Goal: Information Seeking & Learning: Learn about a topic

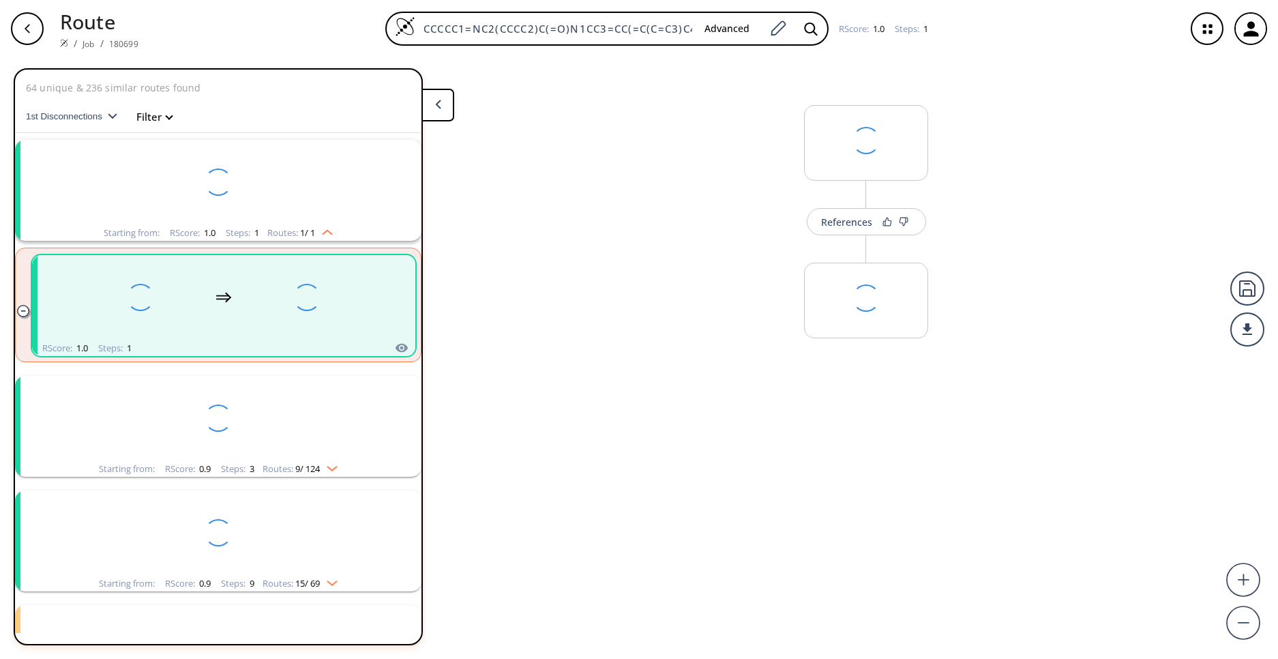
scroll to position [31, 0]
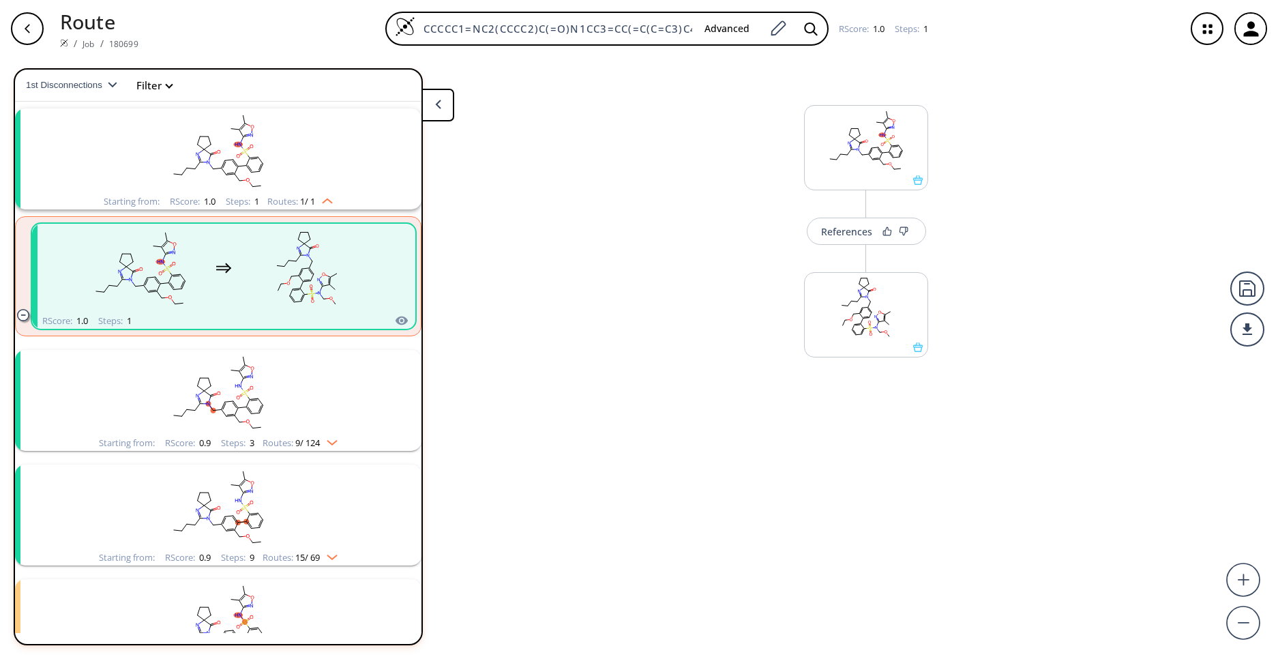
click at [576, 497] on div "References More routes from here" at bounding box center [639, 352] width 1278 height 591
click at [246, 162] on icon "clusters" at bounding box center [247, 162] width 3 height 8
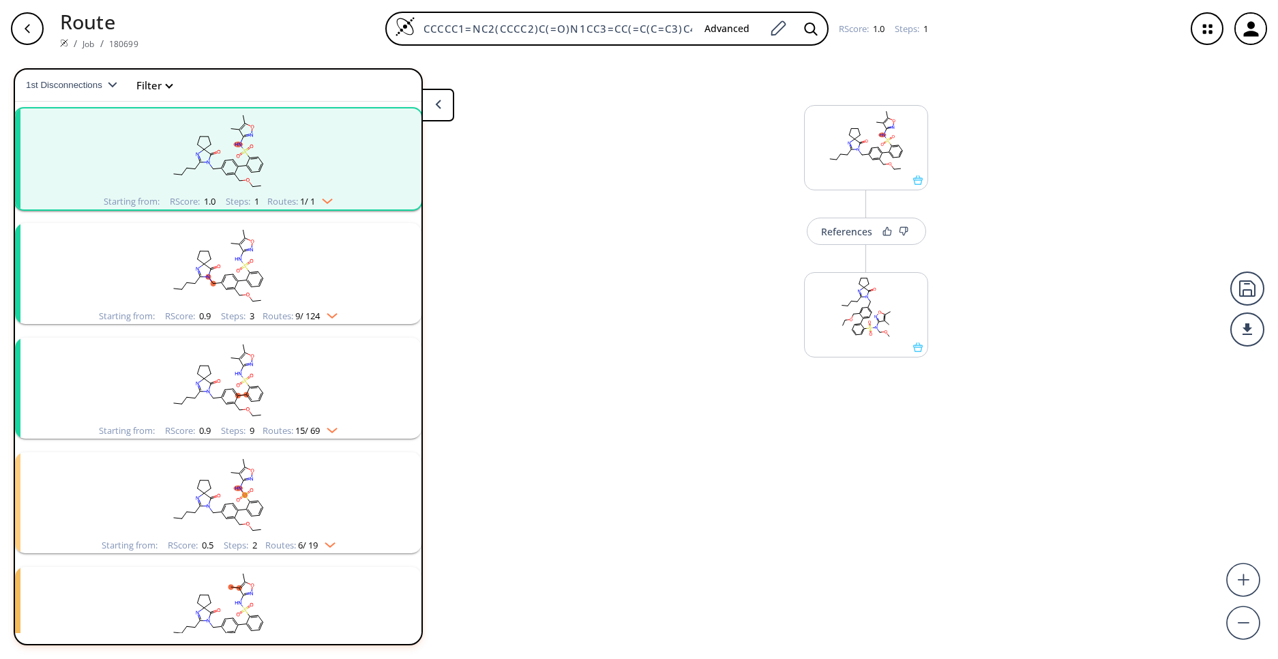
click at [298, 132] on rect "clusters" at bounding box center [218, 150] width 355 height 85
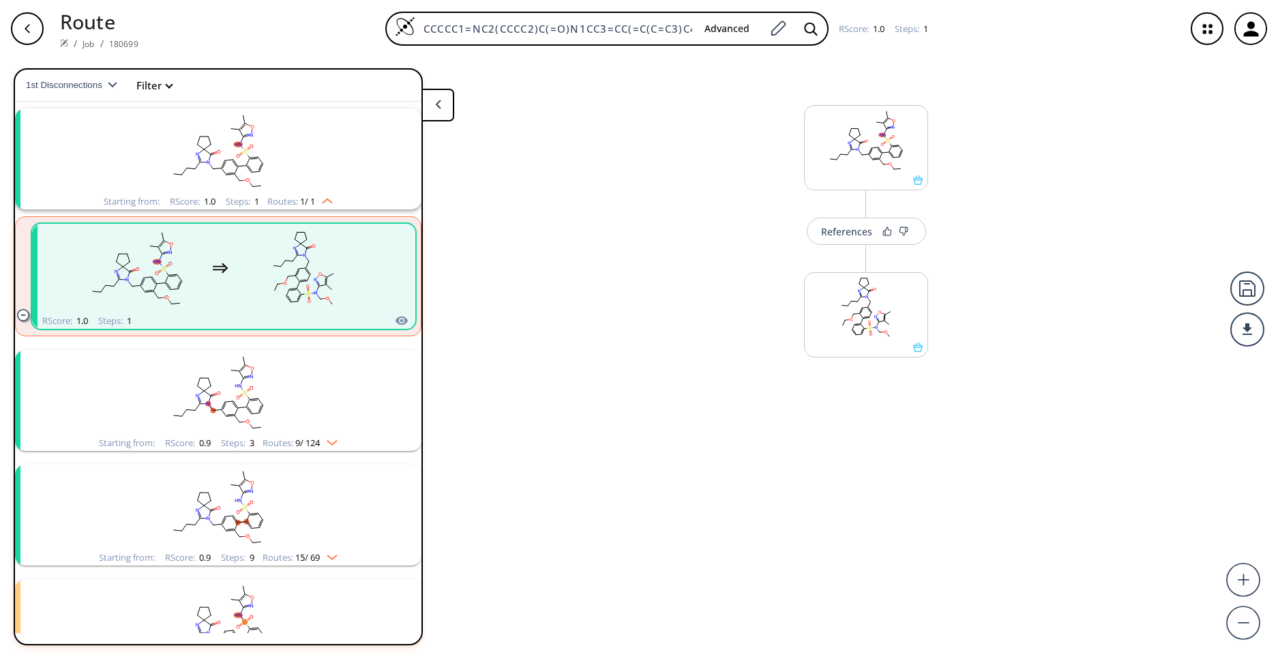
click at [175, 270] on rect "clusters" at bounding box center [137, 268] width 123 height 85
click at [872, 374] on button "More routes from here" at bounding box center [866, 363] width 124 height 29
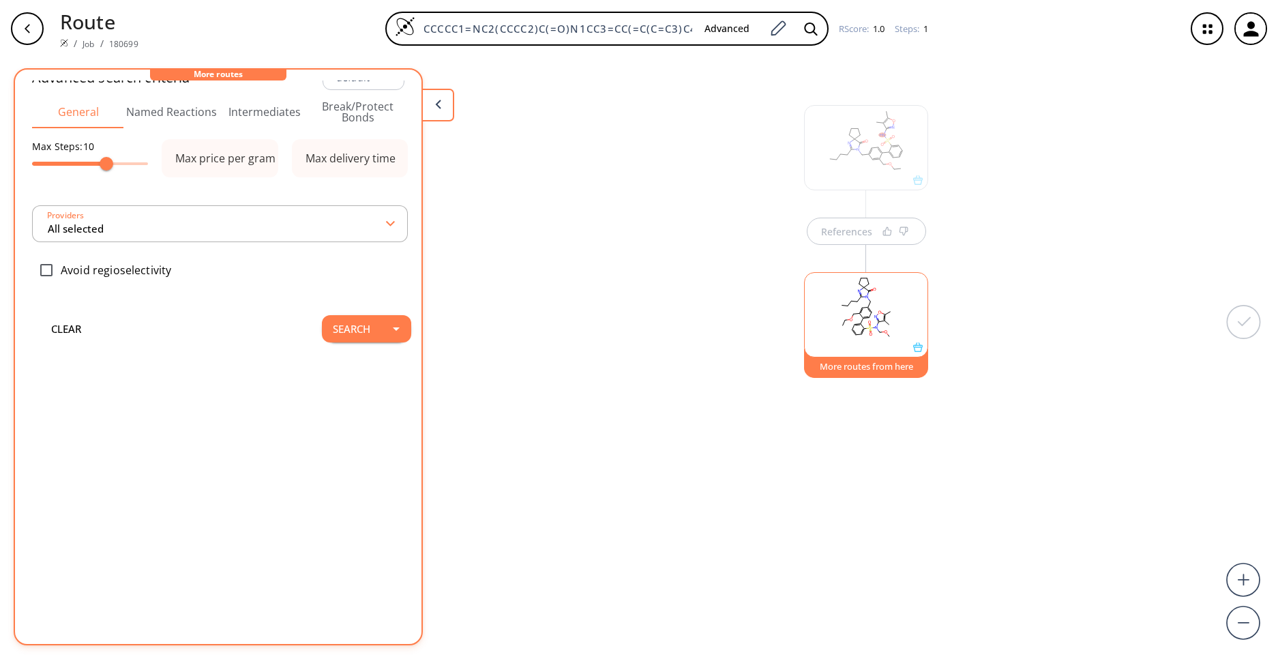
scroll to position [0, 0]
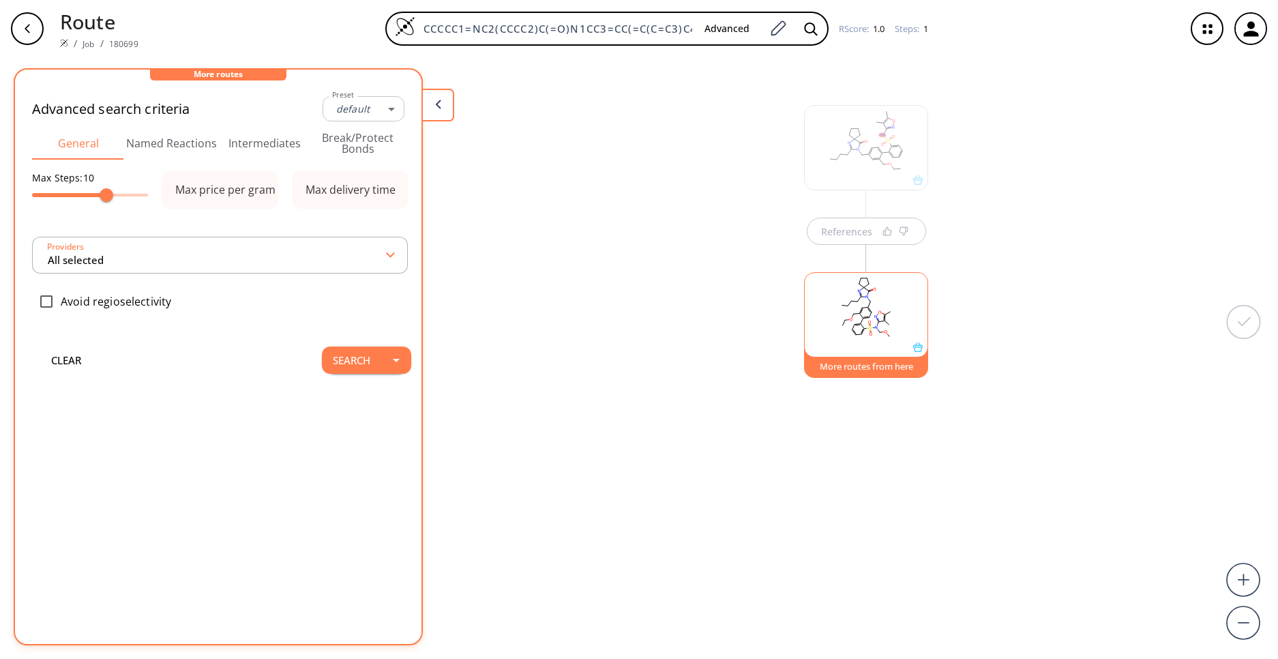
type input "-1"
type input "All selected"
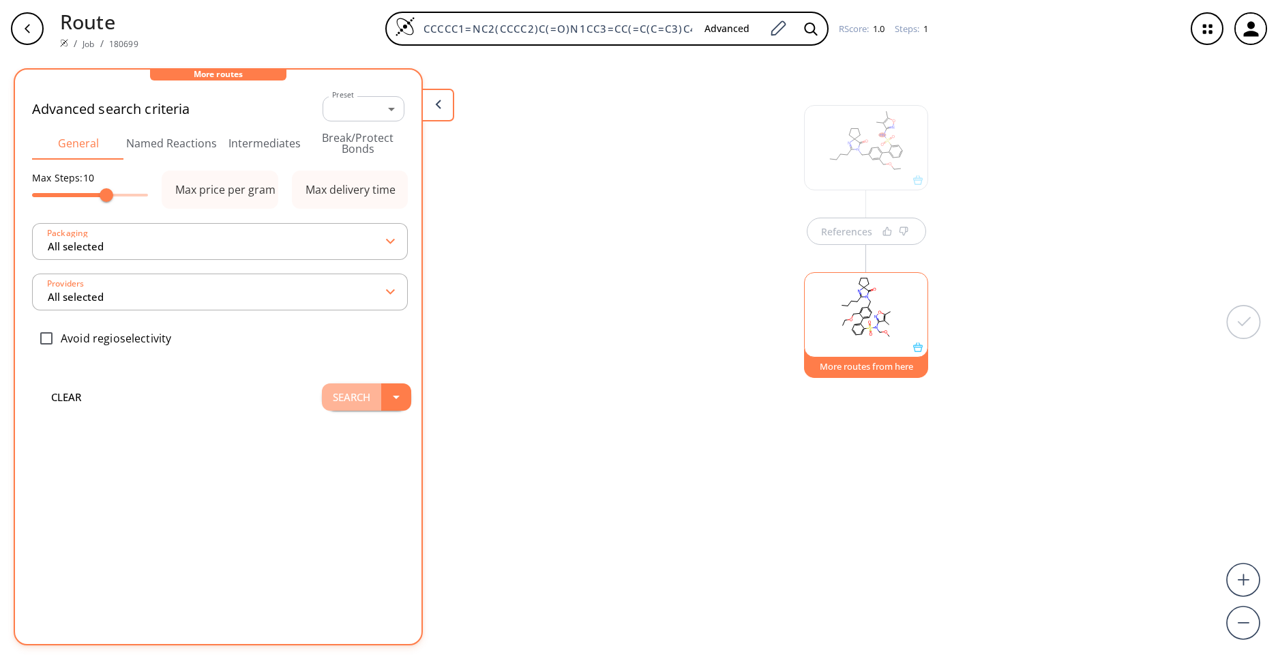
click at [349, 399] on button "Search" at bounding box center [351, 396] width 59 height 27
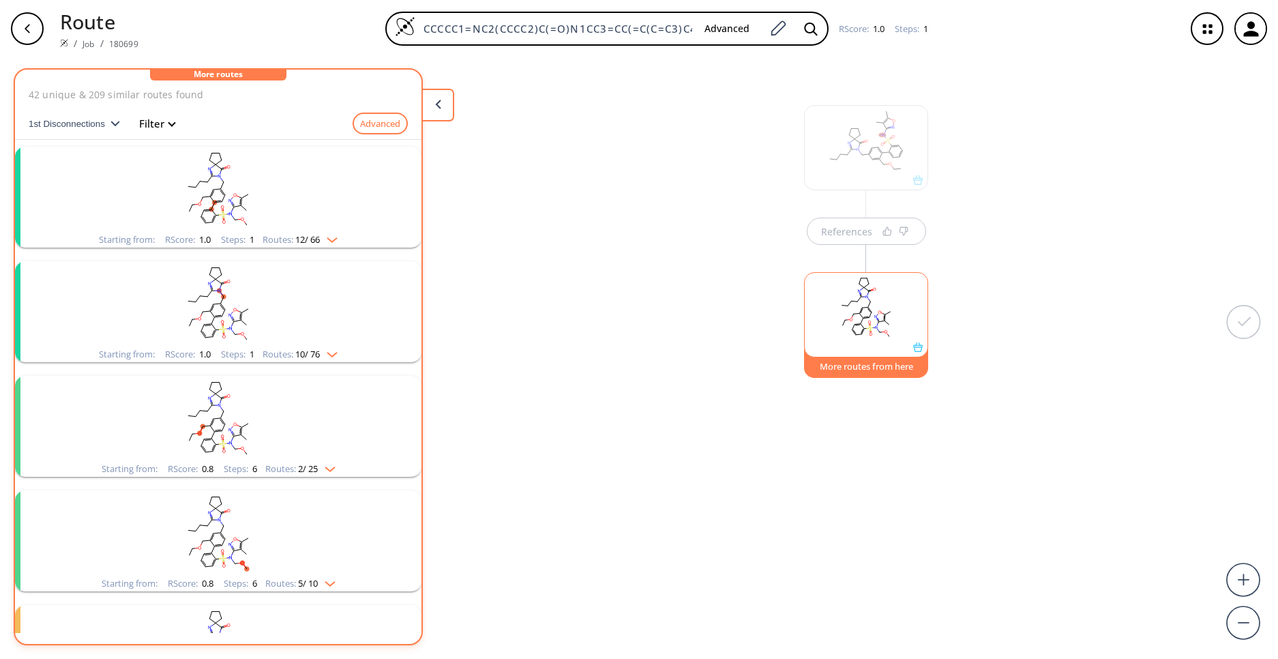
click at [353, 181] on rect "clusters" at bounding box center [218, 189] width 355 height 85
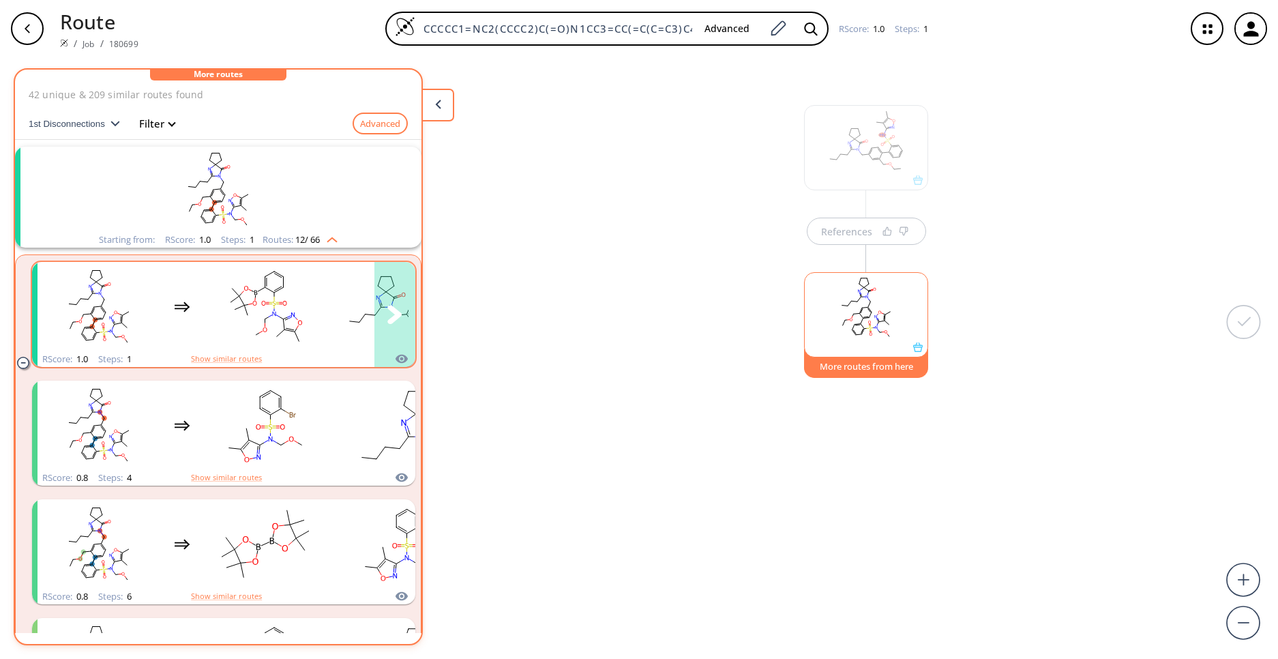
click at [282, 309] on rect "clusters" at bounding box center [265, 306] width 123 height 85
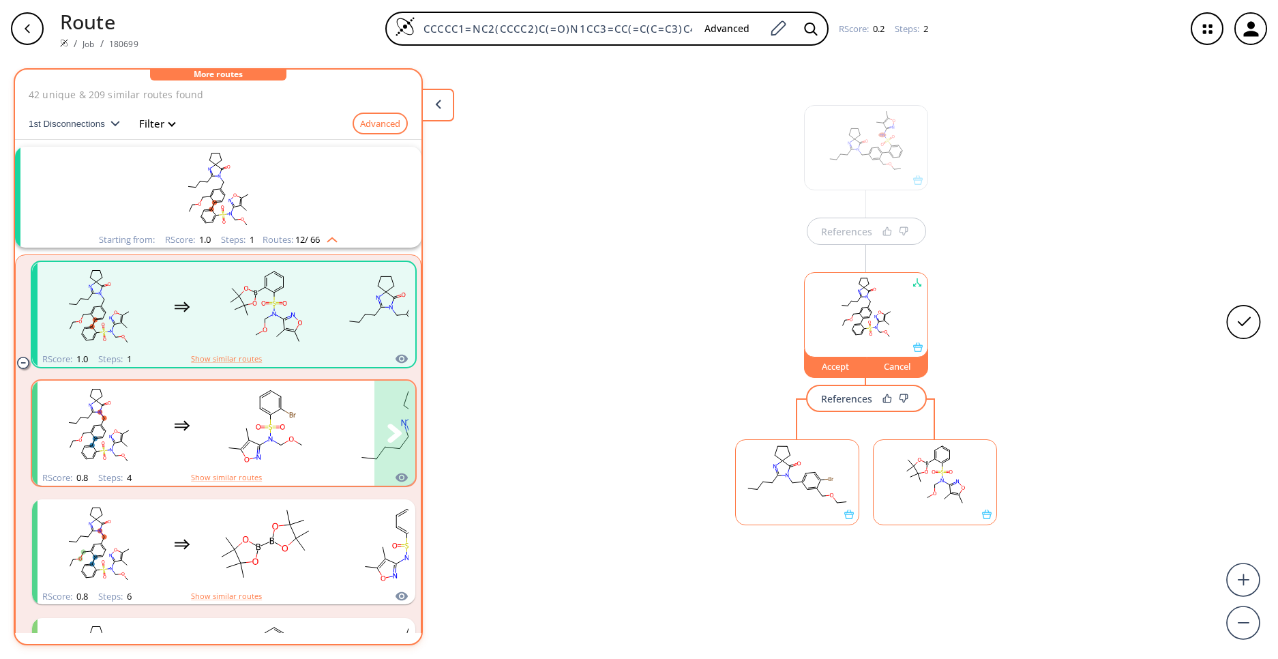
click at [282, 440] on rect "clusters" at bounding box center [265, 425] width 123 height 85
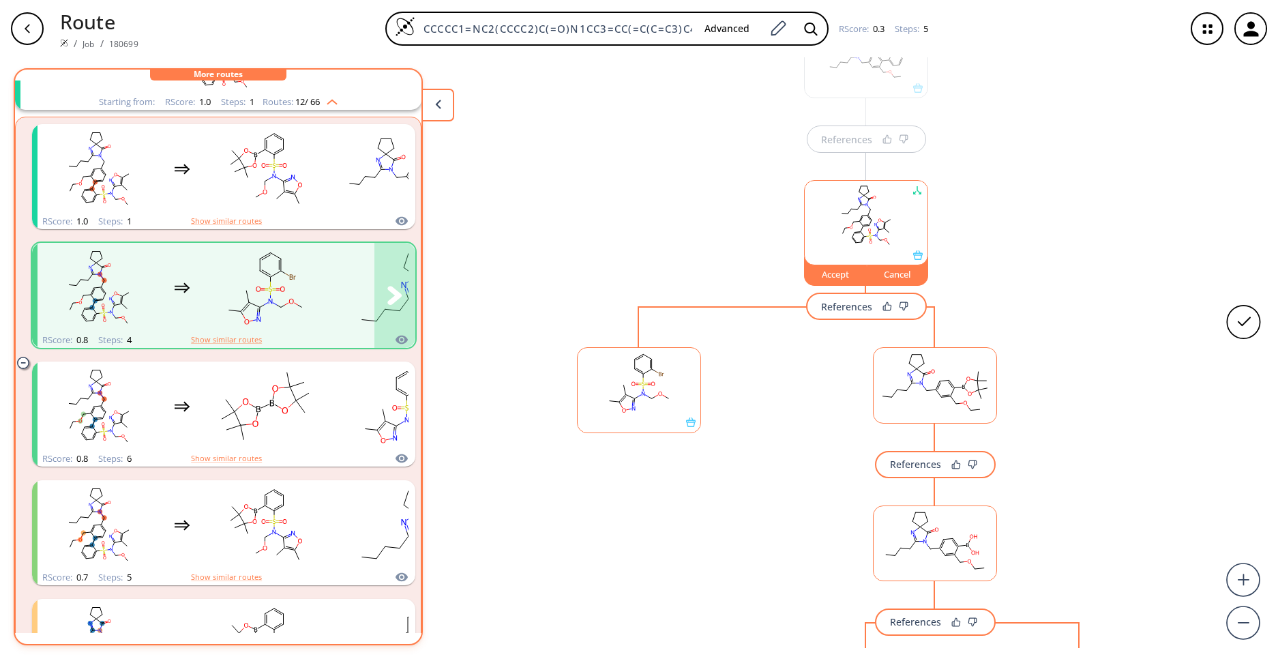
scroll to position [164, 0]
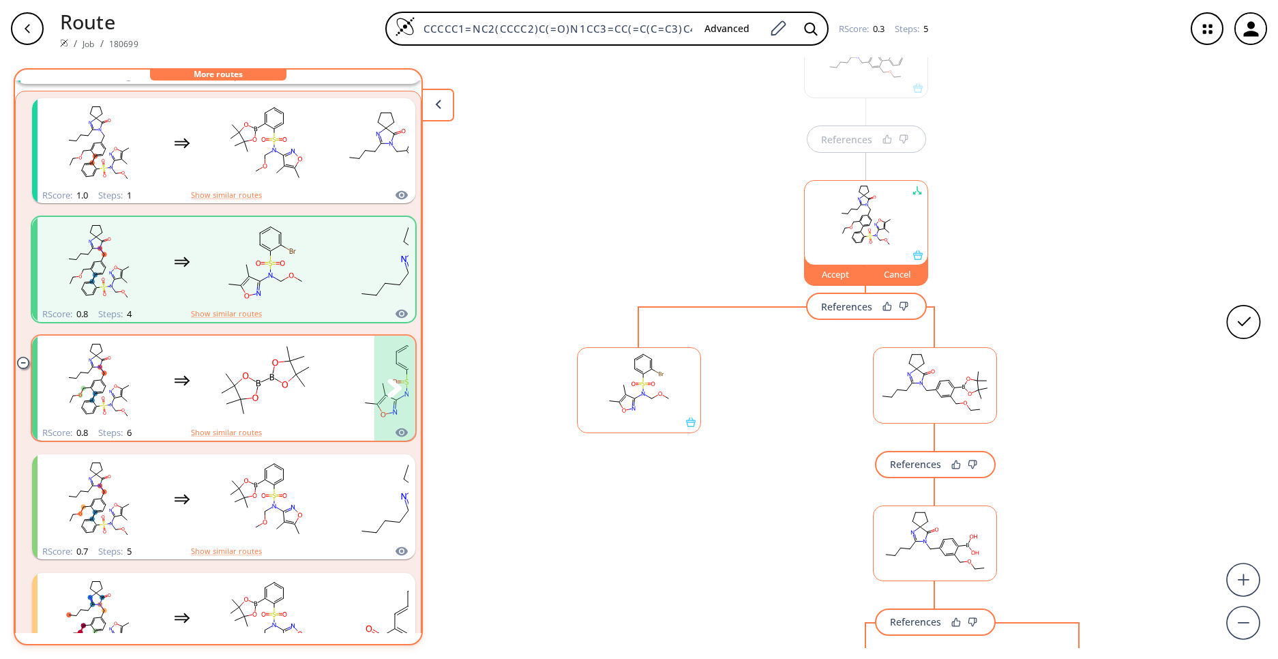
click at [258, 391] on rect "clusters" at bounding box center [265, 380] width 123 height 85
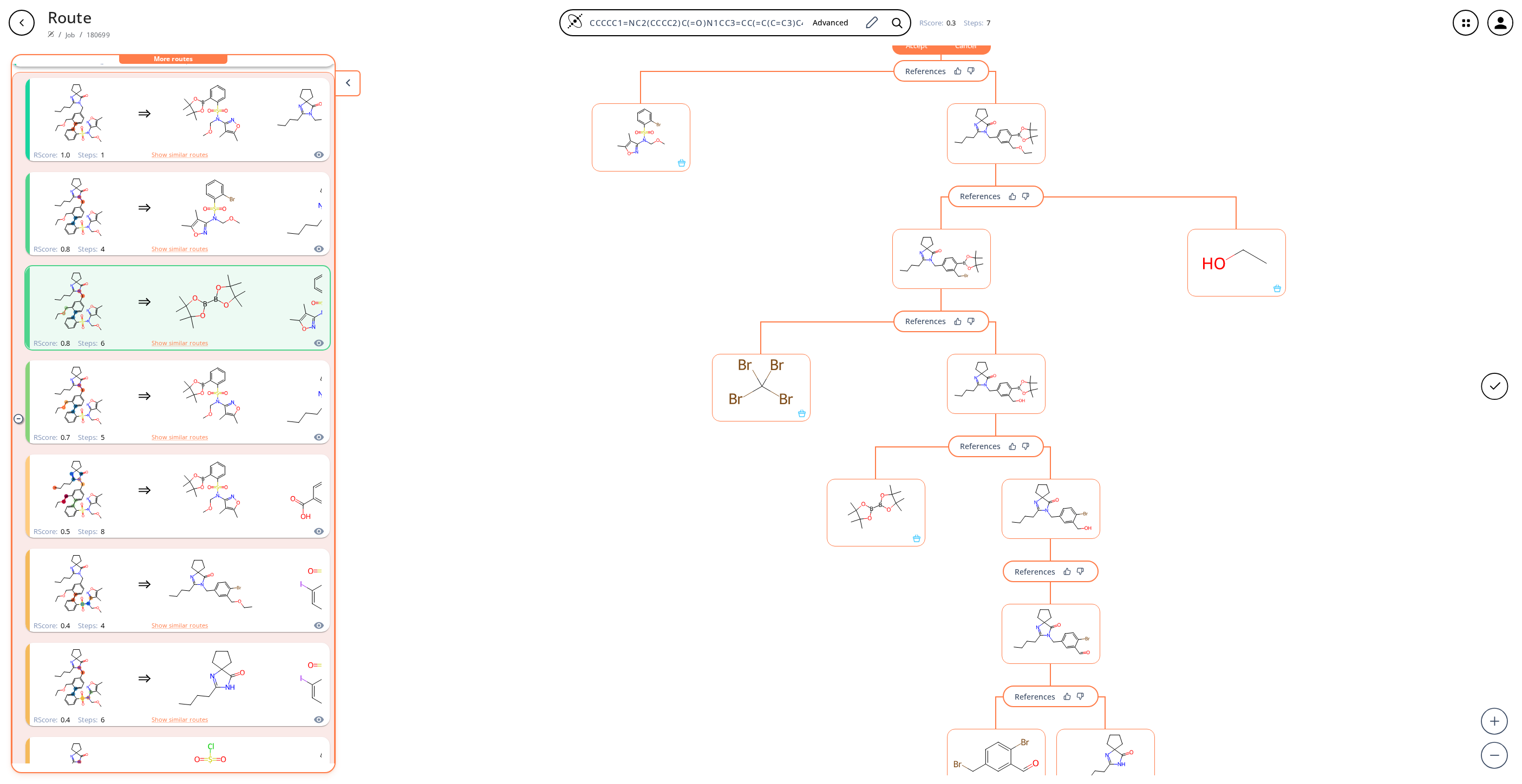
scroll to position [236, 0]
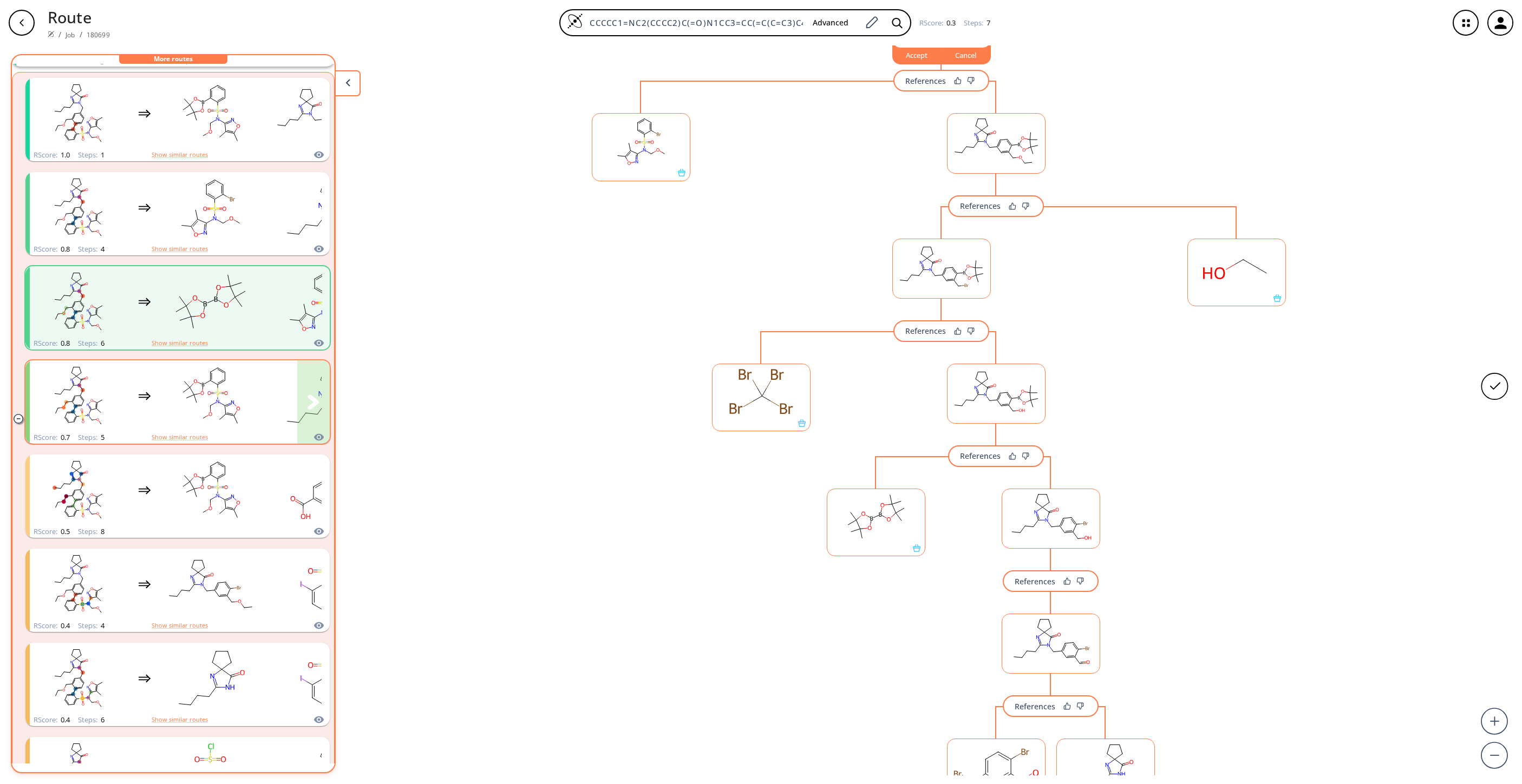
click at [225, 396] on rect "clusters" at bounding box center [210, 395] width 98 height 67
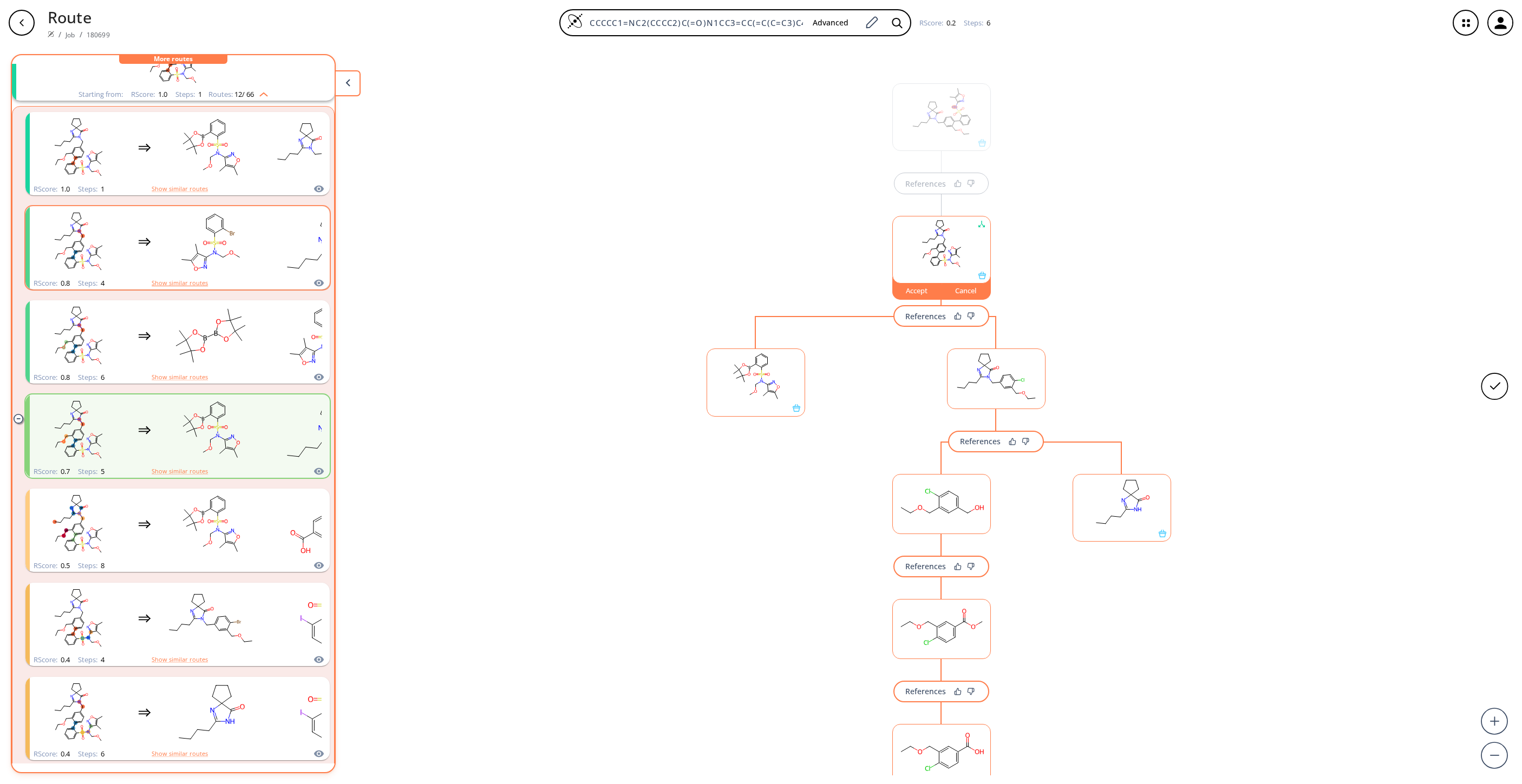
scroll to position [0, 0]
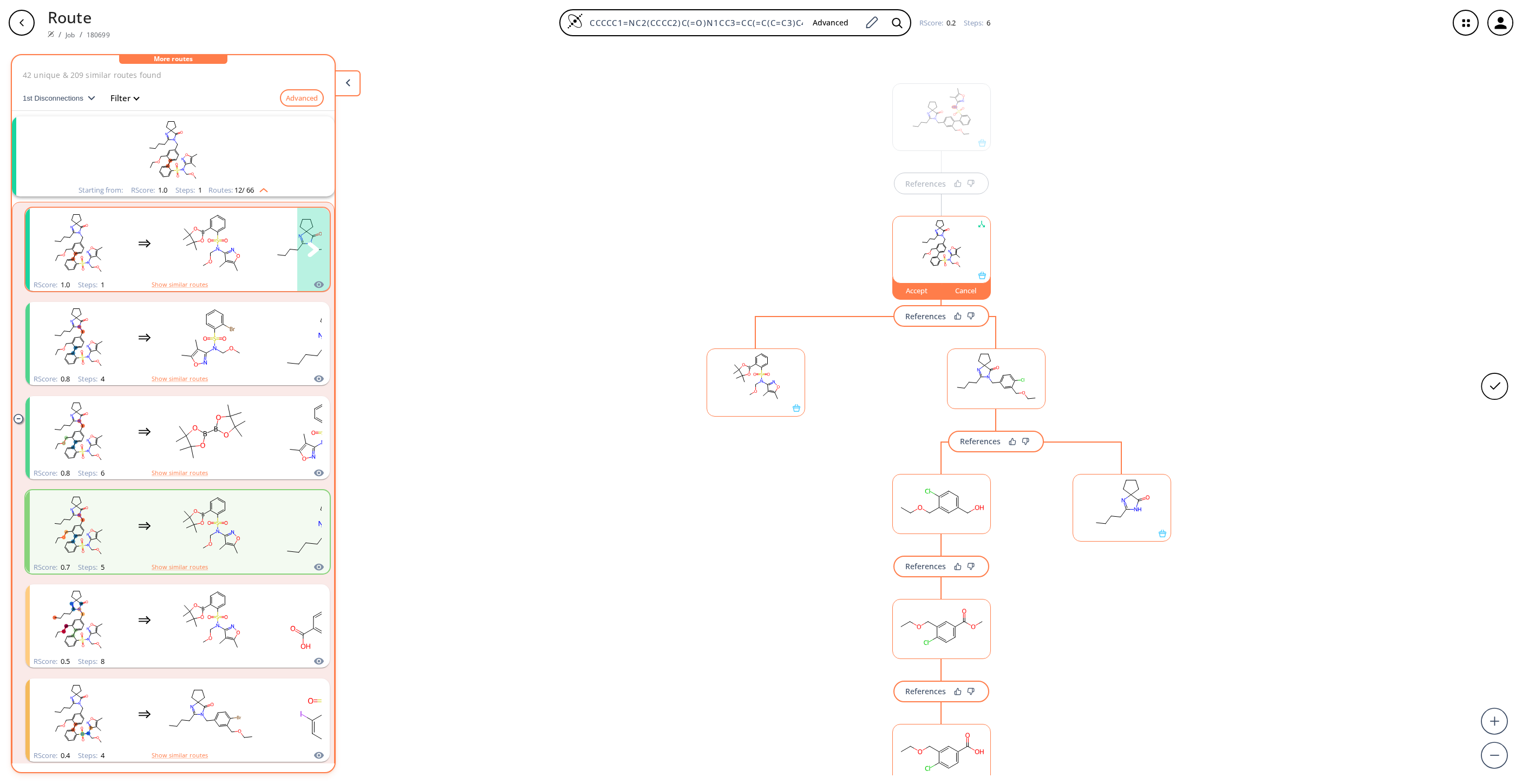
click at [218, 213] on ellipse "clusters" at bounding box center [218, 215] width 5 height 5
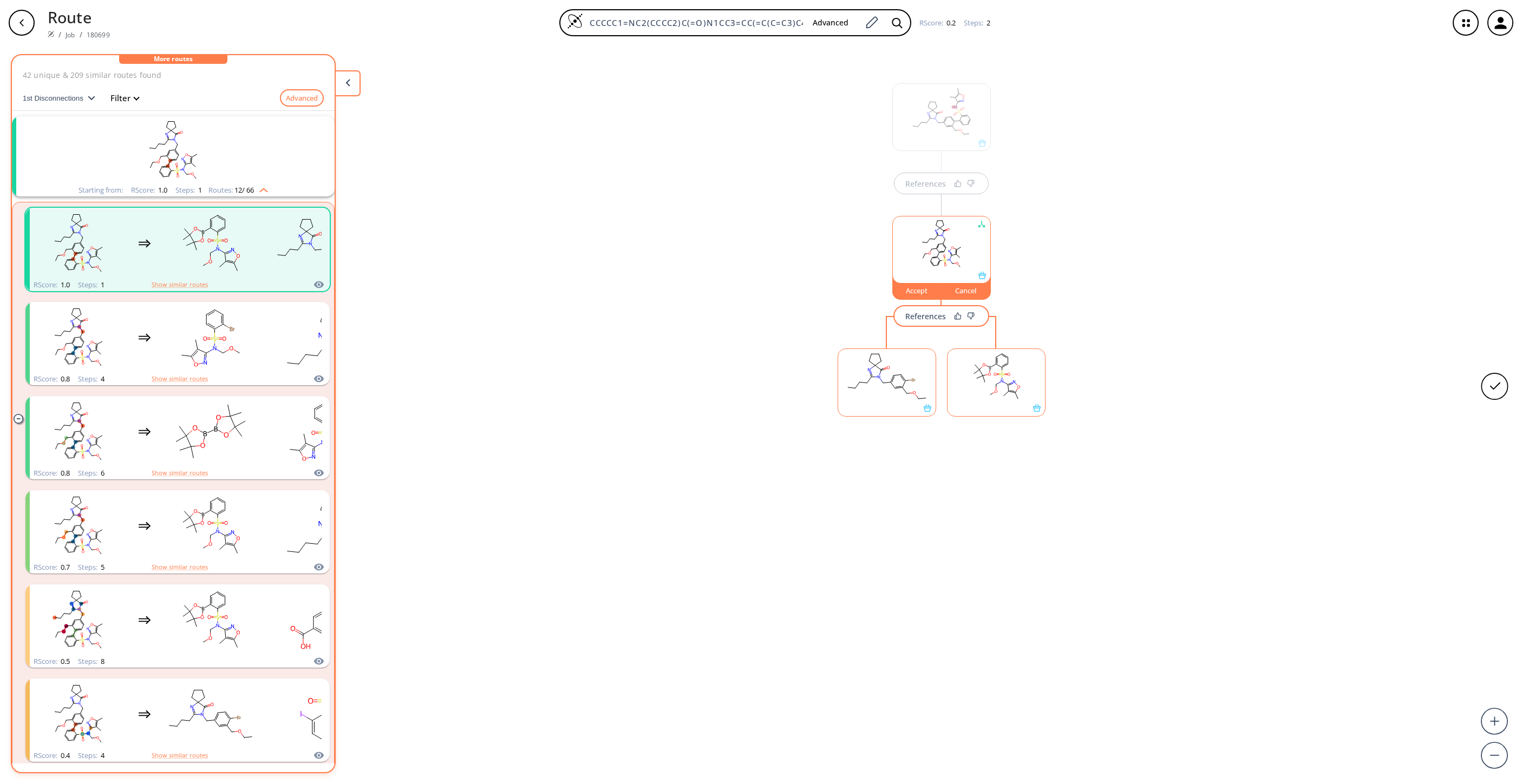
click at [915, 292] on div "Accept" at bounding box center [917, 290] width 48 height 6
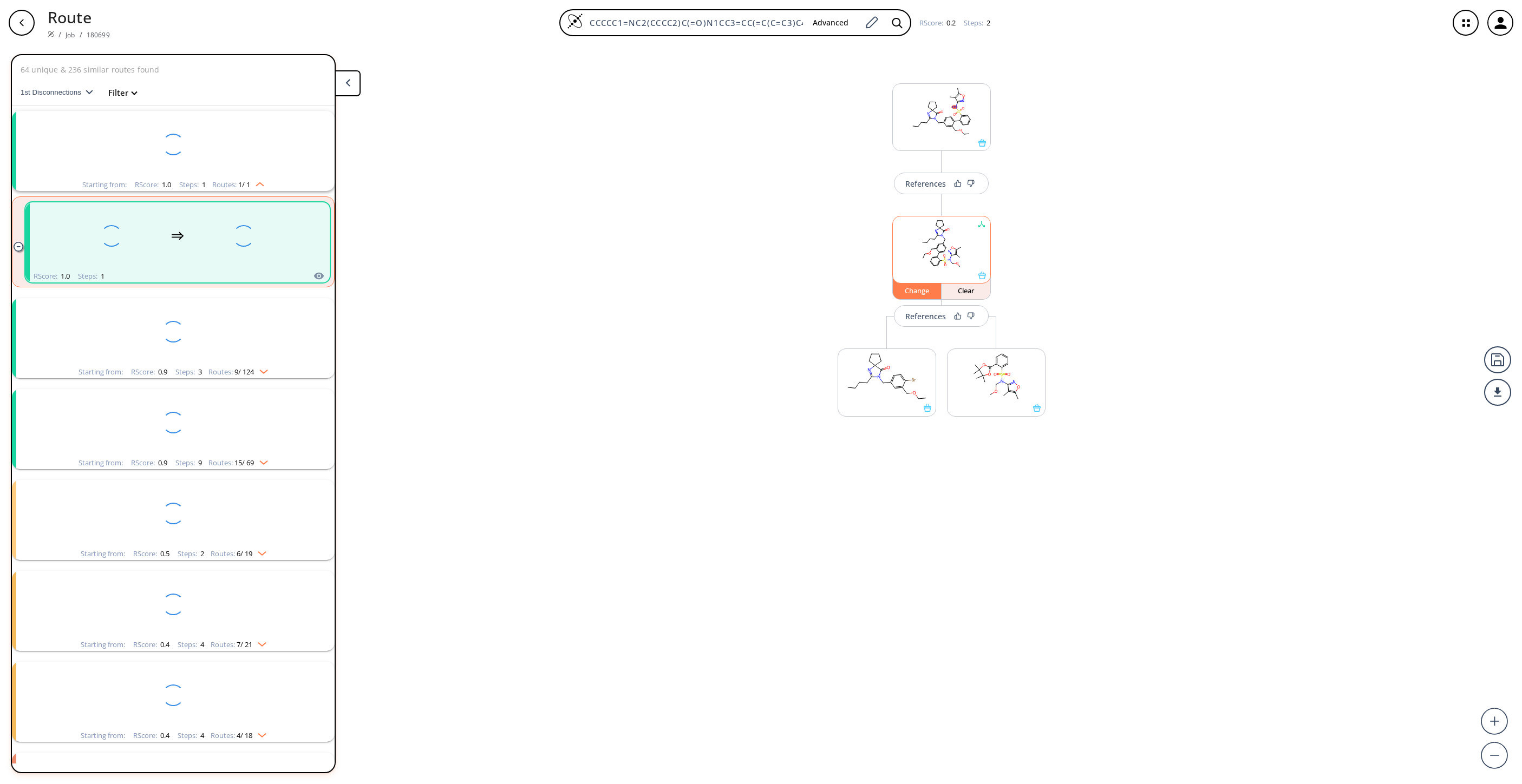
scroll to position [25, 0]
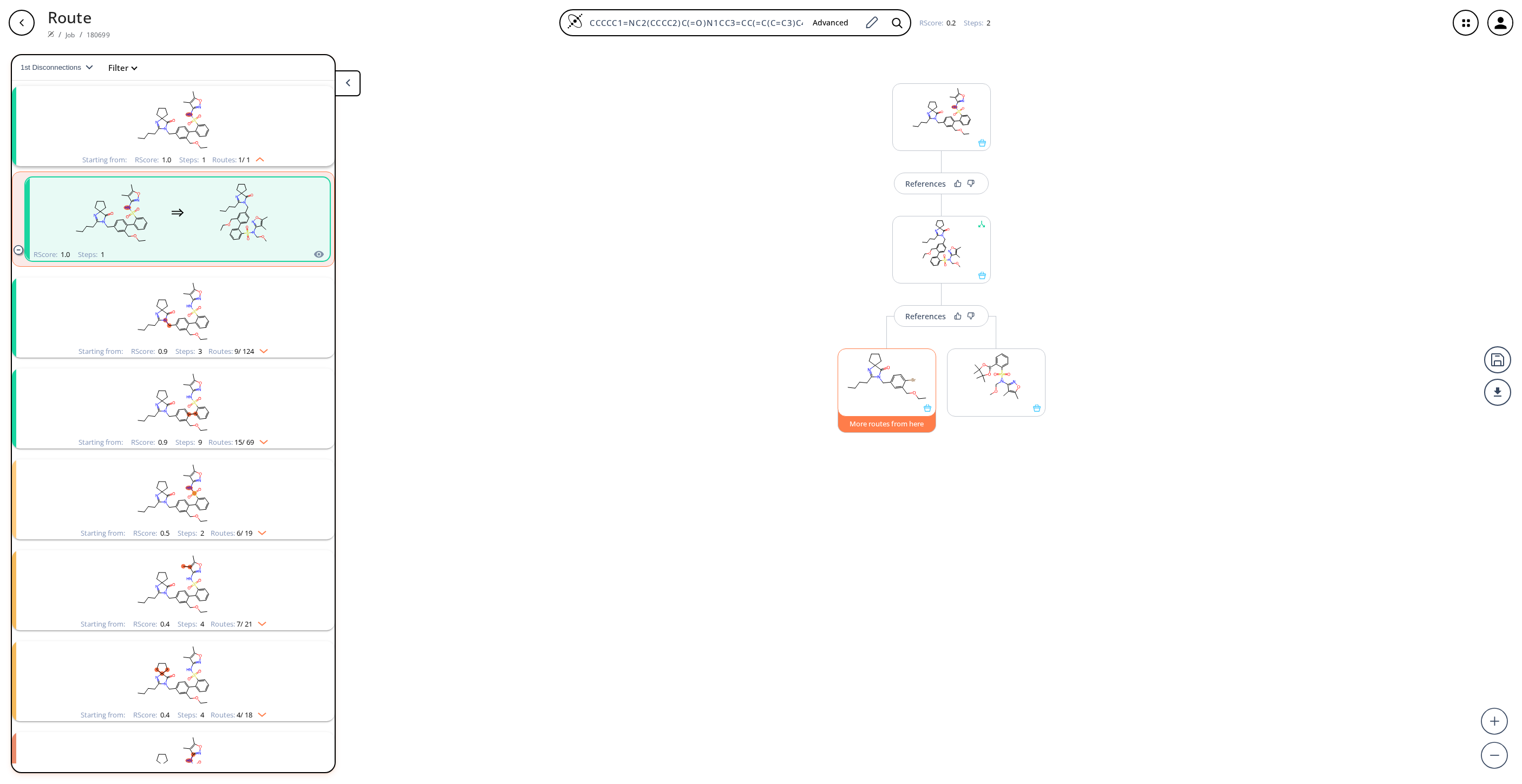
click at [902, 425] on button "More routes from here" at bounding box center [887, 421] width 98 height 23
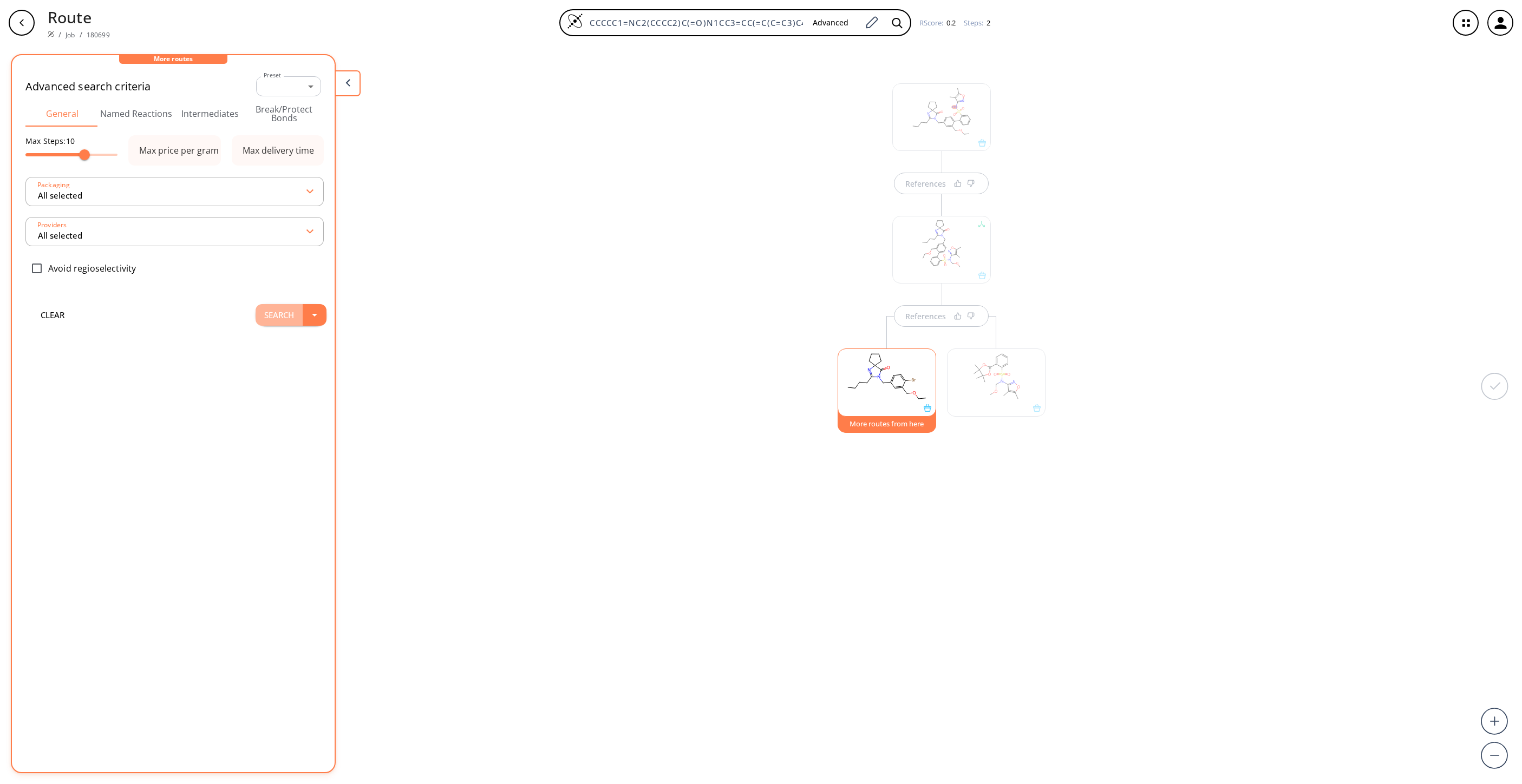
click at [270, 318] on button "Search" at bounding box center [279, 314] width 47 height 21
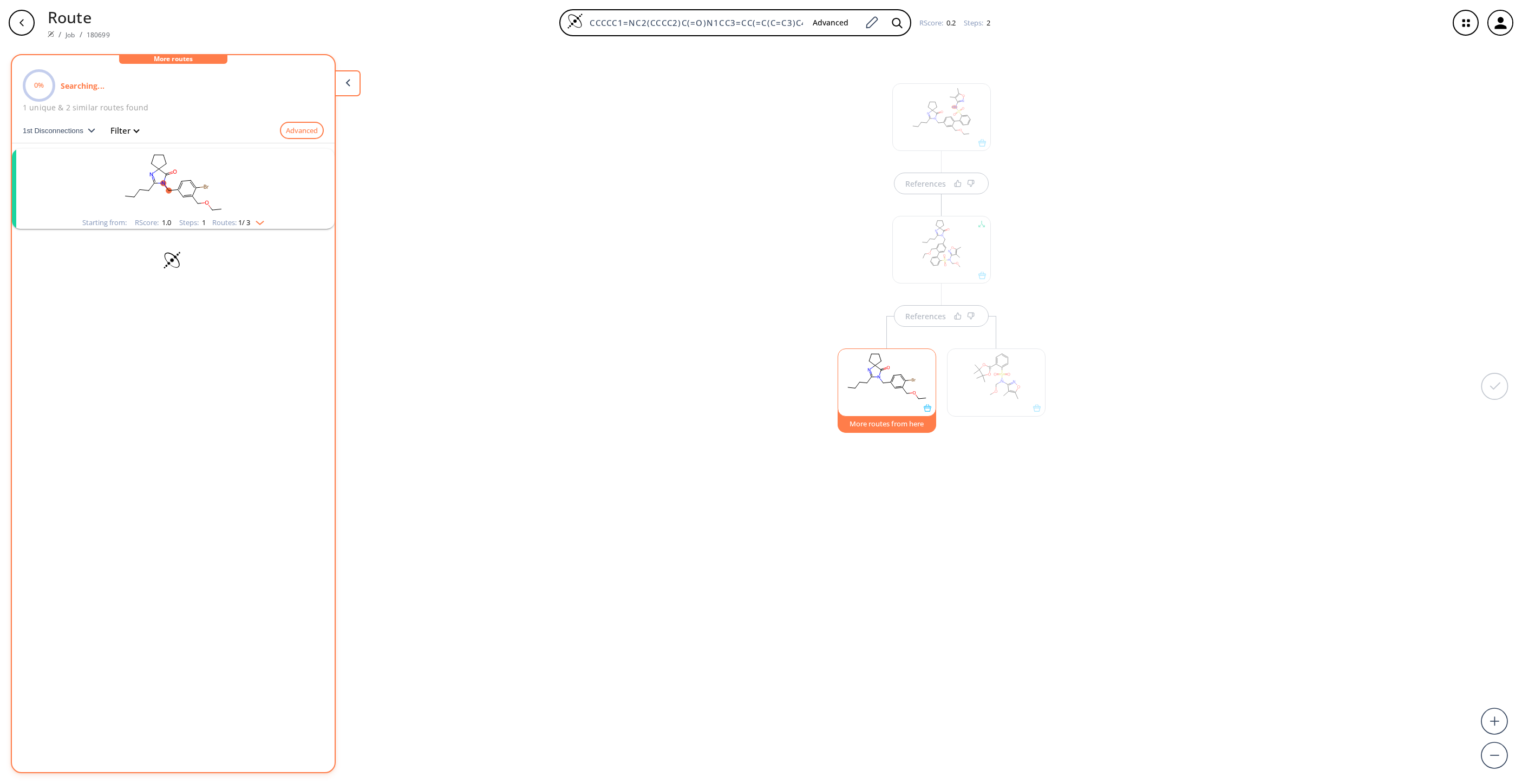
click at [152, 191] on rect "clusters" at bounding box center [173, 183] width 282 height 67
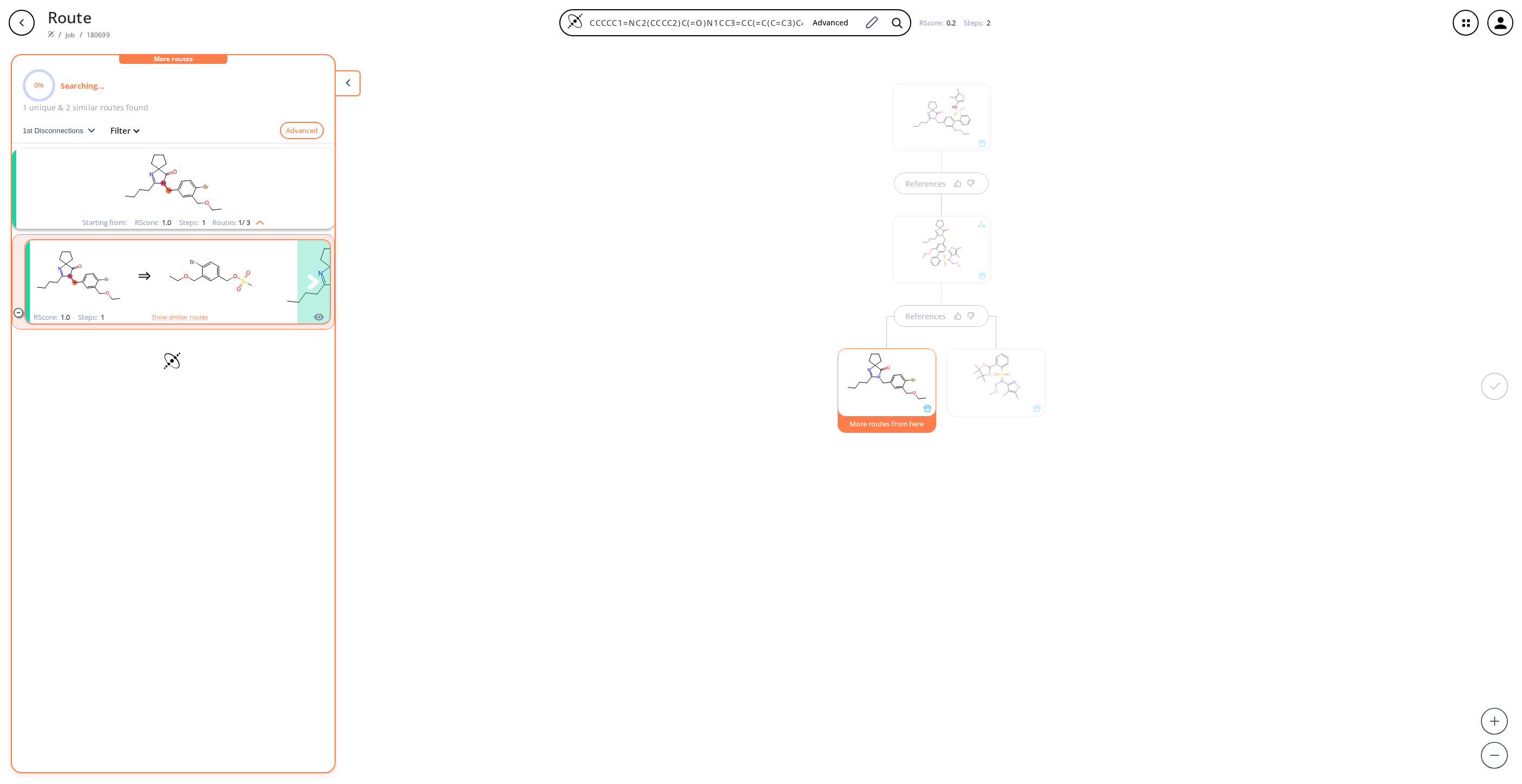
click at [215, 282] on rect "clusters" at bounding box center [210, 275] width 98 height 67
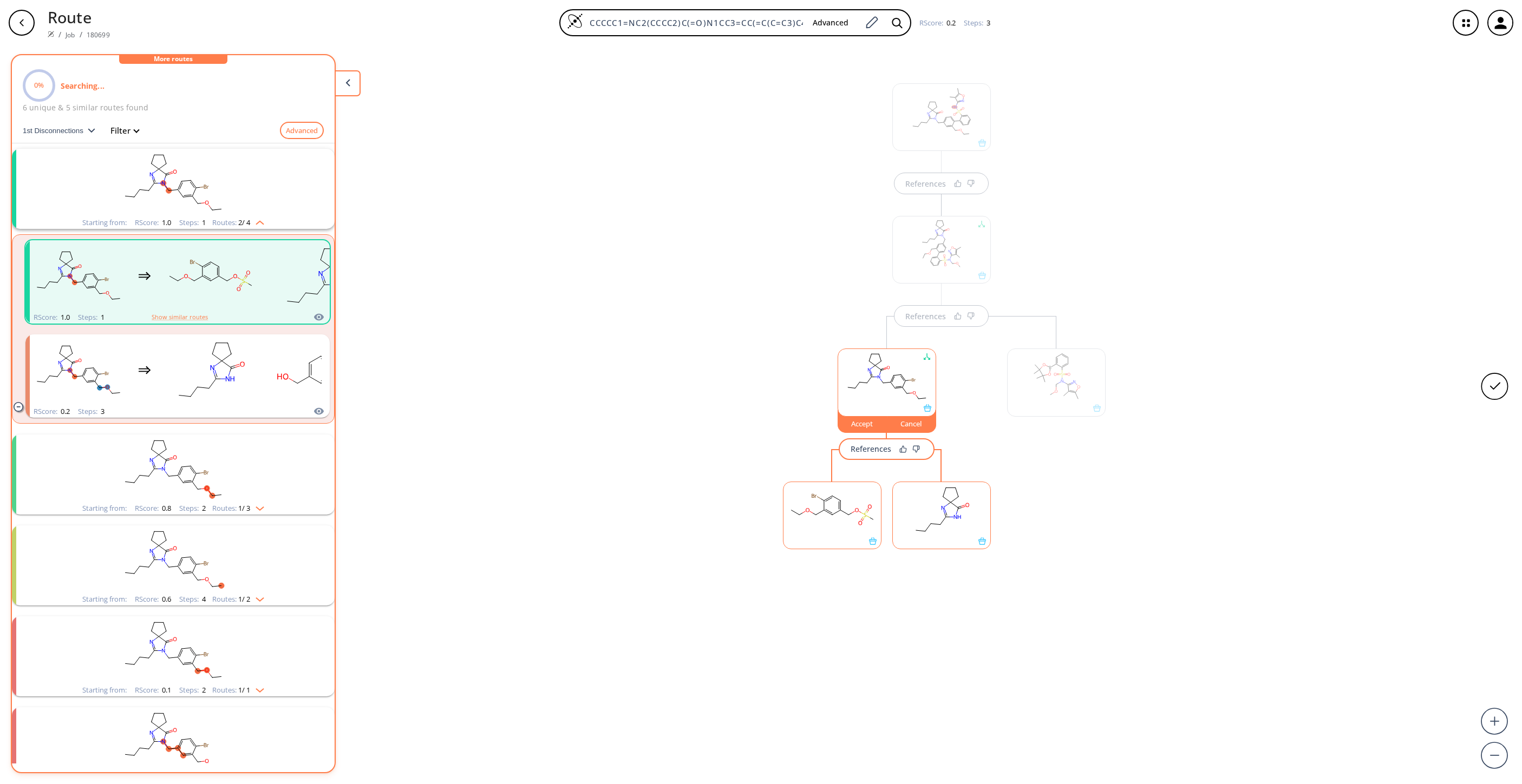
click at [215, 458] on rect "clusters" at bounding box center [173, 468] width 282 height 67
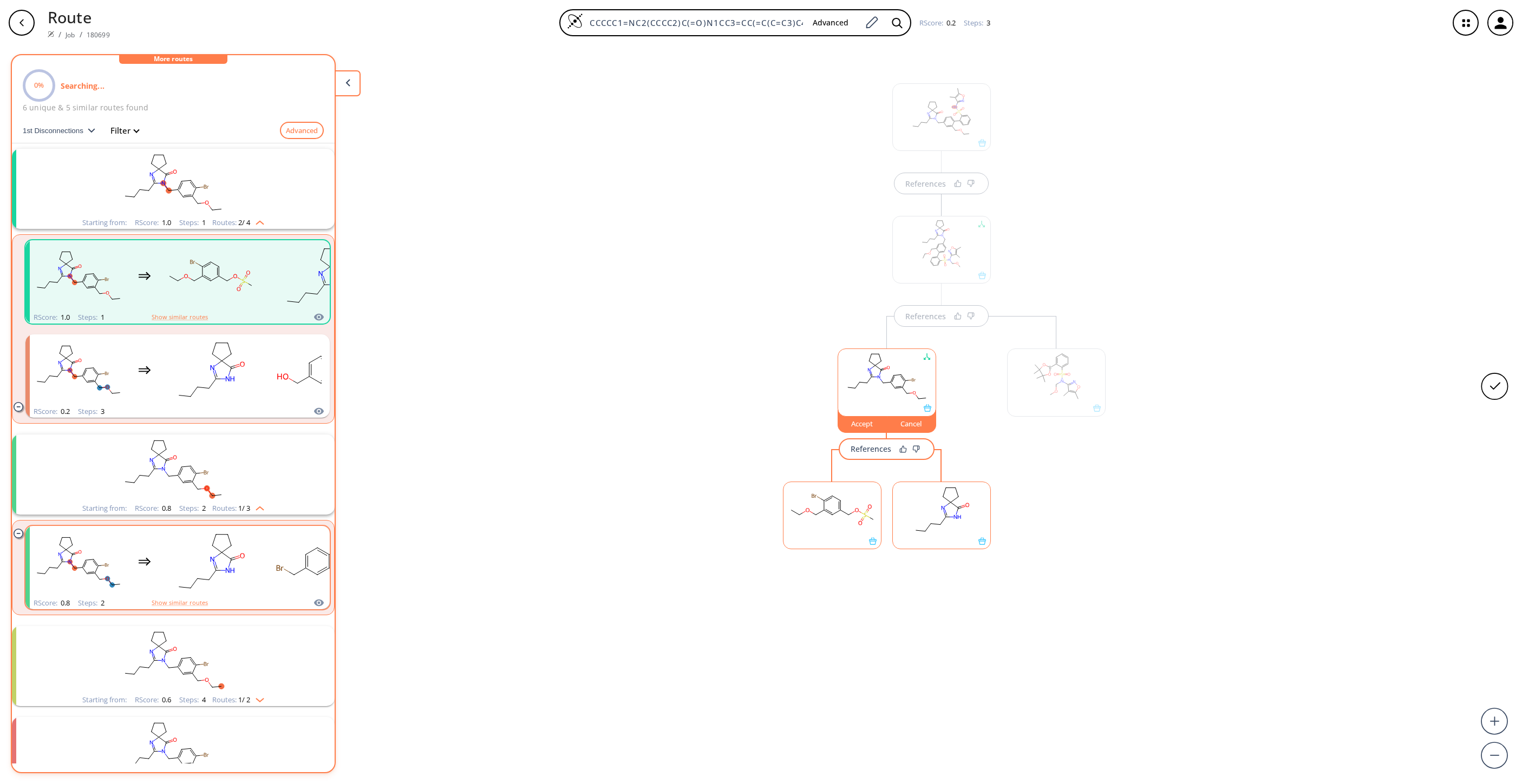
click at [227, 522] on ellipse "clusters" at bounding box center [227, 534] width 7 height 7
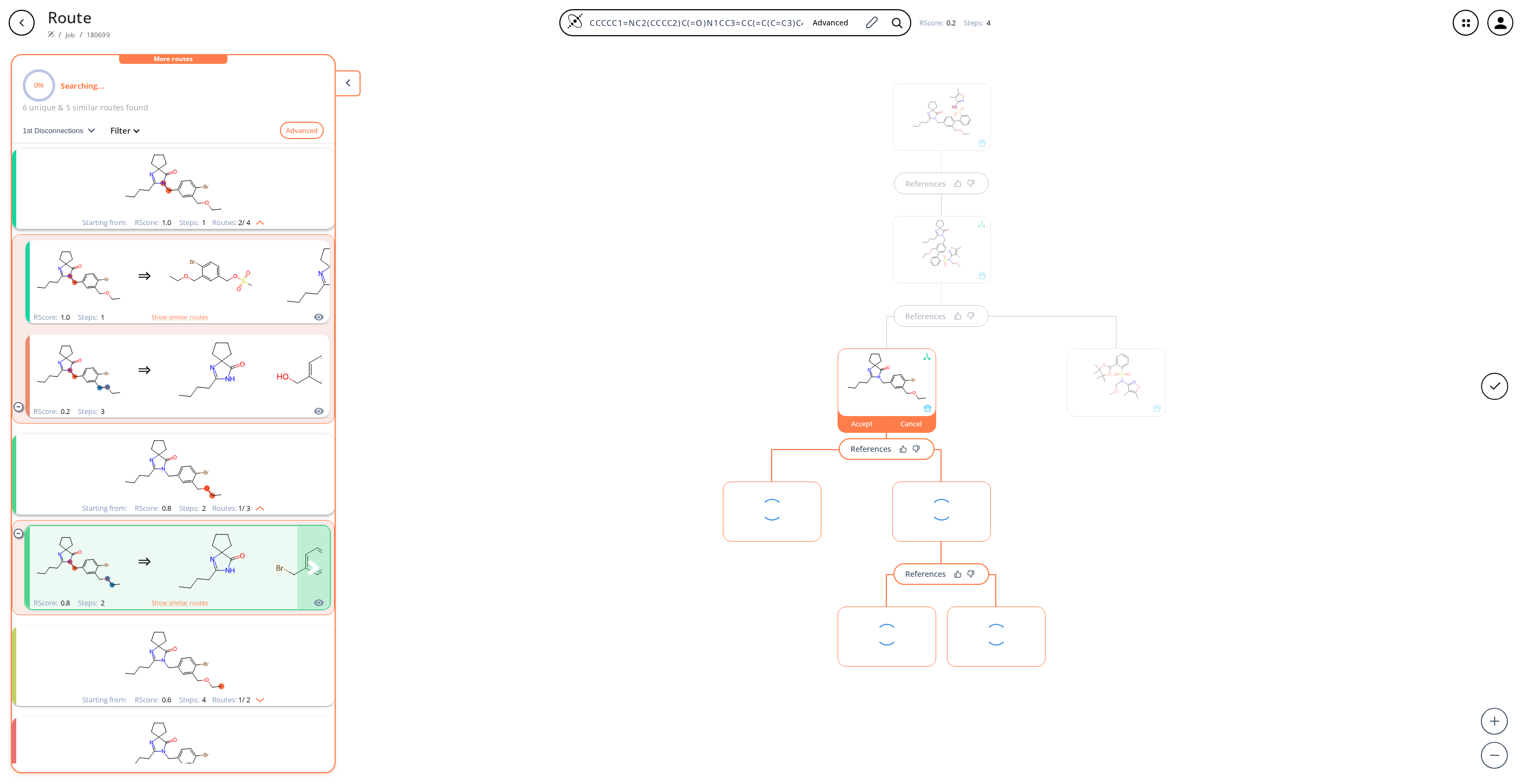
scroll to position [2, 0]
click at [861, 424] on div "Accept" at bounding box center [862, 421] width 48 height 6
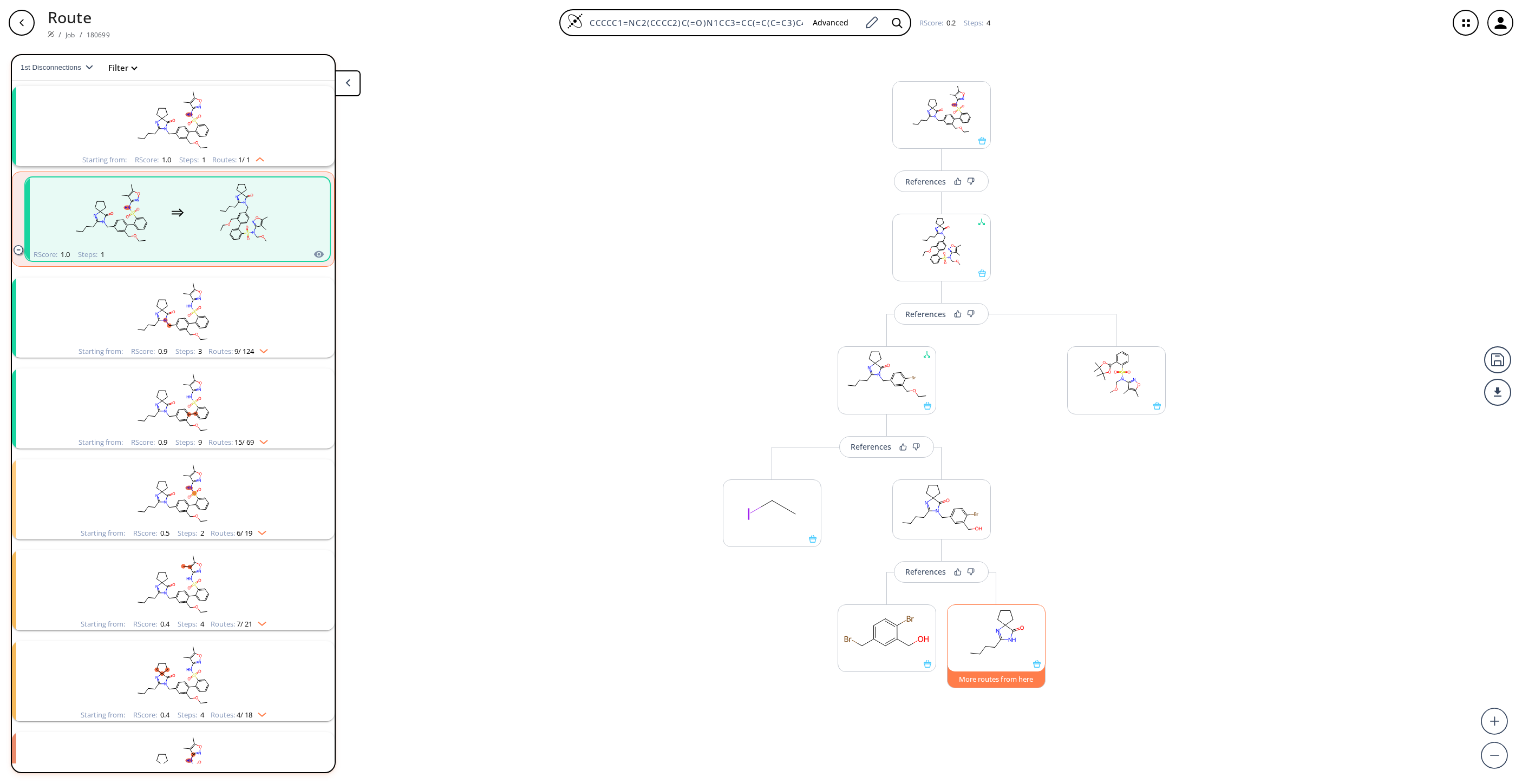
click at [1012, 522] on button "More routes from here" at bounding box center [996, 676] width 98 height 23
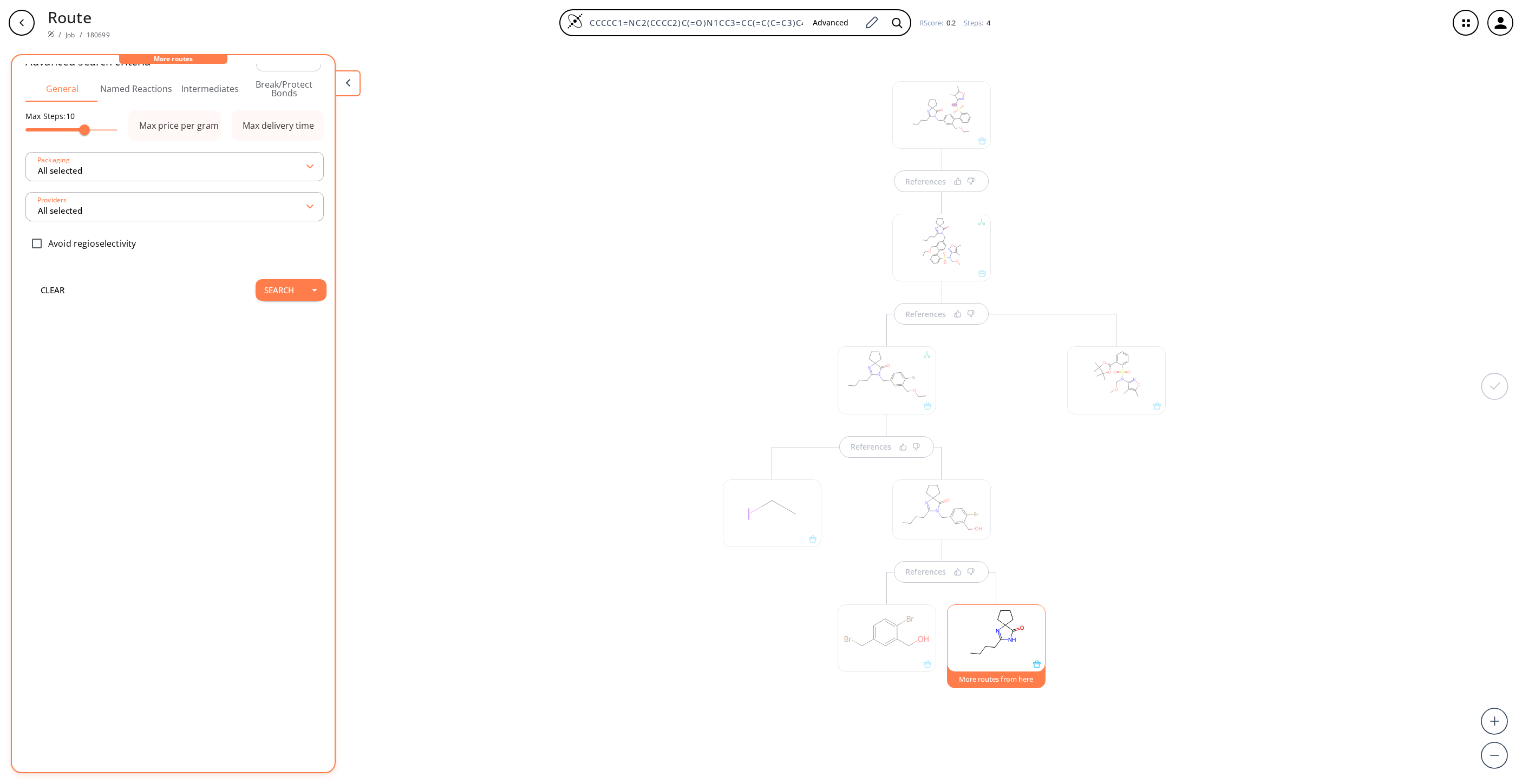
scroll to position [10, 0]
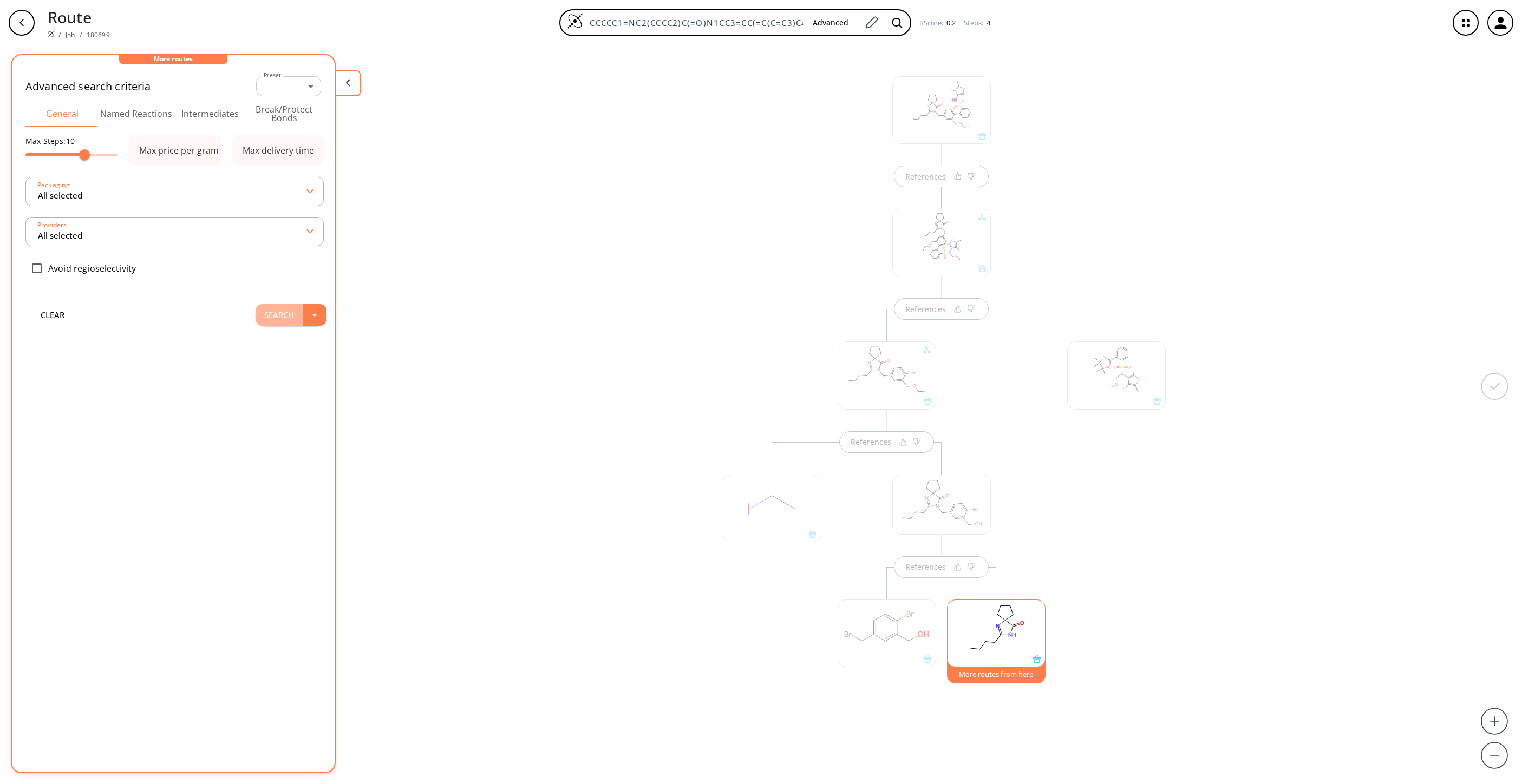
click at [260, 315] on button "Search" at bounding box center [279, 314] width 47 height 21
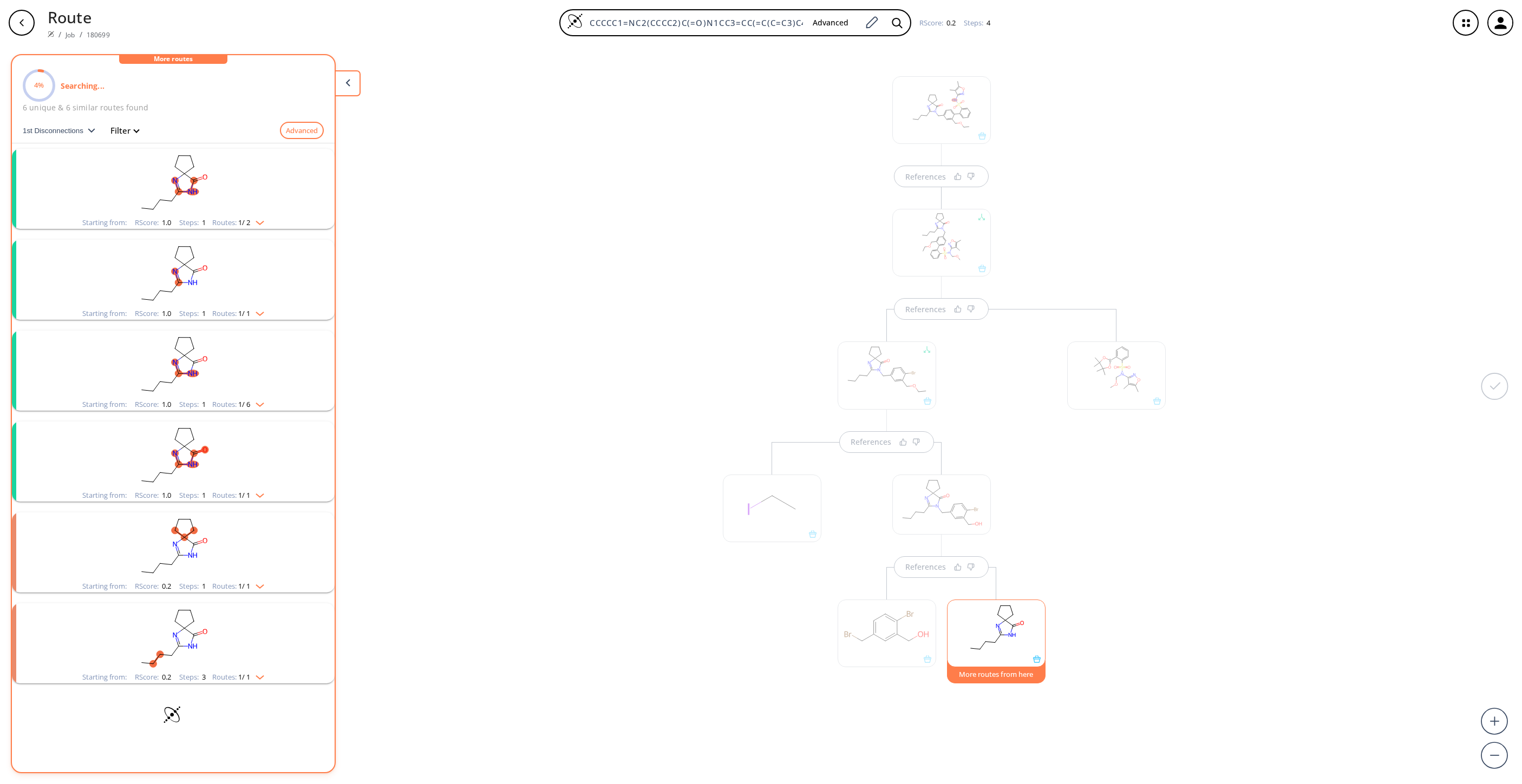
click at [237, 192] on rect "clusters" at bounding box center [173, 183] width 282 height 67
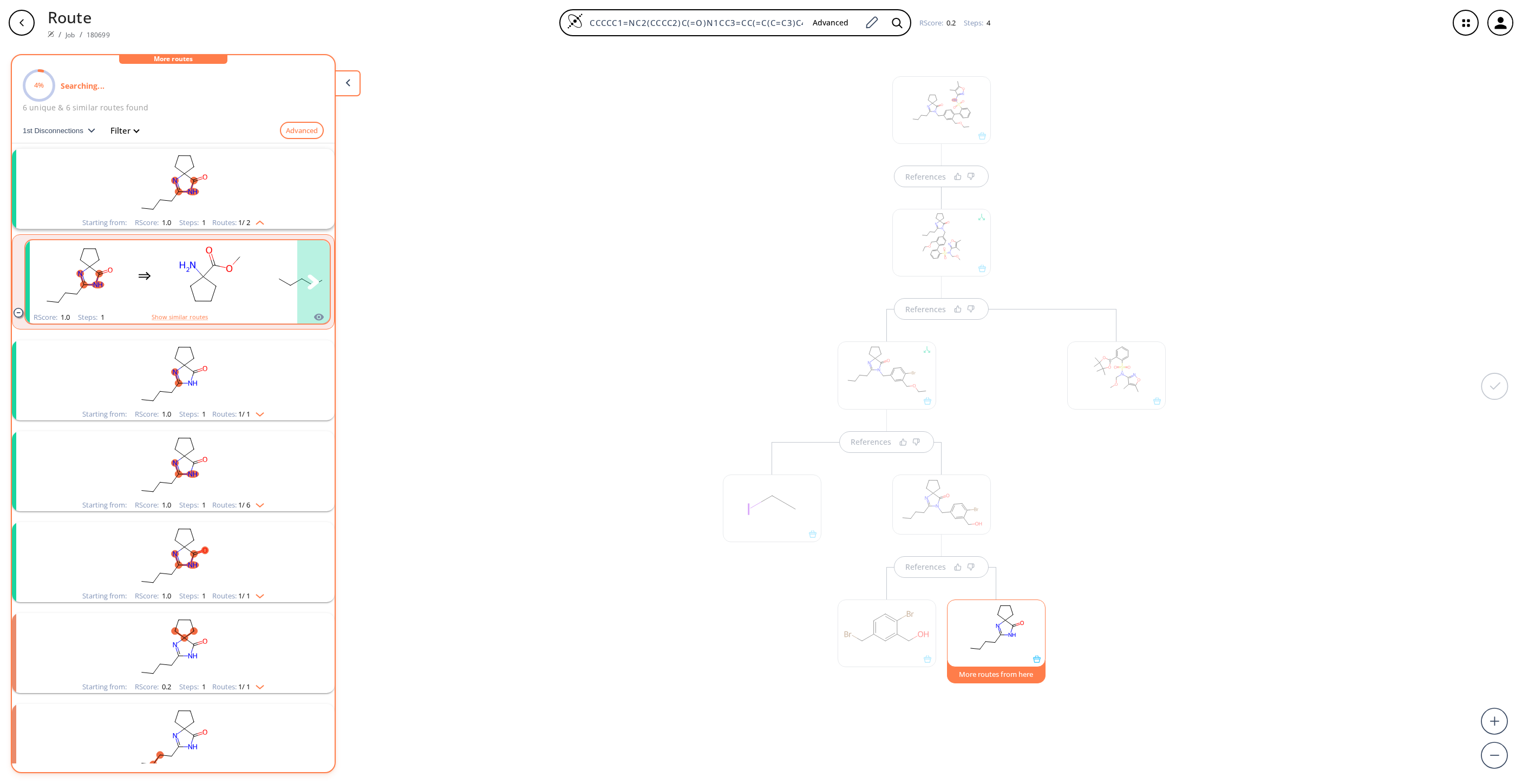
click at [217, 265] on icon "clusters" at bounding box center [217, 265] width 6 height 1
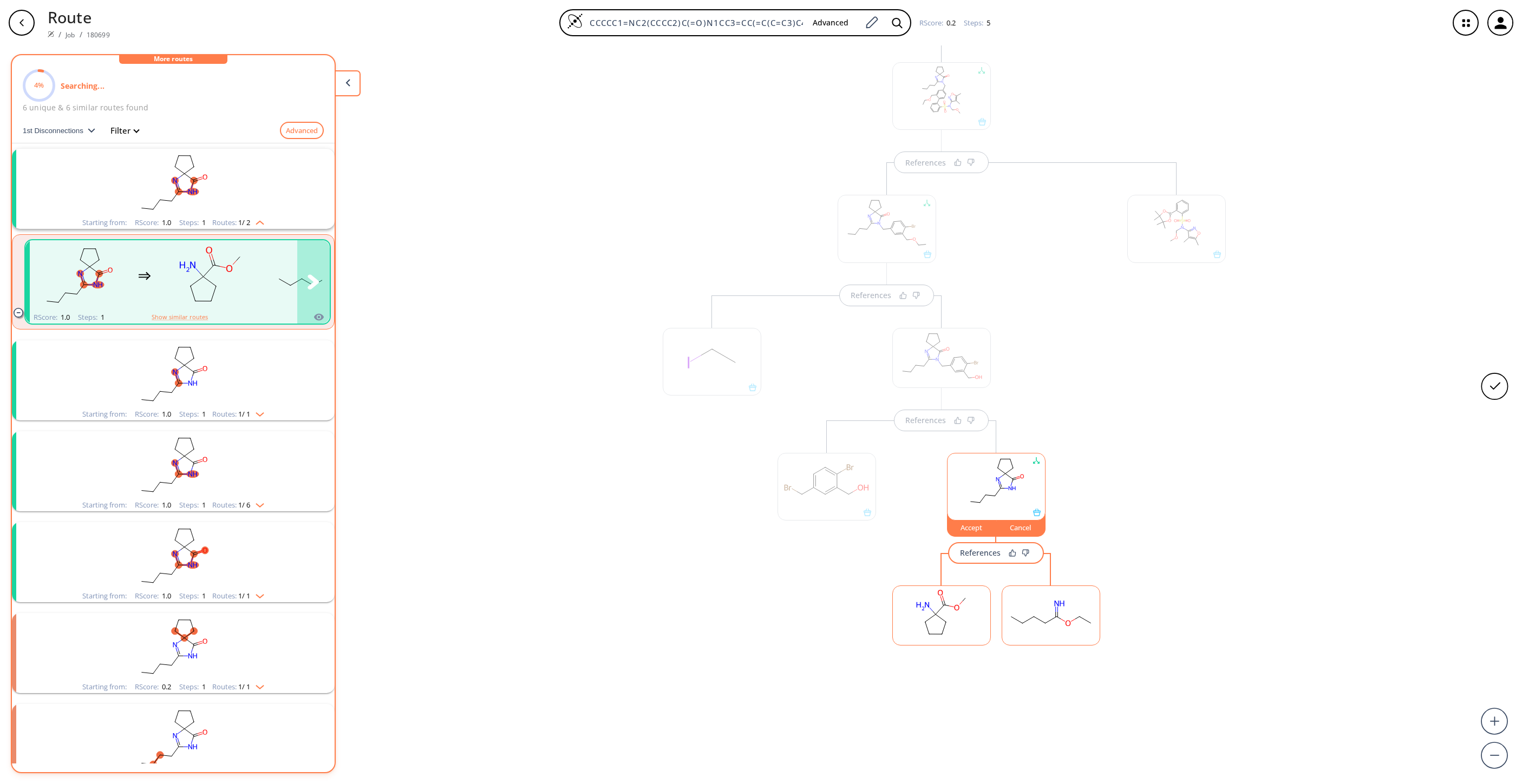
scroll to position [157, 0]
click at [243, 355] on rect "clusters" at bounding box center [173, 374] width 282 height 67
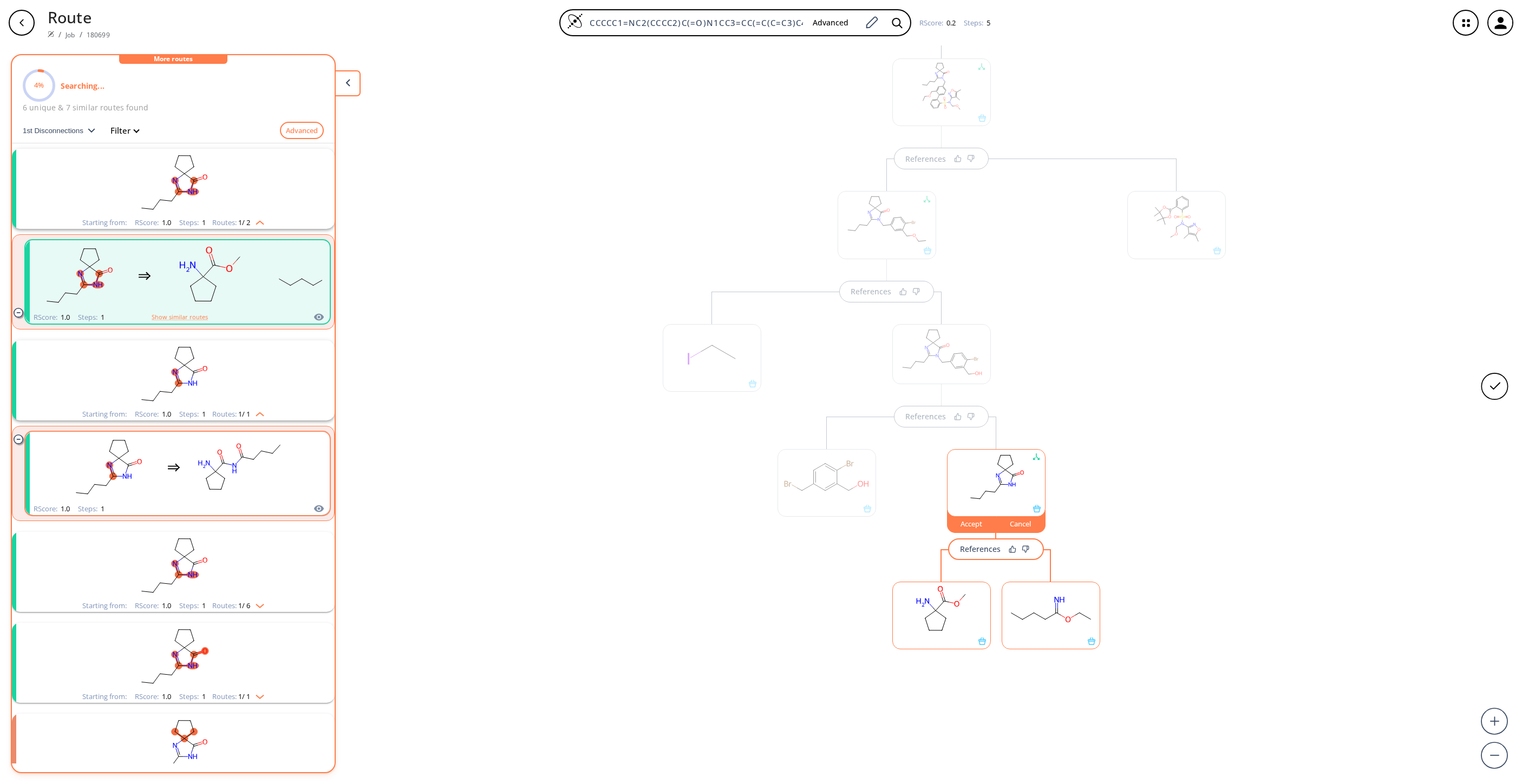
click at [236, 456] on rect "clusters" at bounding box center [240, 467] width 98 height 67
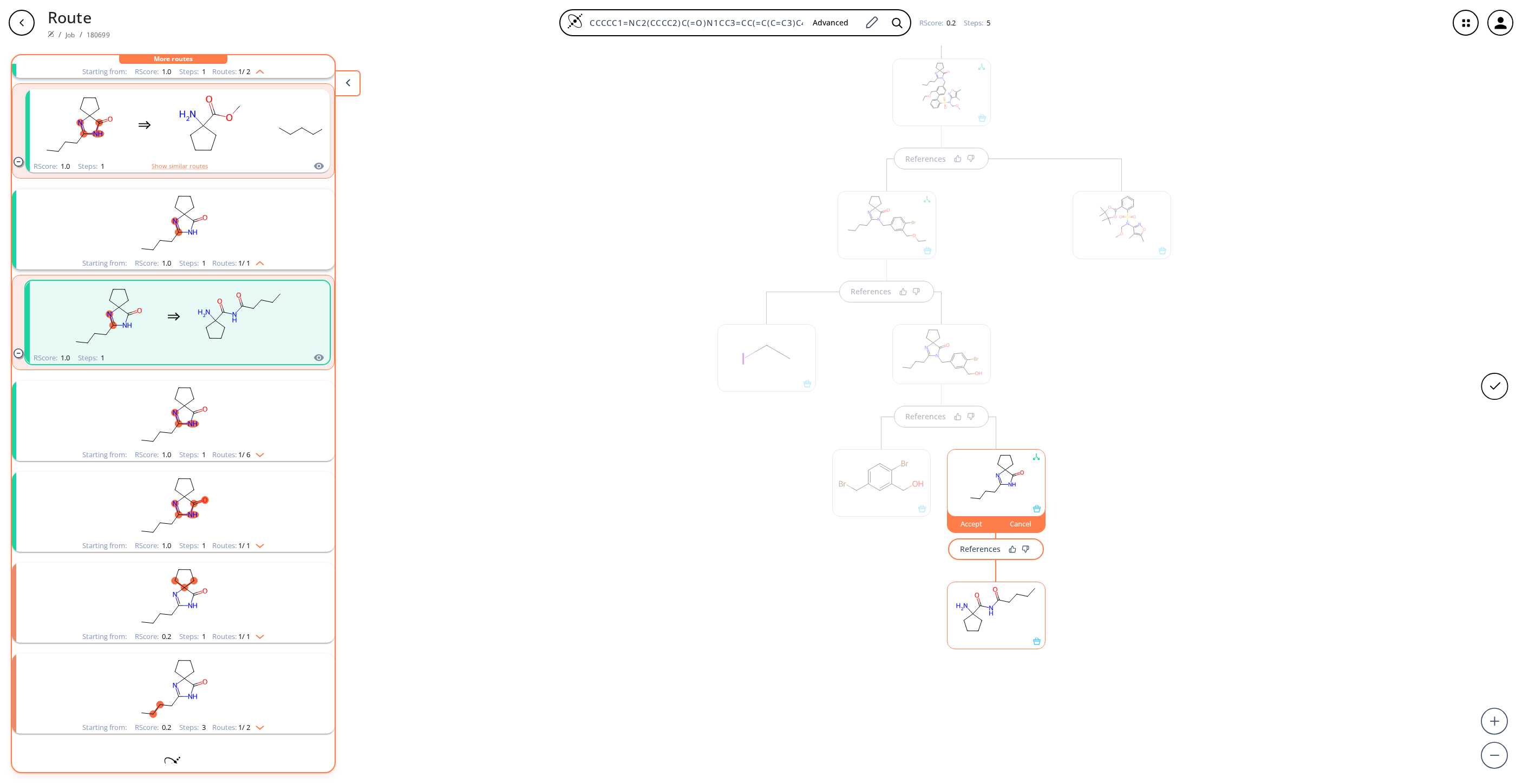
scroll to position [180, 0]
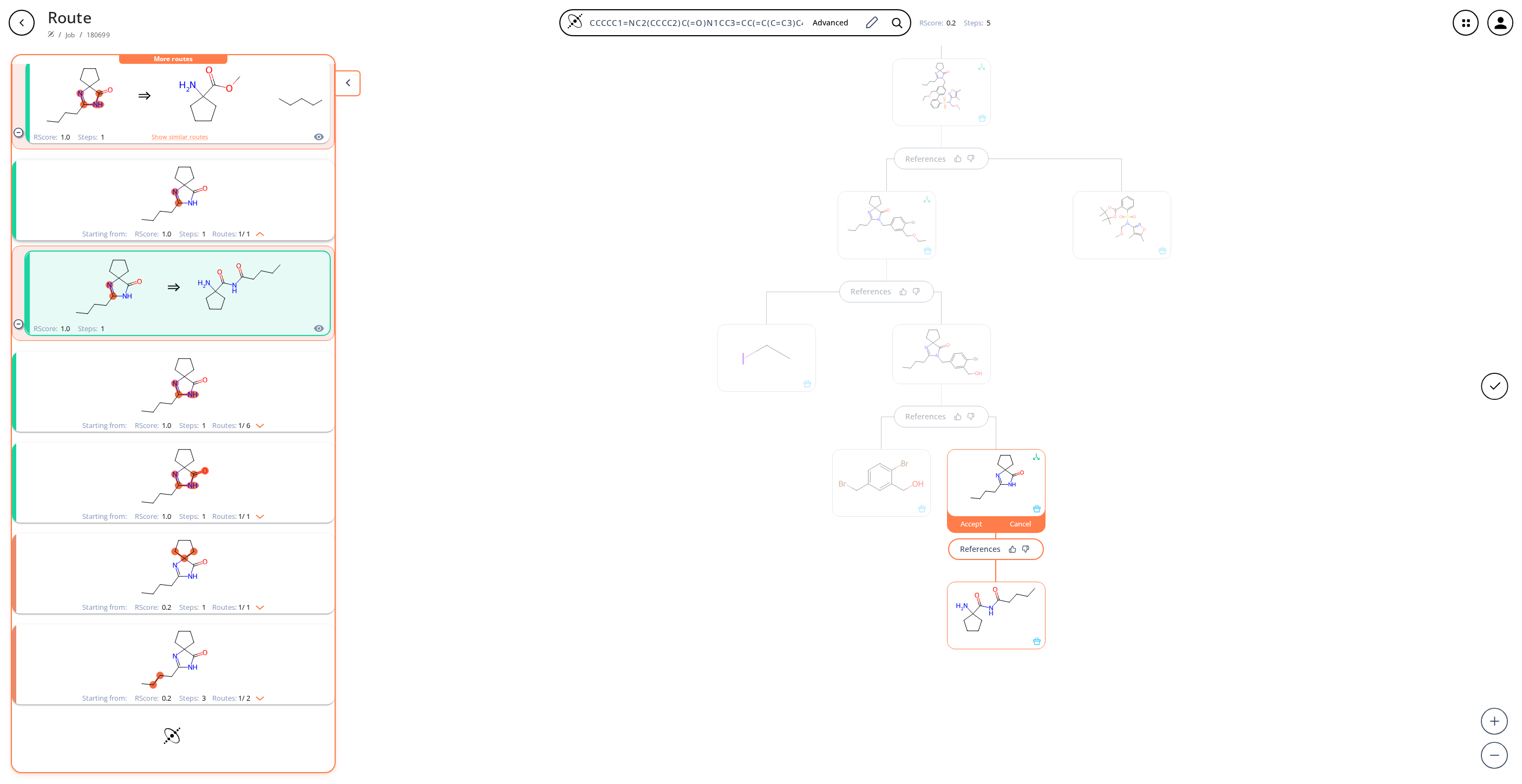
click at [216, 371] on rect "clusters" at bounding box center [173, 385] width 282 height 67
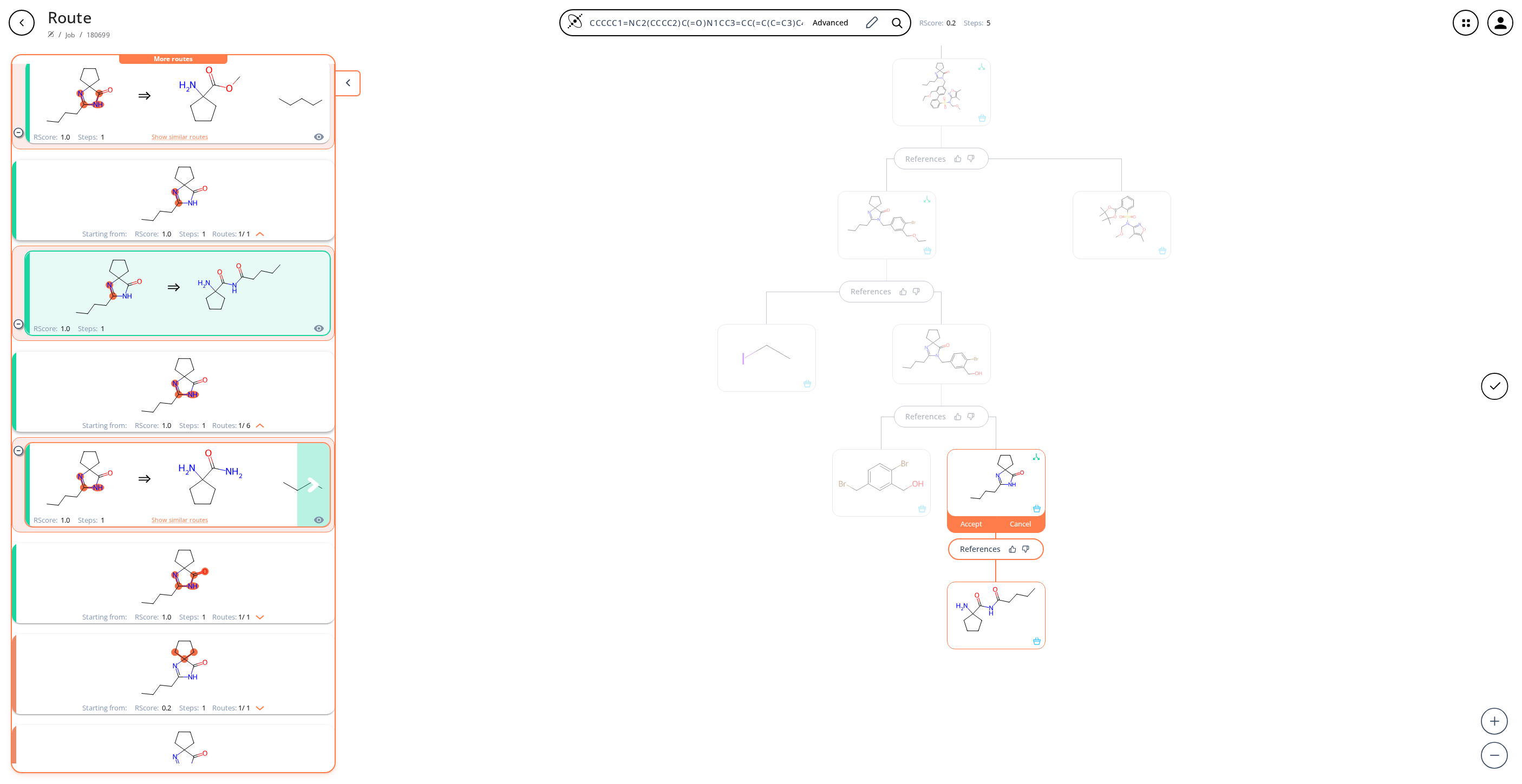
click at [218, 481] on rect "clusters" at bounding box center [210, 478] width 98 height 67
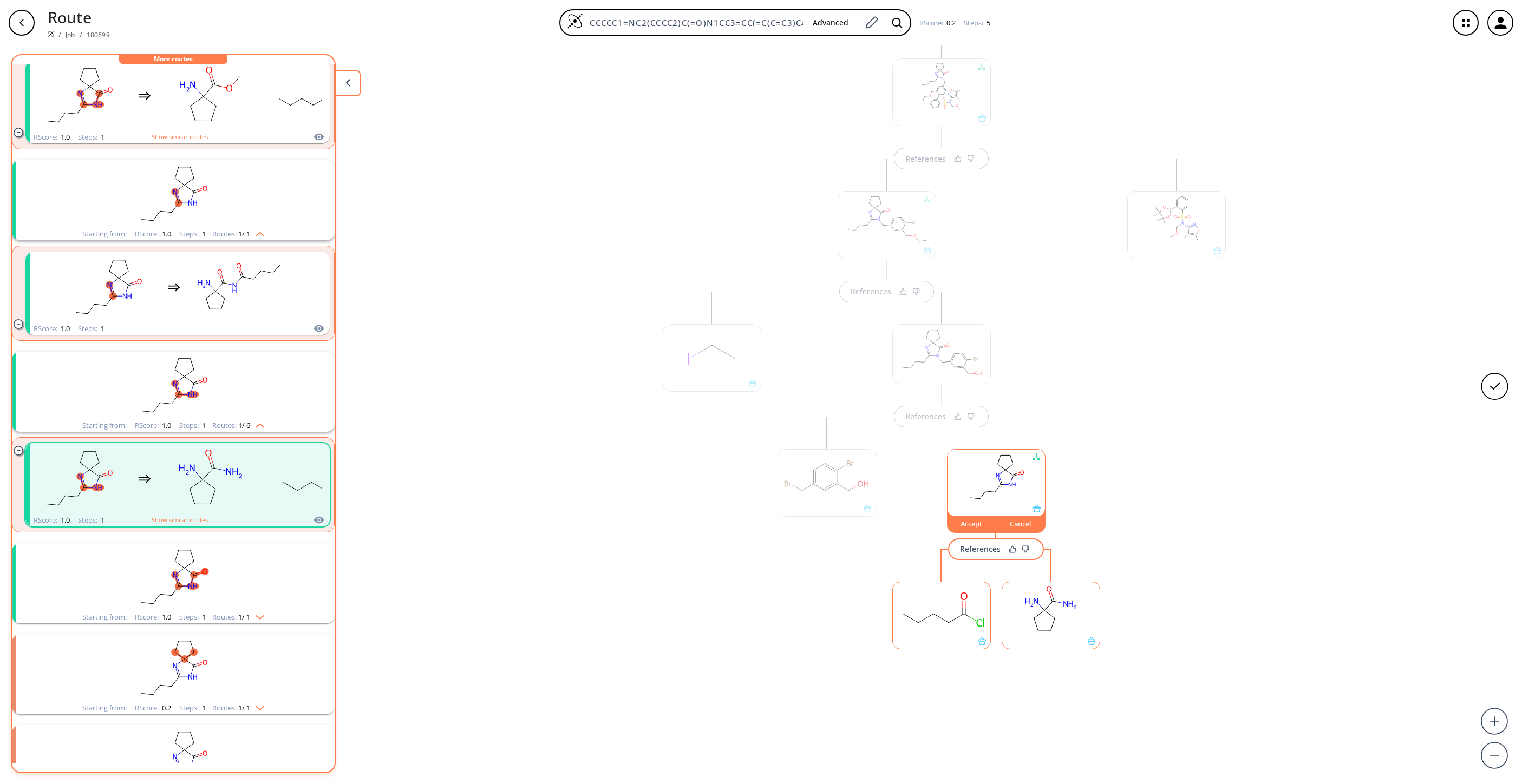
click at [202, 522] on rect "clusters" at bounding box center [173, 577] width 282 height 67
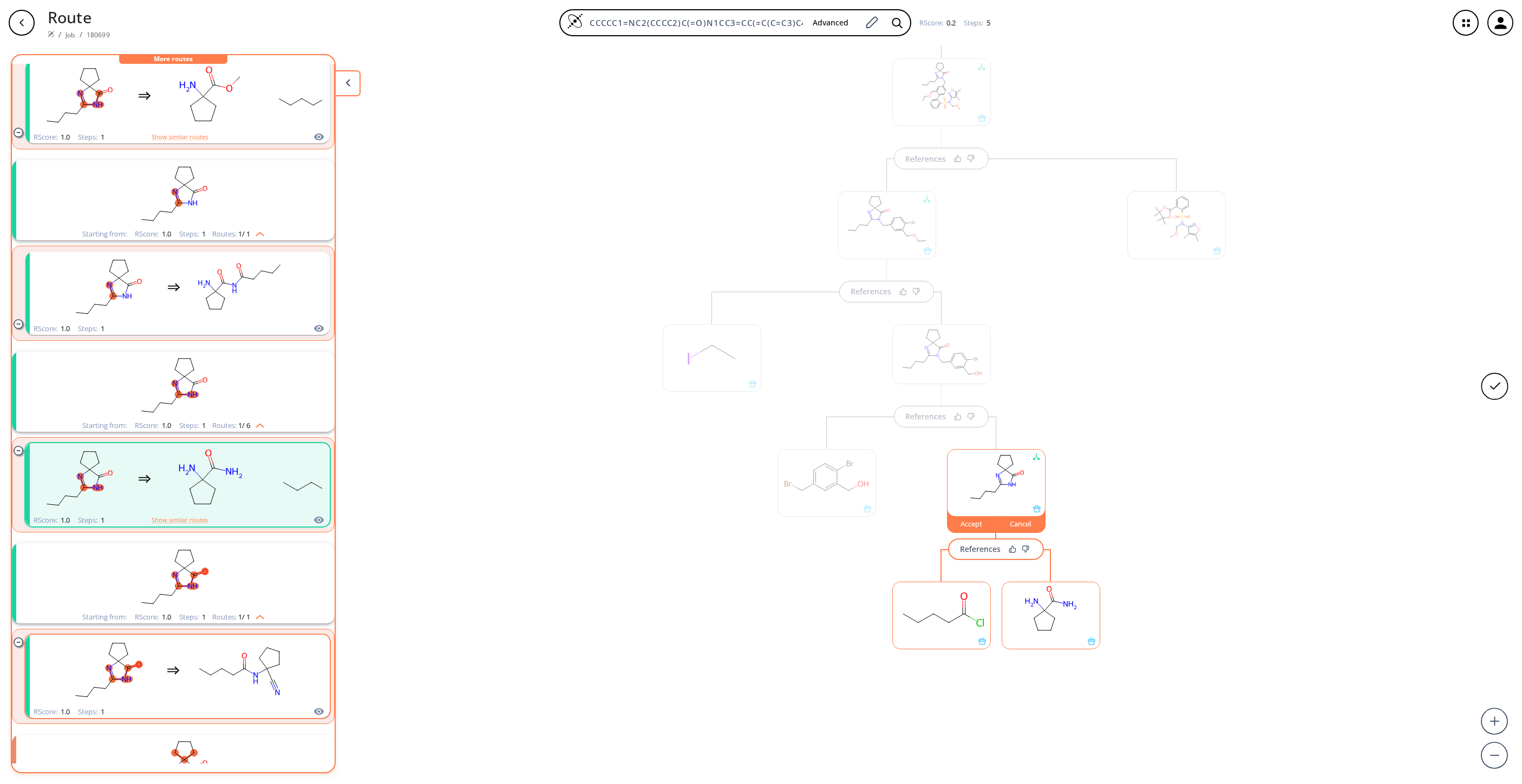
click at [202, 522] on rect "clusters" at bounding box center [239, 670] width 98 height 67
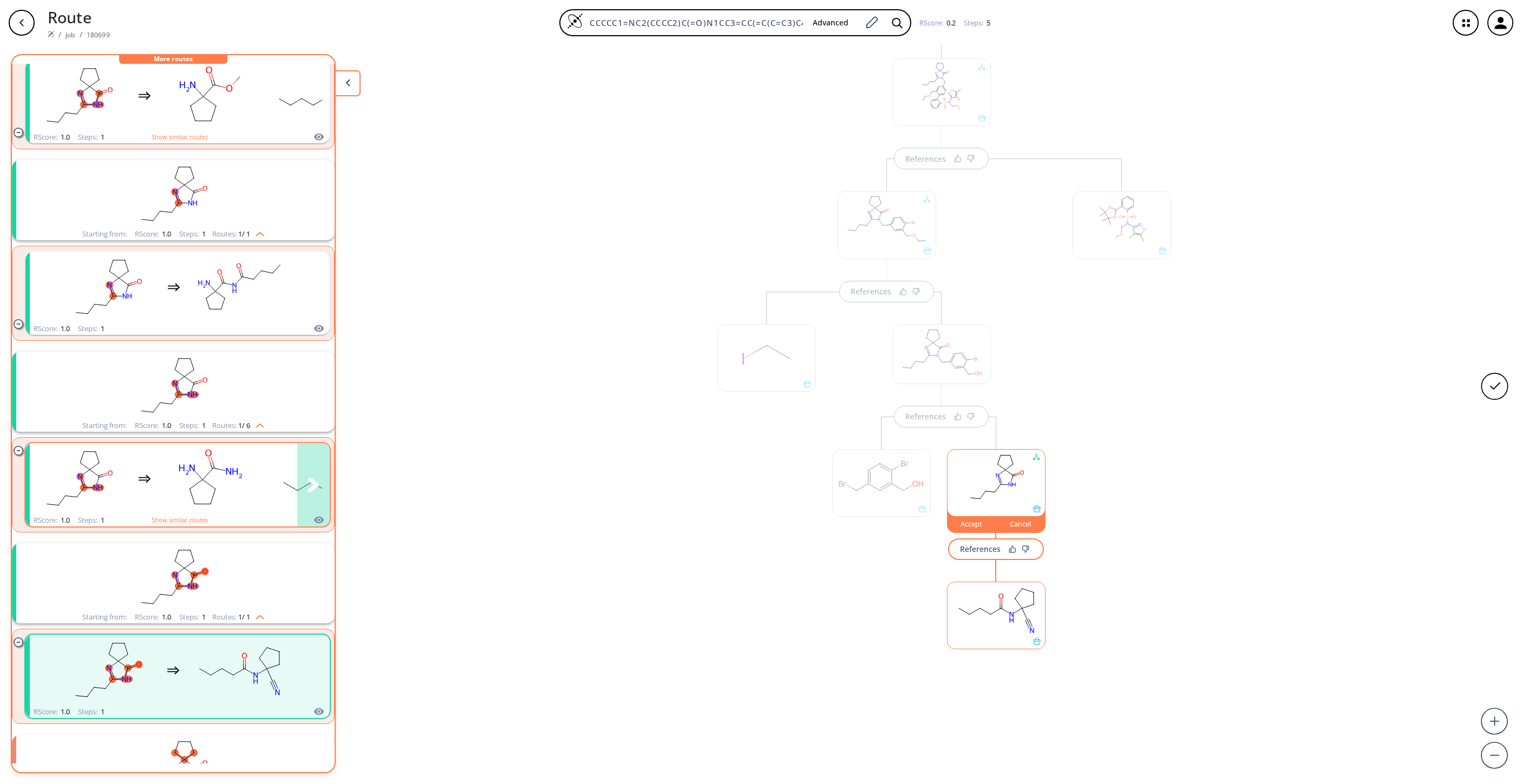
click at [231, 488] on rect "clusters" at bounding box center [210, 478] width 98 height 67
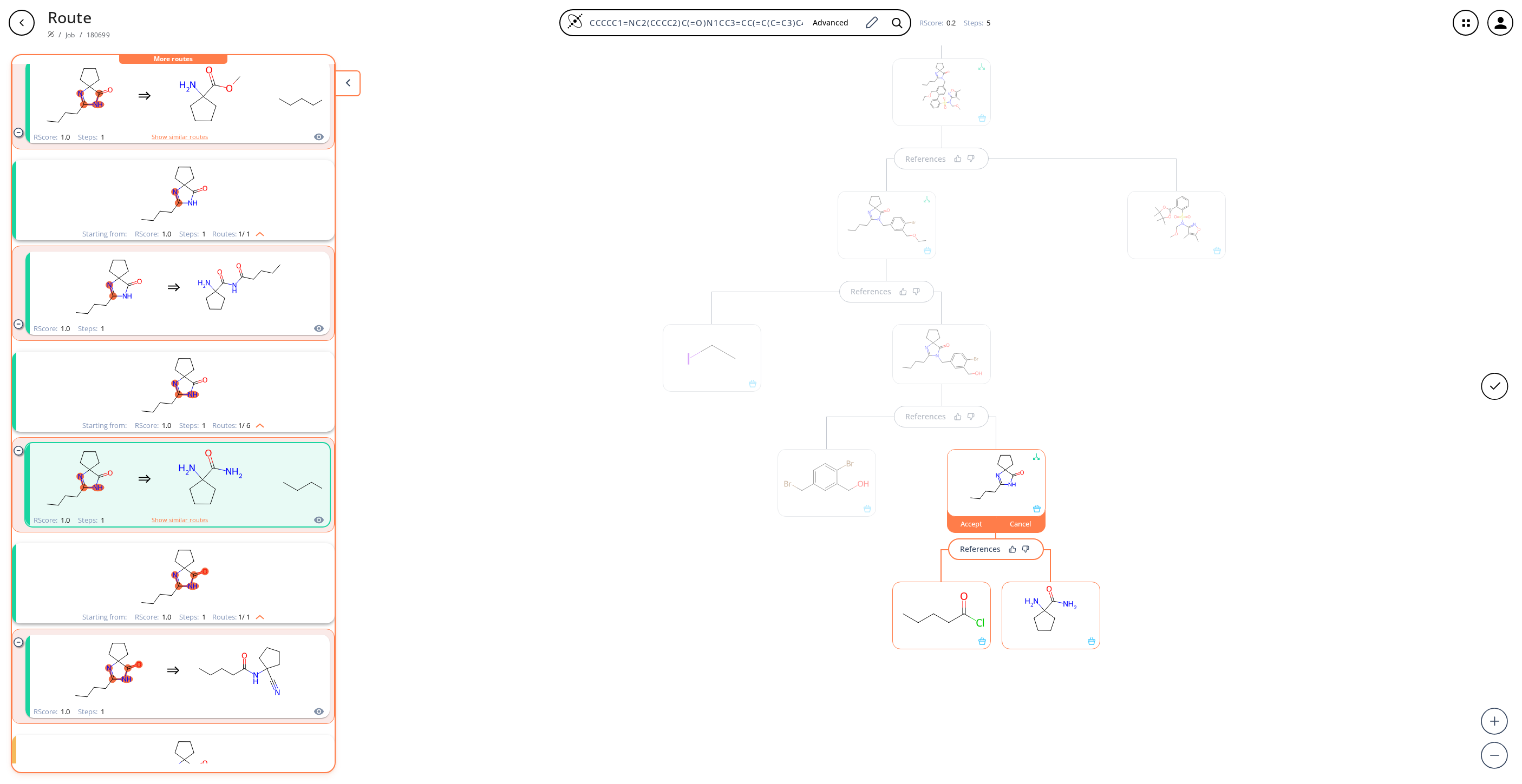
click at [960, 522] on div "Accept" at bounding box center [972, 524] width 48 height 6
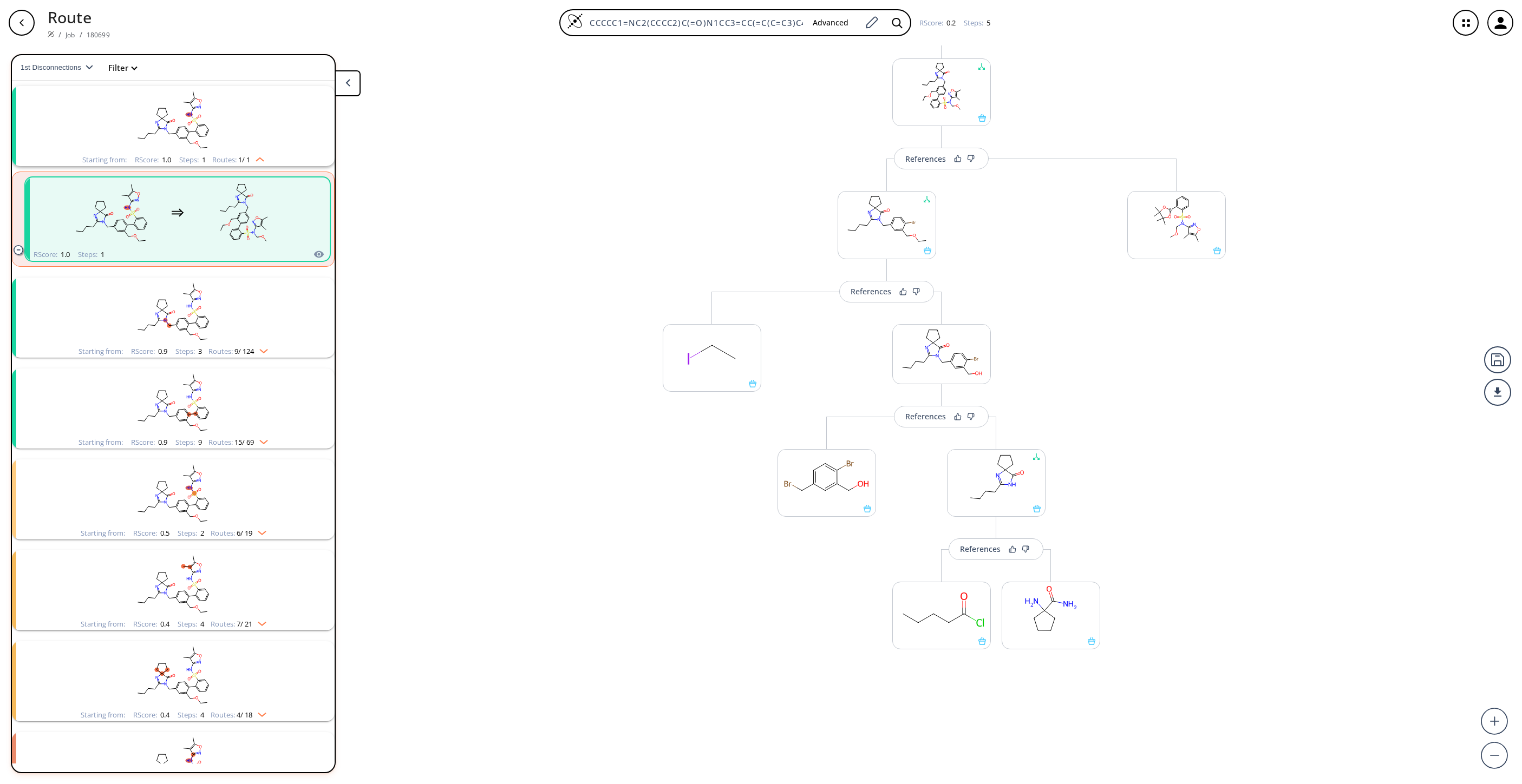
click at [160, 306] on rect "clusters" at bounding box center [173, 311] width 282 height 67
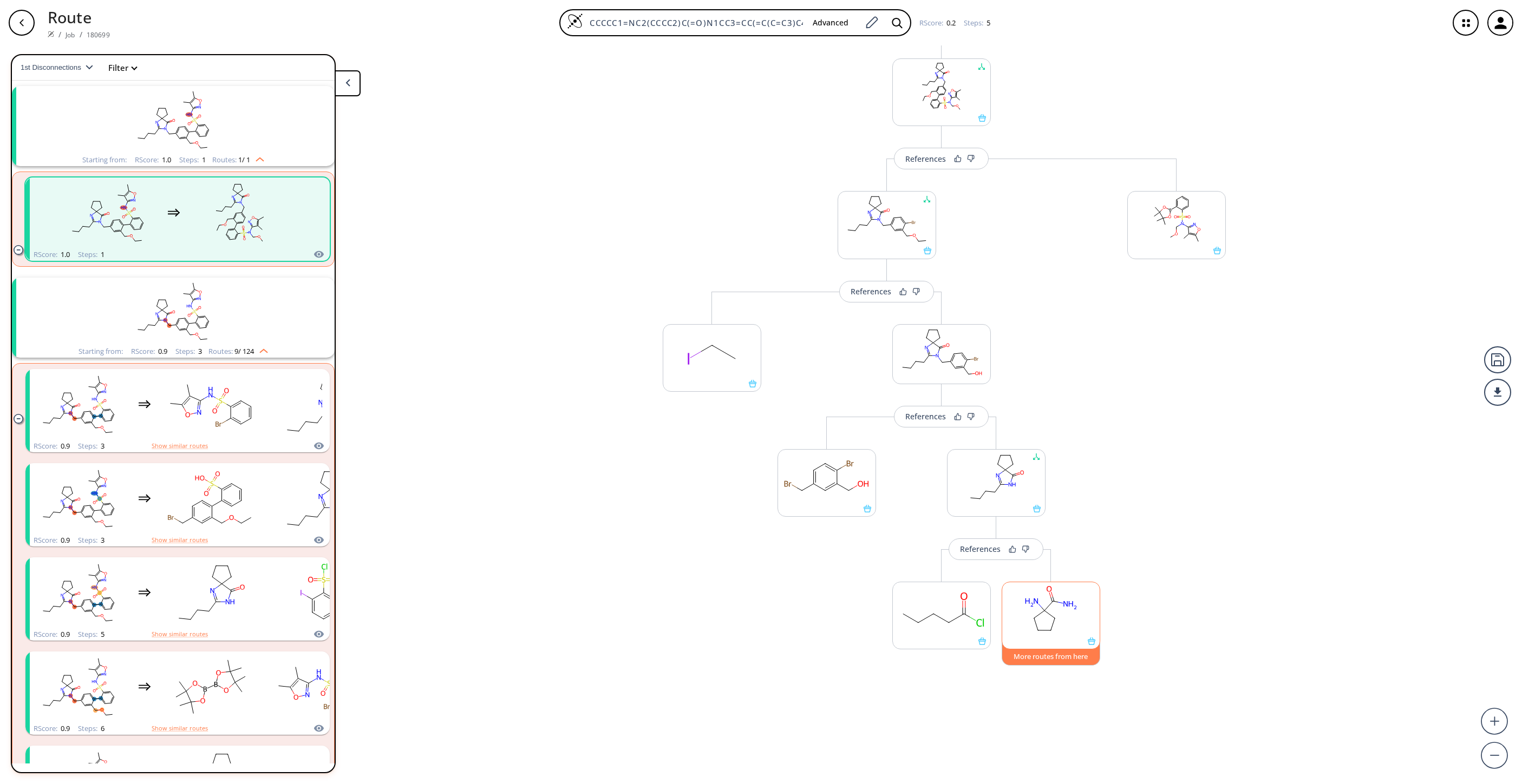
click at [1014, 522] on button "More routes from here" at bounding box center [1051, 654] width 98 height 23
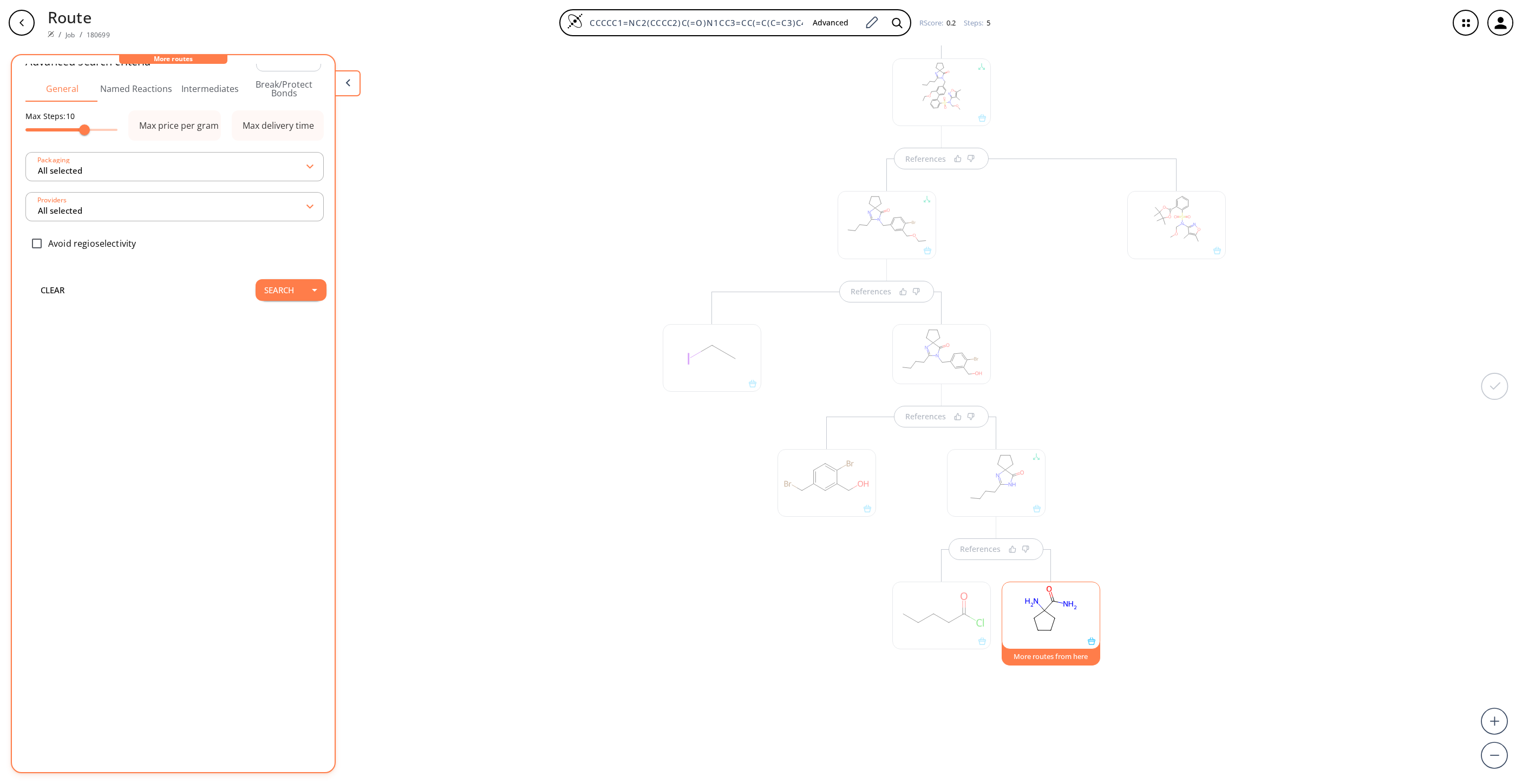
scroll to position [164, 0]
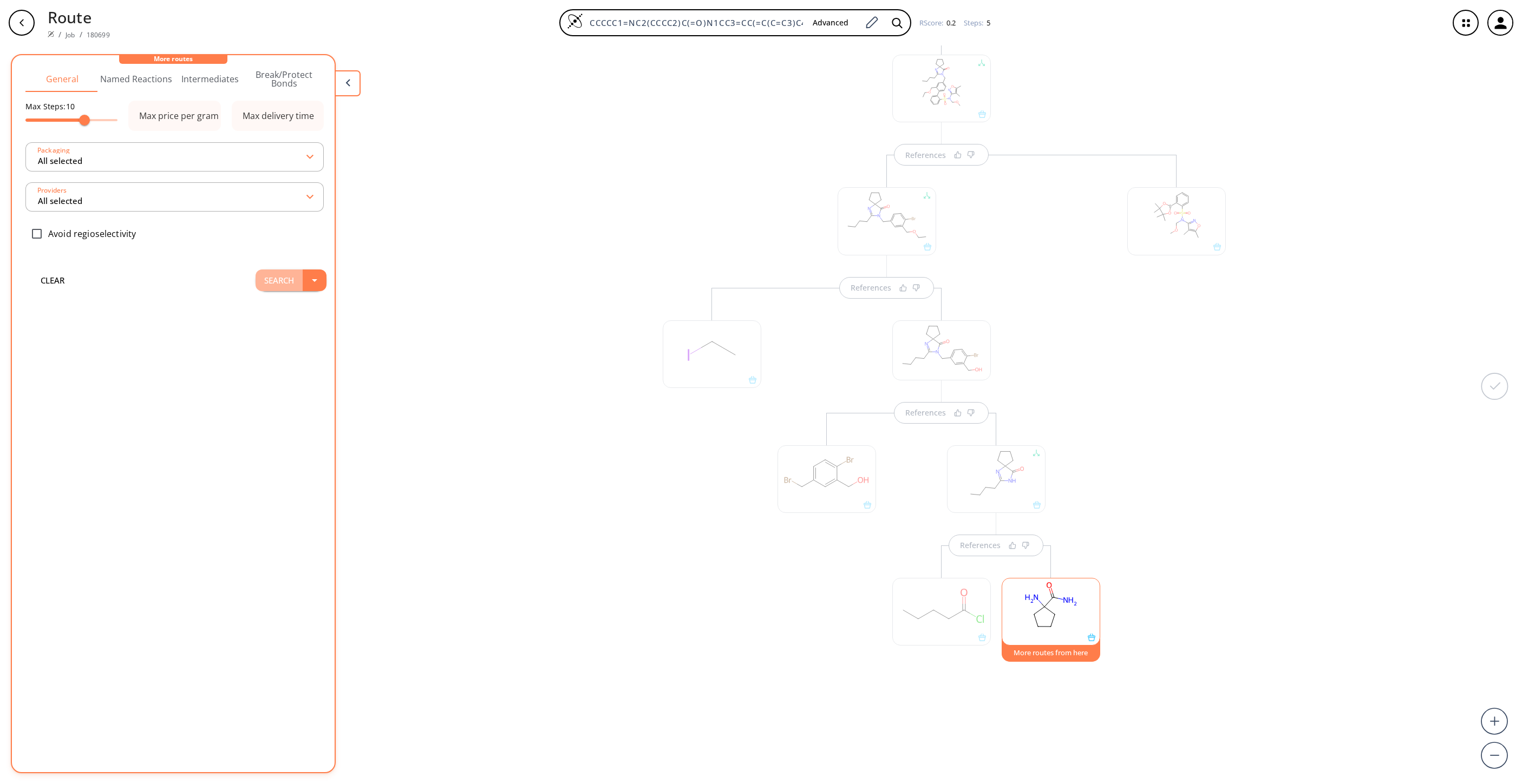
click at [263, 282] on button "Search" at bounding box center [279, 280] width 47 height 21
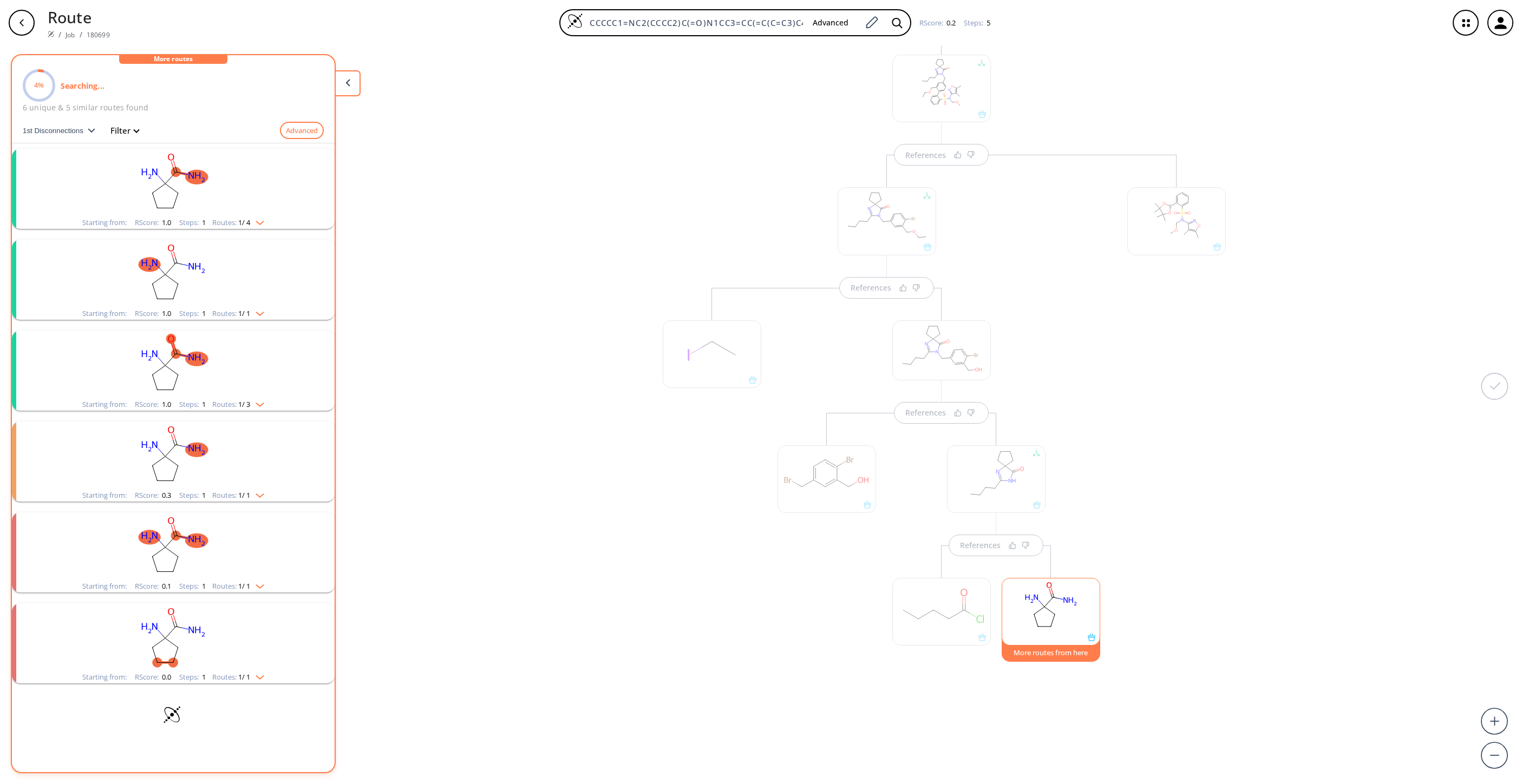
click at [219, 177] on rect "clusters" at bounding box center [173, 183] width 282 height 67
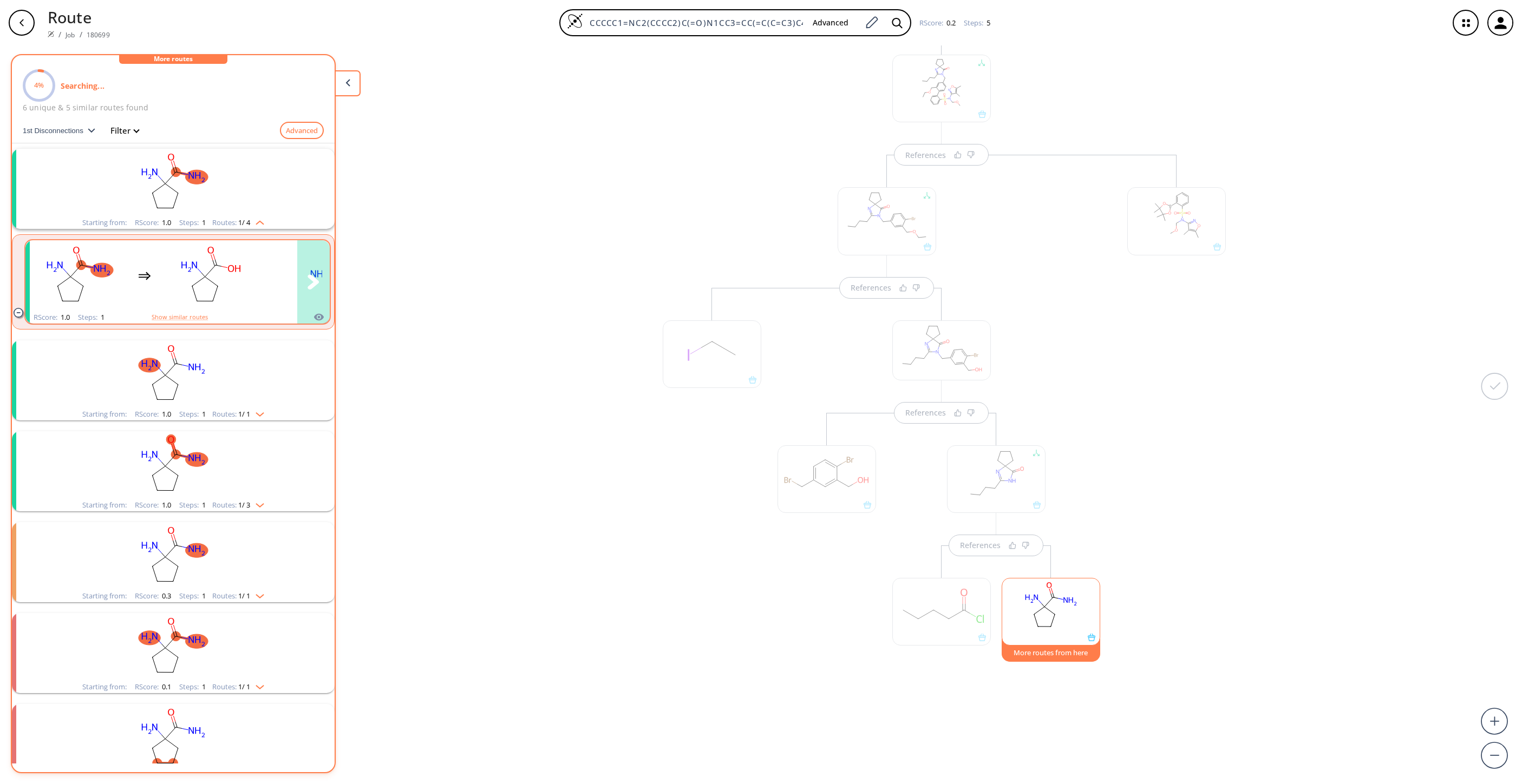
click at [225, 273] on rect "clusters" at bounding box center [210, 275] width 98 height 67
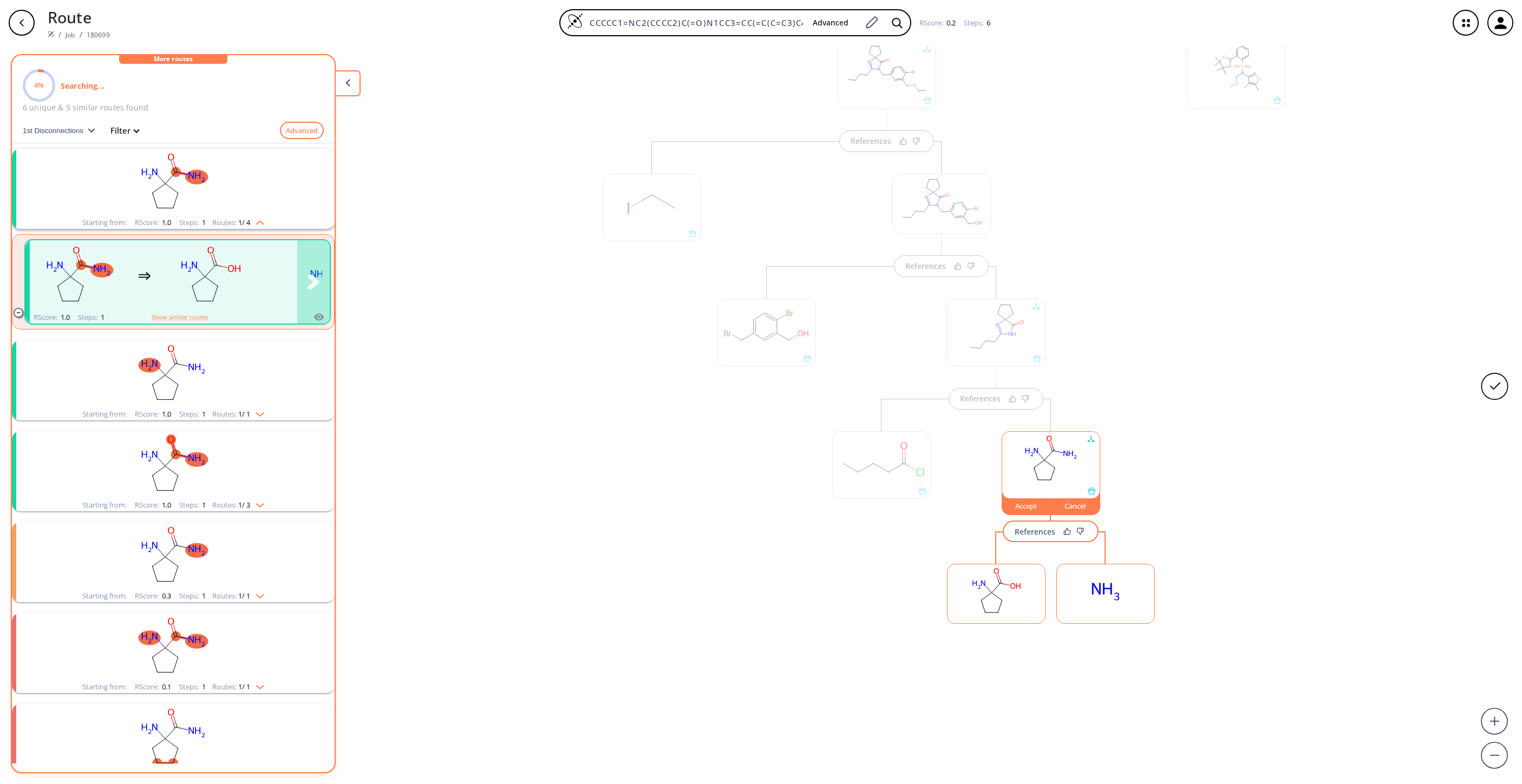
scroll to position [312, 0]
click at [252, 363] on rect "clusters" at bounding box center [173, 374] width 282 height 67
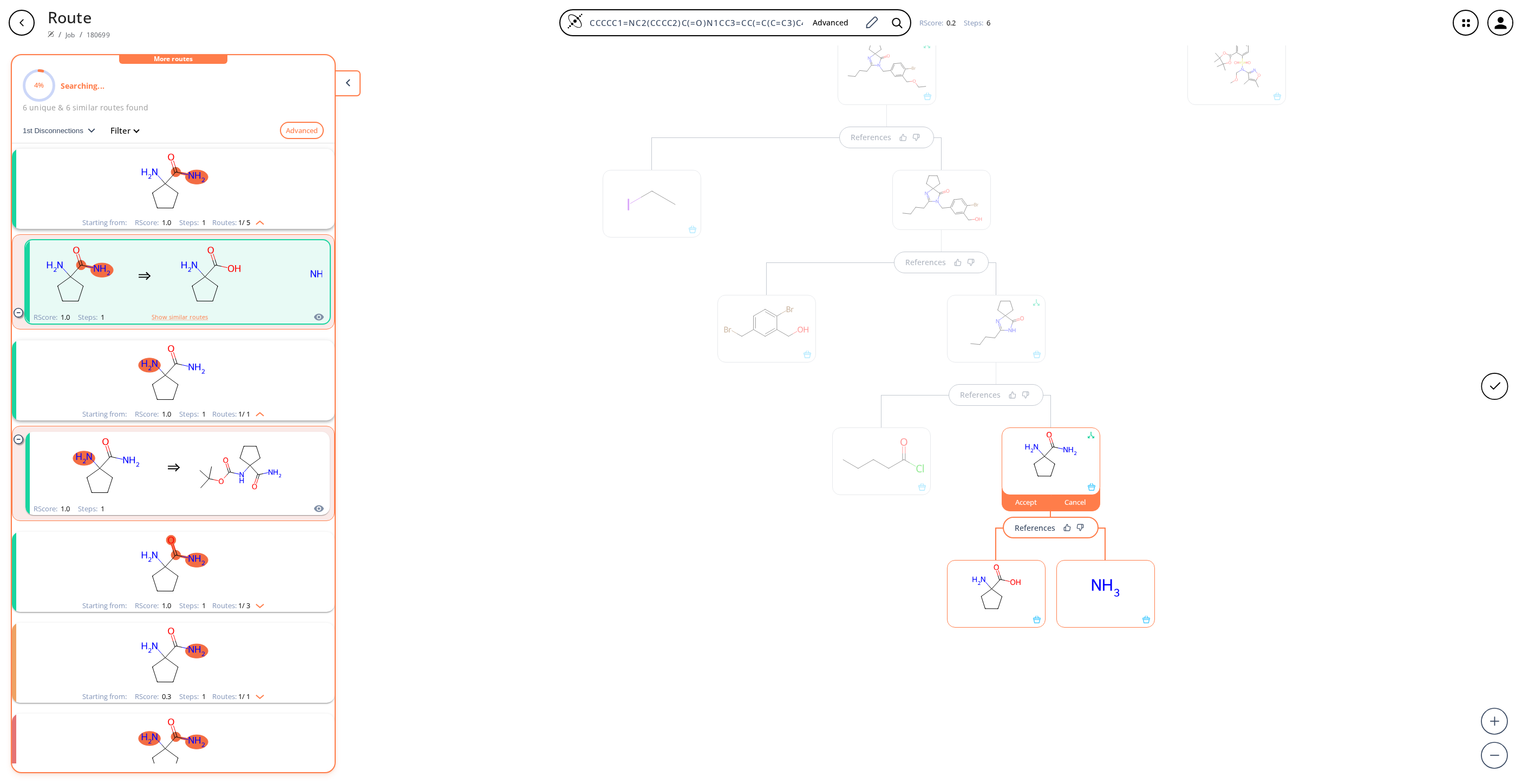
click at [259, 522] on rect "clusters" at bounding box center [173, 565] width 282 height 67
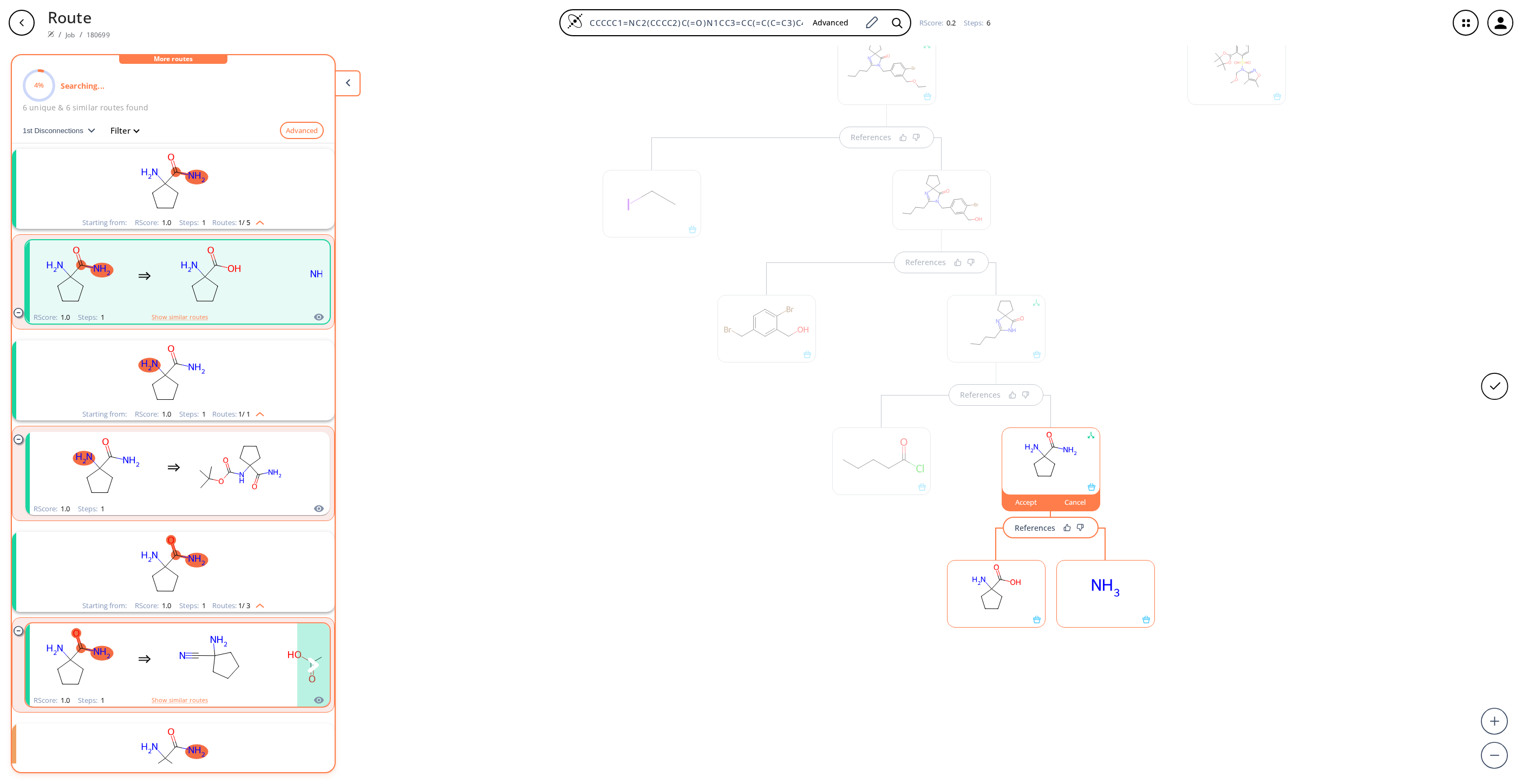
click at [241, 522] on ellipse "clusters" at bounding box center [239, 667] width 10 height 10
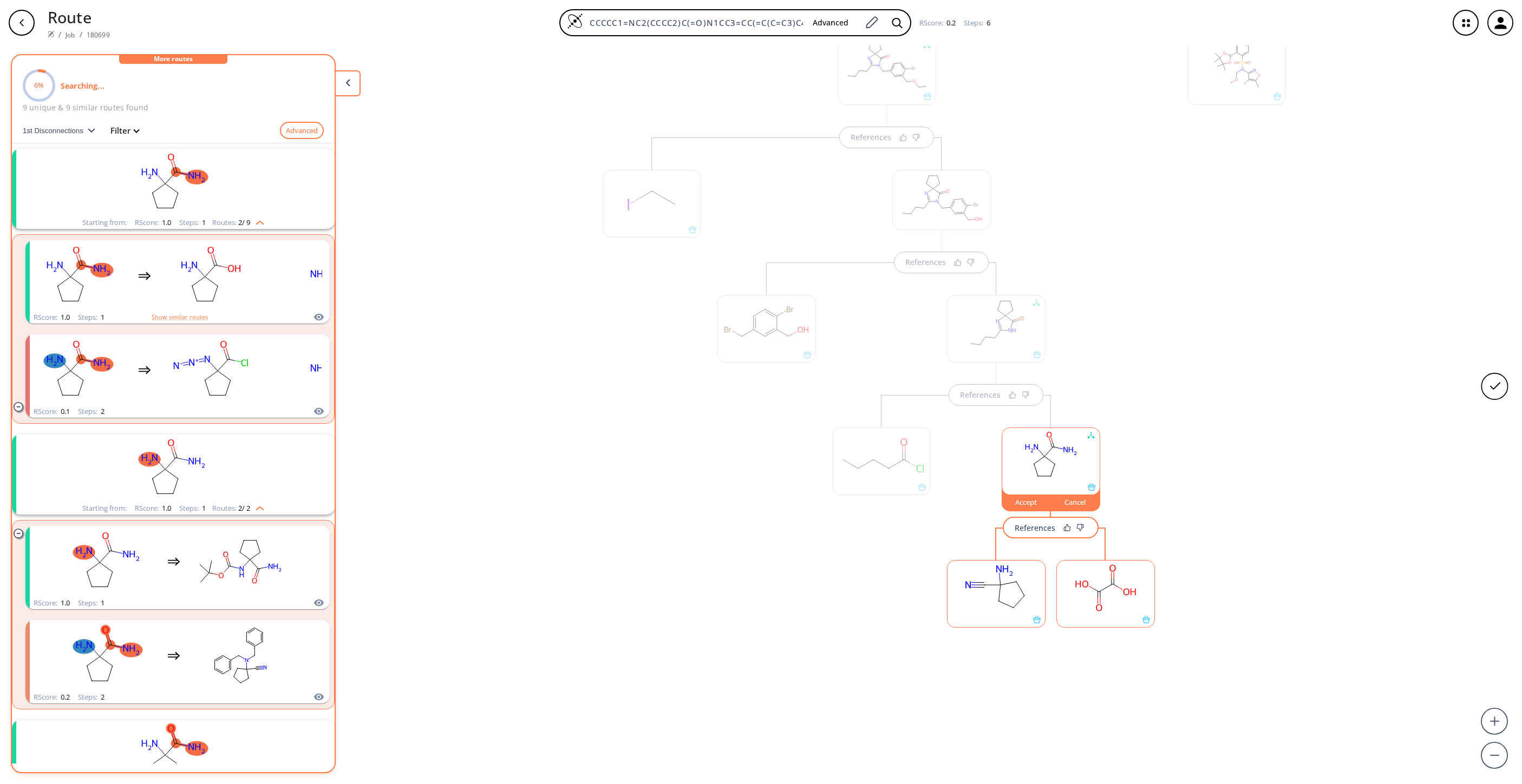
click at [998, 522] on rect at bounding box center [996, 589] width 98 height 56
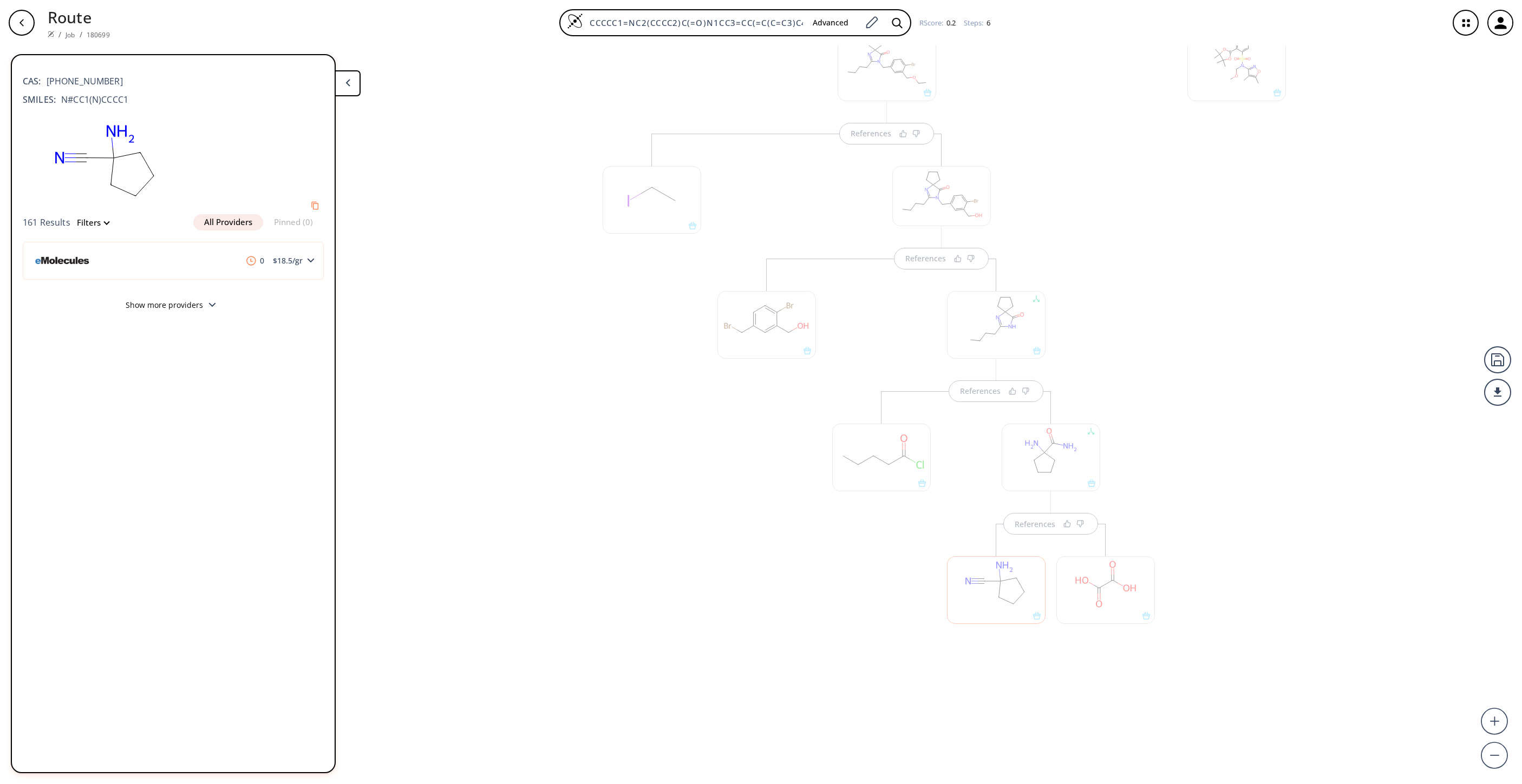
click at [778, 522] on div at bounding box center [767, 474] width 110 height 431
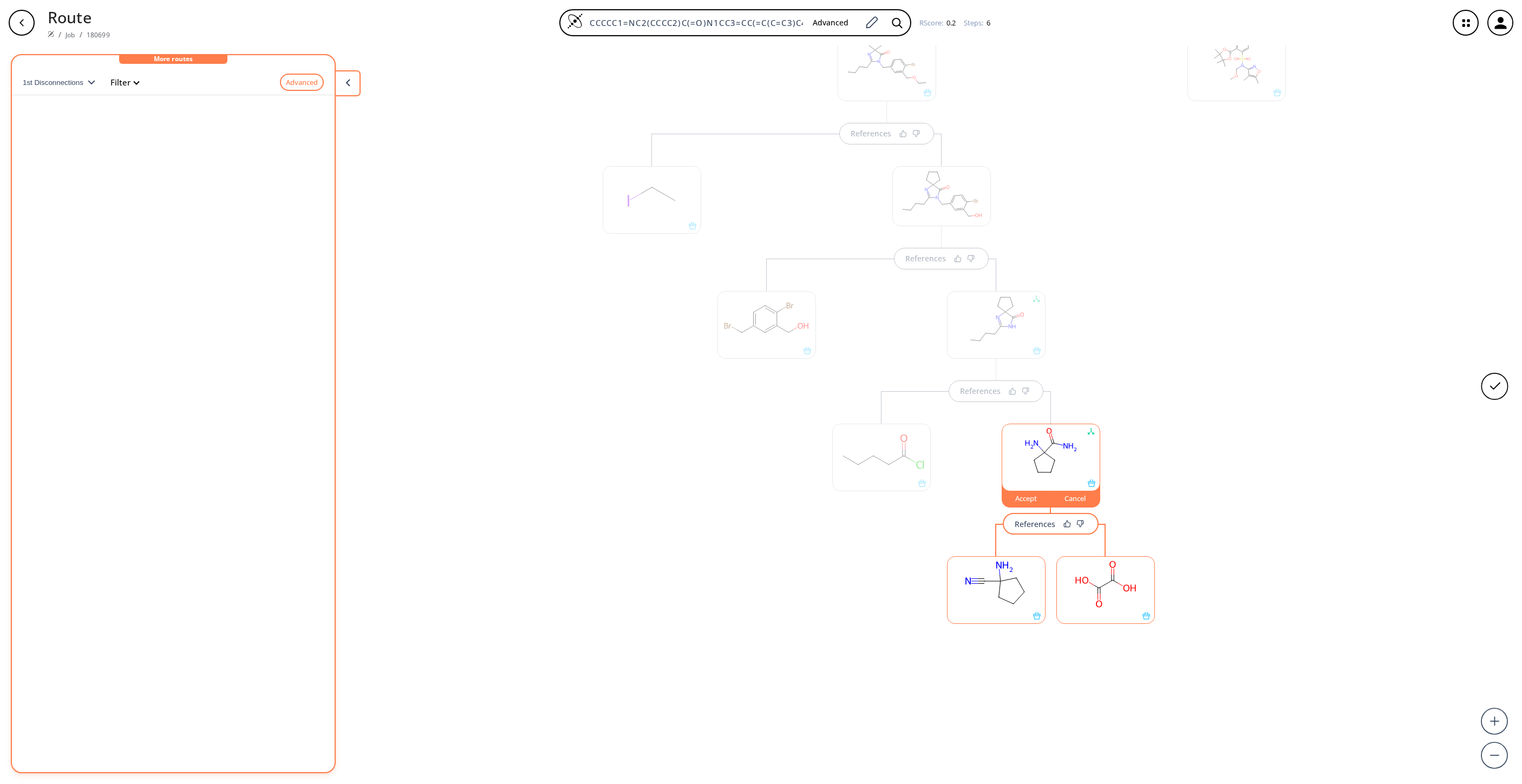
click at [1014, 522] on rect at bounding box center [1105, 585] width 98 height 56
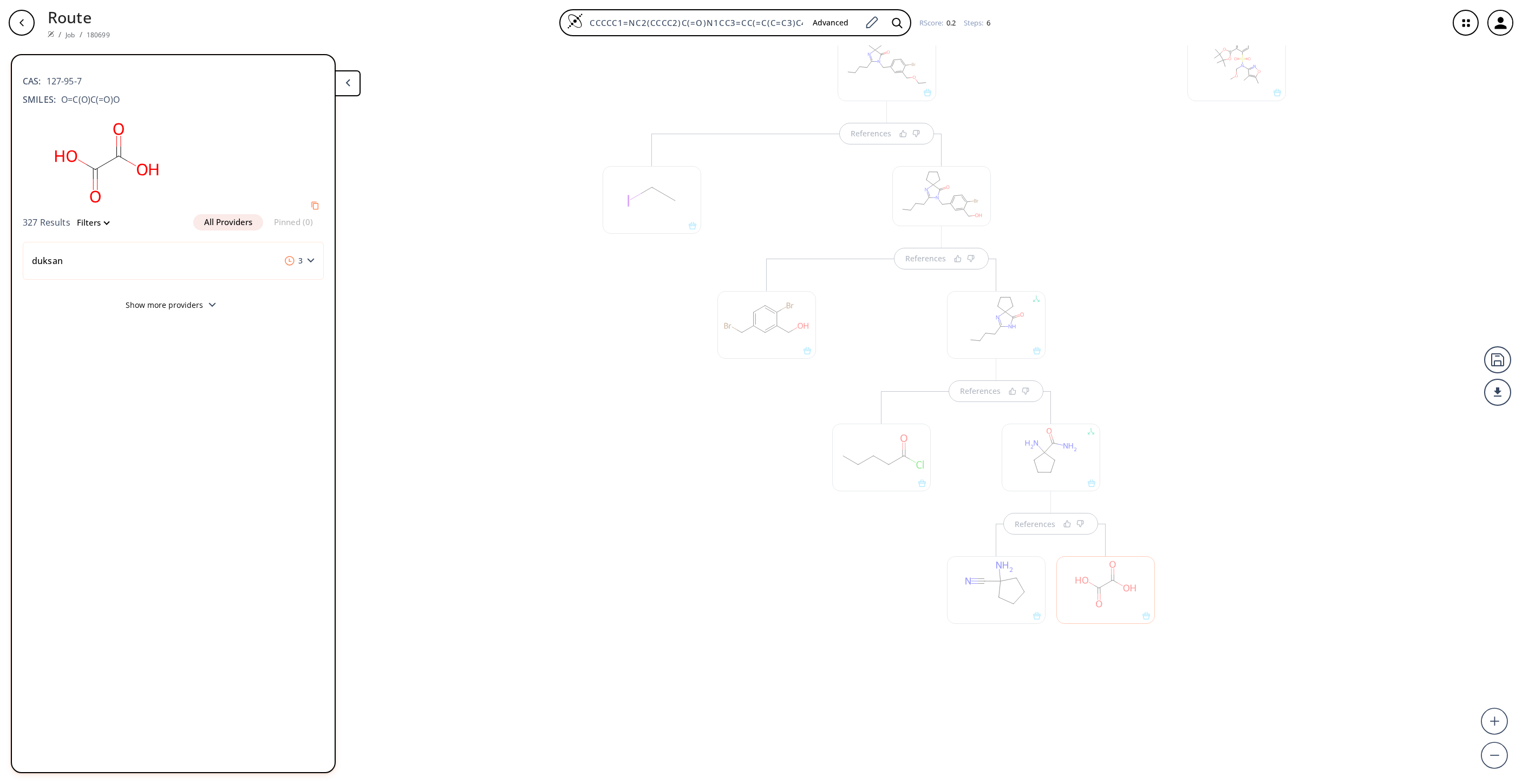
drag, startPoint x: 651, startPoint y: 560, endPoint x: 641, endPoint y: 559, distance: 10.0
click at [653, 522] on div at bounding box center [652, 422] width 110 height 578
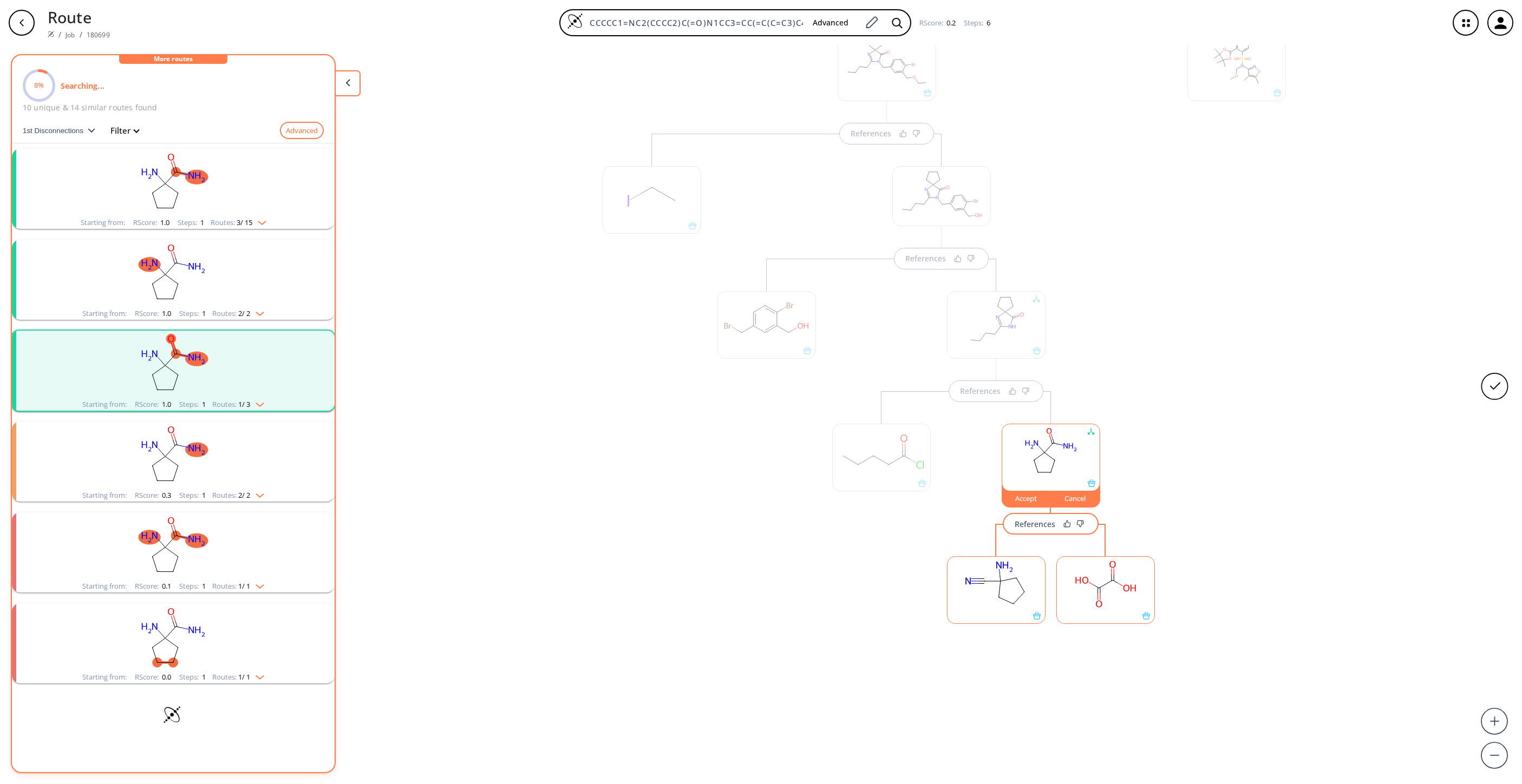
click at [213, 273] on rect "clusters" at bounding box center [173, 273] width 282 height 67
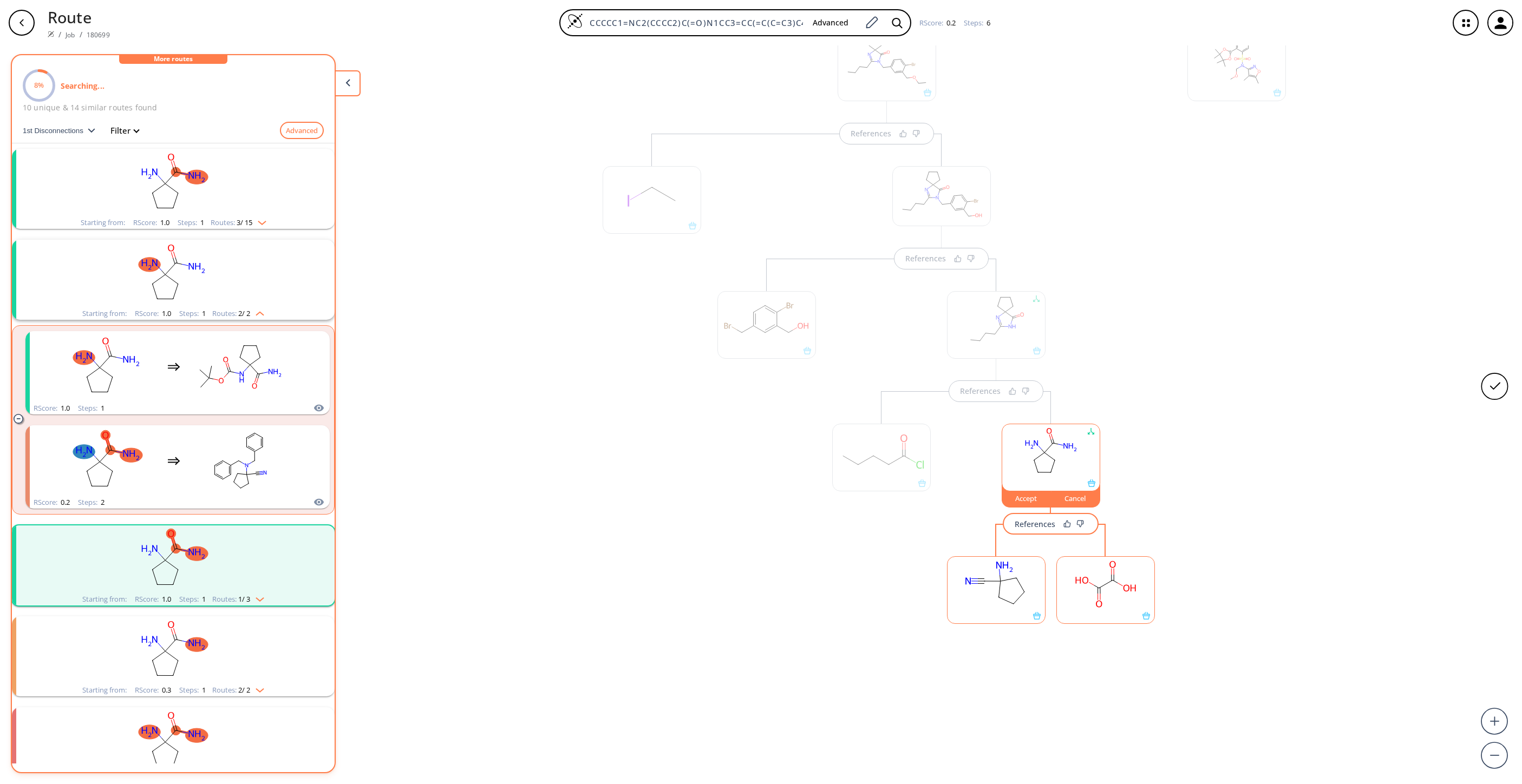
click at [220, 141] on div "1st Disconnections Filter Advanced" at bounding box center [173, 130] width 301 height 26
click at [237, 156] on rect "clusters" at bounding box center [173, 183] width 282 height 67
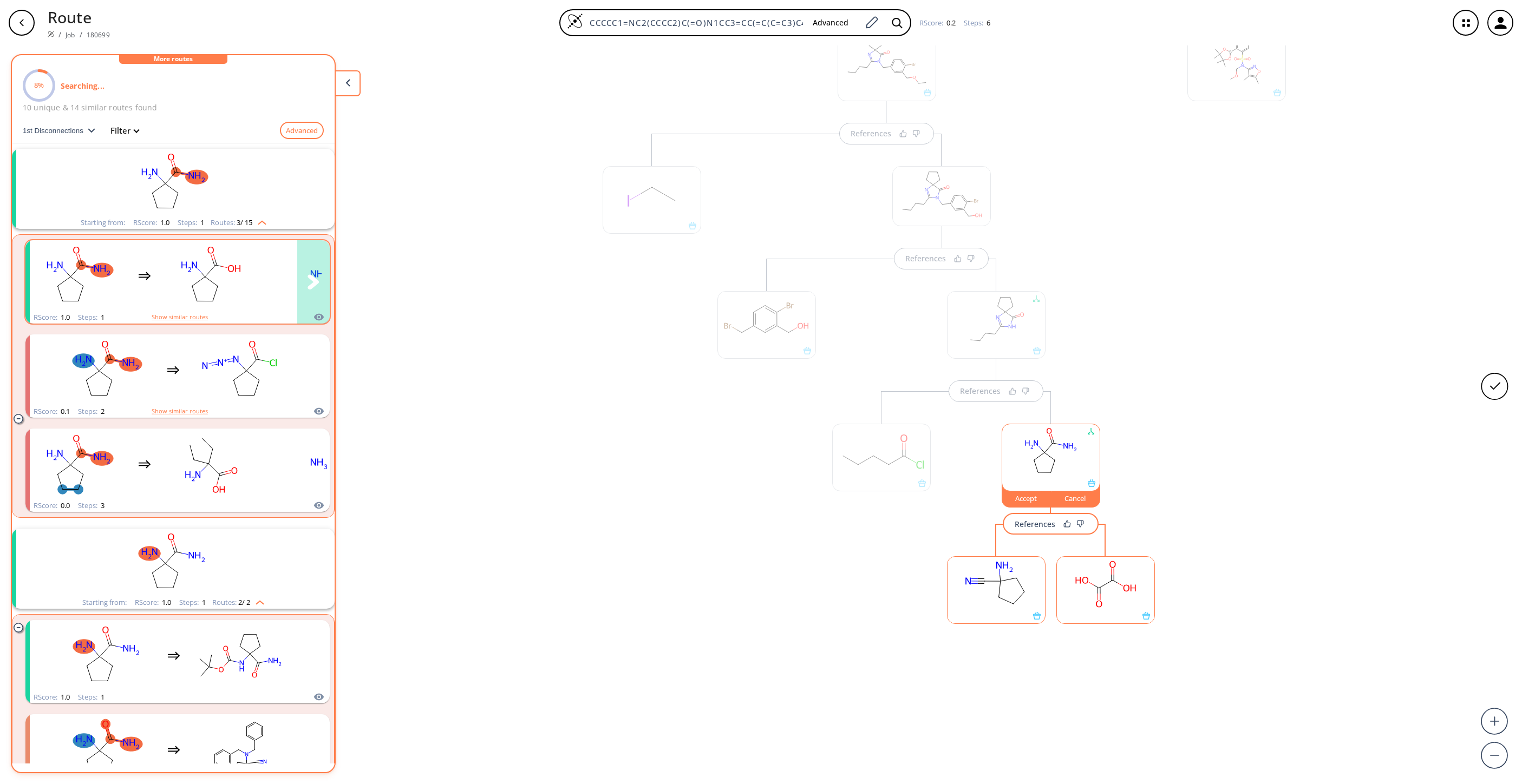
click at [267, 267] on div "clusters" at bounding box center [199, 275] width 338 height 71
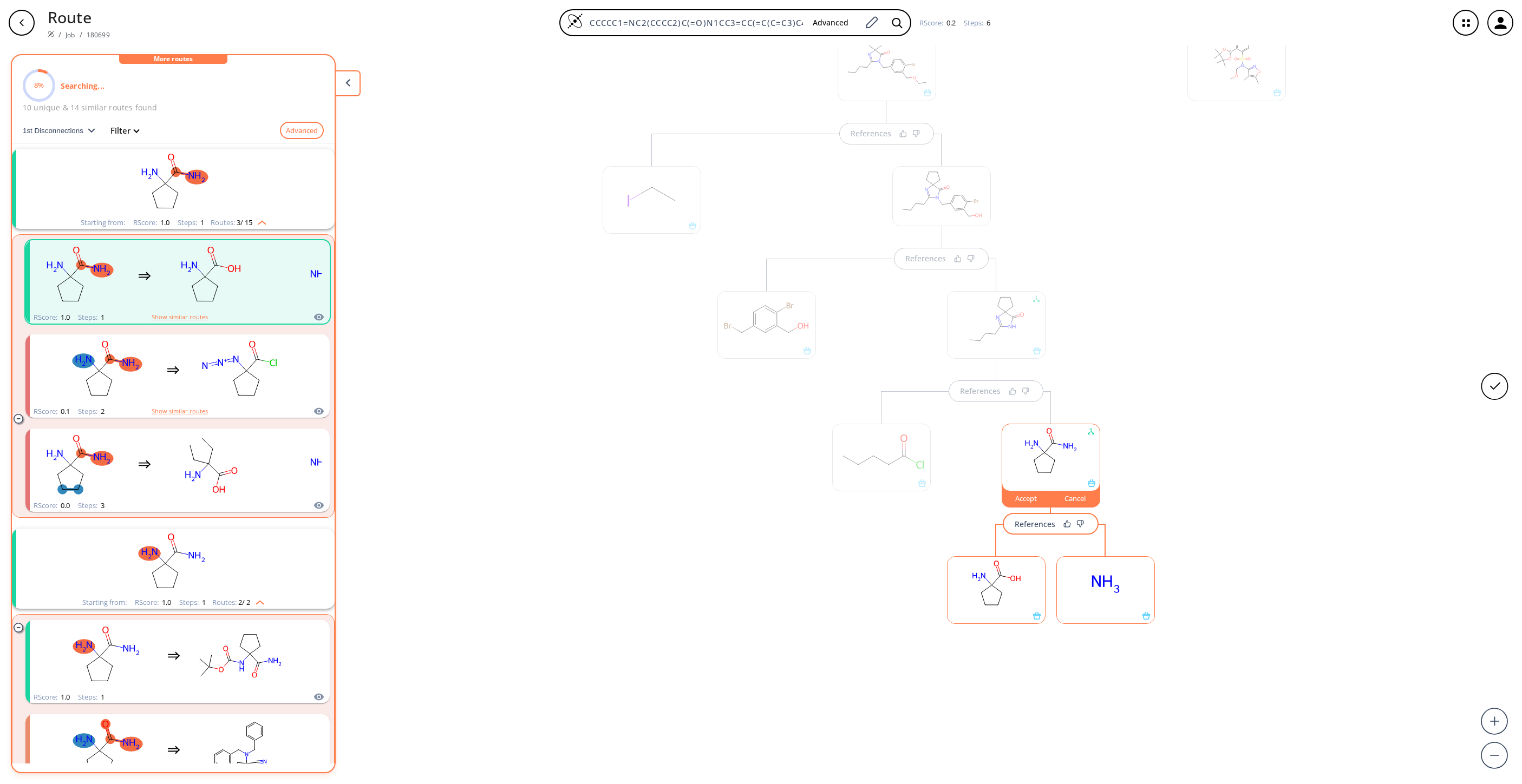
click at [996, 522] on ellipse at bounding box center [1000, 576] width 8 height 8
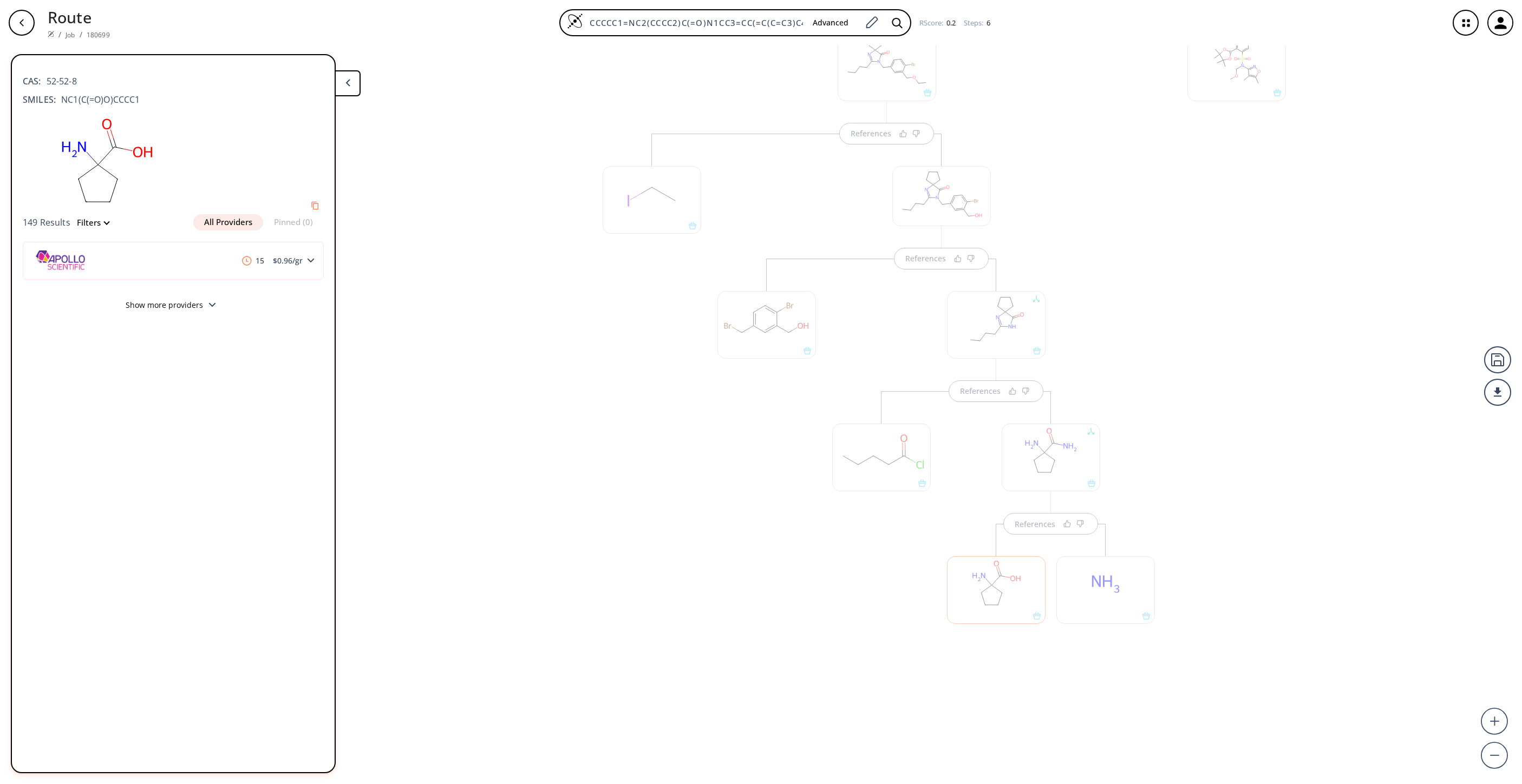
click at [183, 304] on button "Show more providers" at bounding box center [173, 306] width 301 height 25
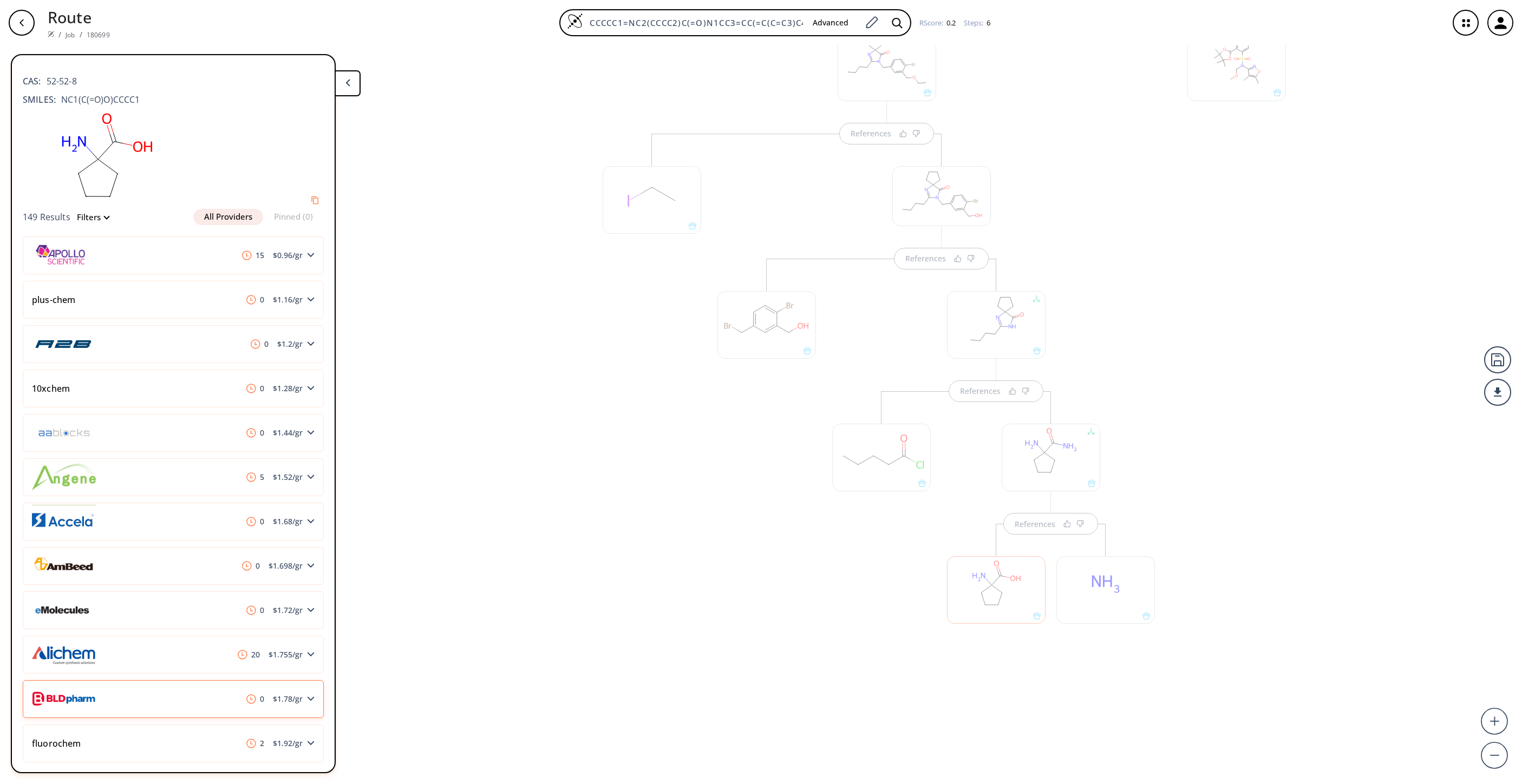
click at [297, 522] on div "0 $ 1.78 /gr" at bounding box center [173, 699] width 301 height 38
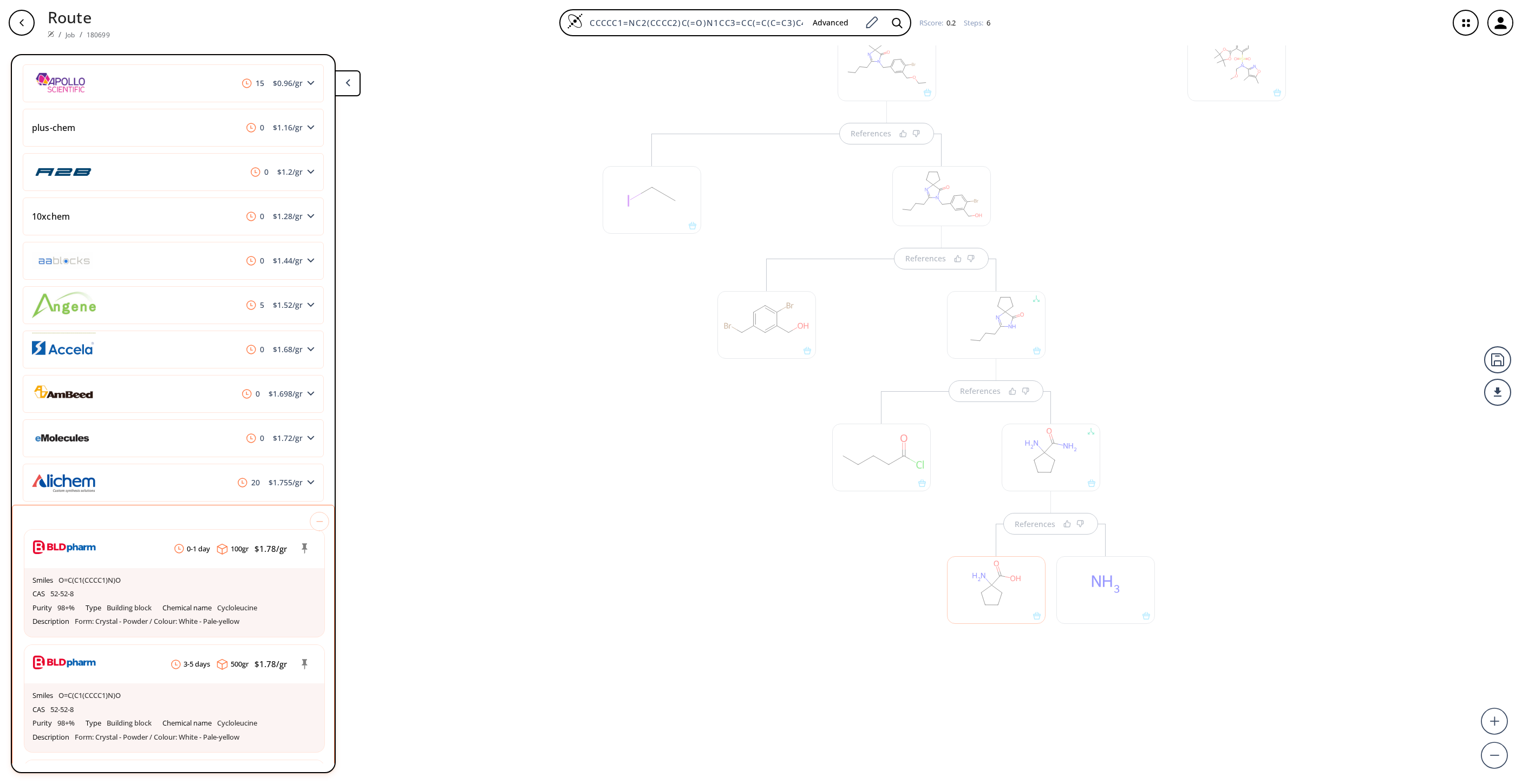
scroll to position [292, 0]
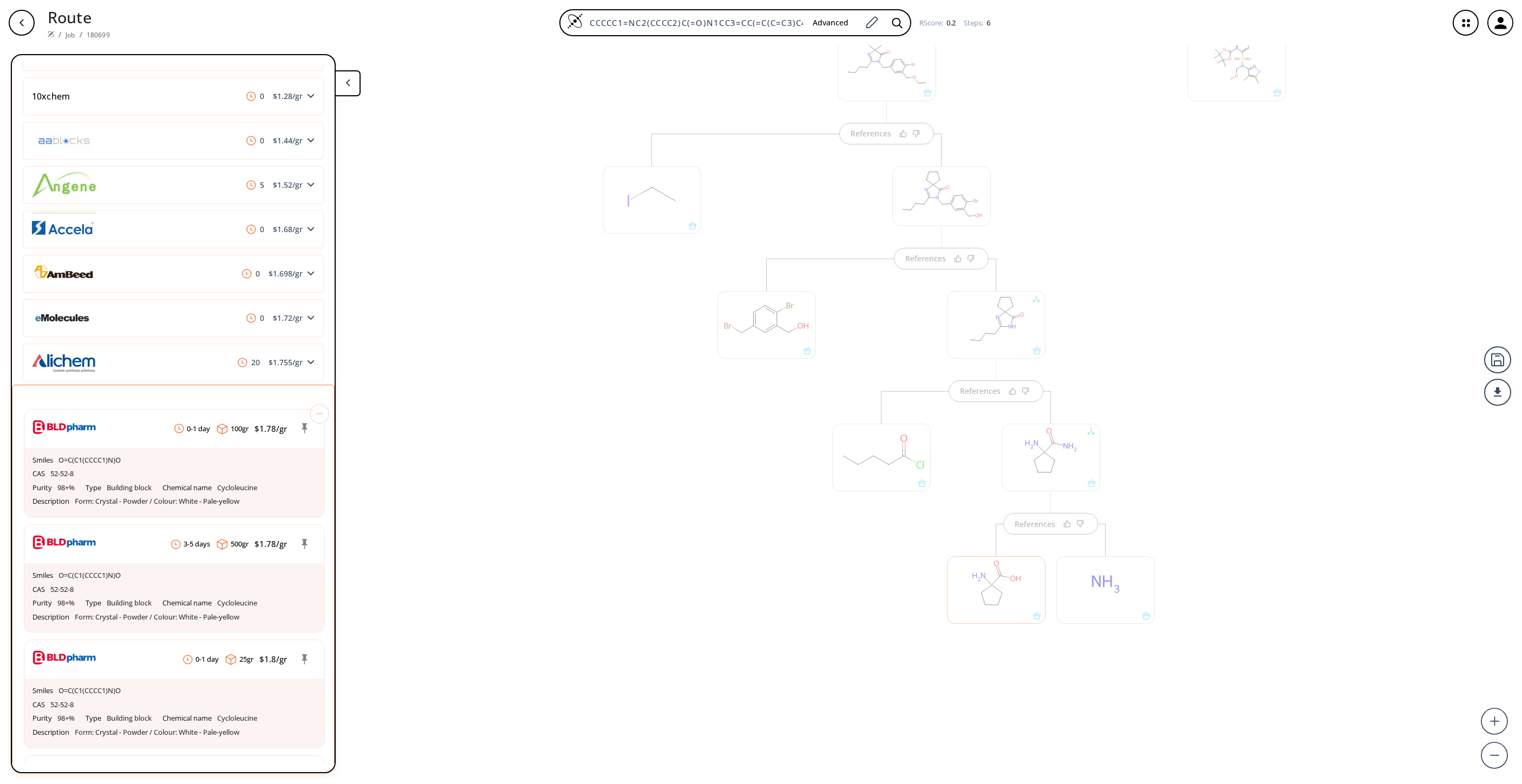
click at [1014, 522] on div at bounding box center [1106, 590] width 98 height 67
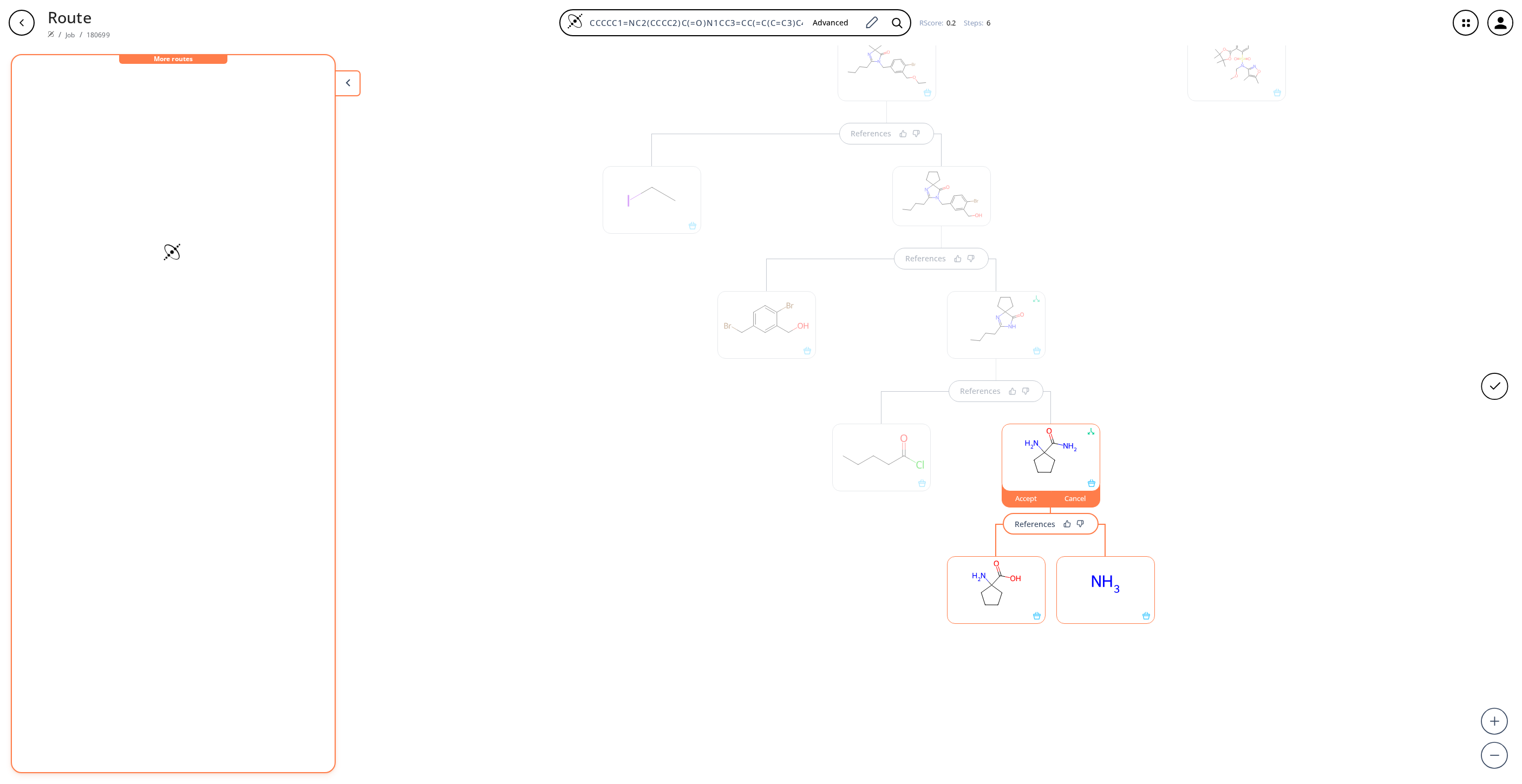
scroll to position [0, 0]
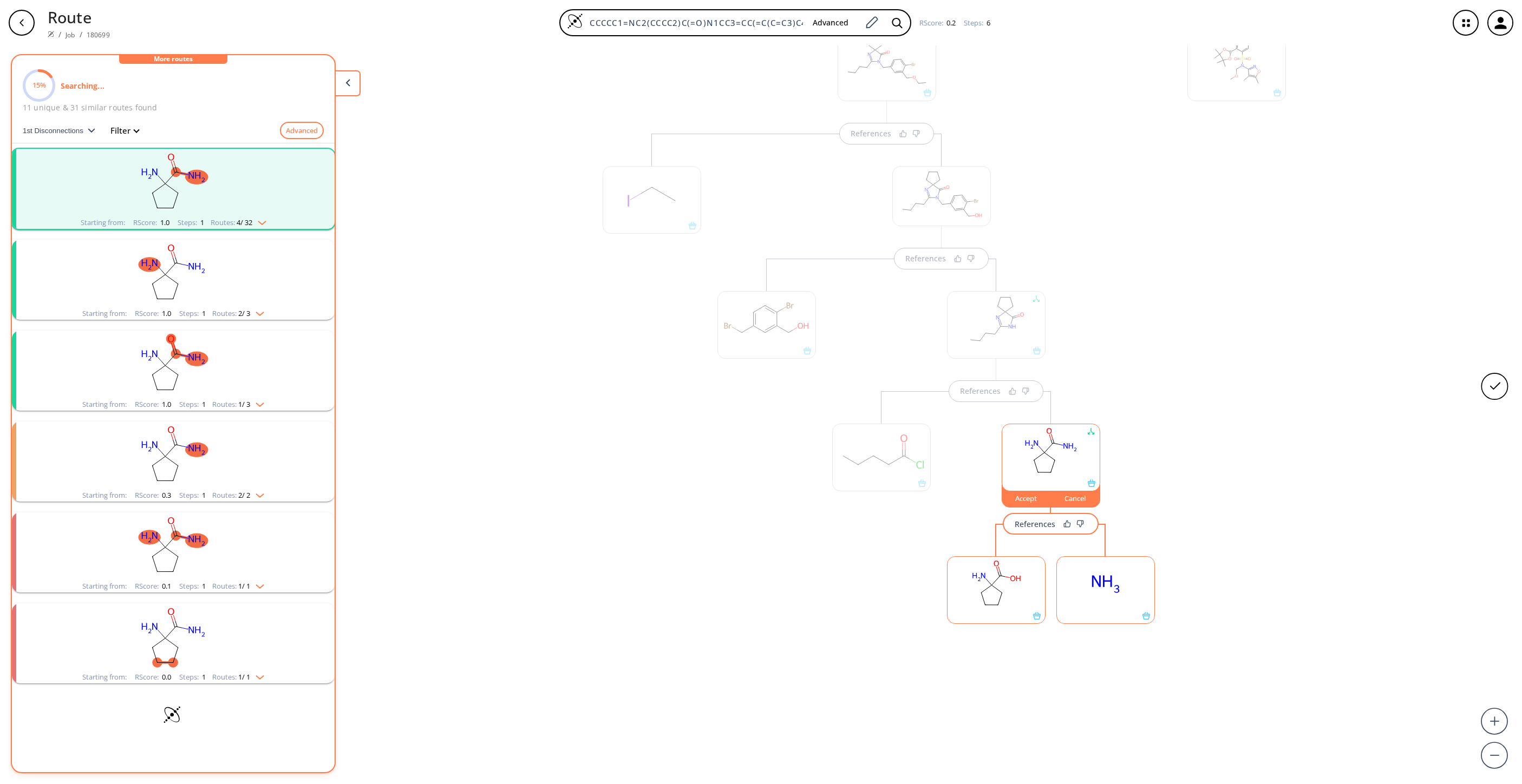
click at [1014, 522] on ellipse at bounding box center [1105, 584] width 38 height 25
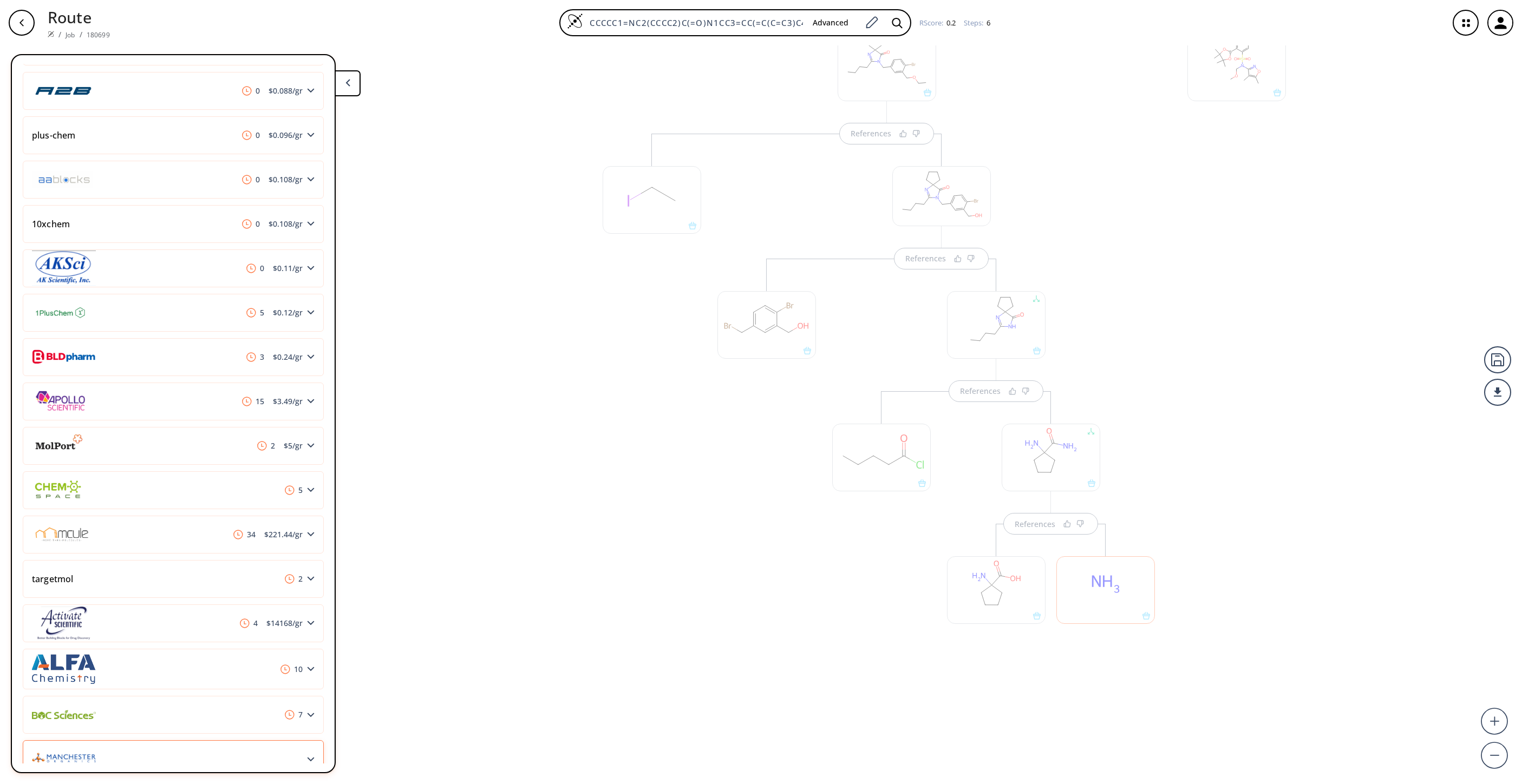
scroll to position [380, 0]
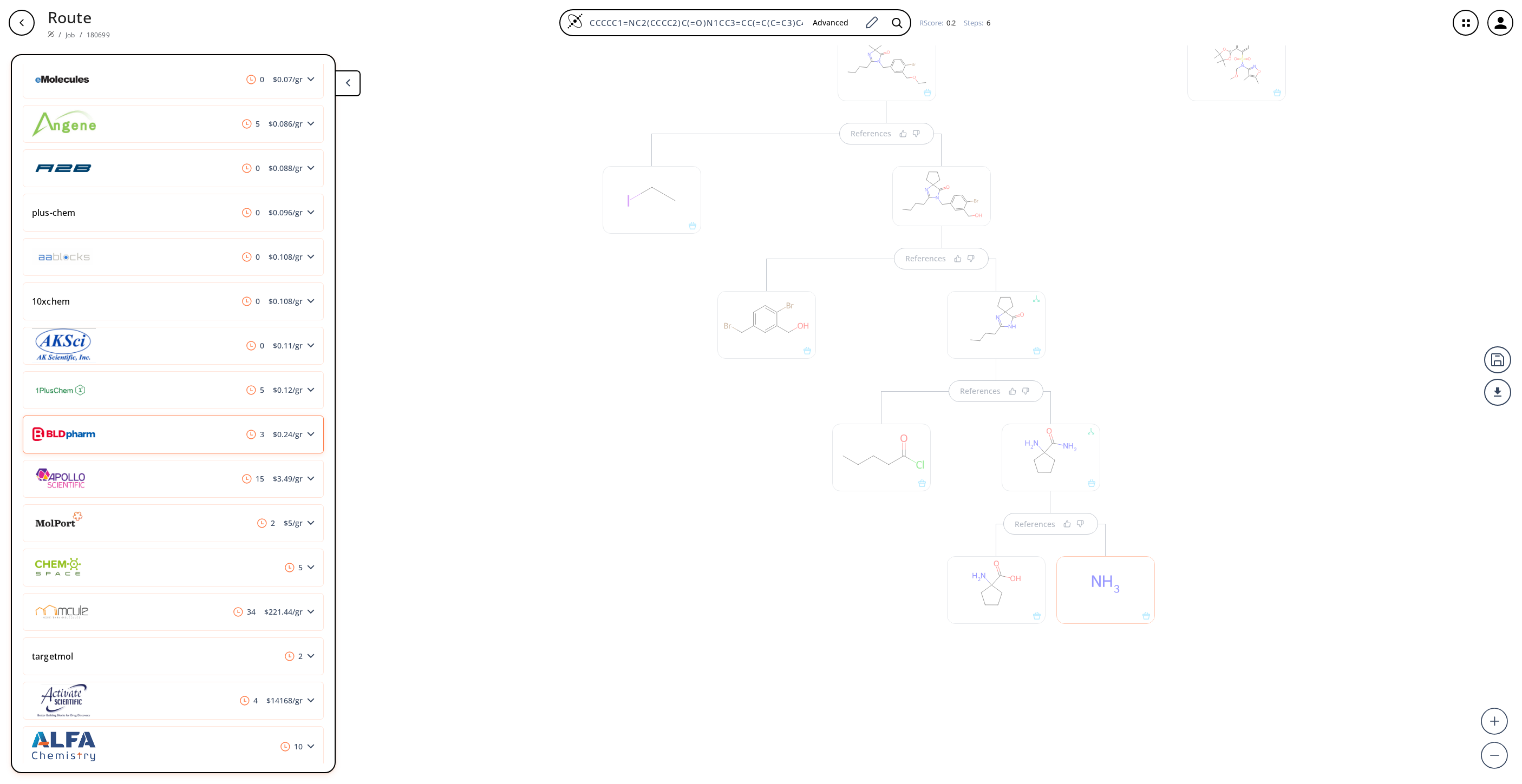
drag, startPoint x: 200, startPoint y: 437, endPoint x: 102, endPoint y: 438, distance: 98.0
click at [102, 438] on div "3 $ 0.24 /gr" at bounding box center [173, 435] width 301 height 38
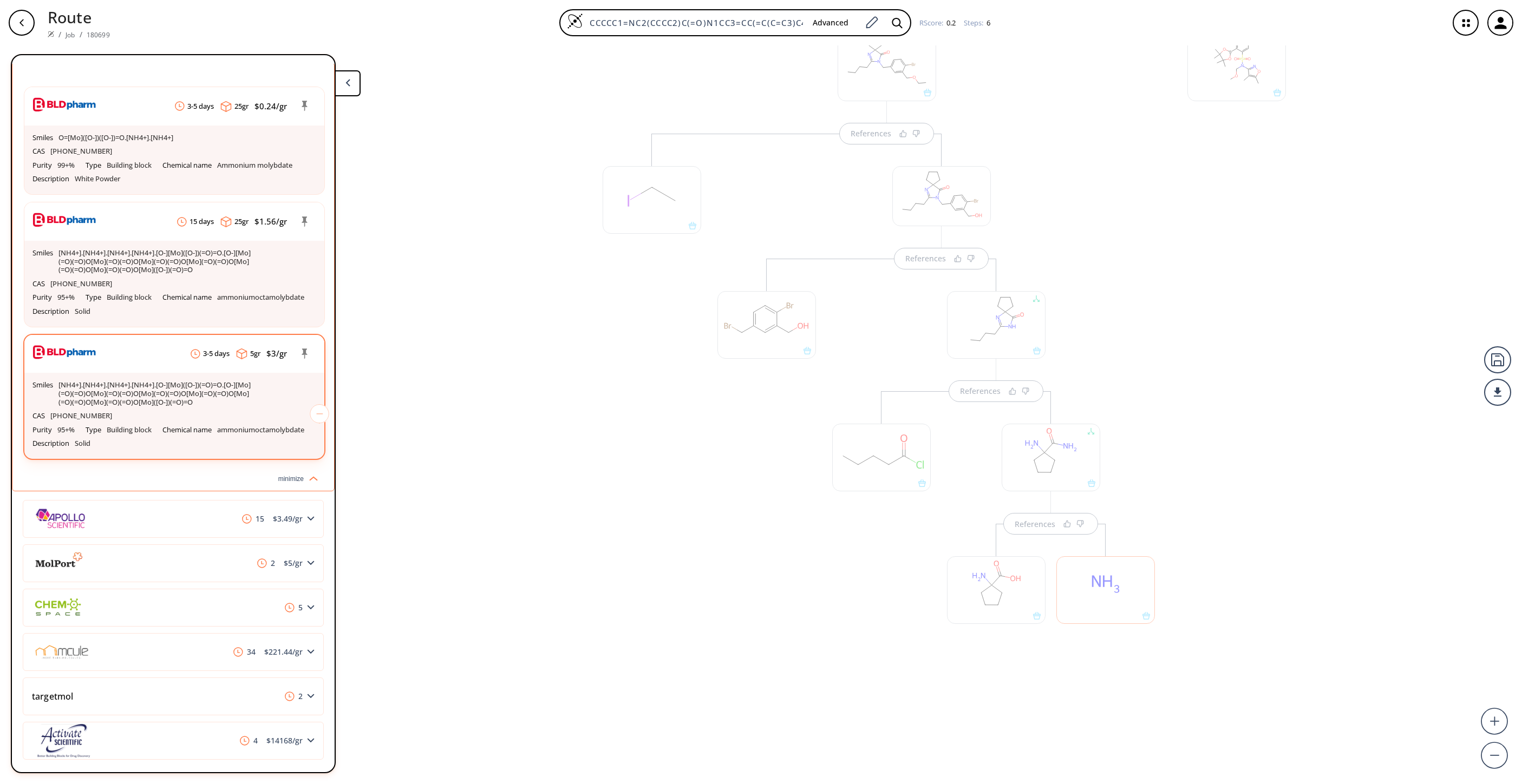
scroll to position [867, 0]
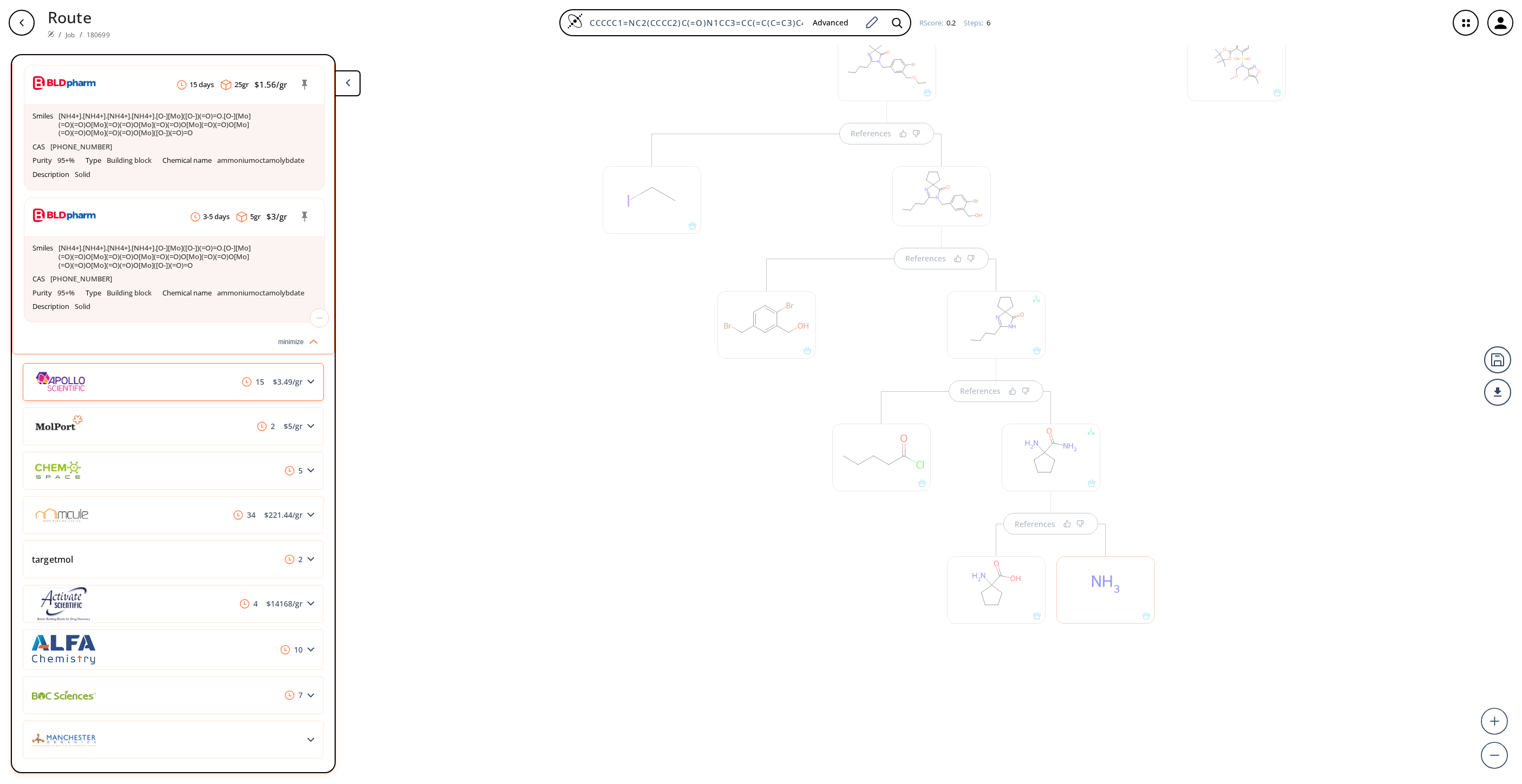
click at [251, 387] on span "15" at bounding box center [252, 382] width 31 height 10
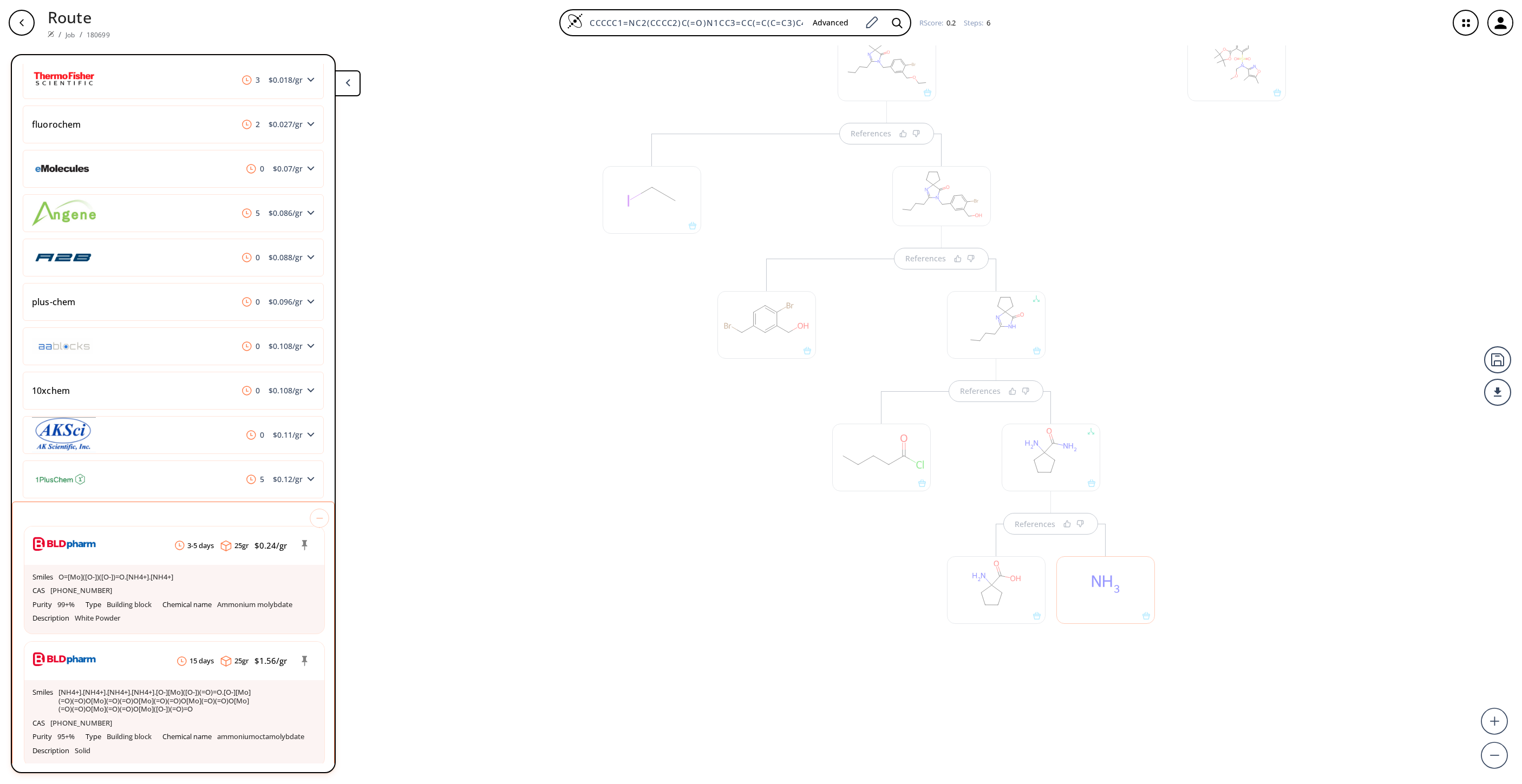
scroll to position [380, 0]
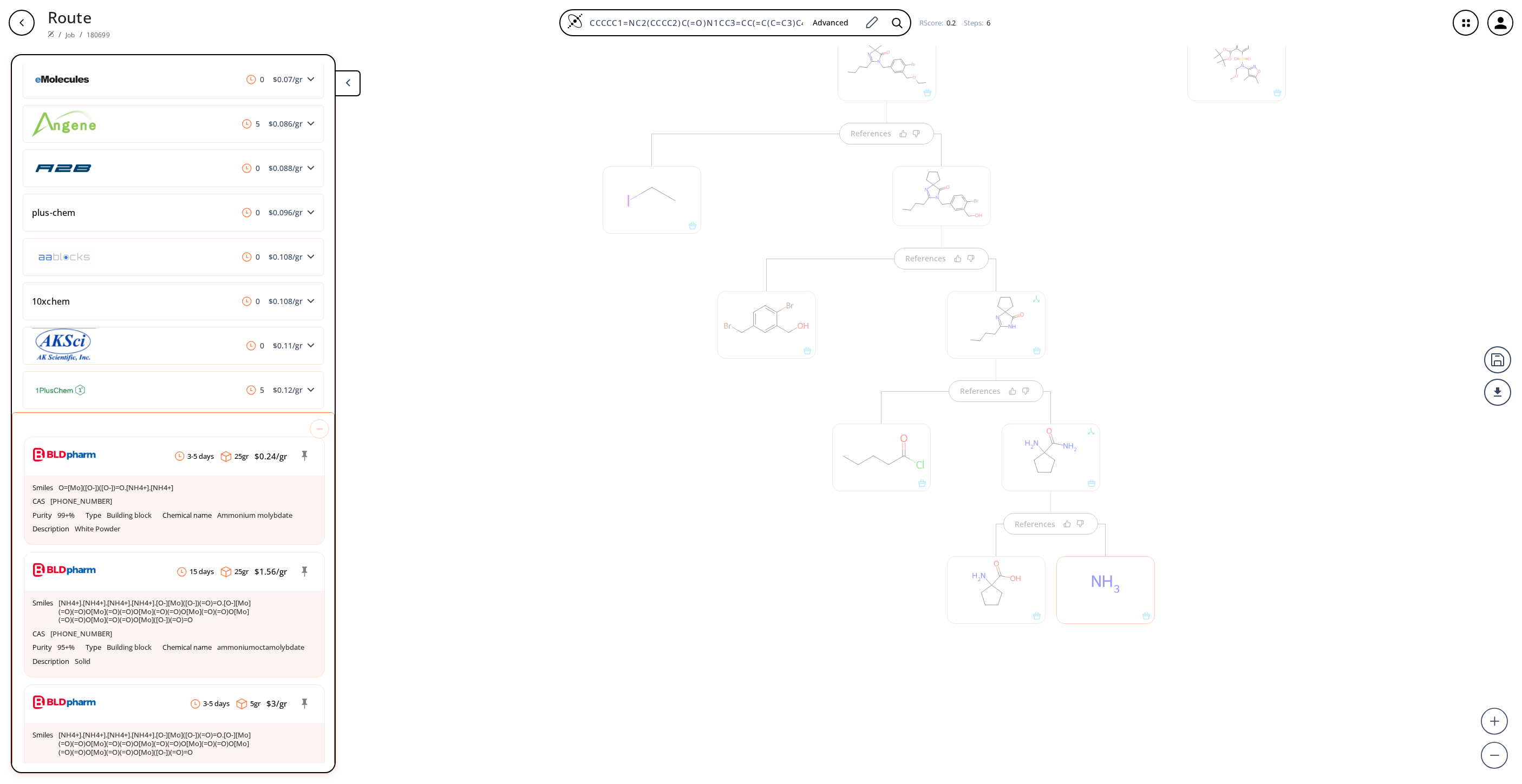
click at [686, 467] on div at bounding box center [652, 422] width 110 height 578
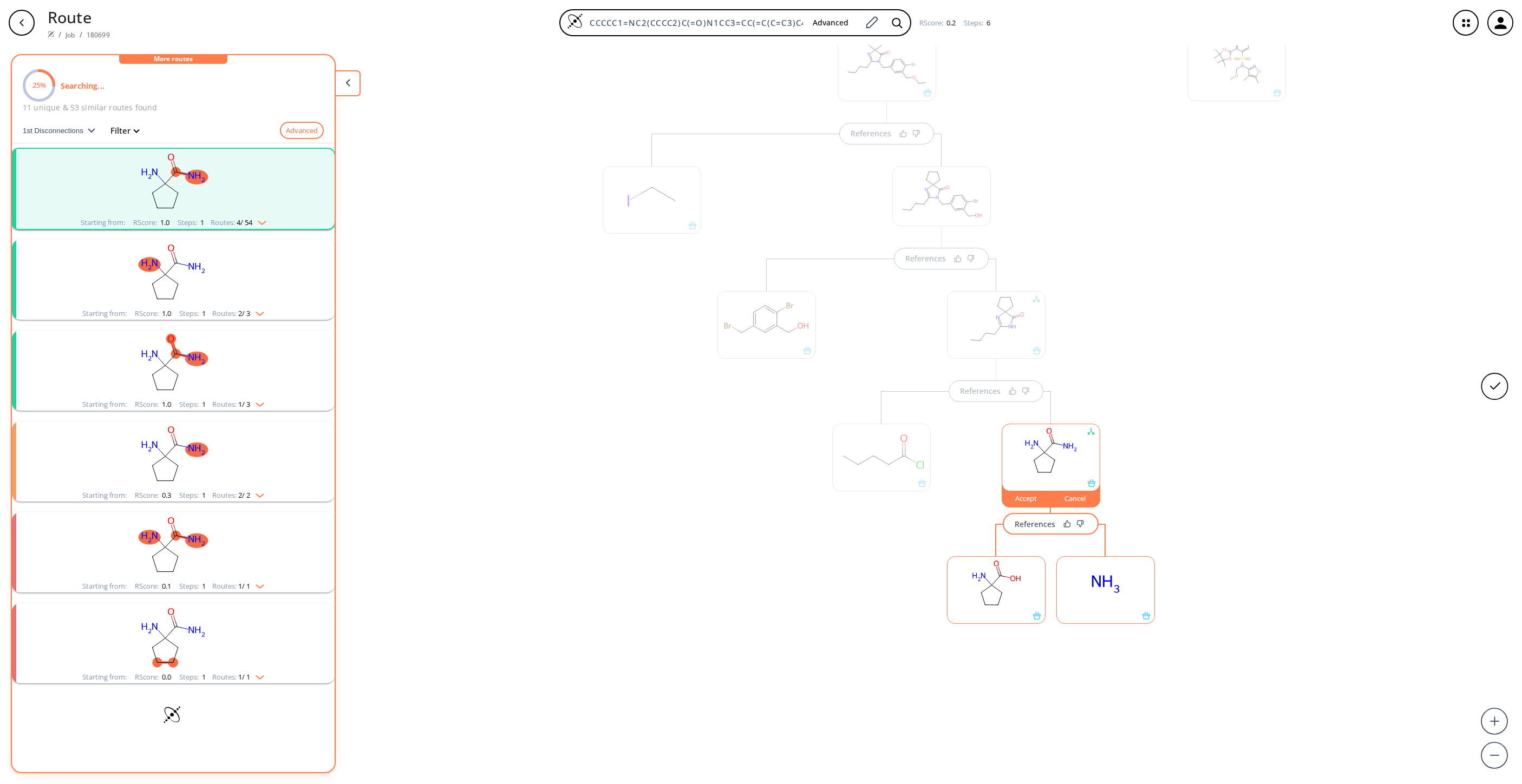
click at [253, 279] on rect "clusters" at bounding box center [173, 273] width 282 height 67
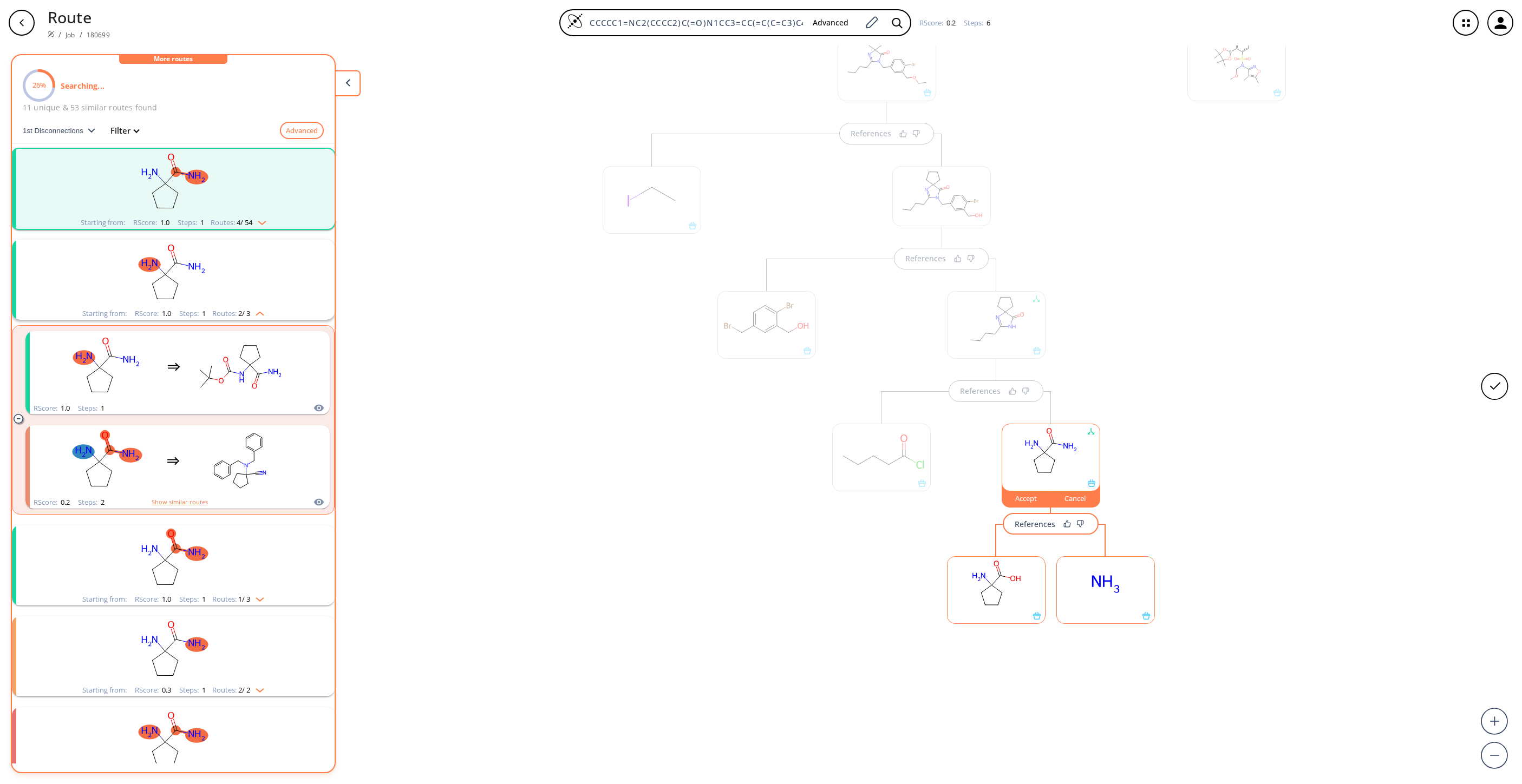
click at [234, 193] on rect "clusters" at bounding box center [173, 183] width 282 height 67
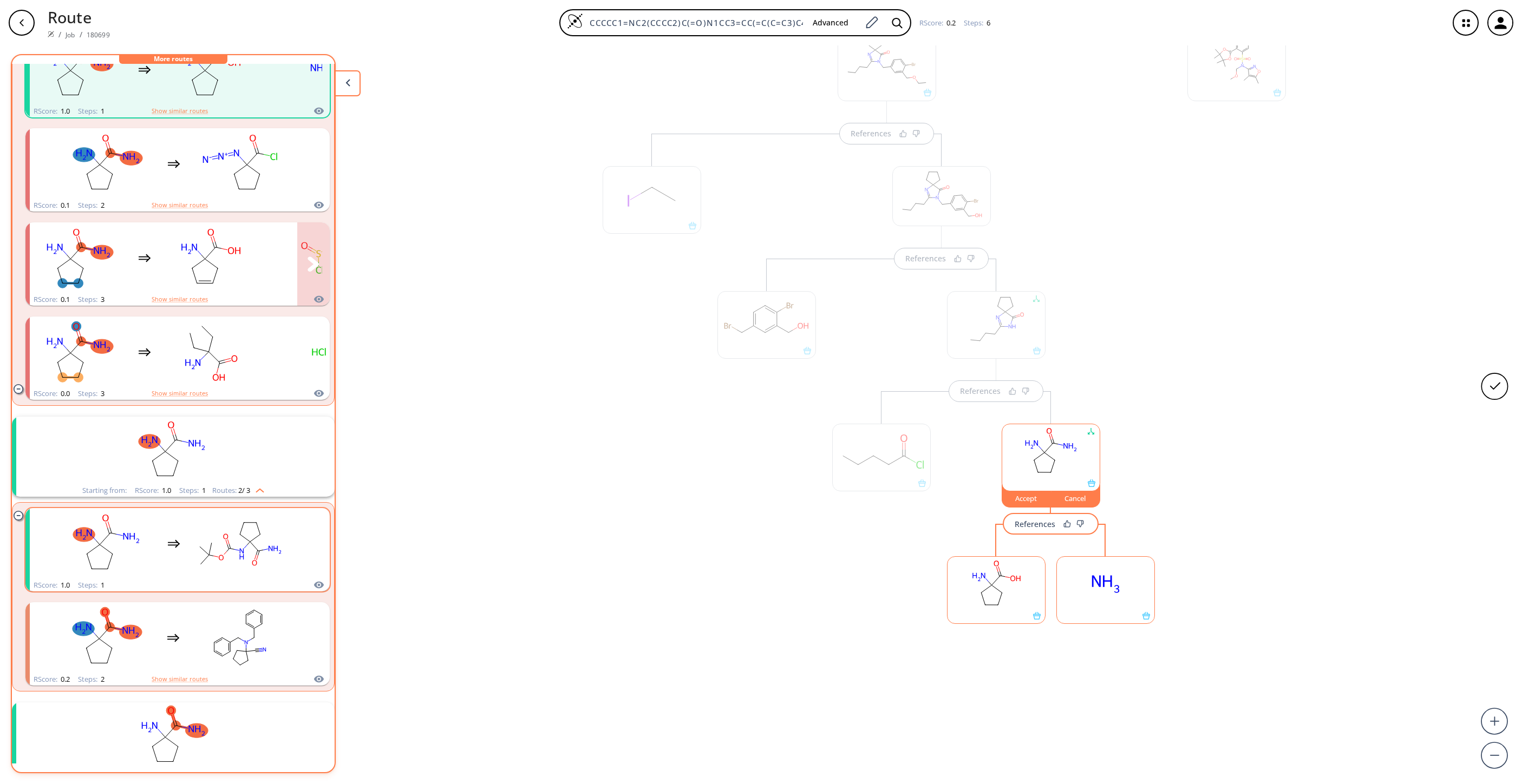
scroll to position [292, 0]
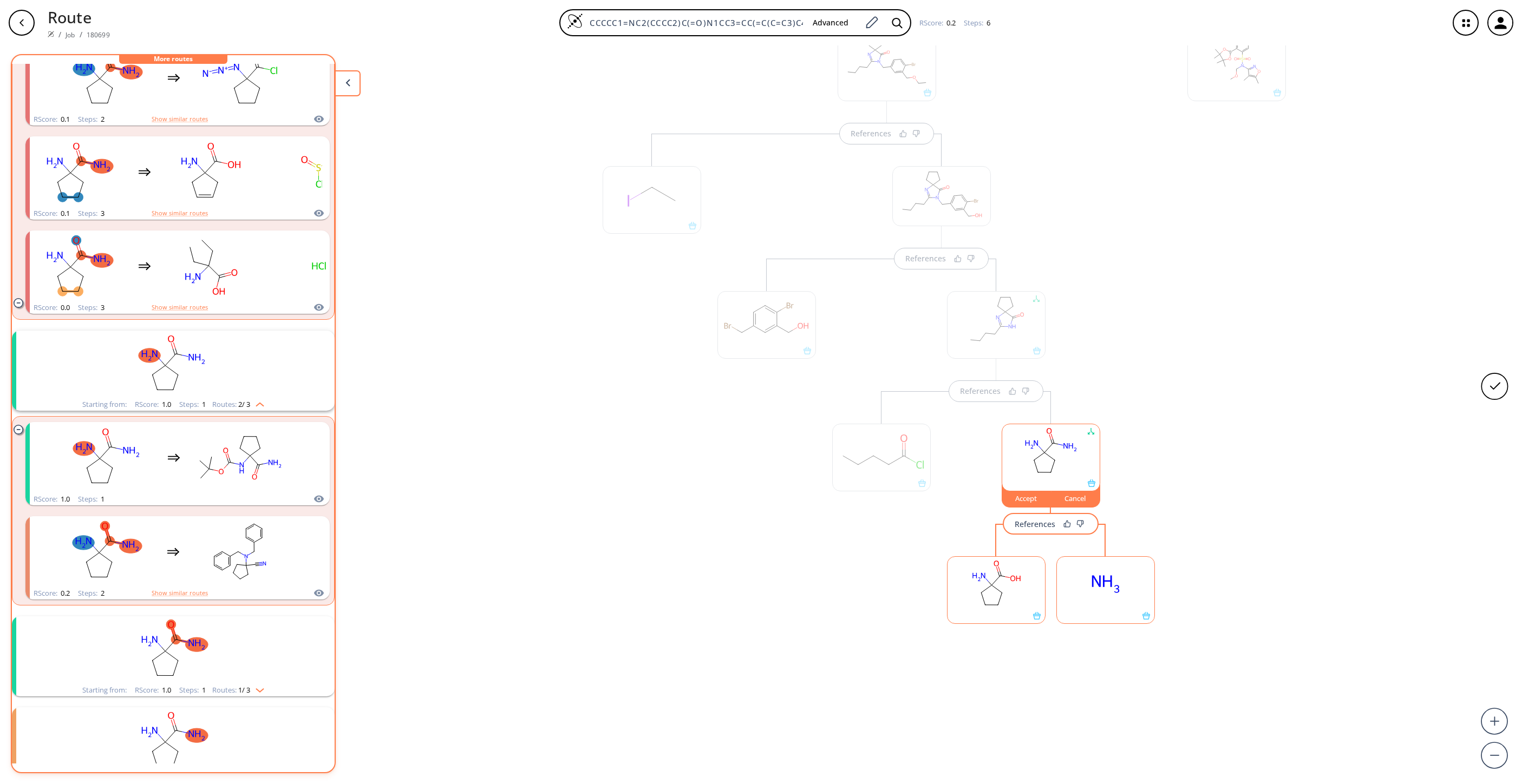
click at [225, 369] on rect "clusters" at bounding box center [173, 364] width 282 height 67
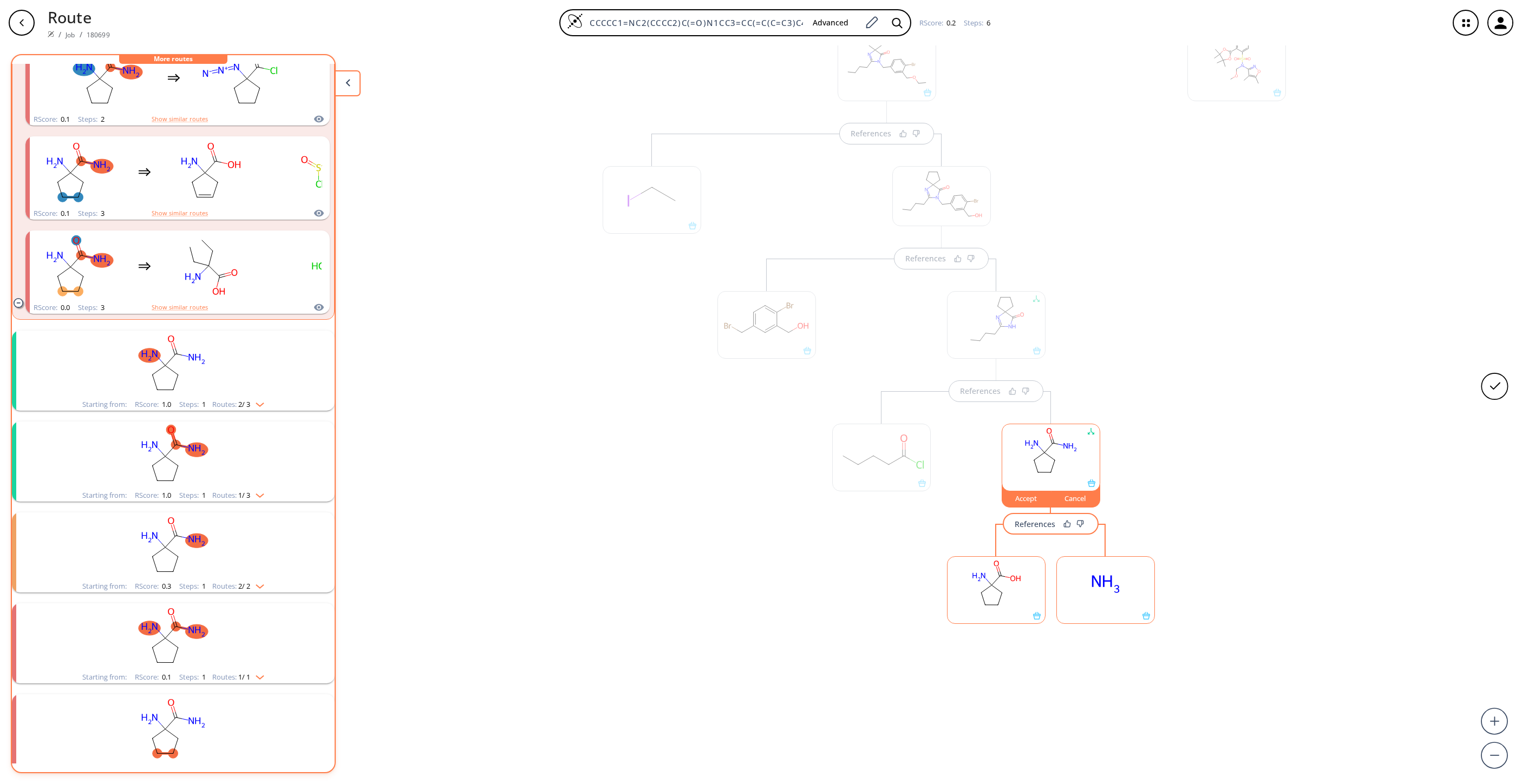
click at [225, 369] on rect "clusters" at bounding box center [173, 364] width 282 height 67
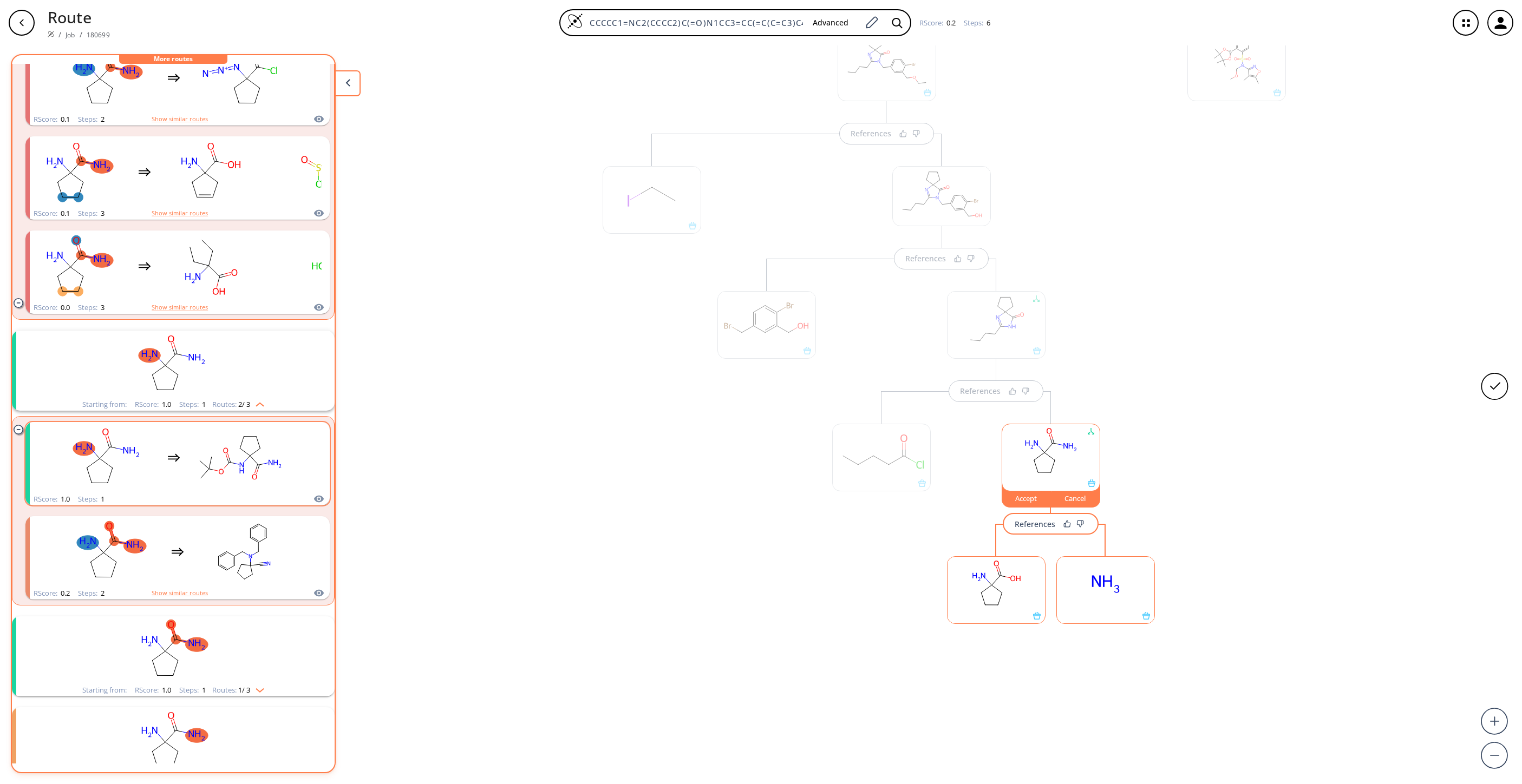
click at [244, 452] on rect "clusters" at bounding box center [240, 457] width 98 height 67
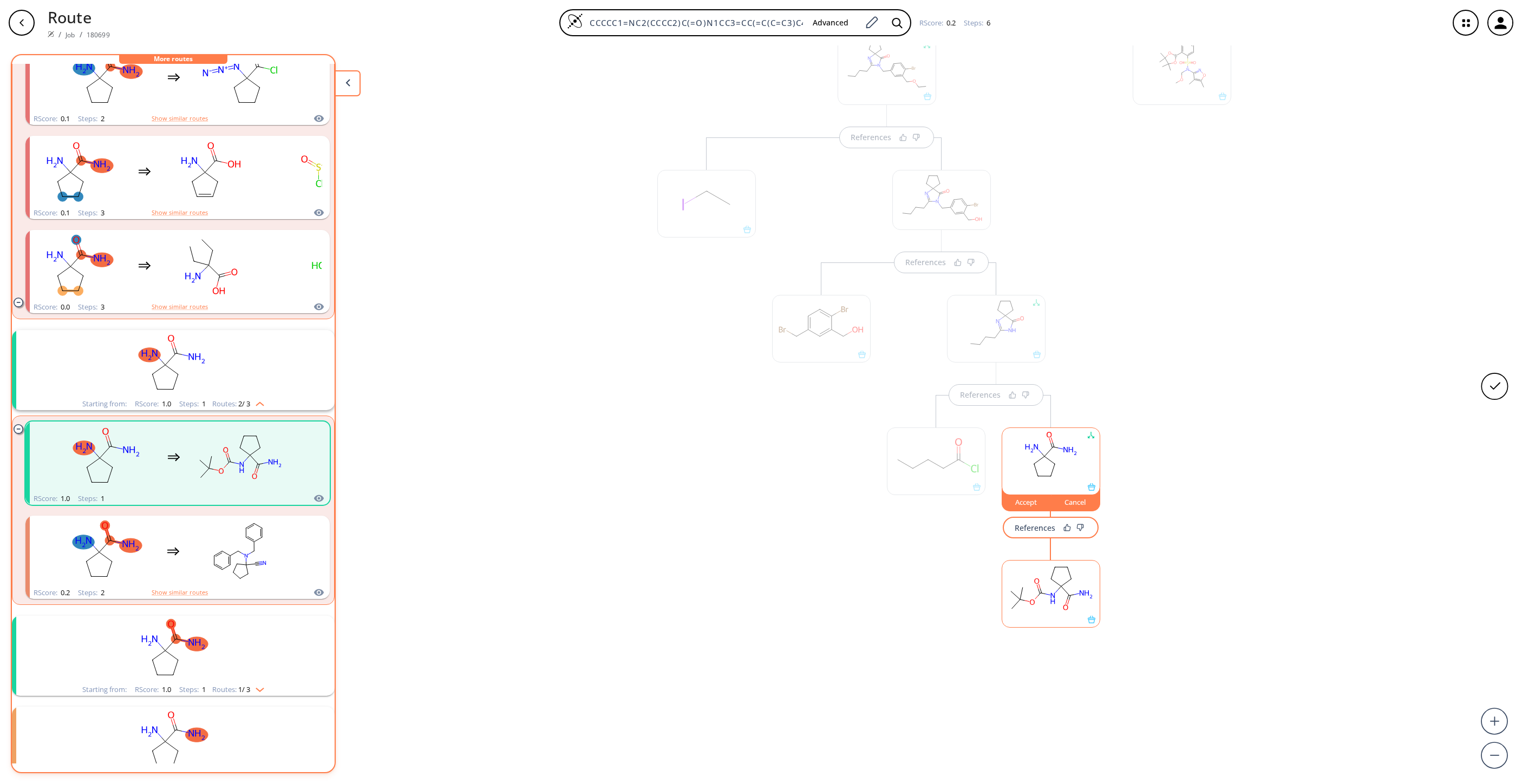
scroll to position [320, 0]
click at [1014, 522] on rect at bounding box center [1050, 585] width 98 height 56
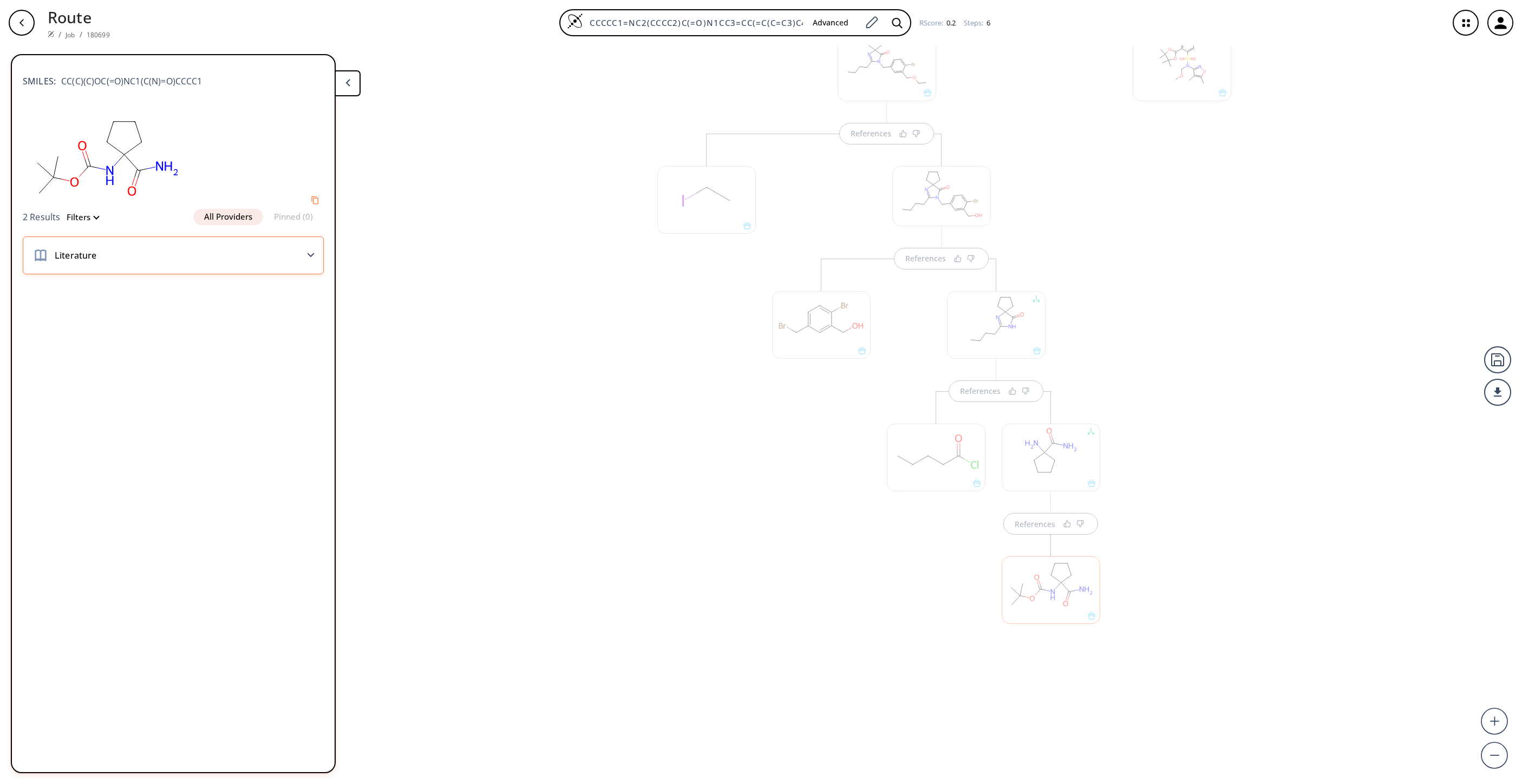
click at [287, 253] on div "Literature" at bounding box center [173, 256] width 301 height 38
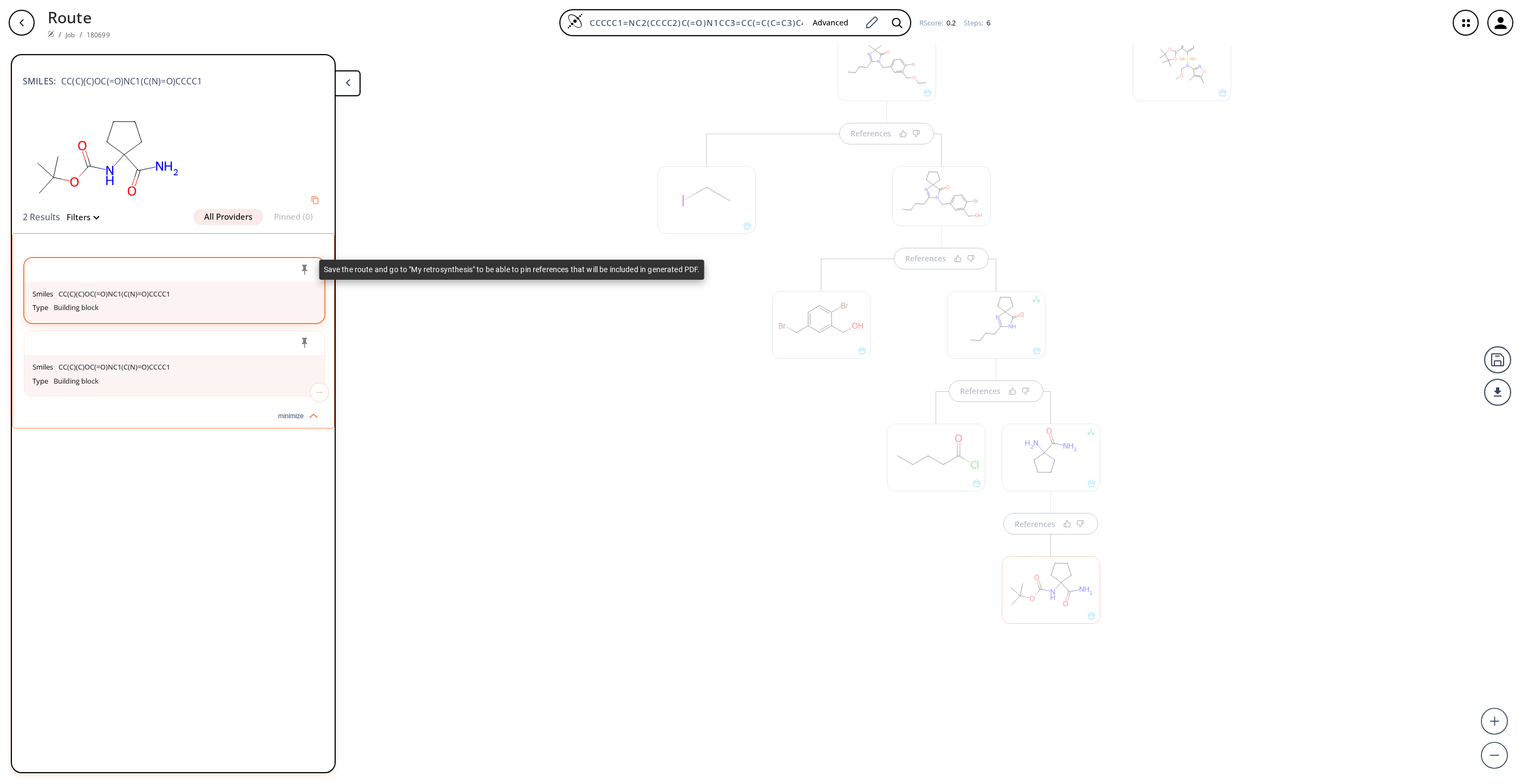
click at [306, 268] on icon at bounding box center [304, 271] width 11 height 11
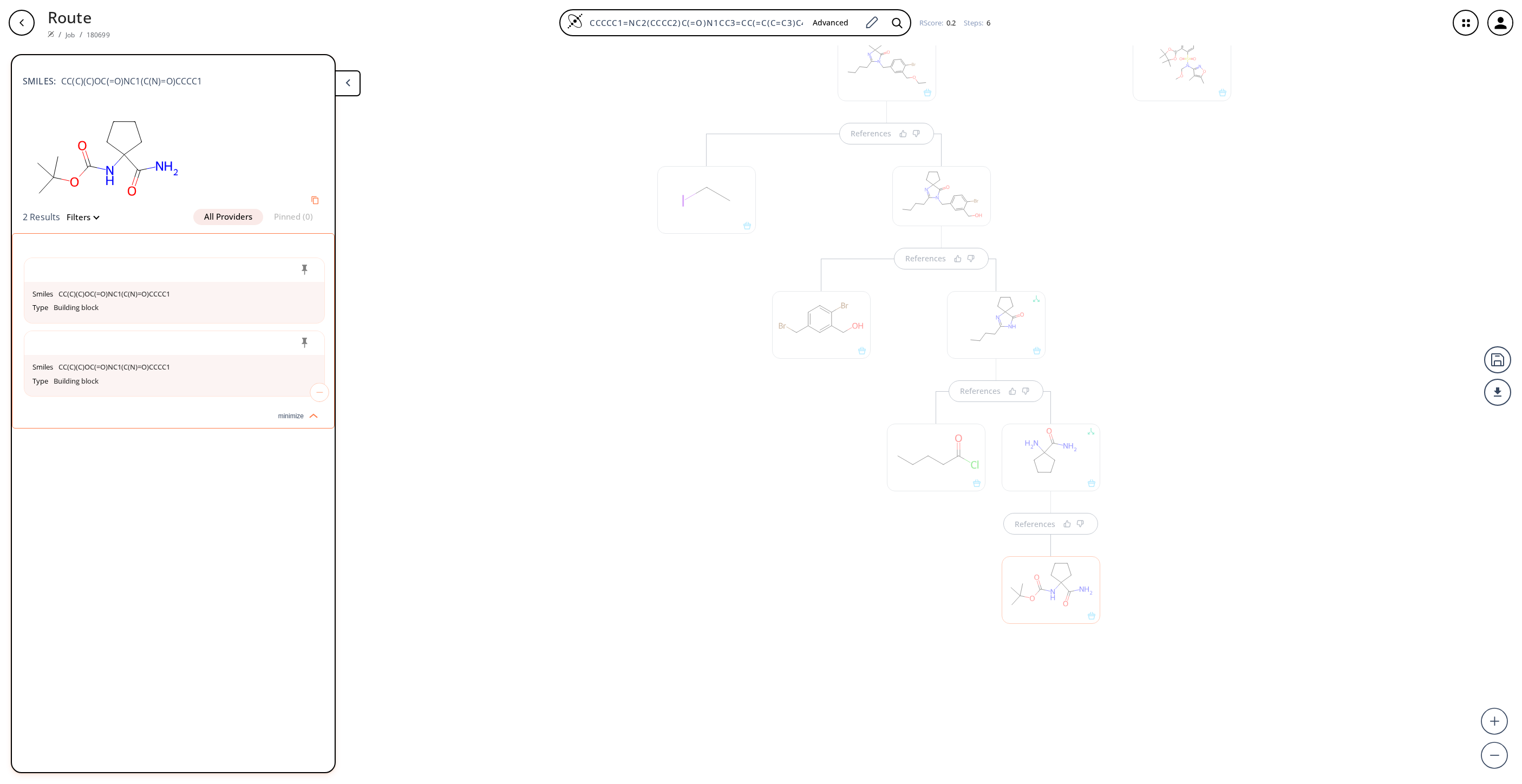
click at [270, 496] on div "SMILES: CC(C)(C)OC(=O)NC1(C(N)=O)CCCC1 2 Results Filters All Providers Pinned (…" at bounding box center [173, 413] width 322 height 700
click at [93, 213] on button "Filters" at bounding box center [79, 217] width 38 height 8
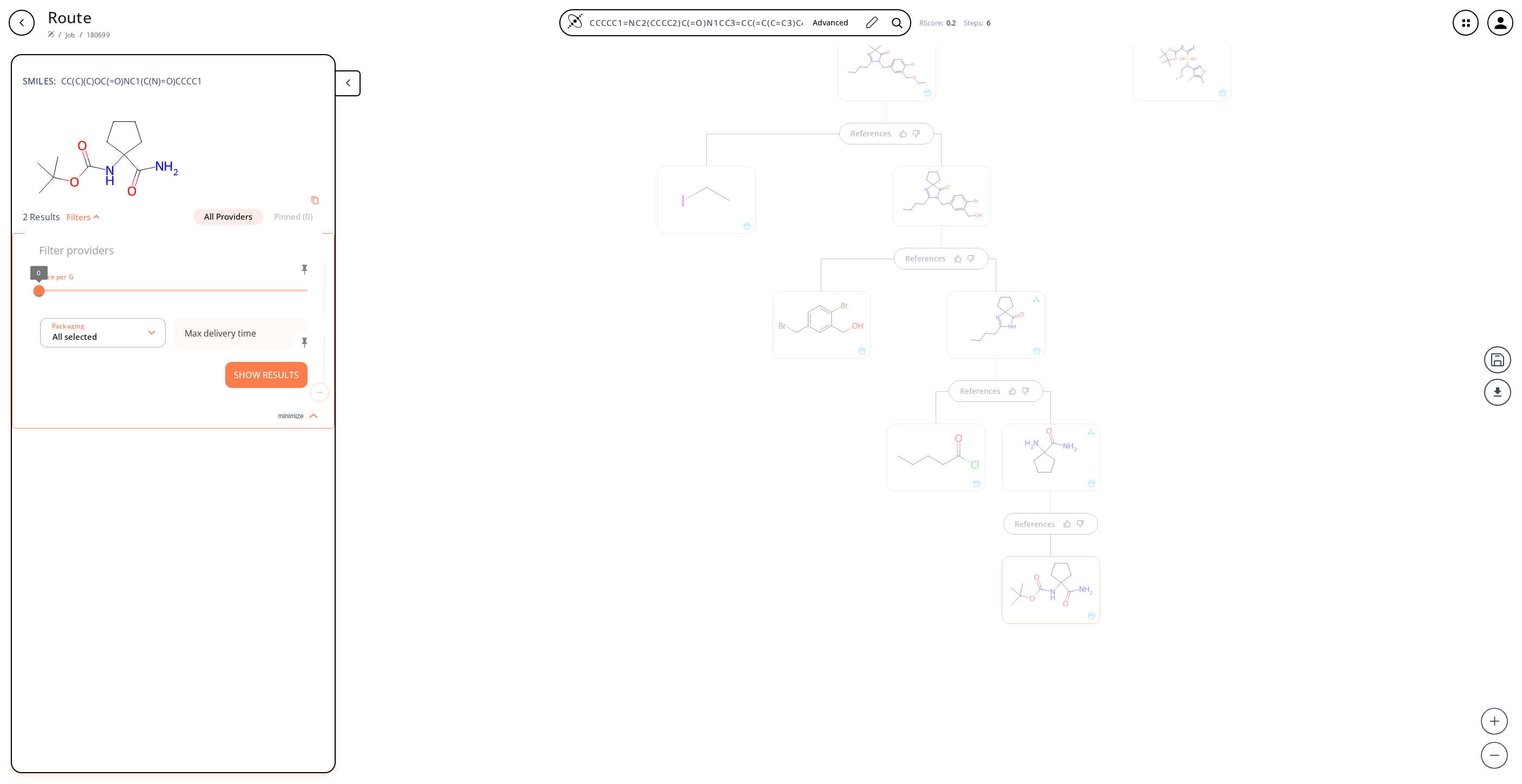
click at [93, 213] on button "Filters" at bounding box center [79, 217] width 38 height 8
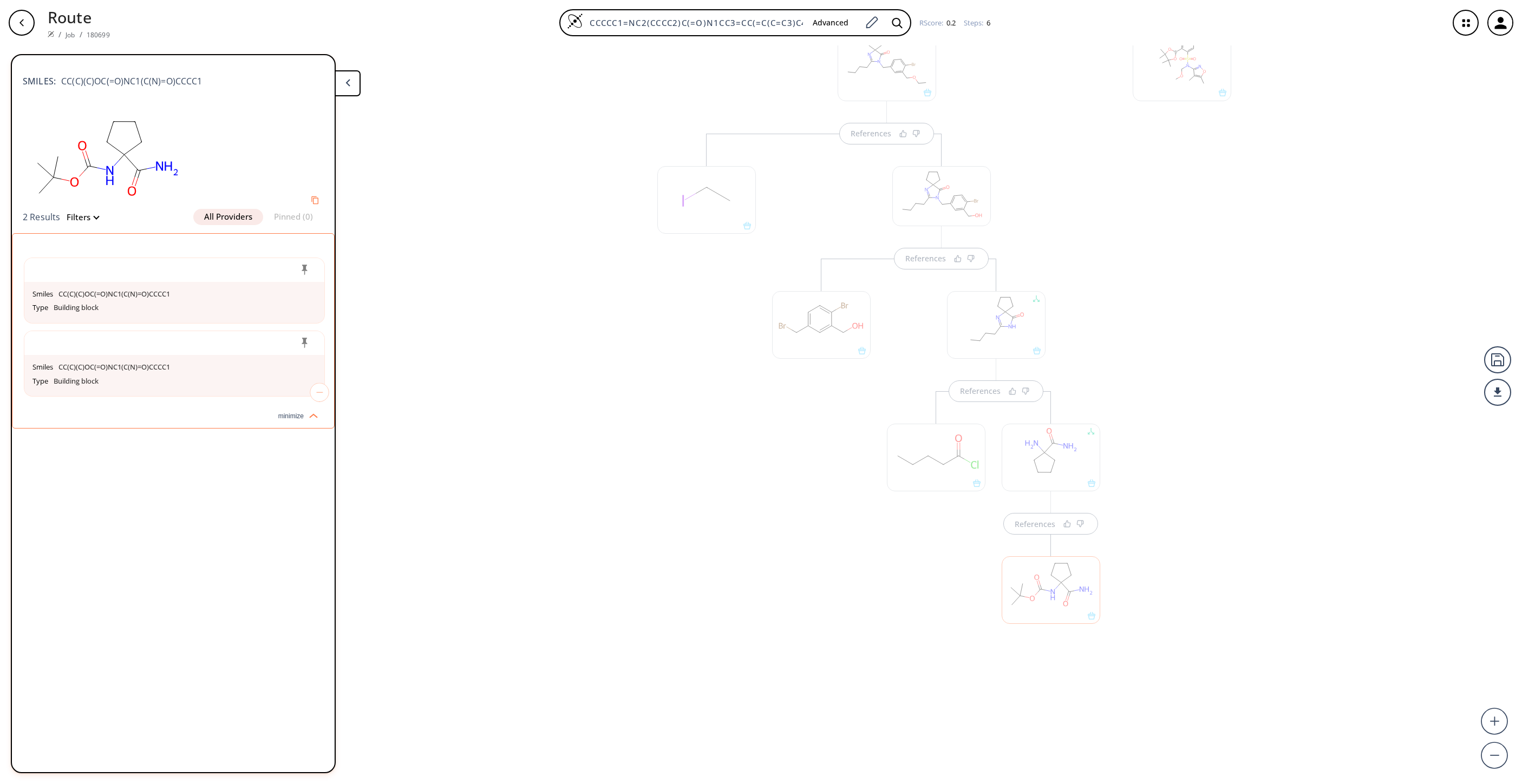
click at [18, 21] on icon "button" at bounding box center [21, 22] width 9 height 9
click at [761, 481] on div "References References References" at bounding box center [942, 422] width 360 height 578
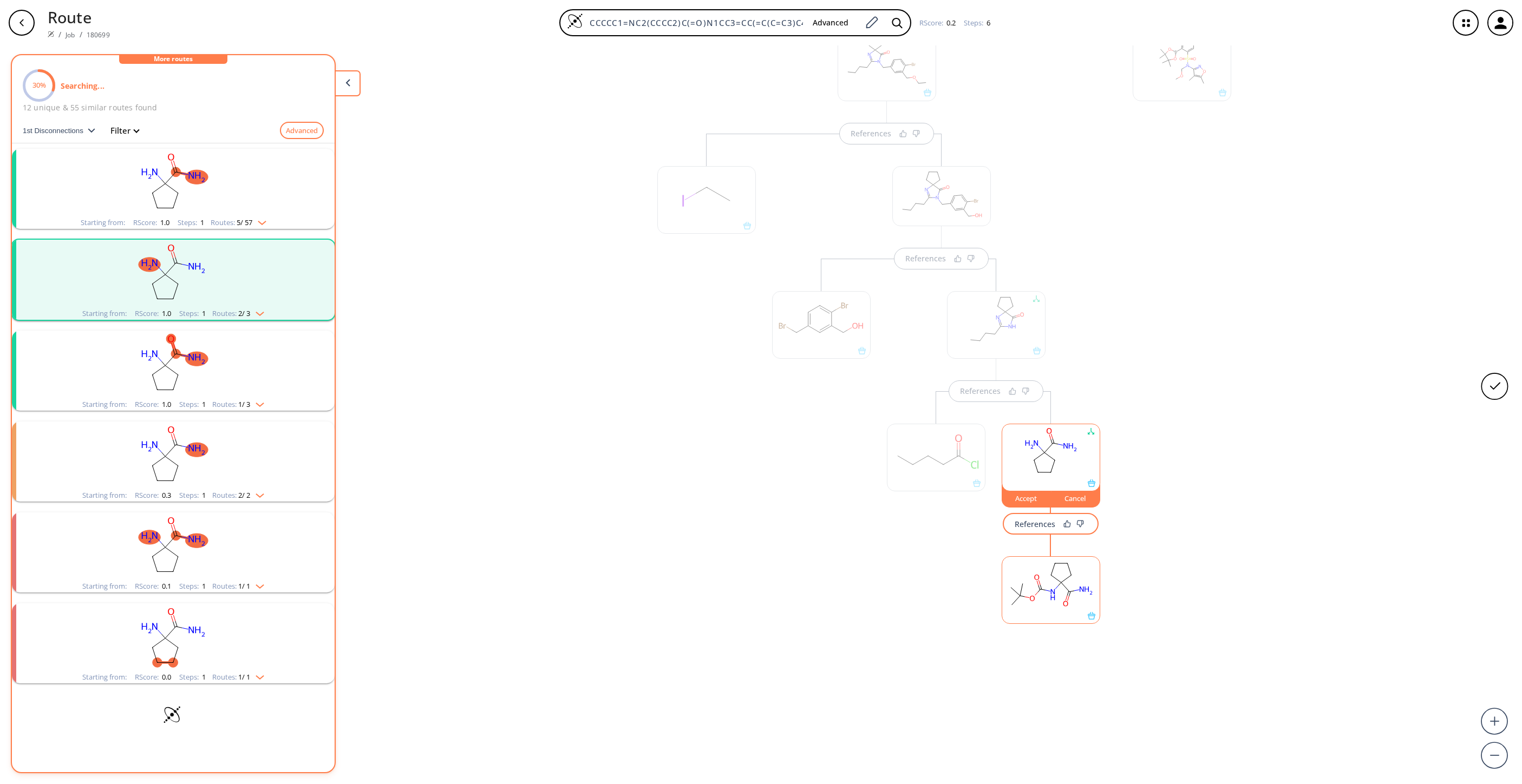
click at [226, 179] on rect "clusters" at bounding box center [173, 183] width 282 height 67
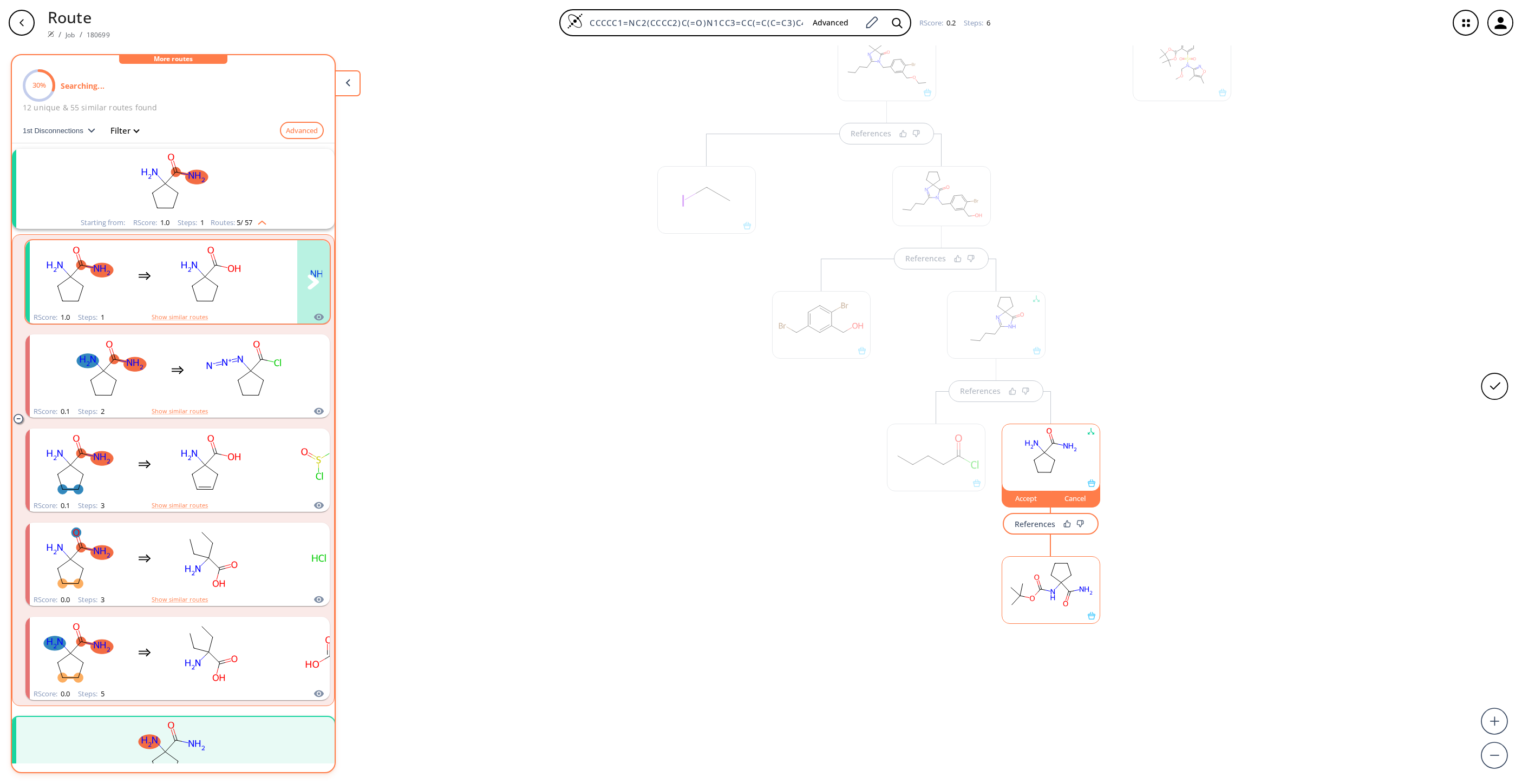
click at [213, 286] on ellipse "clusters" at bounding box center [218, 286] width 10 height 10
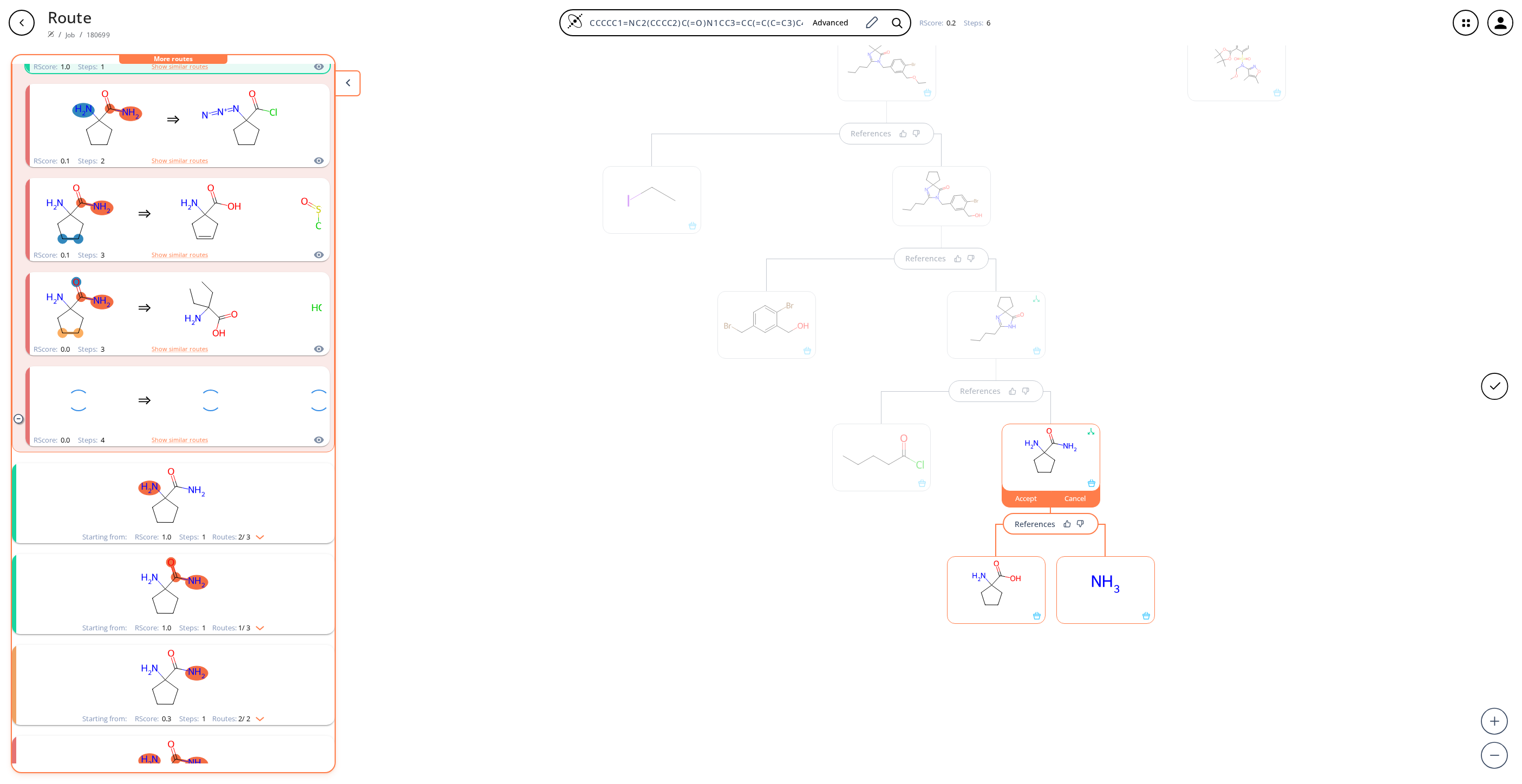
scroll to position [292, 0]
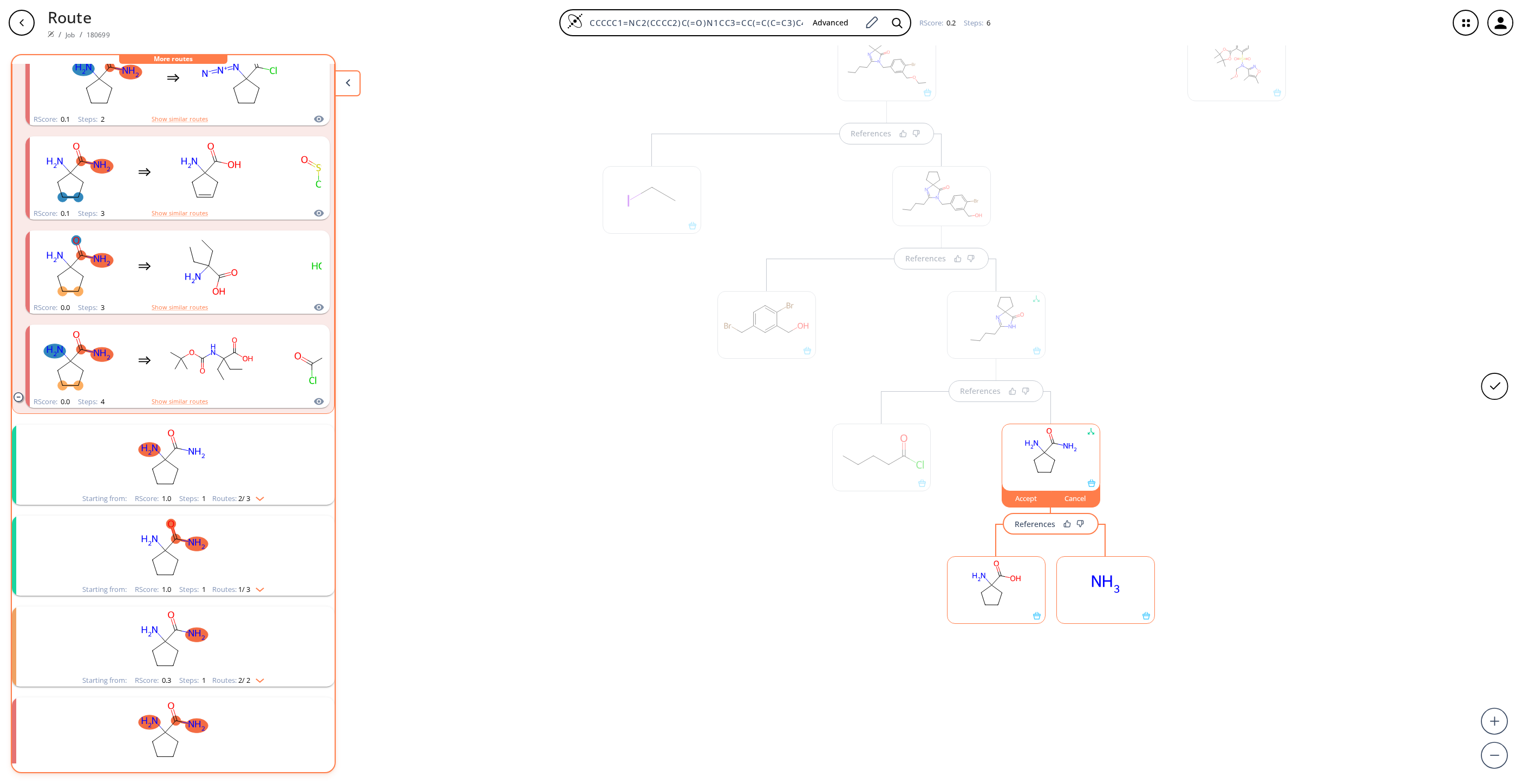
click at [237, 462] on rect "clusters" at bounding box center [173, 458] width 282 height 67
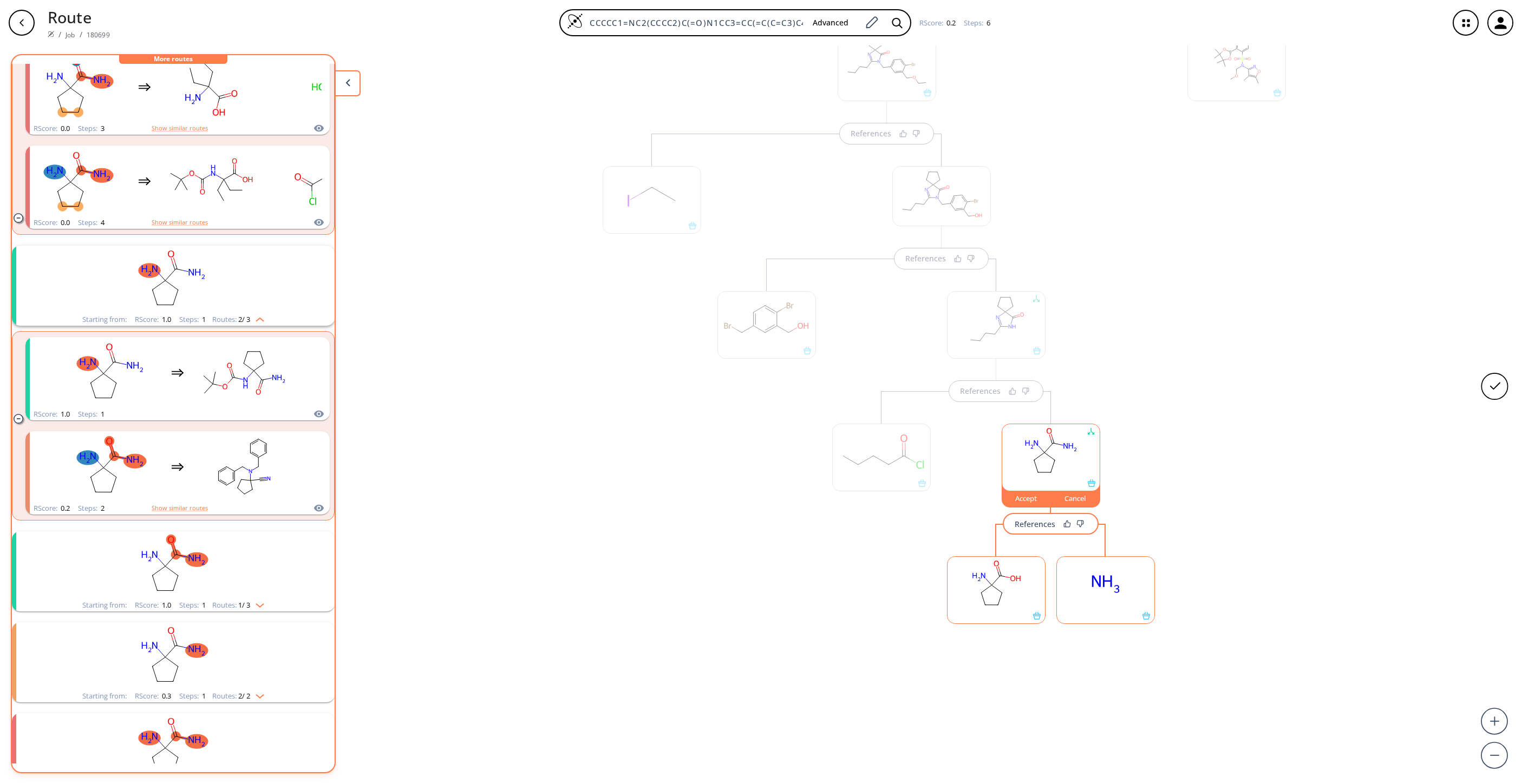
scroll to position [487, 0]
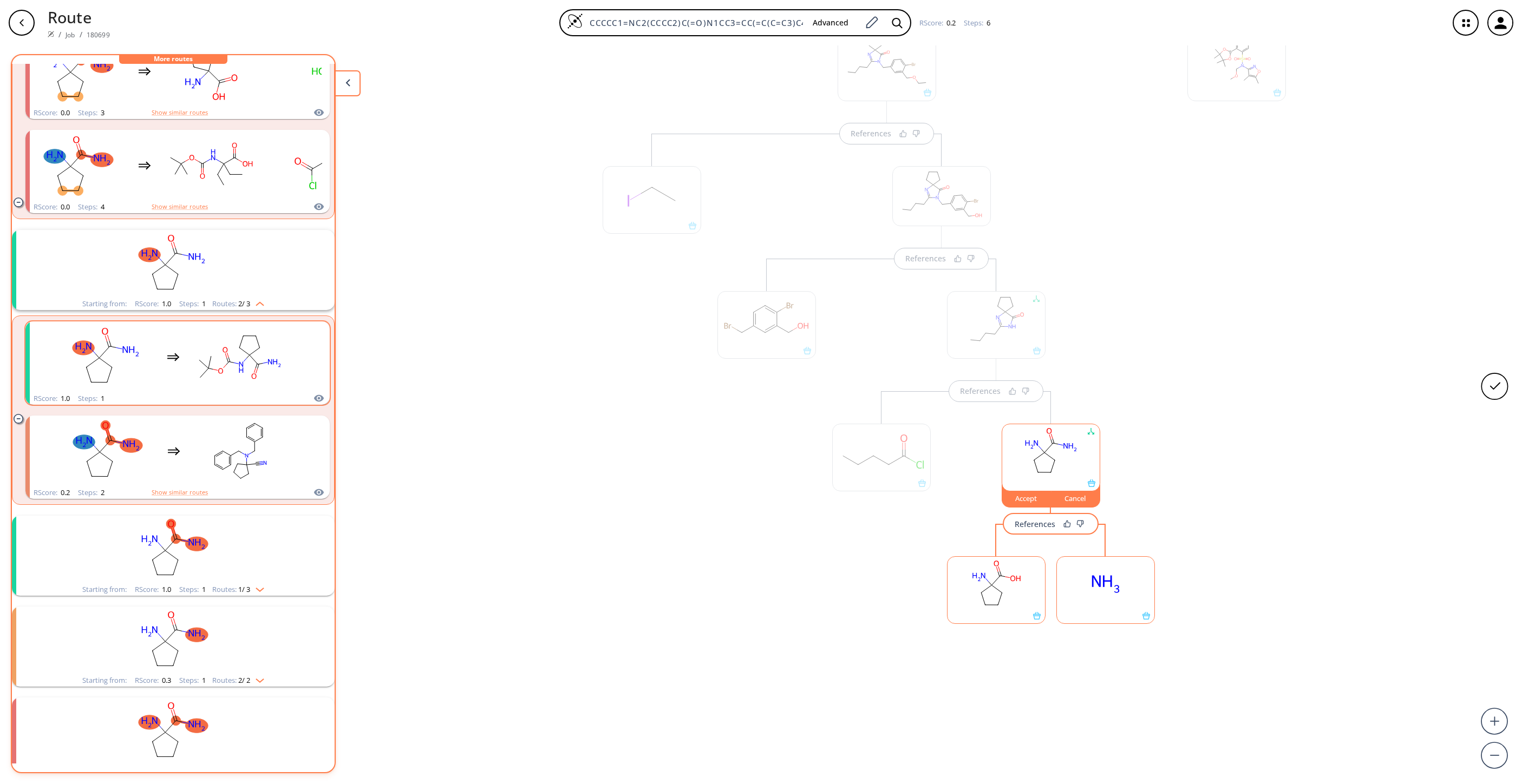
drag, startPoint x: 220, startPoint y: 360, endPoint x: 225, endPoint y: 341, distance: 19.6
click at [220, 346] on rect "clusters" at bounding box center [239, 356] width 98 height 67
click at [258, 350] on ellipse "clusters" at bounding box center [260, 348] width 8 height 8
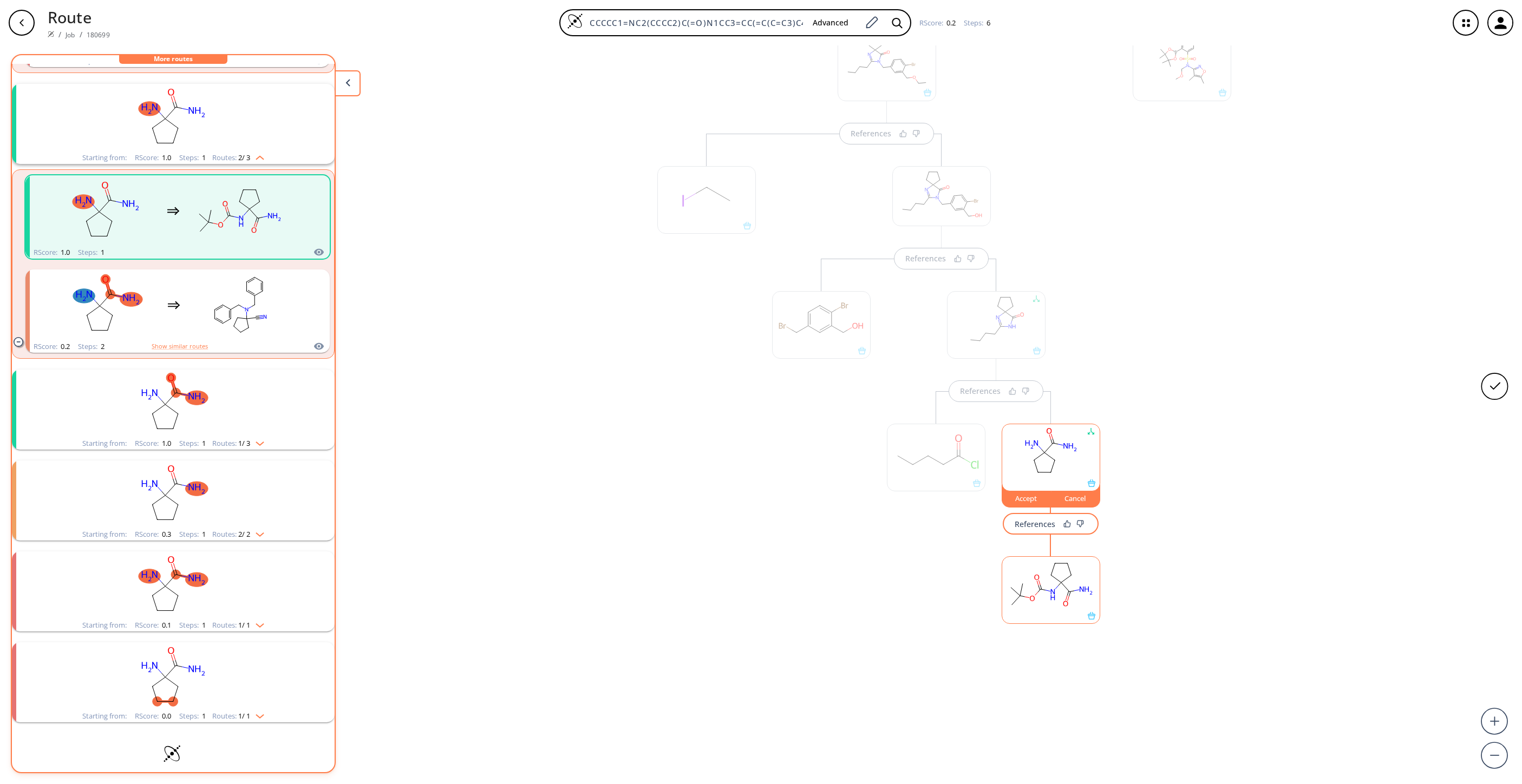
scroll to position [651, 0]
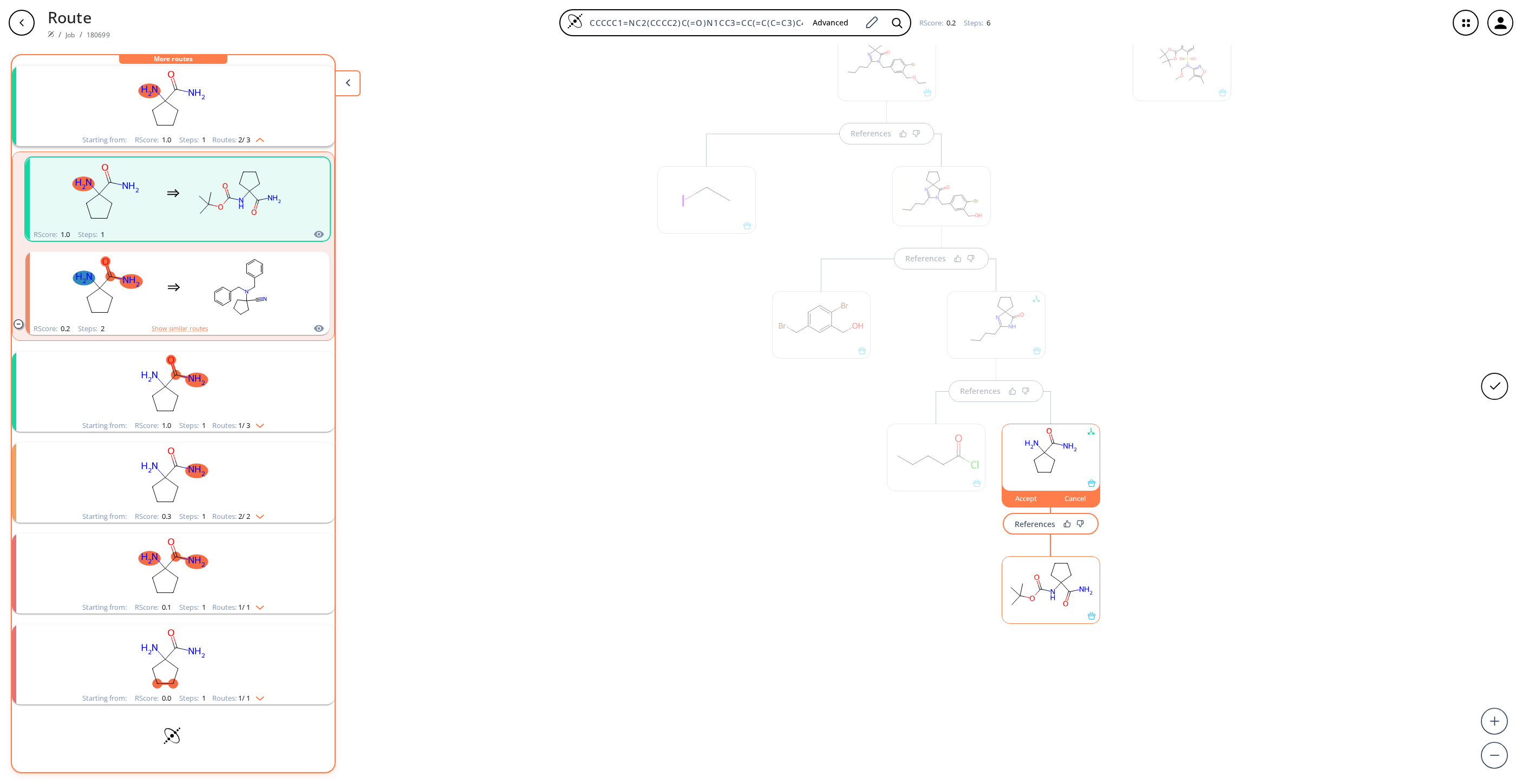
click at [189, 406] on rect "clusters" at bounding box center [173, 385] width 282 height 67
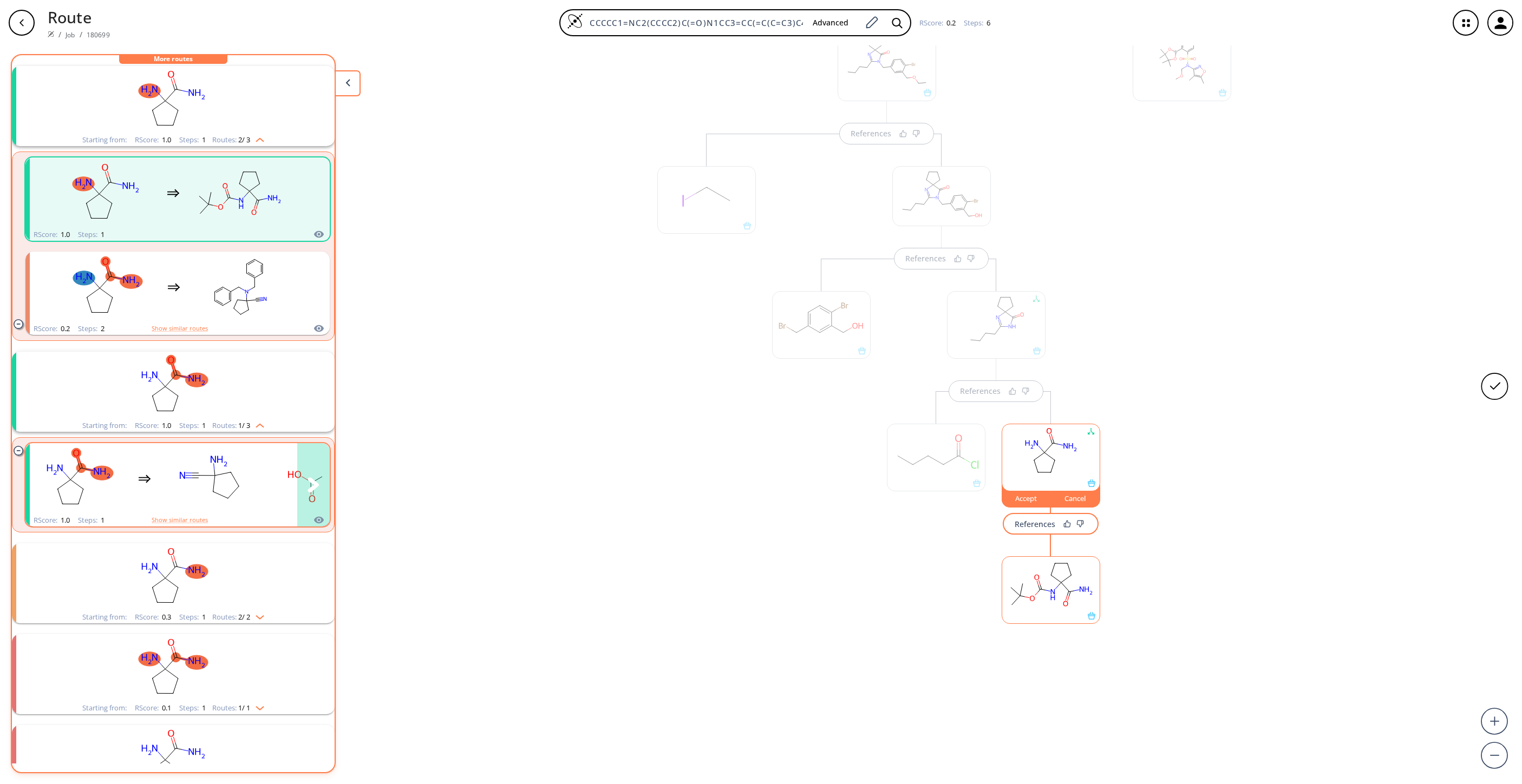
click at [183, 504] on rect "clusters" at bounding box center [210, 478] width 98 height 67
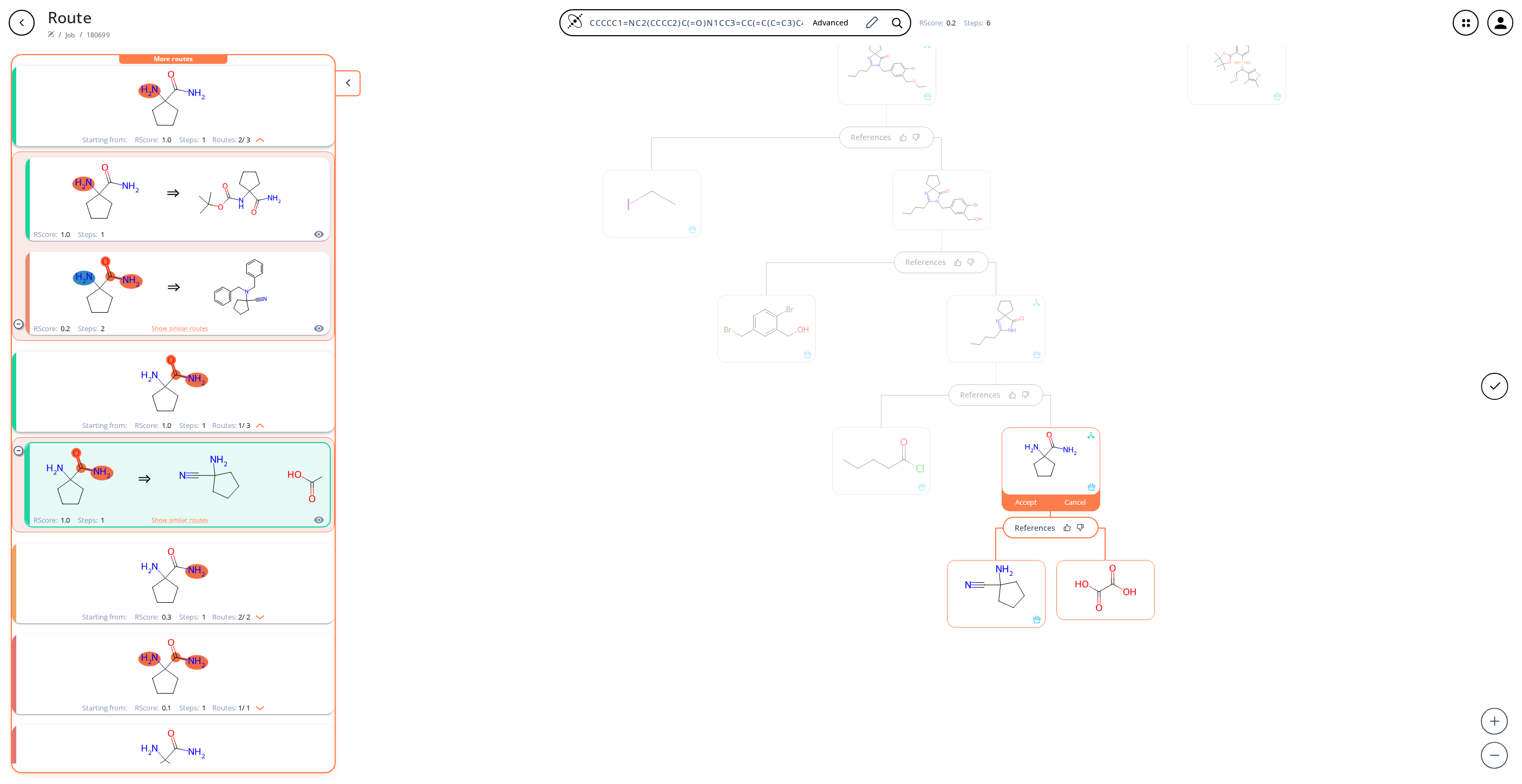
scroll to position [320, 0]
click at [980, 522] on rect at bounding box center [996, 585] width 98 height 56
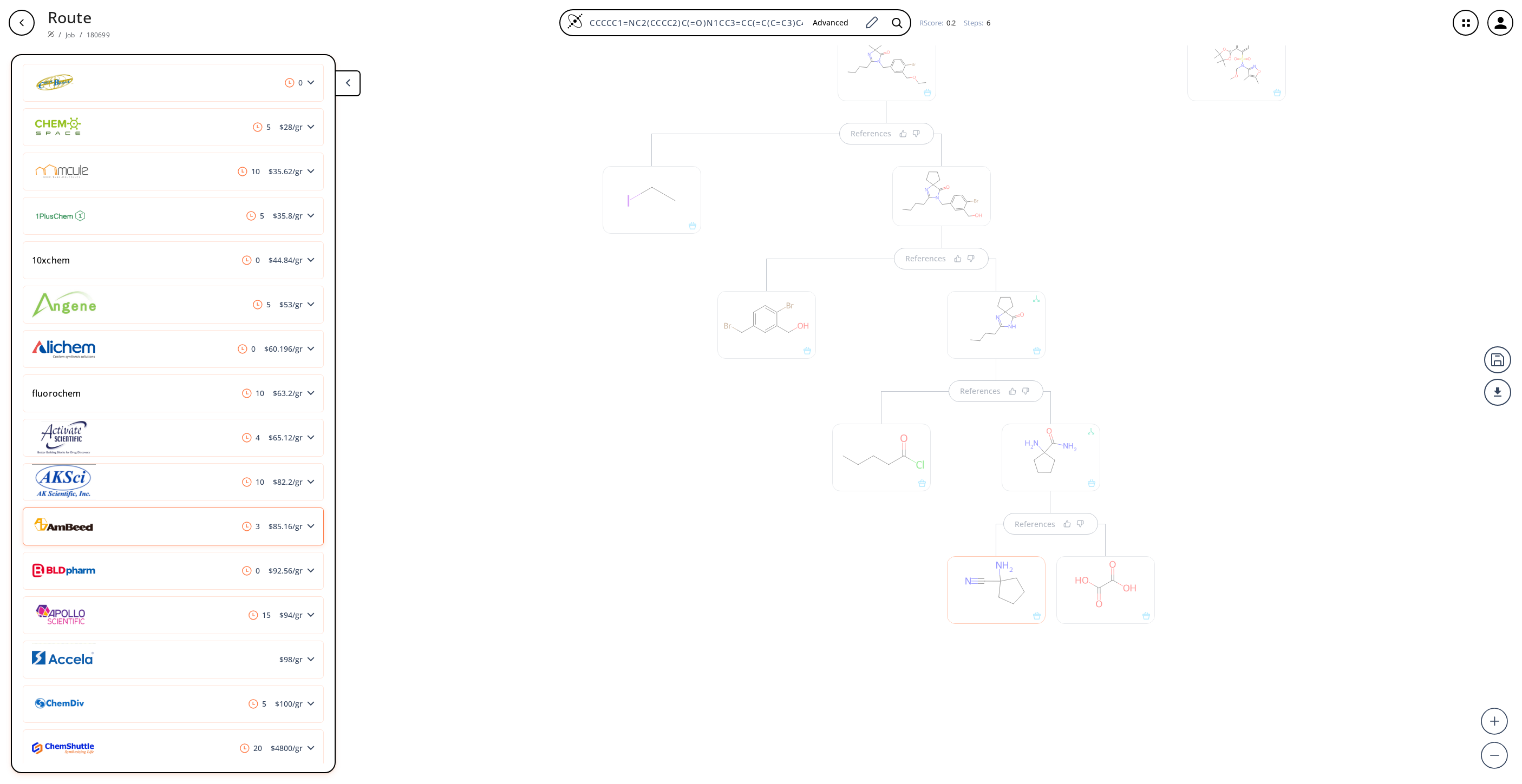
scroll to position [487, 0]
click at [218, 522] on div "0 $ 92.56 /gr" at bounding box center [173, 568] width 301 height 38
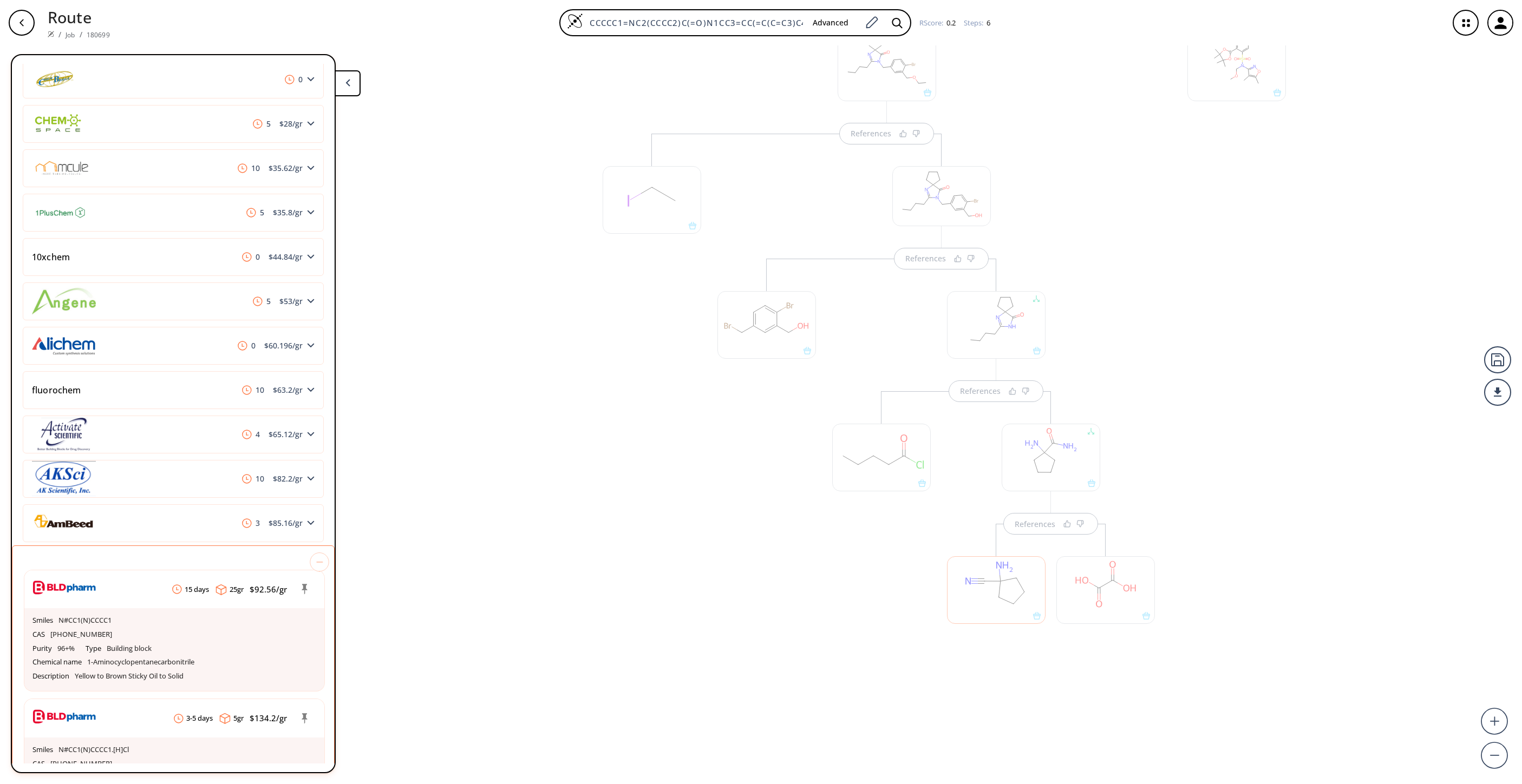
click at [1014, 522] on div at bounding box center [1106, 590] width 98 height 67
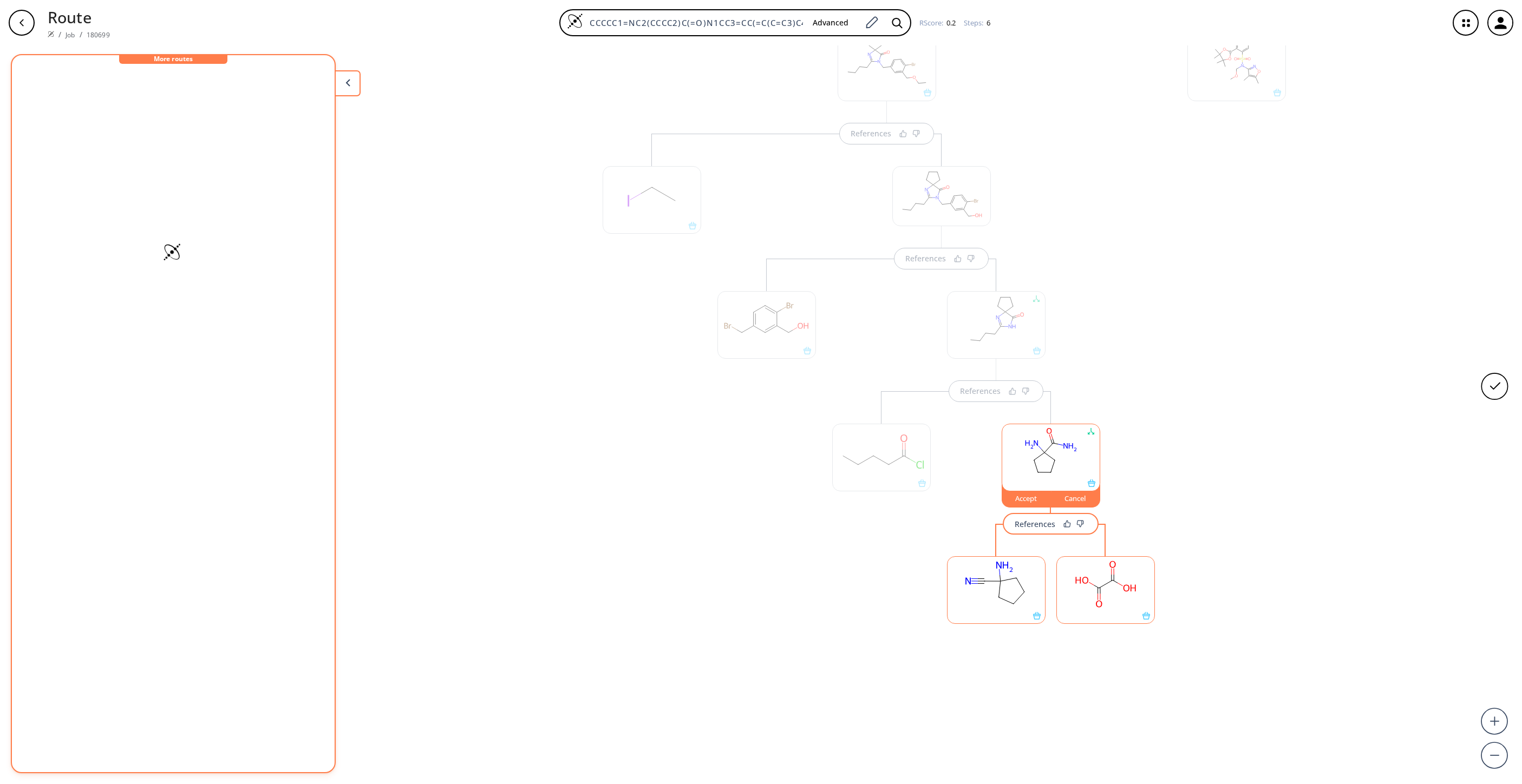
scroll to position [0, 0]
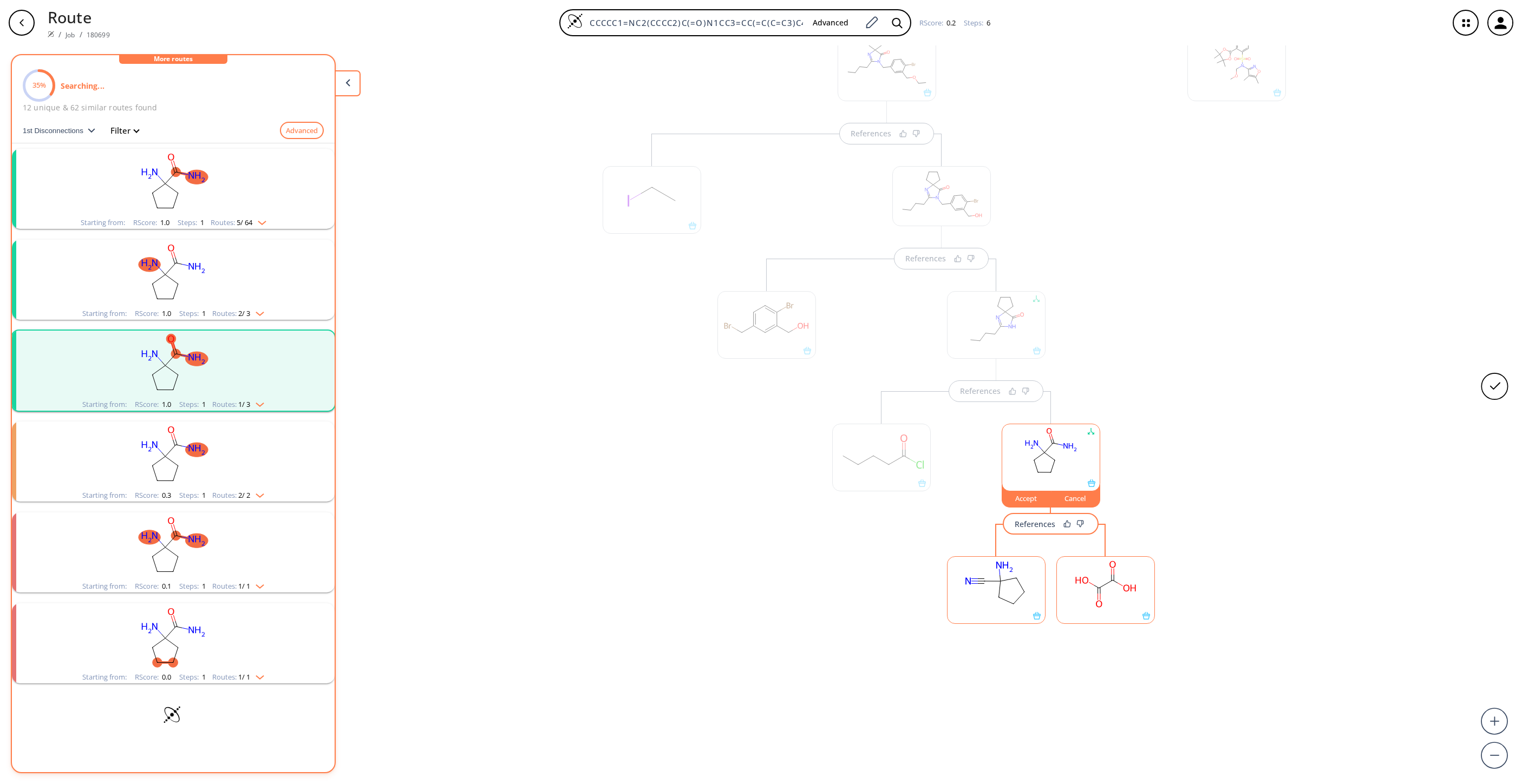
click at [1014, 522] on rect at bounding box center [1105, 585] width 98 height 56
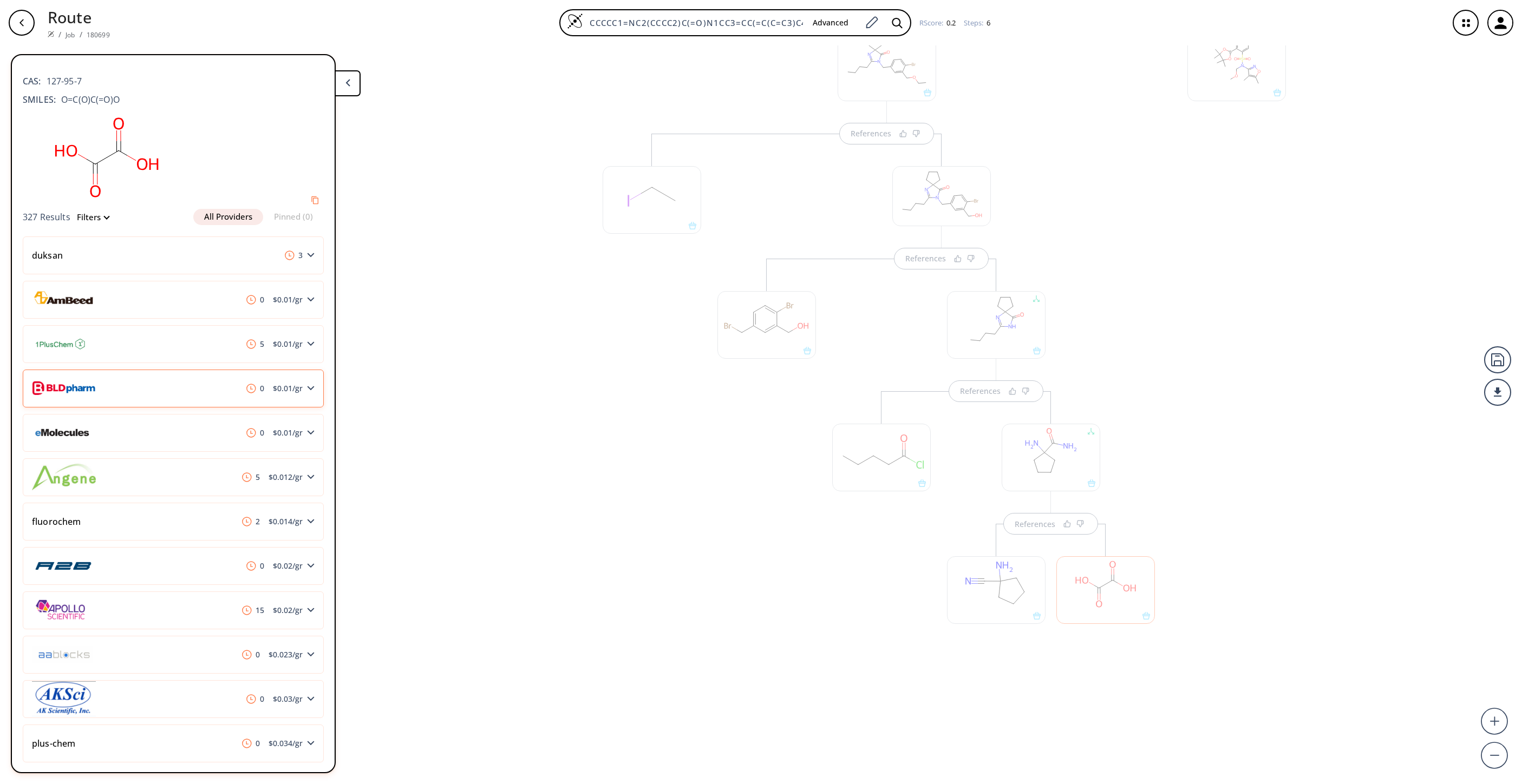
drag, startPoint x: 133, startPoint y: 392, endPoint x: 85, endPoint y: 405, distance: 49.7
click at [85, 405] on div "0 $ 0.01 /gr" at bounding box center [173, 389] width 301 height 38
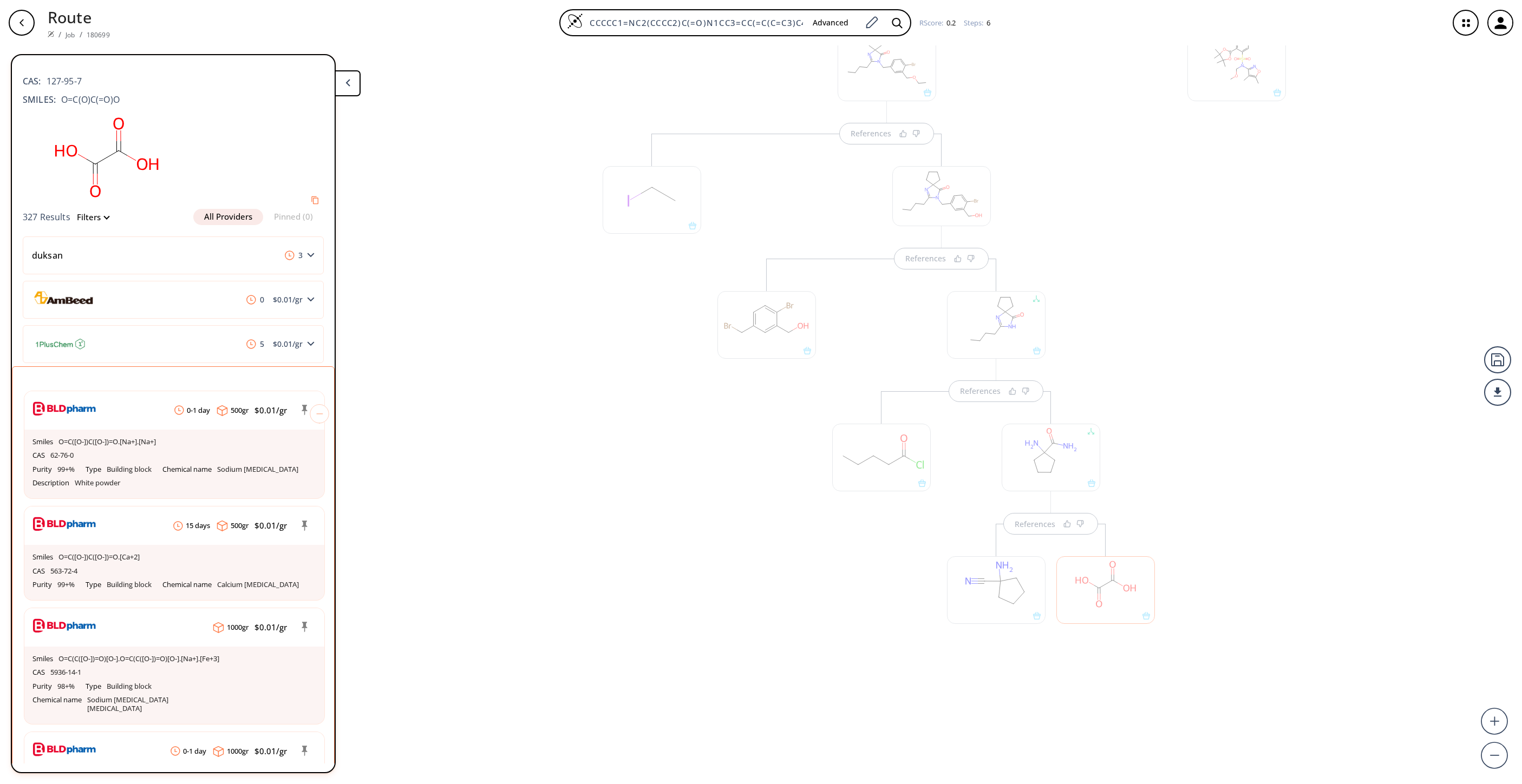
click at [1008, 522] on div at bounding box center [996, 590] width 98 height 67
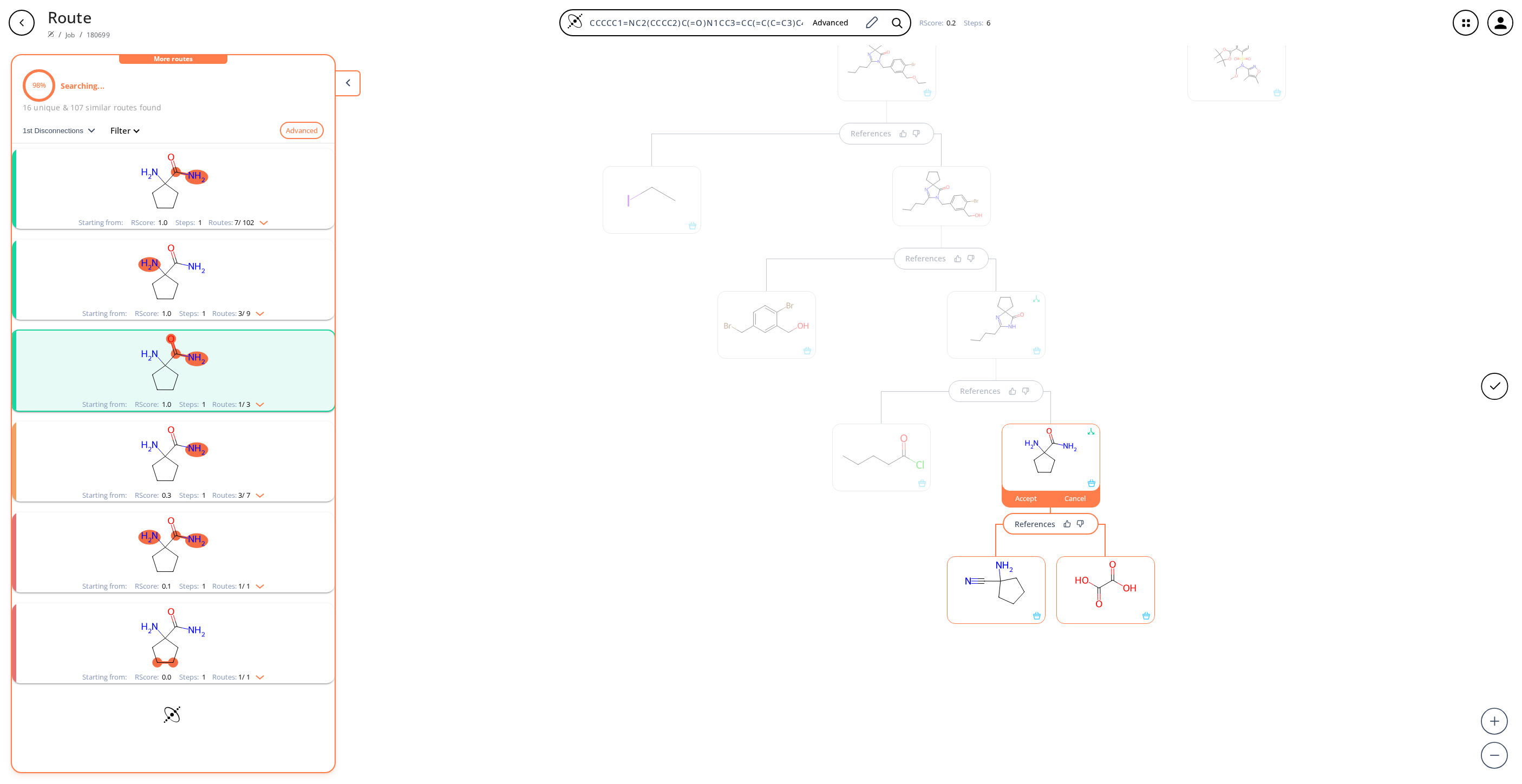
click at [989, 522] on rect at bounding box center [996, 585] width 98 height 56
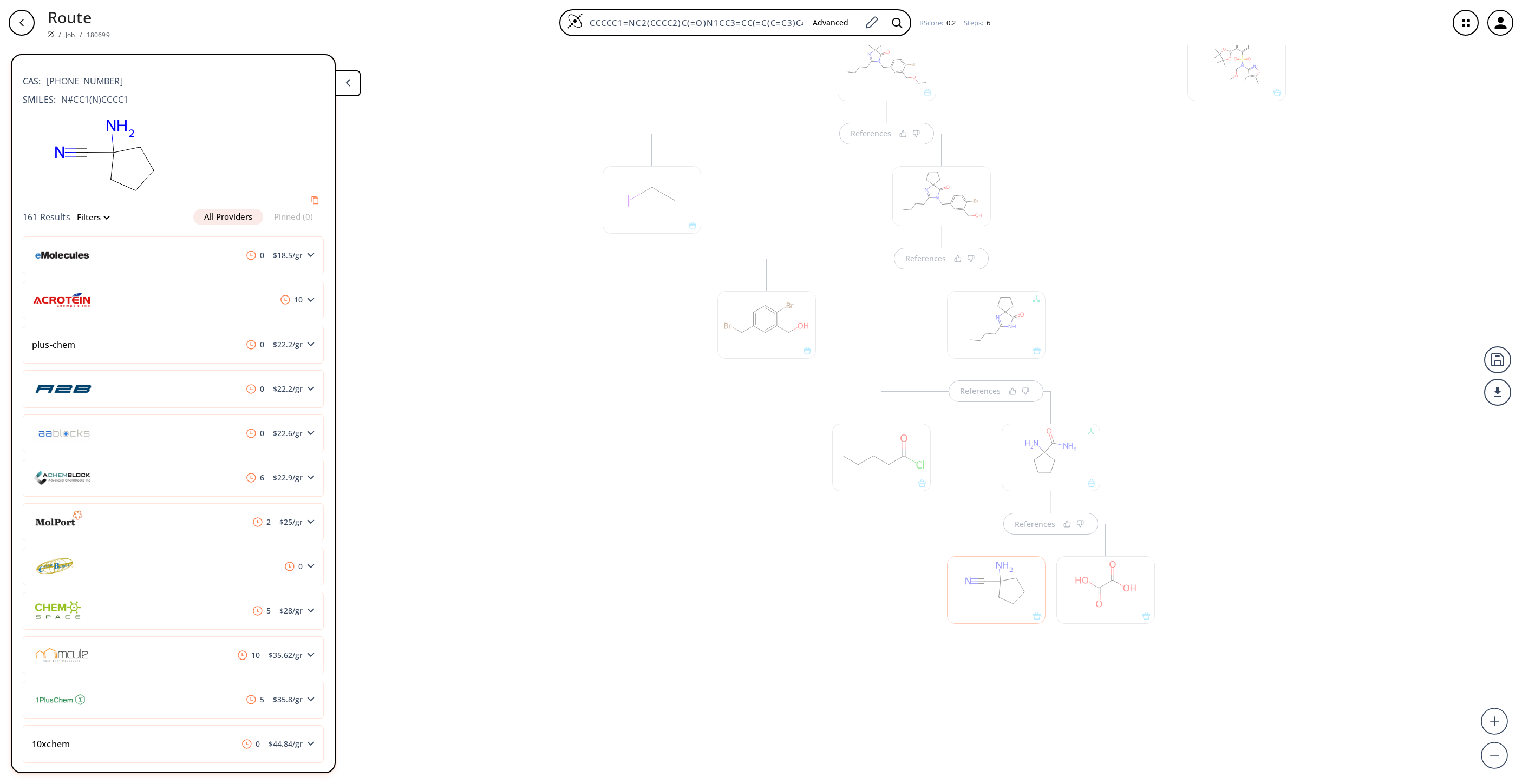
click at [505, 442] on div "References References References References References References" at bounding box center [761, 410] width 1522 height 730
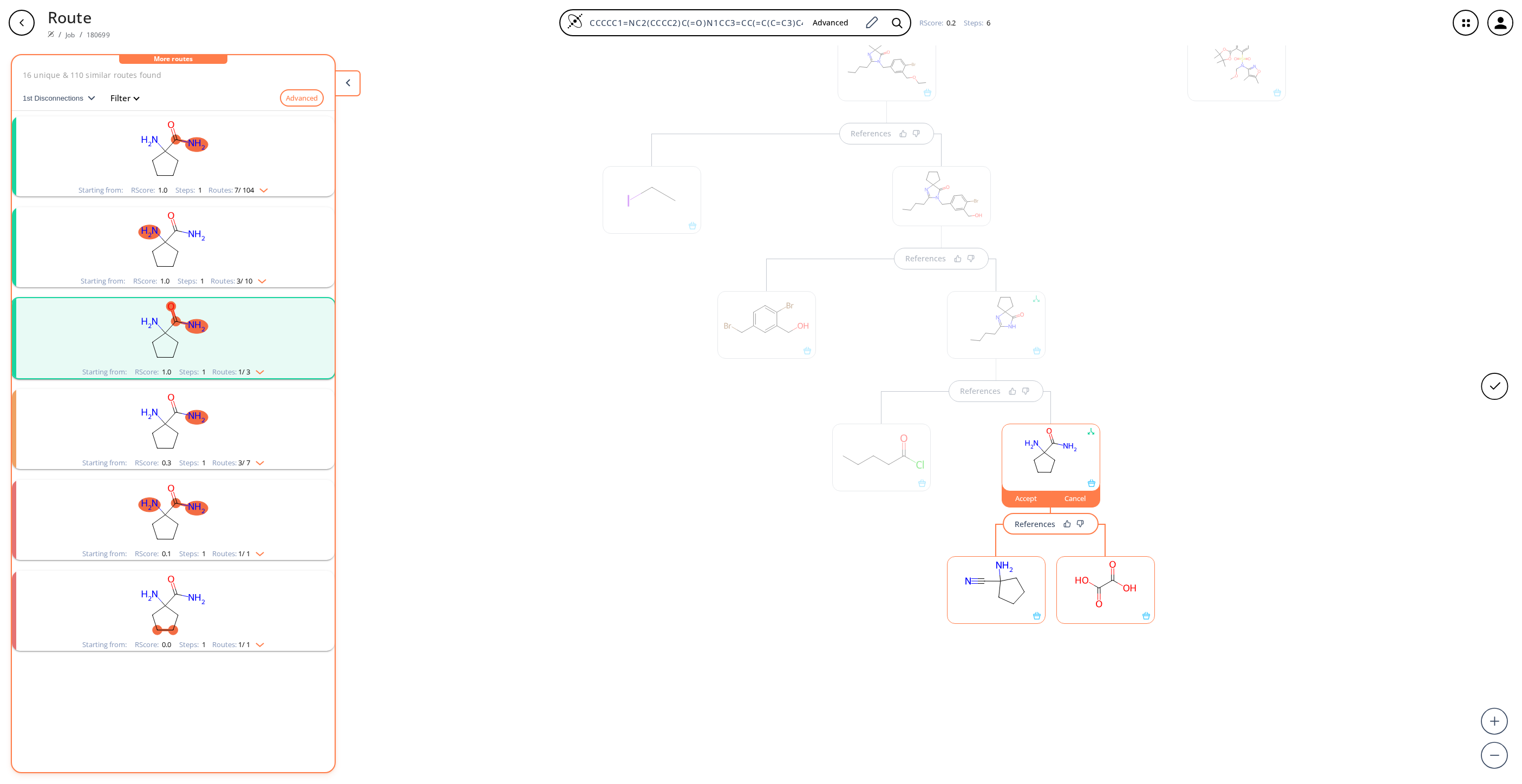
click at [214, 159] on rect "clusters" at bounding box center [173, 150] width 282 height 67
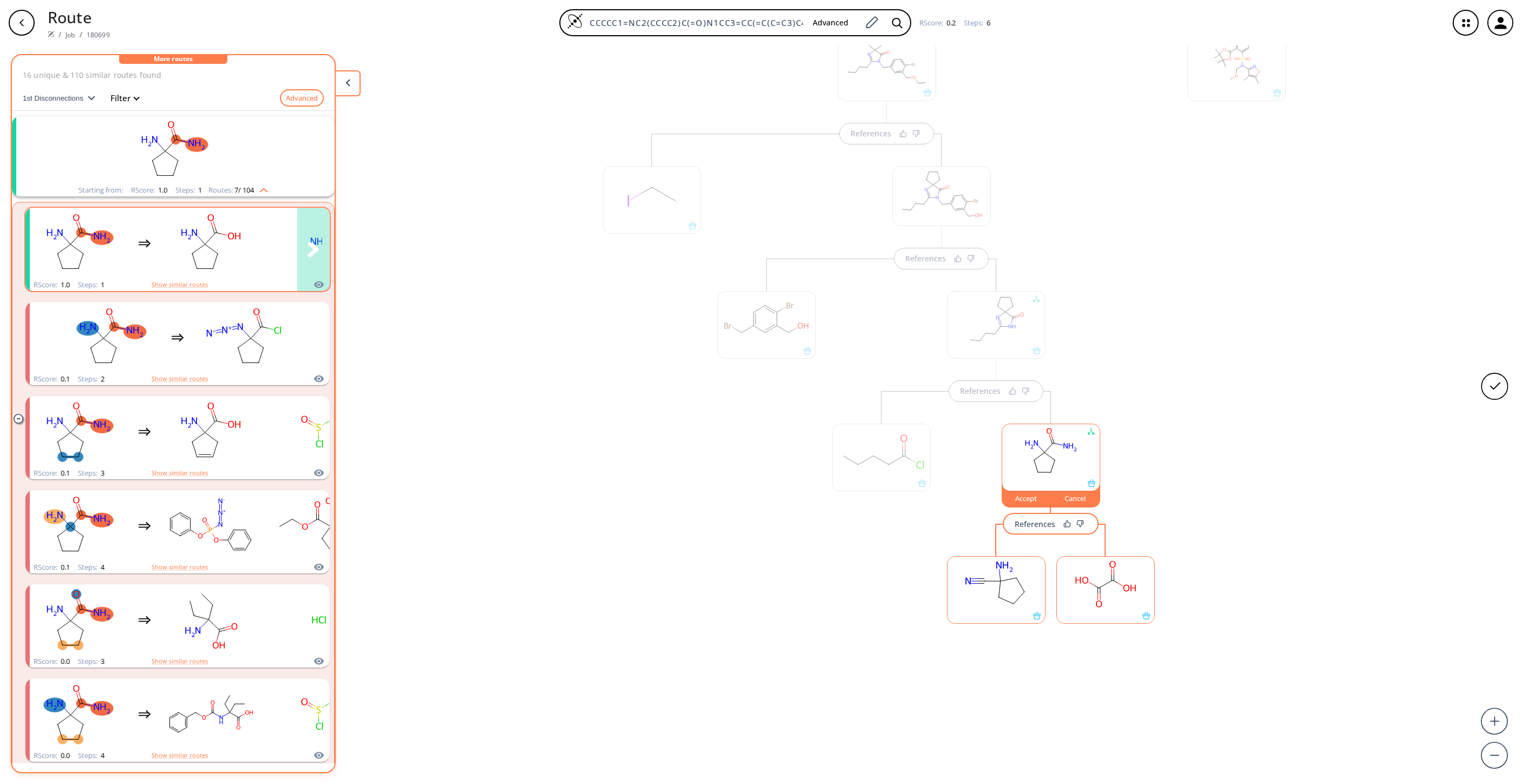
click at [222, 234] on rect "clusters" at bounding box center [210, 243] width 98 height 67
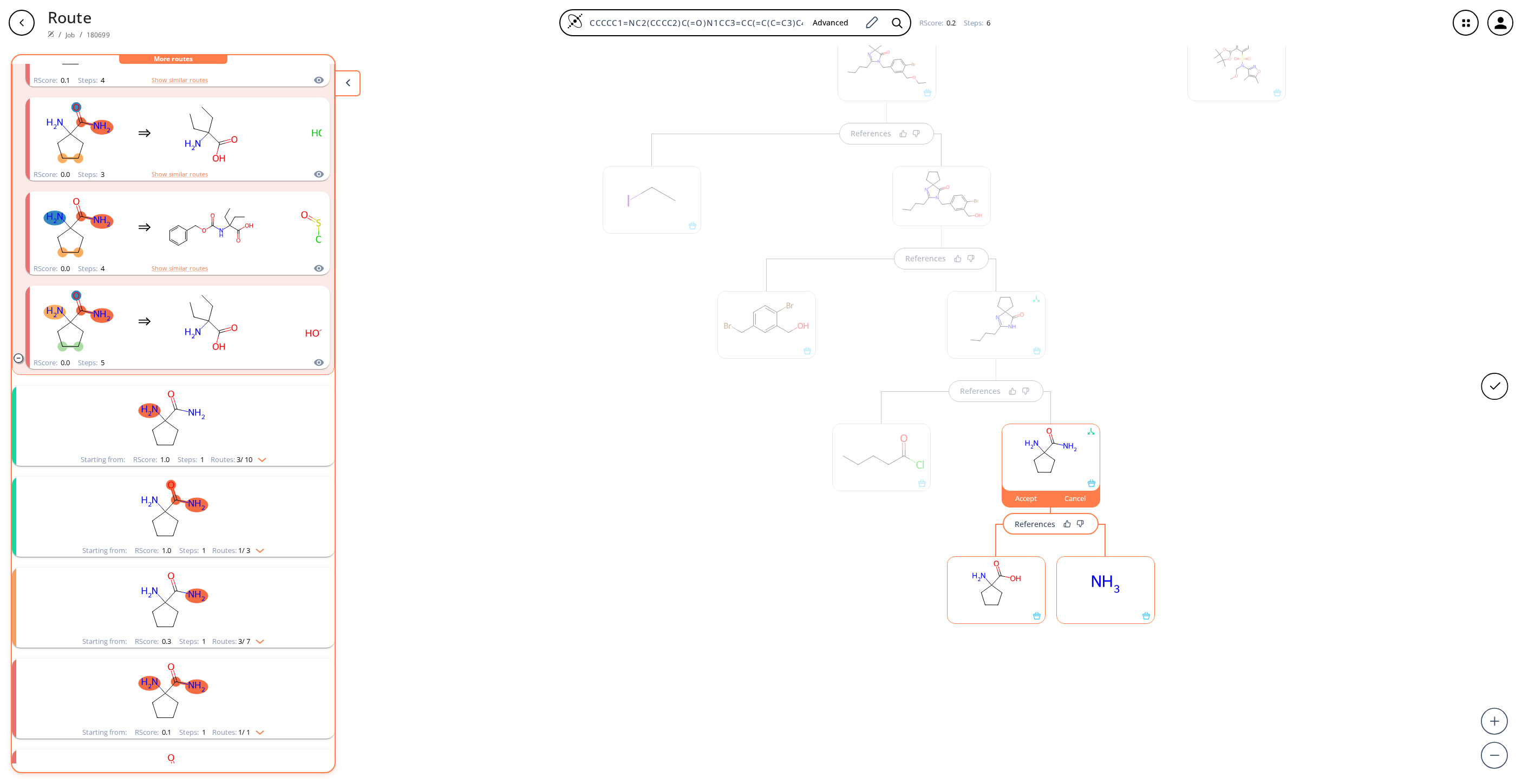
scroll to position [557, 0]
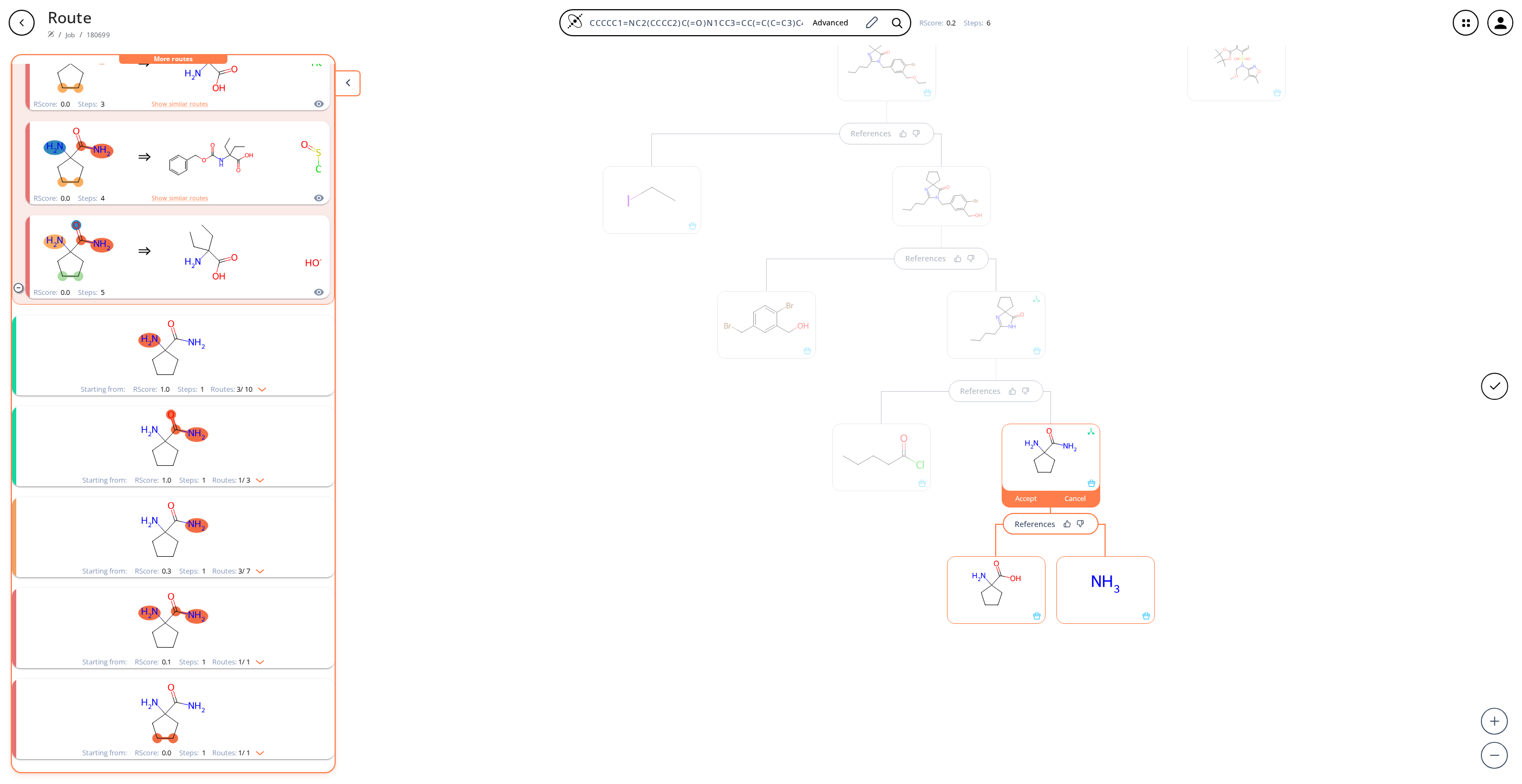
click at [227, 508] on rect "clusters" at bounding box center [173, 531] width 282 height 67
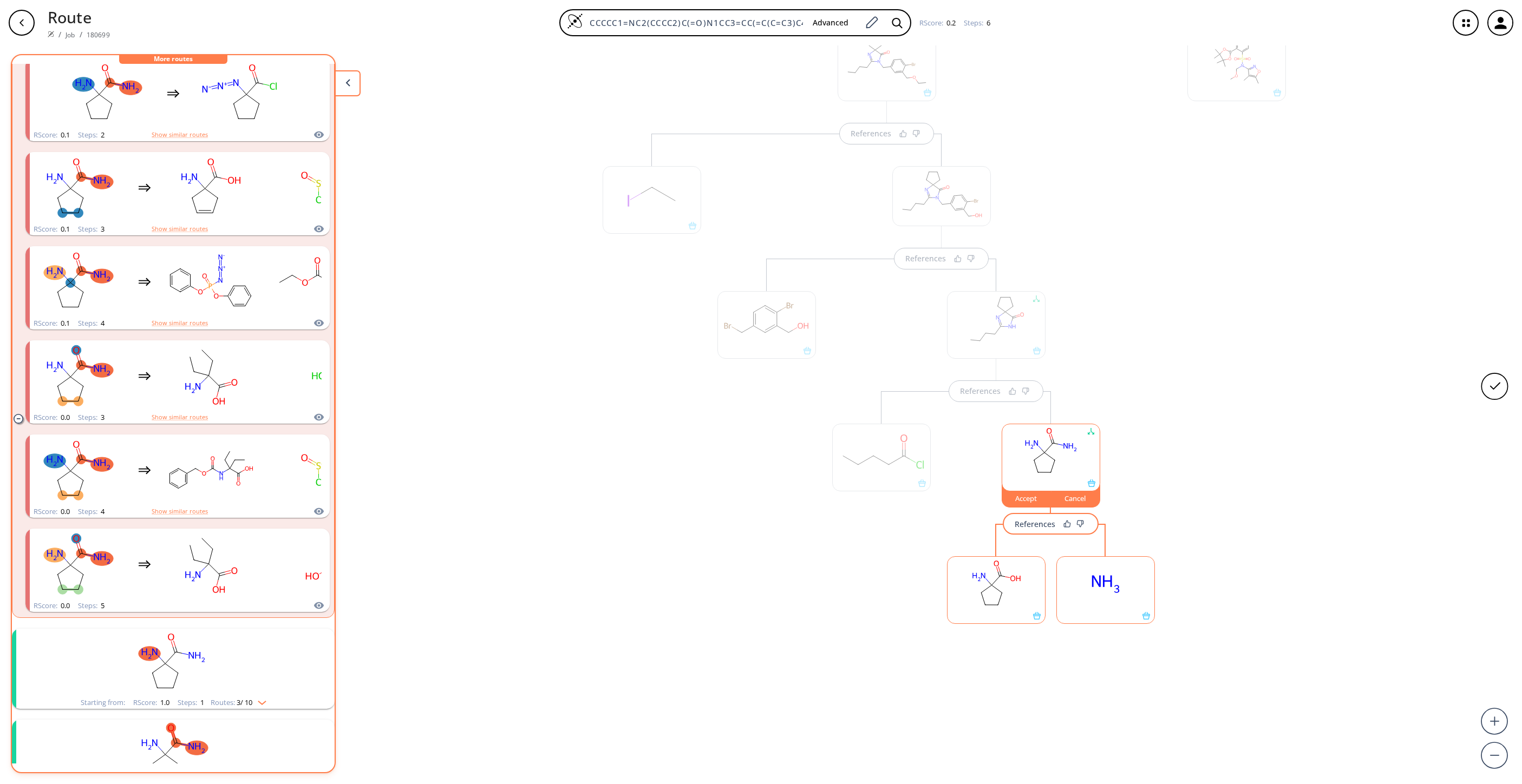
scroll to position [0, 0]
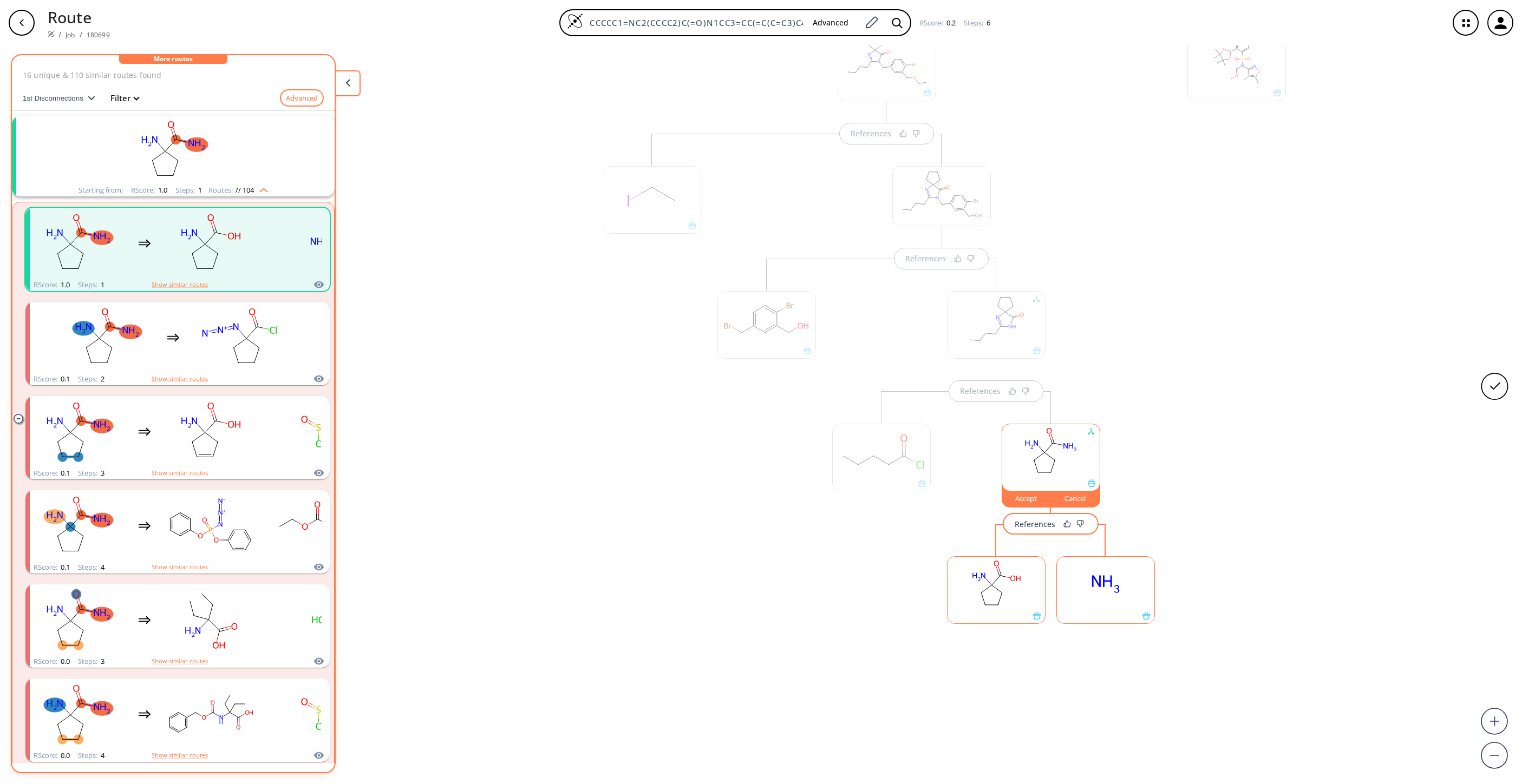
click at [759, 522] on div at bounding box center [767, 474] width 110 height 431
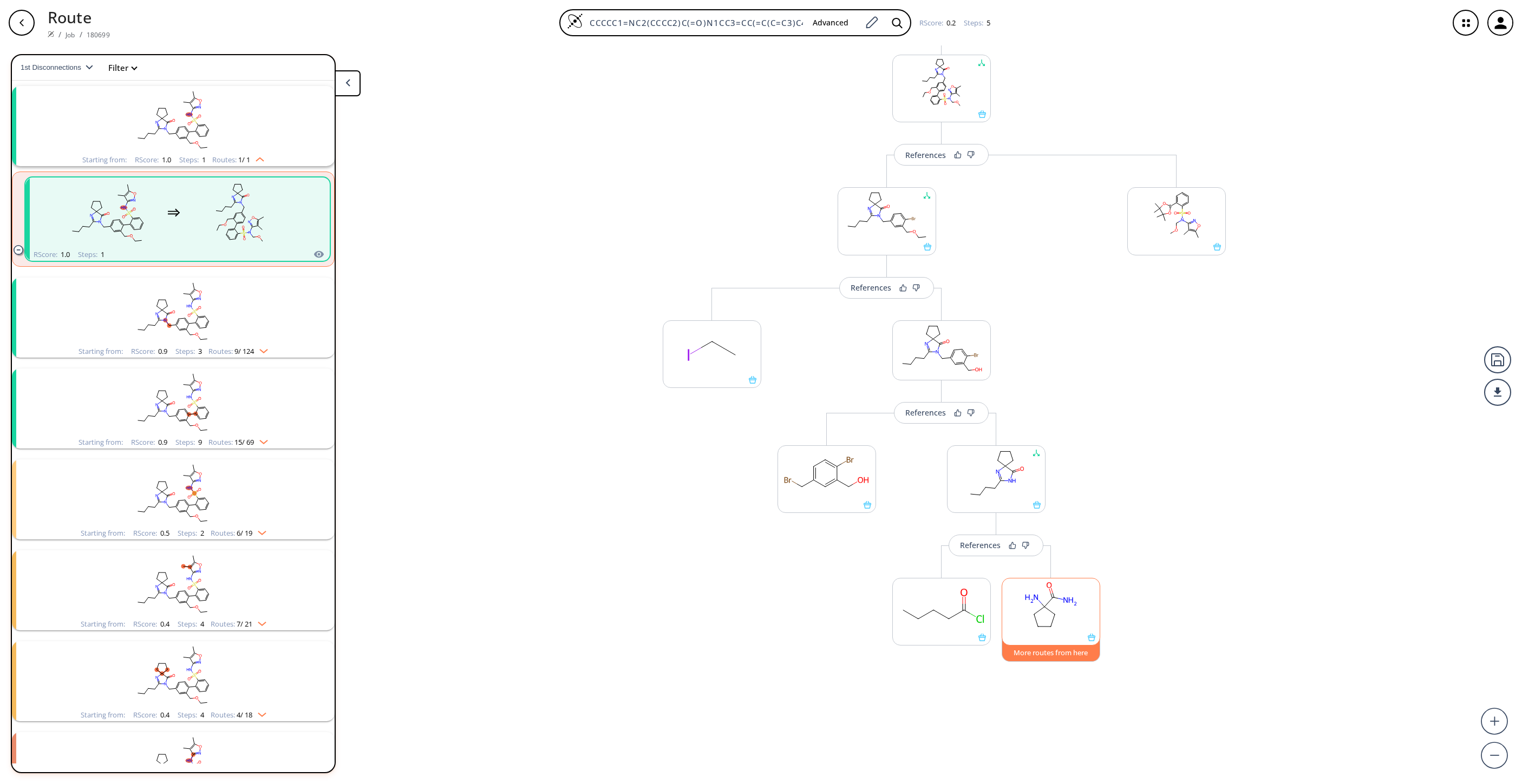
click at [1014, 522] on button "More routes from here" at bounding box center [1051, 650] width 98 height 23
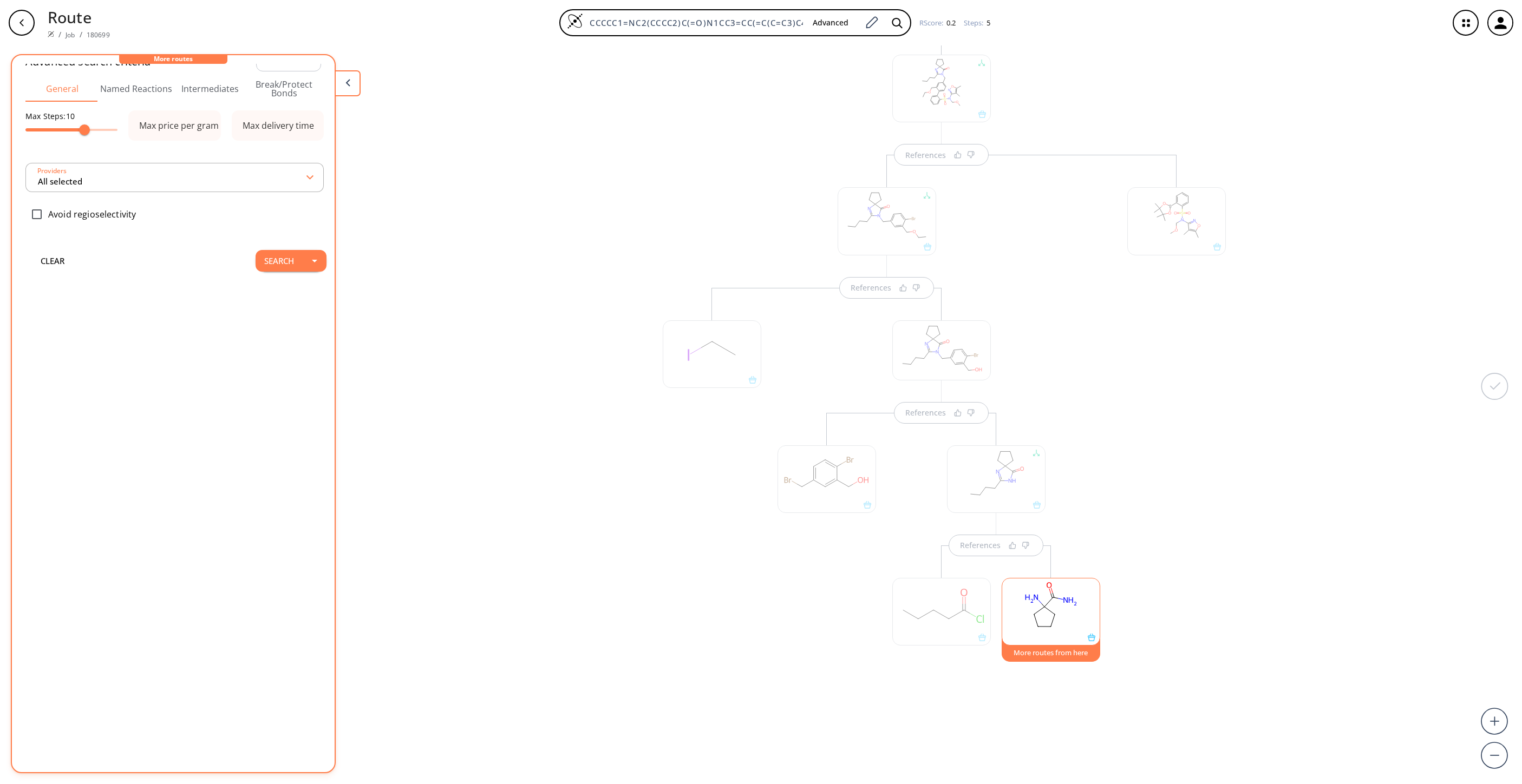
scroll to position [0, 0]
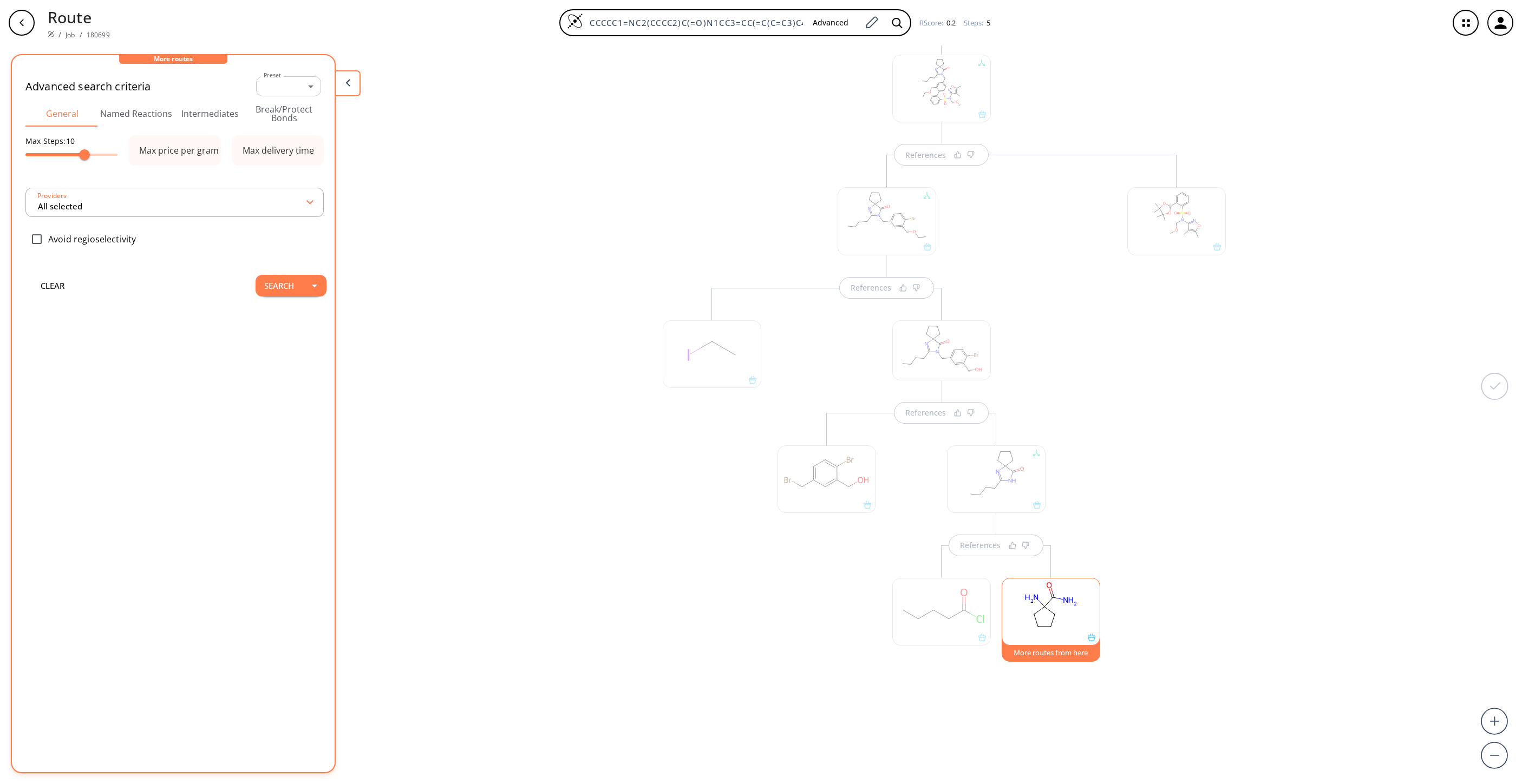
type input "All selected"
click at [1014, 522] on rect at bounding box center [1050, 606] width 98 height 56
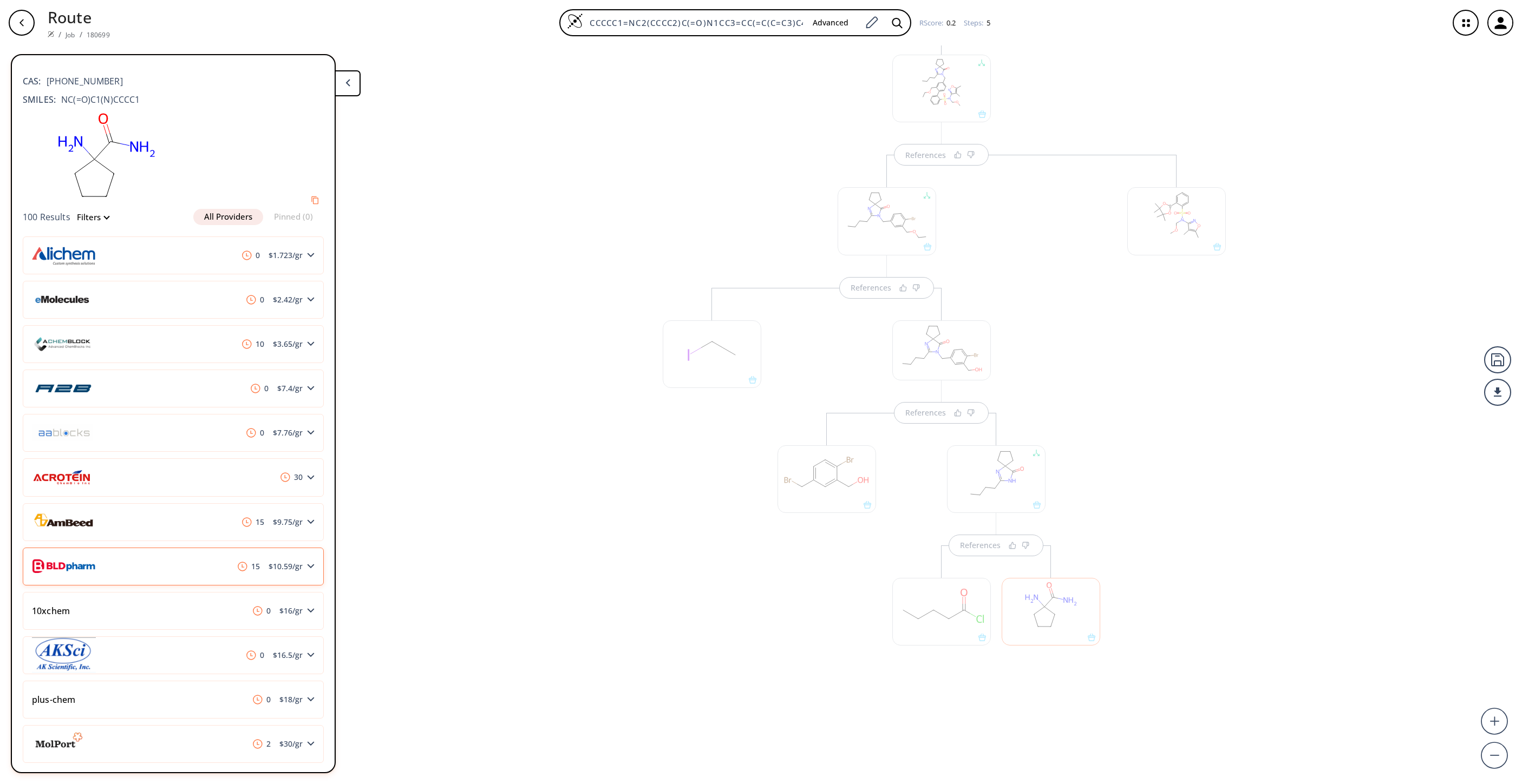
click at [195, 522] on div "15 $ 10.59 /gr" at bounding box center [173, 567] width 301 height 38
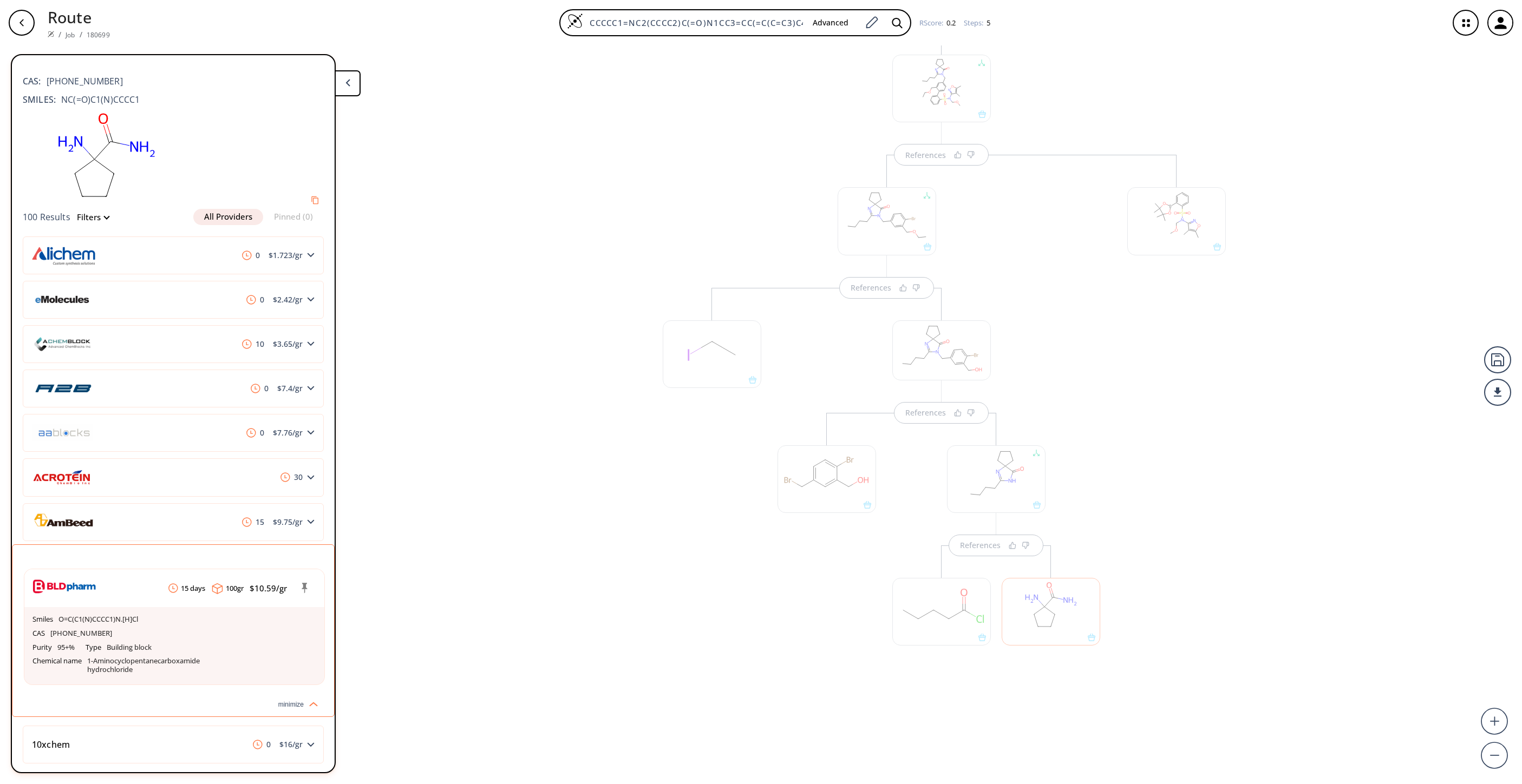
click at [624, 522] on div "References References References References References" at bounding box center [761, 410] width 1522 height 730
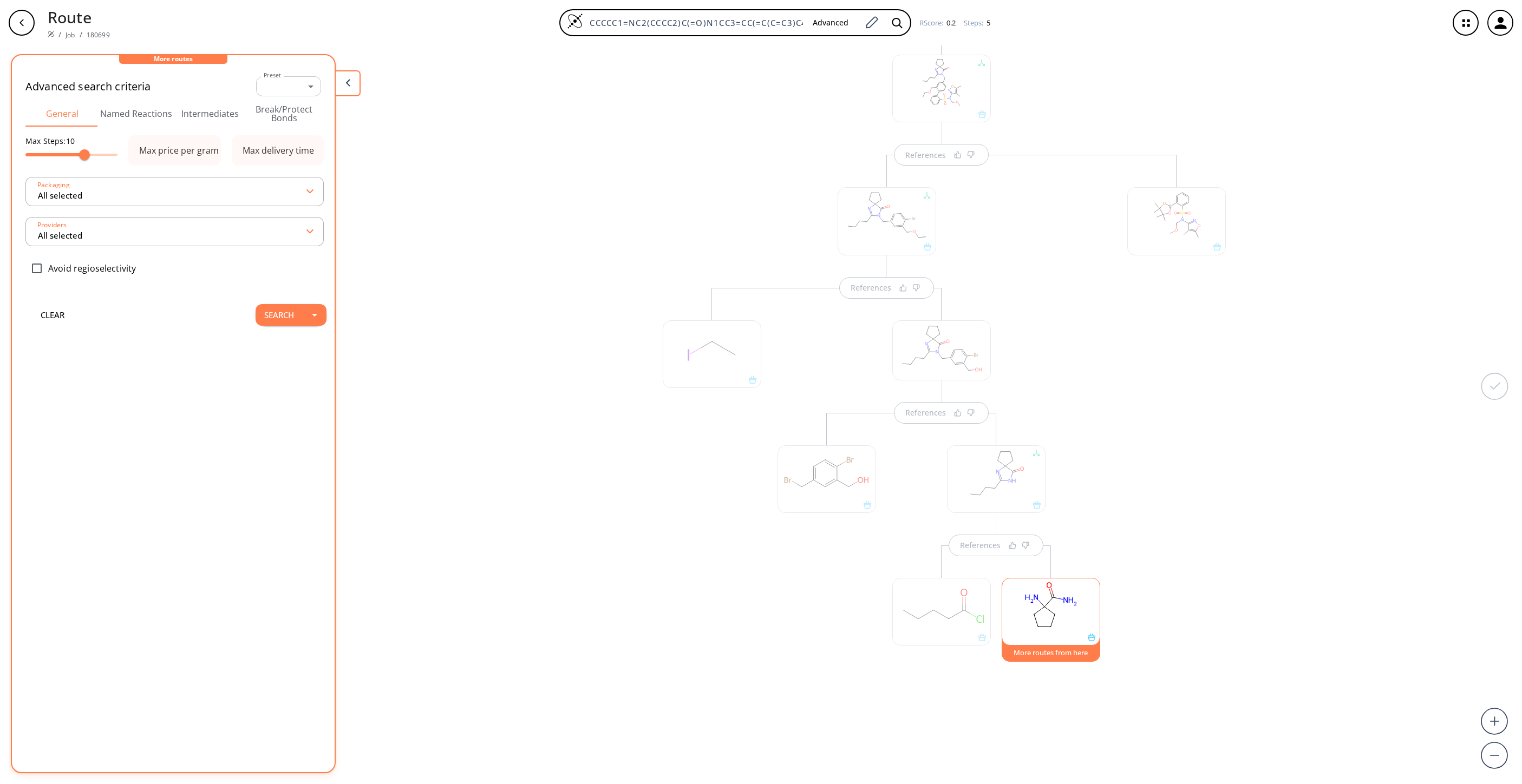
click at [1014, 522] on button "More routes from here" at bounding box center [1051, 650] width 98 height 23
click at [257, 318] on button "Search" at bounding box center [279, 314] width 47 height 21
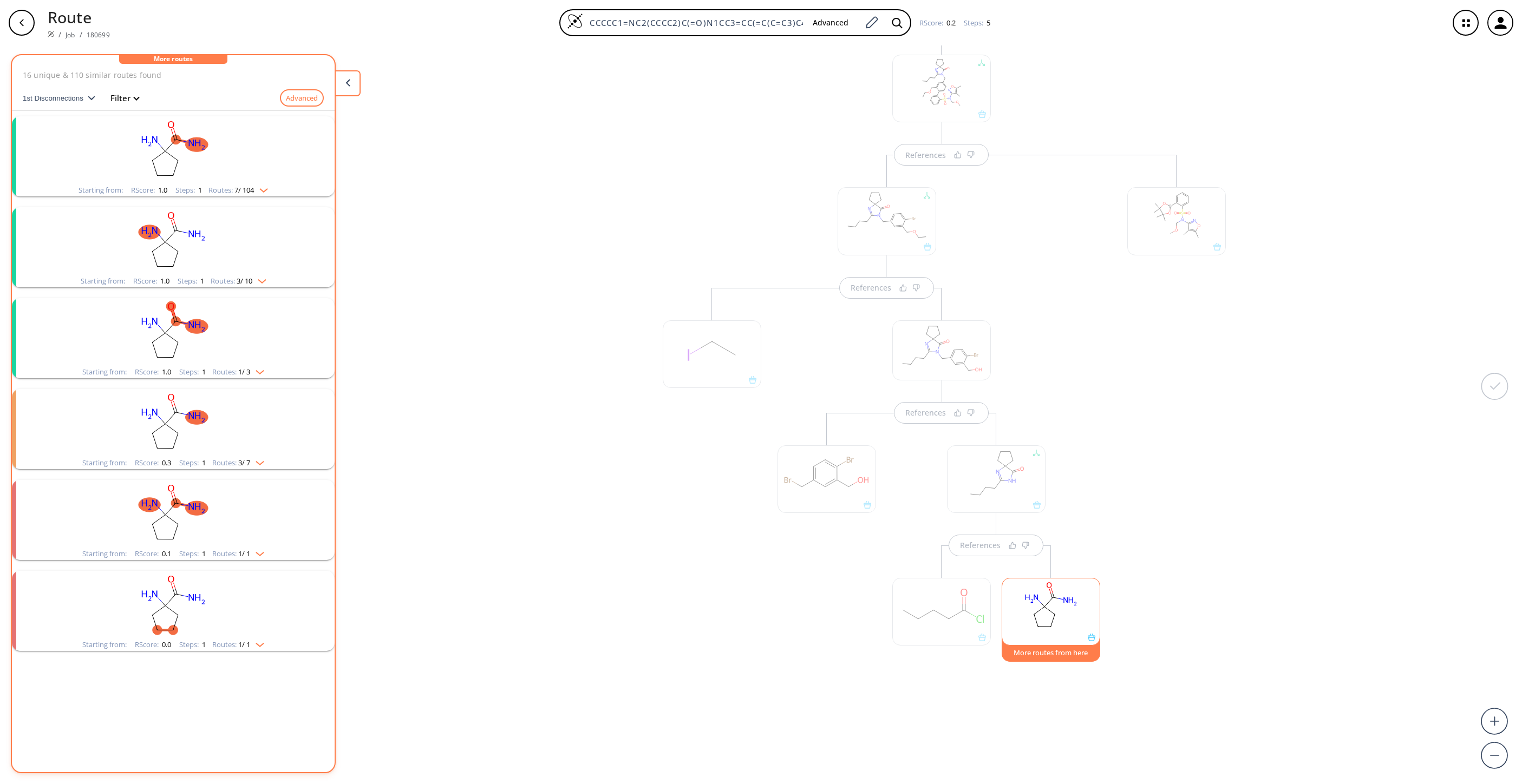
click at [205, 140] on ellipse "clusters" at bounding box center [197, 144] width 23 height 14
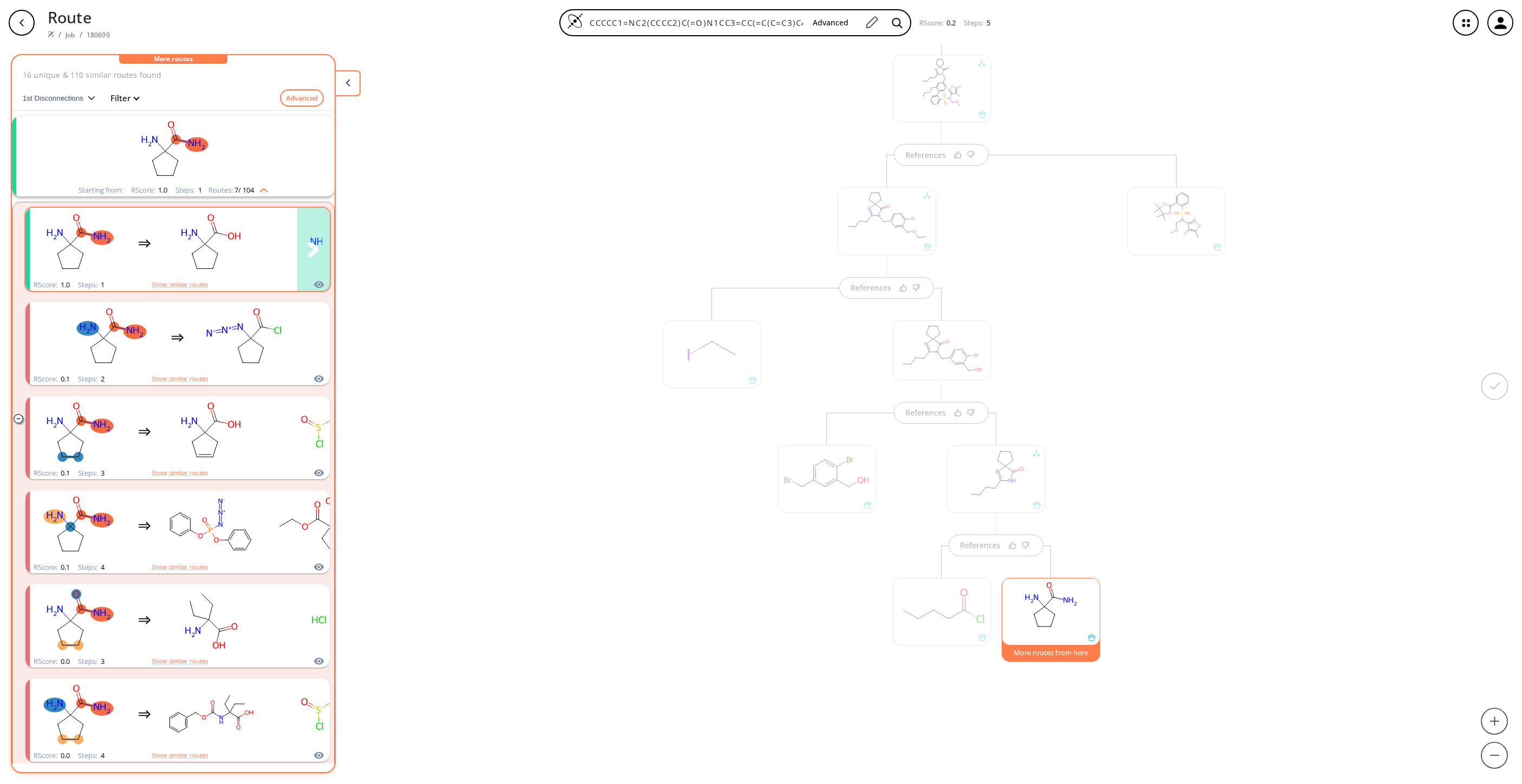
click at [168, 248] on rect "clusters" at bounding box center [210, 243] width 98 height 67
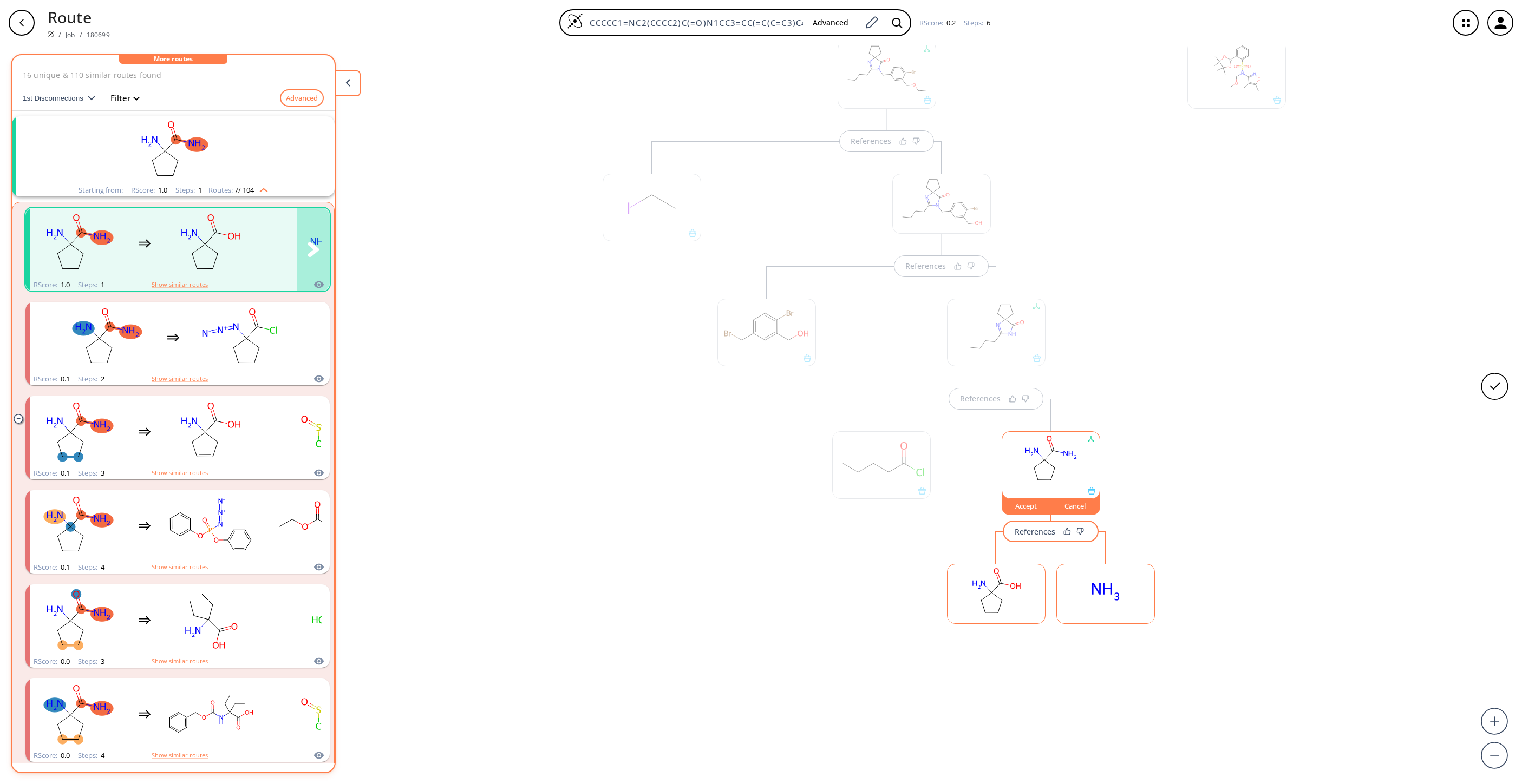
scroll to position [312, 0]
click at [998, 522] on ellipse at bounding box center [1002, 598] width 8 height 8
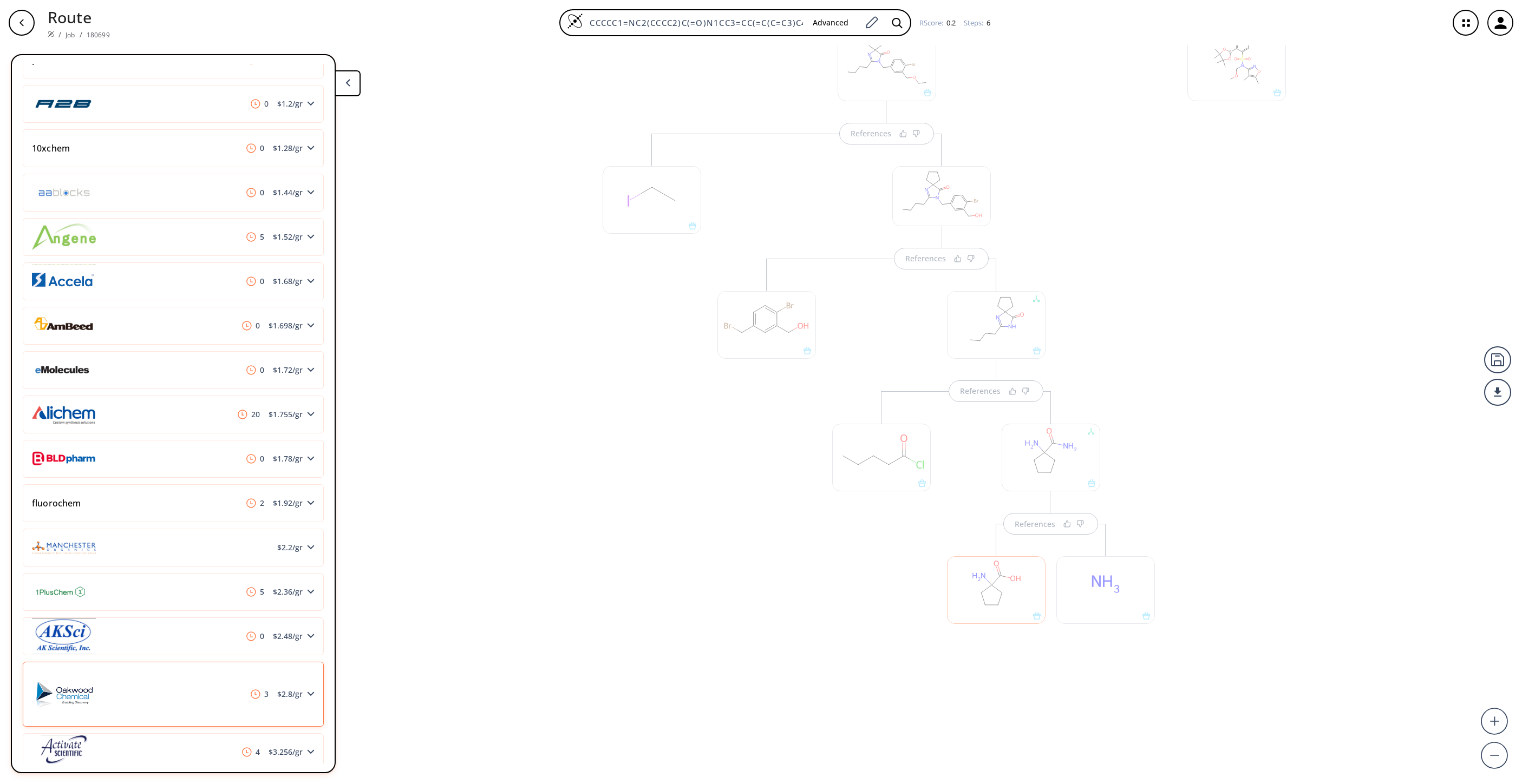
scroll to position [195, 0]
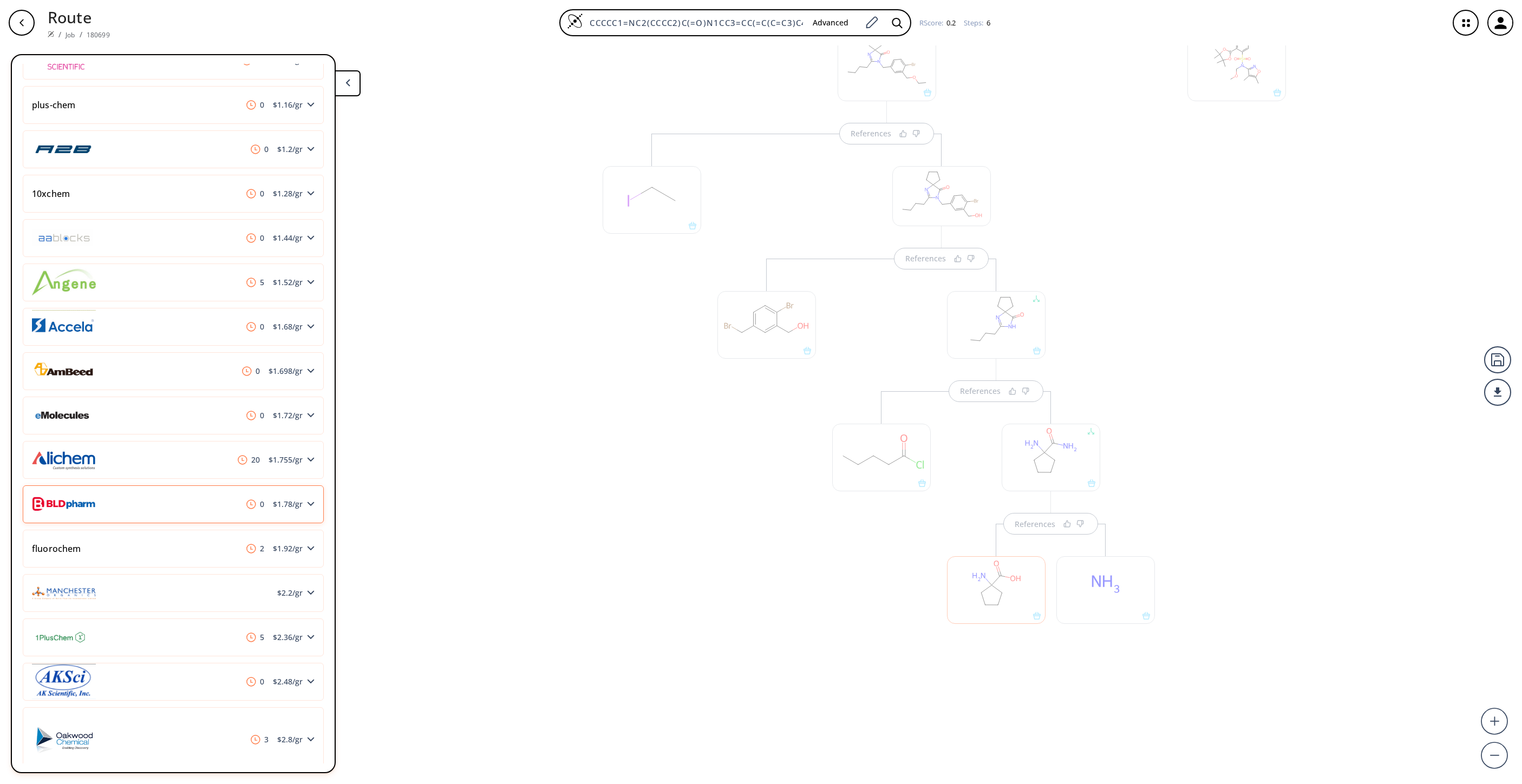
click at [264, 498] on div "0 $ 1.78 /gr" at bounding box center [173, 505] width 301 height 38
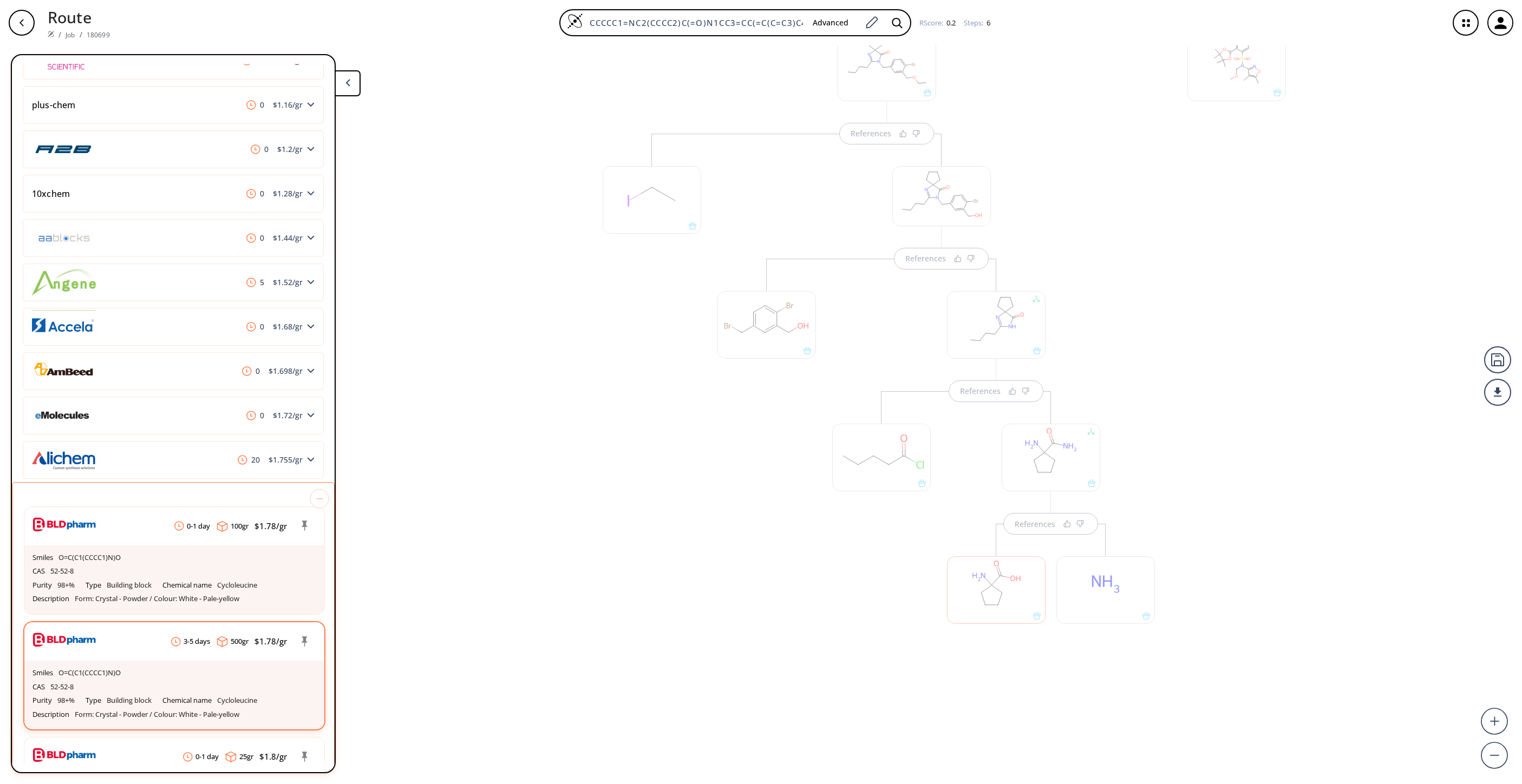
click at [151, 522] on div "CAS 52-52-8" at bounding box center [174, 687] width 283 height 14
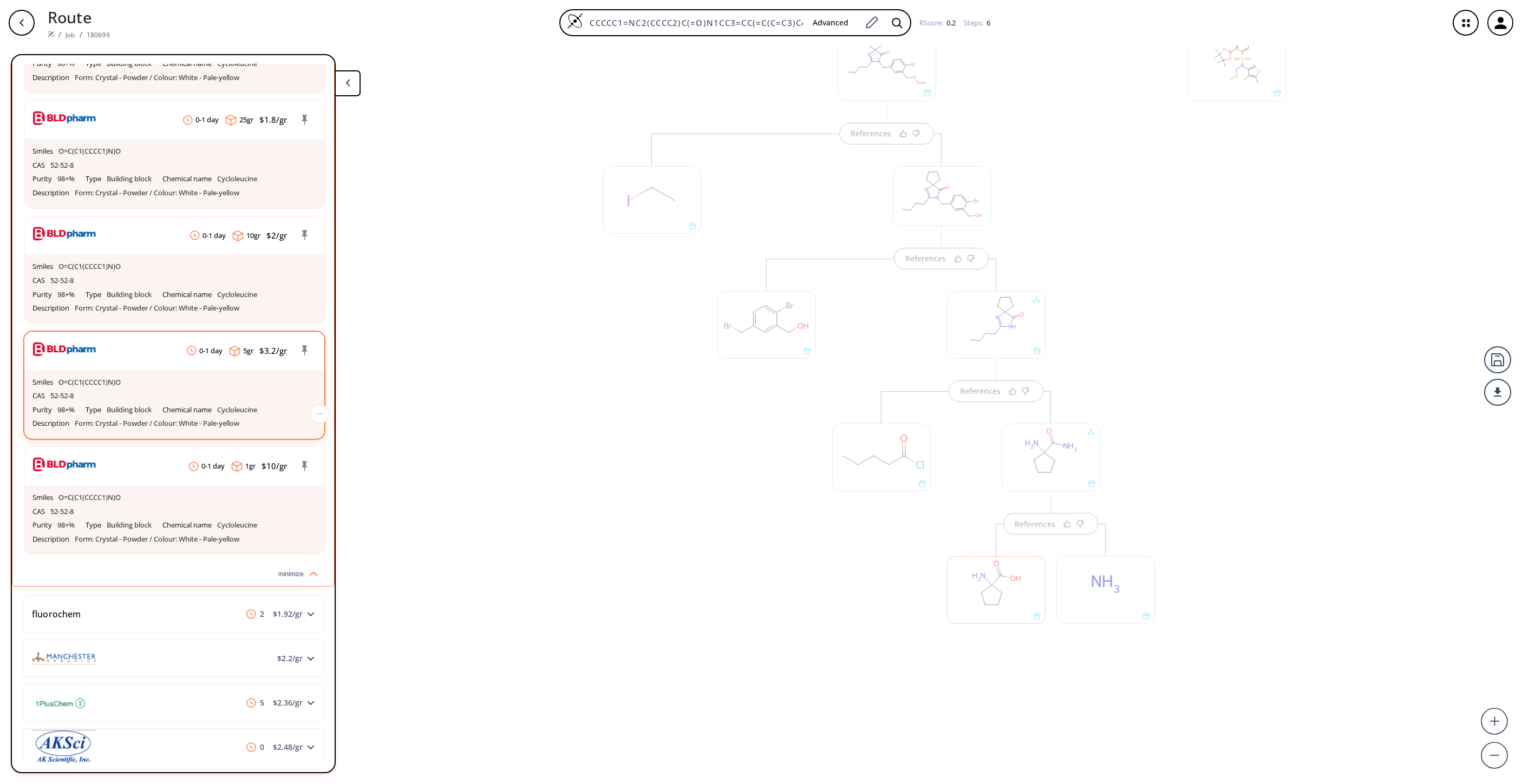
scroll to position [974, 0]
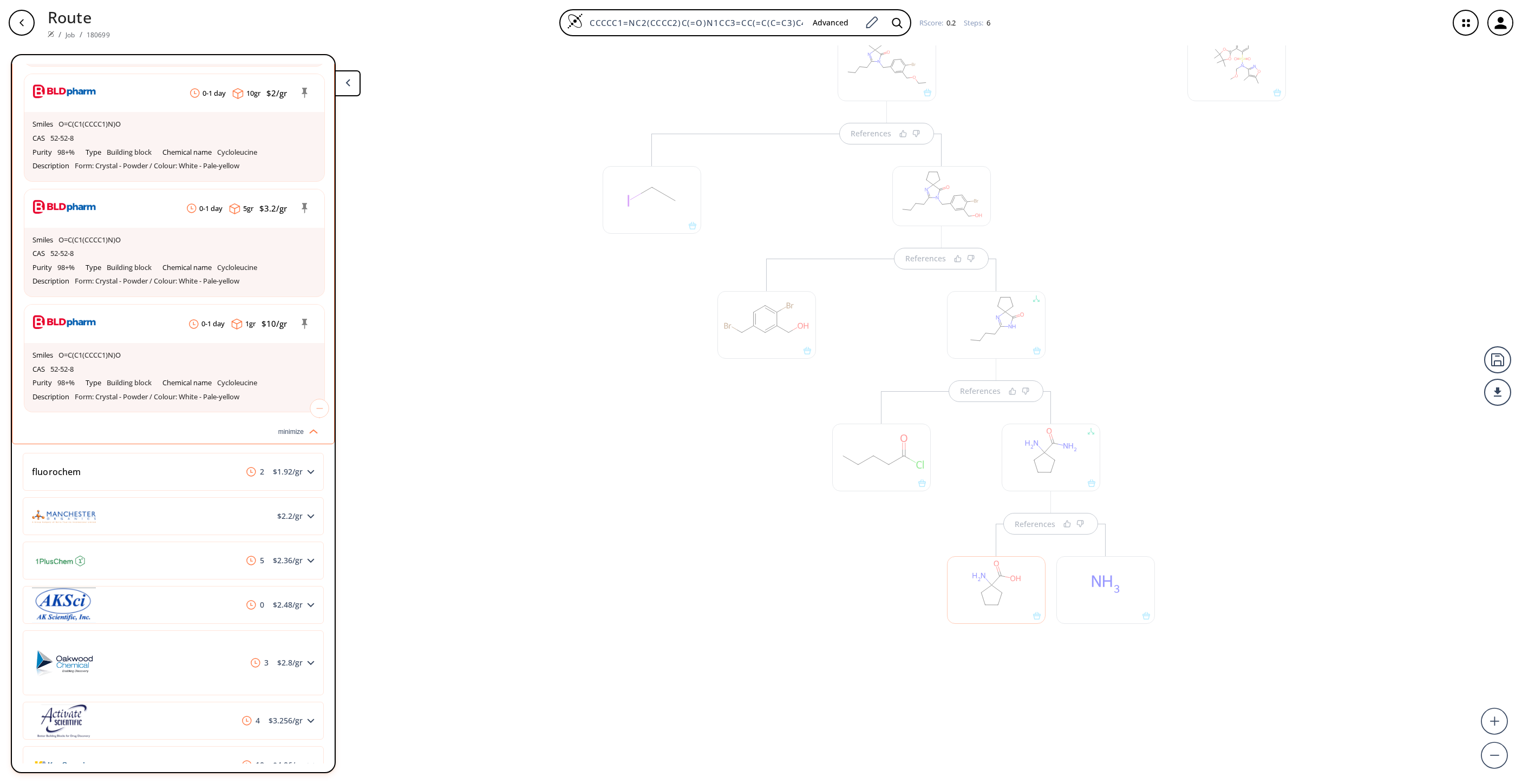
click at [470, 522] on div "References References References References References References" at bounding box center [761, 410] width 1522 height 730
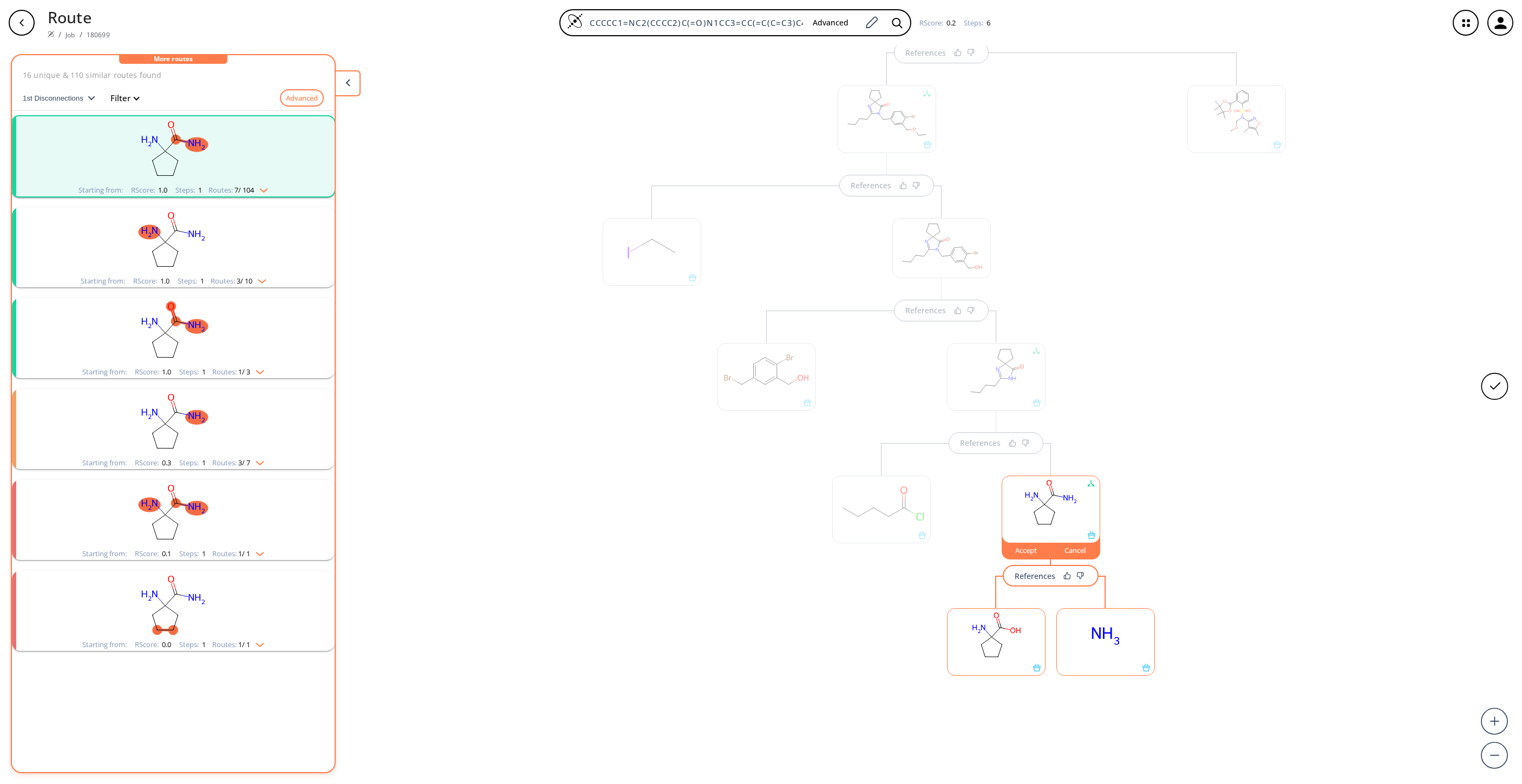
scroll to position [320, 0]
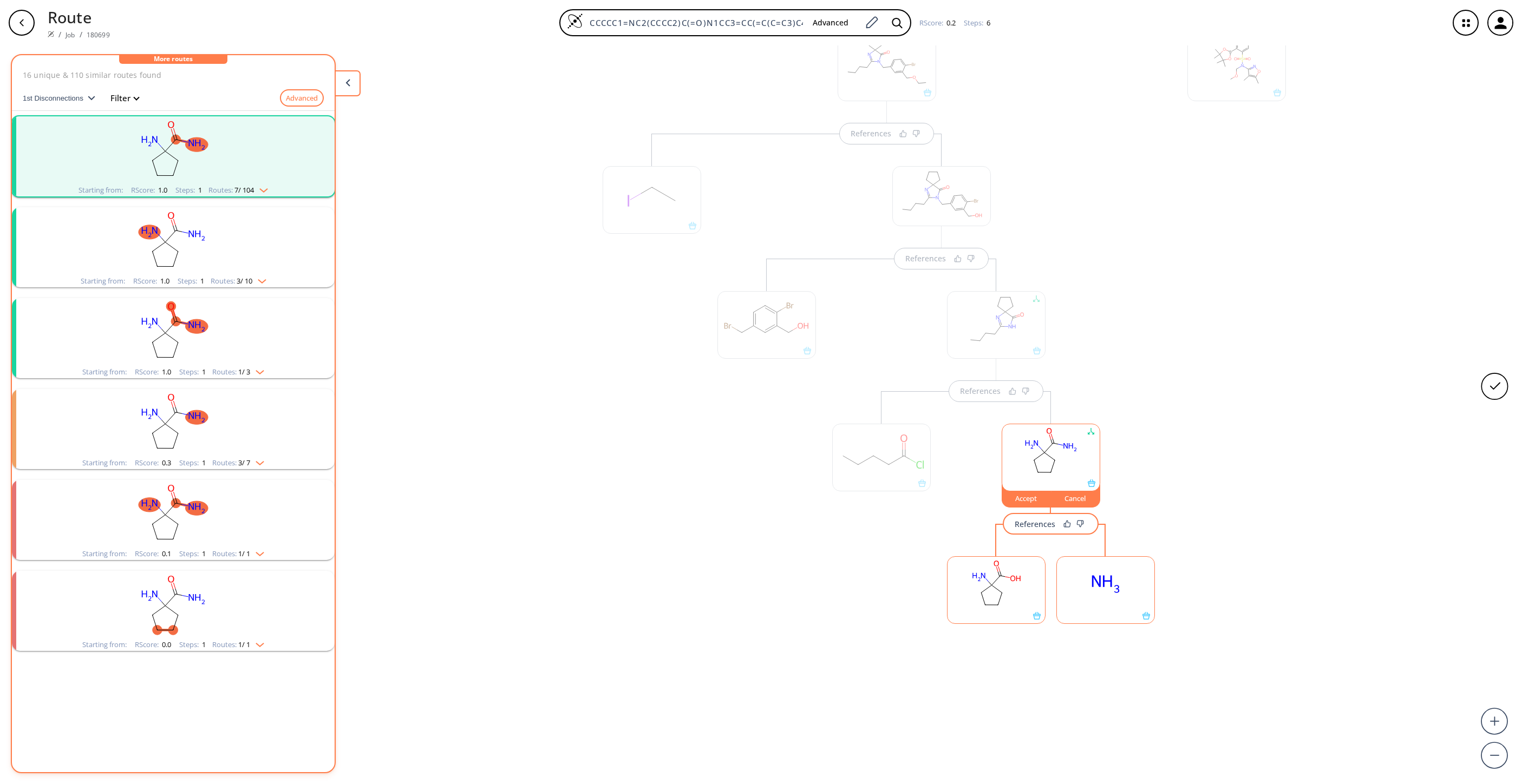
click at [1014, 522] on ellipse at bounding box center [1105, 584] width 38 height 25
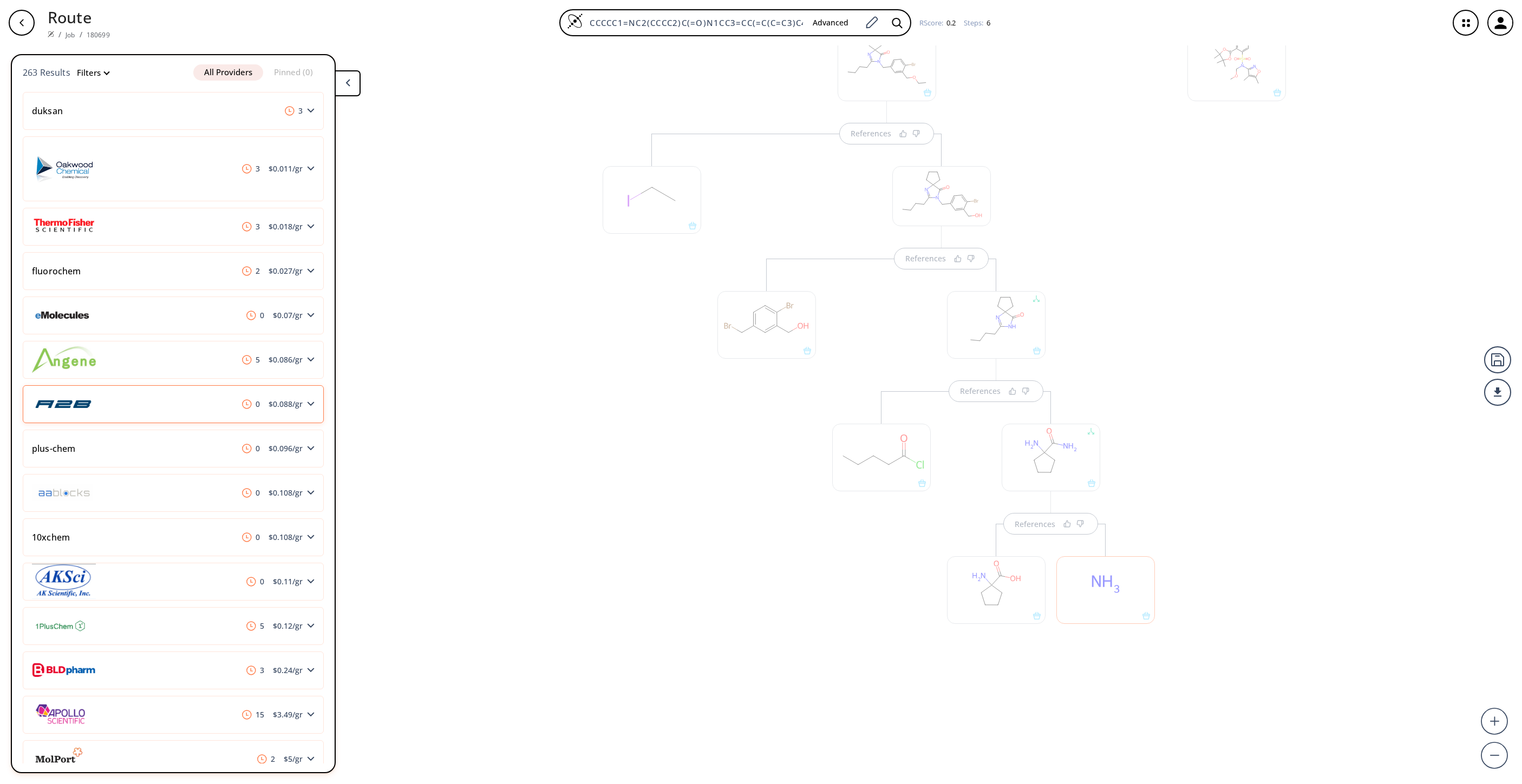
scroll to position [292, 0]
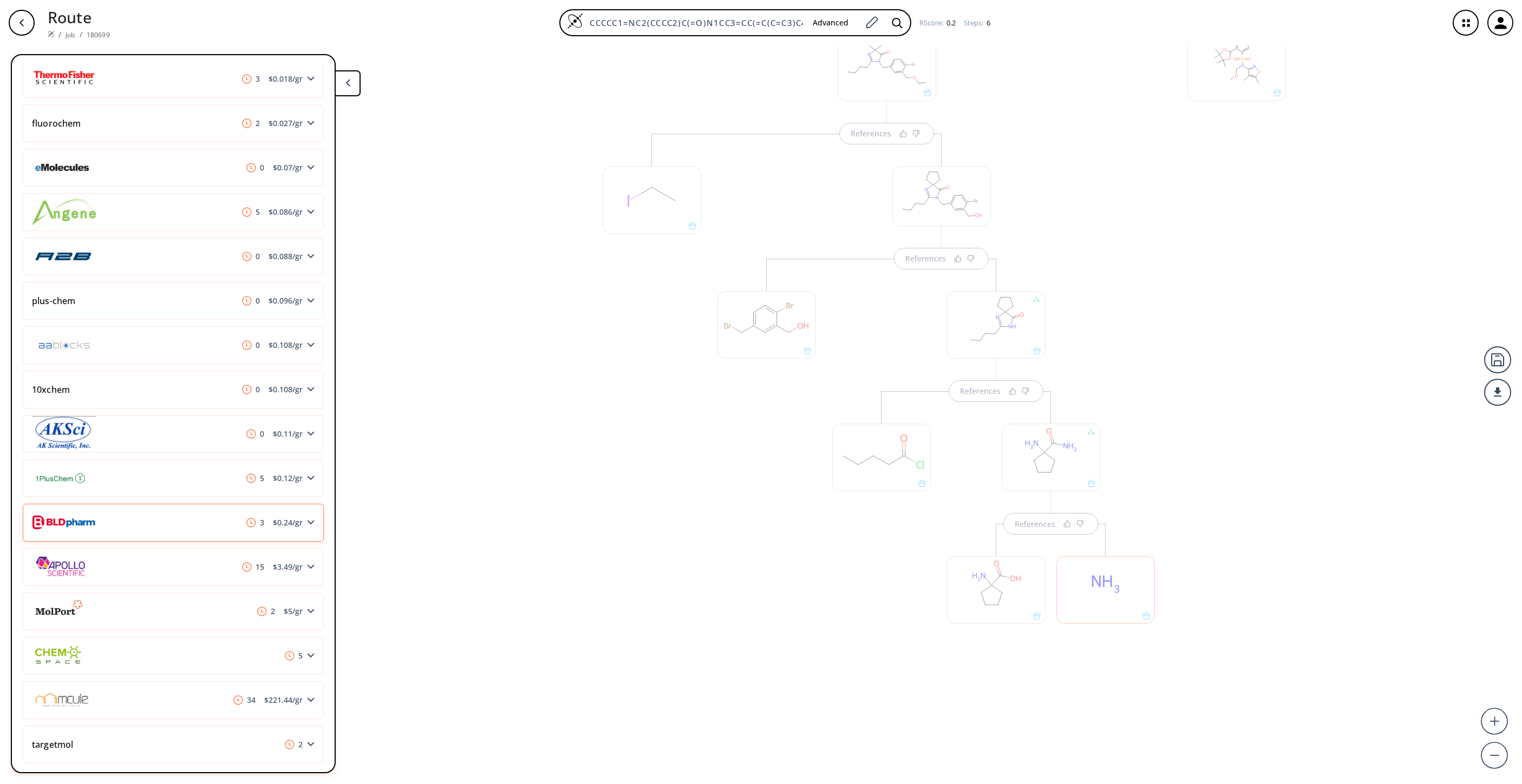
drag, startPoint x: 217, startPoint y: 525, endPoint x: 158, endPoint y: 520, distance: 59.2
click at [158, 520] on div "3 $ 0.24 /gr" at bounding box center [173, 523] width 301 height 38
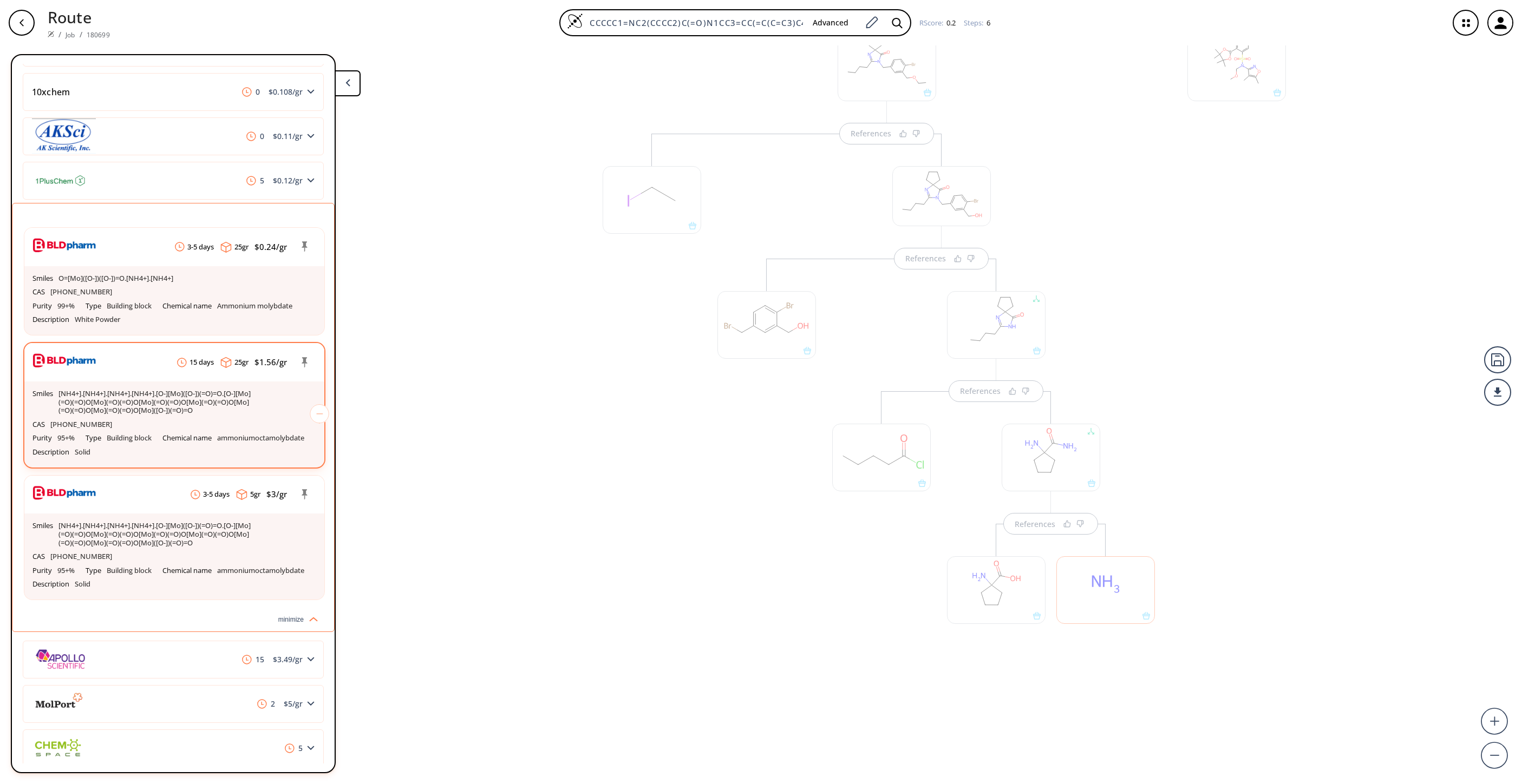
scroll to position [585, 0]
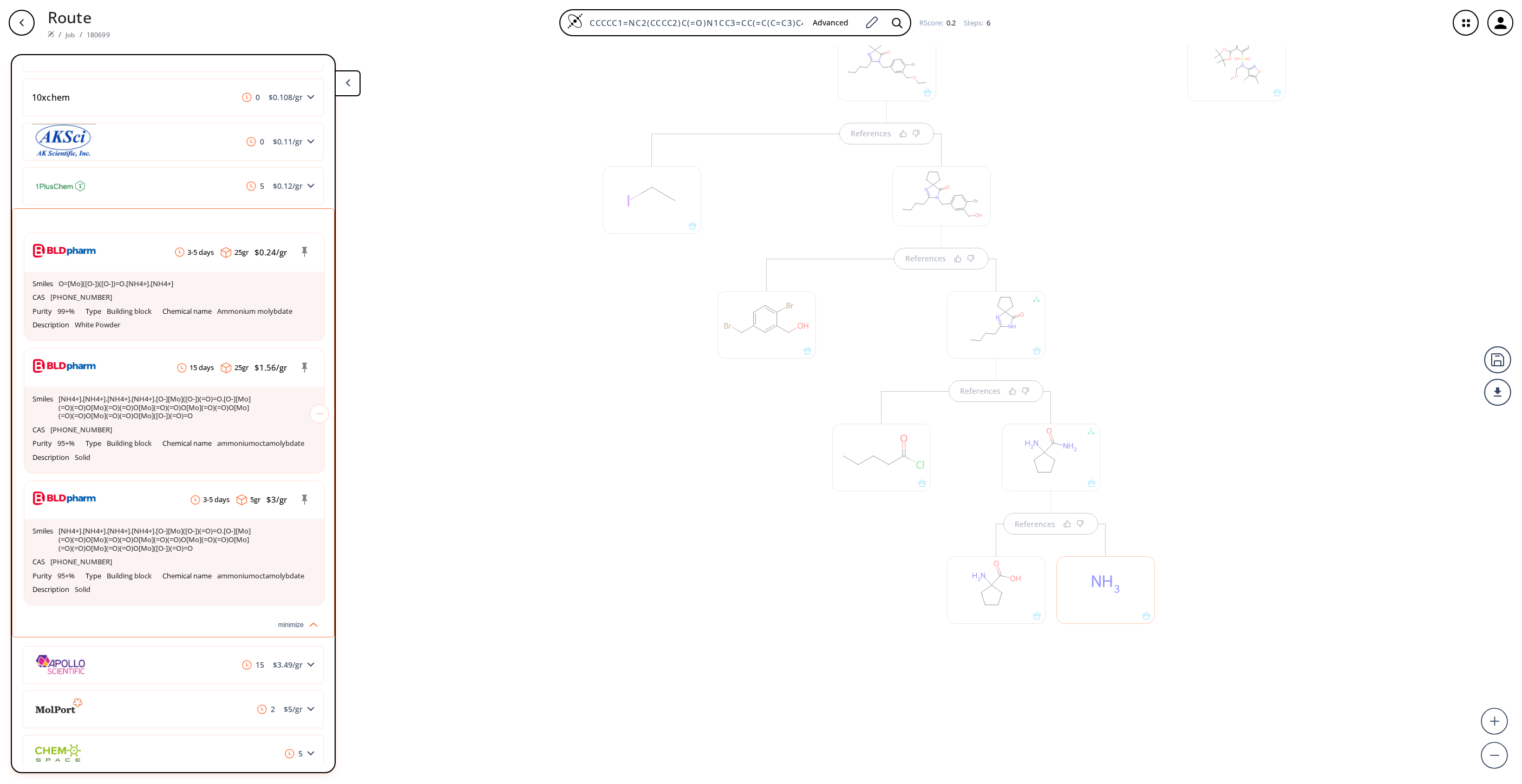
click at [587, 365] on div "References References References References References" at bounding box center [942, 311] width 711 height 886
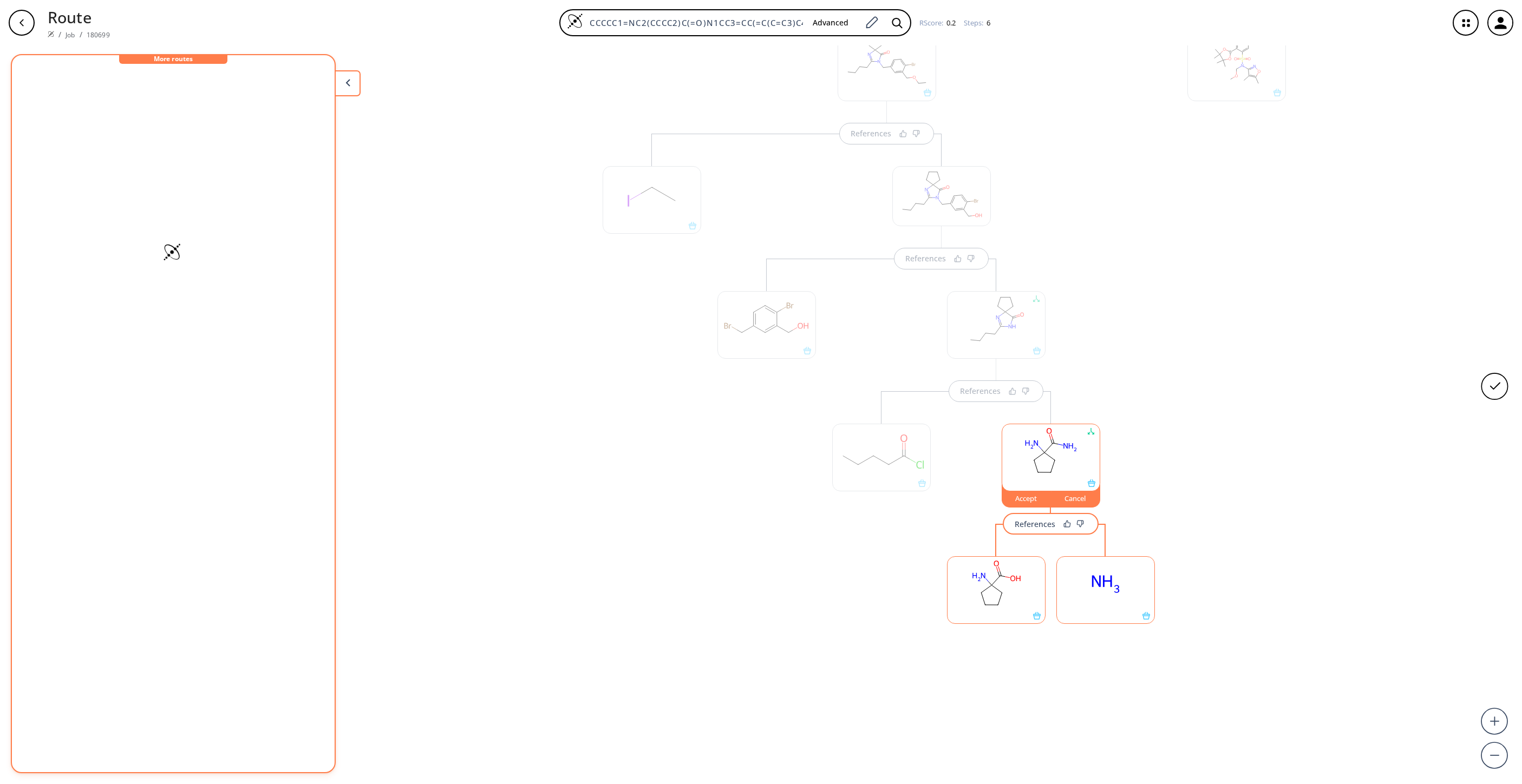
scroll to position [0, 0]
click at [1014, 496] on div "Accept" at bounding box center [1026, 498] width 48 height 6
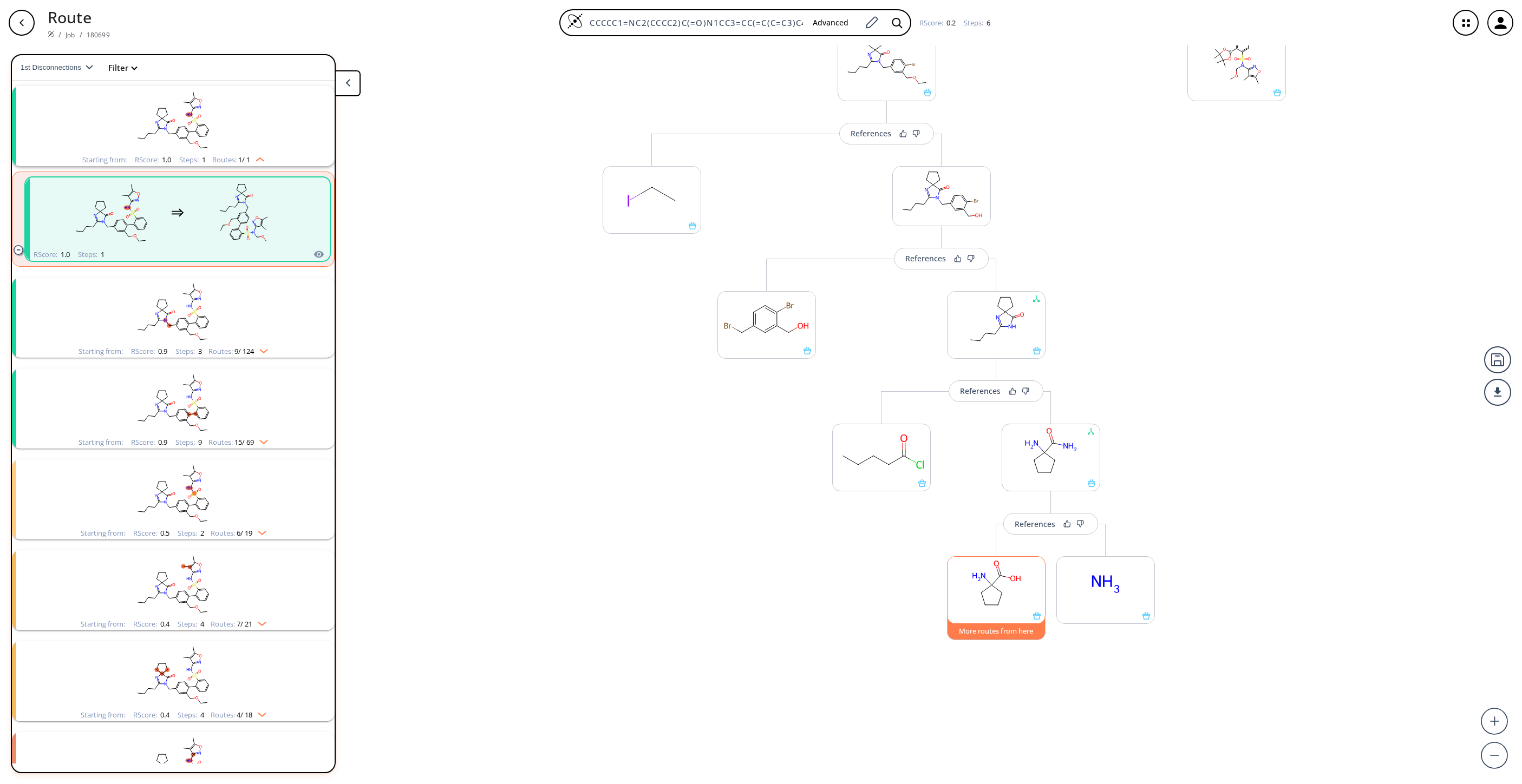
click at [1004, 522] on button "More routes from here" at bounding box center [996, 628] width 98 height 23
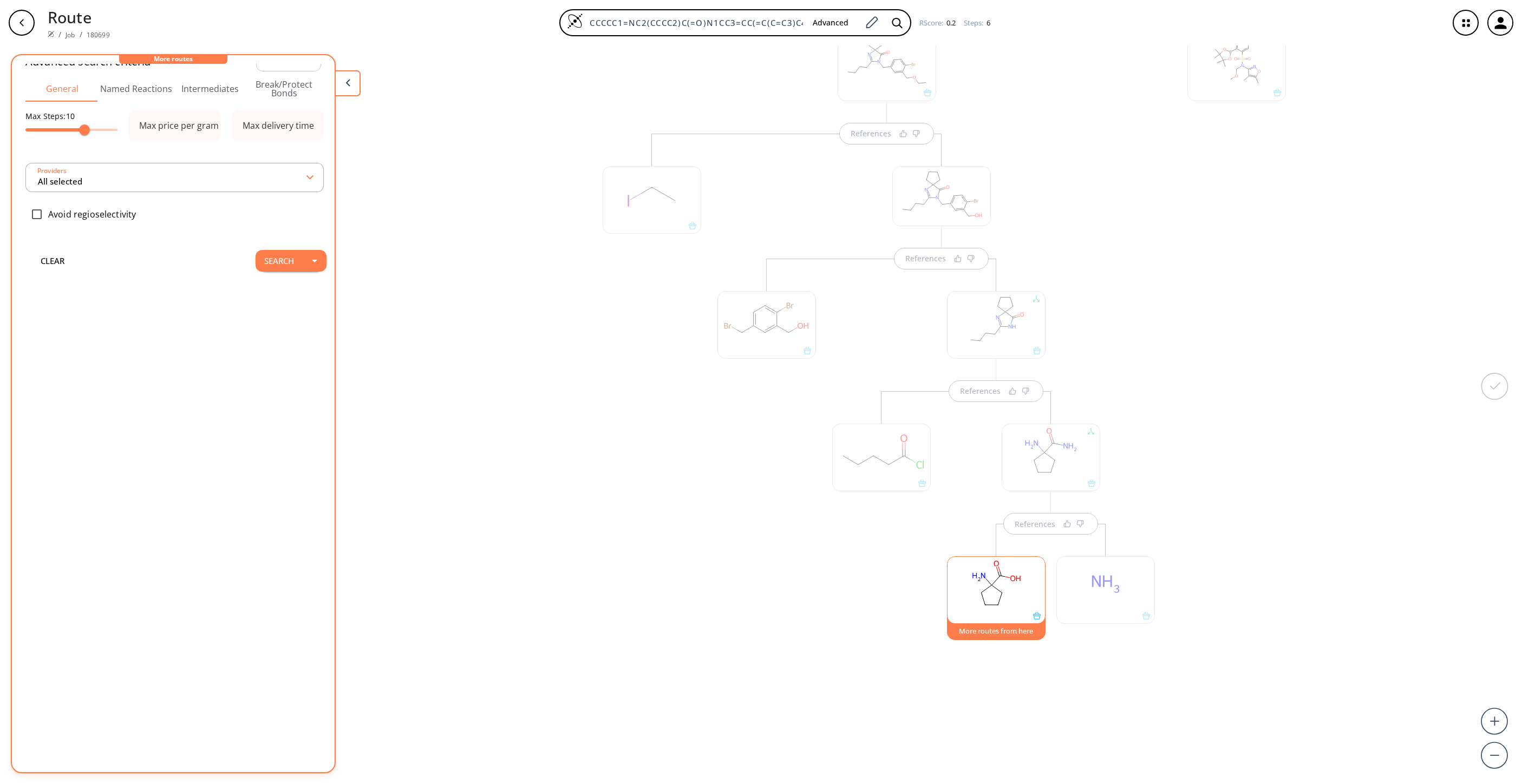
scroll to position [0, 0]
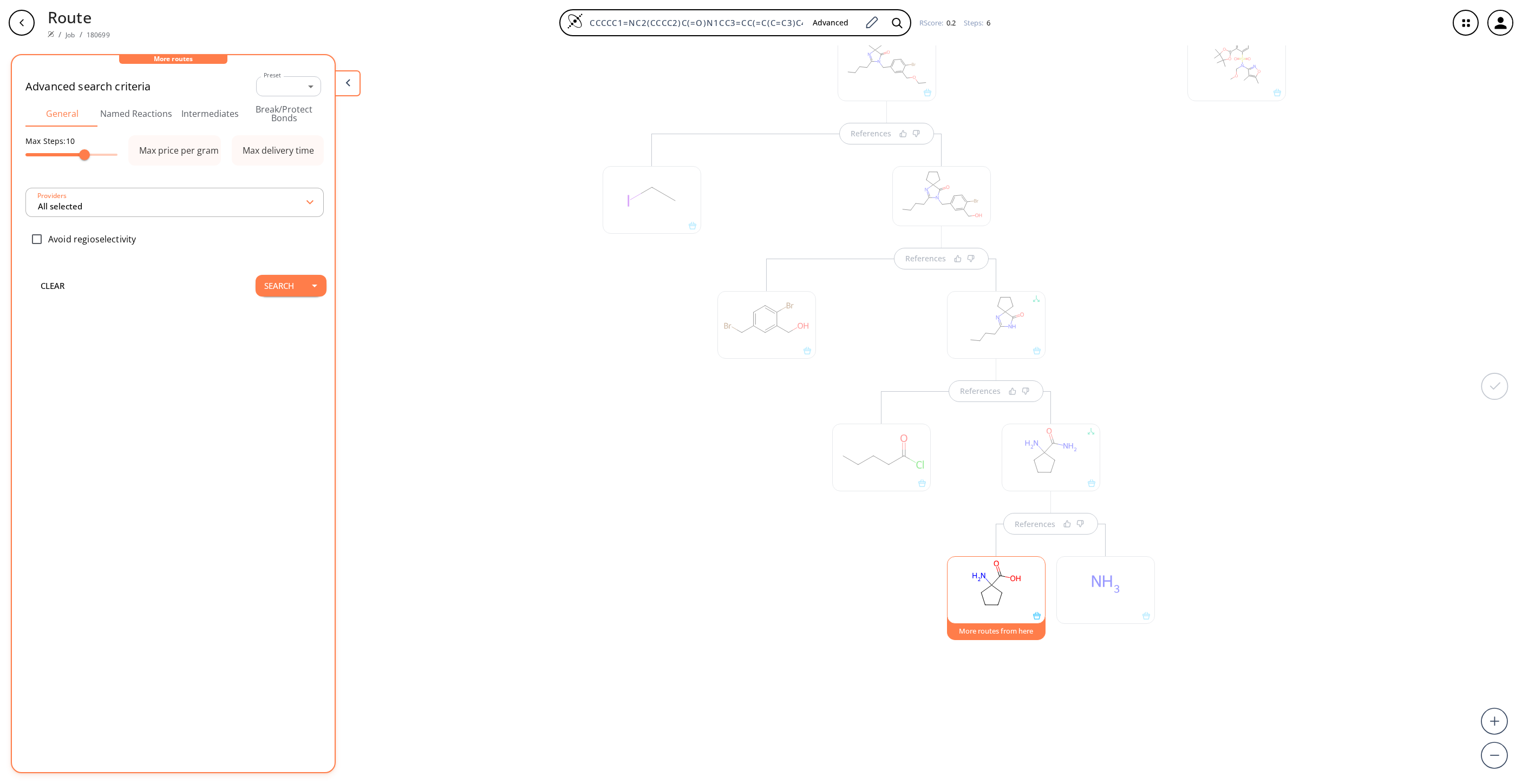
type input "All selected"
click at [278, 310] on button "Search" at bounding box center [279, 314] width 47 height 21
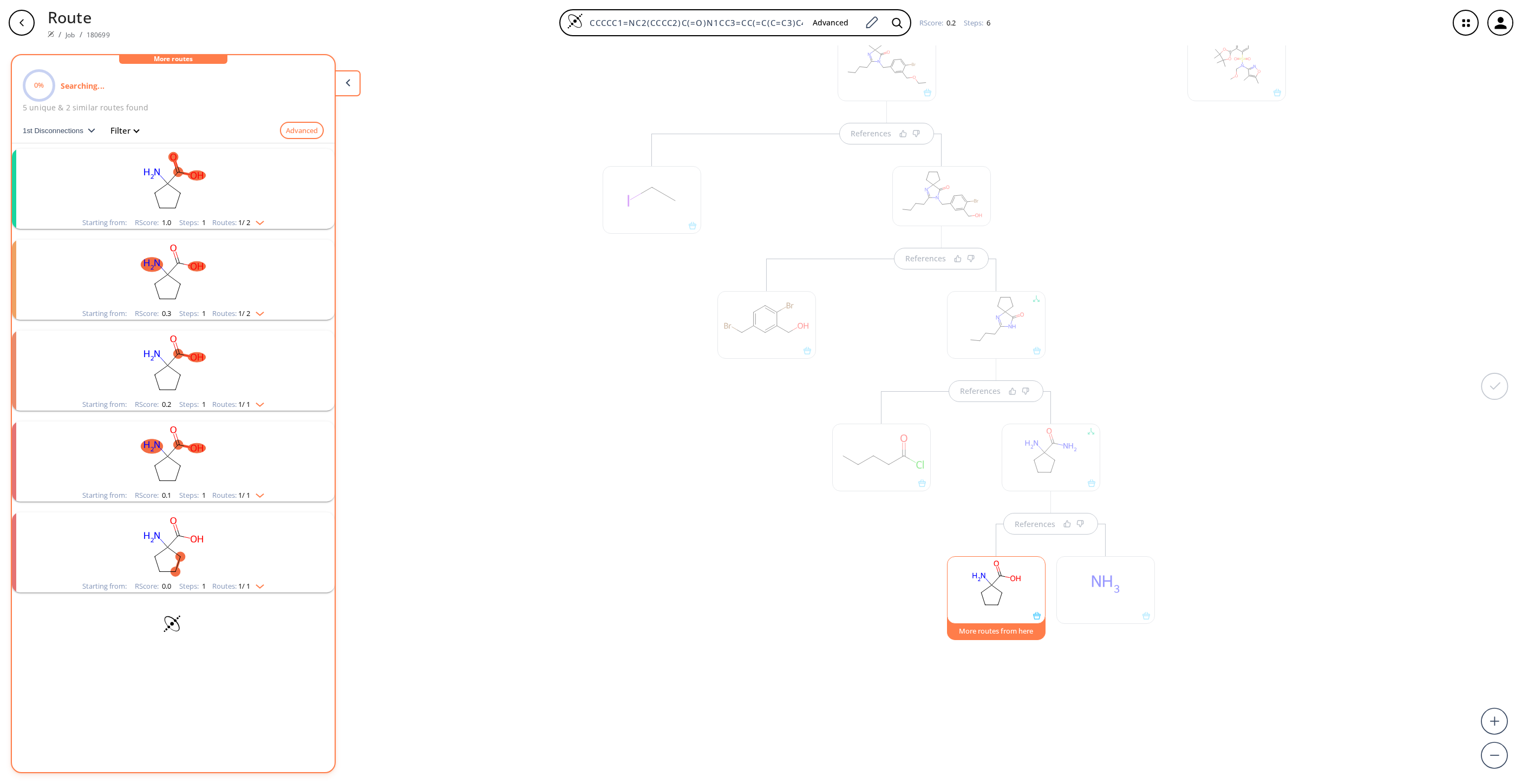
click at [202, 206] on rect "clusters" at bounding box center [173, 183] width 282 height 67
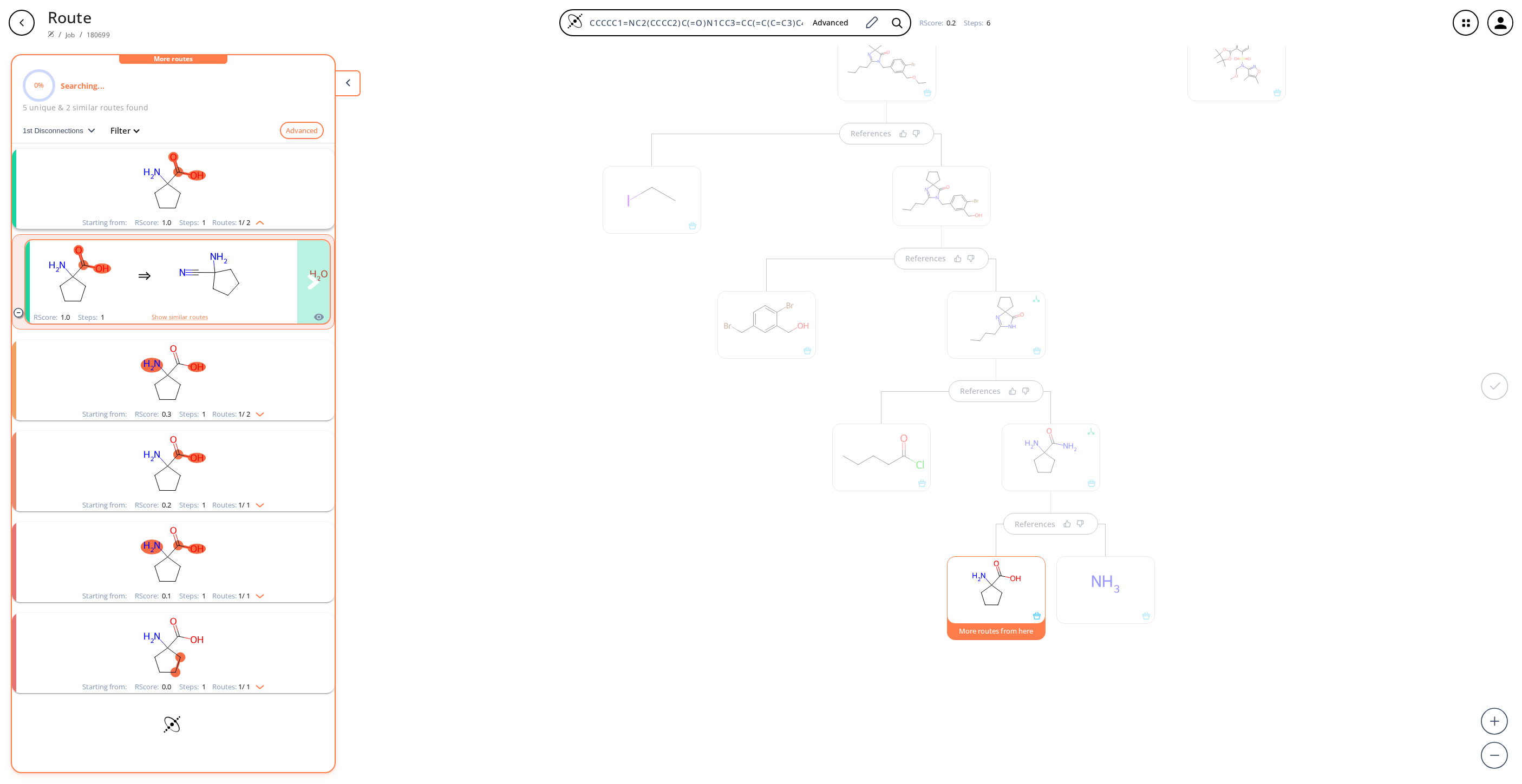
click at [234, 294] on rect "clusters" at bounding box center [210, 275] width 98 height 67
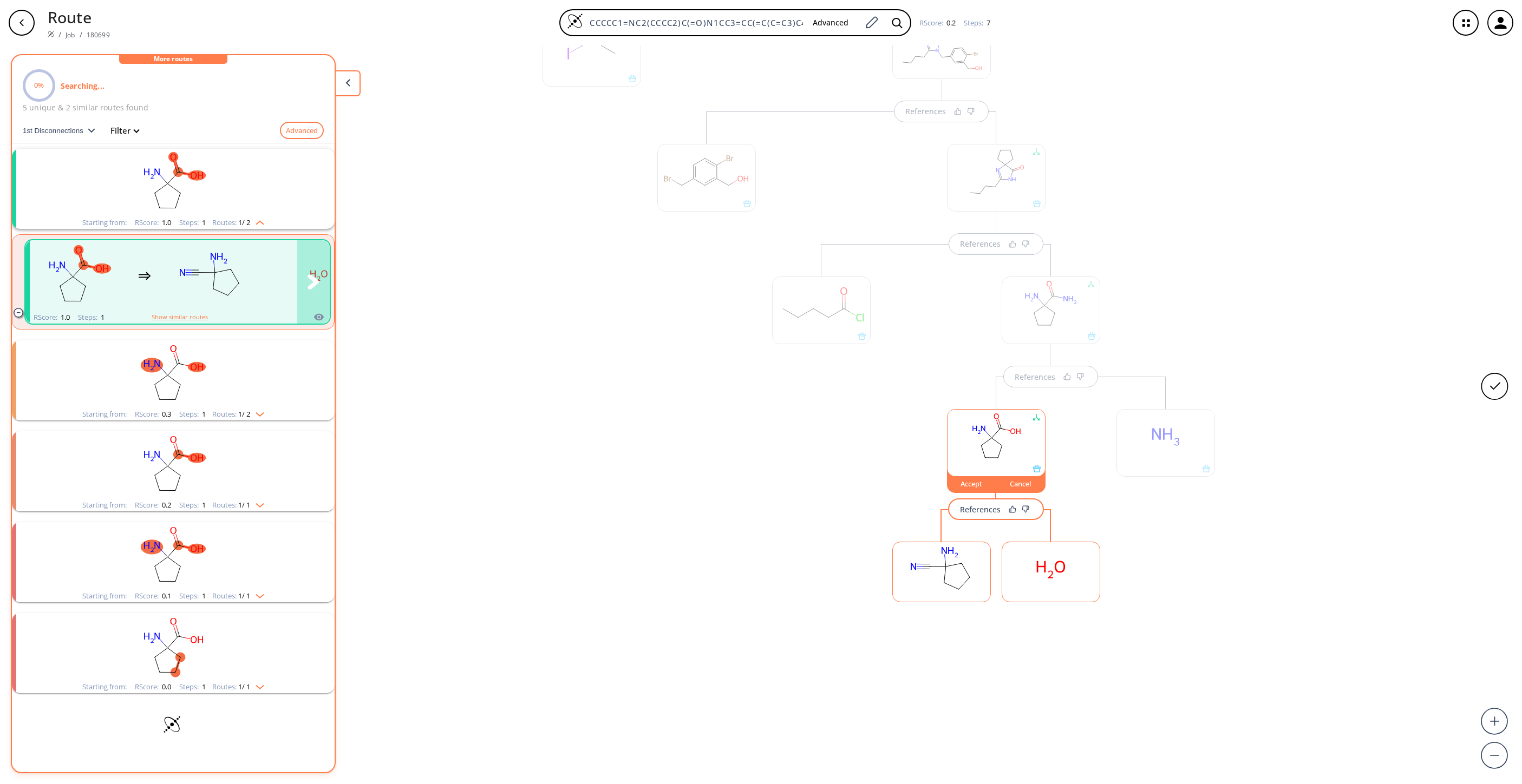
scroll to position [467, 0]
click at [918, 522] on rect at bounding box center [942, 567] width 98 height 56
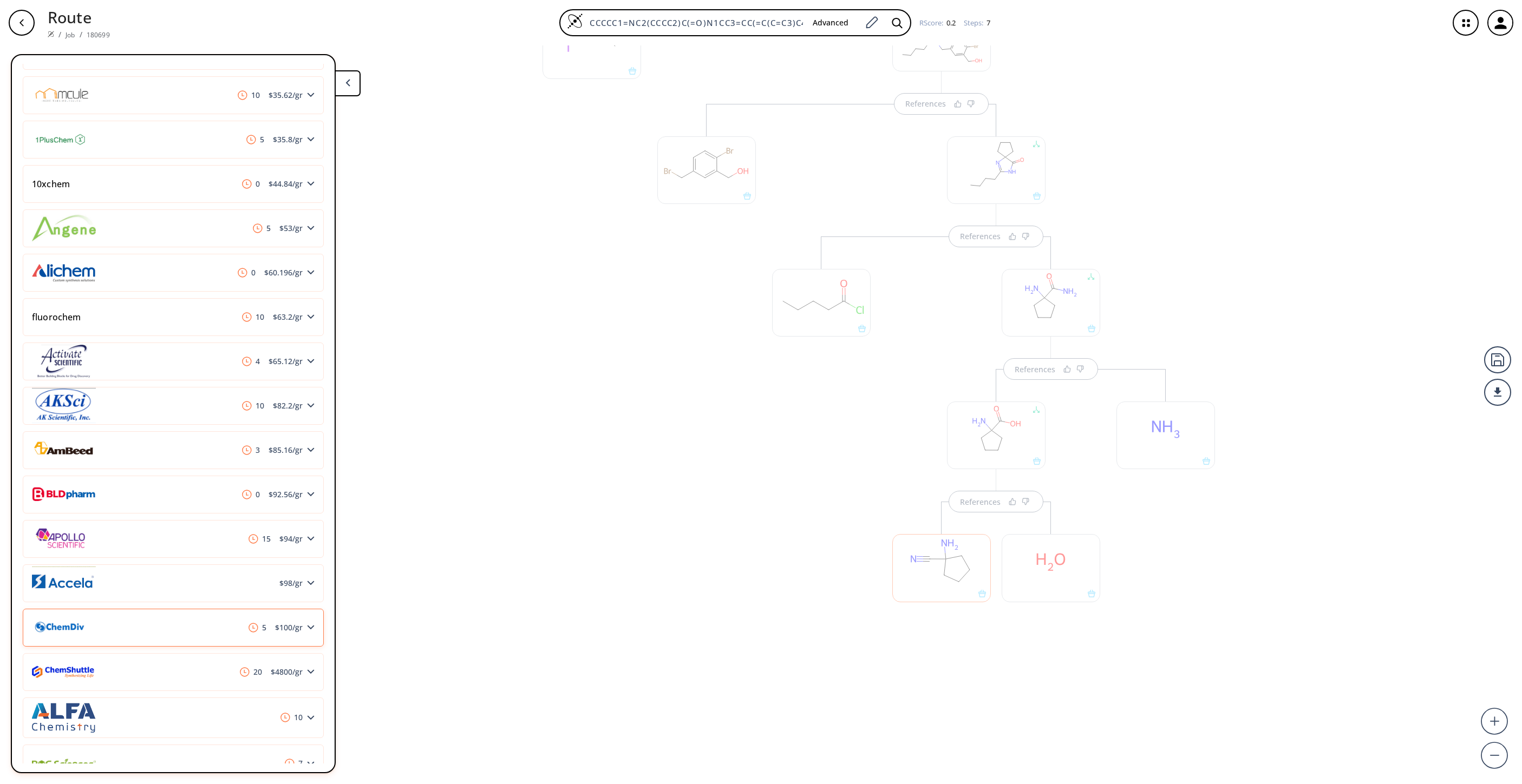
scroll to position [585, 0]
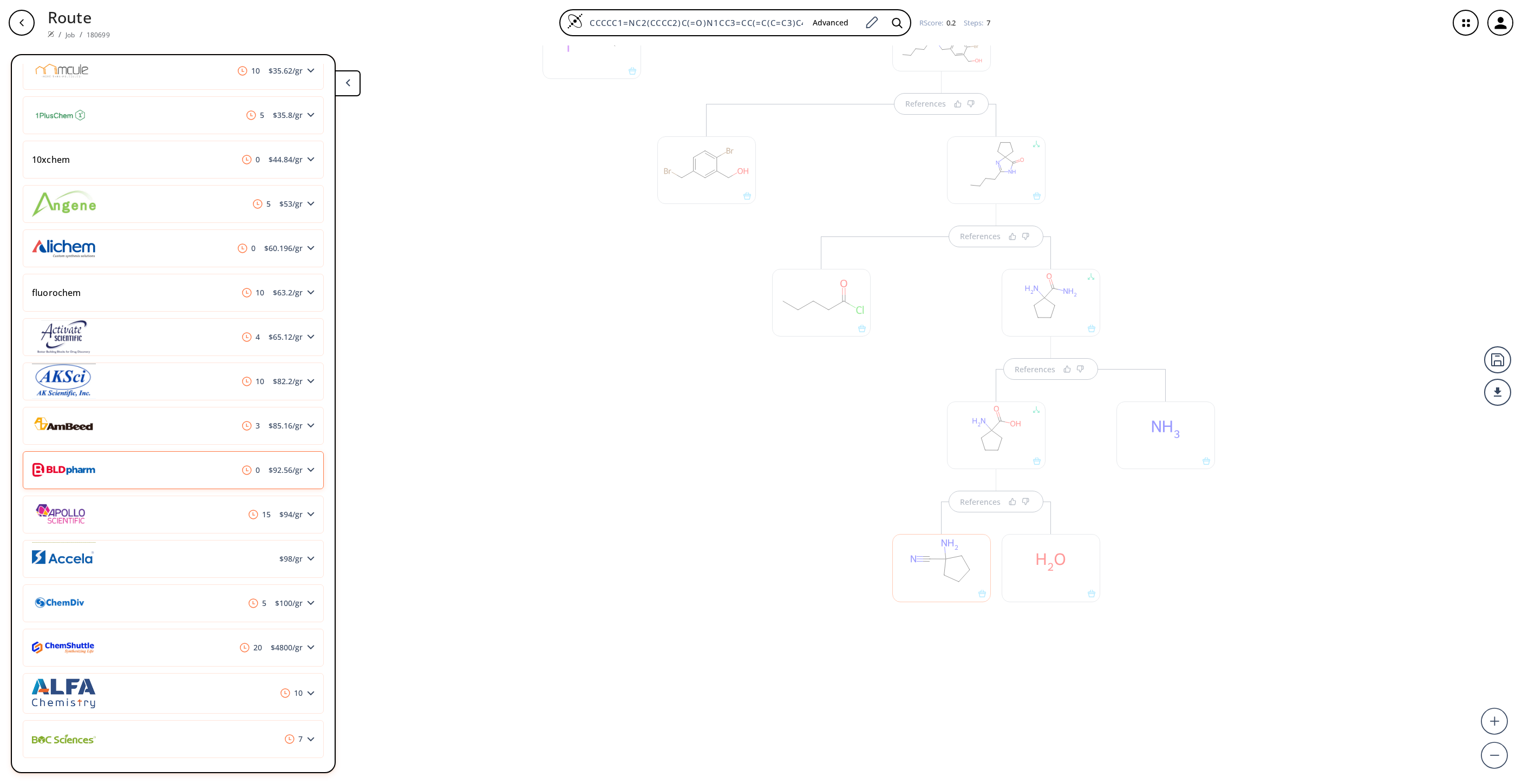
click at [272, 470] on span "$ 92.56 /gr" at bounding box center [286, 471] width 43 height 8
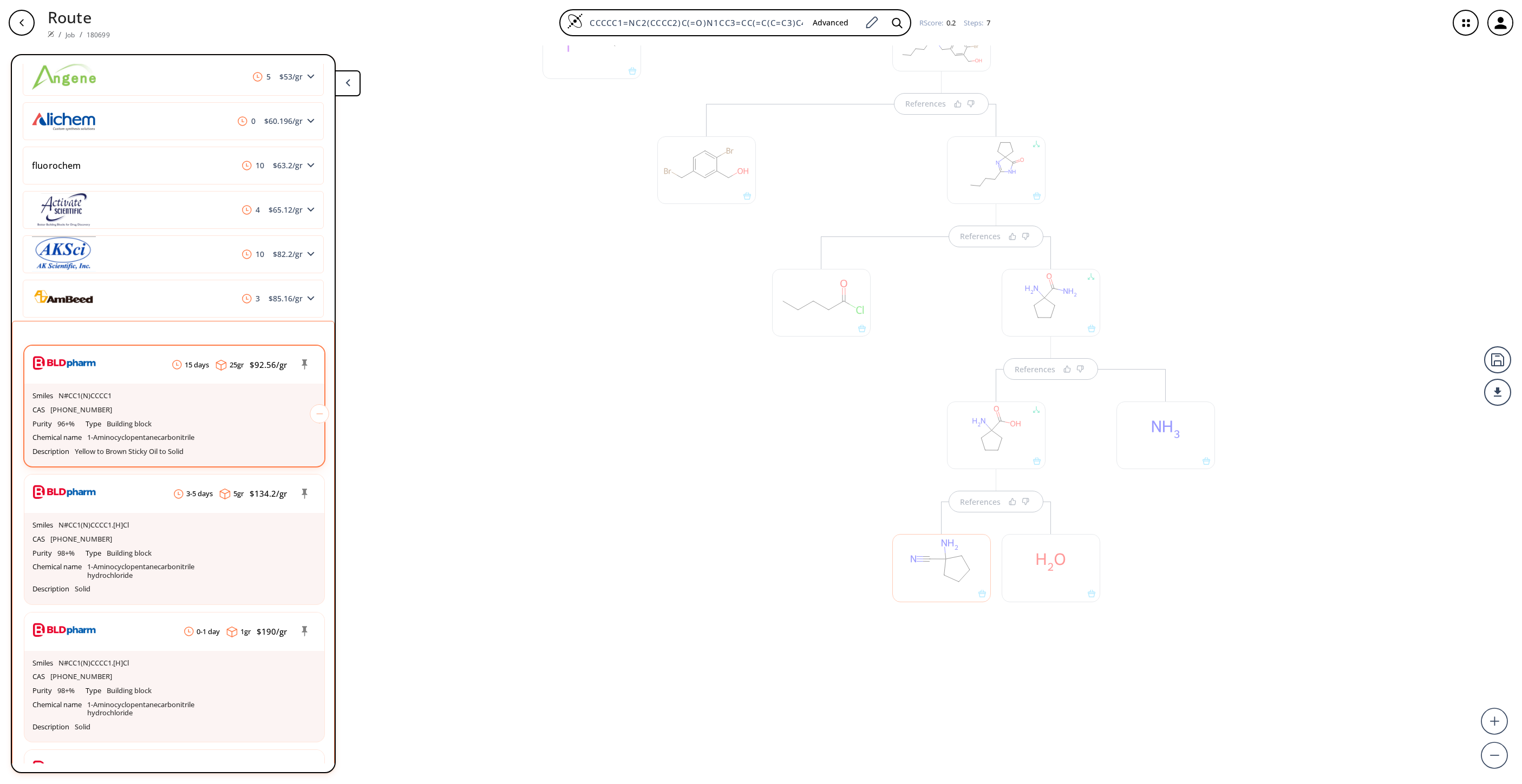
scroll to position [779, 0]
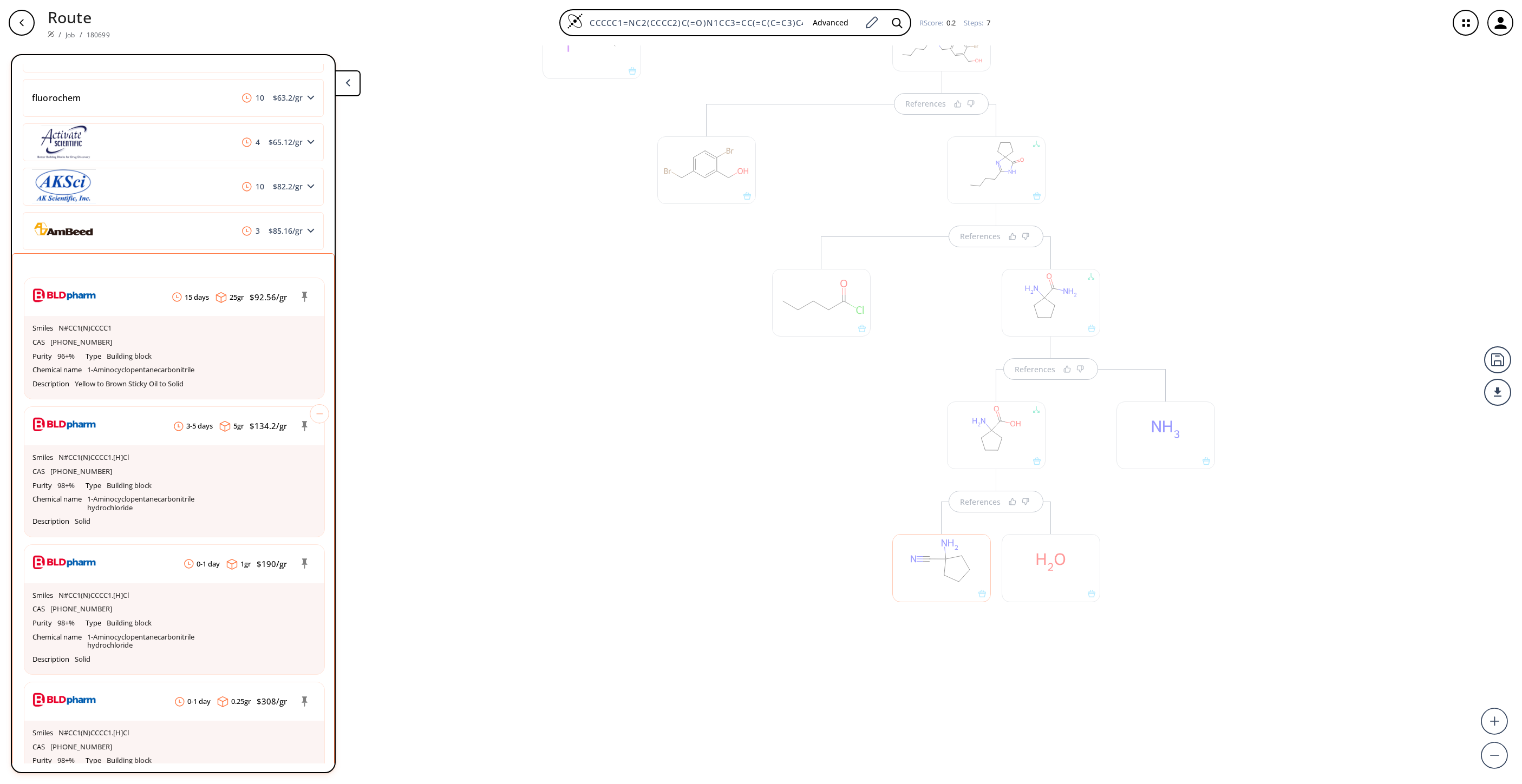
click at [680, 522] on div at bounding box center [707, 396] width 110 height 585
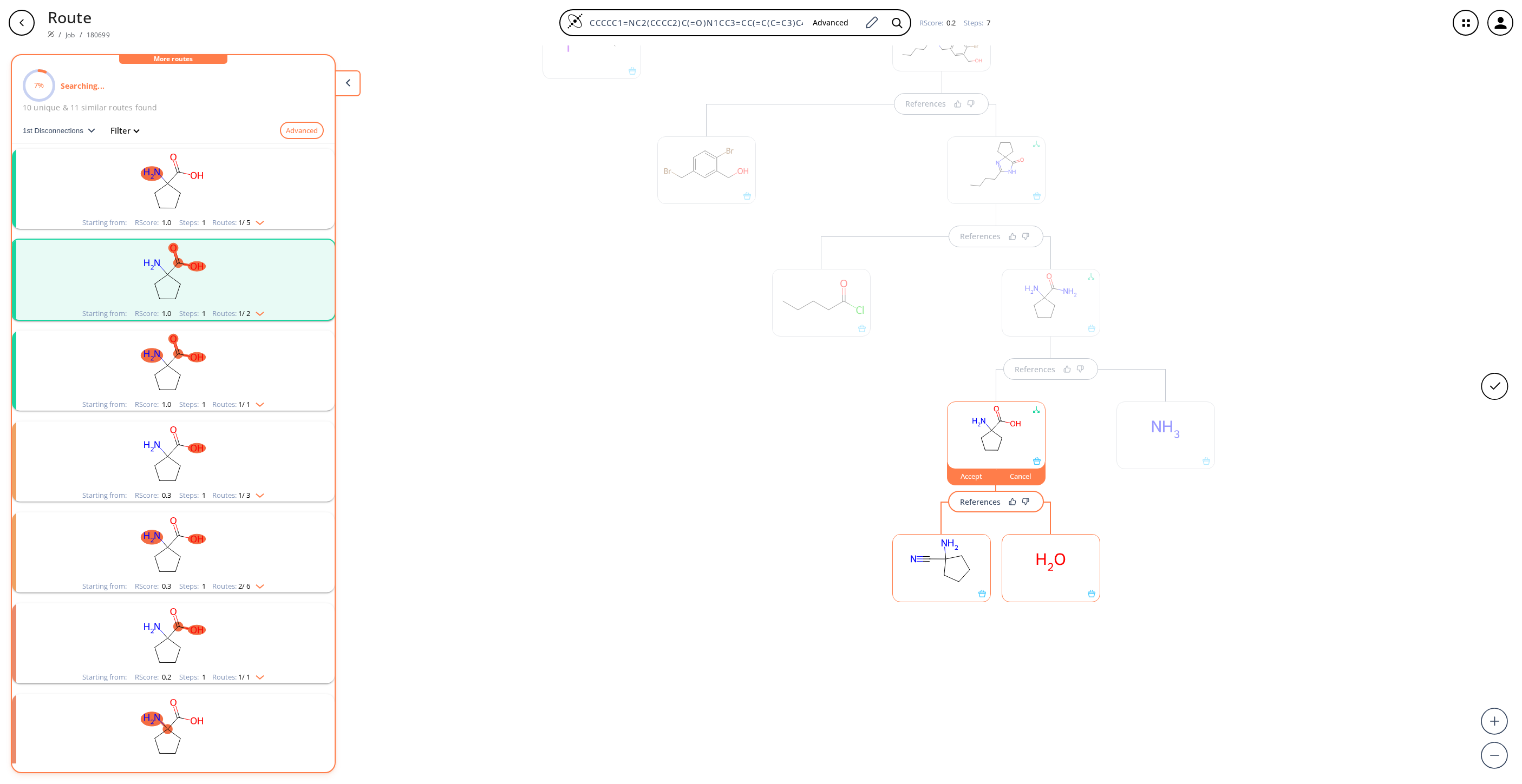
click at [983, 448] on ellipse at bounding box center [985, 451] width 8 height 8
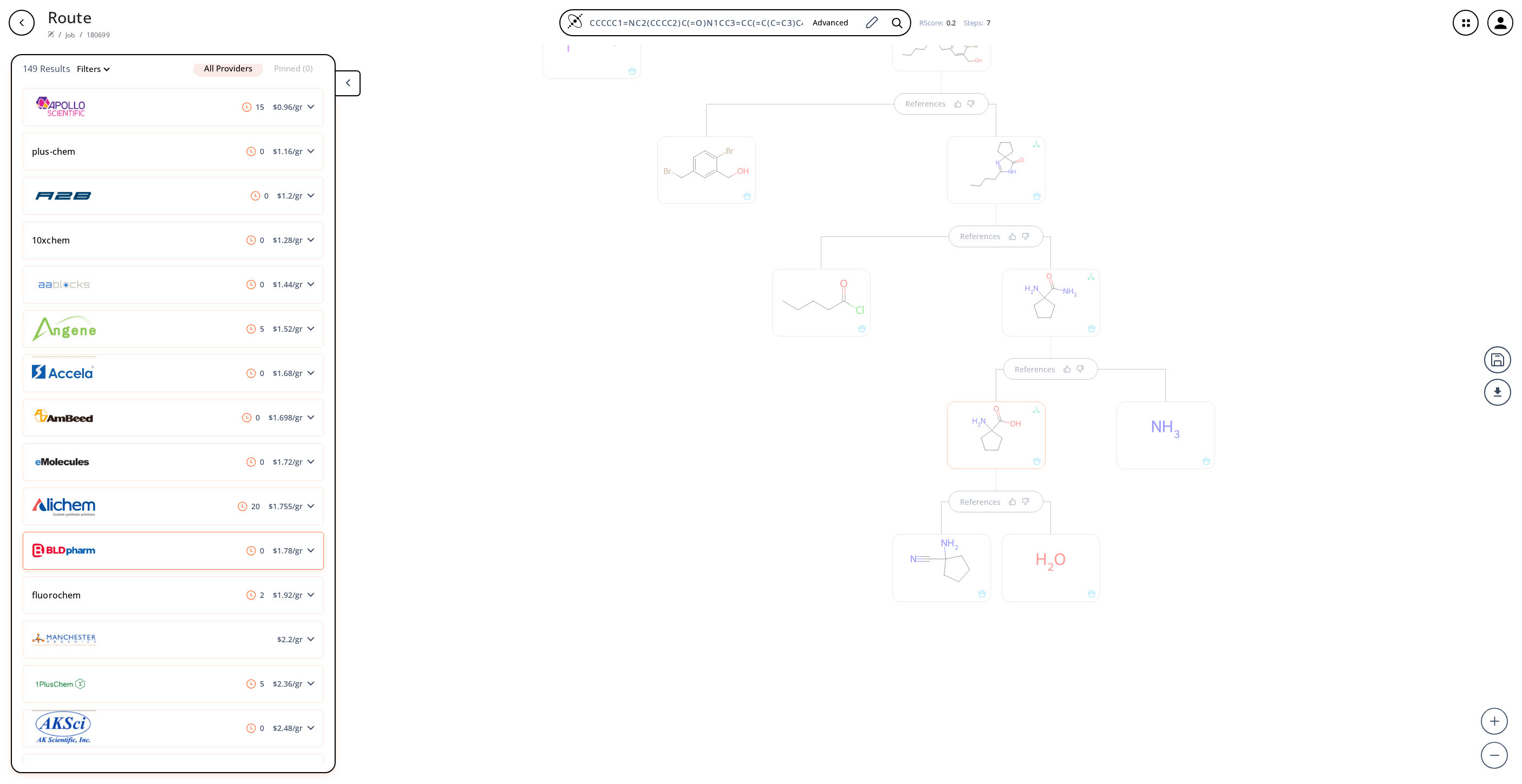
scroll to position [195, 0]
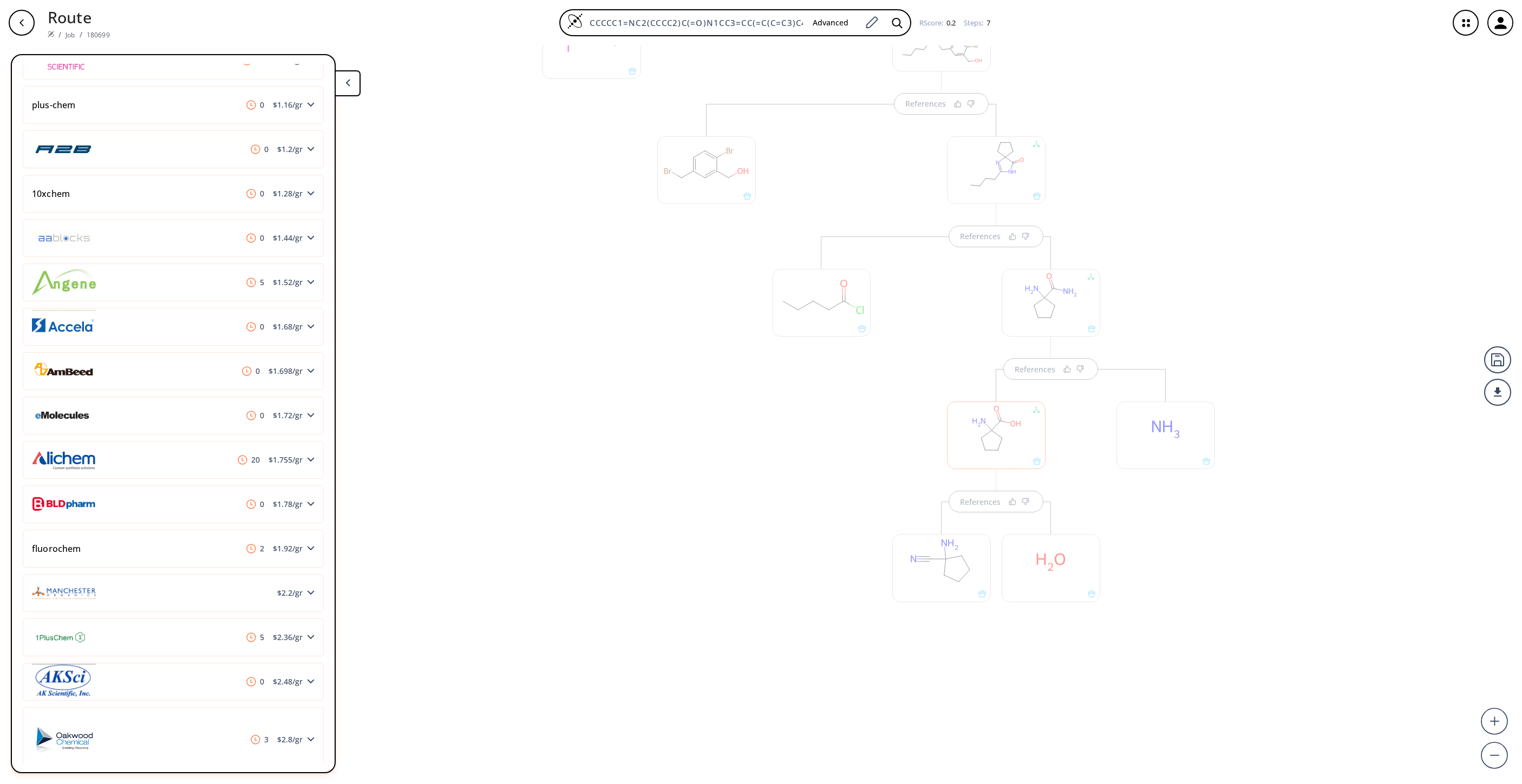
click at [686, 522] on div "References References References References" at bounding box center [941, 344] width 590 height 732
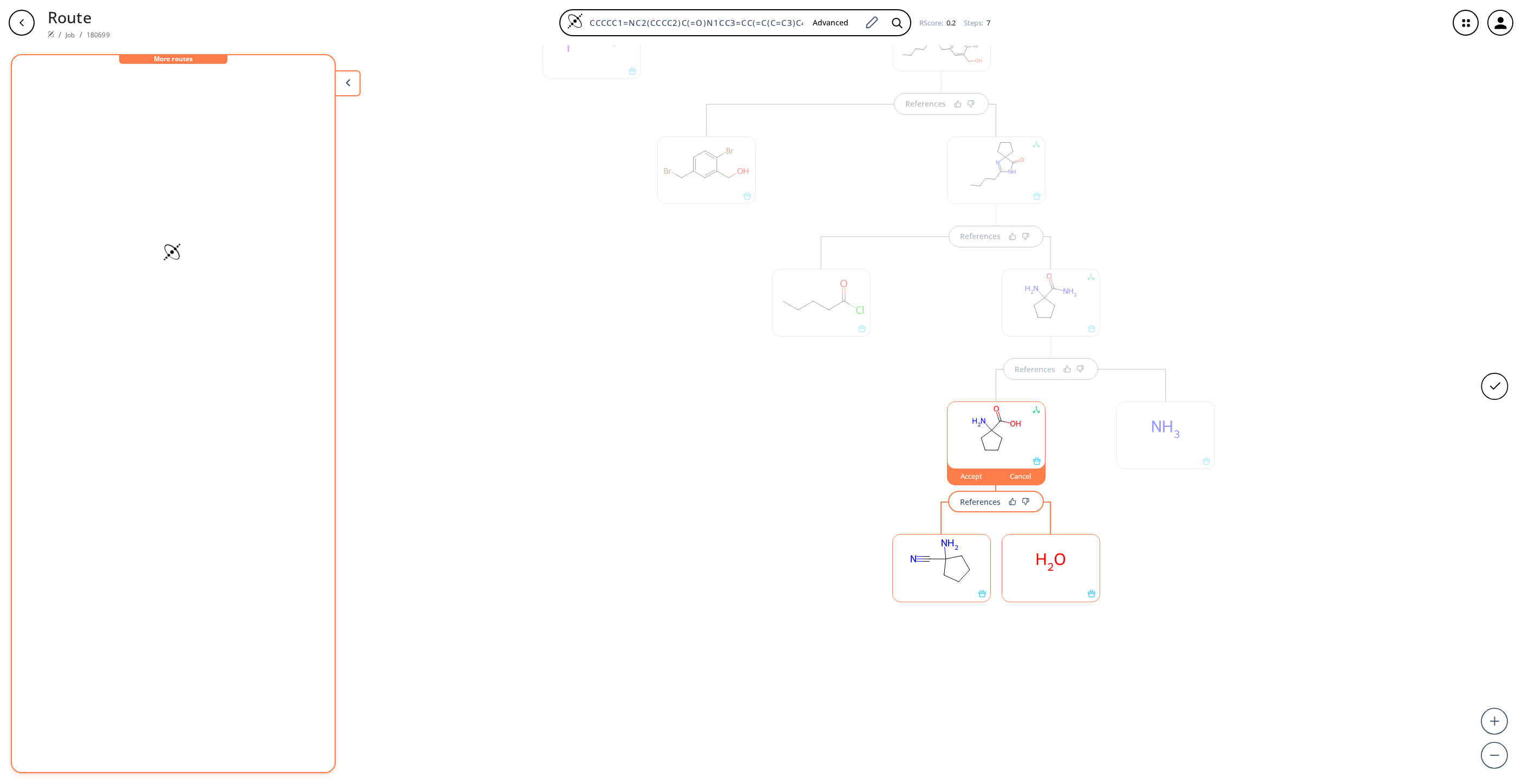
scroll to position [0, 0]
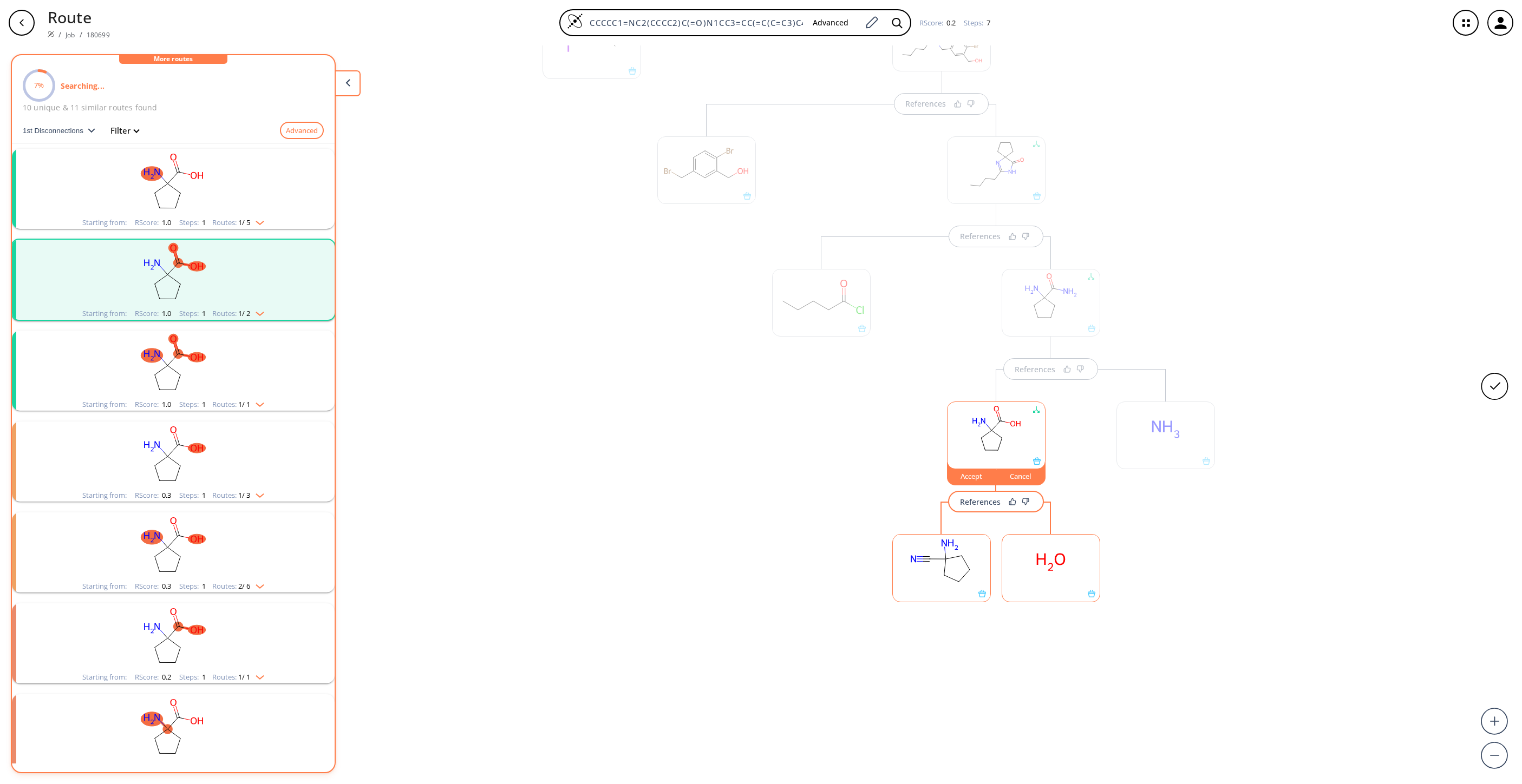
click at [980, 429] on rect at bounding box center [996, 430] width 98 height 56
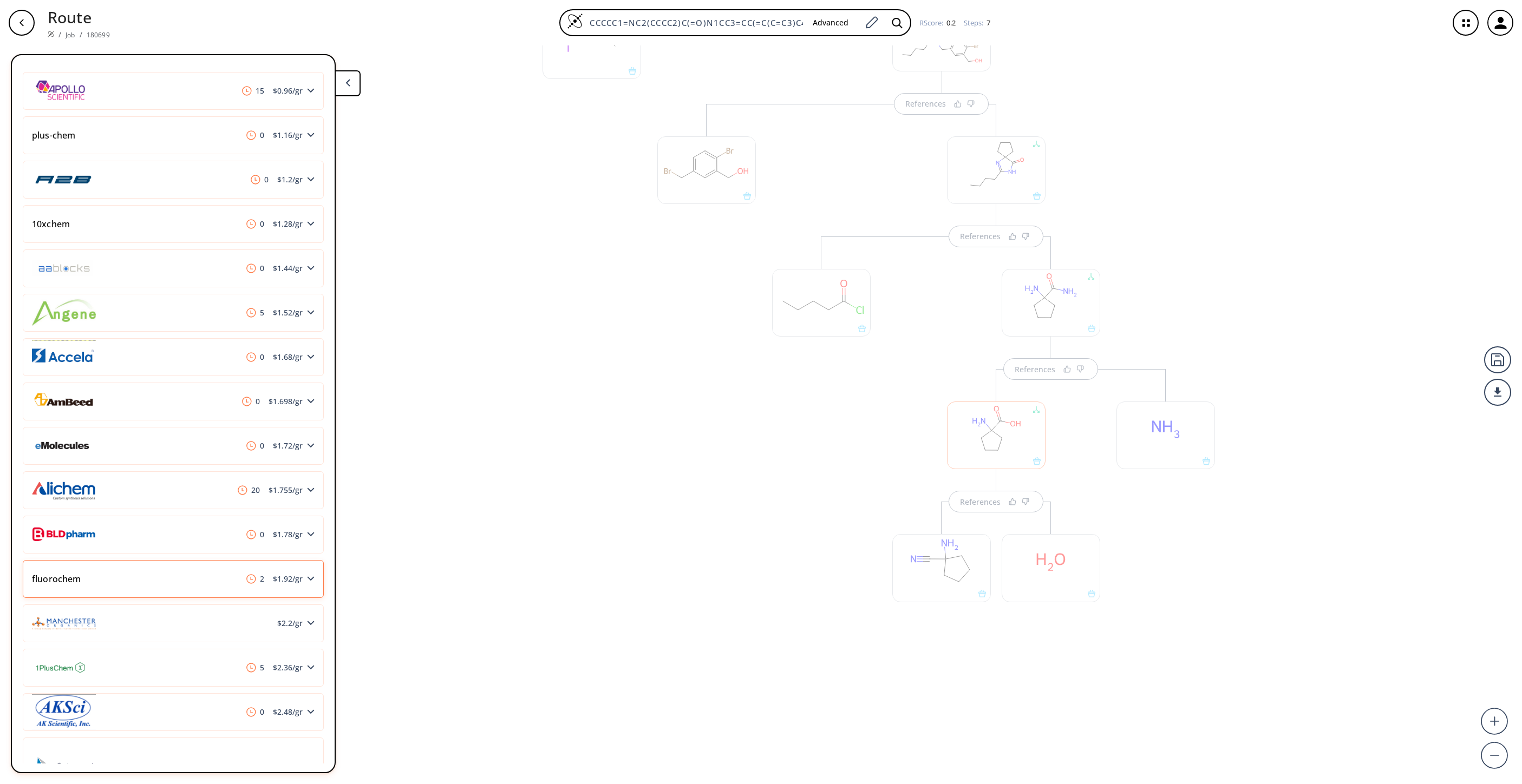
scroll to position [195, 0]
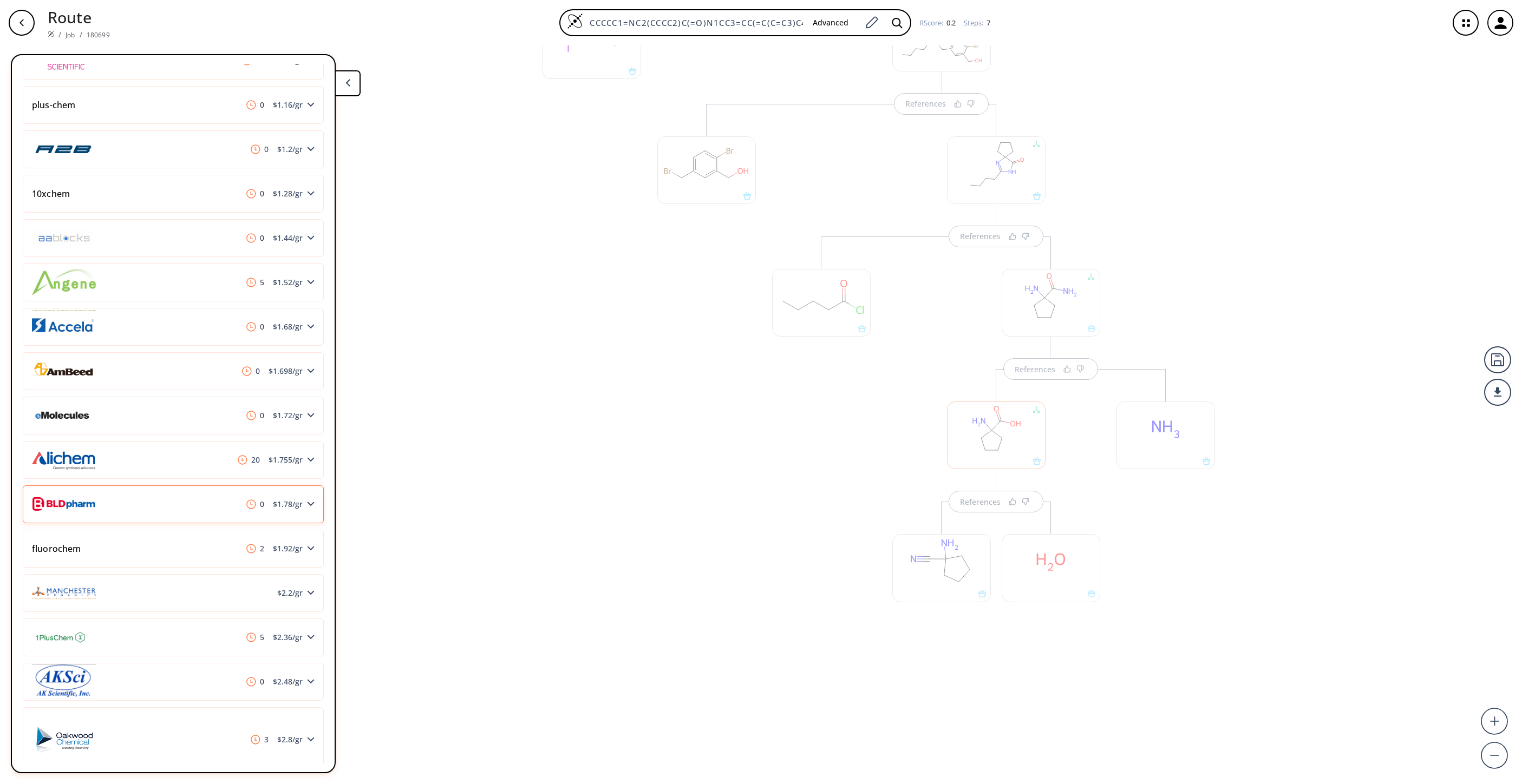
click at [220, 503] on div "0 $ 1.78 /gr" at bounding box center [173, 505] width 301 height 38
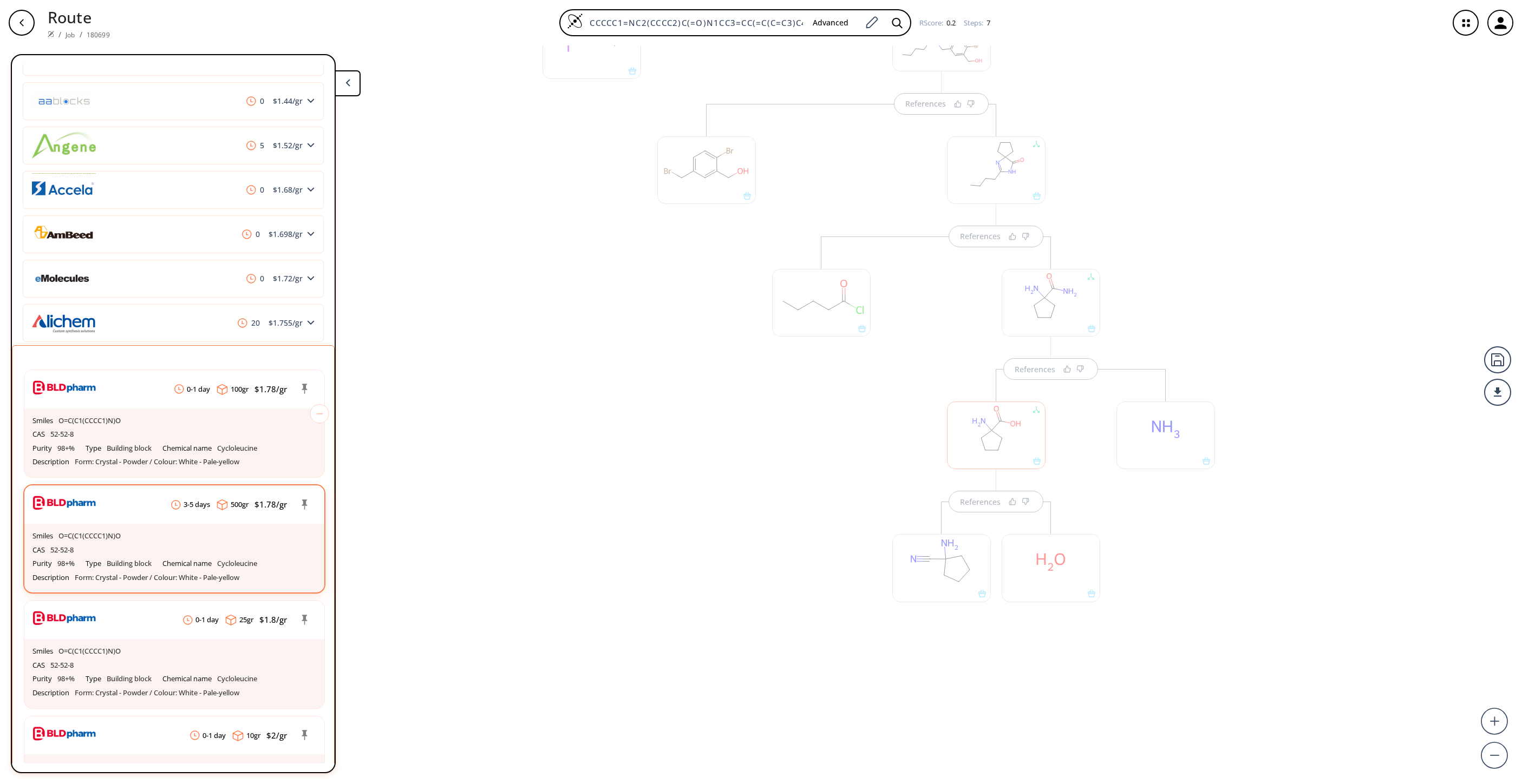
scroll to position [390, 0]
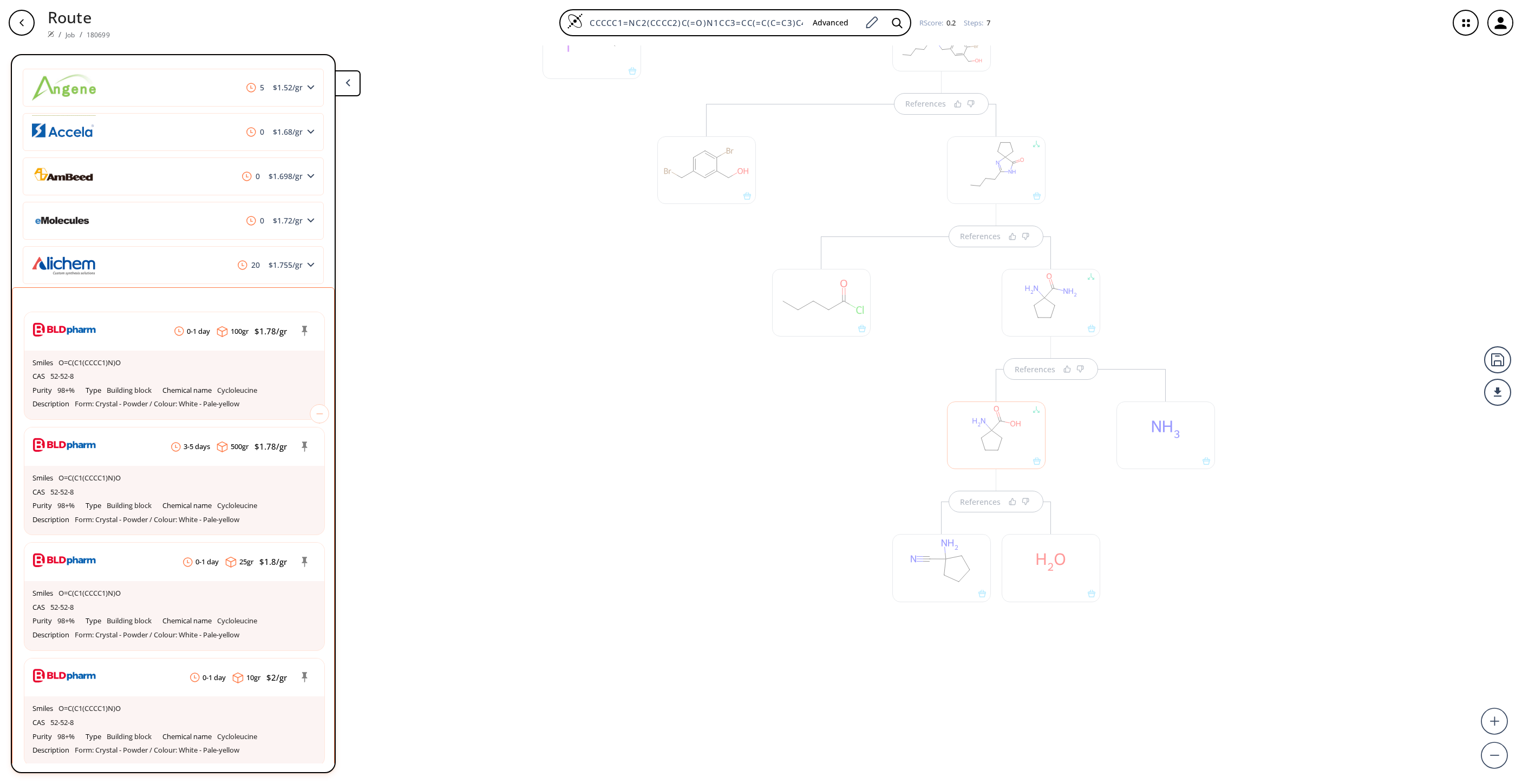
click at [588, 522] on div at bounding box center [592, 344] width 110 height 732
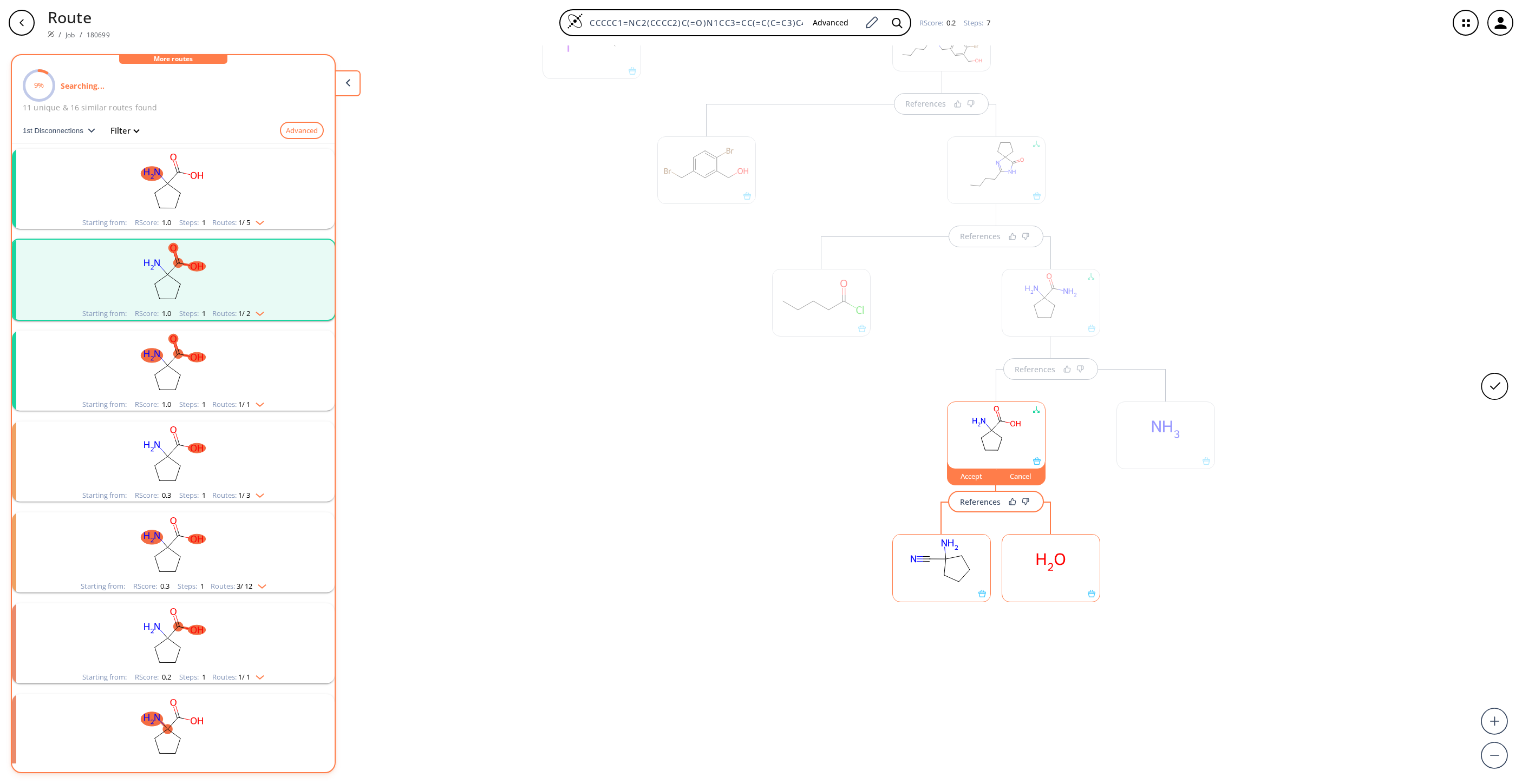
click at [956, 478] on div "Accept" at bounding box center [972, 476] width 48 height 6
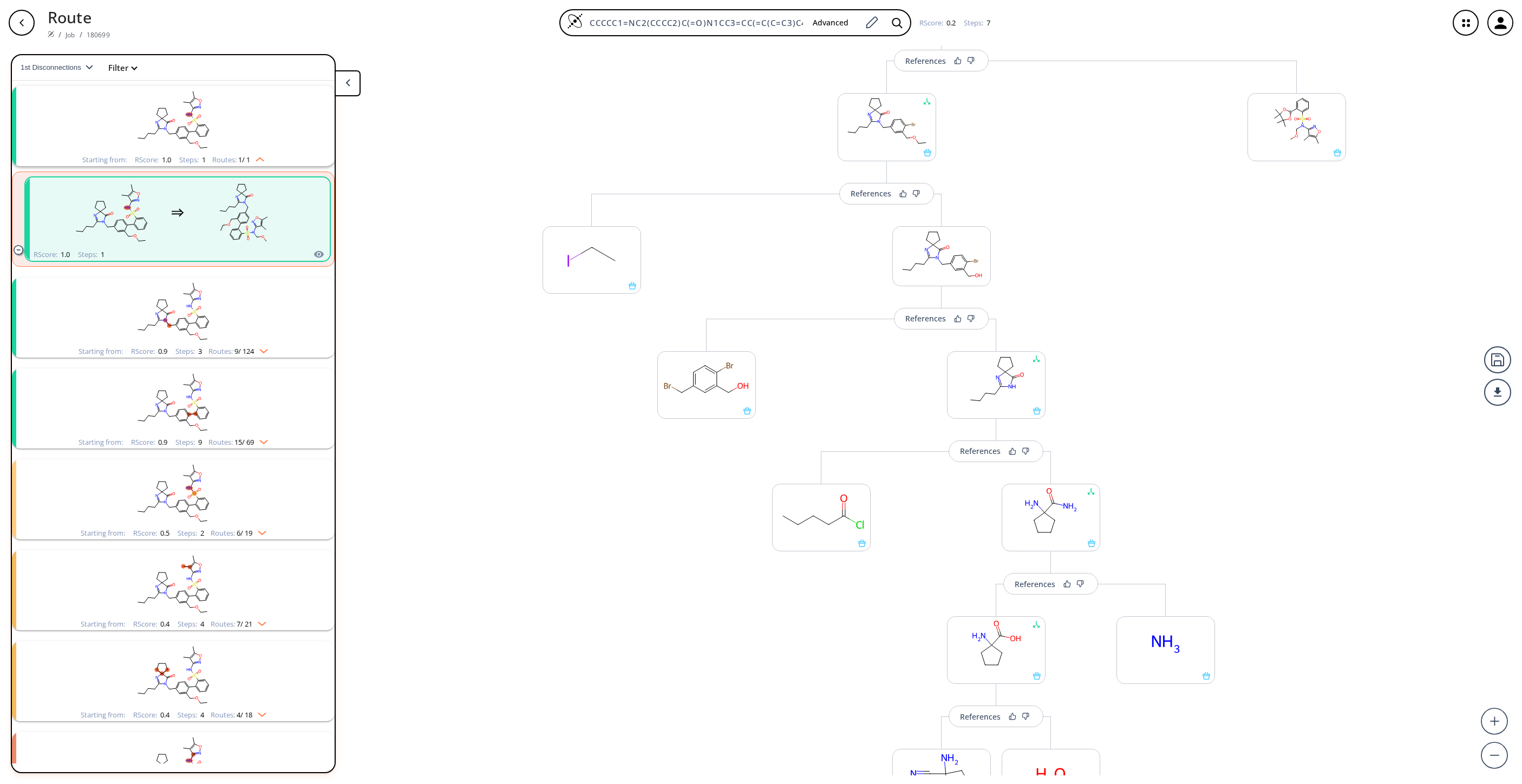
scroll to position [182, 0]
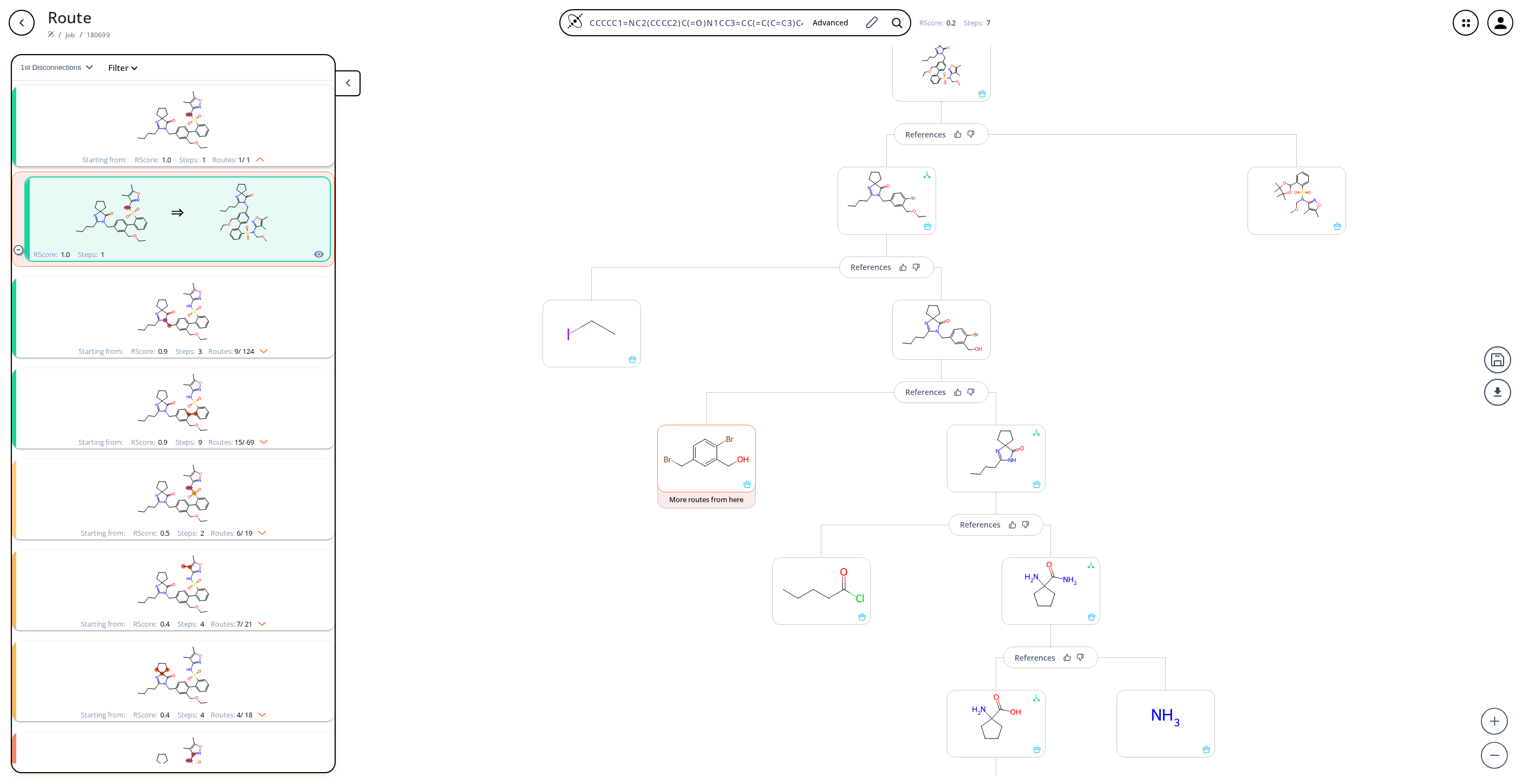
click at [679, 463] on rect at bounding box center [707, 453] width 98 height 56
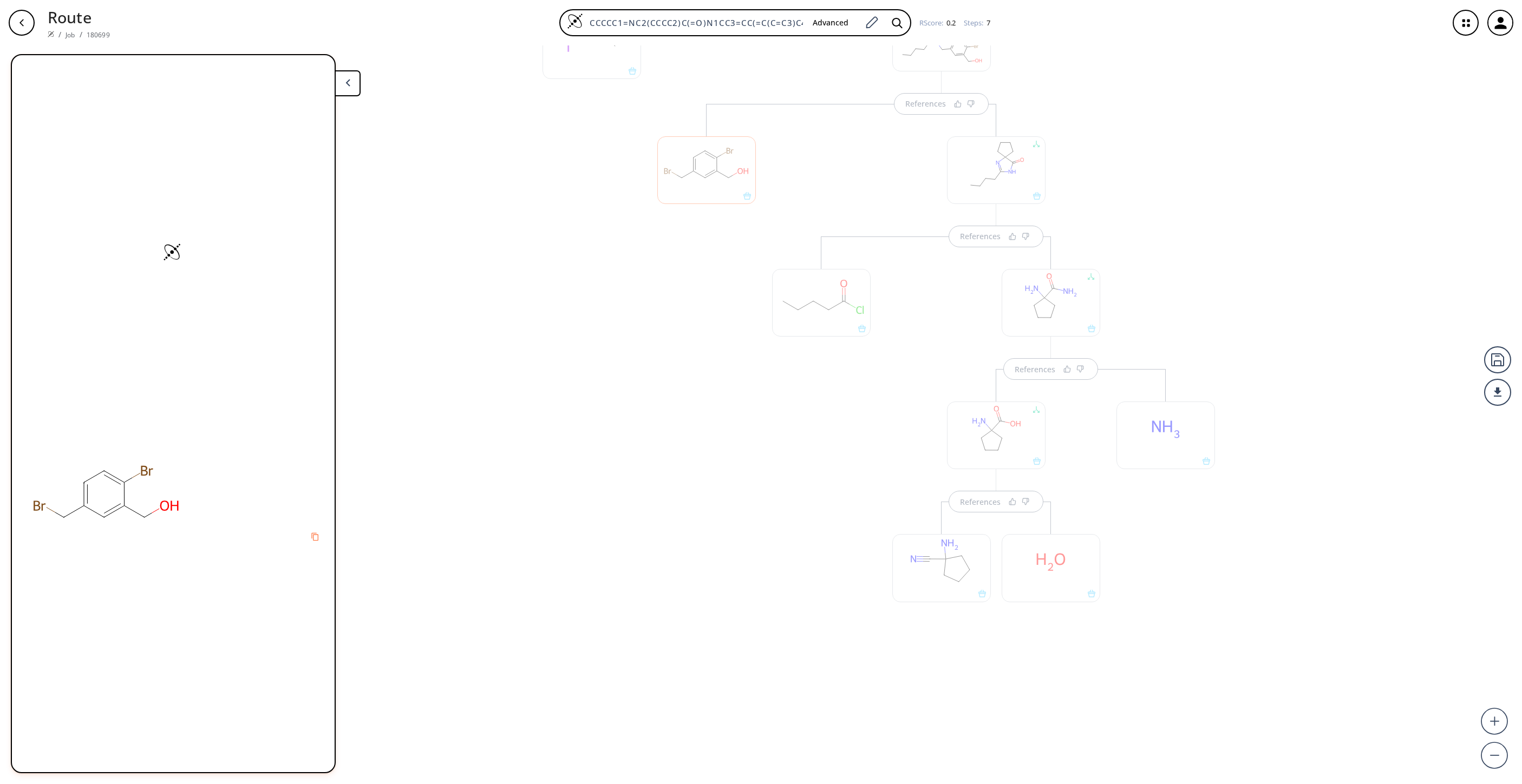
scroll to position [474, 0]
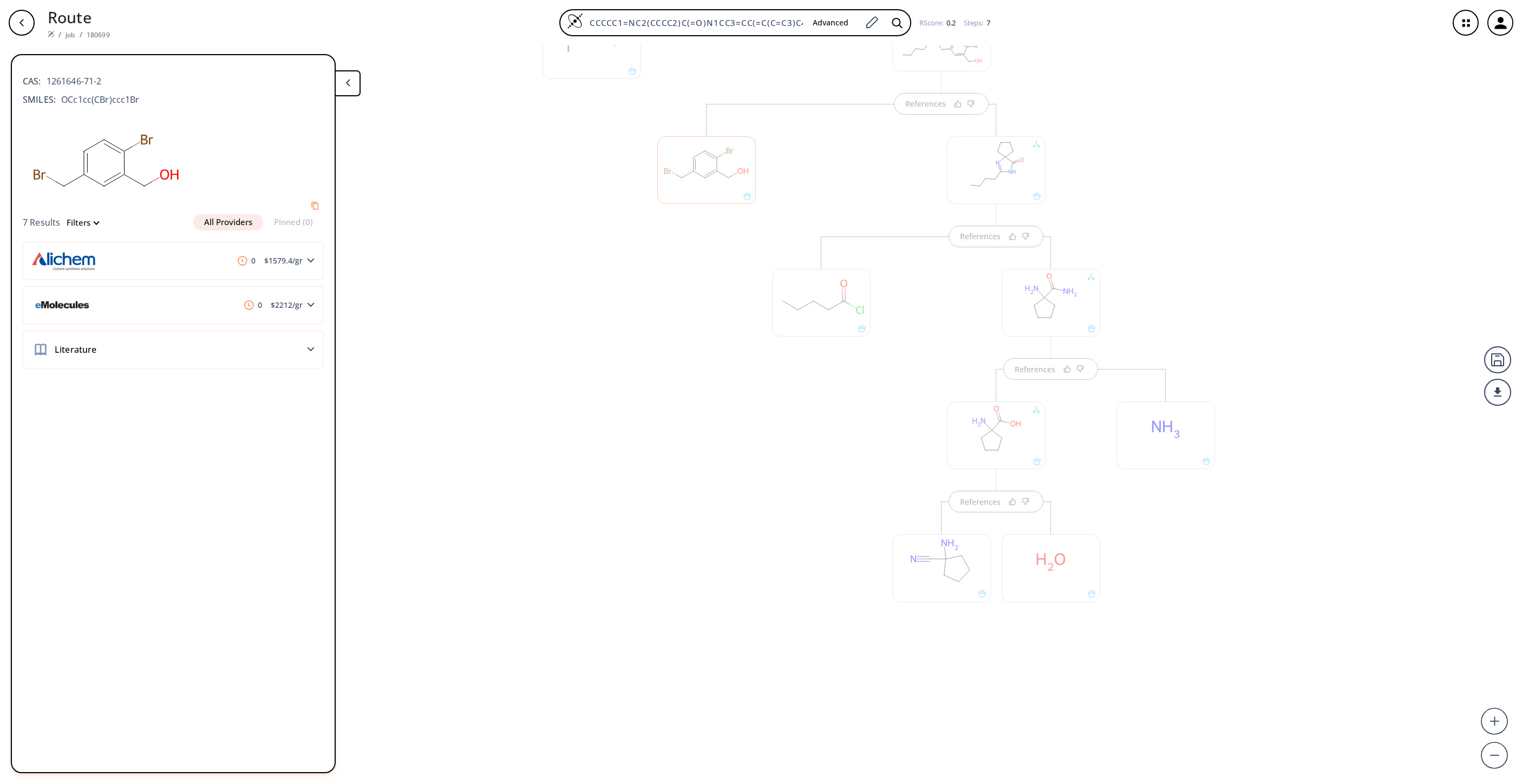
click at [661, 380] on div at bounding box center [707, 396] width 110 height 585
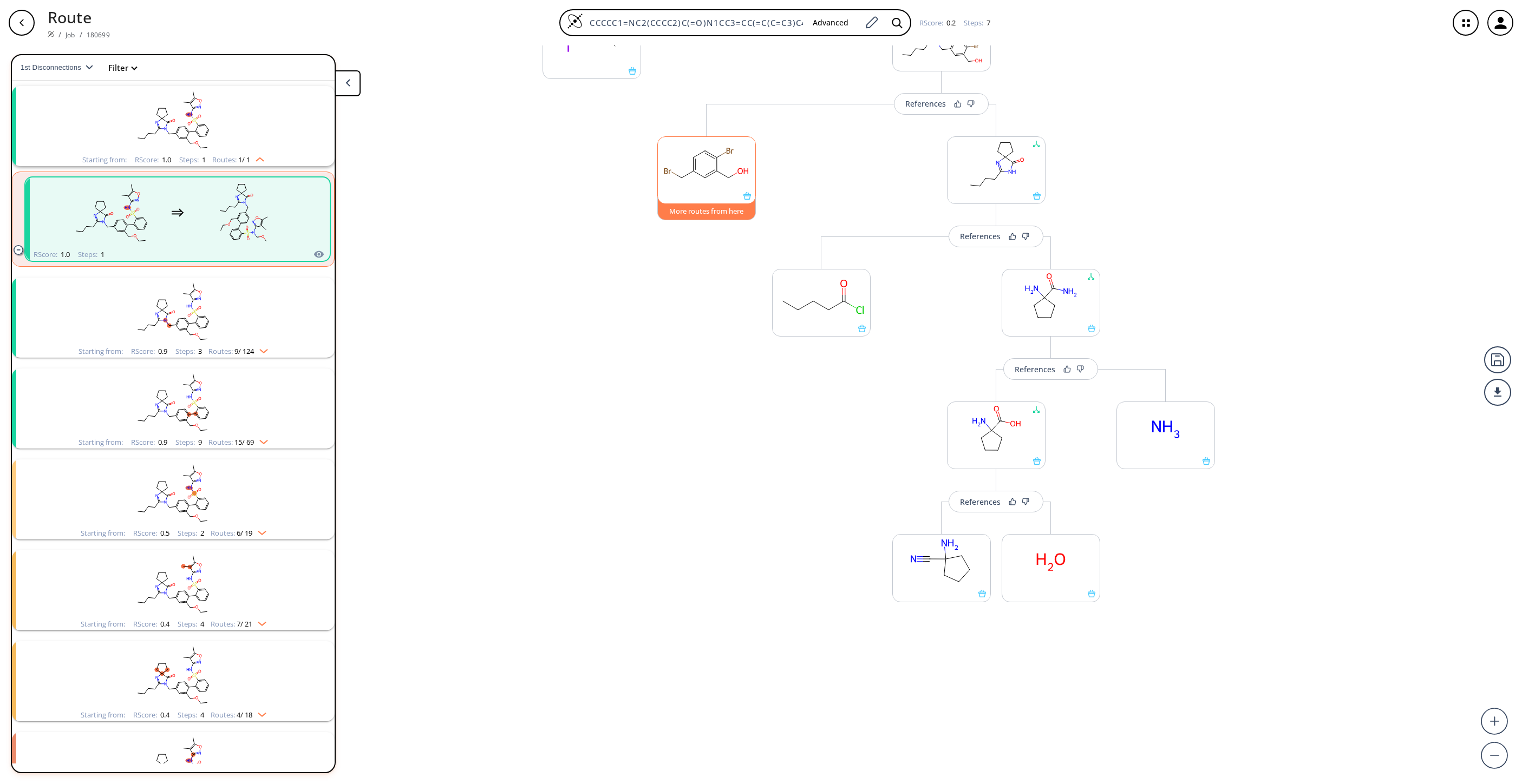
click at [703, 203] on button "More routes from here" at bounding box center [707, 208] width 98 height 23
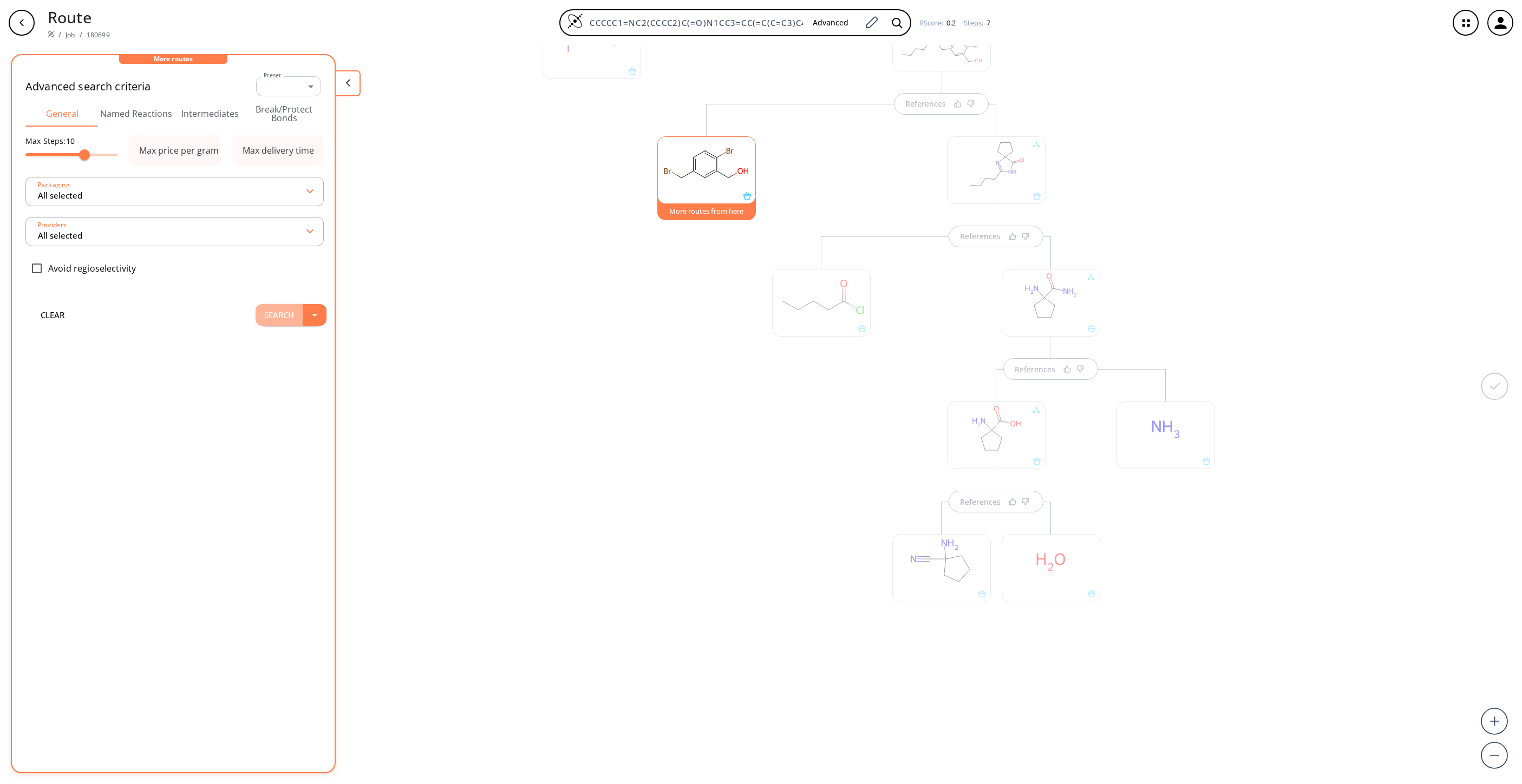
click at [272, 317] on button "Search" at bounding box center [279, 314] width 47 height 21
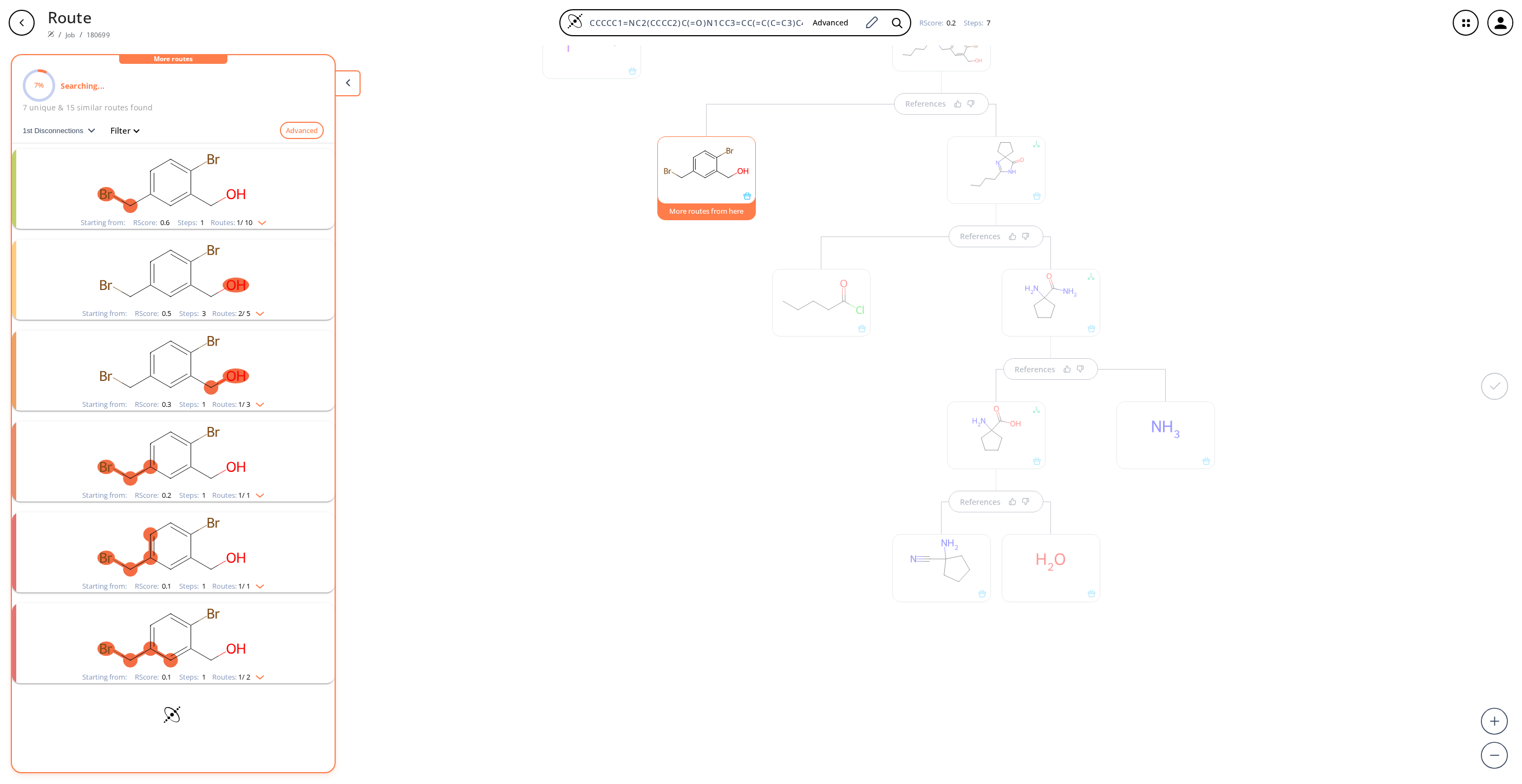
click at [163, 175] on rect "clusters" at bounding box center [173, 183] width 282 height 67
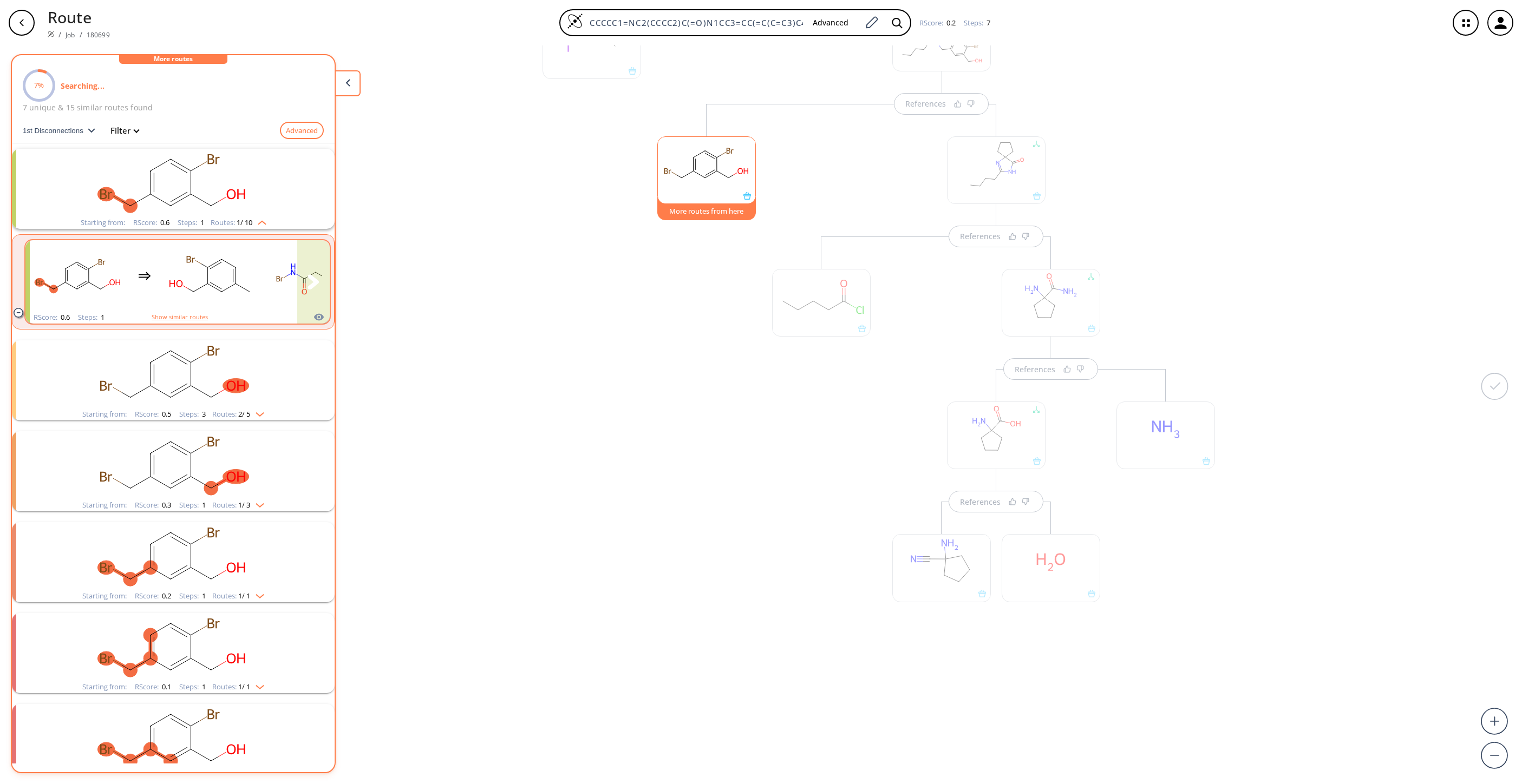
click at [206, 273] on rect "clusters" at bounding box center [210, 275] width 98 height 67
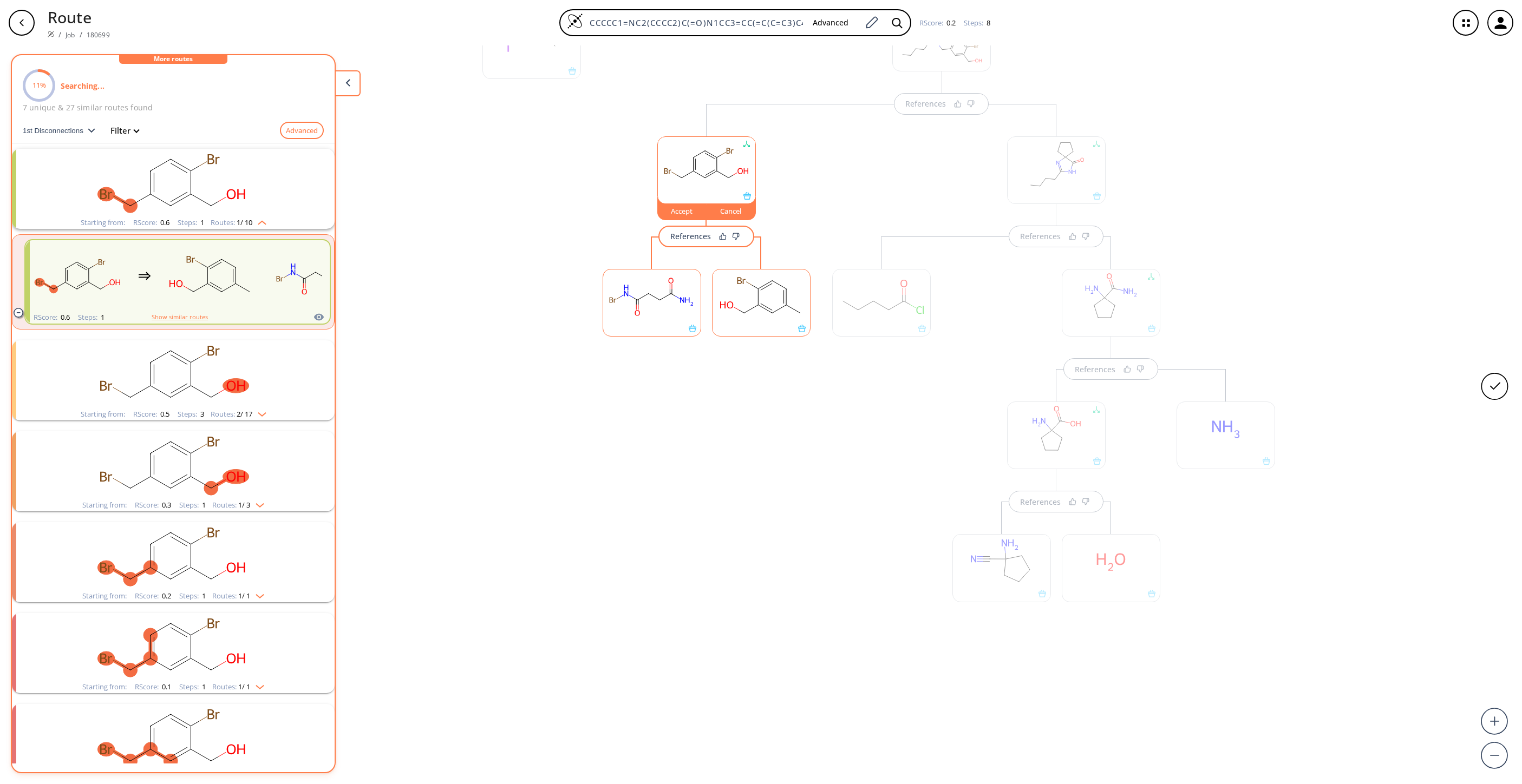
click at [730, 208] on div "Cancel" at bounding box center [730, 211] width 48 height 6
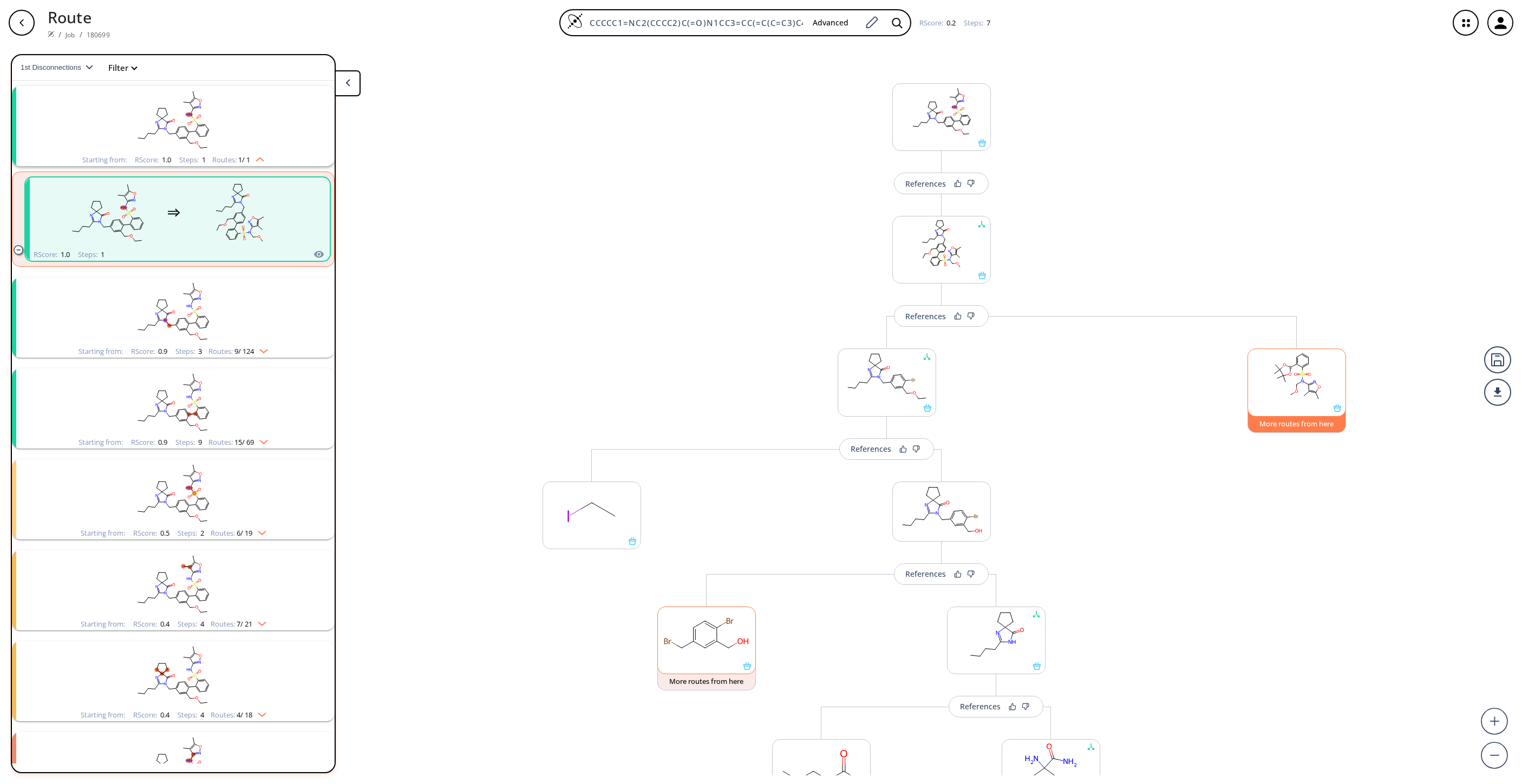
click at [1014, 424] on button "More routes from here" at bounding box center [1297, 421] width 98 height 23
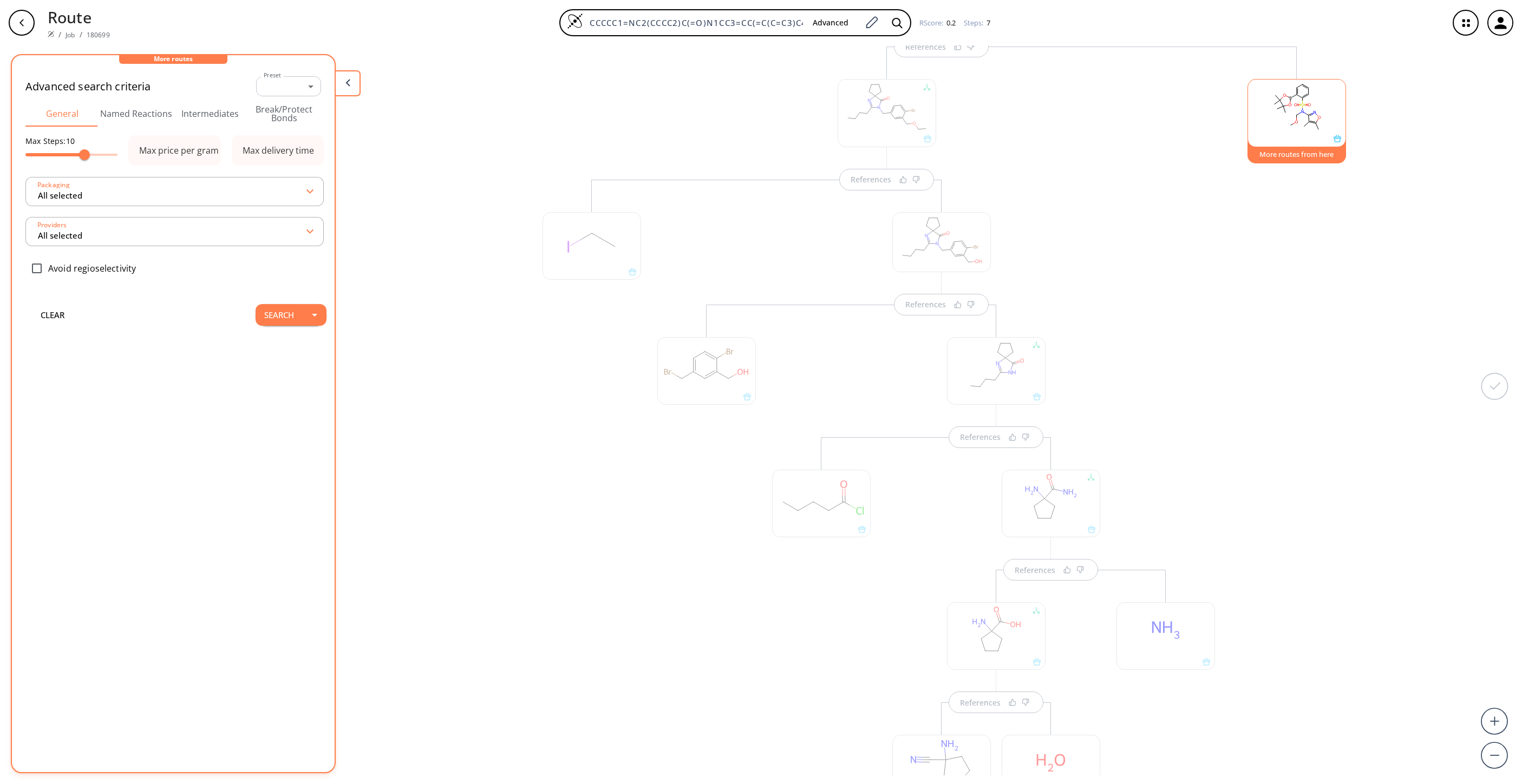
scroll to position [271, 0]
click at [256, 317] on button "Search" at bounding box center [279, 314] width 47 height 21
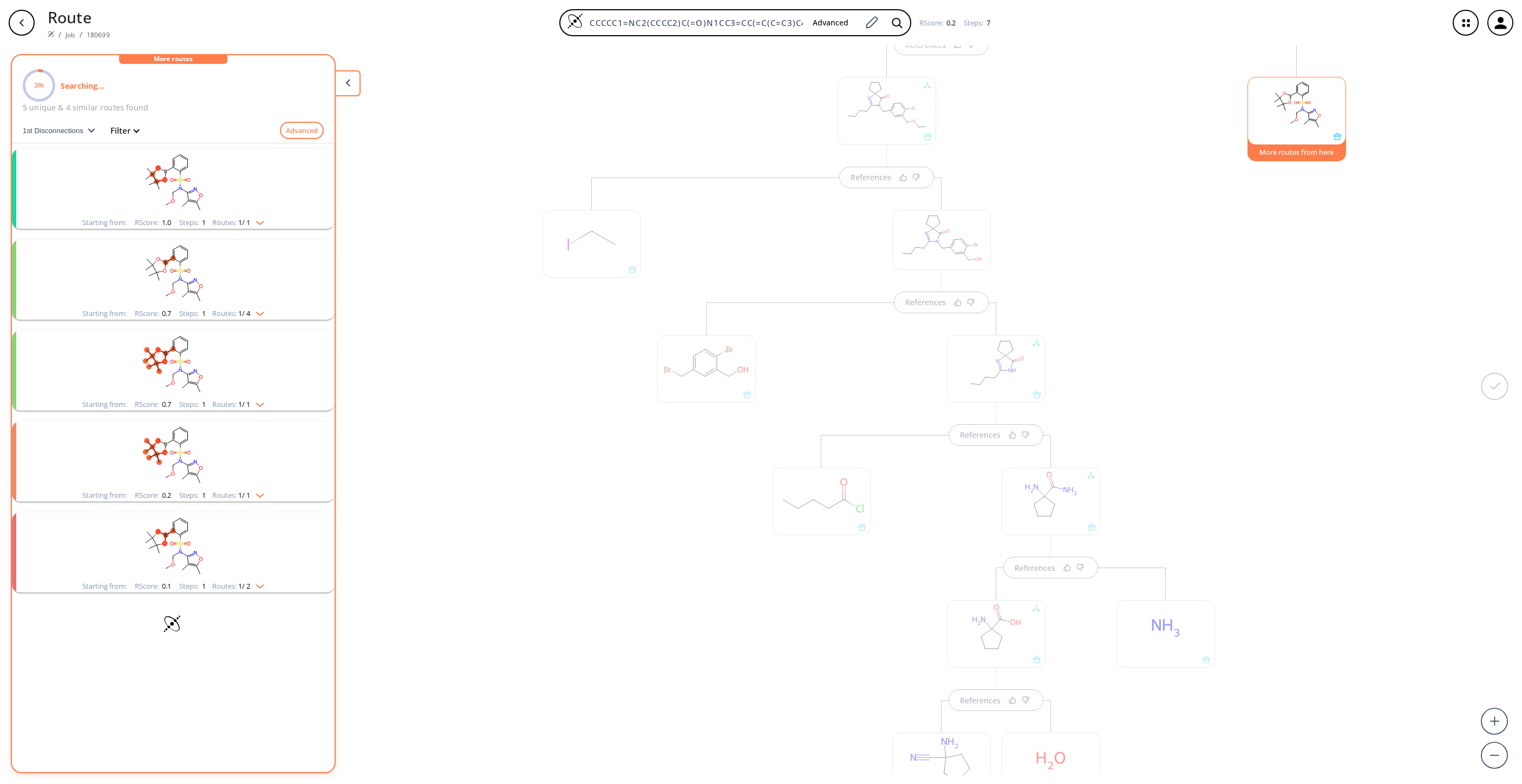
click at [205, 167] on rect "clusters" at bounding box center [173, 183] width 282 height 67
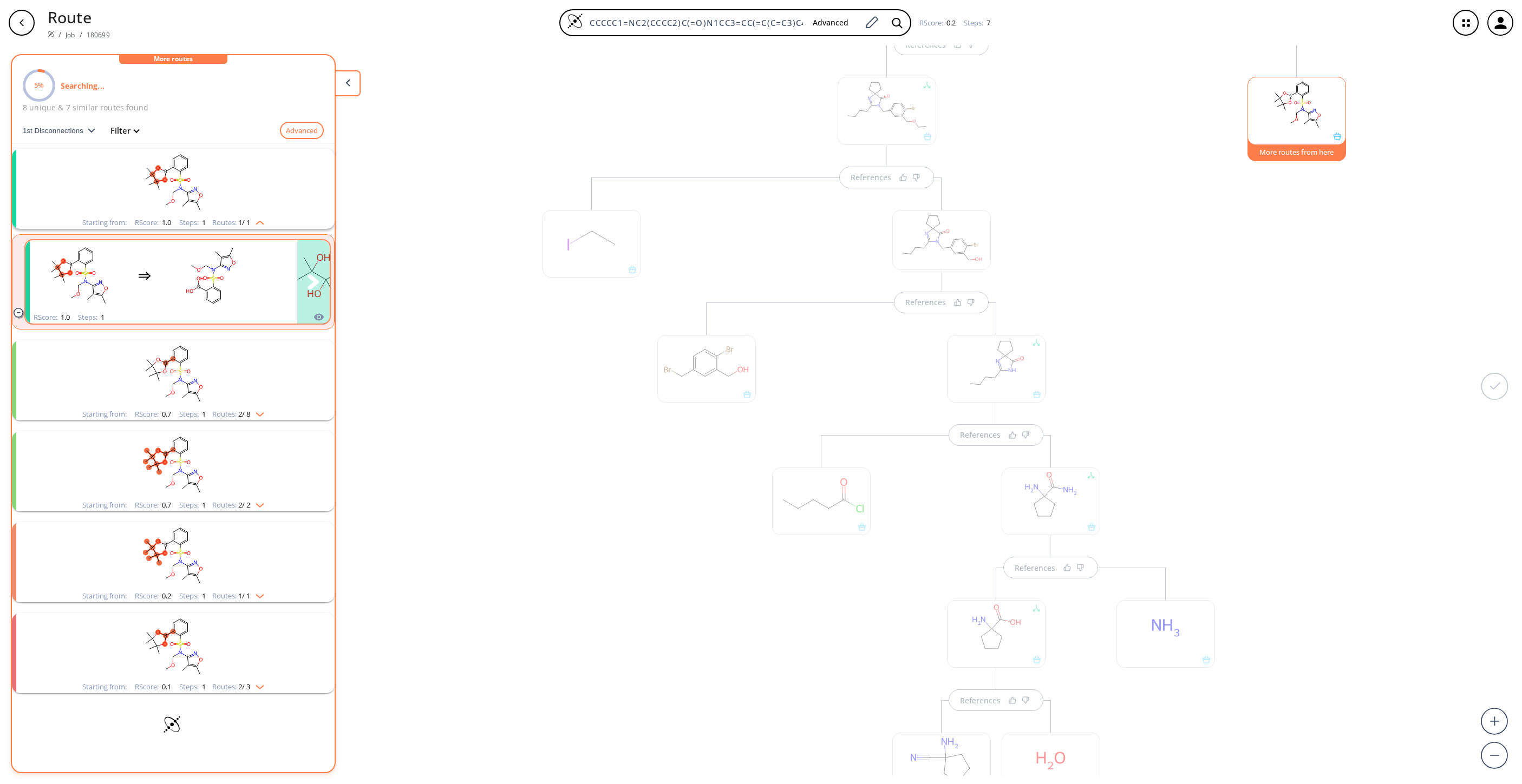
click at [226, 304] on rect "clusters" at bounding box center [210, 275] width 98 height 67
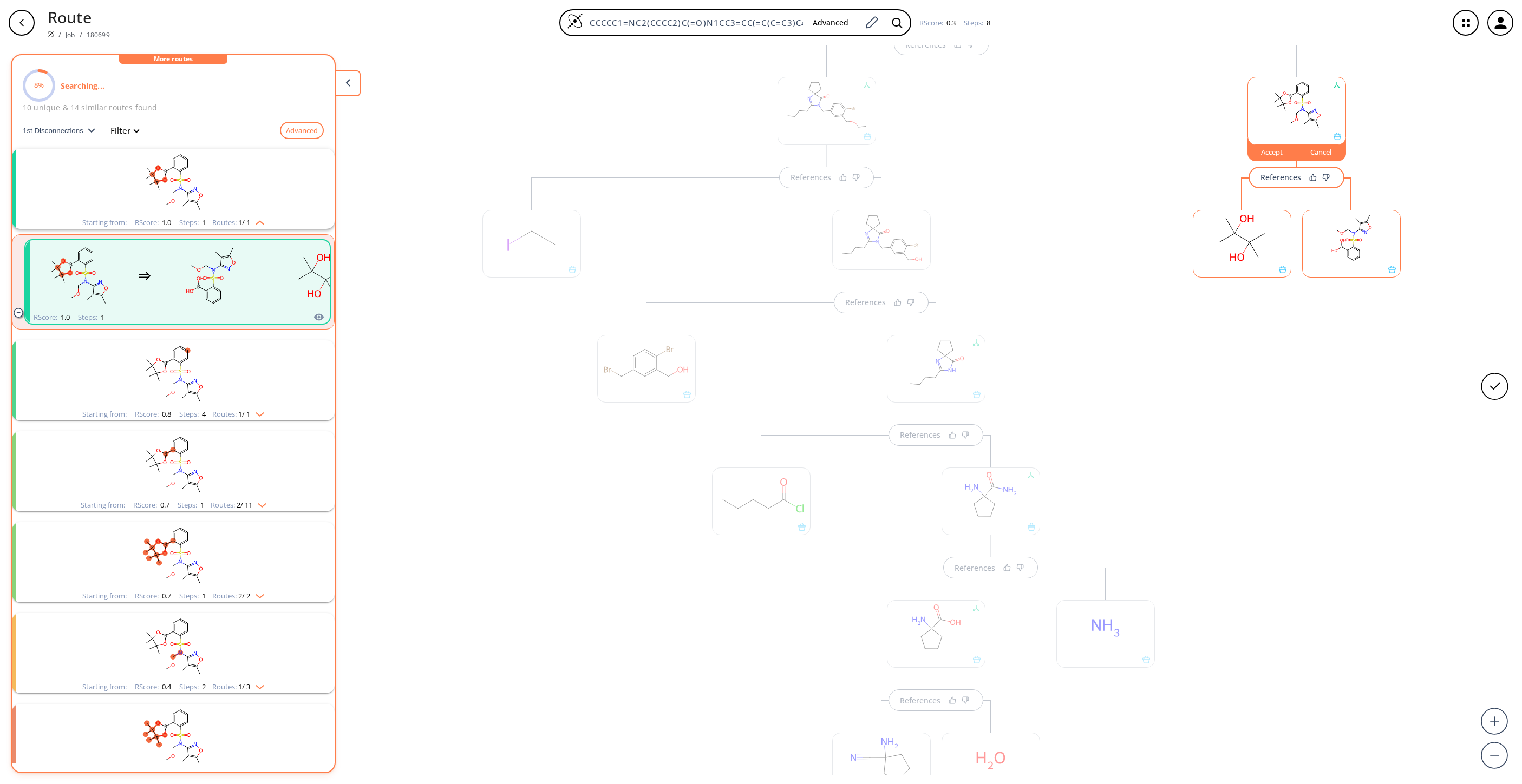
click at [1014, 155] on div "Accept" at bounding box center [1272, 152] width 48 height 6
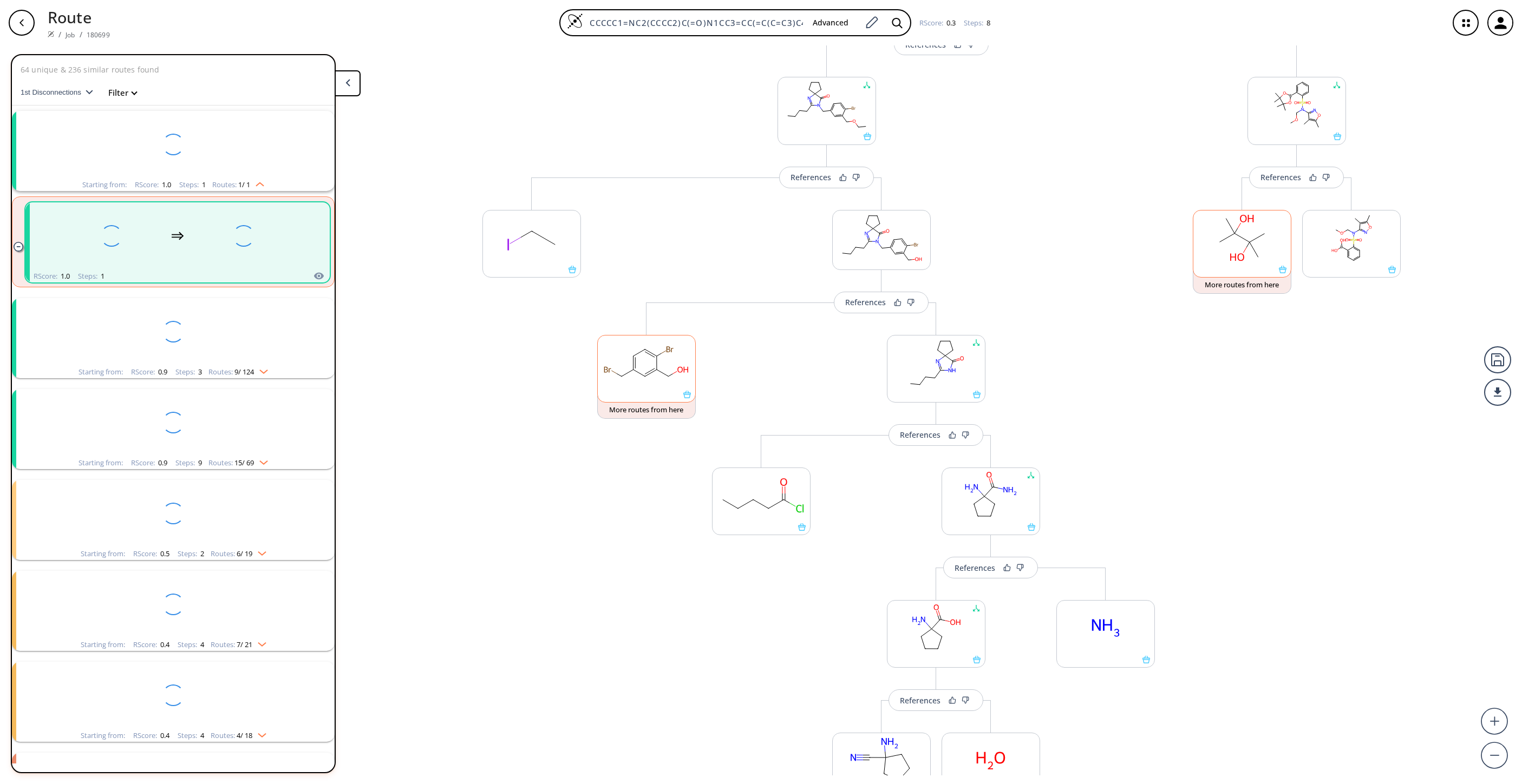
scroll to position [25, 0]
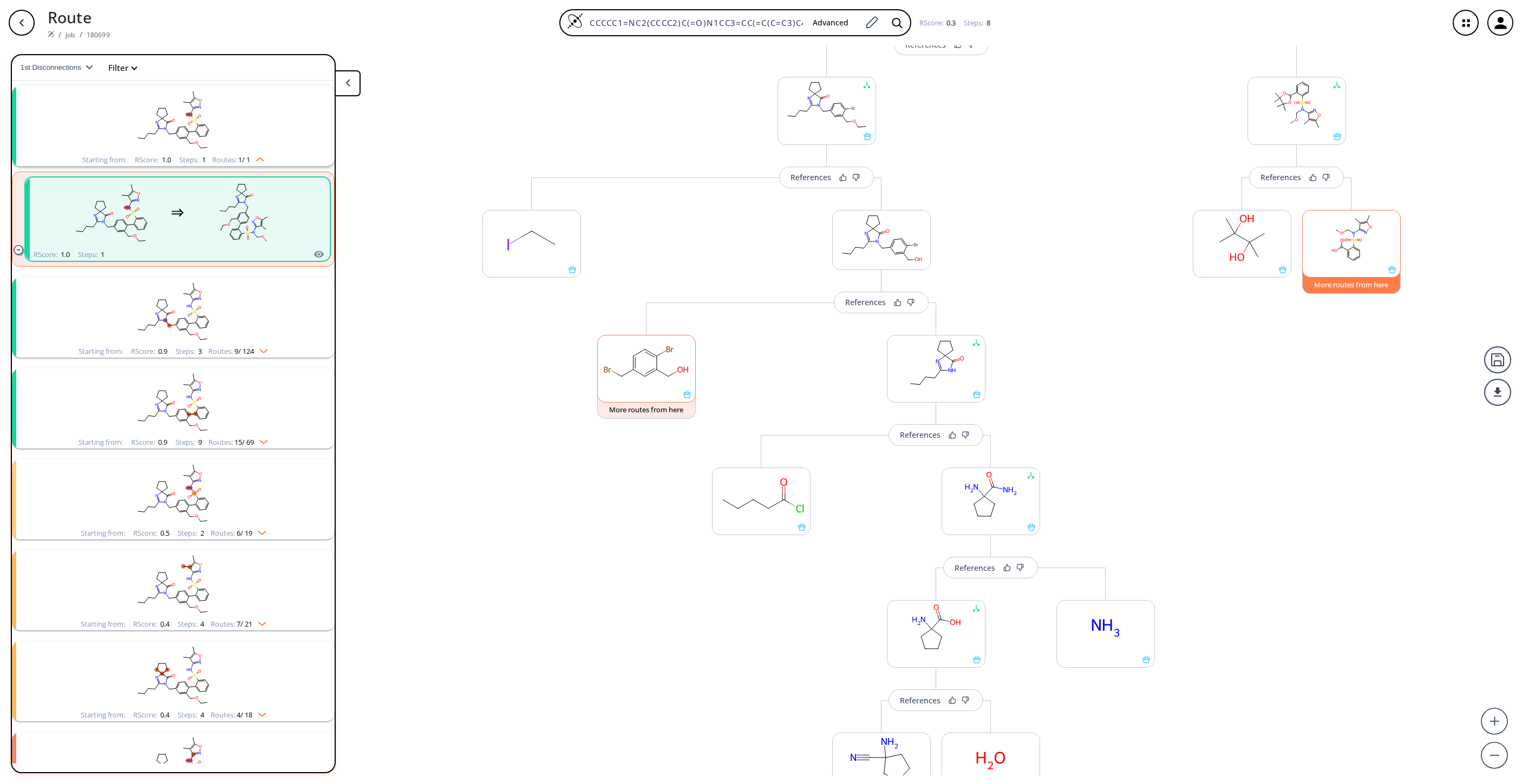
click at [1014, 292] on button "More routes from here" at bounding box center [1351, 282] width 98 height 23
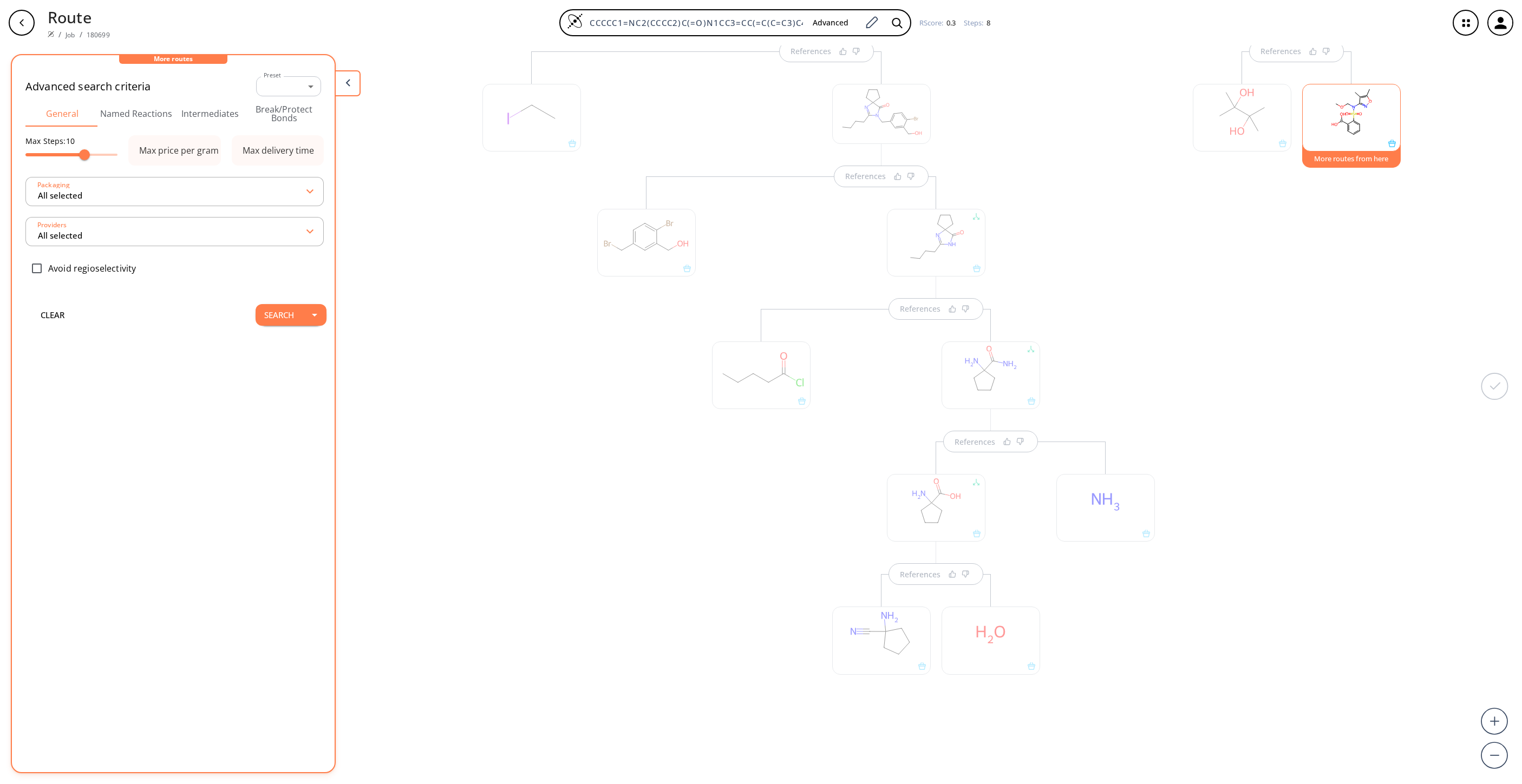
scroll to position [405, 0]
click at [258, 319] on button "Search" at bounding box center [279, 314] width 47 height 21
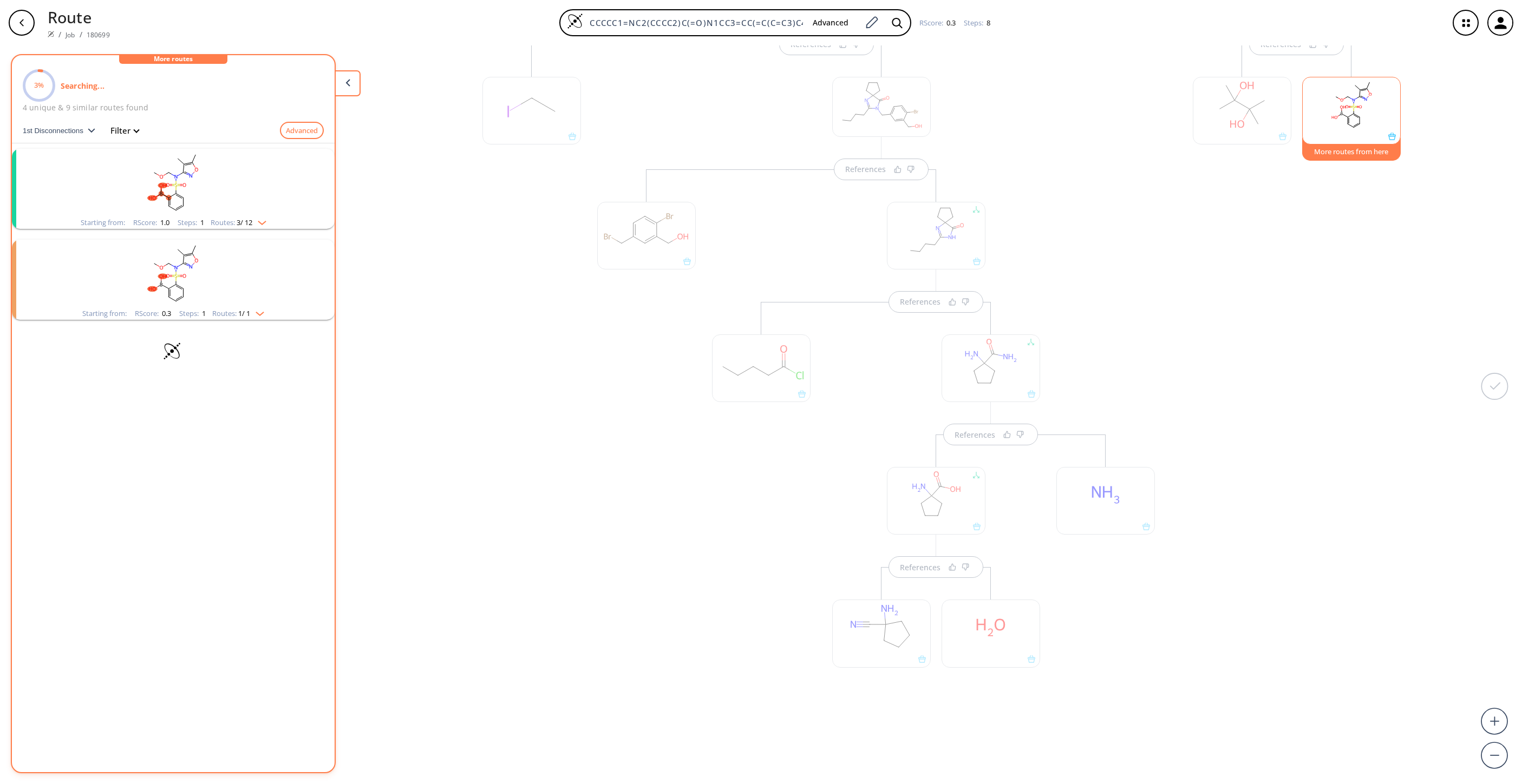
click at [193, 183] on rect "clusters" at bounding box center [173, 183] width 282 height 67
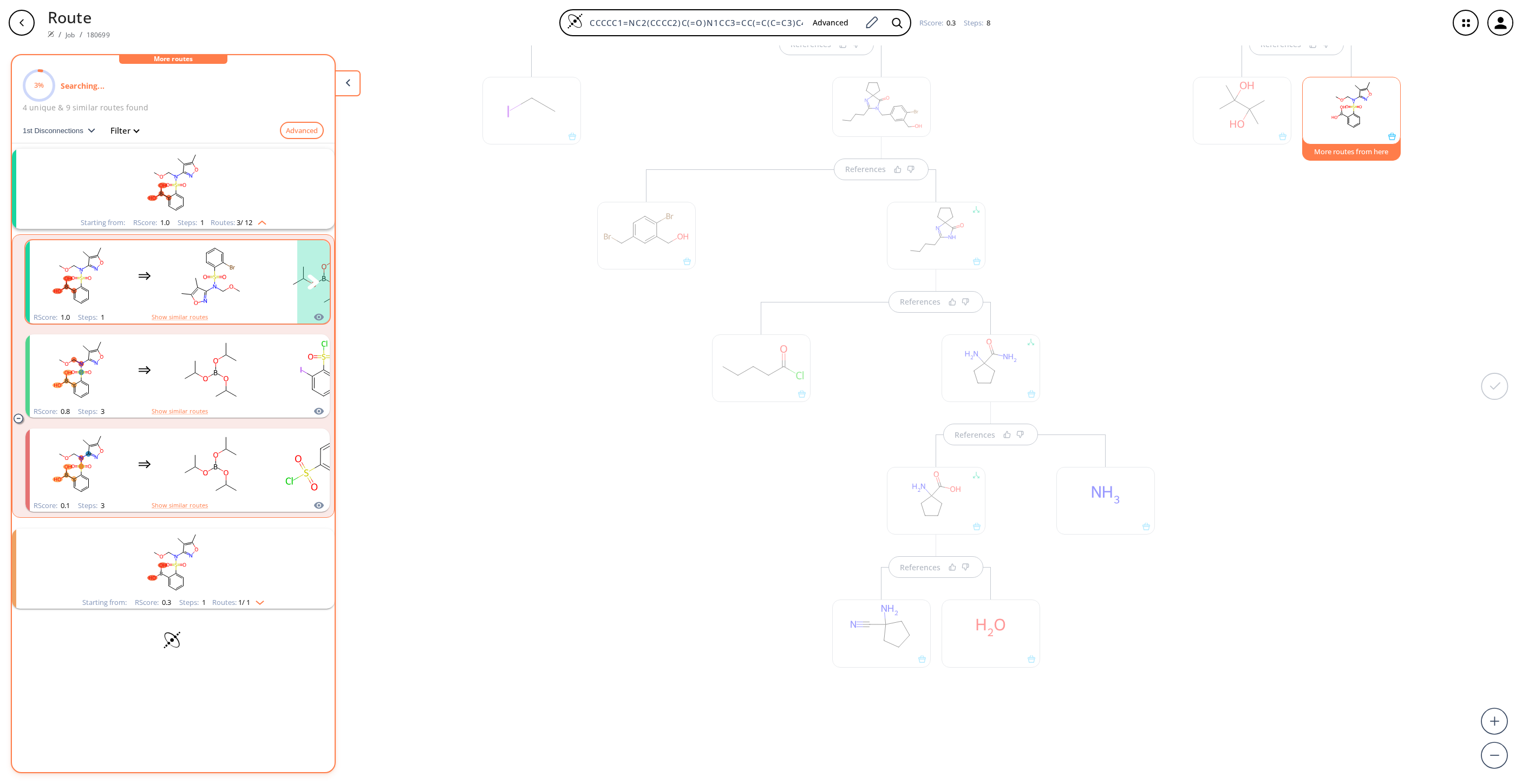
click at [237, 277] on rect "clusters" at bounding box center [210, 275] width 98 height 67
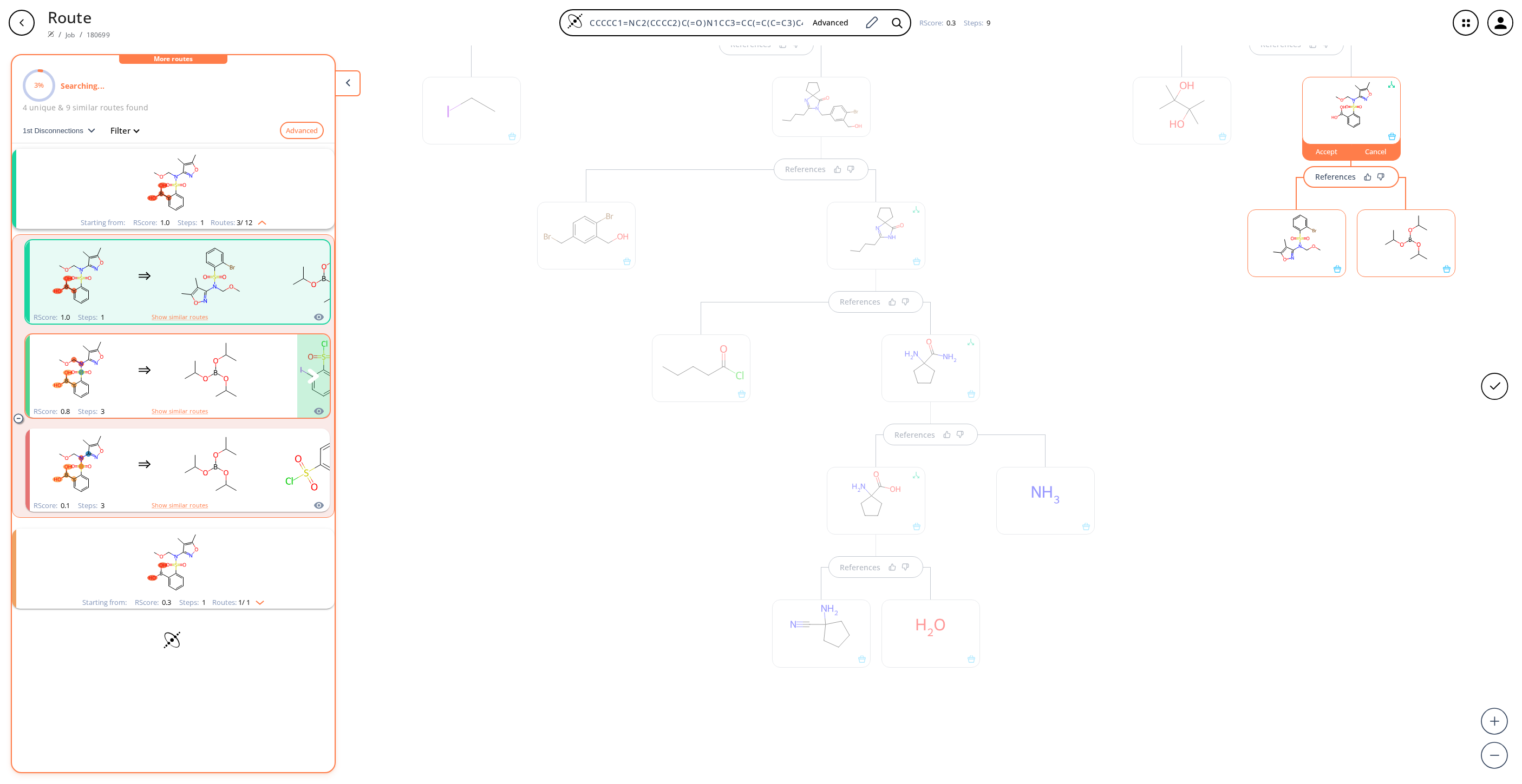
click at [210, 359] on rect "clusters" at bounding box center [210, 370] width 98 height 67
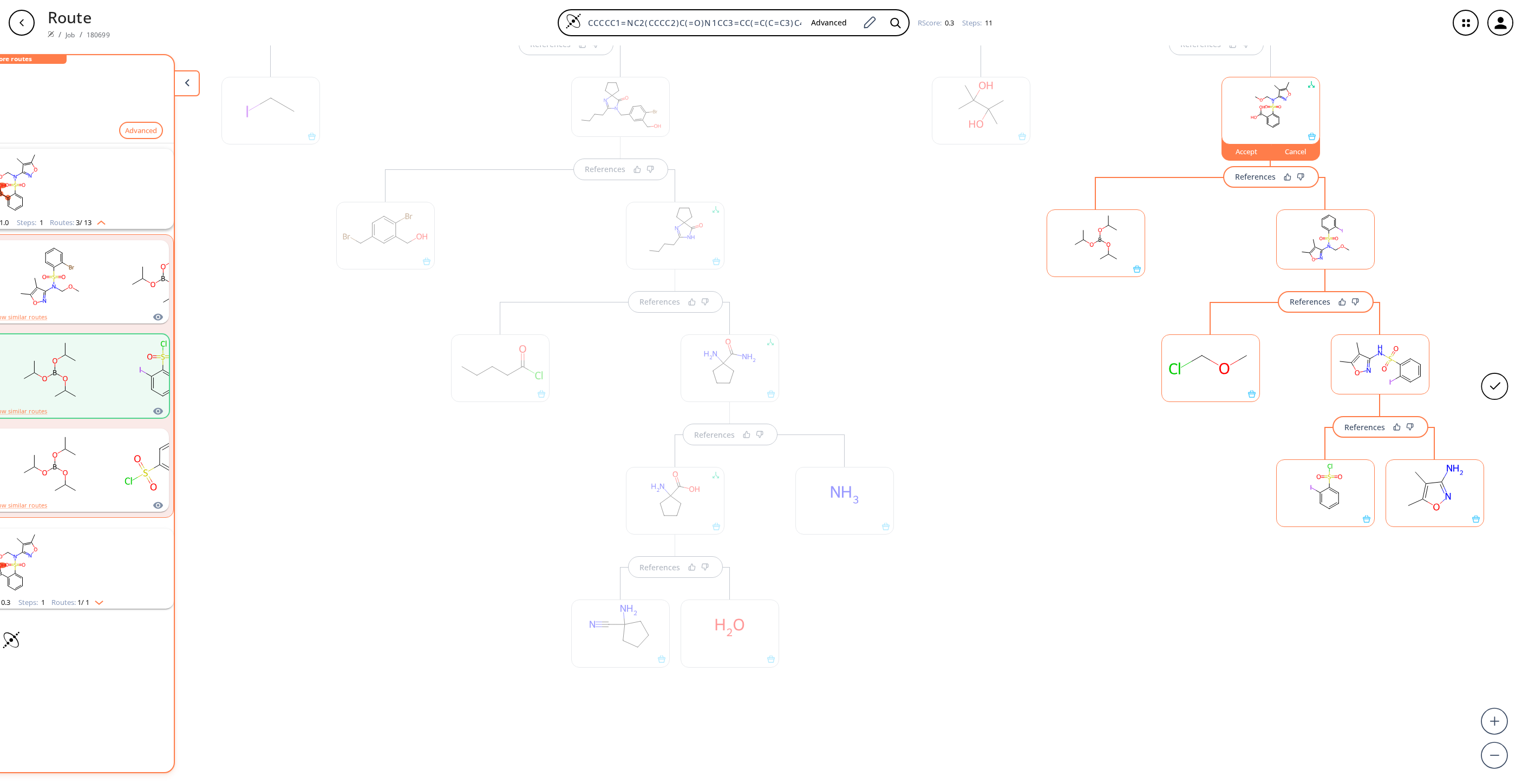
scroll to position [0, 191]
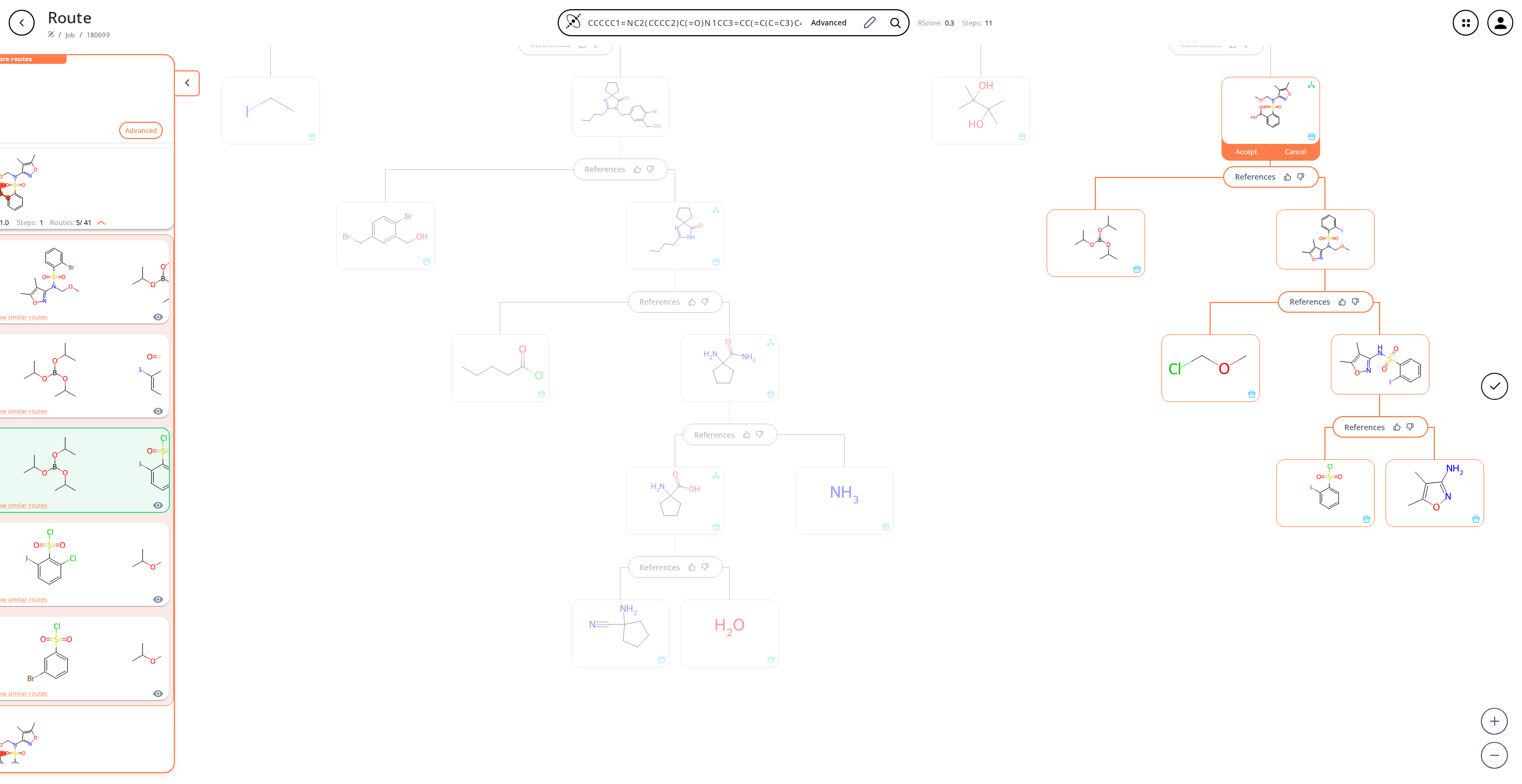
click at [1014, 493] on rect at bounding box center [1325, 488] width 98 height 56
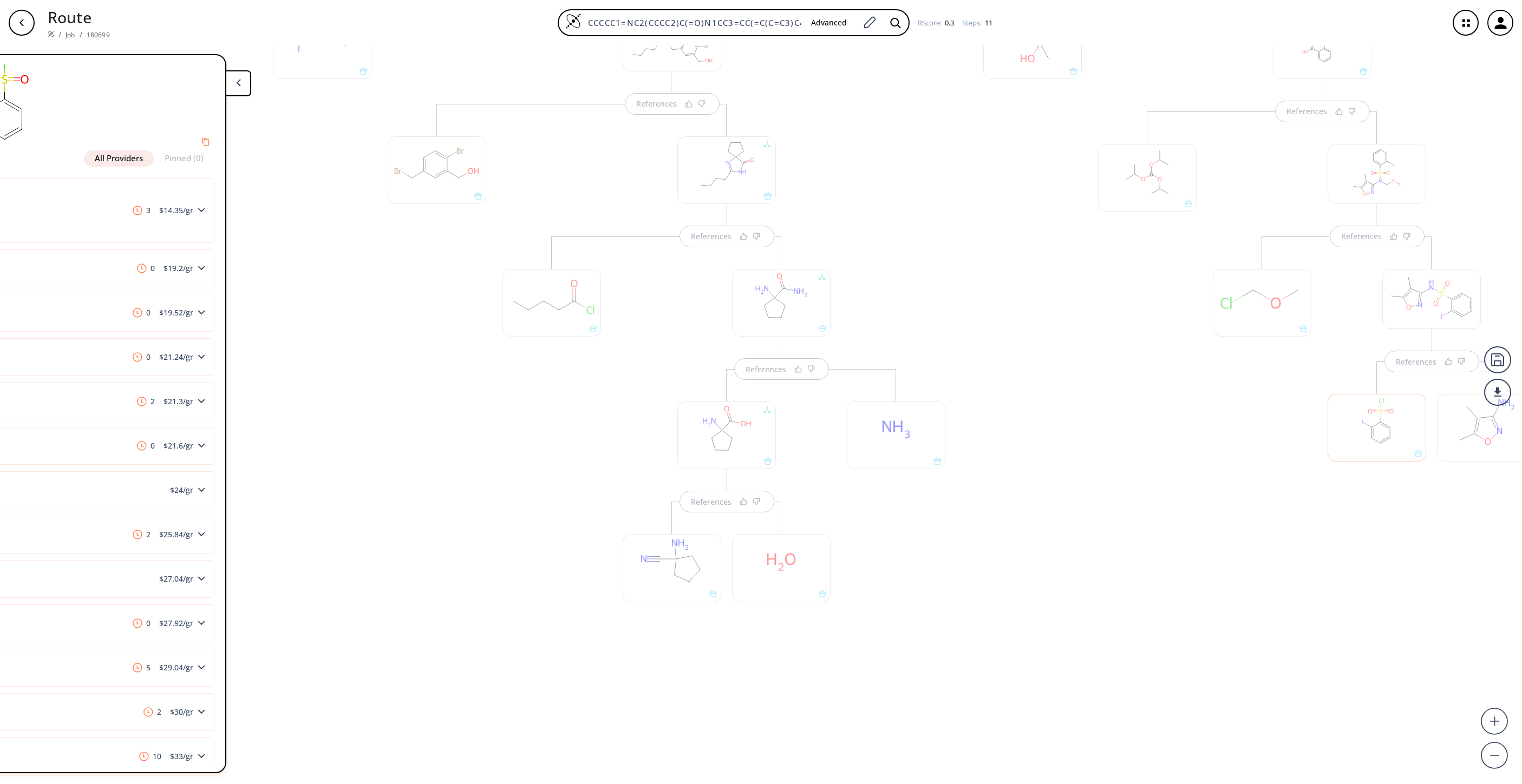
scroll to position [3, 191]
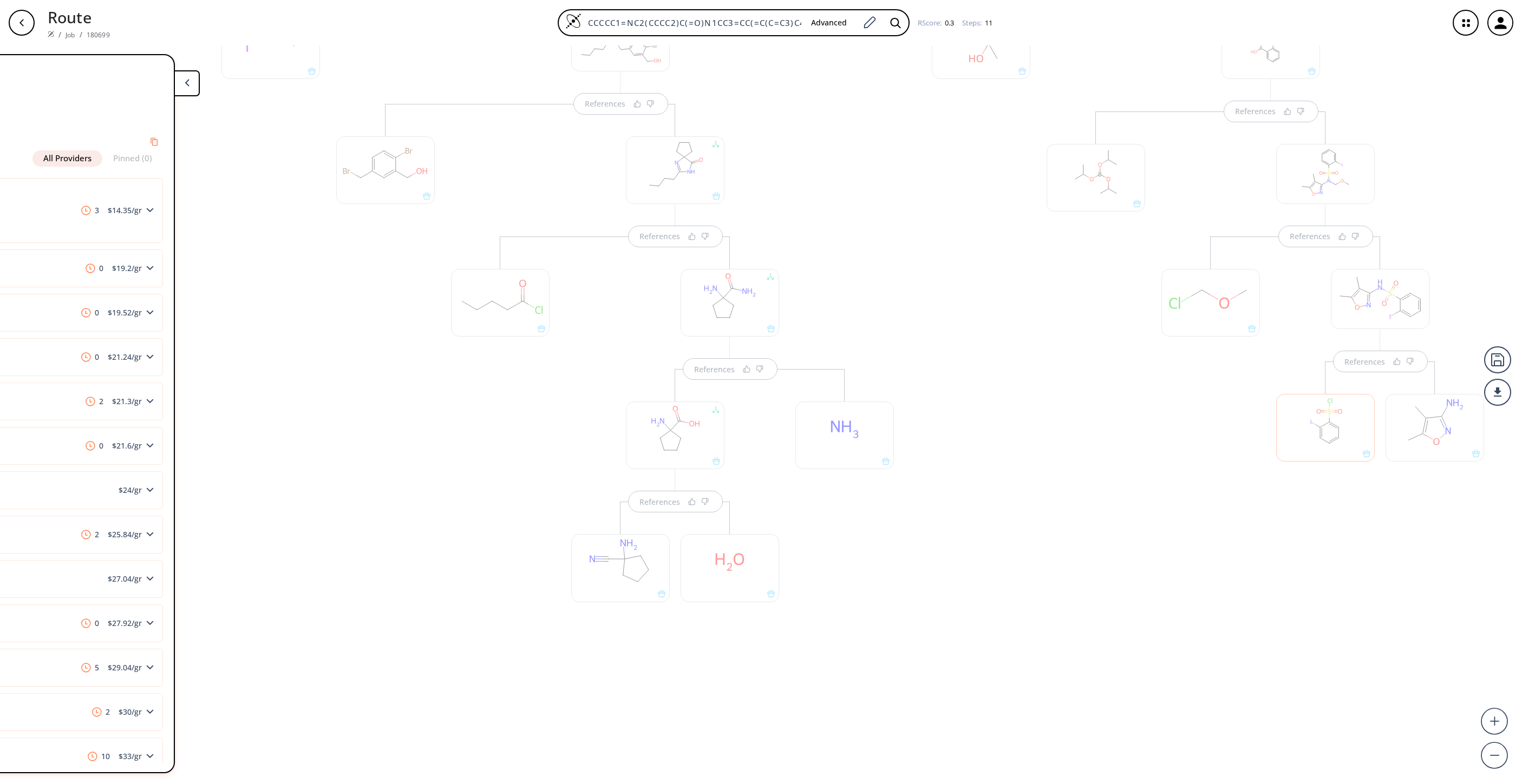
click at [1014, 423] on div at bounding box center [1435, 428] width 98 height 67
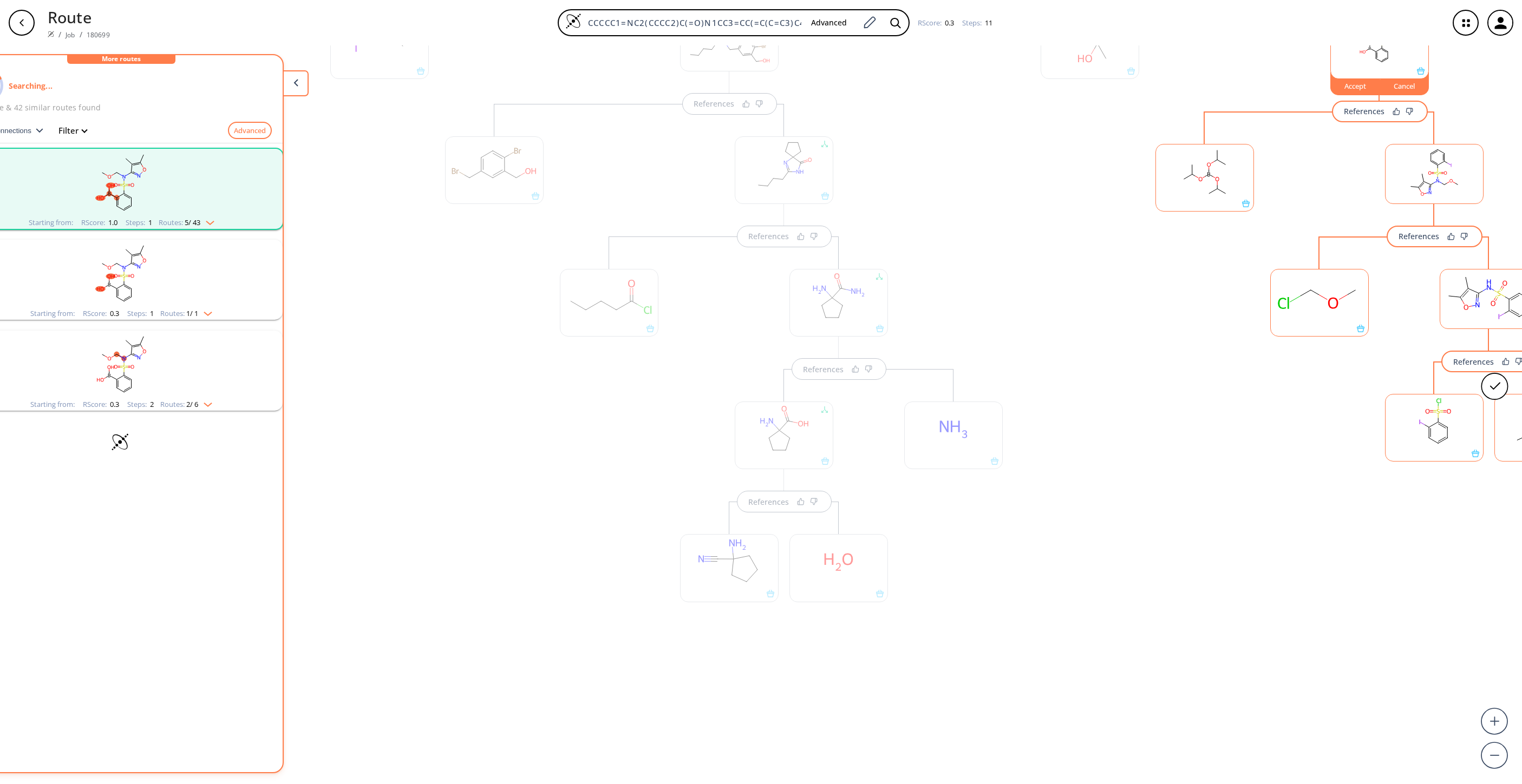
scroll to position [3, 0]
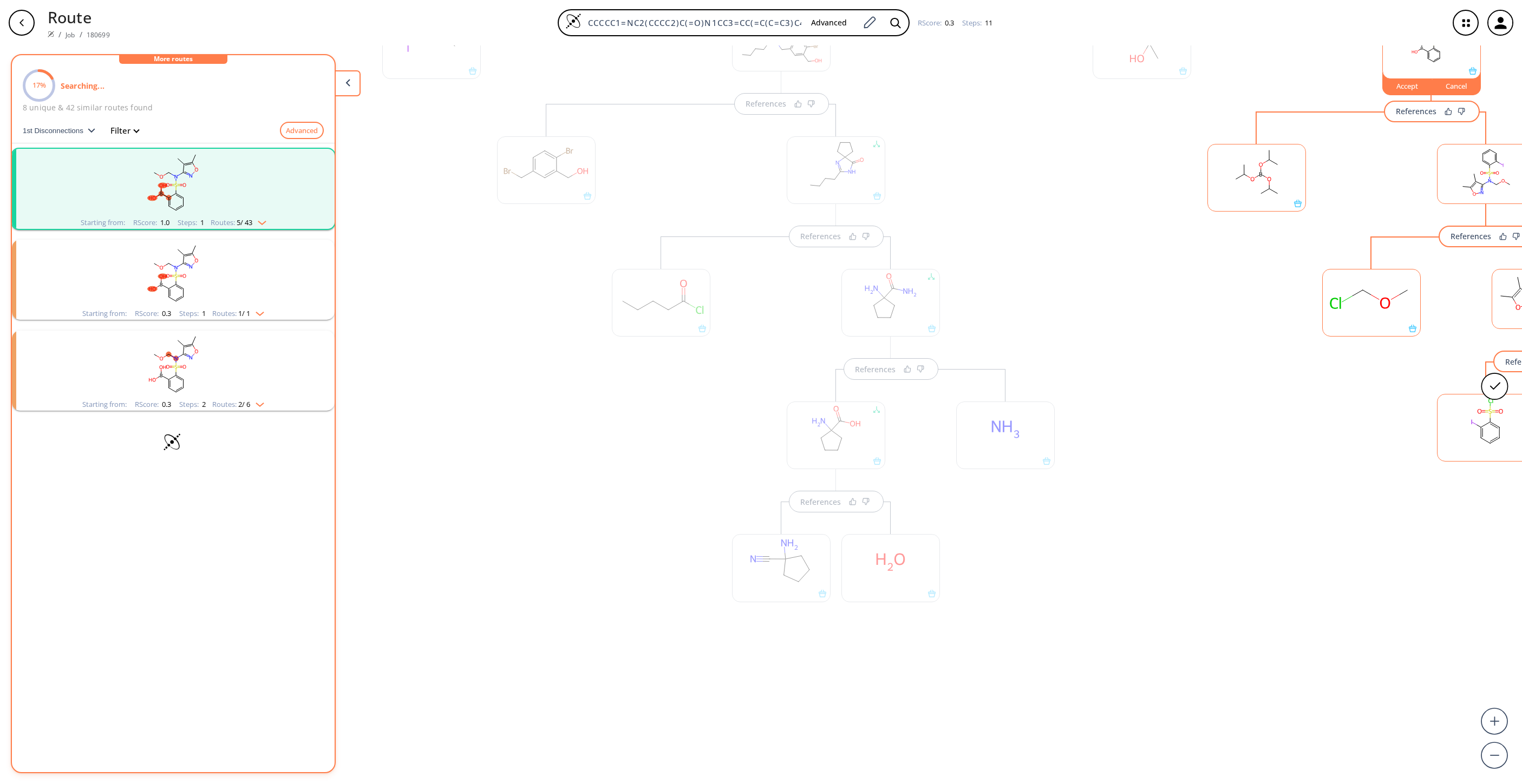
click at [290, 202] on rect "clusters" at bounding box center [173, 183] width 282 height 67
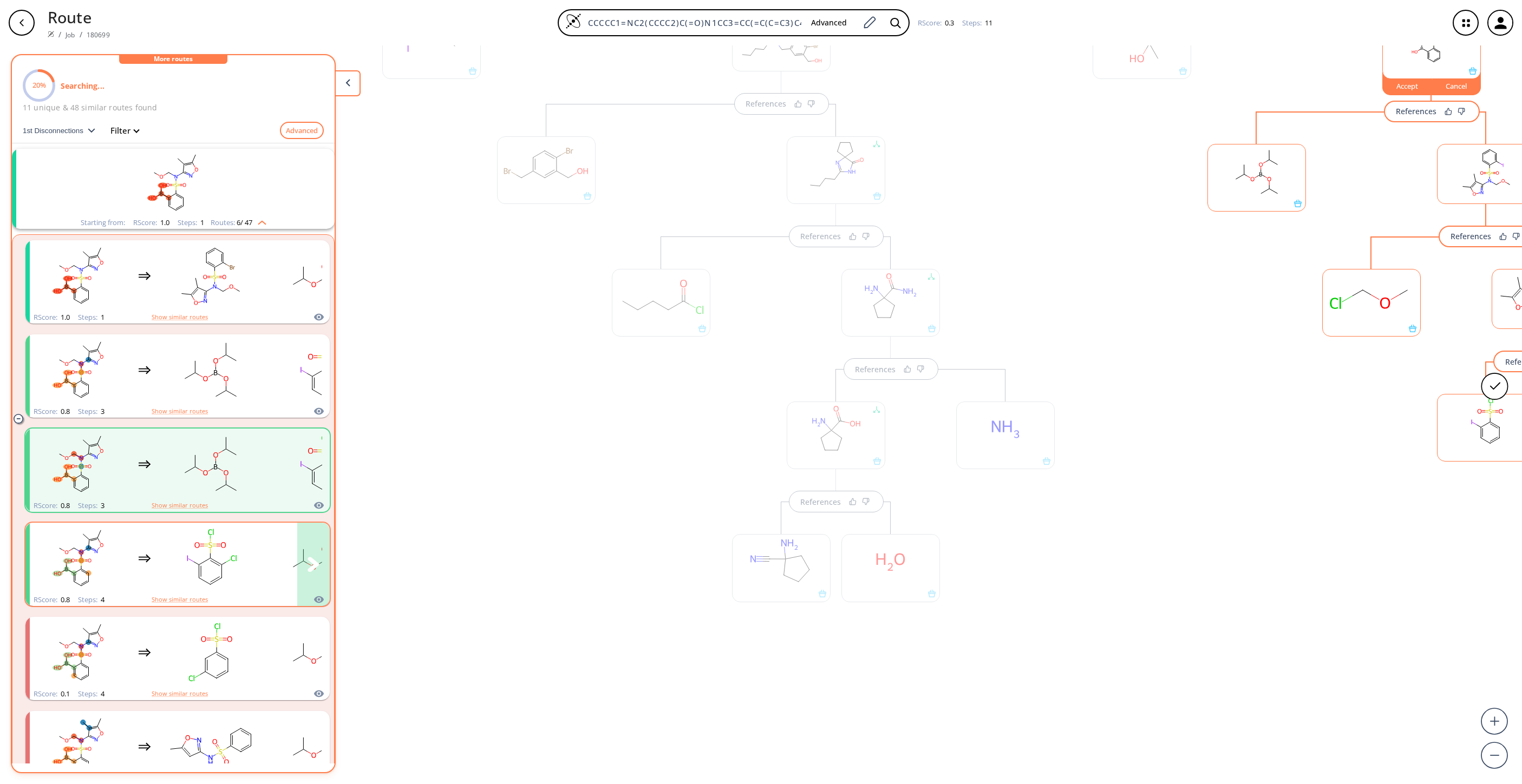
click at [245, 522] on rect "clusters" at bounding box center [210, 558] width 98 height 67
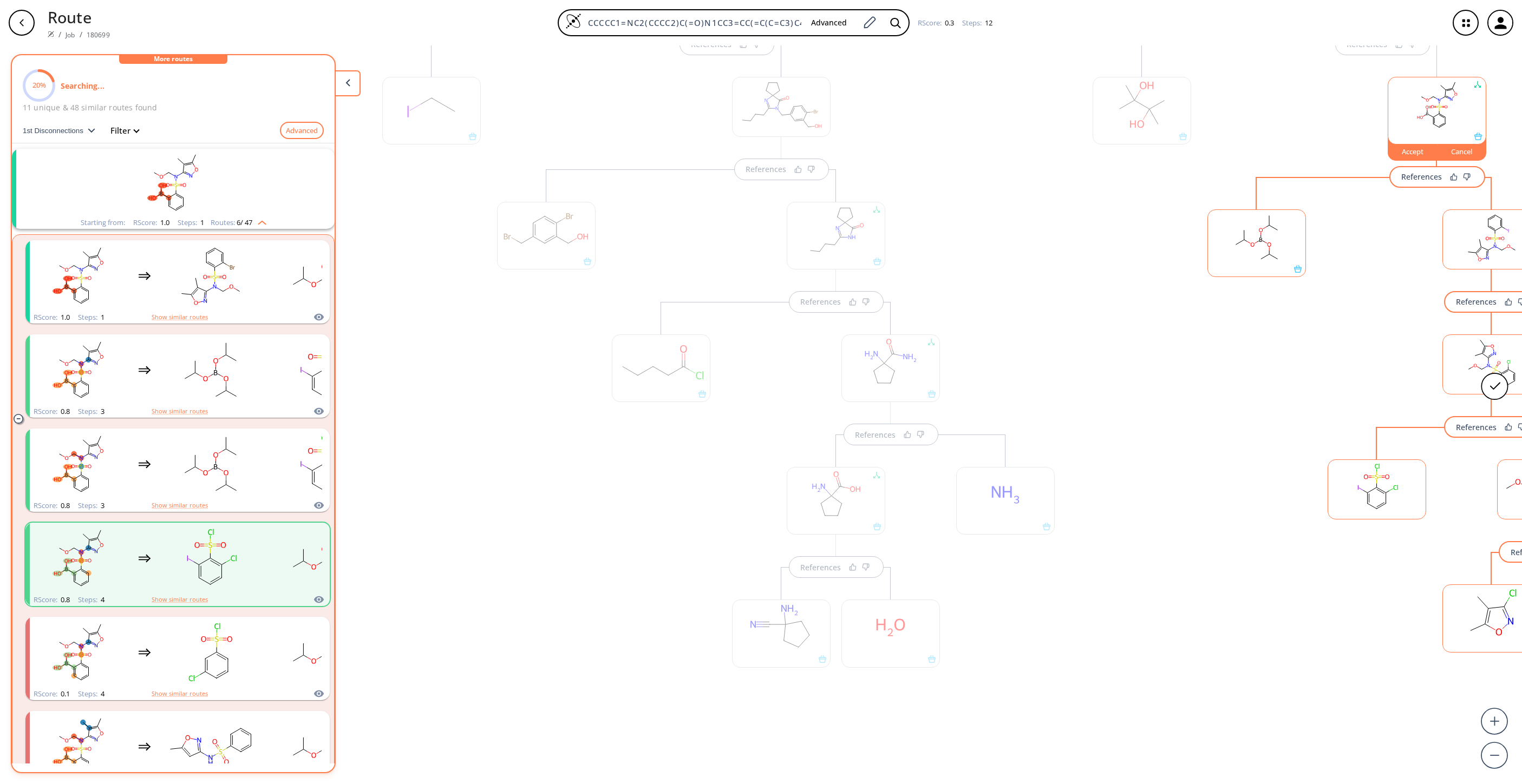
scroll to position [3, 202]
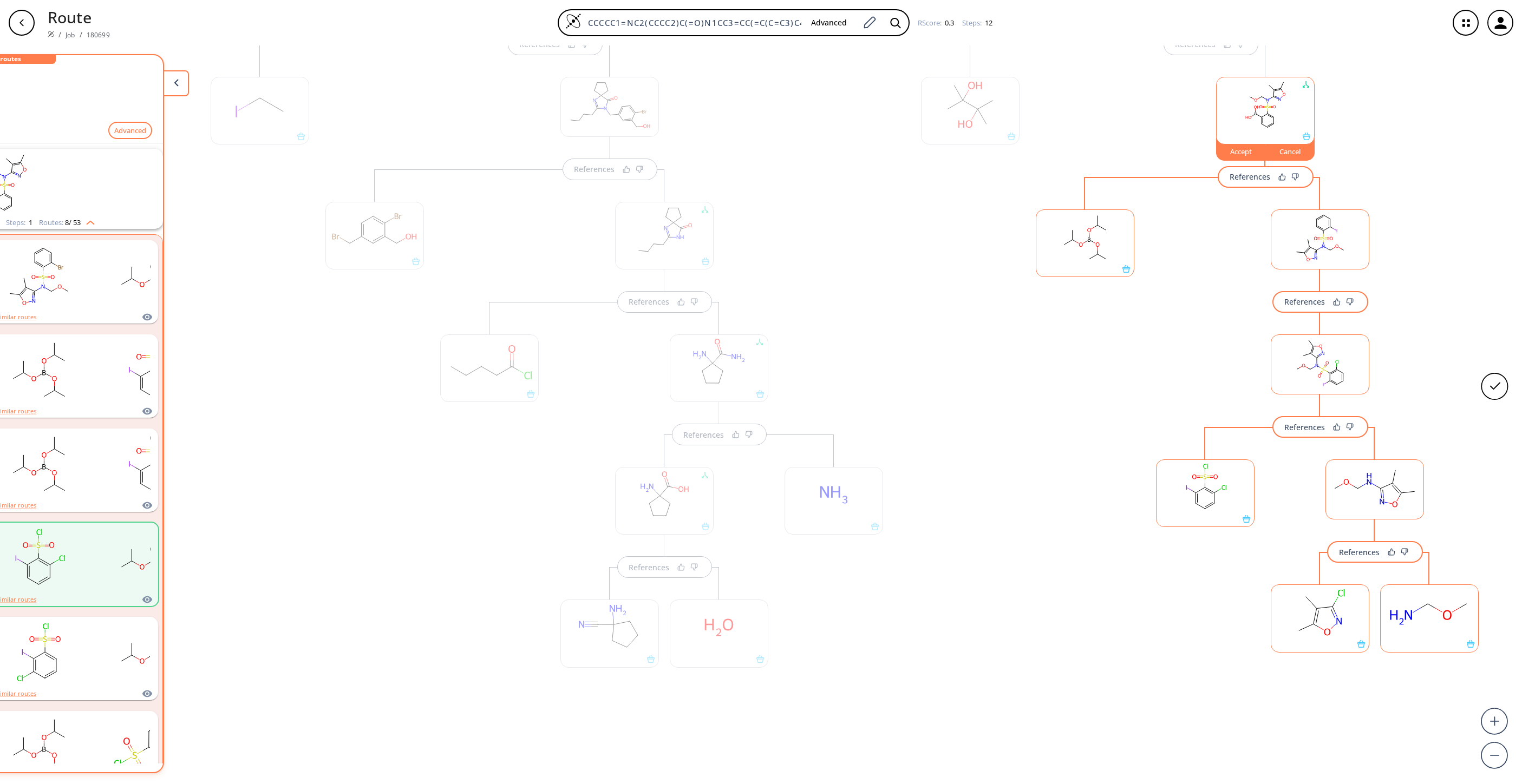
click at [1014, 522] on rect at bounding box center [1320, 613] width 98 height 56
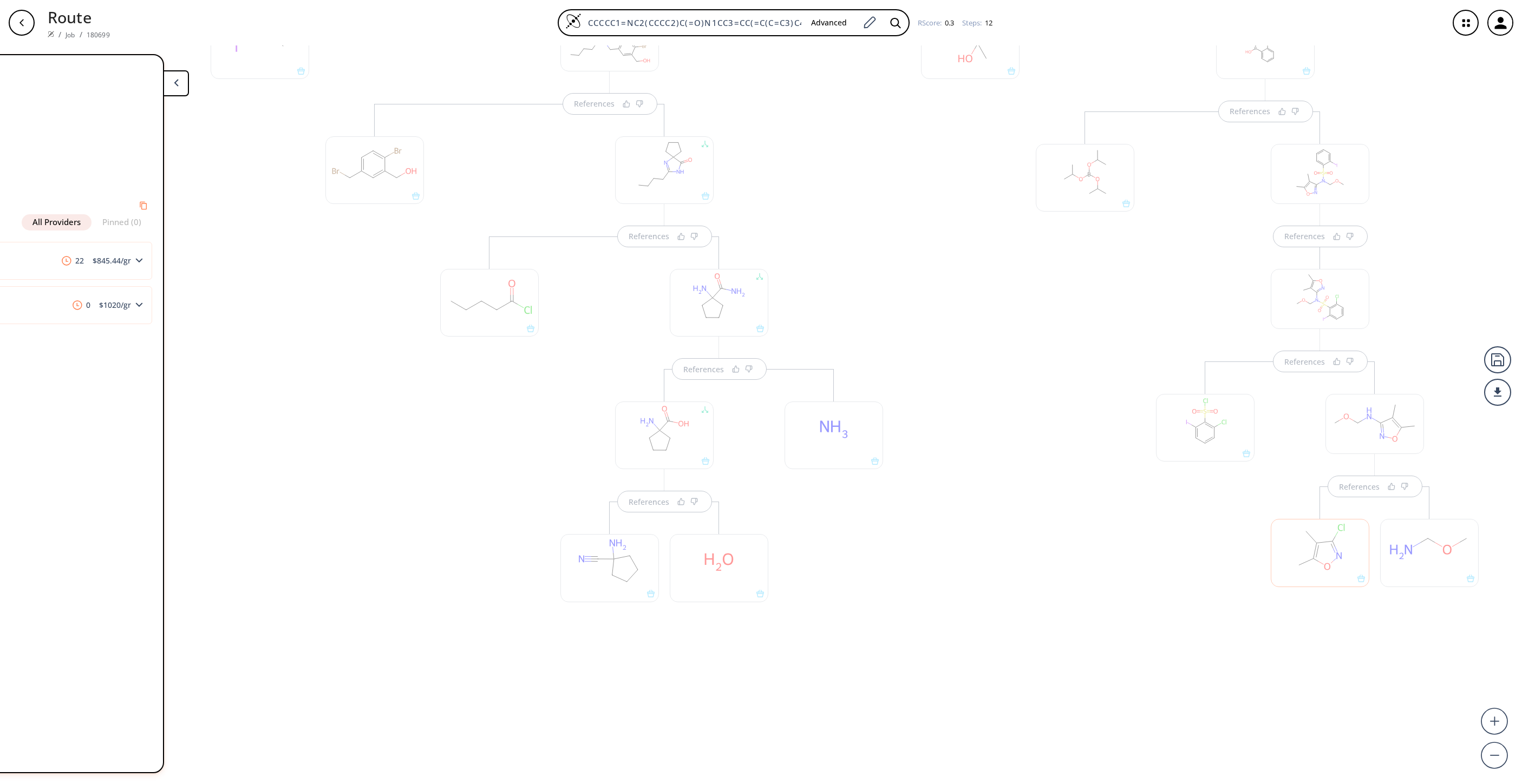
click at [1014, 522] on div at bounding box center [1430, 552] width 98 height 67
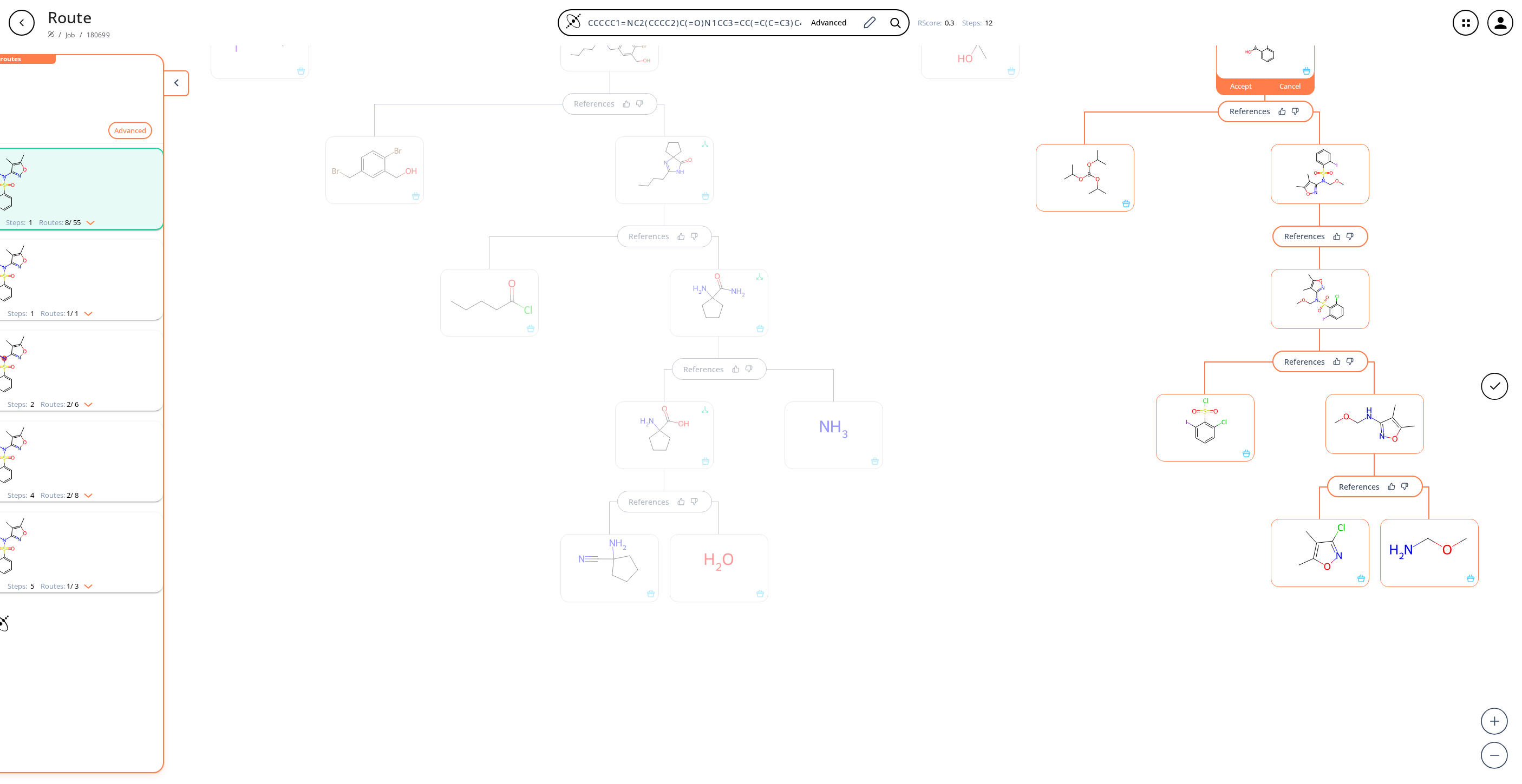
click at [1014, 522] on rect at bounding box center [1429, 548] width 98 height 56
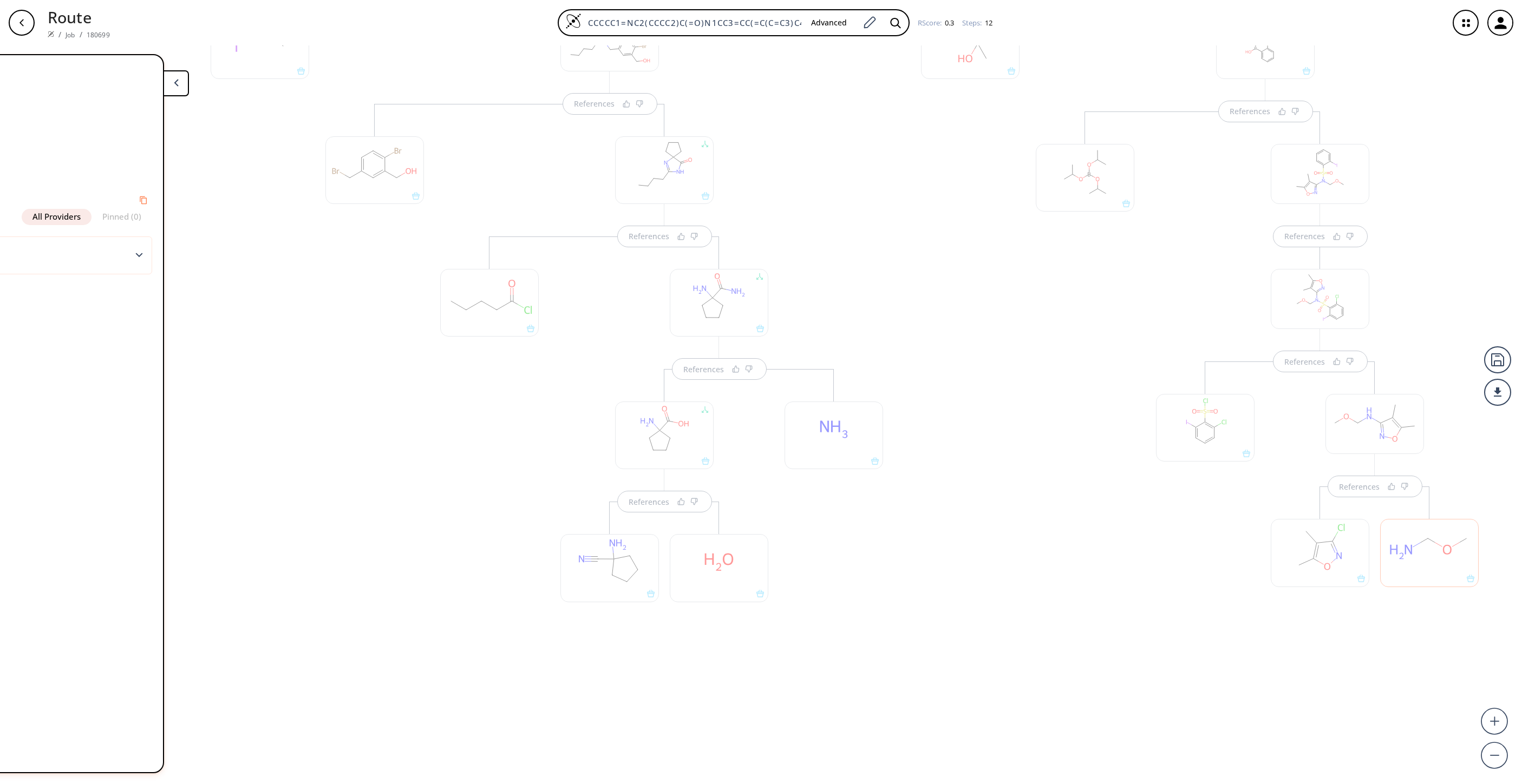
click at [1014, 429] on div at bounding box center [1375, 425] width 98 height 60
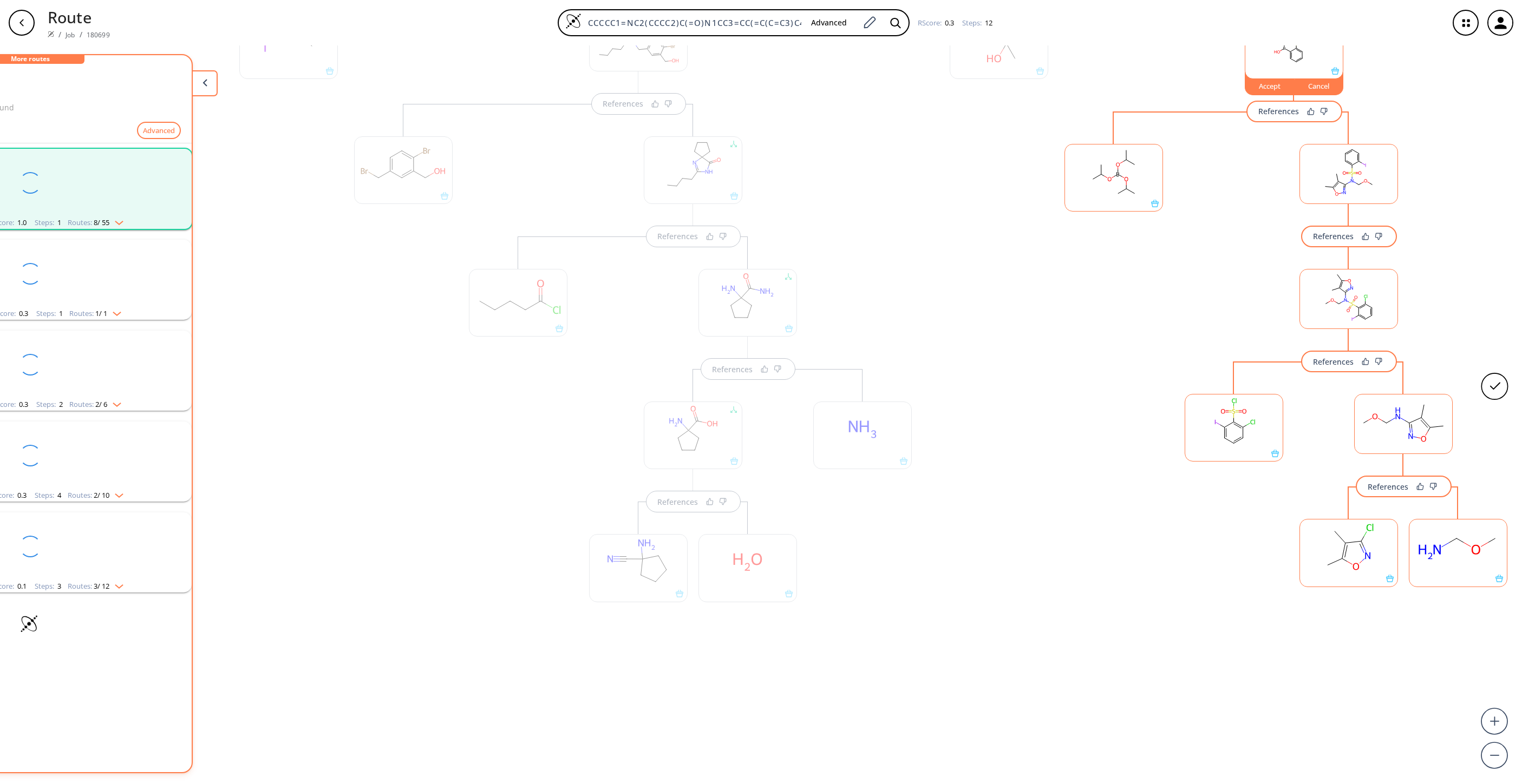
scroll to position [0, 0]
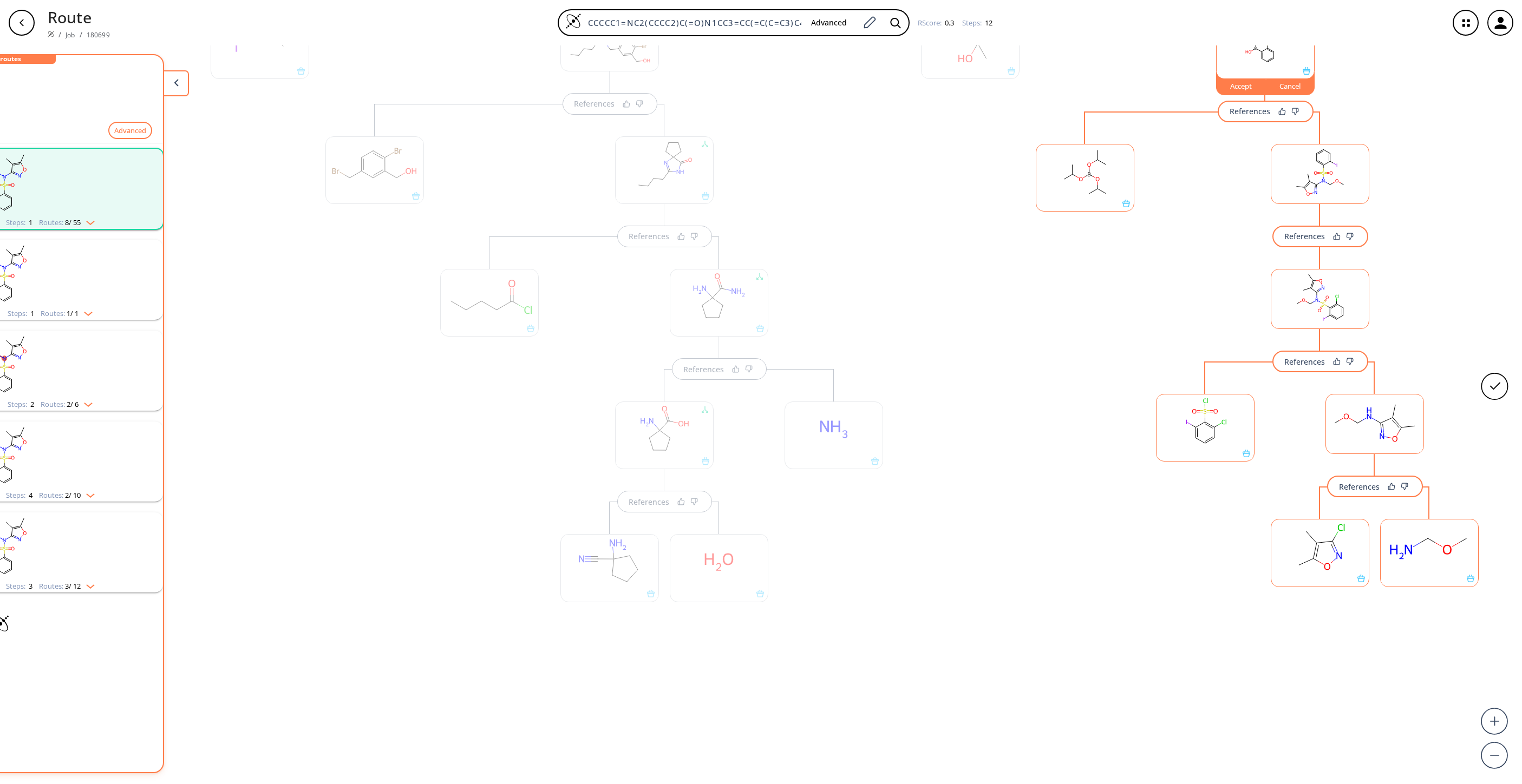
click at [1014, 429] on rect at bounding box center [1205, 422] width 98 height 56
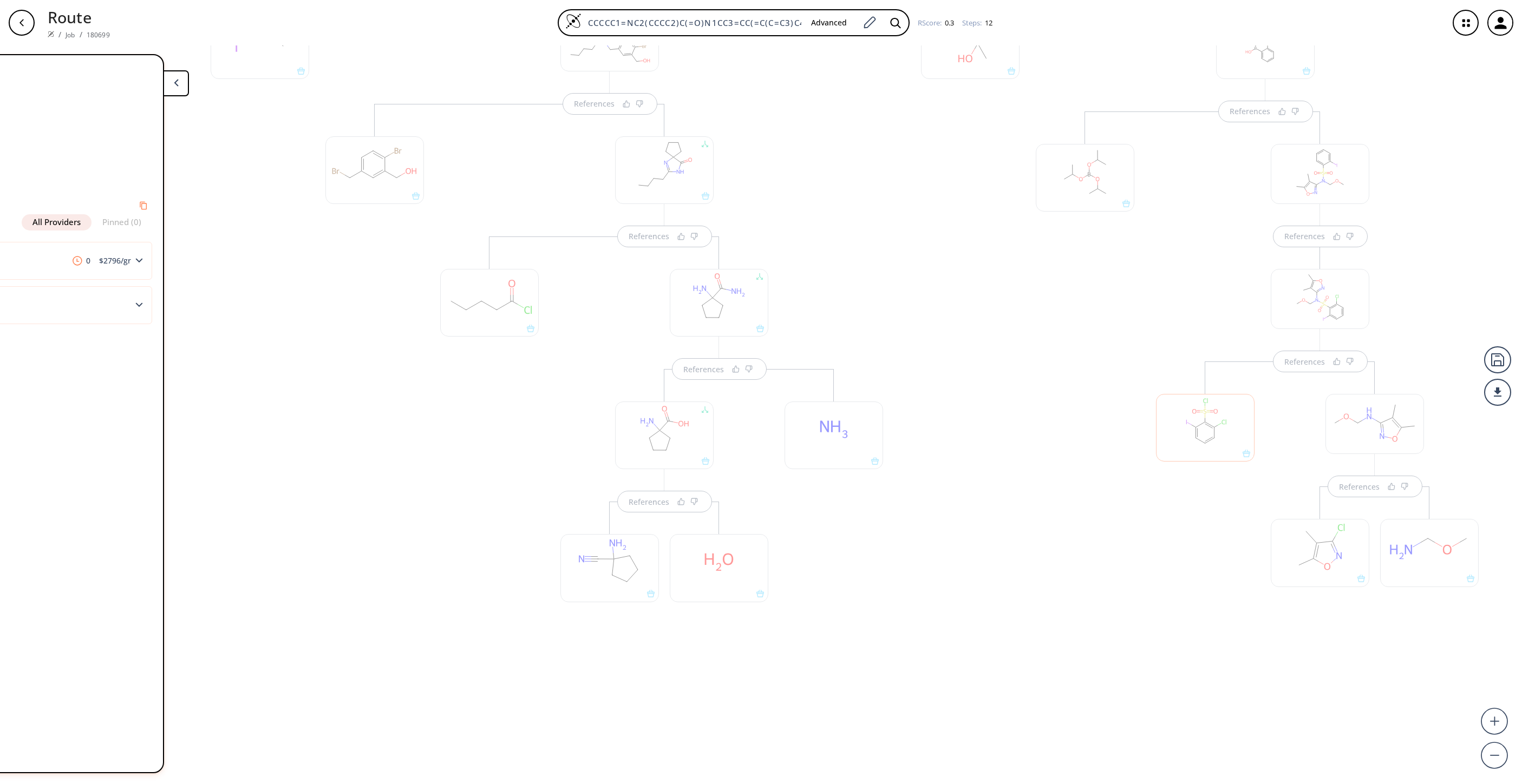
click at [1014, 294] on div "References References" at bounding box center [1320, 444] width 350 height 416
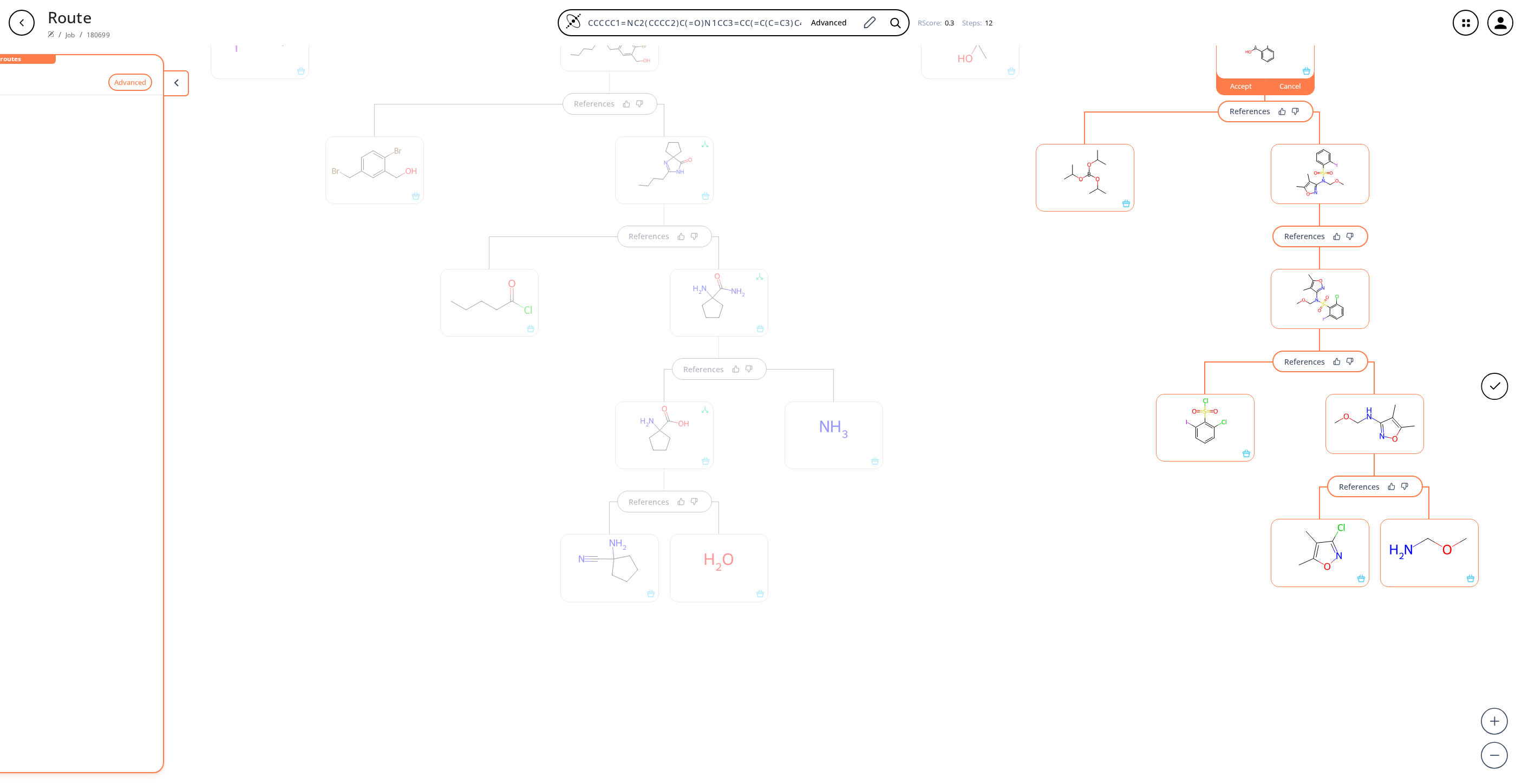
click at [1014, 292] on rect at bounding box center [1320, 298] width 98 height 56
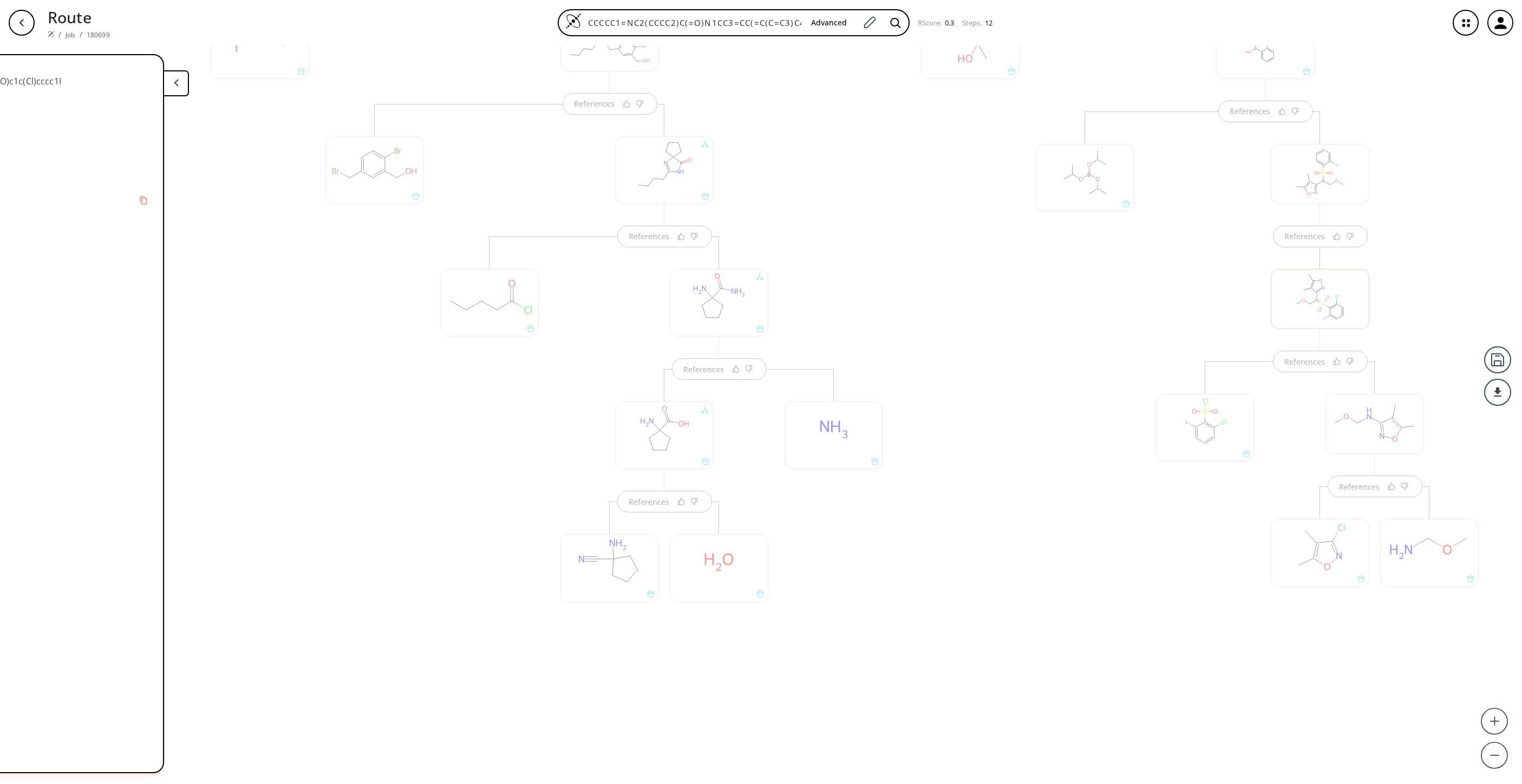
drag, startPoint x: 1317, startPoint y: 150, endPoint x: 1309, endPoint y: 152, distance: 8.2
click at [1014, 152] on div "References References References References References References References Re…" at bounding box center [675, 410] width 1693 height 730
click at [1014, 176] on div at bounding box center [1320, 174] width 98 height 60
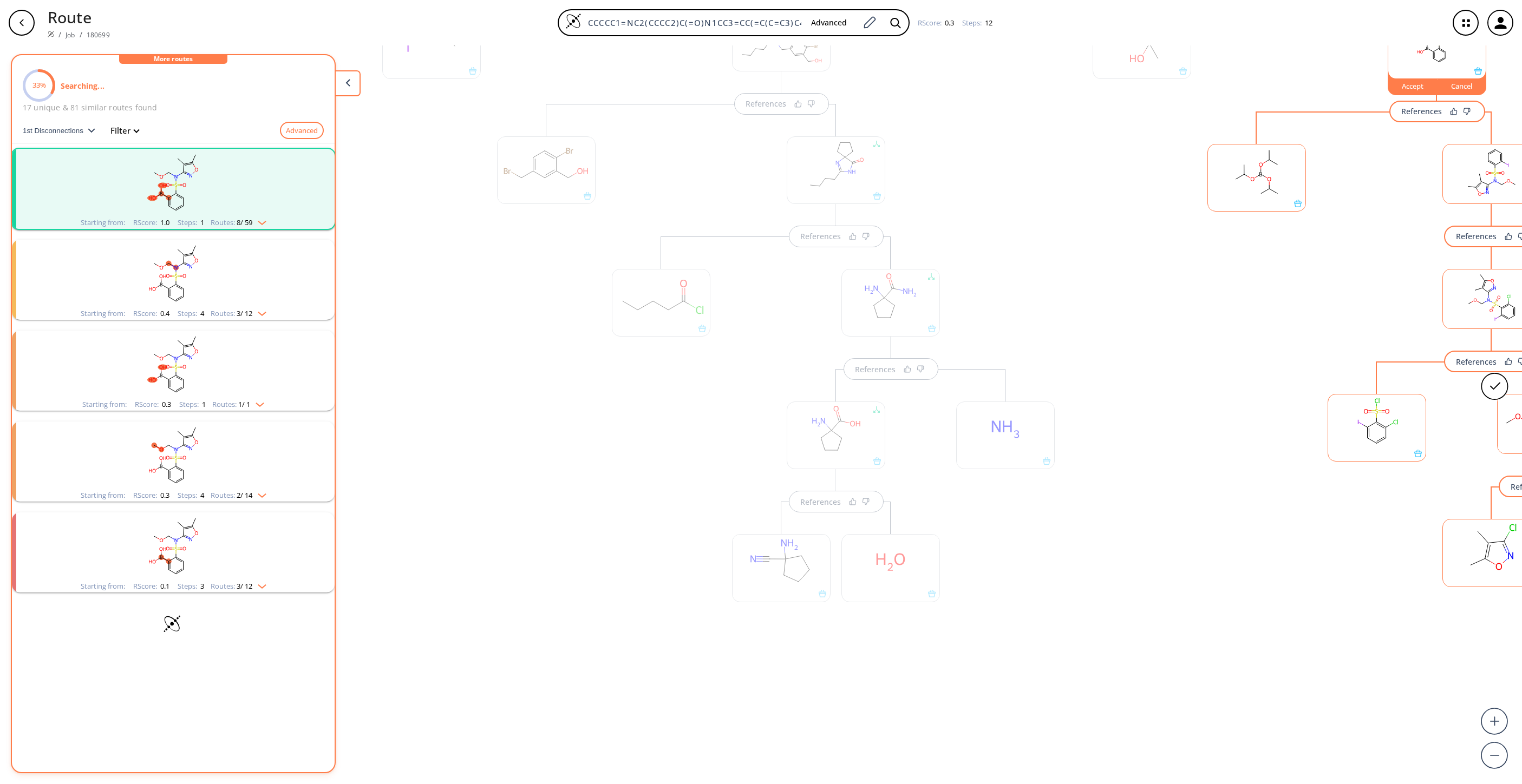
click at [215, 175] on rect "clusters" at bounding box center [173, 183] width 282 height 67
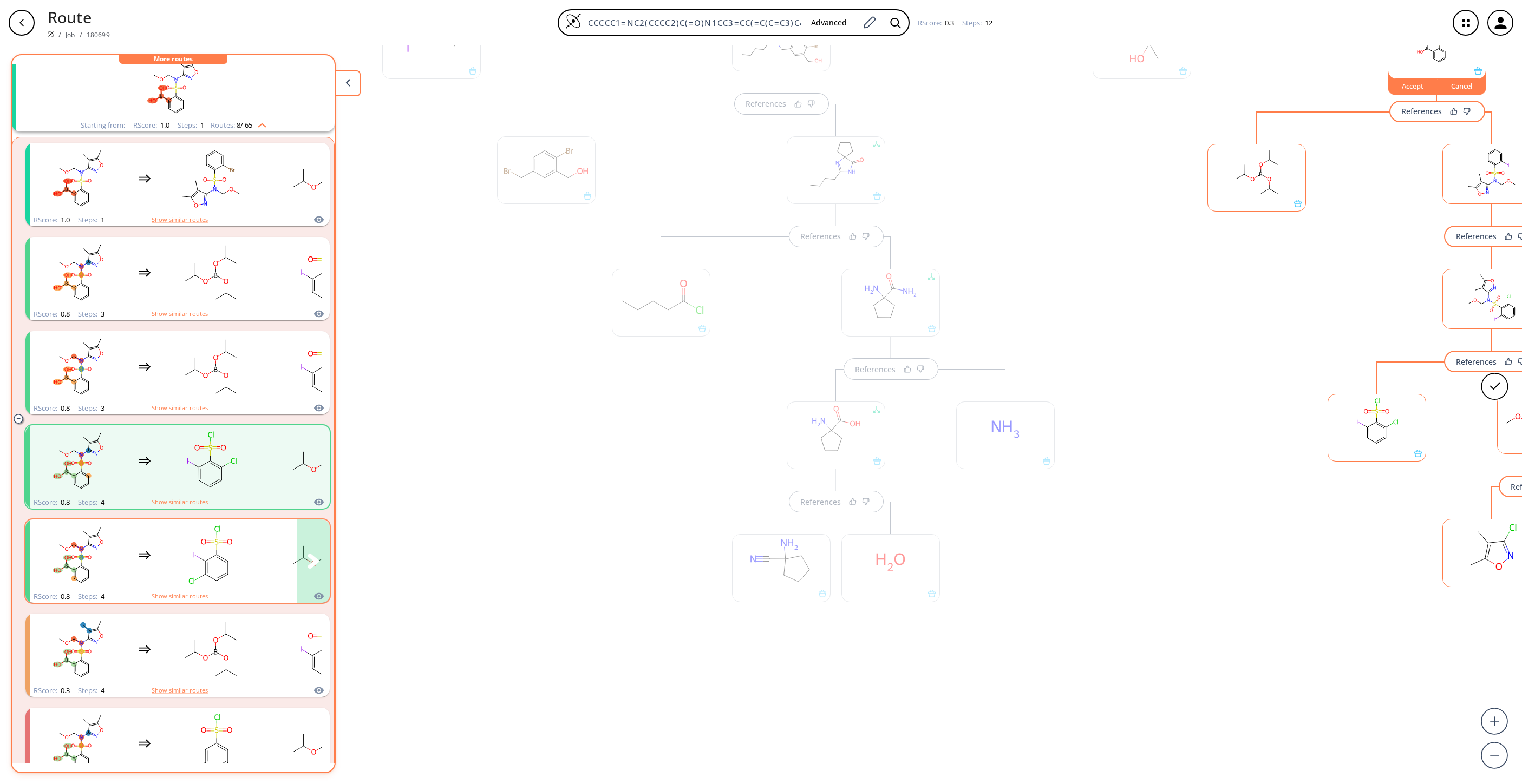
click at [171, 522] on rect "clusters" at bounding box center [210, 555] width 98 height 67
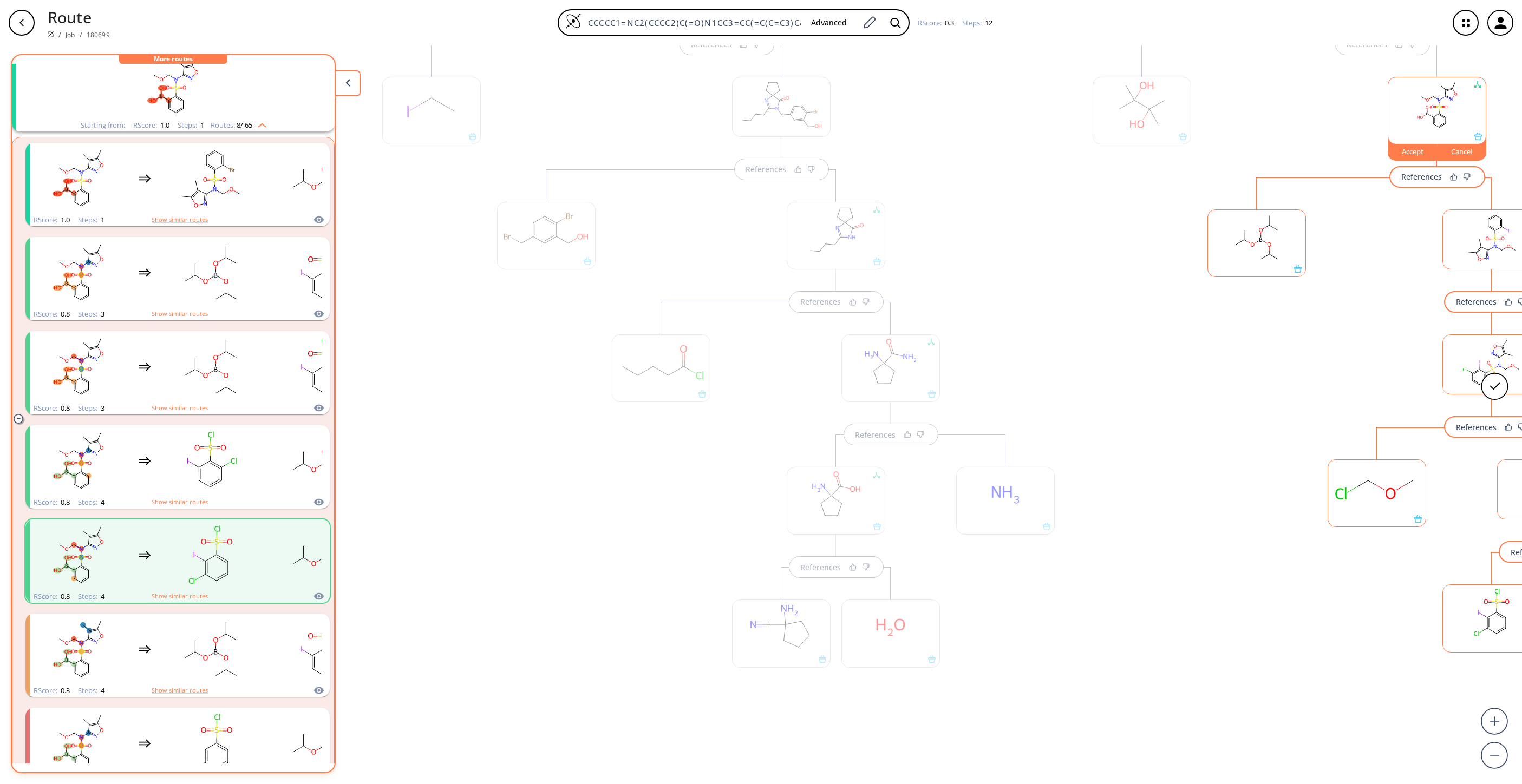
drag, startPoint x: 476, startPoint y: 780, endPoint x: 1057, endPoint y: 721, distance: 584.0
click at [1014, 522] on body "Route / Job / 180699 CCCCC1=NC2(CCCC2)C(=O)N1CC3=CC(=C(C=C3)C4=CC=CC=C4S(=O)(=O…" at bounding box center [761, 392] width 1522 height 784
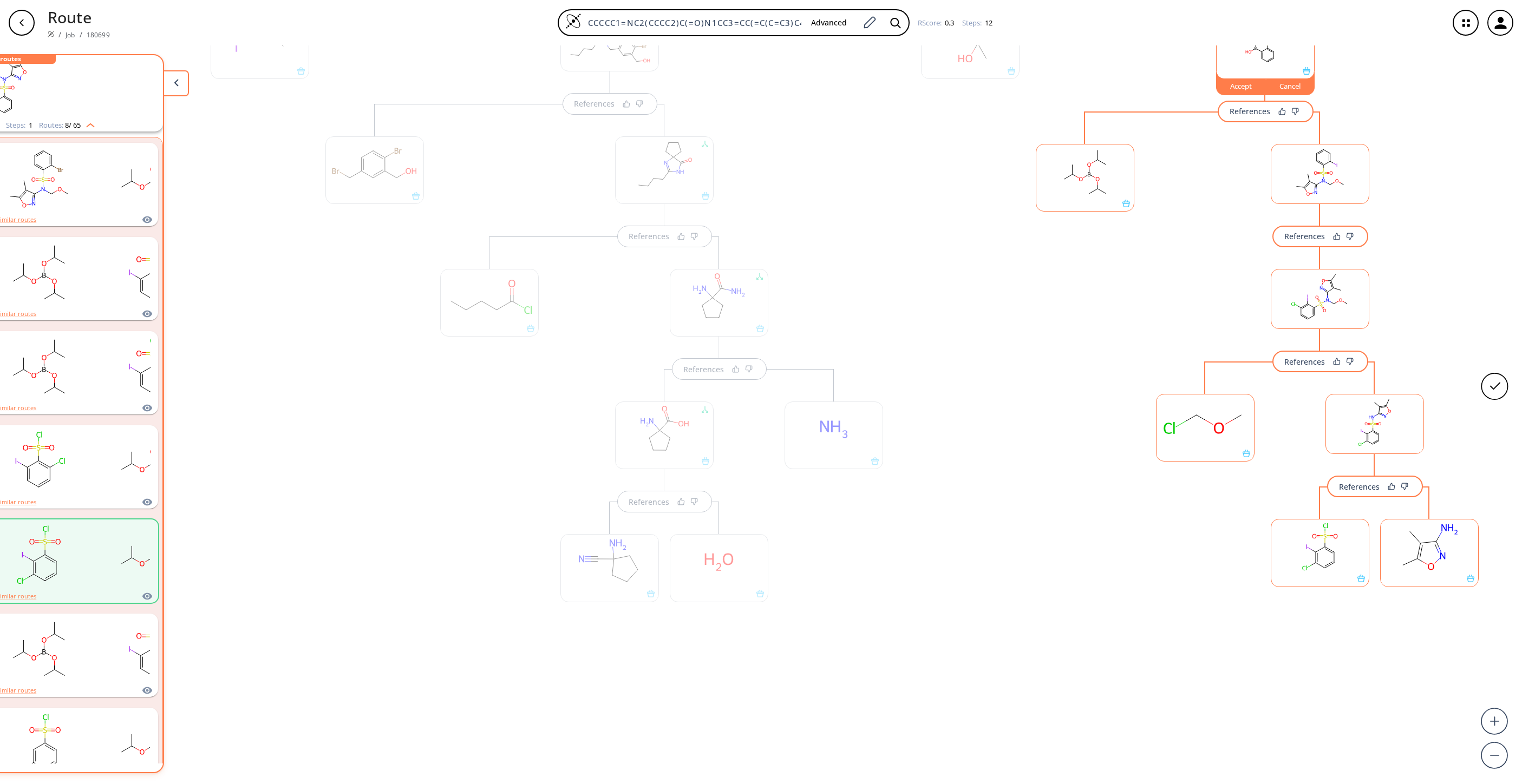
click at [1014, 522] on rect at bounding box center [1320, 548] width 98 height 56
click at [1014, 522] on ellipse at bounding box center [1316, 563] width 6 height 6
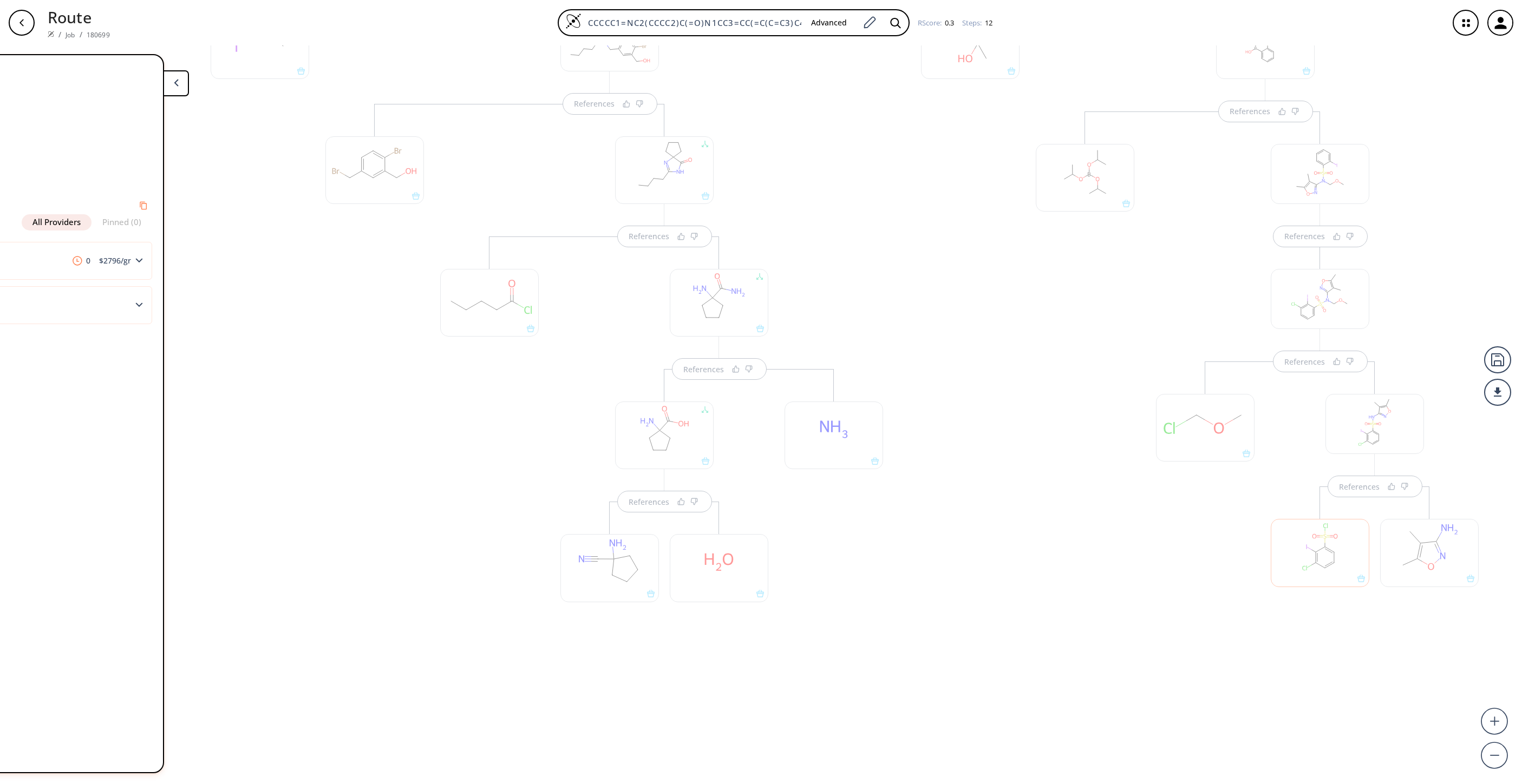
click at [1014, 522] on div at bounding box center [1430, 552] width 98 height 67
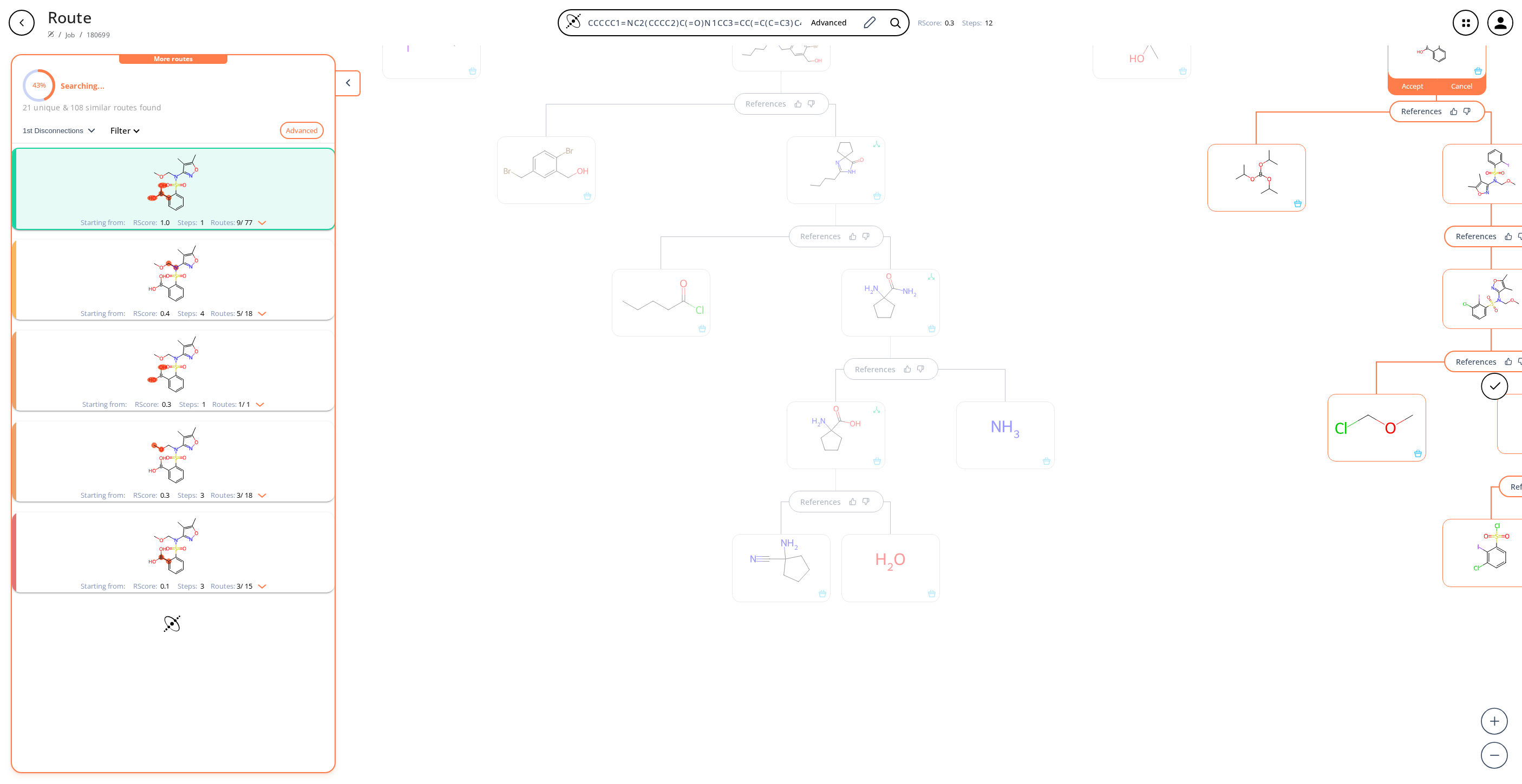
click at [283, 171] on rect "clusters" at bounding box center [173, 183] width 282 height 67
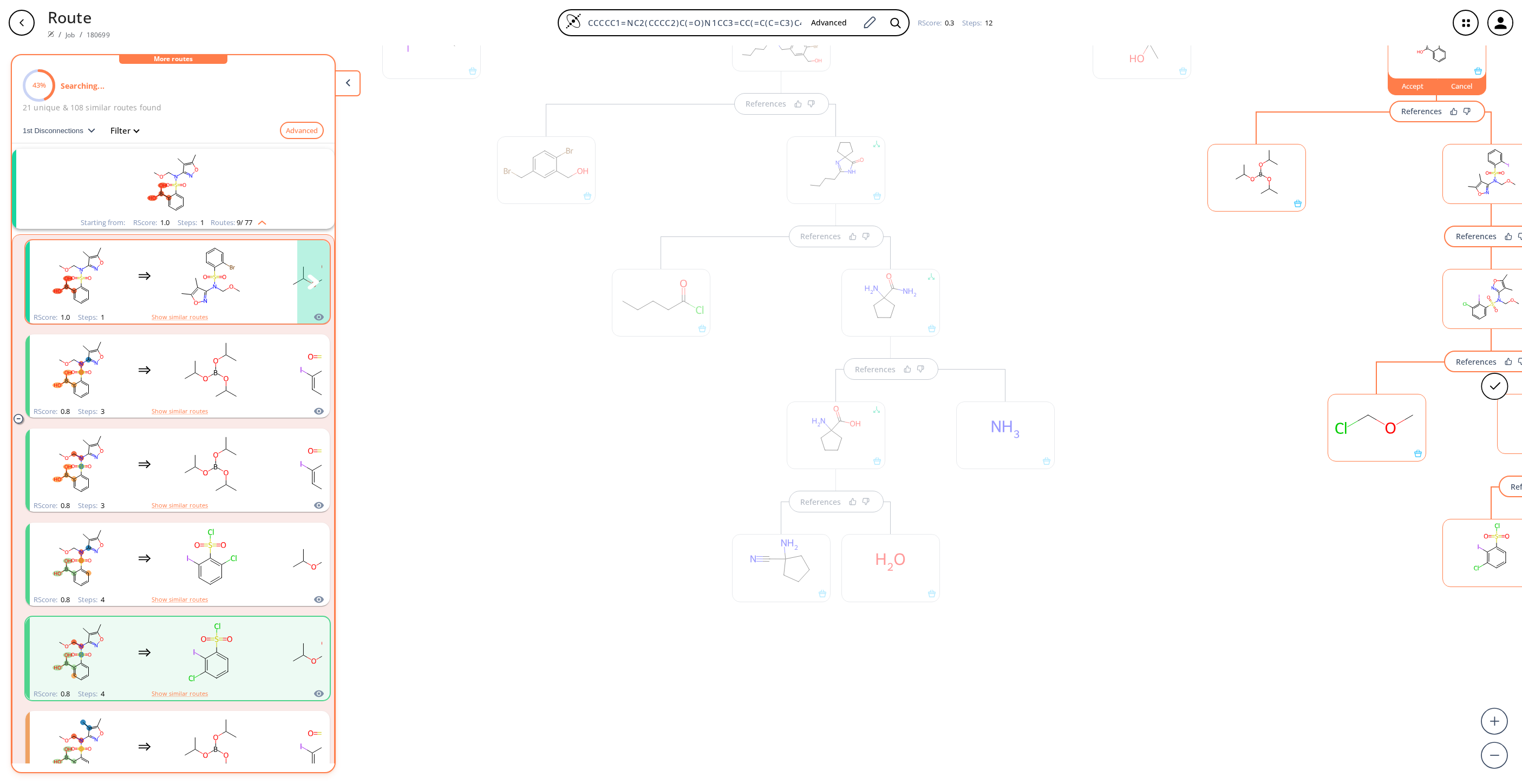
click at [148, 270] on icon "clusters" at bounding box center [144, 276] width 13 height 13
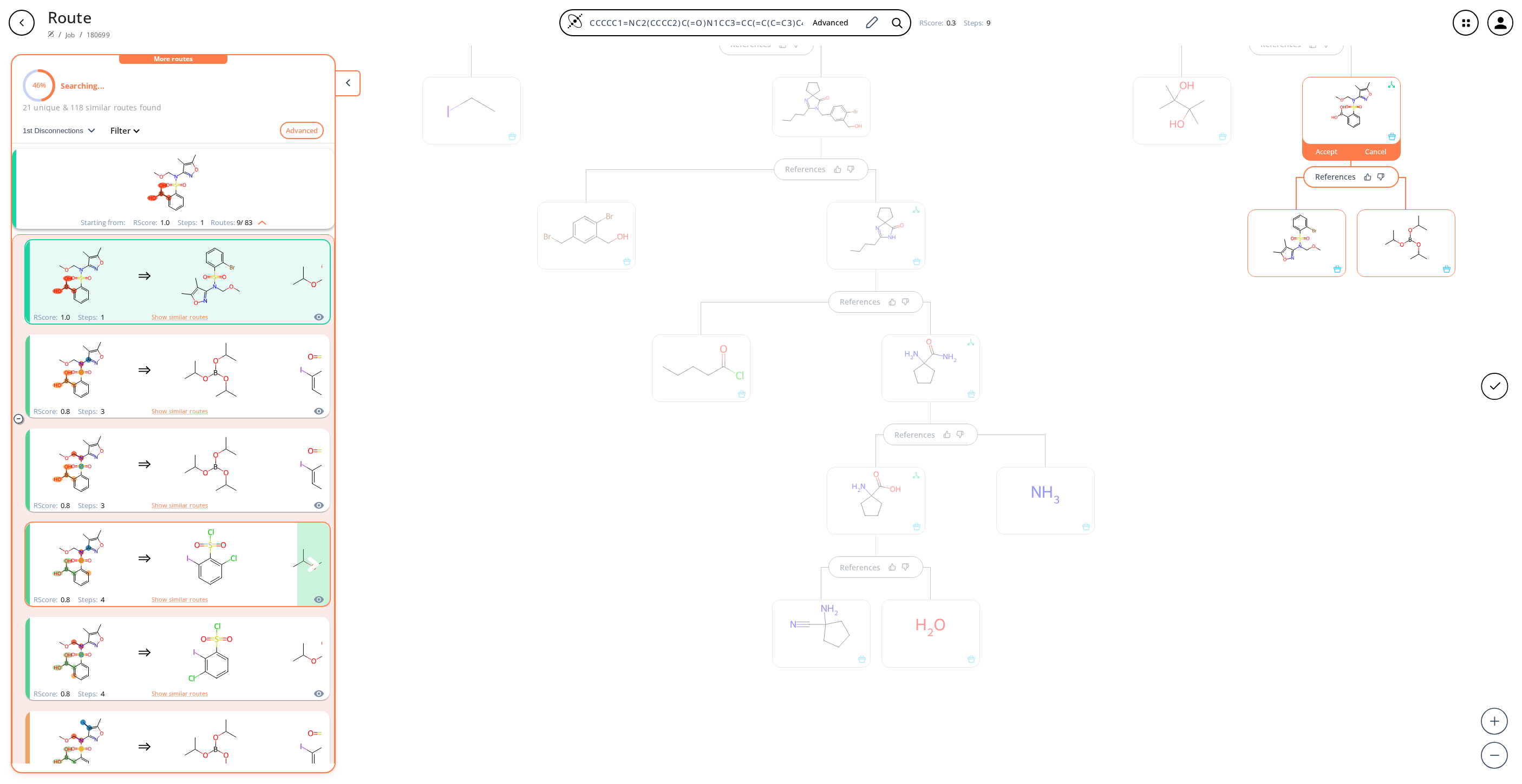
click at [227, 522] on rect "clusters" at bounding box center [210, 558] width 98 height 67
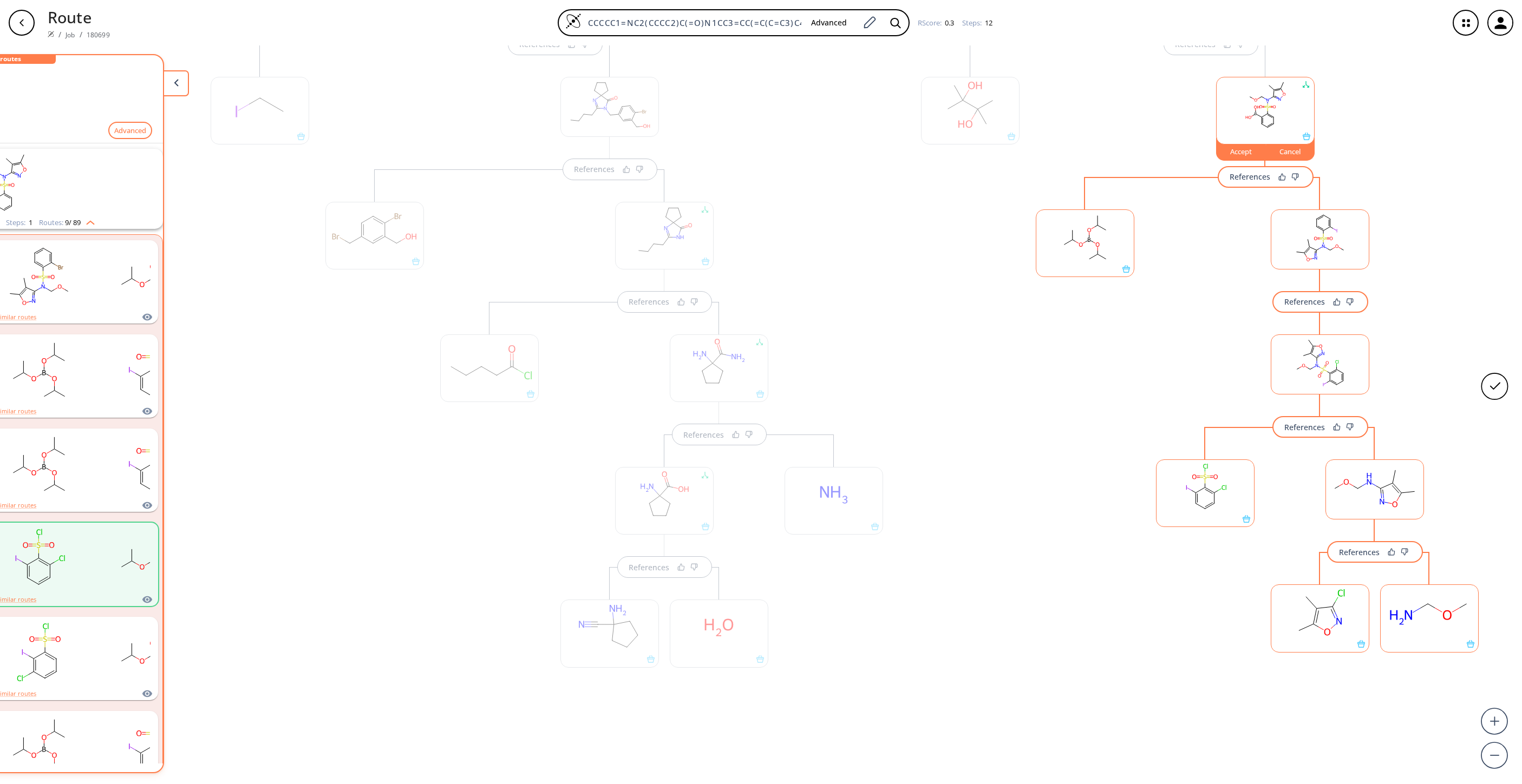
click at [1014, 522] on ellipse at bounding box center [1332, 607] width 10 height 10
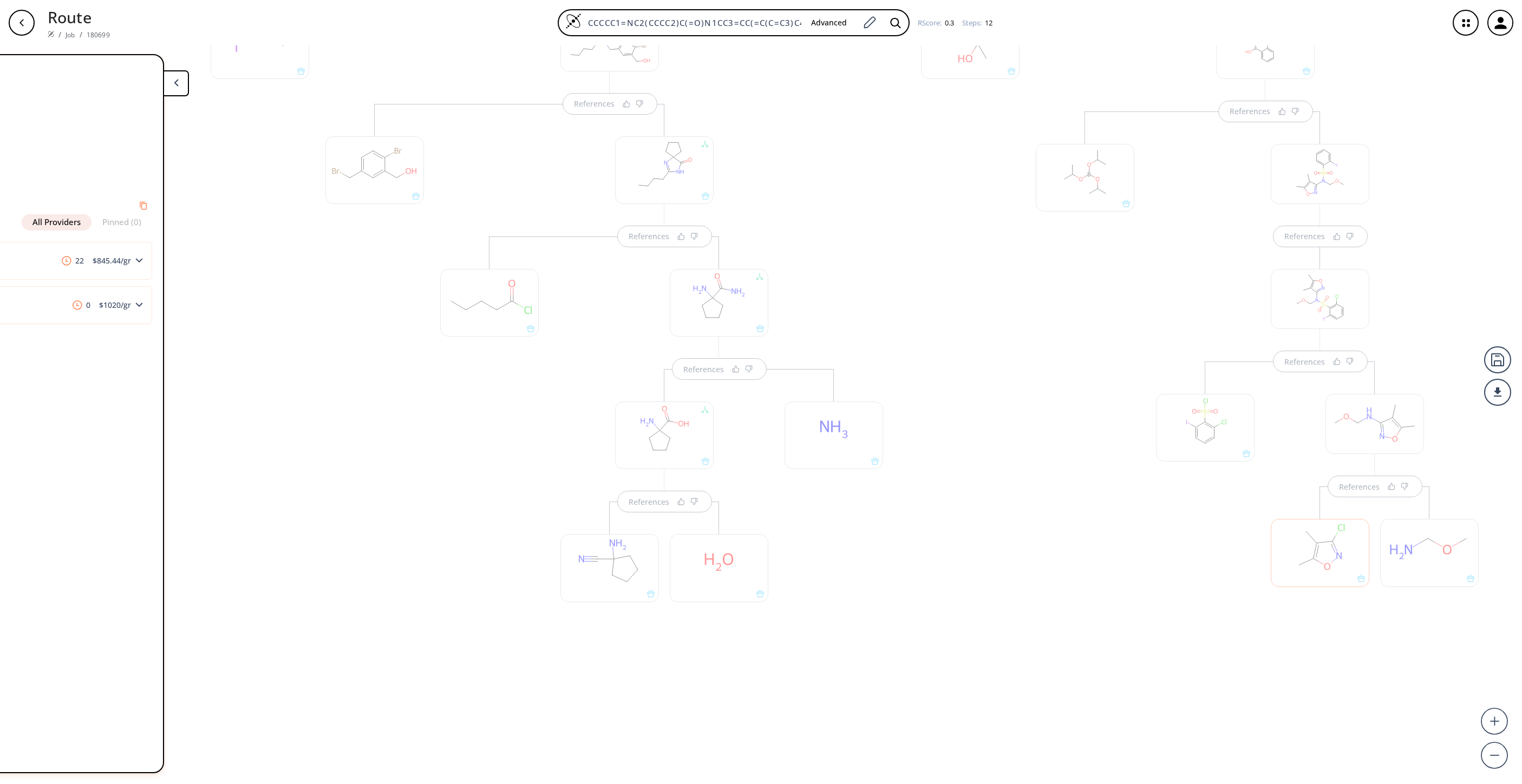
click at [1014, 522] on div at bounding box center [1430, 552] width 98 height 67
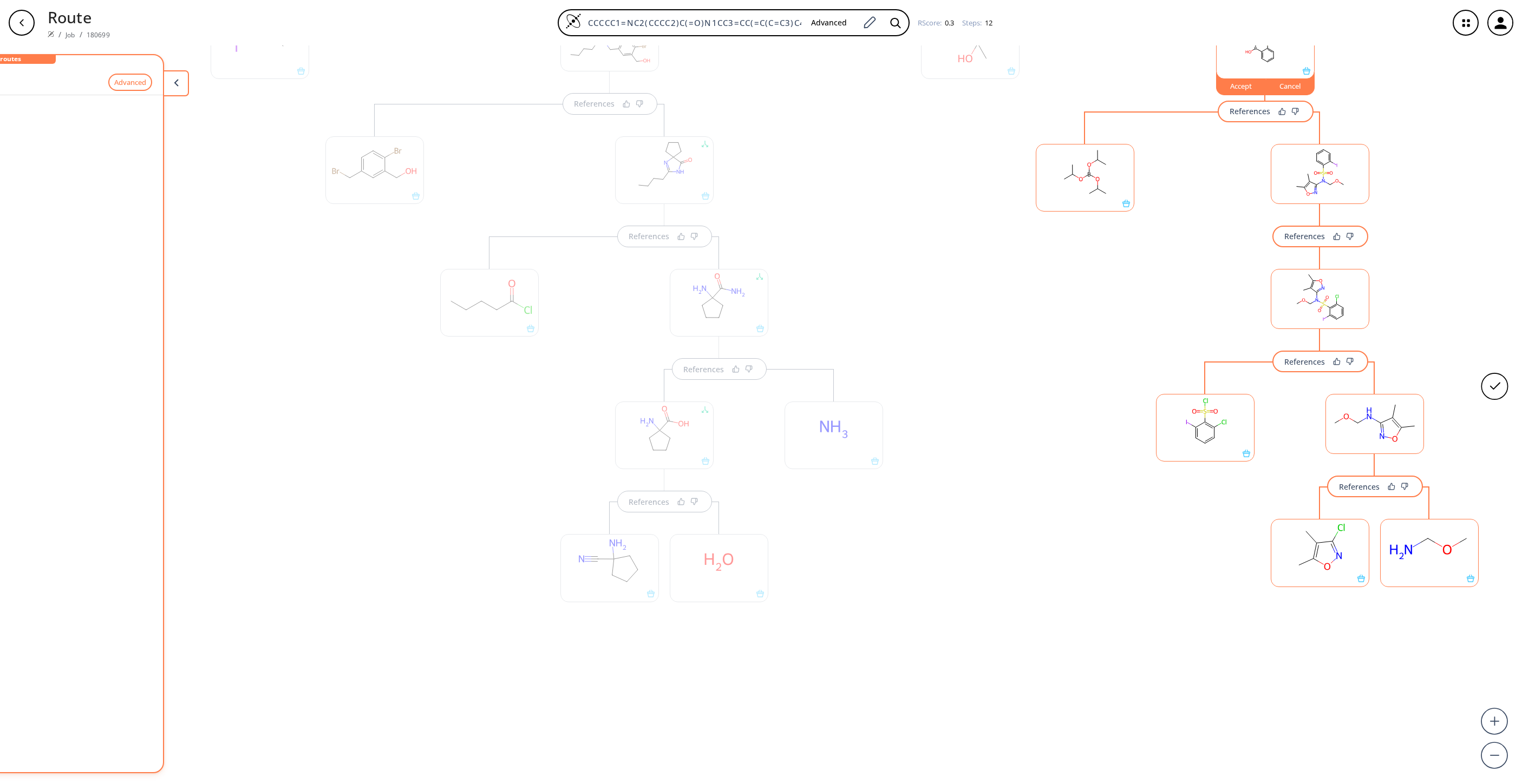
scroll to position [0, 91]
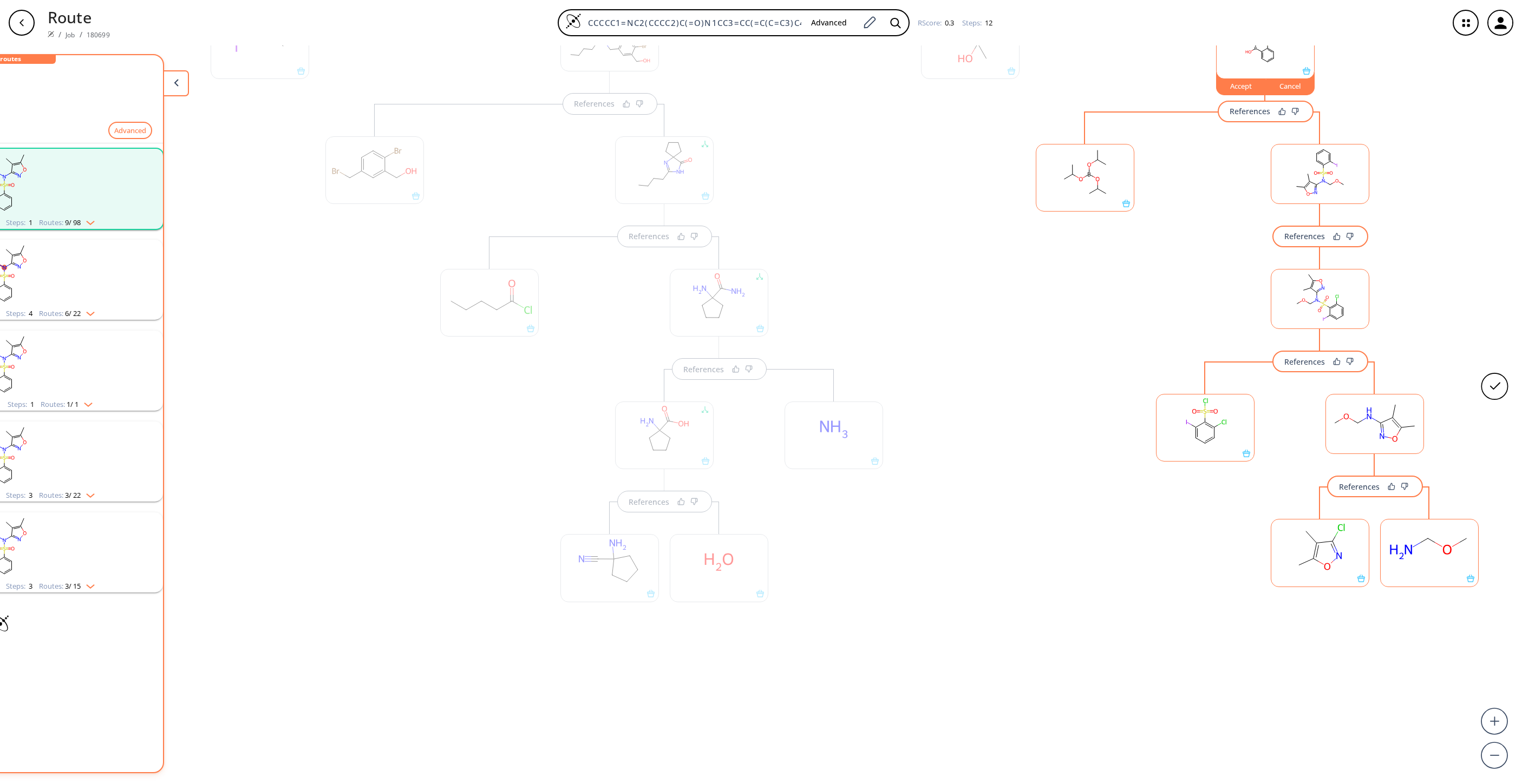
click at [1014, 408] on rect at bounding box center [1205, 422] width 98 height 56
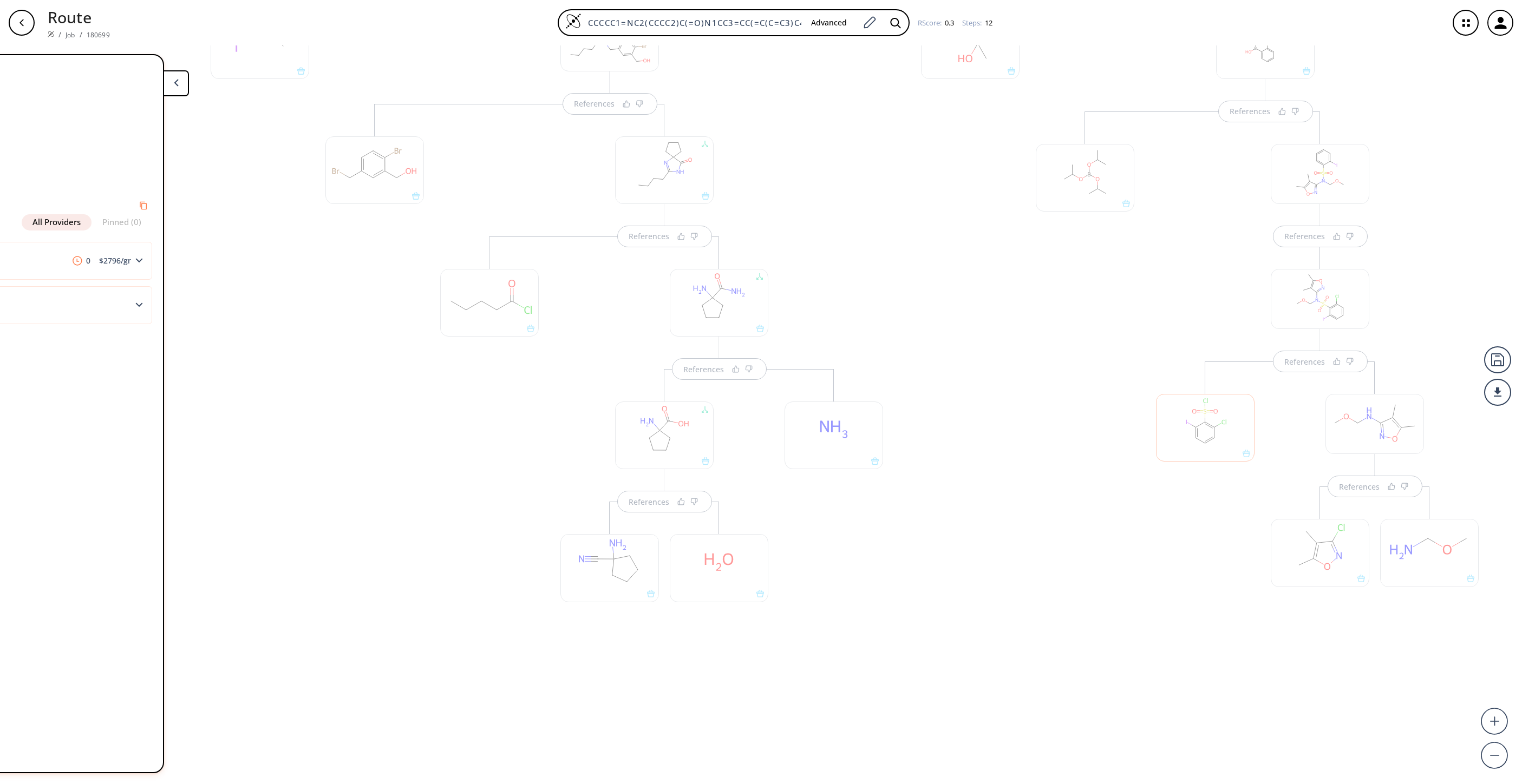
scroll to position [0, 0]
click at [1014, 522] on div at bounding box center [1085, 392] width 110 height 563
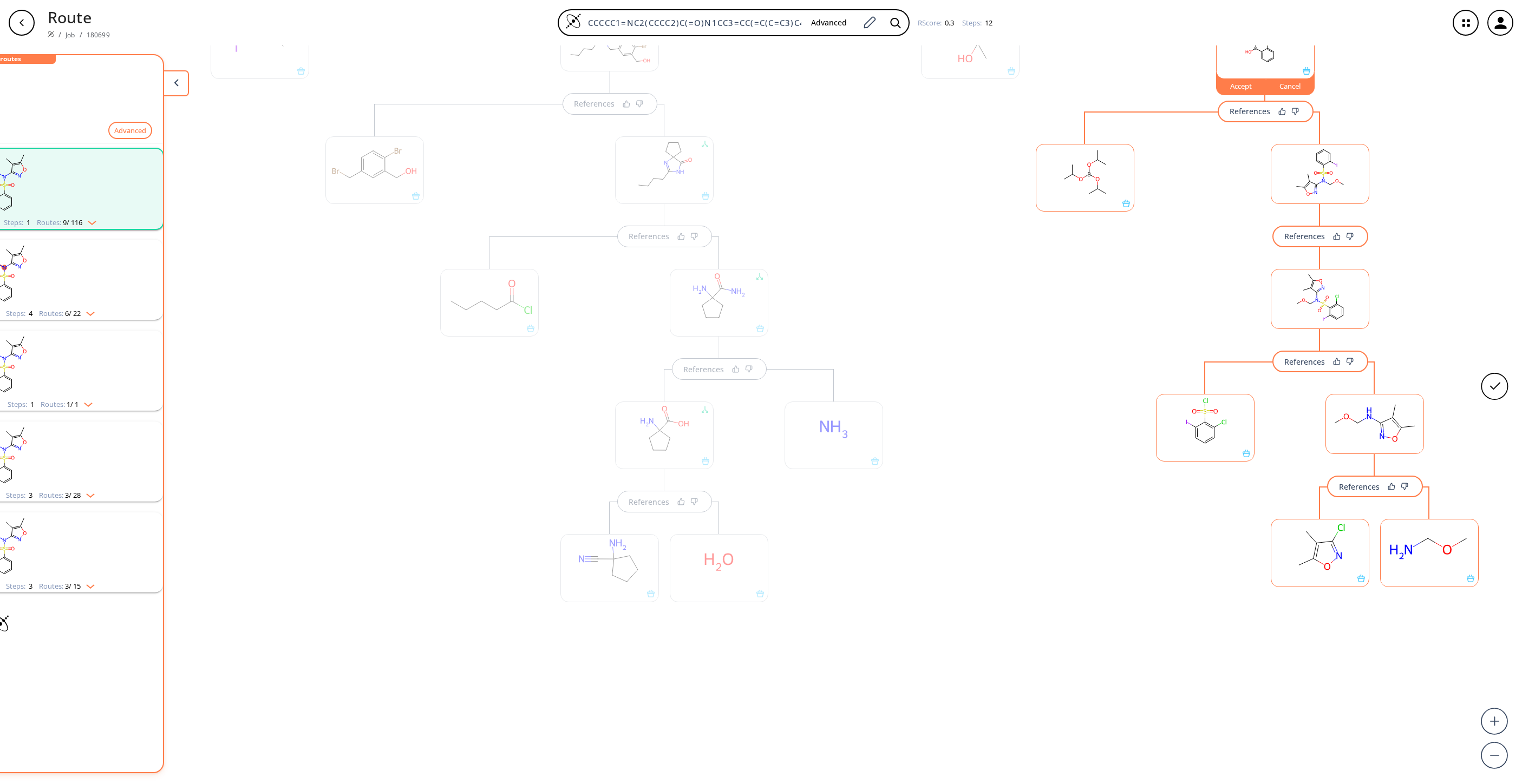
click at [1014, 522] on rect at bounding box center [1320, 548] width 98 height 56
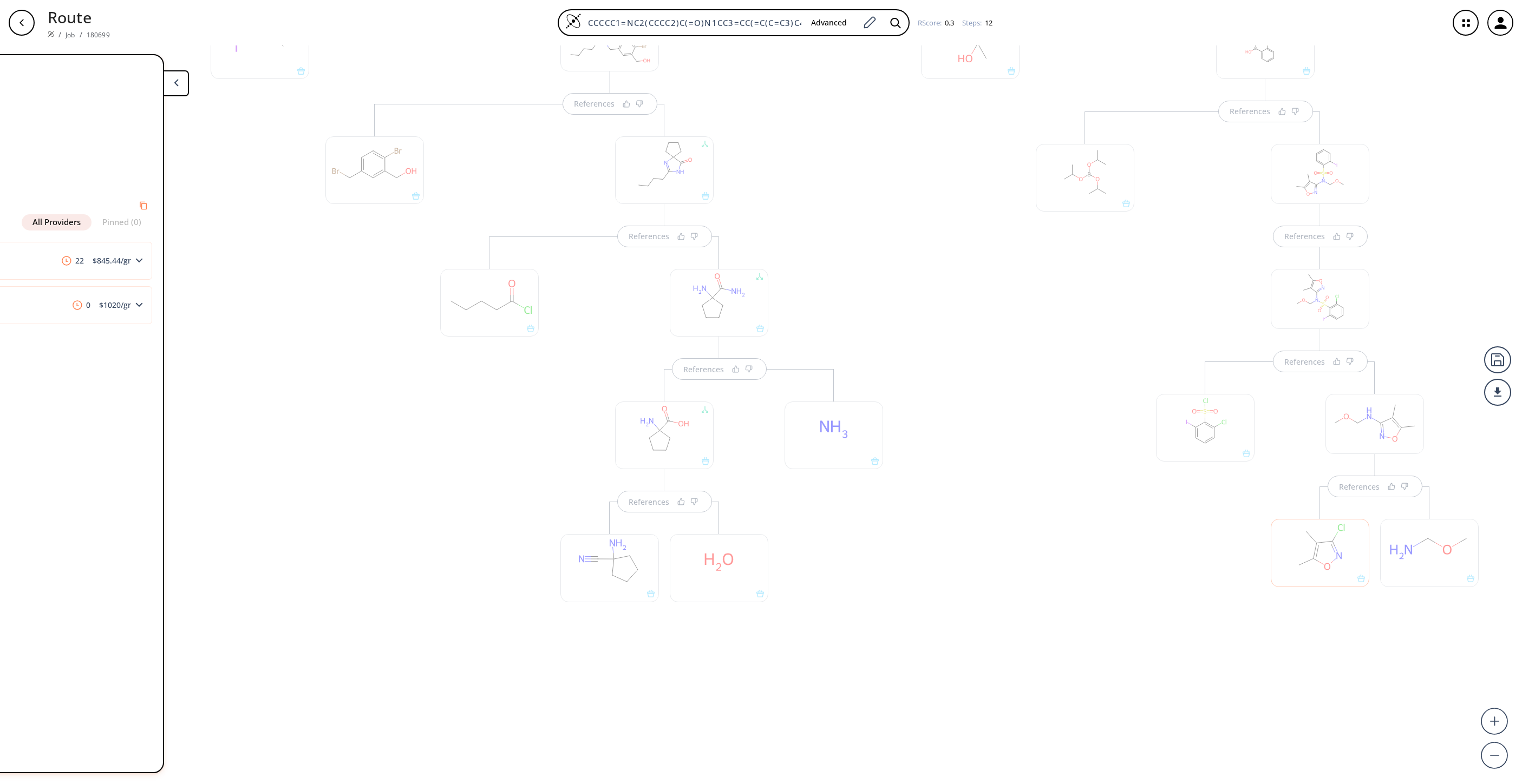
click at [1014, 473] on div at bounding box center [1205, 496] width 110 height 268
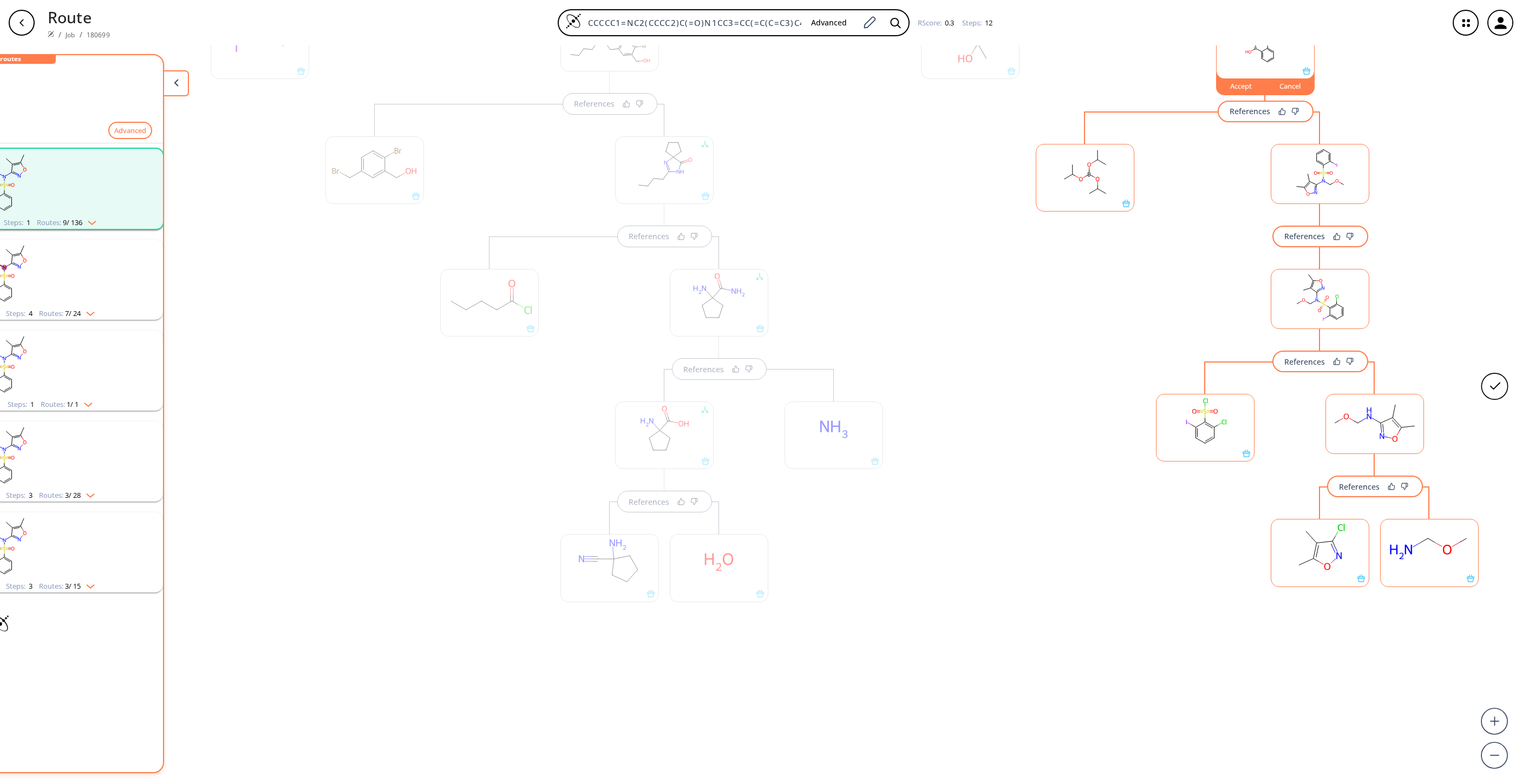
drag, startPoint x: 765, startPoint y: 771, endPoint x: 366, endPoint y: 773, distance: 399.0
click at [366, 522] on div "References References References References References References References Re…" at bounding box center [675, 410] width 1693 height 730
click at [1014, 60] on rect at bounding box center [1266, 40] width 98 height 56
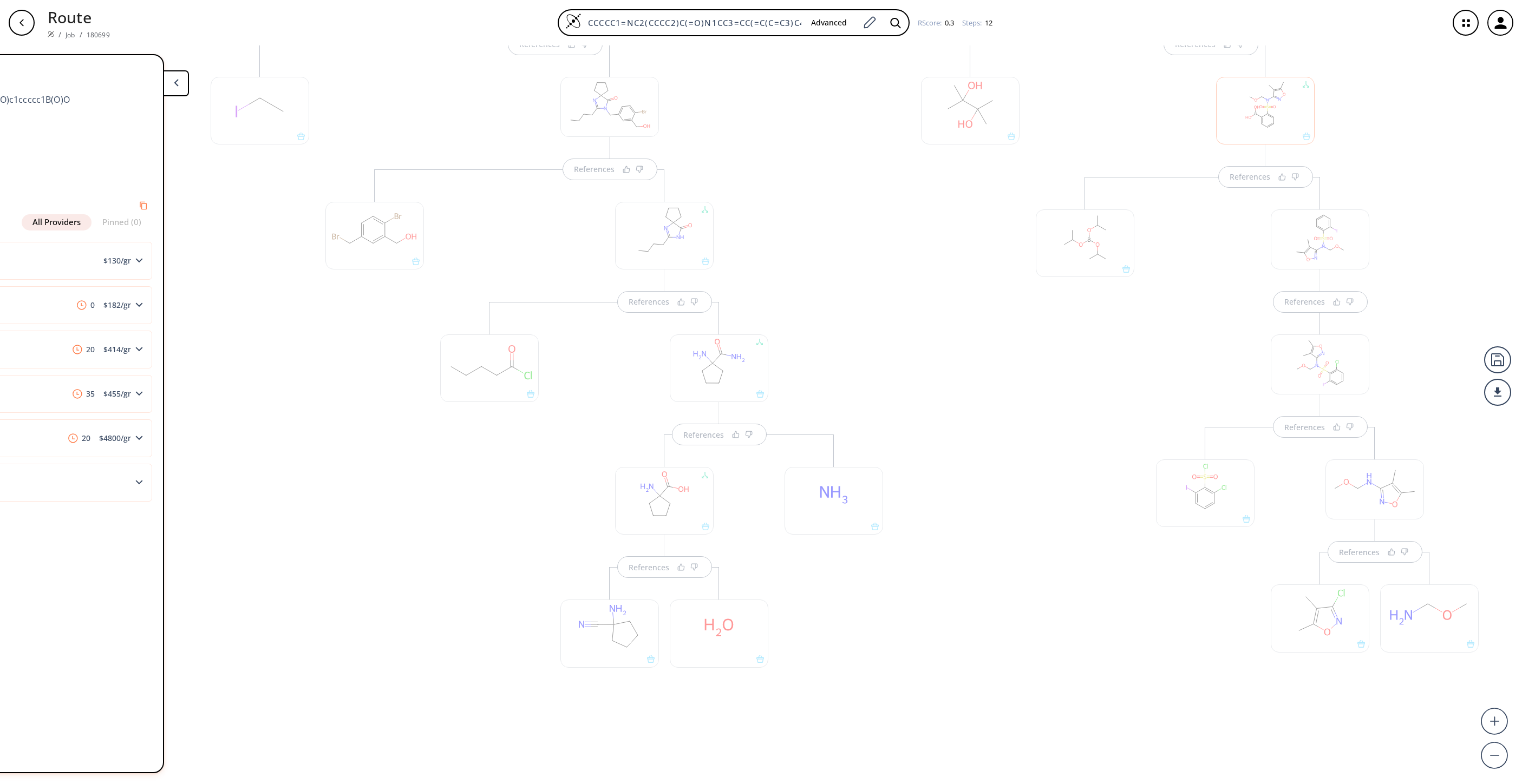
click at [1014, 290] on div "References References References" at bounding box center [1320, 458] width 360 height 563
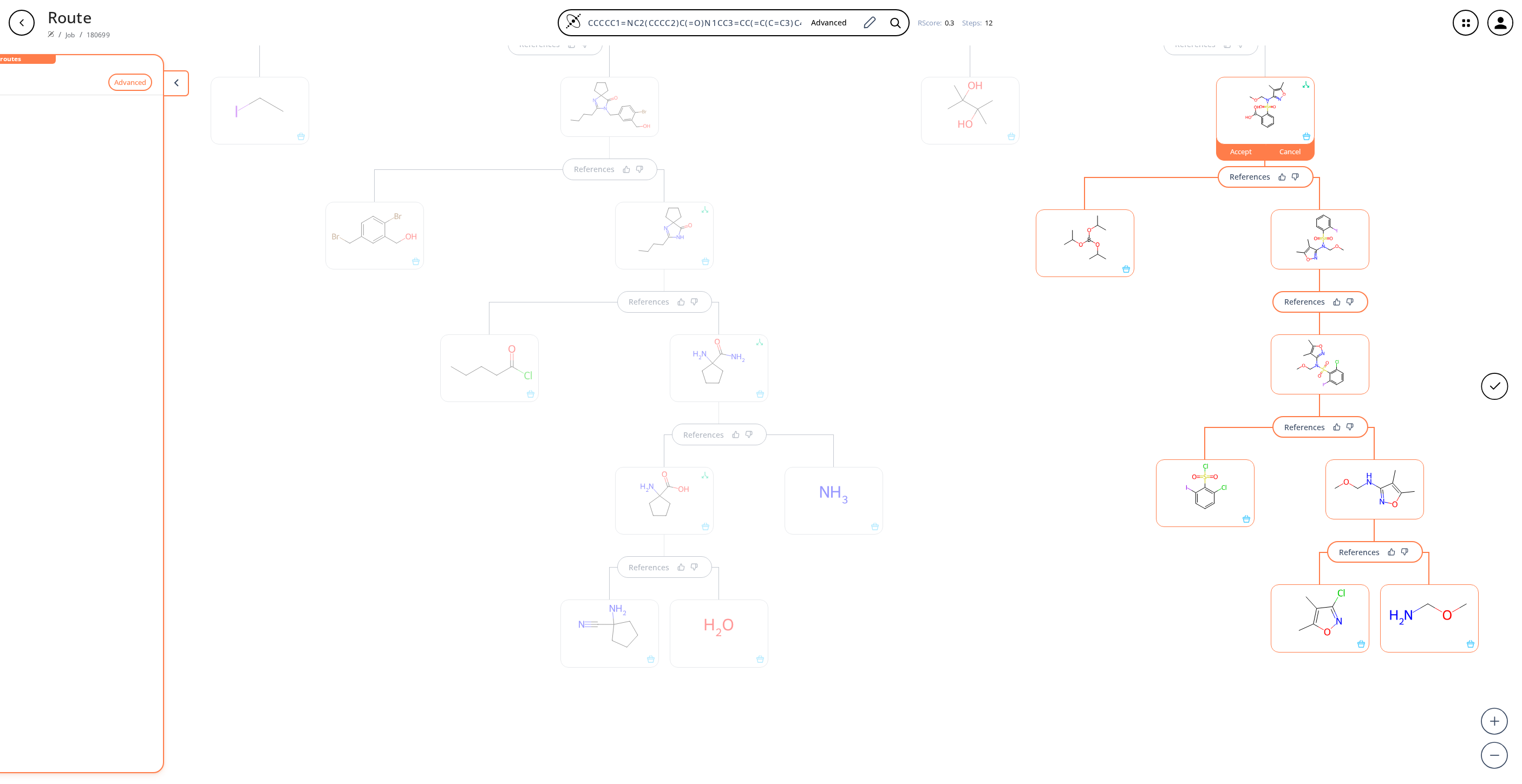
click at [1014, 159] on button "Cancel" at bounding box center [1291, 148] width 49 height 23
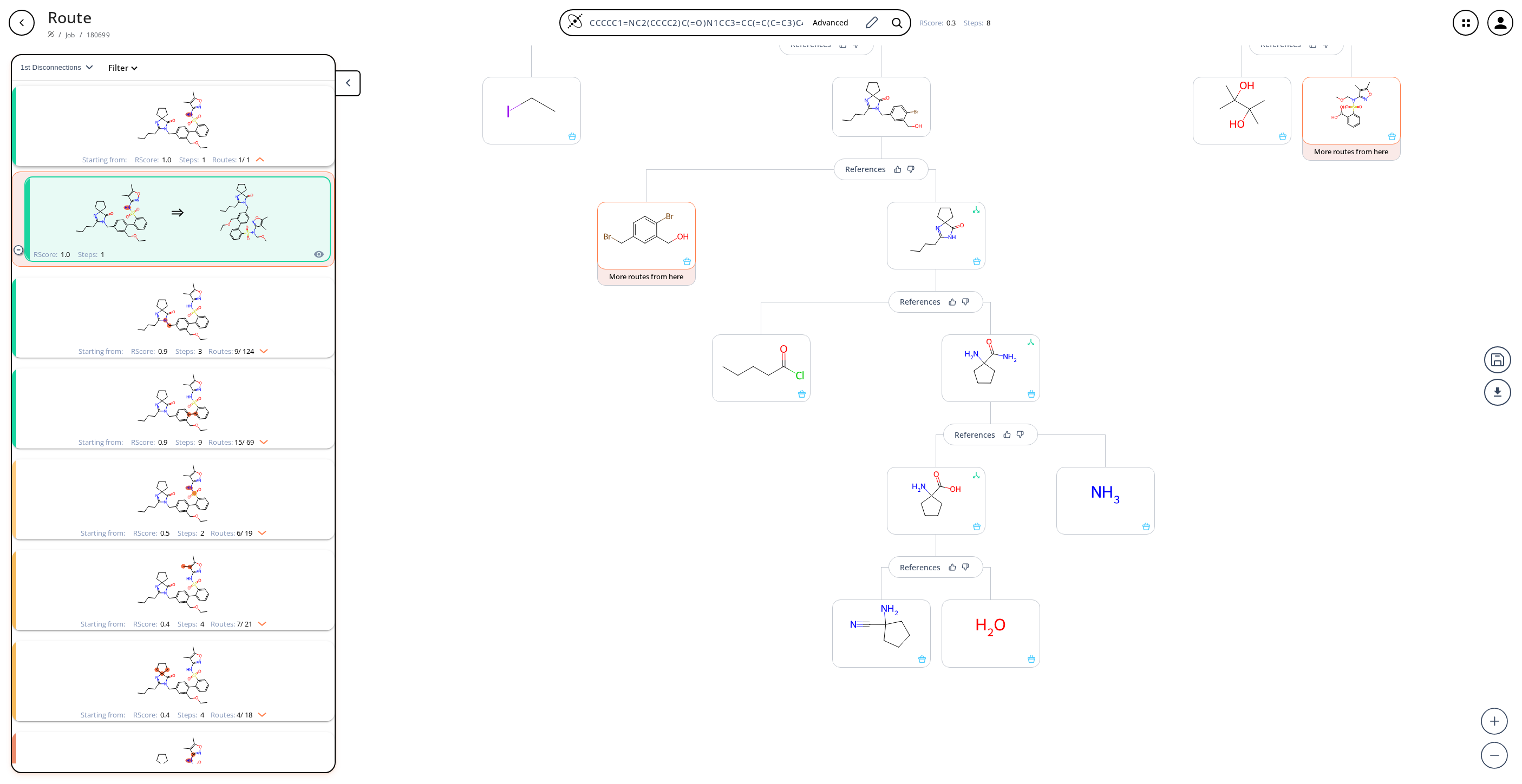
click at [1014, 103] on rect at bounding box center [1351, 106] width 98 height 56
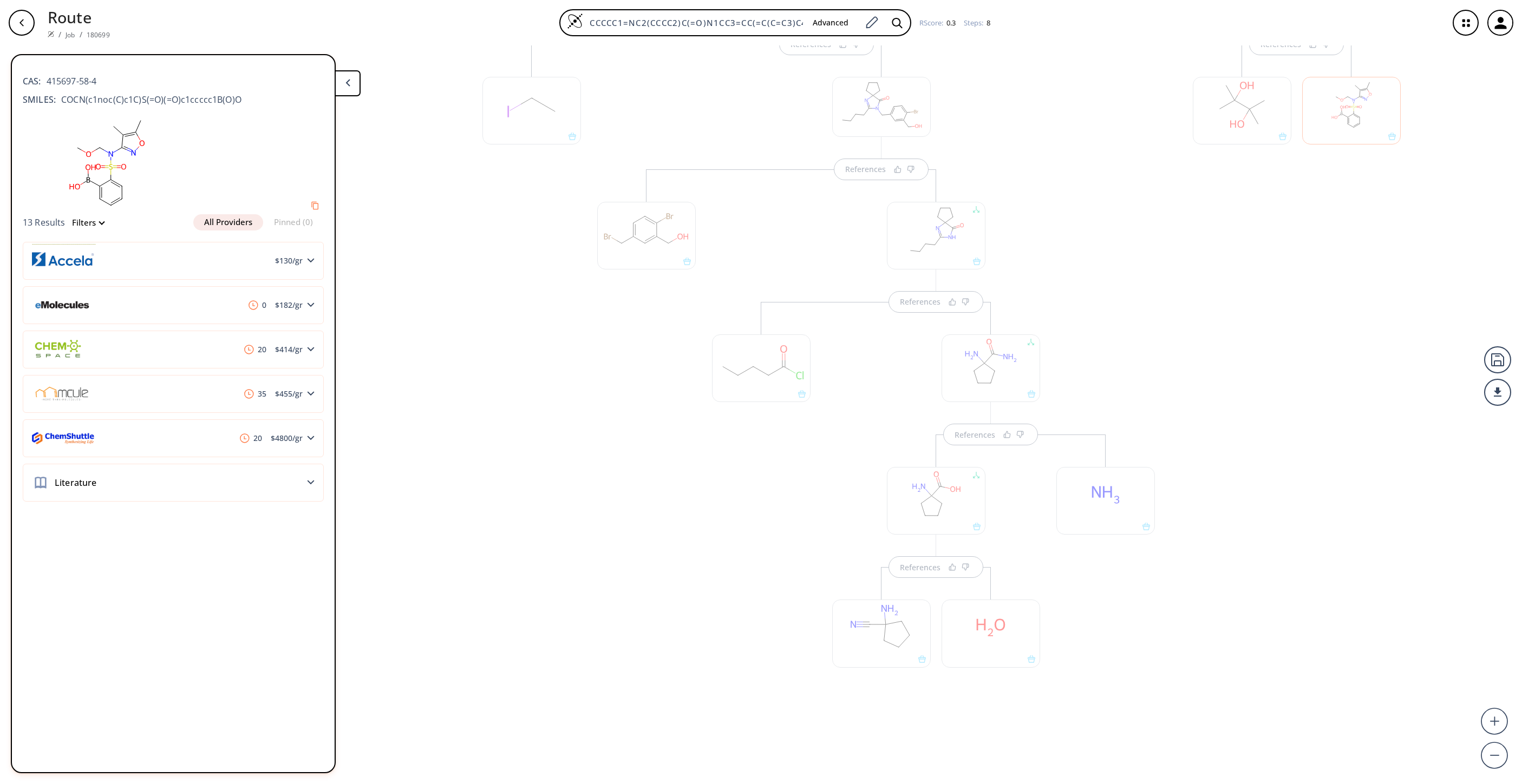
click at [1014, 117] on div at bounding box center [1351, 110] width 98 height 67
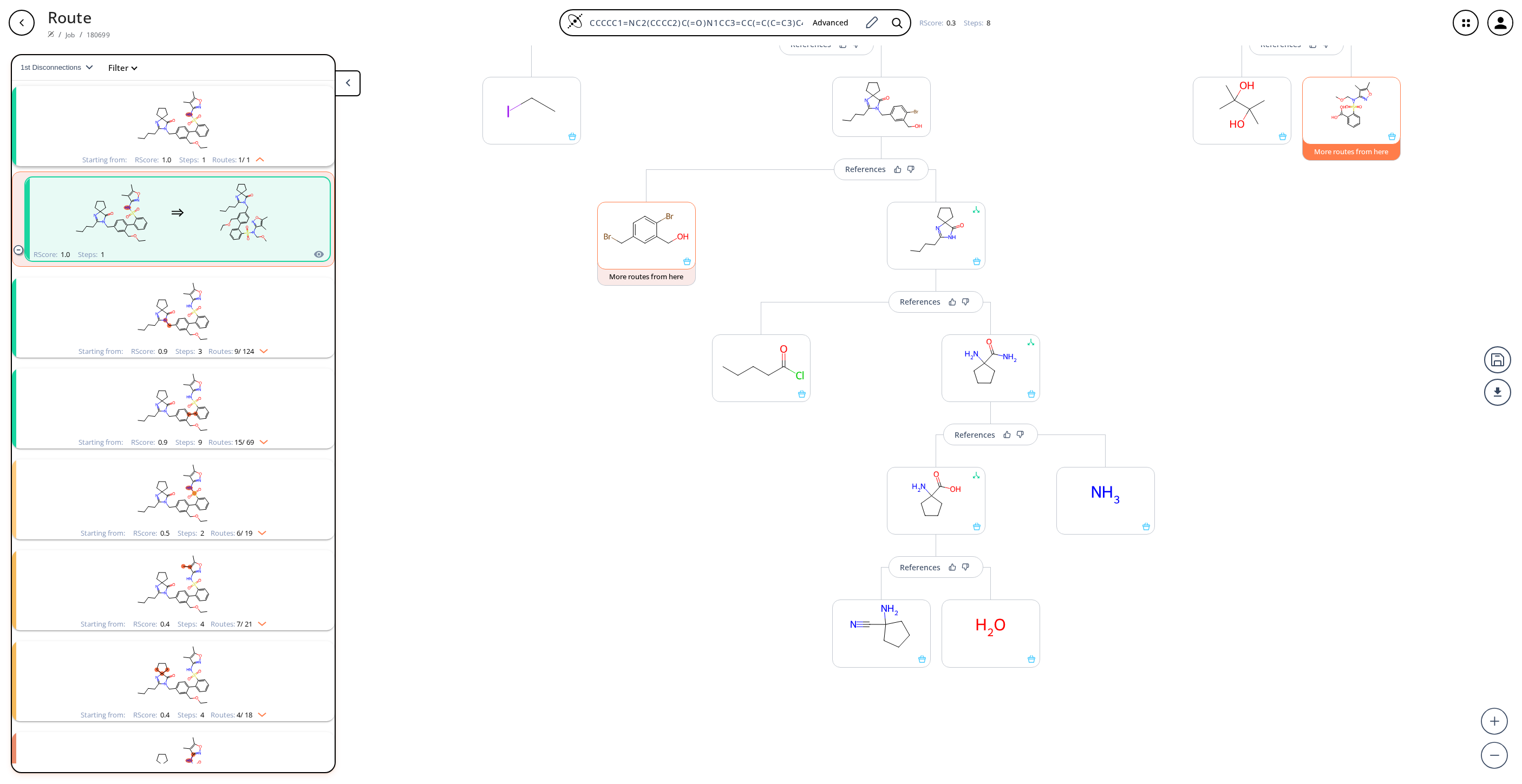
click at [1014, 153] on button "More routes from here" at bounding box center [1351, 148] width 98 height 23
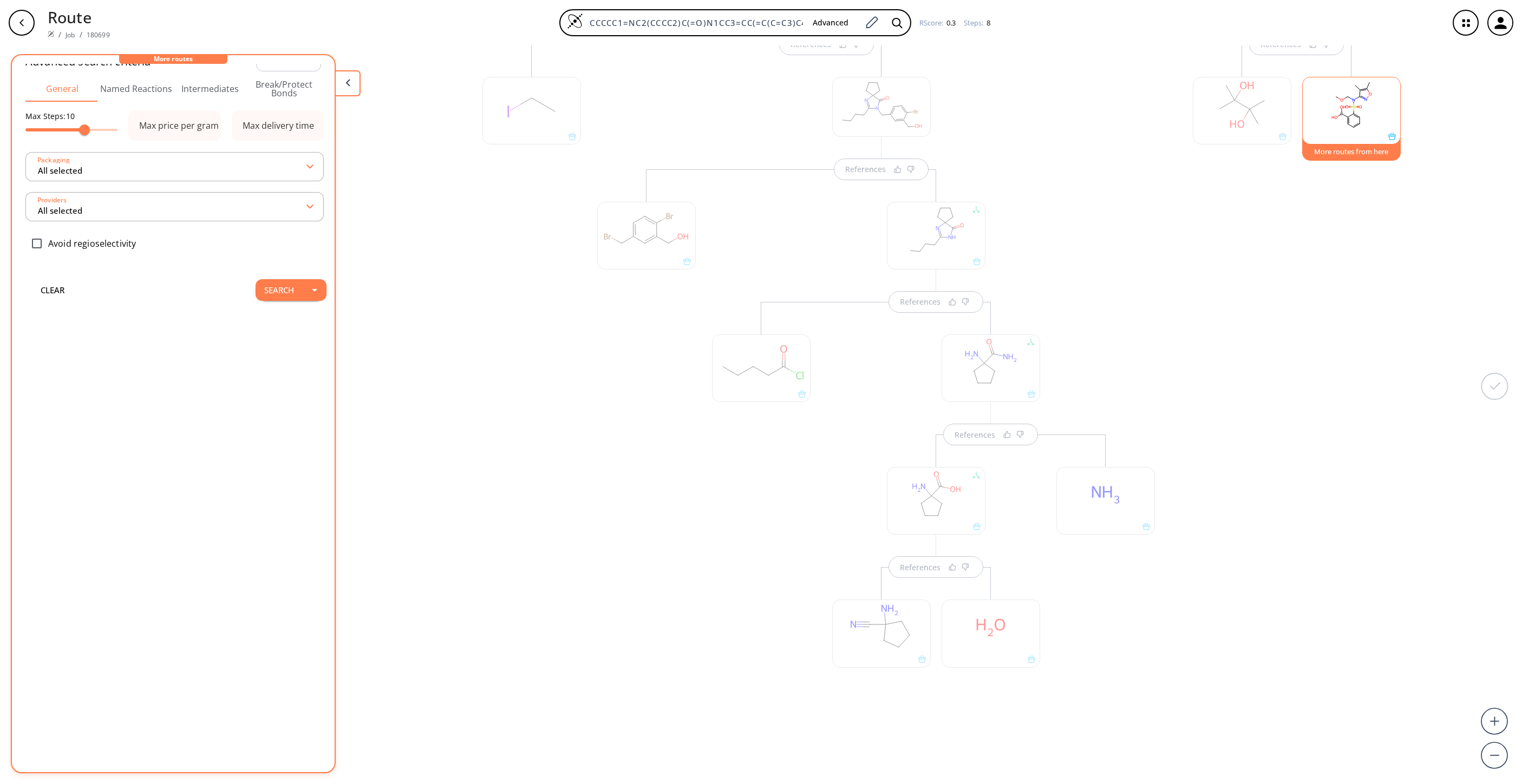
scroll to position [35, 0]
click at [260, 278] on button "Search" at bounding box center [279, 280] width 47 height 21
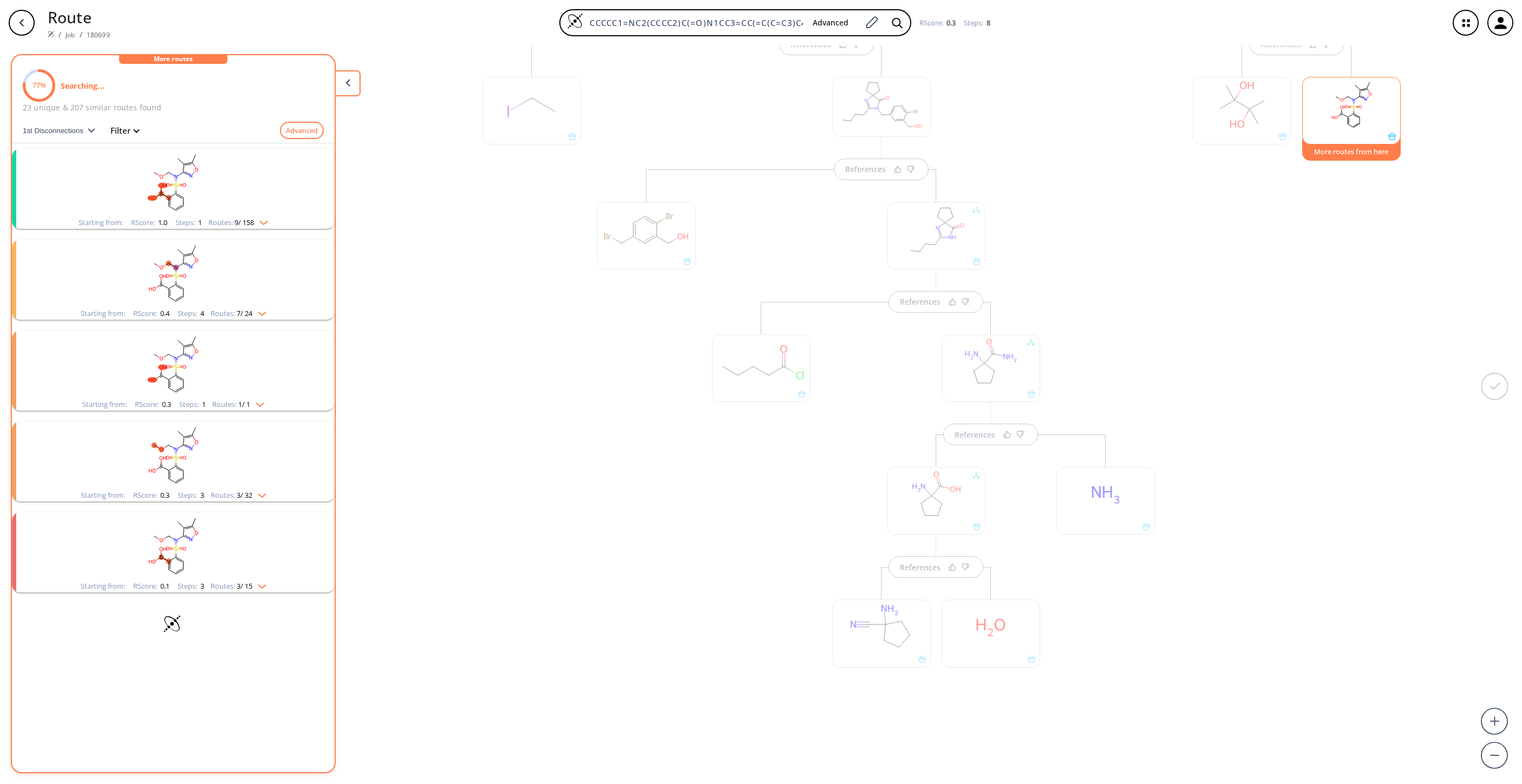
click at [111, 177] on rect "clusters" at bounding box center [173, 183] width 282 height 67
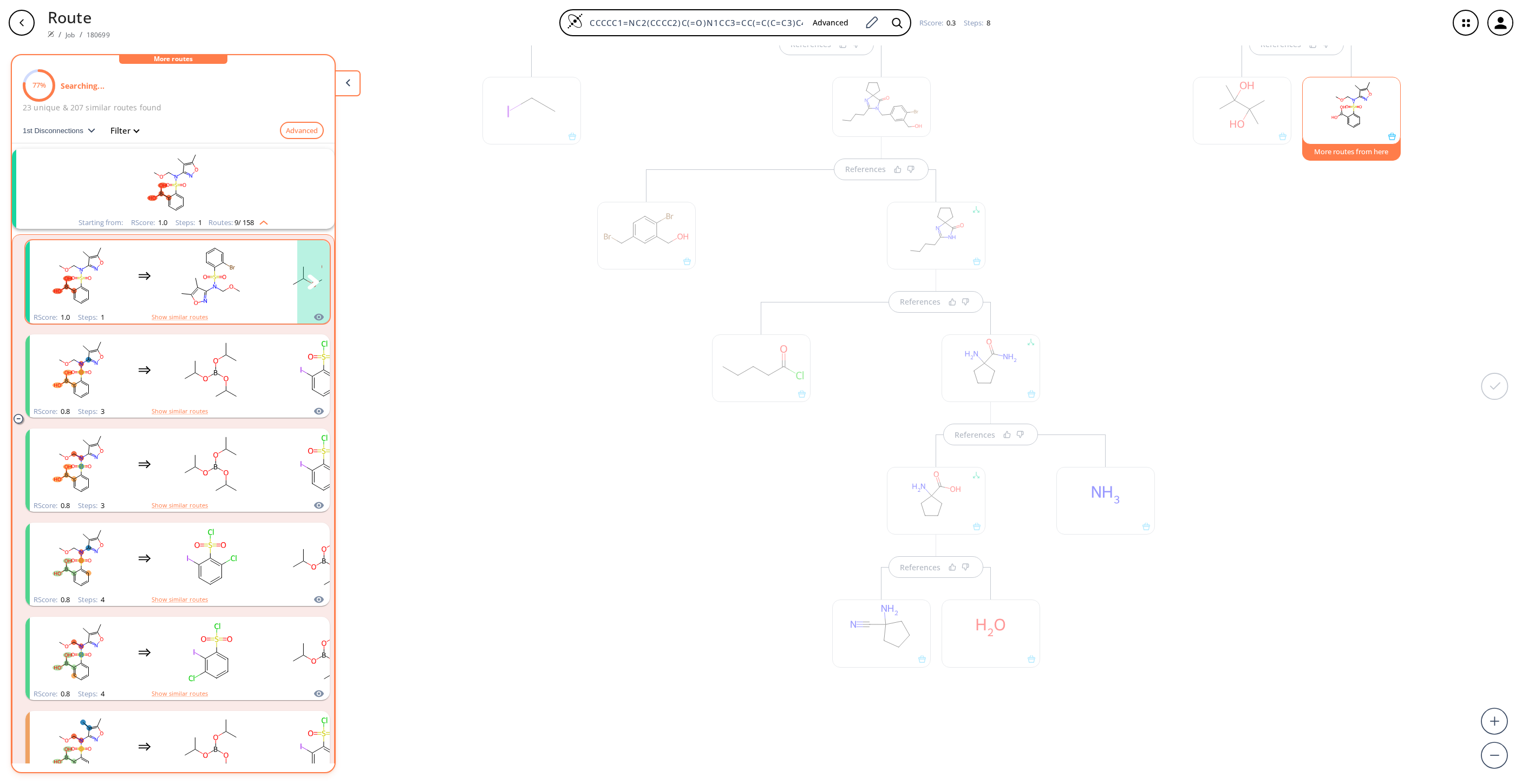
click at [227, 263] on rect "clusters" at bounding box center [210, 275] width 98 height 67
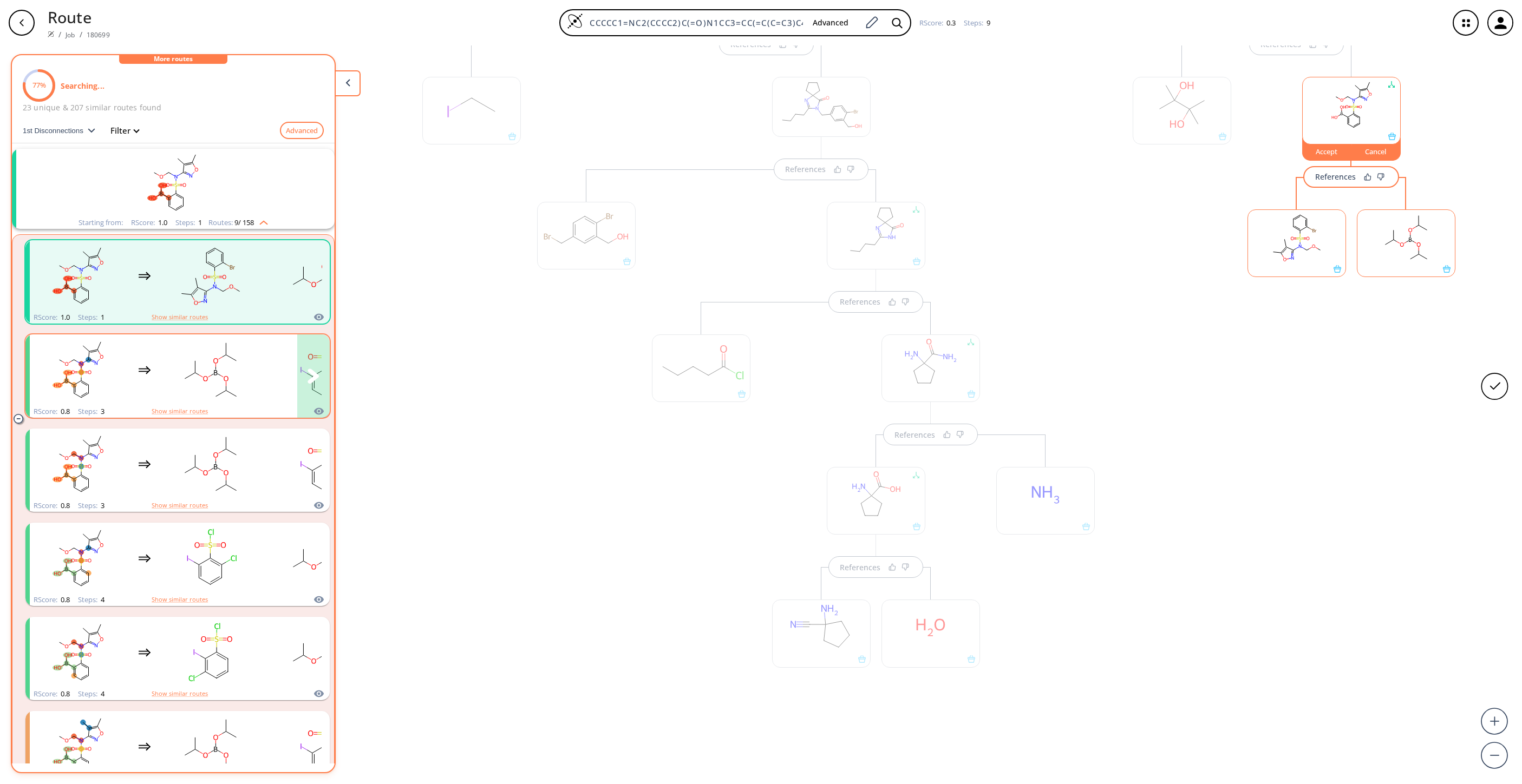
click at [177, 343] on rect "clusters" at bounding box center [210, 370] width 98 height 67
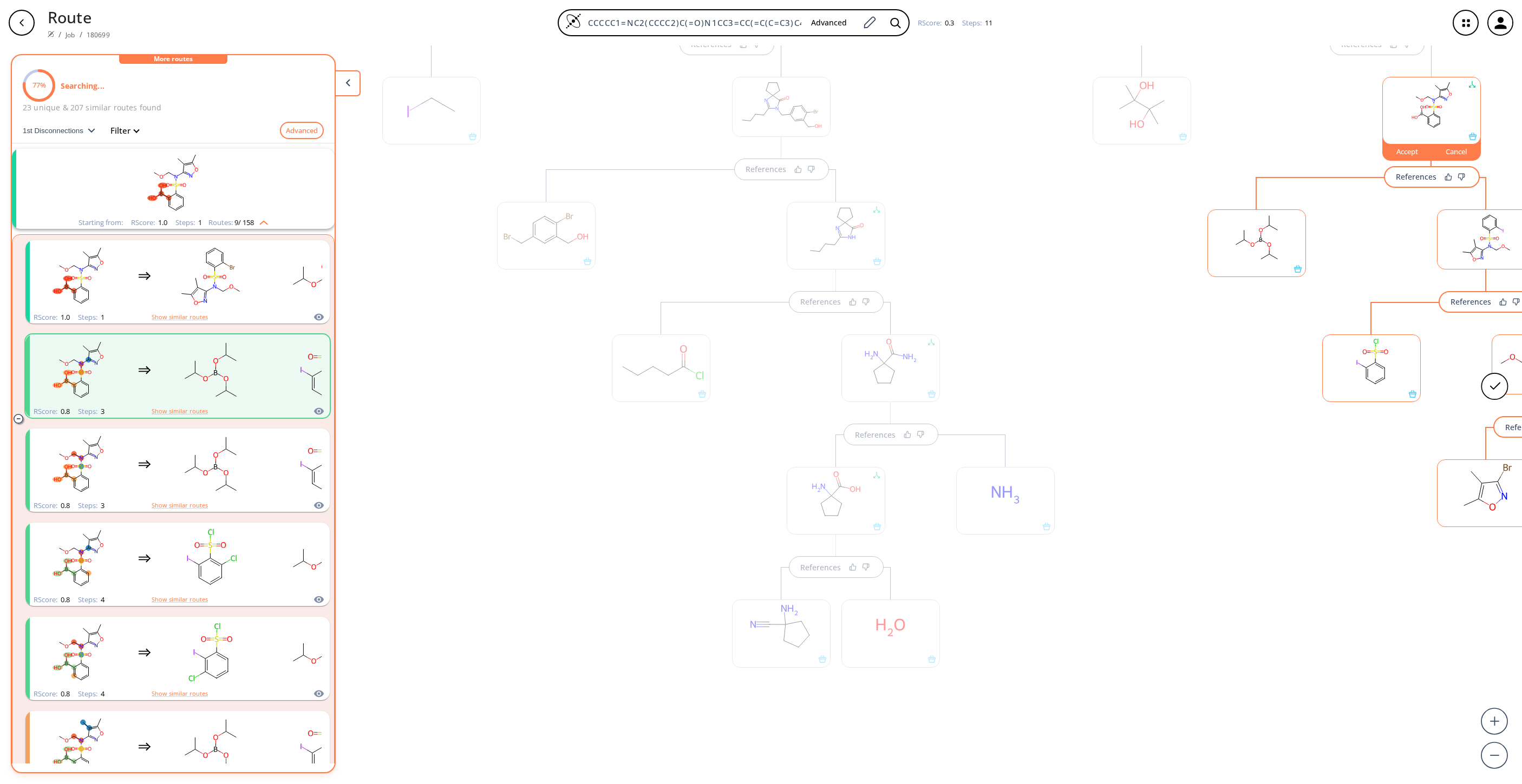
scroll to position [0, 191]
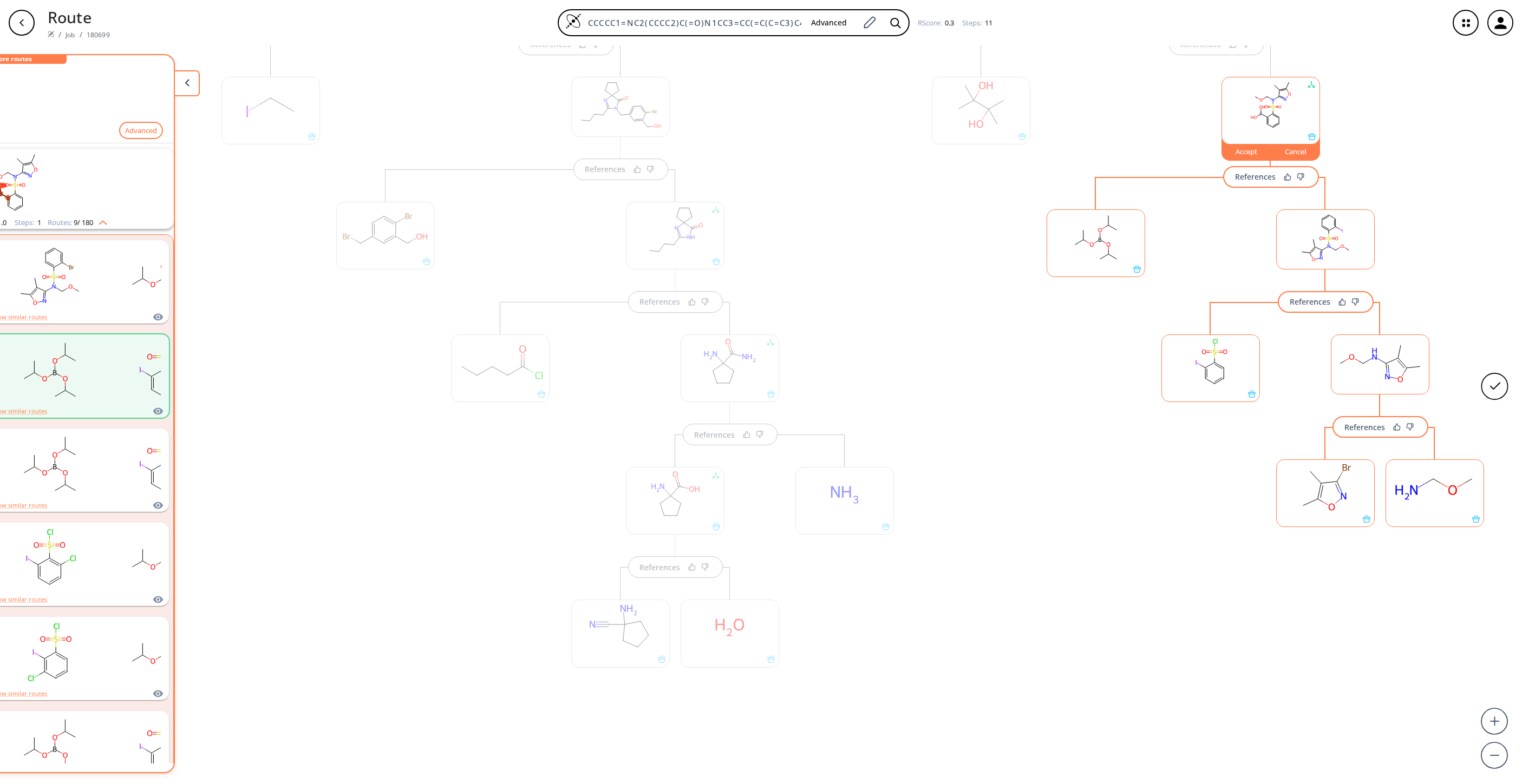
click at [1014, 503] on ellipse at bounding box center [1318, 499] width 10 height 10
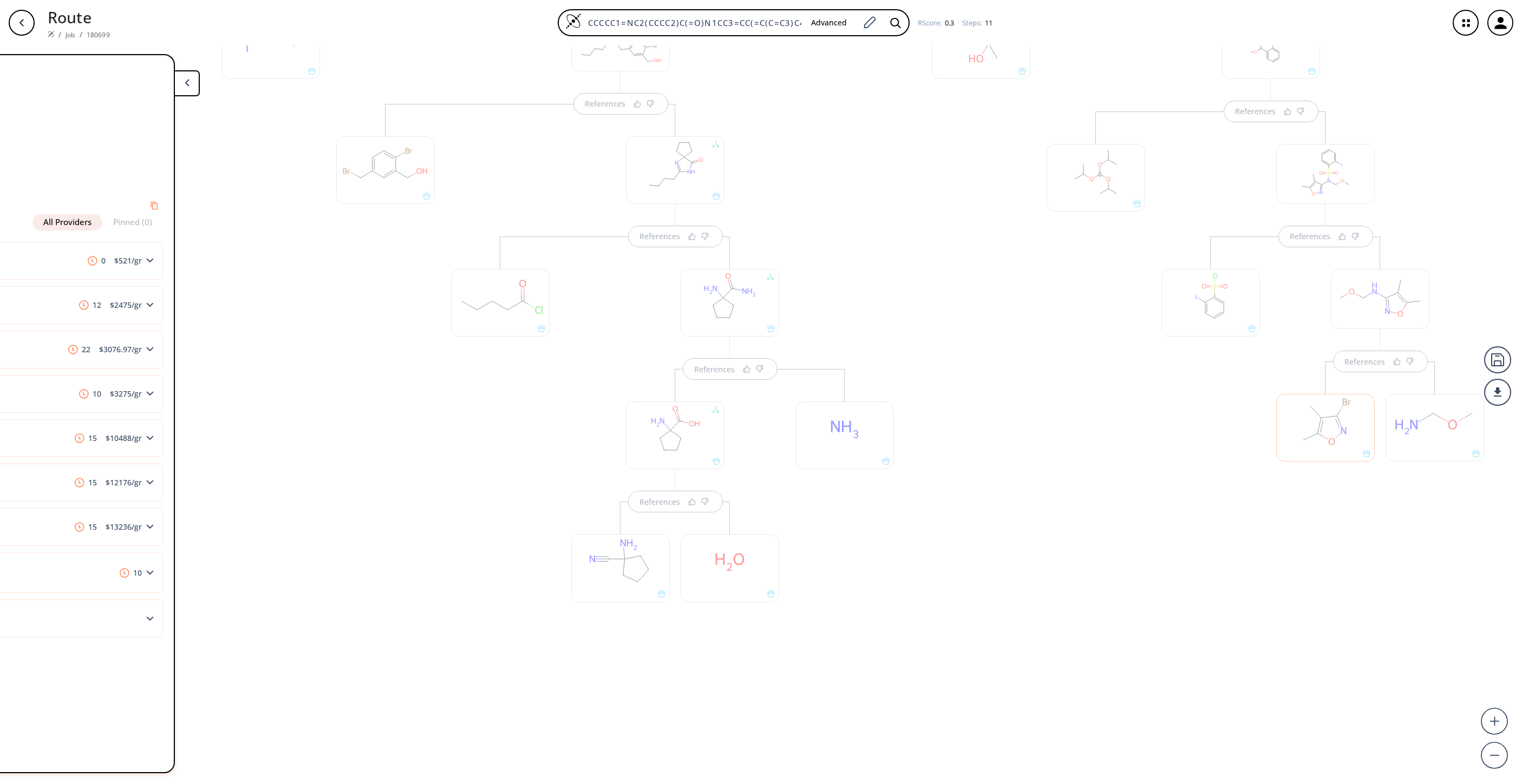
click at [1014, 522] on div "References References References" at bounding box center [1271, 263] width 470 height 570
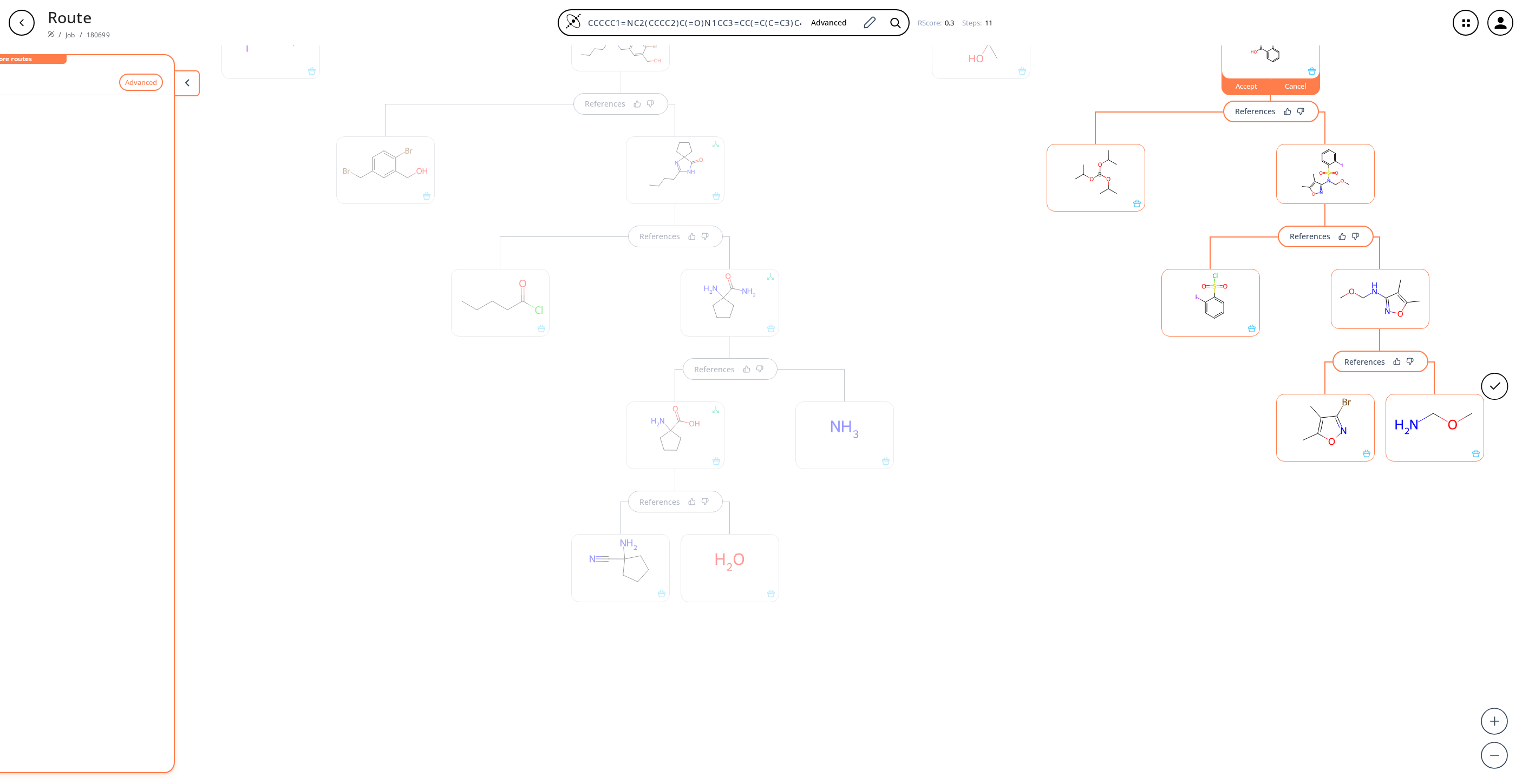
click at [1014, 418] on div "References References References References References References References Re…" at bounding box center [680, 410] width 1683 height 730
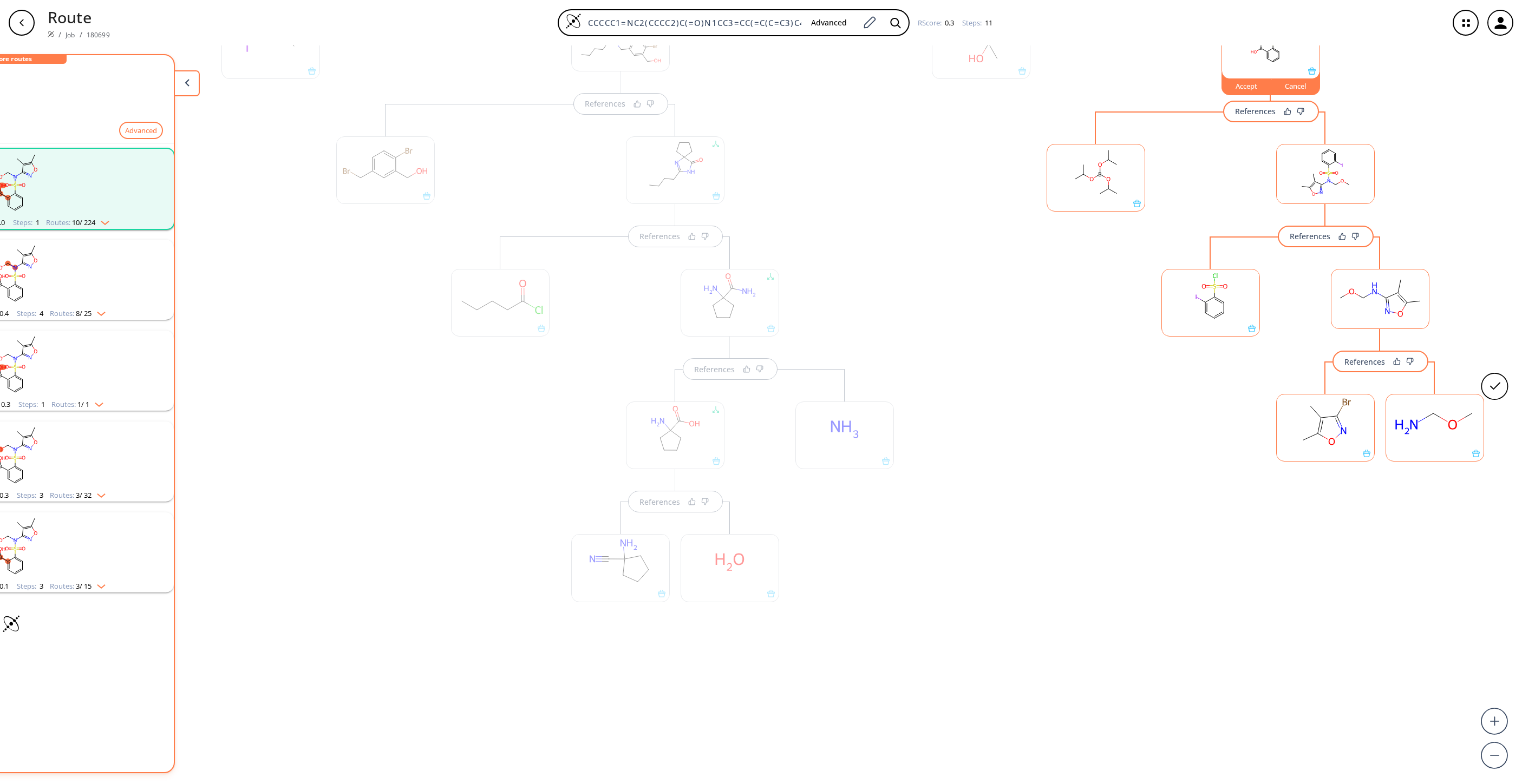
click at [1014, 411] on icon at bounding box center [1341, 409] width 2 height 5
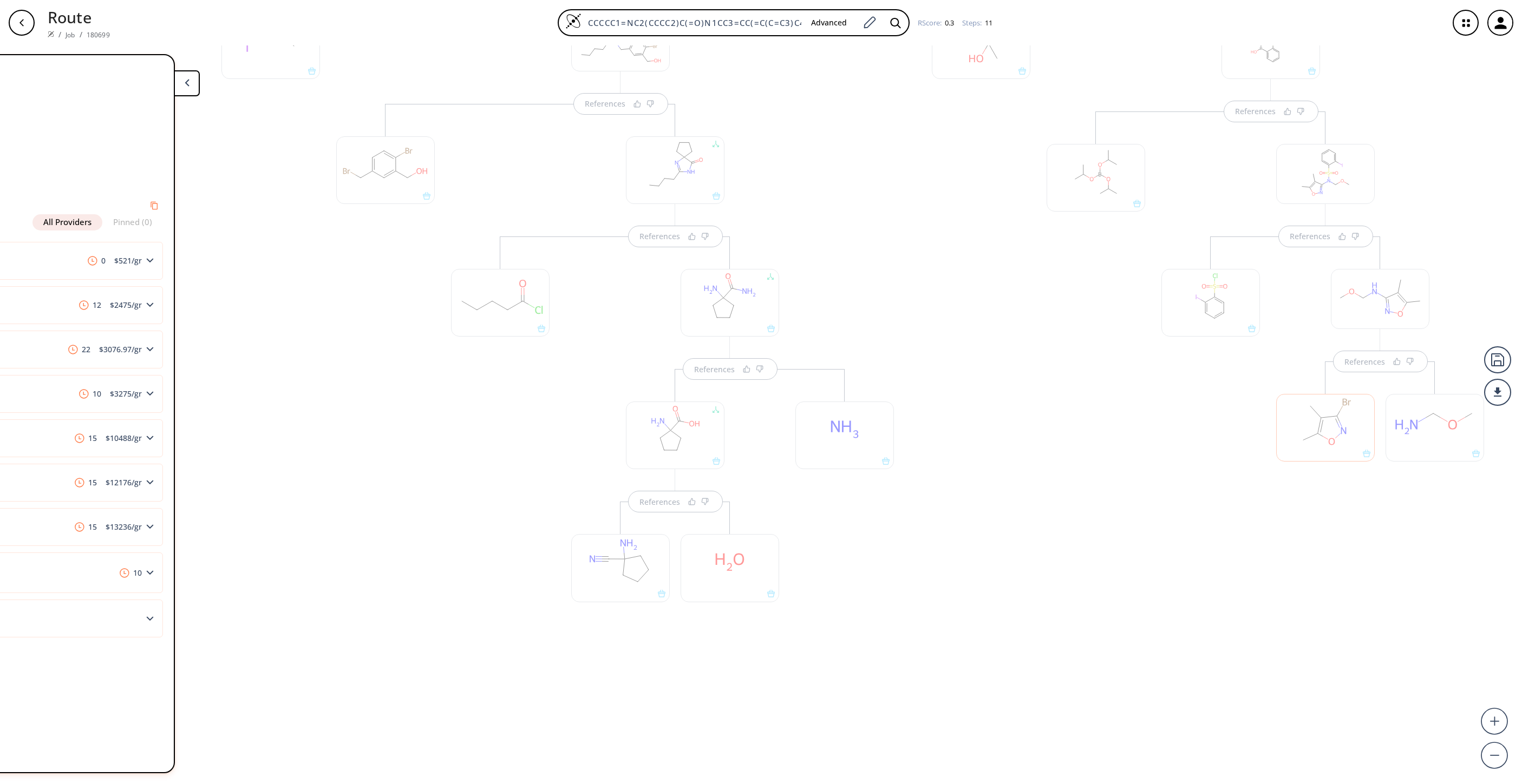
click at [1014, 440] on div at bounding box center [1435, 428] width 98 height 67
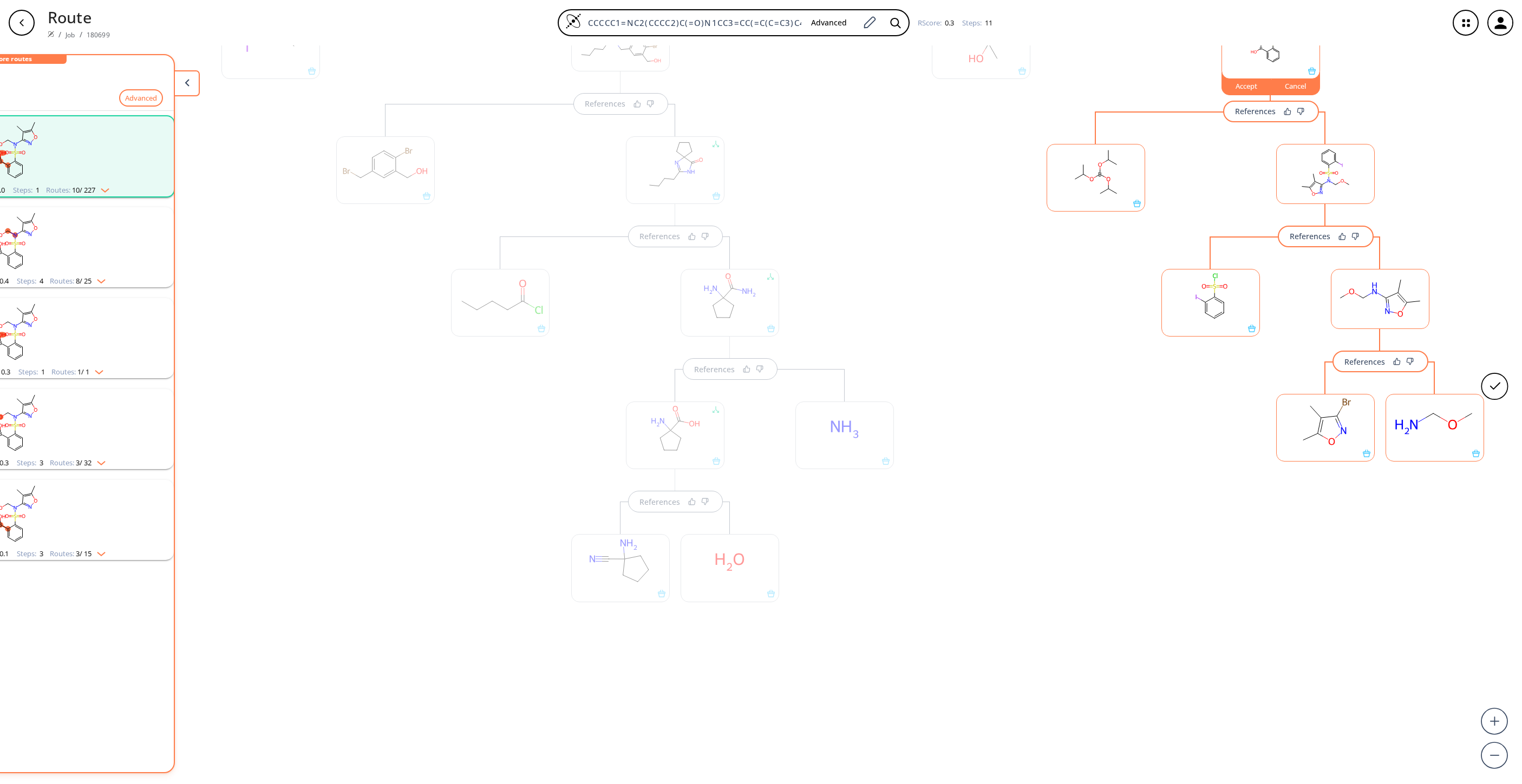
click at [1014, 448] on div "References References References References References References References Re…" at bounding box center [680, 410] width 1683 height 730
click at [1014, 437] on ellipse at bounding box center [1318, 434] width 10 height 10
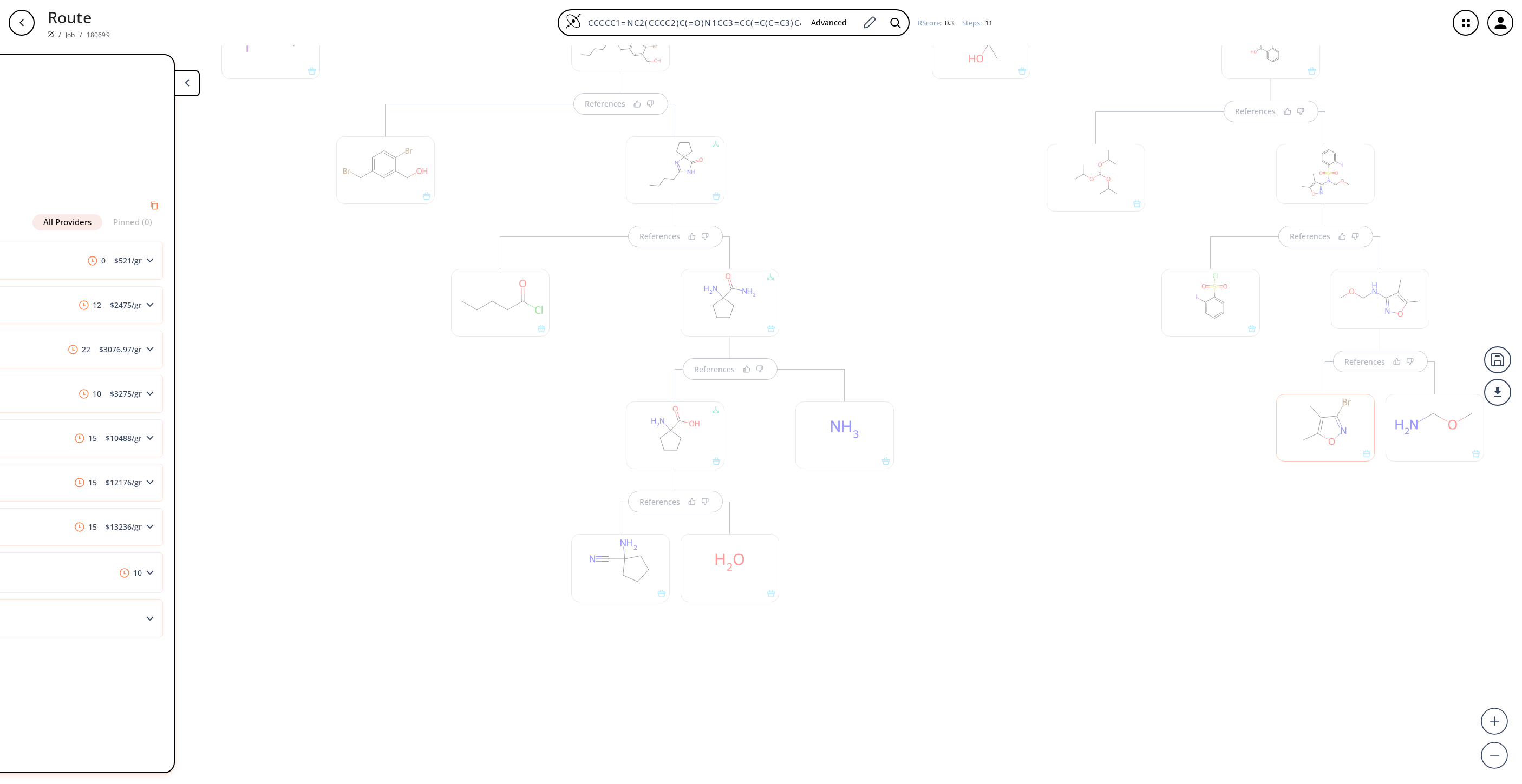
click at [1014, 522] on div "References References References References" at bounding box center [1216, 289] width 590 height 886
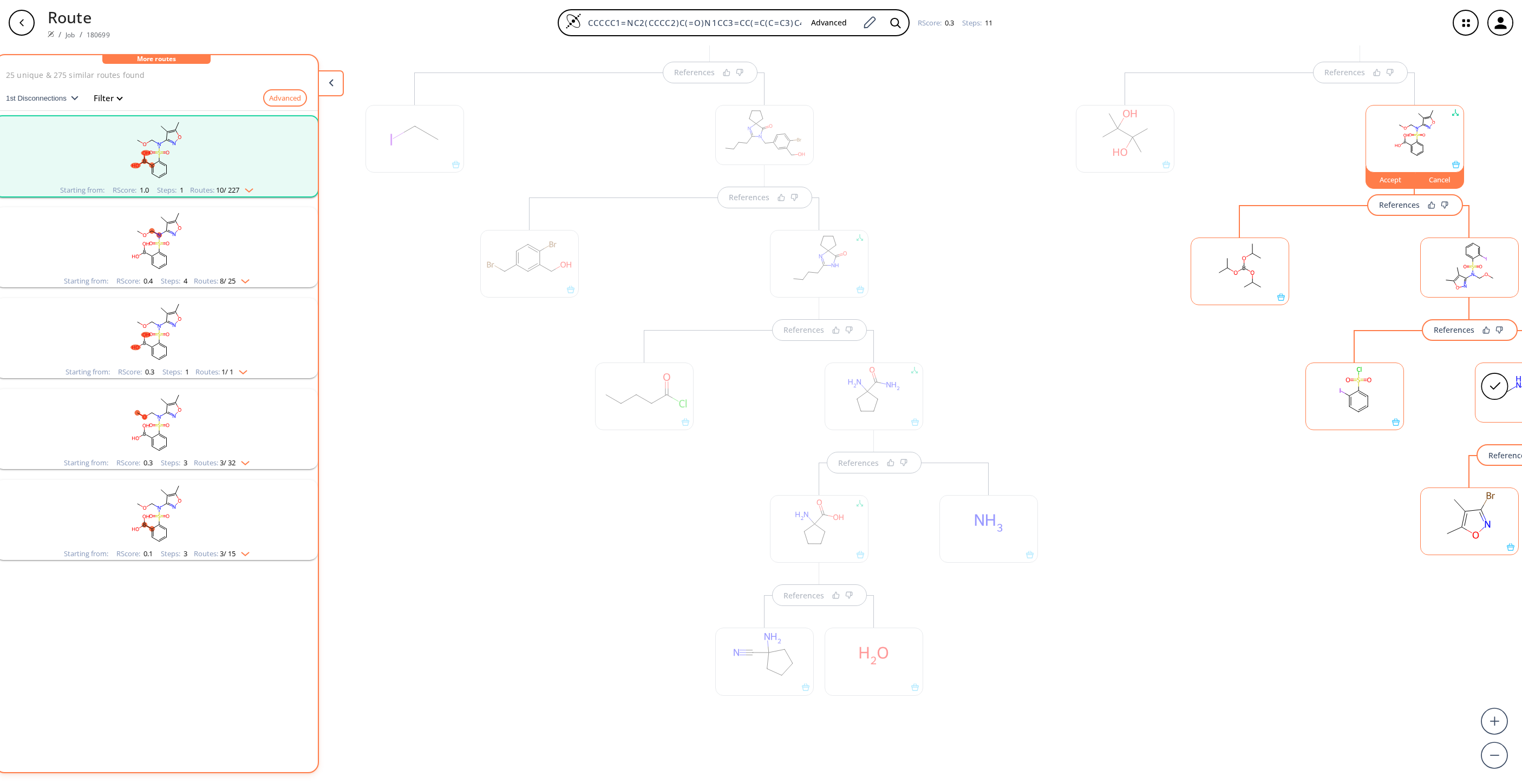
scroll to position [0, 0]
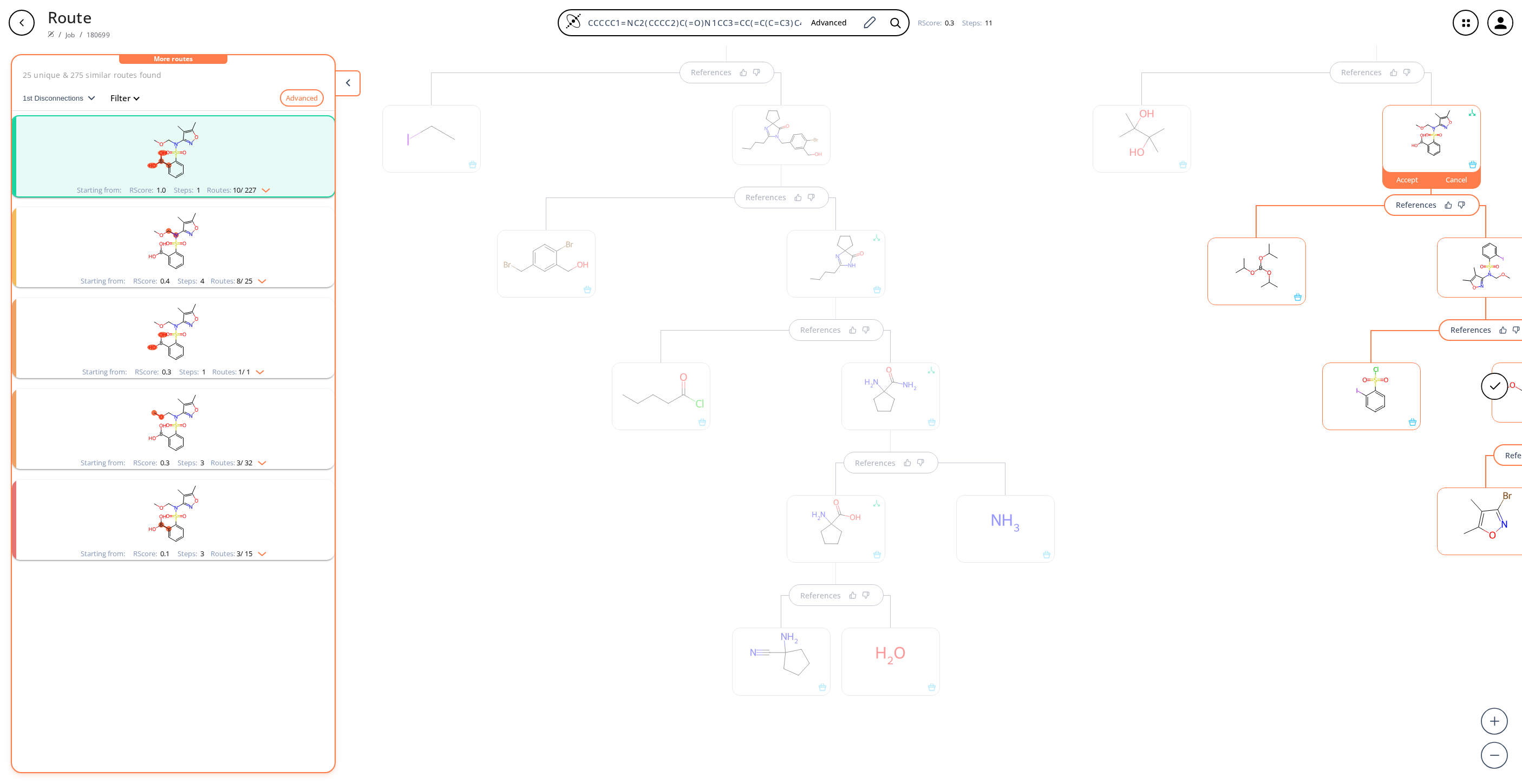
click at [1014, 149] on icon at bounding box center [1429, 148] width 0 height 6
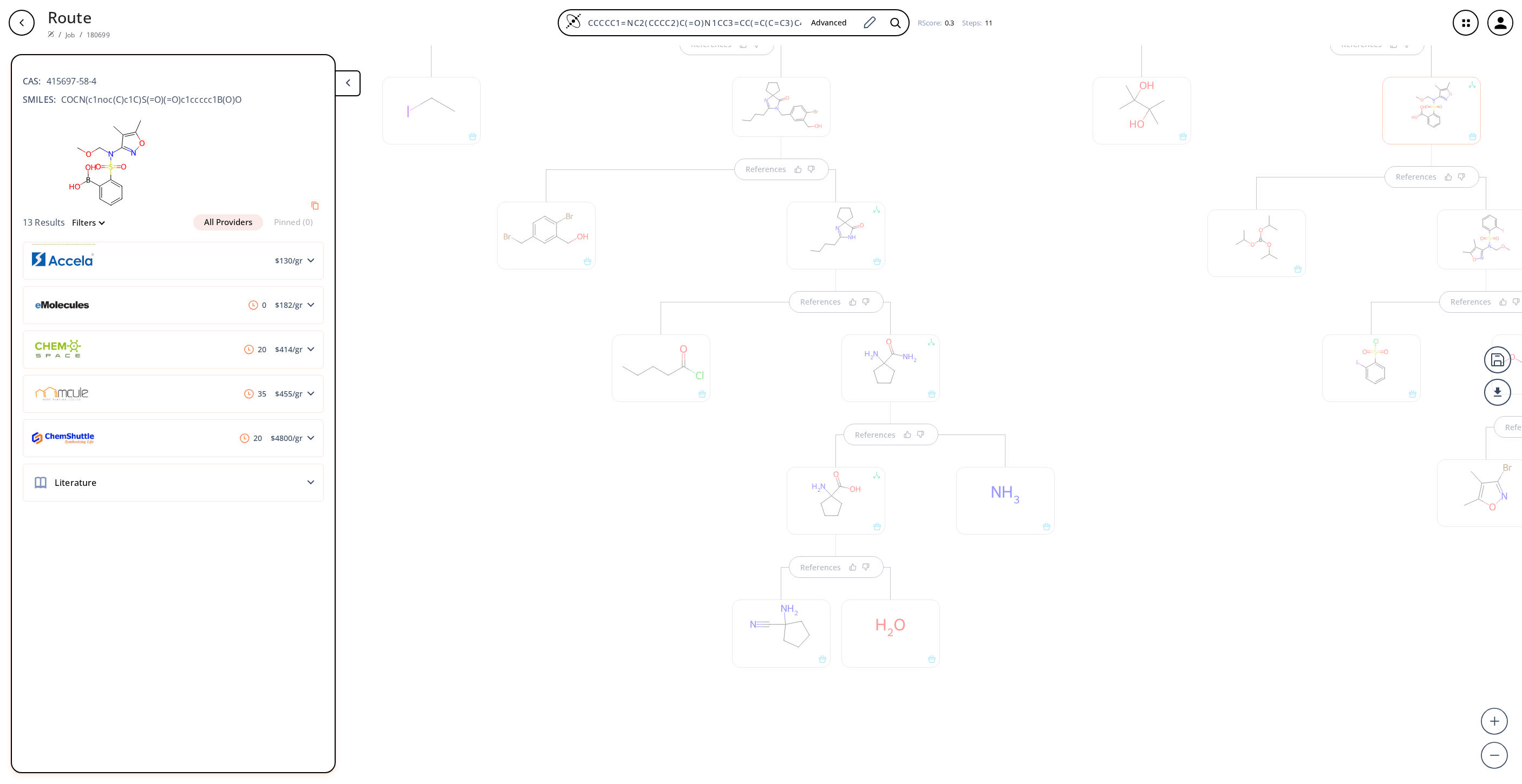
click at [1014, 332] on div at bounding box center [1257, 385] width 110 height 416
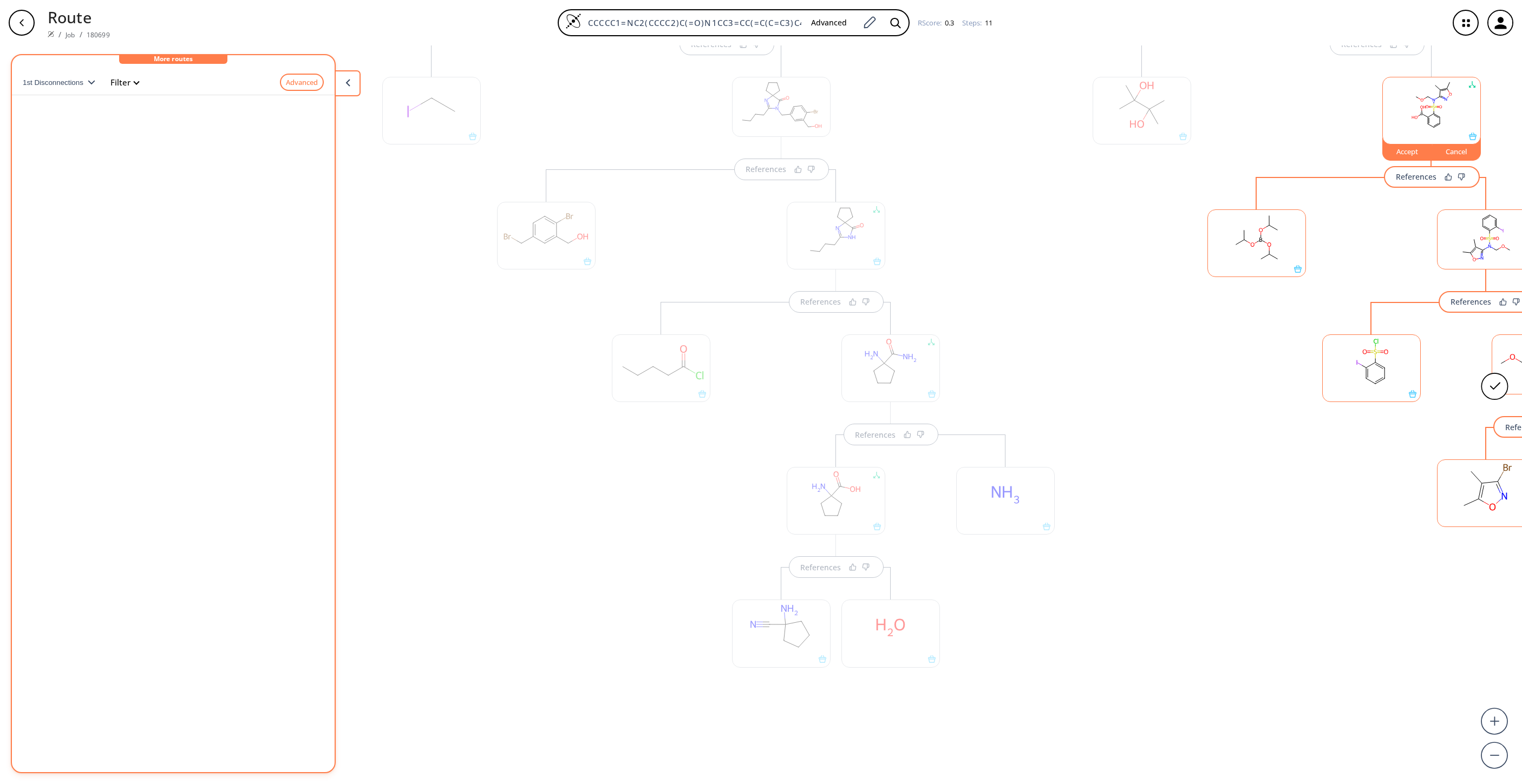
click at [1014, 154] on div "Cancel" at bounding box center [1456, 152] width 48 height 6
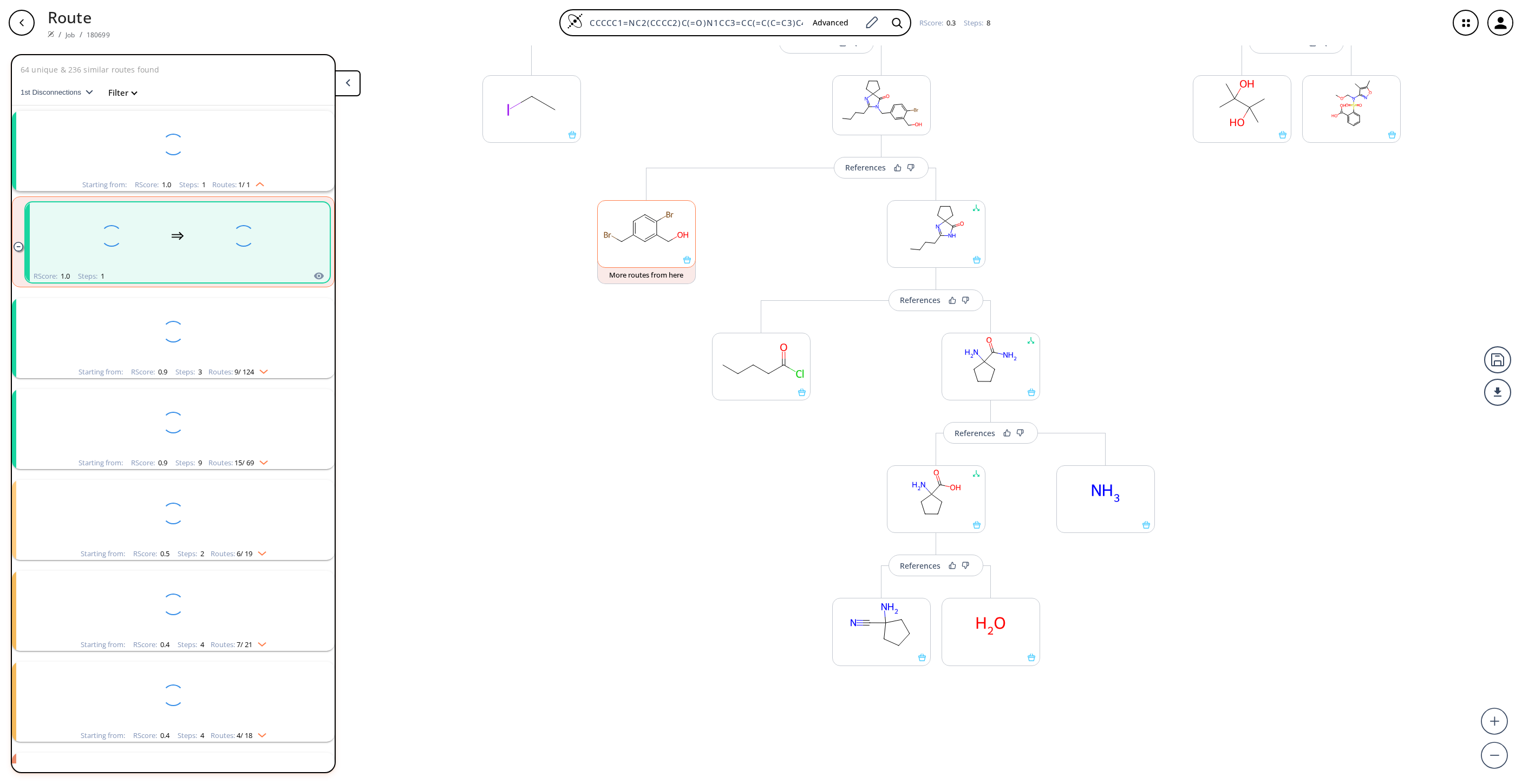
scroll to position [25, 0]
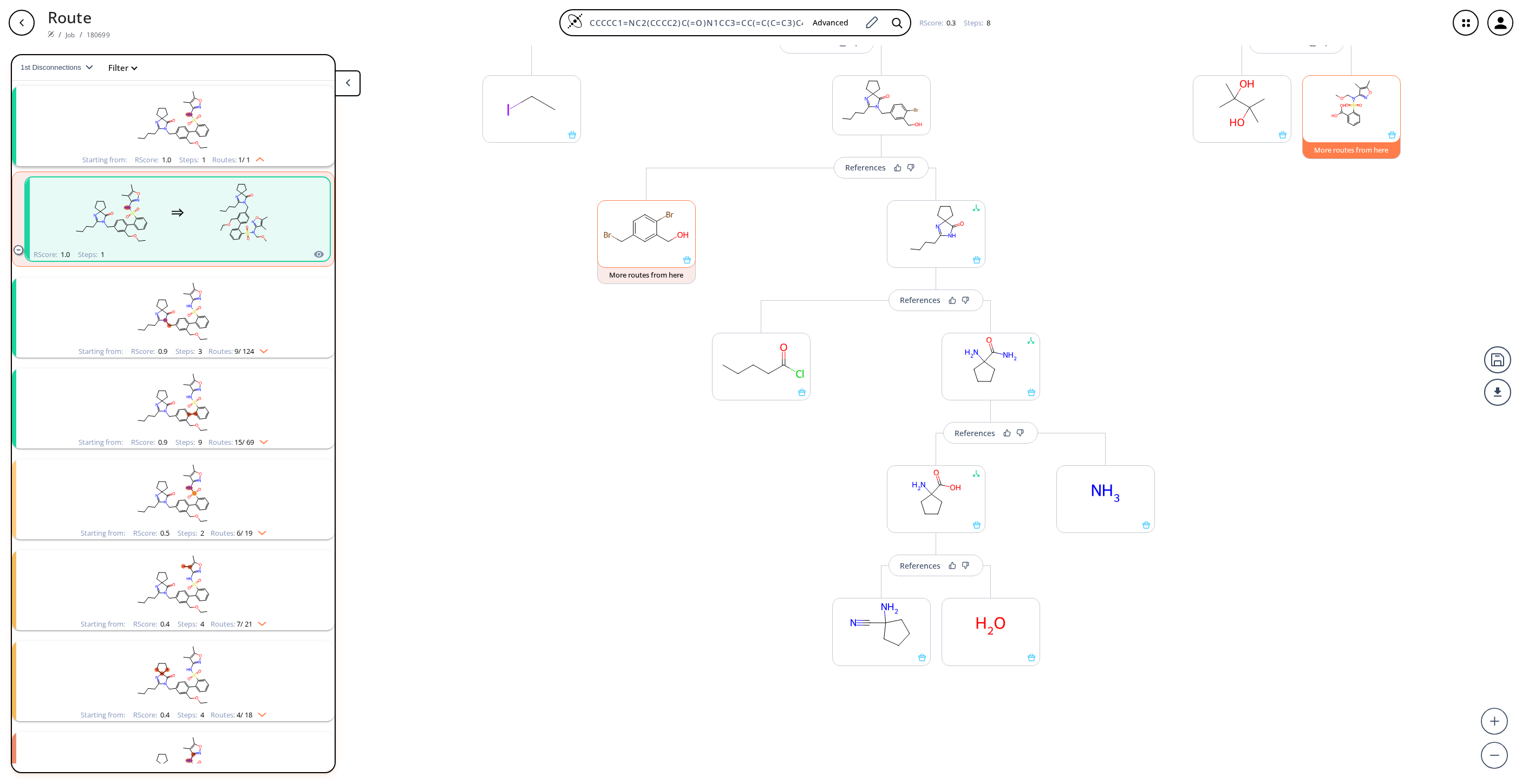
click at [1014, 155] on button "More routes from here" at bounding box center [1351, 147] width 98 height 23
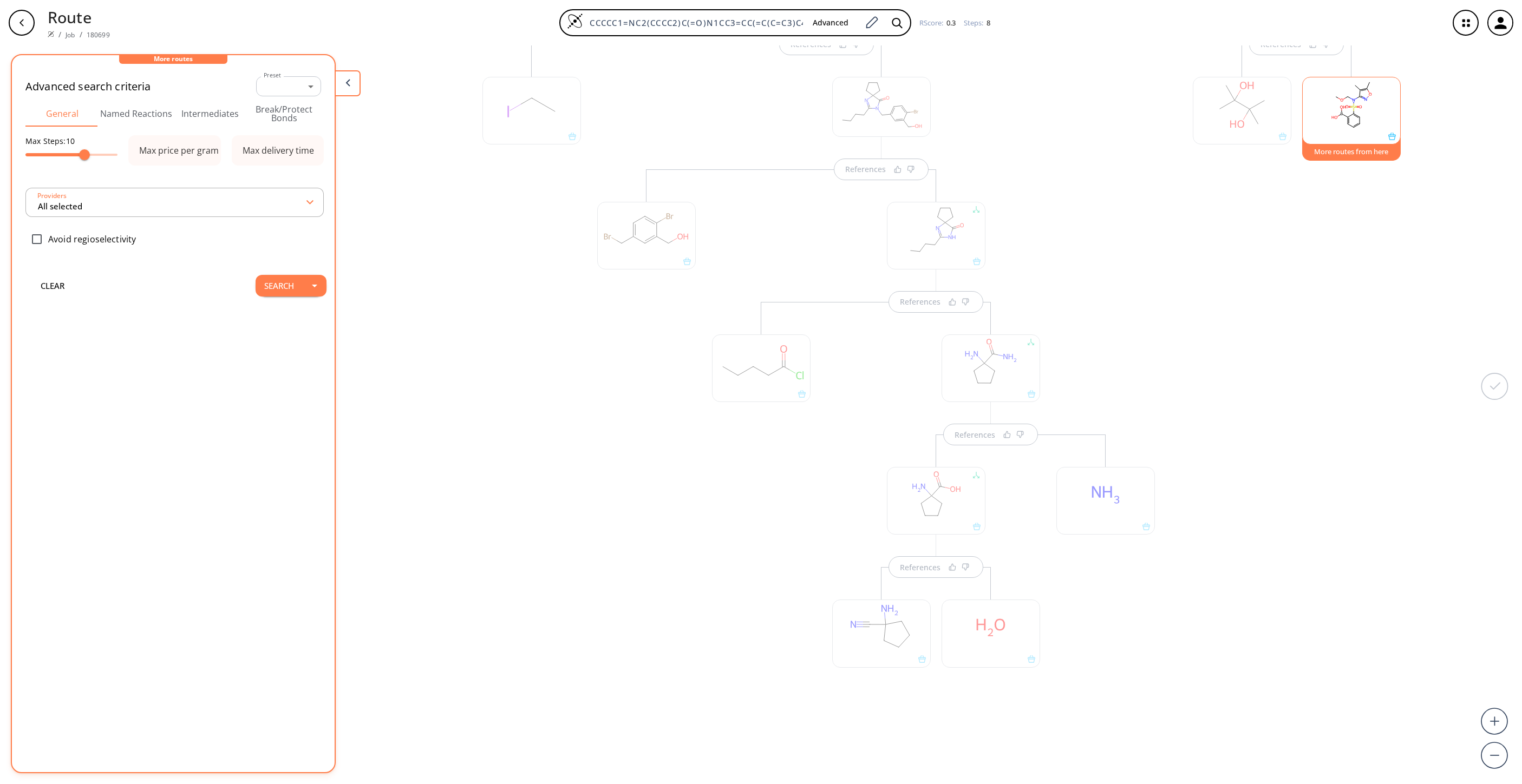
type input "All selected"
click at [256, 310] on button "Search" at bounding box center [279, 314] width 47 height 21
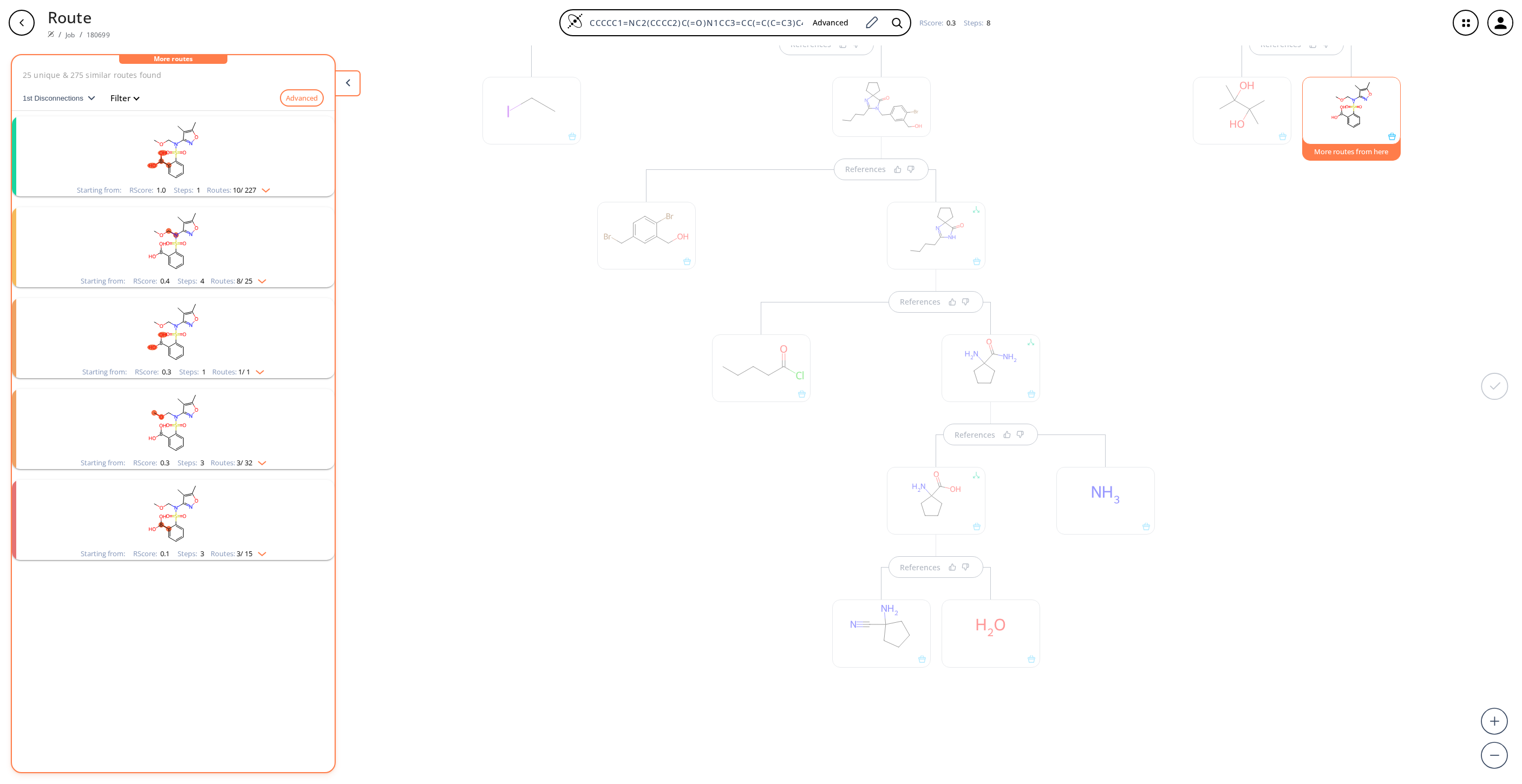
click at [215, 169] on rect "clusters" at bounding box center [173, 150] width 282 height 67
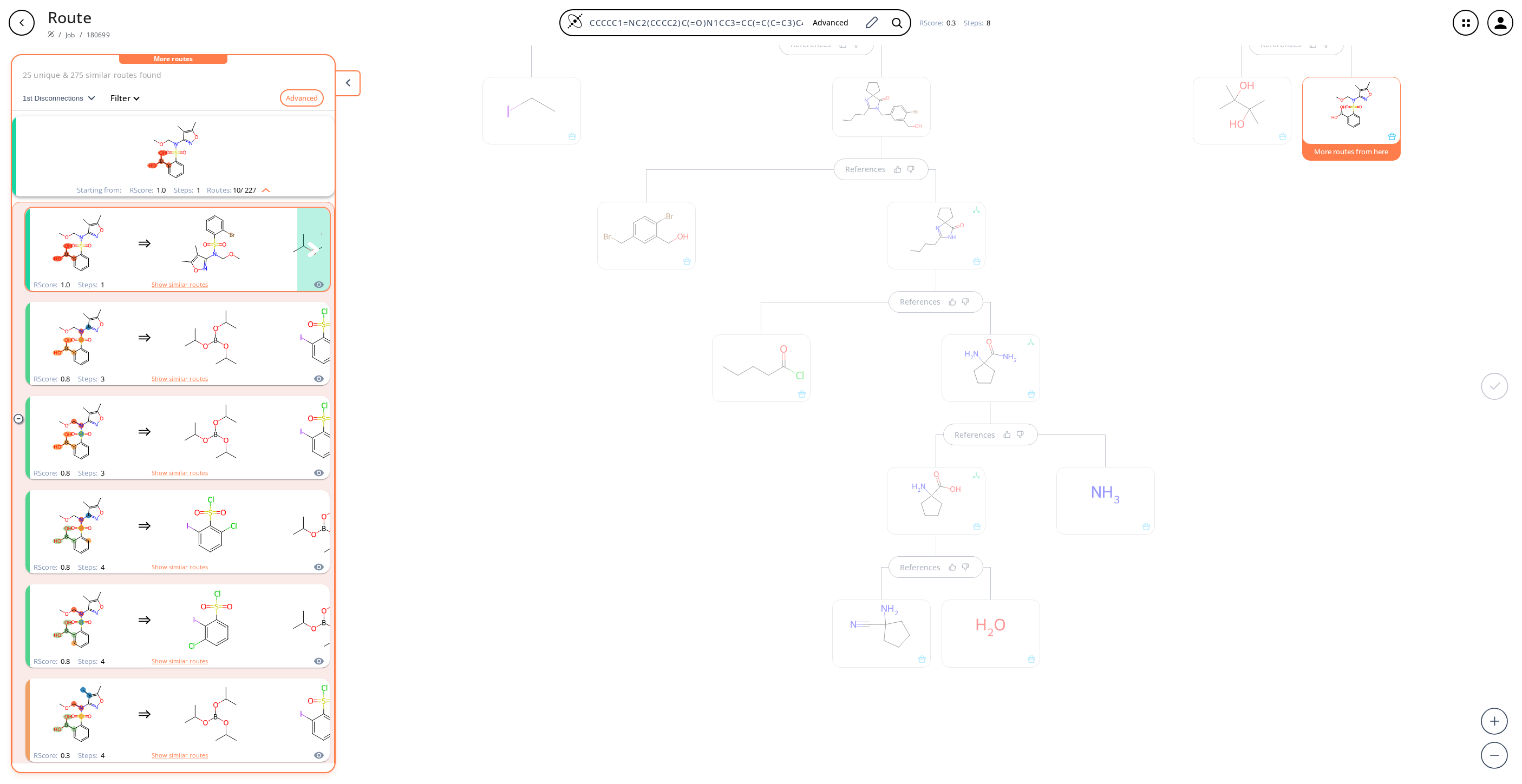
click at [215, 240] on icon "clusters" at bounding box center [215, 240] width 0 height 4
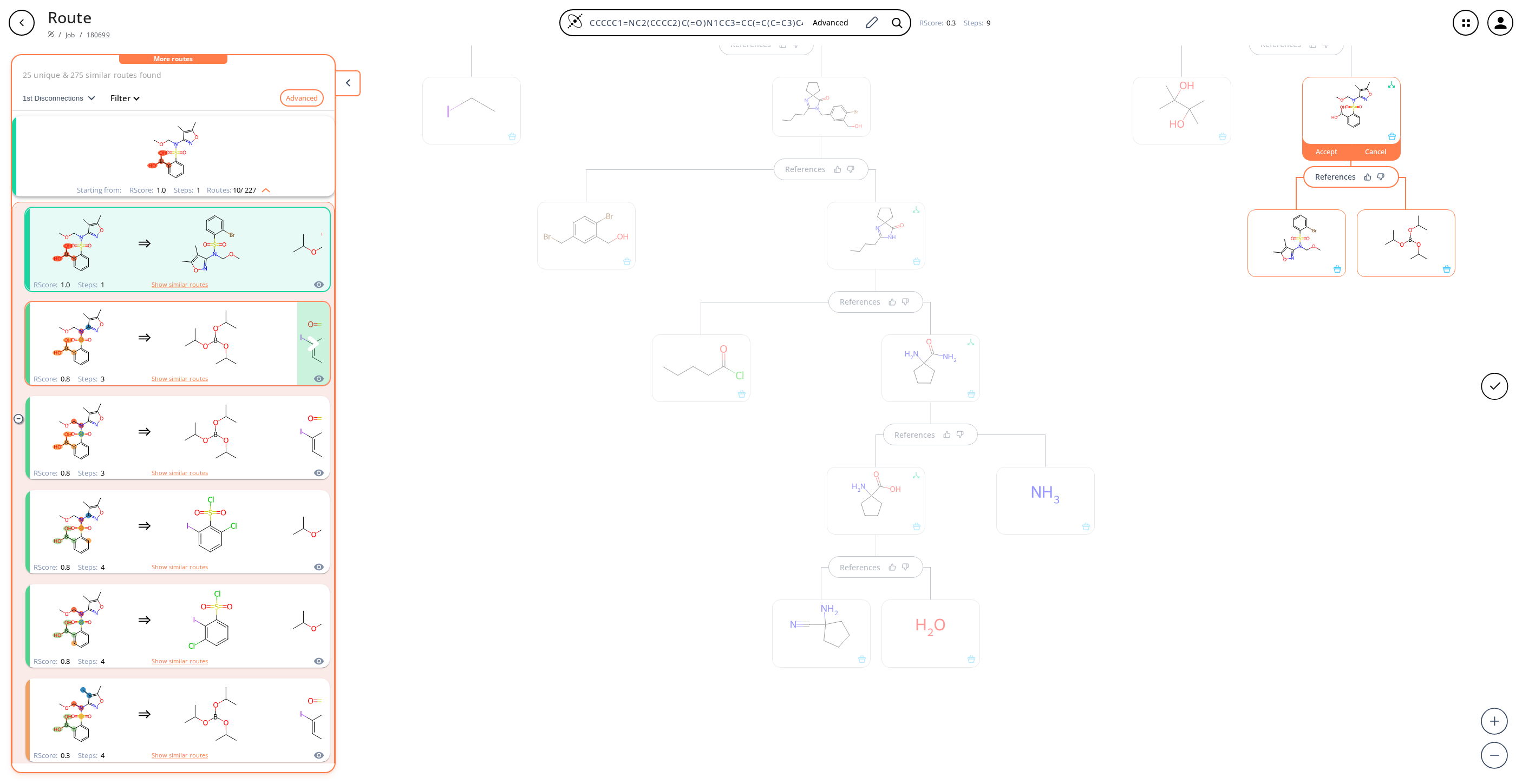
click at [241, 319] on rect "clusters" at bounding box center [210, 337] width 98 height 67
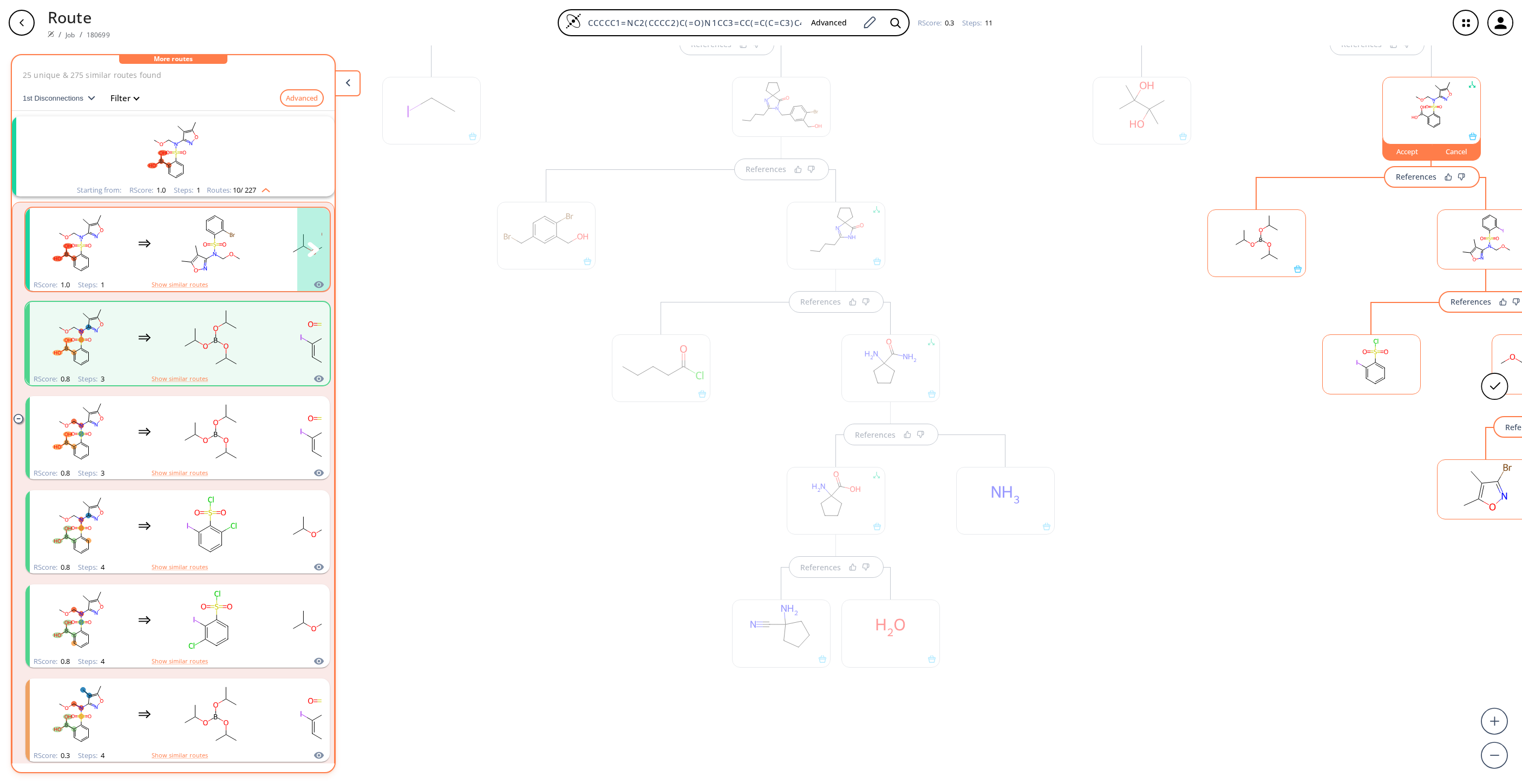
click at [222, 263] on rect "clusters" at bounding box center [210, 243] width 98 height 67
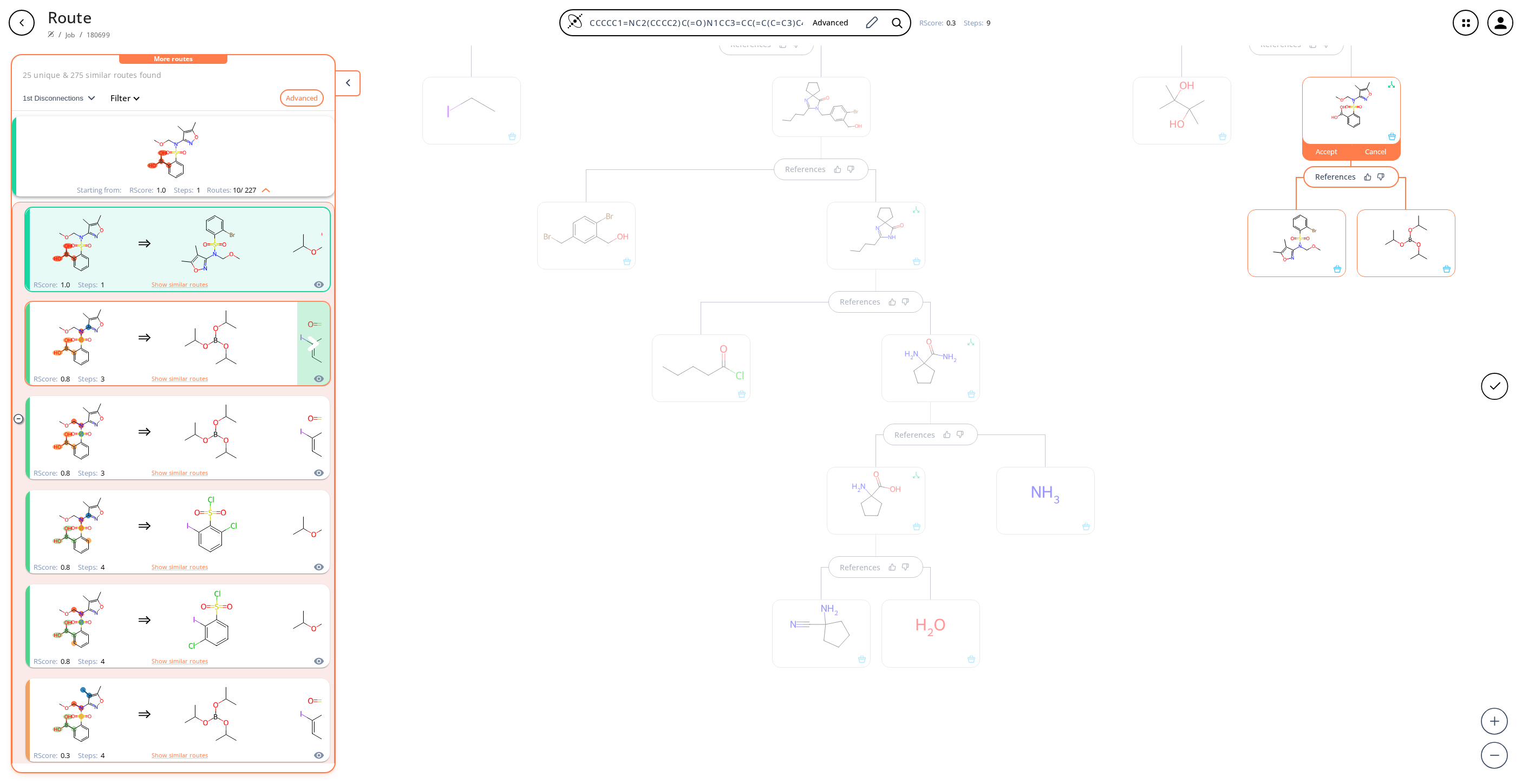
click at [250, 333] on rect "clusters" at bounding box center [210, 337] width 98 height 67
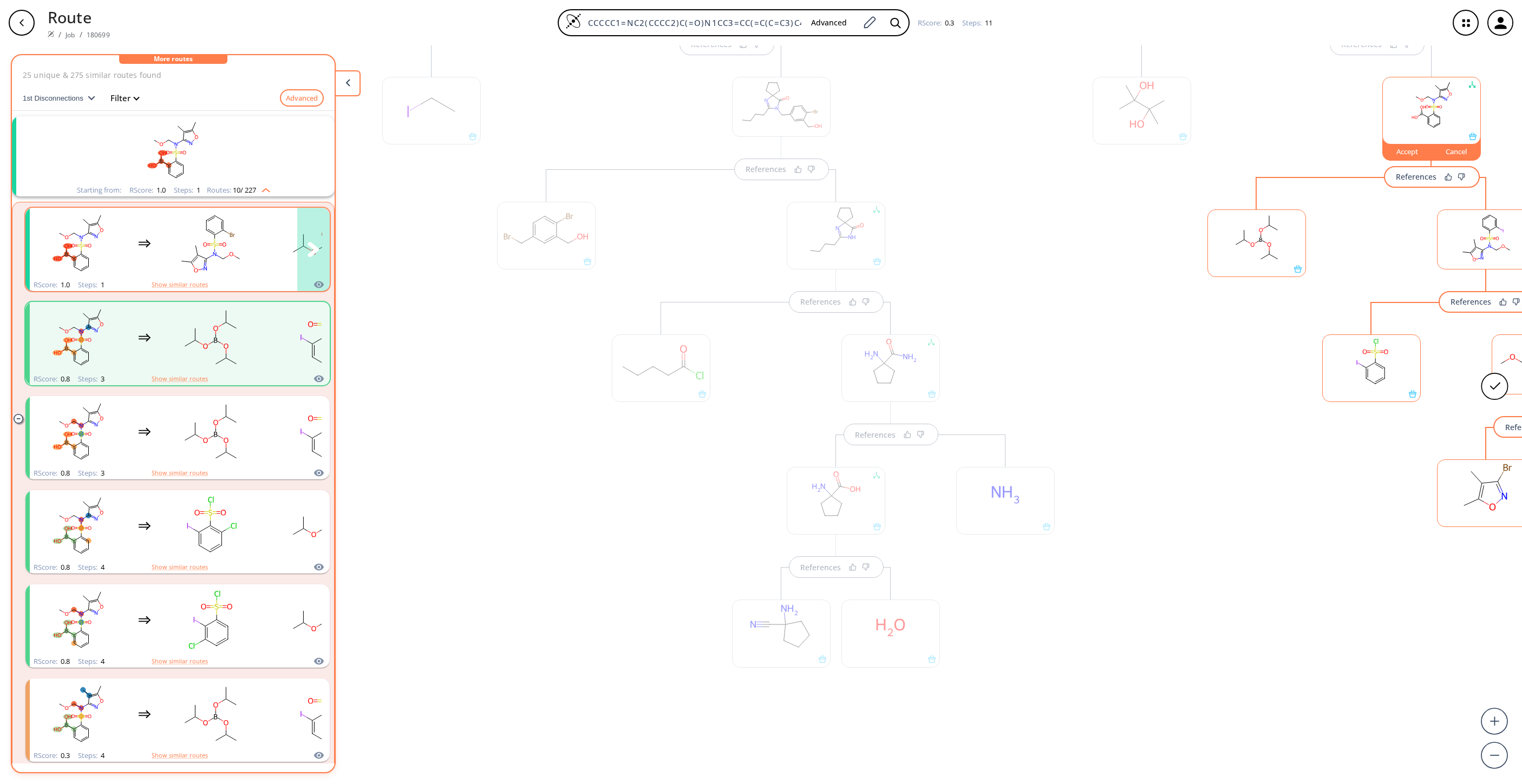
click at [150, 223] on div "clusters" at bounding box center [199, 243] width 338 height 71
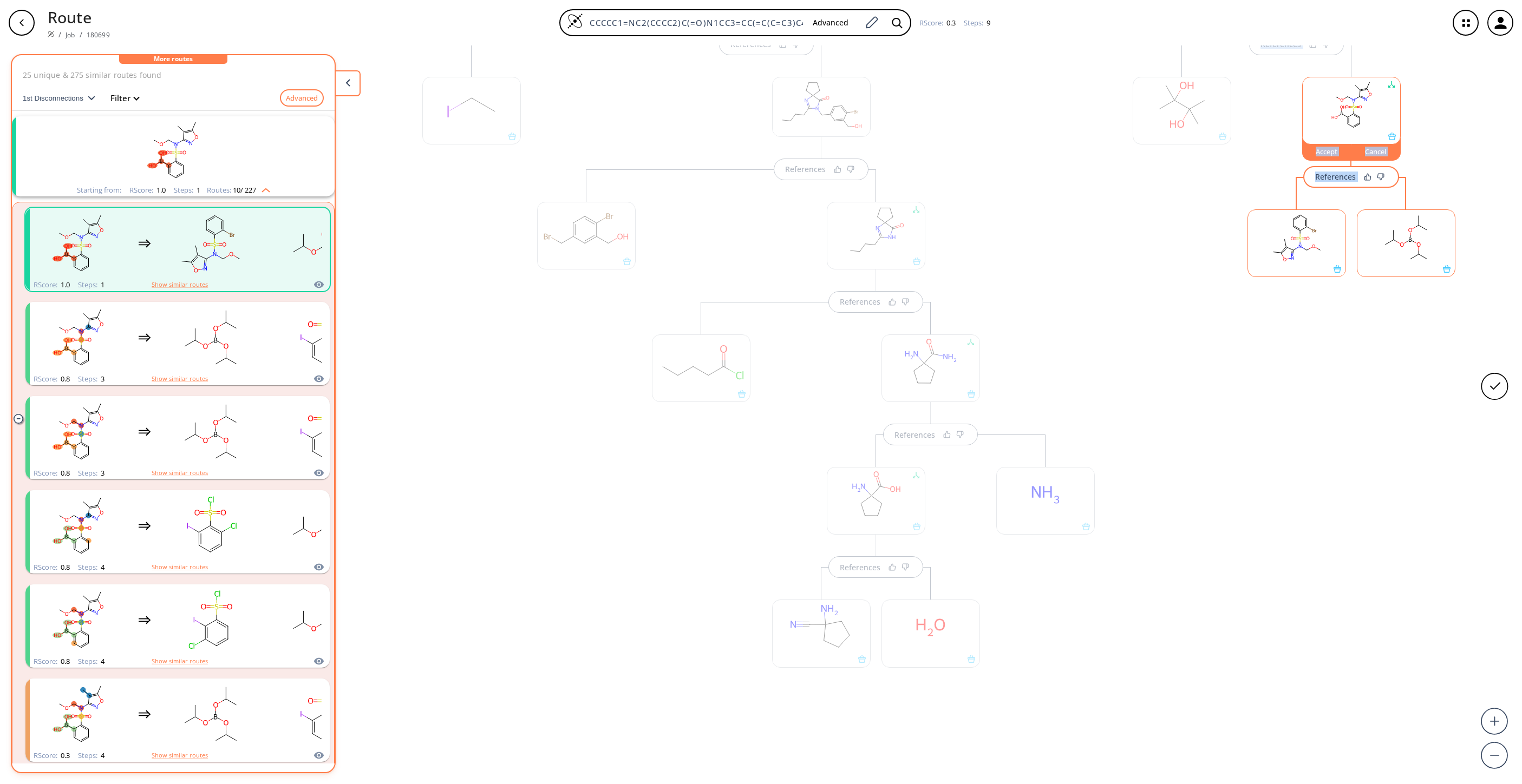
drag, startPoint x: 762, startPoint y: 783, endPoint x: 1323, endPoint y: 518, distance: 620.4
click at [1014, 522] on div "References References References References References References References Re…" at bounding box center [761, 414] width 1522 height 739
click at [1014, 502] on div "References Accept Cancel References" at bounding box center [1297, 354] width 350 height 886
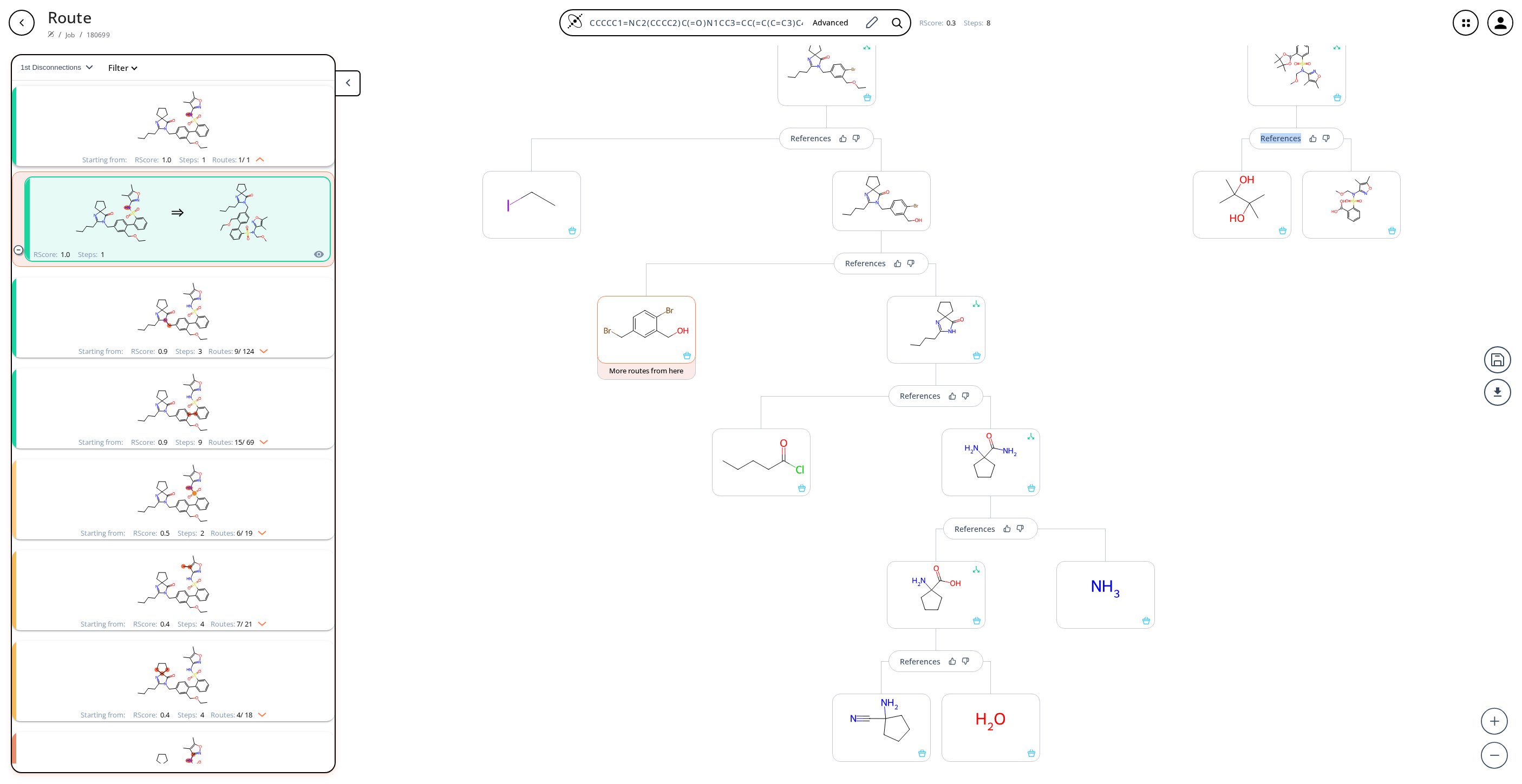
scroll to position [309, 0]
click at [1014, 221] on rect at bounding box center [1351, 202] width 98 height 56
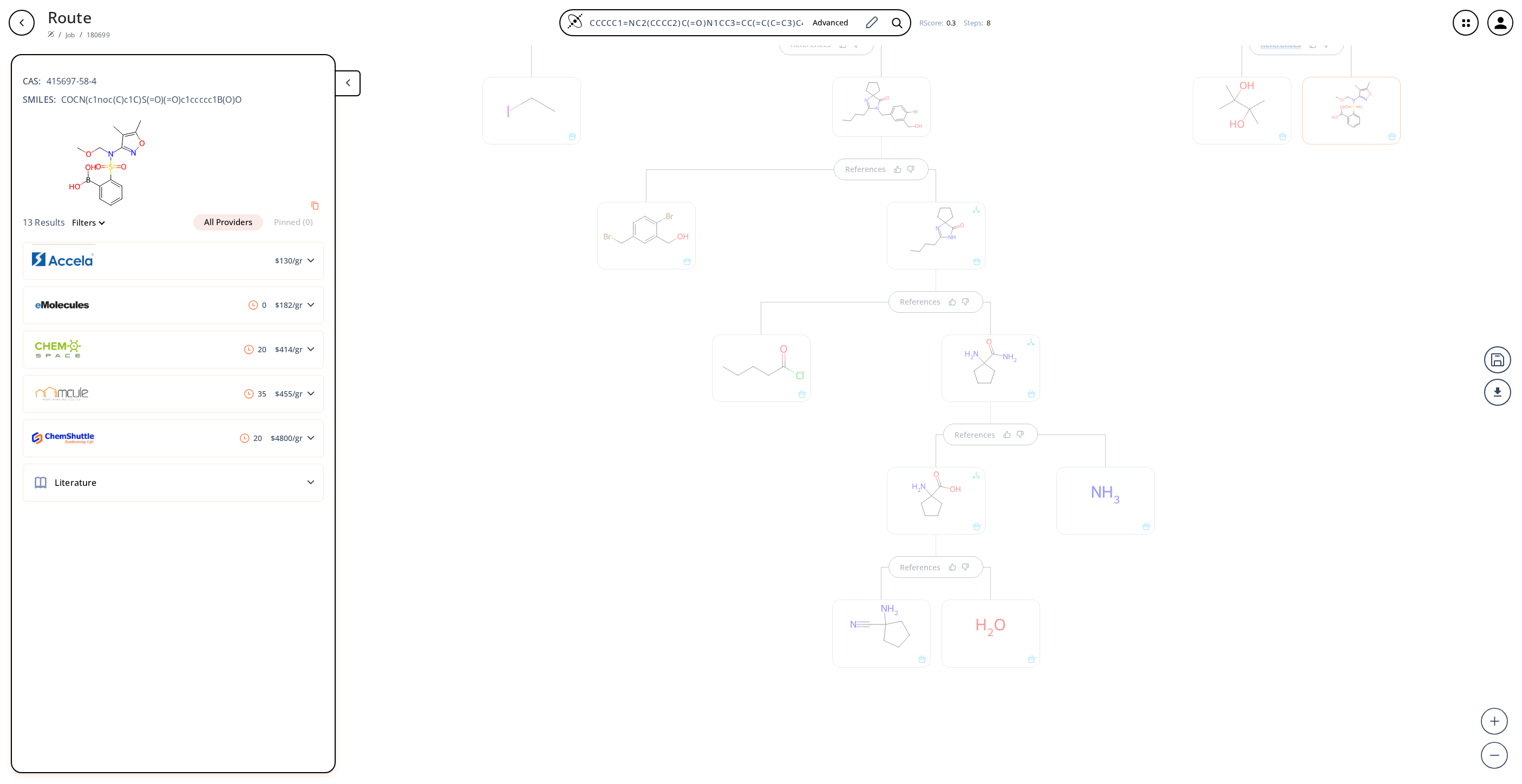
click at [1014, 109] on div at bounding box center [1351, 110] width 98 height 67
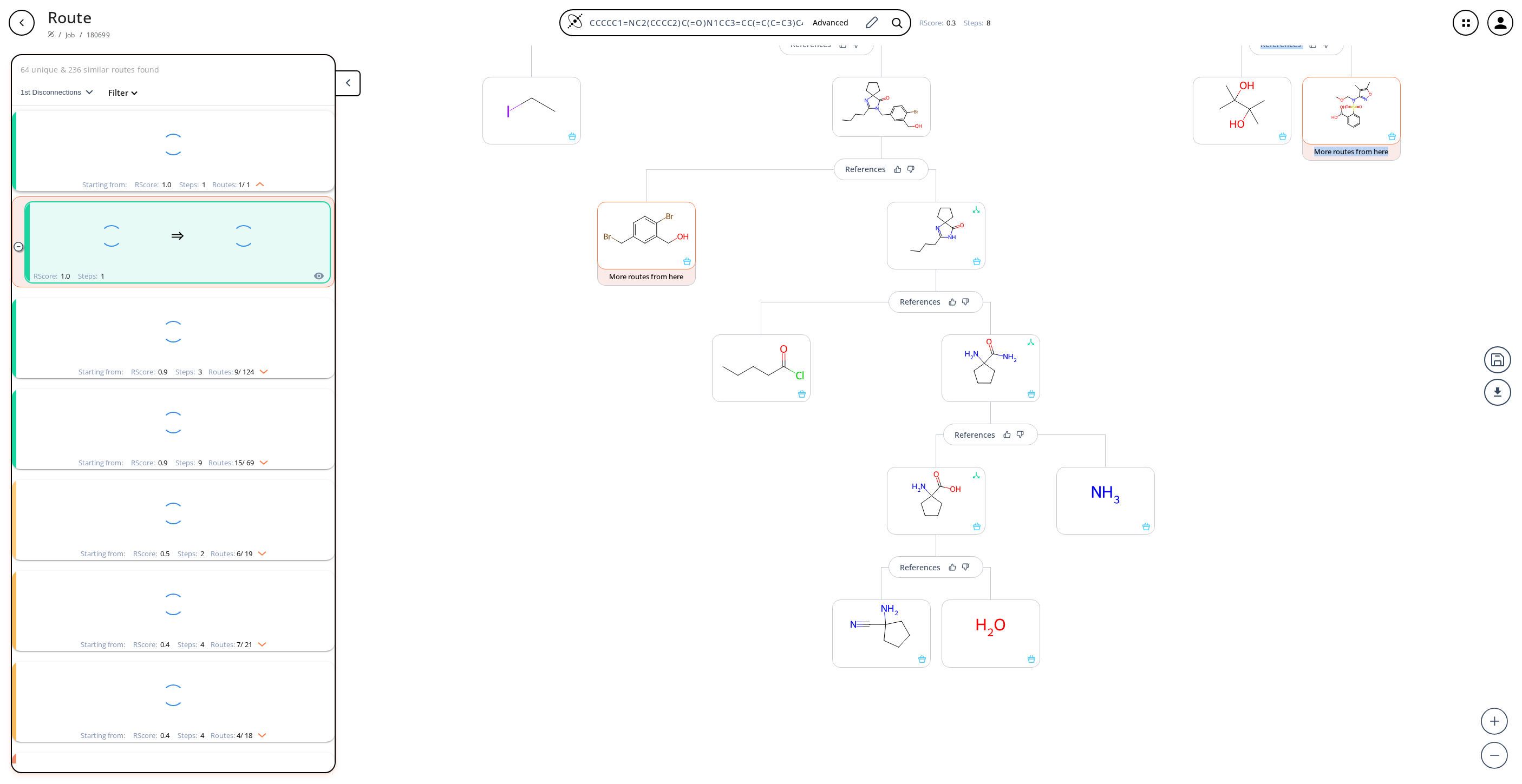
scroll to position [25, 0]
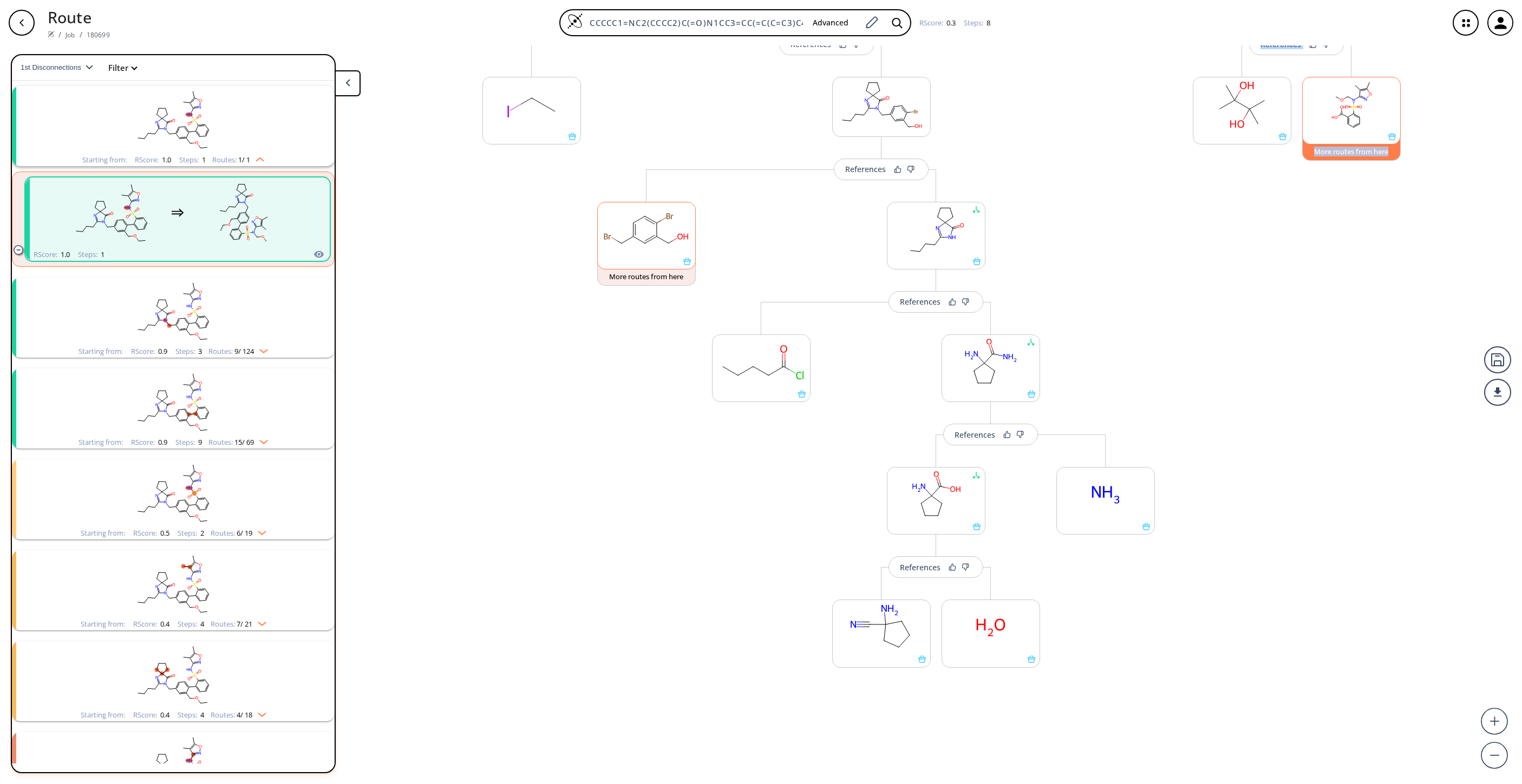
click at [1014, 153] on button "More routes from here" at bounding box center [1351, 148] width 98 height 23
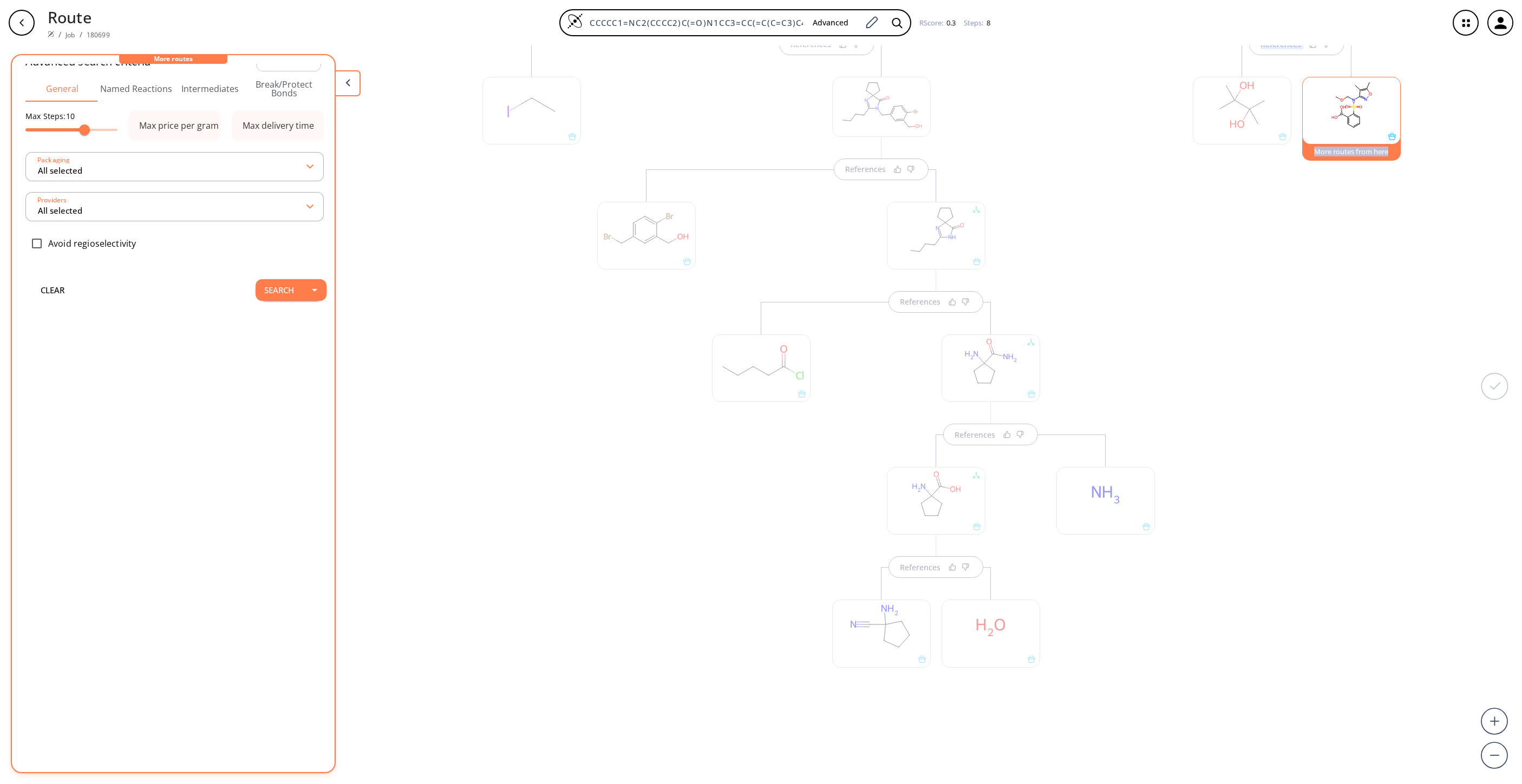
scroll to position [0, 0]
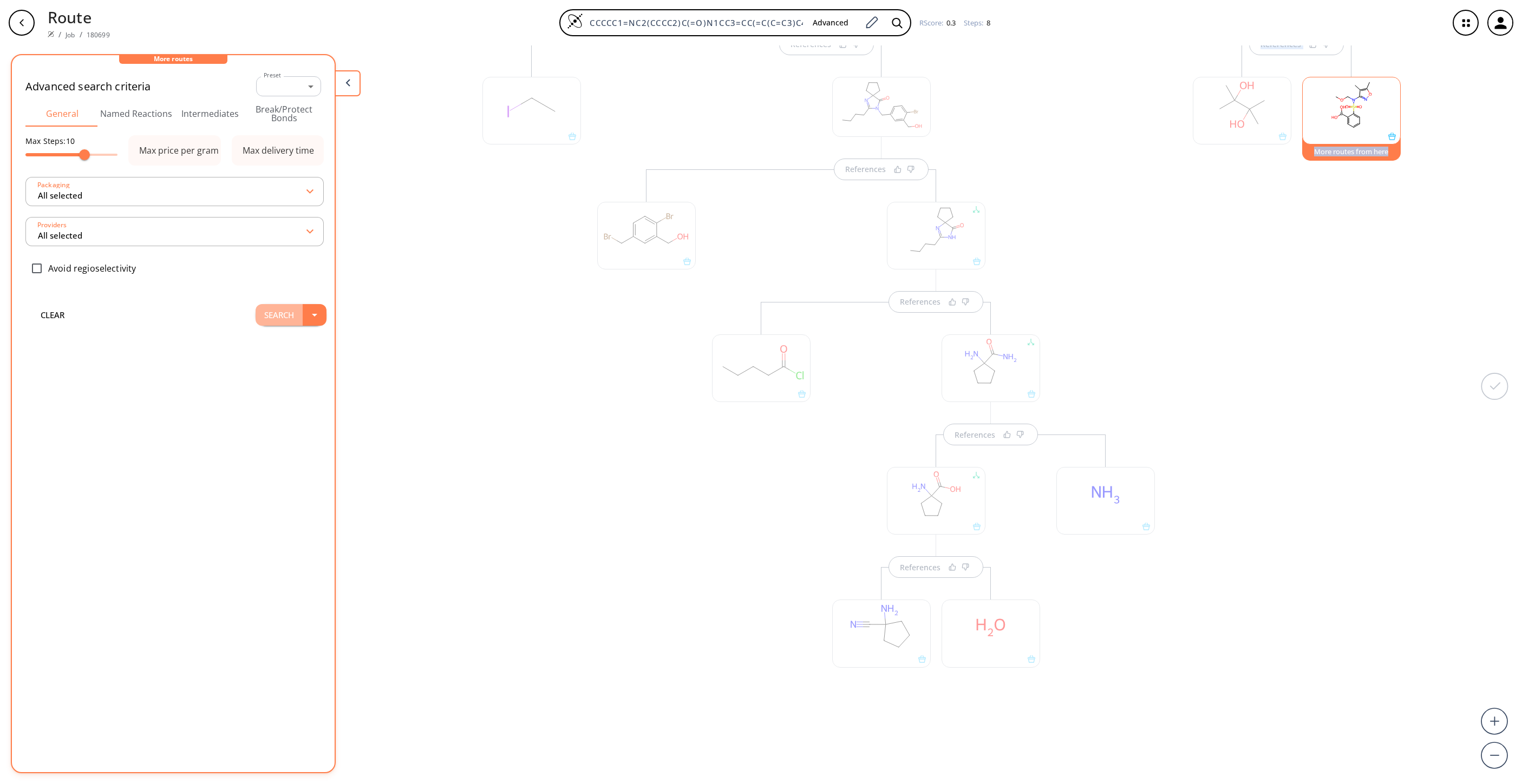
click at [256, 318] on button "Search" at bounding box center [279, 314] width 47 height 21
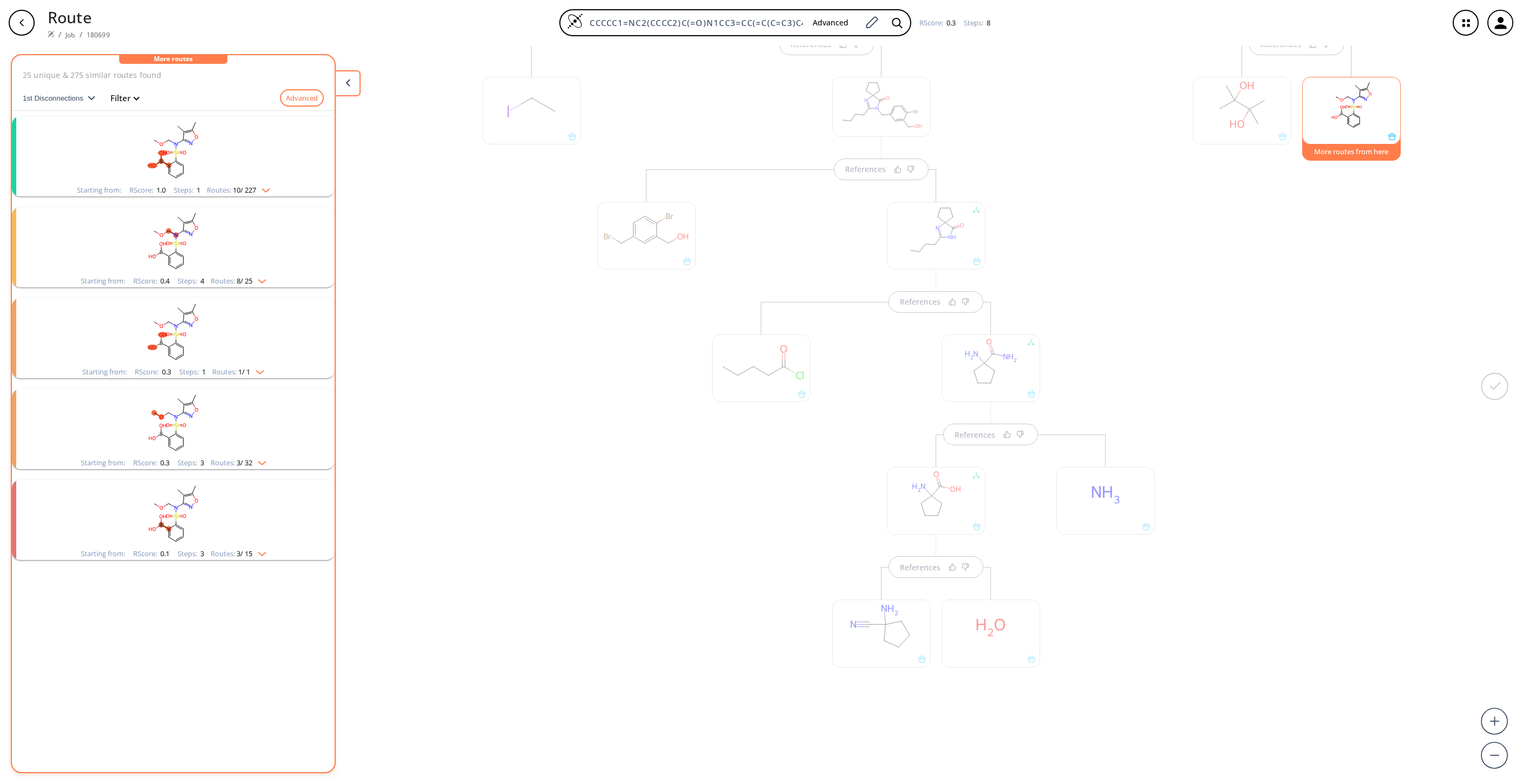
click at [210, 156] on rect "clusters" at bounding box center [173, 150] width 282 height 67
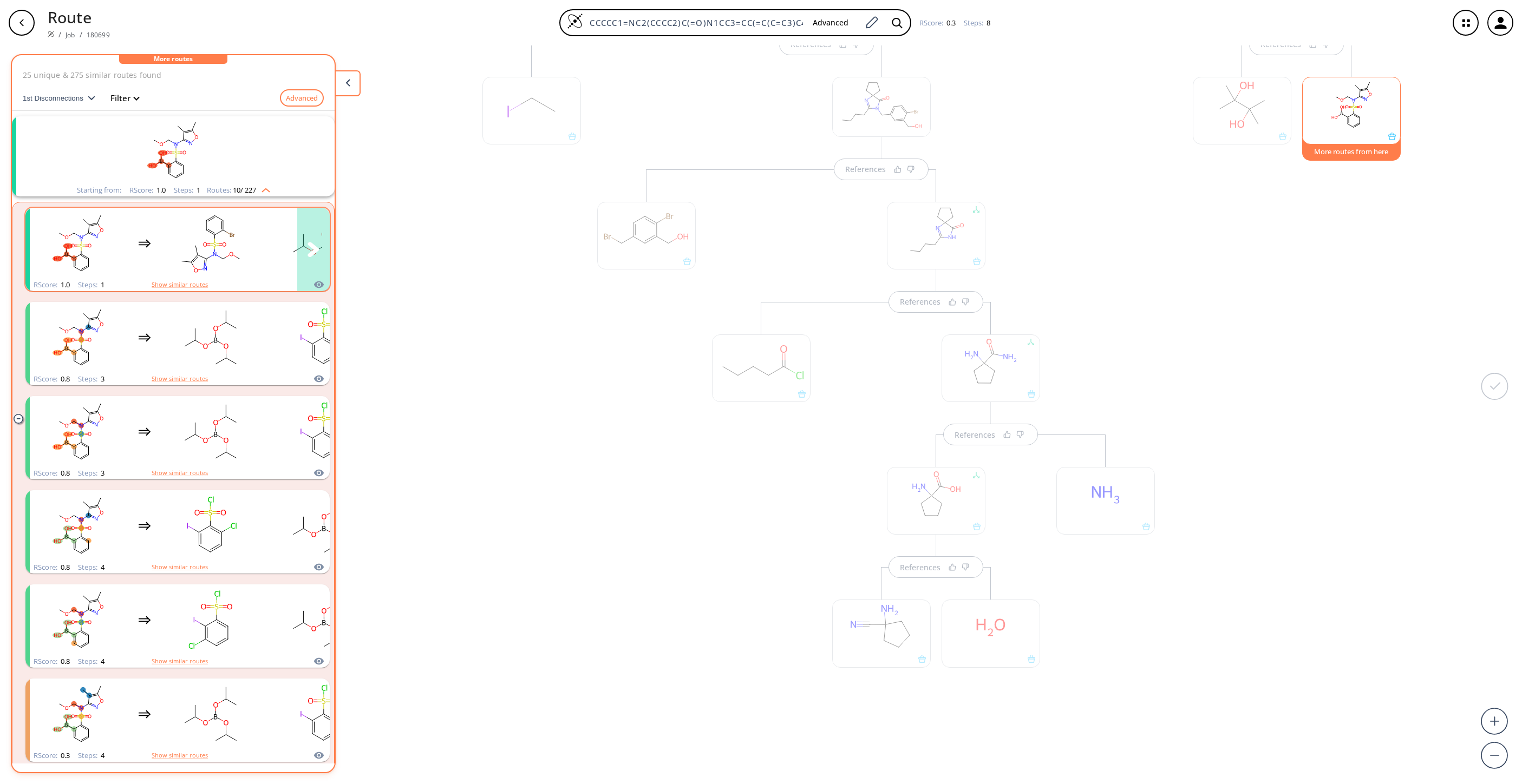
click at [225, 251] on rect "clusters" at bounding box center [210, 243] width 98 height 67
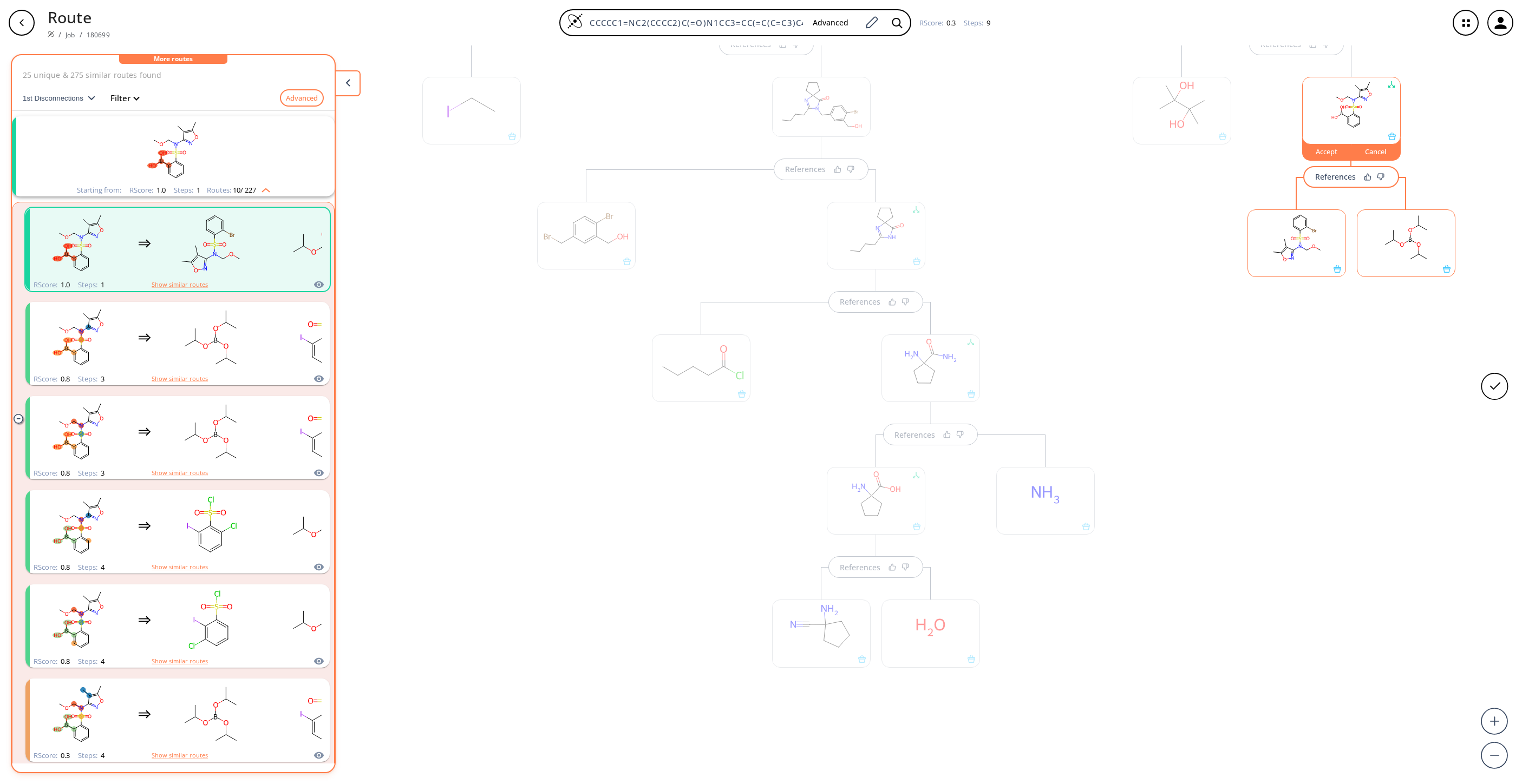
click at [1014, 153] on div "Accept" at bounding box center [1327, 152] width 48 height 6
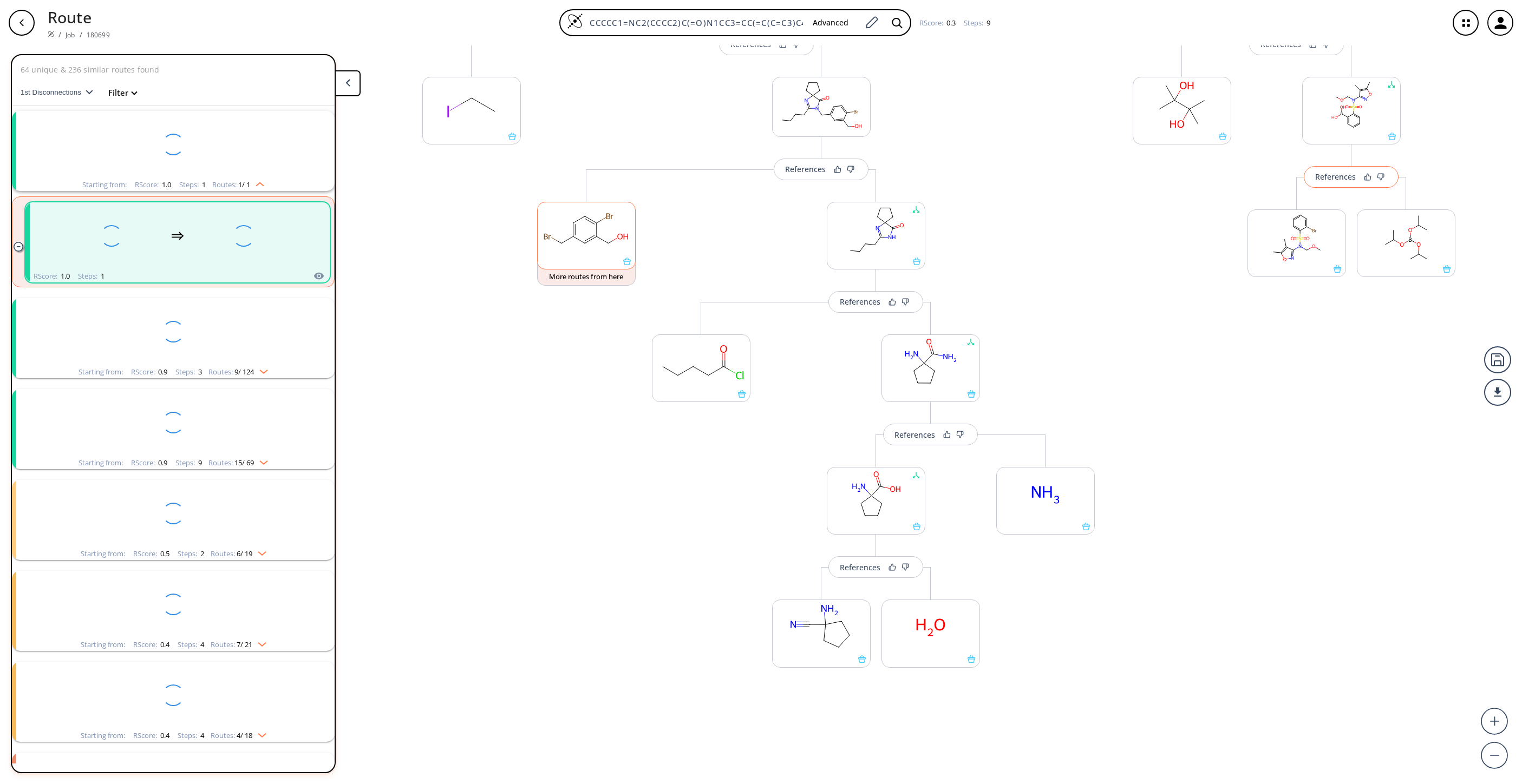
scroll to position [25, 0]
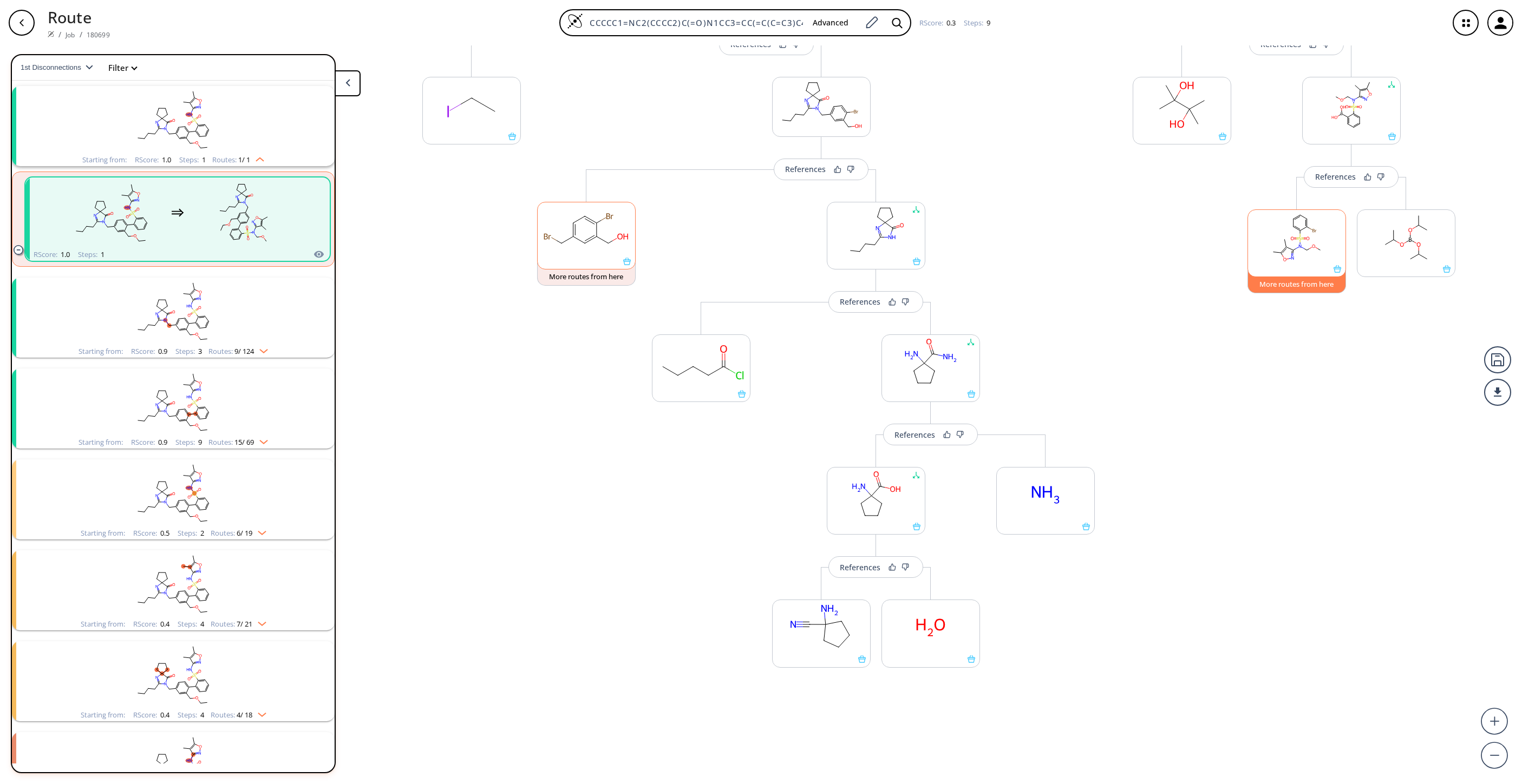
click at [1014, 291] on button "More routes from here" at bounding box center [1297, 281] width 98 height 23
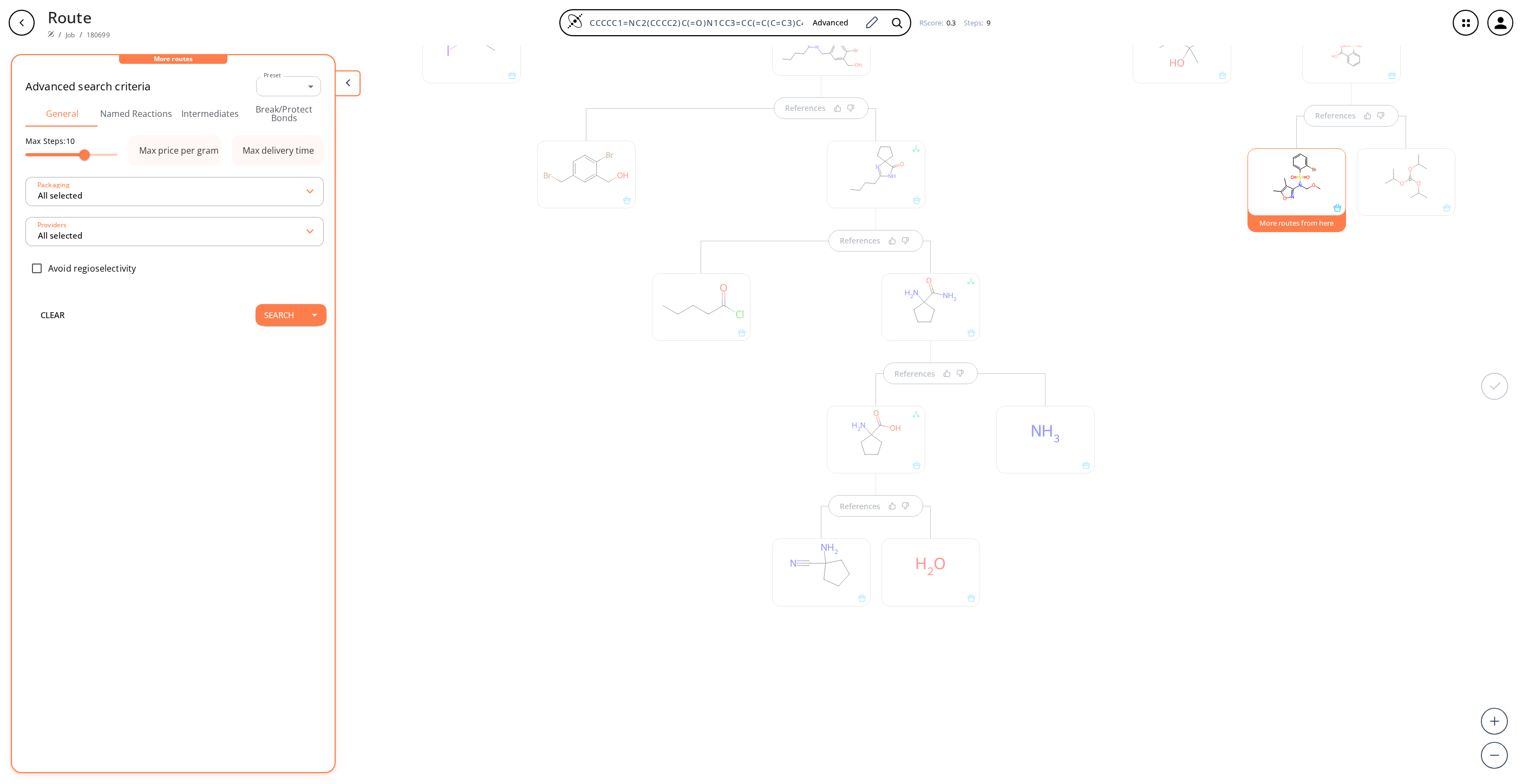
scroll to position [474, 0]
drag, startPoint x: 267, startPoint y: 320, endPoint x: 260, endPoint y: 318, distance: 7.3
click at [265, 317] on button "Search" at bounding box center [279, 314] width 47 height 21
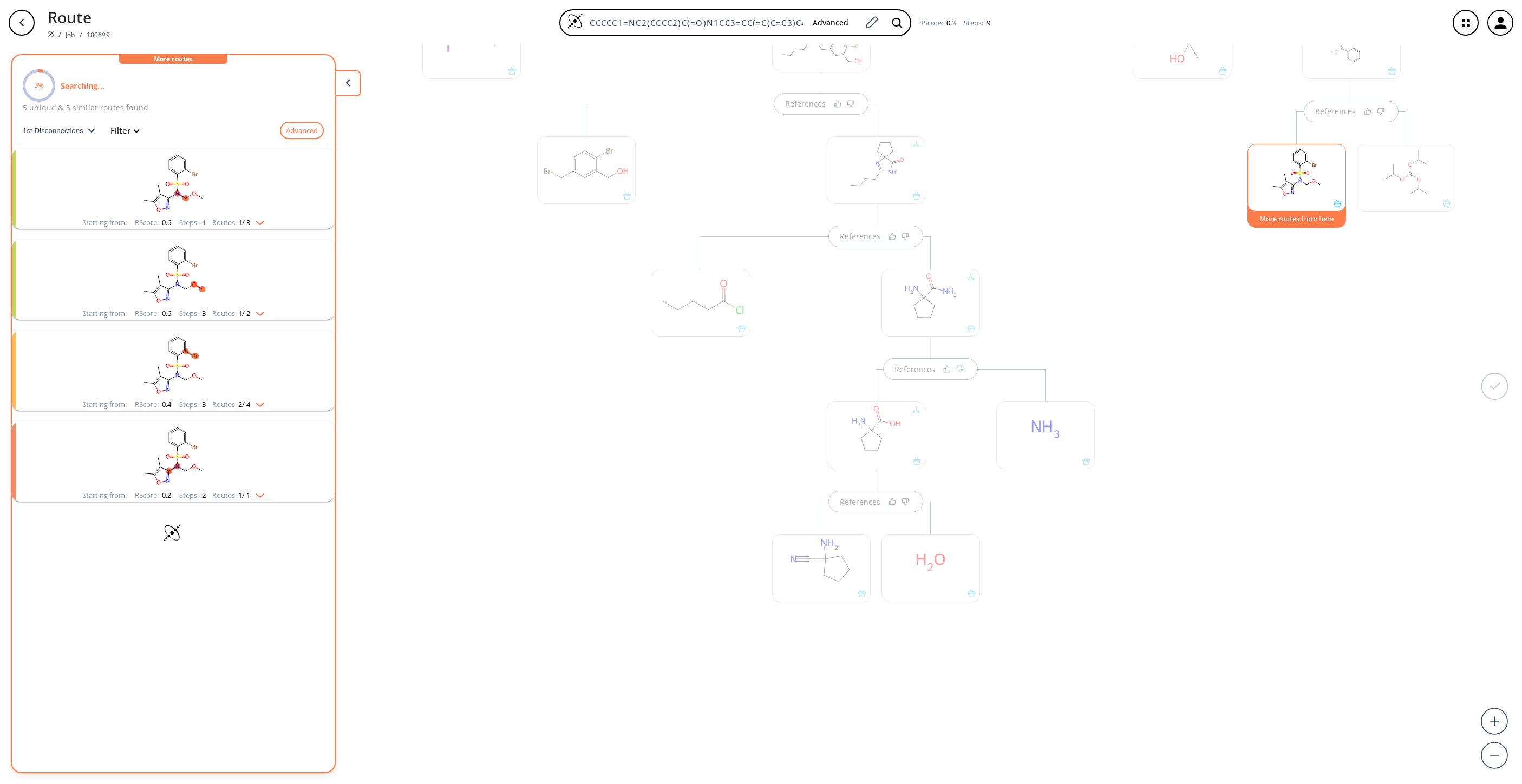
click at [166, 184] on ellipse "clusters" at bounding box center [168, 184] width 6 height 6
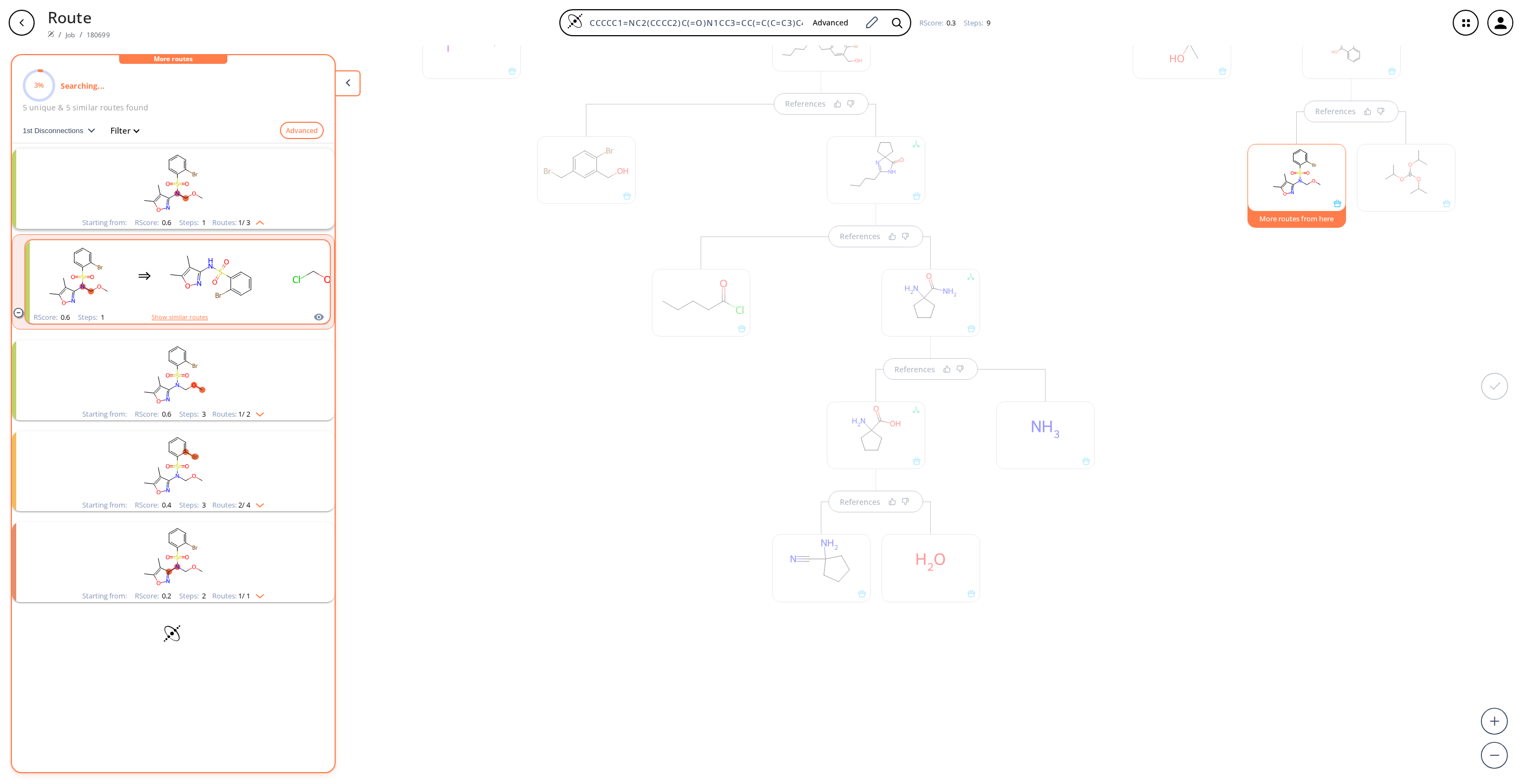
click at [202, 315] on button "Show similar routes" at bounding box center [179, 317] width 56 height 10
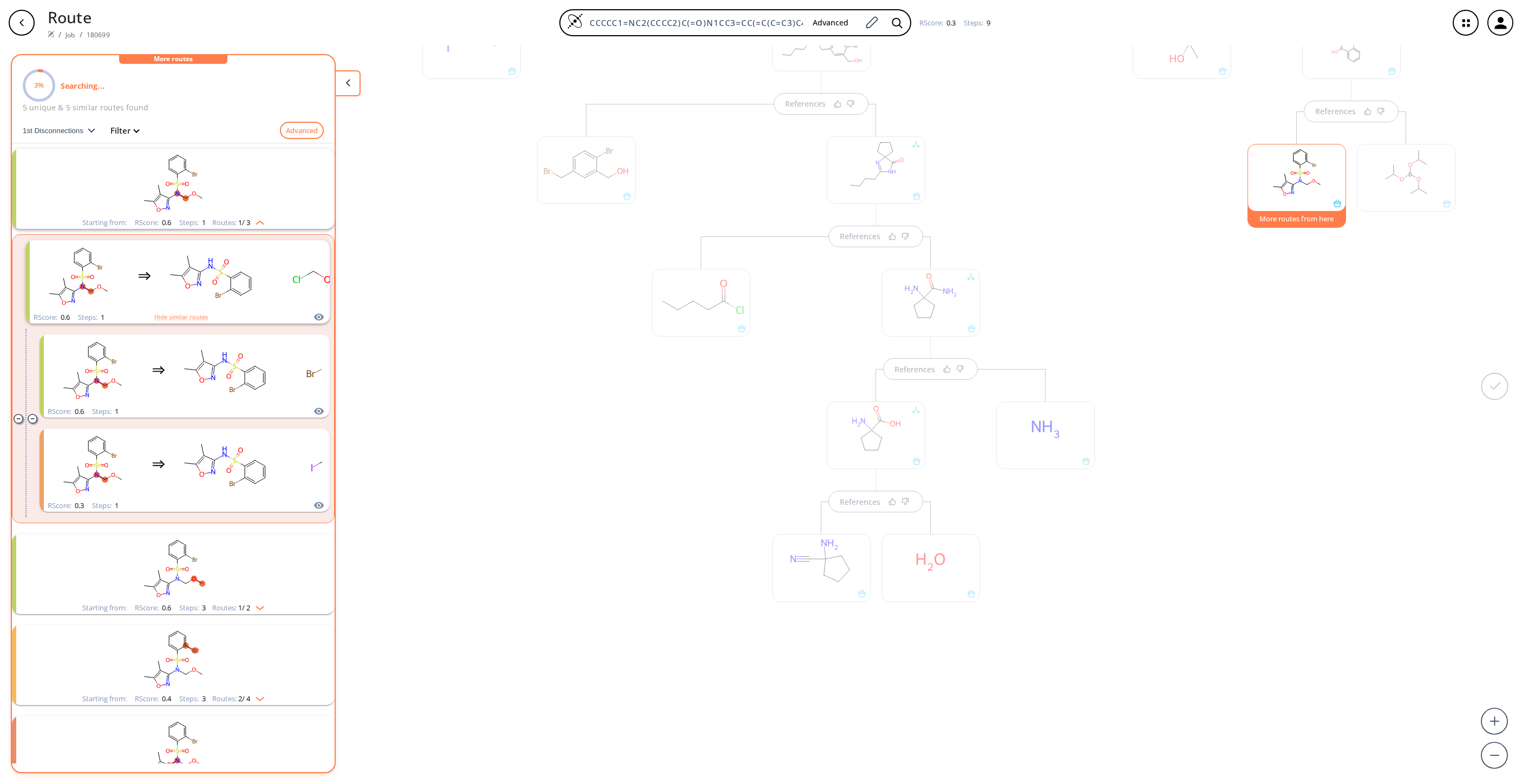
click at [554, 456] on div at bounding box center [587, 396] width 110 height 585
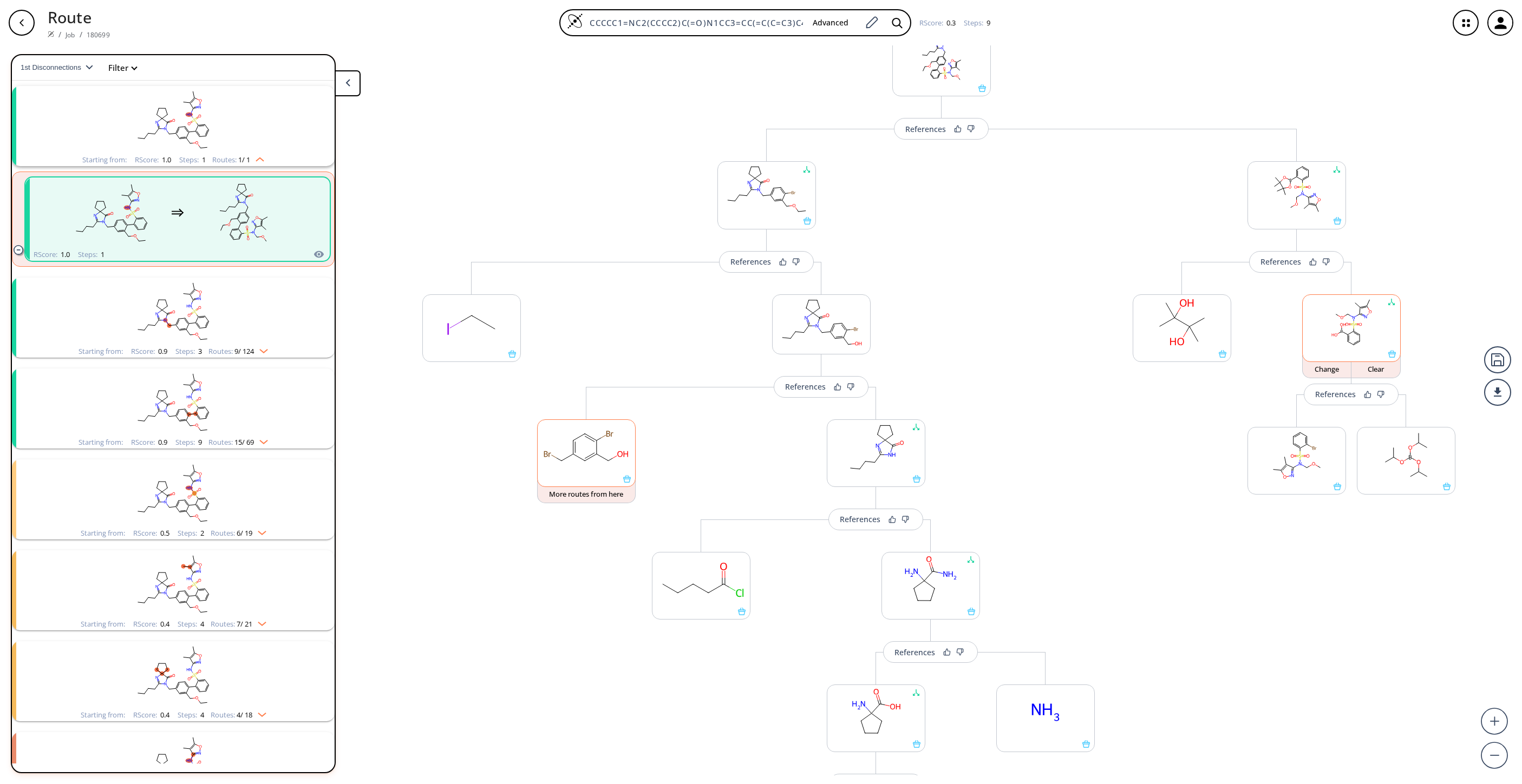
scroll to position [182, 0]
click at [1014, 374] on div "Change" at bounding box center [1327, 375] width 48 height 6
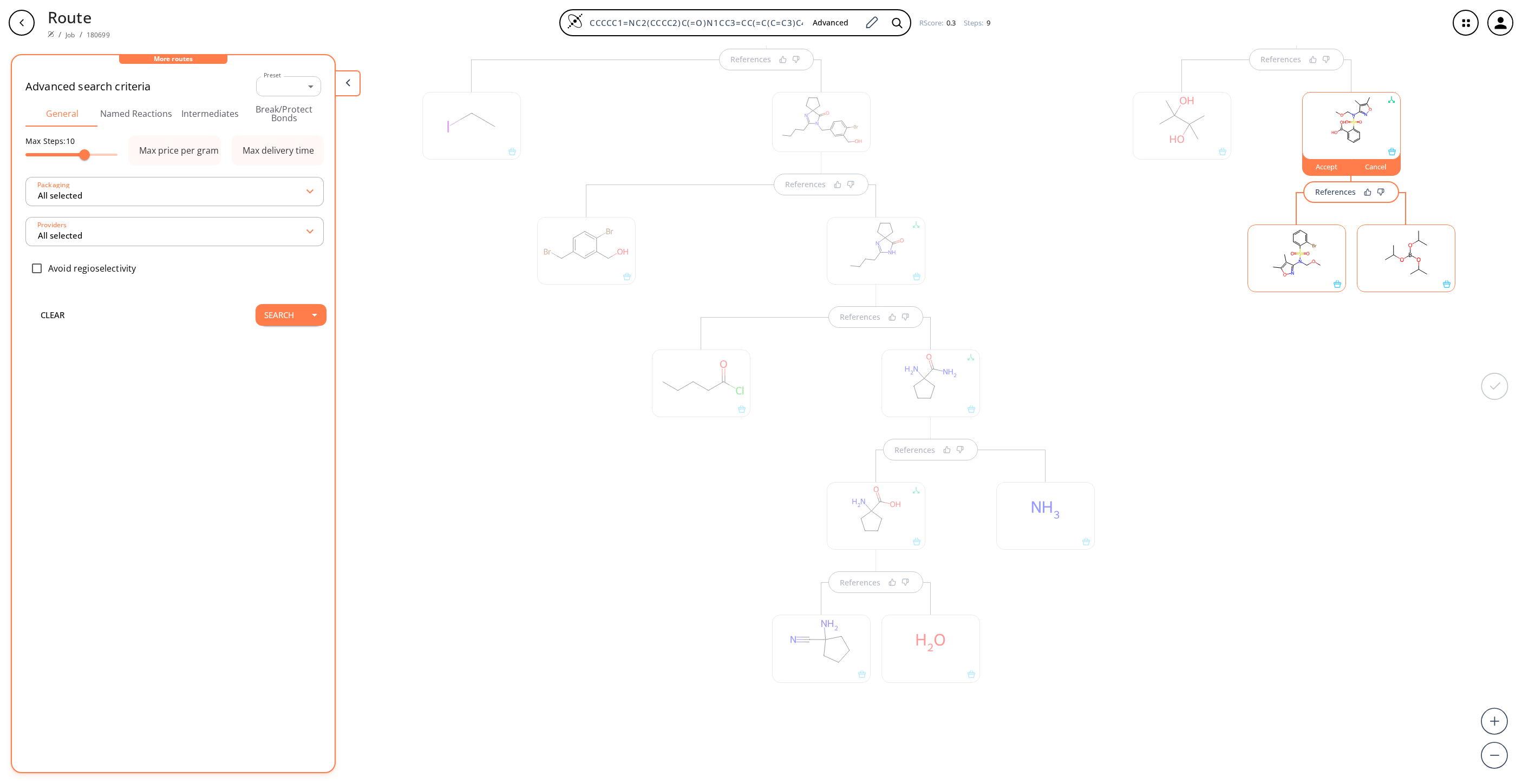
scroll to position [405, 0]
click at [1014, 155] on div "Cancel" at bounding box center [1375, 152] width 48 height 6
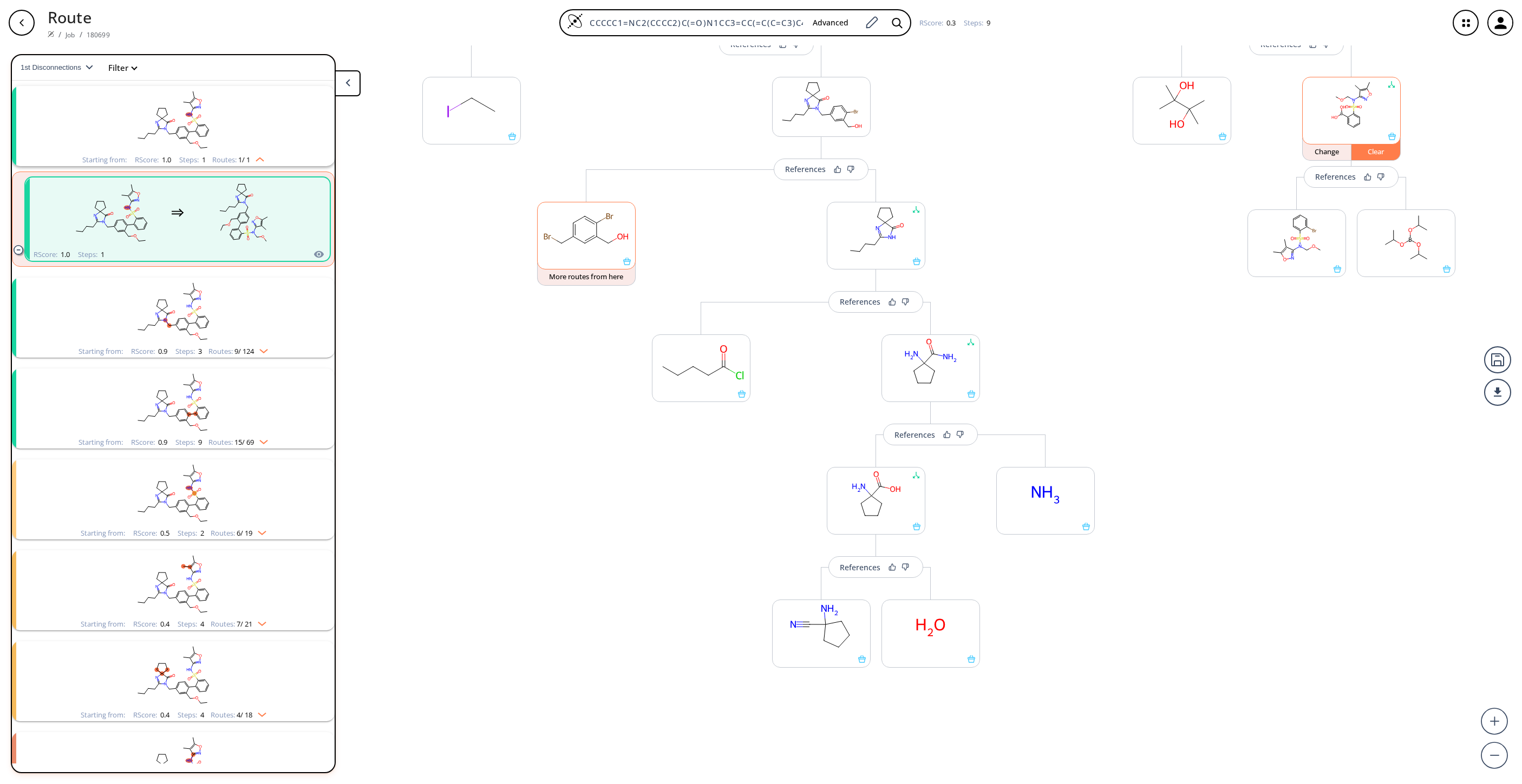
click at [1014, 152] on div "Clear" at bounding box center [1375, 152] width 48 height 6
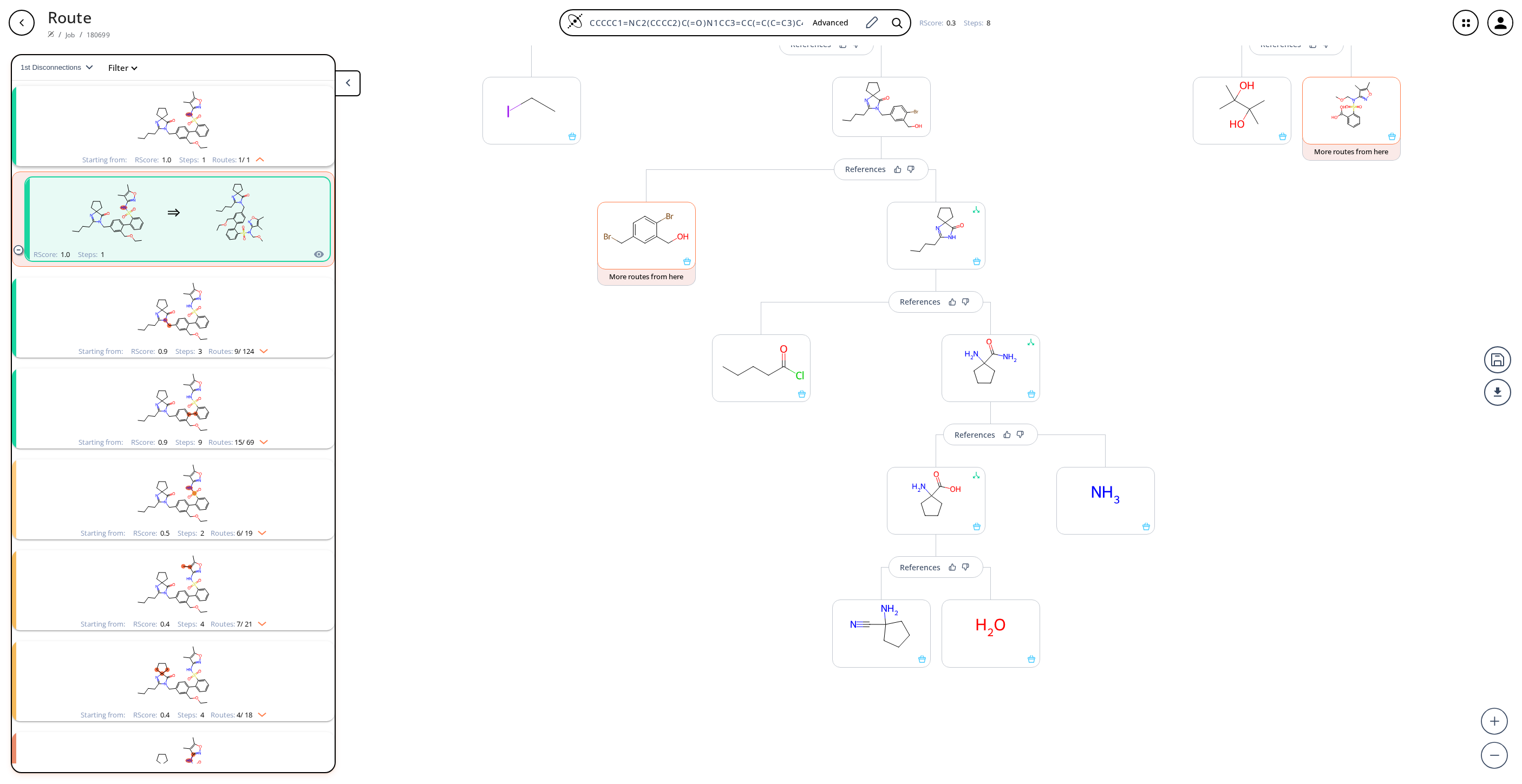
click at [1014, 113] on rect at bounding box center [1351, 106] width 98 height 56
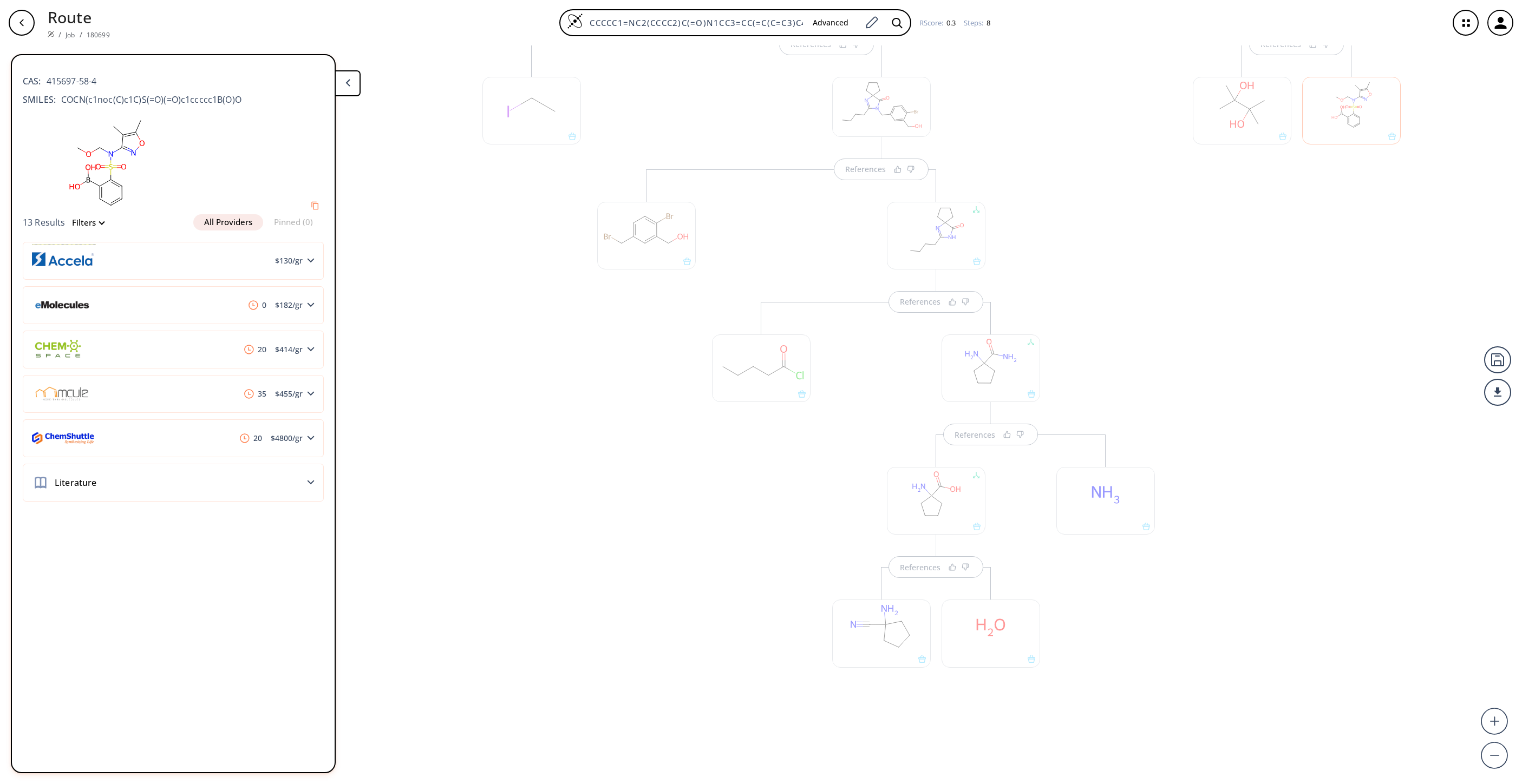
click at [1014, 130] on div at bounding box center [1351, 110] width 98 height 67
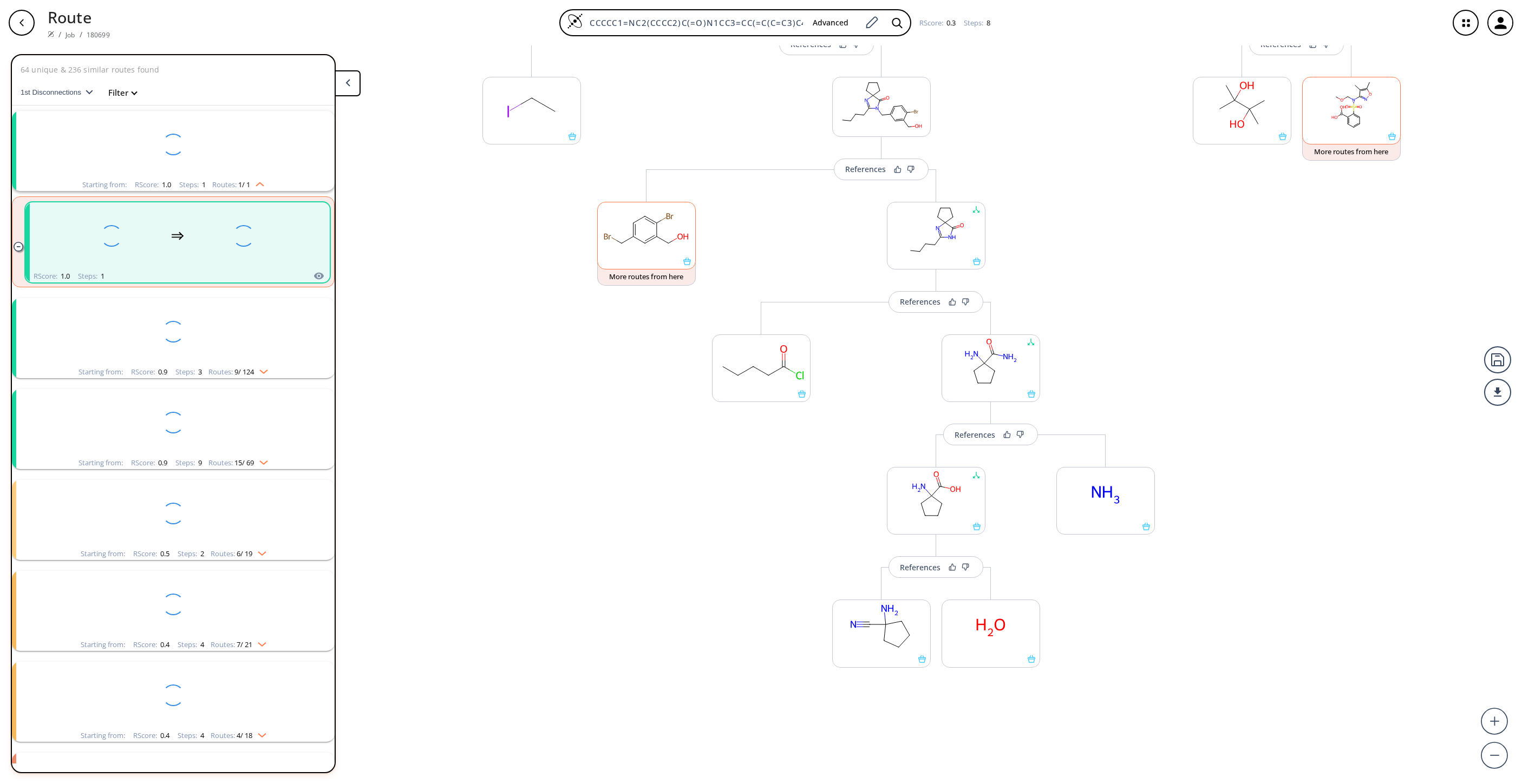
scroll to position [25, 0]
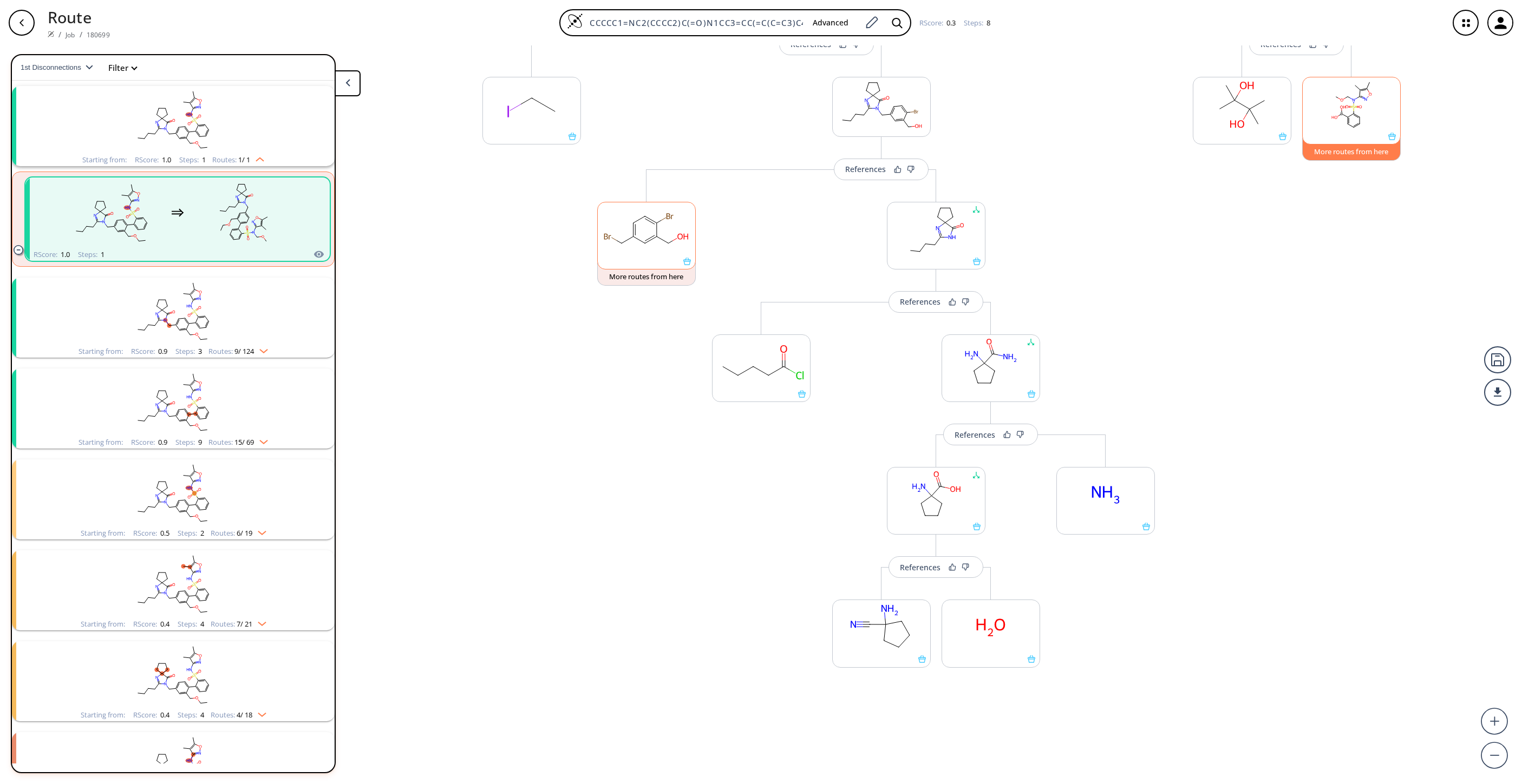
click at [1014, 156] on button "More routes from here" at bounding box center [1351, 148] width 98 height 23
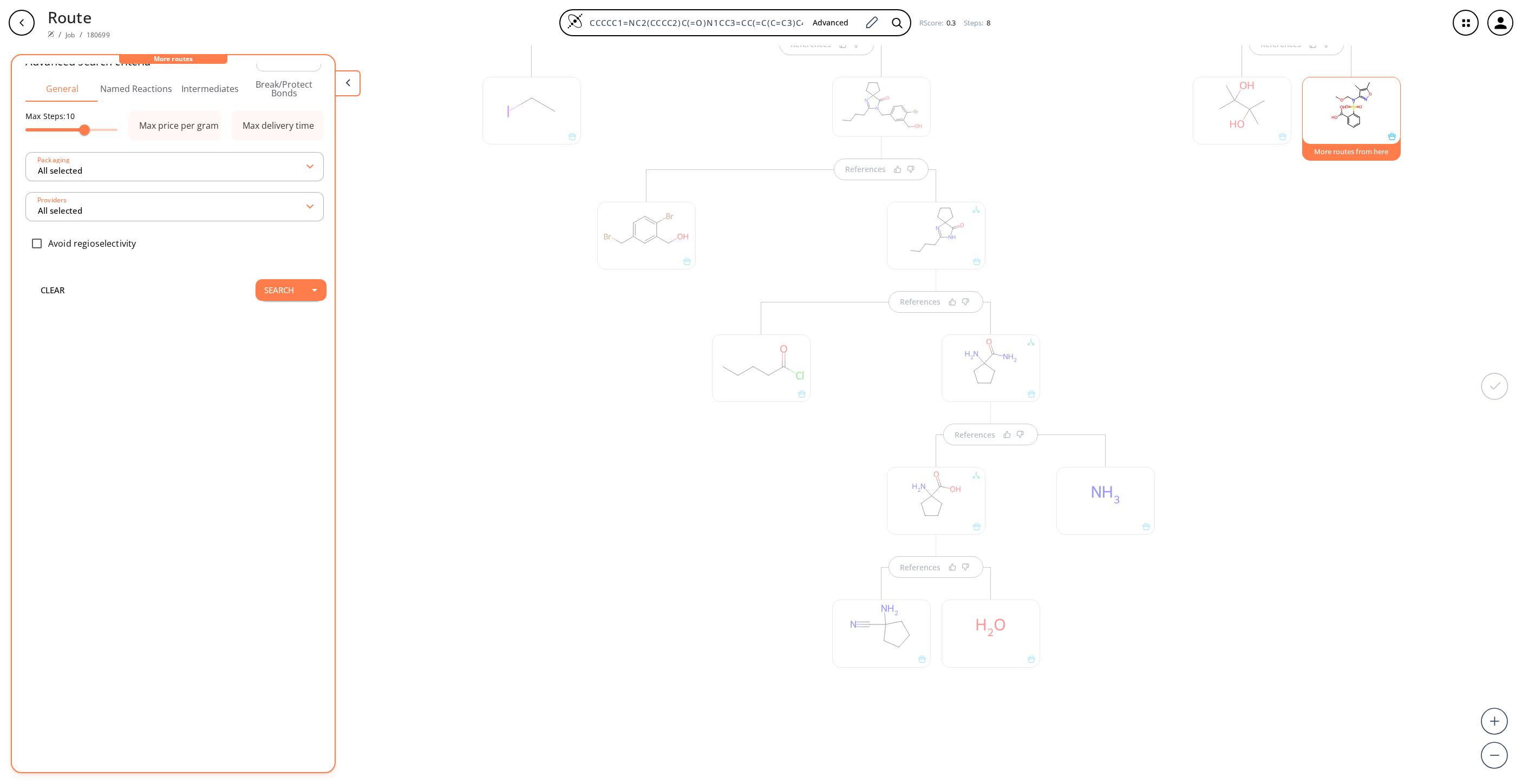
scroll to position [0, 0]
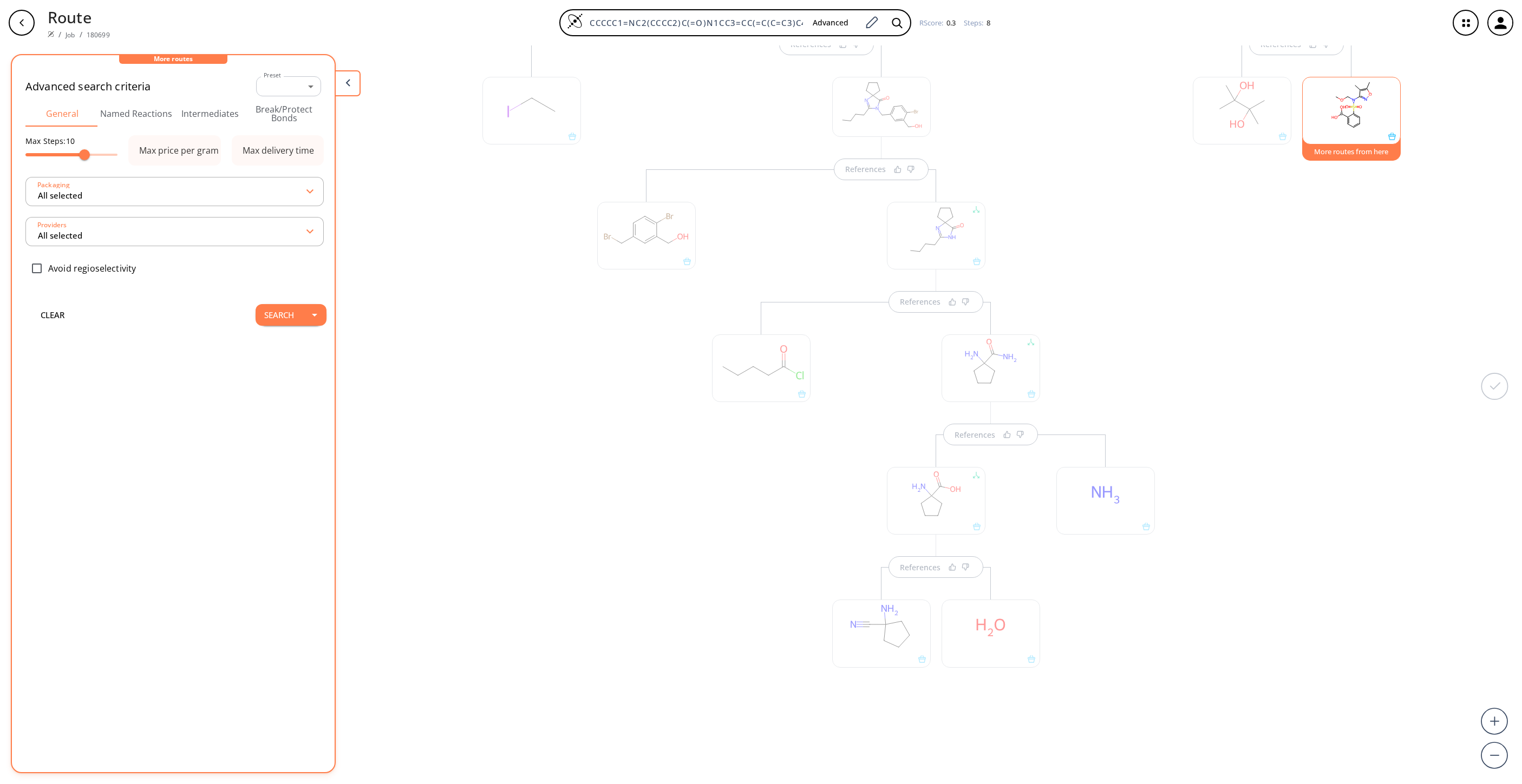
click at [1014, 152] on button "More routes from here" at bounding box center [1351, 148] width 98 height 23
click at [265, 307] on button "Search" at bounding box center [279, 314] width 47 height 21
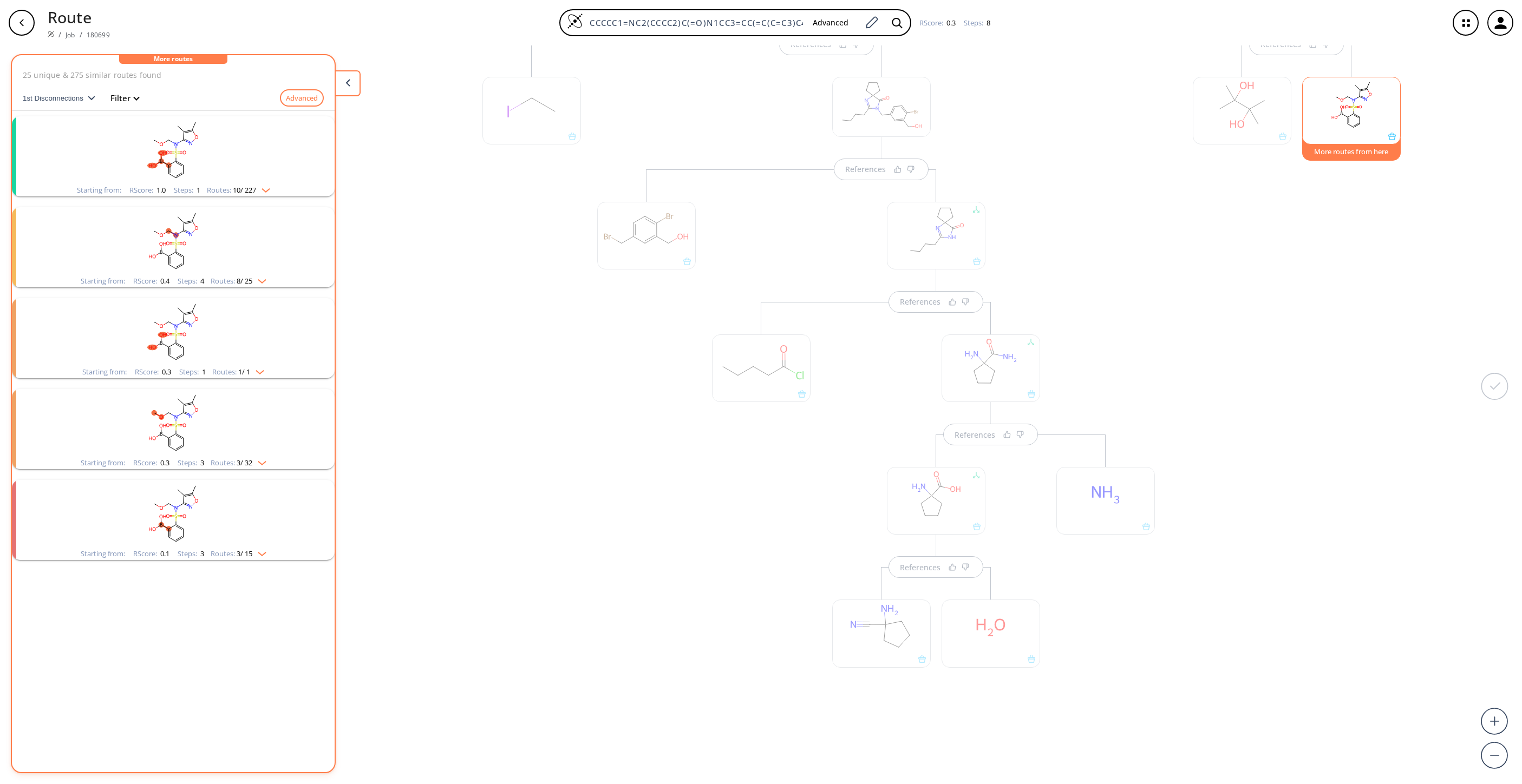
click at [307, 154] on rect "clusters" at bounding box center [173, 150] width 282 height 67
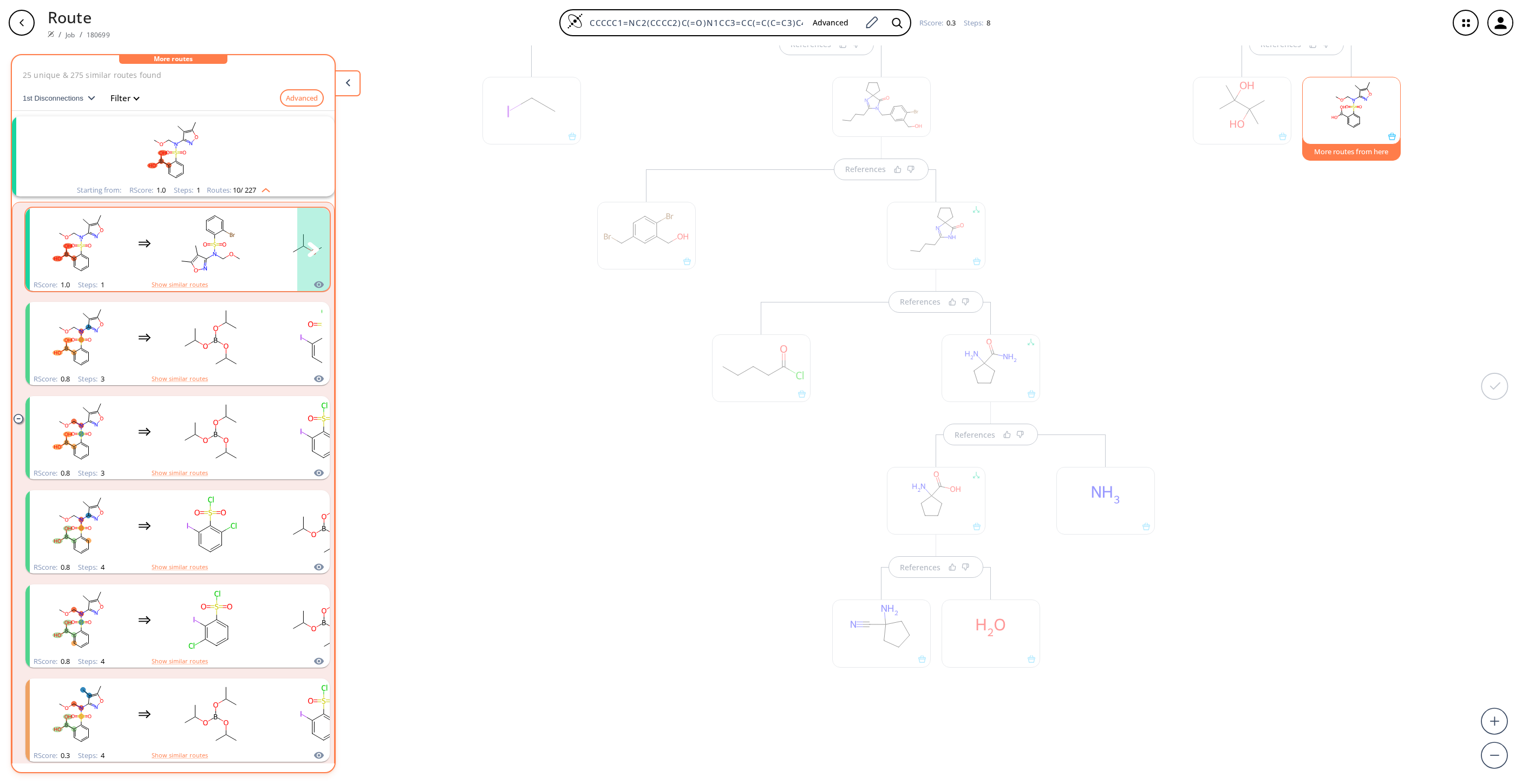
click at [218, 273] on rect "clusters" at bounding box center [210, 243] width 98 height 67
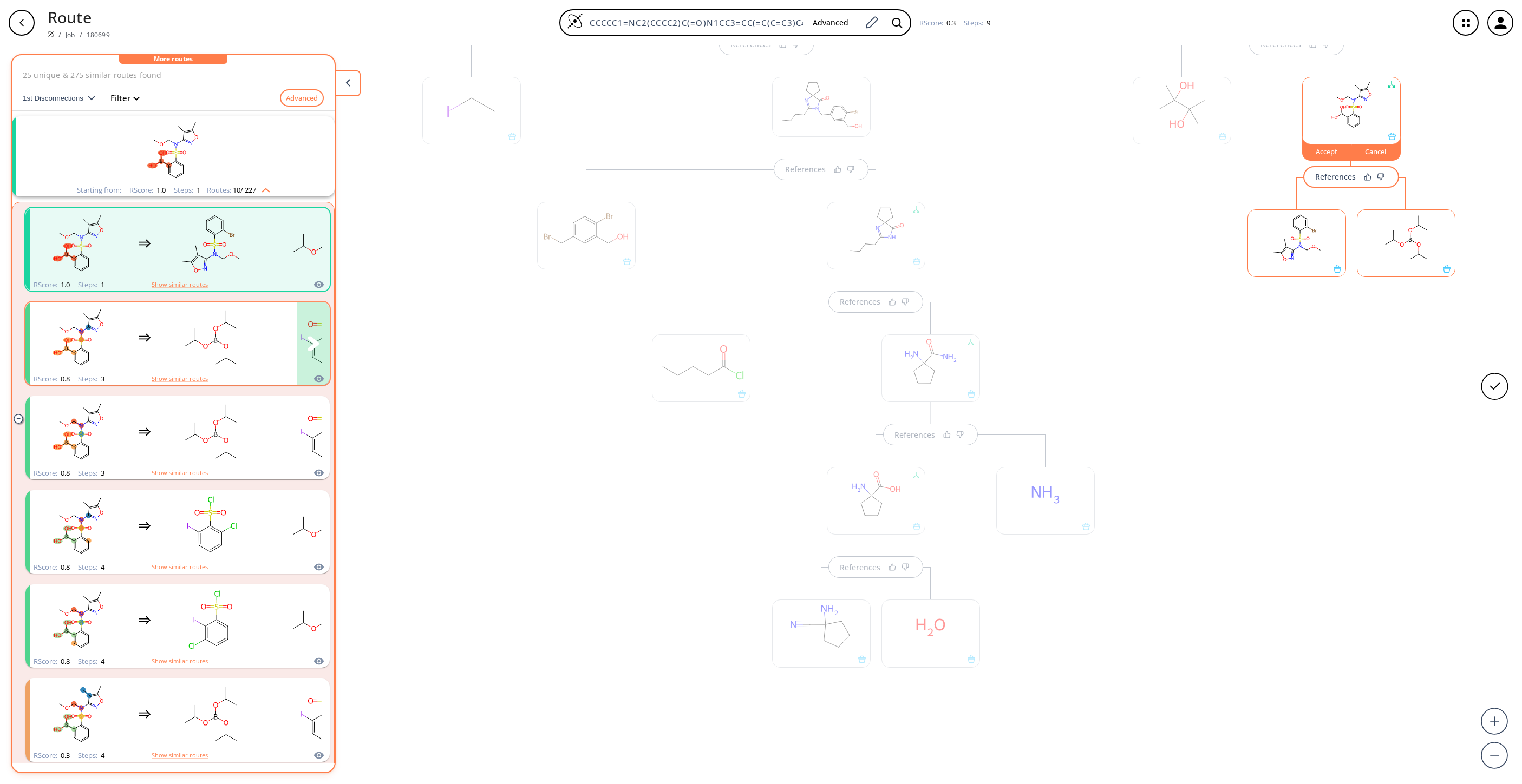
click at [203, 322] on rect "clusters" at bounding box center [210, 337] width 98 height 67
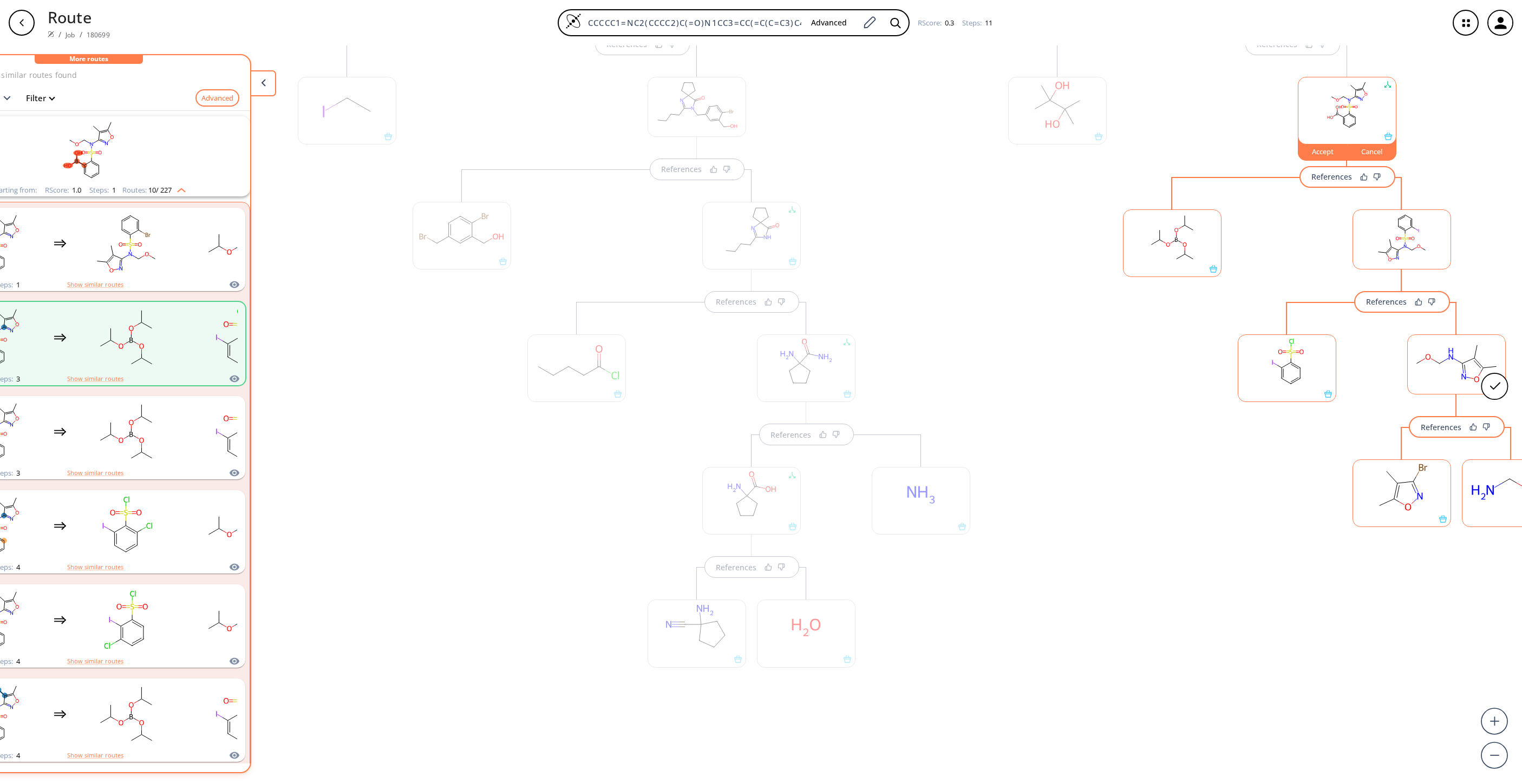
scroll to position [0, 191]
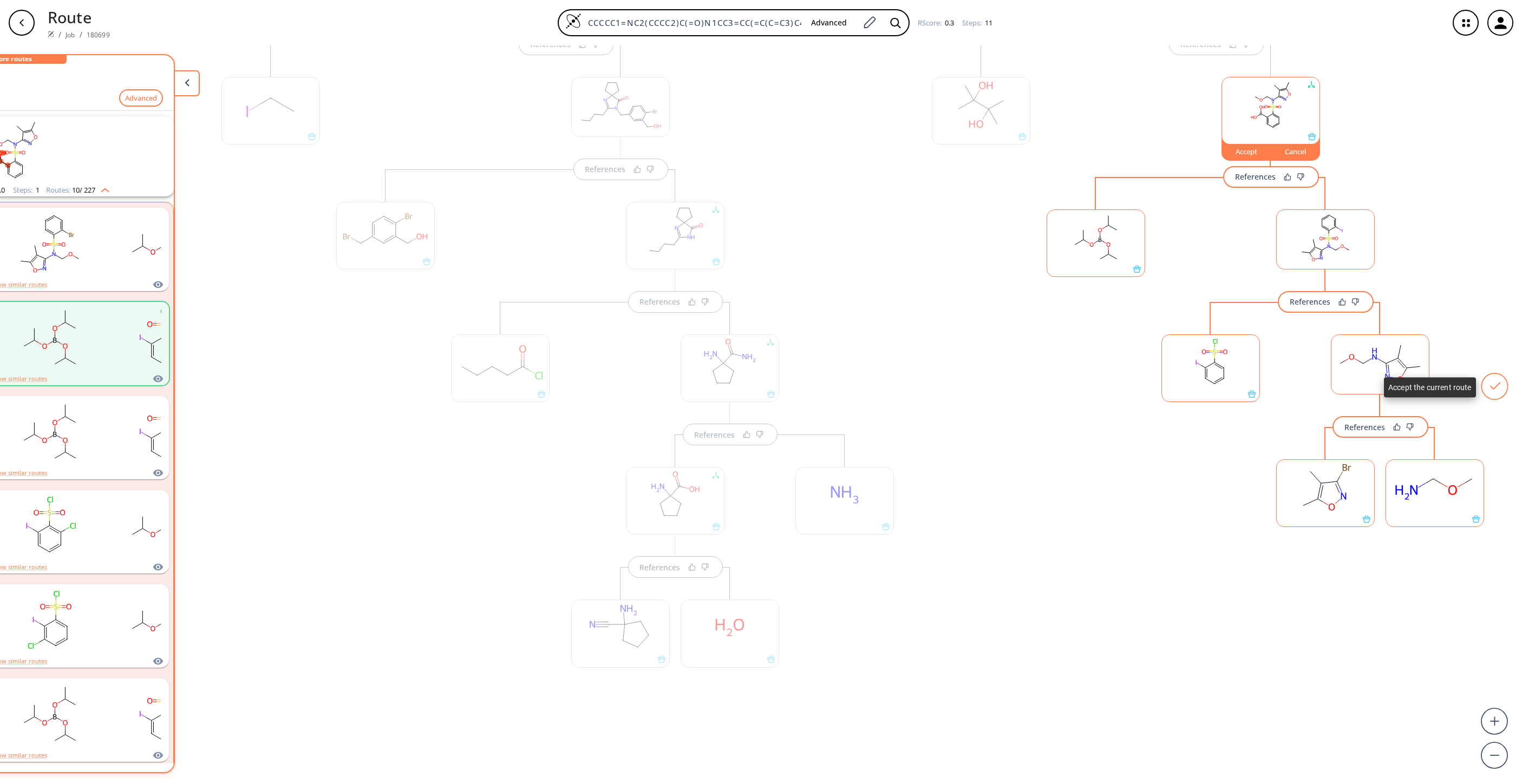
click at [1014, 394] on icon at bounding box center [1494, 386] width 26 height 26
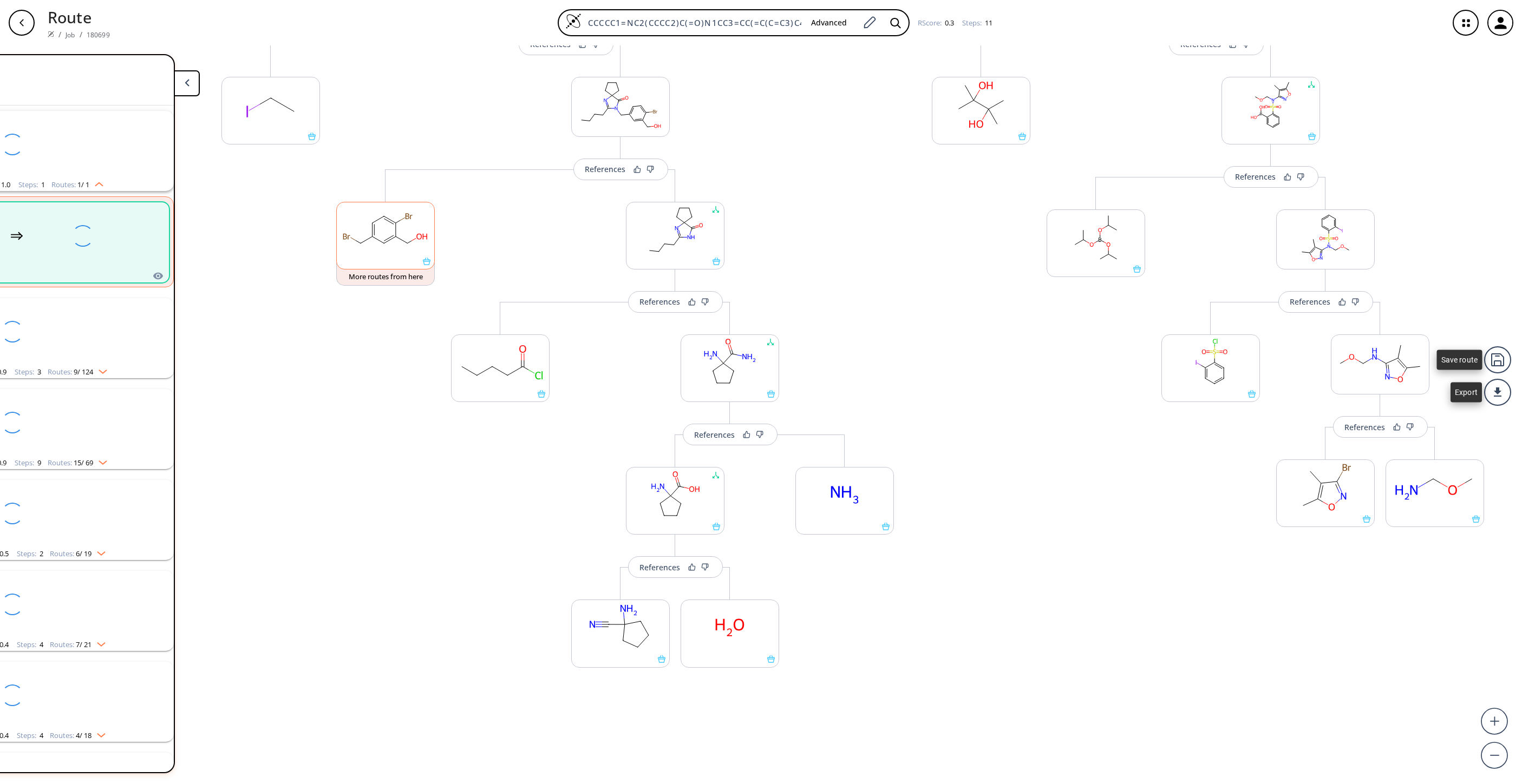
scroll to position [25, 0]
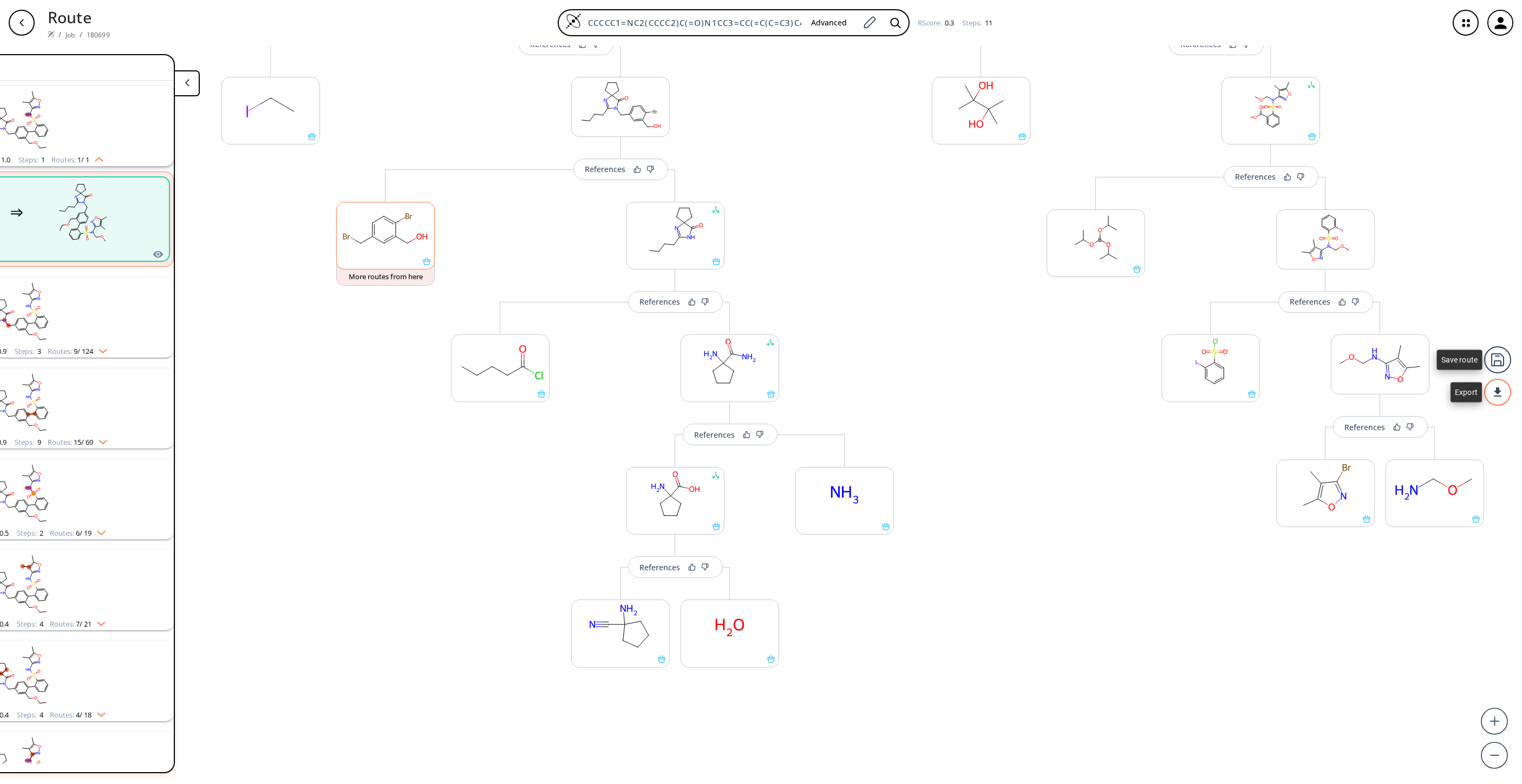
click at [1014, 402] on div at bounding box center [1497, 392] width 27 height 27
click at [1014, 391] on li "PDF" at bounding box center [1457, 387] width 54 height 18
drag, startPoint x: 1130, startPoint y: 479, endPoint x: 1167, endPoint y: 479, distance: 37.0
click at [1014, 479] on div "More routes from here" at bounding box center [1096, 385] width 110 height 416
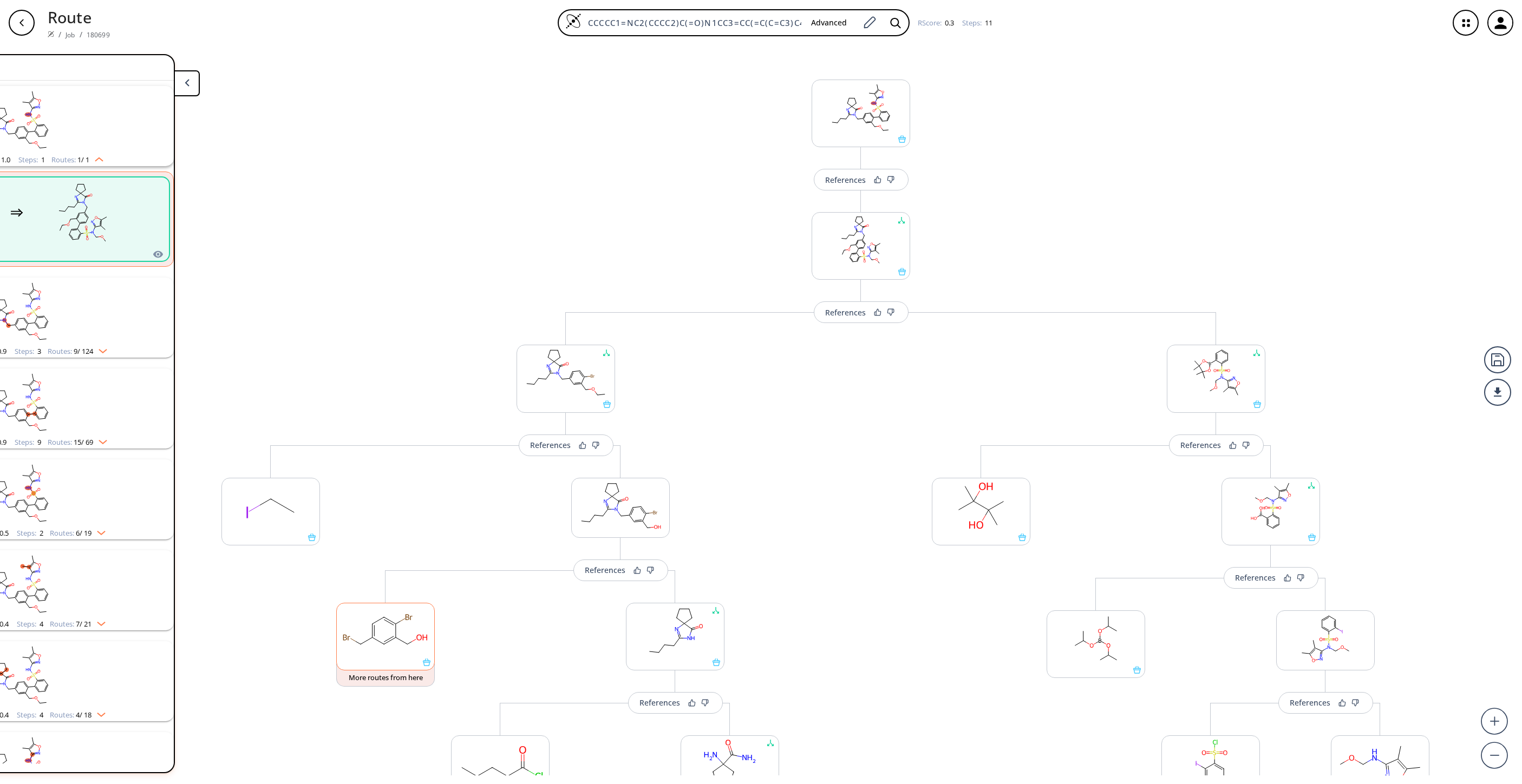
scroll to position [0, 0]
click at [813, 124] on rect at bounding box center [861, 112] width 98 height 56
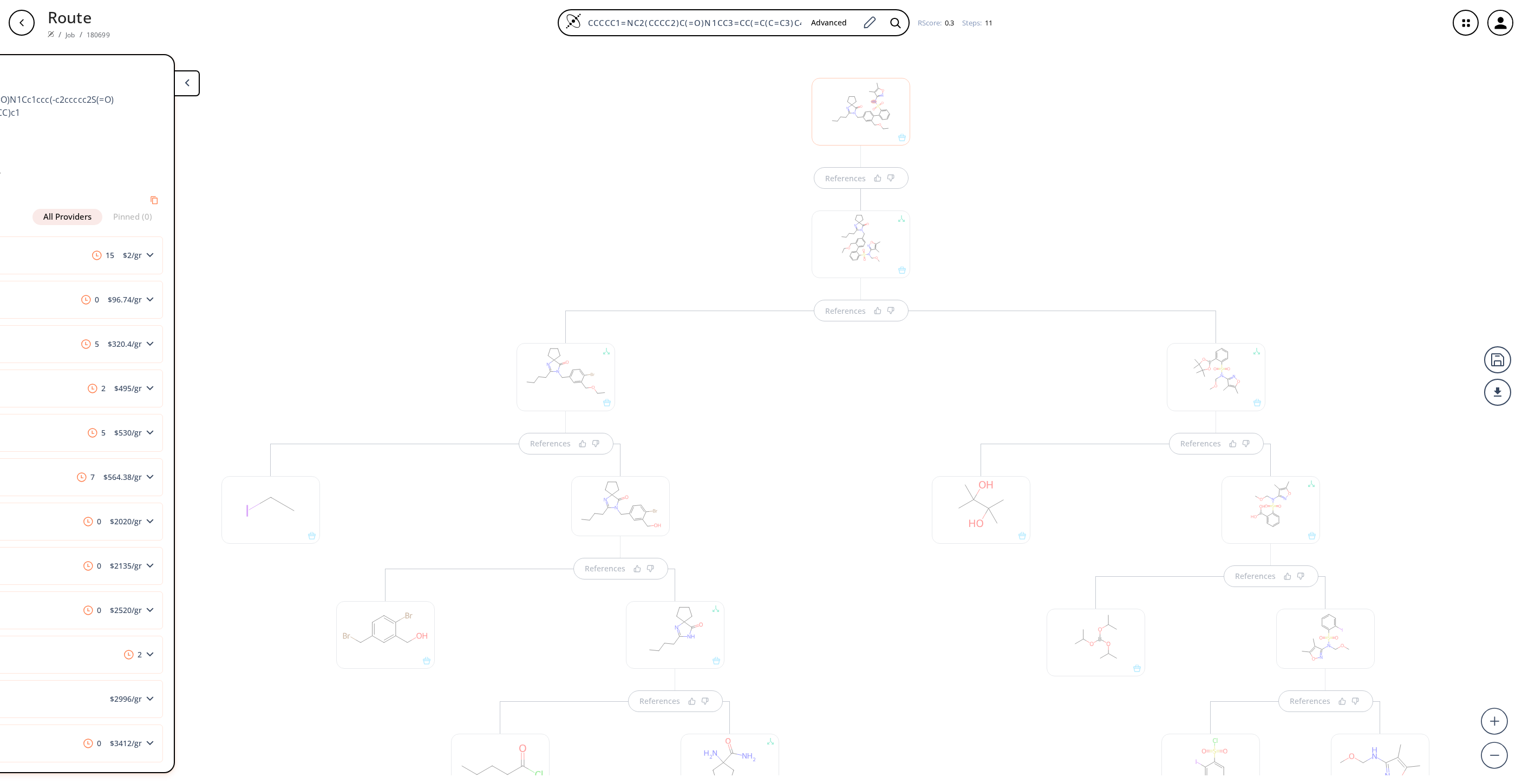
click at [854, 118] on div at bounding box center [861, 111] width 98 height 67
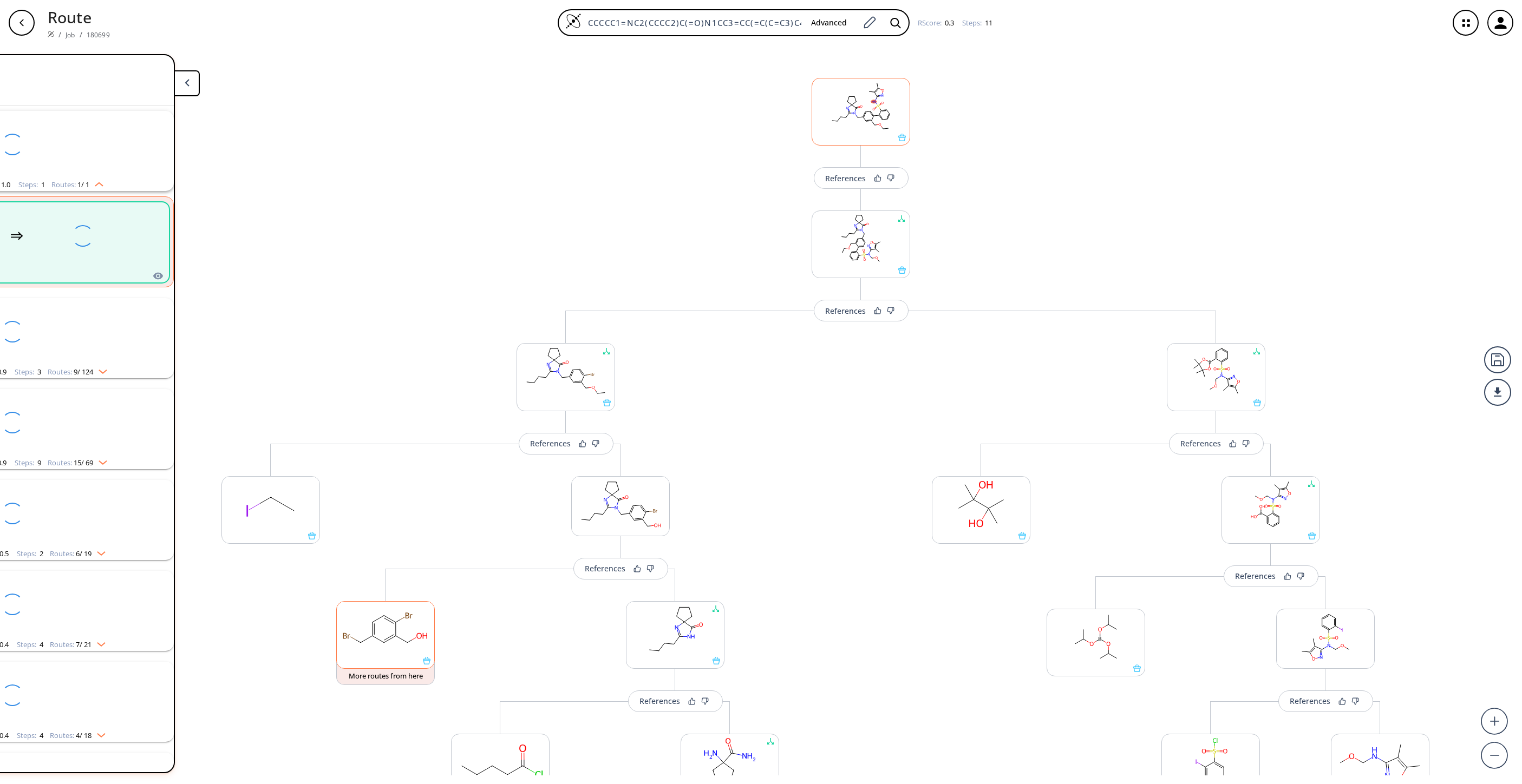
scroll to position [25, 0]
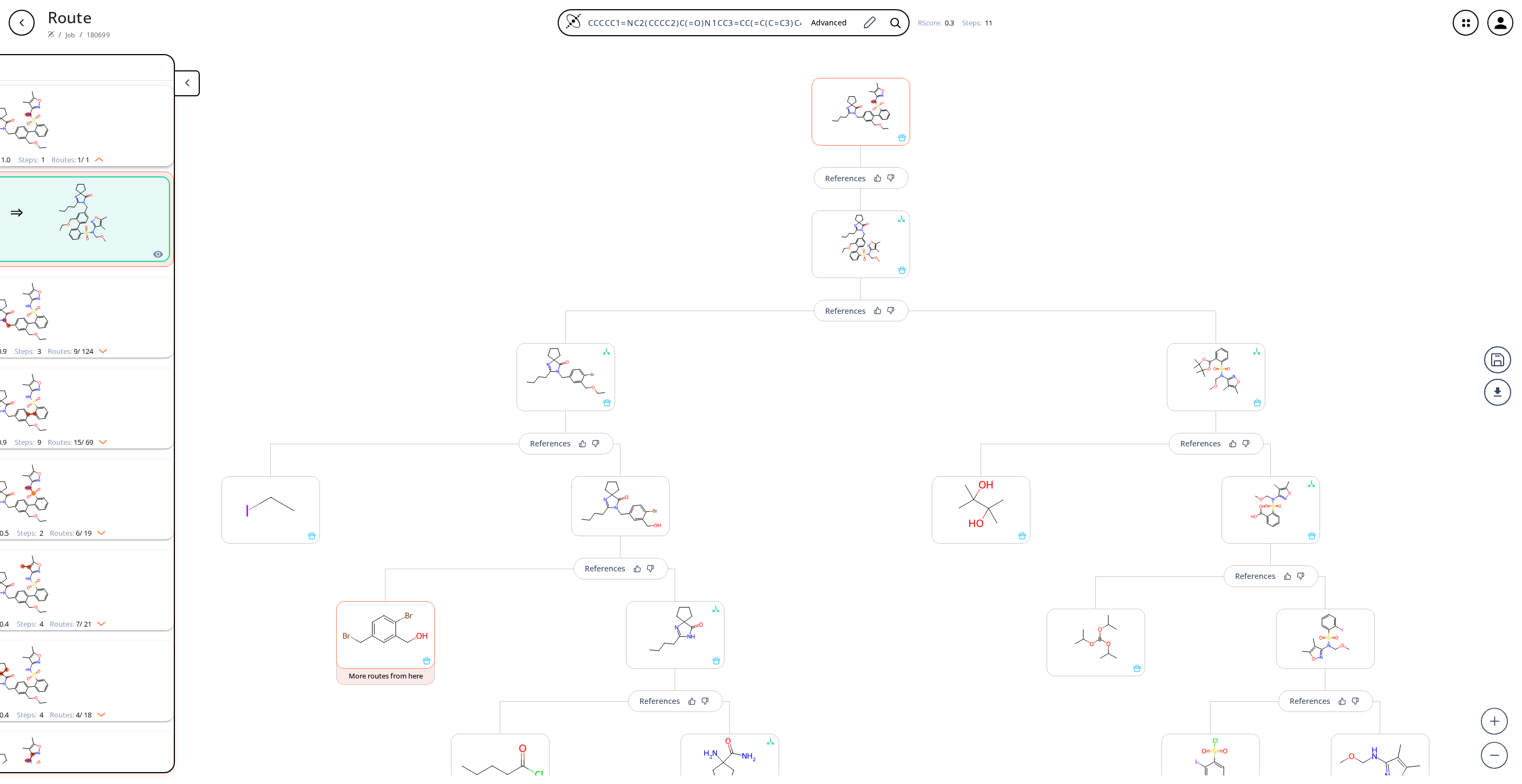
click at [842, 129] on rect at bounding box center [861, 106] width 98 height 56
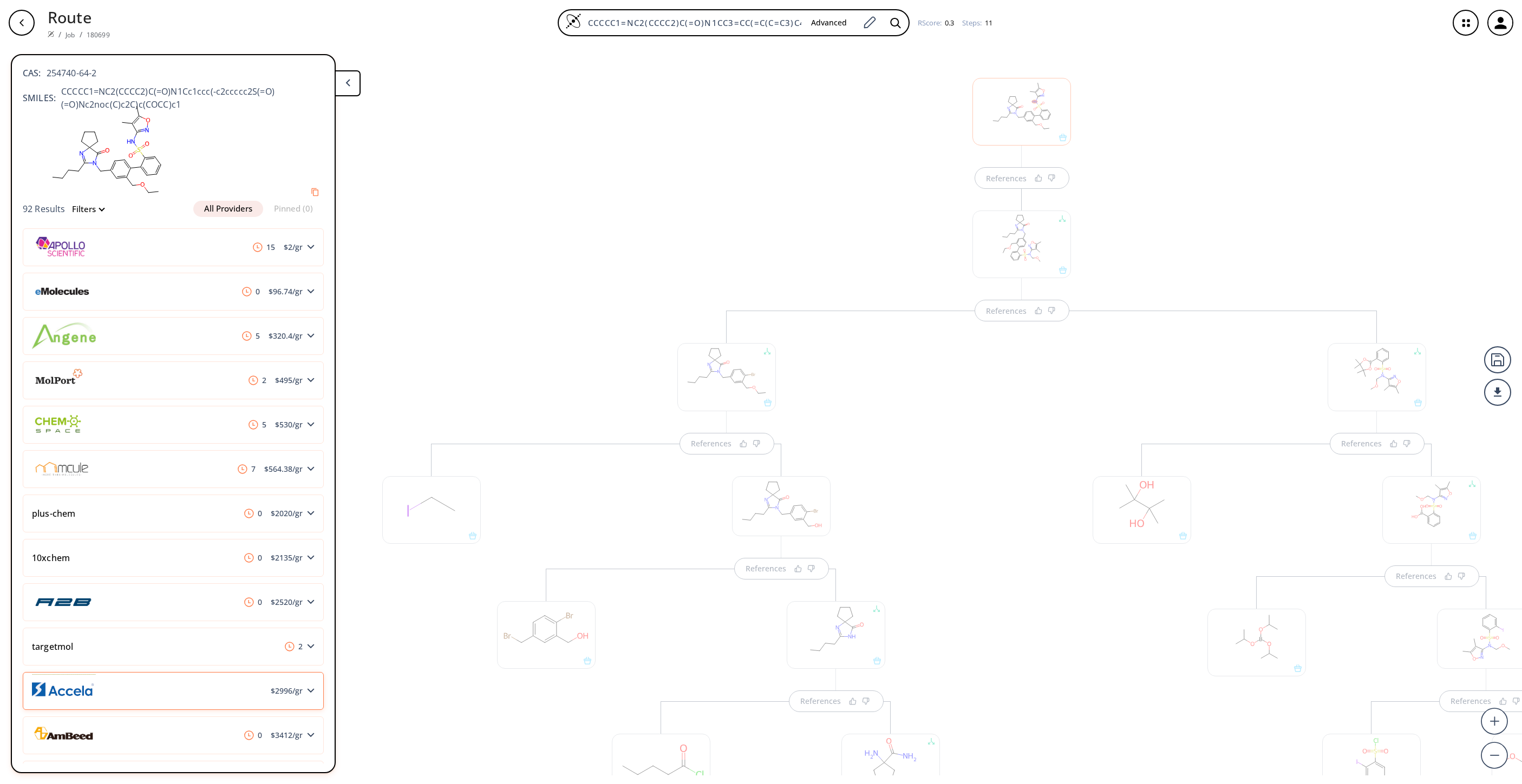
scroll to position [0, 0]
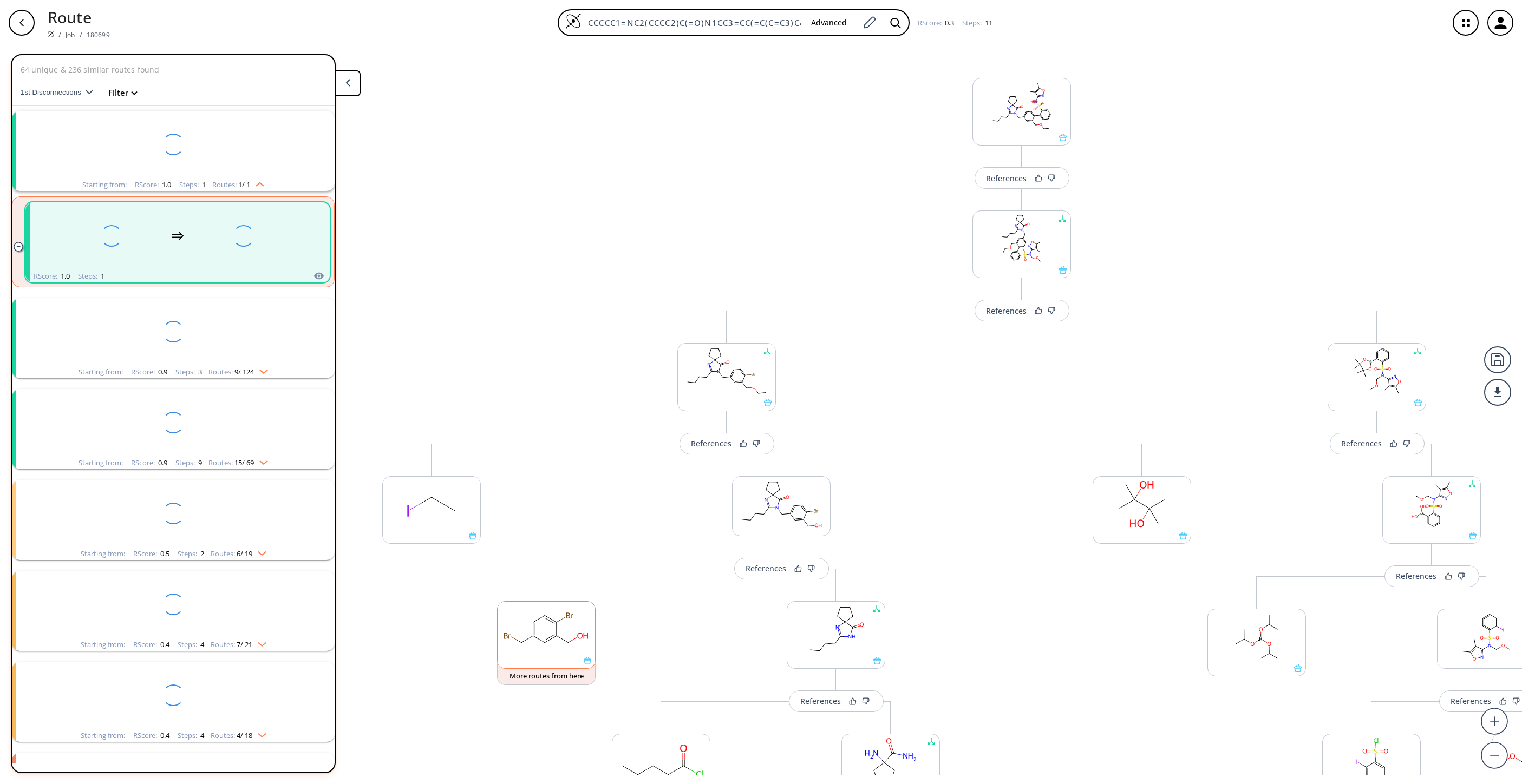
scroll to position [25, 0]
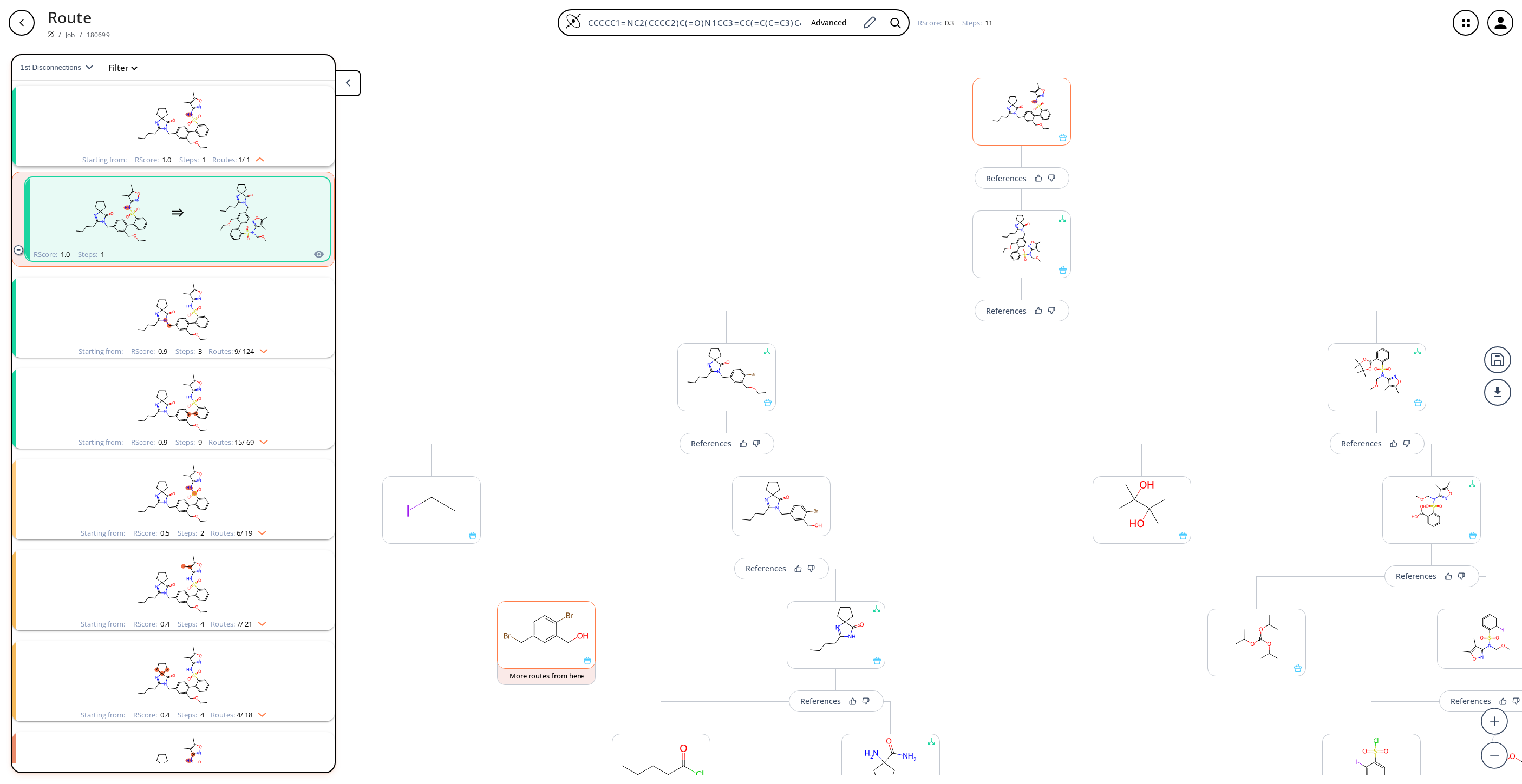
drag, startPoint x: 1034, startPoint y: 102, endPoint x: 1020, endPoint y: 113, distance: 17.8
click at [1014, 113] on div "References Change Clear References Change Clear References More routes from her…" at bounding box center [842, 410] width 1683 height 730
click at [1014, 113] on ellipse at bounding box center [1017, 113] width 3 height 3
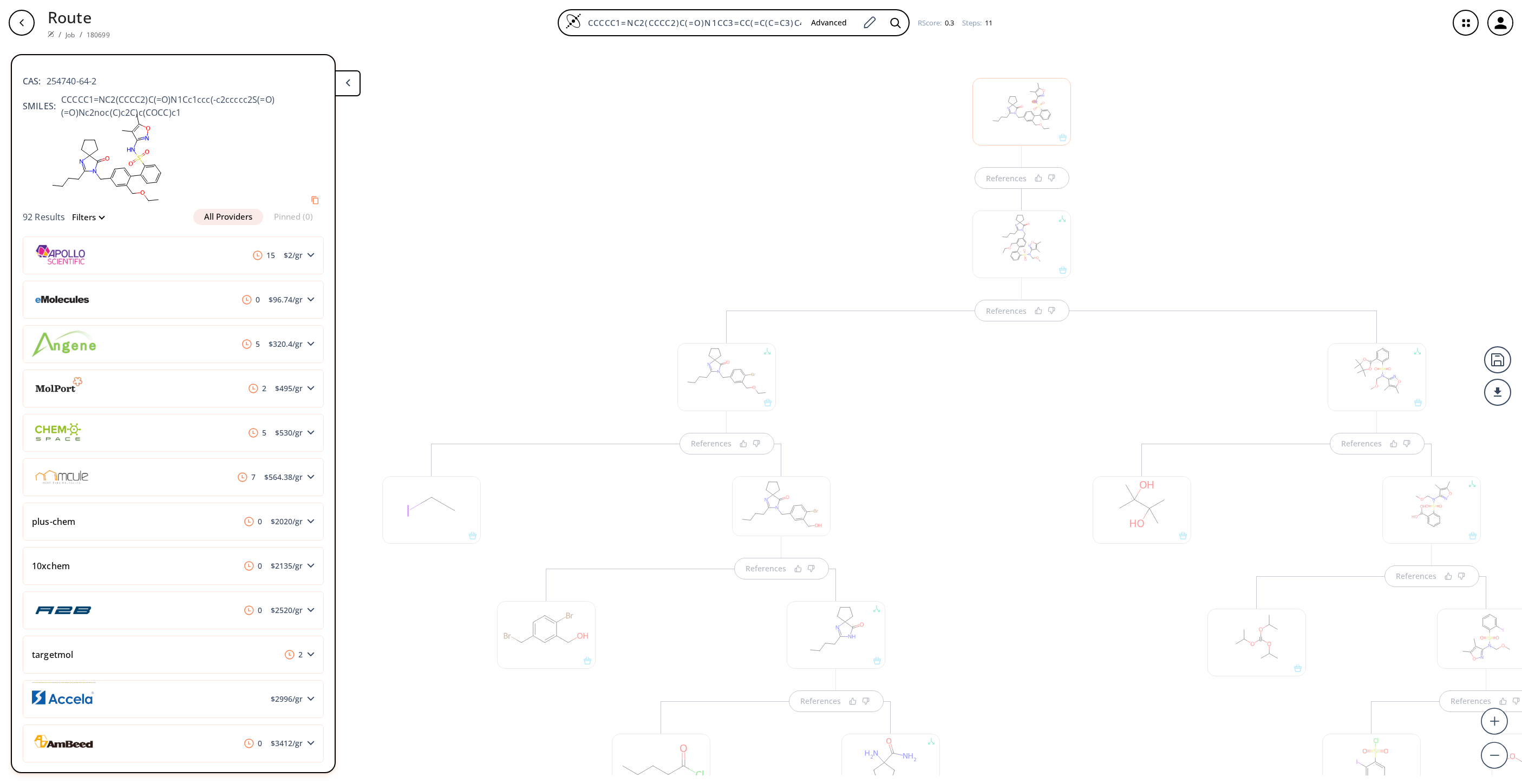
click at [1014, 113] on div at bounding box center [1022, 111] width 98 height 67
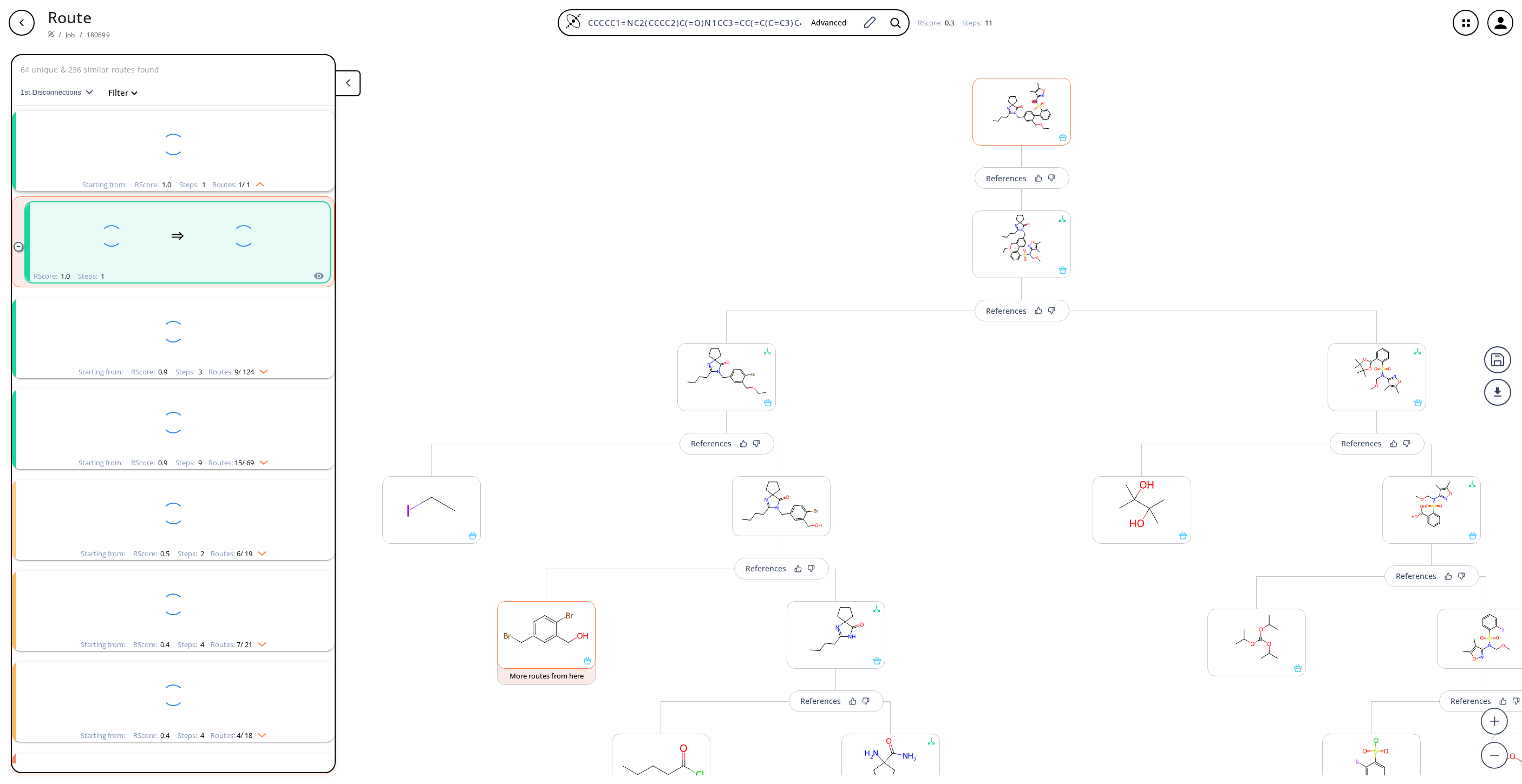
scroll to position [25, 0]
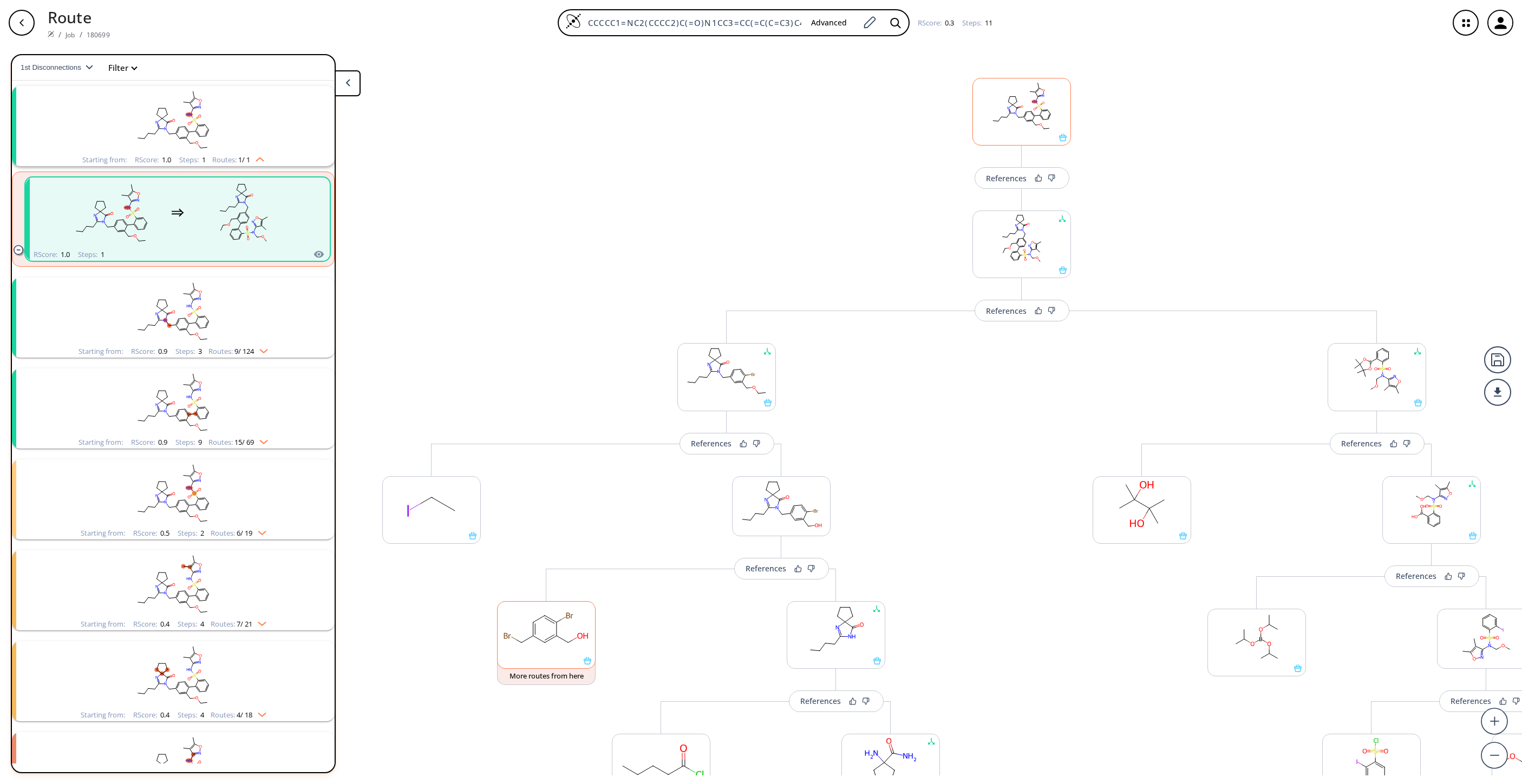
click at [1014, 113] on rect at bounding box center [1022, 106] width 98 height 56
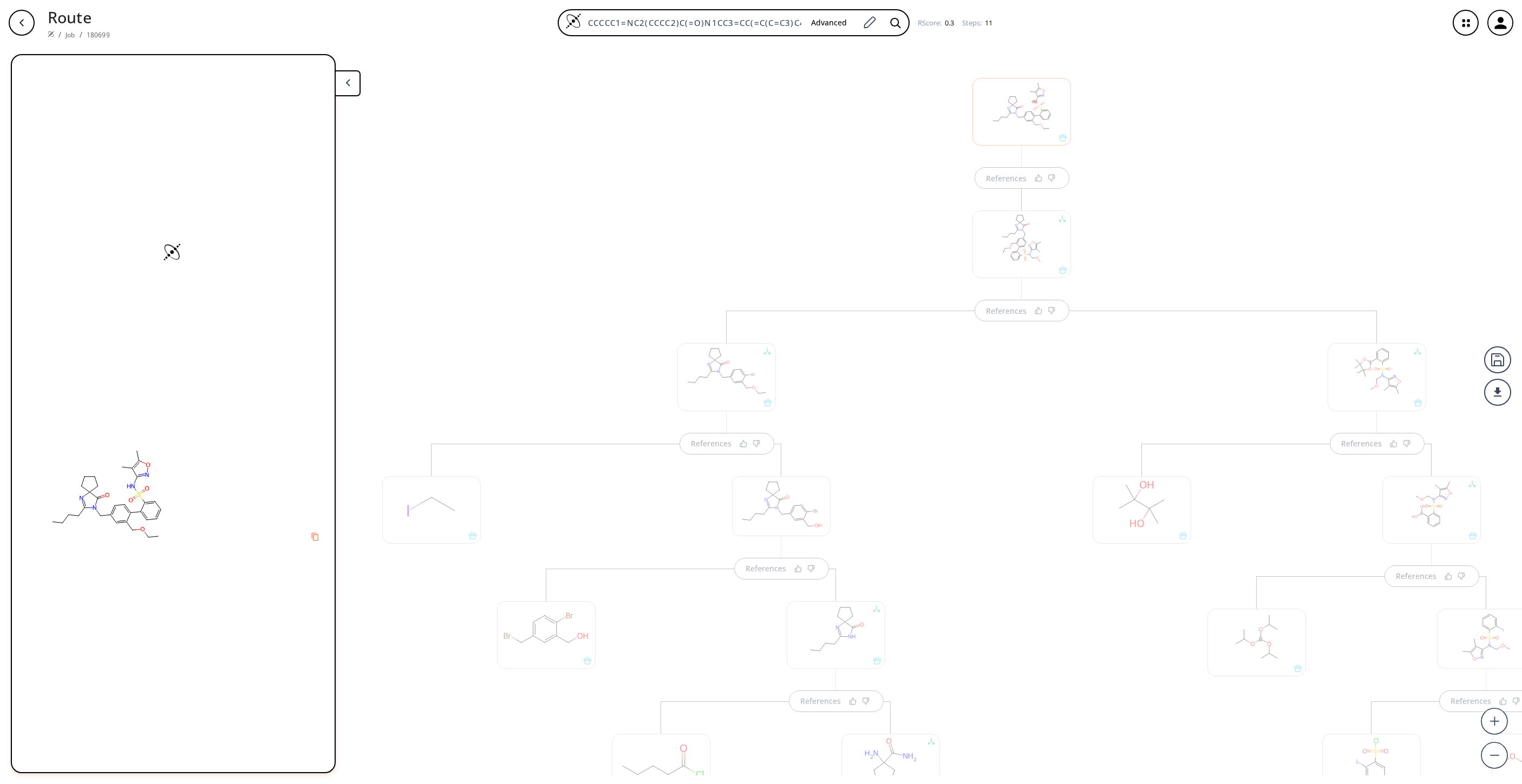
click at [1014, 113] on div at bounding box center [1022, 111] width 98 height 67
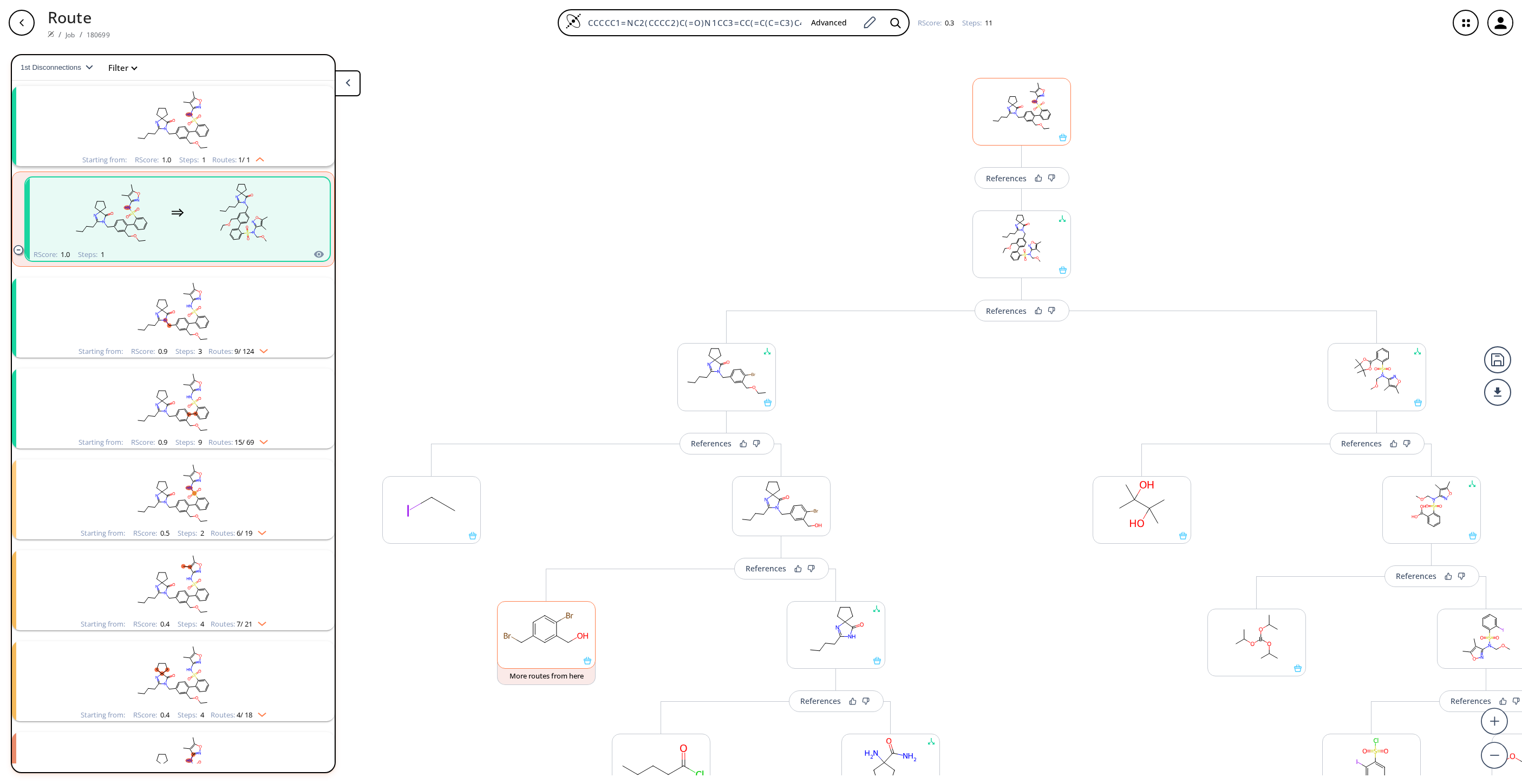
click at [1014, 113] on rect at bounding box center [1022, 106] width 98 height 56
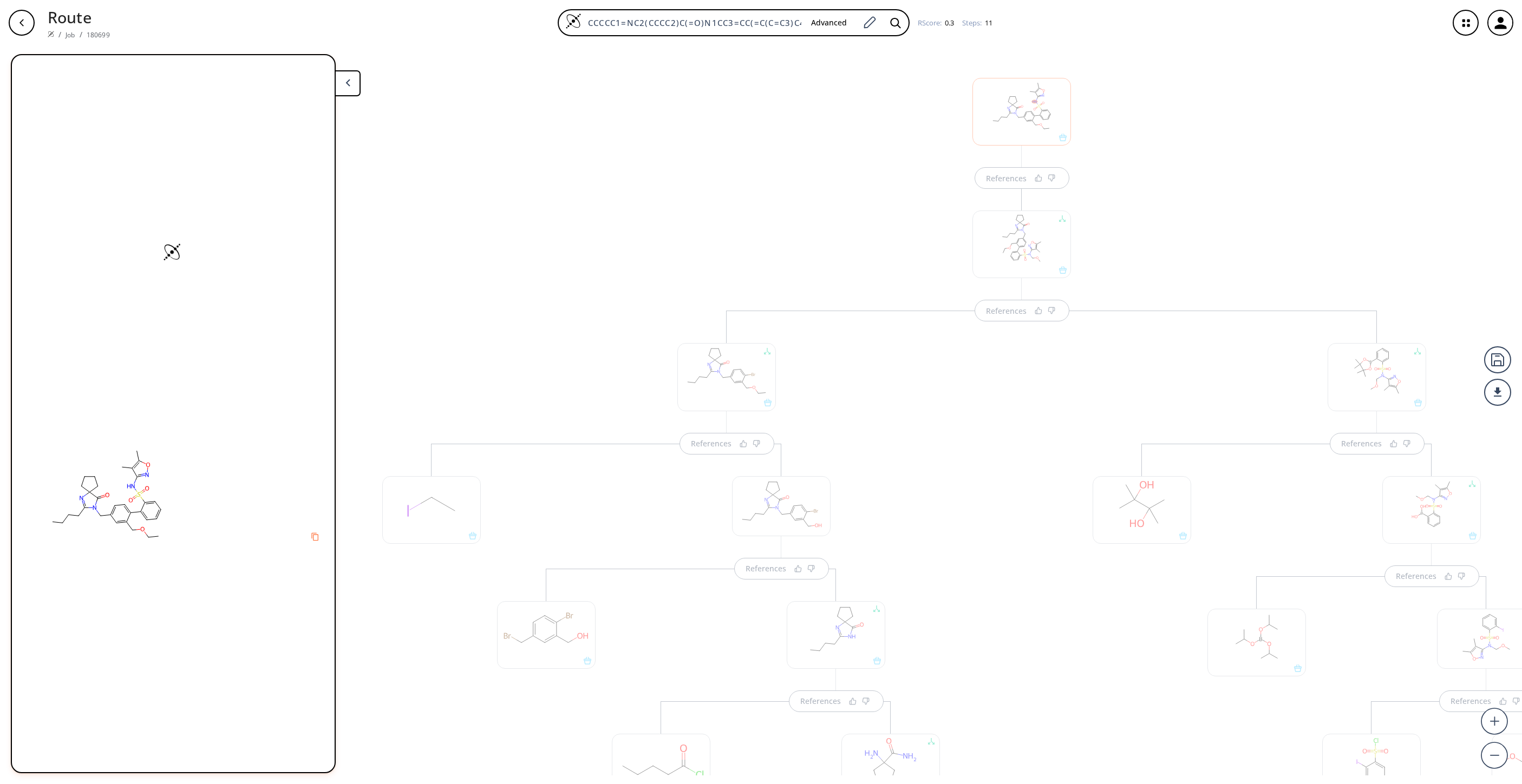
scroll to position [0, 0]
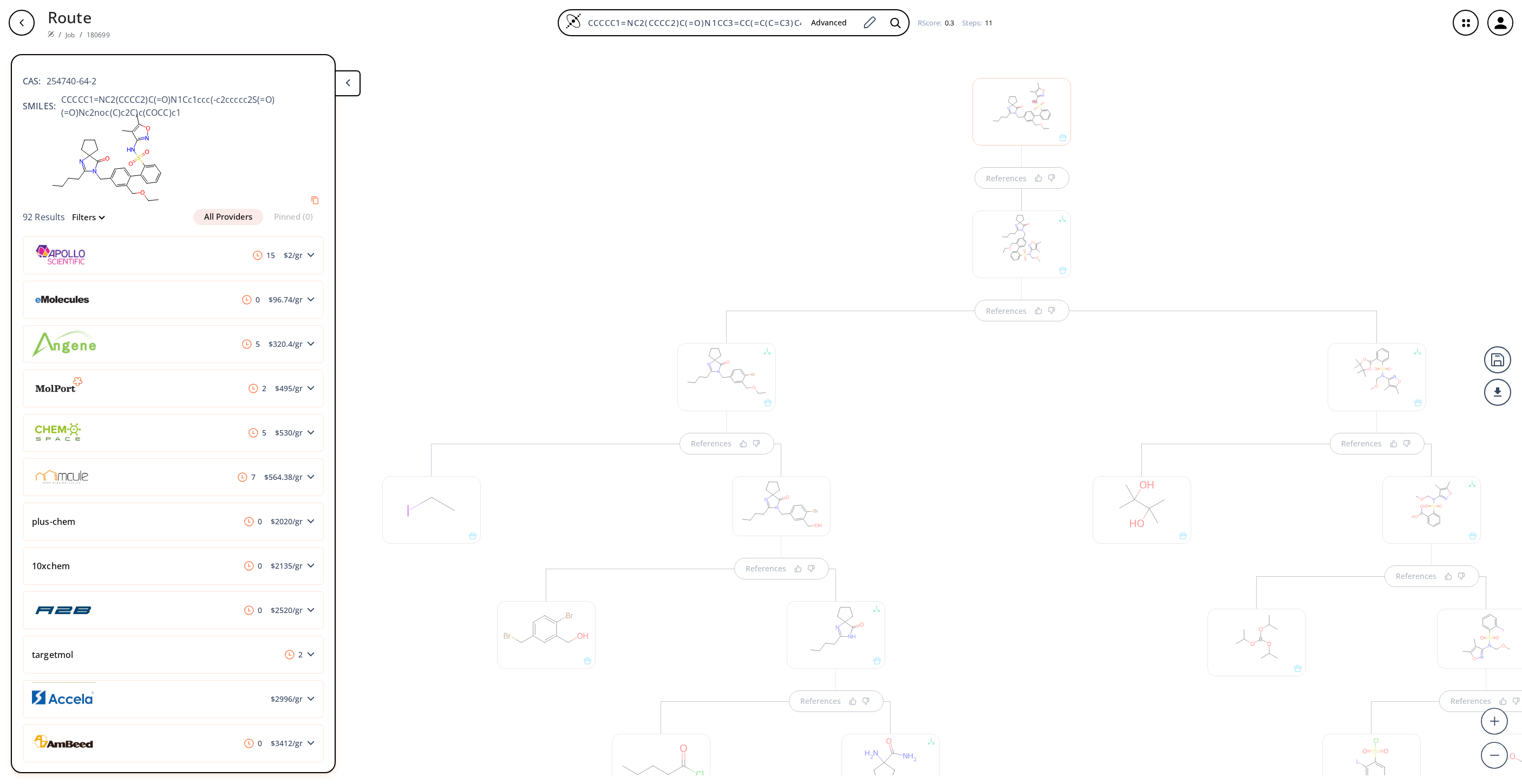
click at [988, 121] on div at bounding box center [1022, 111] width 98 height 67
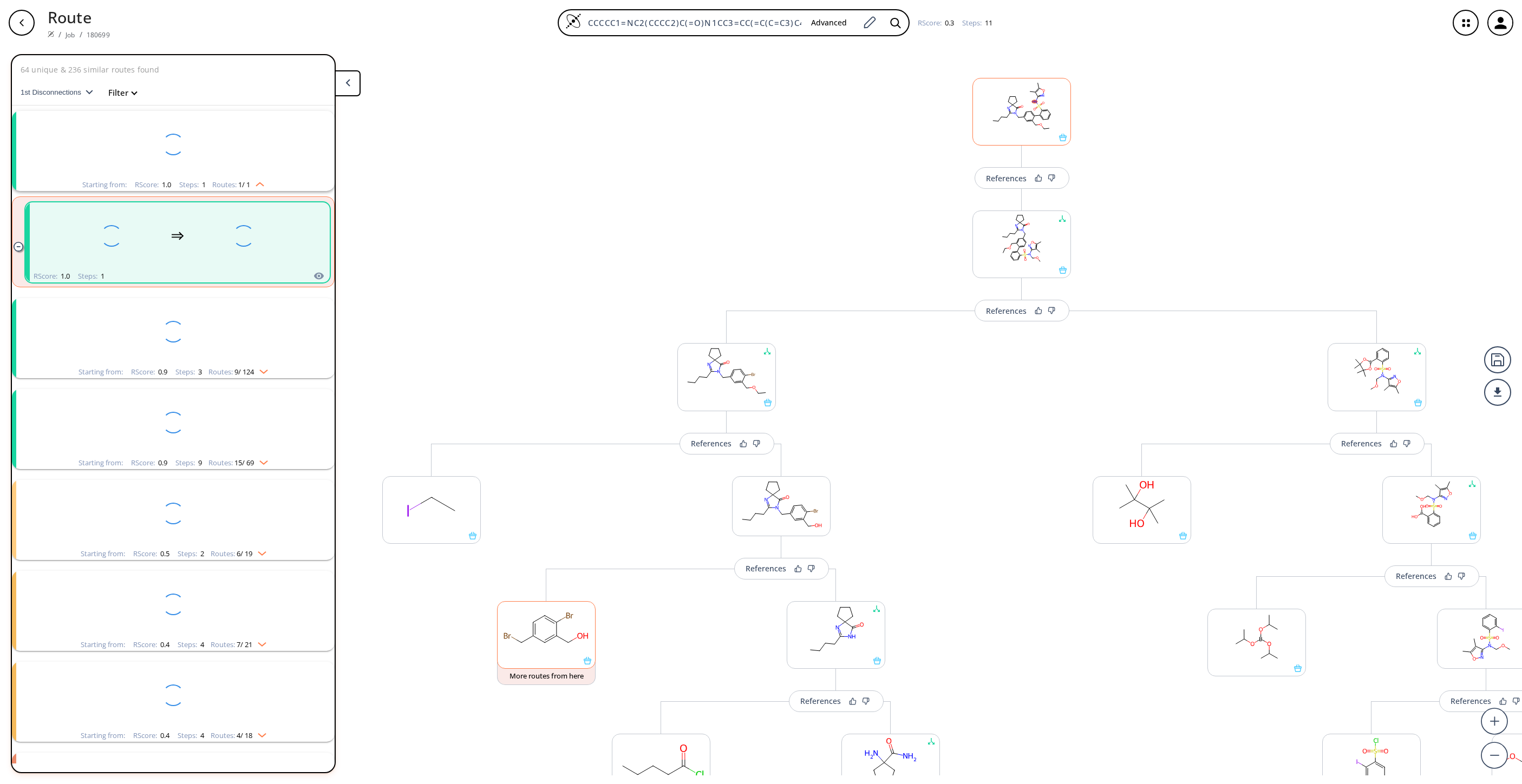
scroll to position [25, 0]
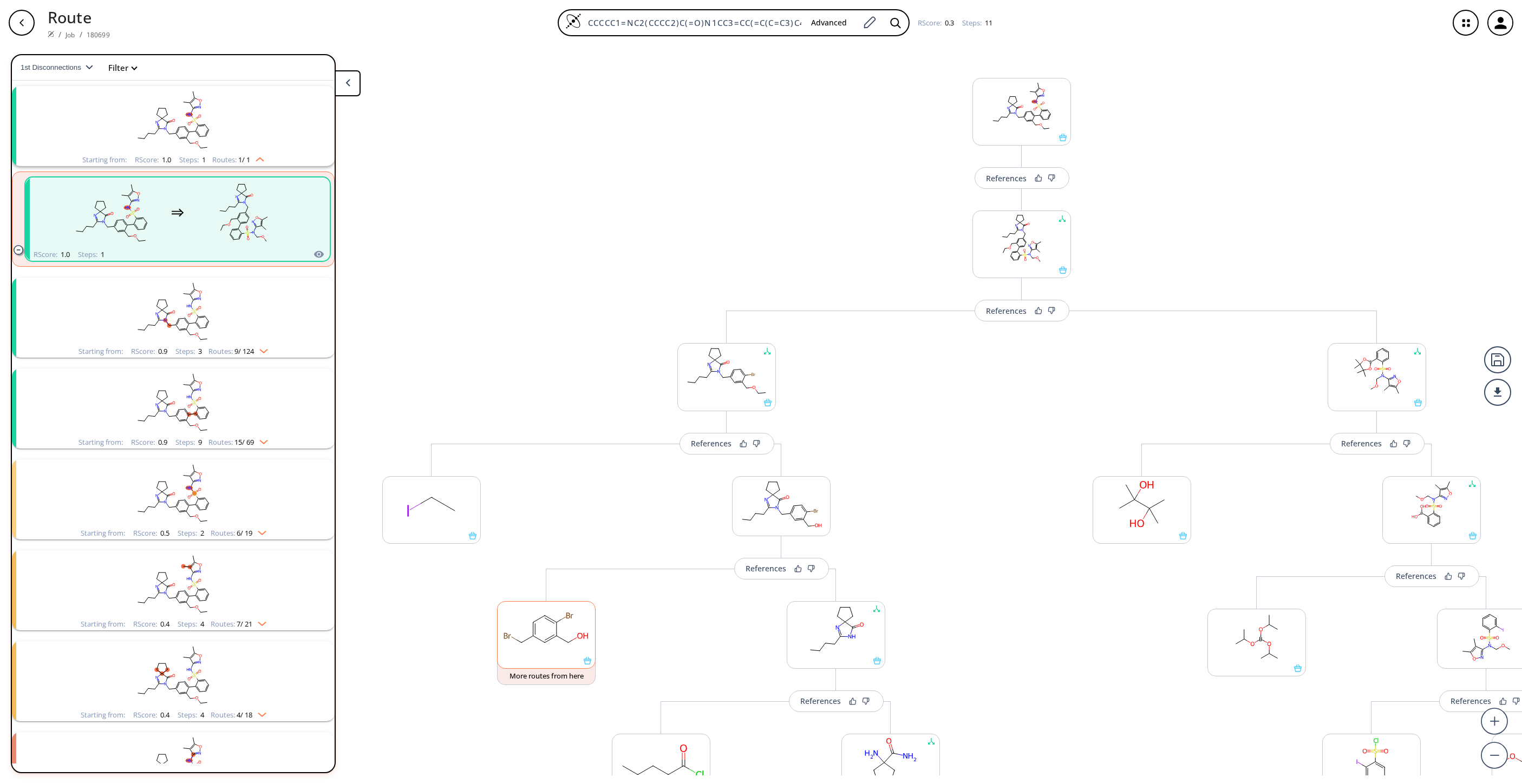
click at [226, 309] on rect "clusters" at bounding box center [173, 311] width 282 height 67
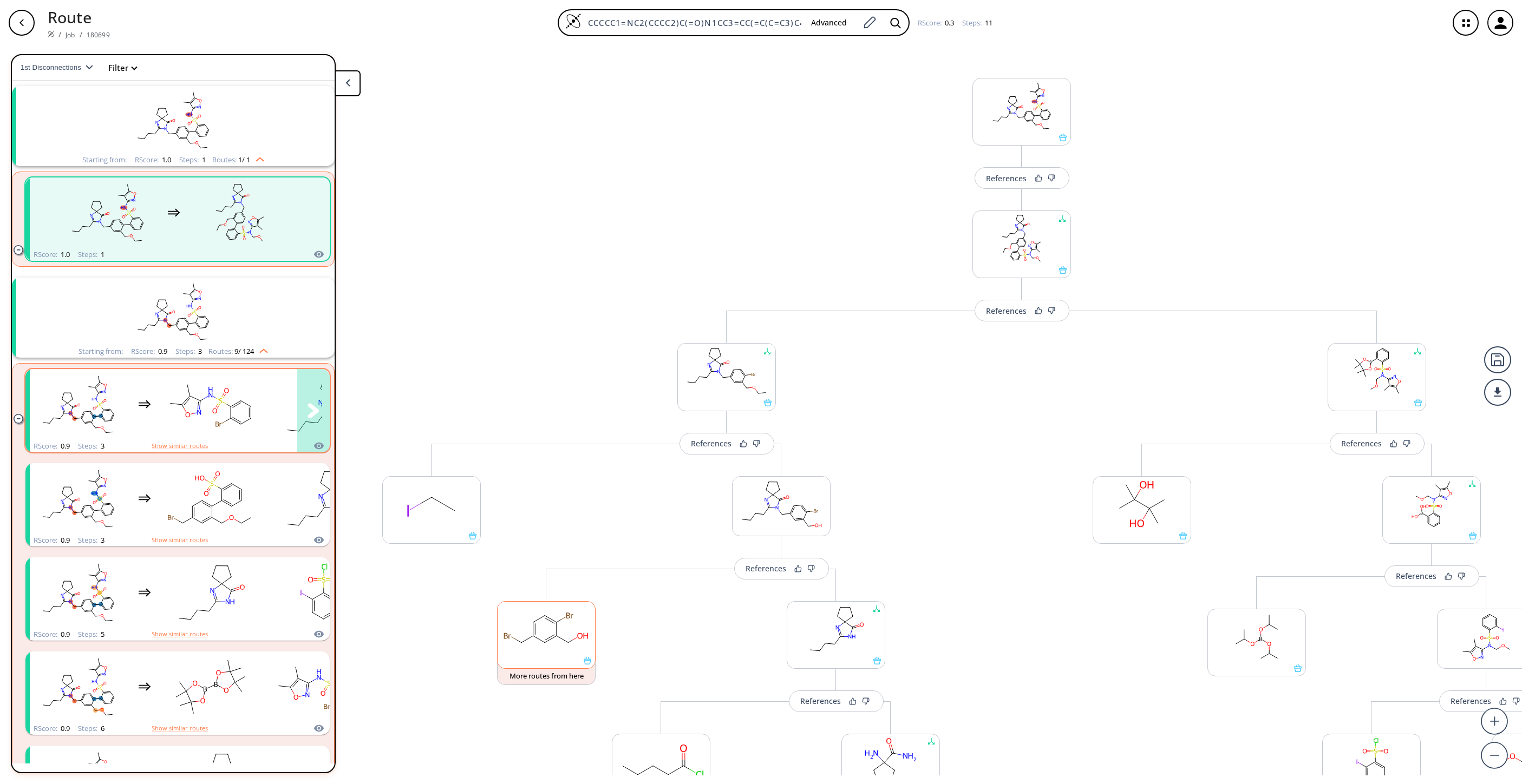
drag, startPoint x: 211, startPoint y: 382, endPoint x: 202, endPoint y: 409, distance: 28.5
click at [202, 409] on ellipse "clusters" at bounding box center [198, 412] width 7 height 7
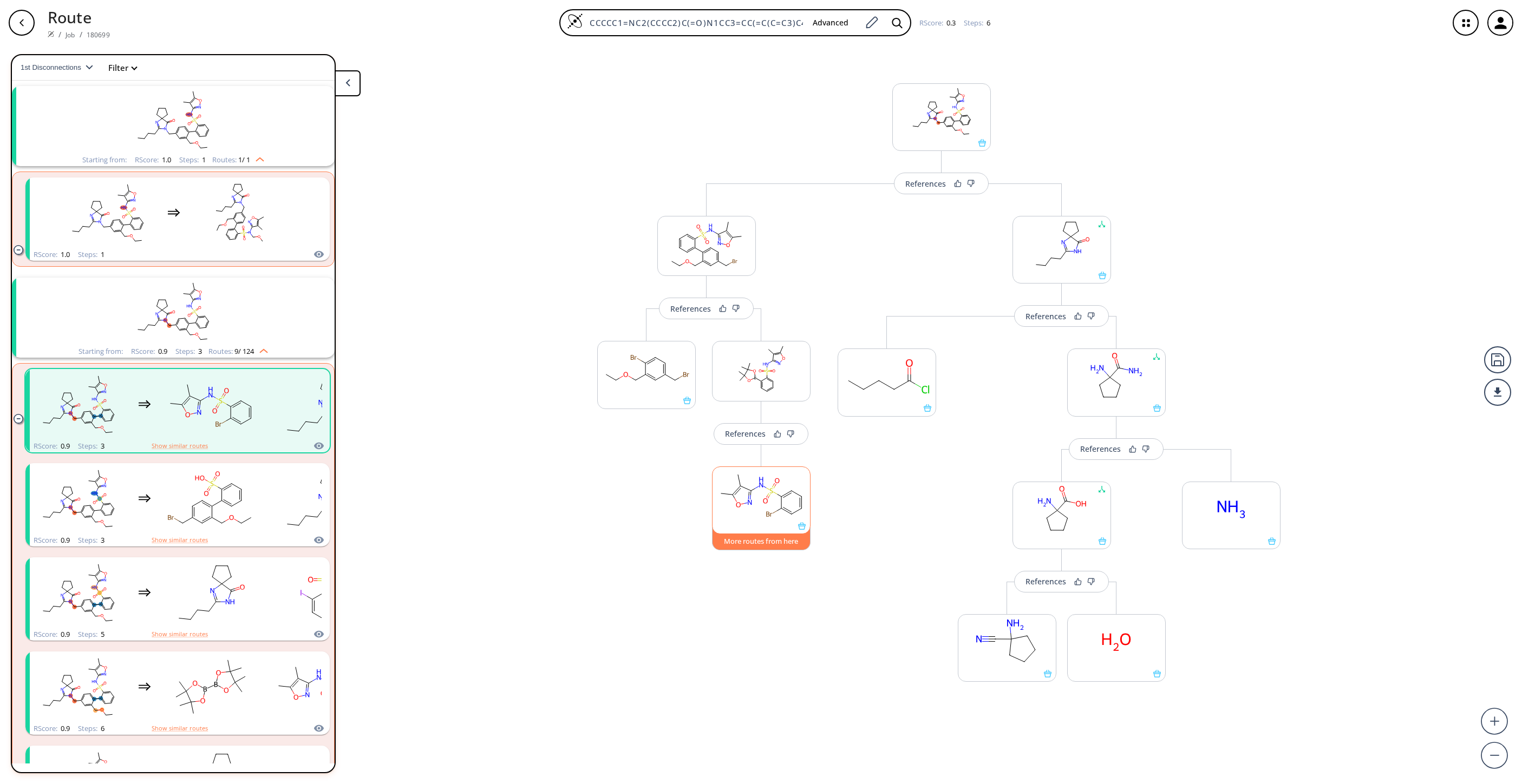
click at [757, 522] on button "More routes from here" at bounding box center [761, 538] width 98 height 23
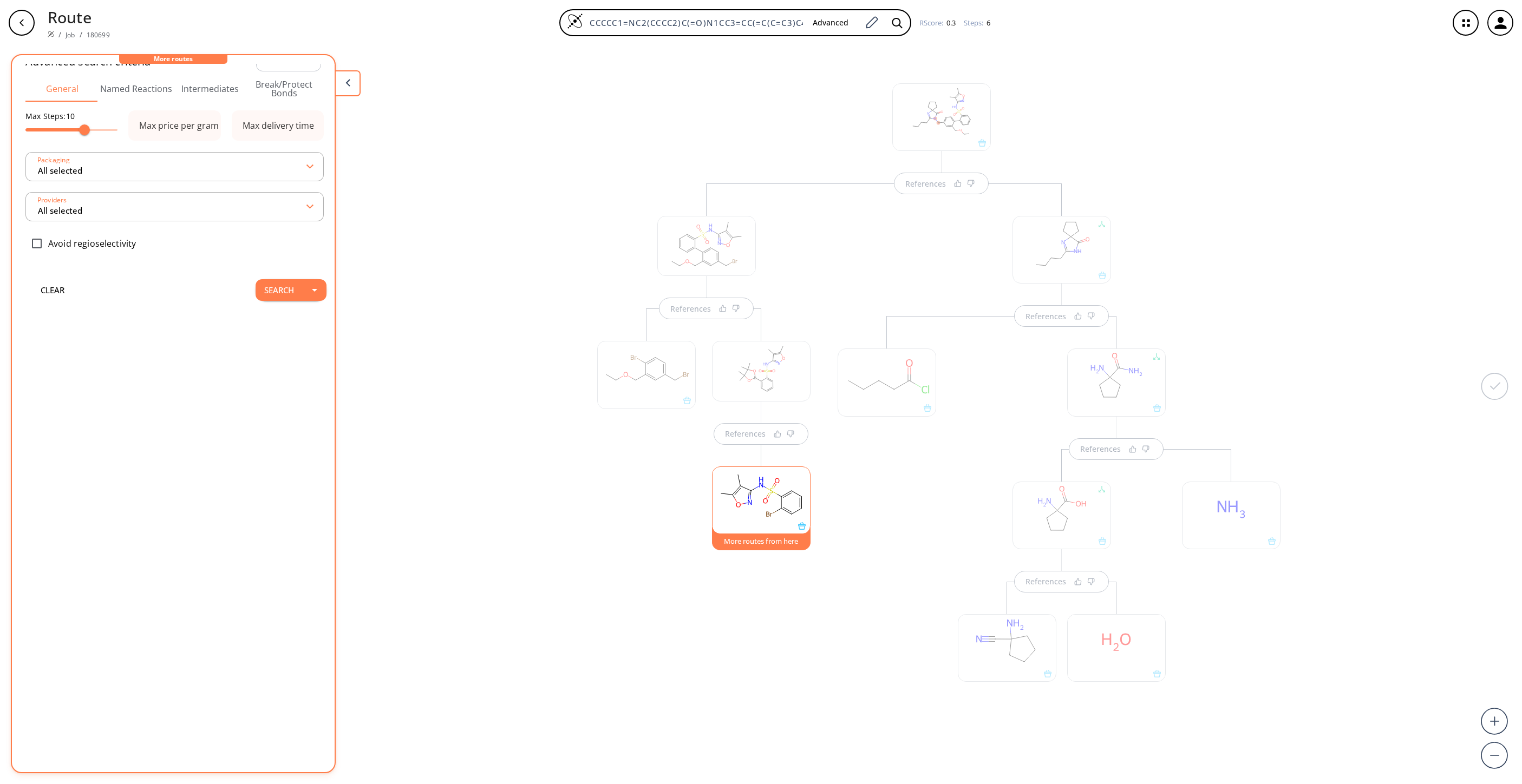
scroll to position [18, 0]
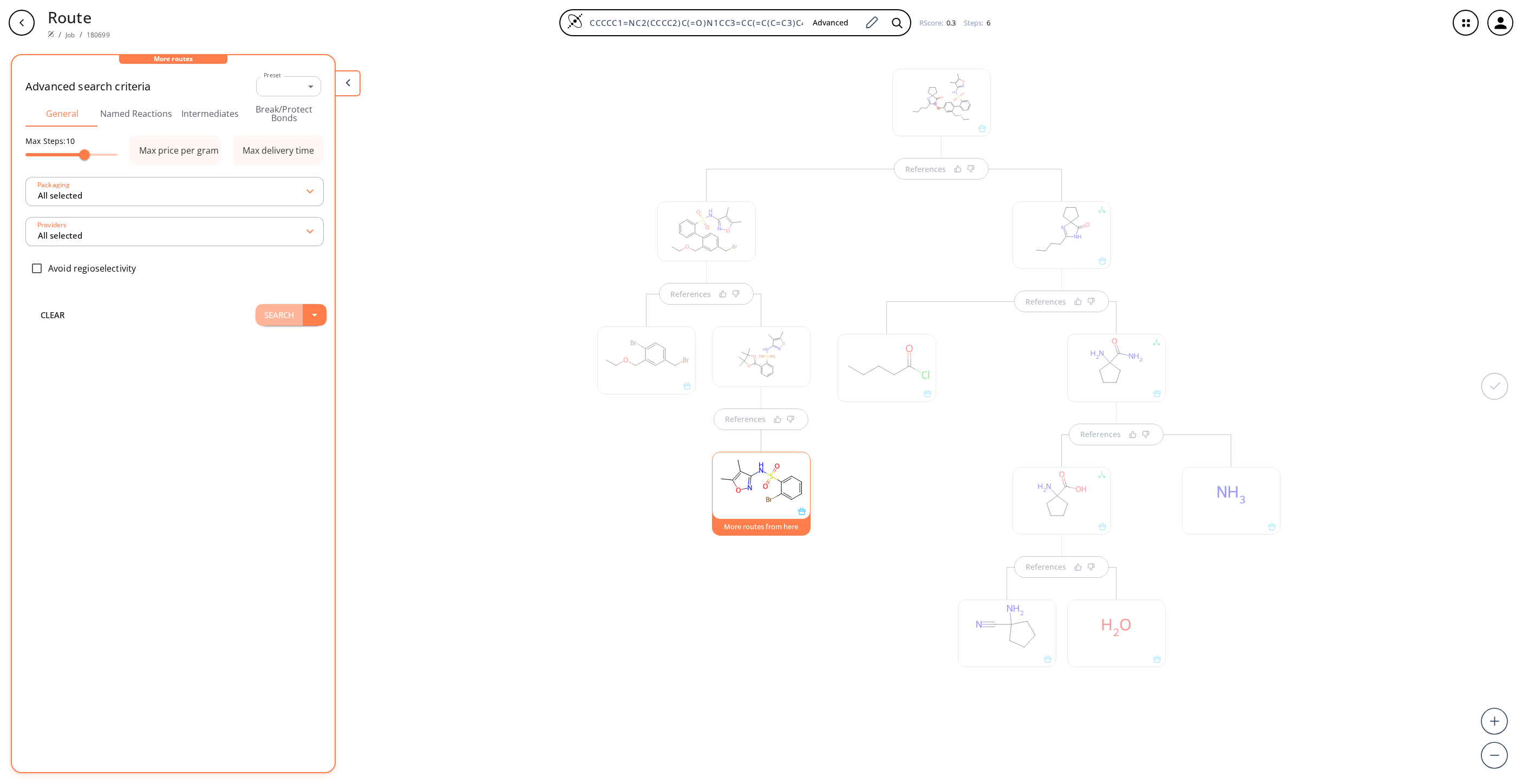
click at [260, 310] on button "Search" at bounding box center [279, 314] width 47 height 21
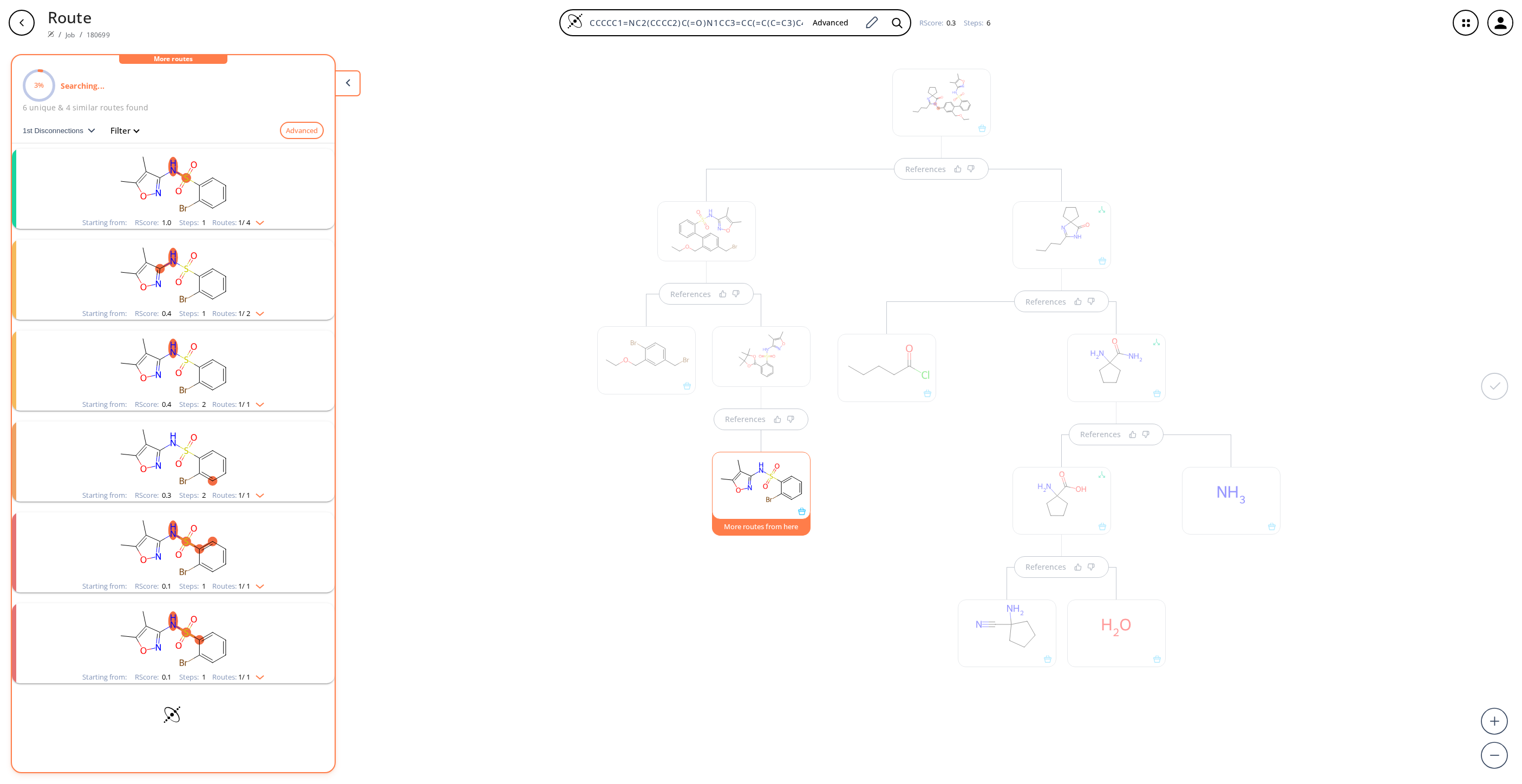
click at [115, 214] on rect "clusters" at bounding box center [173, 183] width 282 height 67
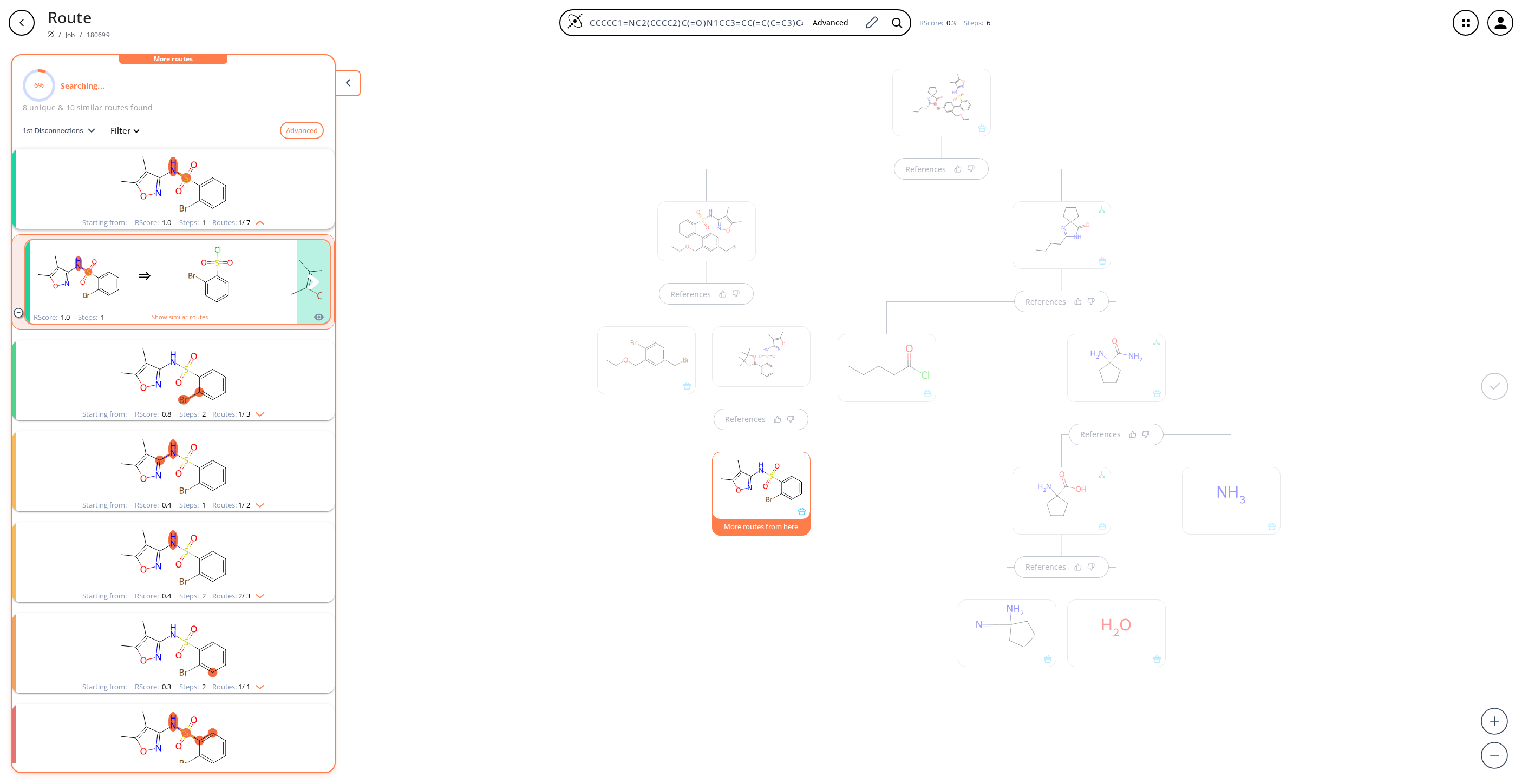
click at [247, 270] on rect "clusters" at bounding box center [210, 275] width 98 height 67
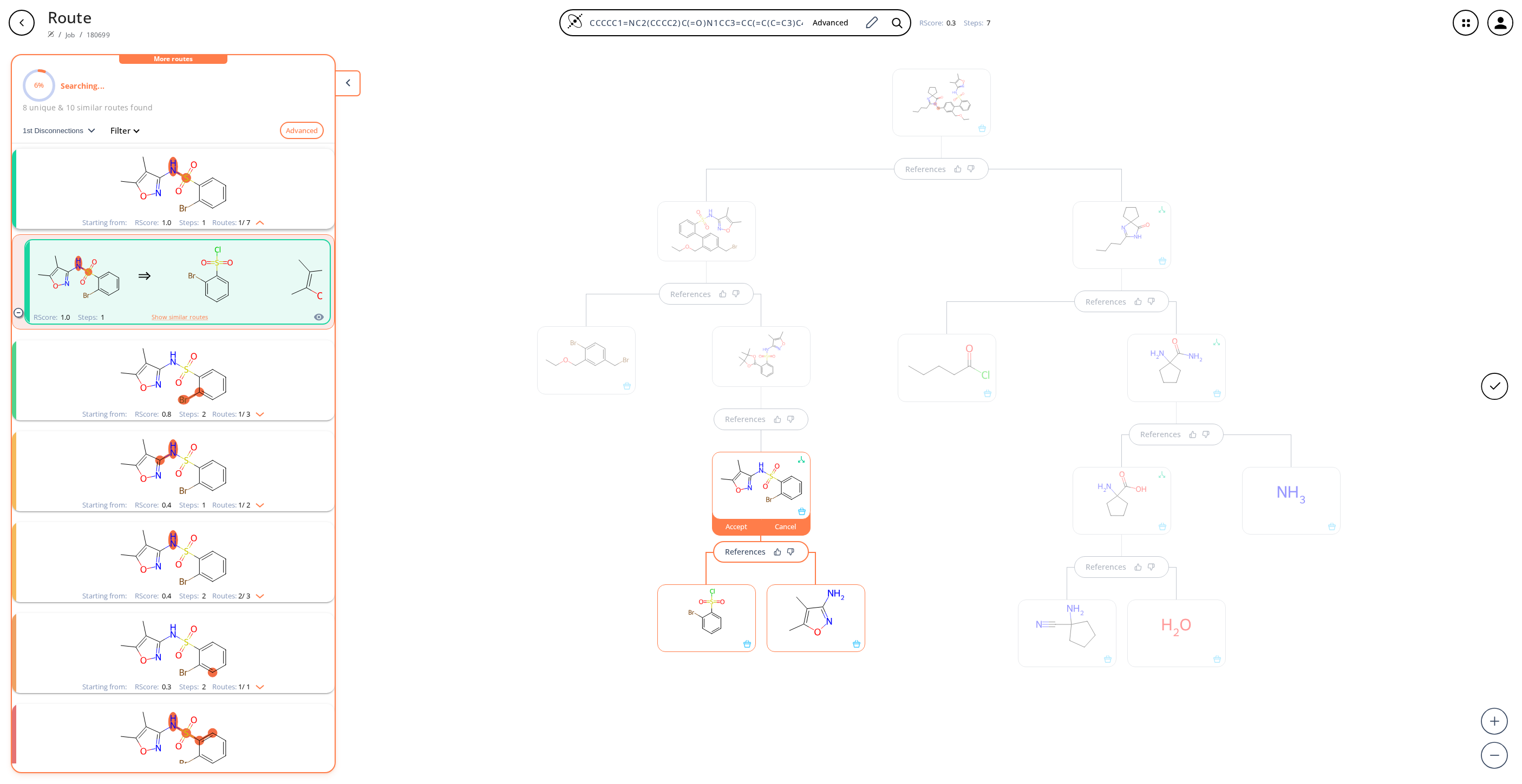
click at [408, 522] on div "References References References Accept Cancel References References References…" at bounding box center [761, 410] width 1522 height 730
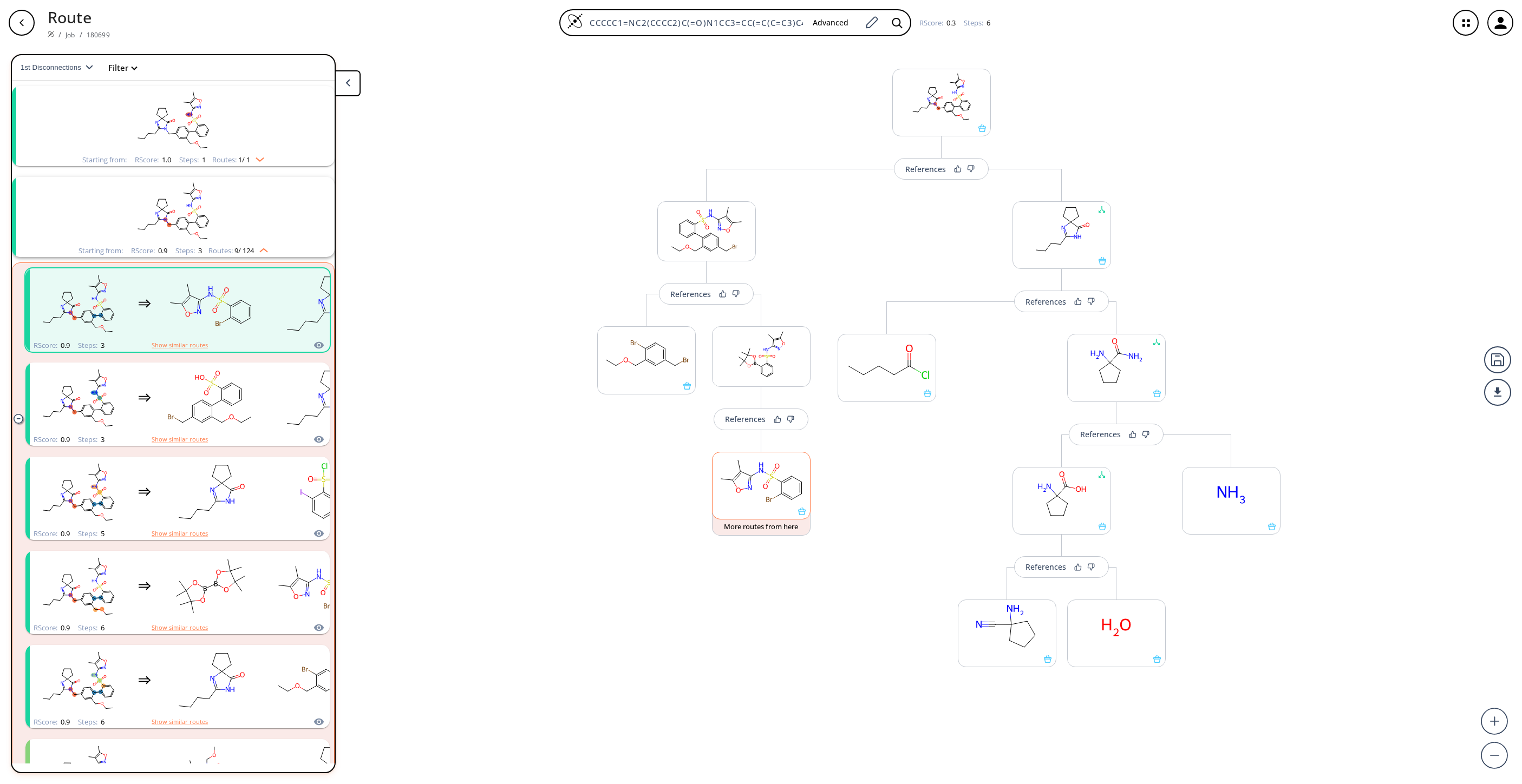
click at [759, 475] on rect at bounding box center [761, 480] width 98 height 56
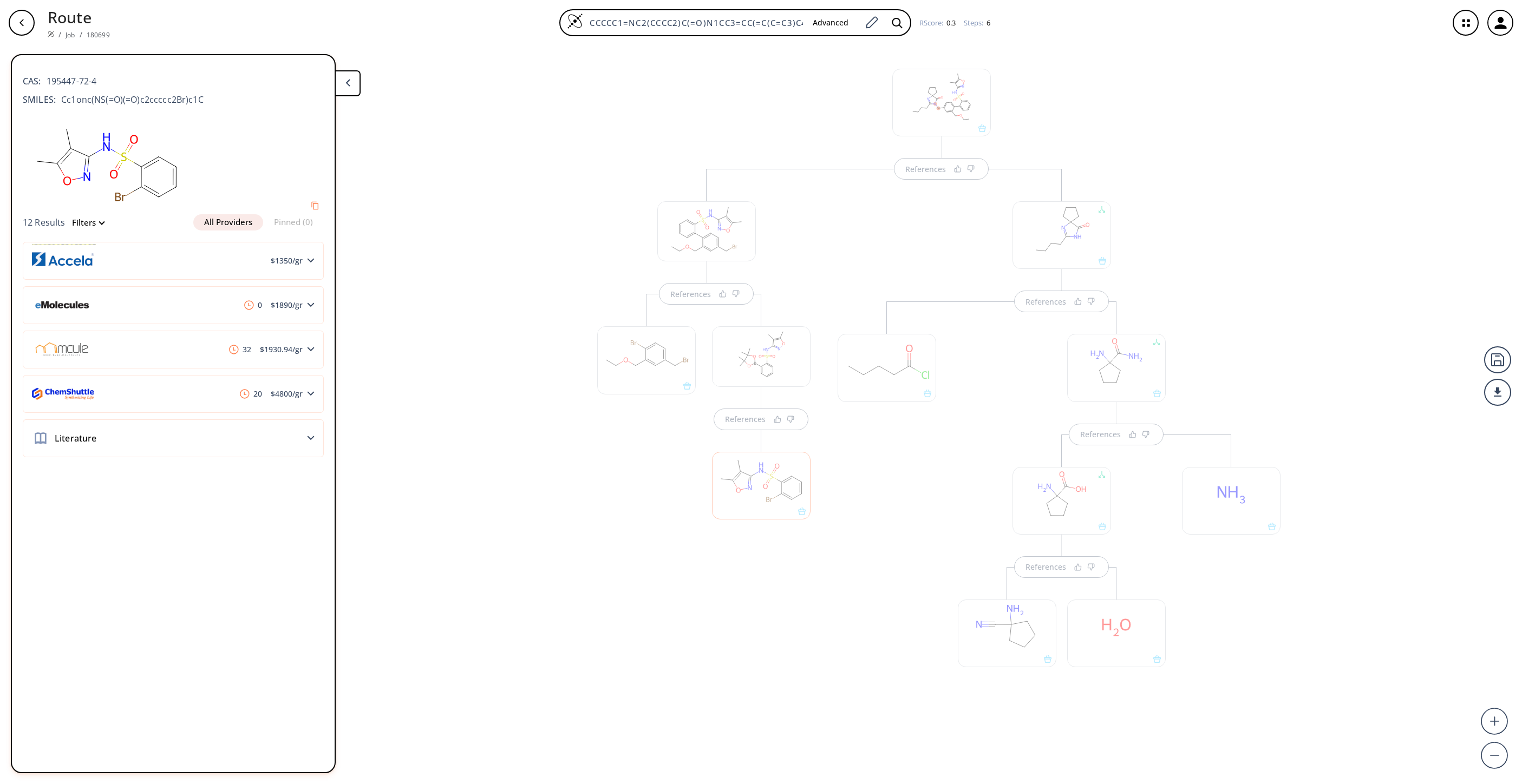
click at [765, 493] on div at bounding box center [761, 485] width 98 height 67
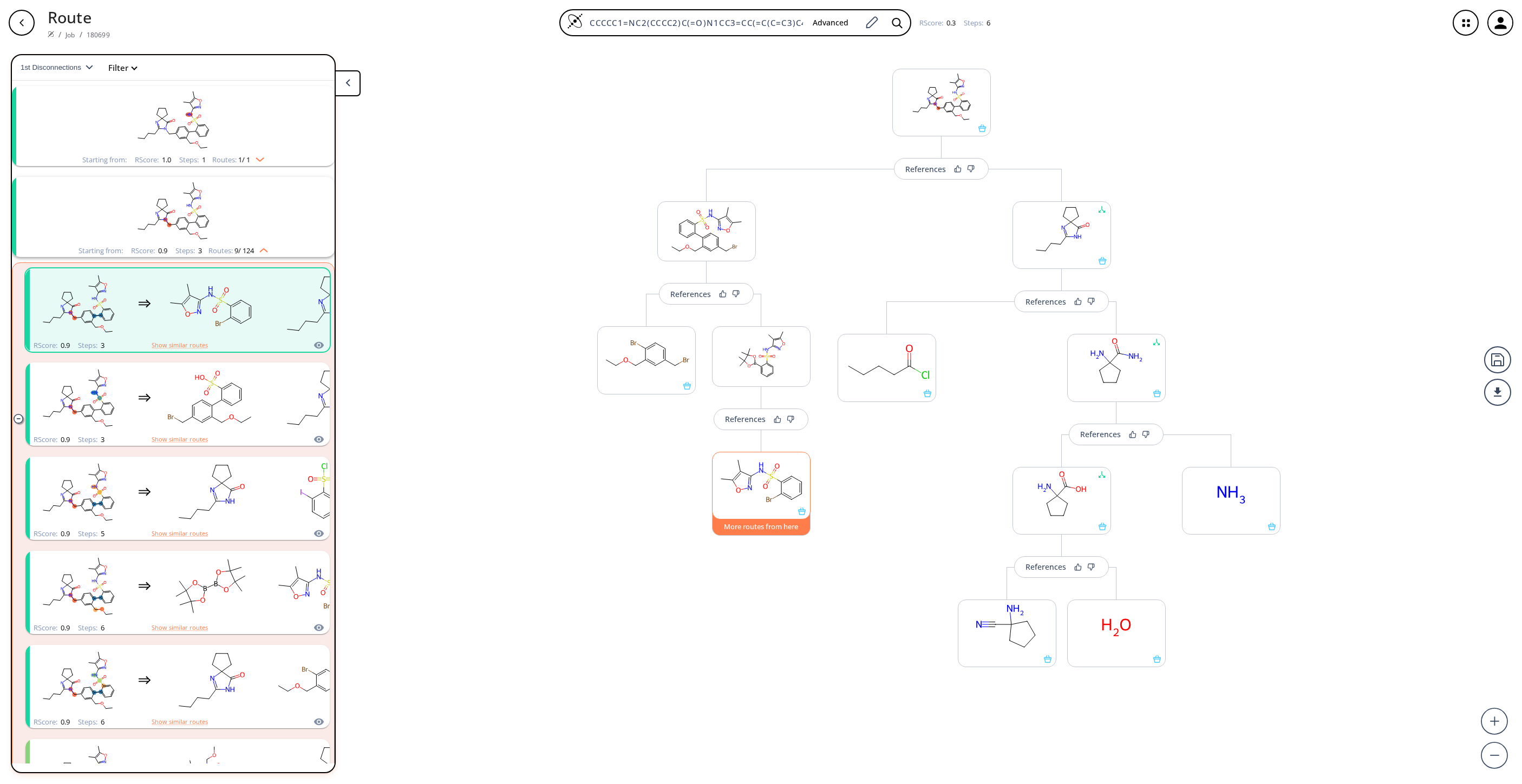
click at [749, 521] on button "More routes from here" at bounding box center [761, 524] width 98 height 23
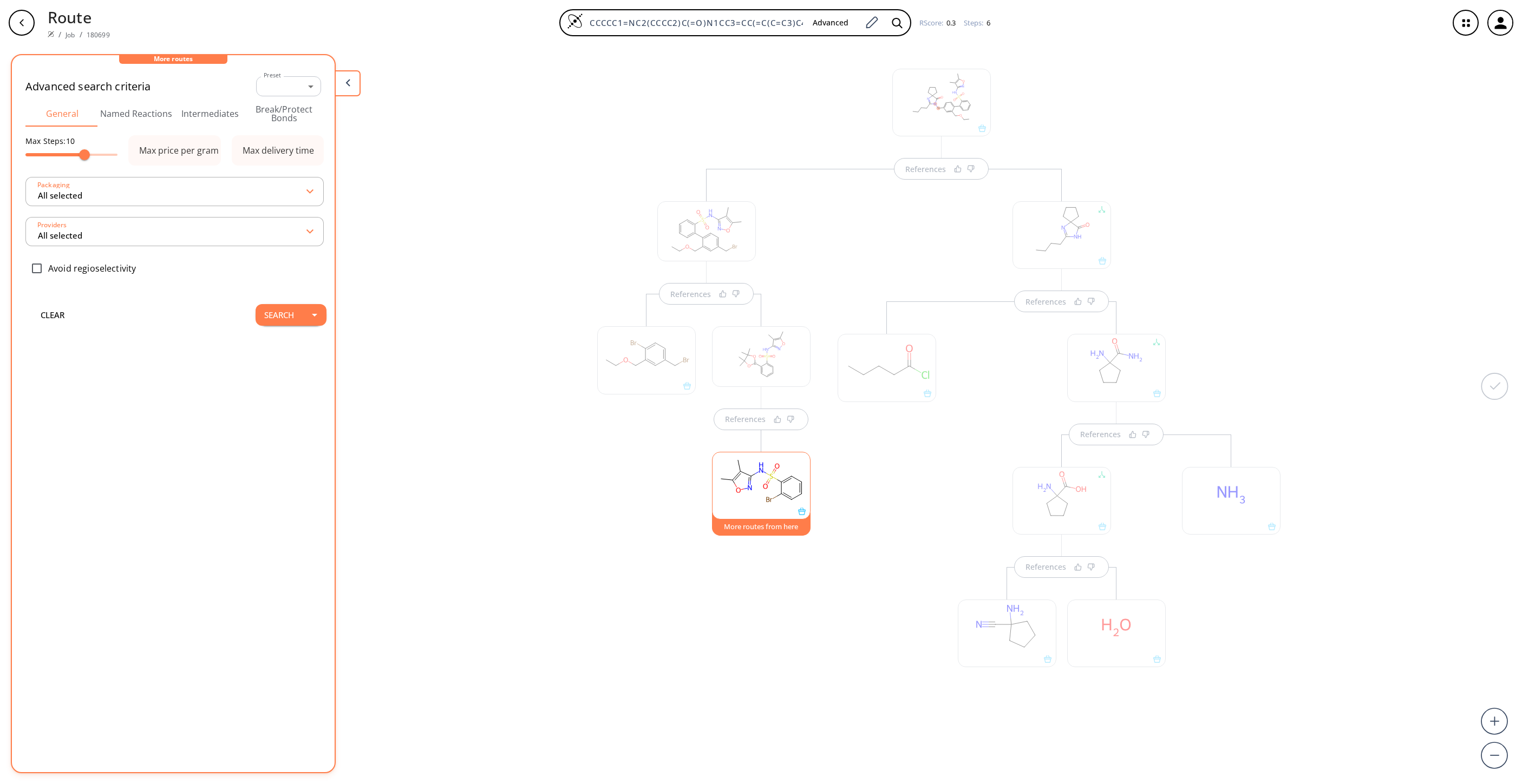
click at [759, 476] on rect at bounding box center [761, 480] width 98 height 56
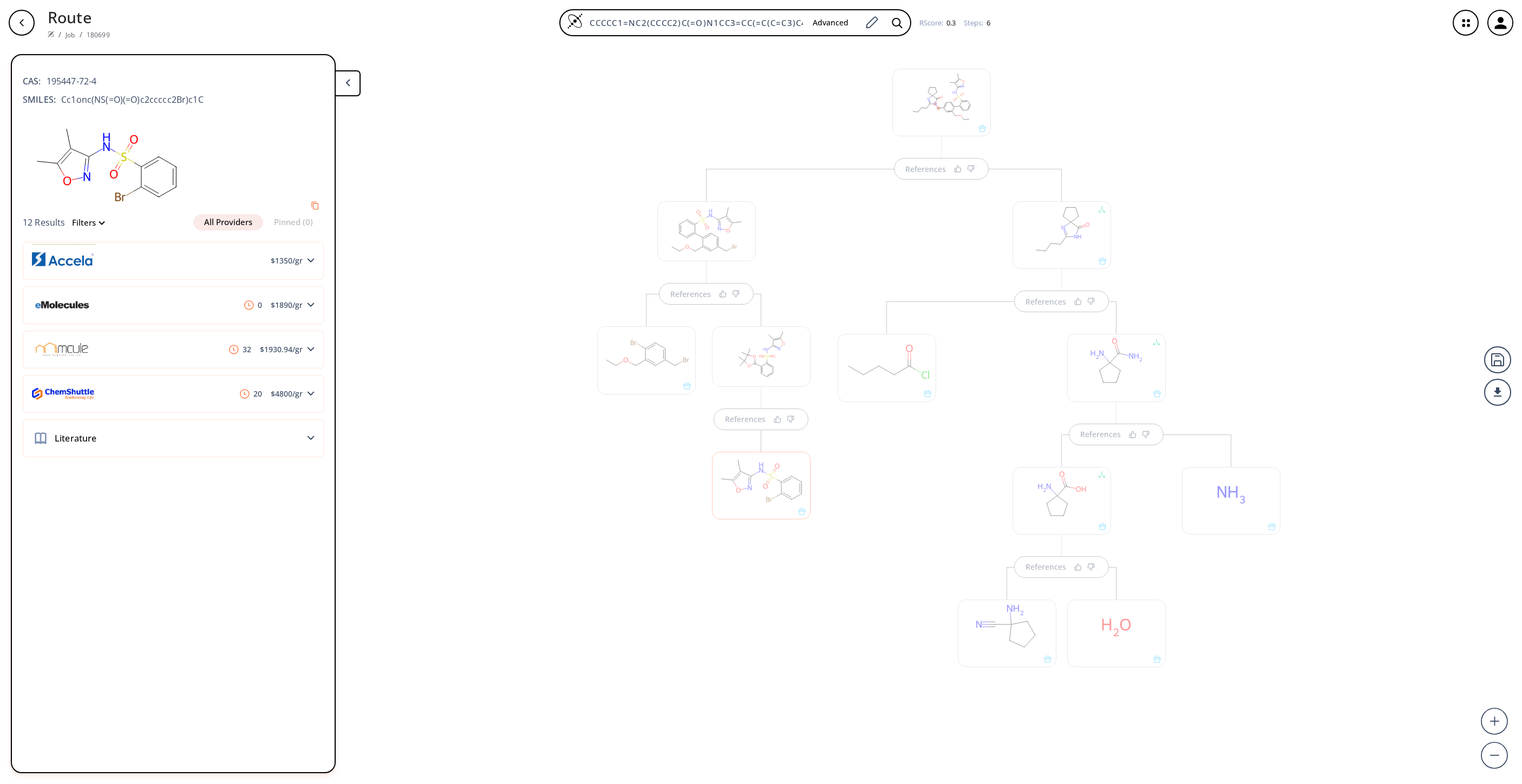
click at [764, 488] on div at bounding box center [761, 485] width 98 height 67
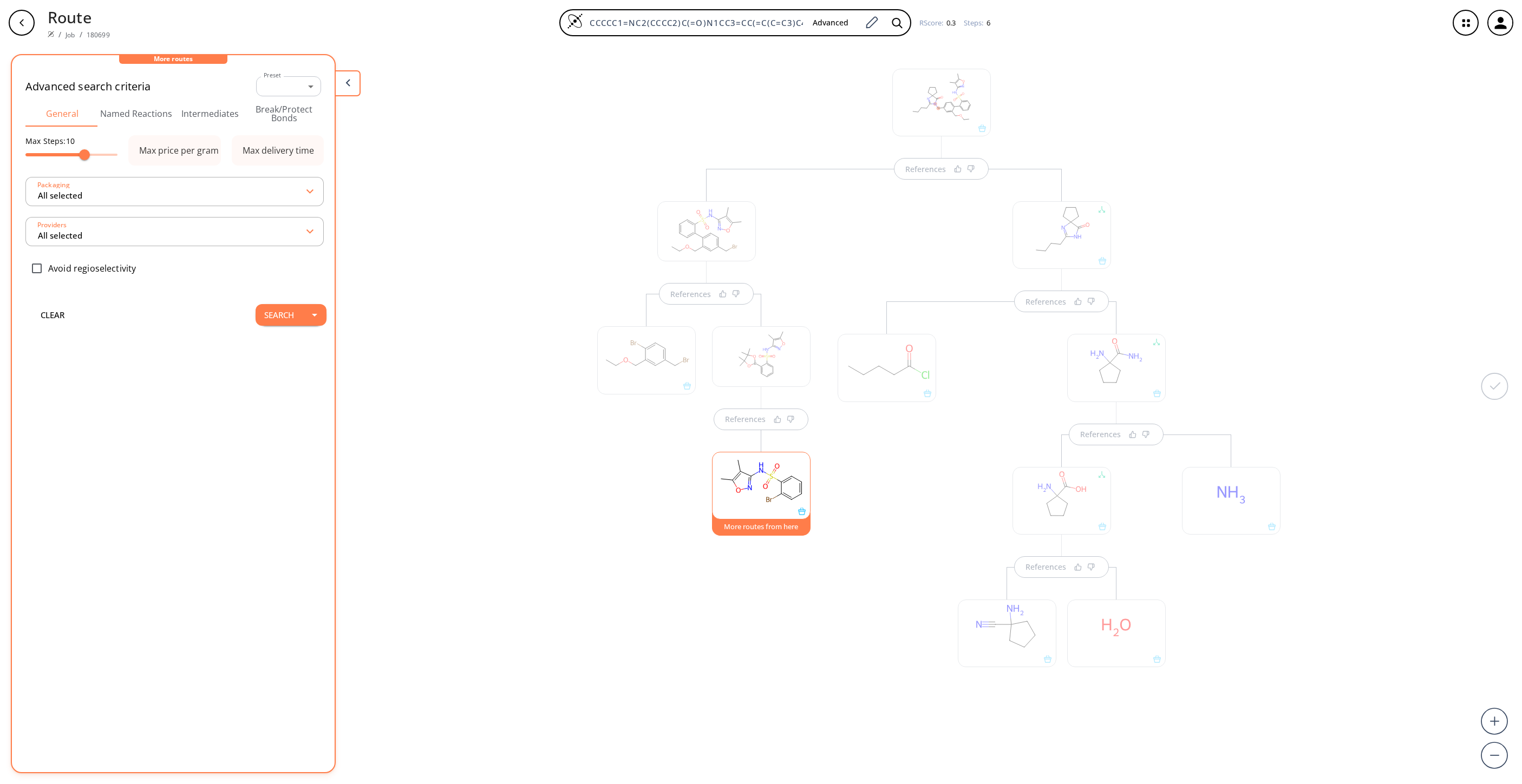
click at [783, 522] on button "More routes from here" at bounding box center [761, 524] width 98 height 23
click at [276, 321] on button "Search" at bounding box center [279, 314] width 47 height 21
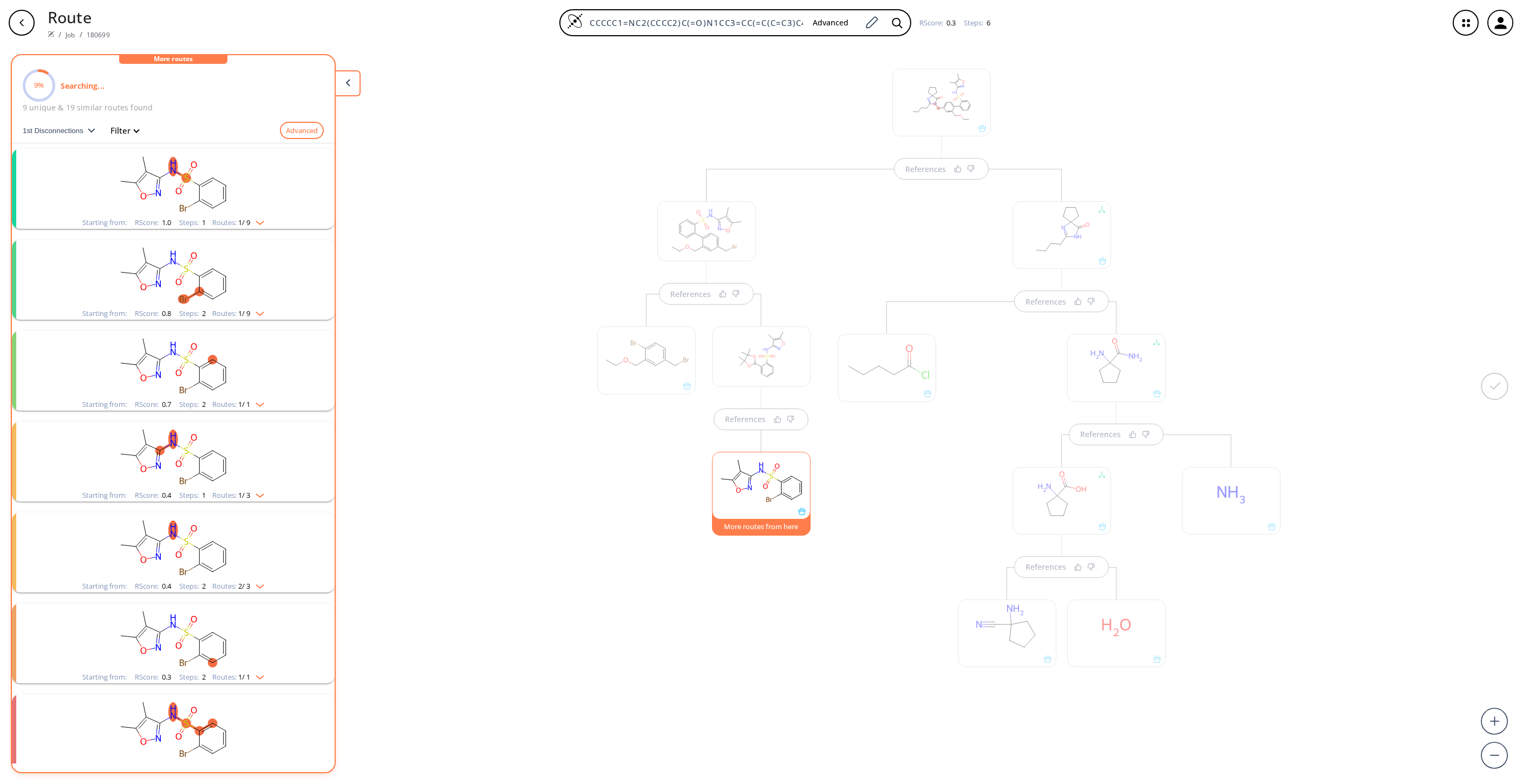
click at [234, 190] on rect "clusters" at bounding box center [173, 183] width 282 height 67
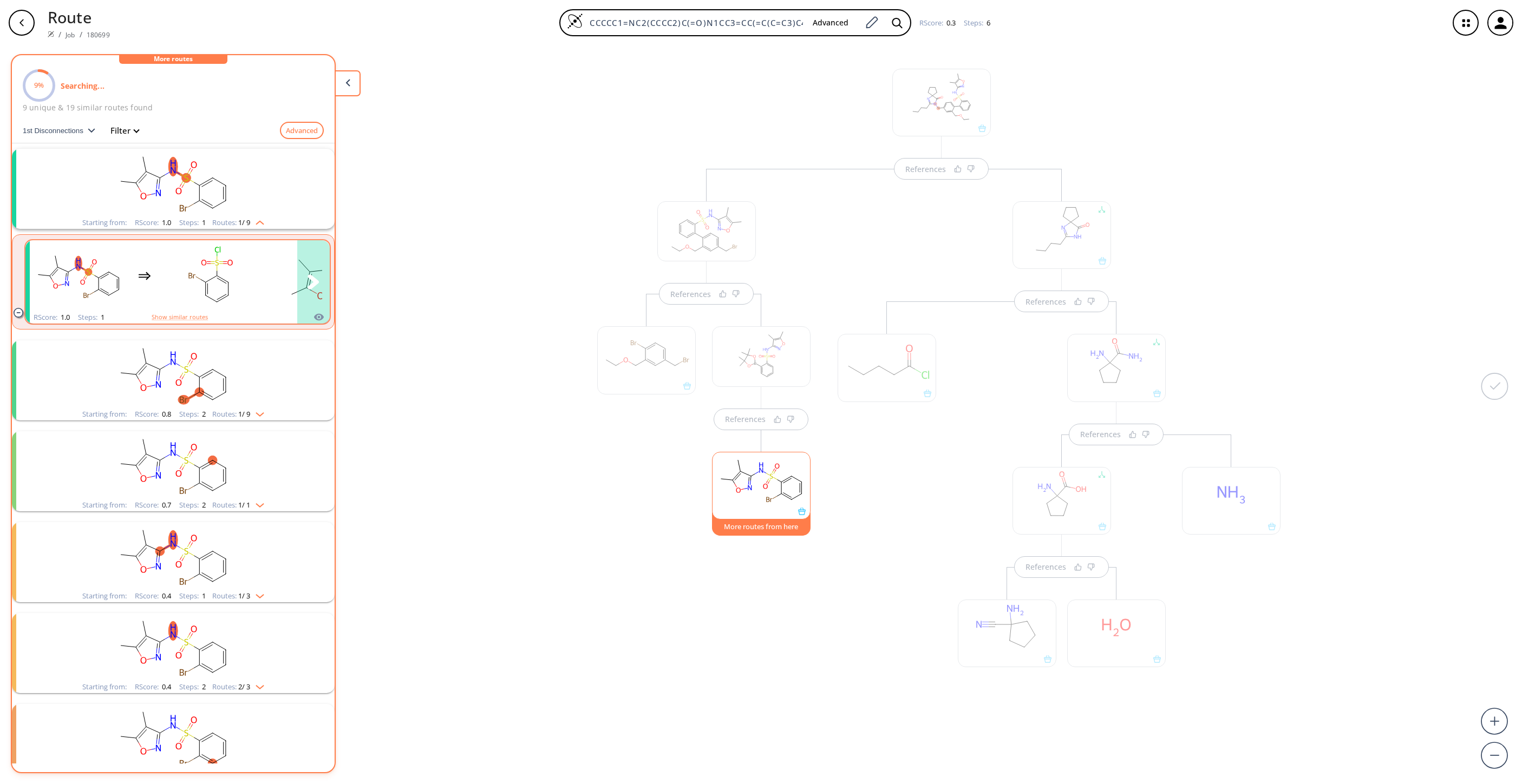
click at [198, 259] on rect "clusters" at bounding box center [210, 275] width 98 height 67
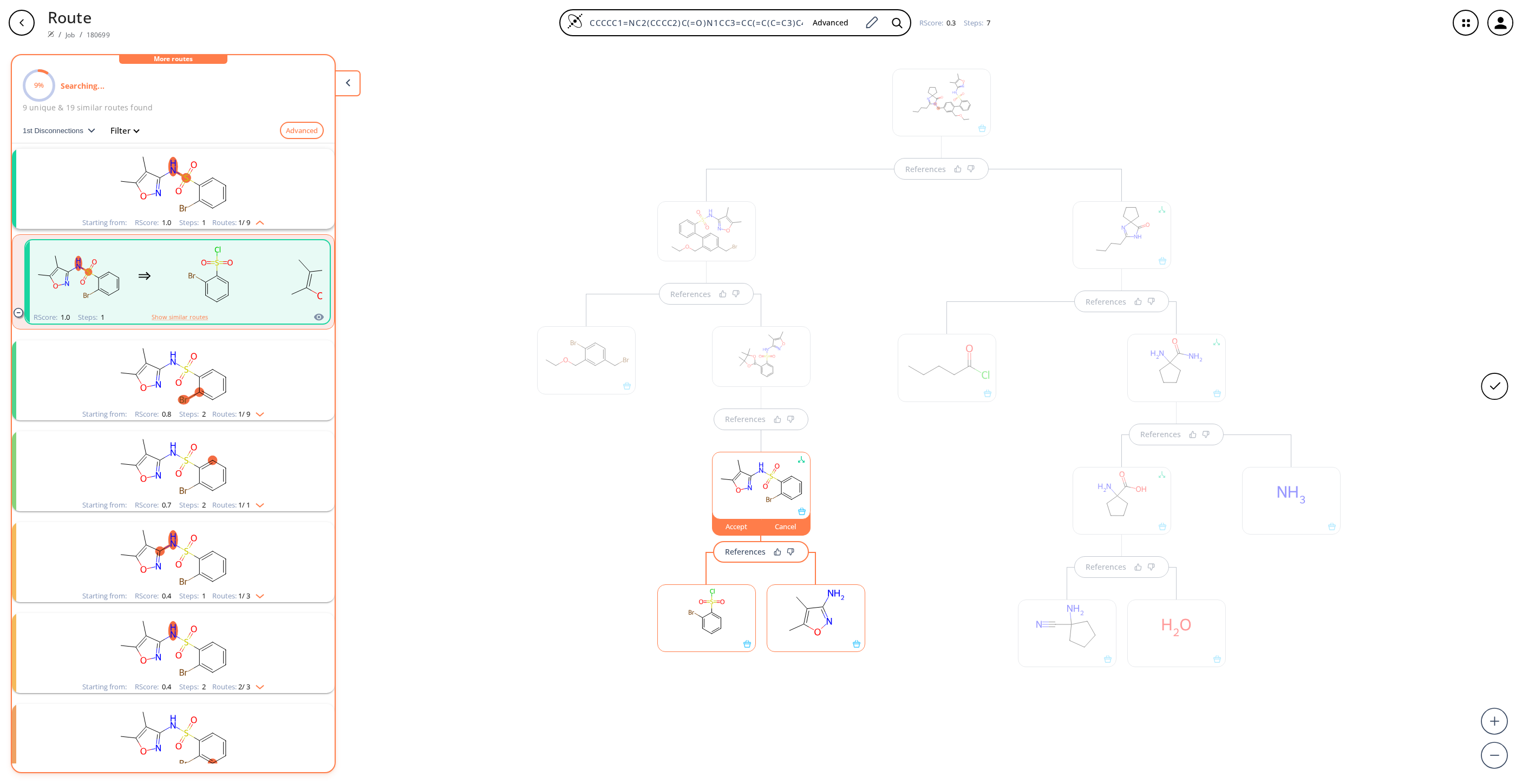
click at [692, 522] on rect at bounding box center [707, 613] width 98 height 56
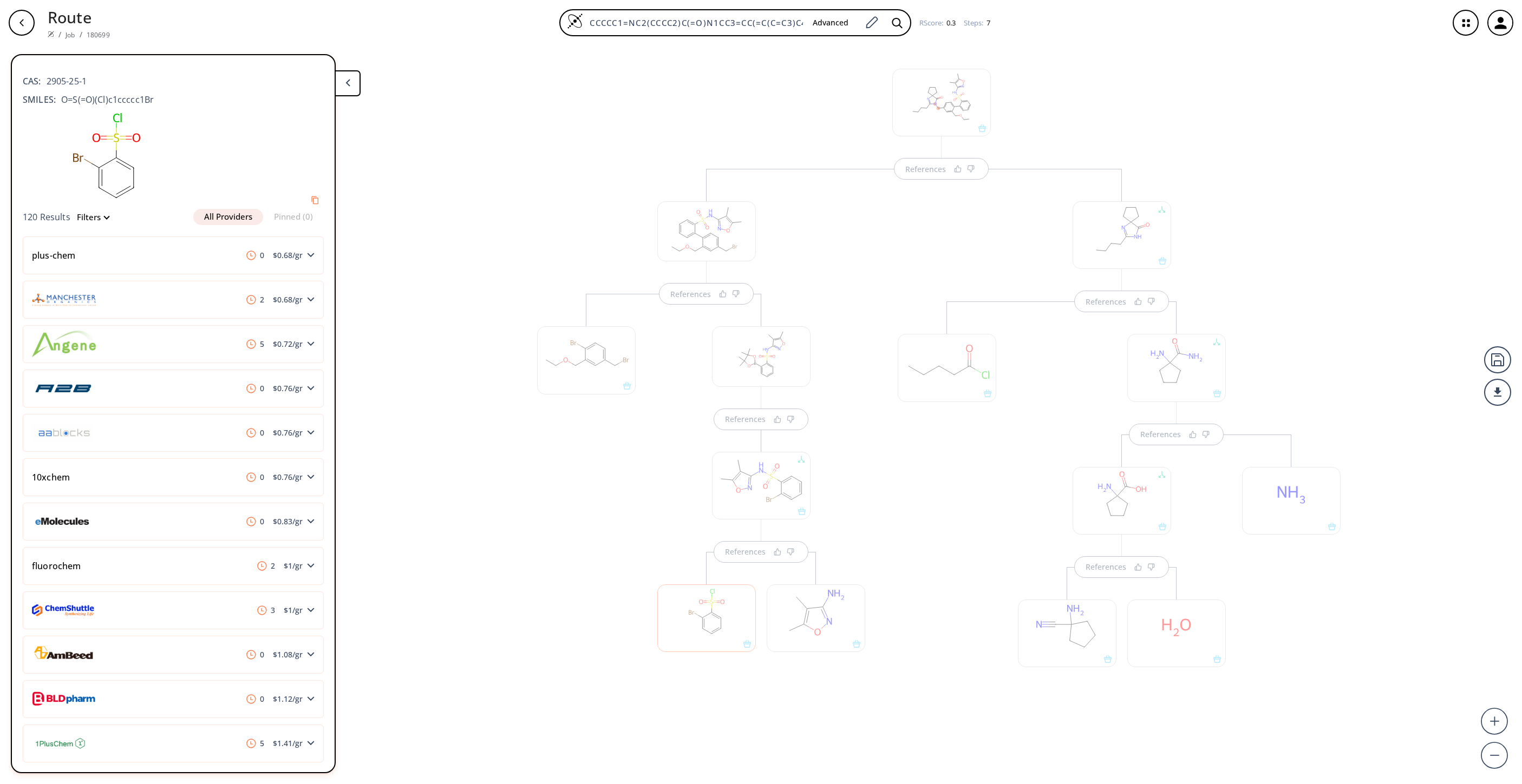
click at [811, 522] on div at bounding box center [816, 618] width 98 height 67
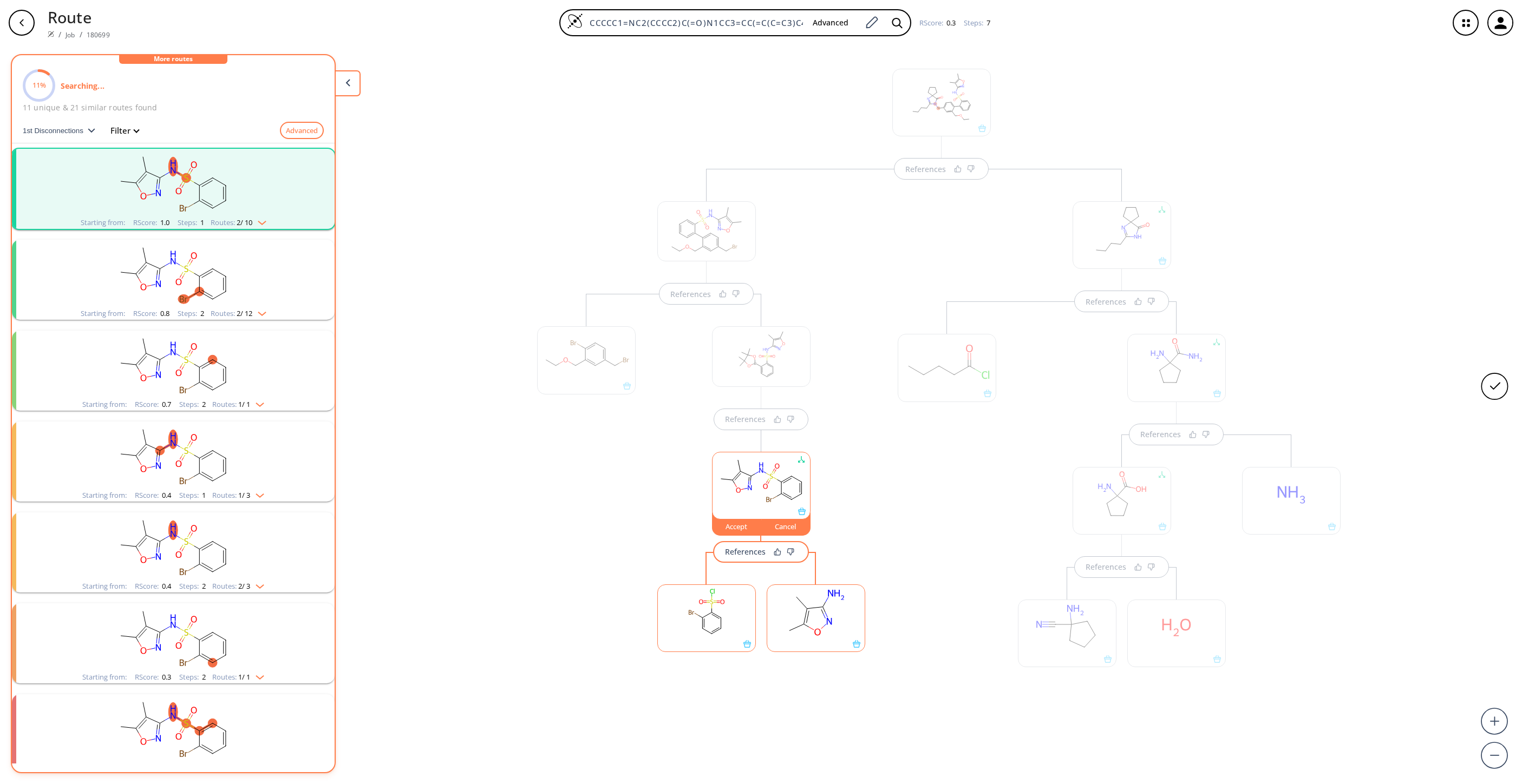
click at [811, 522] on rect at bounding box center [815, 613] width 98 height 56
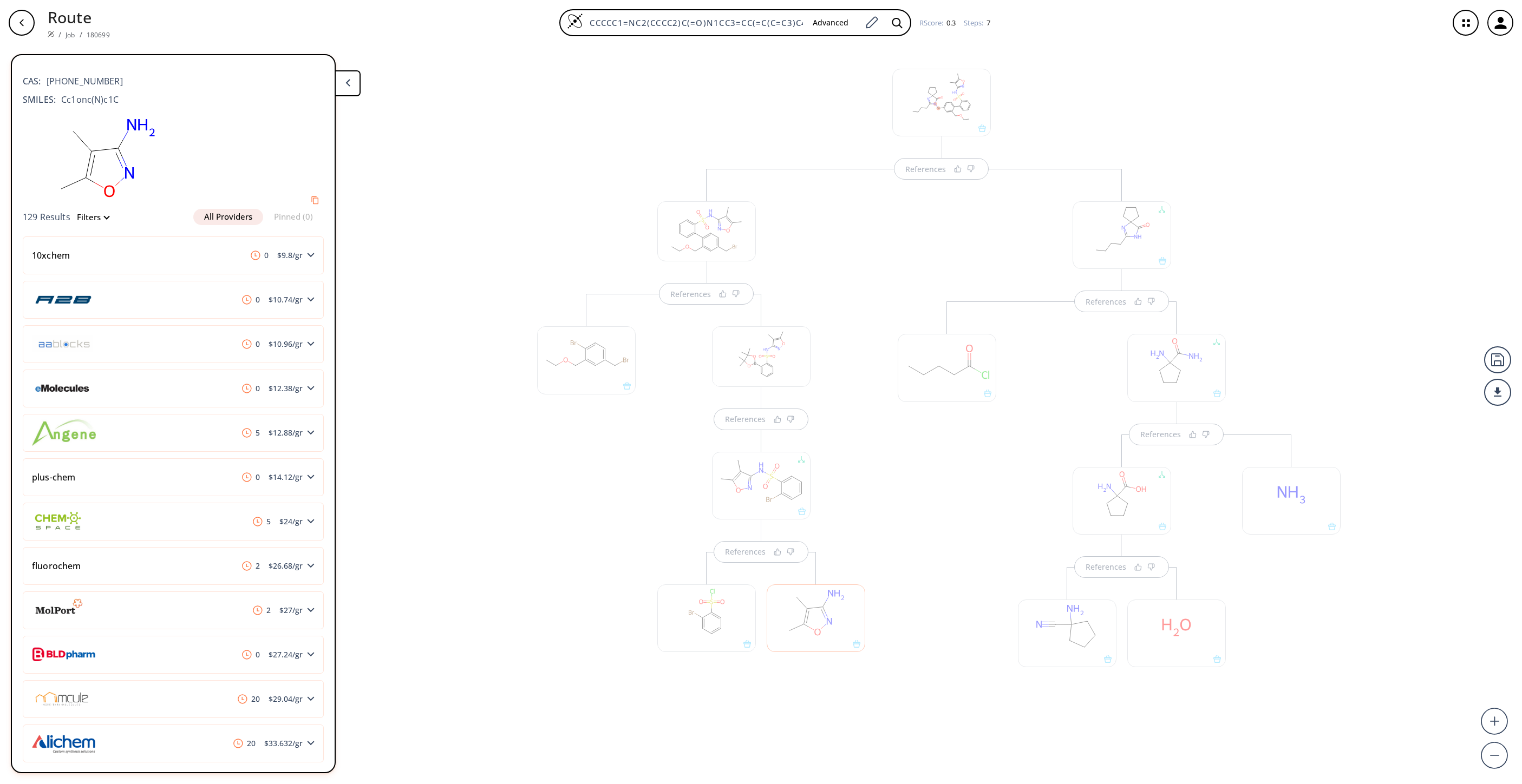
click at [533, 522] on div "References References References" at bounding box center [707, 461] width 360 height 585
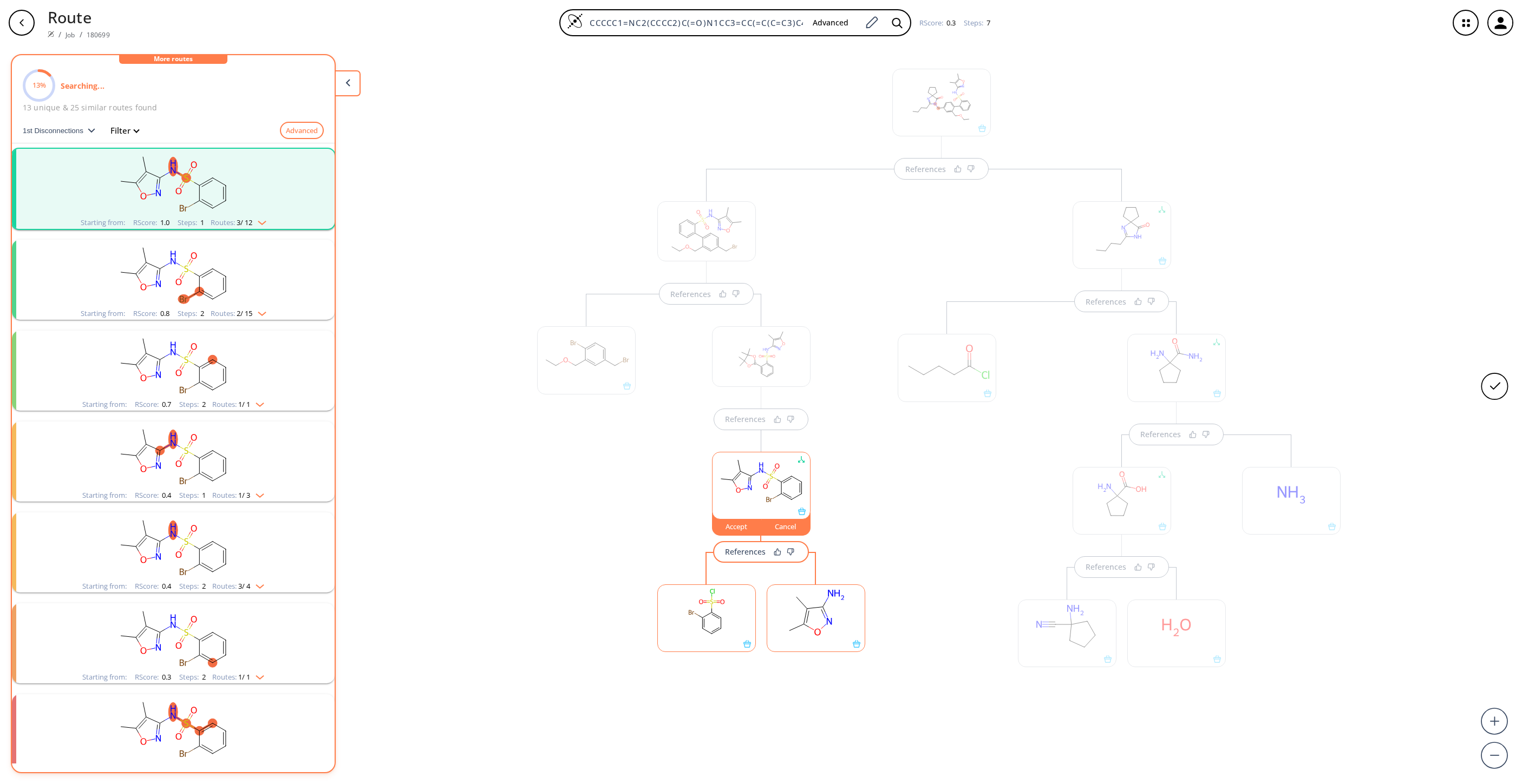
click at [214, 288] on rect "clusters" at bounding box center [173, 273] width 282 height 67
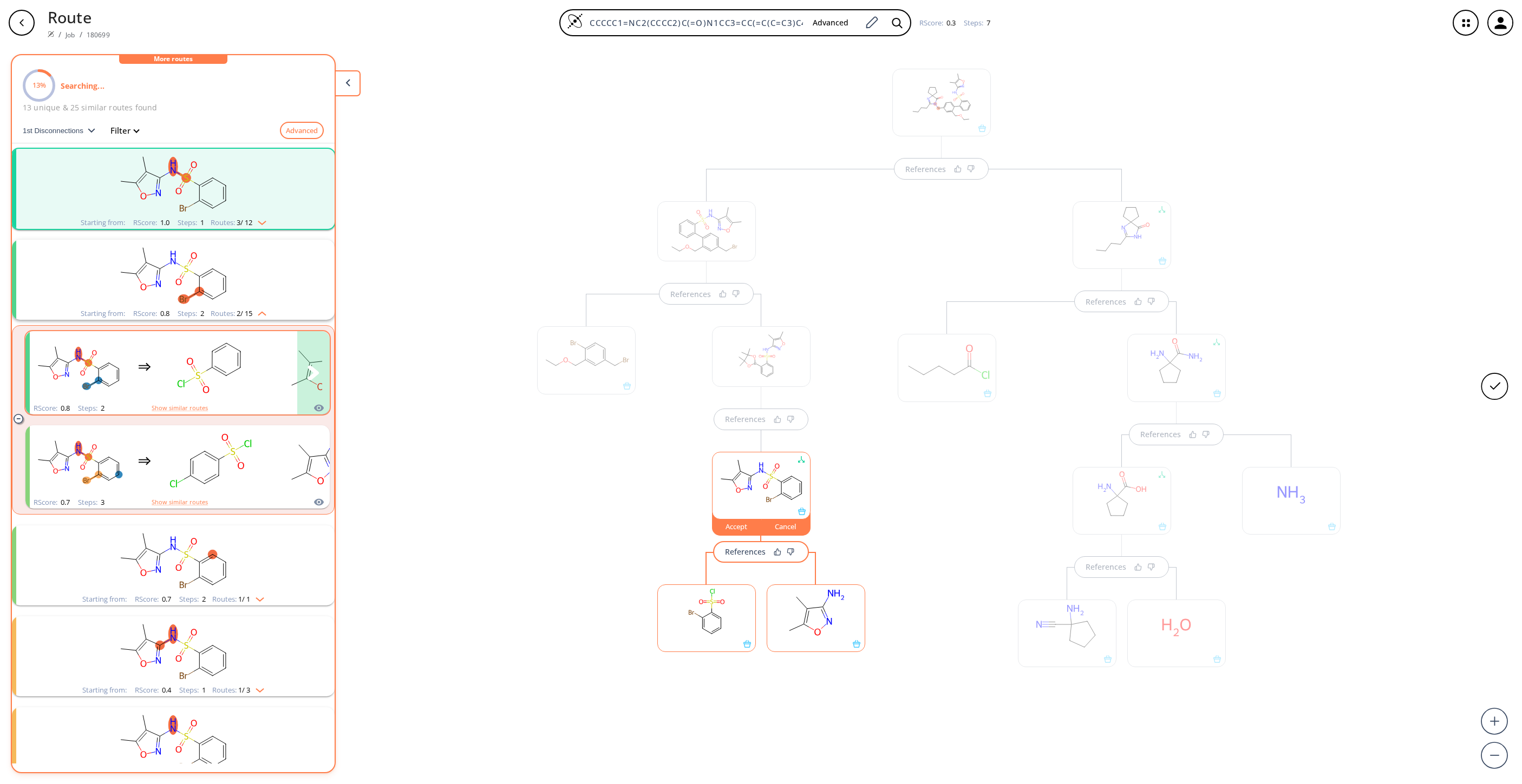
click at [191, 372] on rect "clusters" at bounding box center [210, 366] width 98 height 67
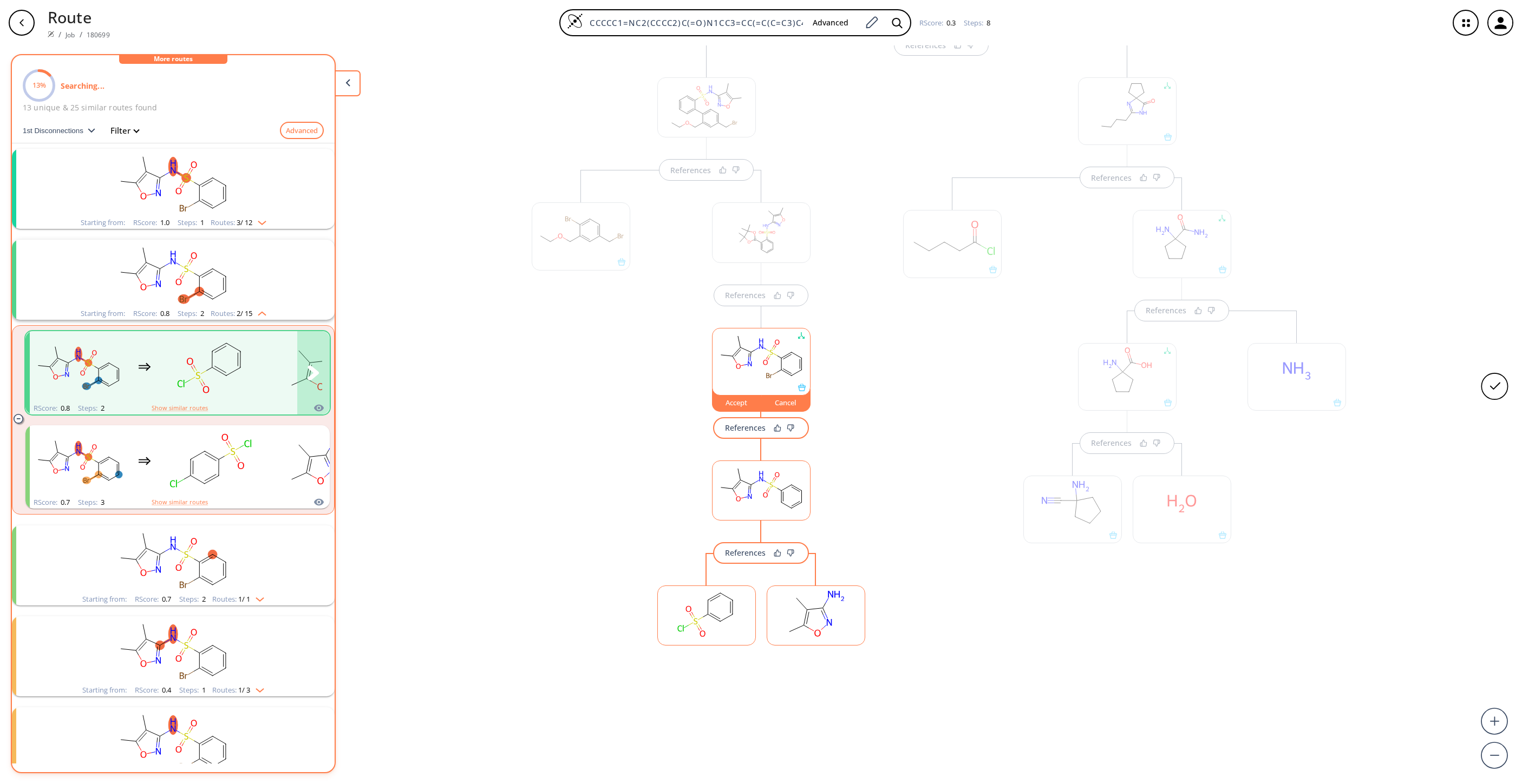
scroll to position [142, 0]
click at [699, 522] on rect at bounding box center [707, 611] width 98 height 56
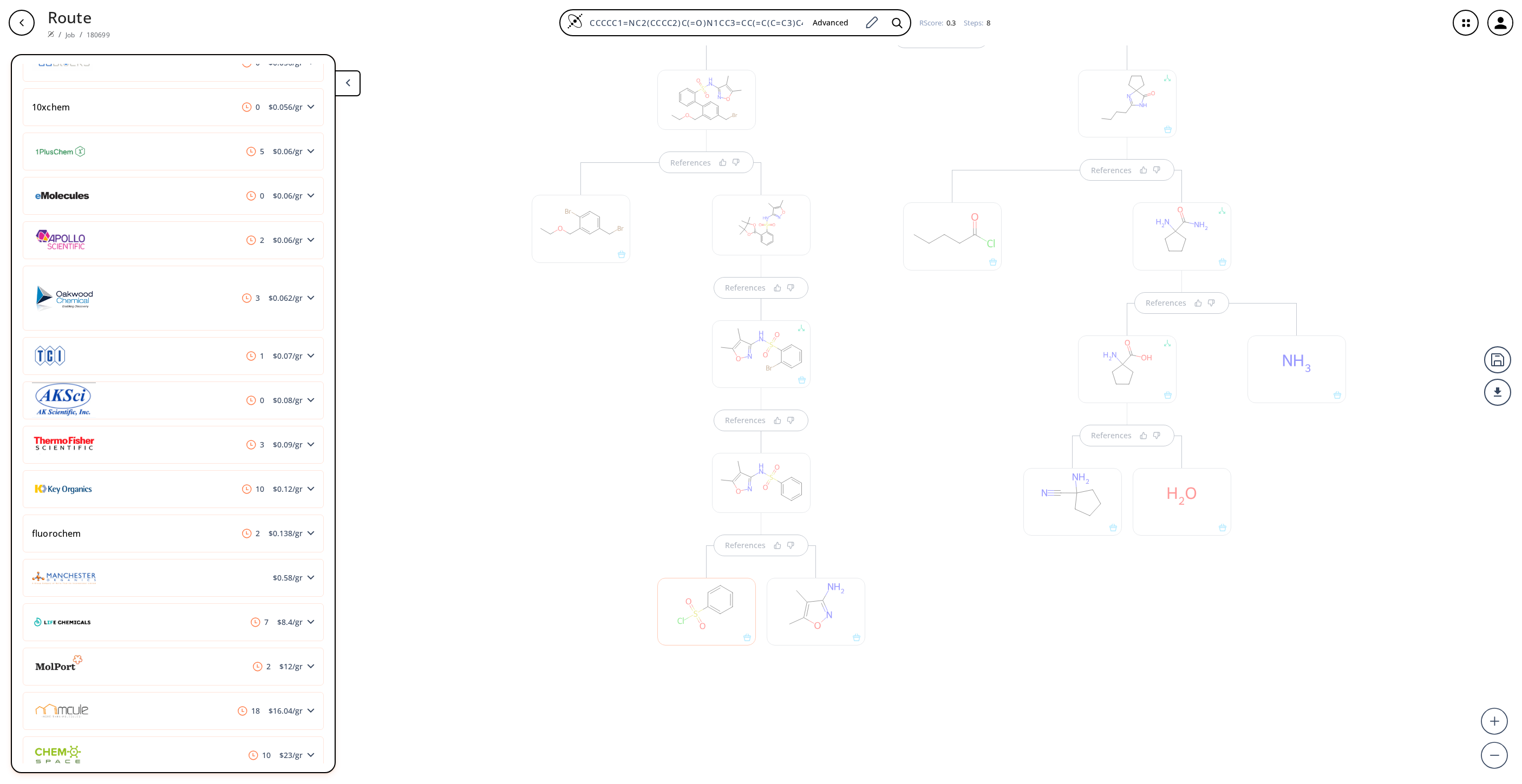
scroll to position [0, 0]
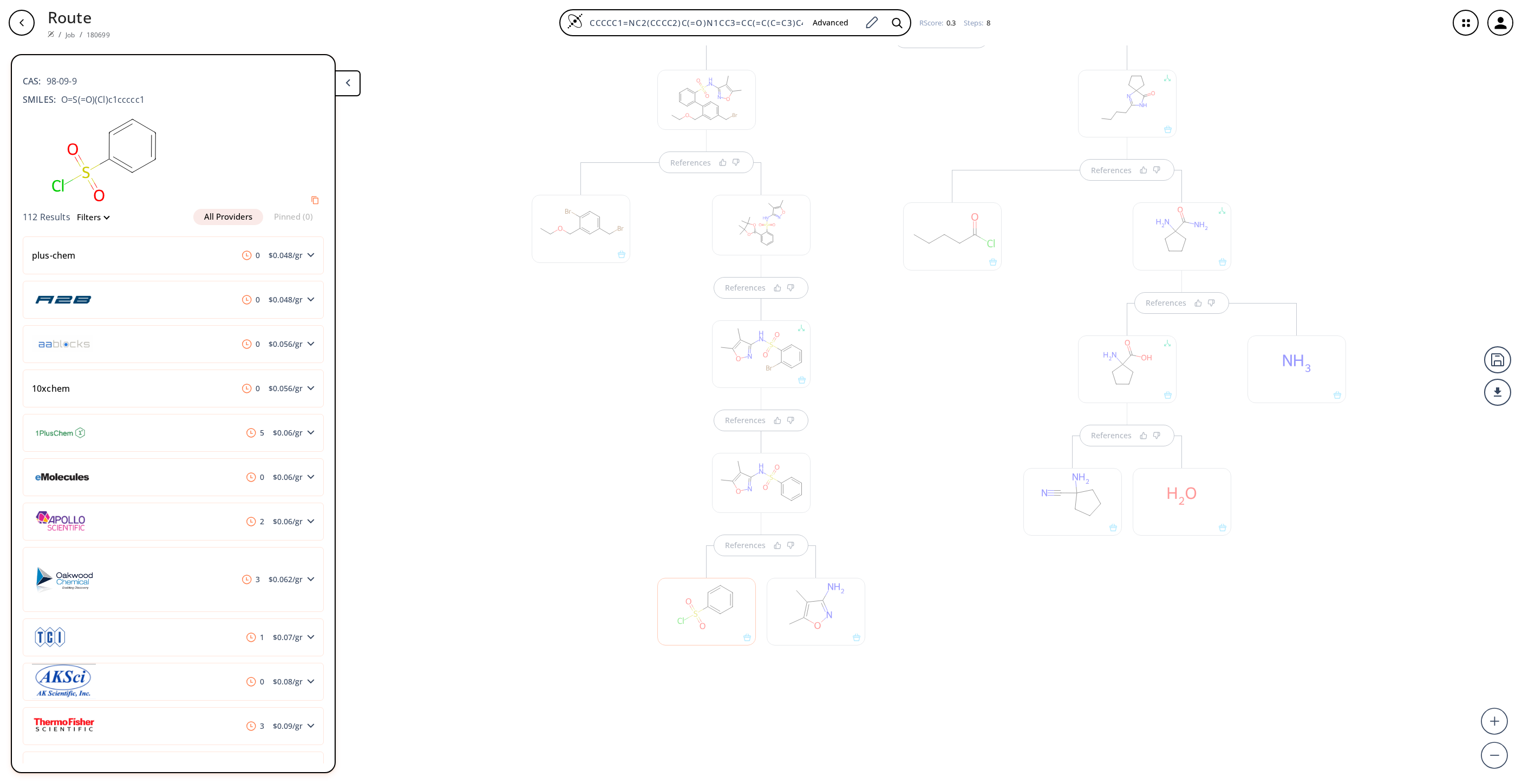
click at [821, 522] on div at bounding box center [816, 611] width 98 height 67
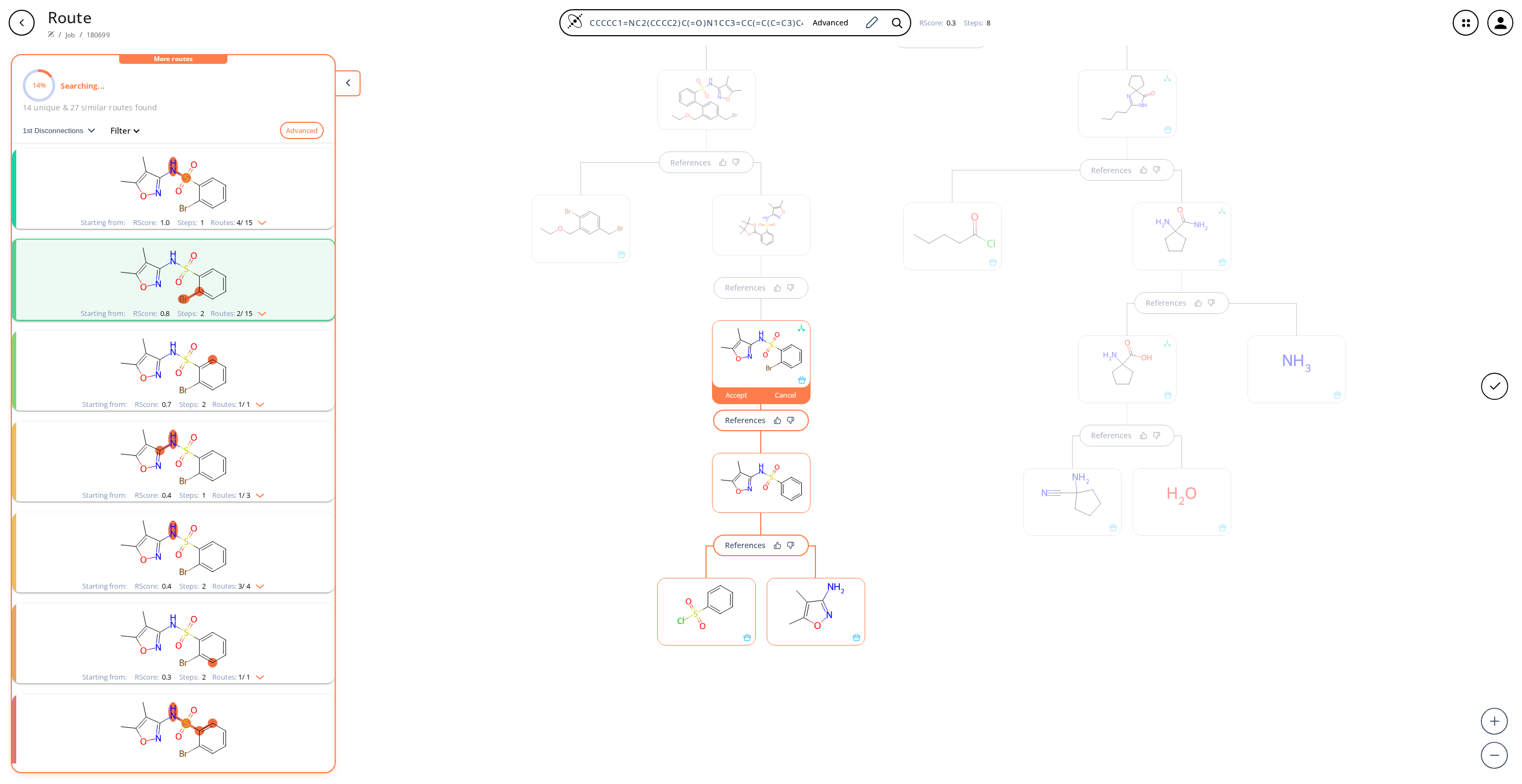
click at [818, 522] on ellipse at bounding box center [823, 601] width 10 height 10
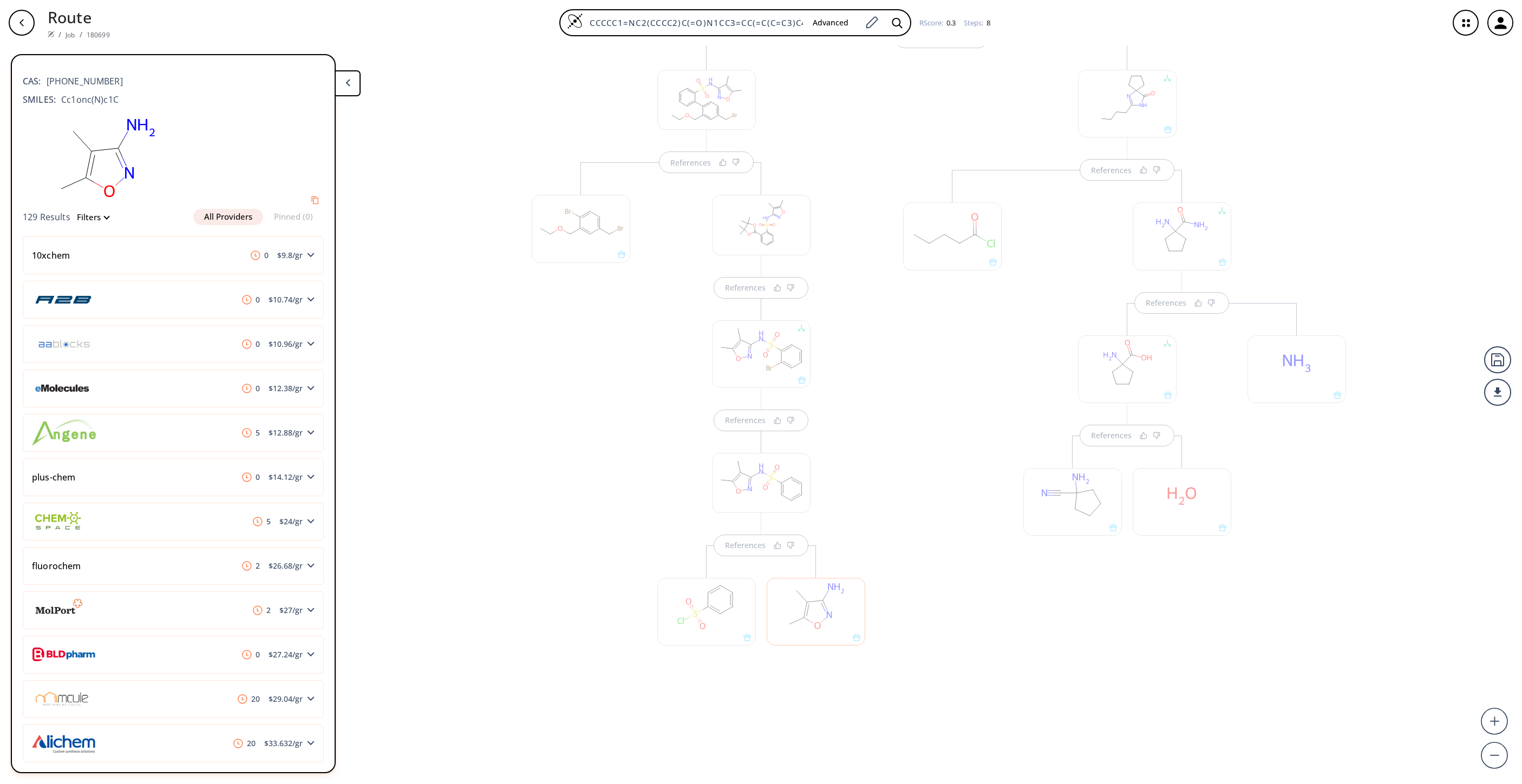
click at [752, 474] on div at bounding box center [761, 483] width 98 height 60
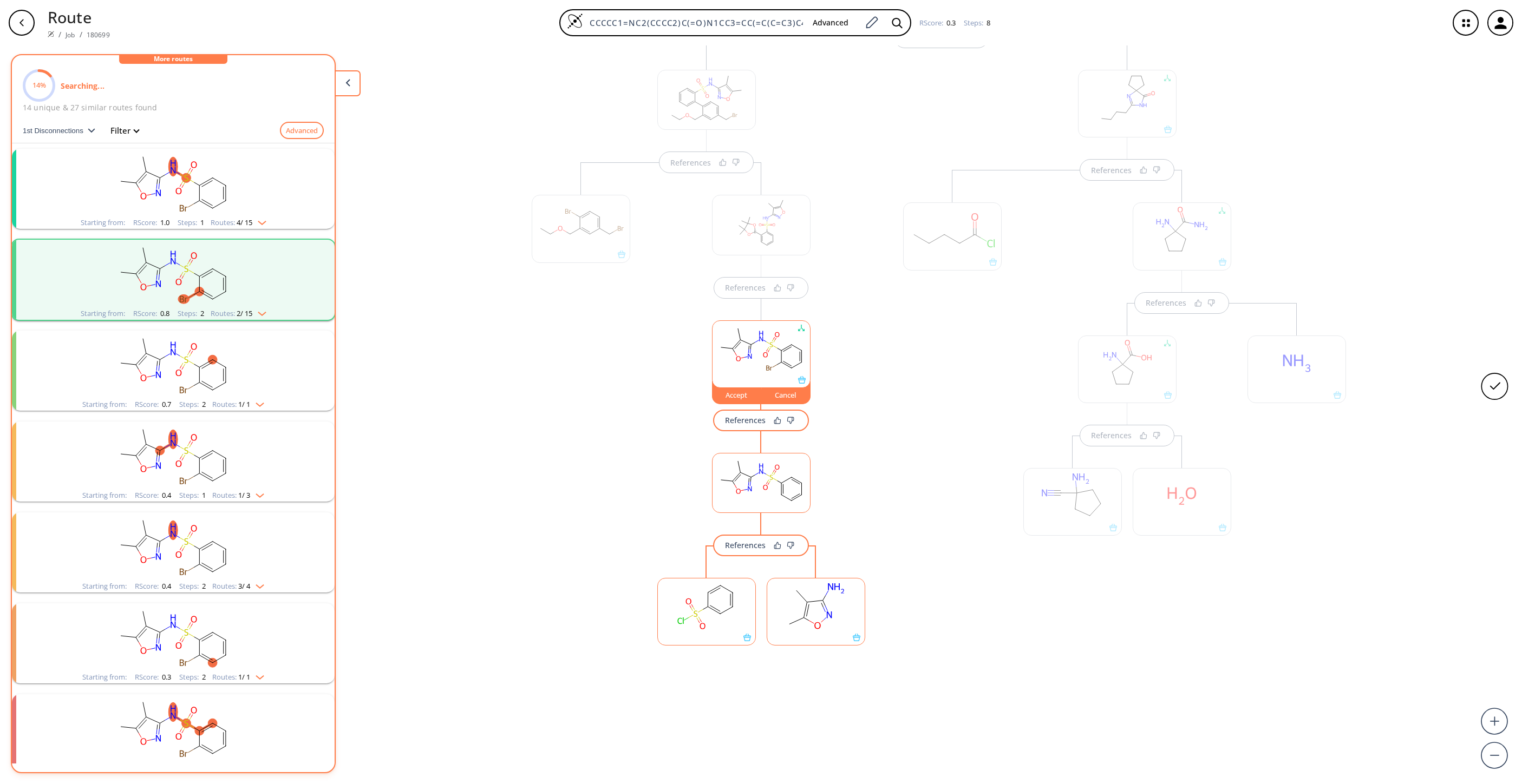
click at [268, 207] on rect "clusters" at bounding box center [173, 183] width 282 height 67
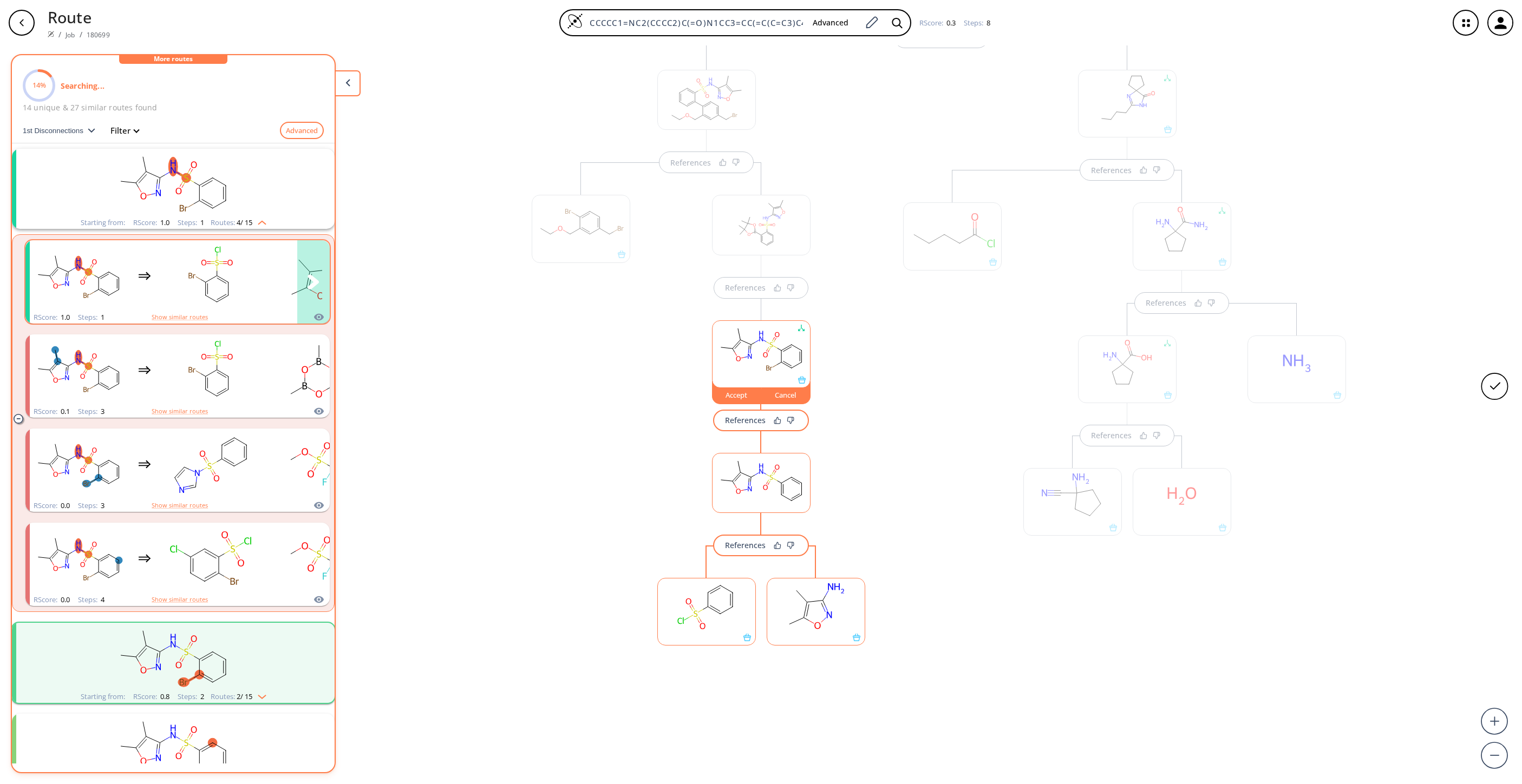
click at [239, 275] on rect "clusters" at bounding box center [210, 275] width 98 height 67
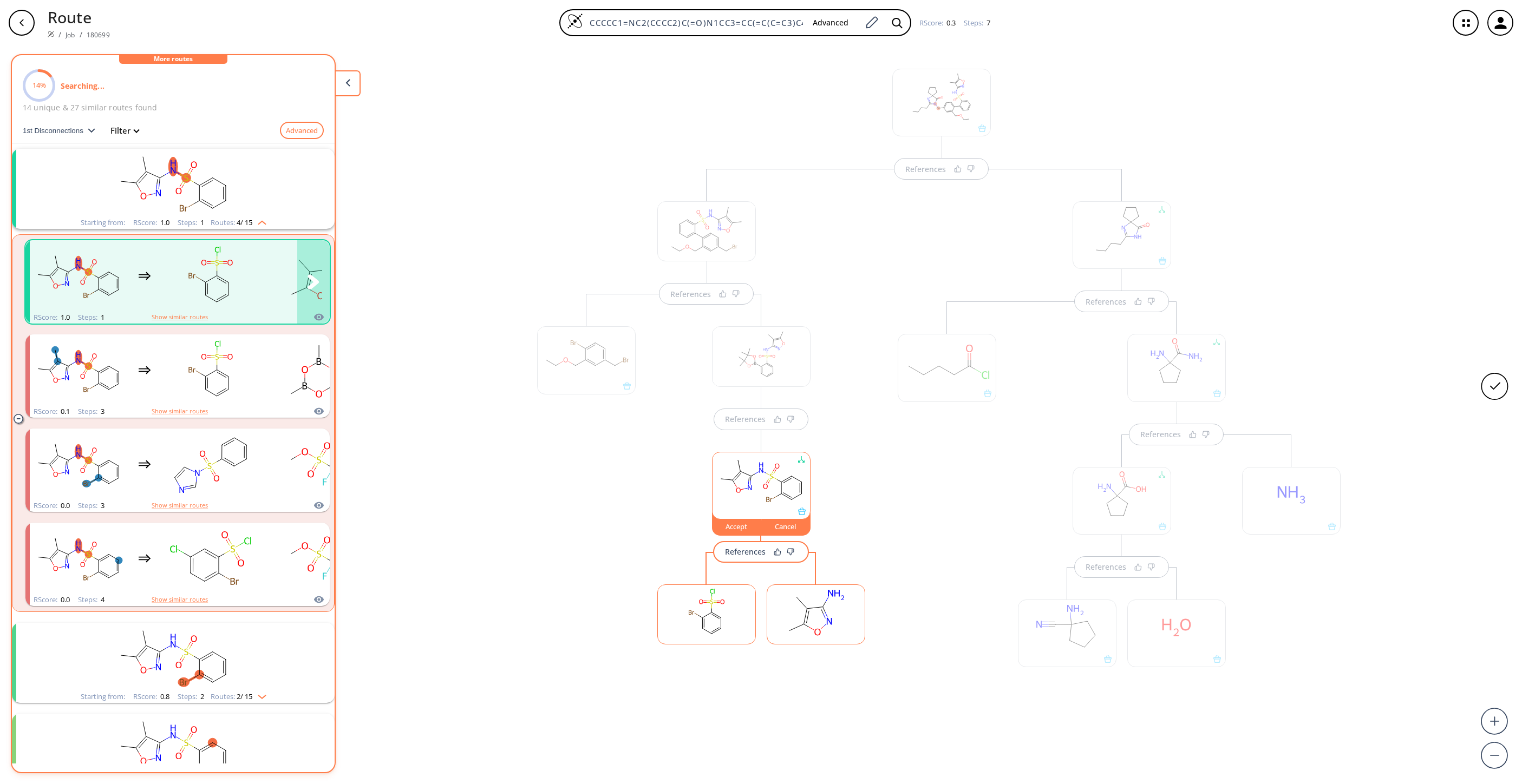
scroll to position [18, 0]
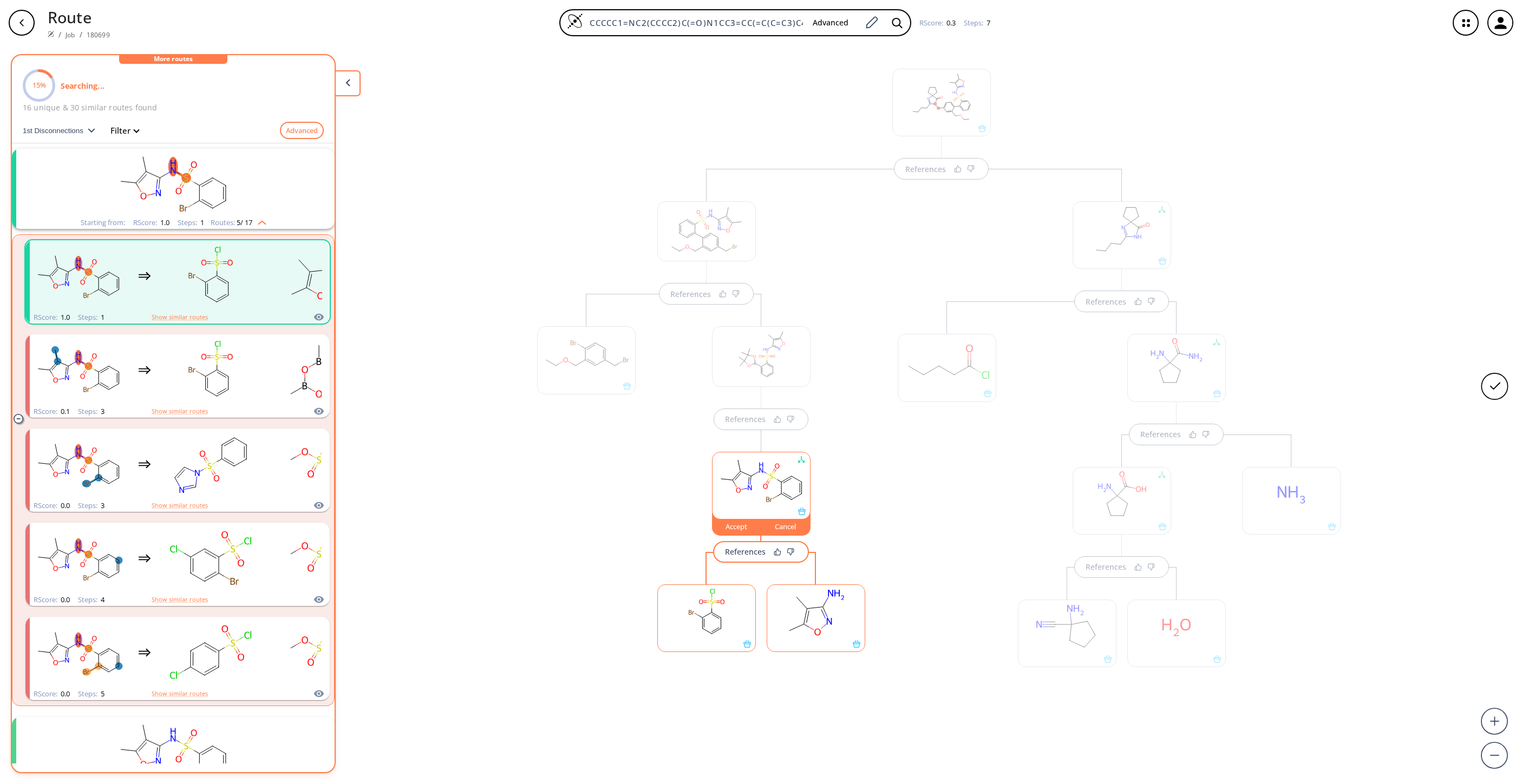
click at [806, 522] on rect at bounding box center [815, 613] width 98 height 56
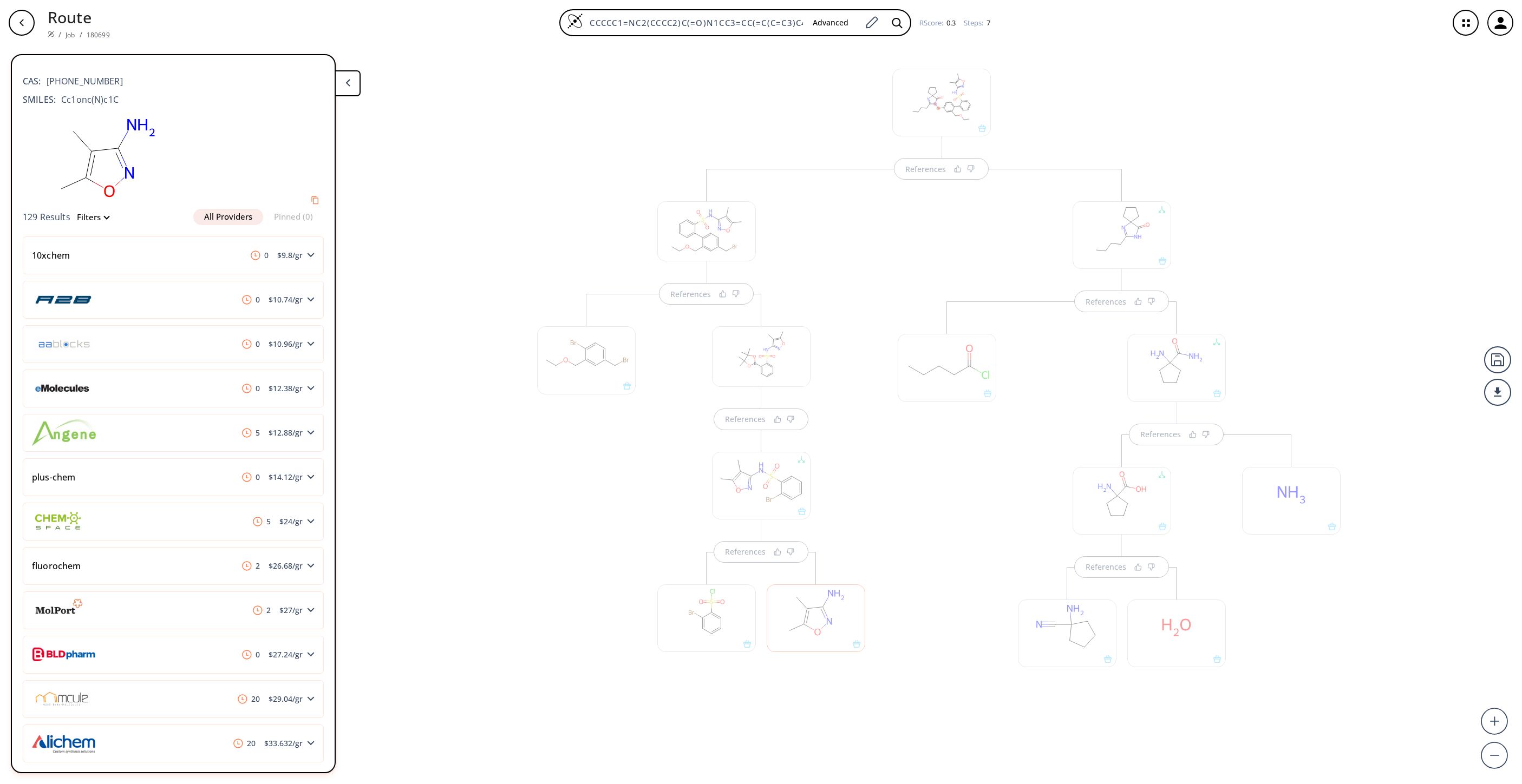
click at [714, 522] on div at bounding box center [707, 618] width 98 height 67
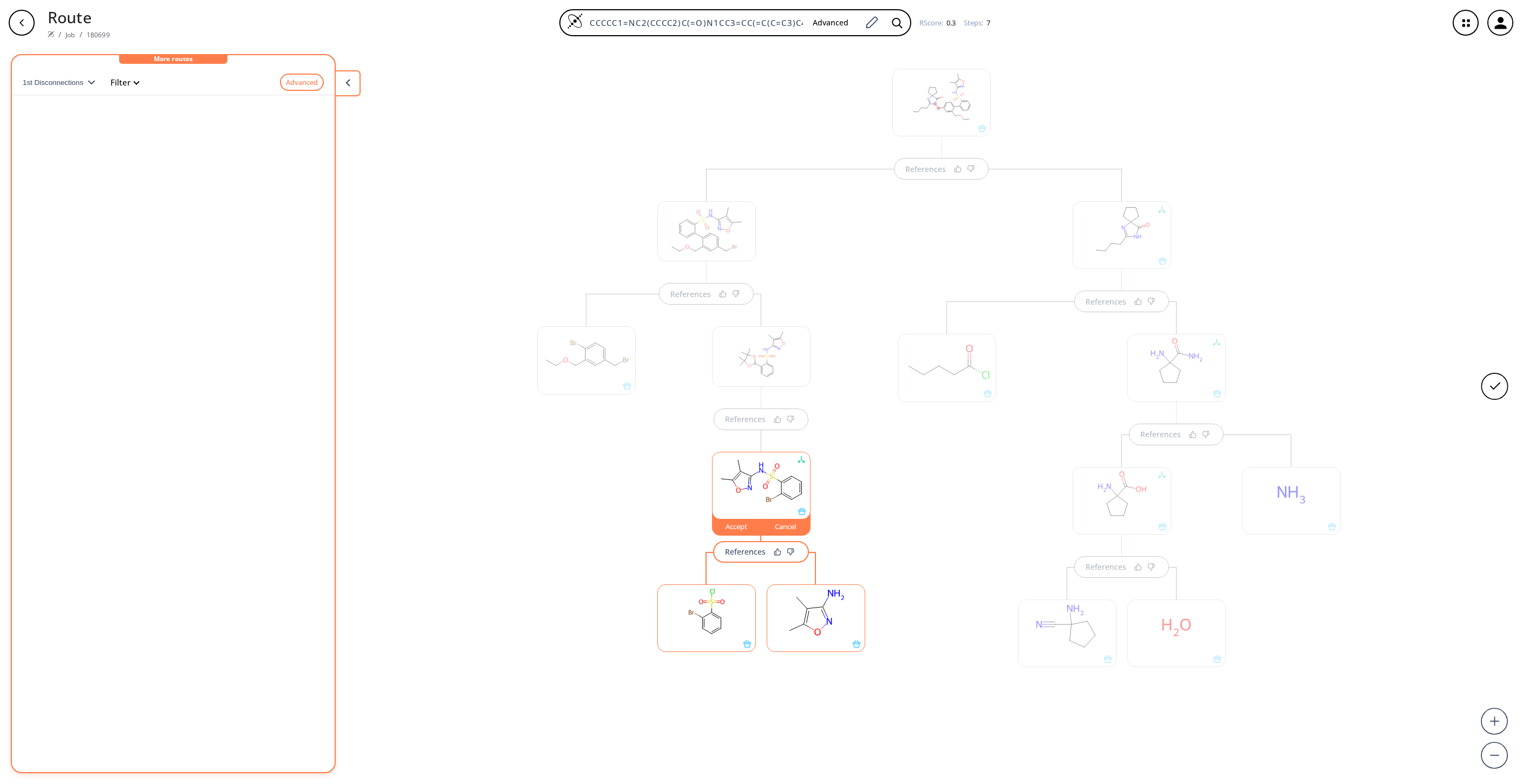
click at [718, 522] on ellipse at bounding box center [721, 628] width 6 height 6
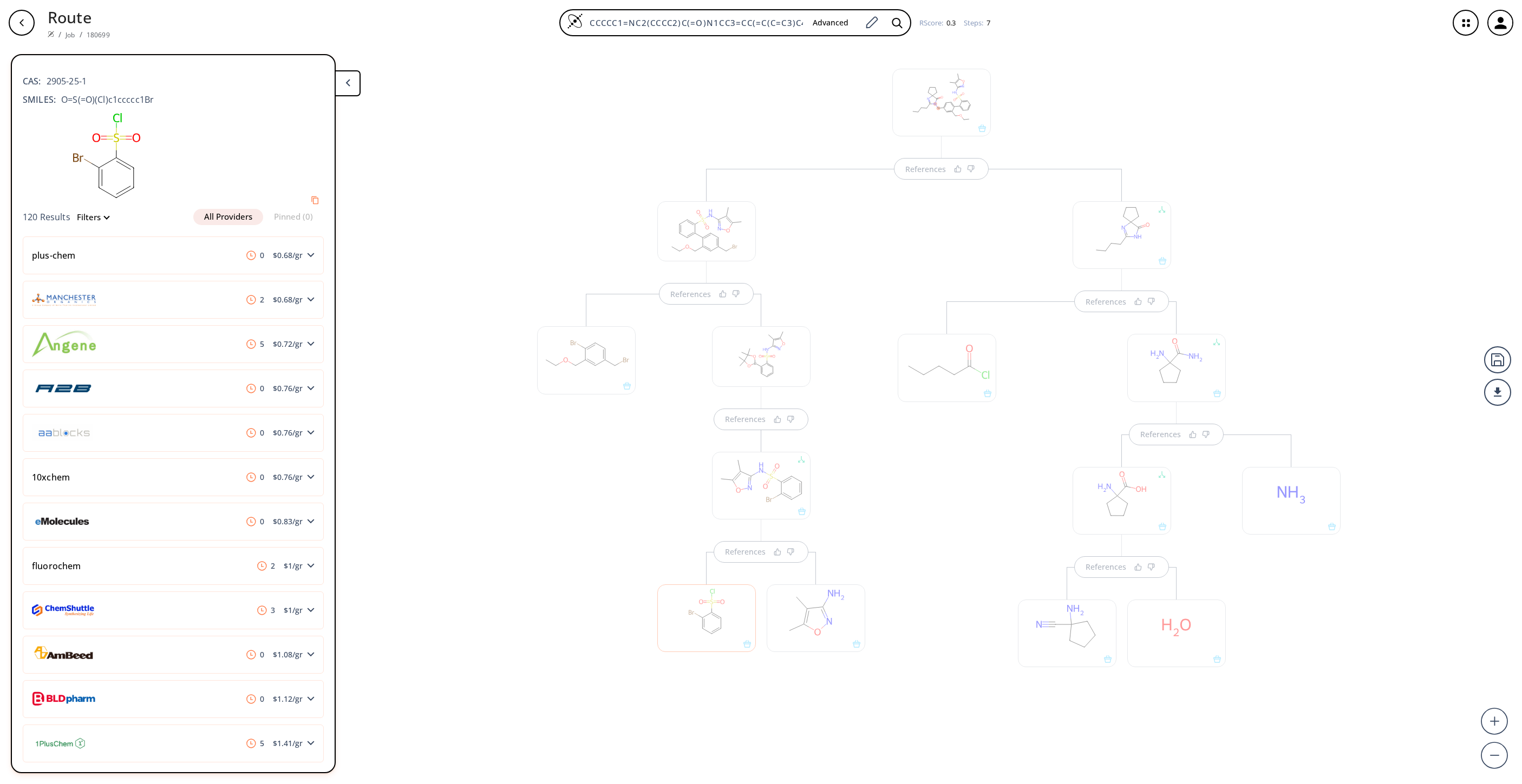
click at [711, 522] on div "References References" at bounding box center [761, 505] width 241 height 423
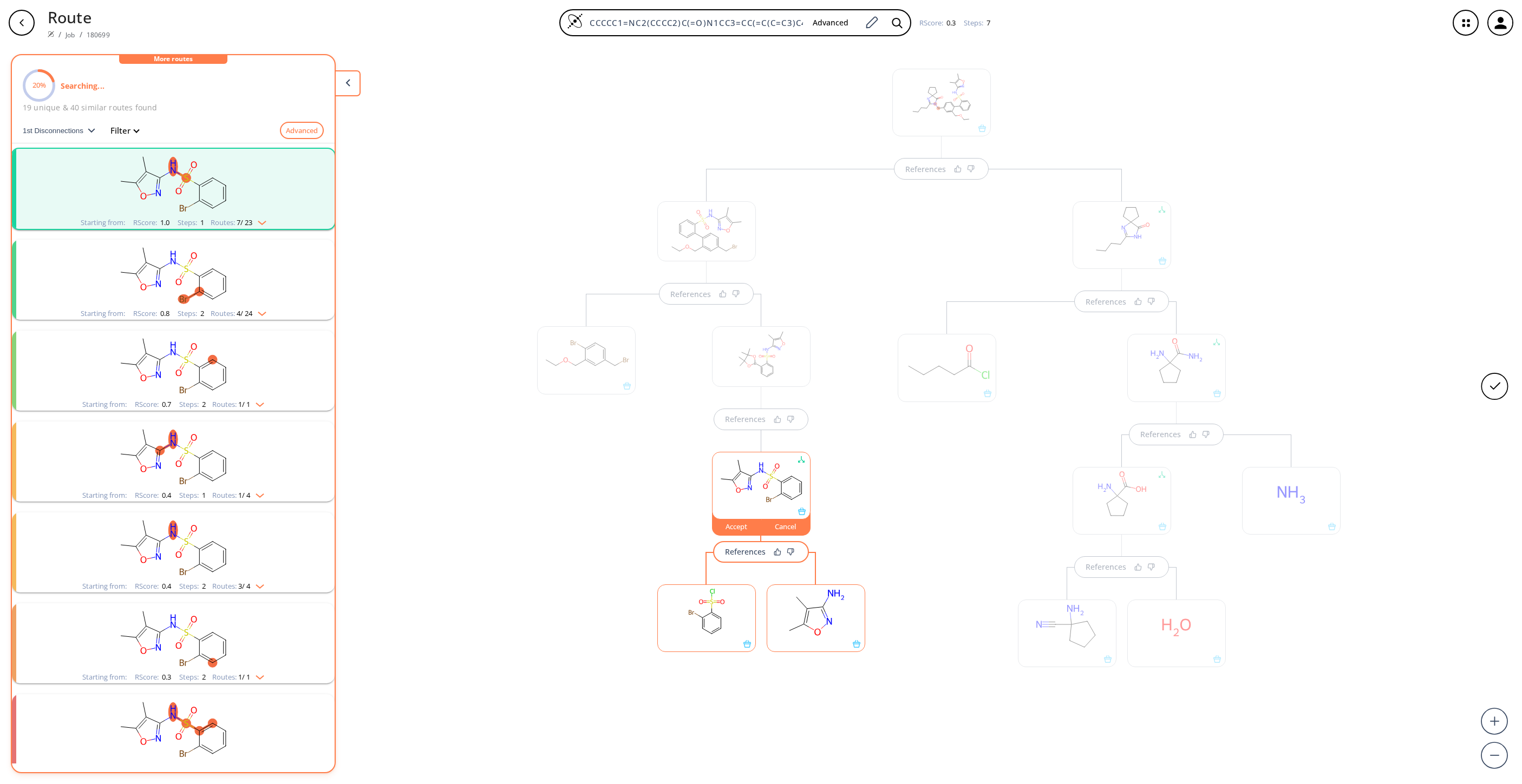
click at [733, 522] on button "Accept" at bounding box center [737, 524] width 50 height 23
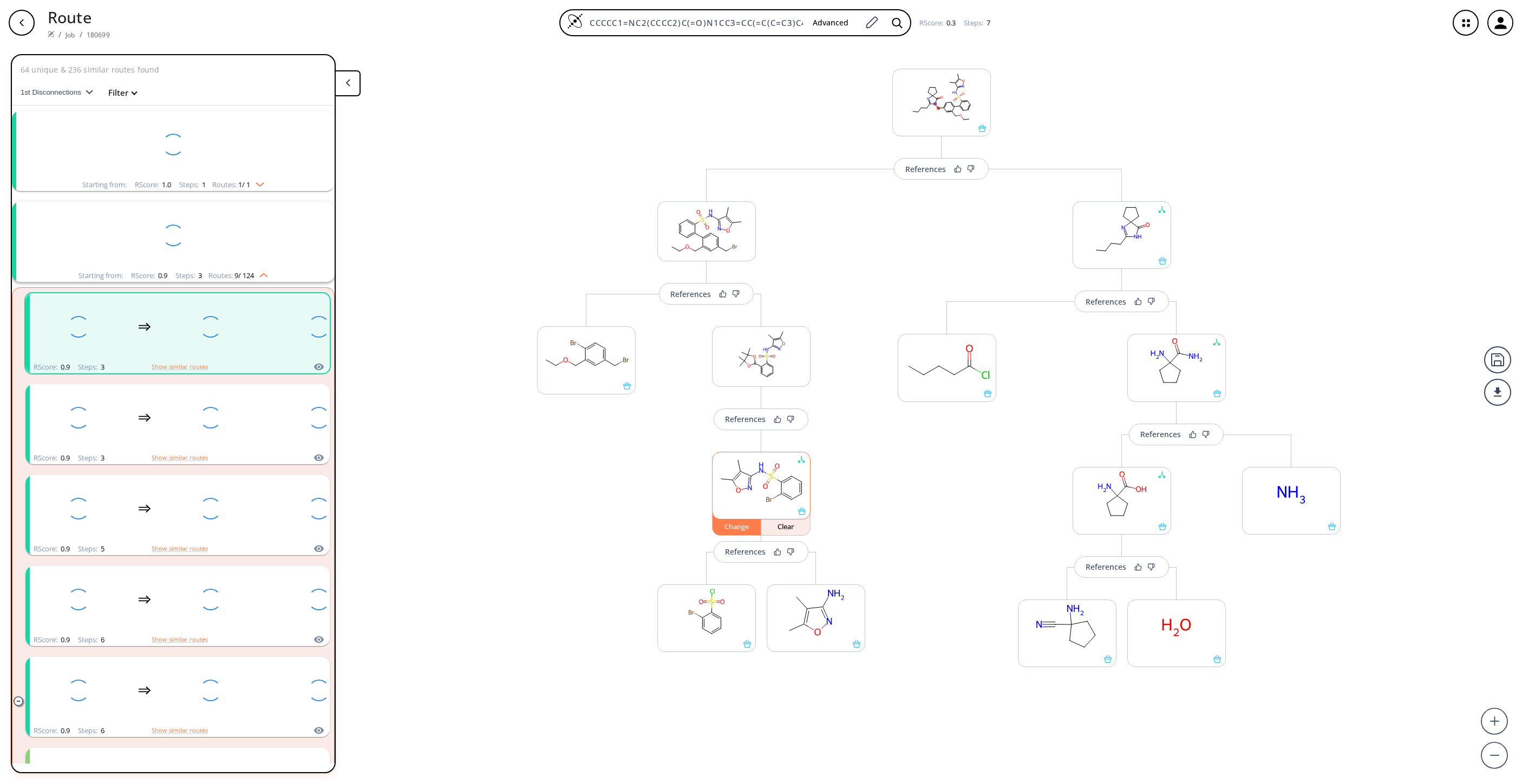
scroll to position [25, 0]
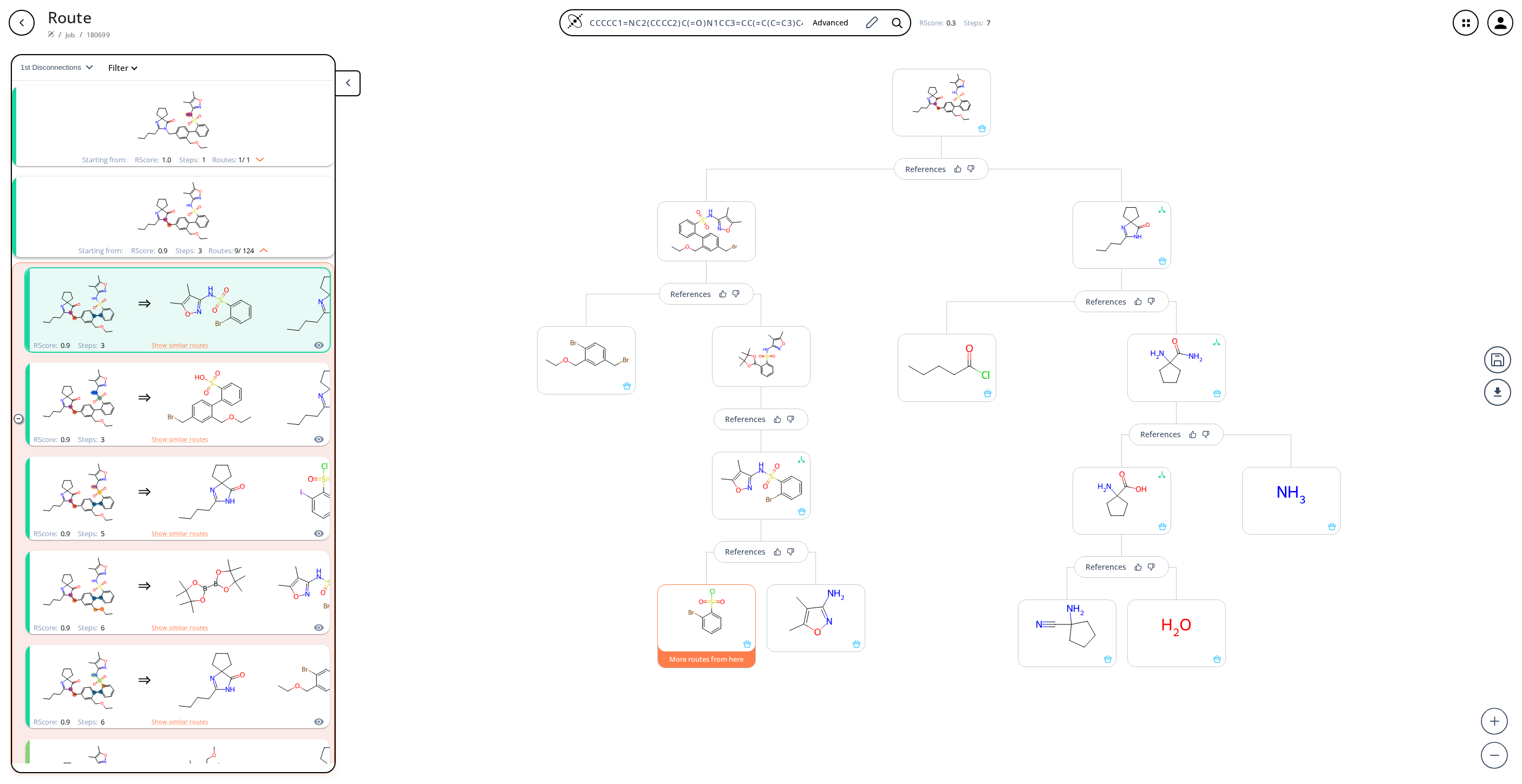
click at [705, 522] on button "More routes from here" at bounding box center [707, 656] width 98 height 23
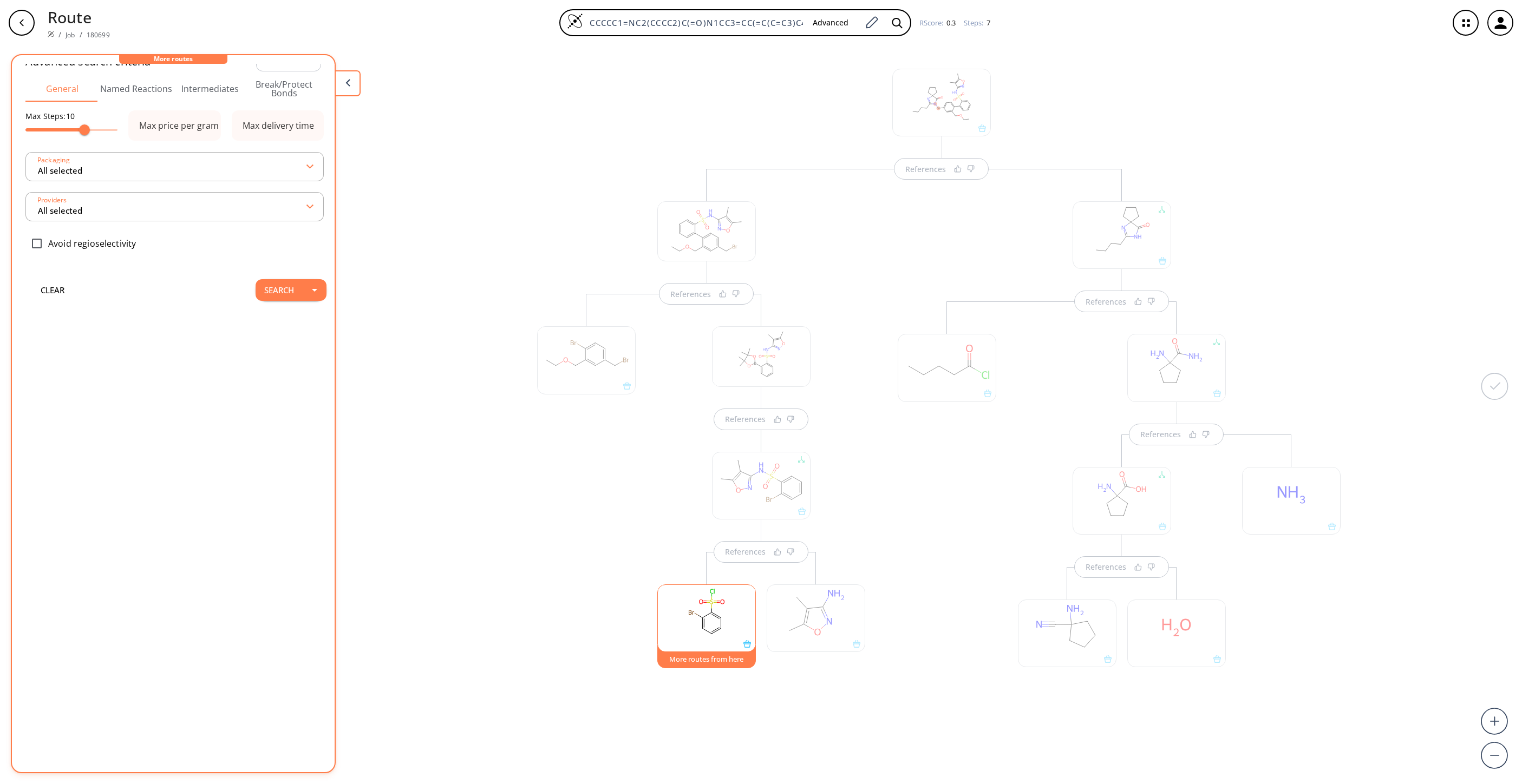
scroll to position [0, 0]
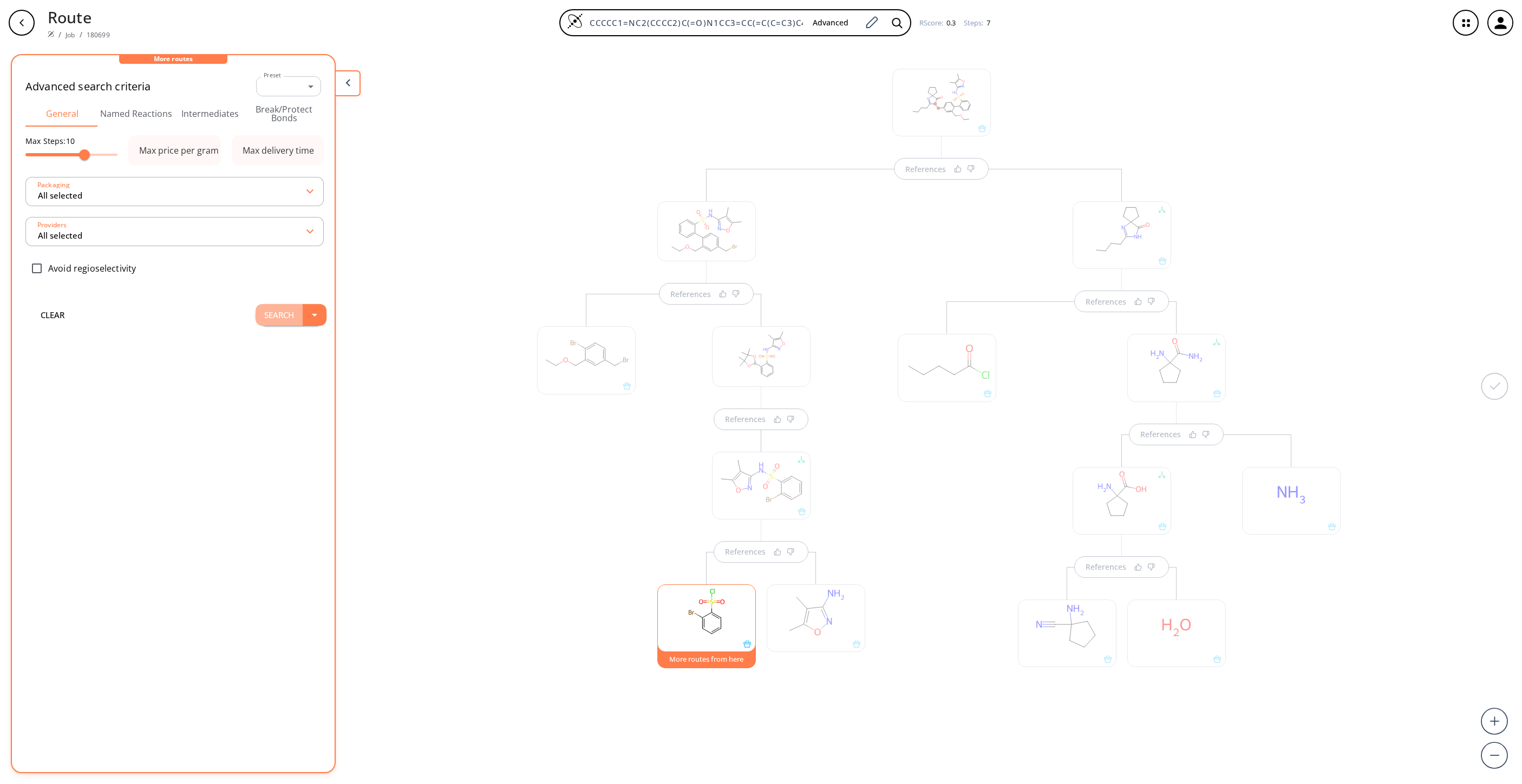
click at [258, 313] on button "Search" at bounding box center [279, 314] width 47 height 21
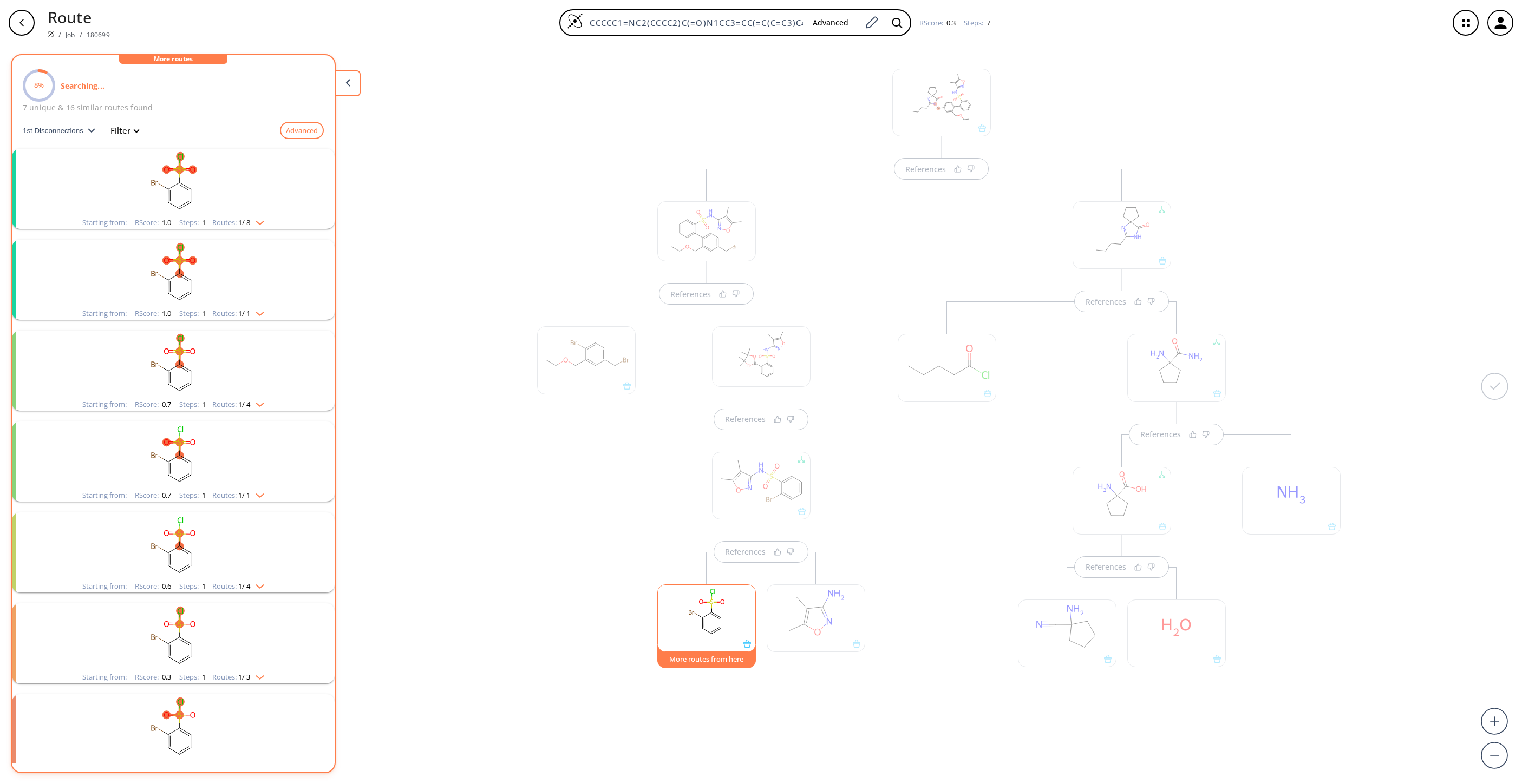
click at [169, 211] on rect "clusters" at bounding box center [173, 183] width 282 height 67
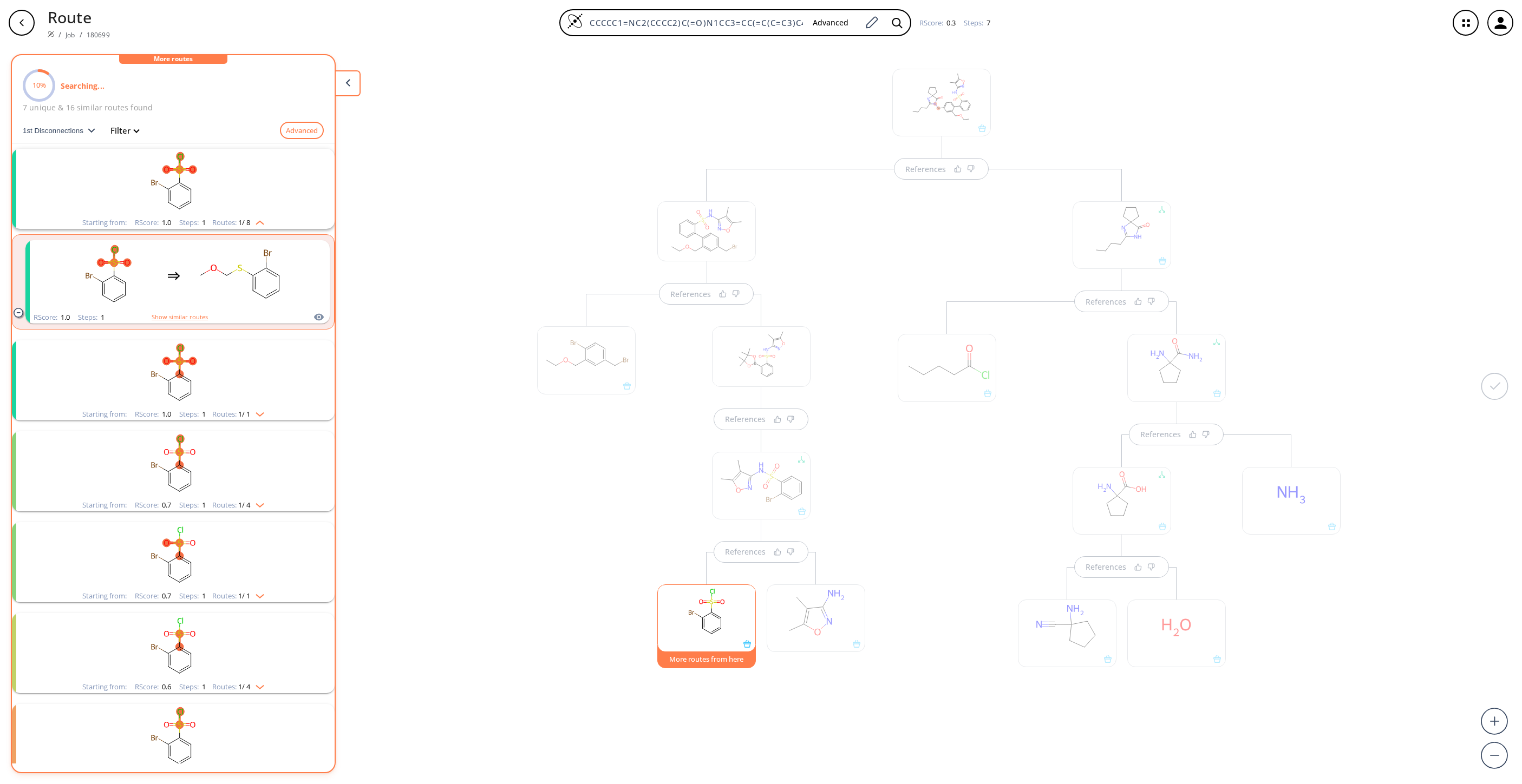
click at [143, 355] on rect "clusters" at bounding box center [173, 374] width 282 height 67
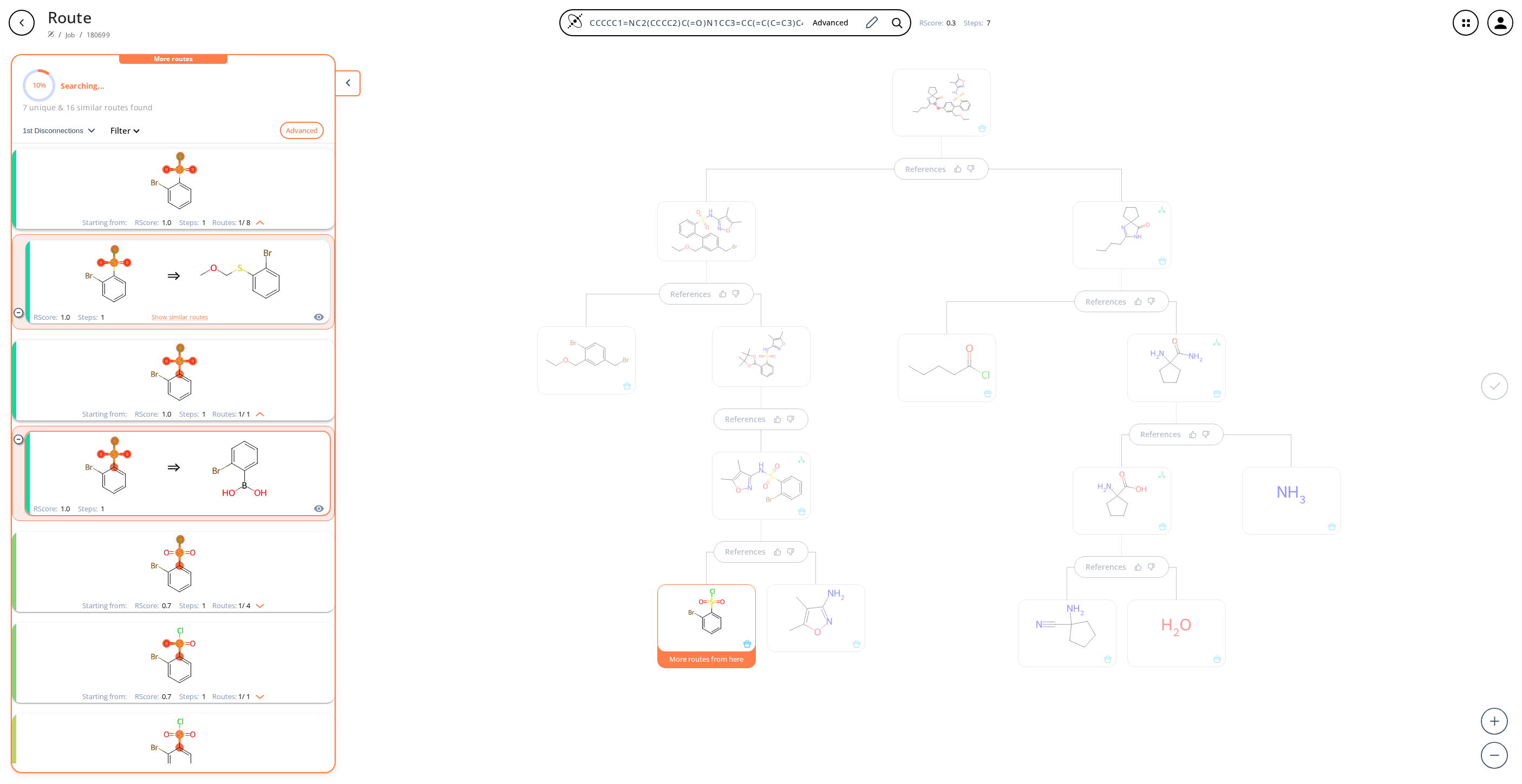
click at [217, 470] on ellipse "clusters" at bounding box center [217, 471] width 11 height 9
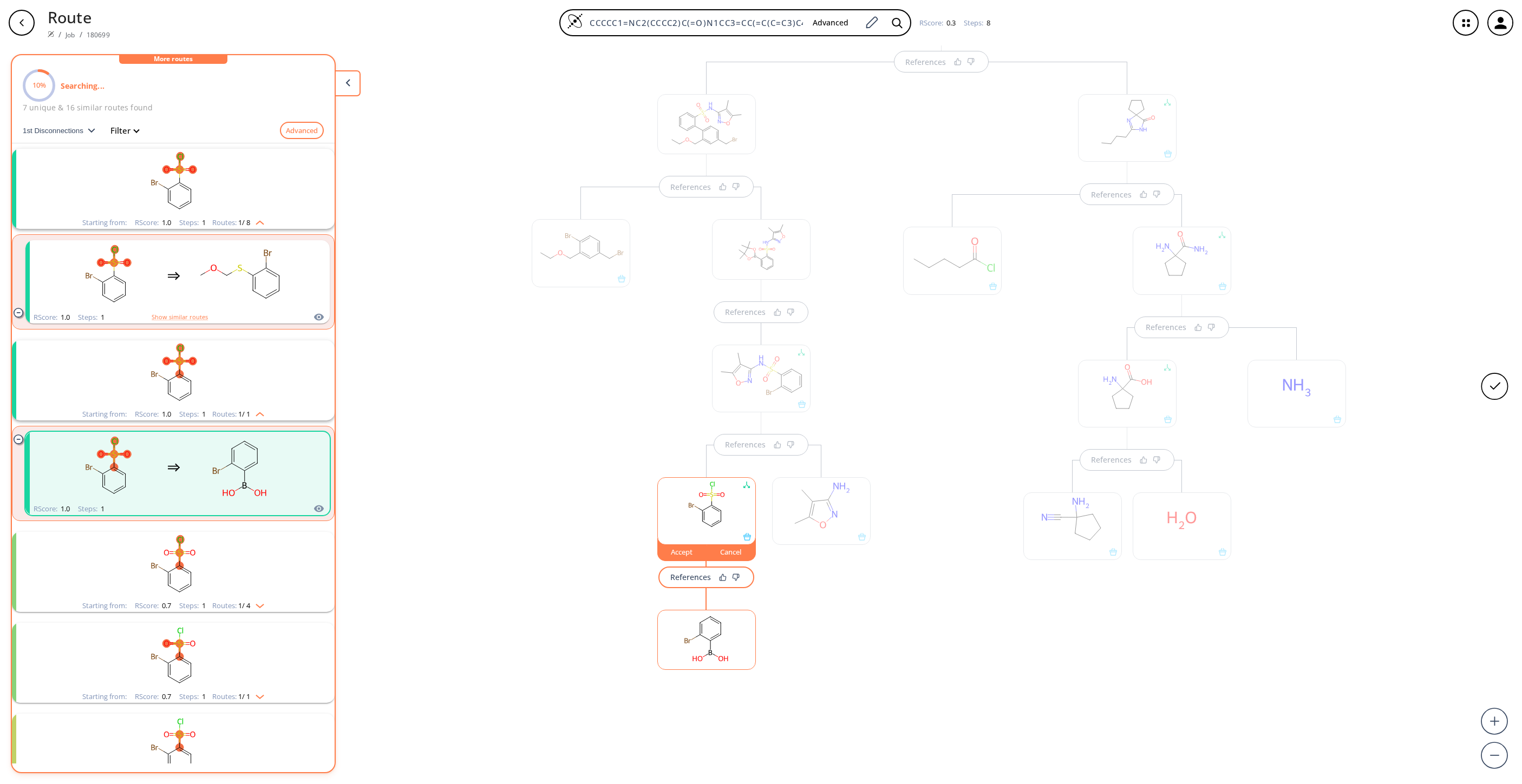
scroll to position [149, 0]
click at [672, 522] on button "Accept" at bounding box center [682, 521] width 50 height 23
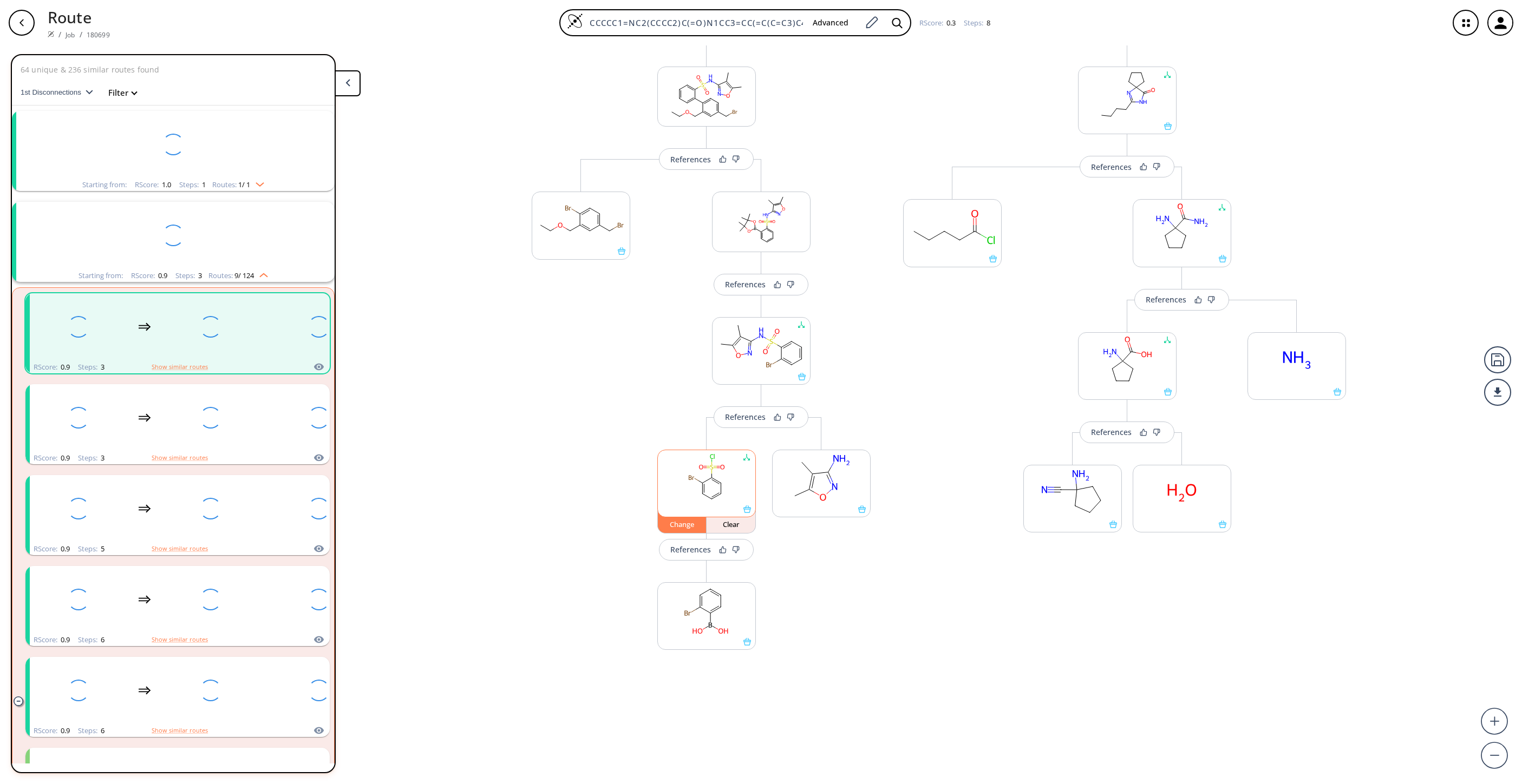
scroll to position [25, 0]
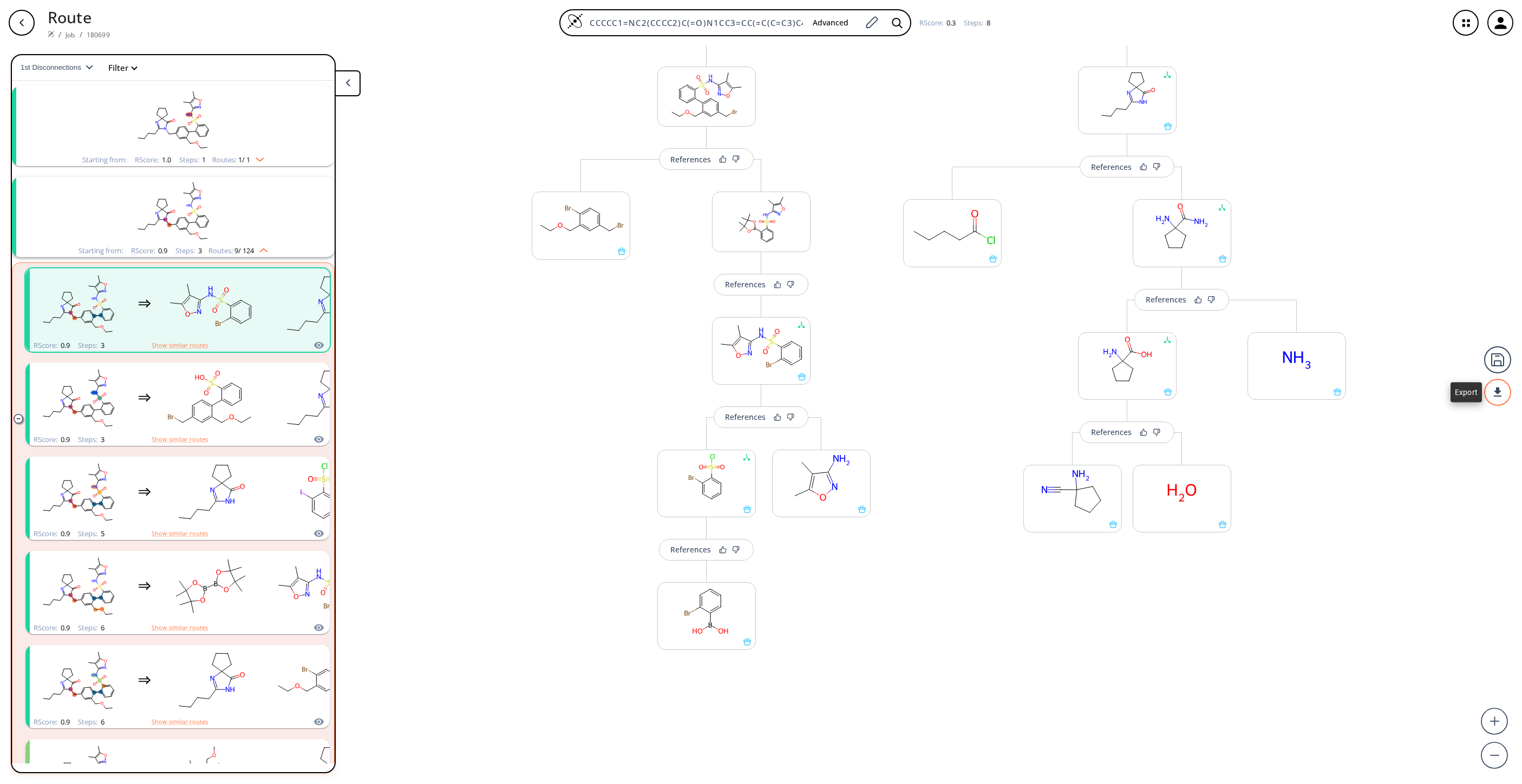
click at [1014, 386] on div at bounding box center [1497, 392] width 27 height 27
click at [1014, 382] on li "PDF" at bounding box center [1457, 387] width 54 height 18
click at [711, 522] on rect at bounding box center [707, 611] width 98 height 56
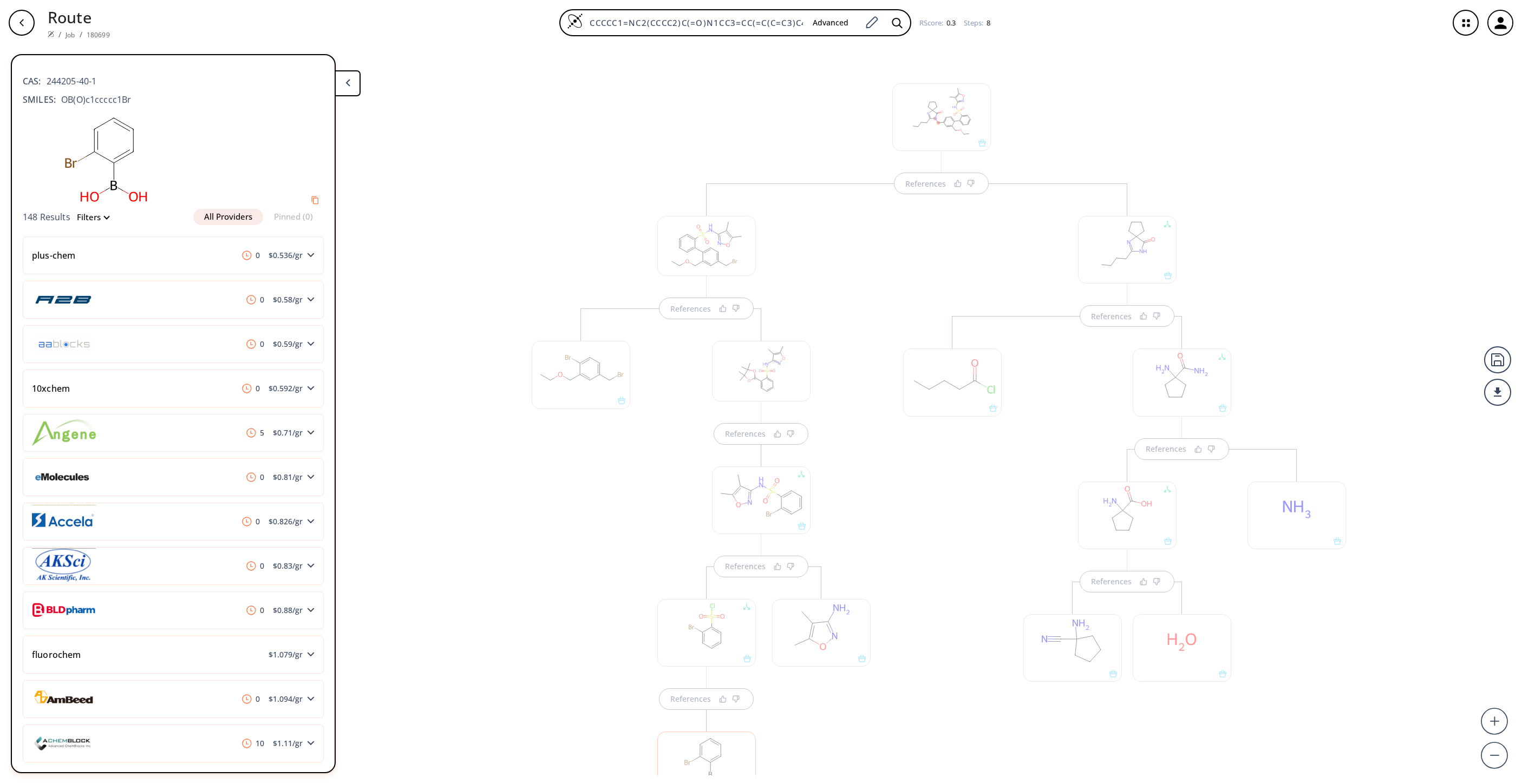
scroll to position [157, 0]
click at [545, 520] on div at bounding box center [581, 444] width 110 height 578
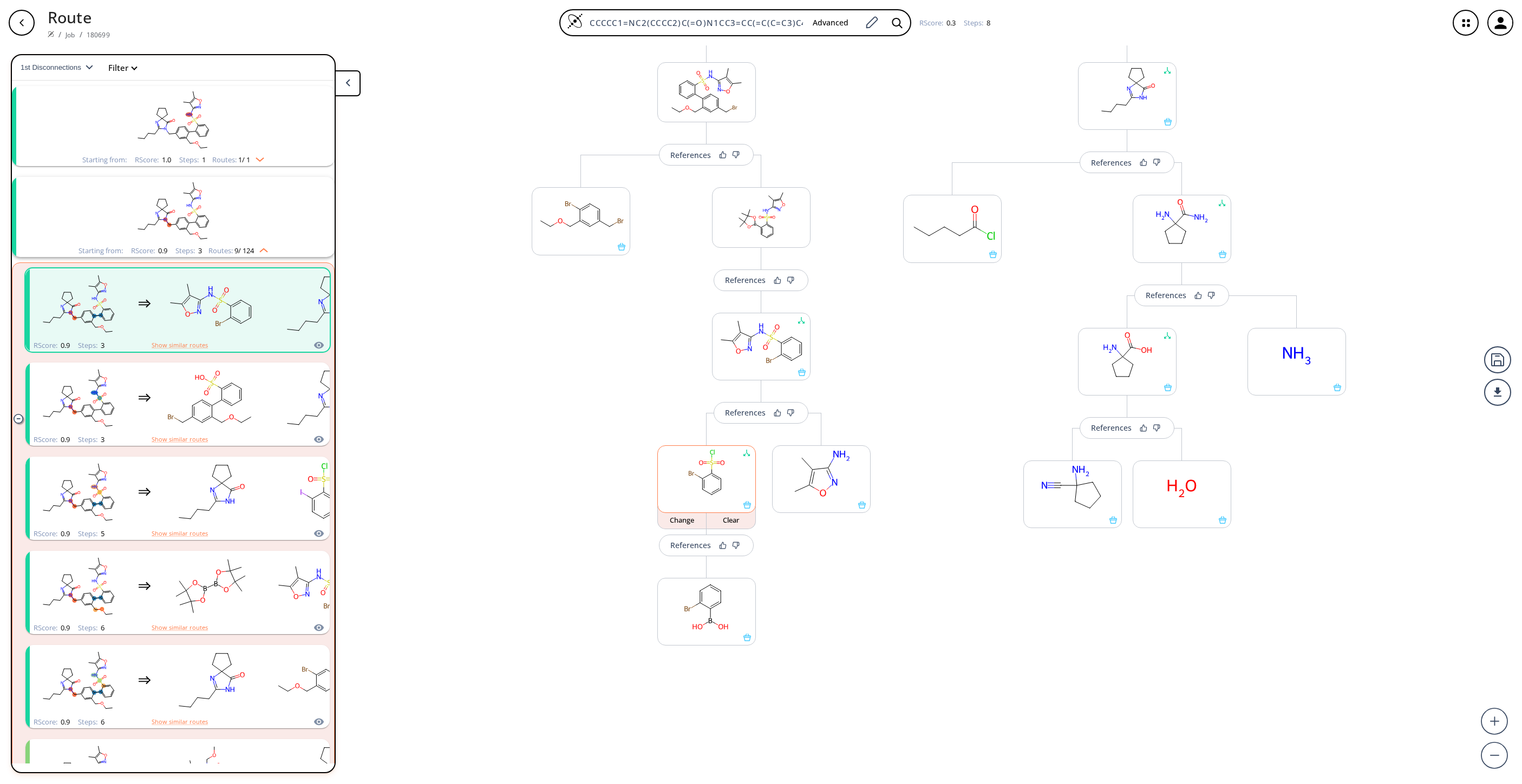
click at [678, 490] on rect at bounding box center [707, 474] width 98 height 56
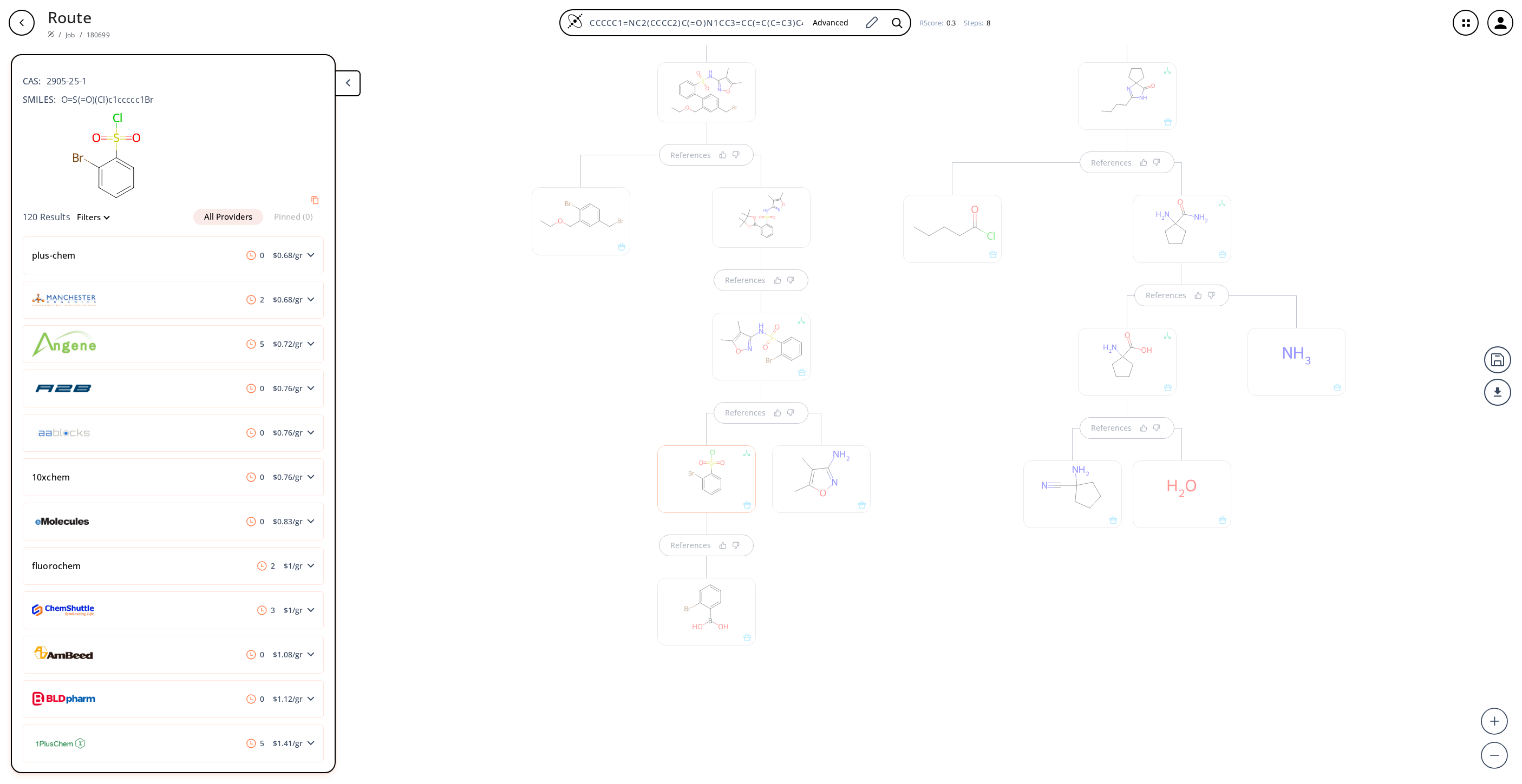
click at [675, 490] on div at bounding box center [707, 478] width 98 height 67
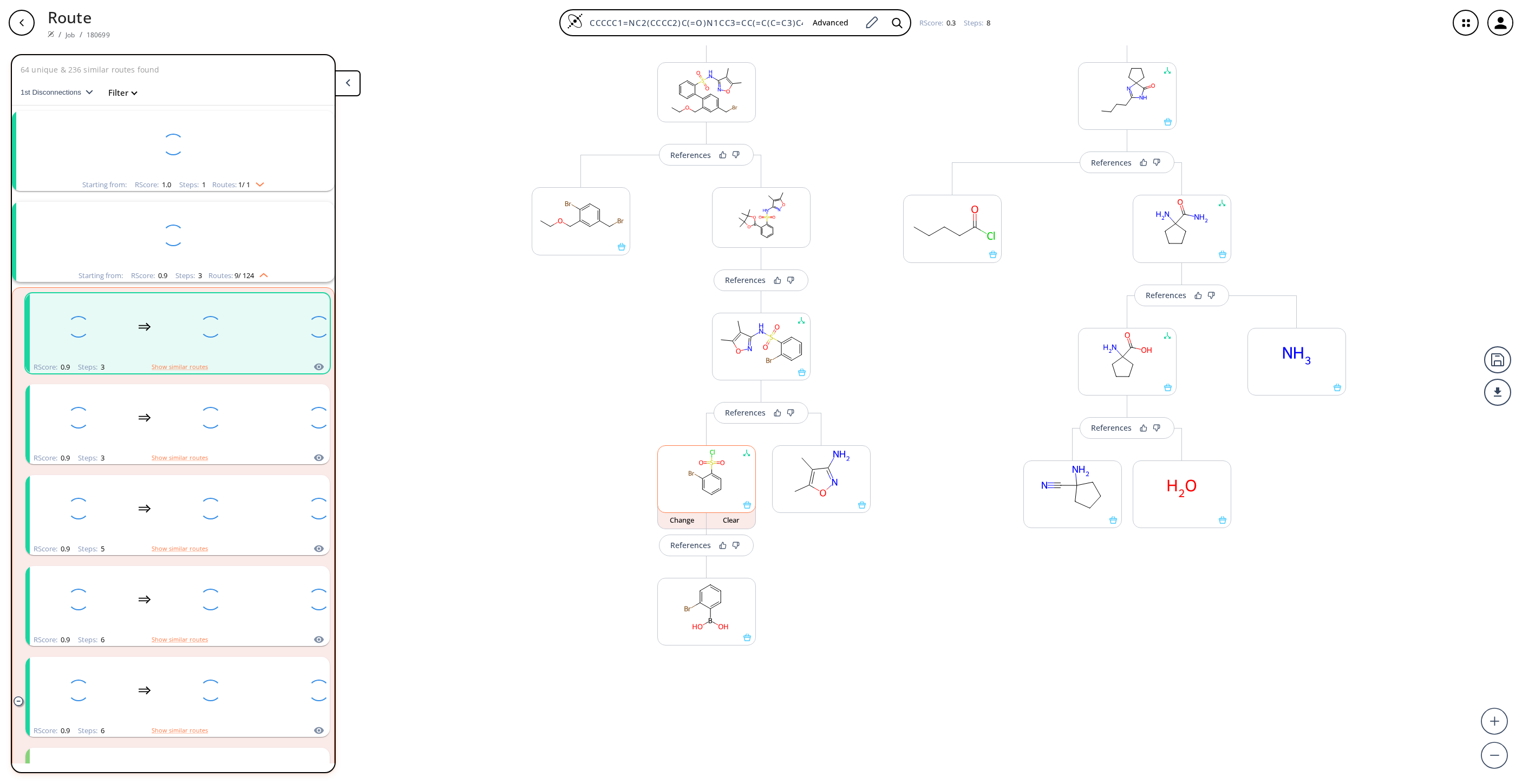
scroll to position [25, 0]
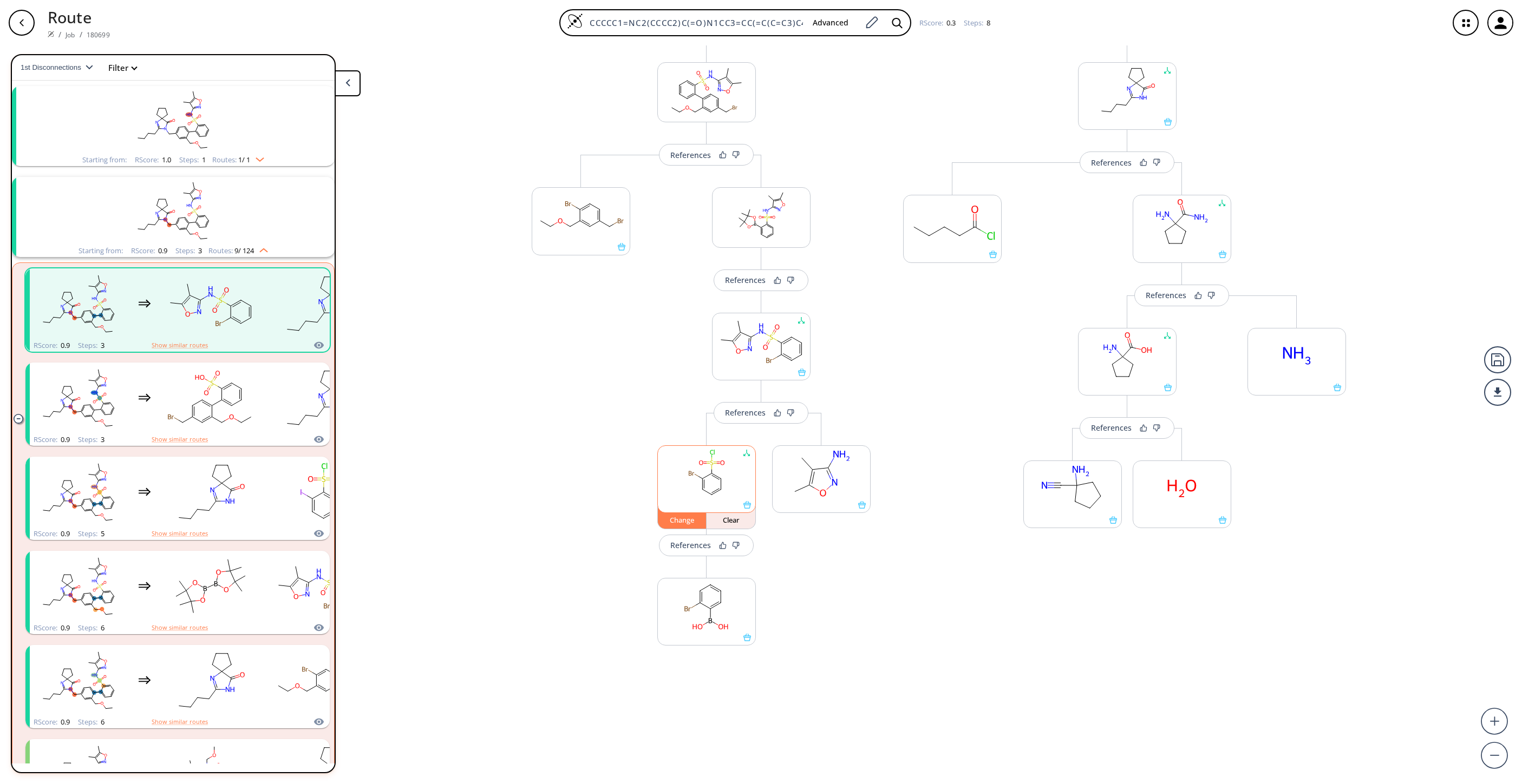
click at [680, 517] on div "Change" at bounding box center [682, 520] width 48 height 6
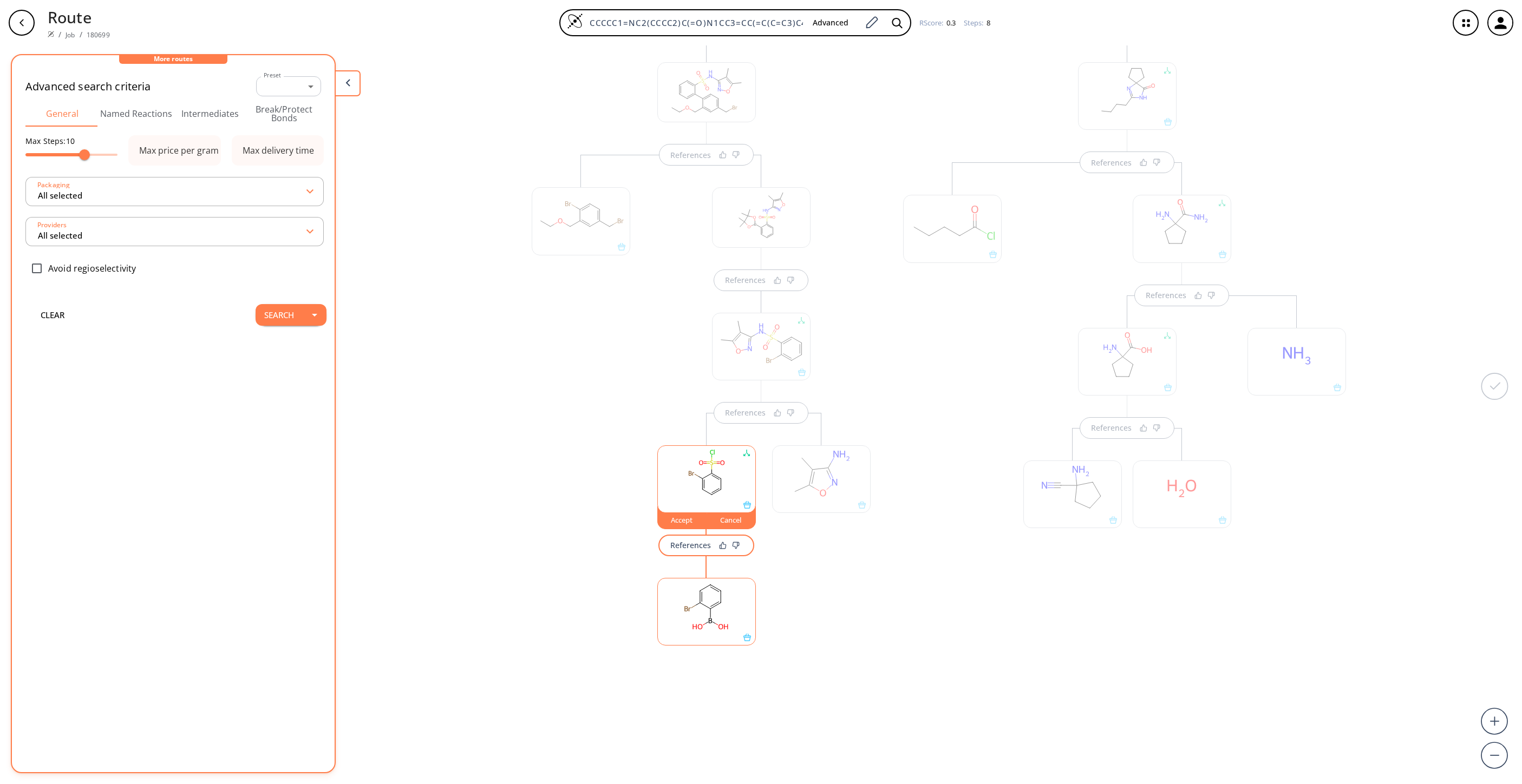
click at [722, 521] on div "Cancel" at bounding box center [730, 520] width 48 height 6
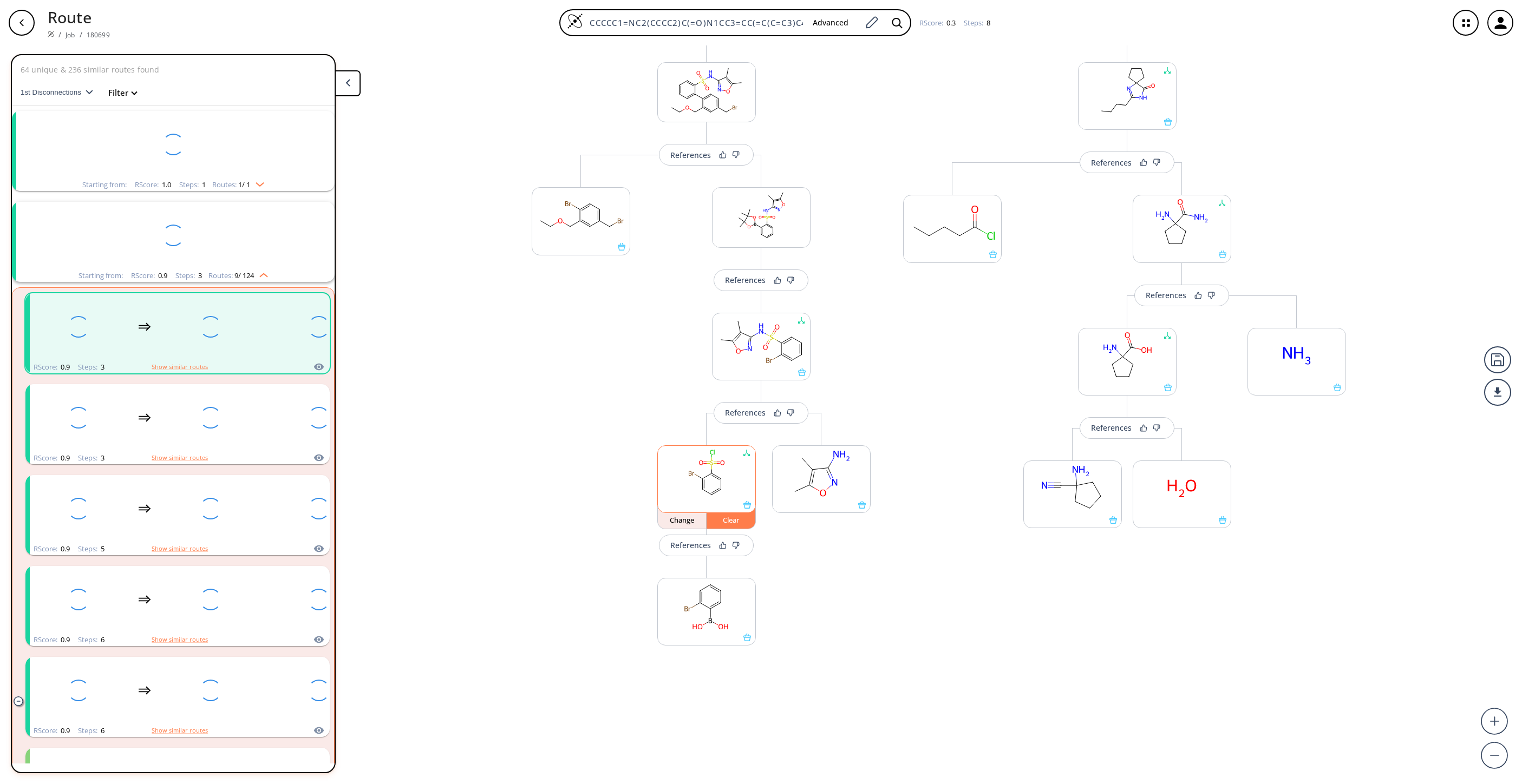
scroll to position [25, 0]
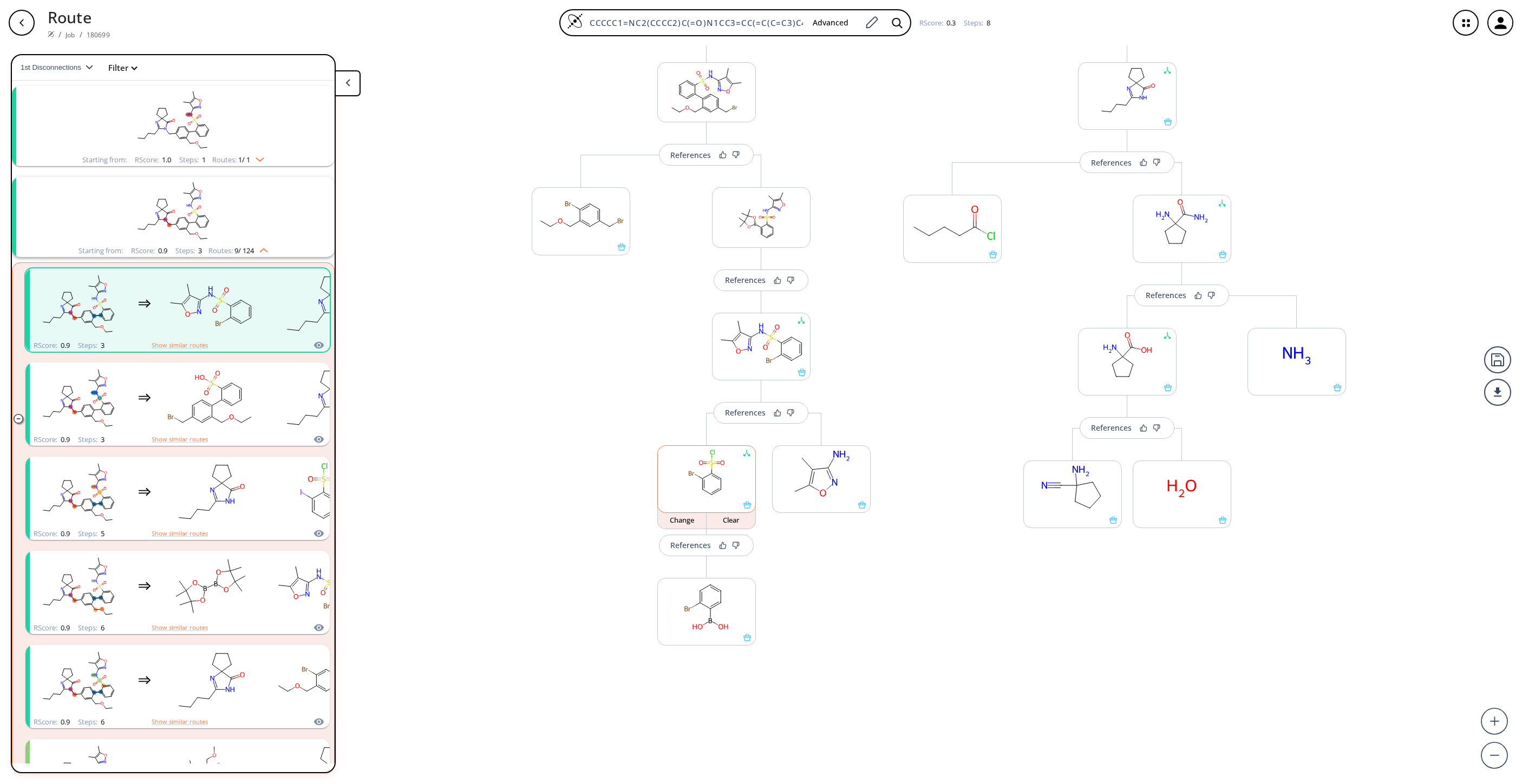
click at [688, 455] on rect at bounding box center [707, 474] width 98 height 56
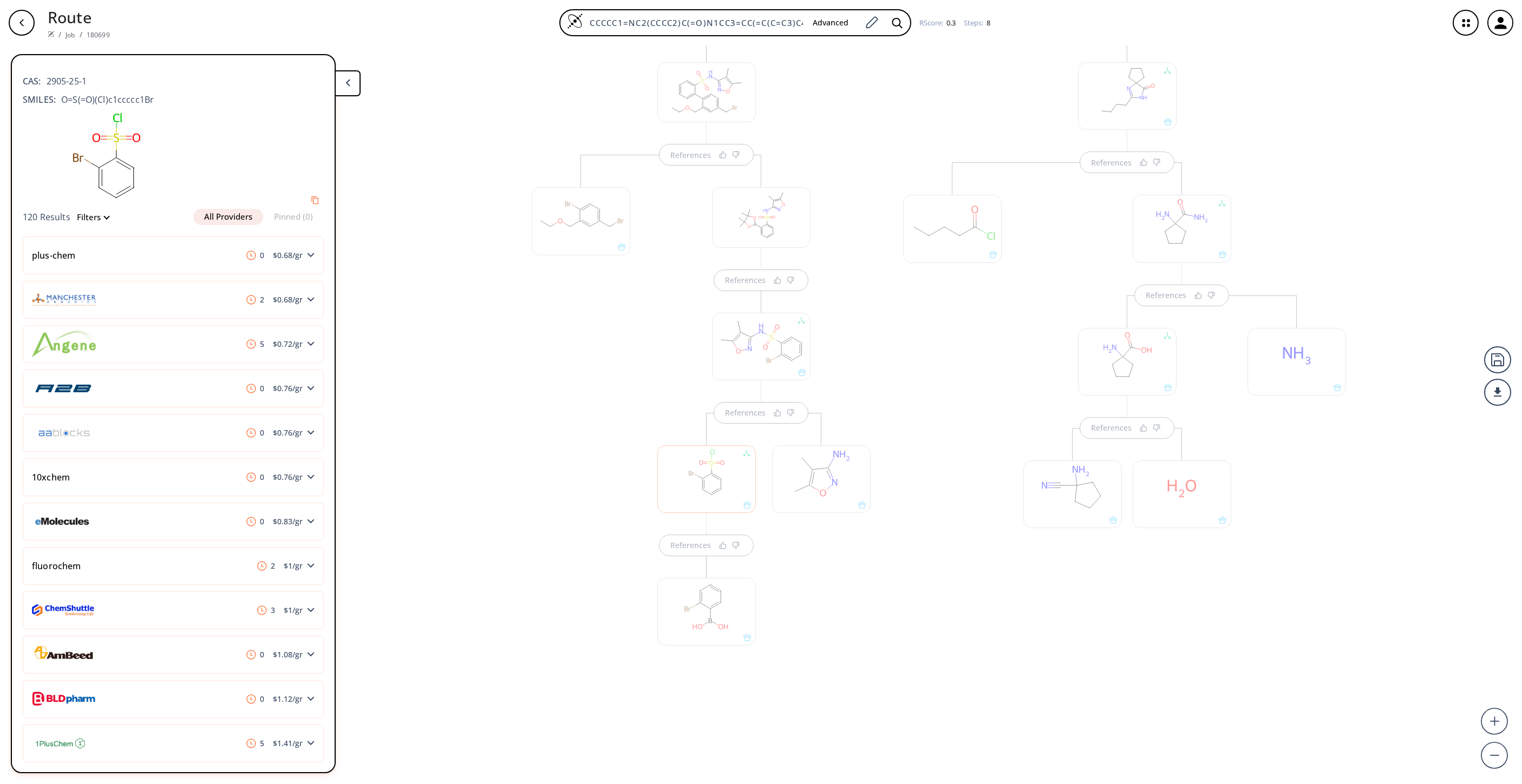
click at [717, 488] on div at bounding box center [707, 478] width 98 height 67
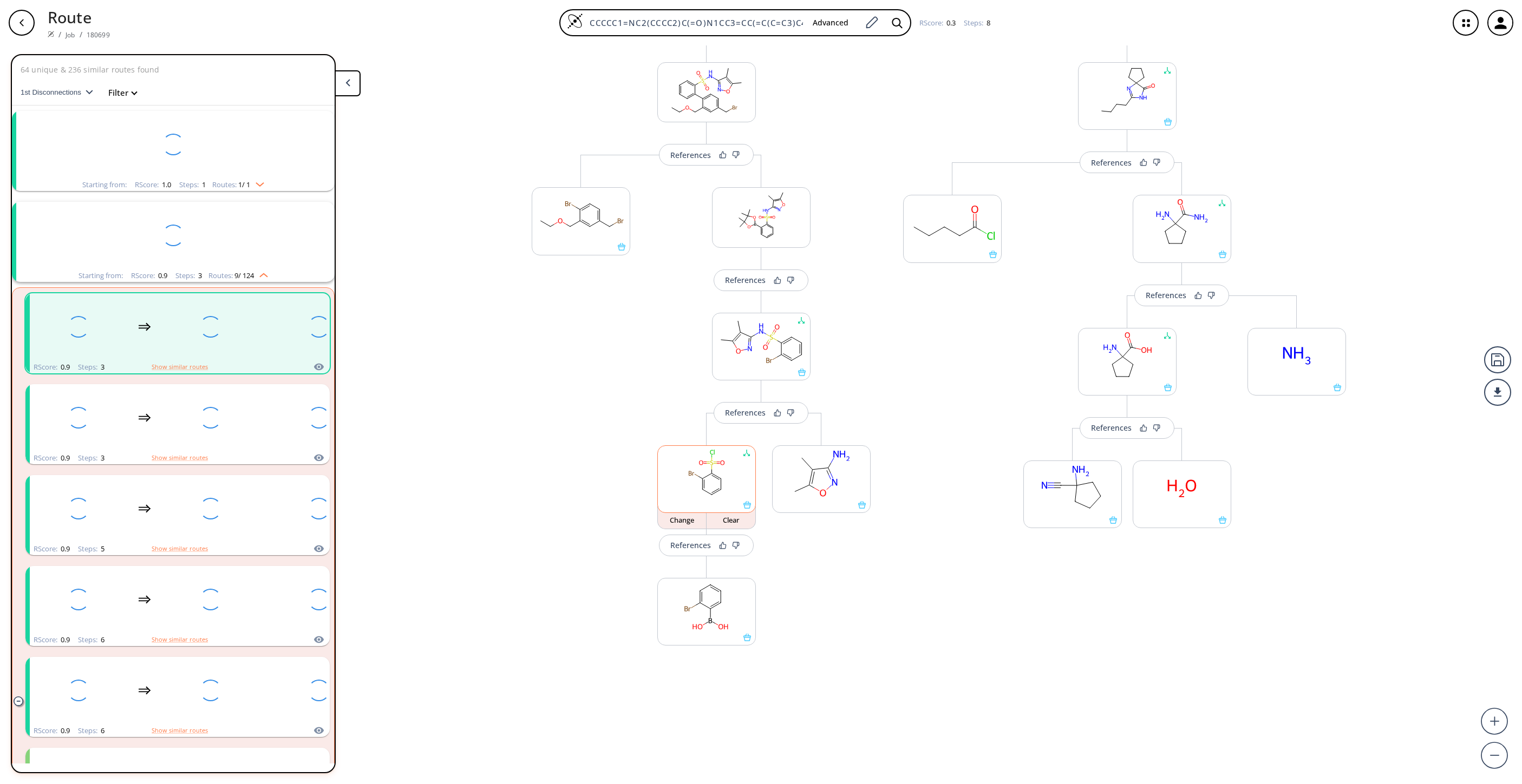
scroll to position [25, 0]
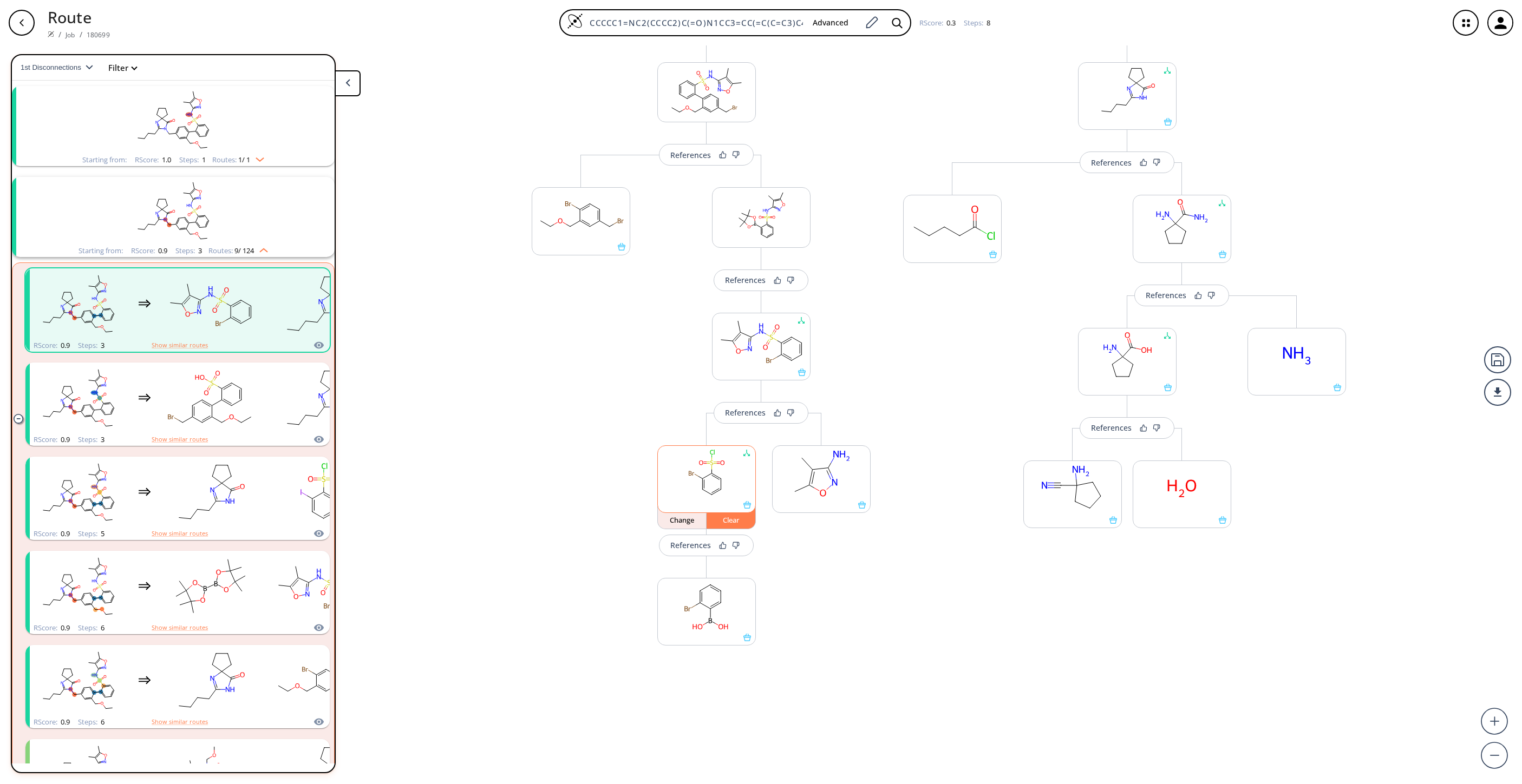
click at [728, 512] on button "Clear" at bounding box center [731, 517] width 49 height 23
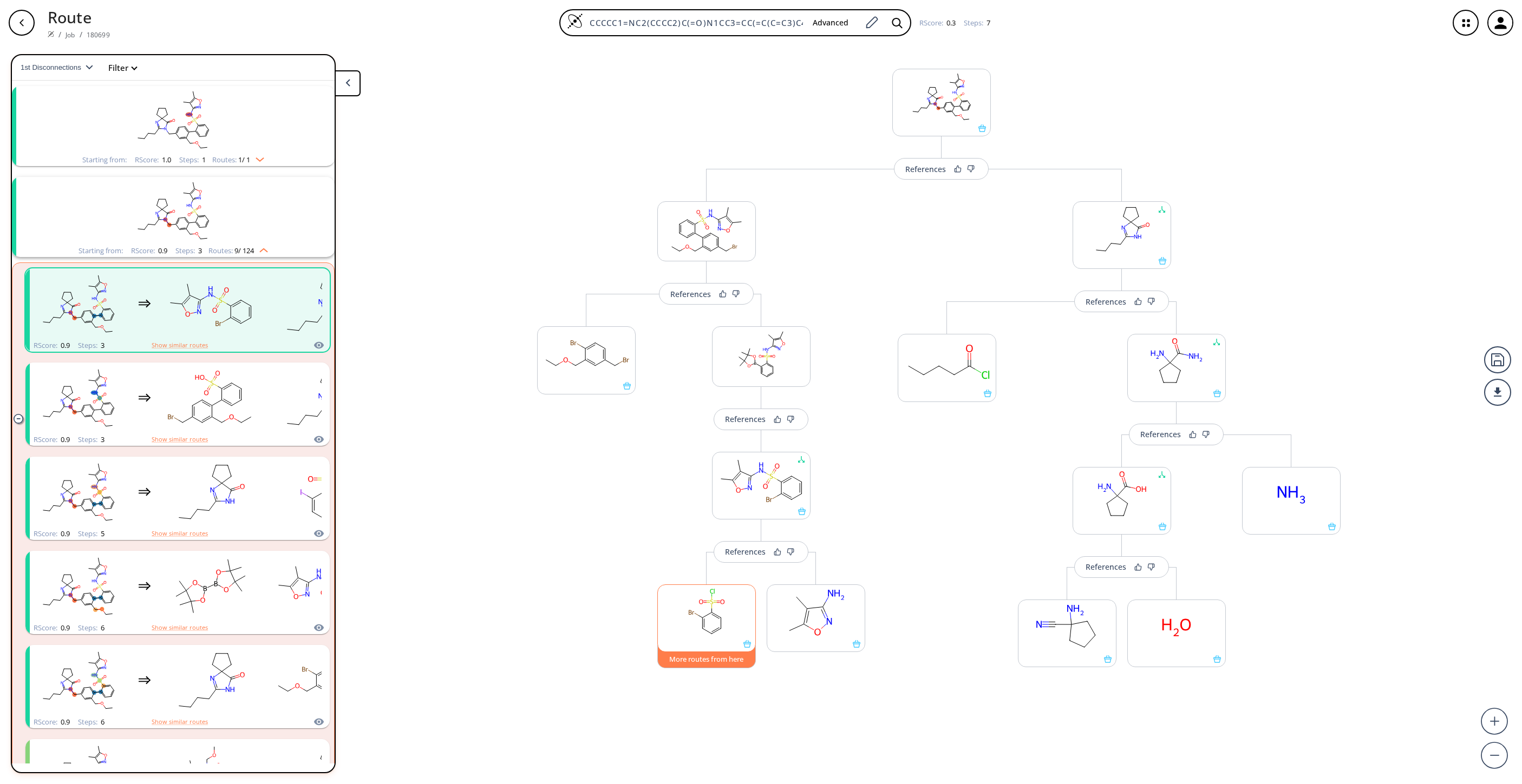
click at [684, 658] on button "More routes from here" at bounding box center [707, 656] width 98 height 23
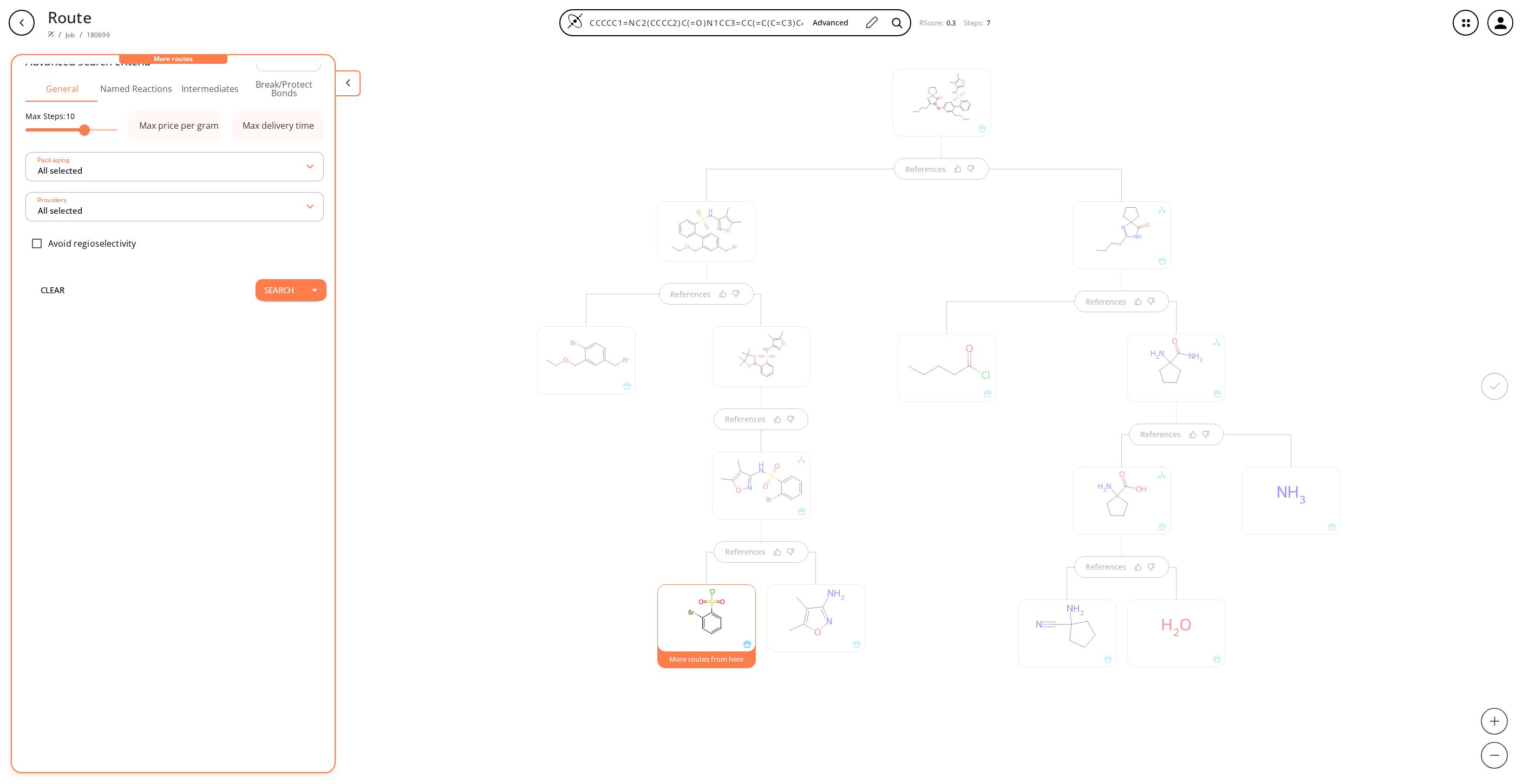
scroll to position [0, 0]
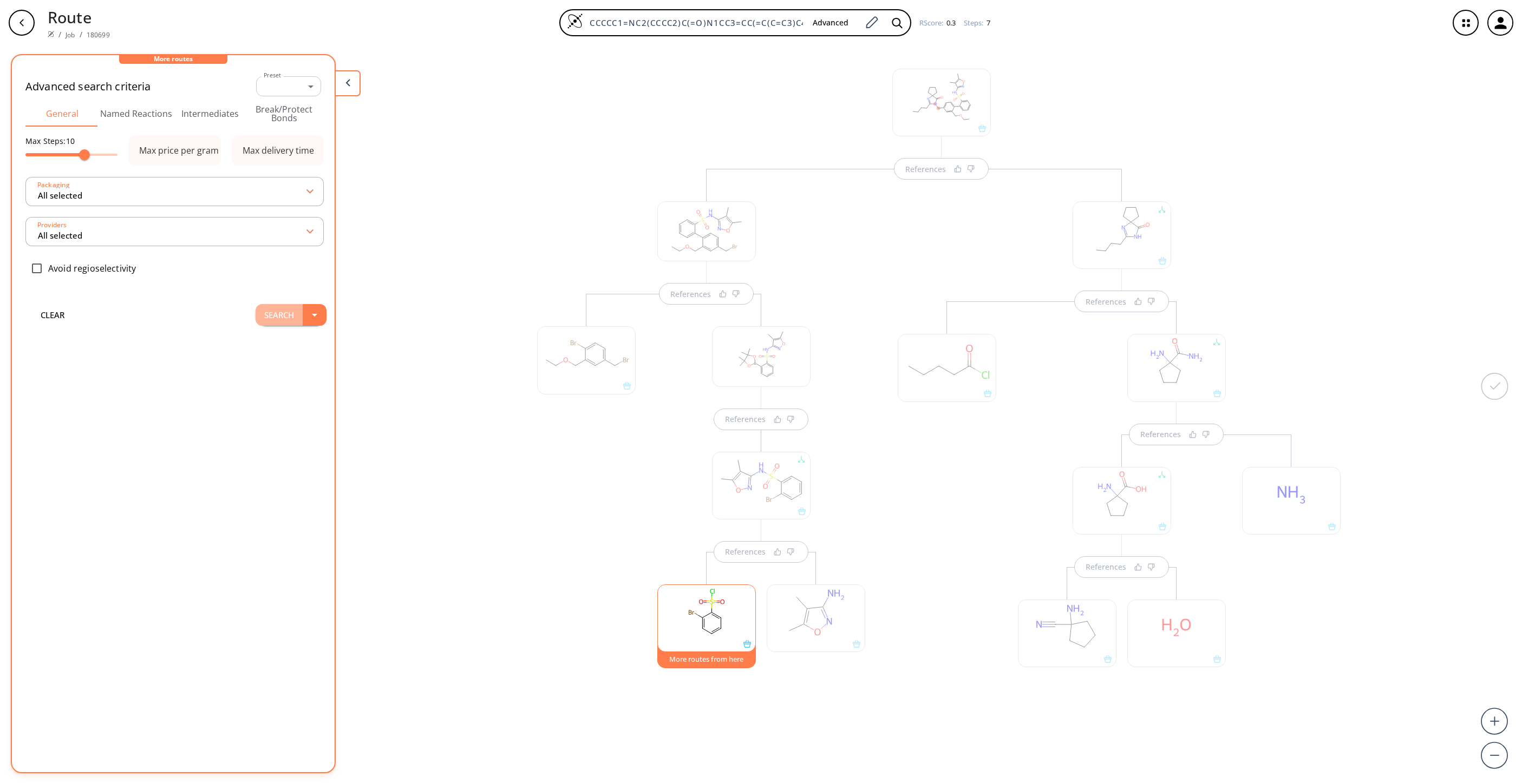
click at [260, 313] on button "Search" at bounding box center [279, 314] width 47 height 21
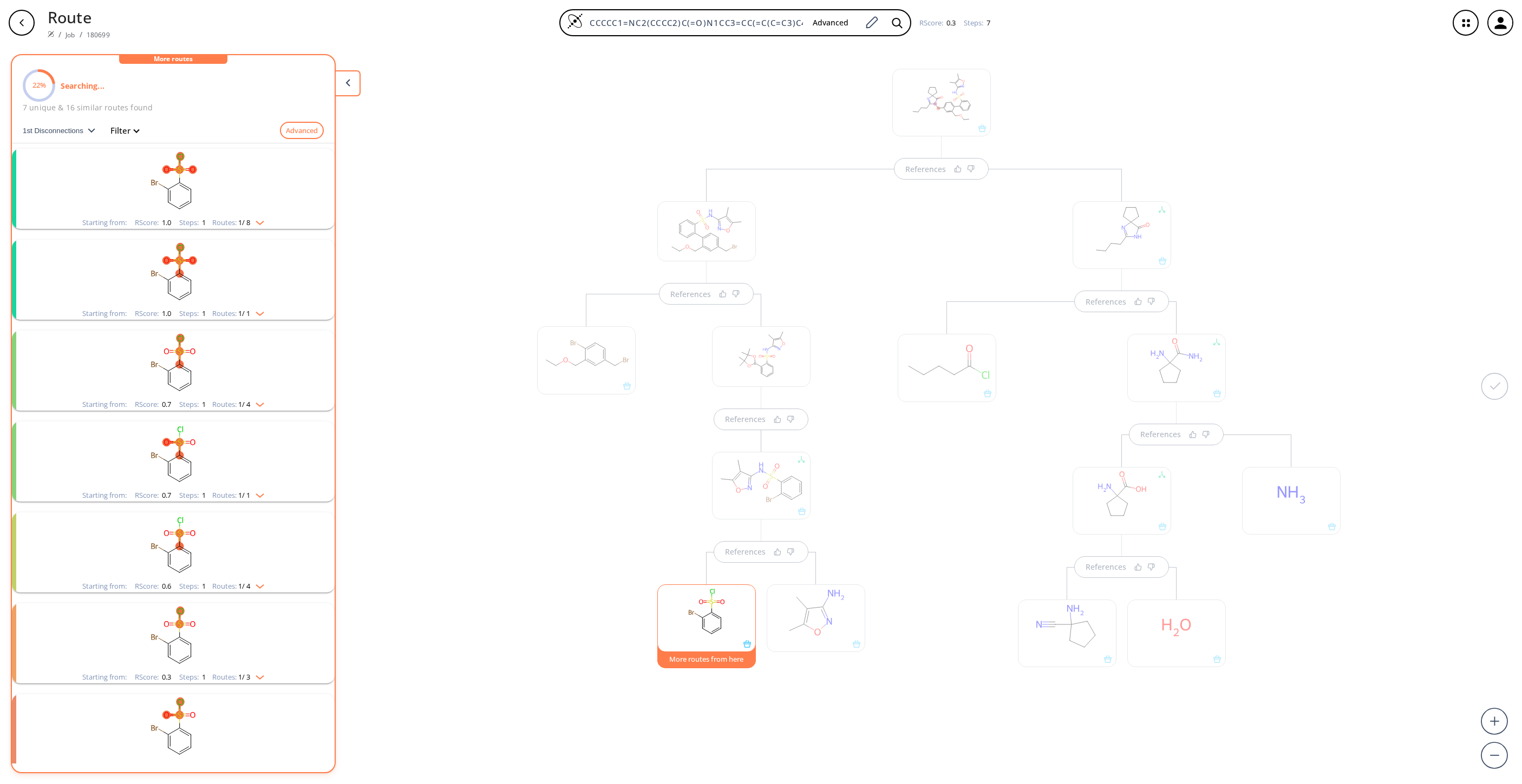
click at [154, 186] on rect "clusters" at bounding box center [173, 183] width 282 height 67
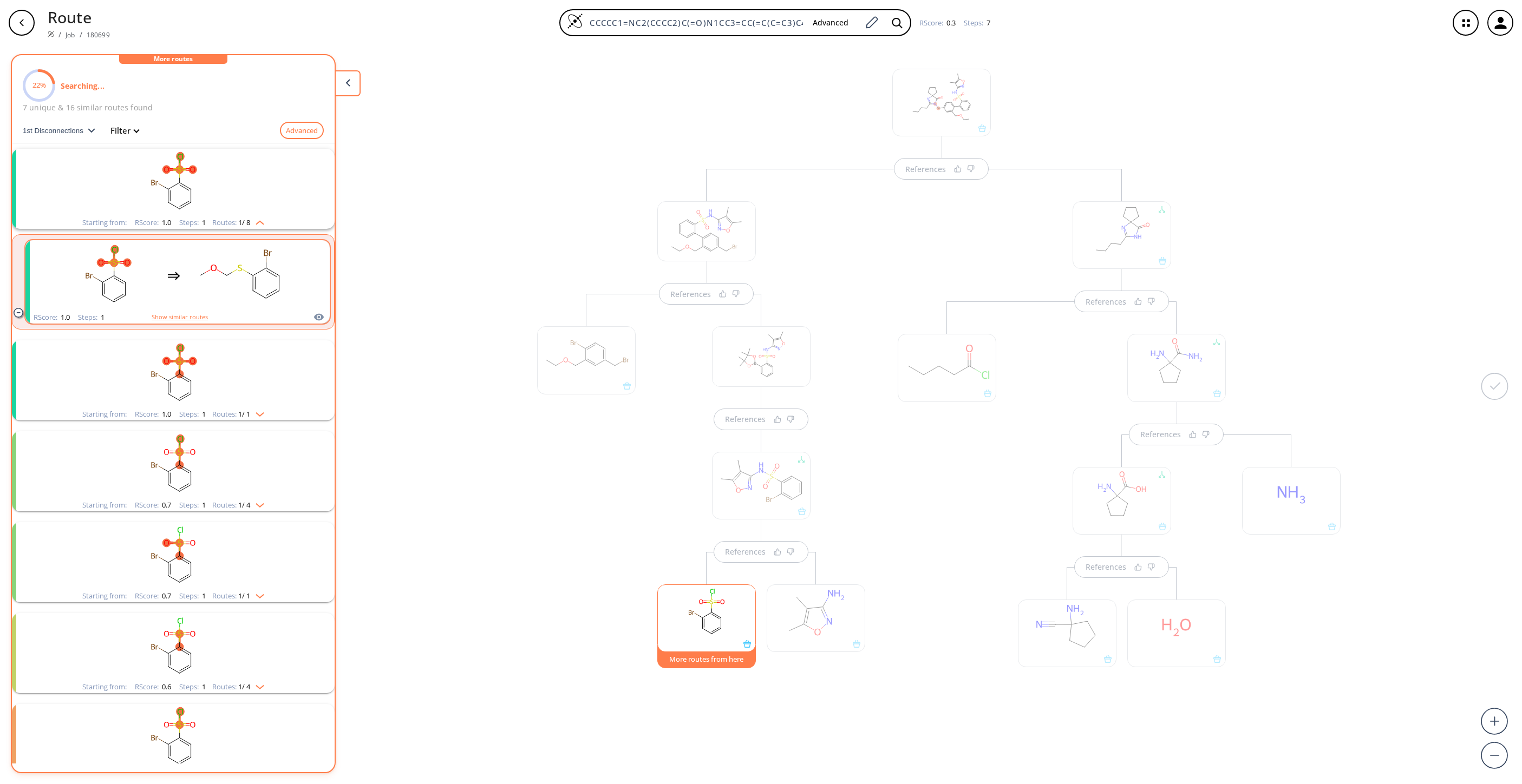
click at [194, 270] on rect "clusters" at bounding box center [240, 275] width 98 height 67
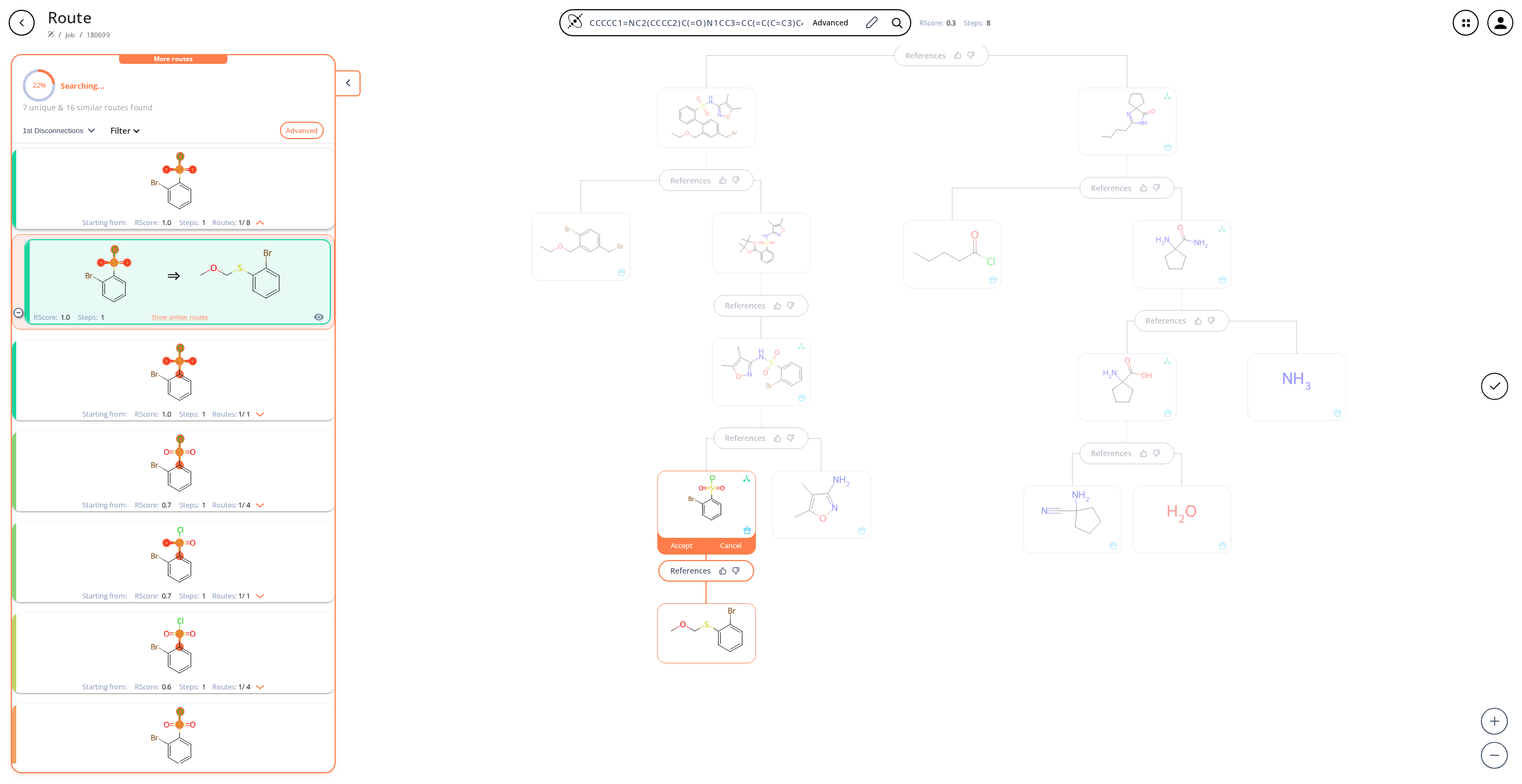
scroll to position [149, 0]
click at [669, 622] on rect at bounding box center [707, 611] width 98 height 56
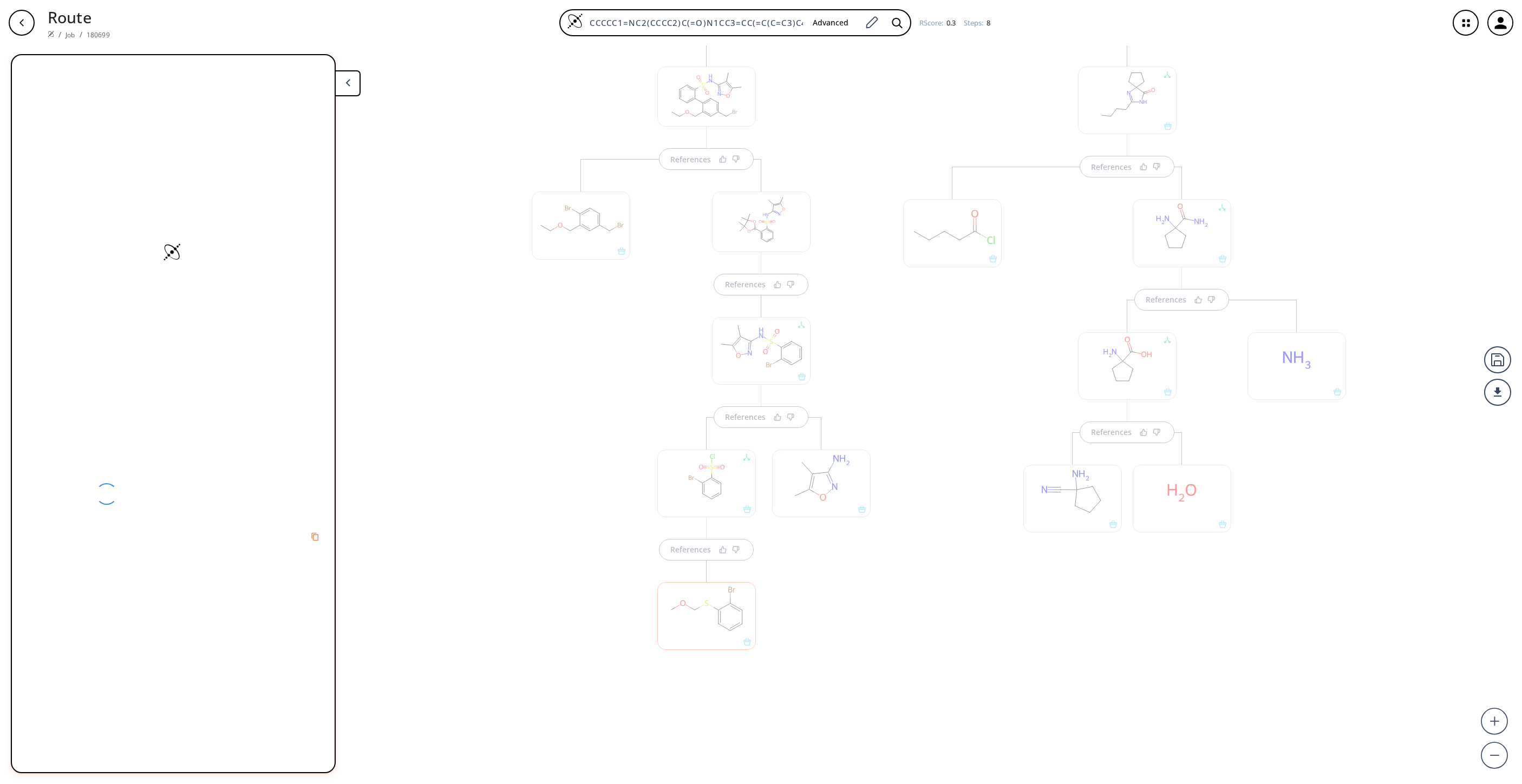
scroll to position [157, 0]
click at [506, 535] on div "References References References References References References References Re…" at bounding box center [761, 410] width 1522 height 730
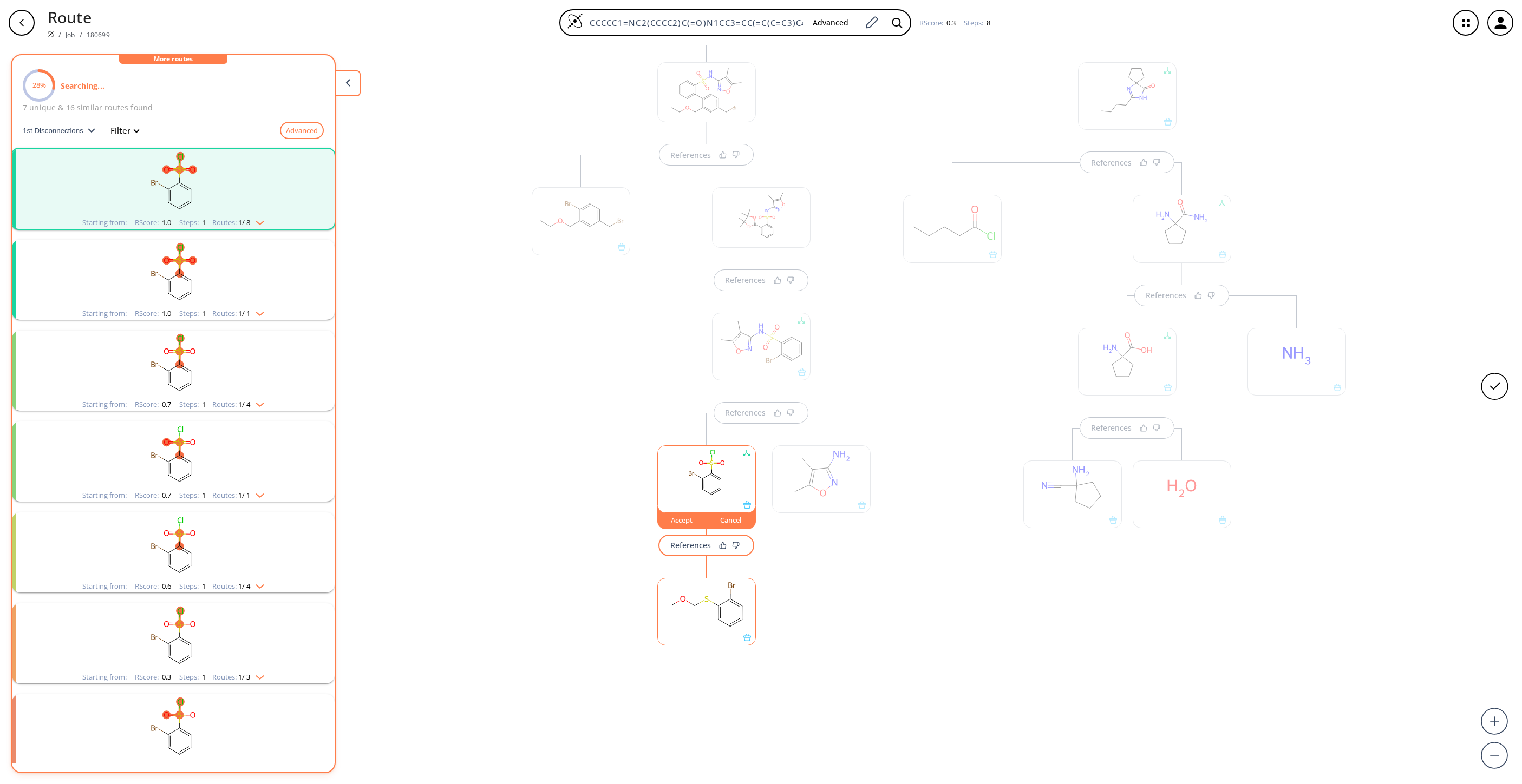
click at [726, 518] on div "Cancel" at bounding box center [730, 520] width 48 height 6
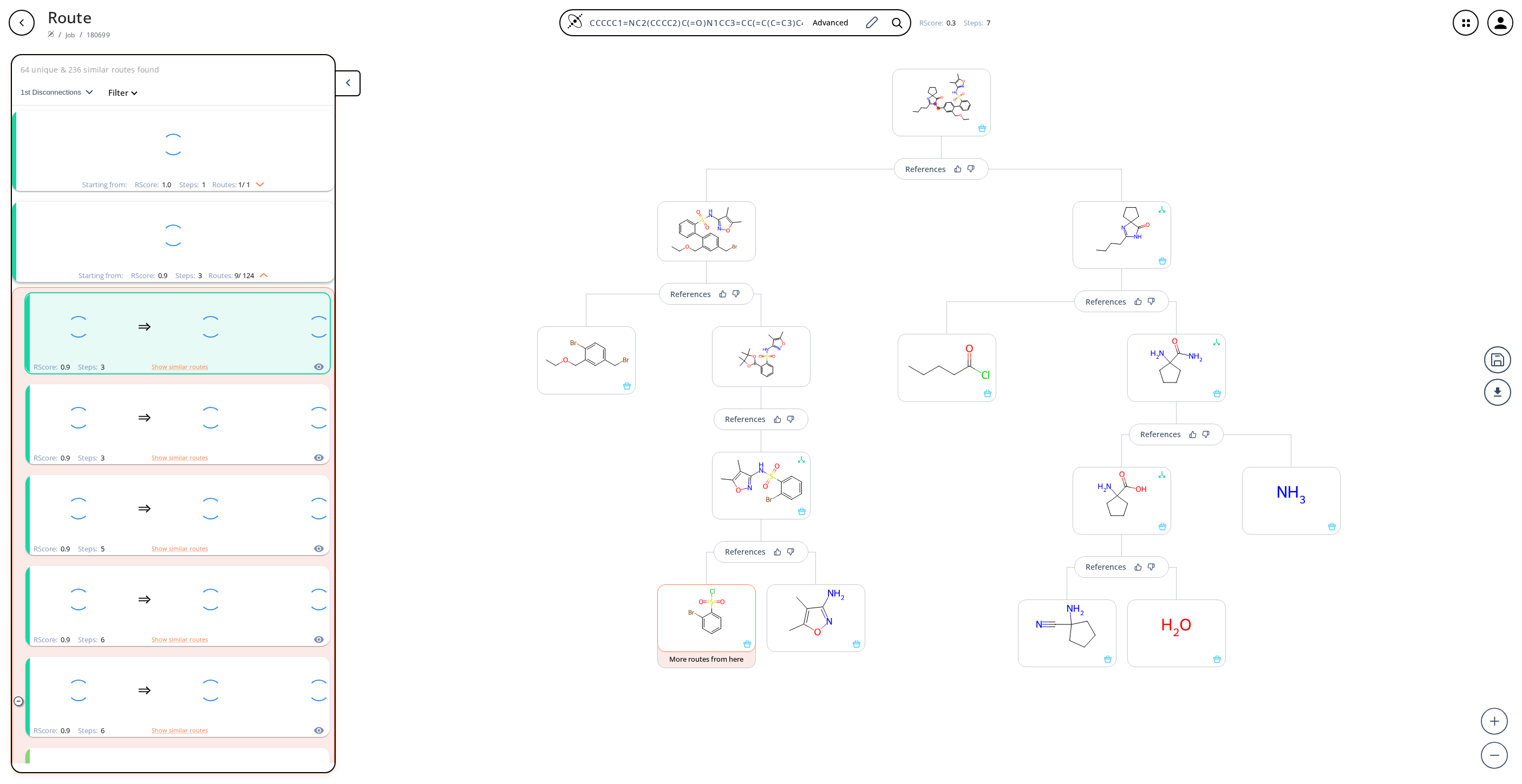
scroll to position [25, 0]
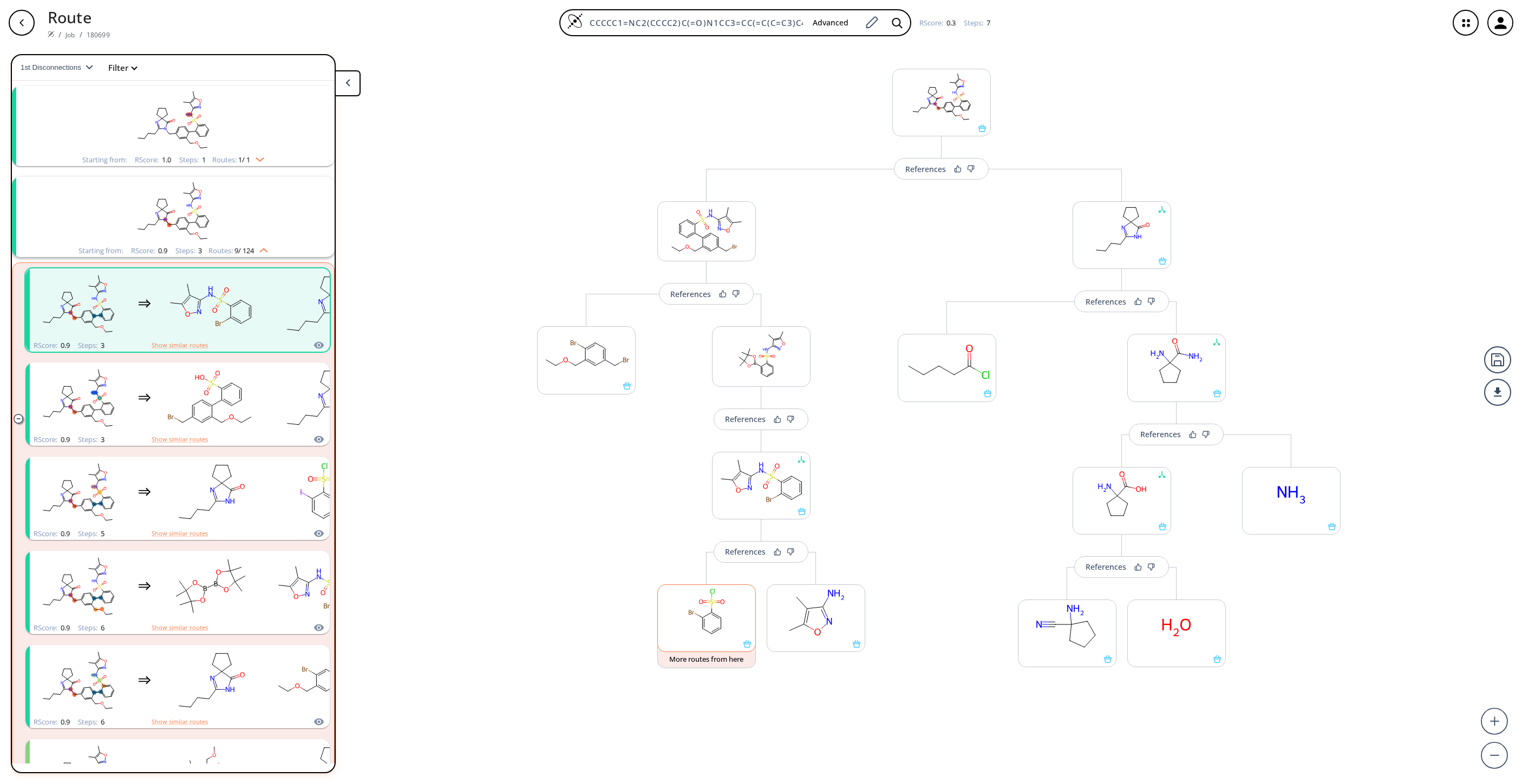
click at [713, 632] on rect at bounding box center [707, 613] width 98 height 56
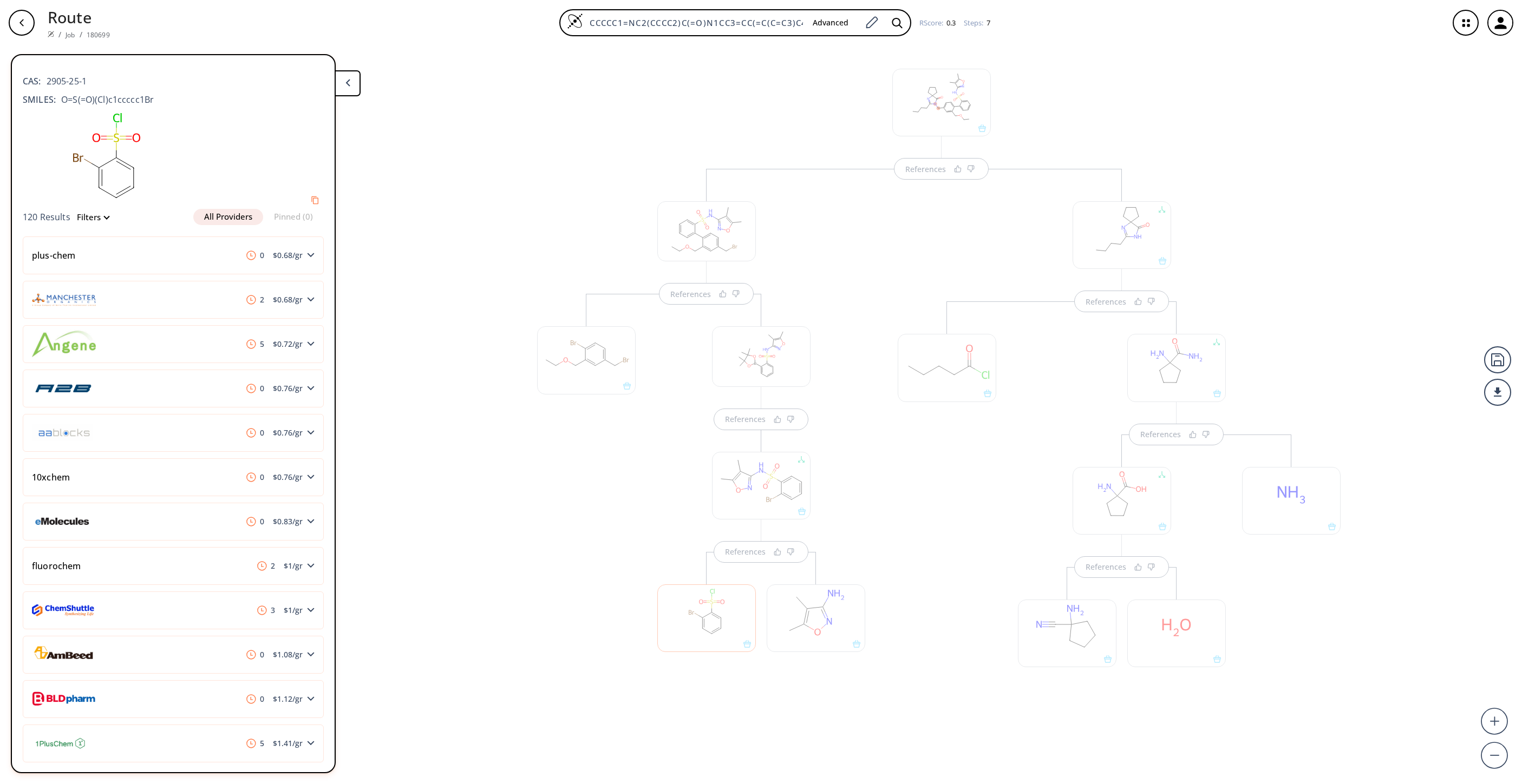
click at [704, 622] on div at bounding box center [707, 618] width 98 height 67
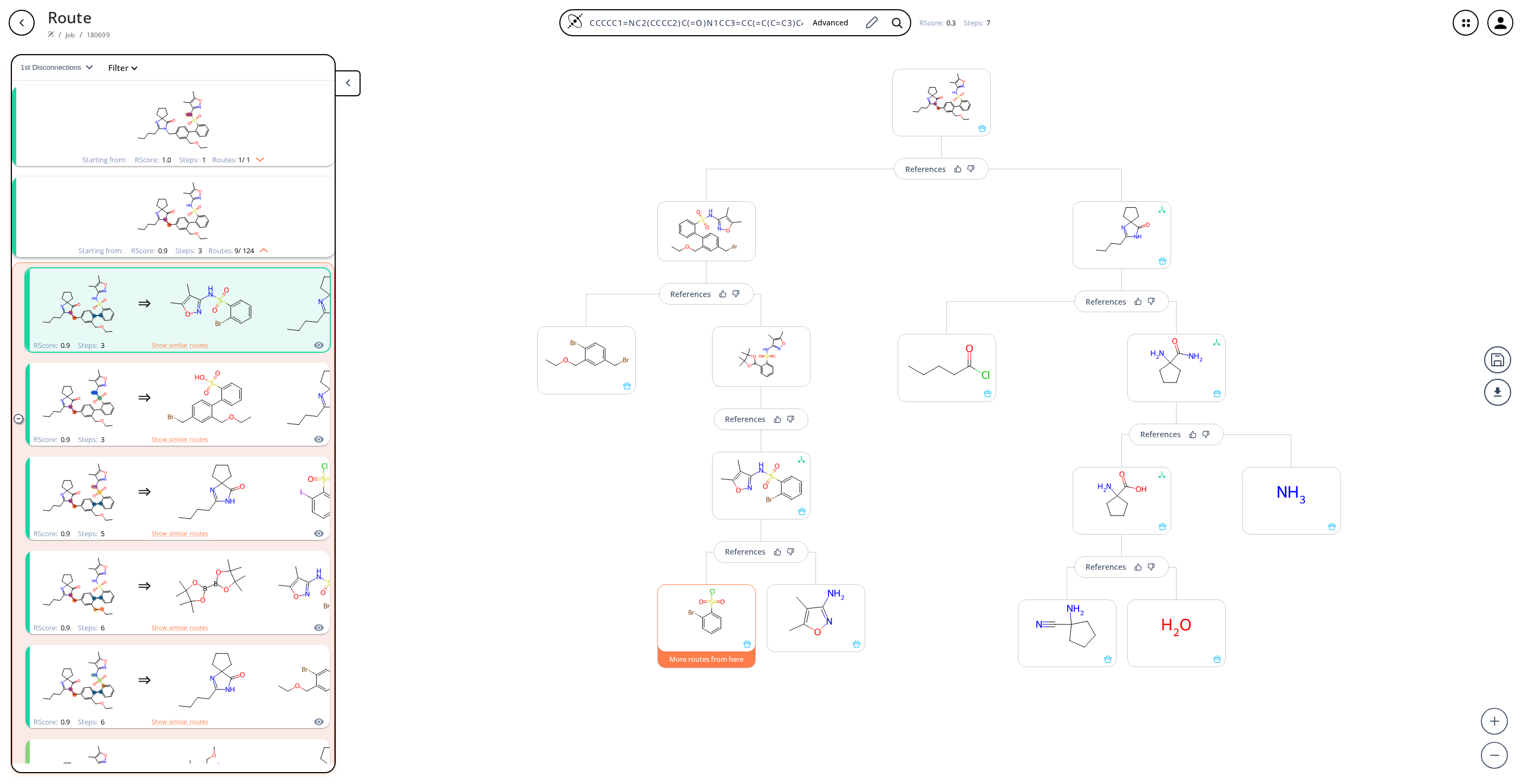
click at [710, 658] on button "More routes from here" at bounding box center [707, 656] width 98 height 23
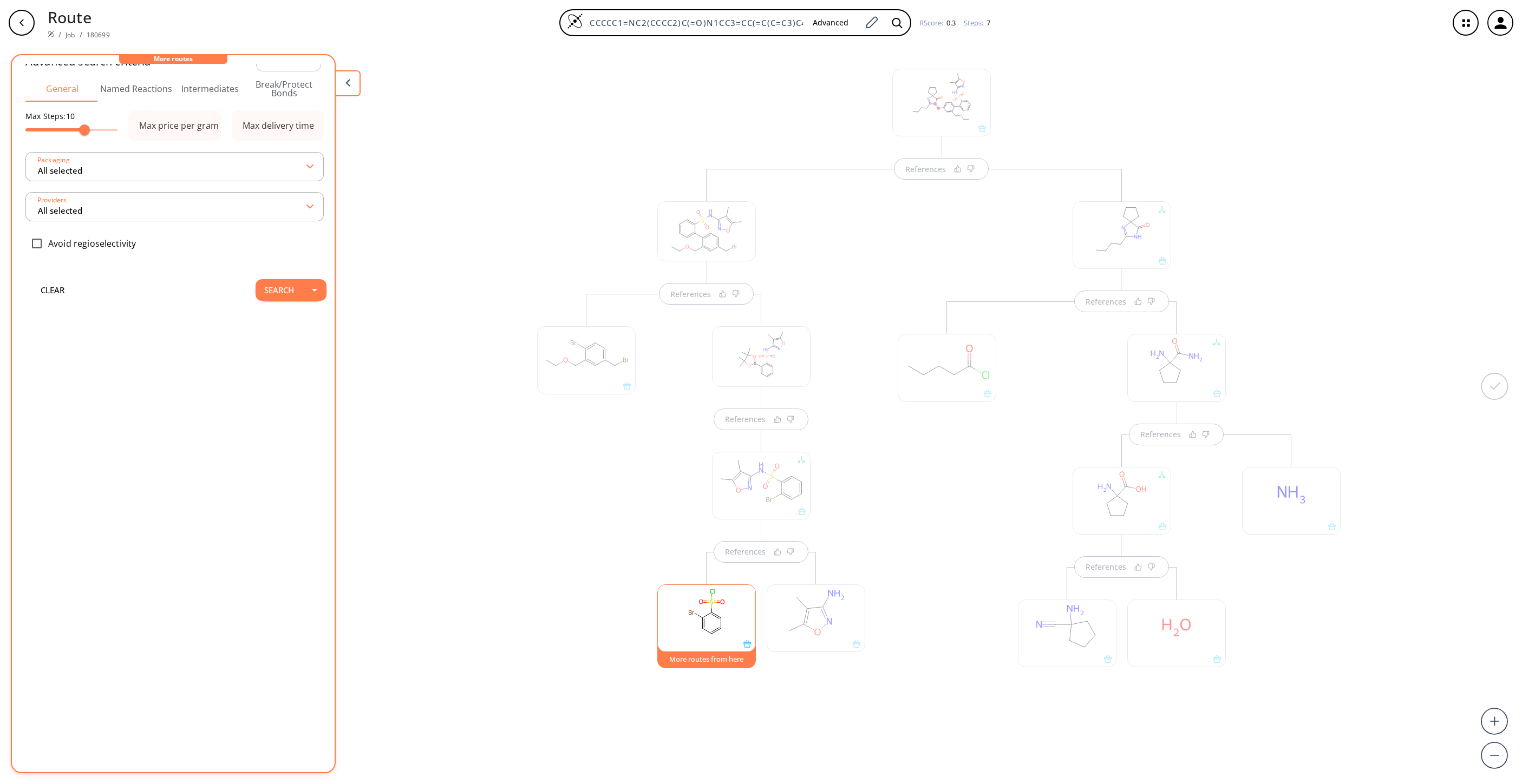
scroll to position [0, 0]
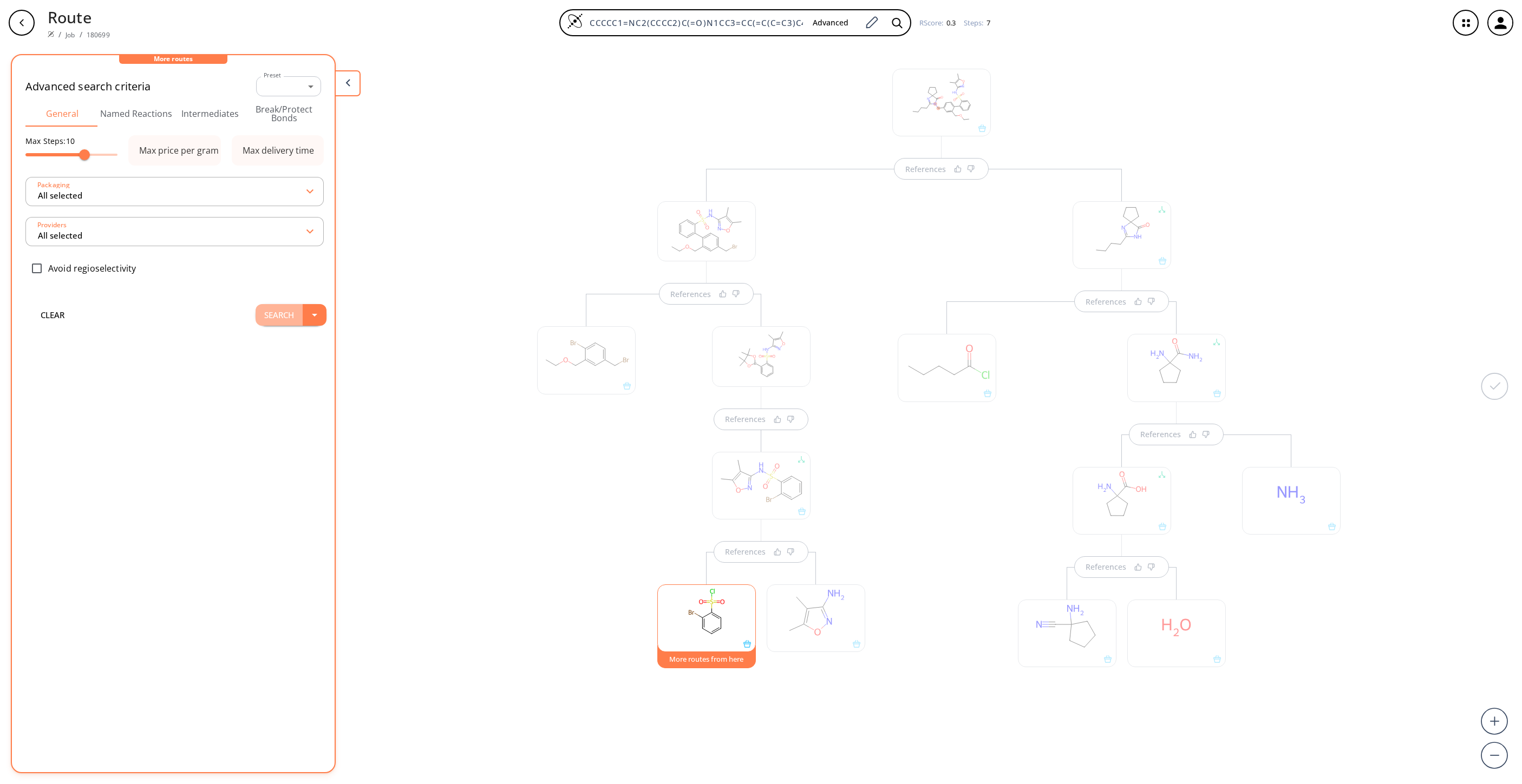
click at [256, 314] on button "Search" at bounding box center [279, 314] width 47 height 21
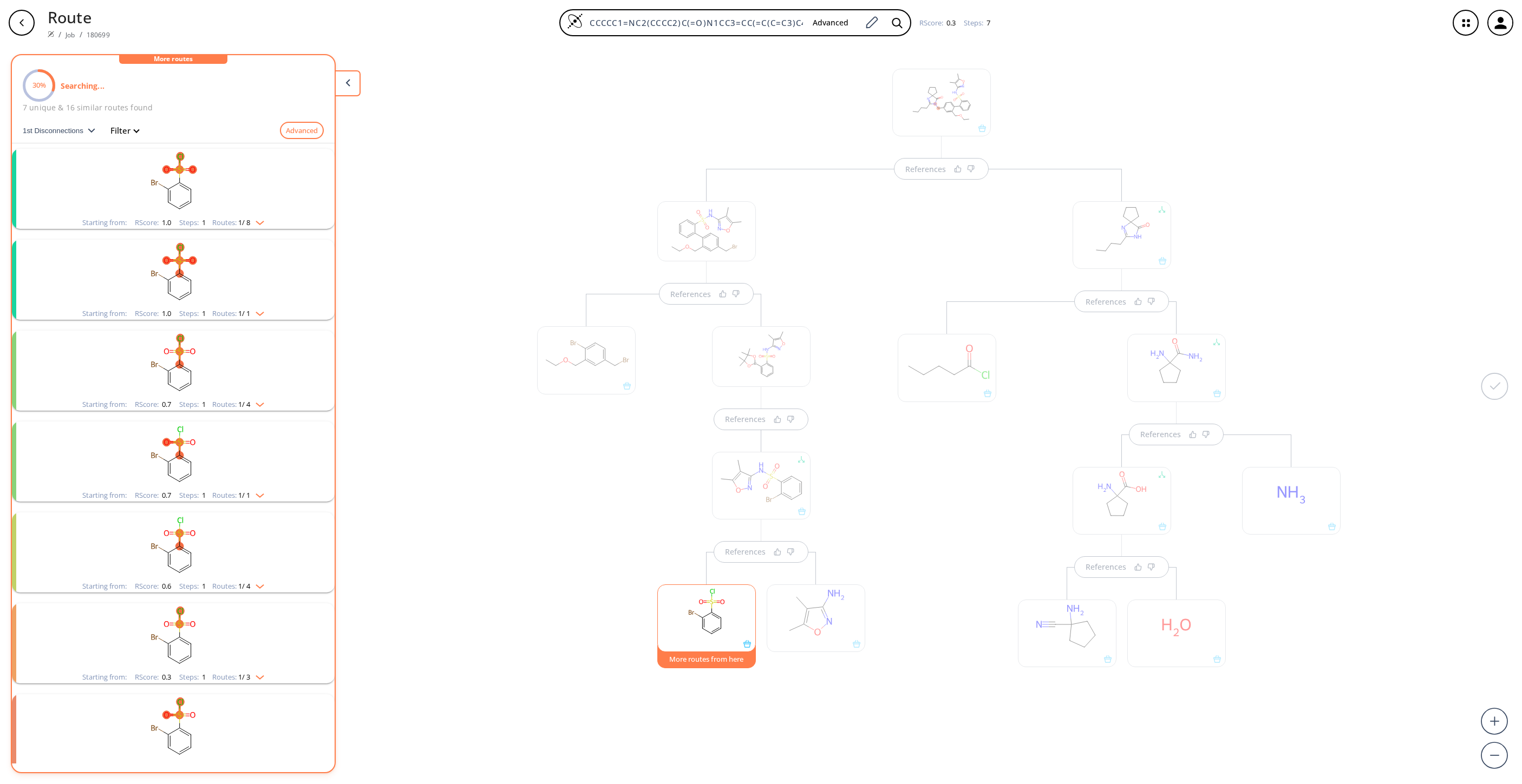
click at [197, 198] on rect "clusters" at bounding box center [173, 183] width 282 height 67
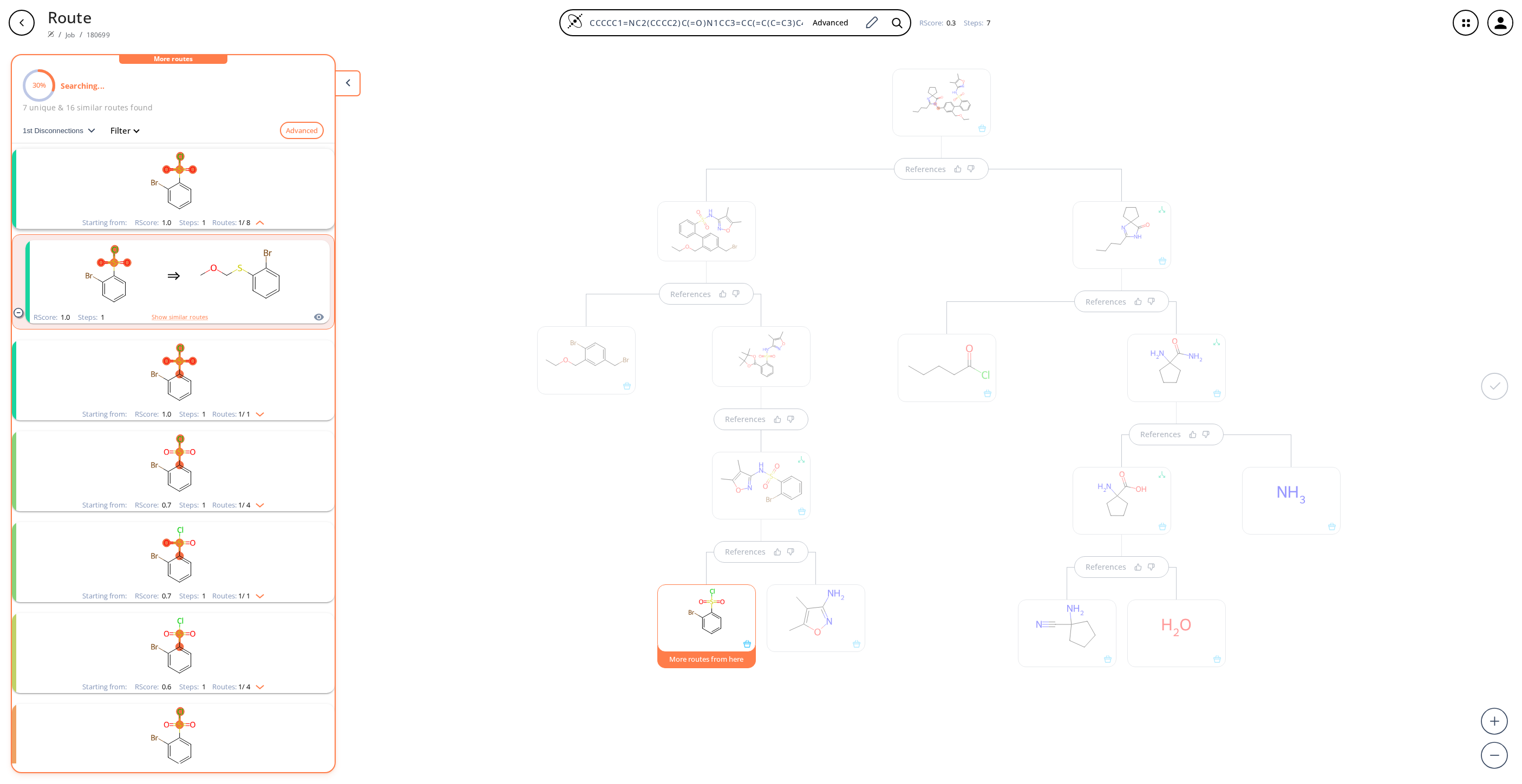
click at [220, 355] on rect "clusters" at bounding box center [173, 374] width 282 height 67
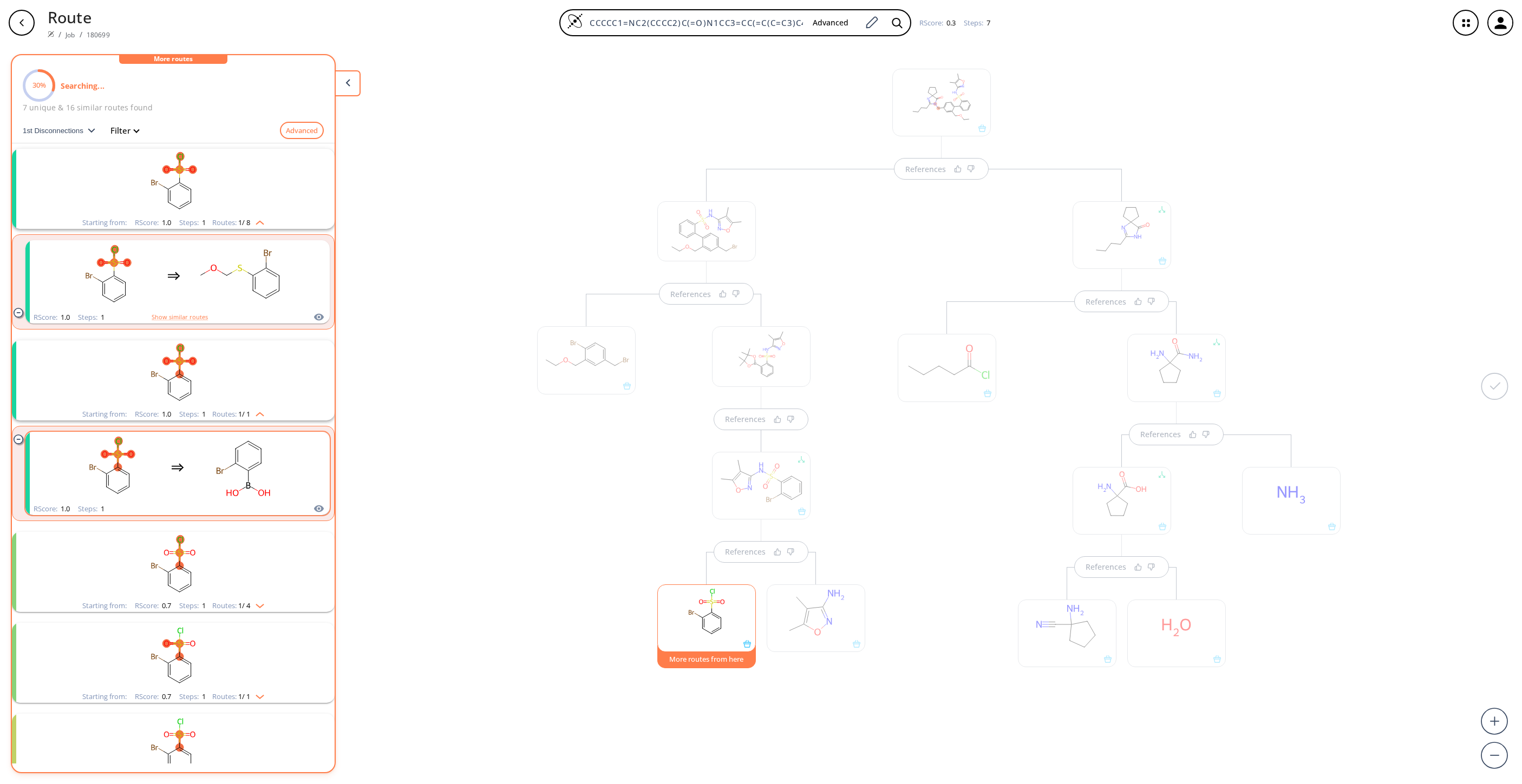
click at [183, 468] on div "clusters" at bounding box center [177, 467] width 229 height 71
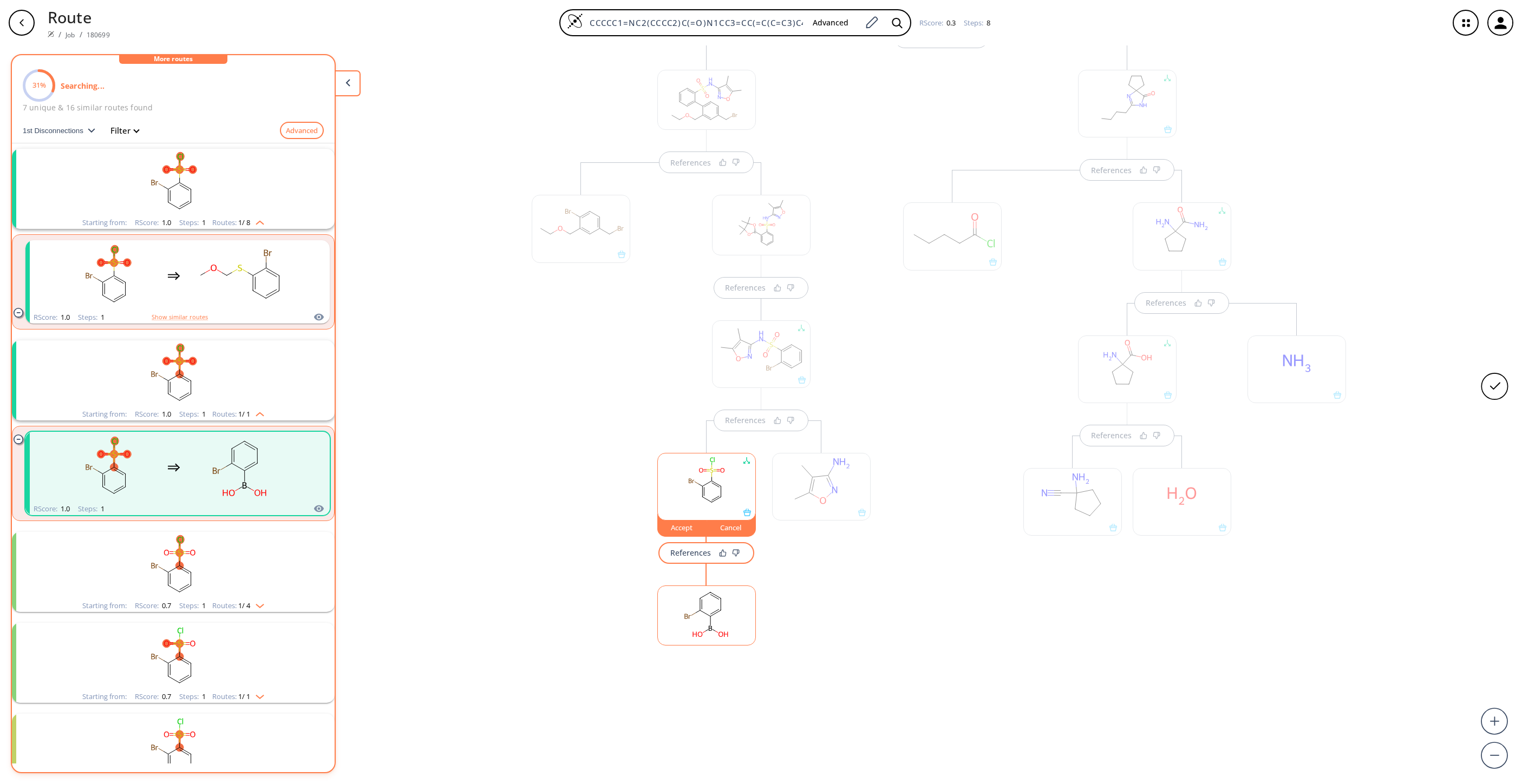
scroll to position [149, 0]
click at [704, 621] on rect at bounding box center [707, 611] width 98 height 56
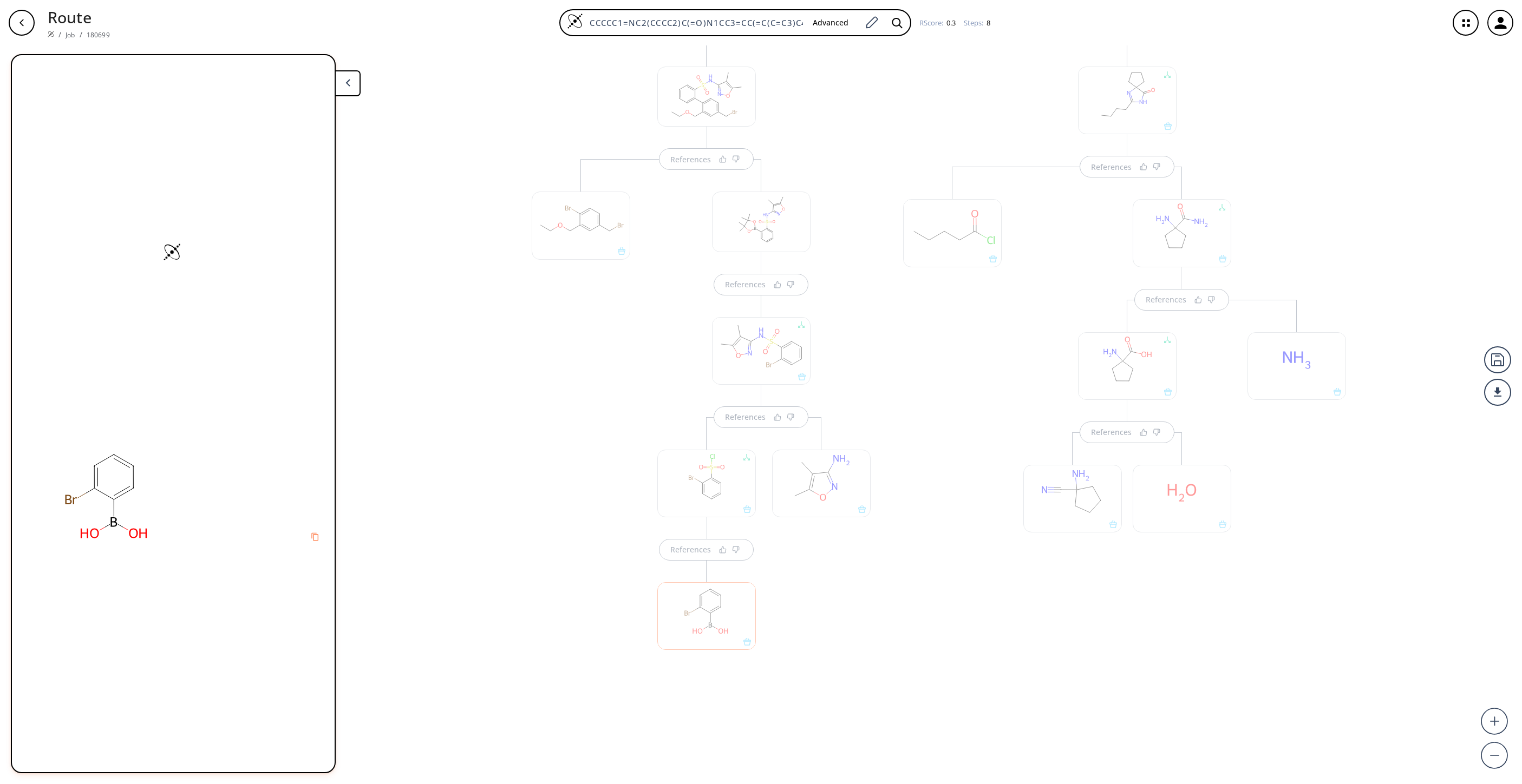
scroll to position [157, 0]
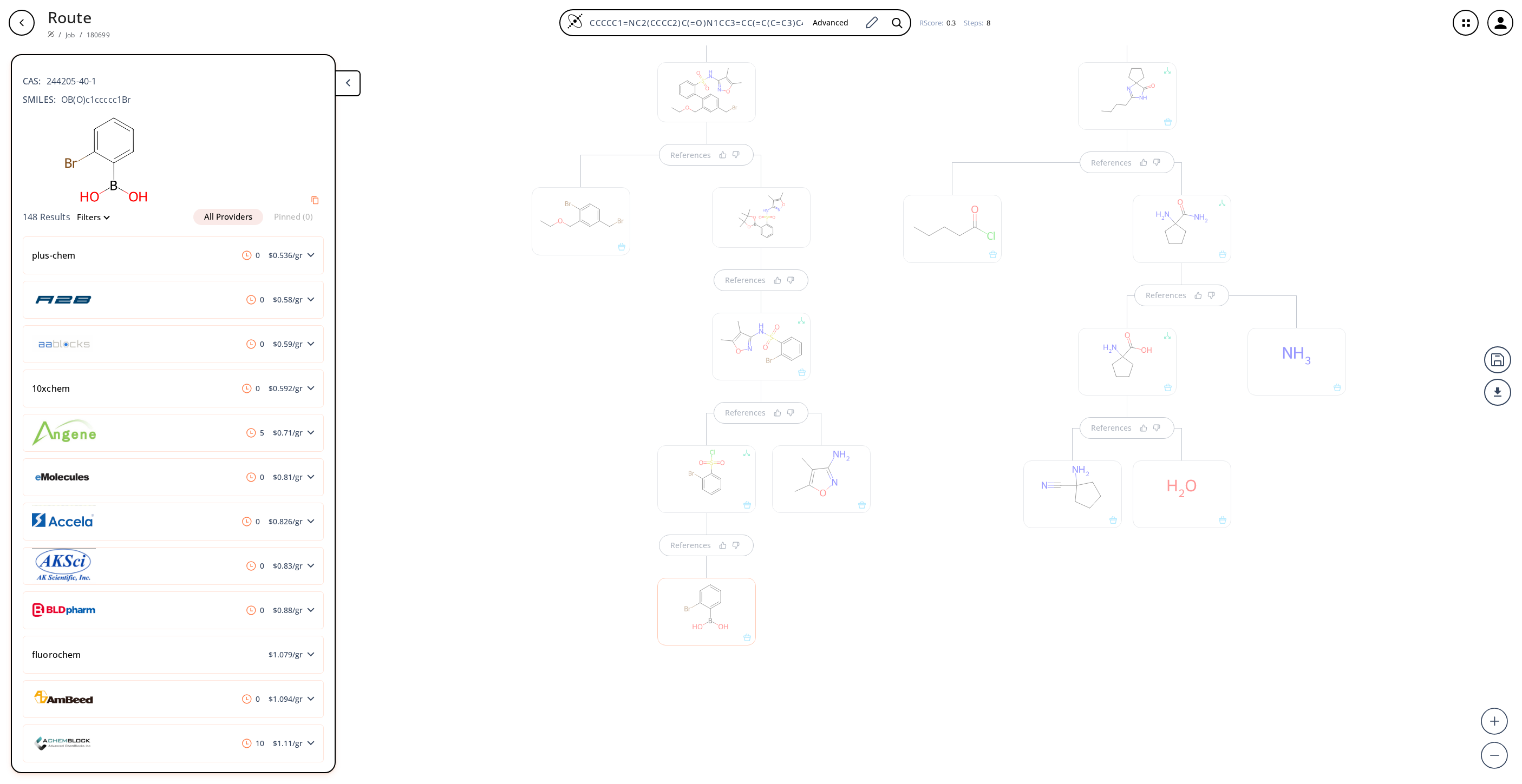
click at [476, 609] on div "References References References References References References References Re…" at bounding box center [761, 410] width 1522 height 730
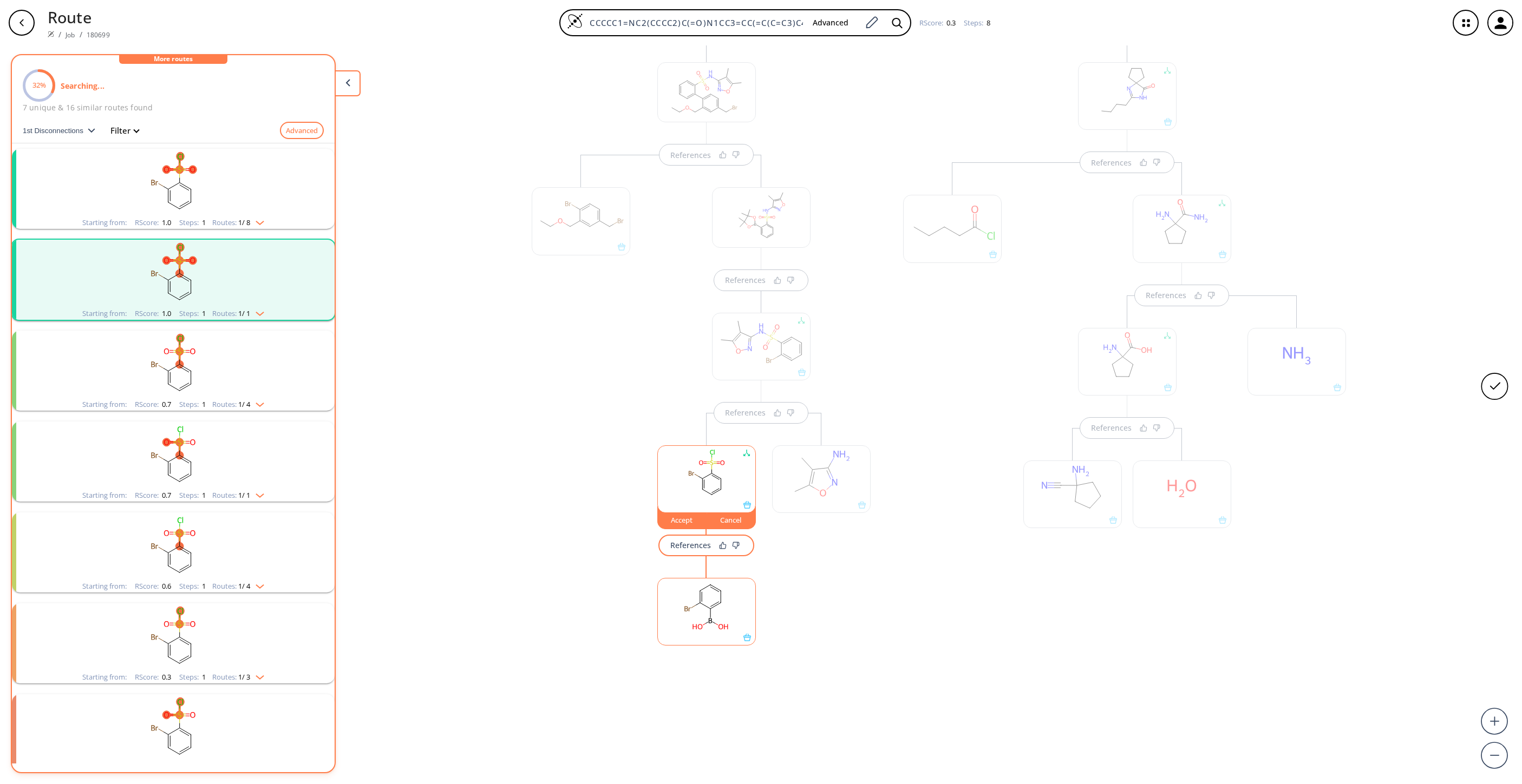
click at [665, 520] on div "Accept" at bounding box center [682, 520] width 48 height 6
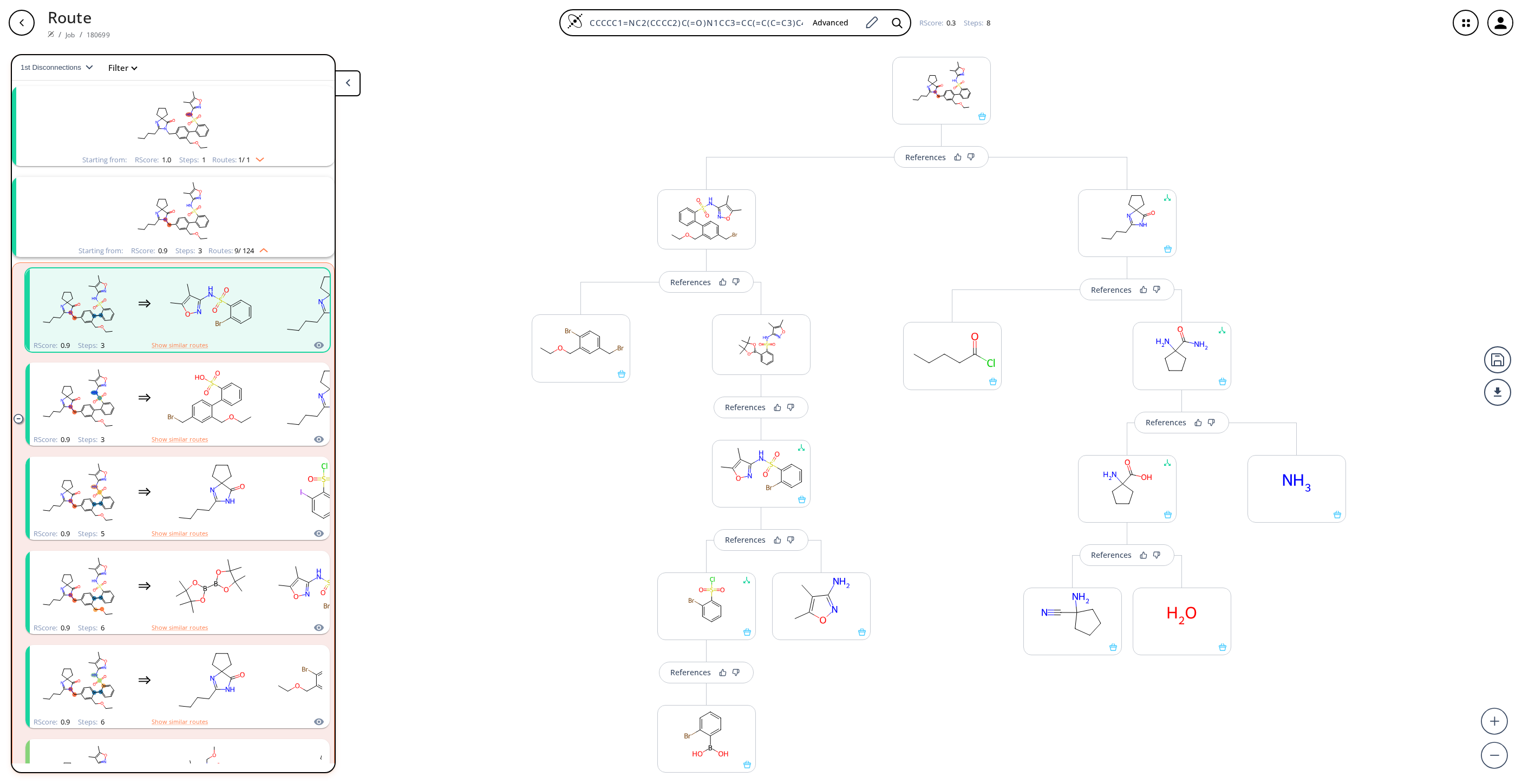
scroll to position [0, 0]
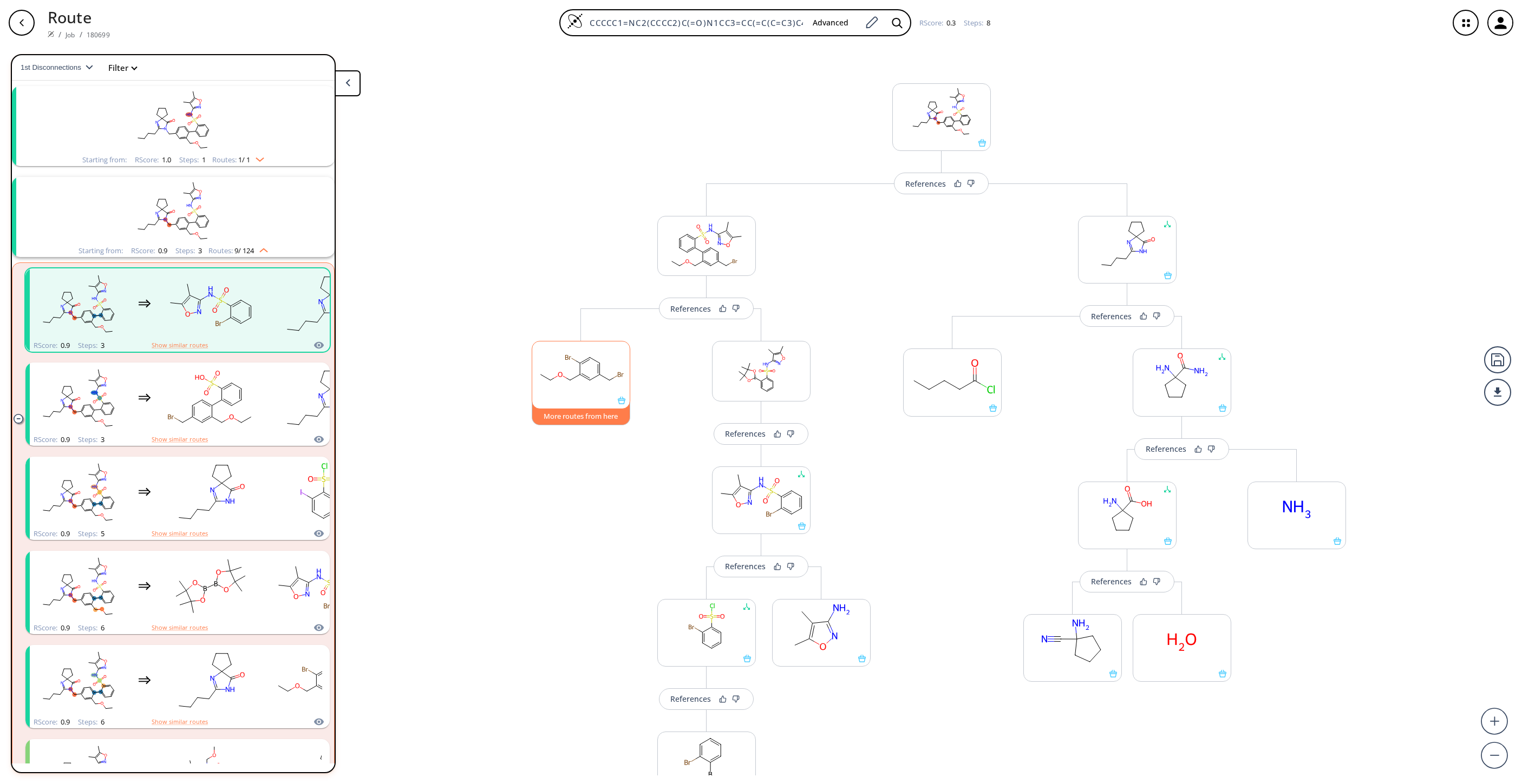
click at [578, 416] on button "More routes from here" at bounding box center [581, 413] width 98 height 23
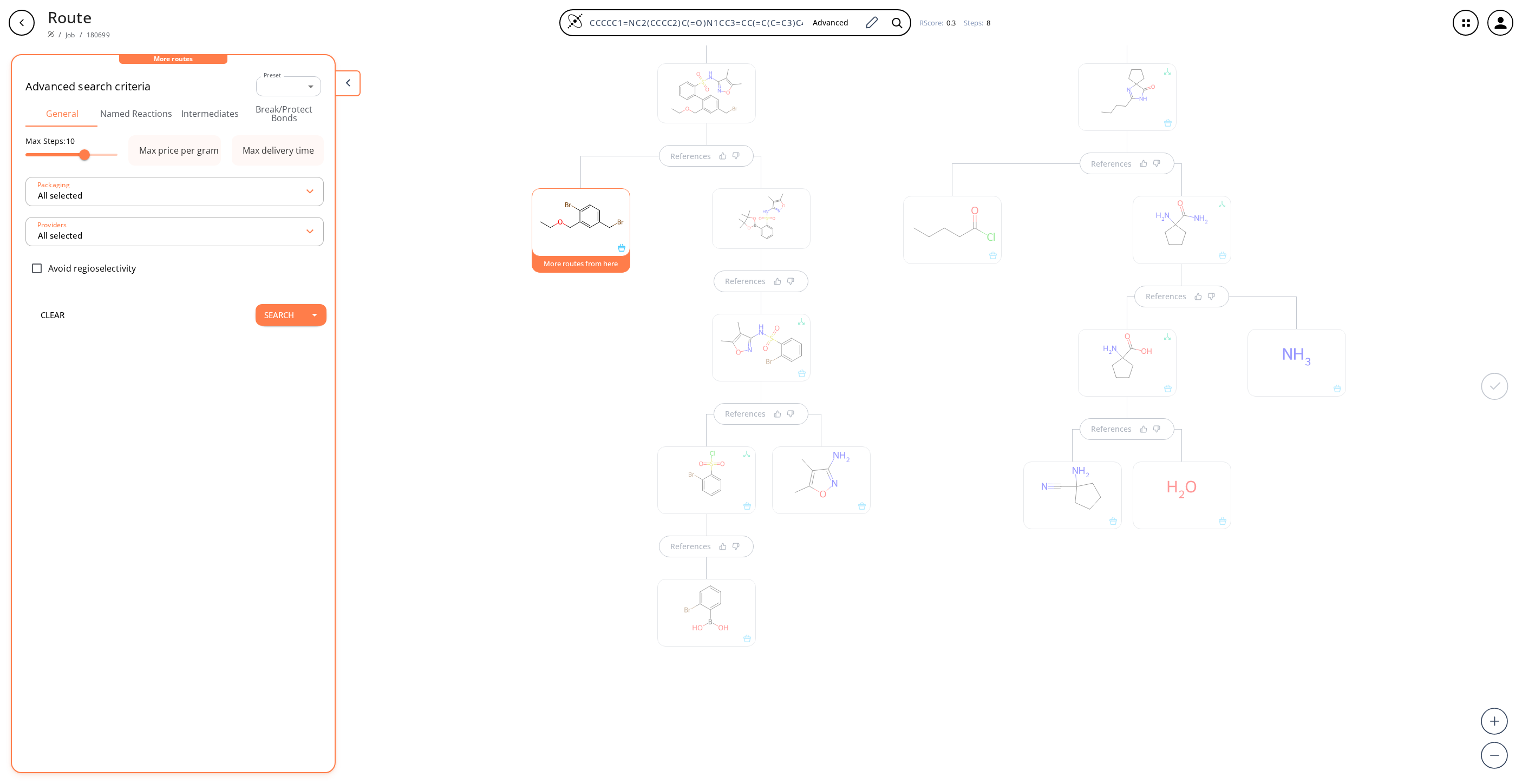
scroll to position [157, 0]
click at [263, 318] on button "Search" at bounding box center [279, 314] width 47 height 21
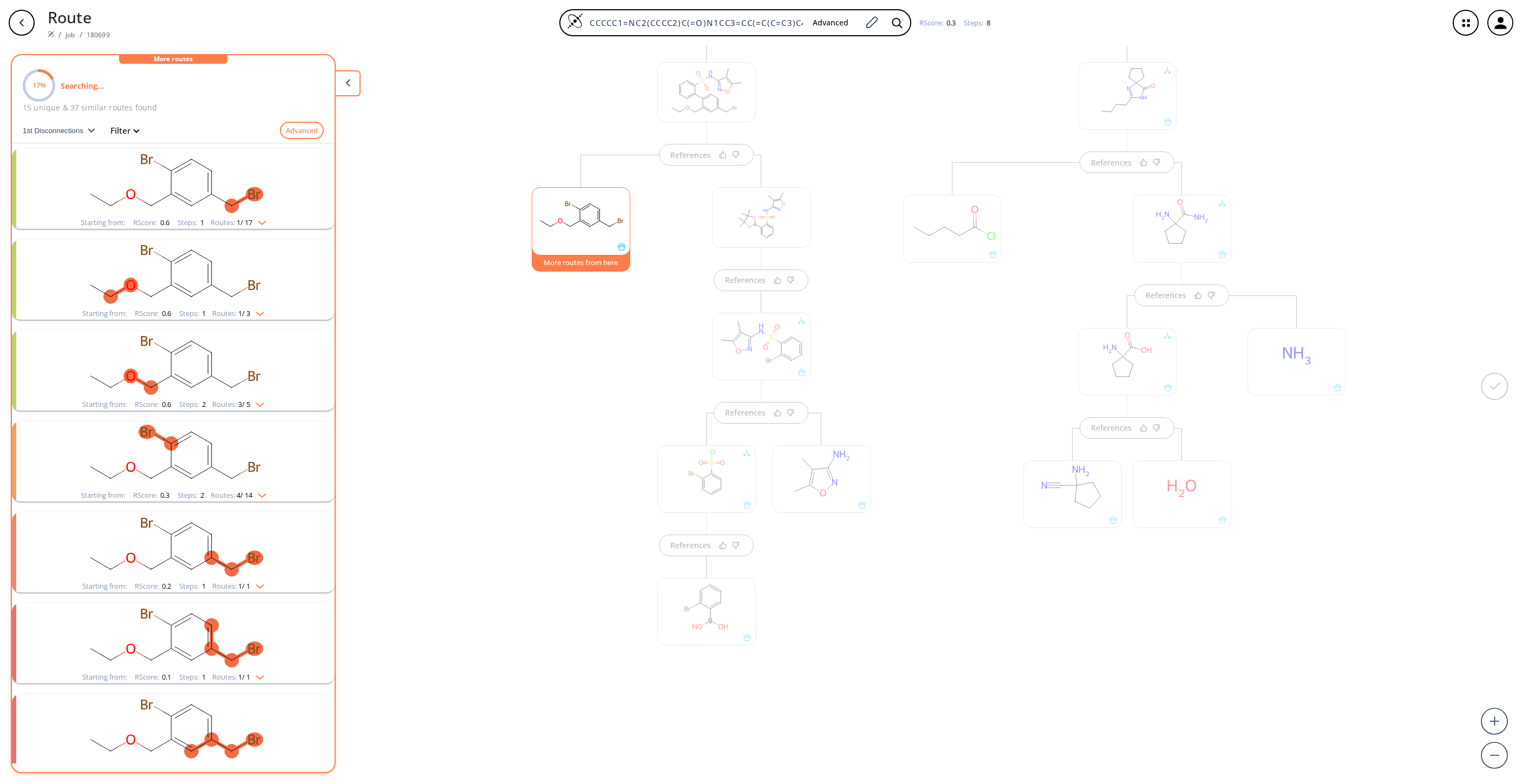
click at [203, 181] on rect "clusters" at bounding box center [173, 183] width 282 height 67
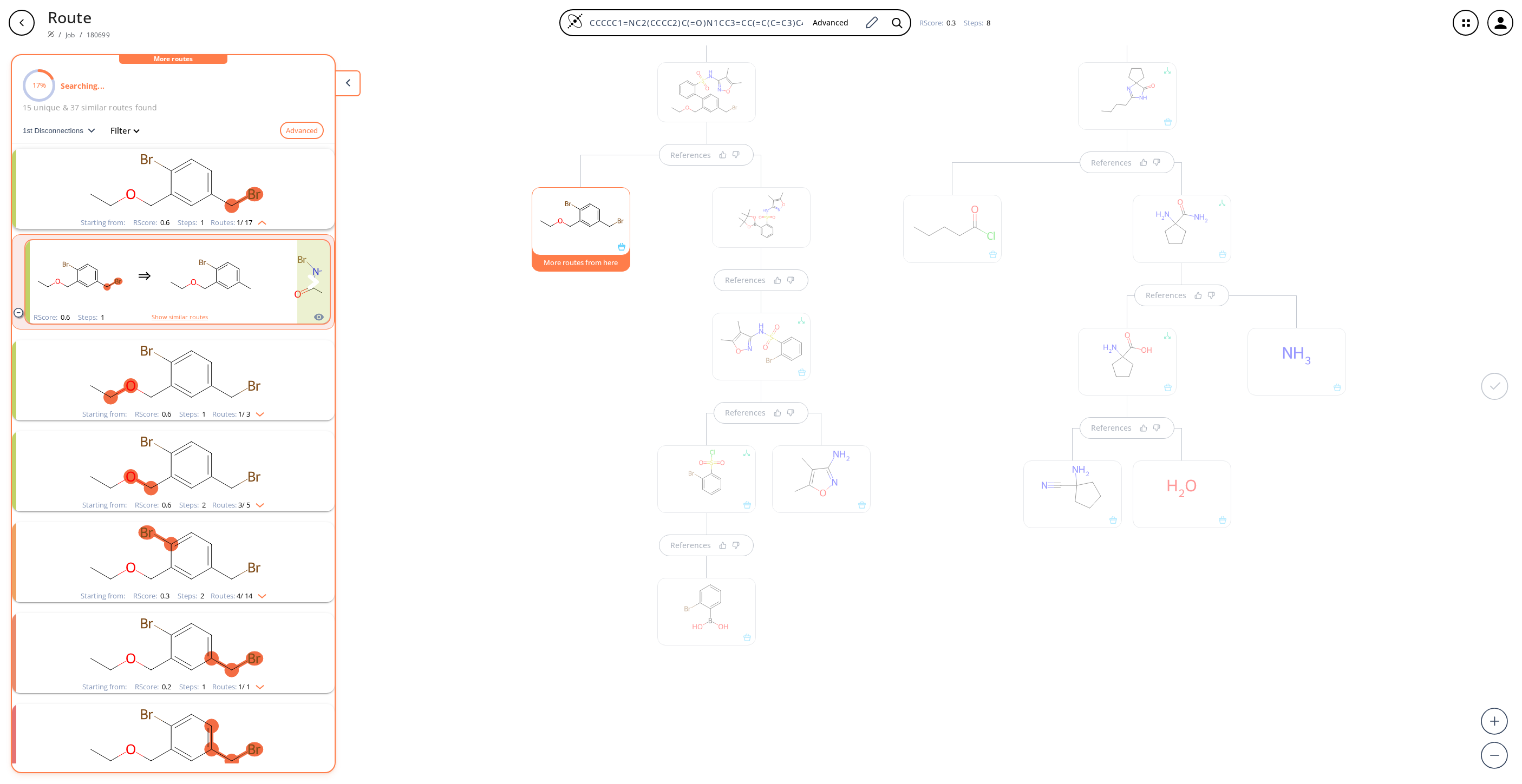
click at [218, 270] on icon "clusters" at bounding box center [223, 267] width 10 height 6
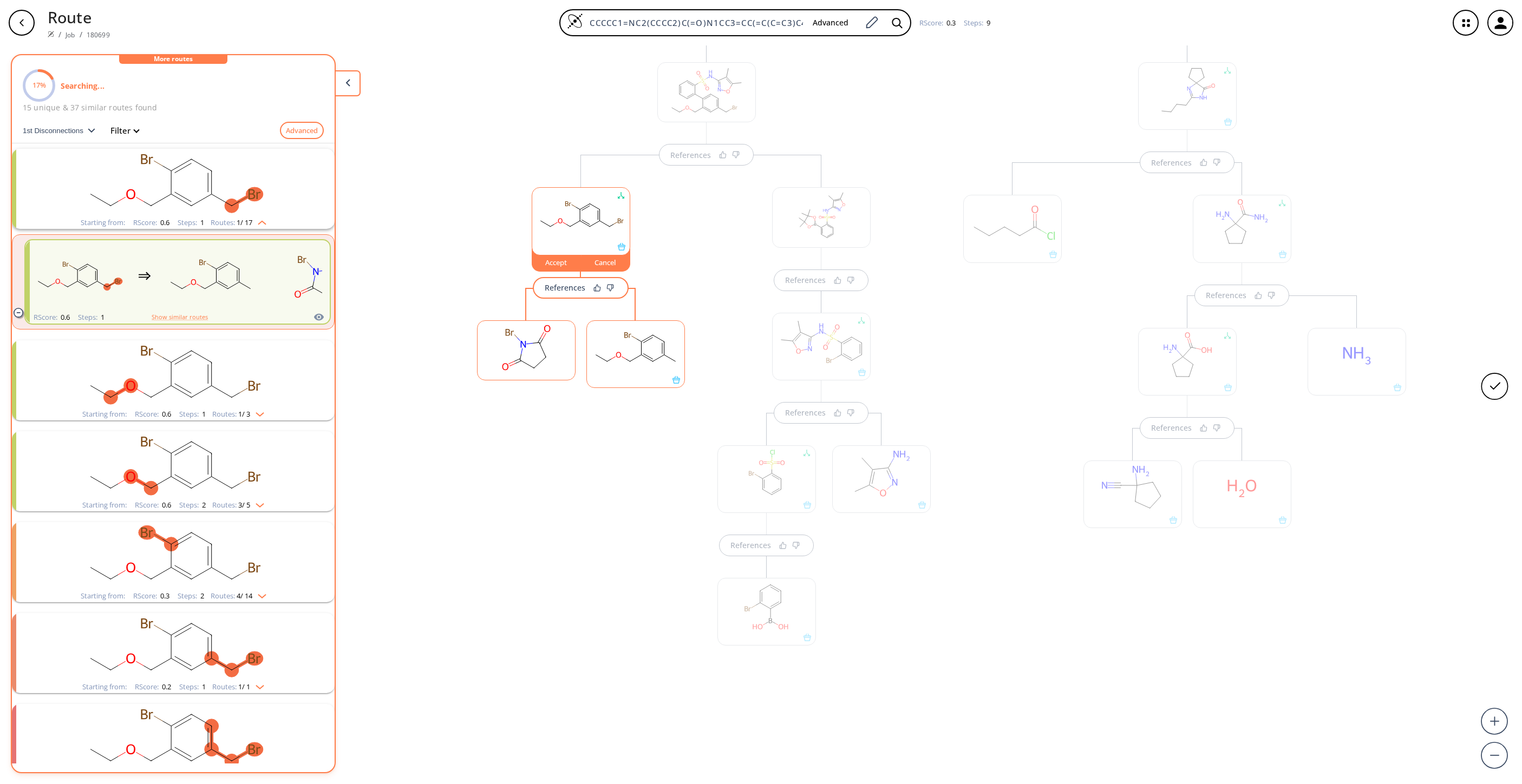
click at [191, 361] on rect "clusters" at bounding box center [173, 374] width 282 height 67
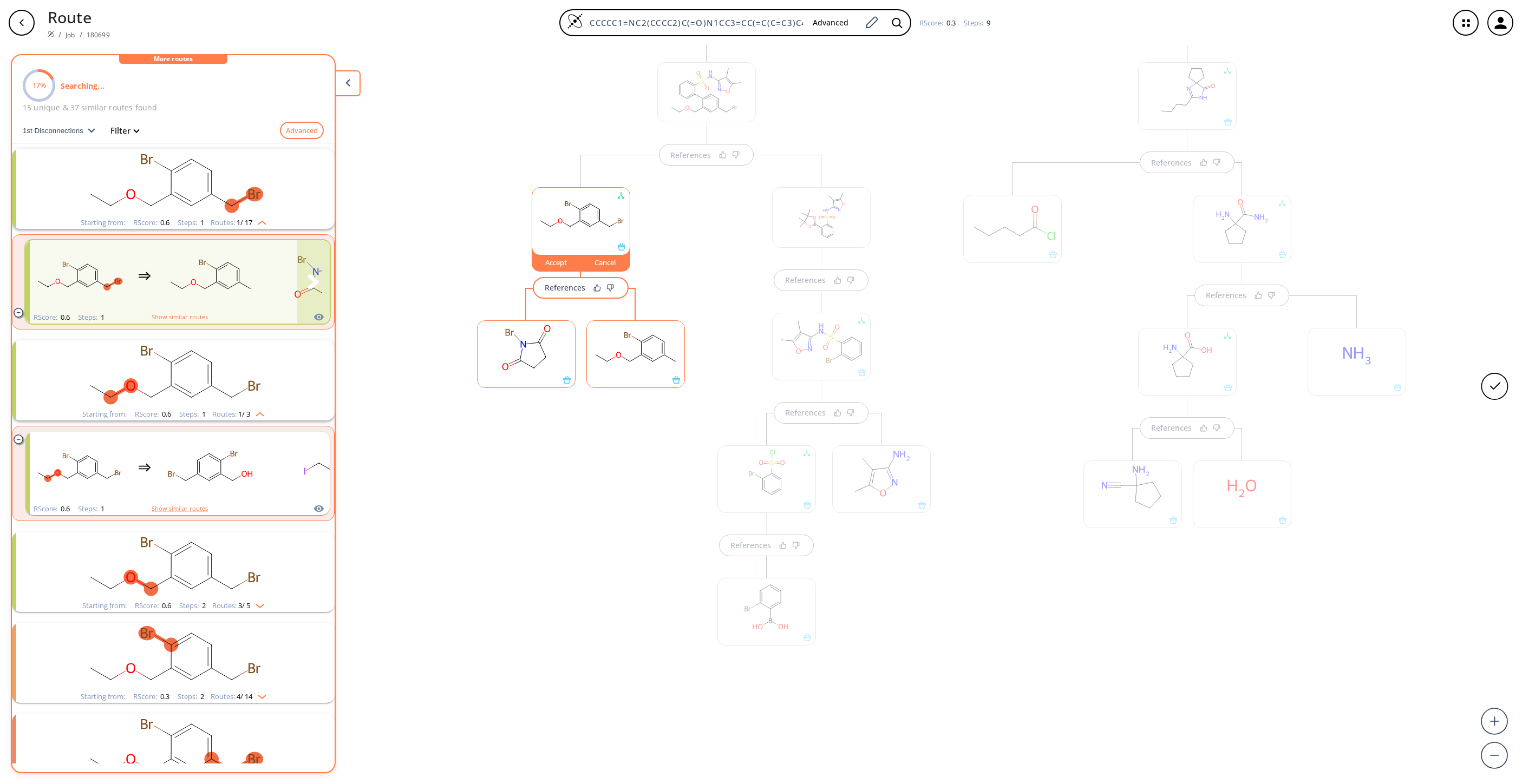
click at [245, 270] on rect "clusters" at bounding box center [210, 275] width 98 height 67
click at [557, 215] on rect at bounding box center [580, 216] width 98 height 56
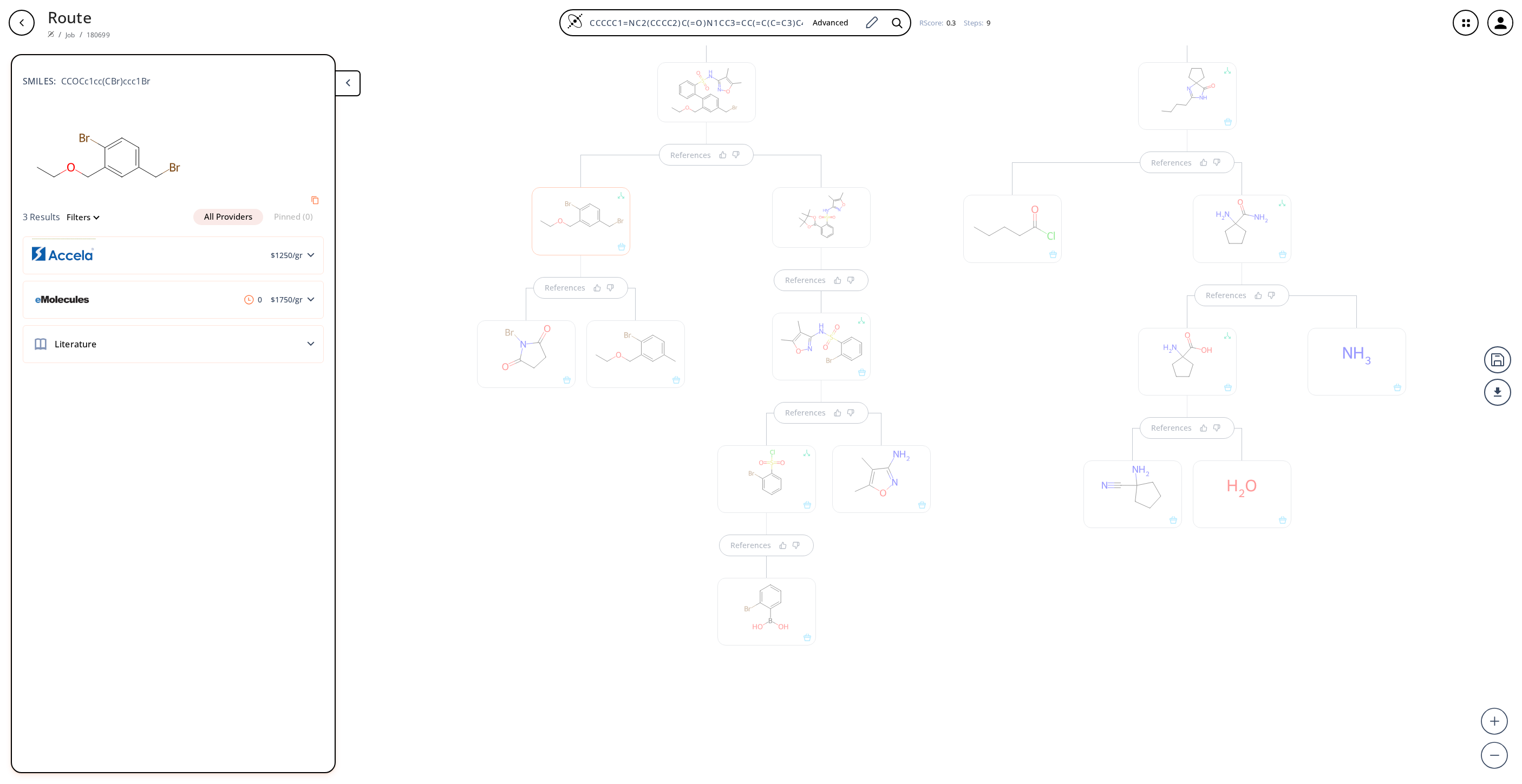
click at [522, 348] on div at bounding box center [526, 354] width 98 height 67
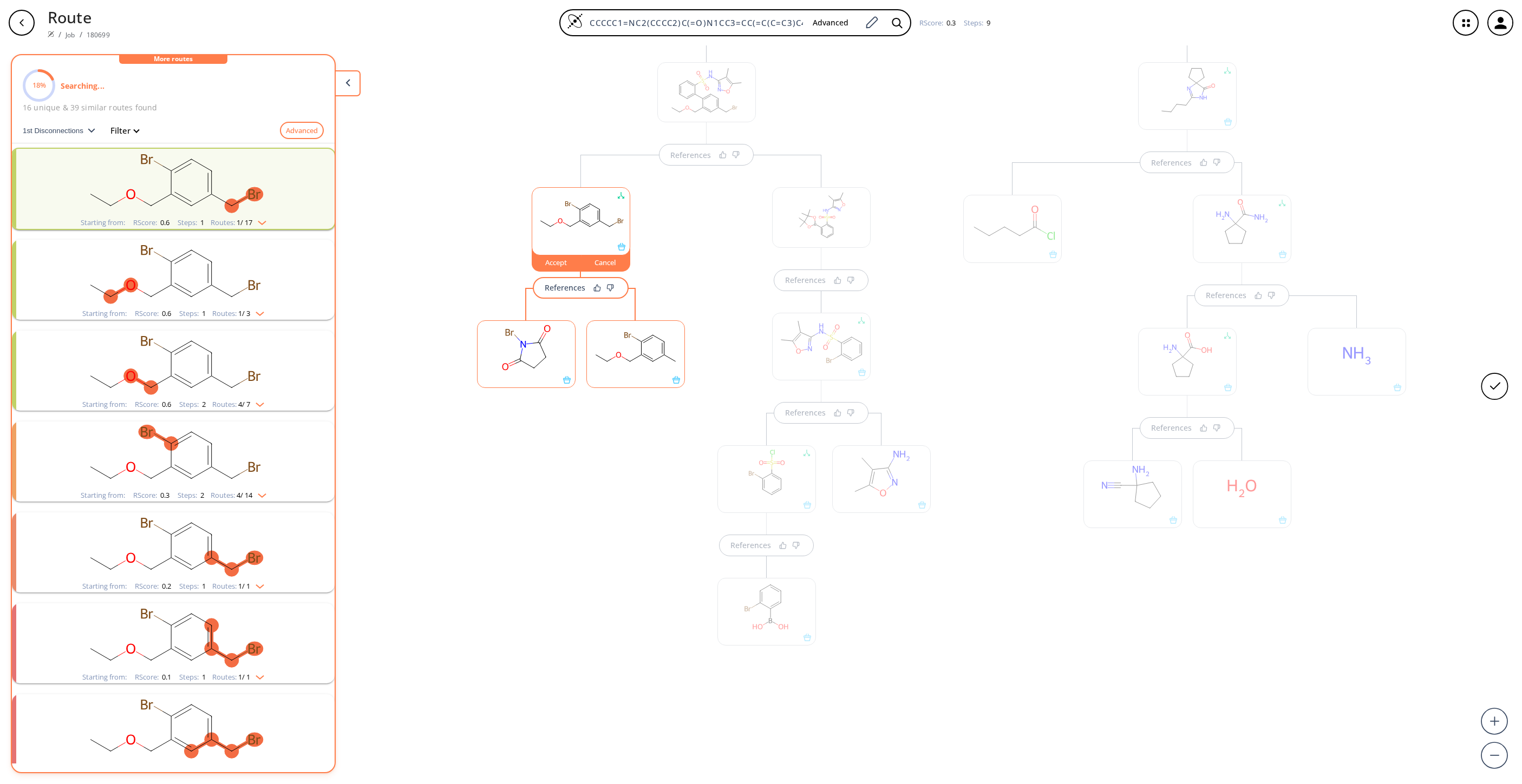
click at [522, 348] on rect at bounding box center [526, 348] width 98 height 56
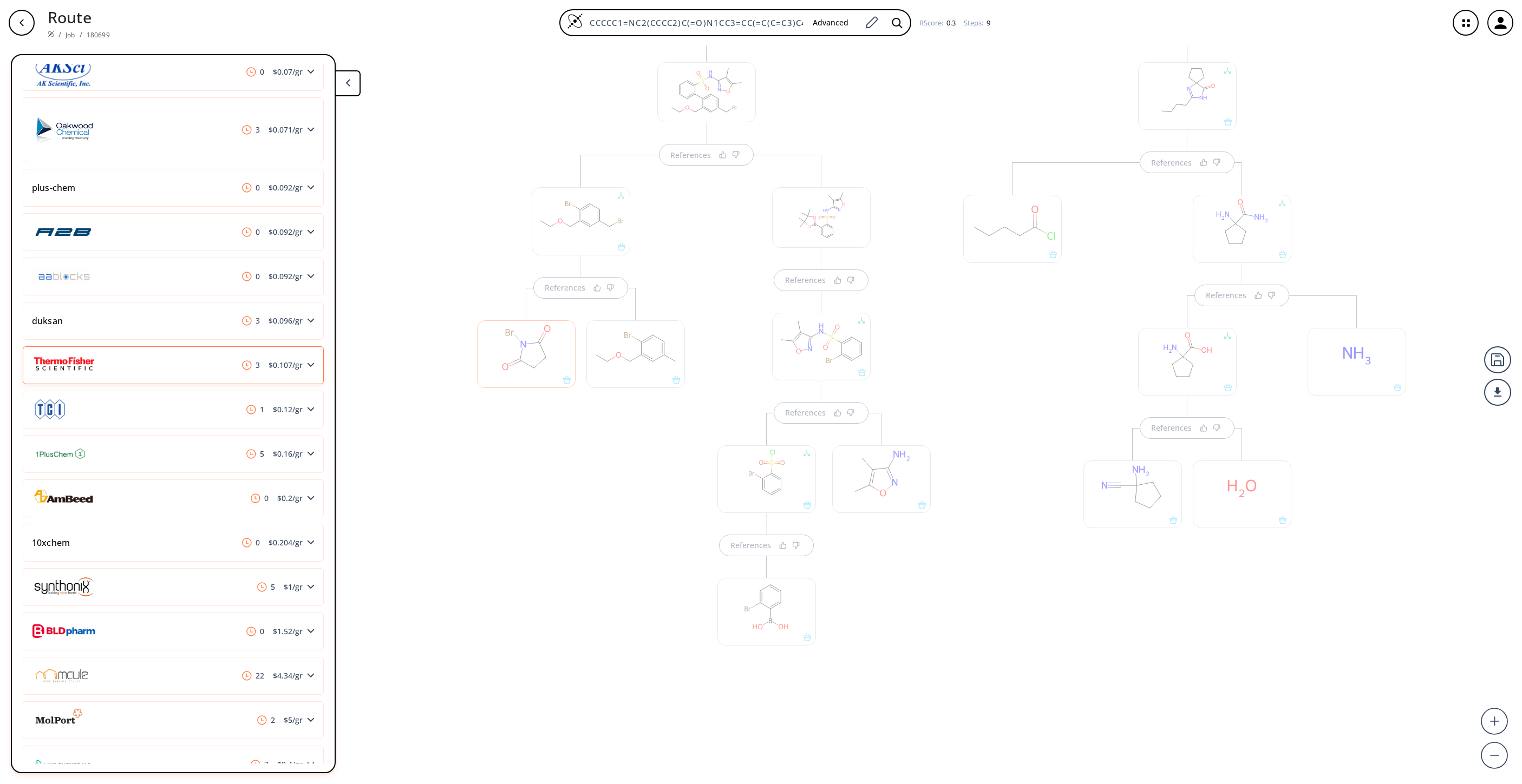
scroll to position [487, 0]
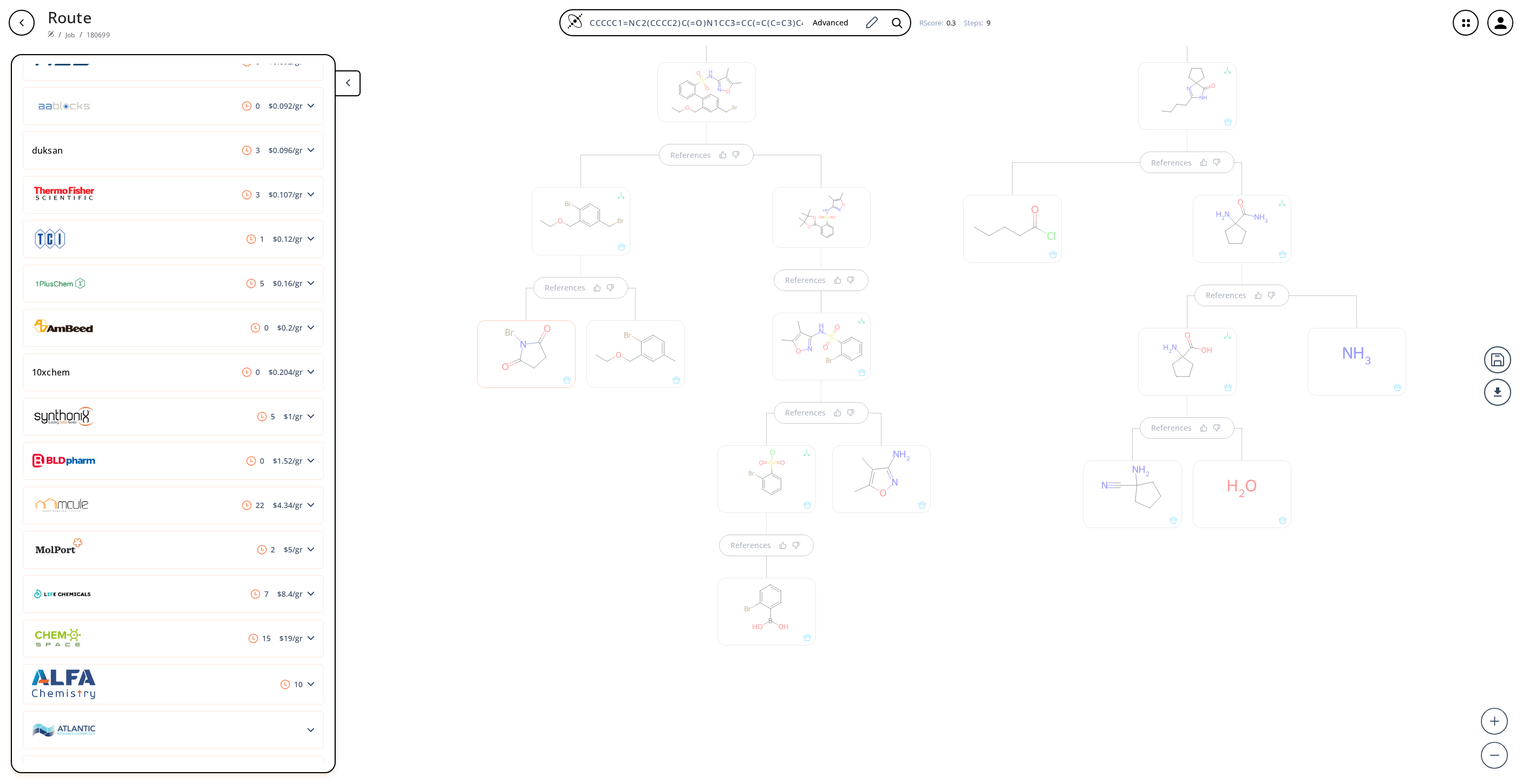
drag, startPoint x: 633, startPoint y: 356, endPoint x: 627, endPoint y: 358, distance: 6.3
click at [631, 356] on div at bounding box center [636, 354] width 98 height 67
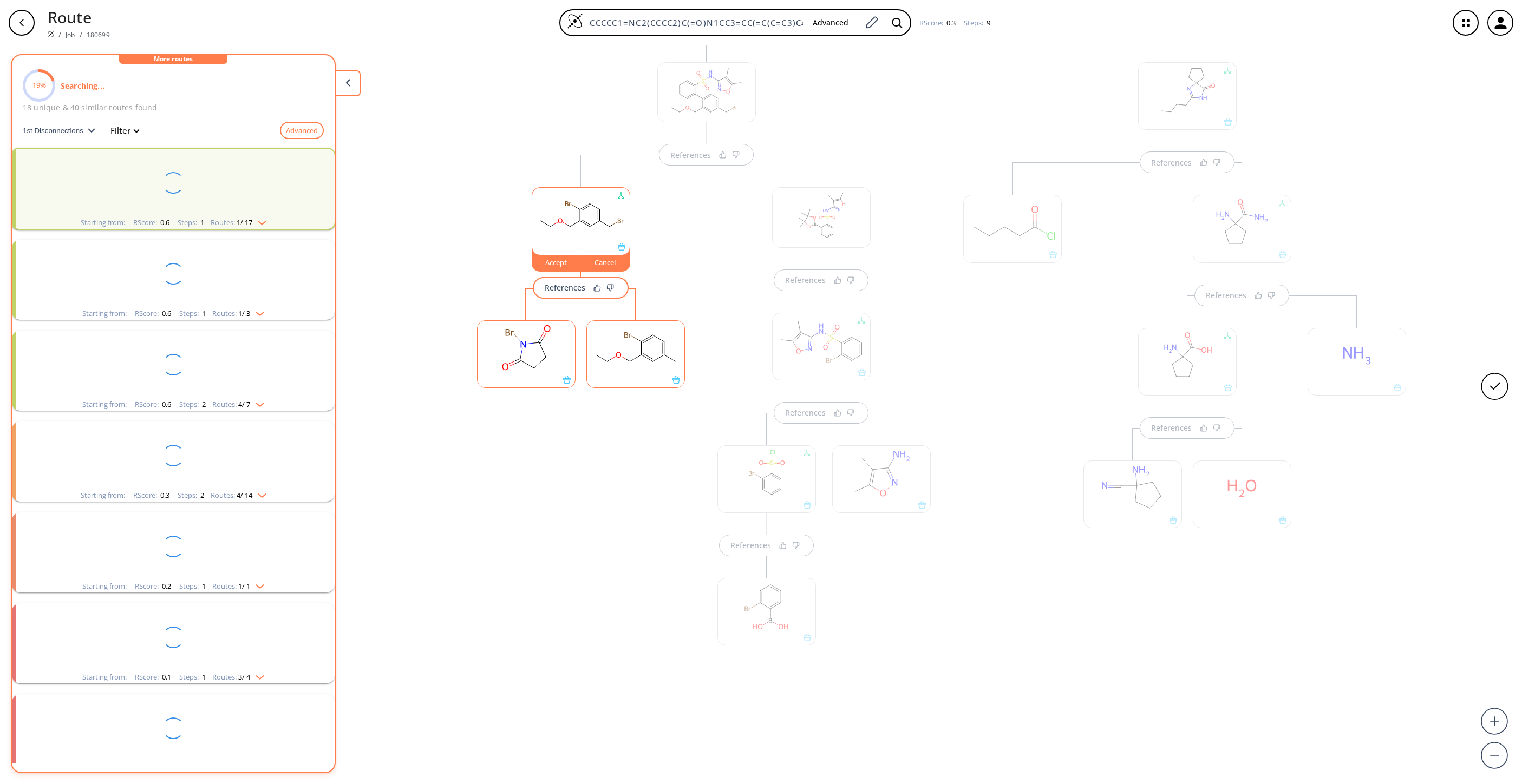
click at [630, 359] on rect at bounding box center [635, 348] width 98 height 56
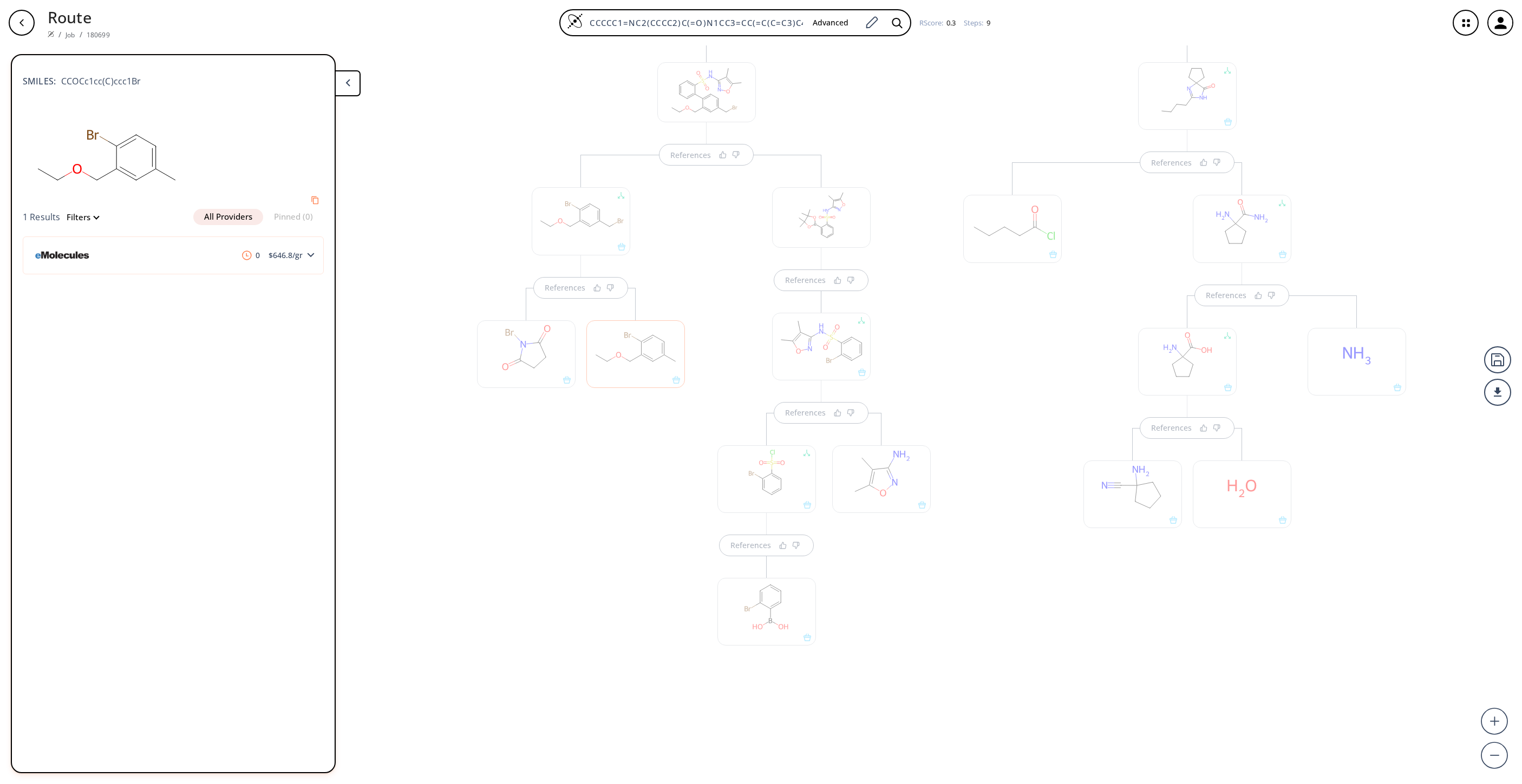
click at [651, 552] on div "References" at bounding box center [580, 444] width 229 height 578
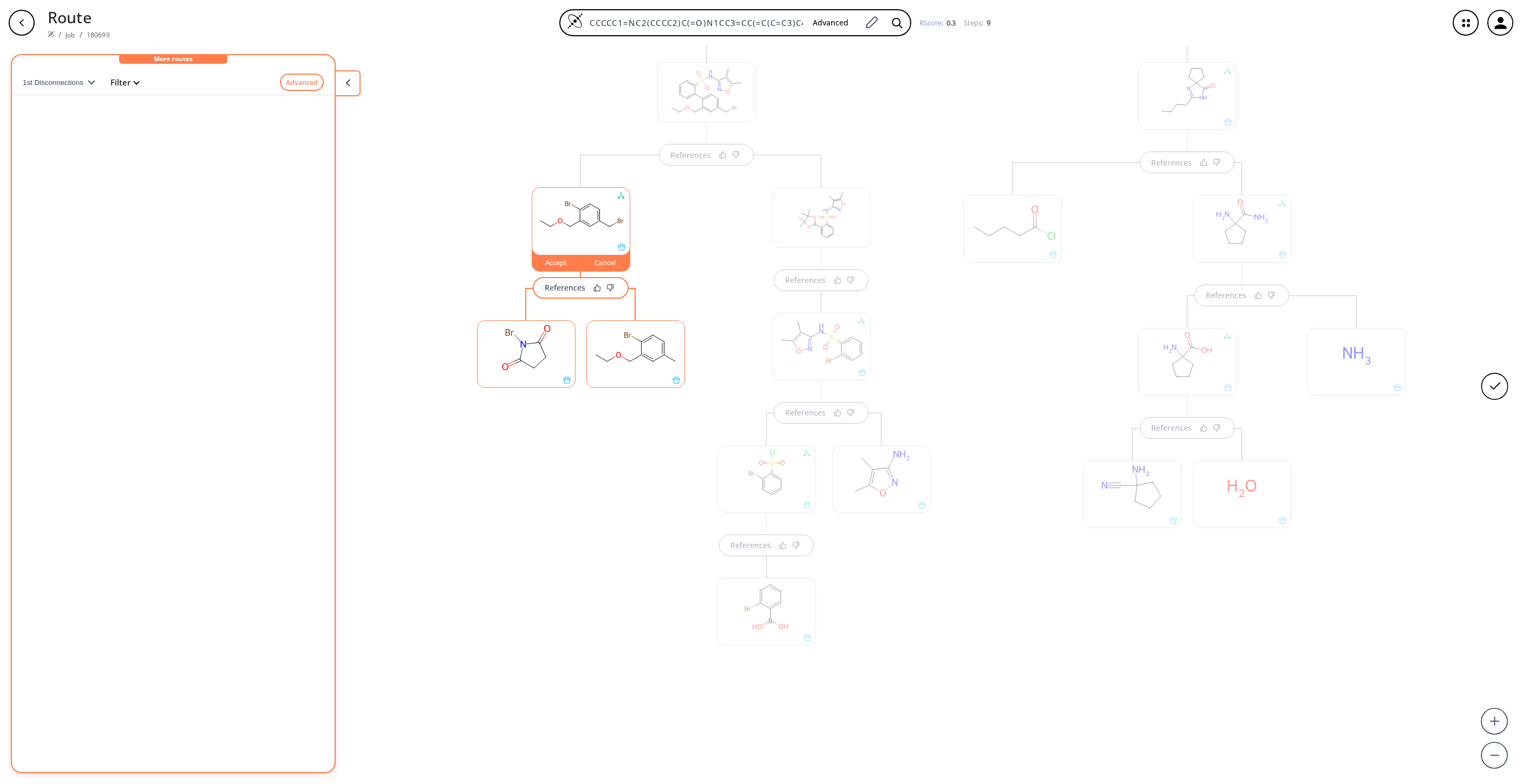
click at [556, 263] on div "Accept" at bounding box center [556, 263] width 48 height 6
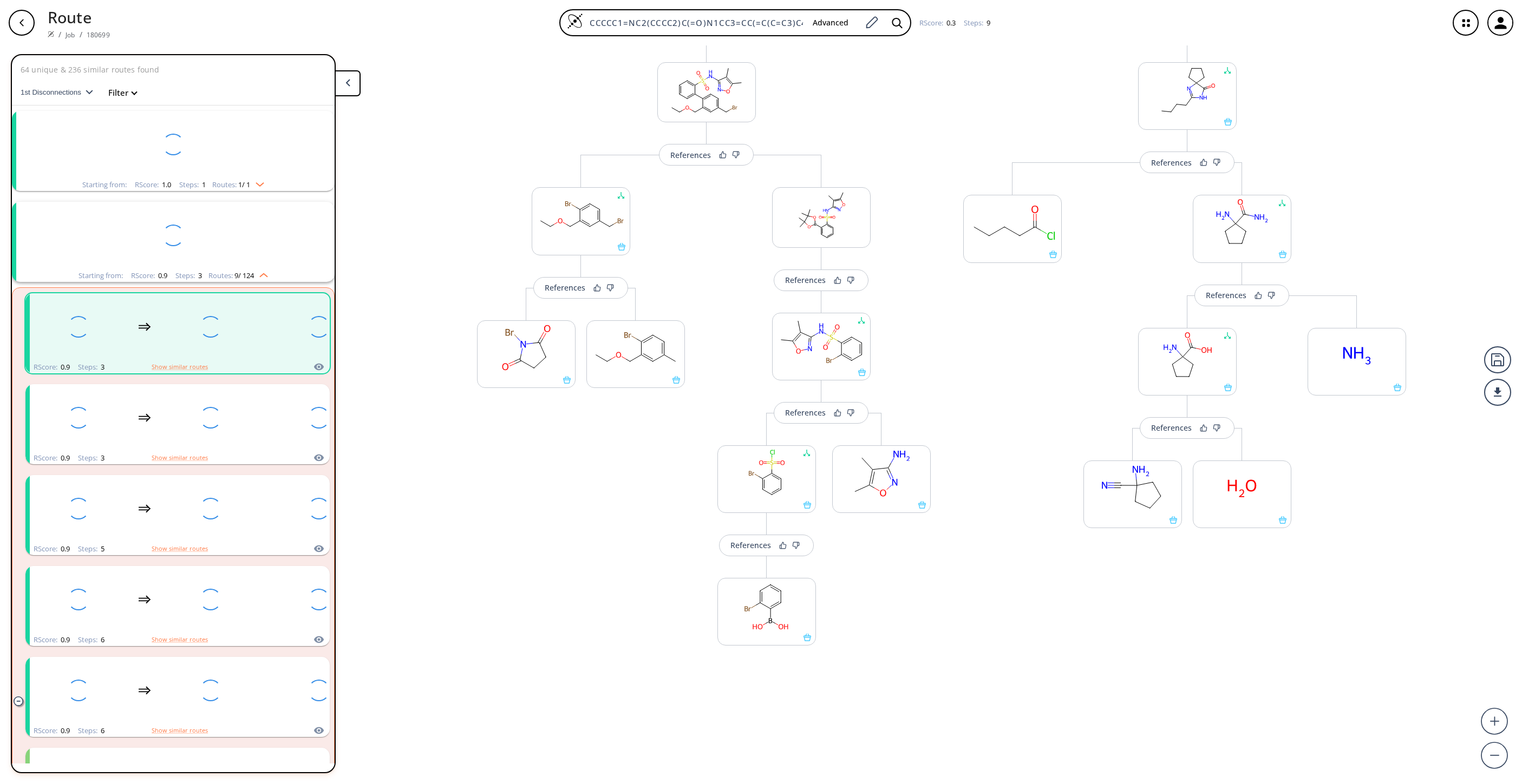
scroll to position [25, 0]
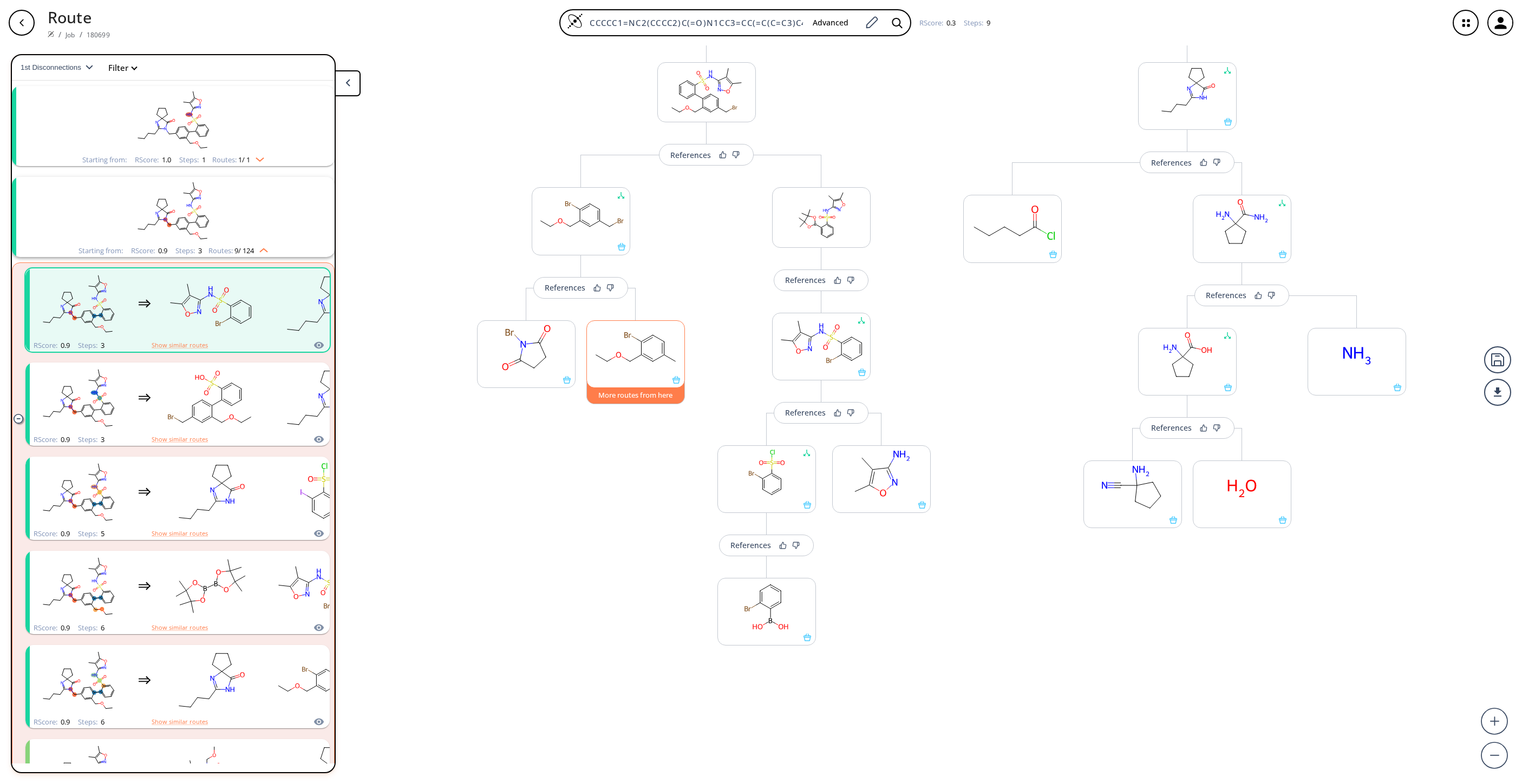
click at [652, 397] on button "More routes from here" at bounding box center [636, 392] width 98 height 23
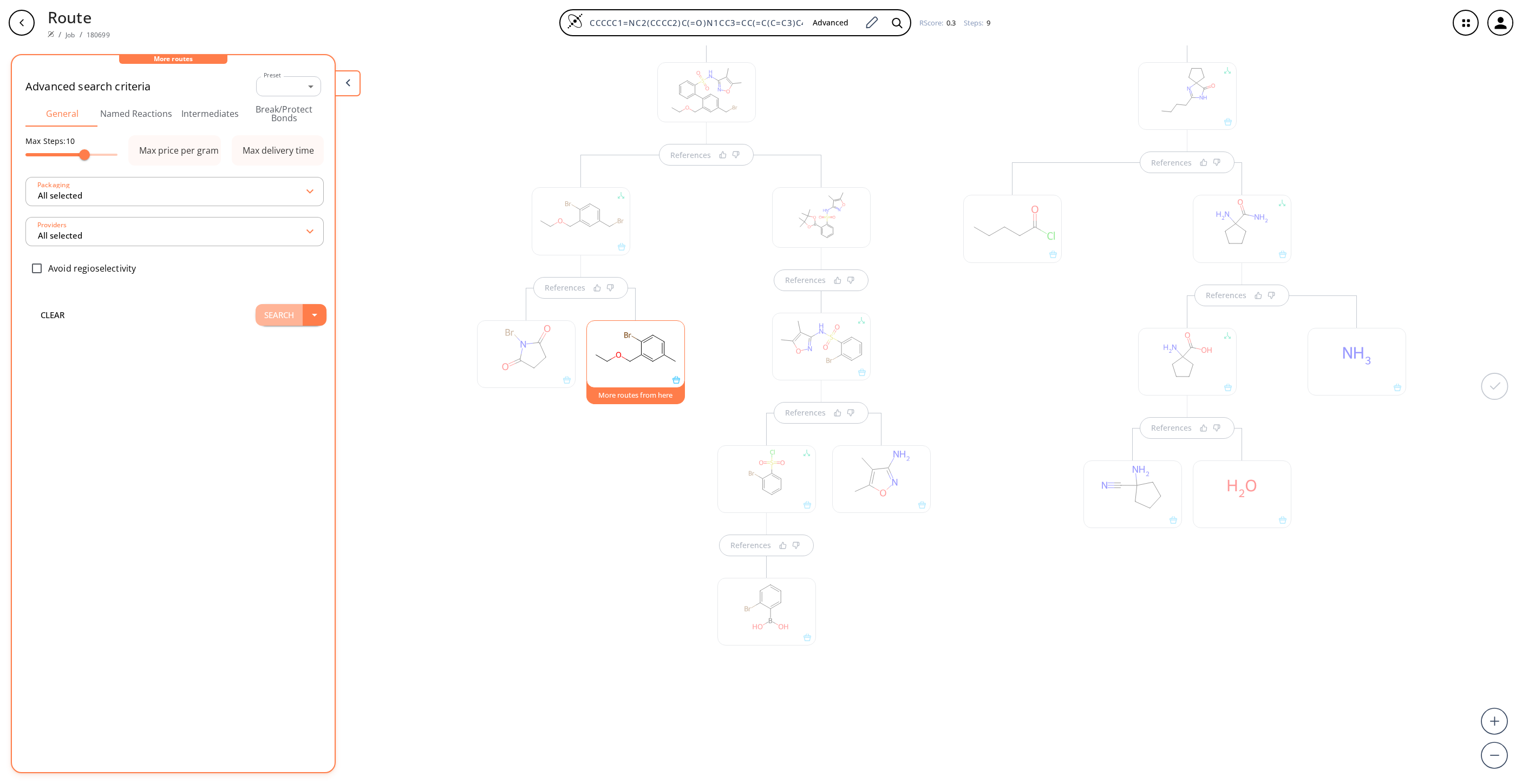
click at [265, 316] on button "Search" at bounding box center [279, 314] width 47 height 21
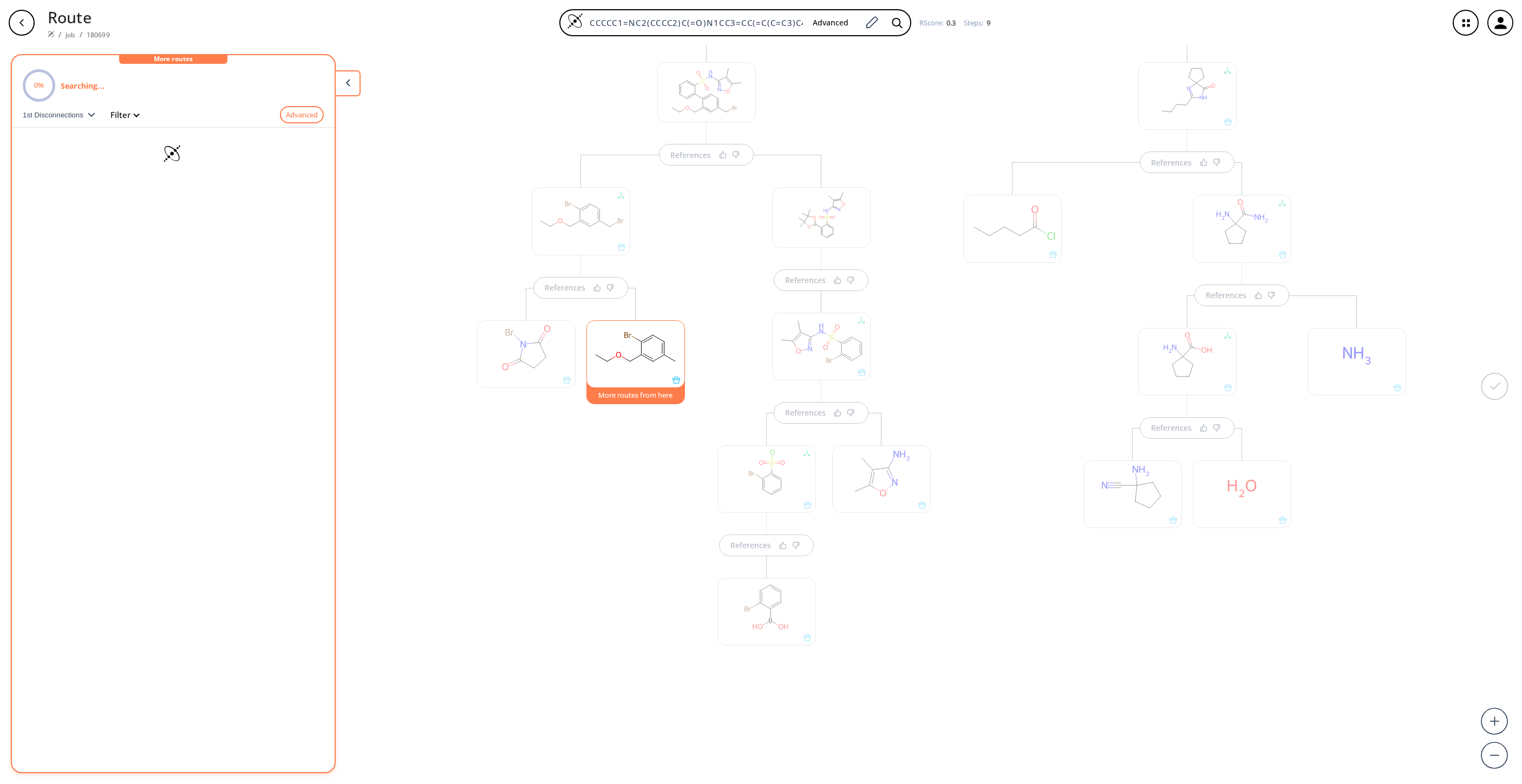
click at [561, 245] on div at bounding box center [581, 221] width 98 height 67
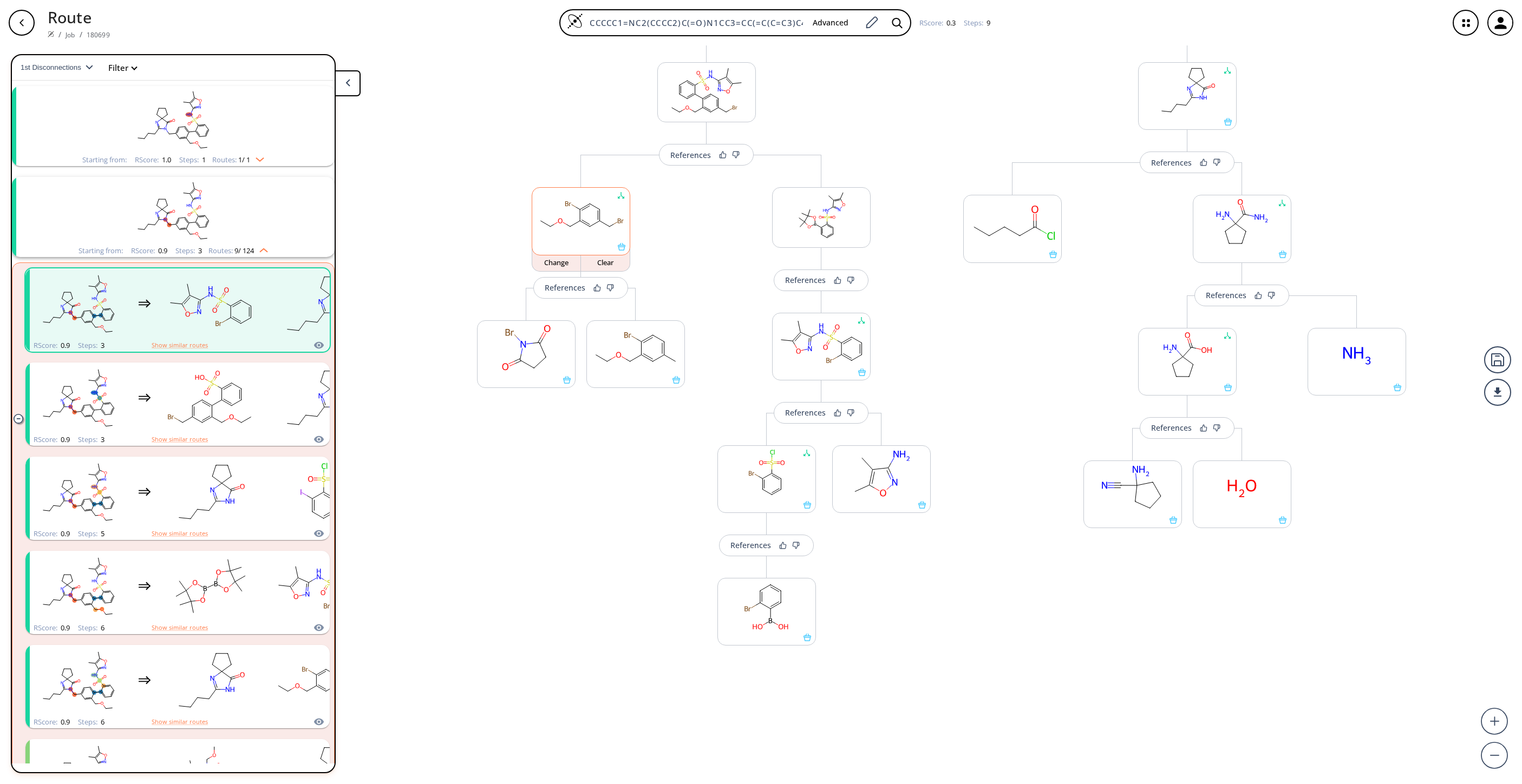
click at [546, 244] on div at bounding box center [580, 247] width 98 height 8
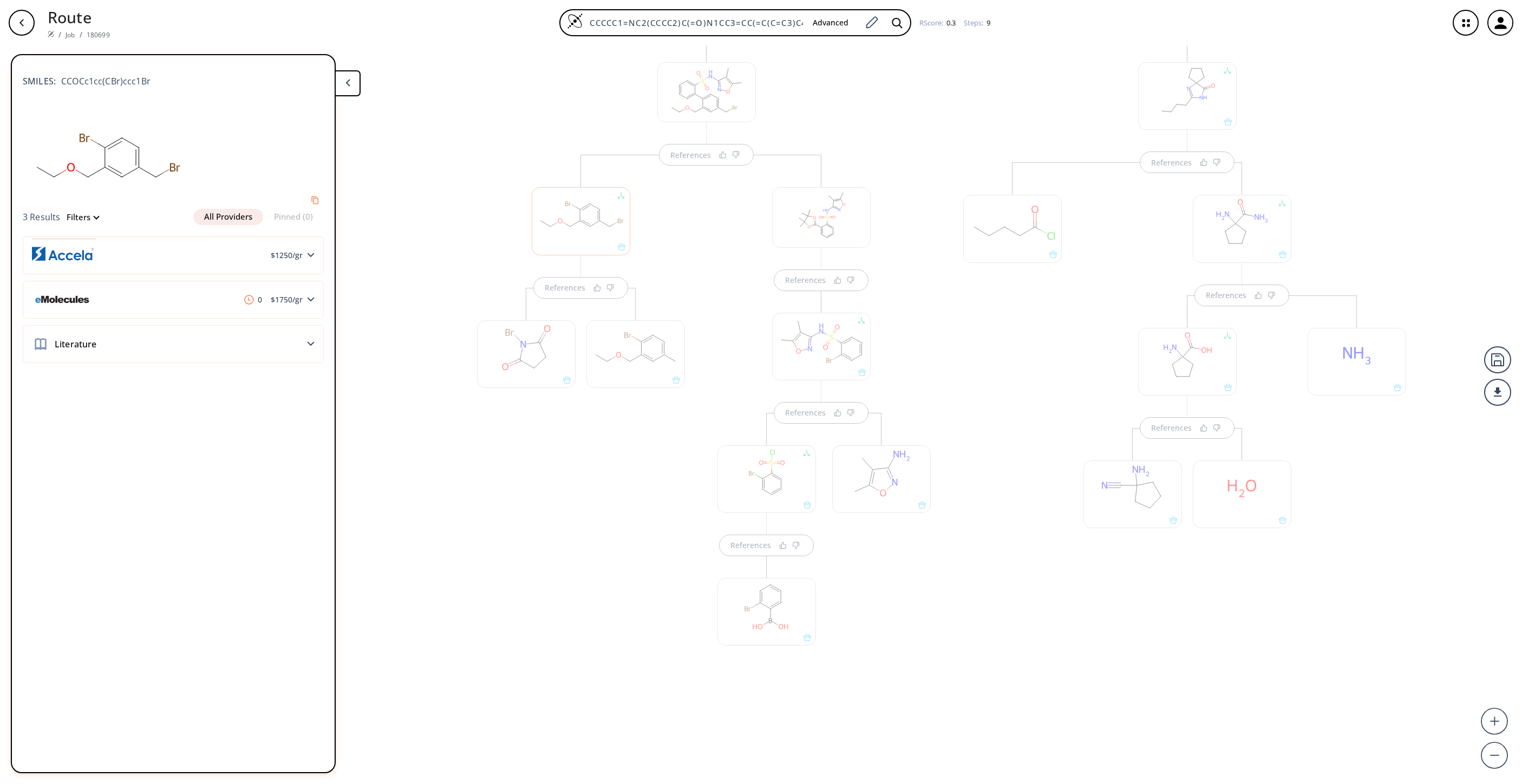
click at [638, 343] on div at bounding box center [636, 354] width 98 height 67
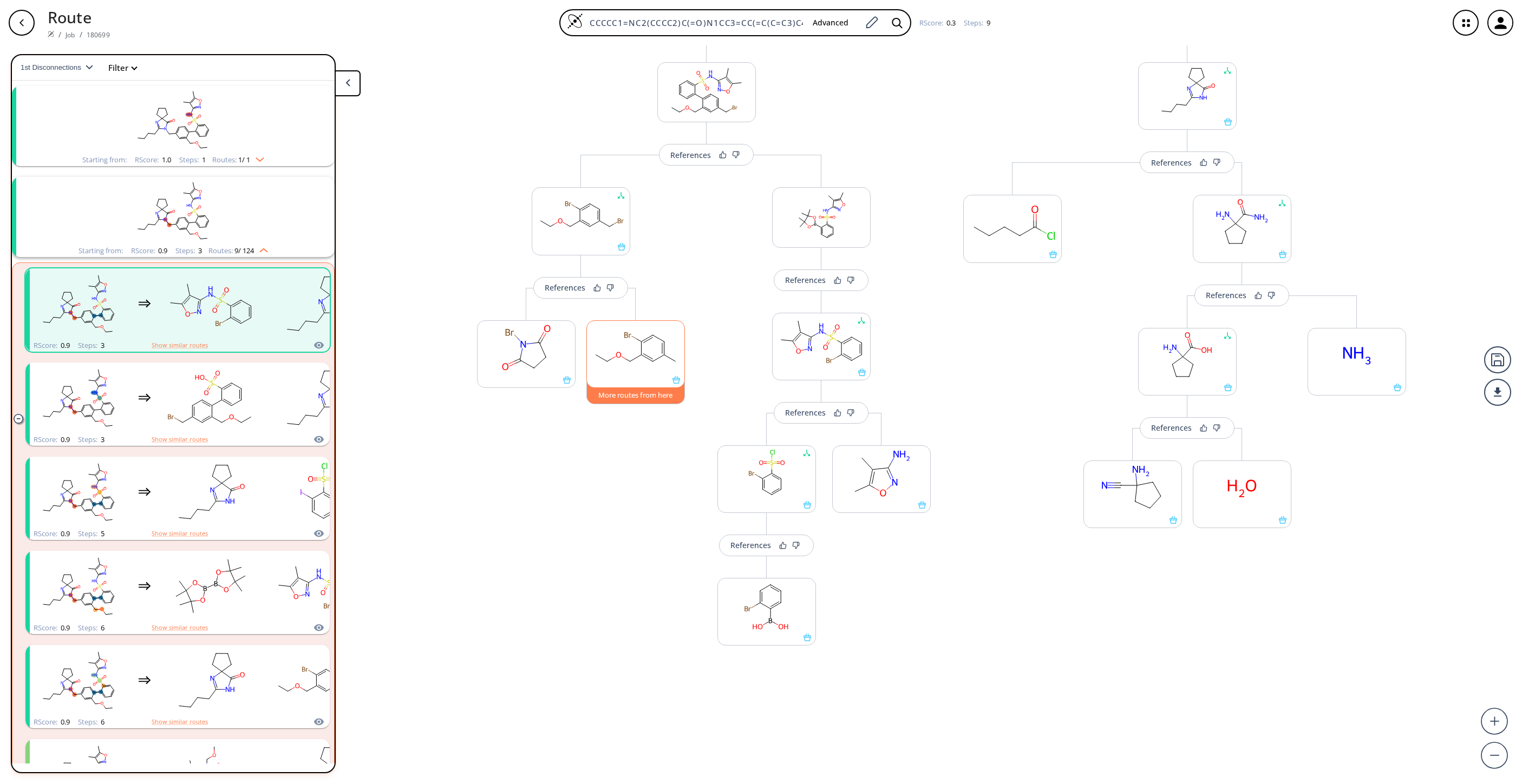
click at [637, 398] on button "More routes from here" at bounding box center [636, 392] width 98 height 23
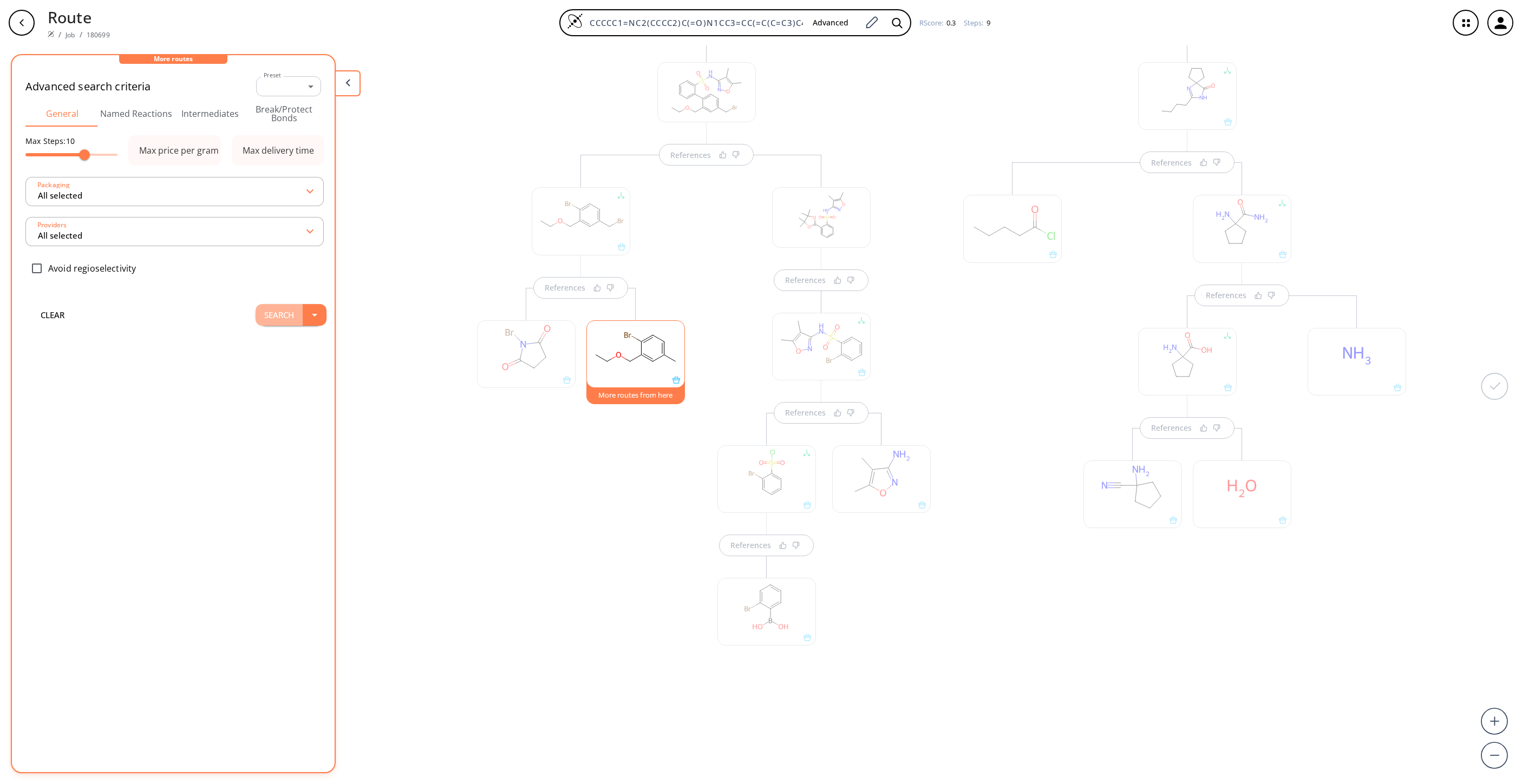
click at [256, 319] on button "Search" at bounding box center [279, 314] width 47 height 21
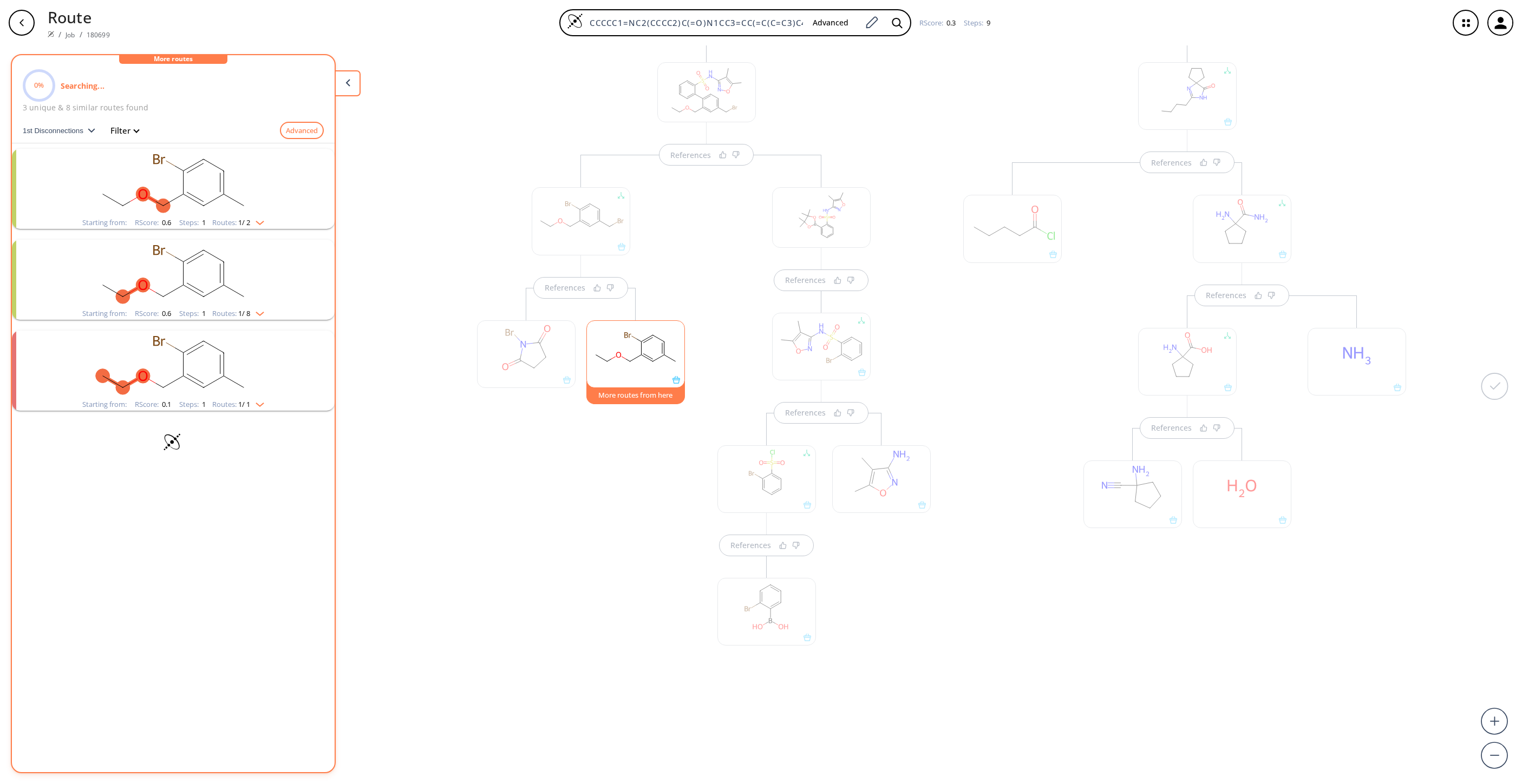
click at [169, 182] on rect "clusters" at bounding box center [173, 183] width 282 height 67
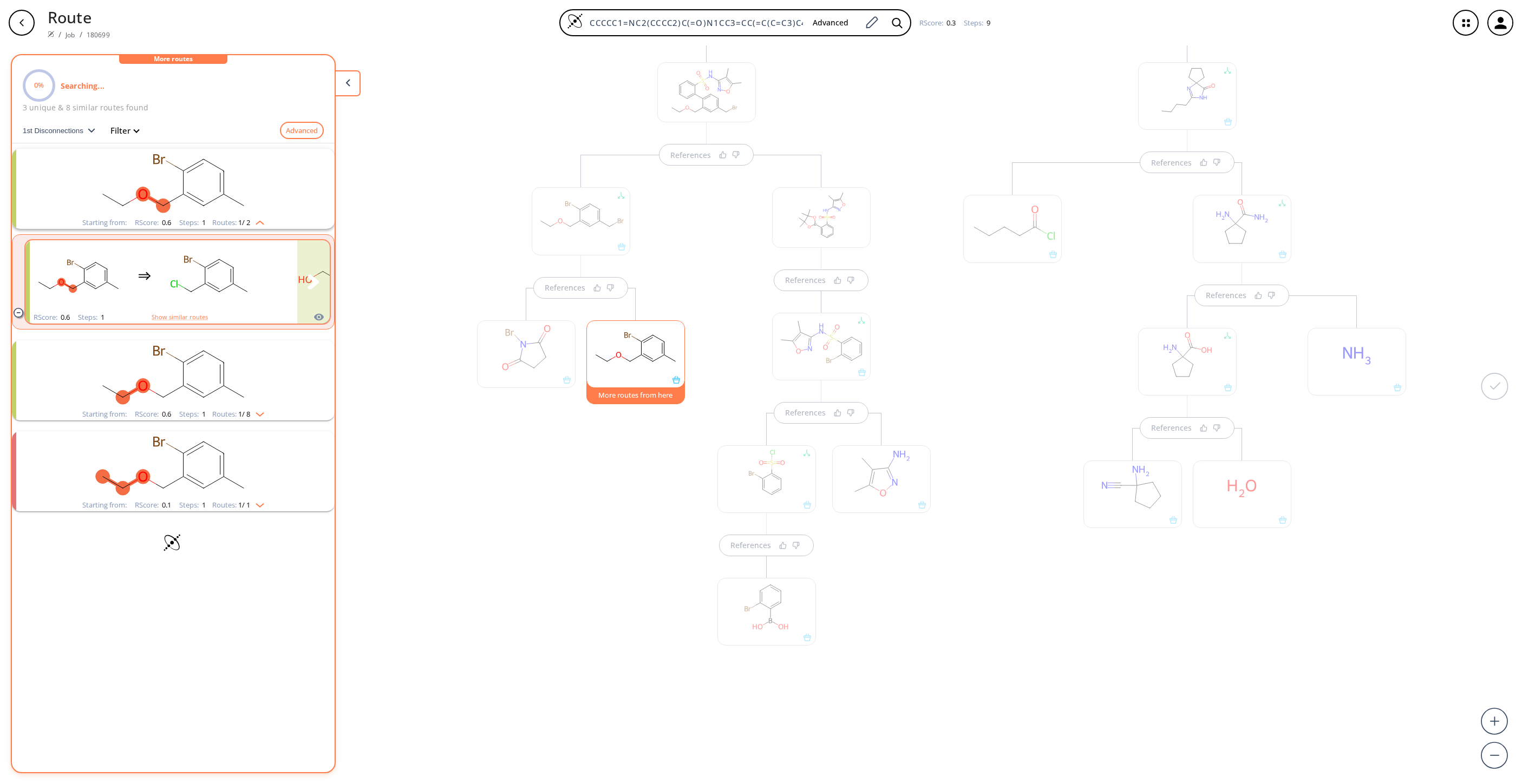
click at [188, 278] on rect "clusters" at bounding box center [210, 275] width 98 height 67
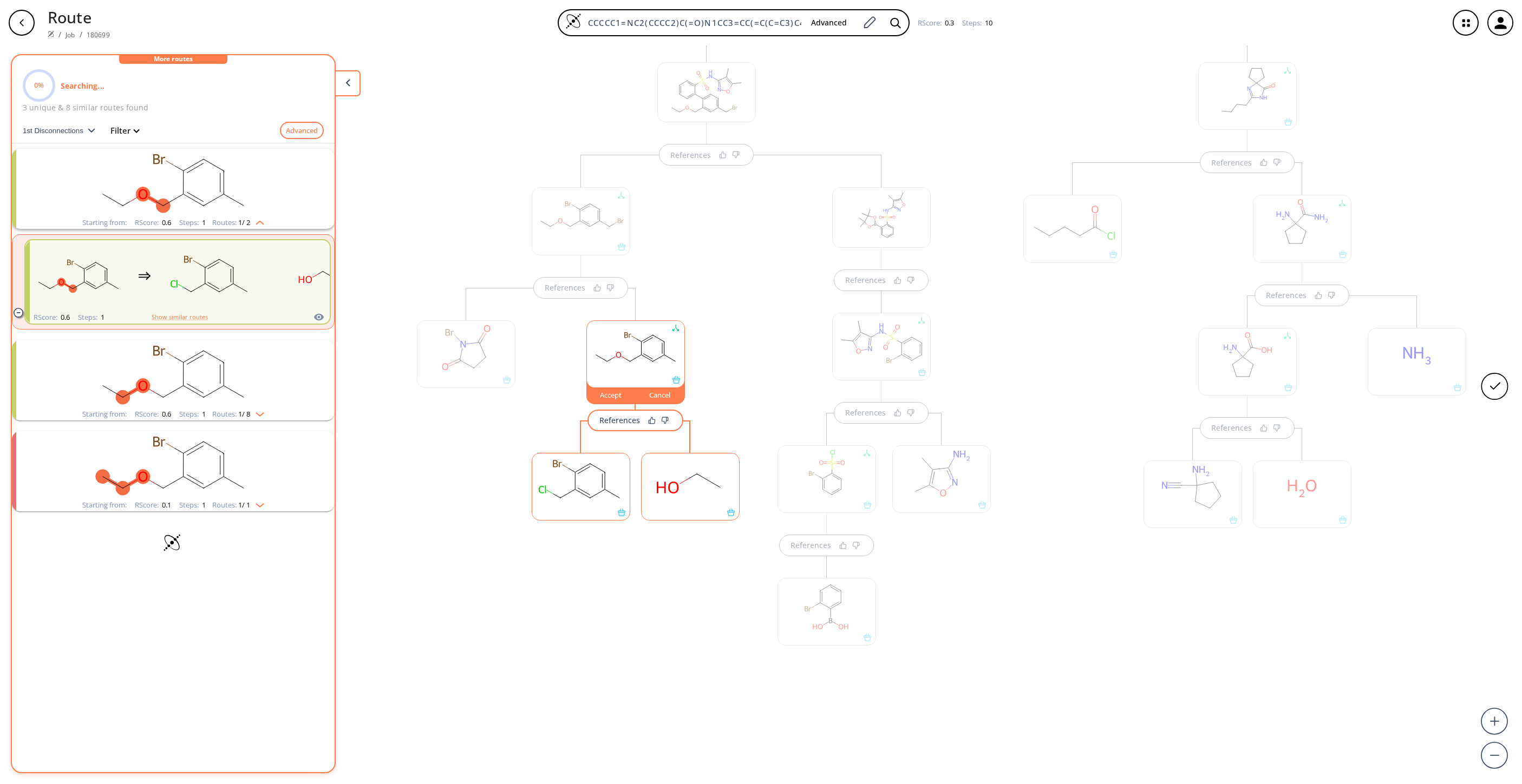
click at [560, 497] on rect at bounding box center [580, 482] width 98 height 56
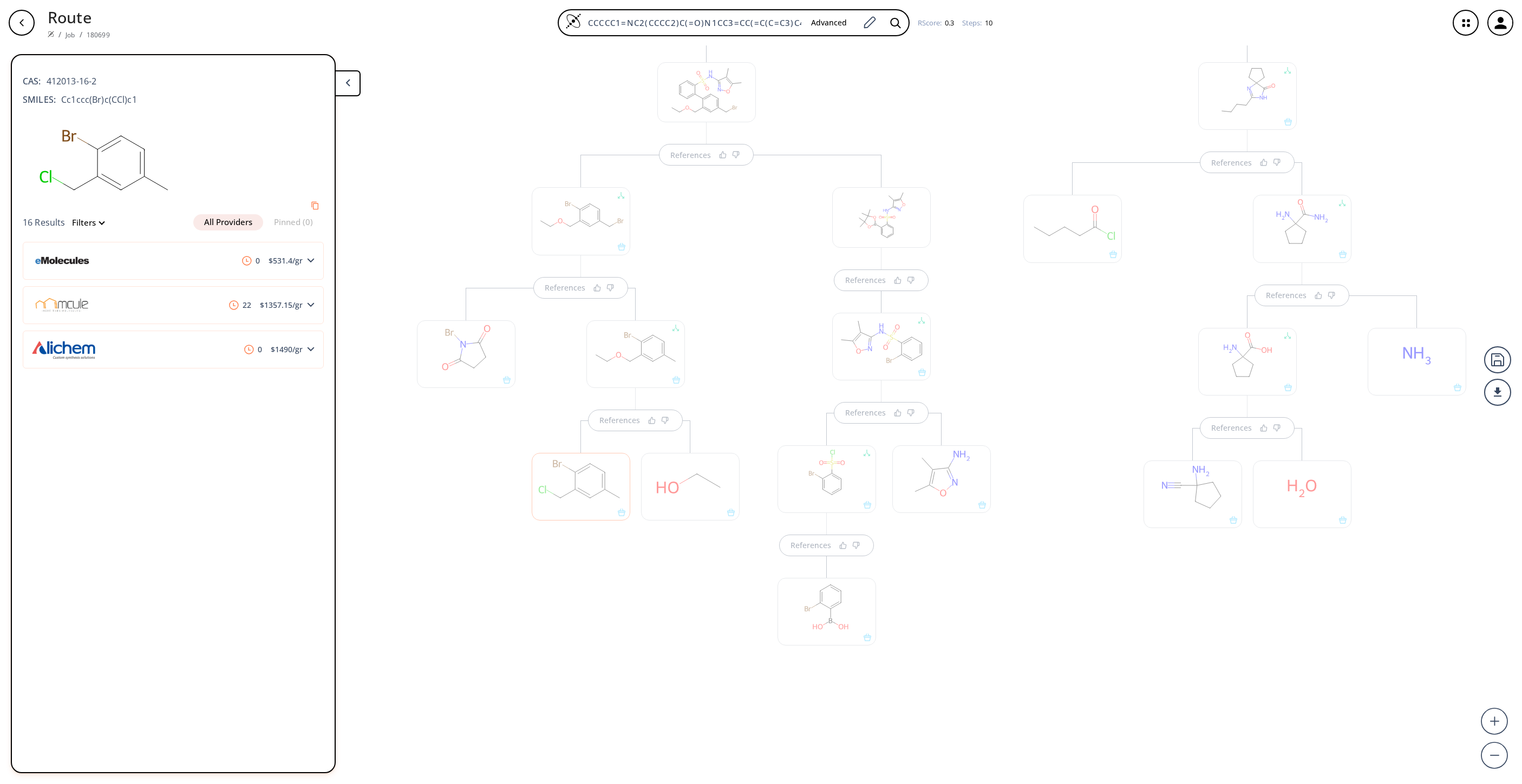
click at [648, 487] on div at bounding box center [691, 486] width 98 height 67
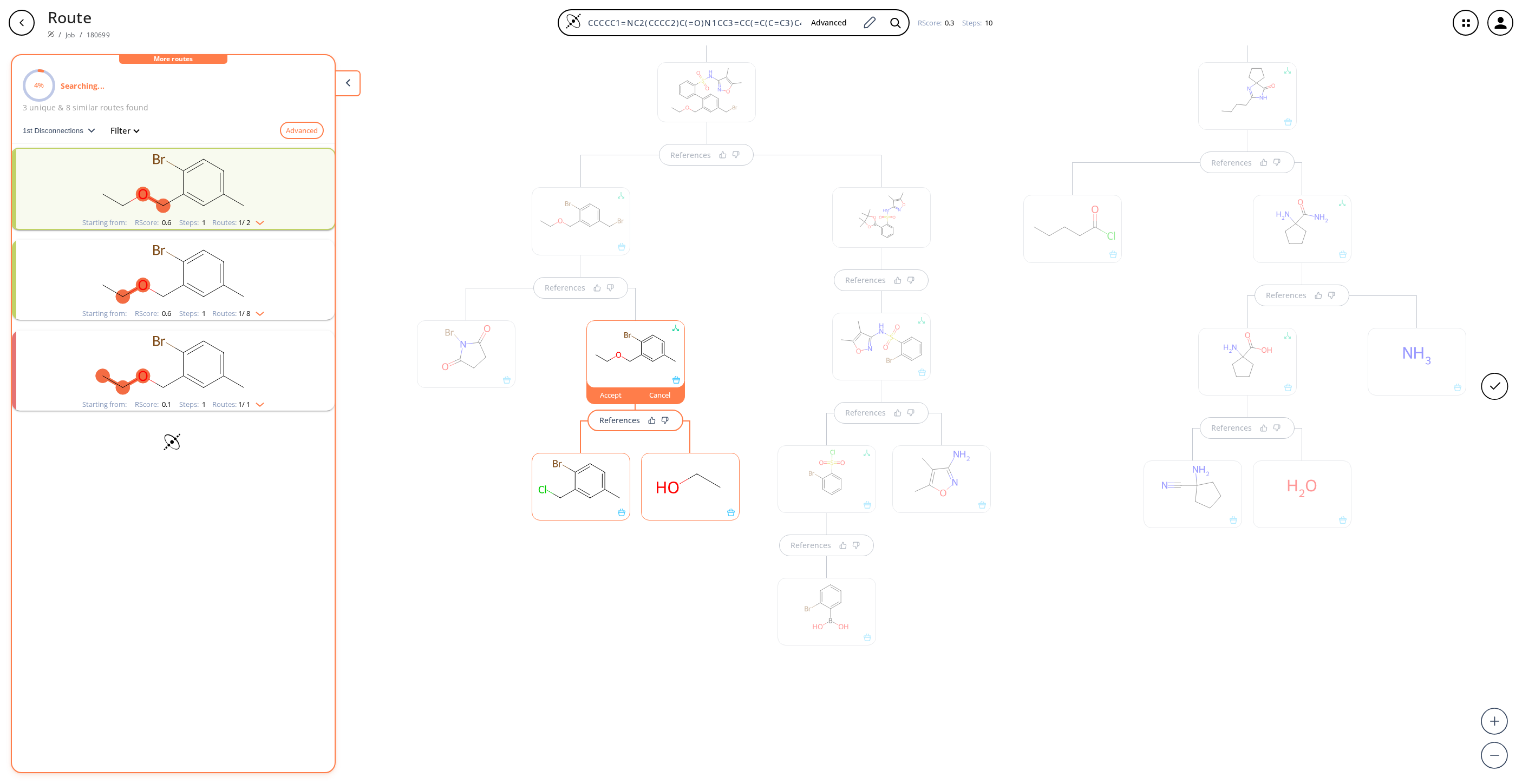
drag, startPoint x: 680, startPoint y: 504, endPoint x: 683, endPoint y: 513, distance: 9.5
click at [682, 512] on div "References References References Accept Cancel References References References…" at bounding box center [761, 410] width 1522 height 730
click at [172, 275] on rect "clusters" at bounding box center [173, 273] width 282 height 67
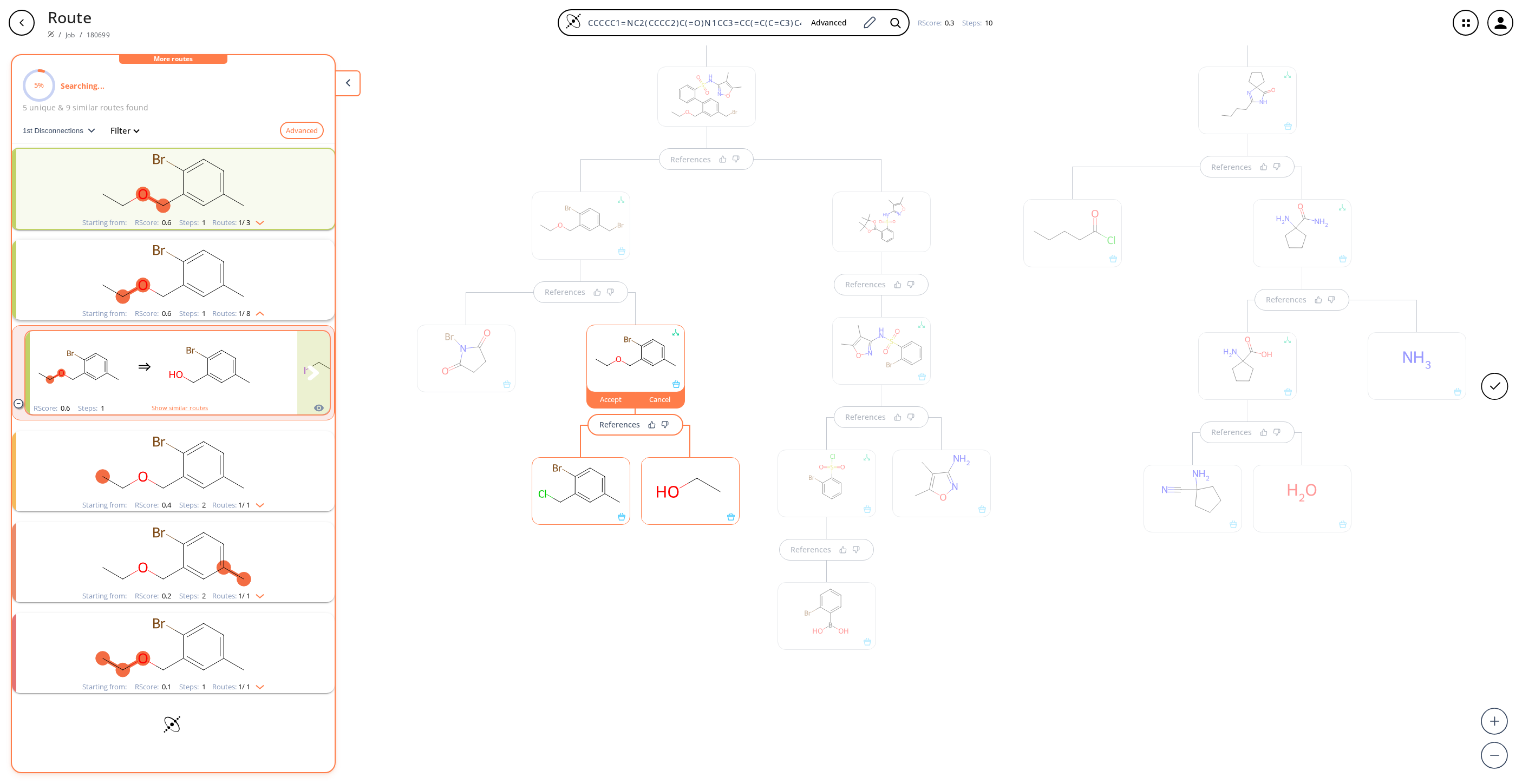
click at [255, 380] on rect "clusters" at bounding box center [210, 366] width 98 height 67
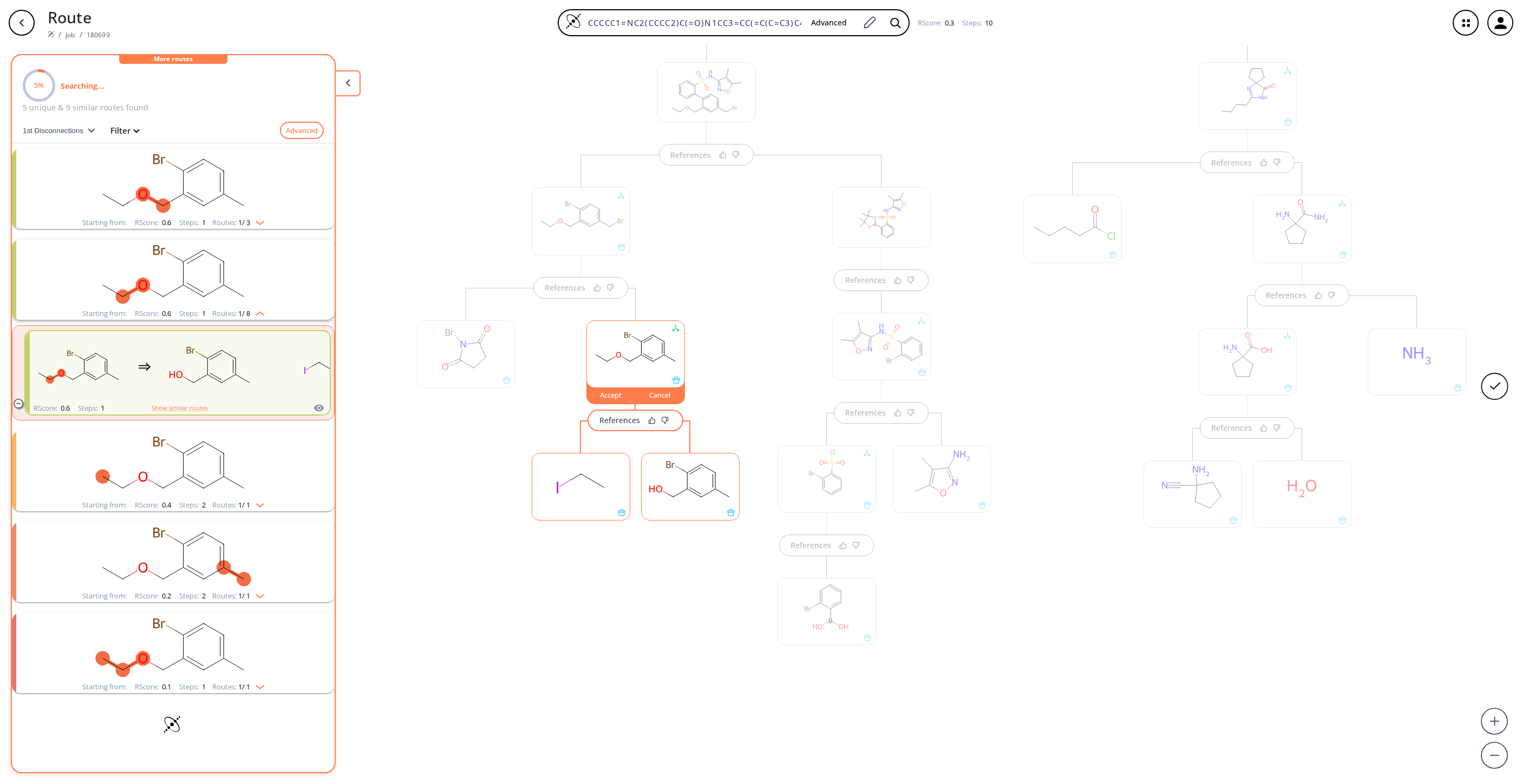
drag, startPoint x: 658, startPoint y: 500, endPoint x: 653, endPoint y: 505, distance: 7.1
click at [661, 498] on rect at bounding box center [690, 482] width 98 height 56
click at [665, 502] on rect at bounding box center [690, 482] width 98 height 56
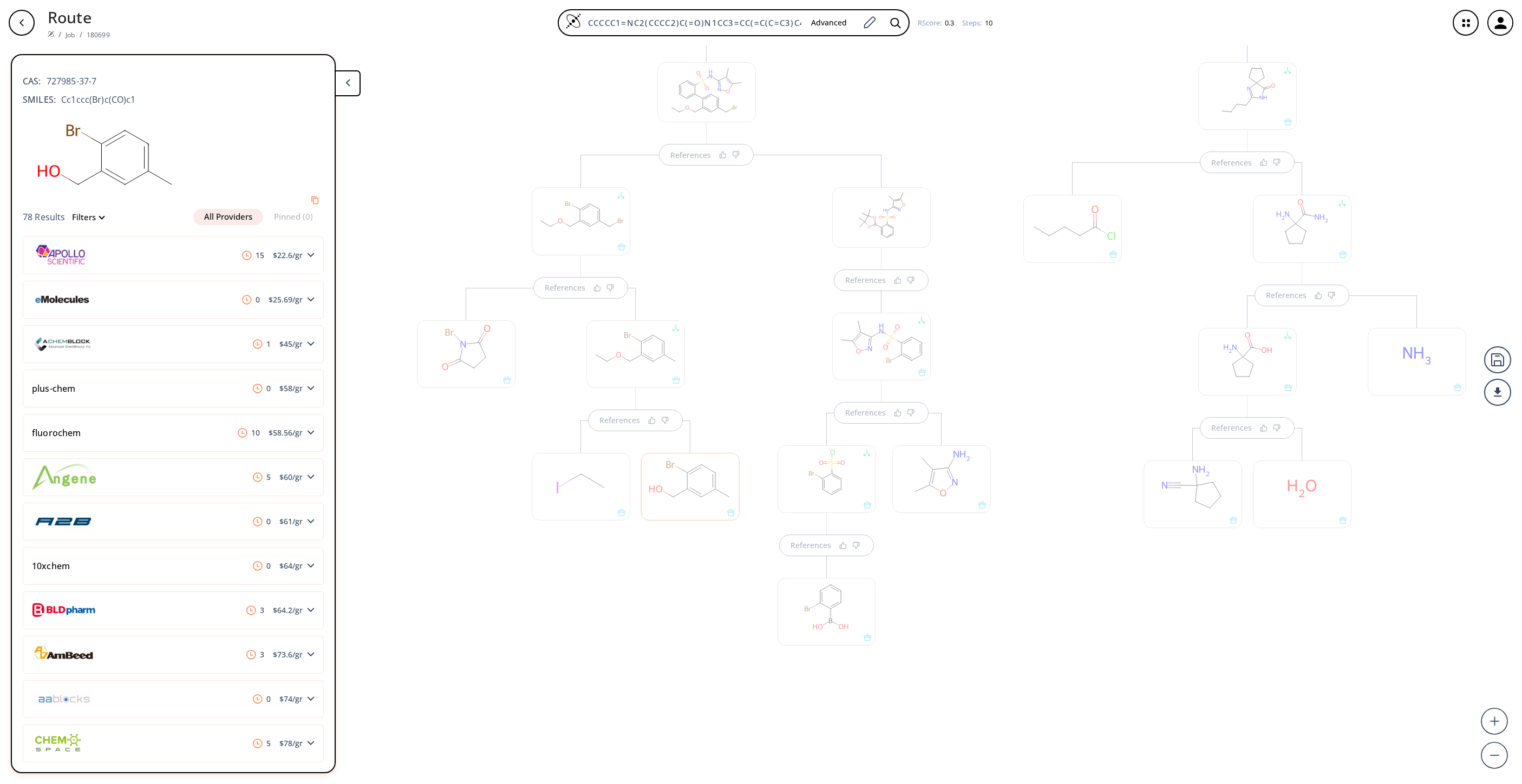
click at [629, 601] on div "References References" at bounding box center [581, 444] width 350 height 578
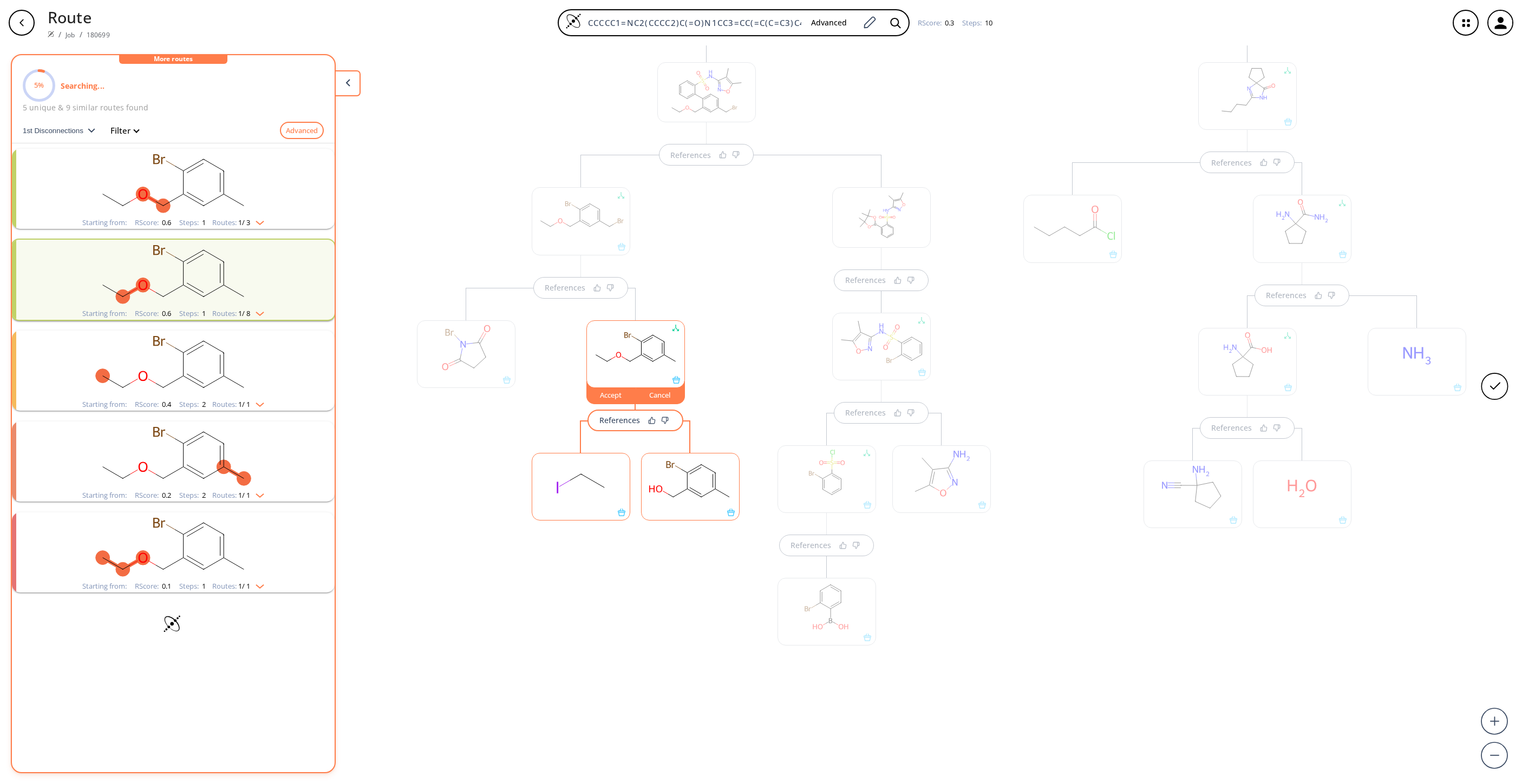
click at [615, 393] on div "Accept" at bounding box center [611, 395] width 48 height 6
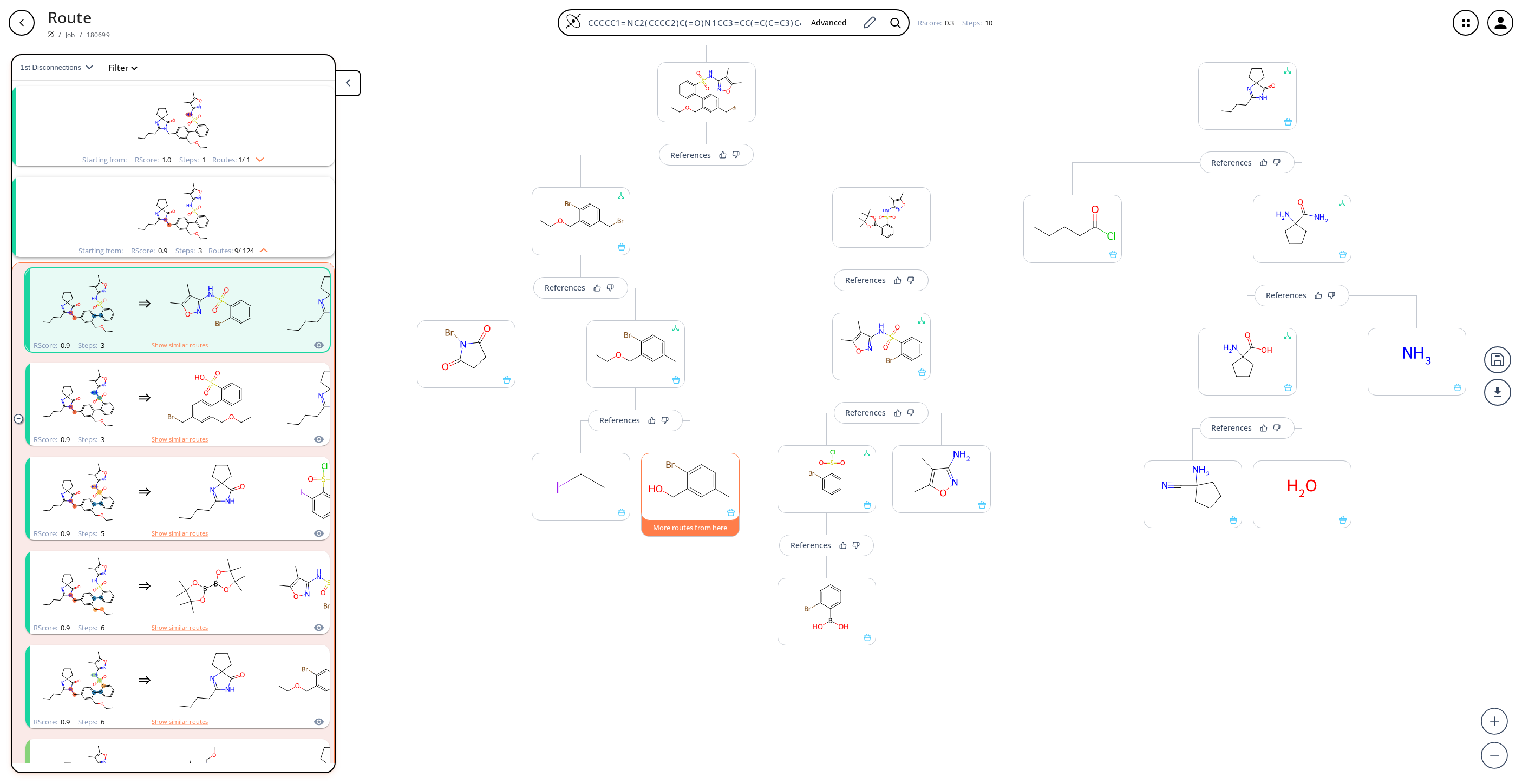
click at [704, 526] on button "More routes from here" at bounding box center [691, 525] width 98 height 23
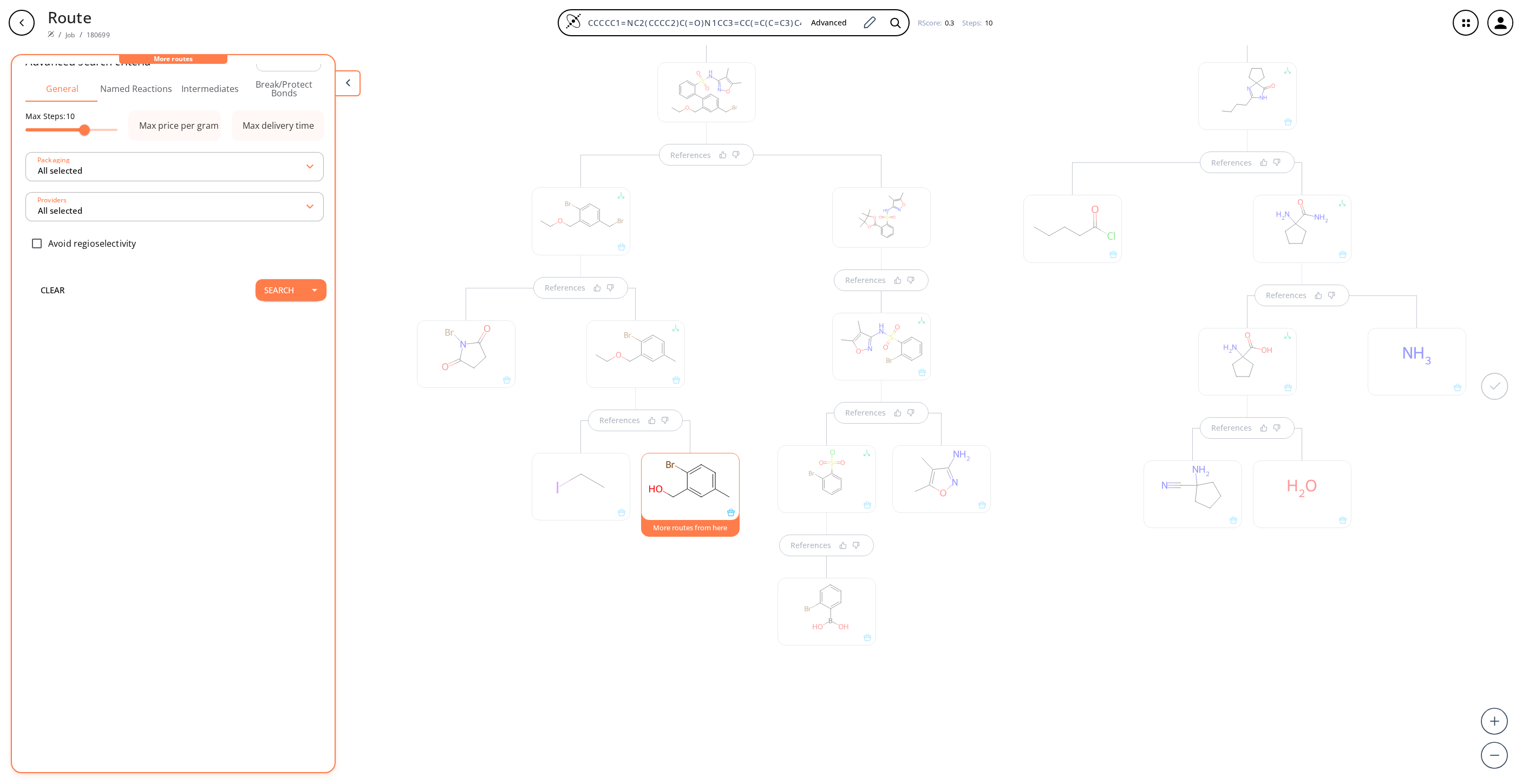
scroll to position [0, 0]
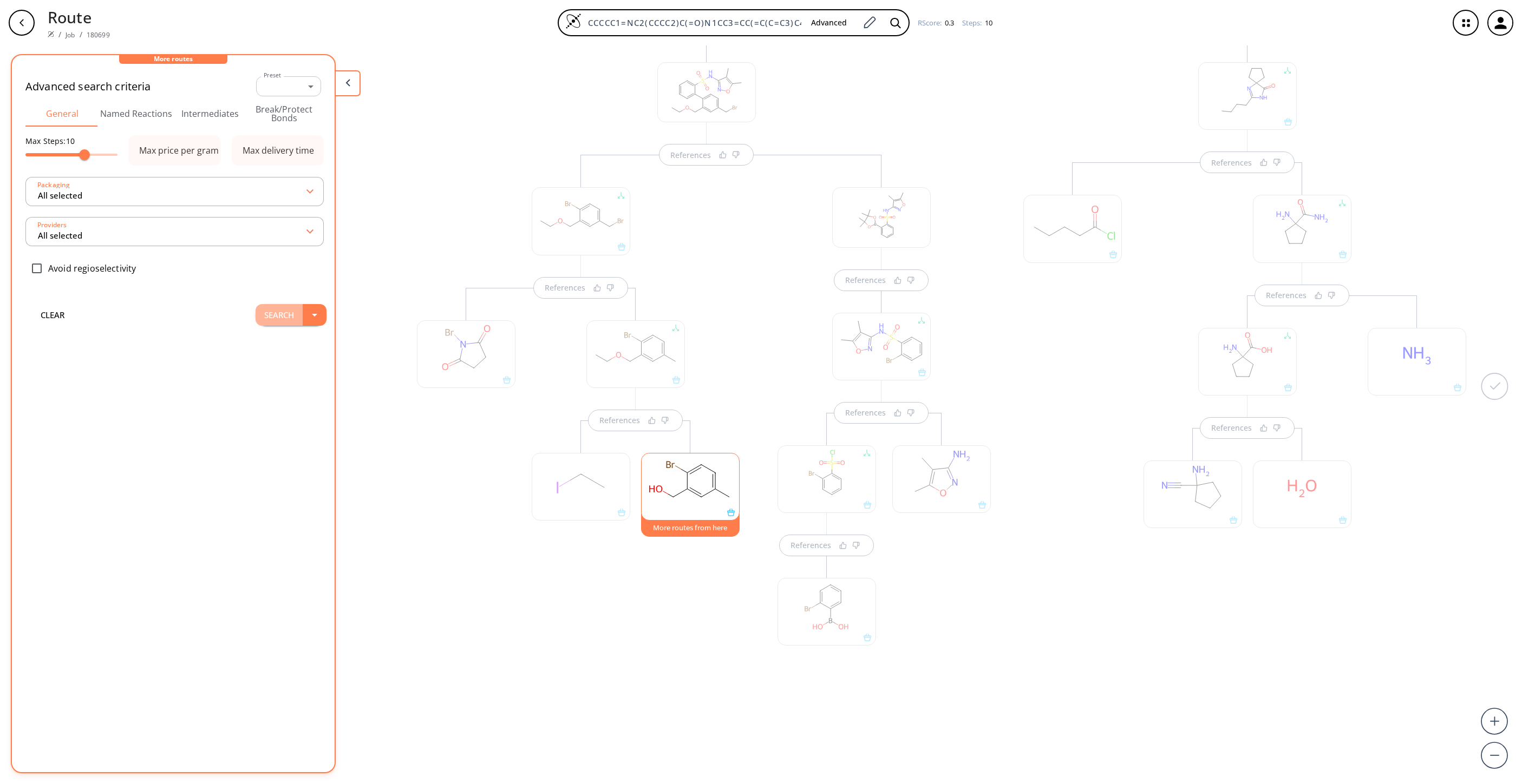
click at [272, 307] on button "Search" at bounding box center [279, 314] width 47 height 21
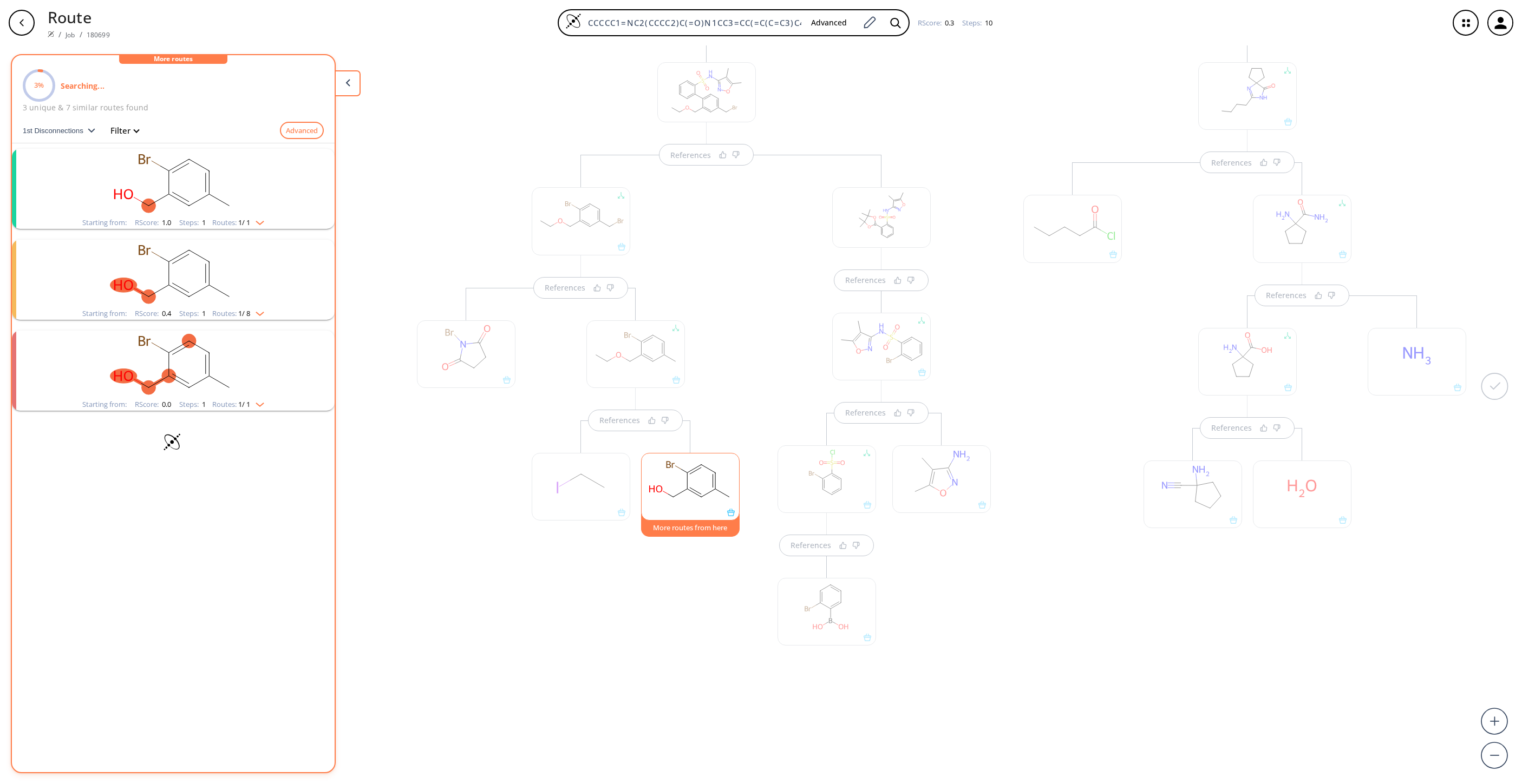
click at [203, 179] on rect "clusters" at bounding box center [173, 183] width 282 height 67
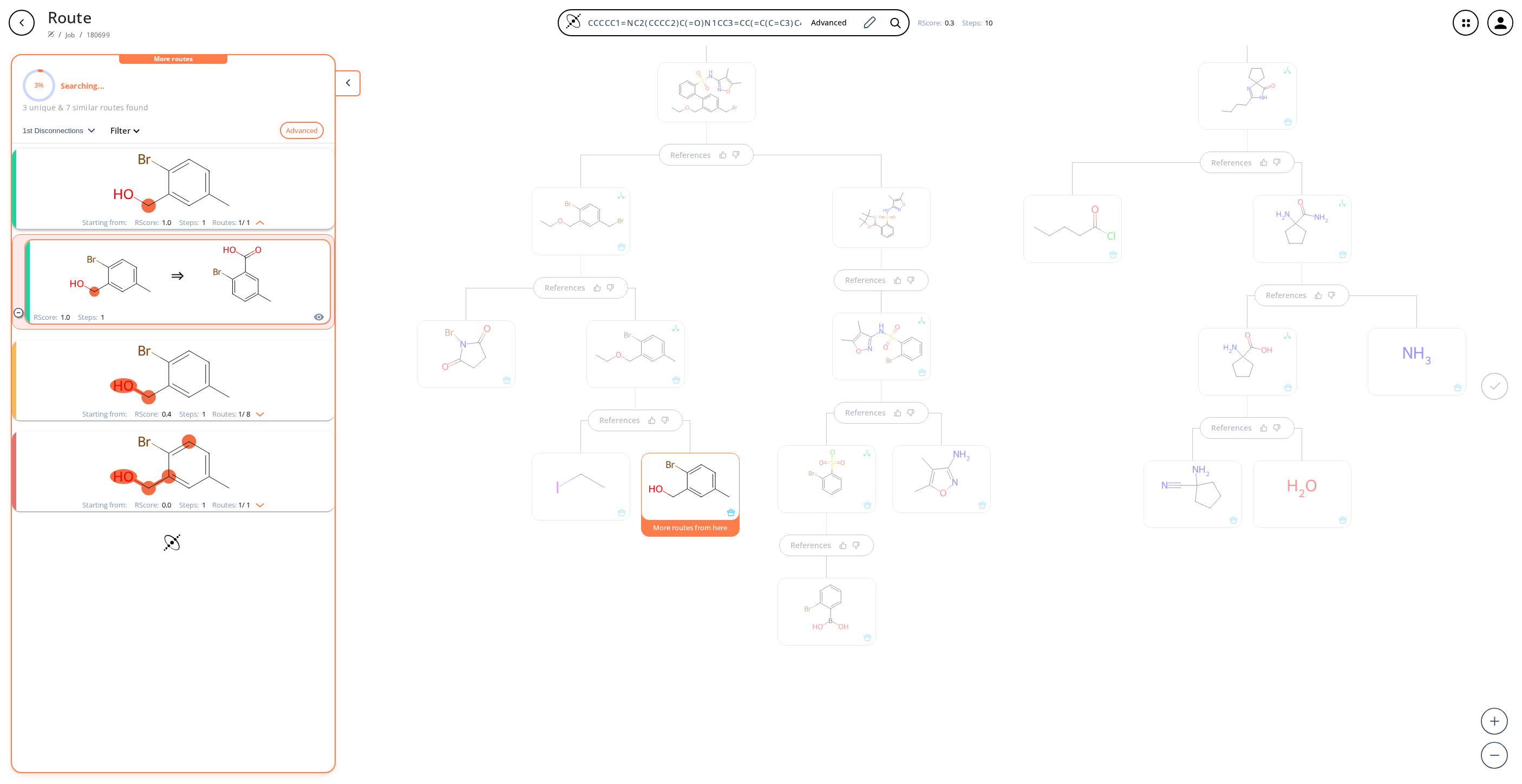
click at [222, 273] on ellipse "clusters" at bounding box center [218, 271] width 11 height 9
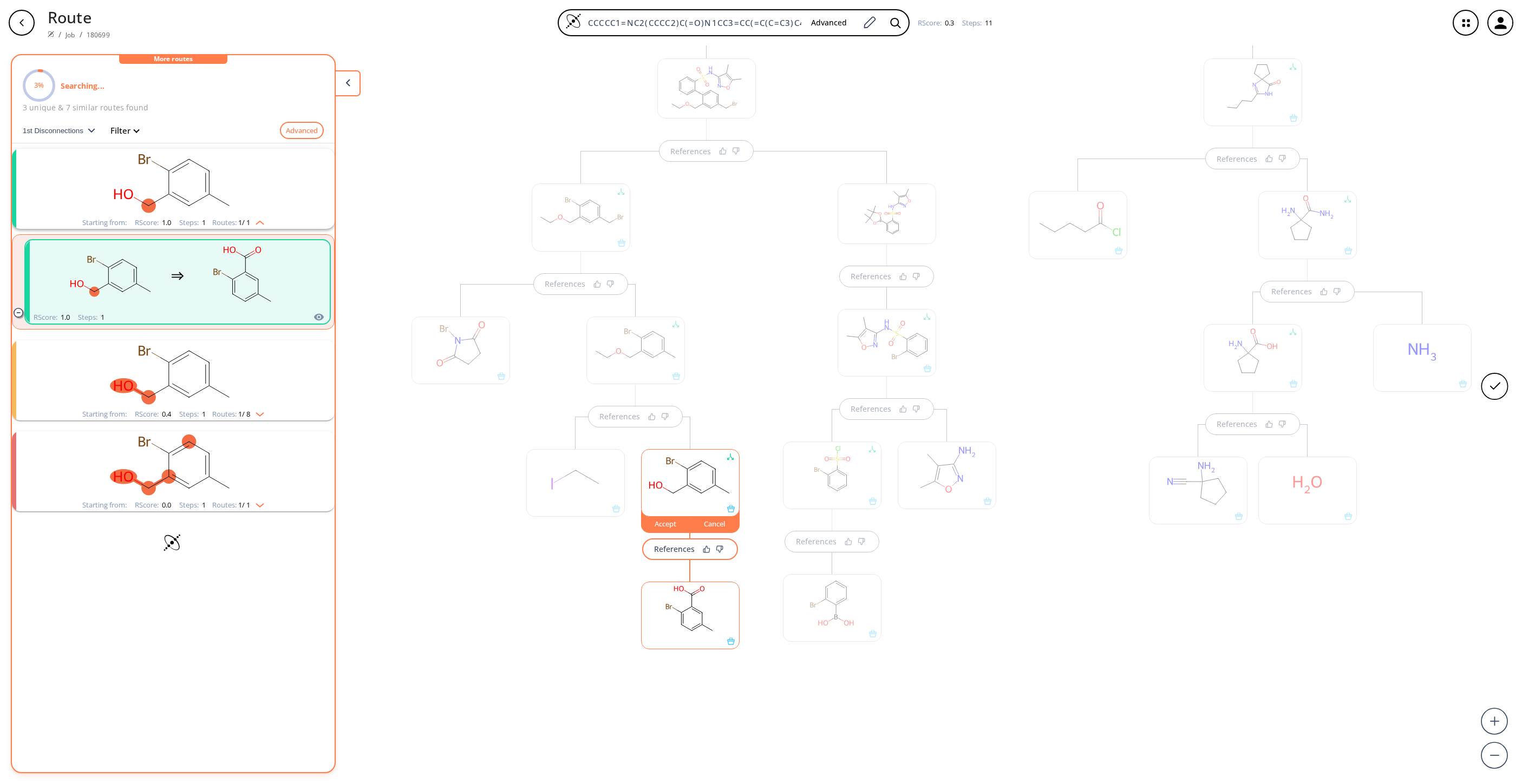
click at [701, 619] on rect at bounding box center [690, 610] width 98 height 56
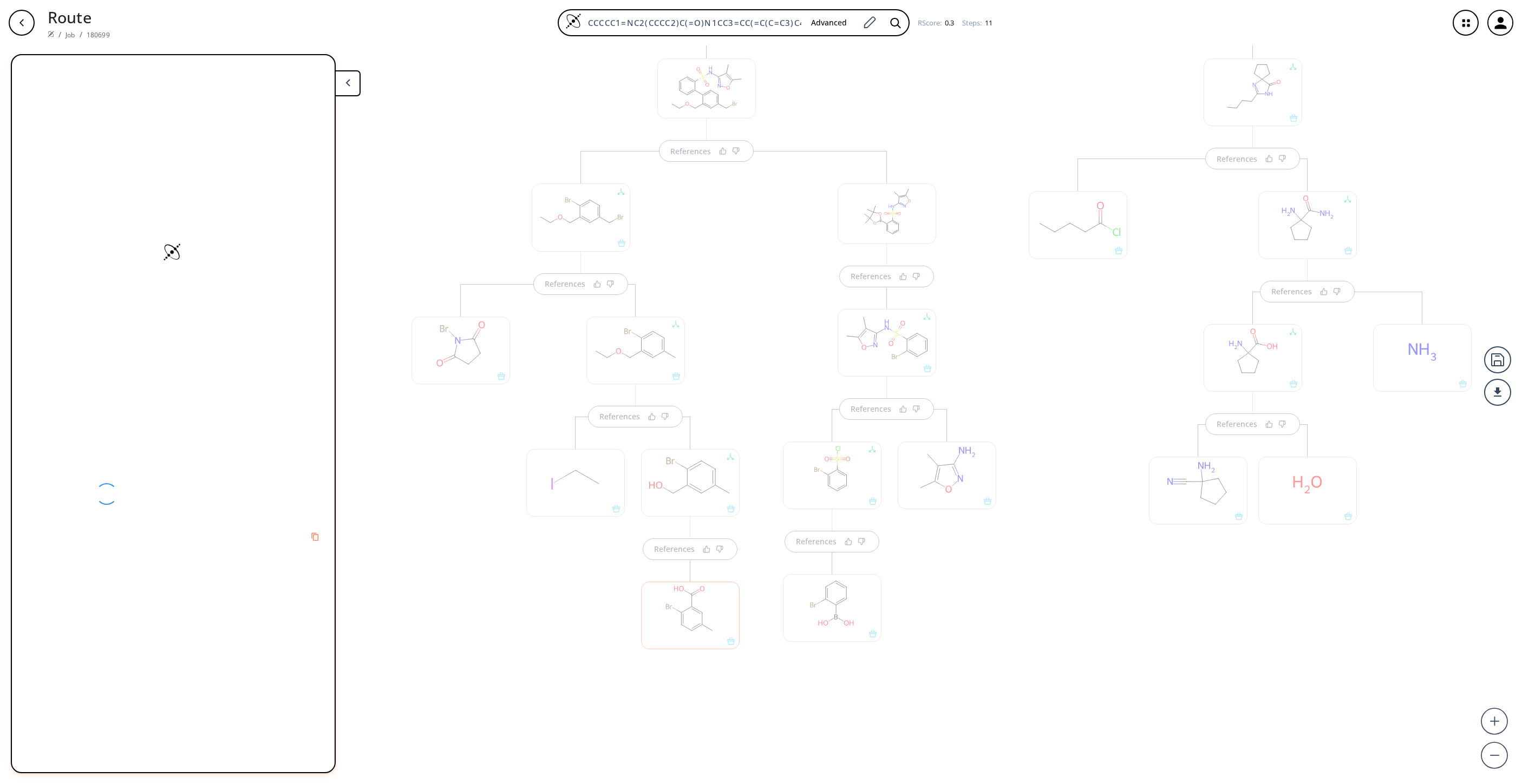
scroll to position [164, 0]
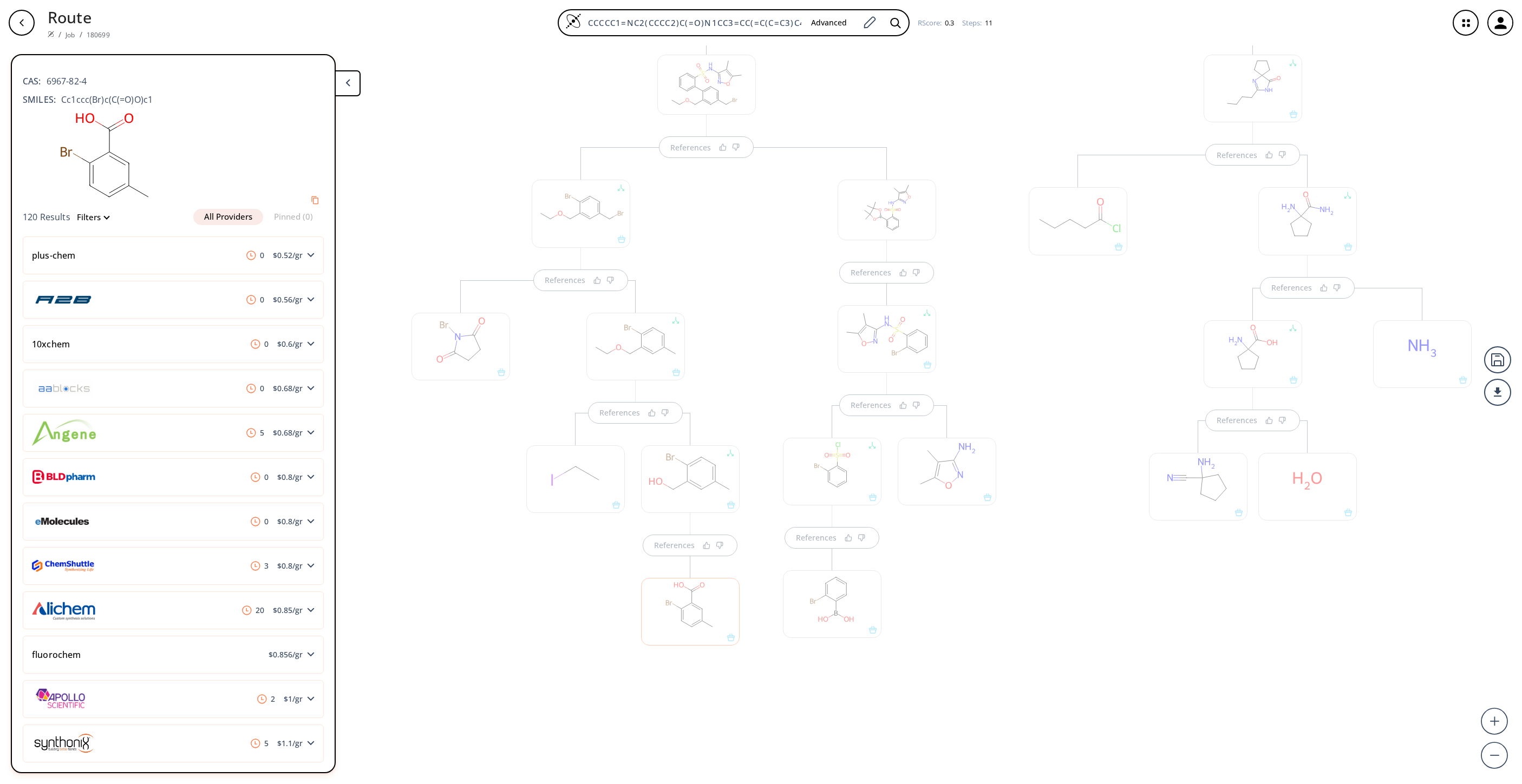
click at [694, 601] on div at bounding box center [691, 611] width 98 height 67
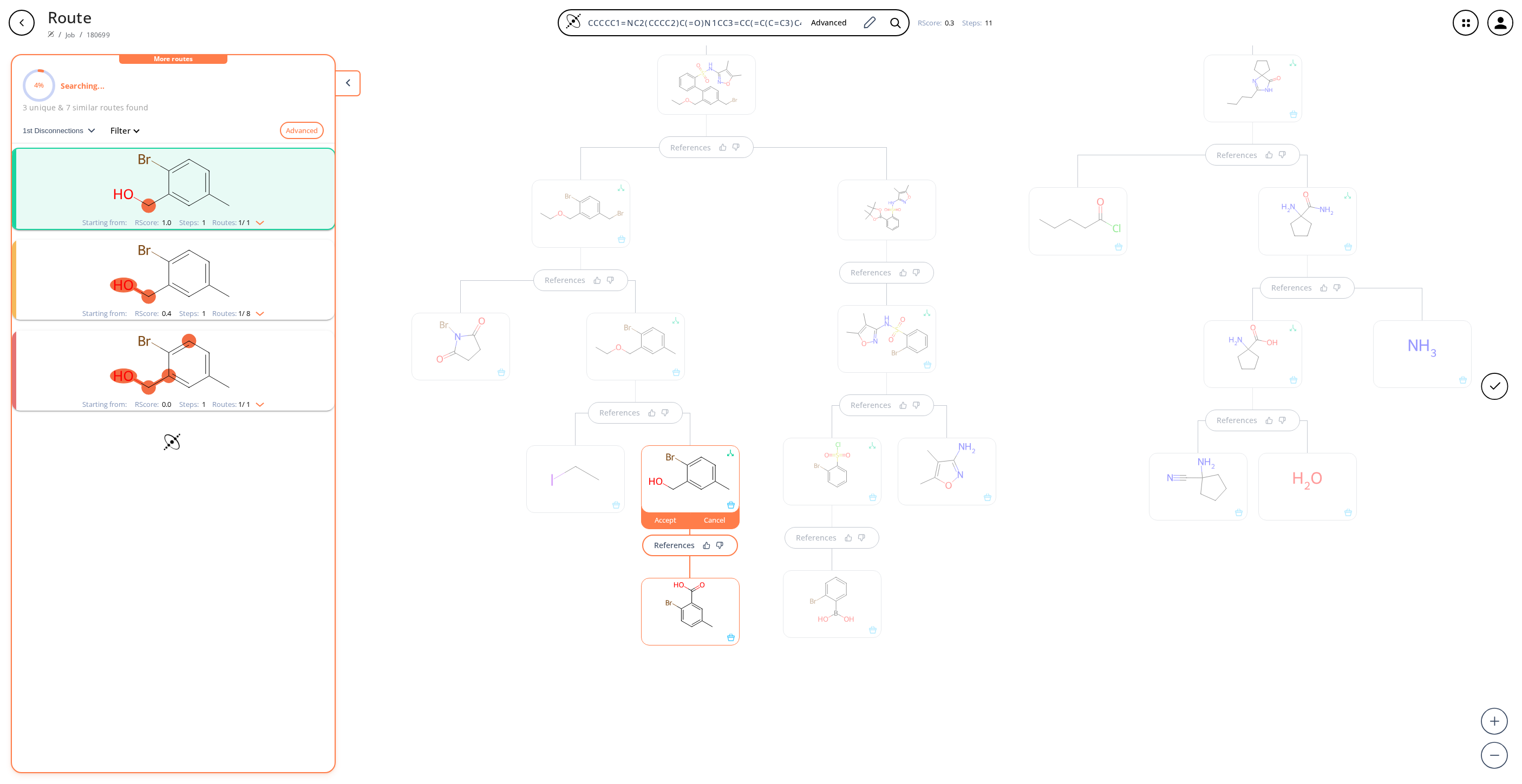
scroll to position [157, 0]
click at [676, 531] on div "References" at bounding box center [690, 535] width 102 height 44
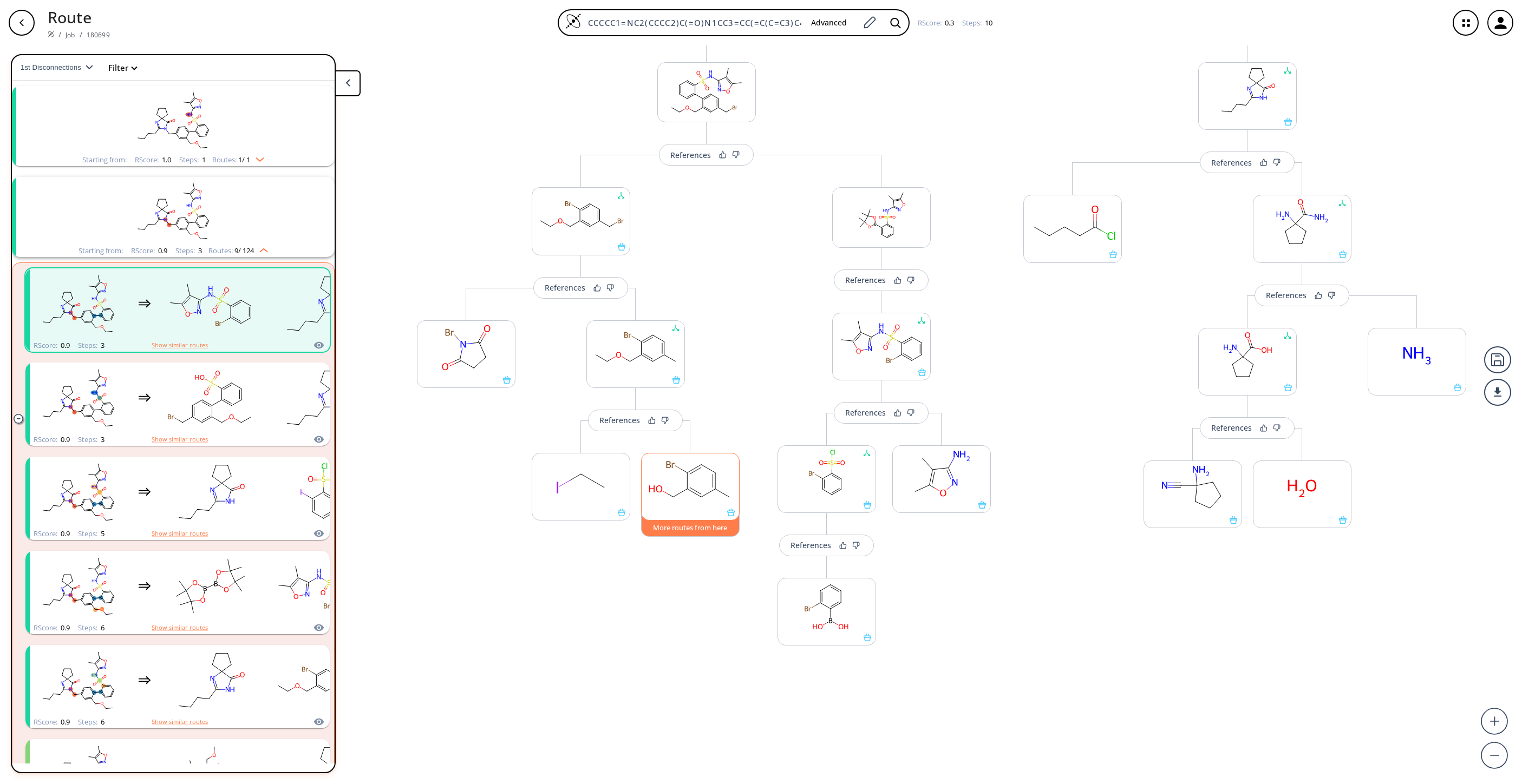
click at [683, 526] on button "More routes from here" at bounding box center [691, 525] width 98 height 23
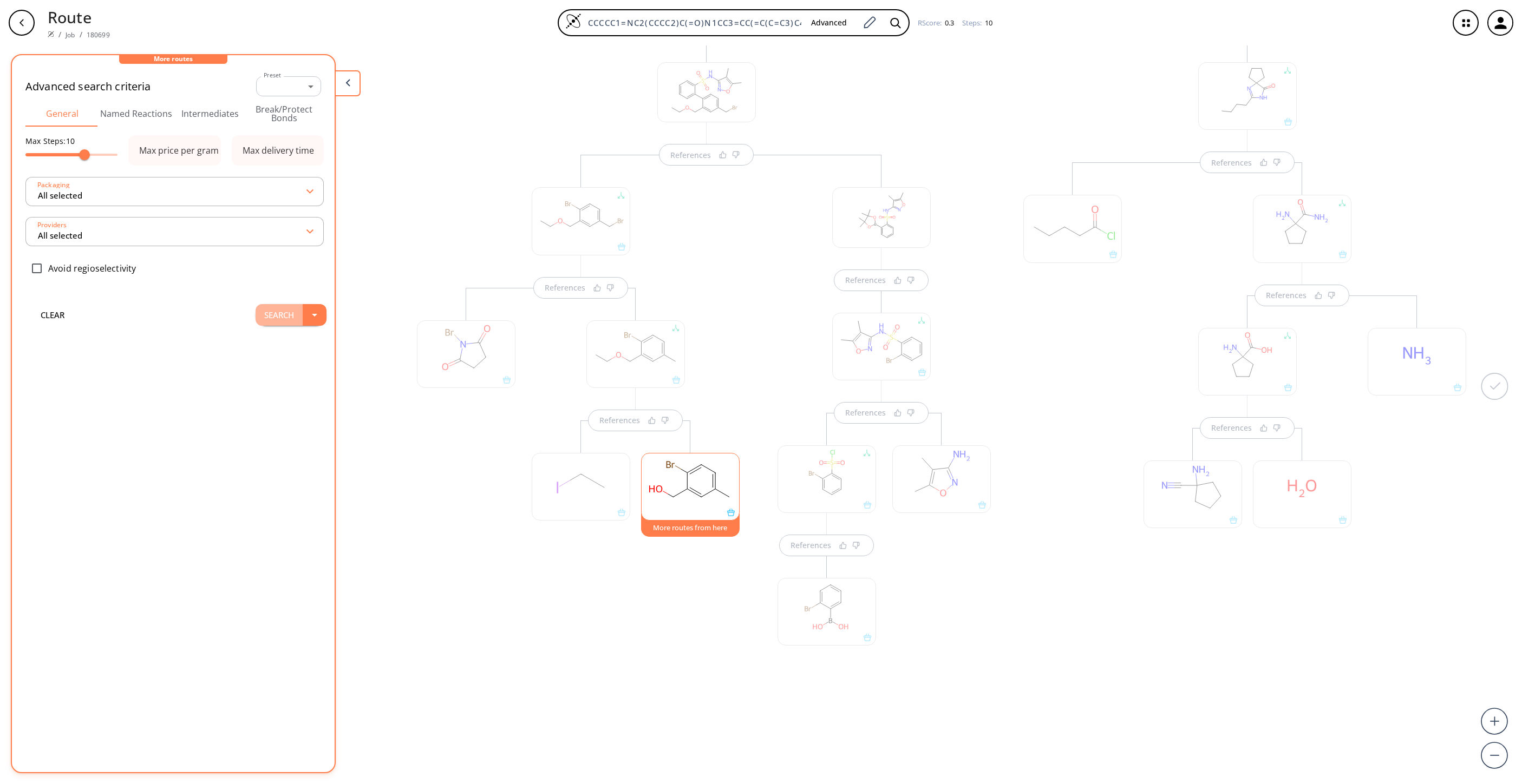
click at [273, 313] on button "Search" at bounding box center [279, 314] width 47 height 21
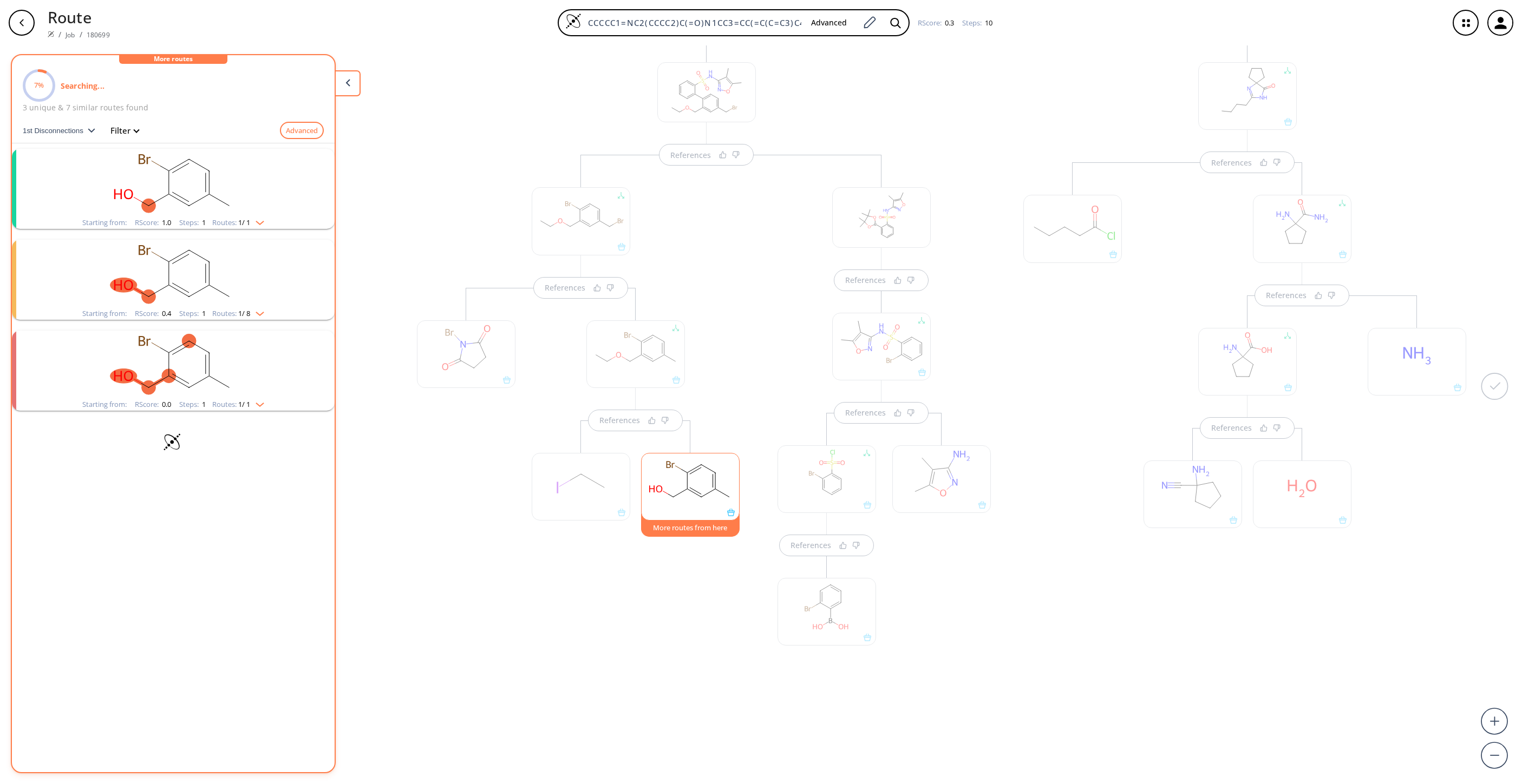
click at [209, 179] on rect "clusters" at bounding box center [173, 183] width 282 height 67
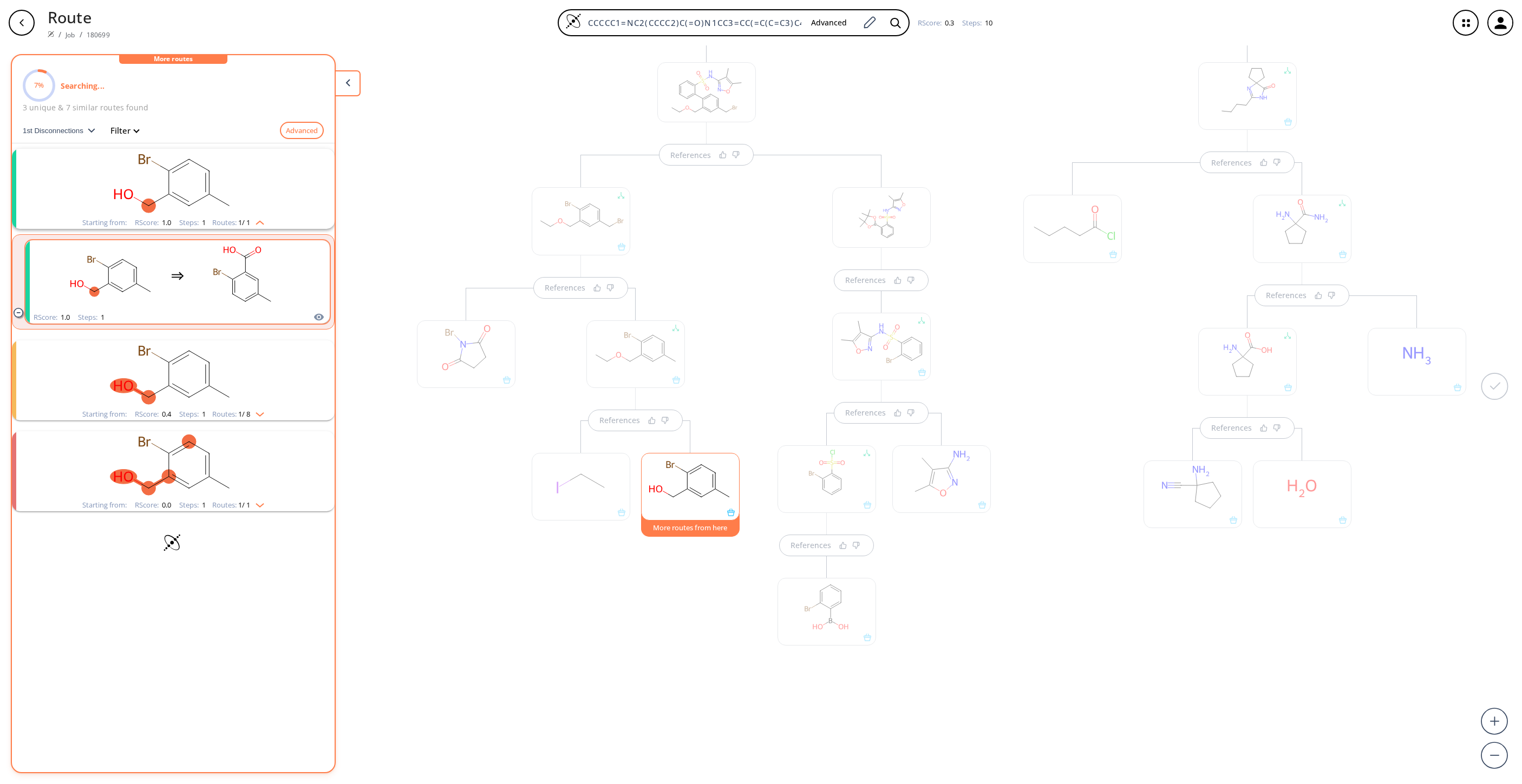
click at [205, 273] on rect "clusters" at bounding box center [244, 275] width 98 height 67
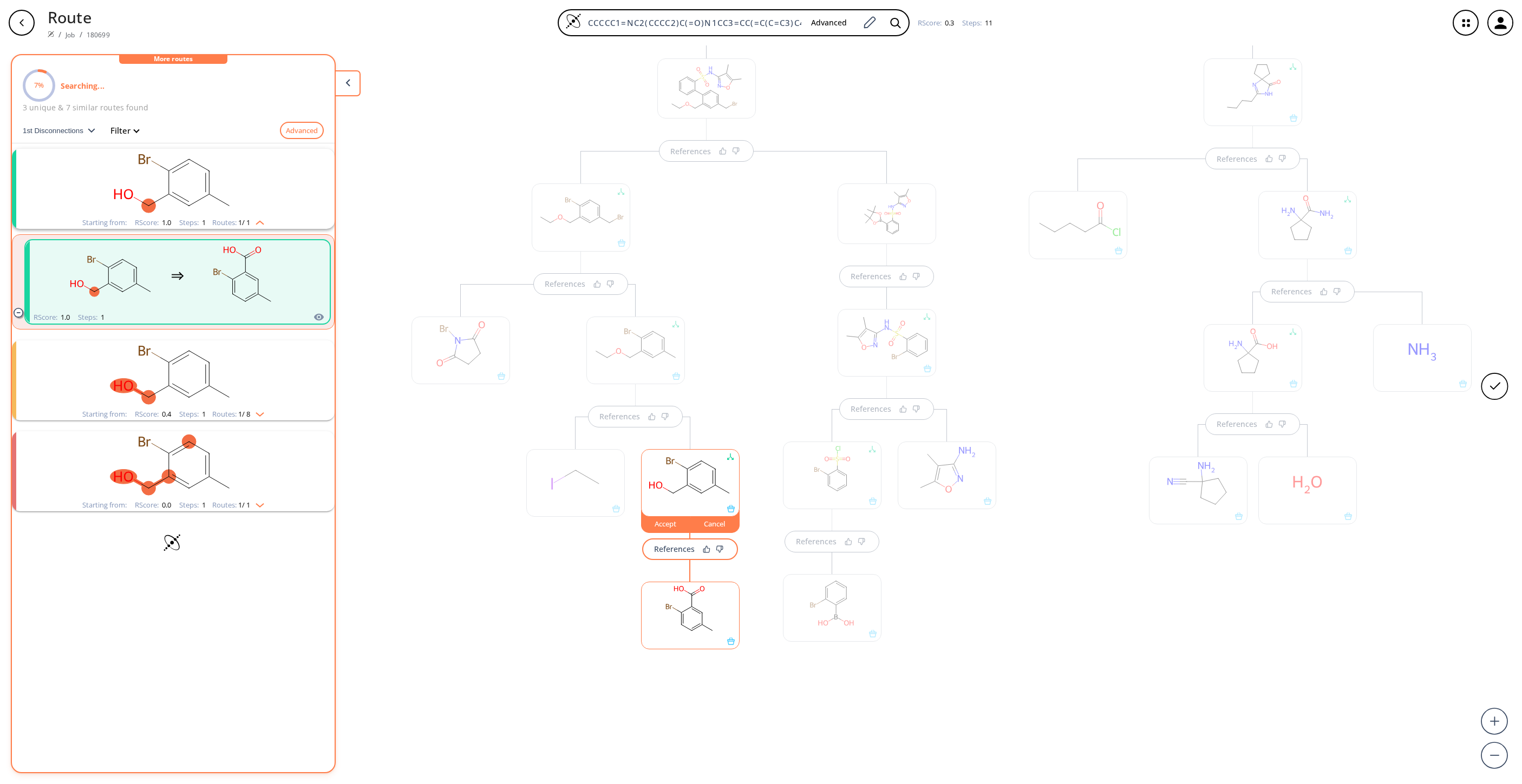
click at [642, 527] on div "Accept" at bounding box center [665, 524] width 48 height 6
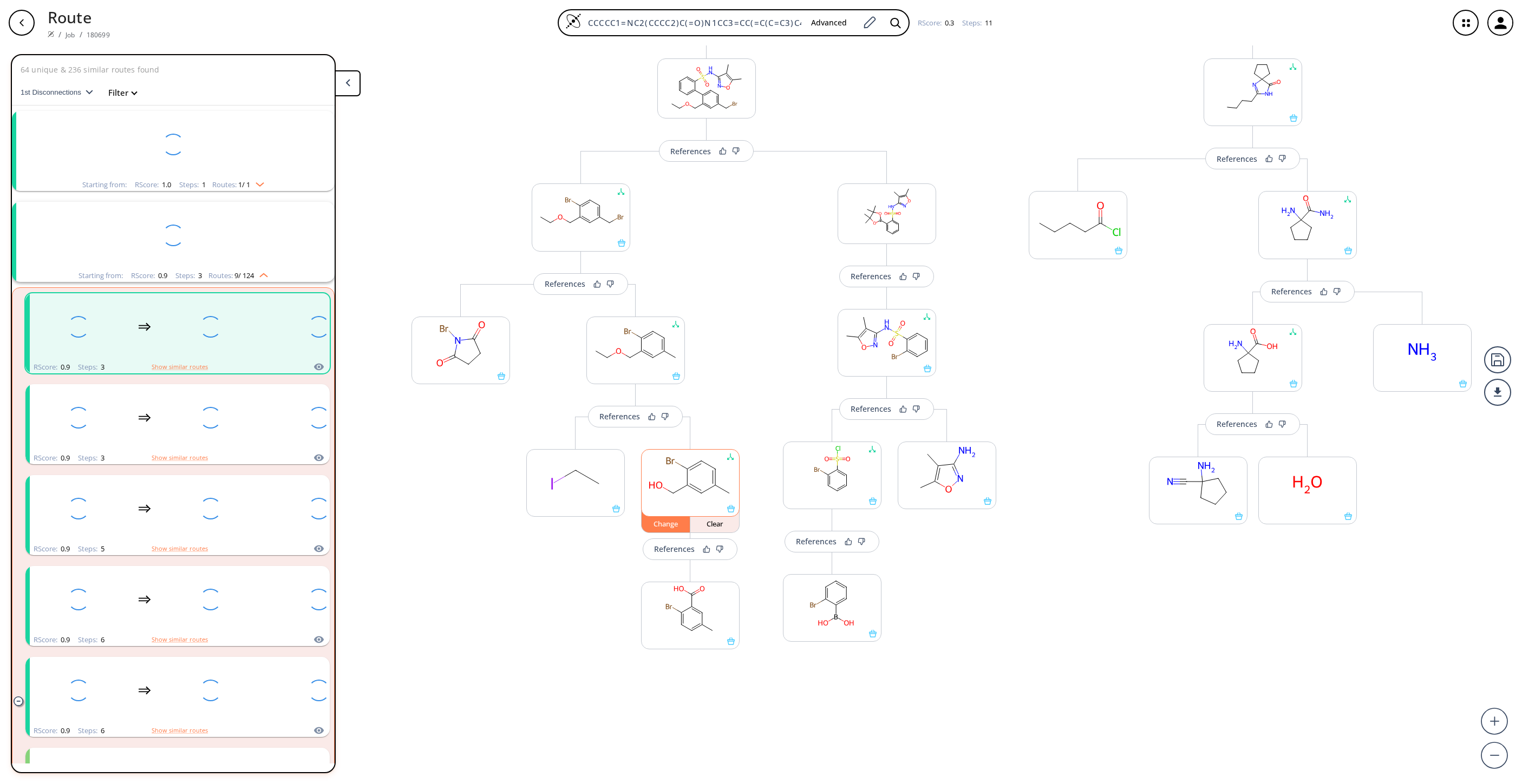
scroll to position [25, 0]
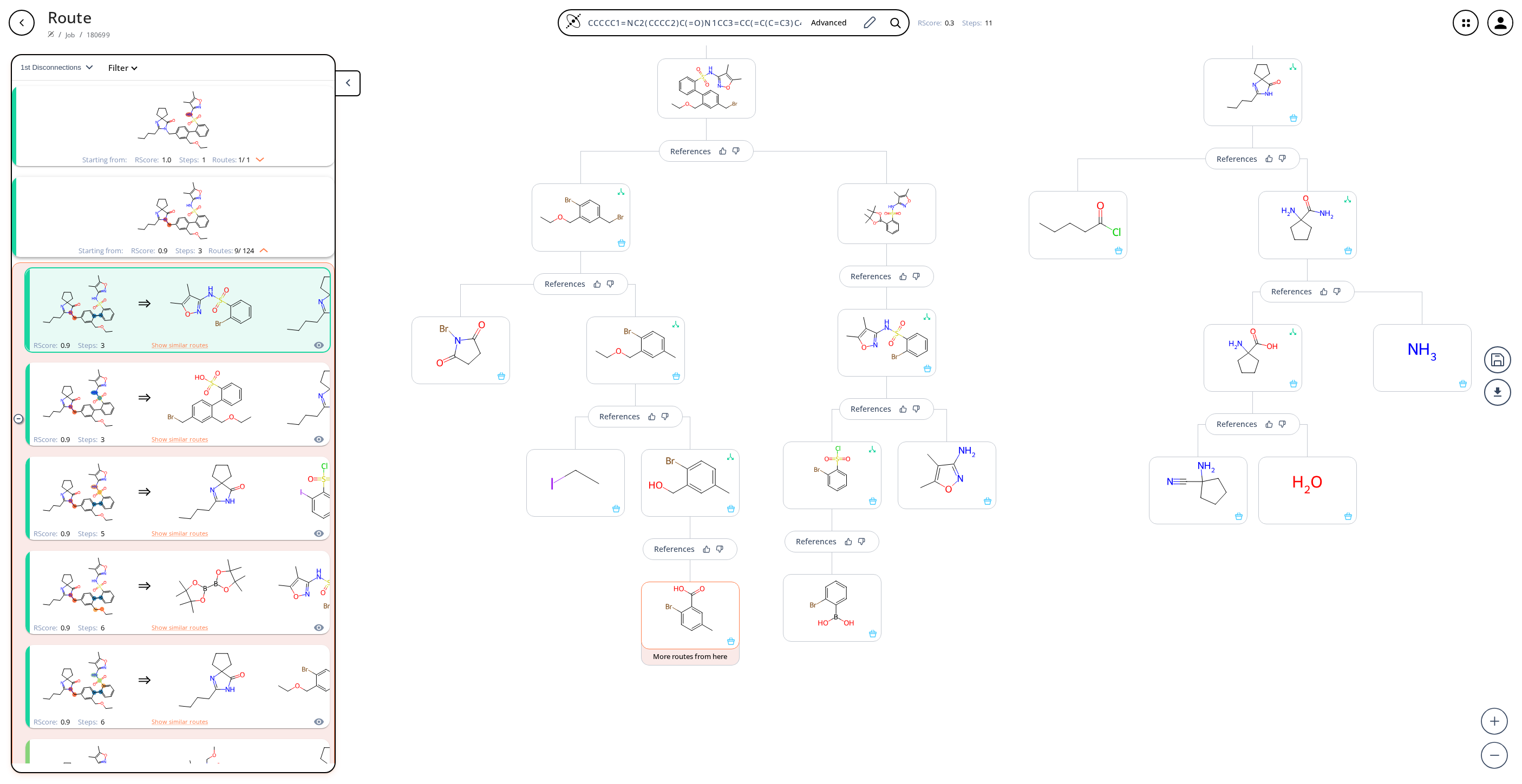
click at [688, 621] on rect at bounding box center [690, 610] width 98 height 56
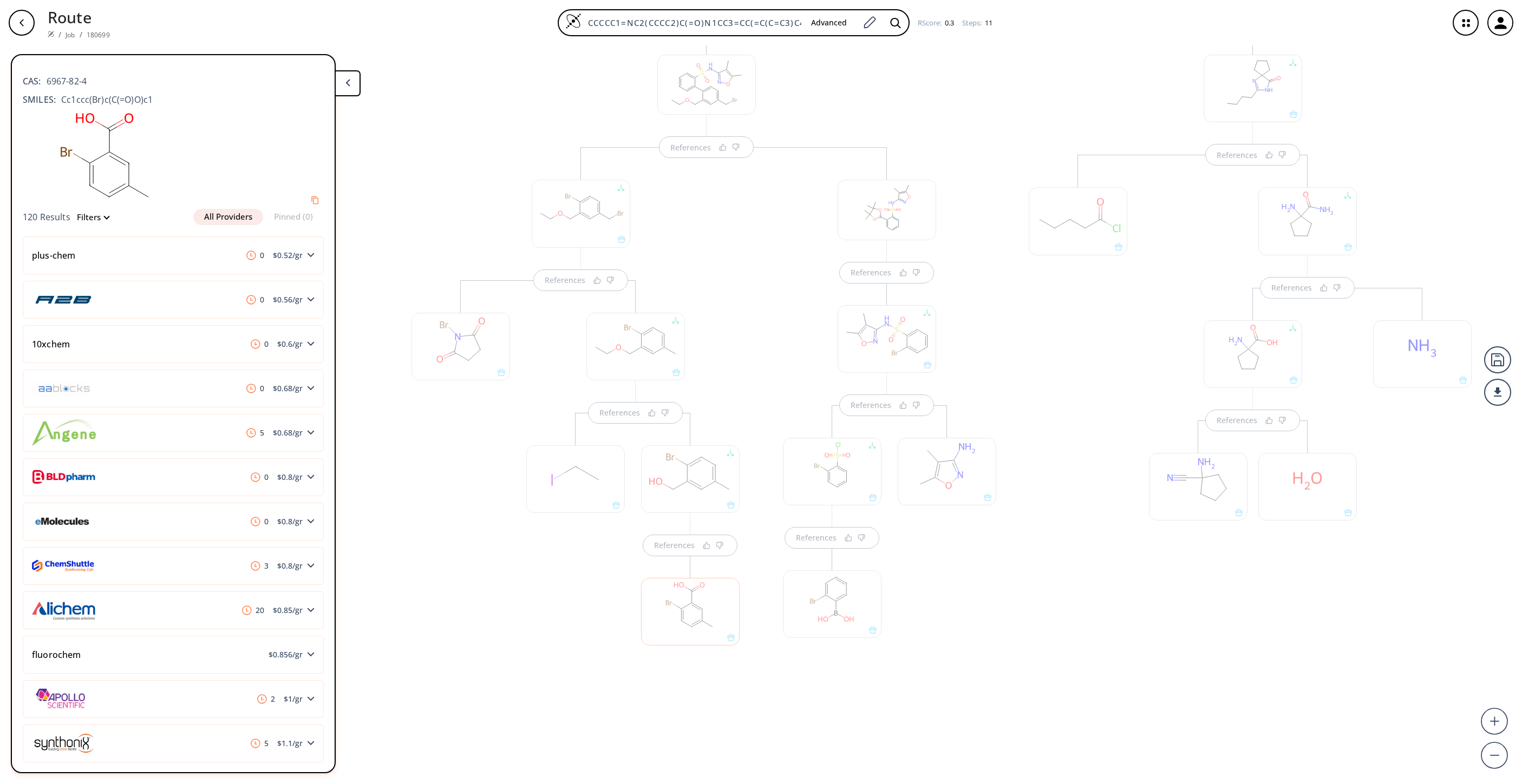
click at [1087, 672] on div "References References References" at bounding box center [1253, 388] width 470 height 732
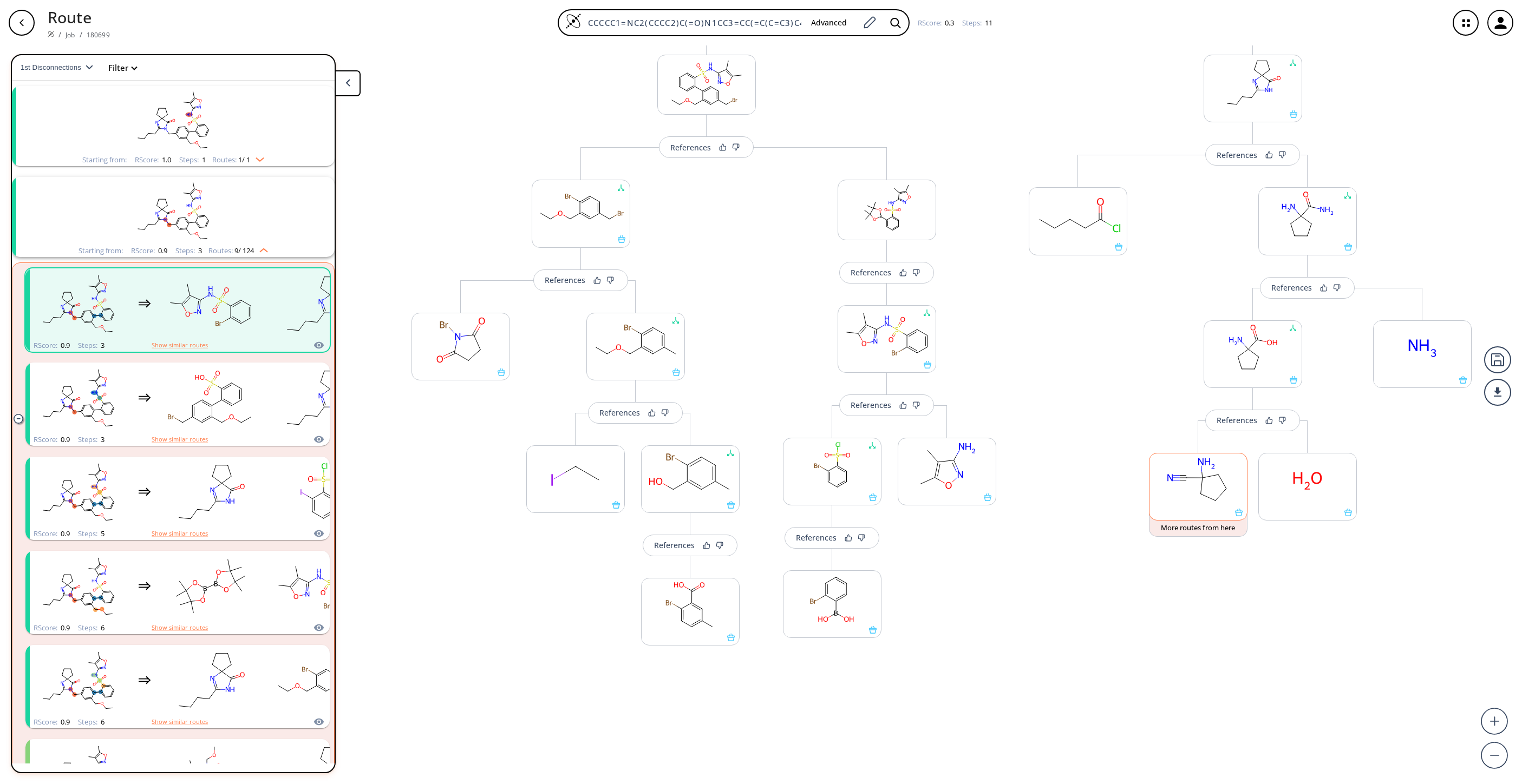
click at [1188, 482] on rect at bounding box center [1198, 482] width 98 height 56
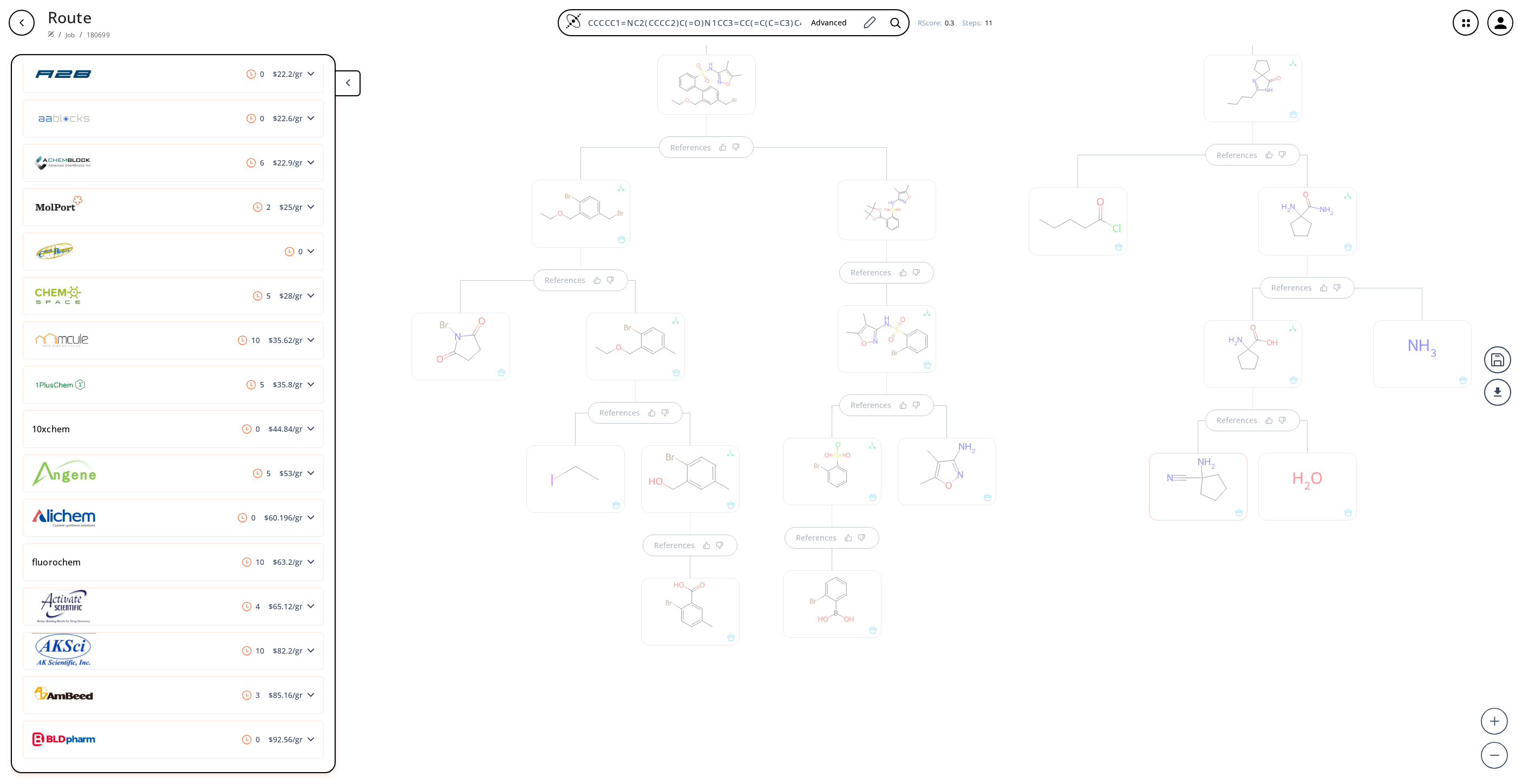
scroll to position [390, 0]
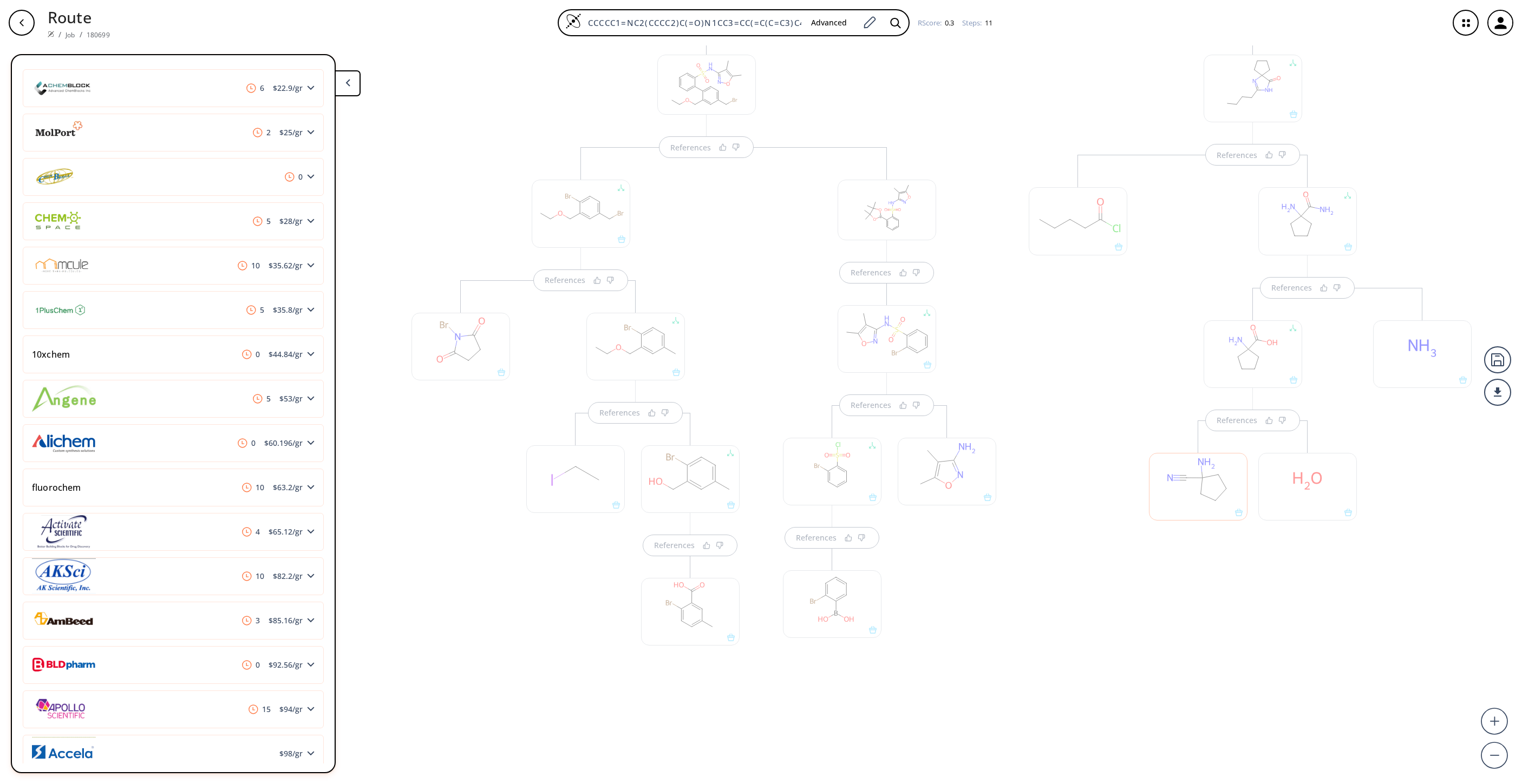
click at [1268, 341] on div at bounding box center [1253, 354] width 98 height 67
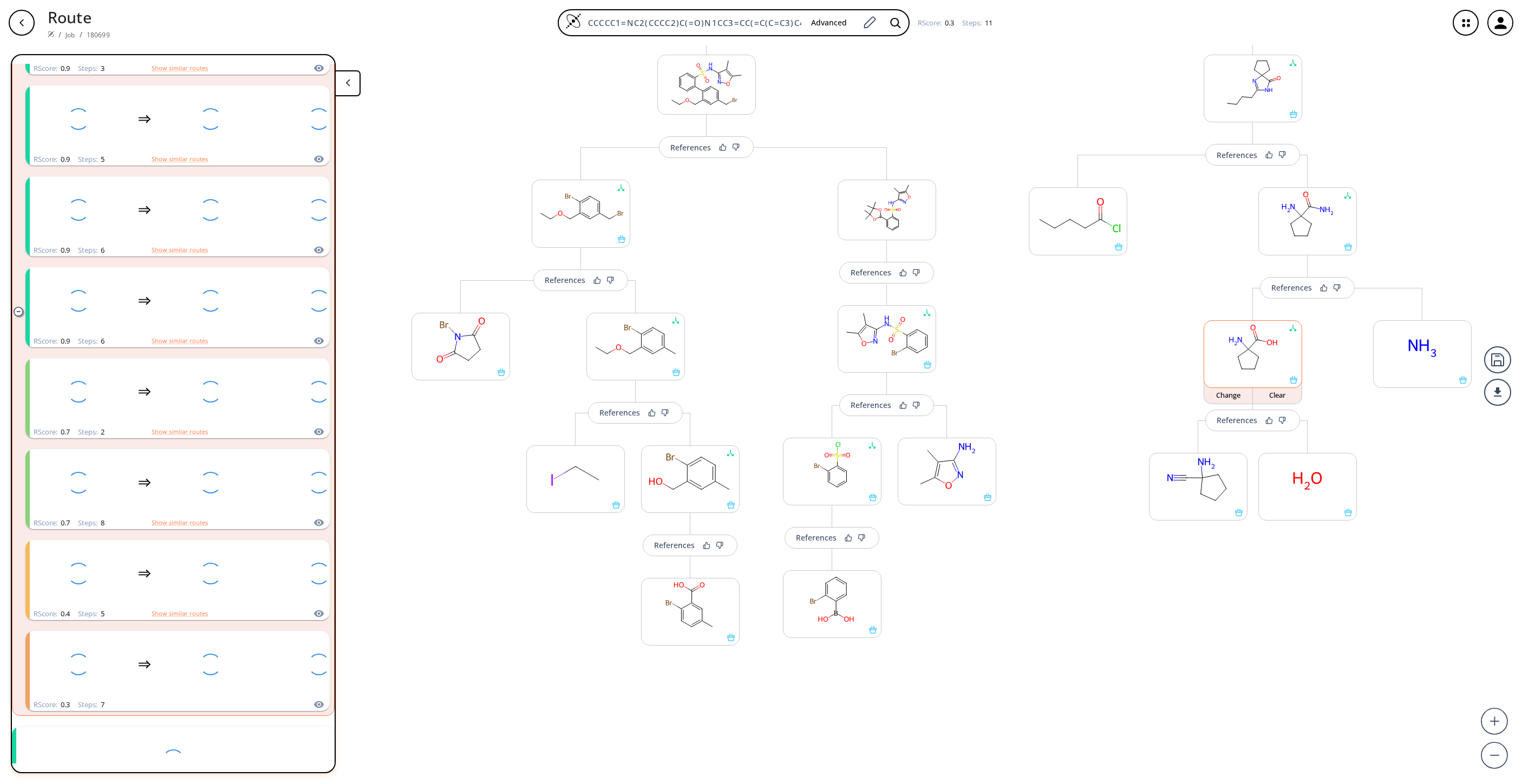
scroll to position [25, 0]
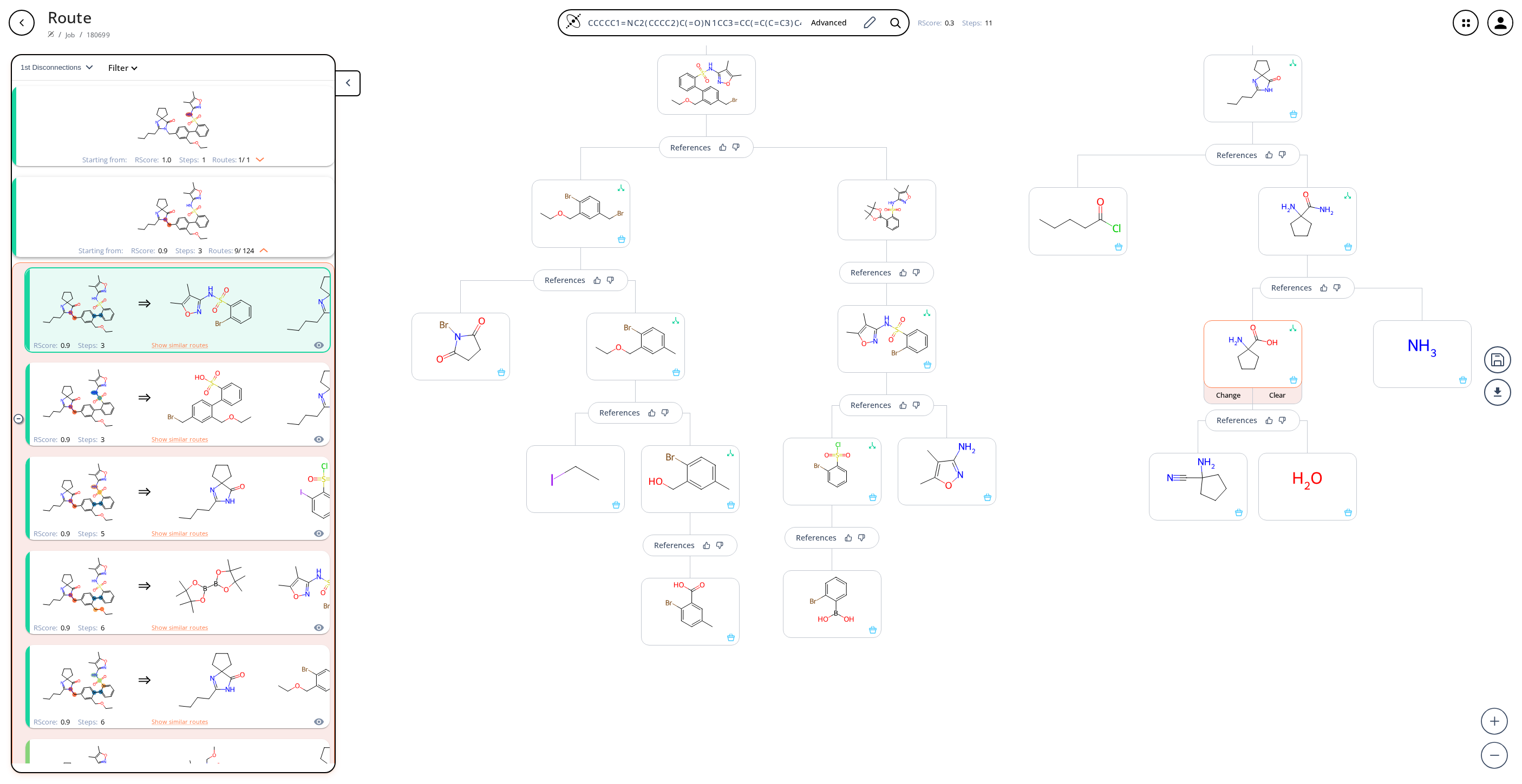
click at [1240, 358] on rect at bounding box center [1253, 348] width 98 height 56
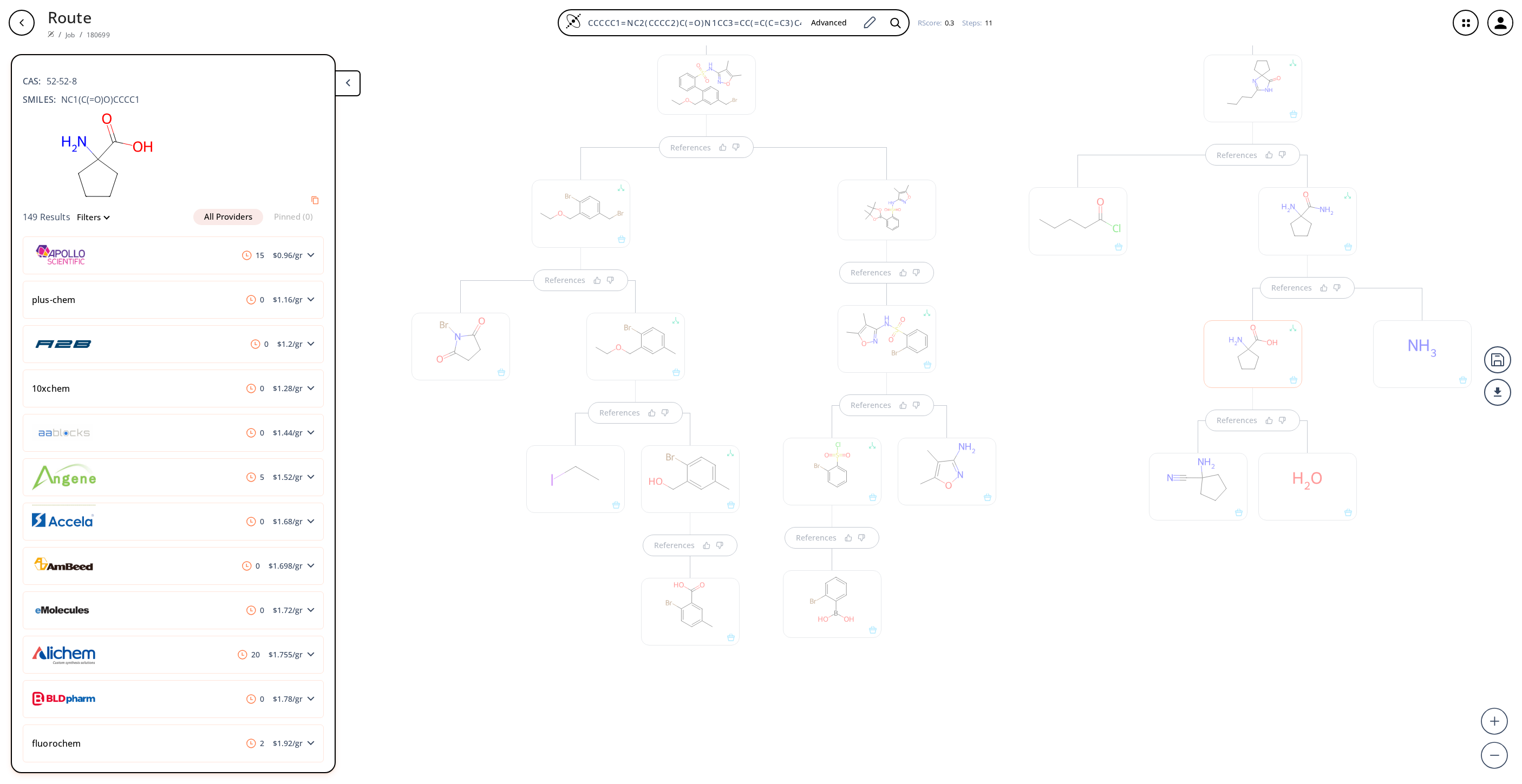
click at [1154, 714] on div "References References References" at bounding box center [1253, 388] width 470 height 732
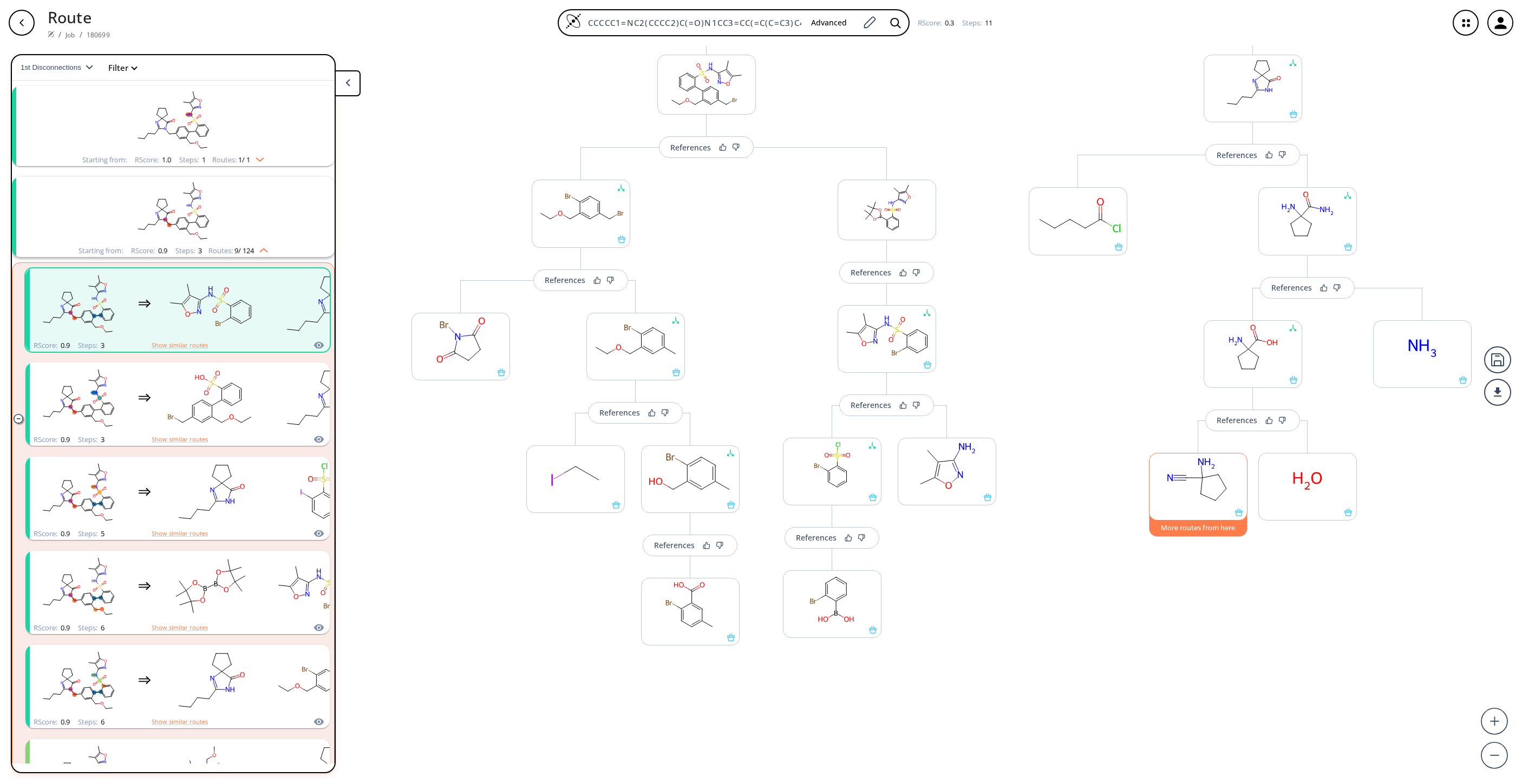
click at [1215, 530] on button "More routes from here" at bounding box center [1198, 525] width 98 height 23
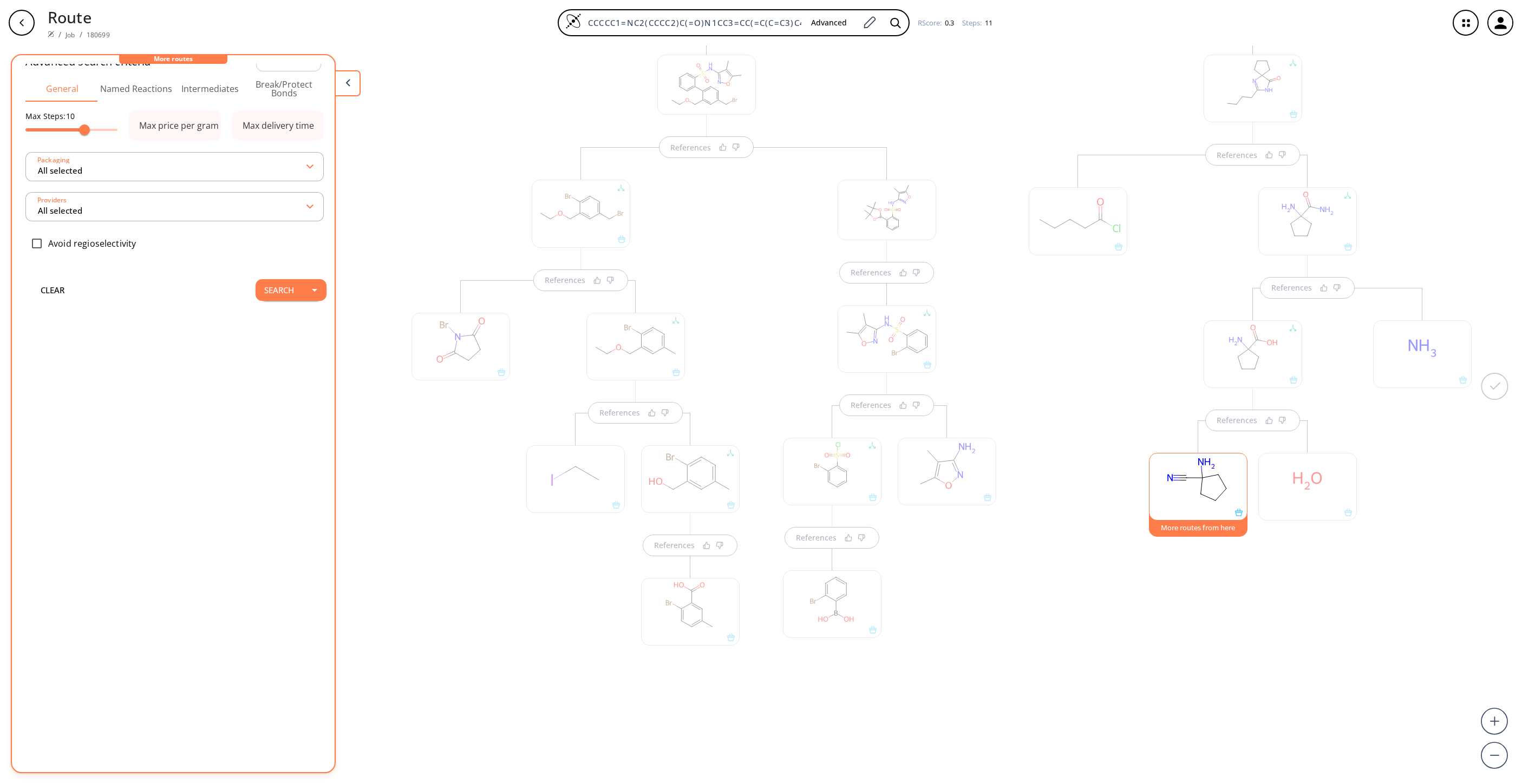
scroll to position [0, 0]
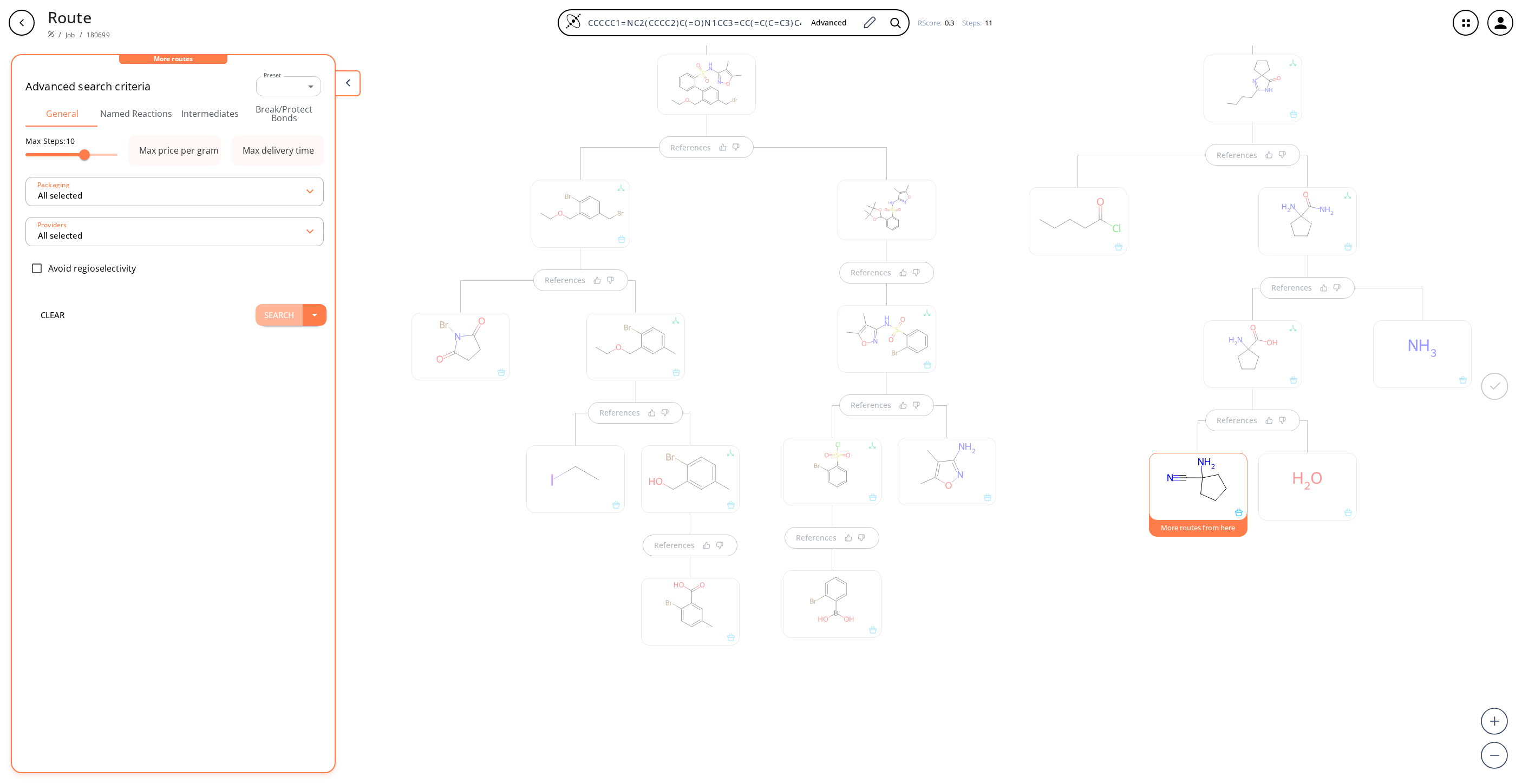
click at [258, 322] on button "Search" at bounding box center [279, 314] width 47 height 21
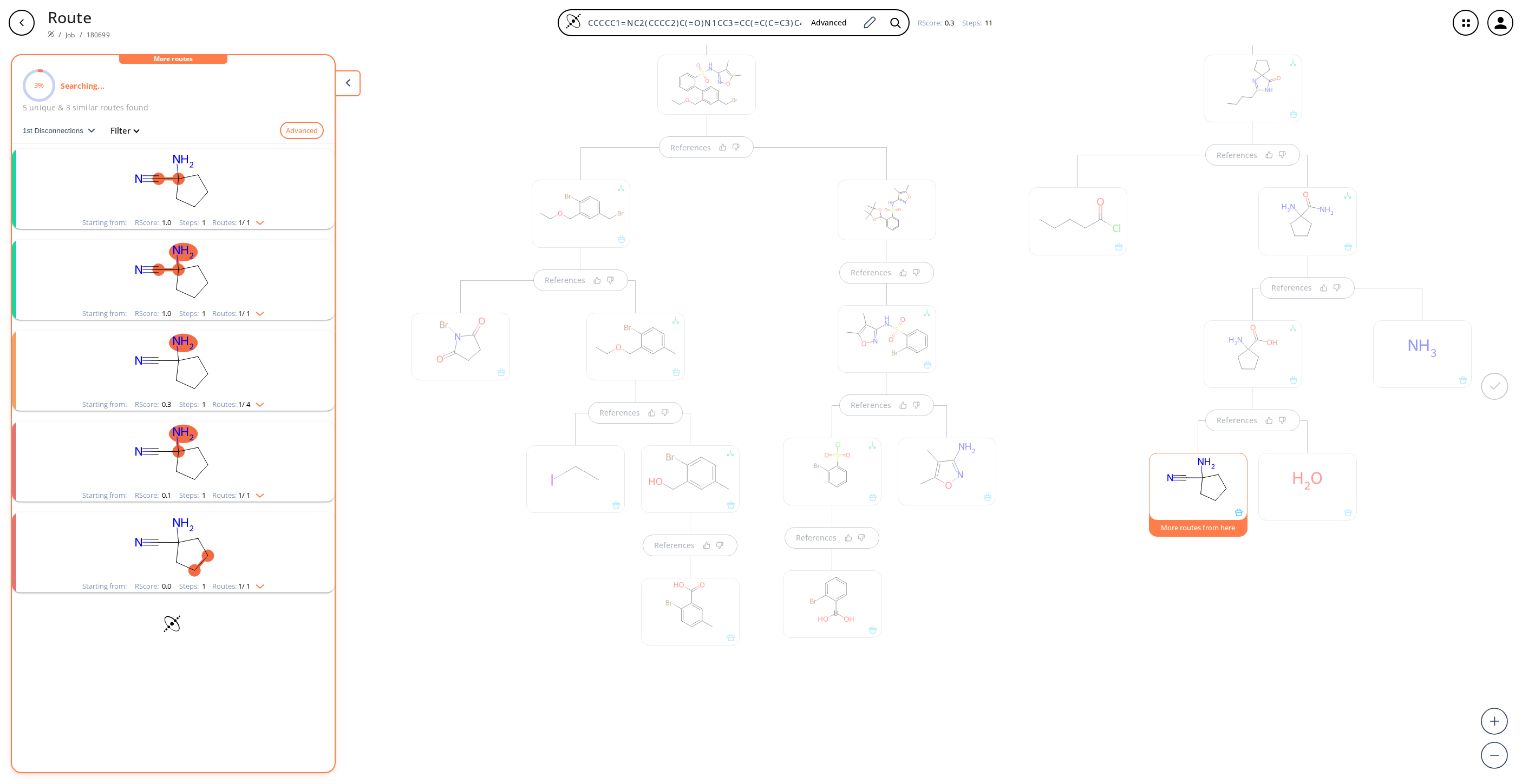
click at [231, 202] on rect "clusters" at bounding box center [173, 183] width 282 height 67
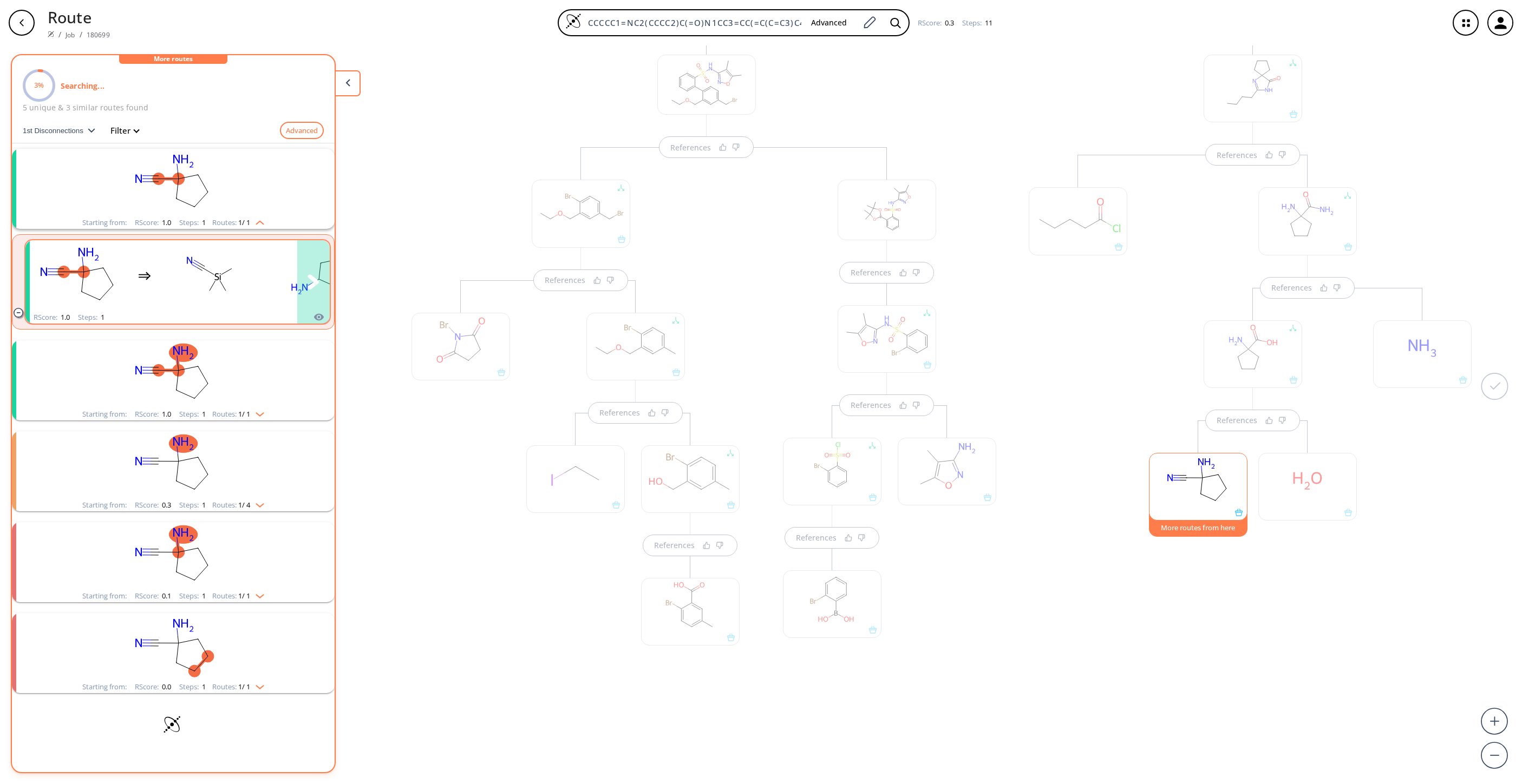
click at [228, 280] on rect "clusters" at bounding box center [210, 275] width 98 height 67
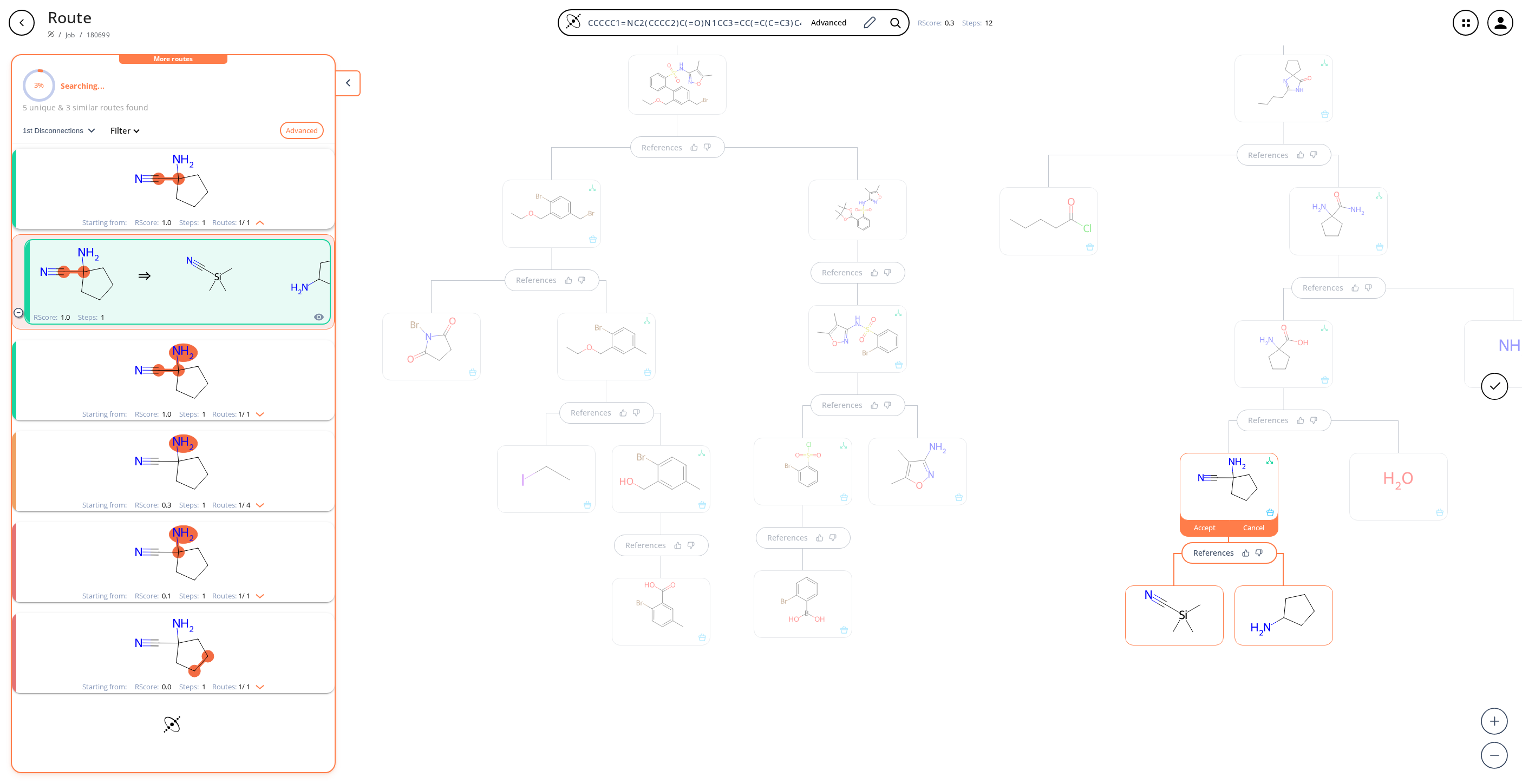
click at [1141, 613] on rect at bounding box center [1174, 614] width 98 height 56
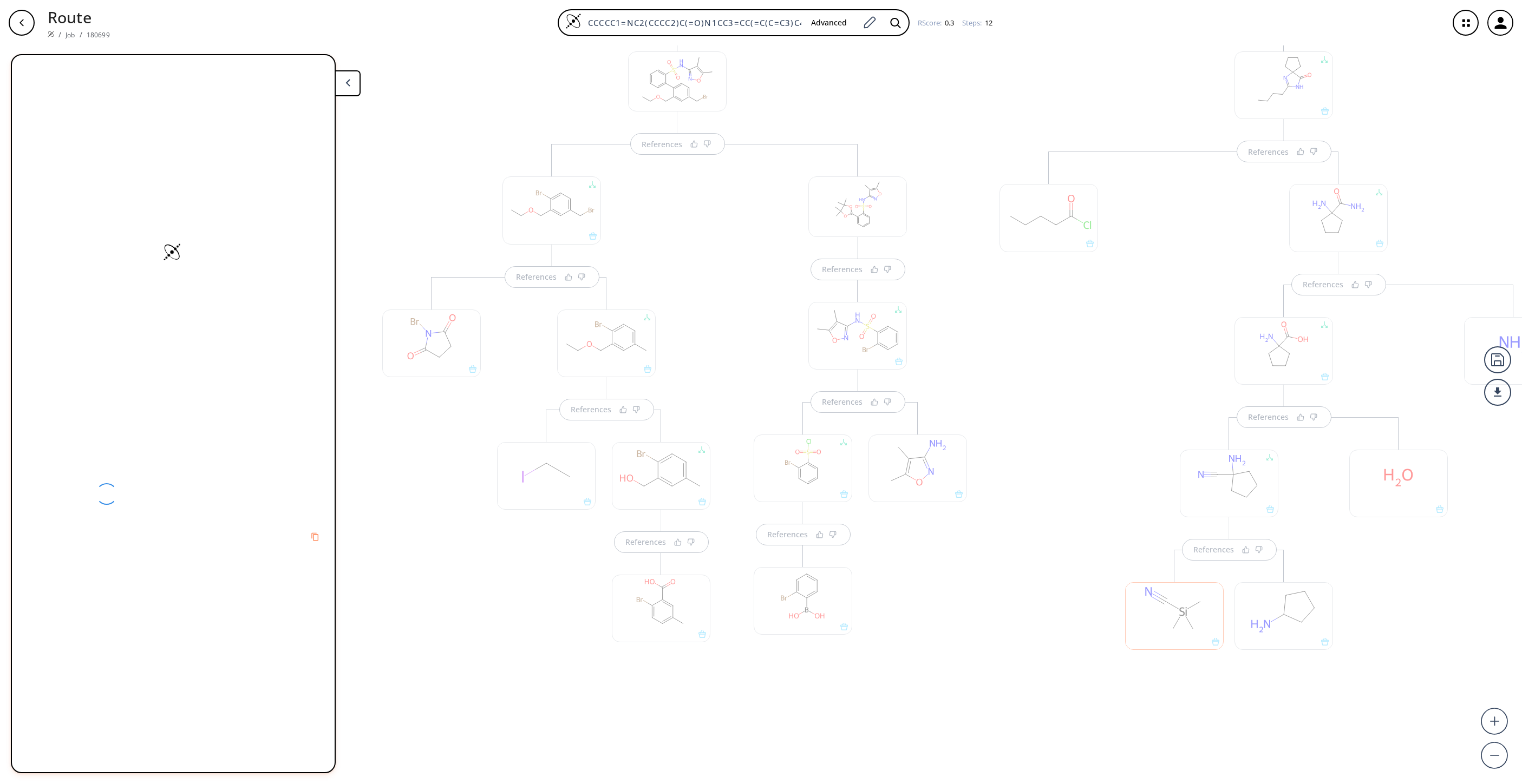
scroll to position [172, 0]
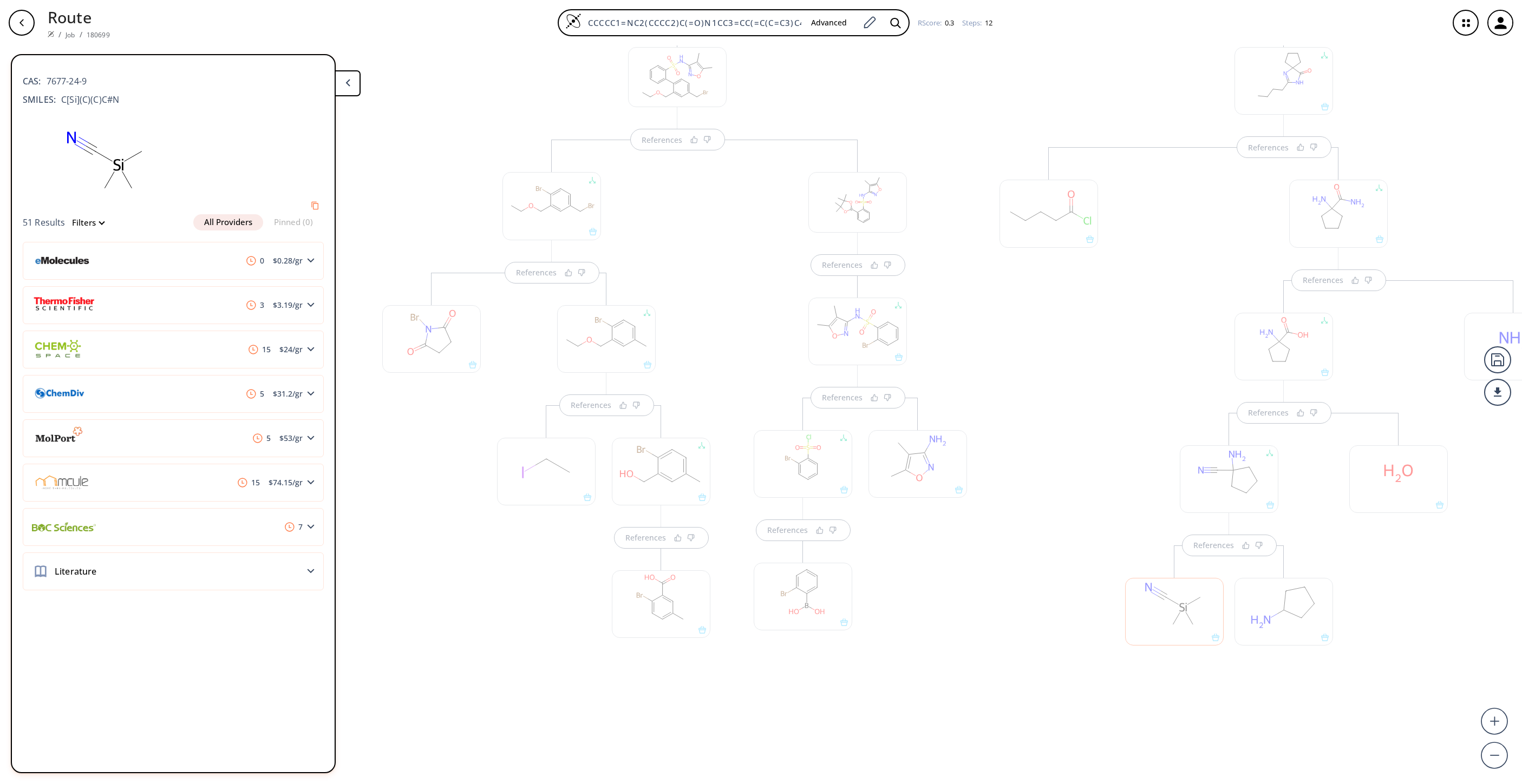
click at [1305, 625] on div at bounding box center [1284, 611] width 98 height 67
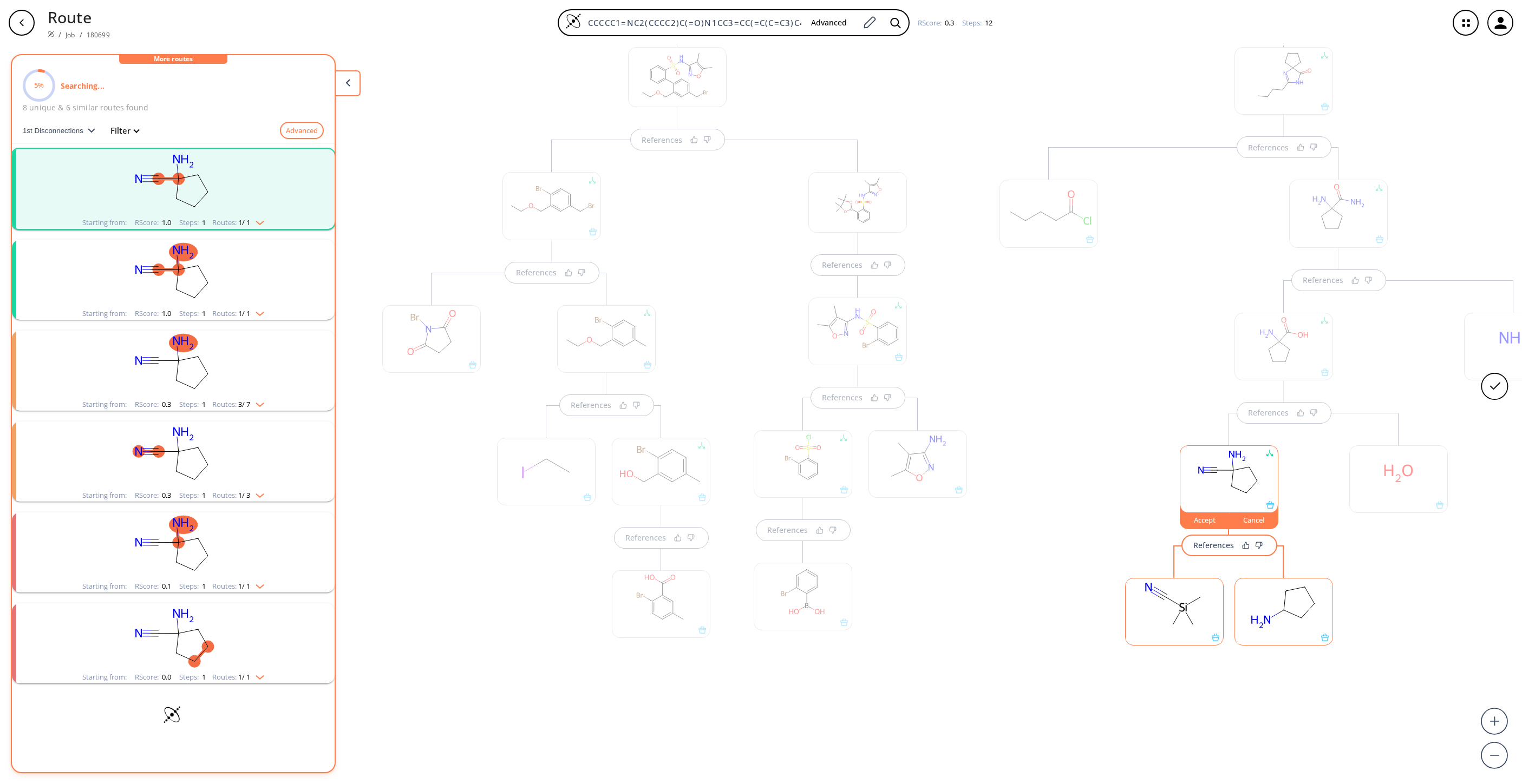
click at [1317, 606] on ellipse at bounding box center [1314, 604] width 11 height 11
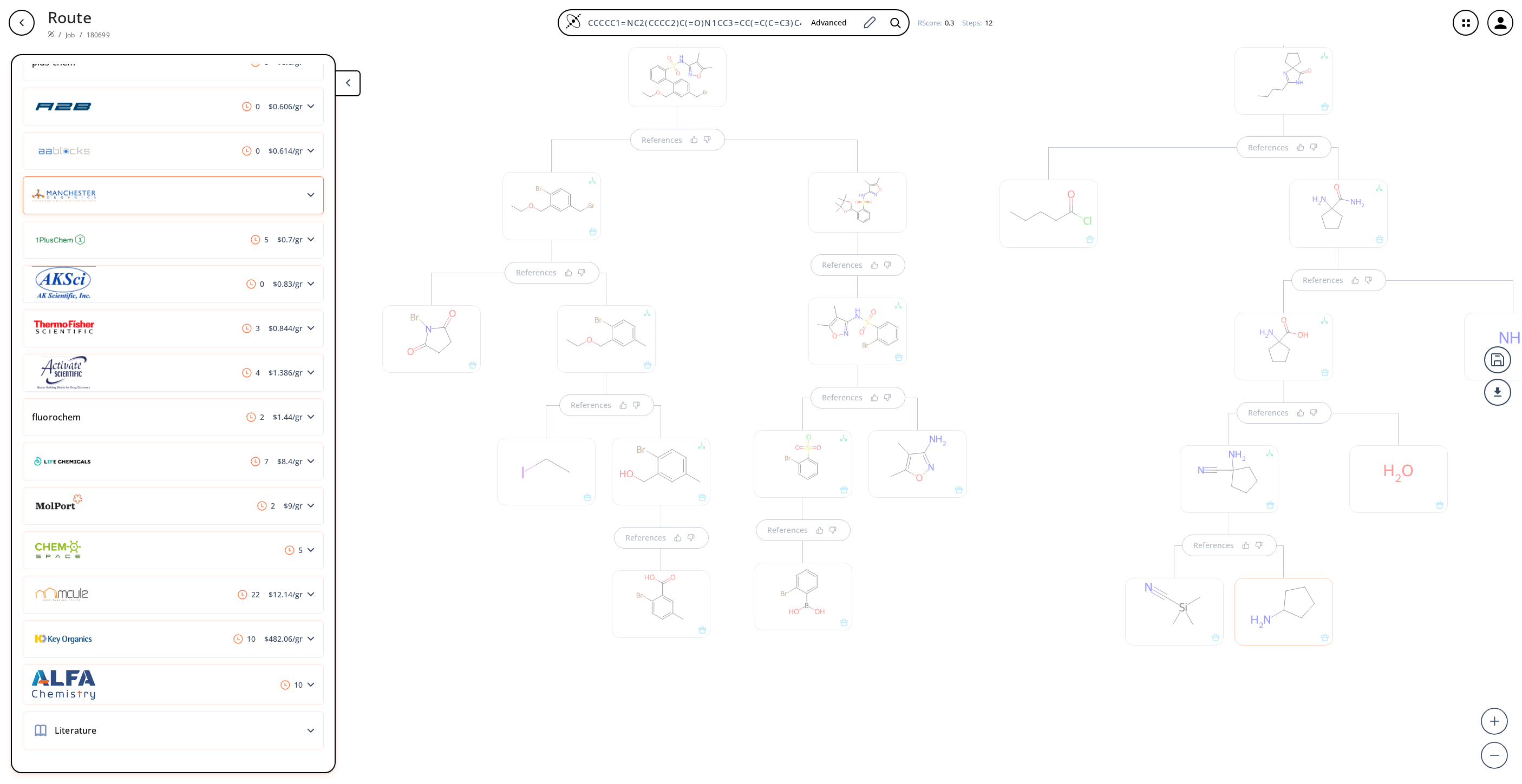
scroll to position [0, 0]
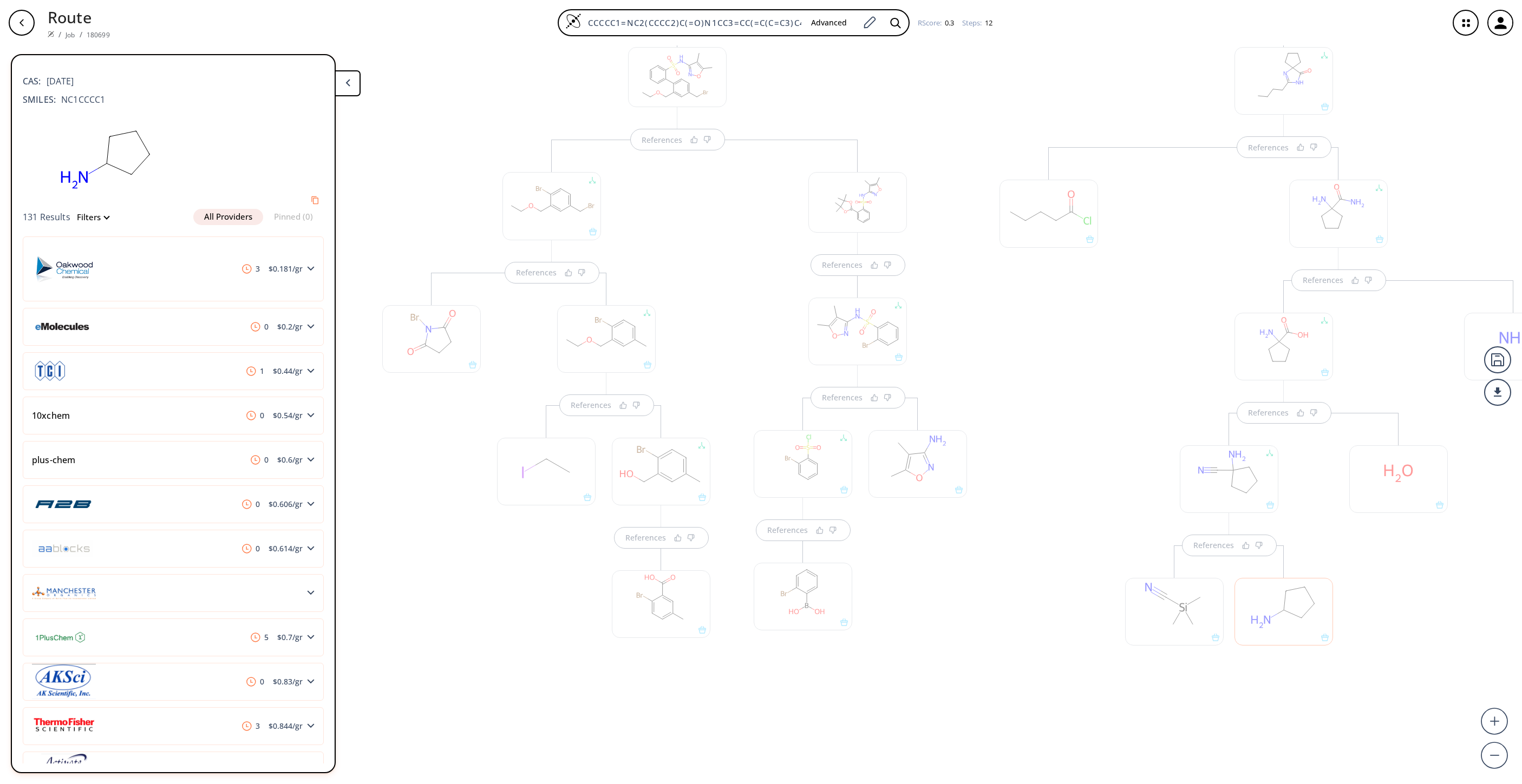
click at [866, 659] on div at bounding box center [918, 536] width 110 height 276
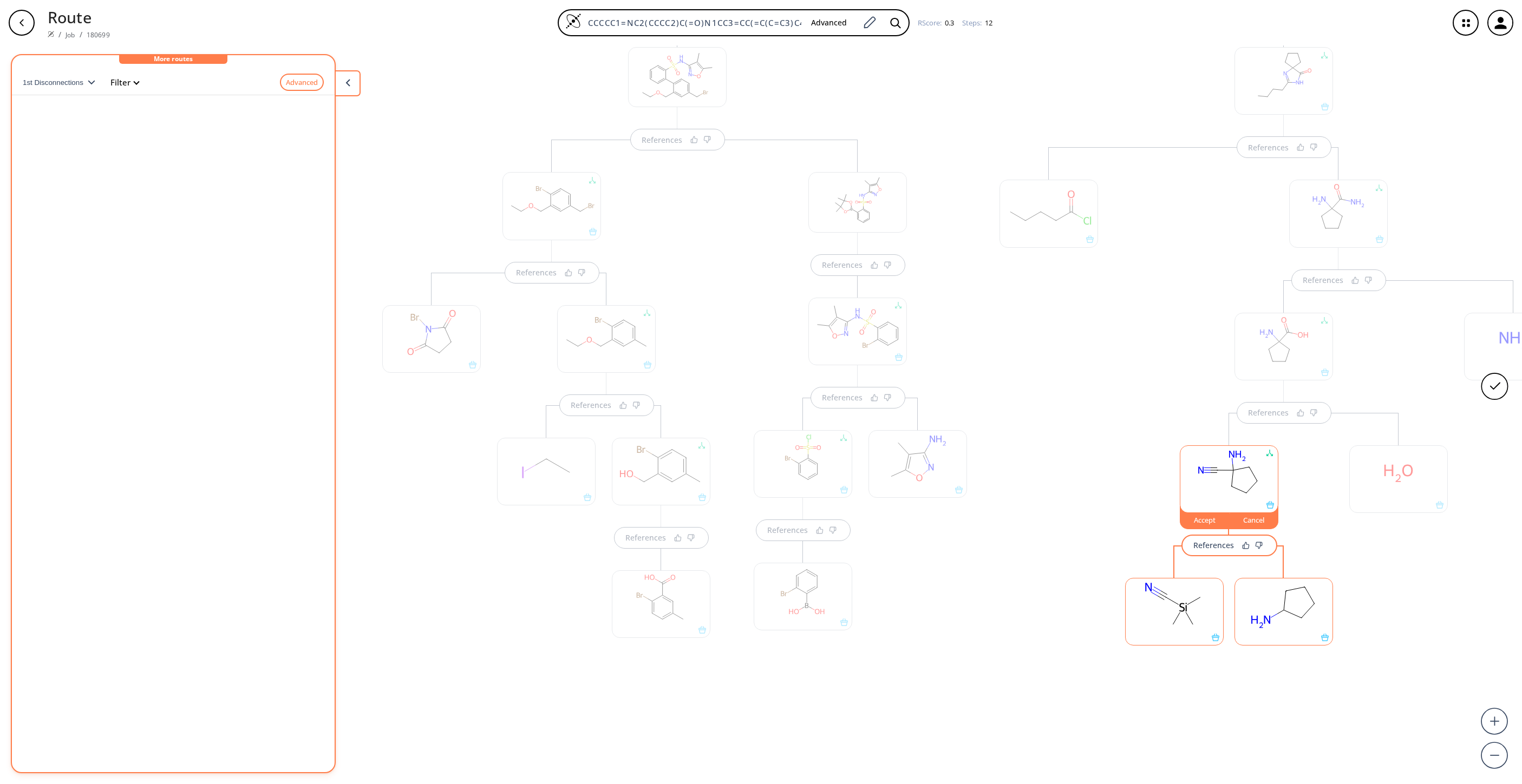
click at [1228, 481] on rect at bounding box center [1229, 474] width 98 height 56
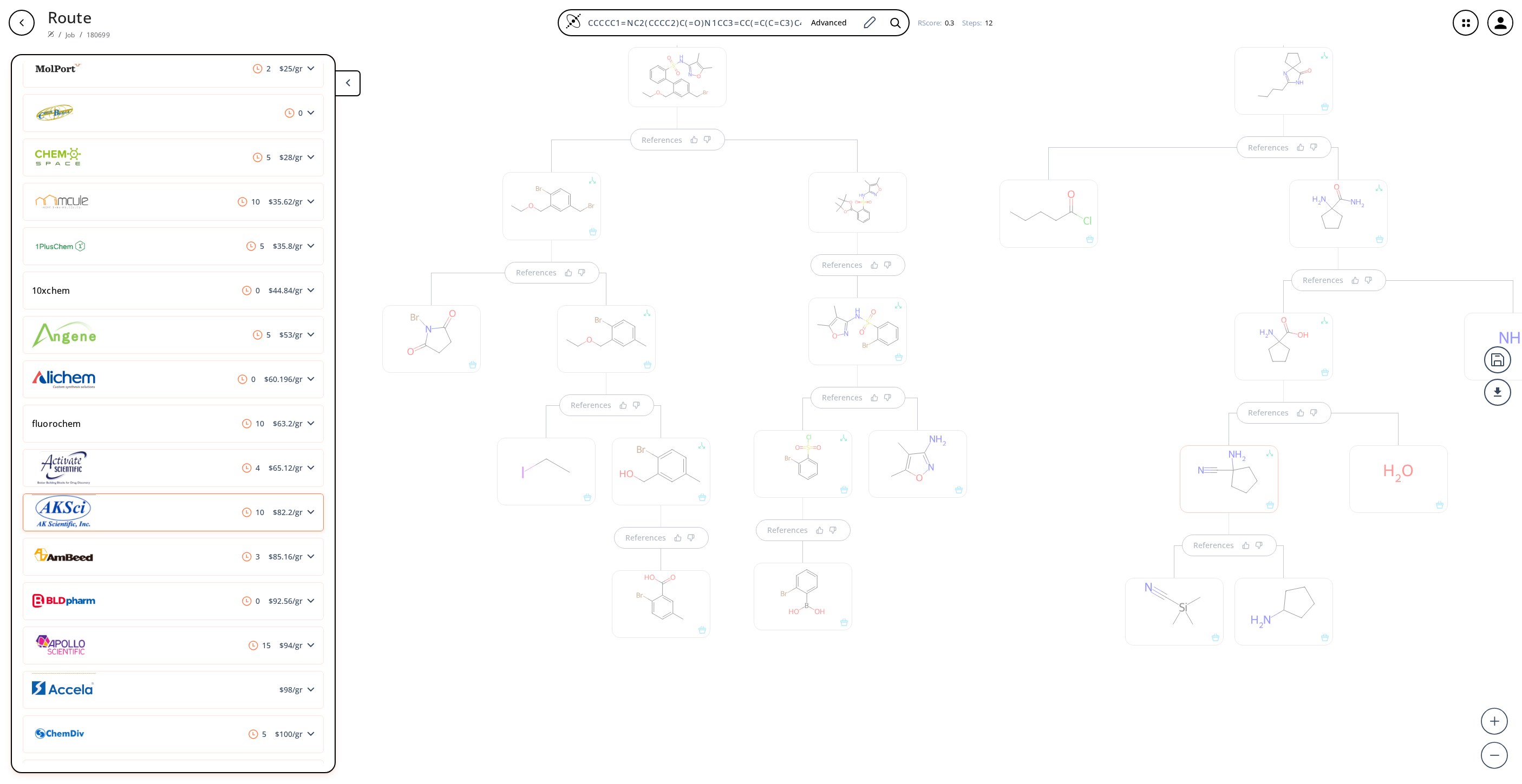
scroll to position [487, 0]
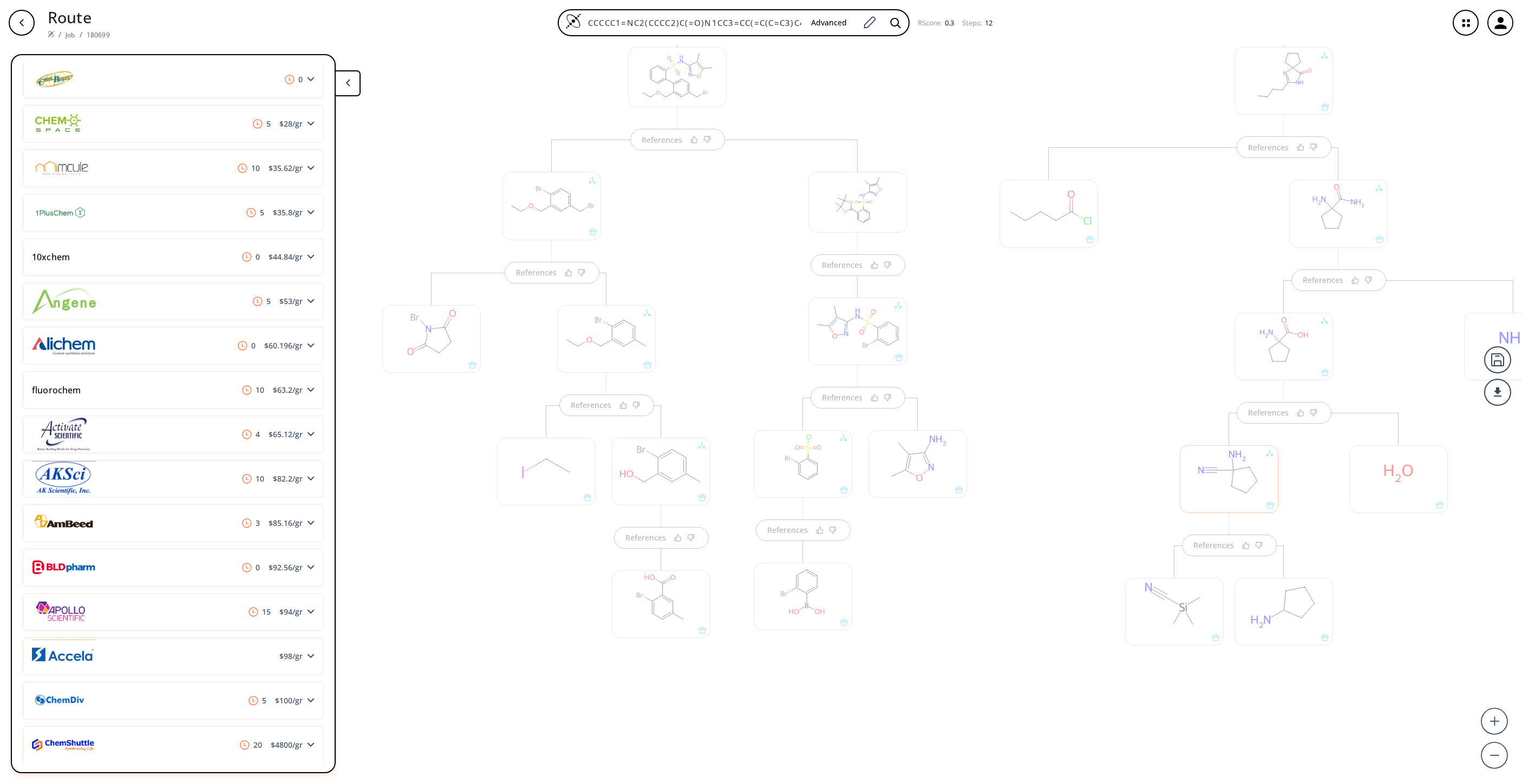
click at [1028, 729] on div at bounding box center [1049, 440] width 110 height 585
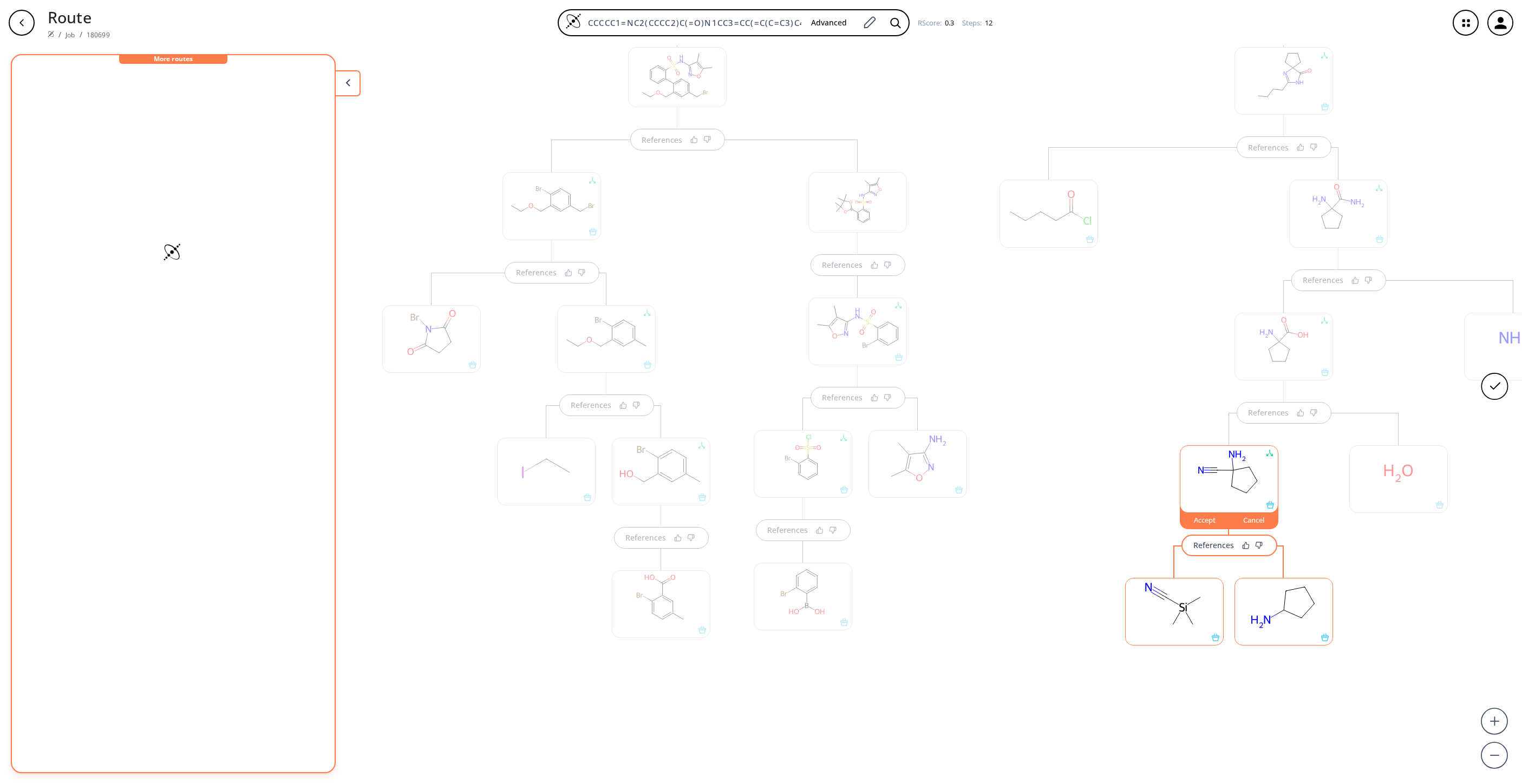
scroll to position [0, 0]
click at [1301, 314] on div at bounding box center [1284, 346] width 98 height 67
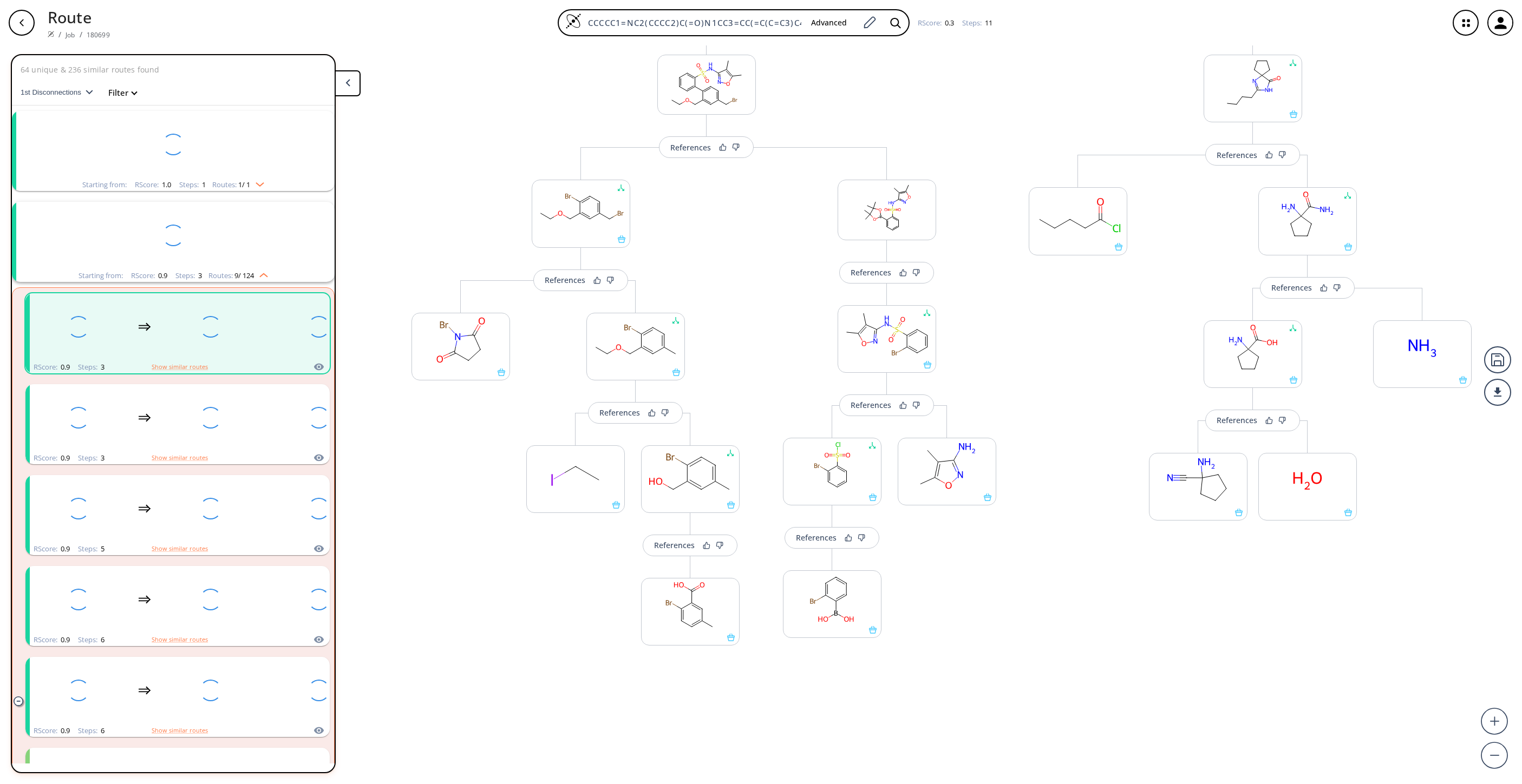
scroll to position [25, 0]
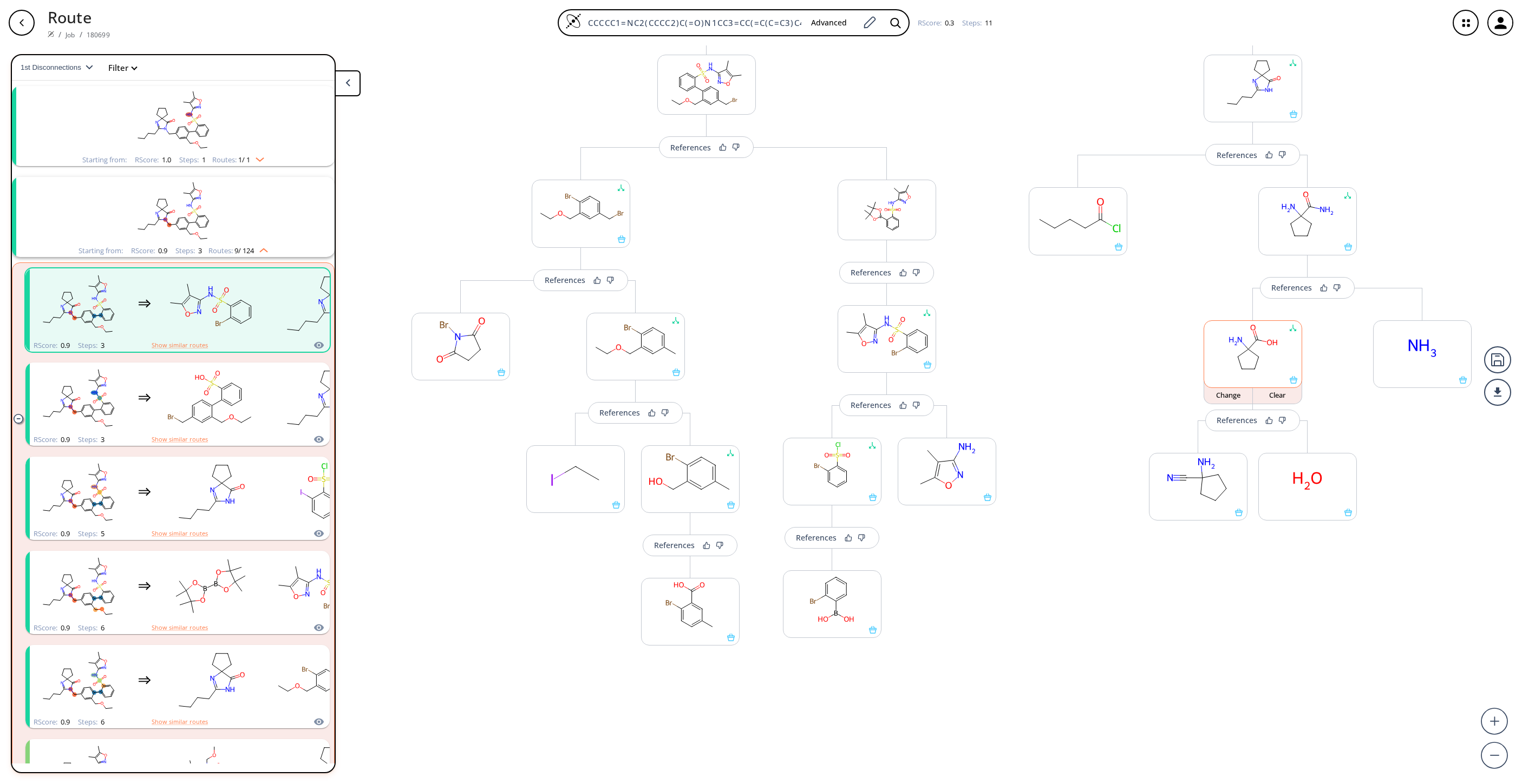
click at [1269, 355] on rect at bounding box center [1253, 348] width 98 height 56
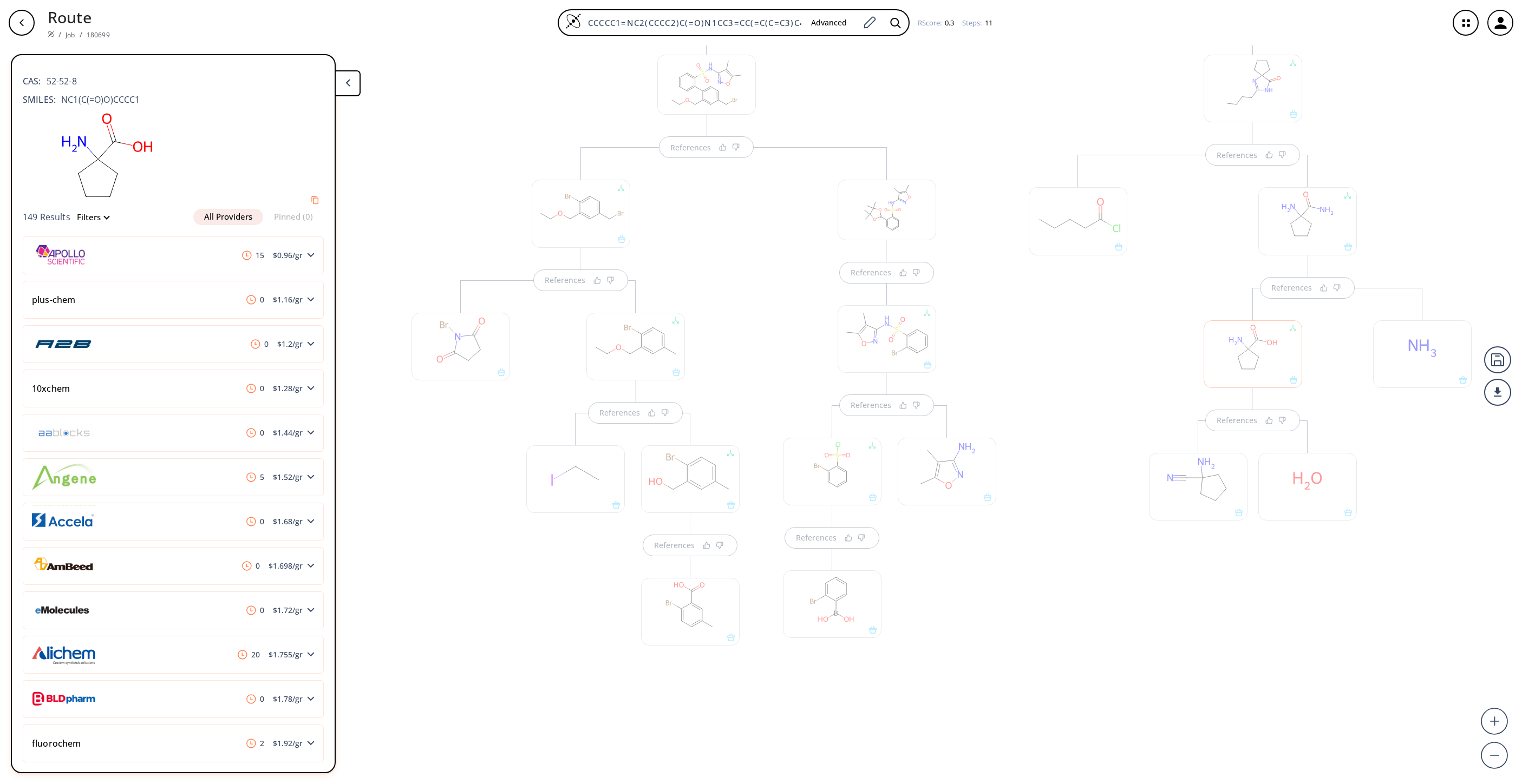
click at [1134, 661] on div "References References References" at bounding box center [1253, 388] width 470 height 732
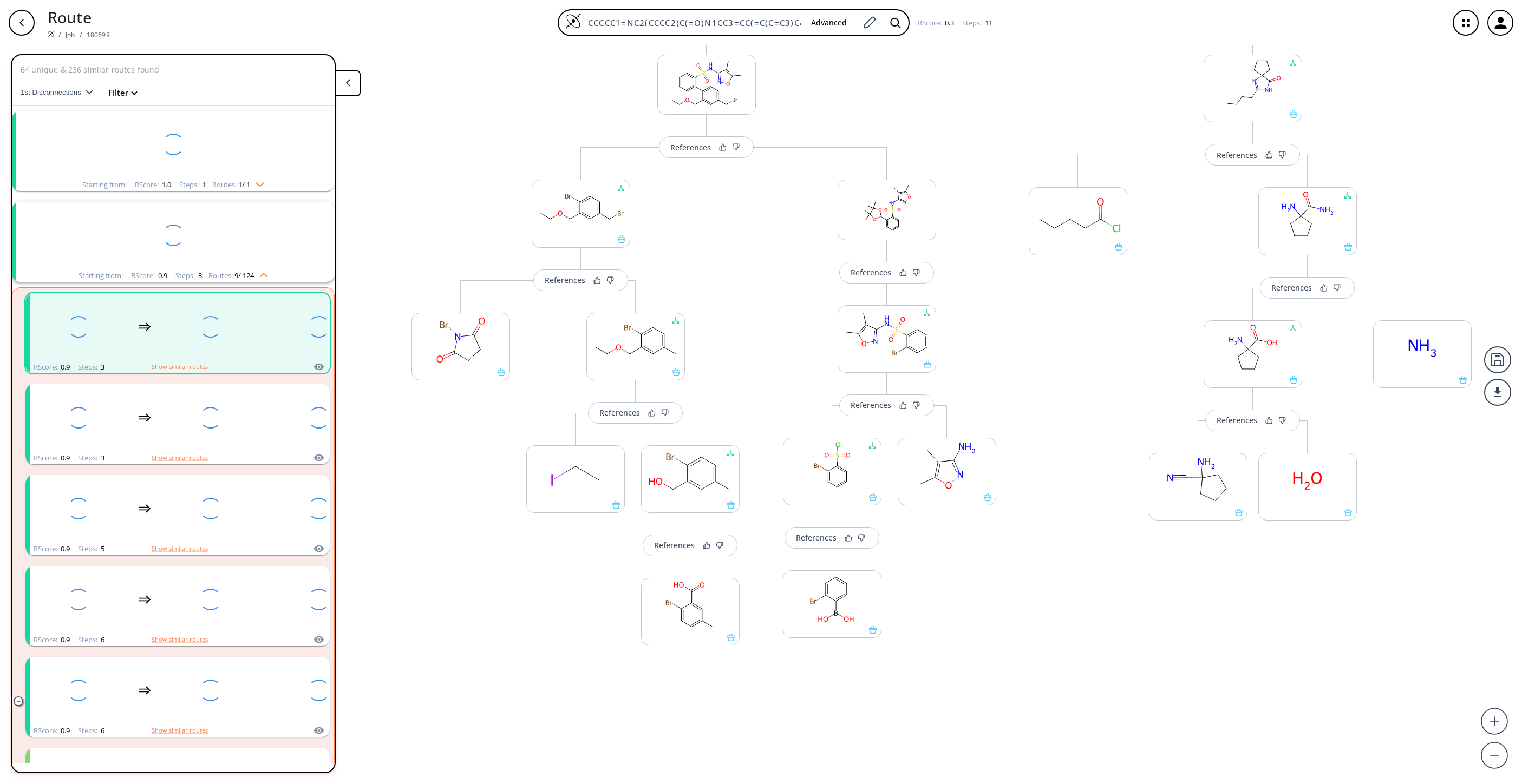
scroll to position [25, 0]
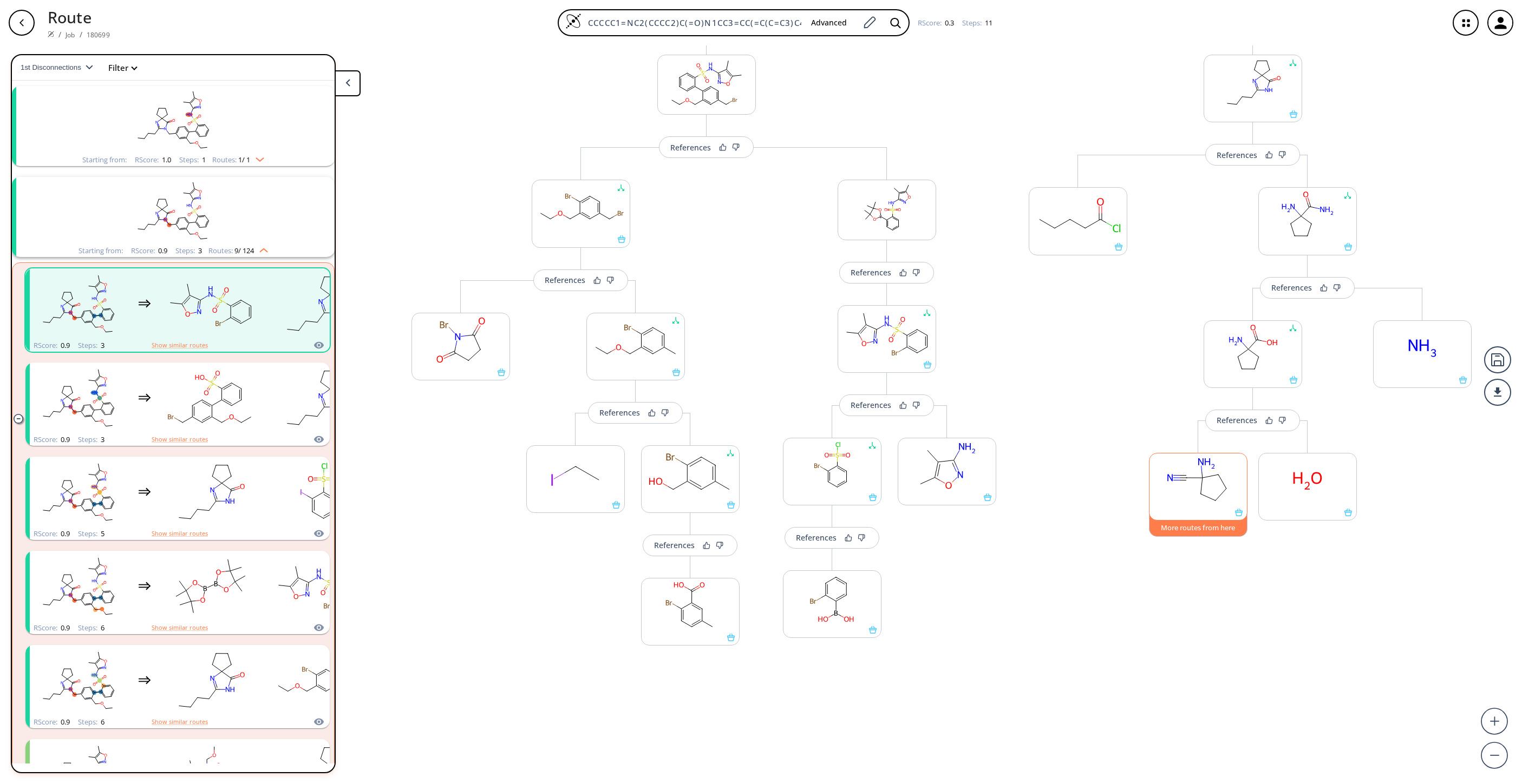
click at [1183, 526] on button "More routes from here" at bounding box center [1198, 525] width 98 height 23
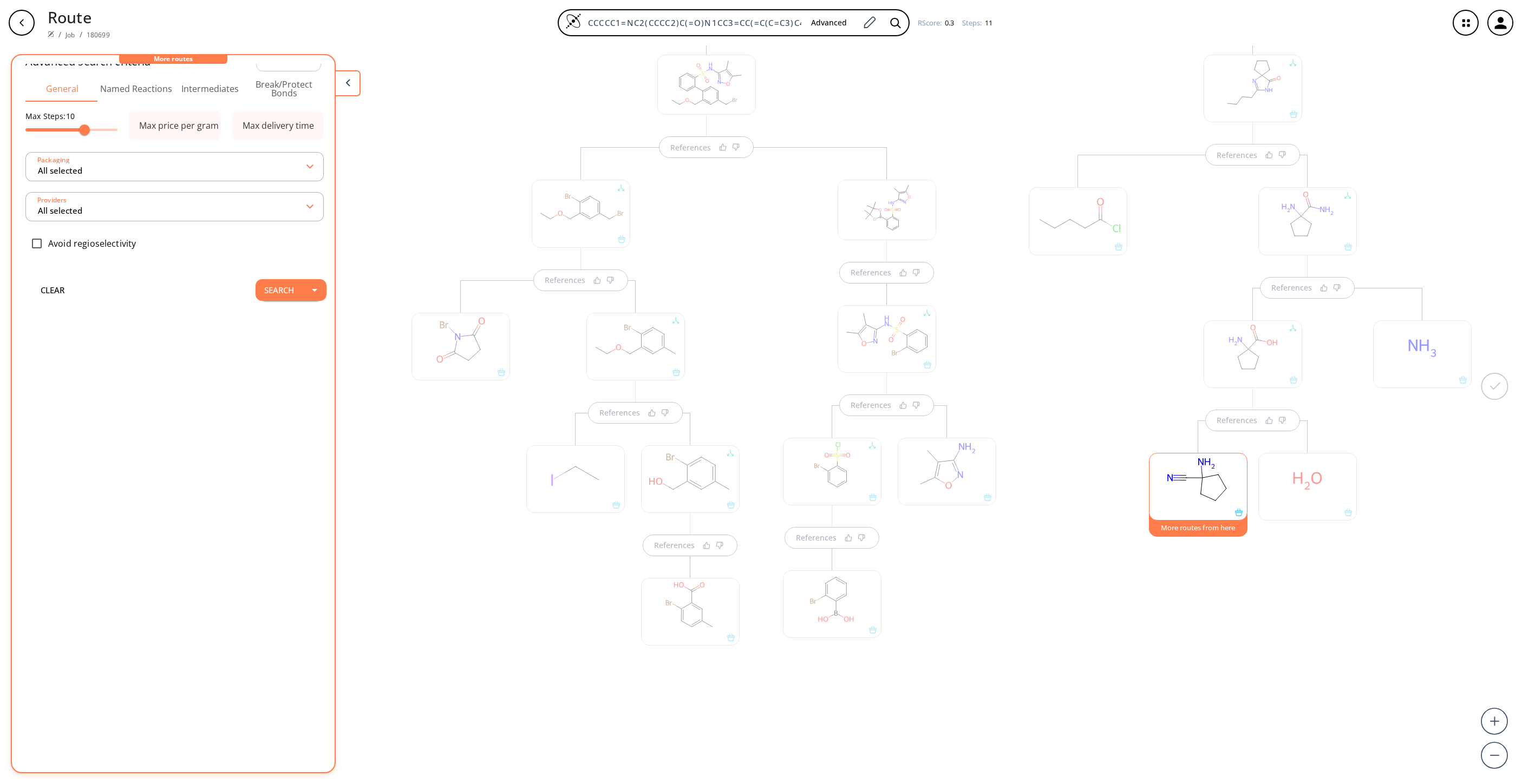
scroll to position [0, 0]
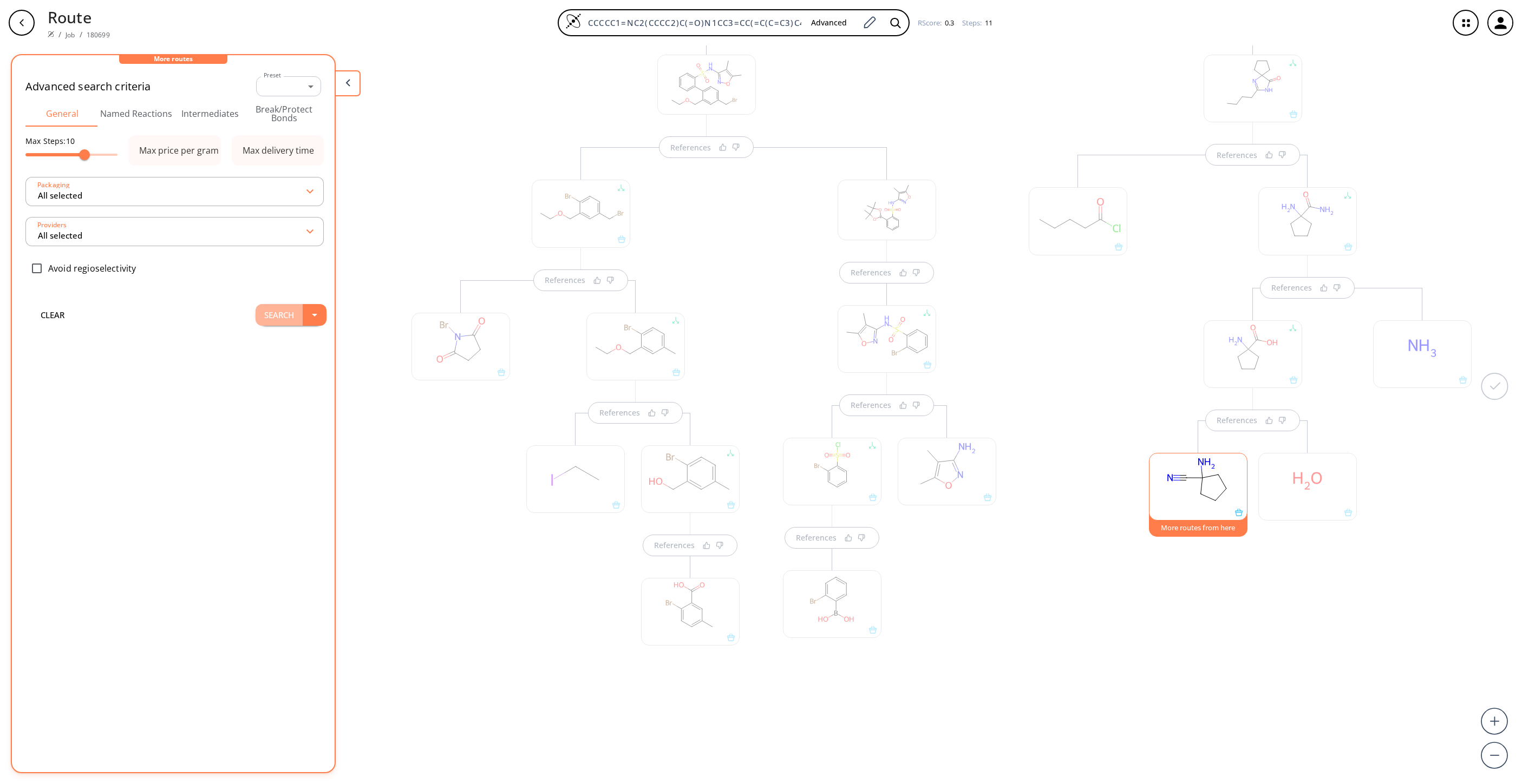
click at [283, 319] on button "Search" at bounding box center [279, 314] width 47 height 21
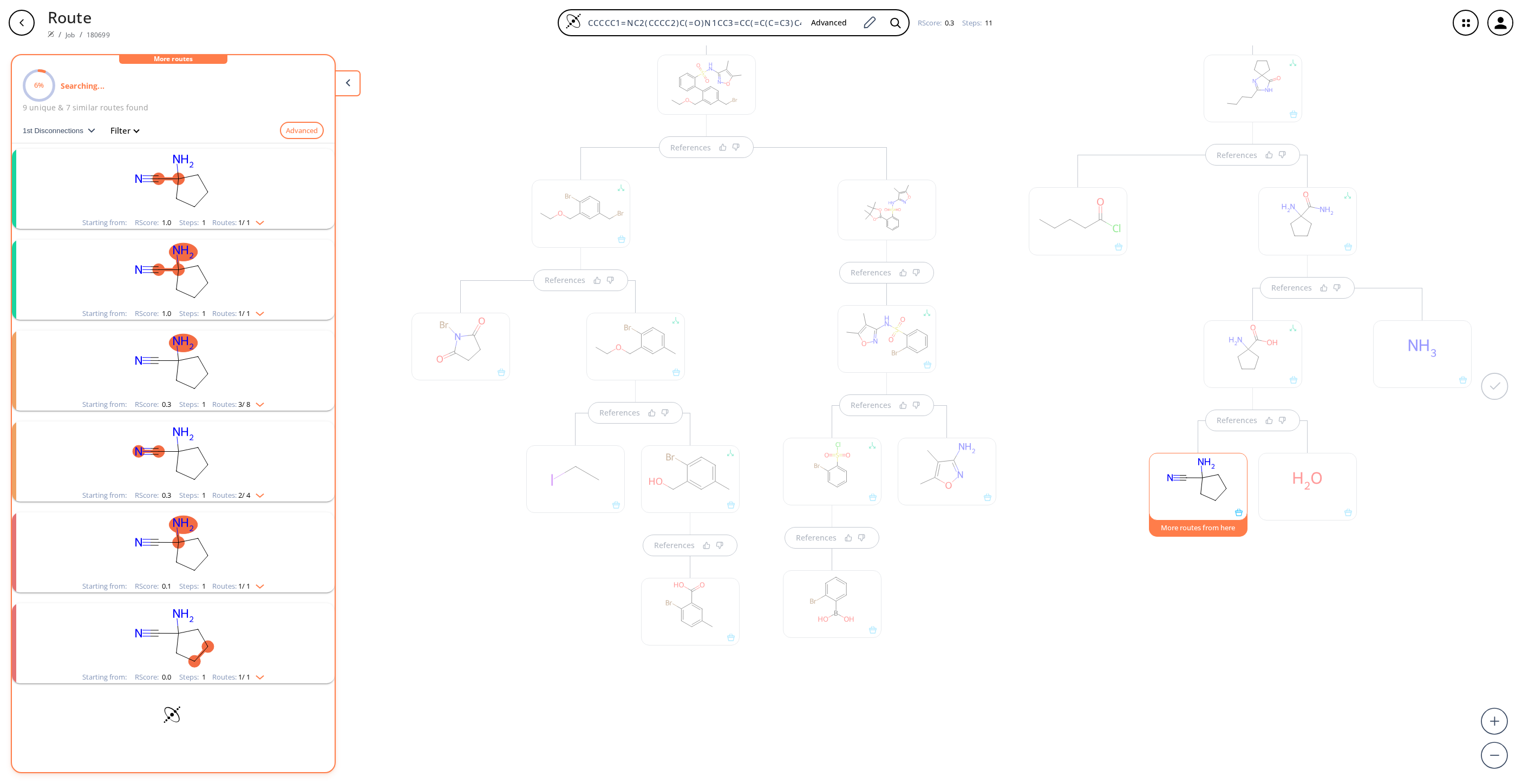
drag, startPoint x: 225, startPoint y: 271, endPoint x: 226, endPoint y: 259, distance: 12.0
click at [226, 259] on rect "clusters" at bounding box center [173, 273] width 282 height 67
click at [242, 277] on rect "clusters" at bounding box center [173, 273] width 282 height 67
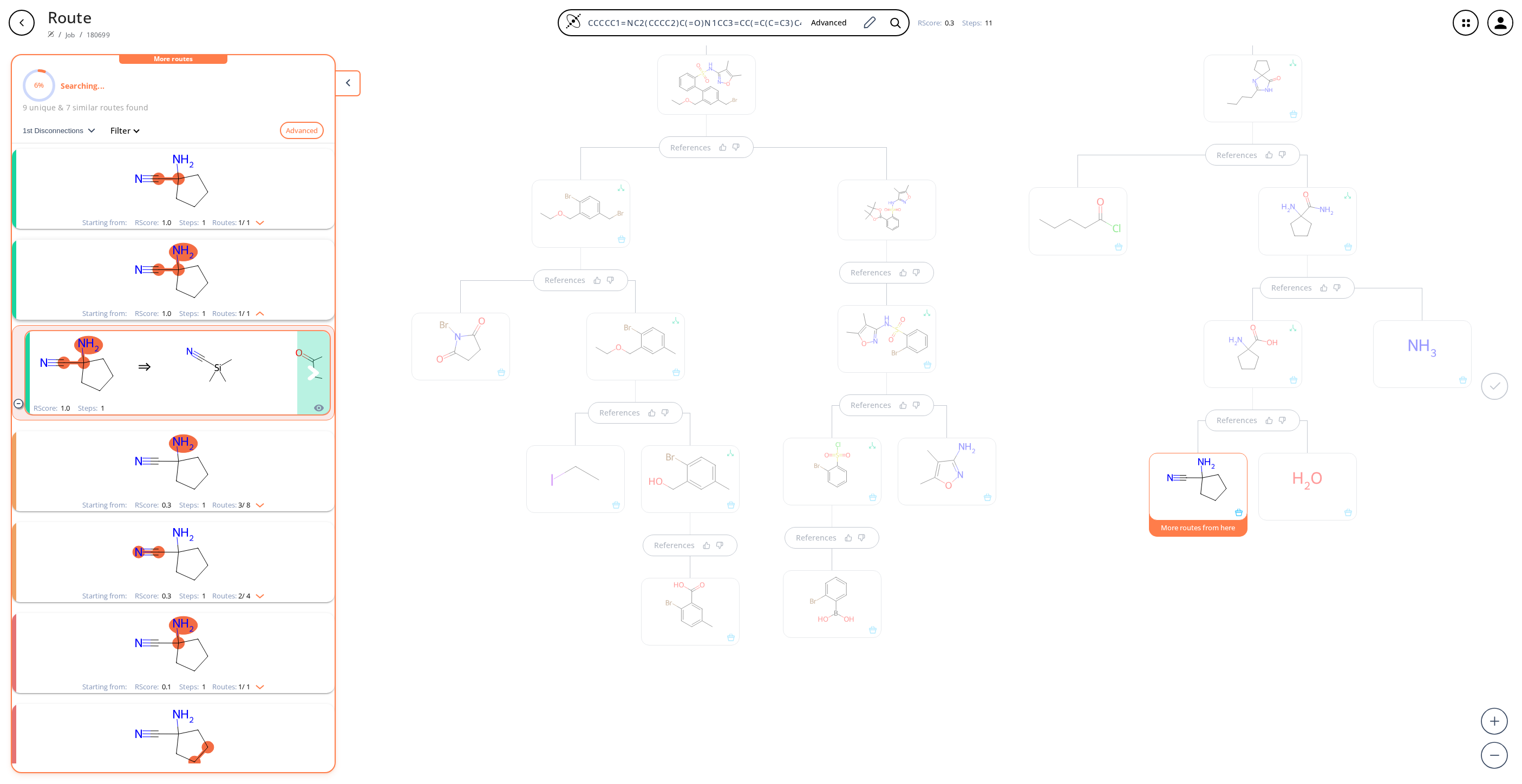
click at [224, 392] on rect "clusters" at bounding box center [210, 366] width 98 height 67
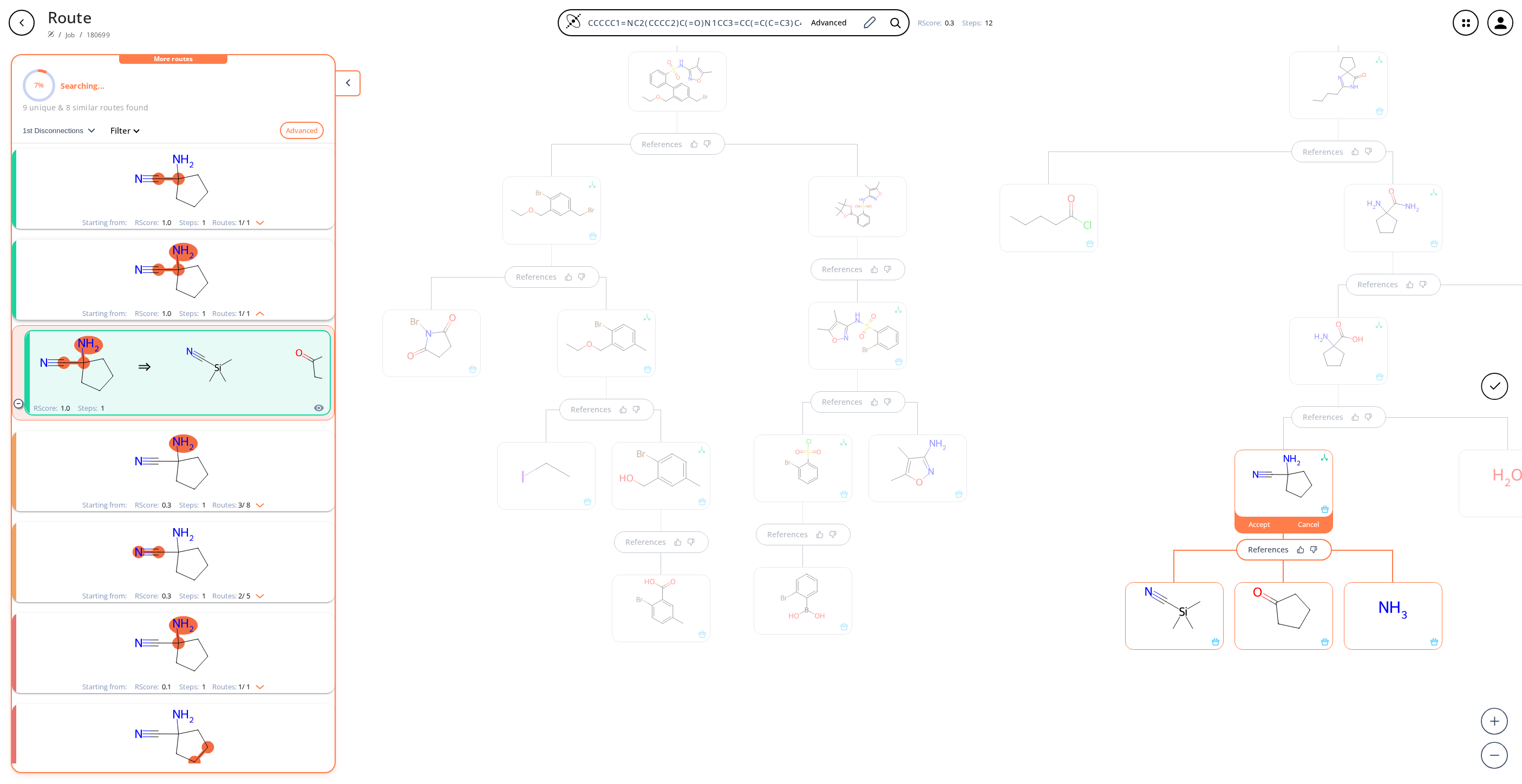
click at [1185, 631] on rect at bounding box center [1174, 611] width 98 height 56
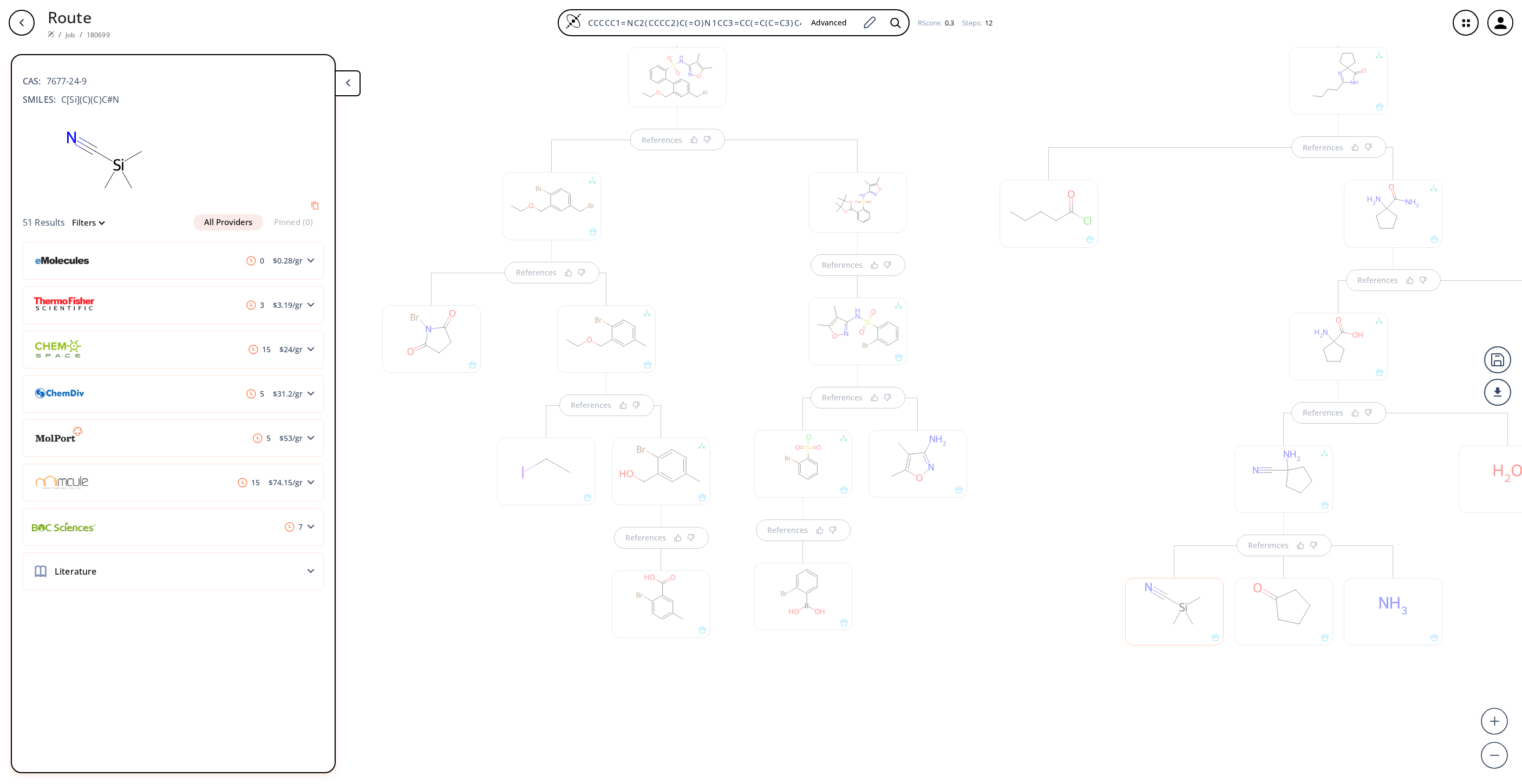
click at [1185, 629] on div at bounding box center [1174, 611] width 98 height 67
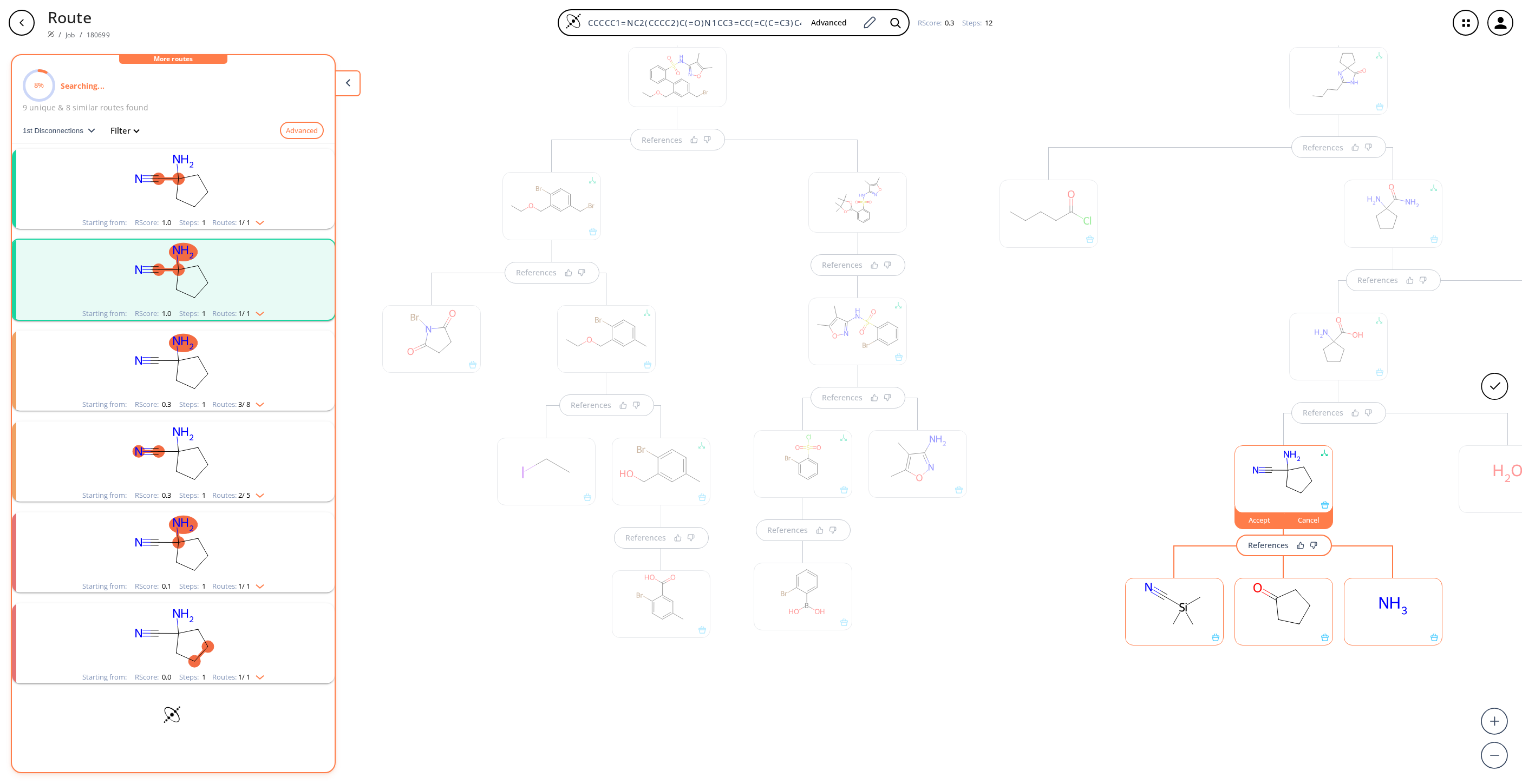
click at [1180, 631] on rect at bounding box center [1174, 606] width 98 height 56
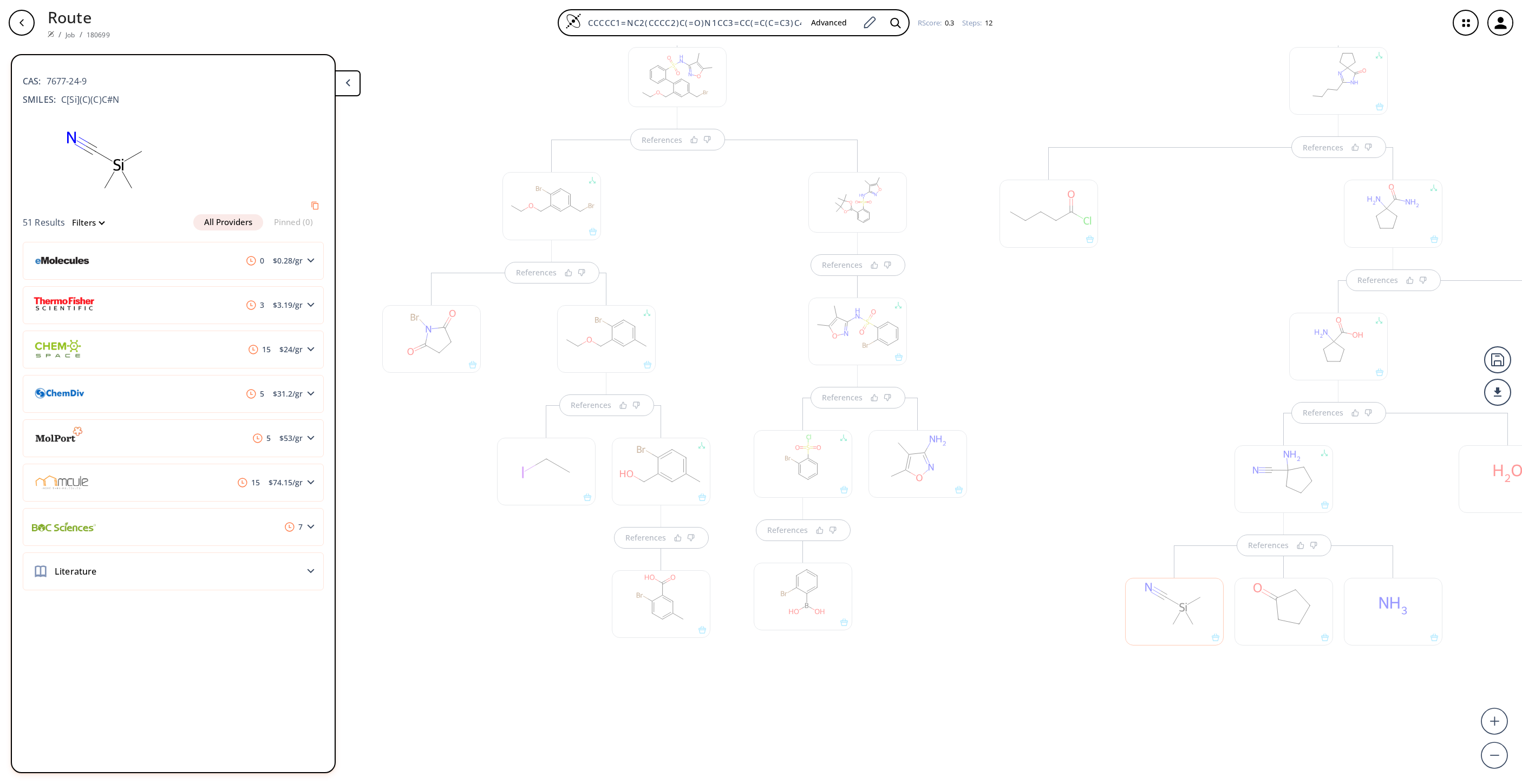
click at [1037, 721] on div at bounding box center [1049, 440] width 110 height 585
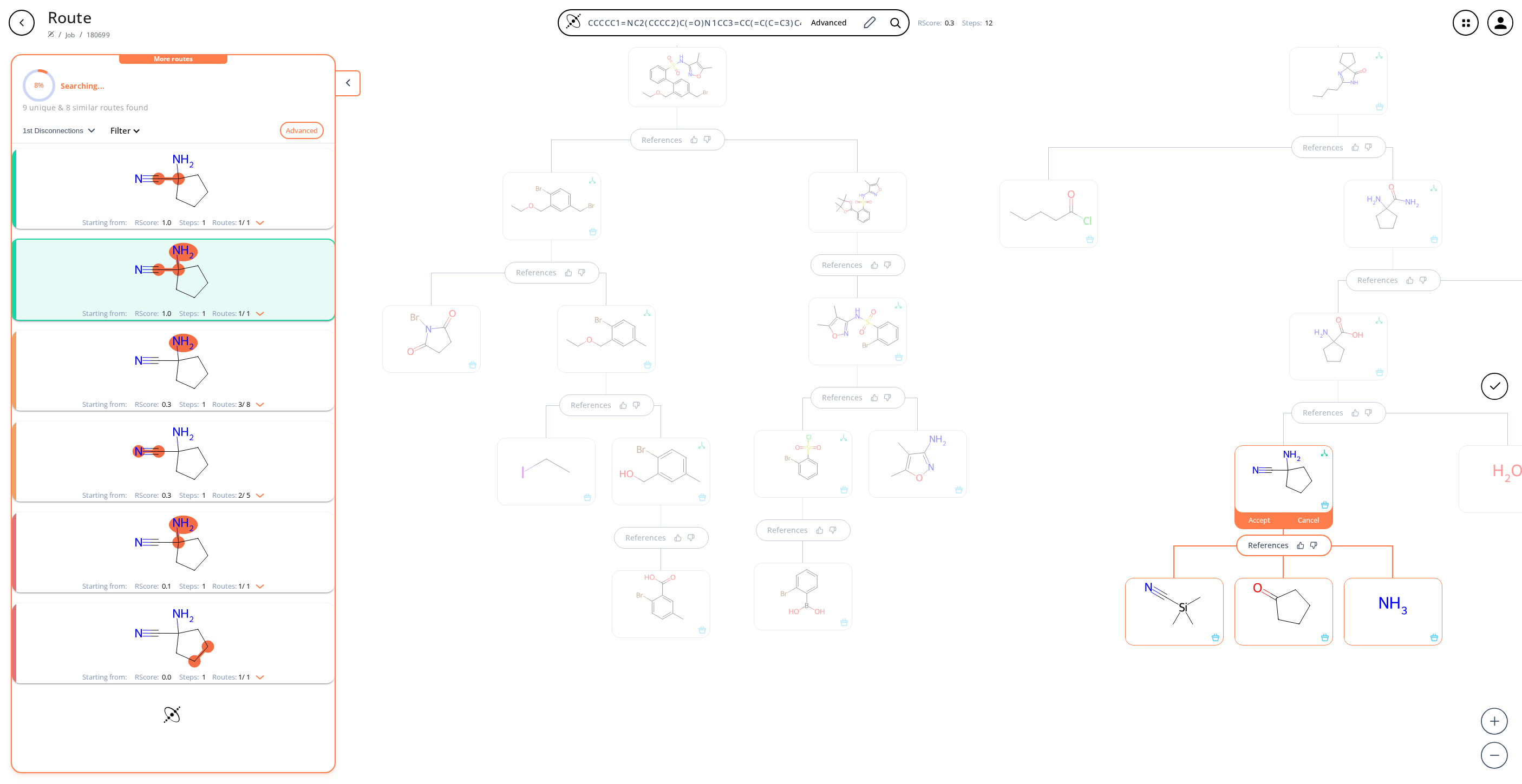
click at [1376, 482] on div "References References References References References References References Re…" at bounding box center [846, 410] width 1693 height 730
drag, startPoint x: 1085, startPoint y: 771, endPoint x: 1201, endPoint y: 778, distance: 116.2
click at [1201, 775] on div "References References References References References References References Re…" at bounding box center [846, 410] width 1693 height 730
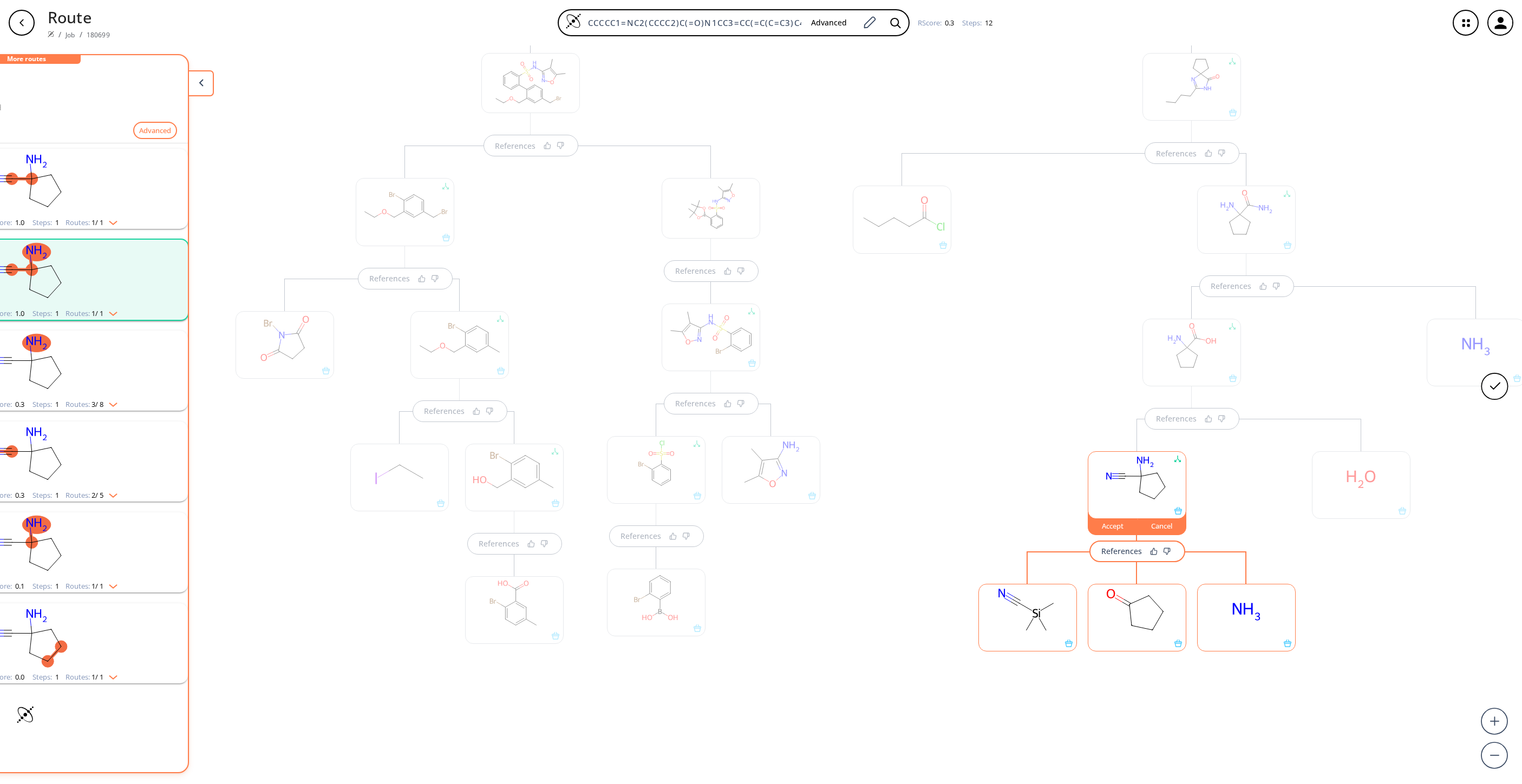
scroll to position [0, 148]
click at [1170, 533] on button "Cancel" at bounding box center [1161, 523] width 49 height 23
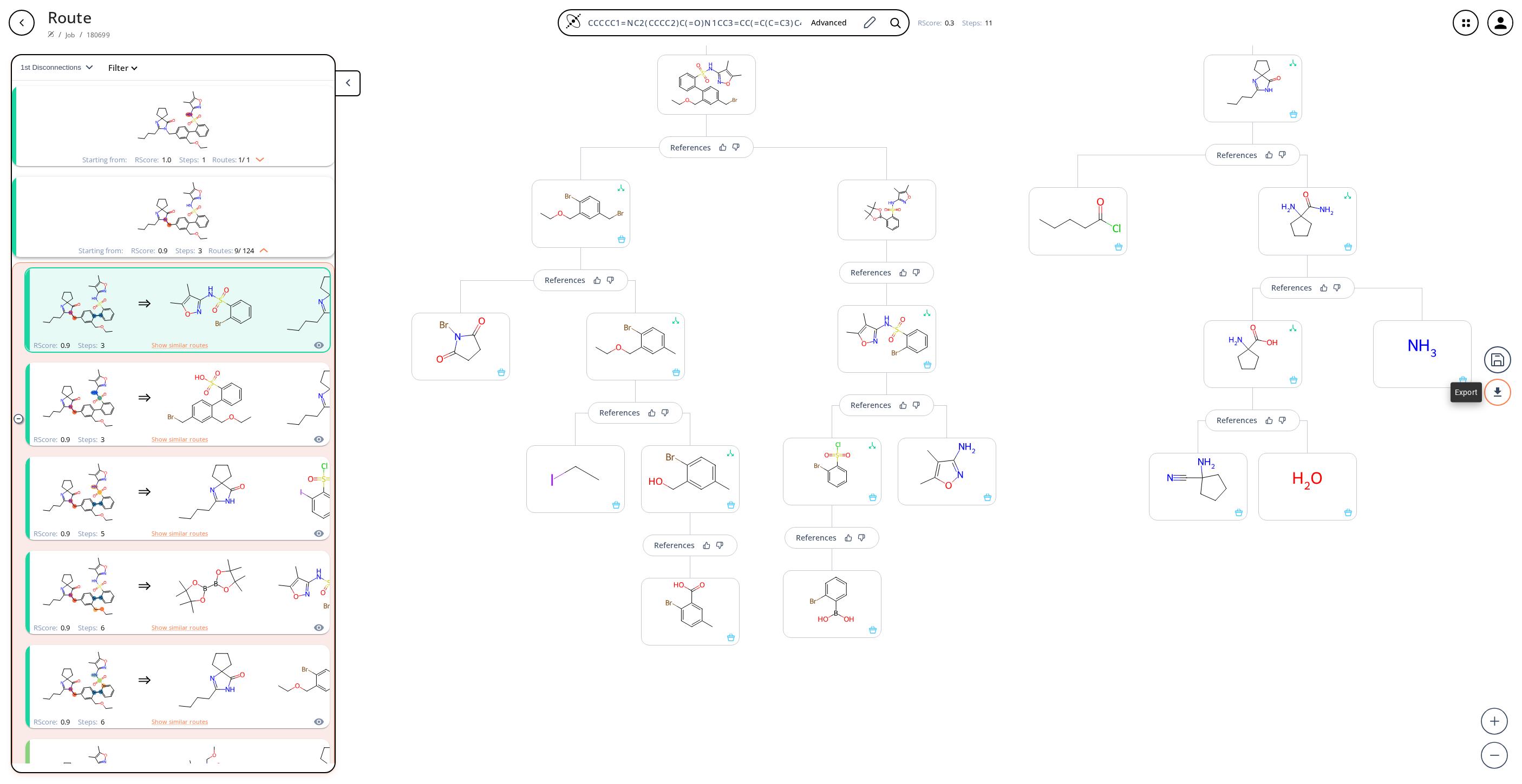
click at [1501, 389] on div at bounding box center [1497, 392] width 27 height 27
click at [1467, 393] on li "PDF" at bounding box center [1457, 387] width 54 height 18
click at [546, 291] on div "Change Clear References More routes from here Change Clear References More rout…" at bounding box center [635, 495] width 241 height 431
click at [551, 287] on button "References" at bounding box center [580, 280] width 94 height 21
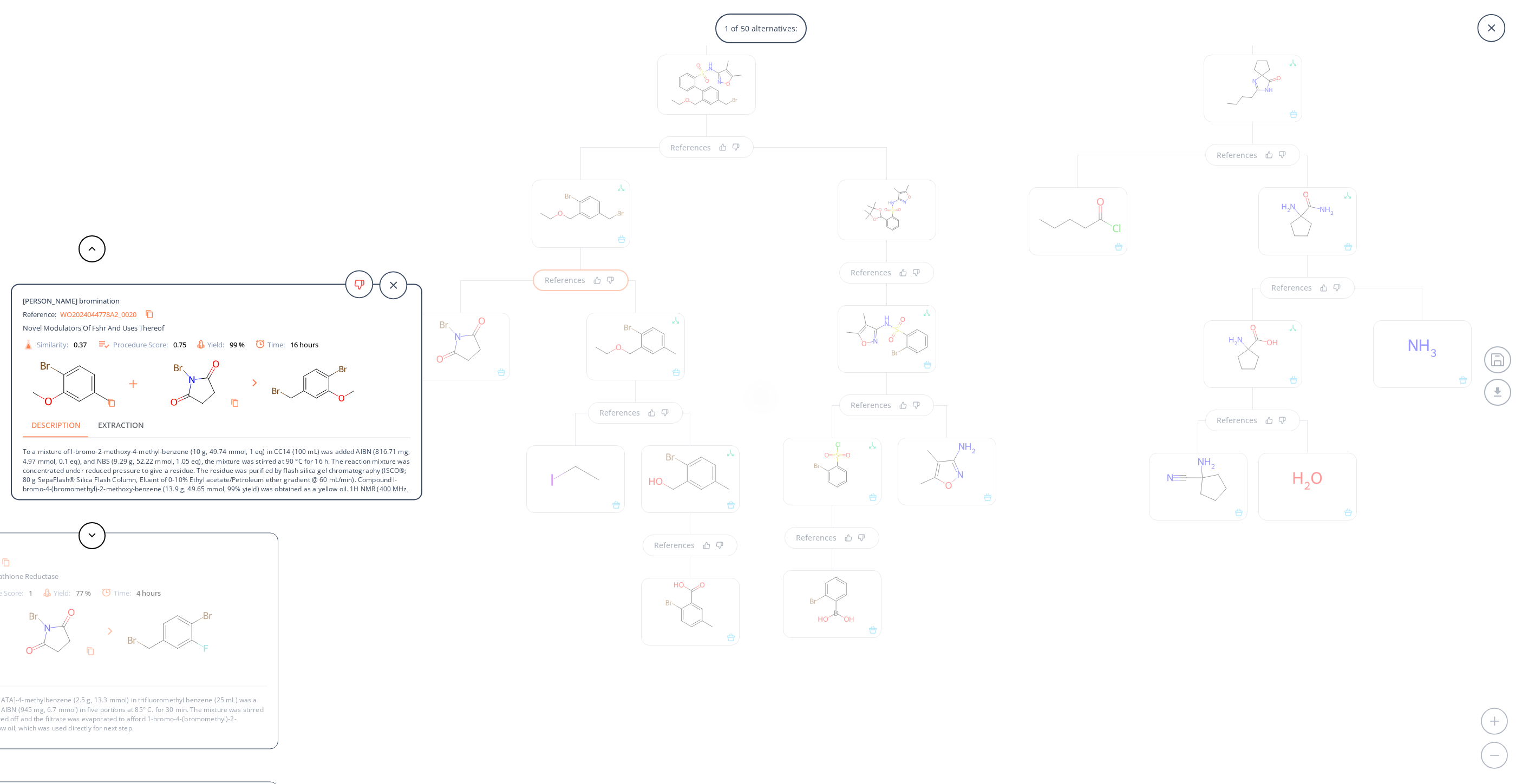
click at [473, 697] on div "1 of 50 alternatives: Wohl-Ziegler bromination Reference: WO2024044778A2_0020 N…" at bounding box center [761, 392] width 1522 height 784
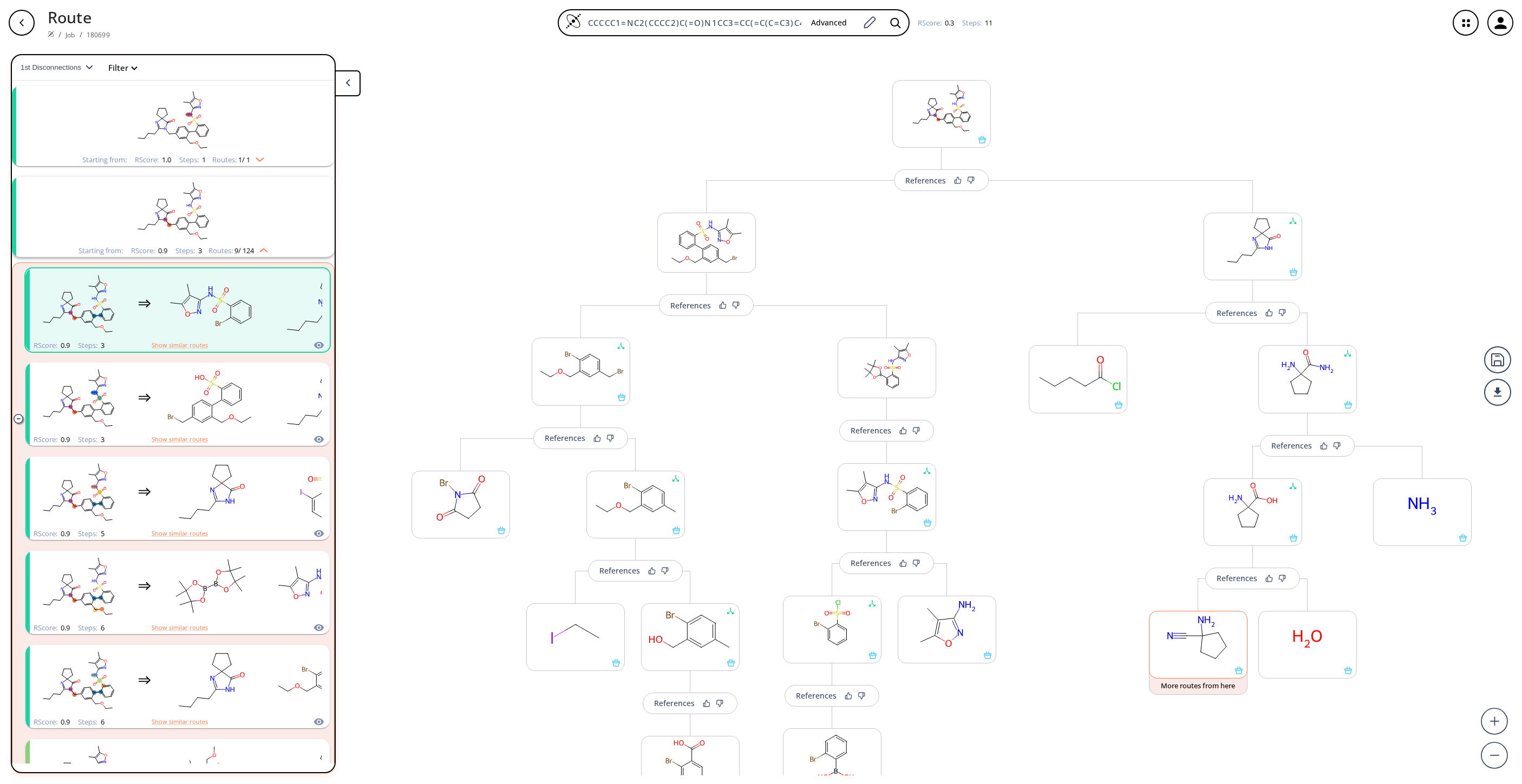
scroll to position [0, 0]
click at [343, 91] on button at bounding box center [347, 83] width 26 height 26
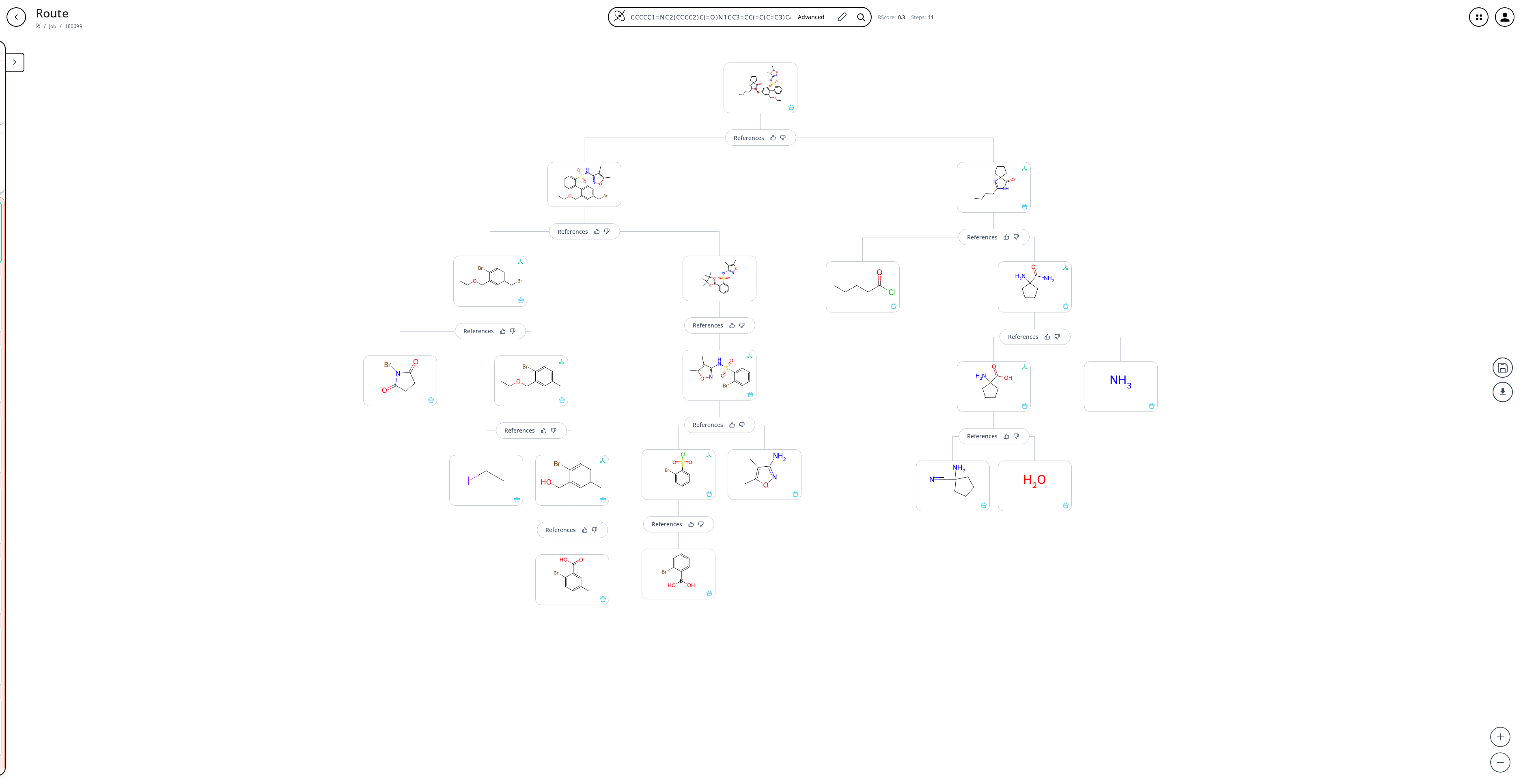
scroll to position [18, 0]
click at [1141, 528] on div "References More routes from here References Change Clear References More routes…" at bounding box center [760, 405] width 1521 height 743
click at [1141, 397] on div at bounding box center [1503, 392] width 20 height 20
click at [1141, 391] on li "PDF" at bounding box center [1472, 388] width 40 height 14
click at [1054, 588] on div "Change Clear References More routes from here Change Clear References Change Cl…" at bounding box center [994, 412] width 352 height 548
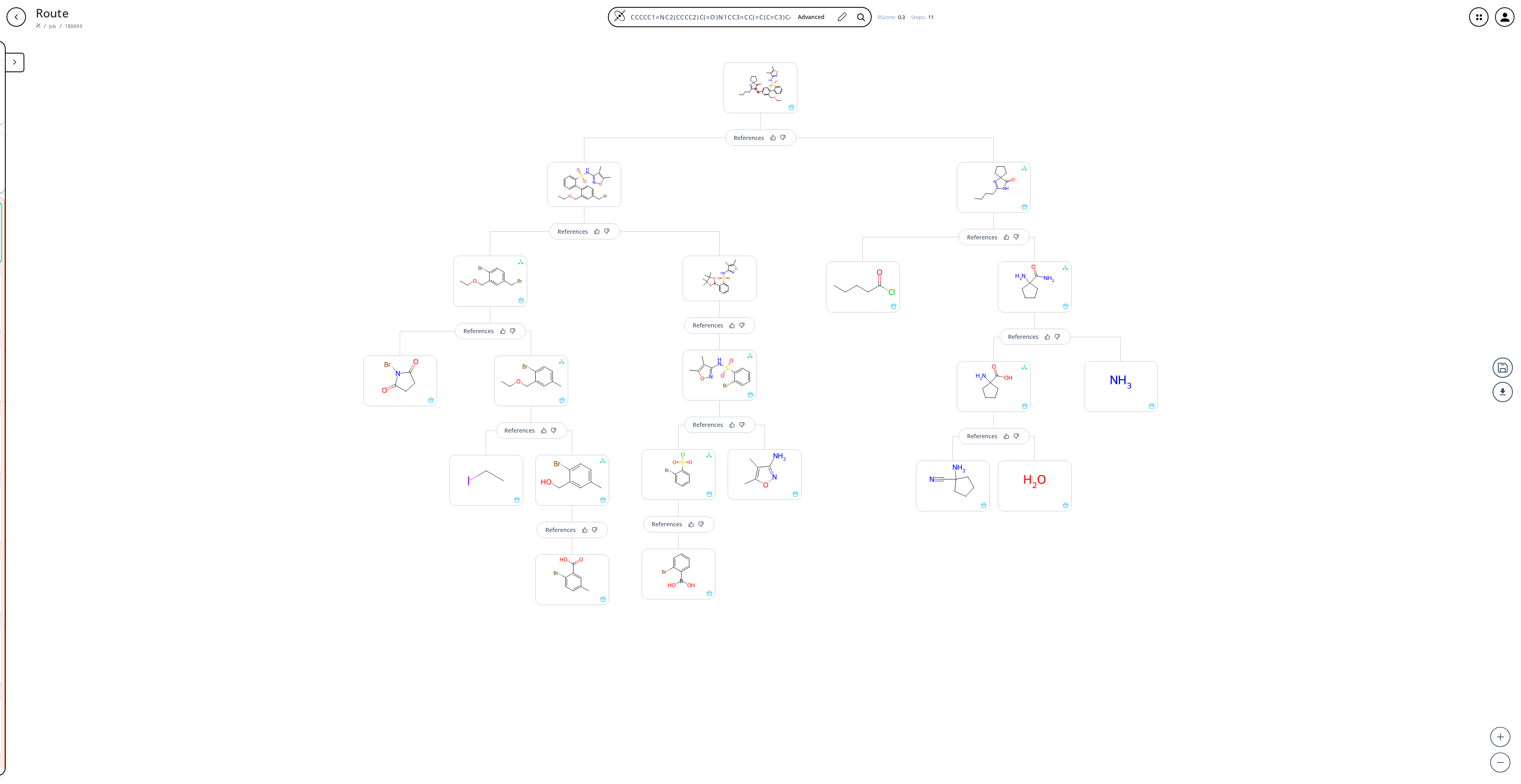
click at [15, 67] on button at bounding box center [14, 62] width 20 height 20
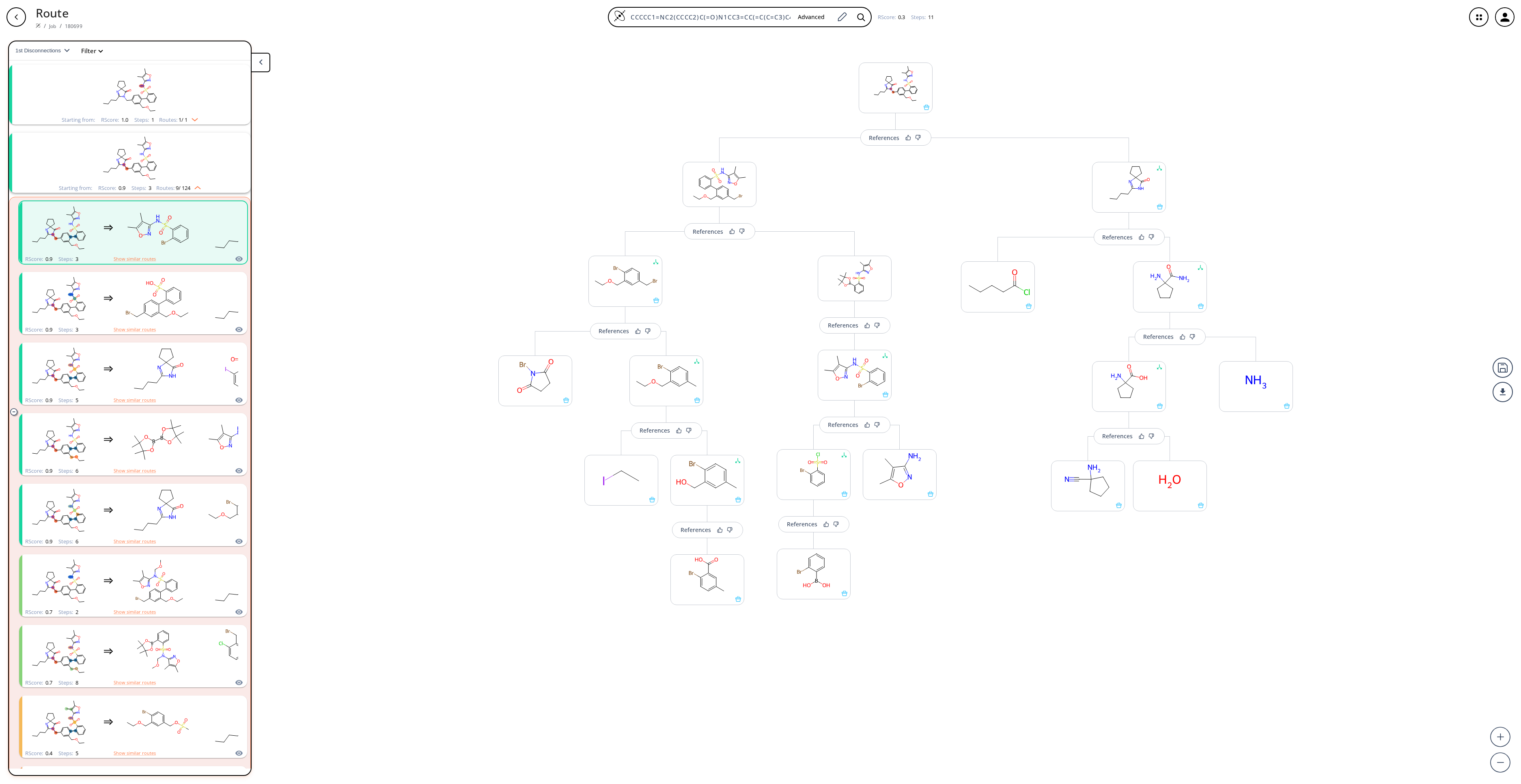
click at [267, 62] on button at bounding box center [260, 62] width 20 height 20
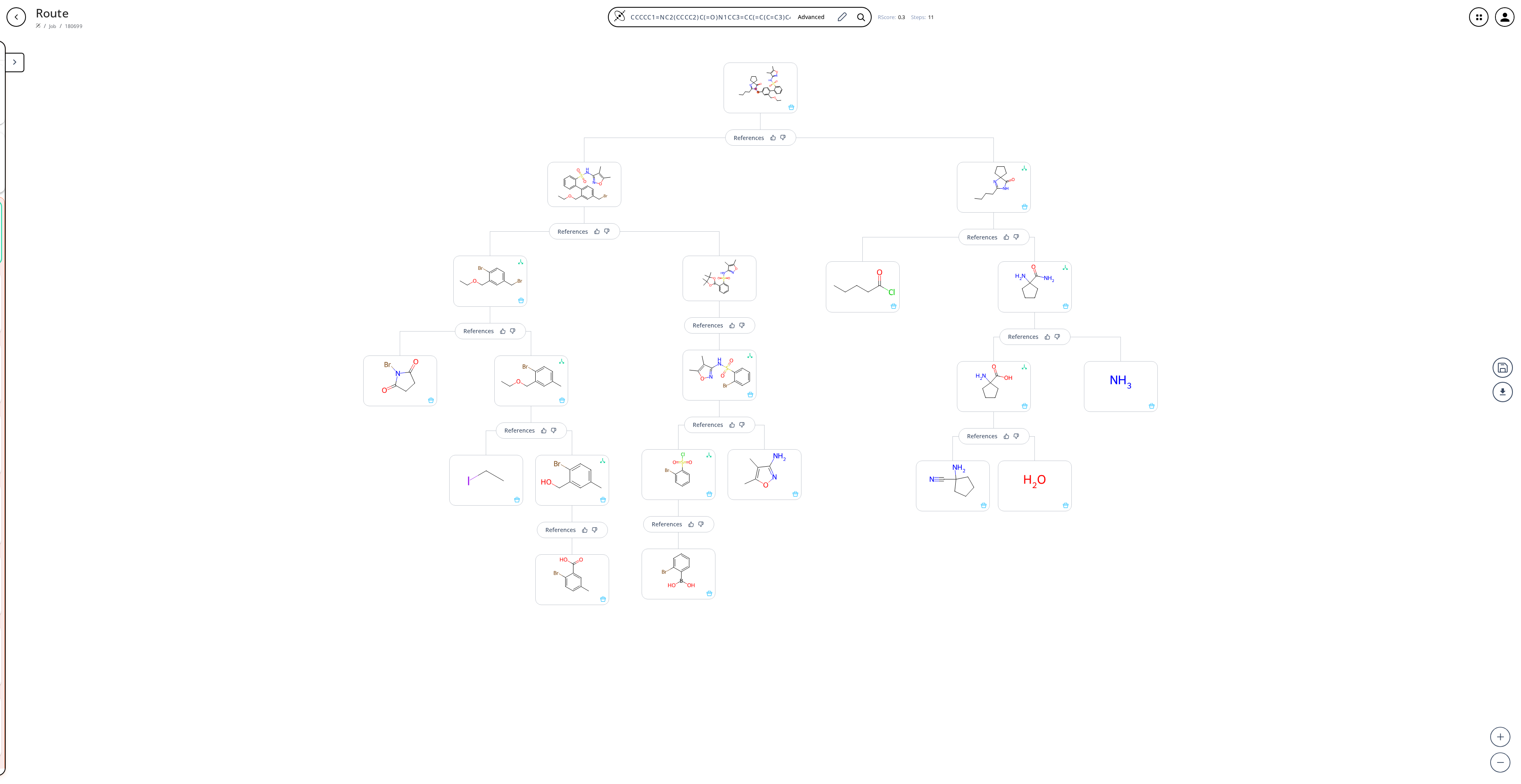
click at [17, 60] on button at bounding box center [14, 62] width 20 height 20
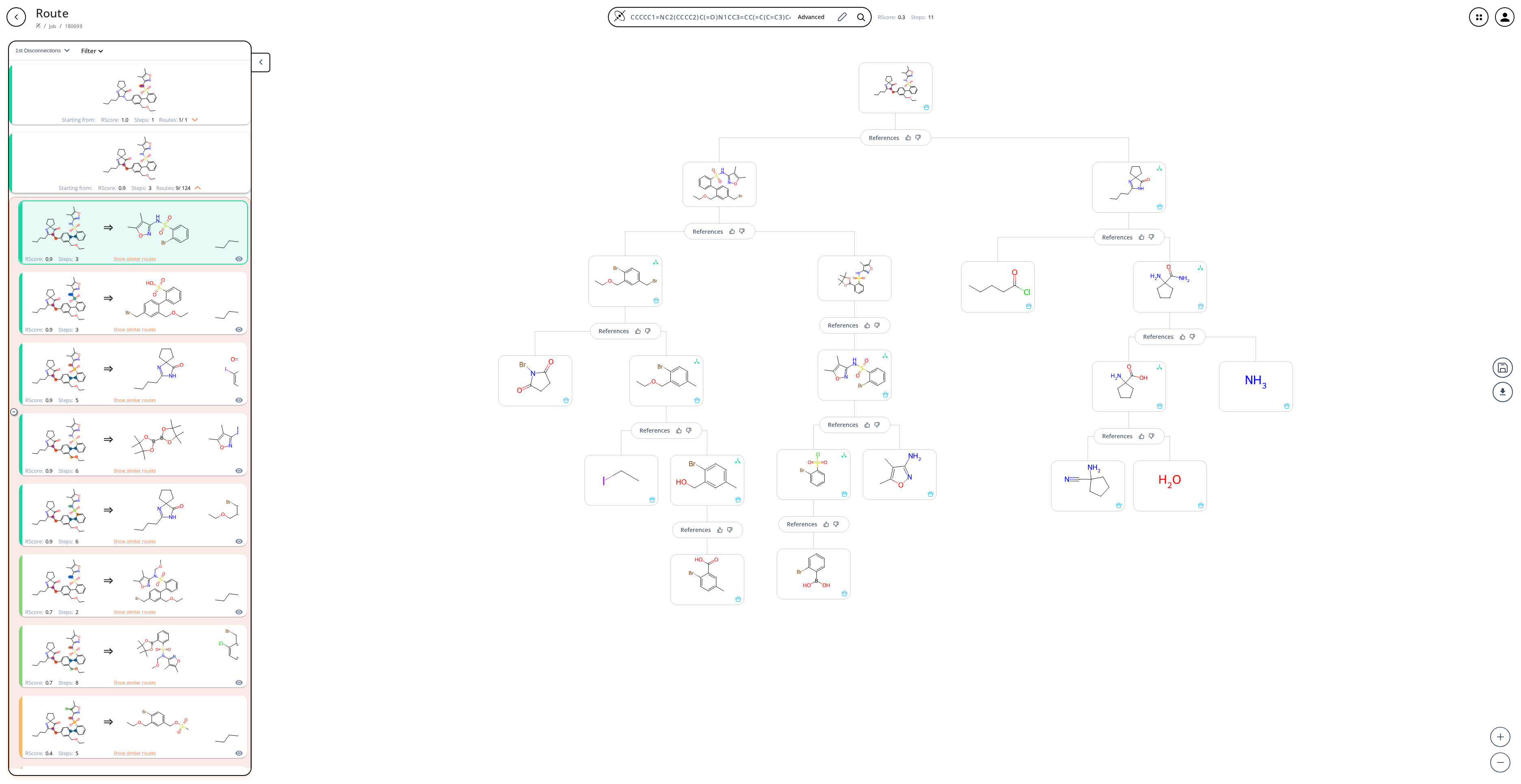
click at [262, 60] on icon at bounding box center [261, 62] width 4 height 6
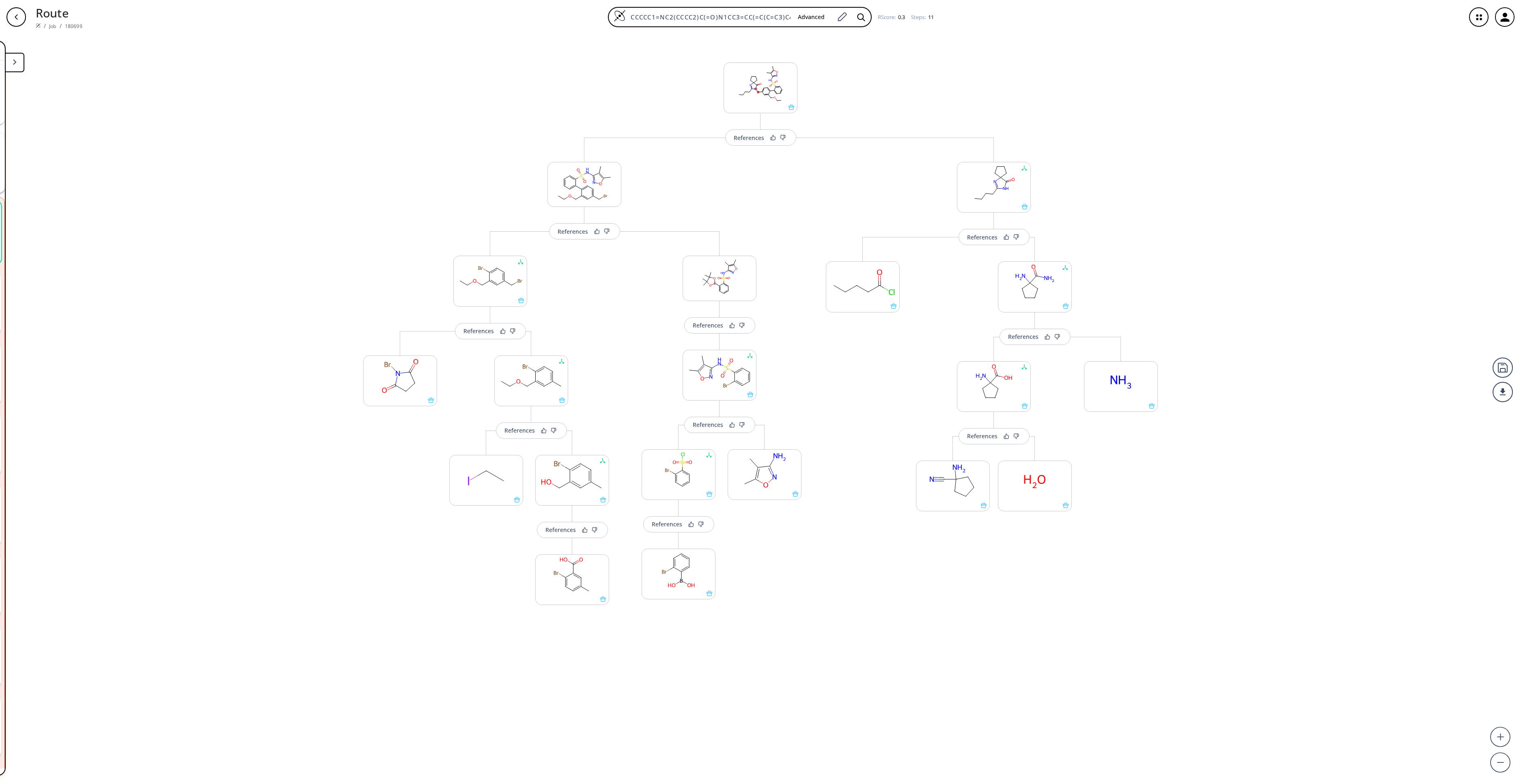
drag, startPoint x: 297, startPoint y: 669, endPoint x: 301, endPoint y: 671, distance: 4.5
click at [301, 588] on div "References More routes from here References Change Clear References More routes…" at bounding box center [760, 405] width 1521 height 743
click at [392, 388] on ellipse at bounding box center [396, 385] width 7 height 7
click at [15, 62] on icon at bounding box center [15, 62] width 4 height 6
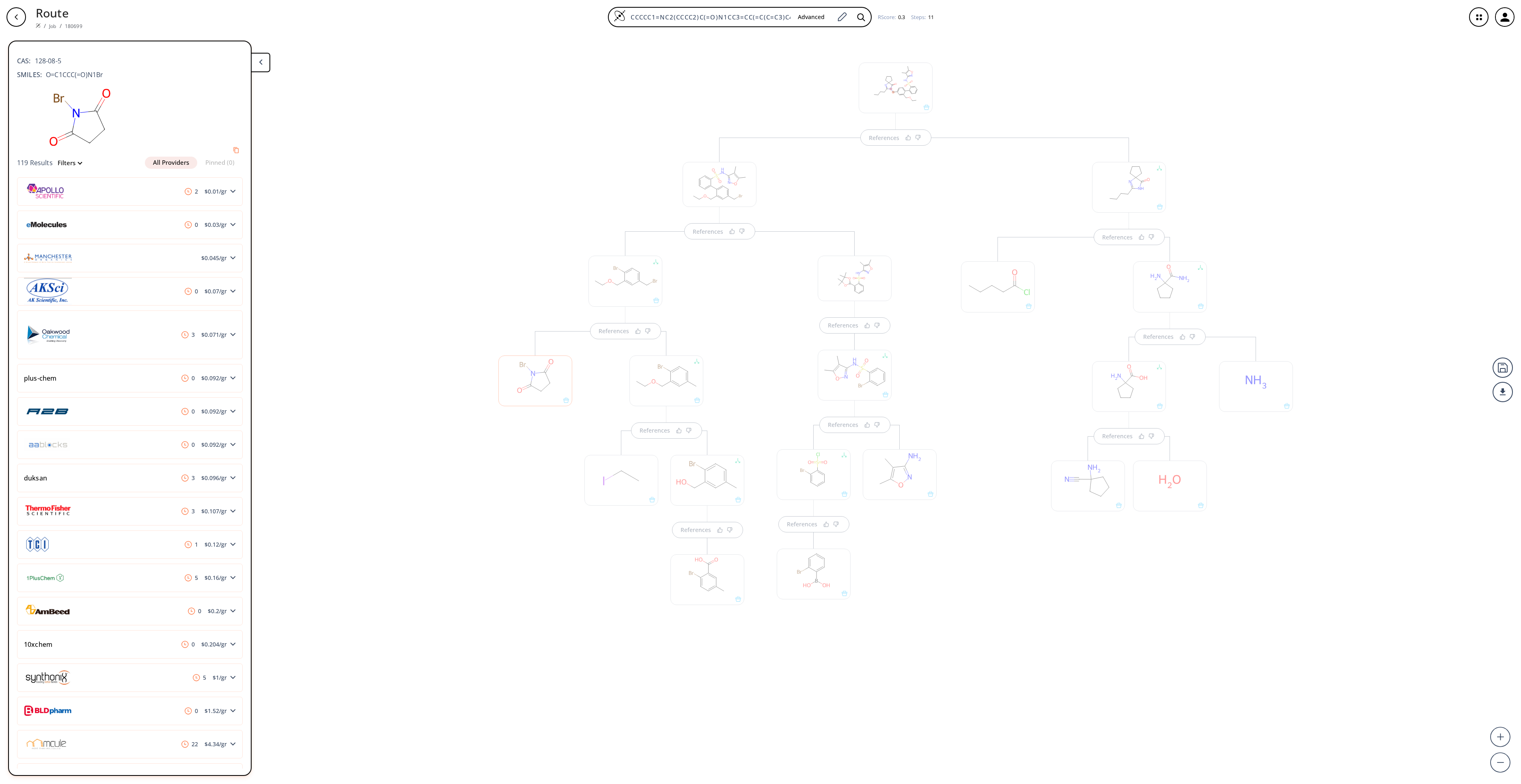
drag, startPoint x: 702, startPoint y: 588, endPoint x: 697, endPoint y: 586, distance: 5.4
click at [698, 587] on div "References References References References References References References Re…" at bounding box center [760, 405] width 1521 height 743
click at [698, 586] on div at bounding box center [708, 579] width 74 height 51
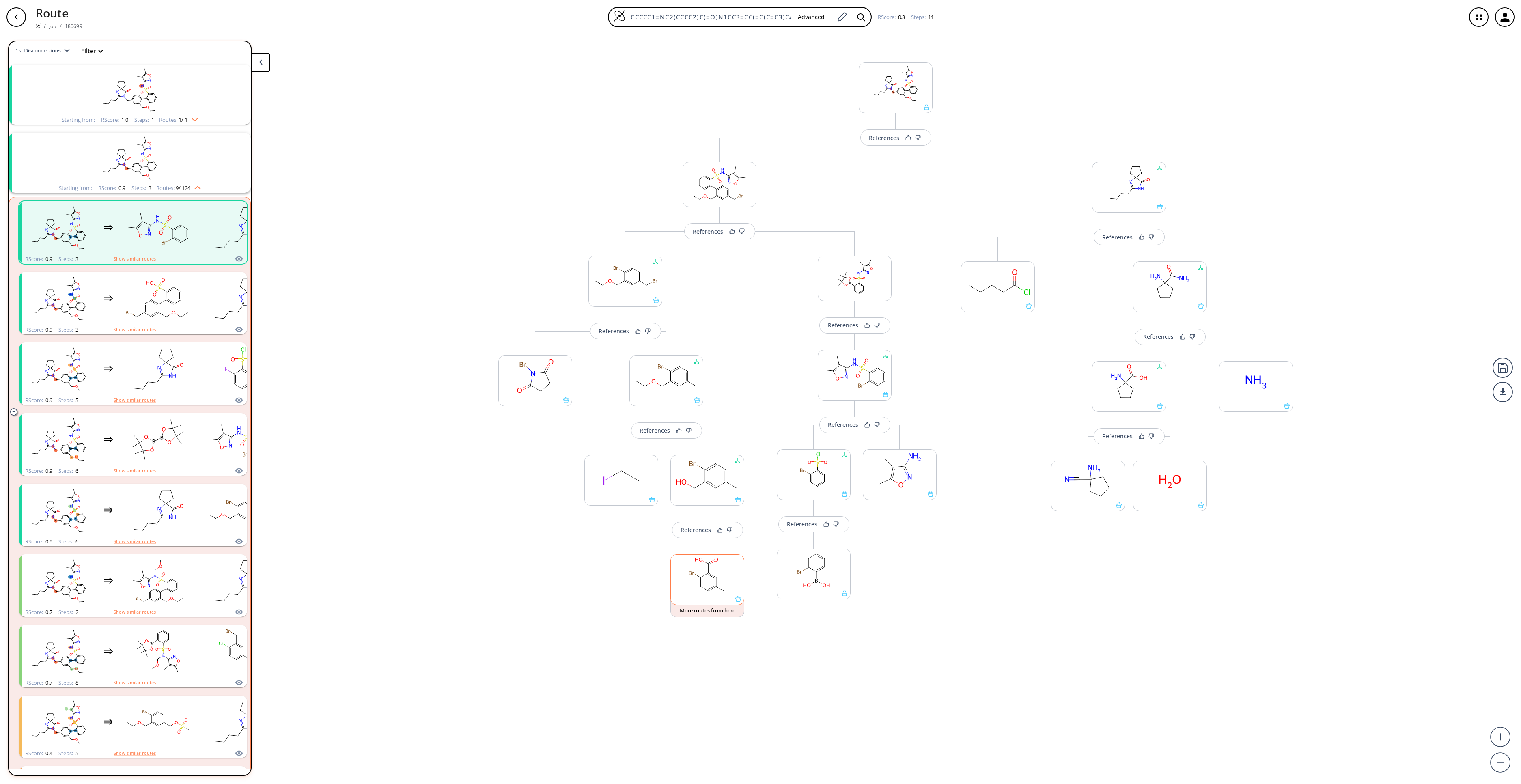
click at [698, 586] on rect at bounding box center [707, 575] width 73 height 42
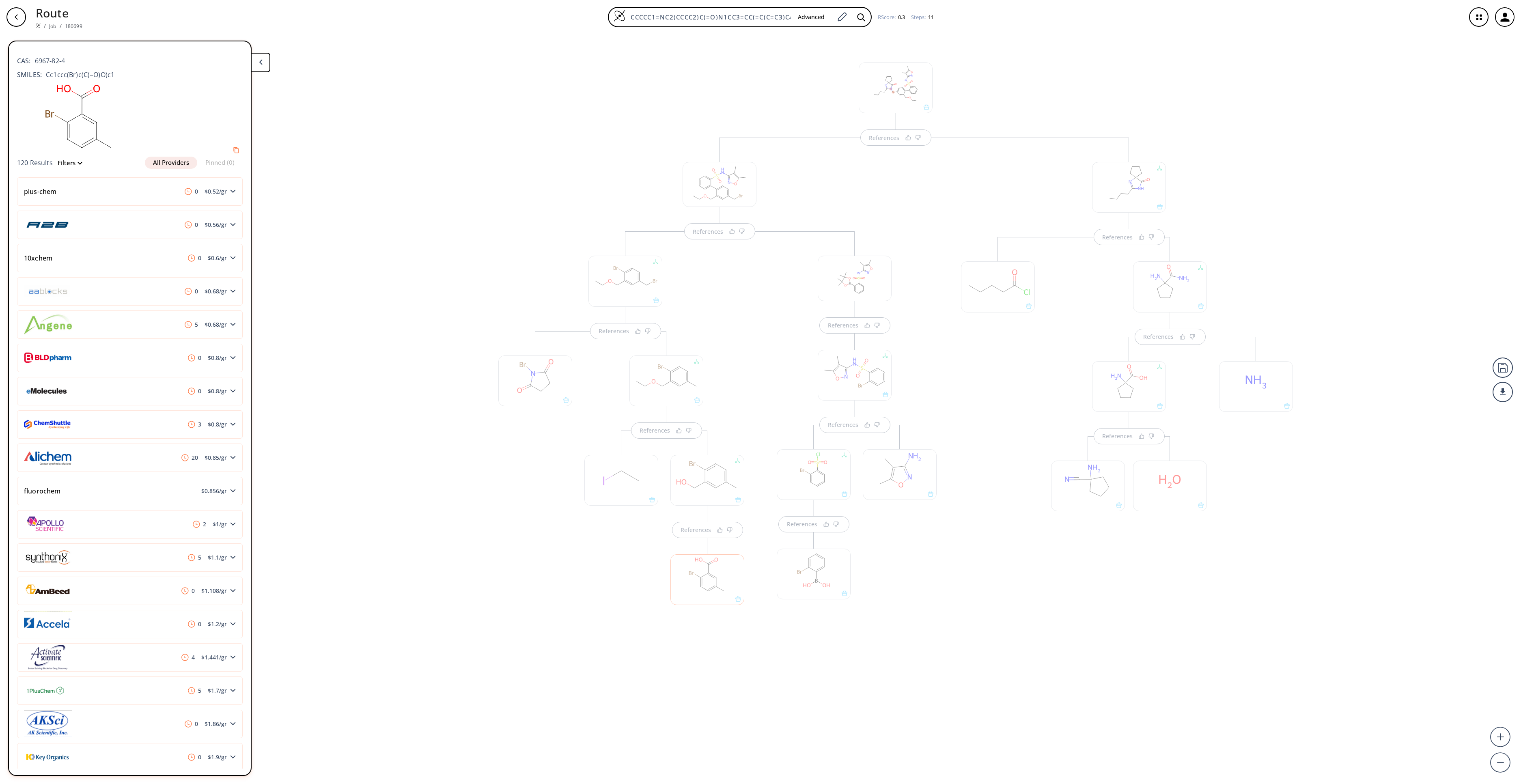
click at [821, 581] on div at bounding box center [813, 573] width 74 height 51
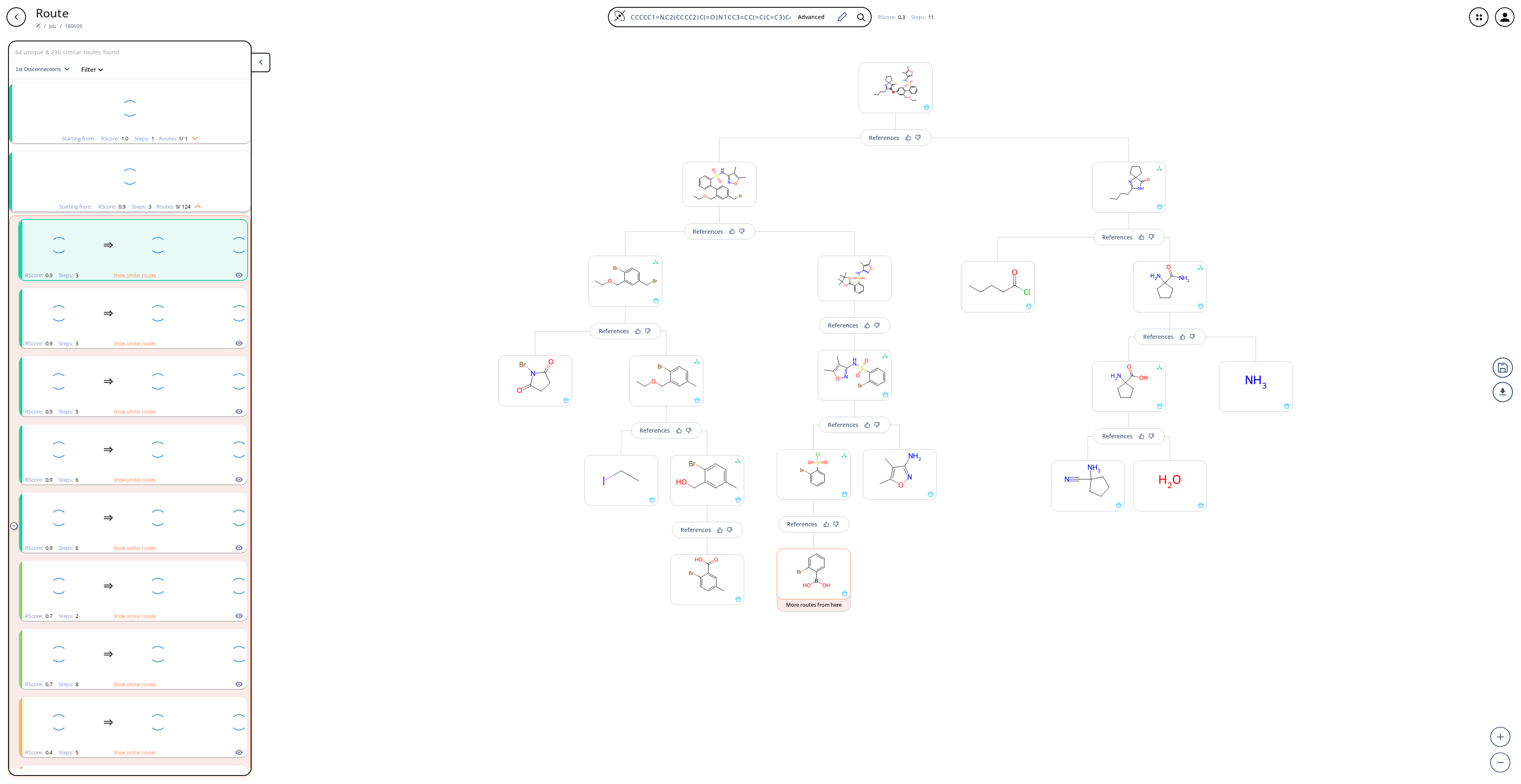
scroll to position [18, 0]
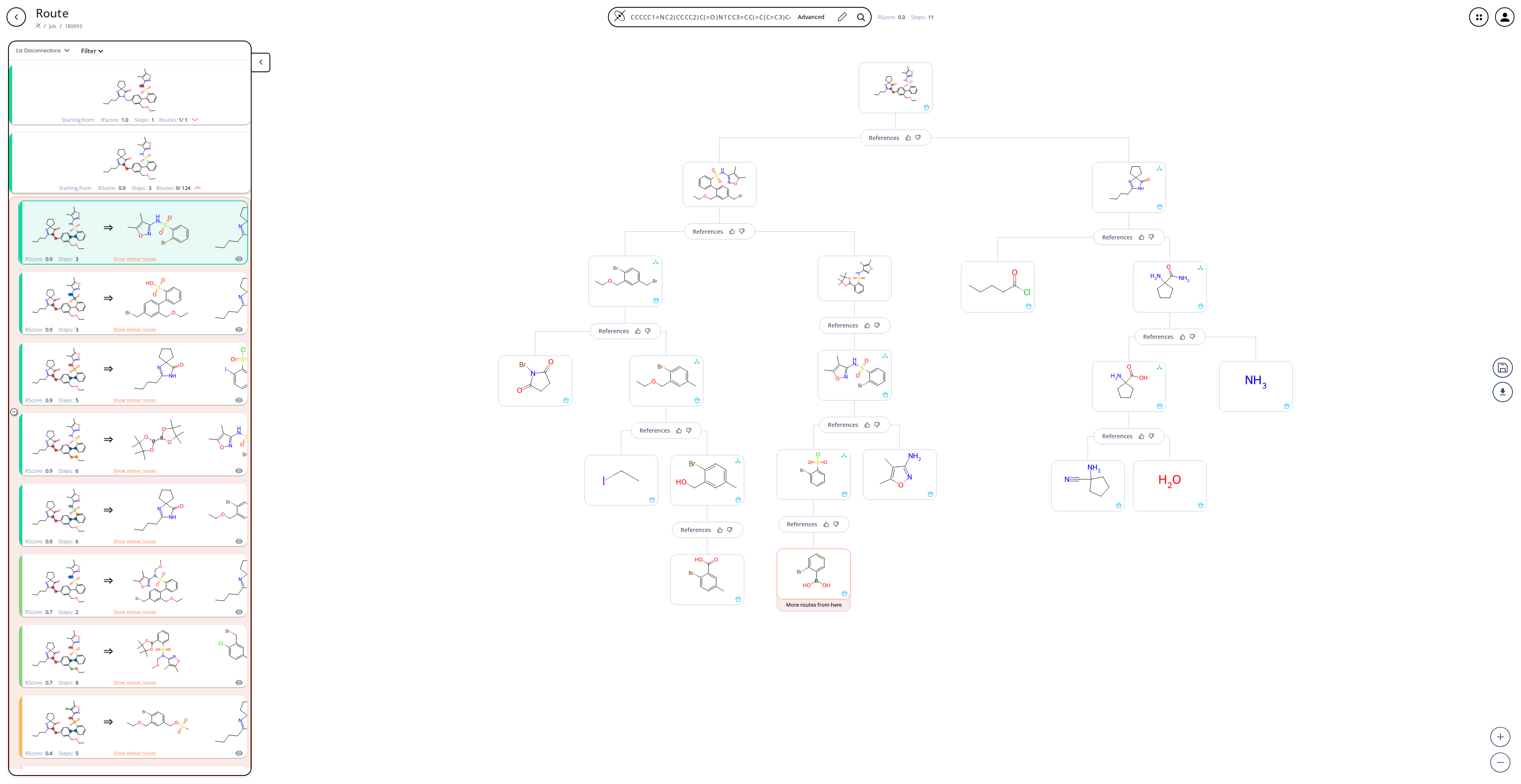
click at [821, 581] on rect at bounding box center [813, 570] width 73 height 42
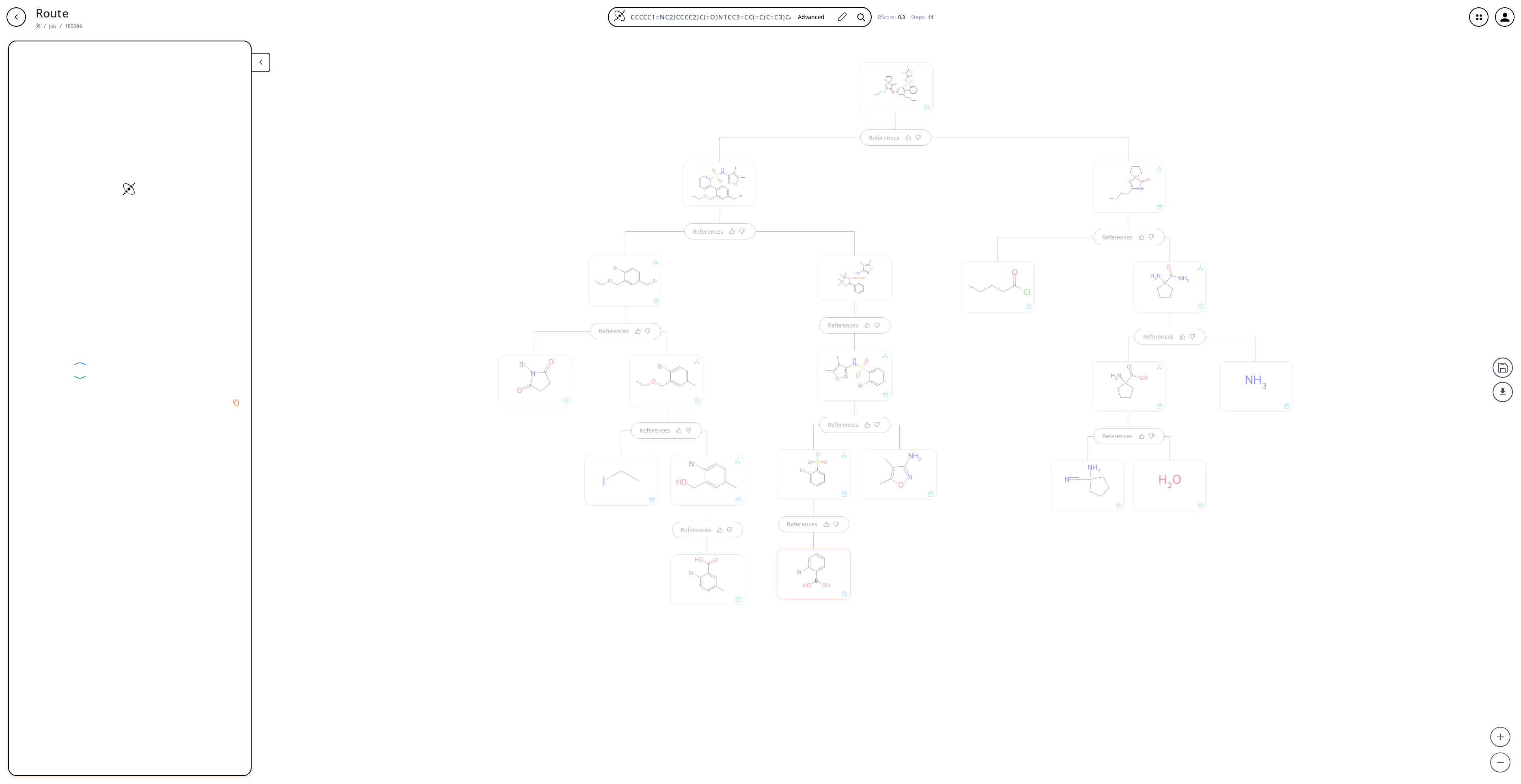
scroll to position [0, 0]
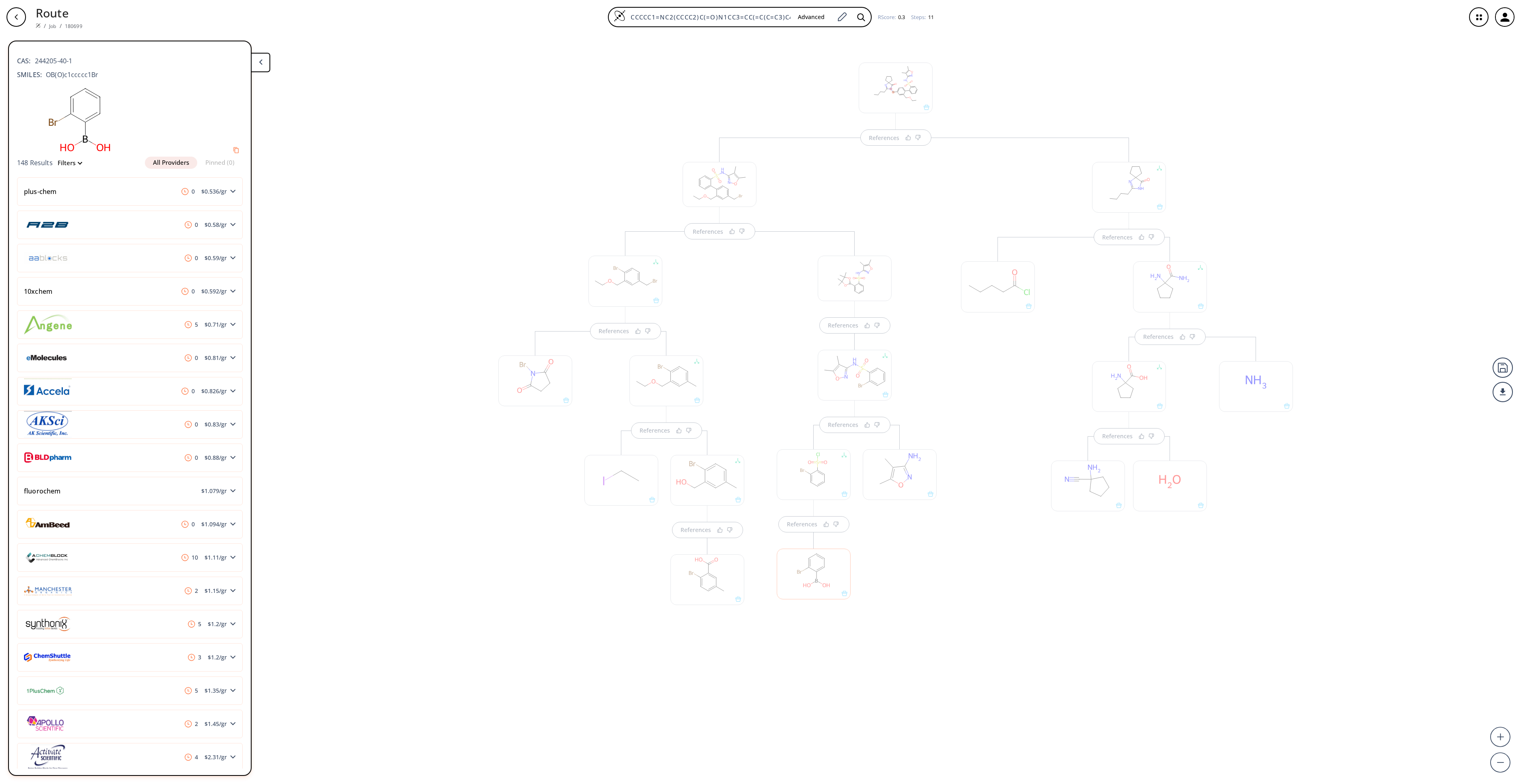
click at [1141, 490] on div at bounding box center [1170, 485] width 74 height 51
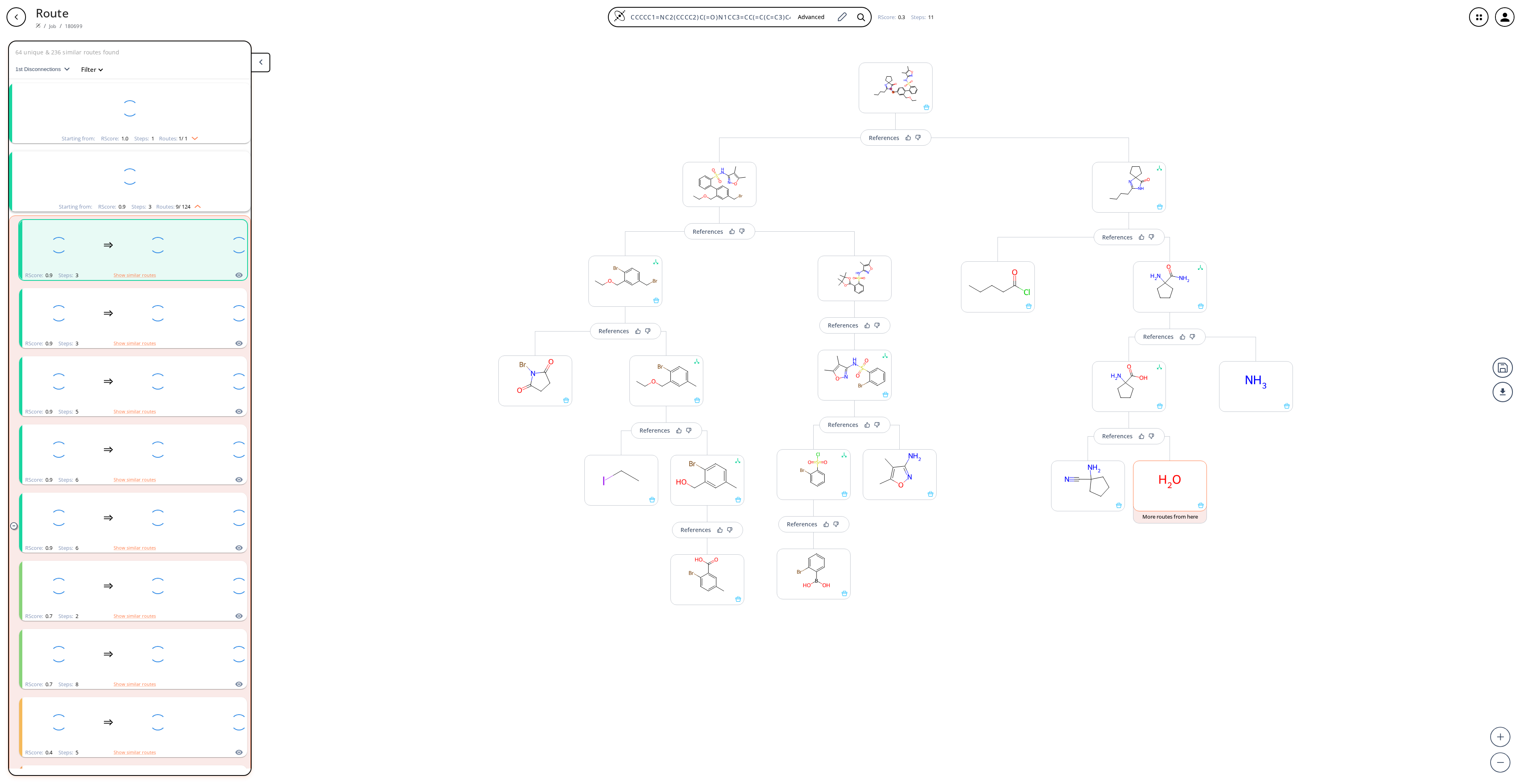
scroll to position [18, 0]
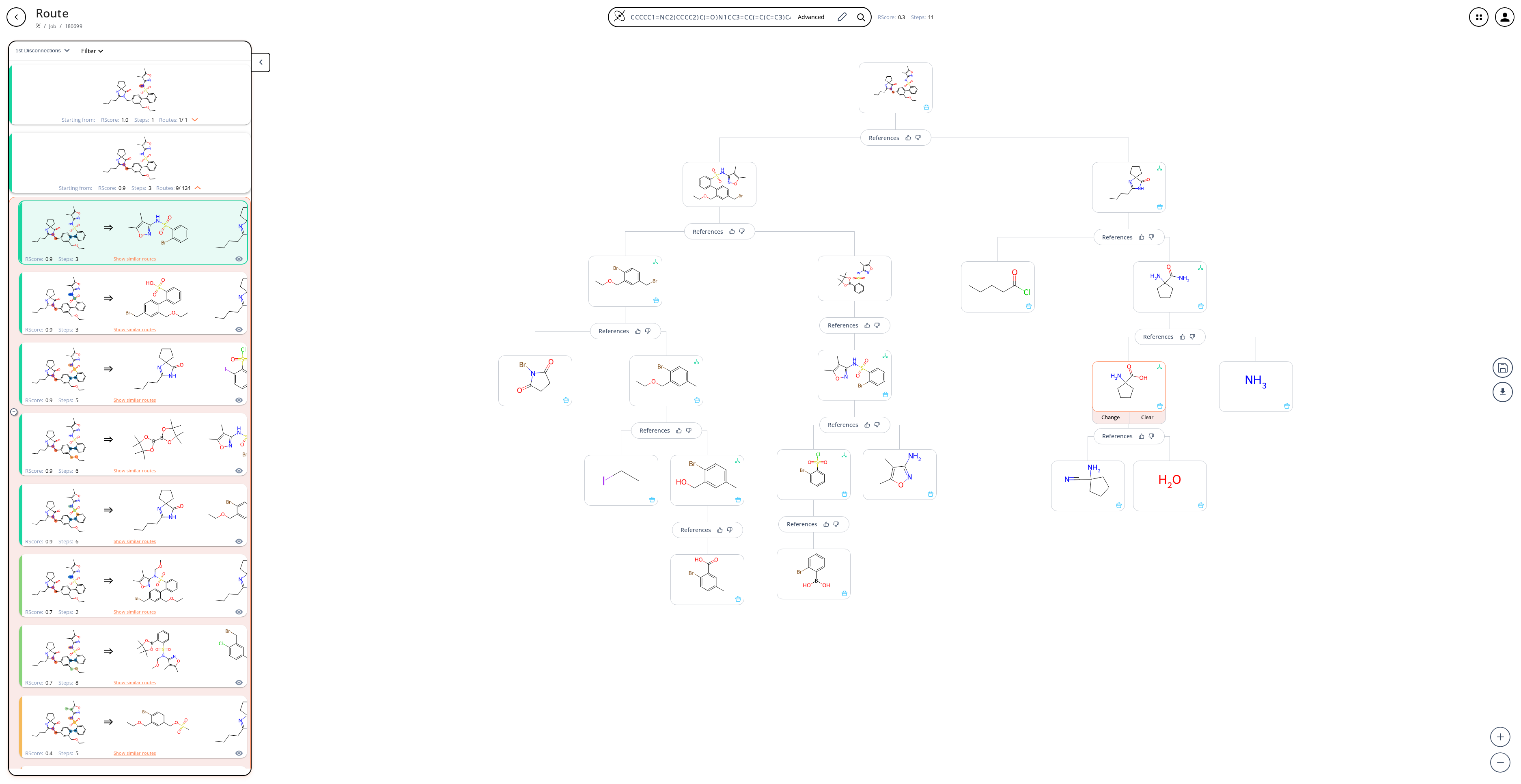
click at [1131, 388] on icon at bounding box center [1129, 385] width 8 height 6
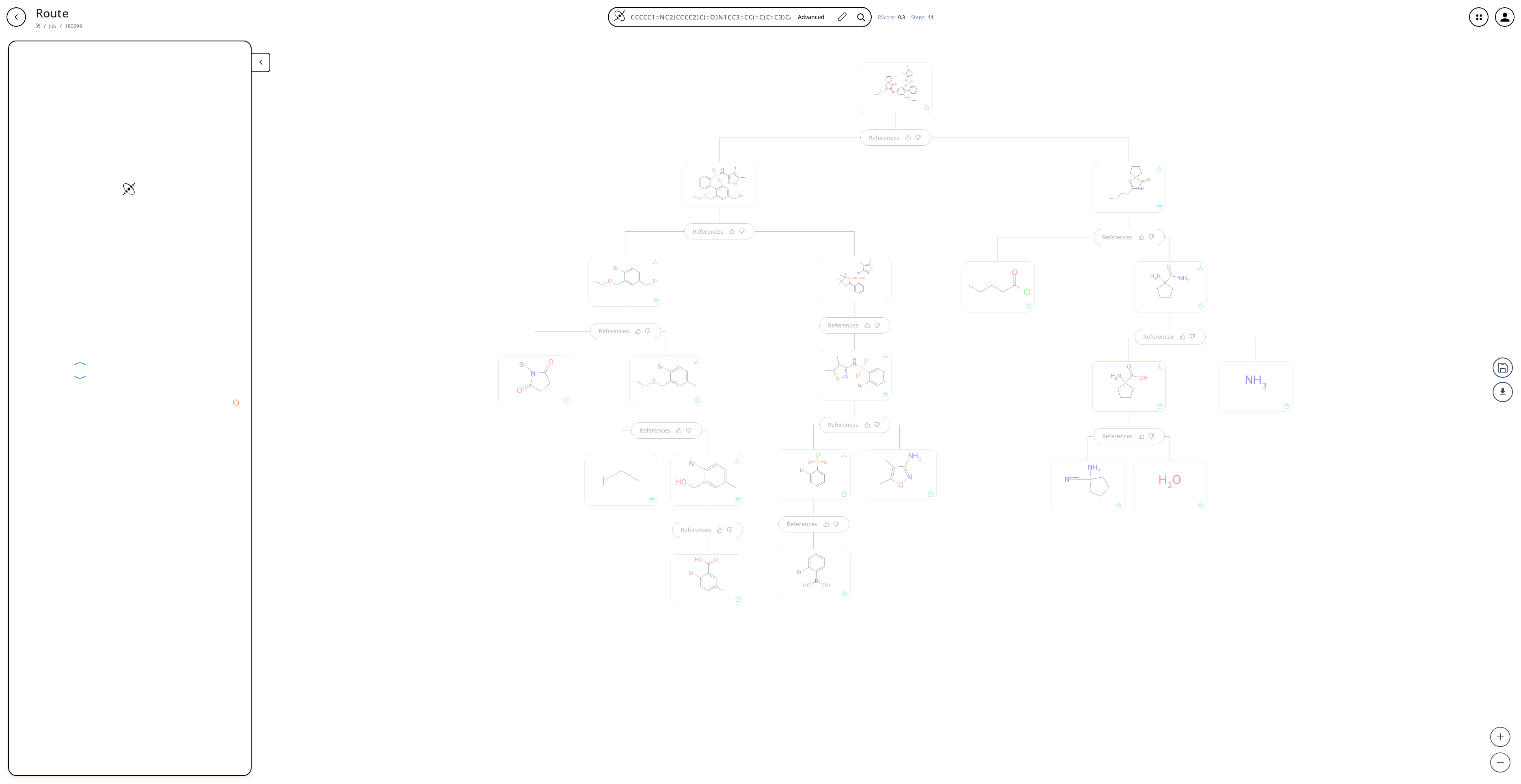
scroll to position [0, 0]
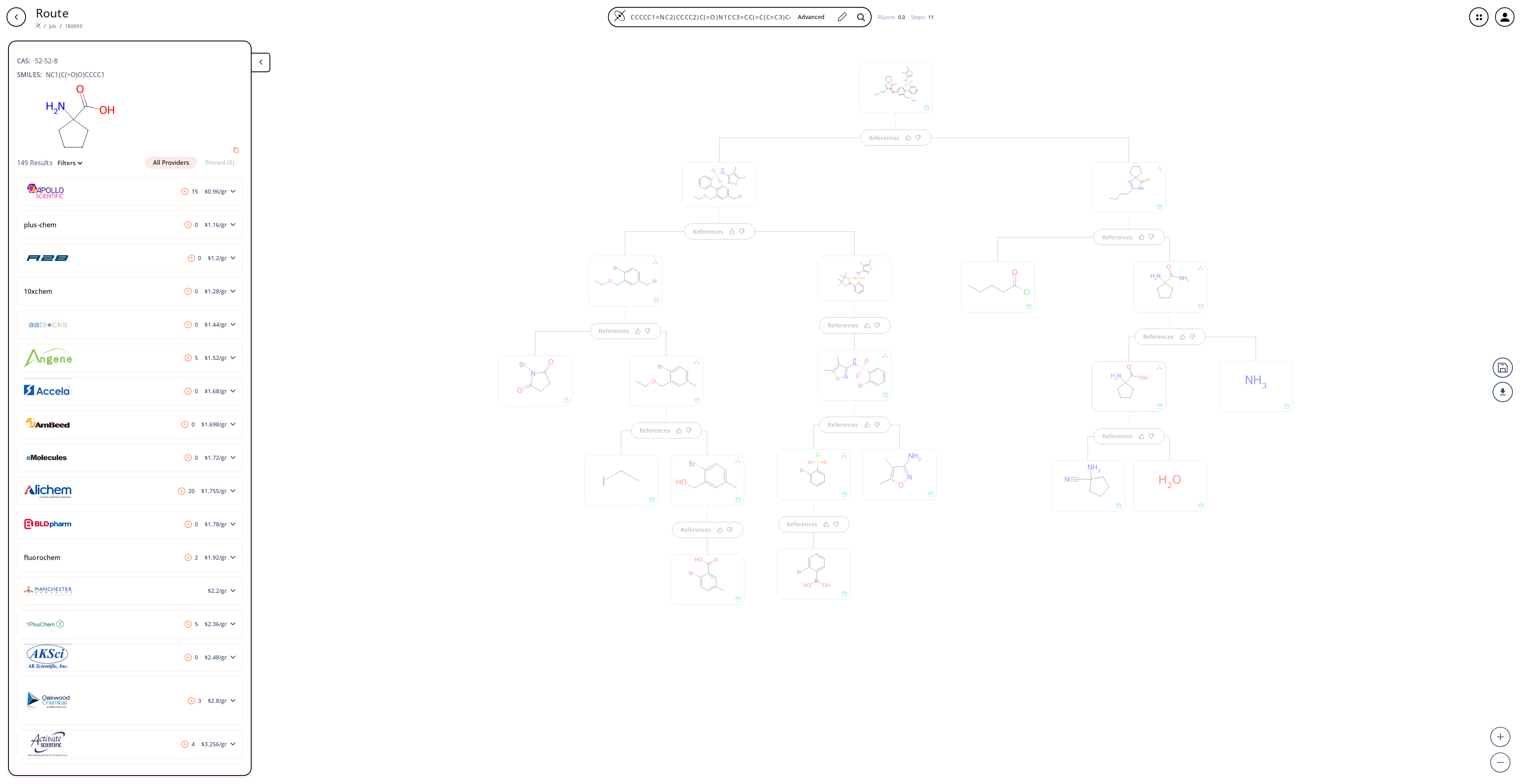
click at [1014, 288] on div at bounding box center [998, 286] width 74 height 51
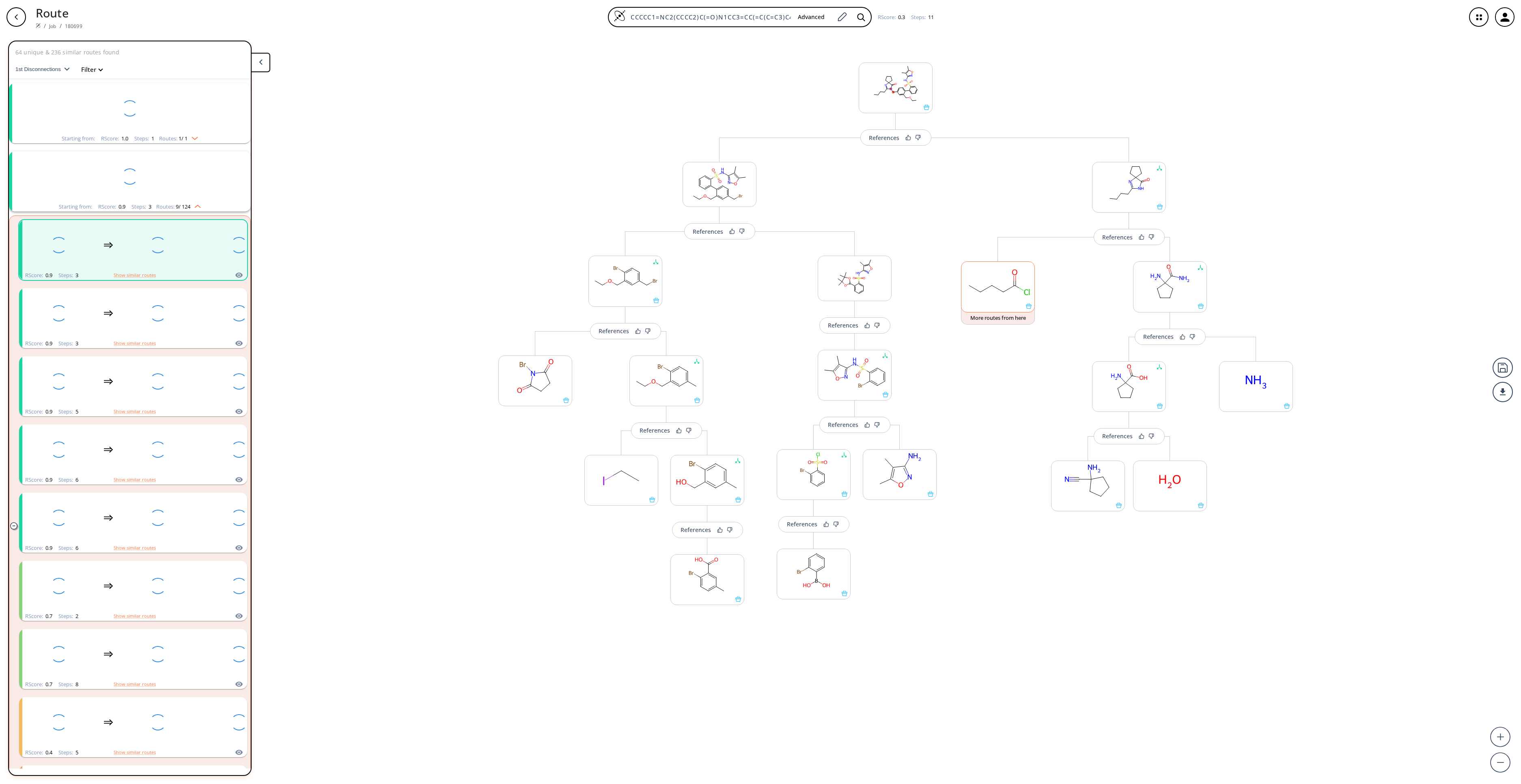
scroll to position [18, 0]
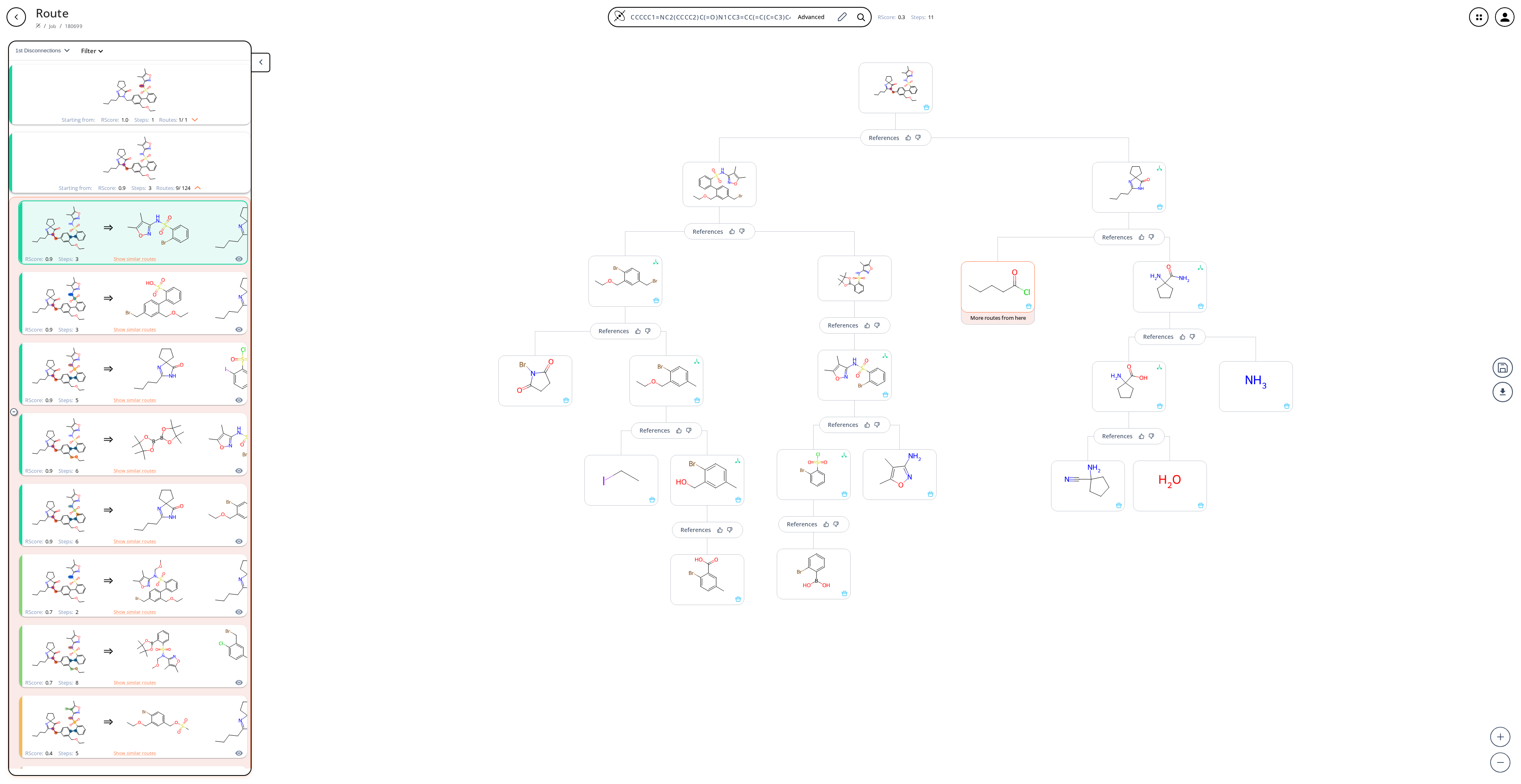
click at [1014, 288] on ellipse at bounding box center [1015, 286] width 8 height 8
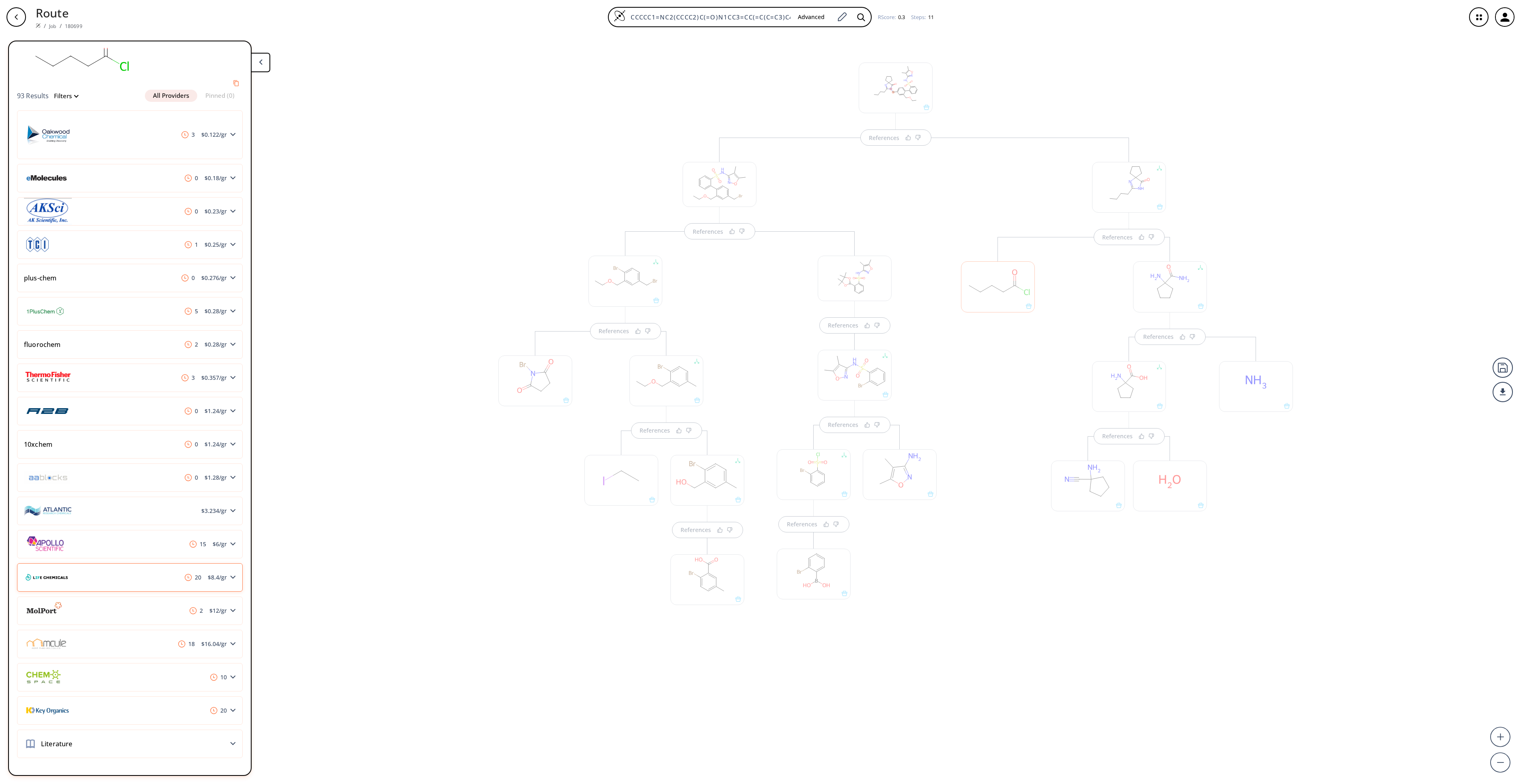
scroll to position [0, 0]
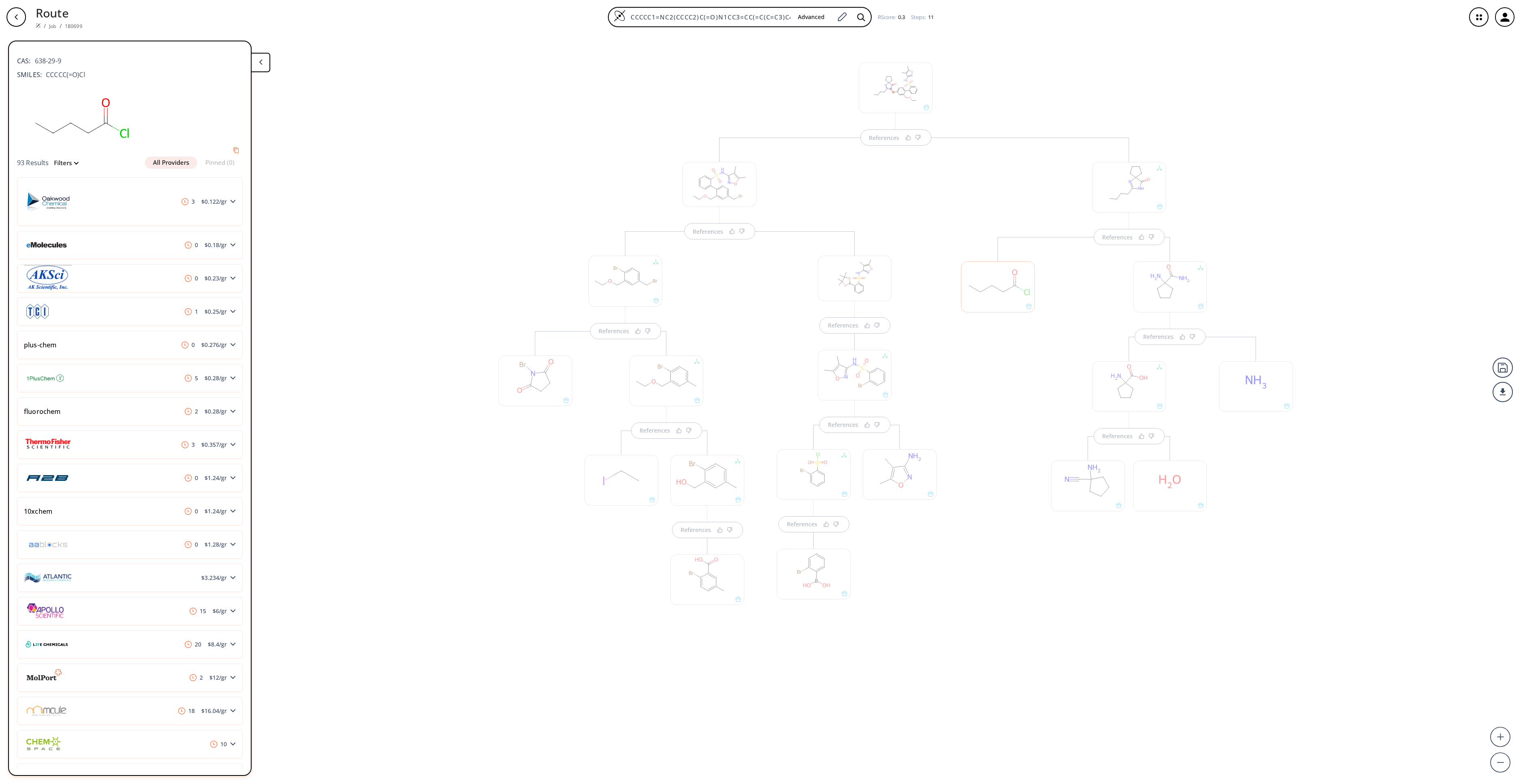
click at [1041, 588] on div "References References References References References References References Re…" at bounding box center [760, 405] width 1521 height 743
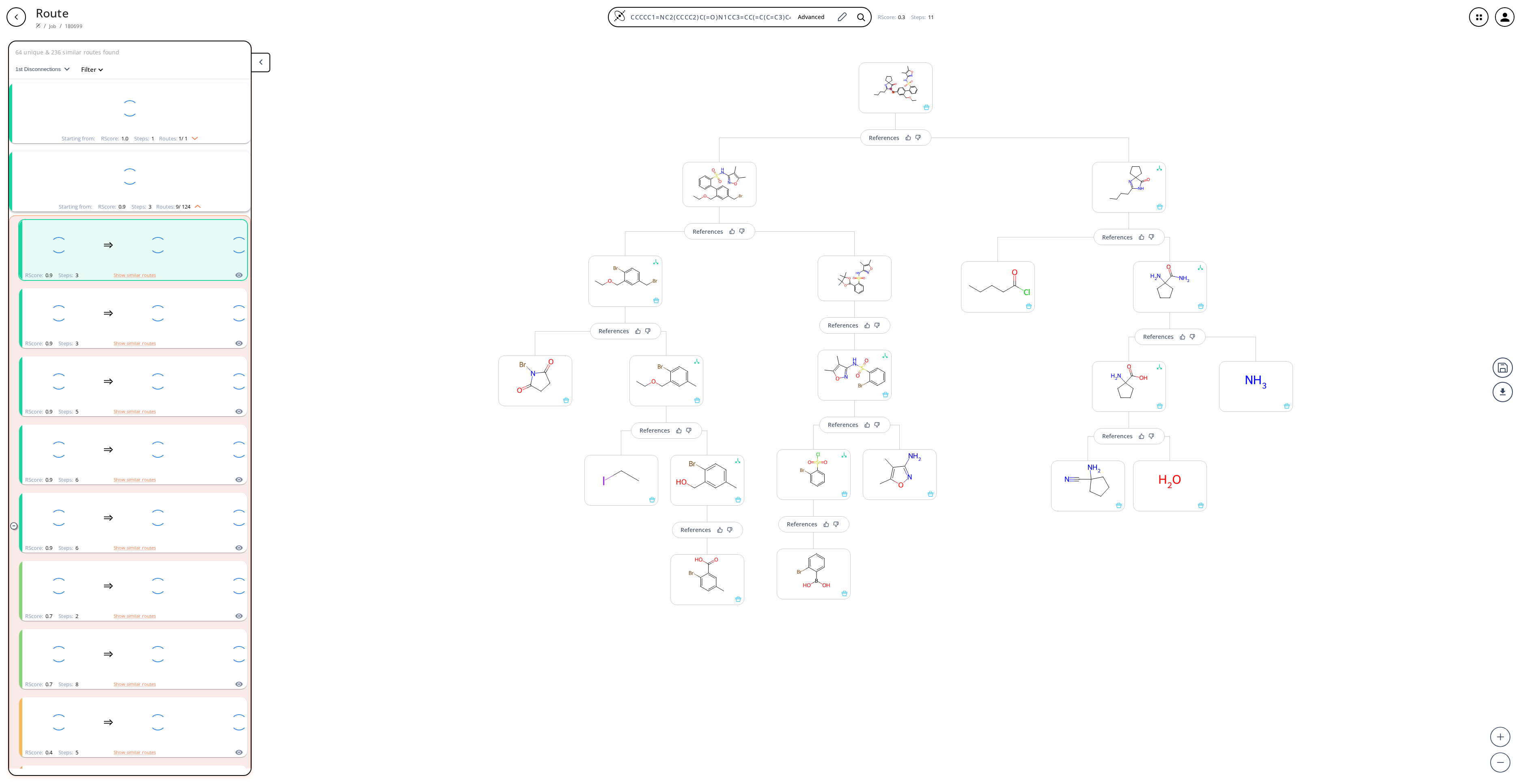
scroll to position [18, 0]
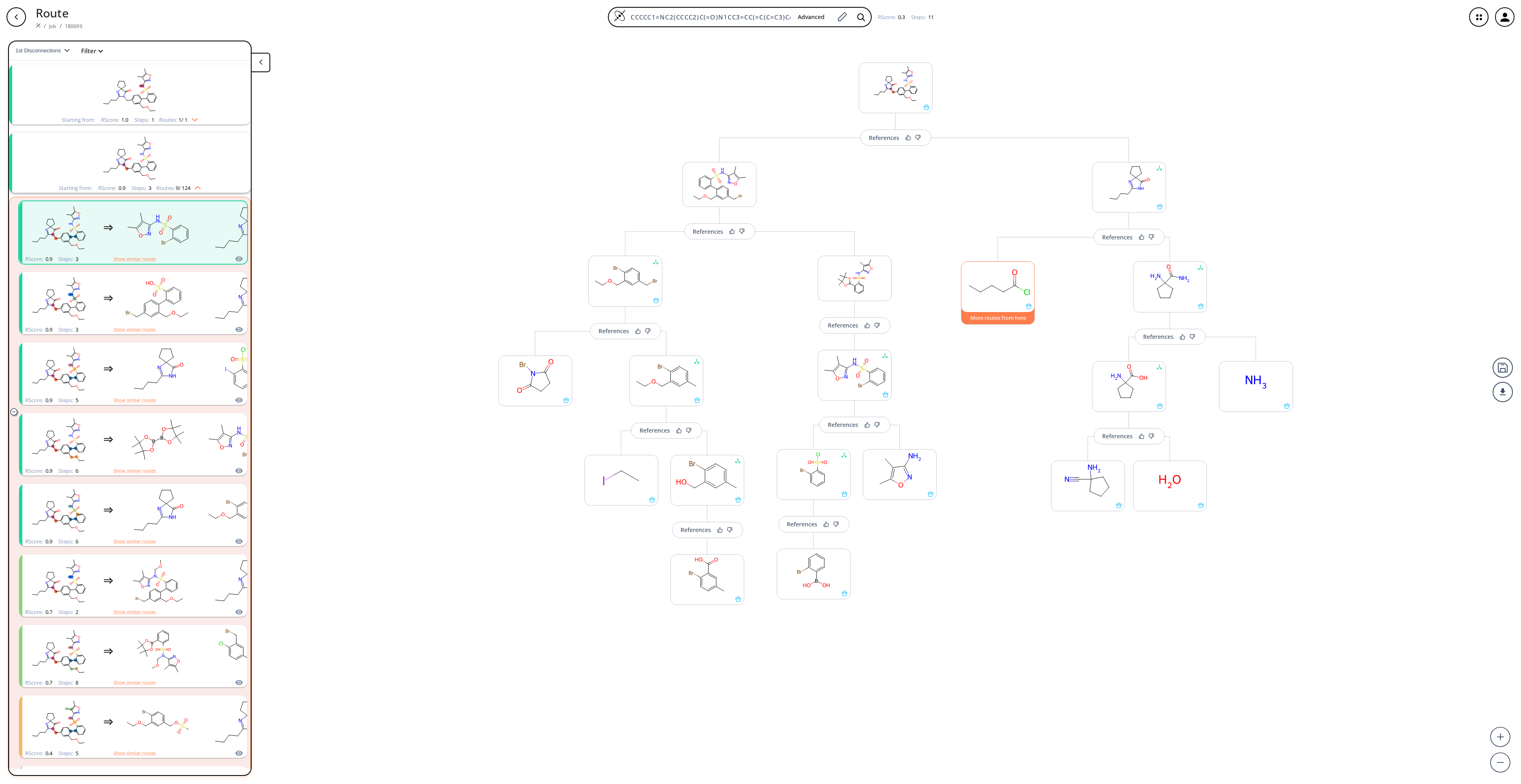
click at [1007, 325] on button "More routes from here" at bounding box center [998, 315] width 74 height 17
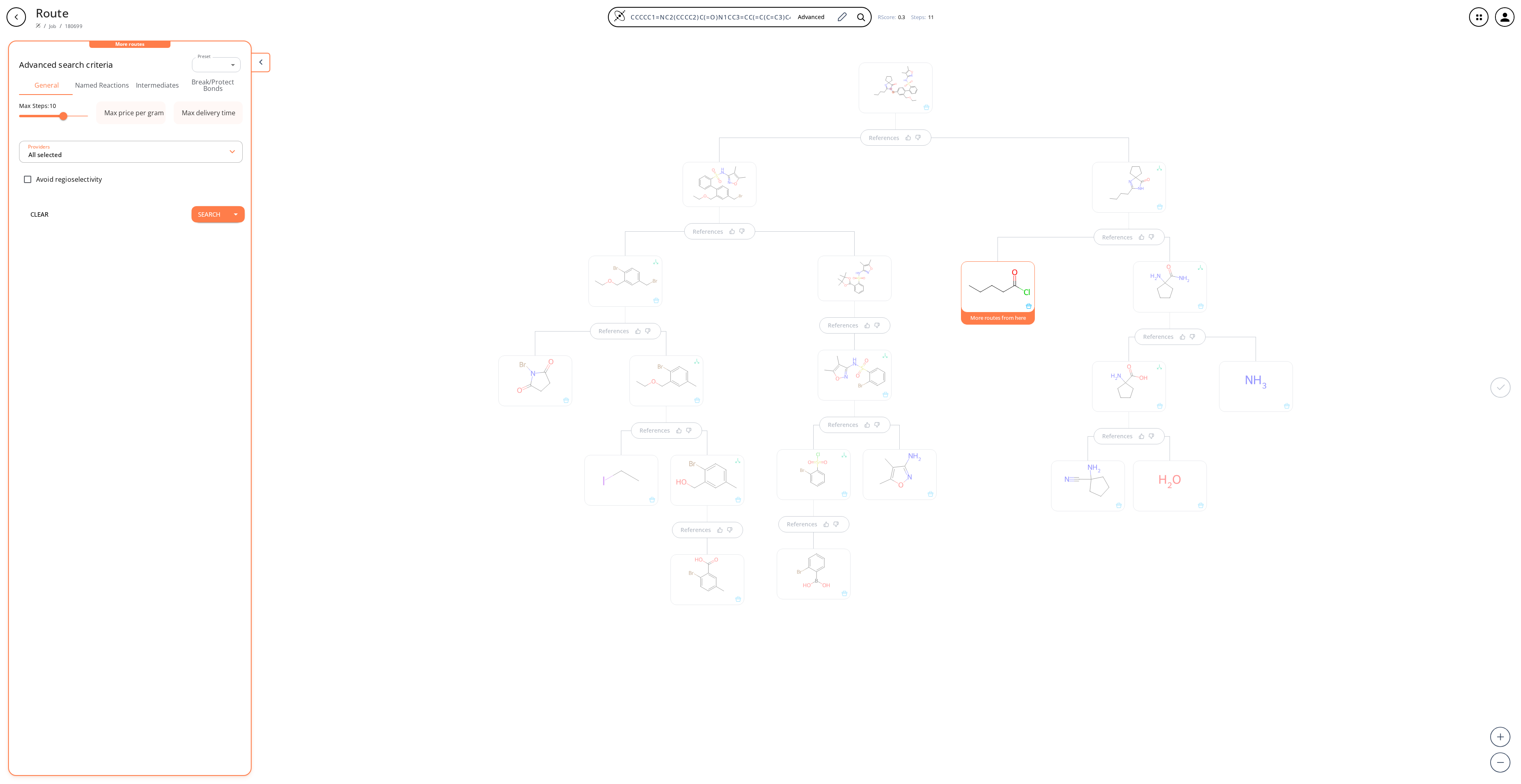
type input "All selected"
click at [196, 228] on button "Search" at bounding box center [209, 236] width 35 height 16
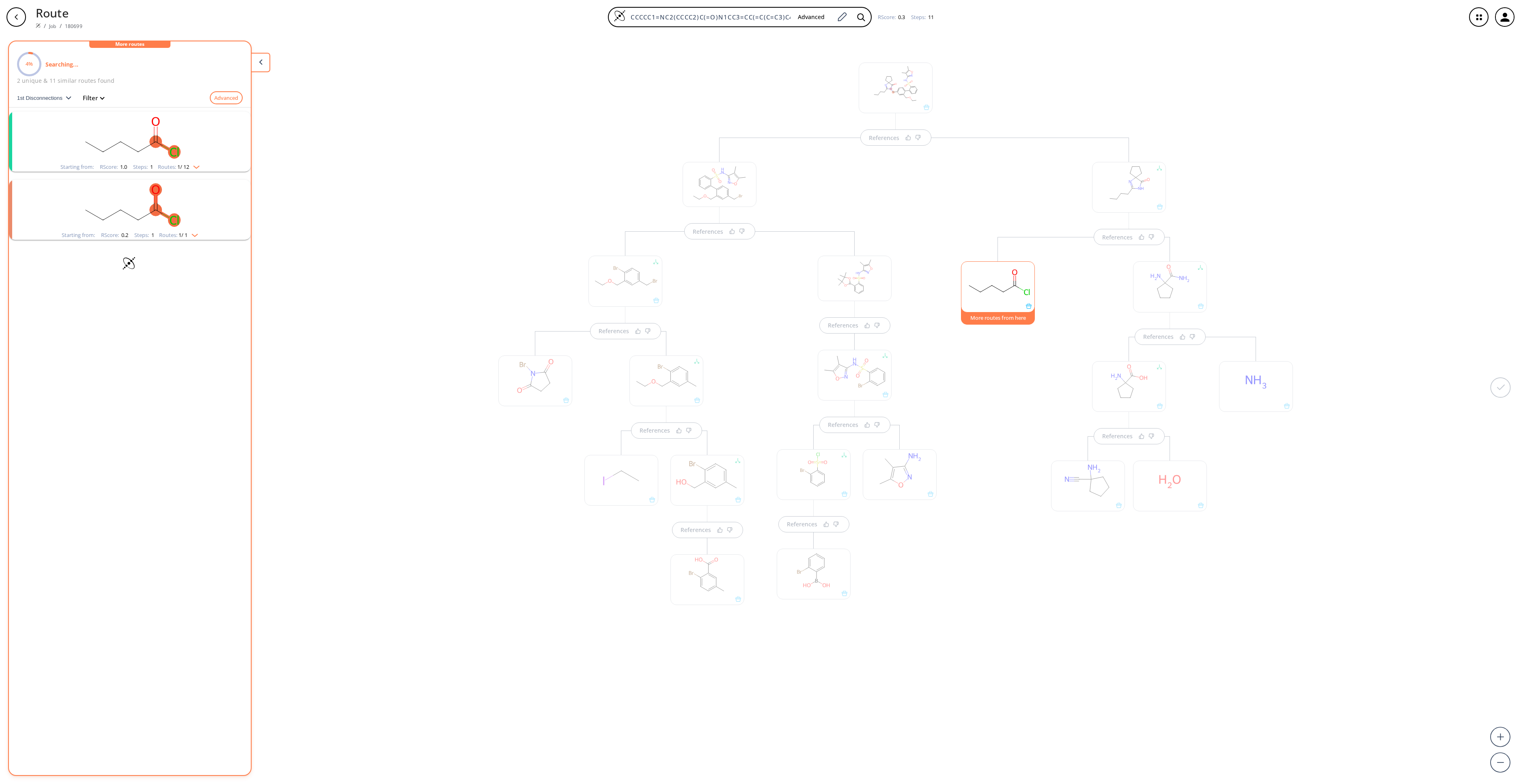
click at [185, 121] on rect "clusters" at bounding box center [130, 137] width 211 height 51
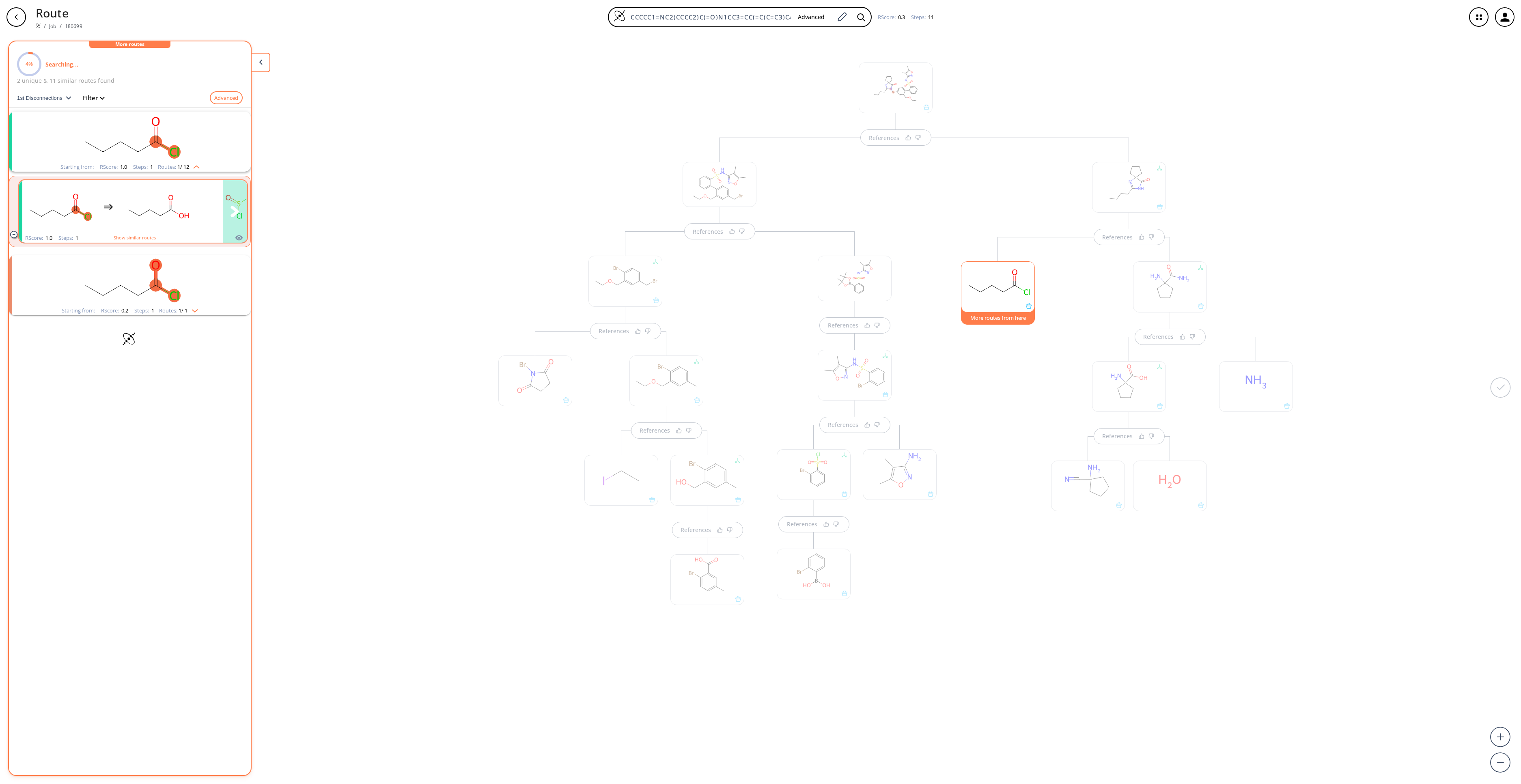
click at [176, 216] on rect "clusters" at bounding box center [158, 206] width 73 height 51
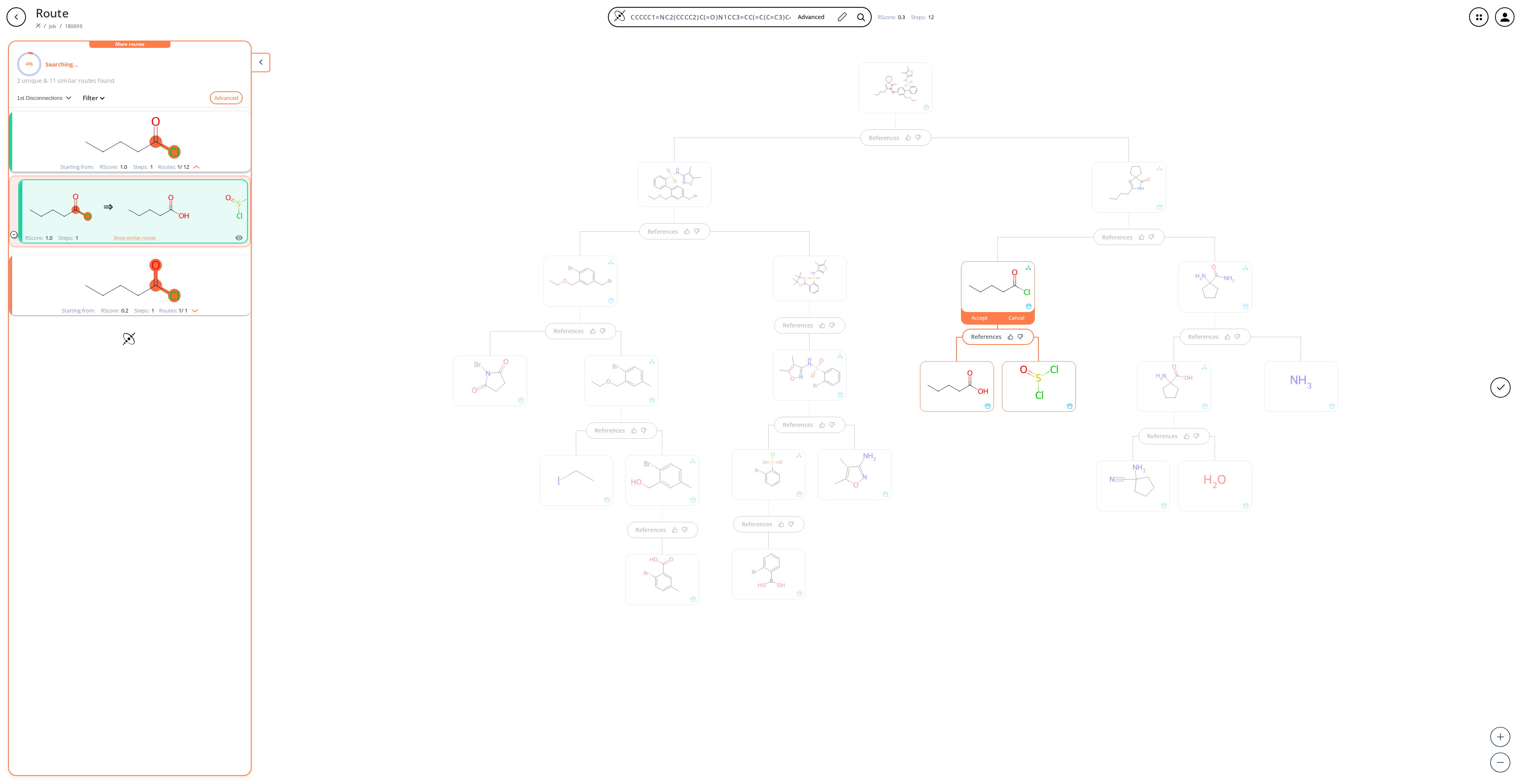
click at [954, 397] on rect at bounding box center [957, 382] width 73 height 42
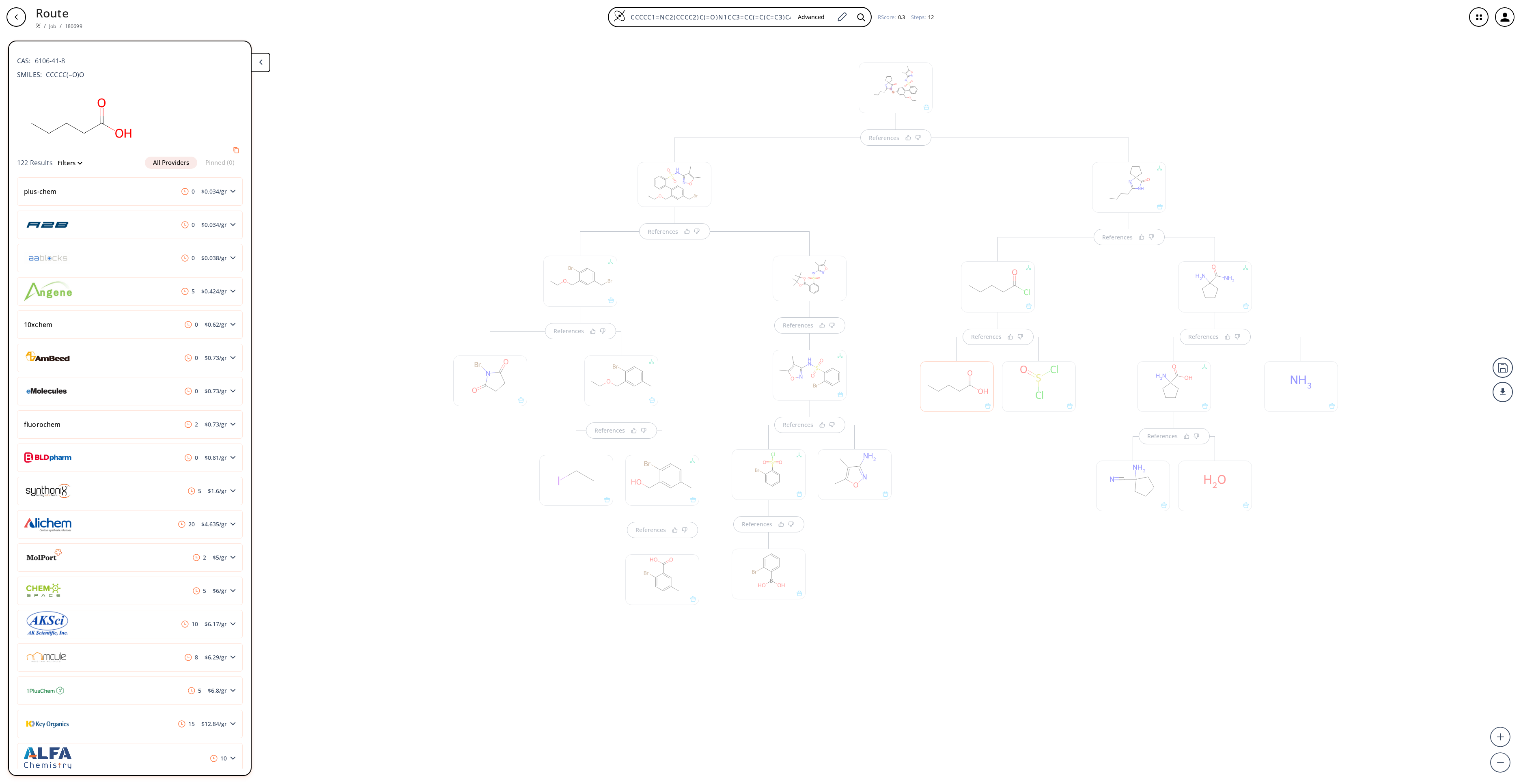
click at [1026, 394] on div at bounding box center [1039, 386] width 74 height 51
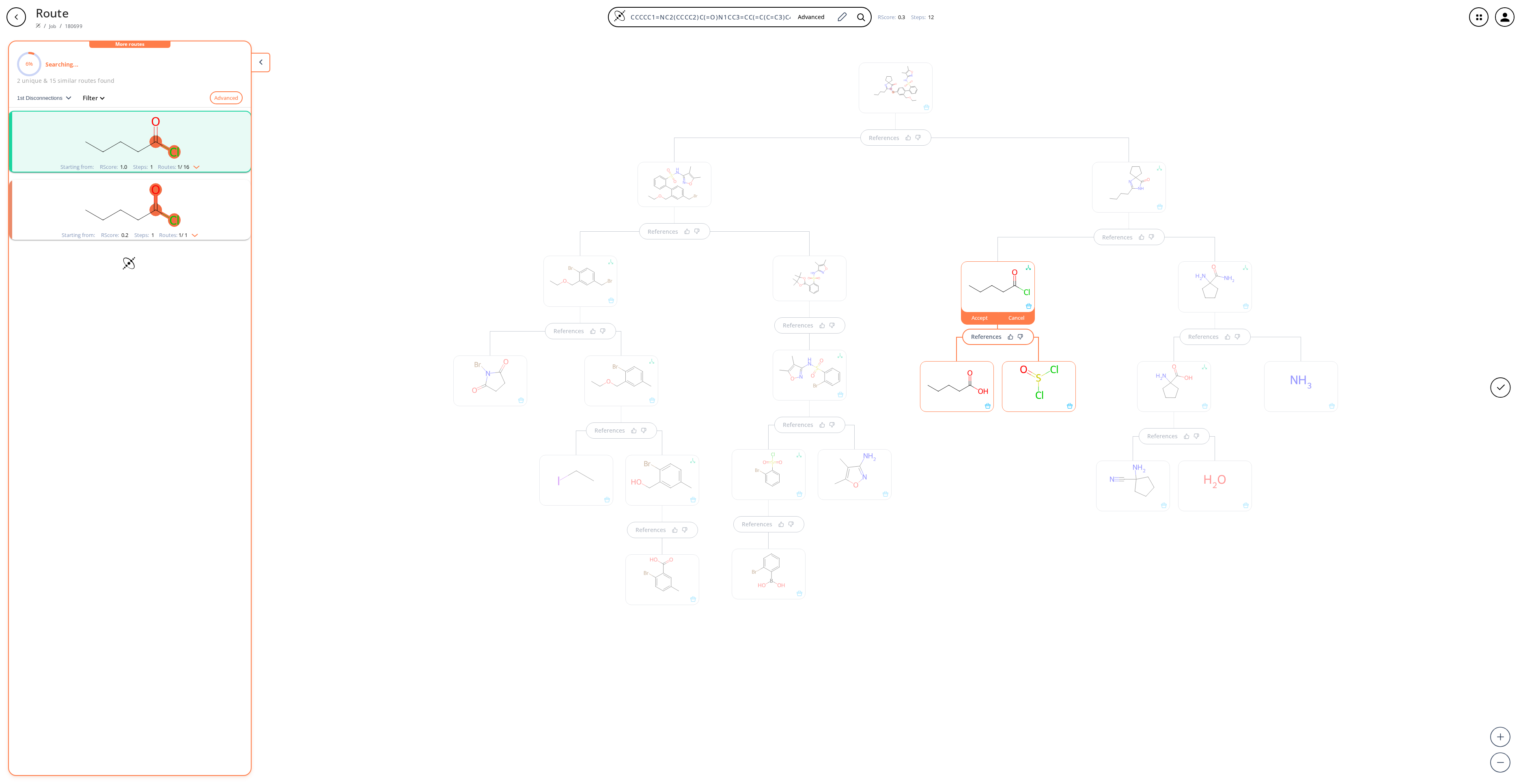
click at [1036, 388] on rect at bounding box center [1039, 382] width 73 height 42
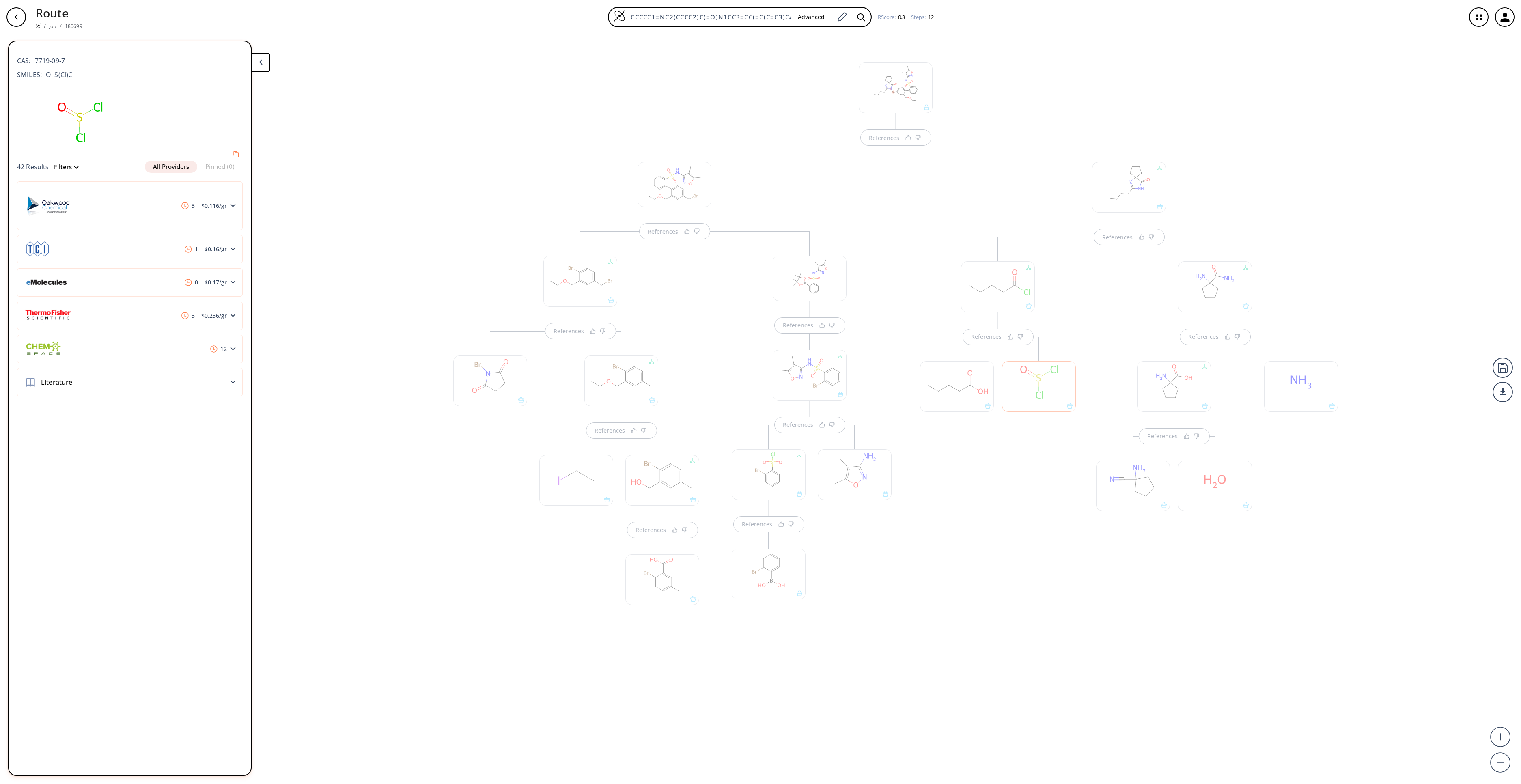
click at [932, 588] on div "References References References References" at bounding box center [1129, 412] width 442 height 548
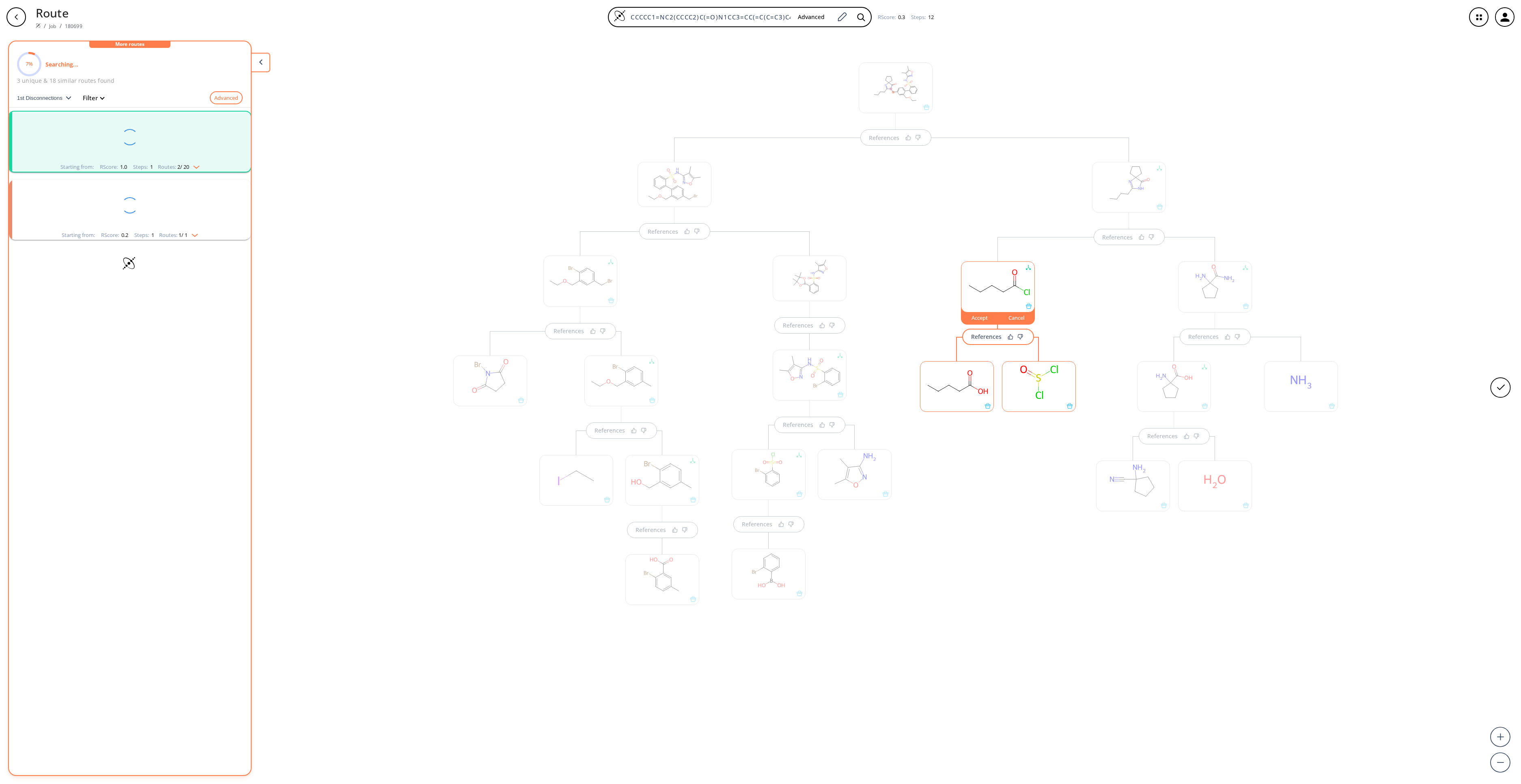
click at [977, 324] on button "Accept" at bounding box center [979, 315] width 37 height 17
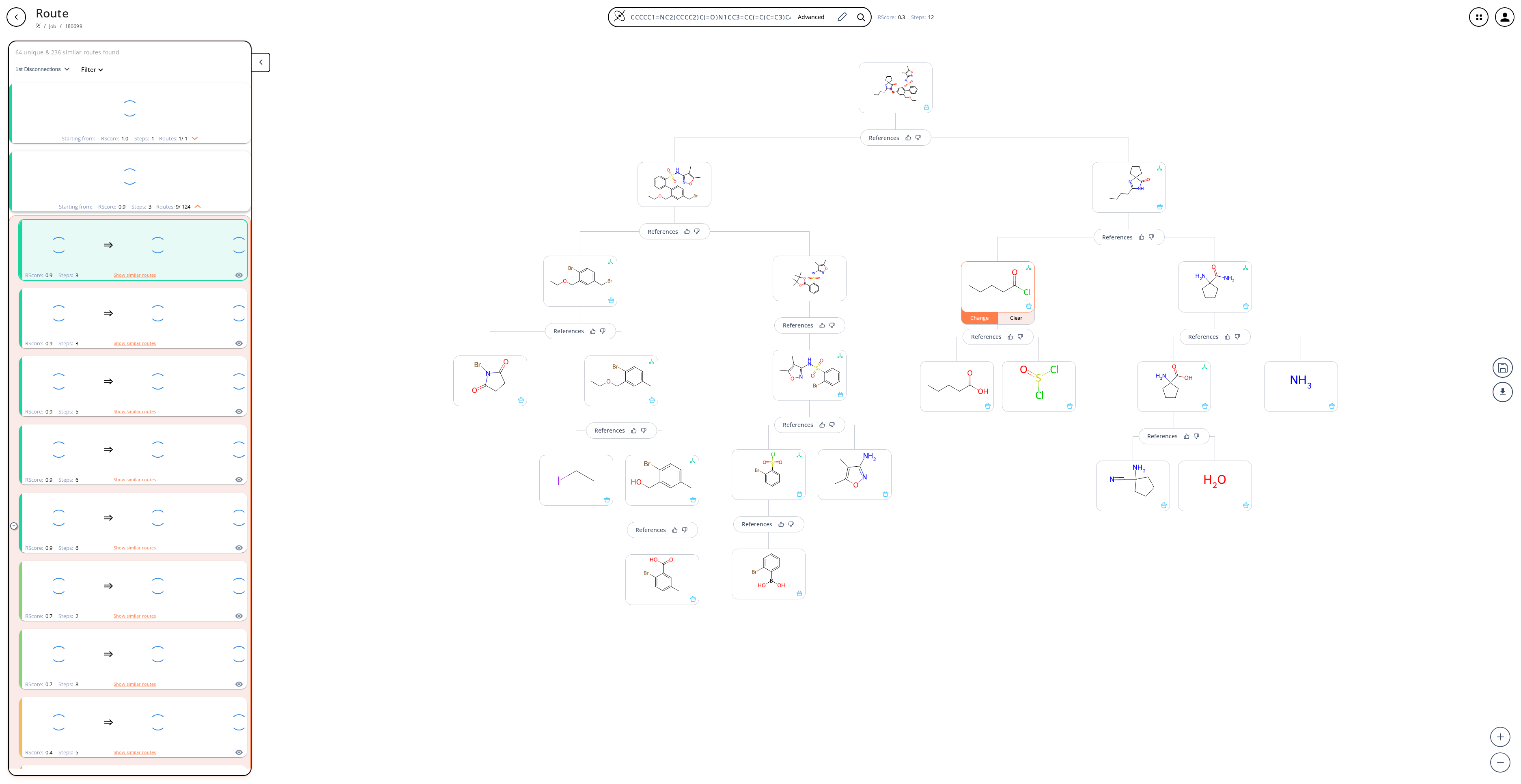
scroll to position [18, 0]
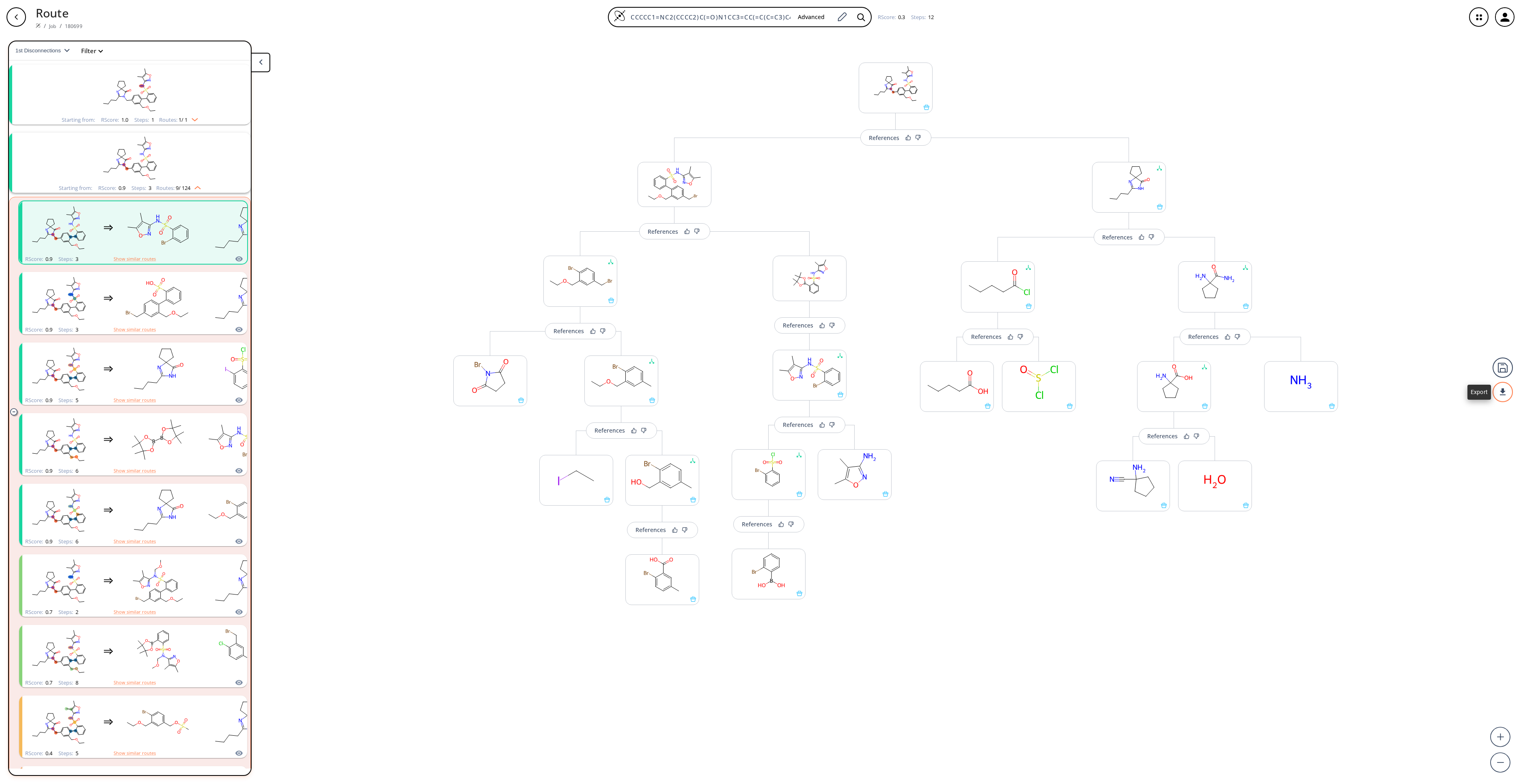
click at [1141, 397] on div at bounding box center [1503, 392] width 20 height 20
click at [1141, 393] on li "PDF" at bounding box center [1472, 388] width 40 height 14
click at [609, 588] on div "References More routes from here References Change Clear References More routes…" at bounding box center [760, 405] width 1521 height 743
click at [972, 387] on ellipse at bounding box center [970, 385] width 7 height 7
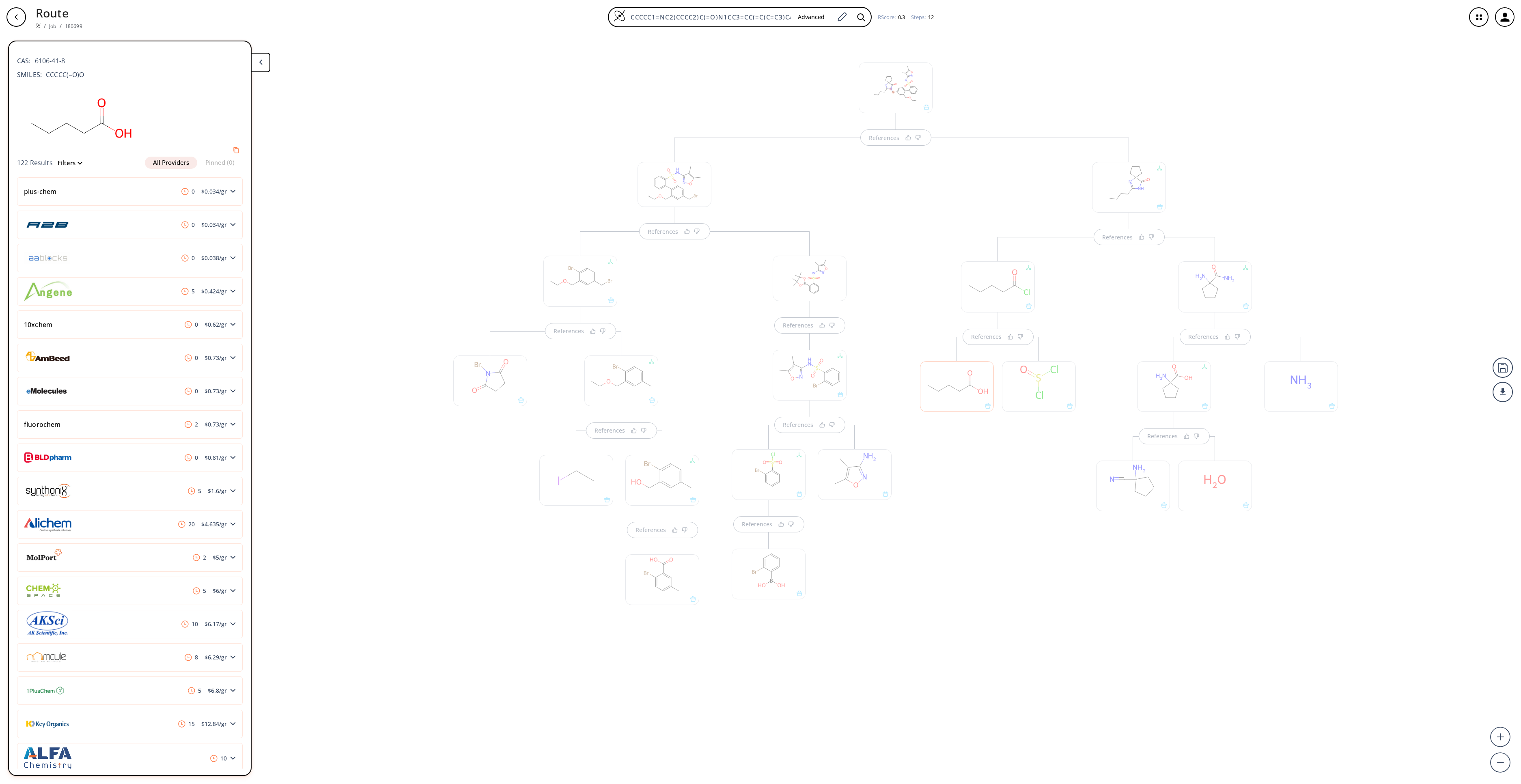
click at [1050, 396] on div at bounding box center [1039, 386] width 74 height 51
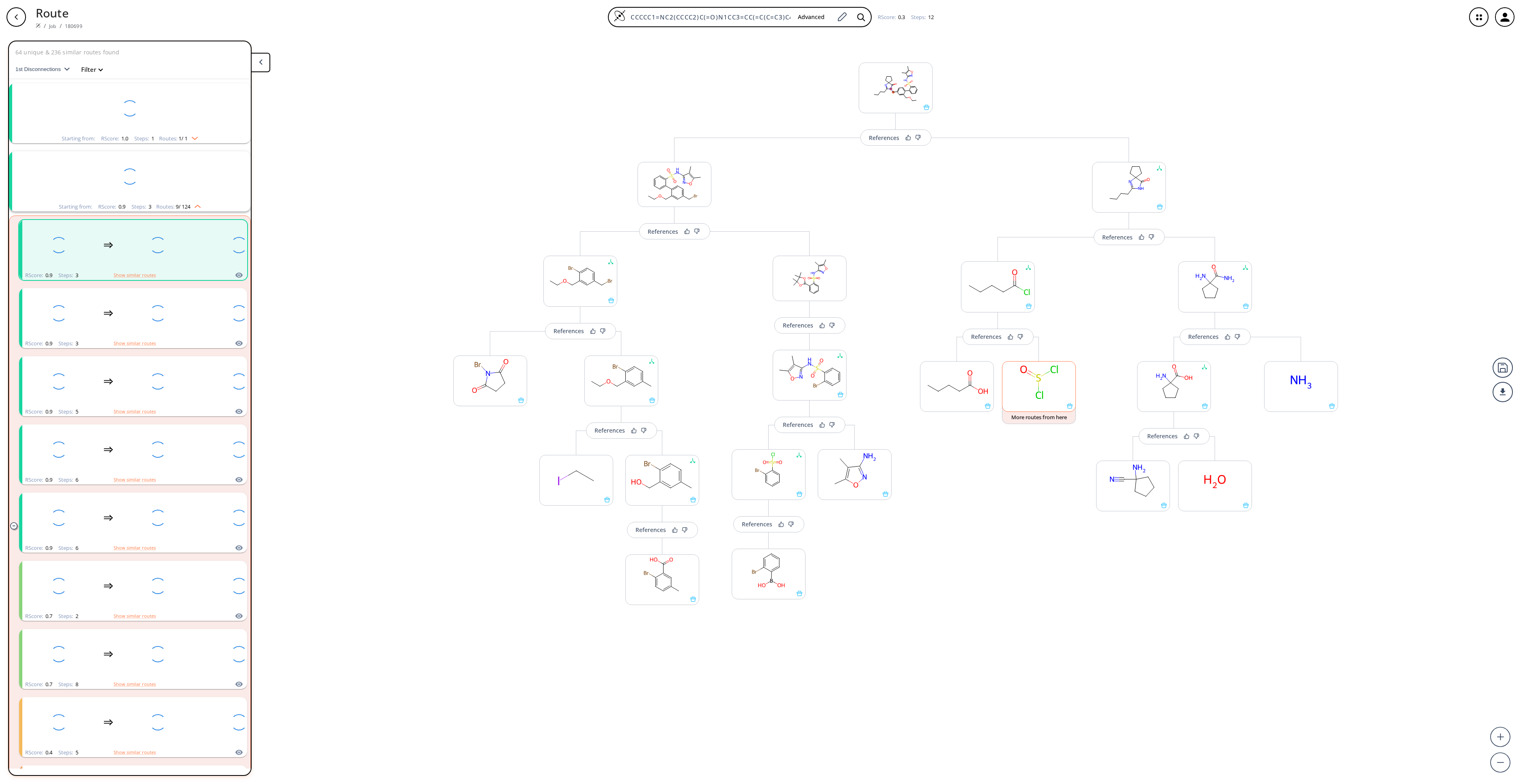
scroll to position [18, 0]
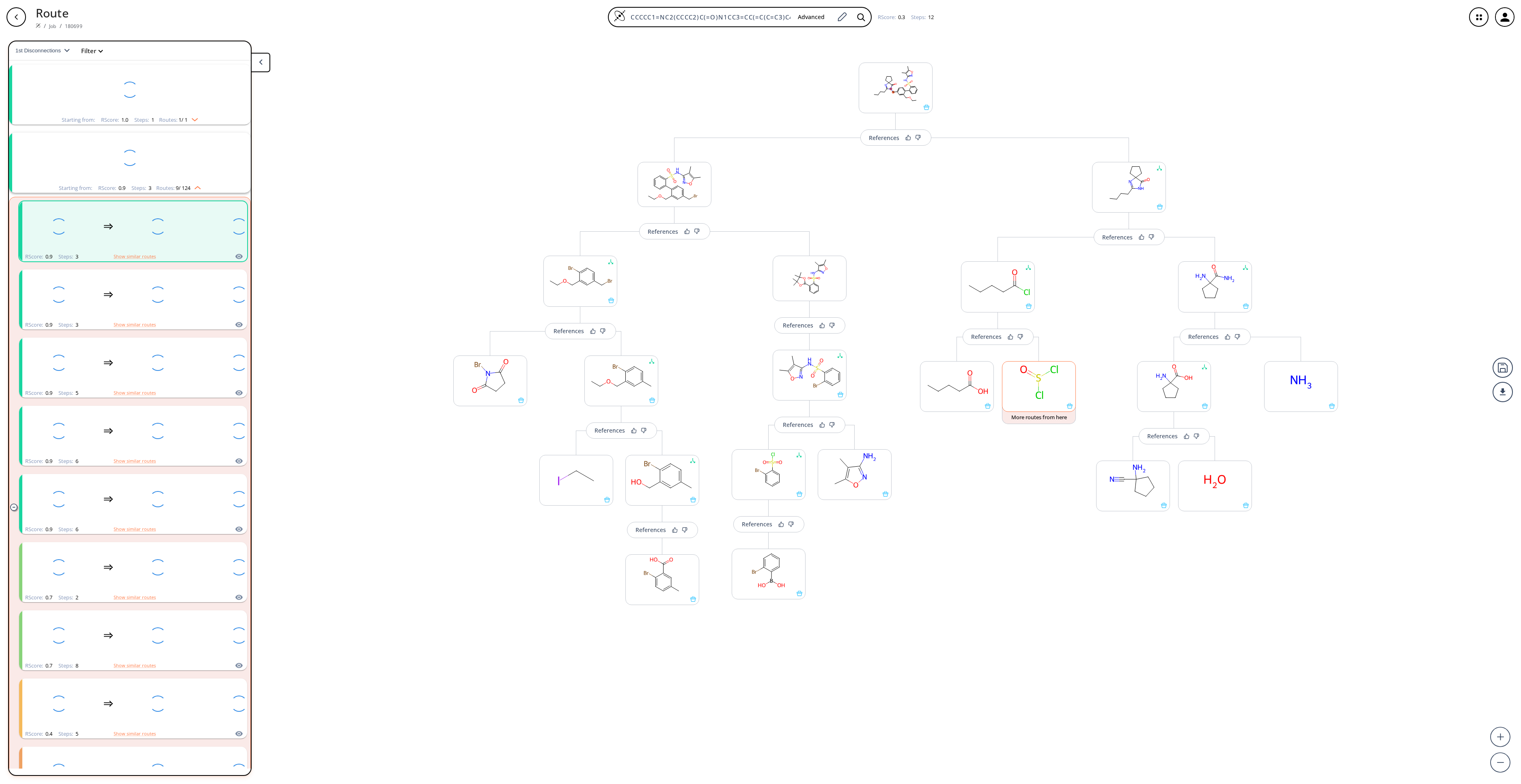
click at [1050, 396] on rect at bounding box center [1039, 382] width 73 height 42
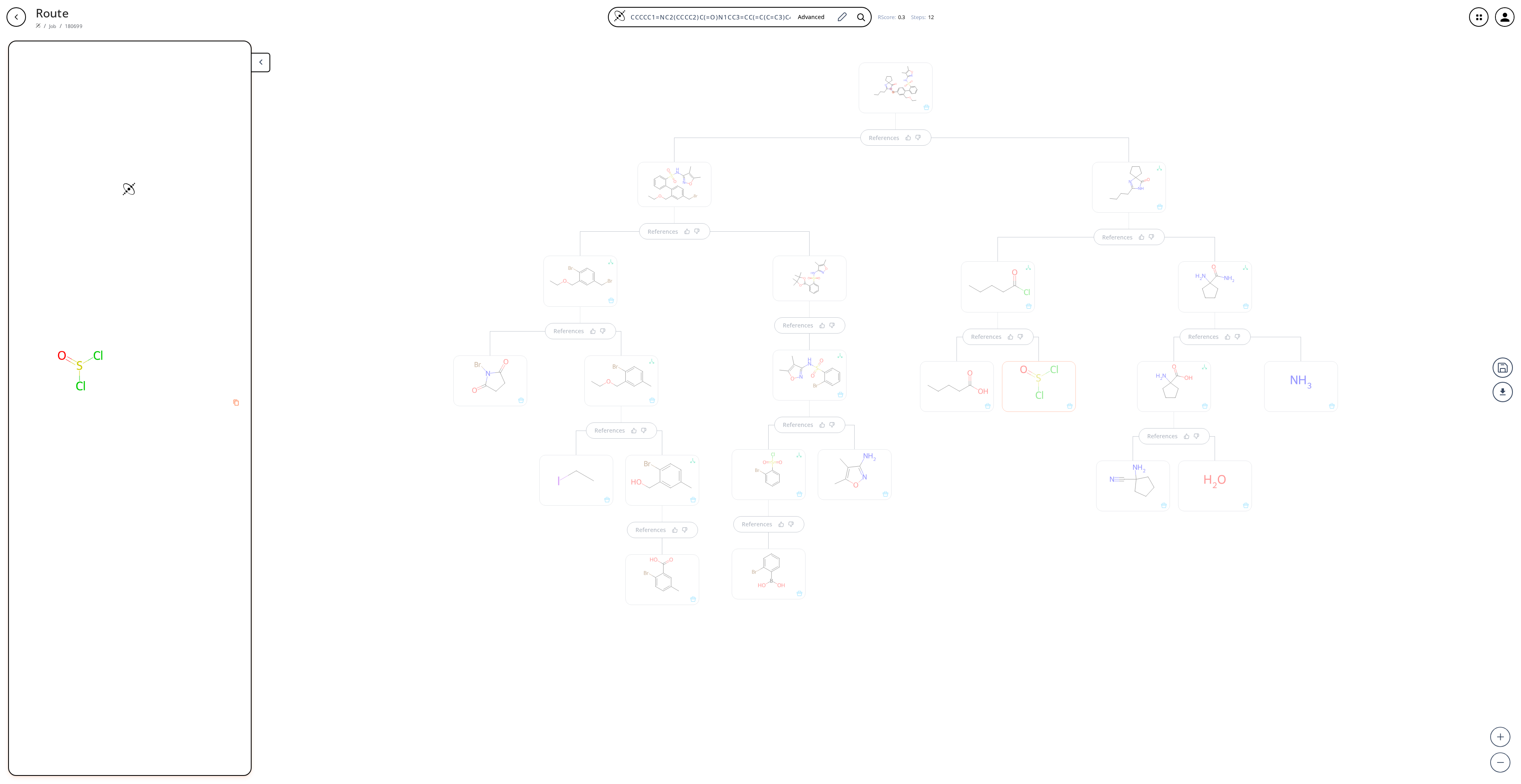
scroll to position [0, 0]
click at [999, 588] on div "References References References References" at bounding box center [1129, 412] width 442 height 548
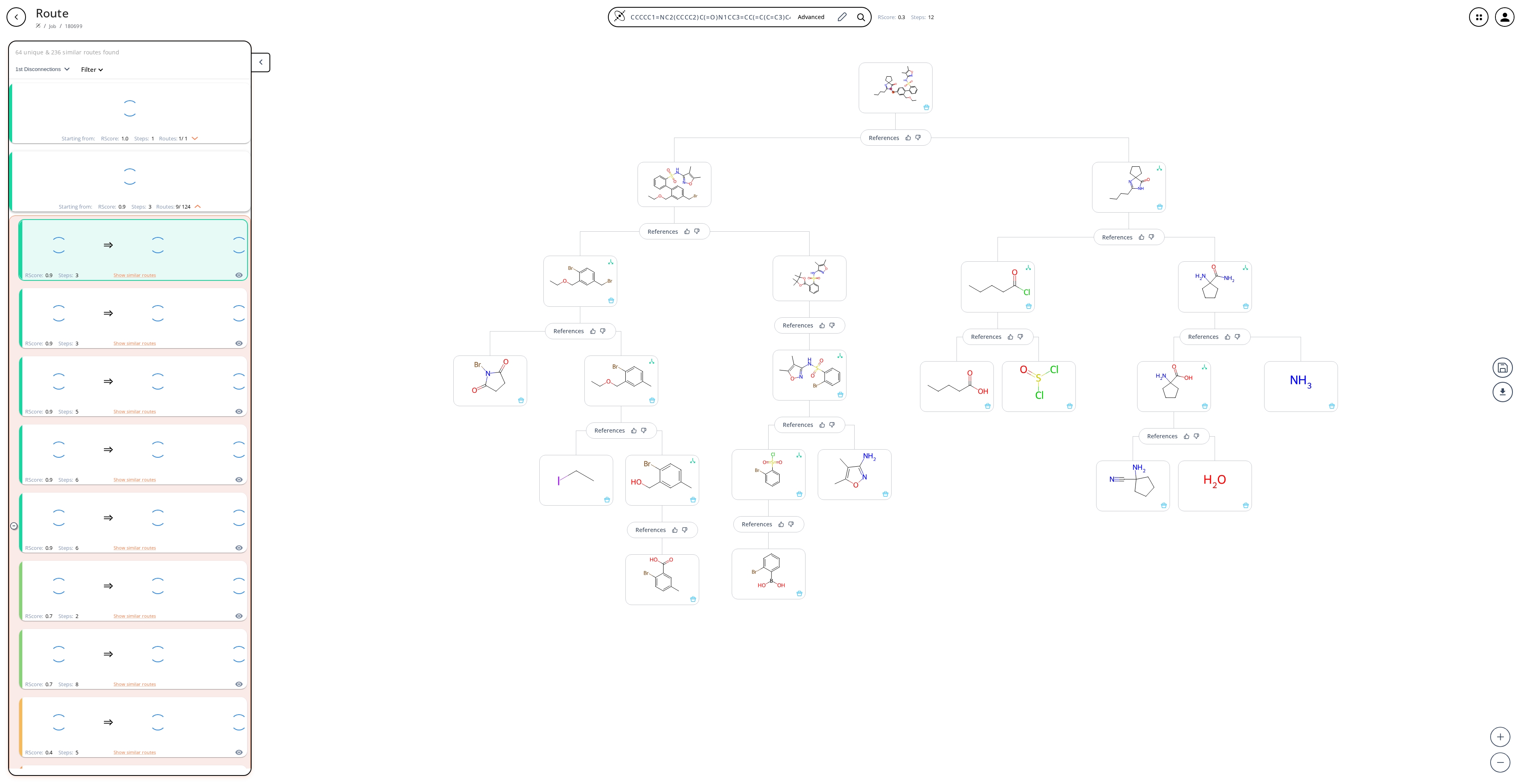
scroll to position [18, 0]
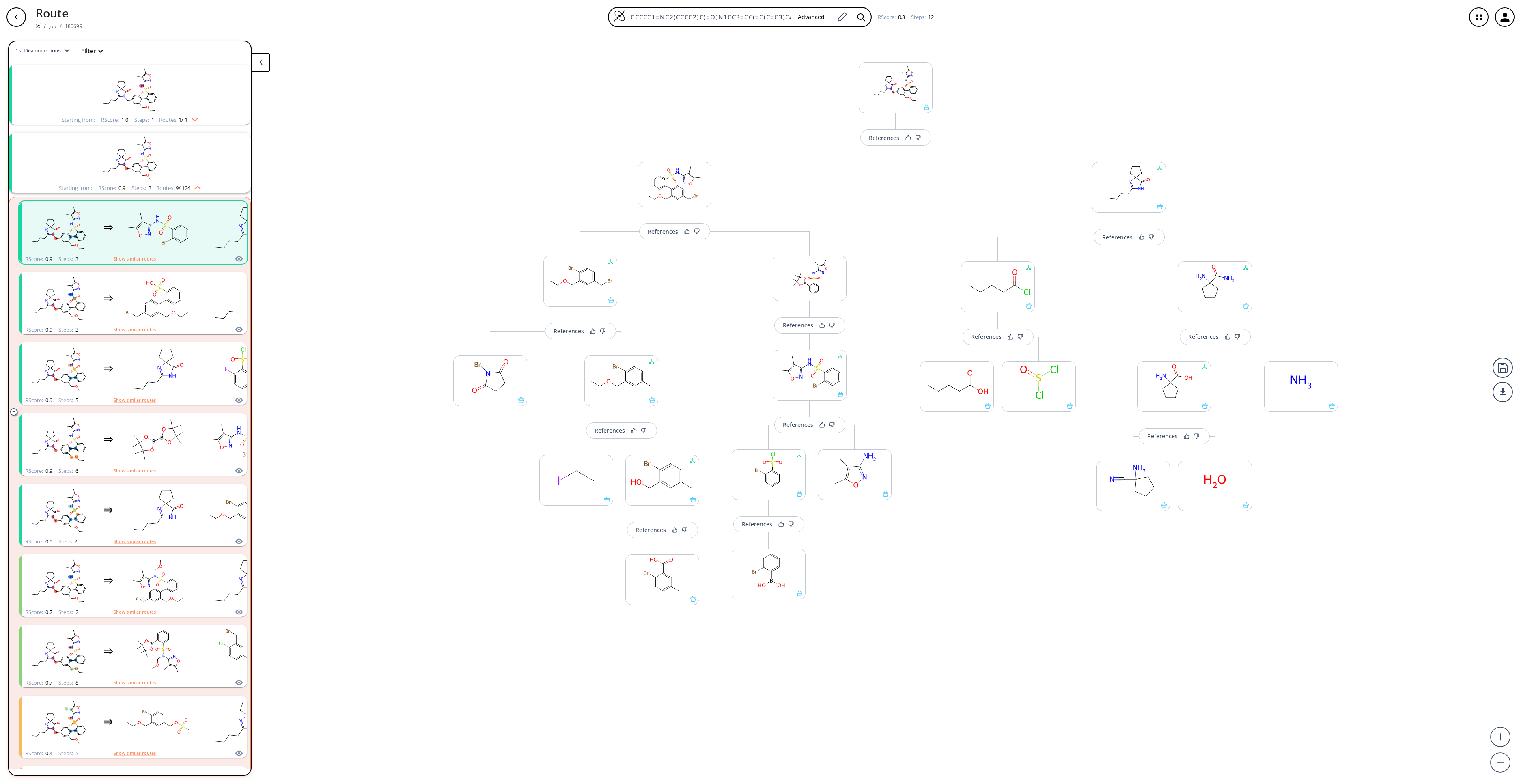
click at [1141, 588] on div "References More routes from here References Change Clear References More routes…" at bounding box center [760, 405] width 1521 height 743
click at [1141, 390] on div at bounding box center [1503, 392] width 20 height 20
click at [1141, 382] on li "PDF" at bounding box center [1472, 388] width 40 height 14
